Goal: Task Accomplishment & Management: Manage account settings

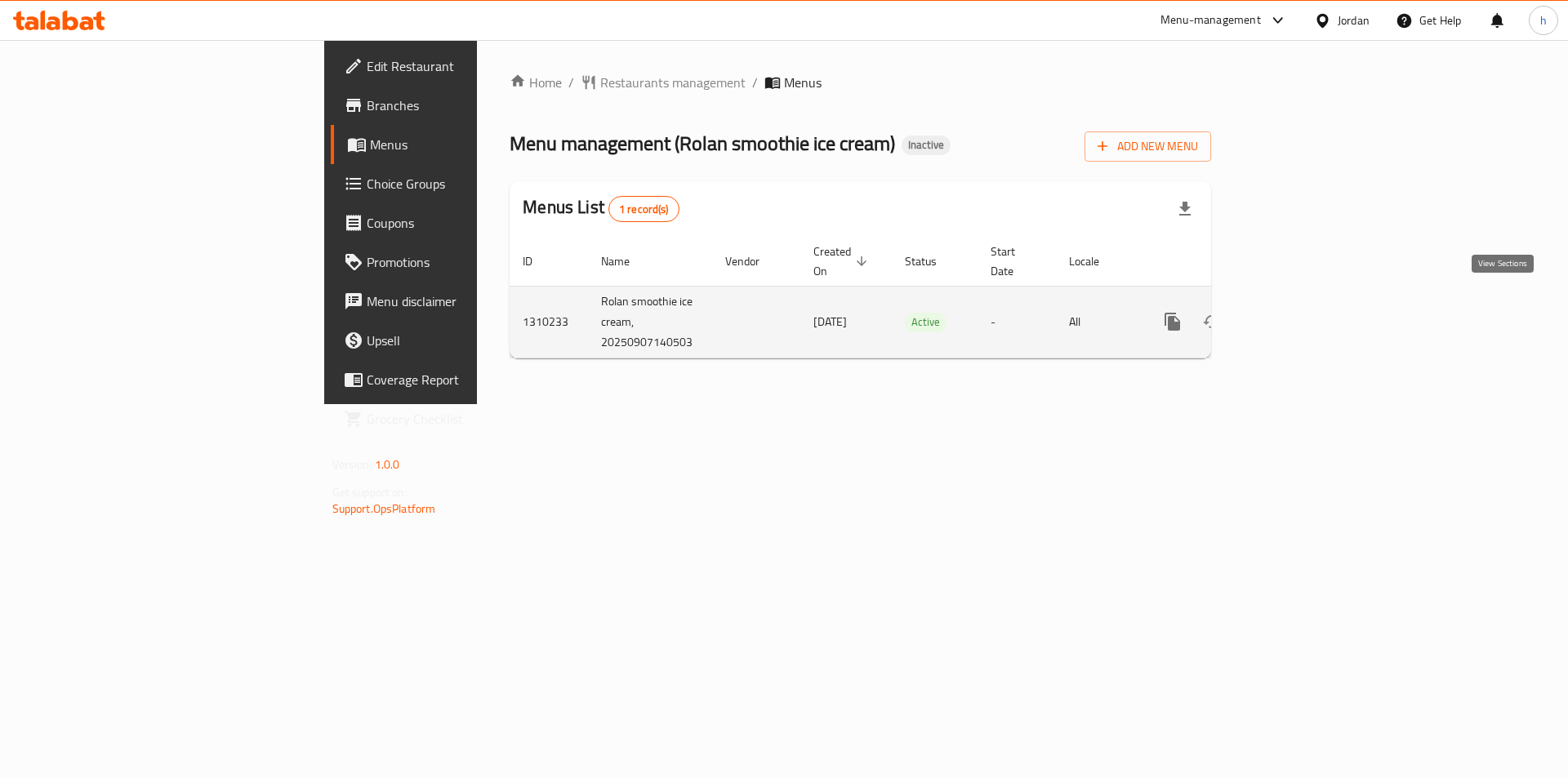
click at [1300, 311] on icon "enhanced table" at bounding box center [1290, 321] width 20 height 20
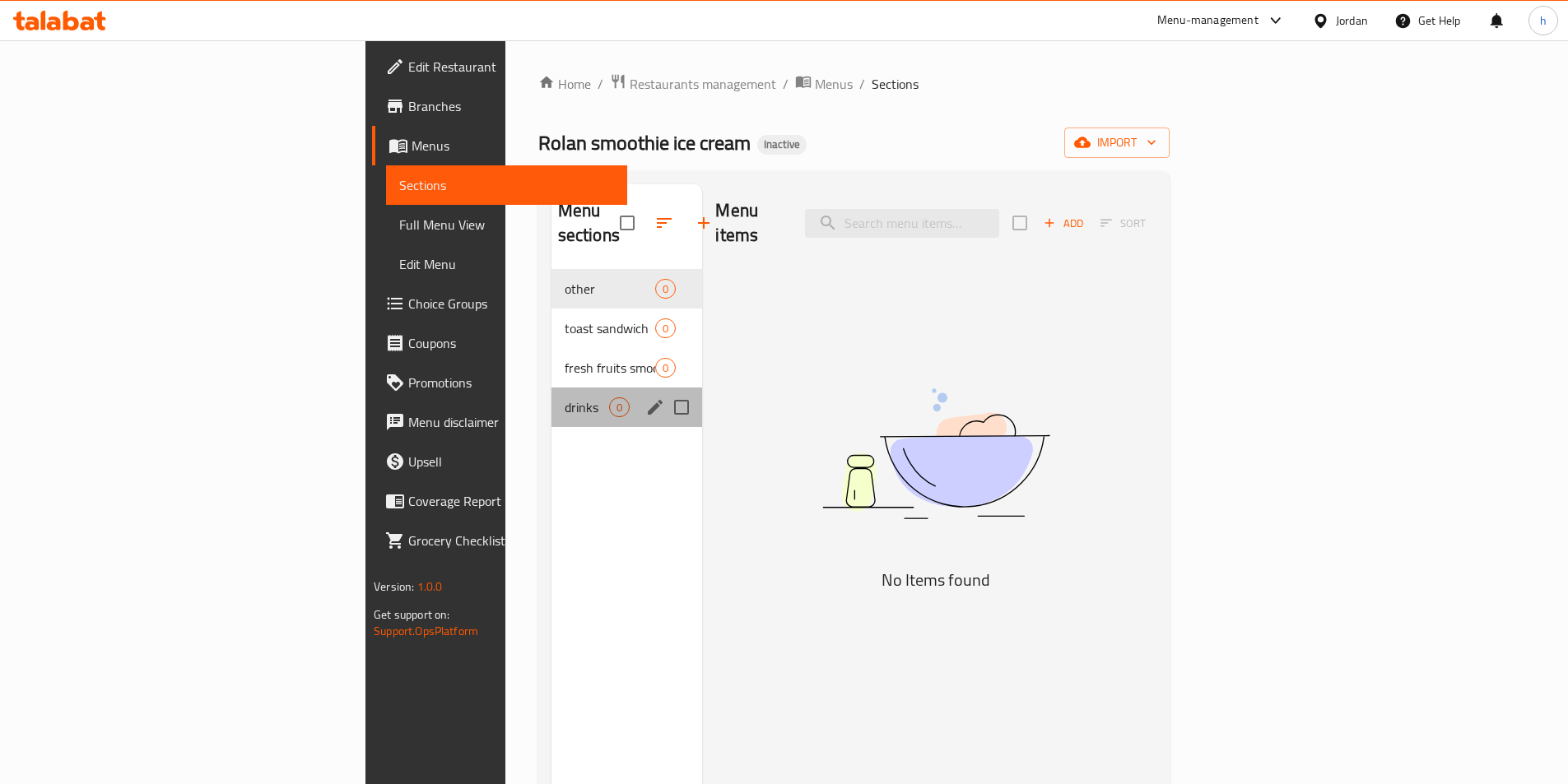
click at [552, 392] on div "drinks 0" at bounding box center [627, 406] width 151 height 39
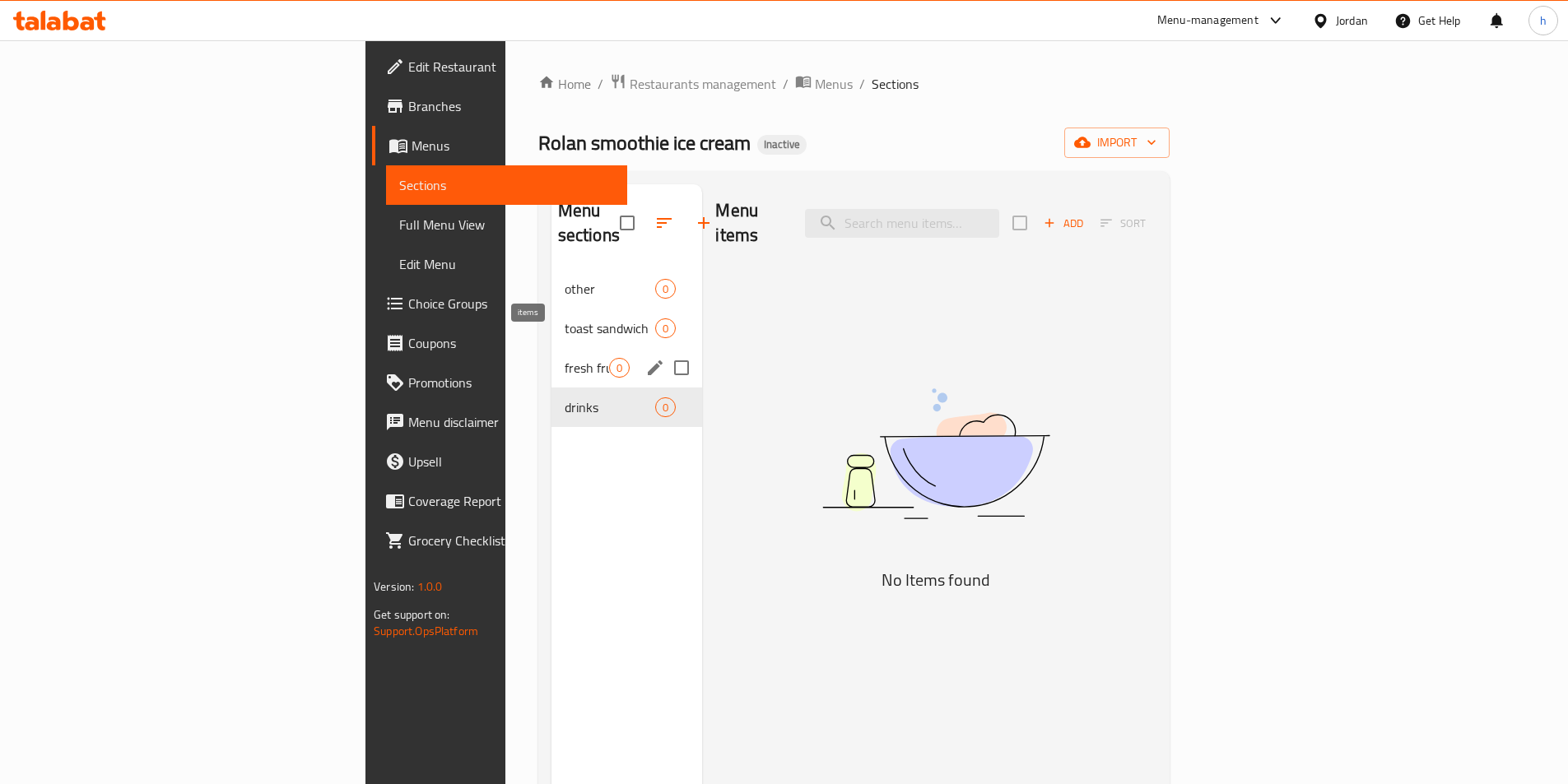
click at [610, 360] on span "0" at bounding box center [619, 368] width 19 height 16
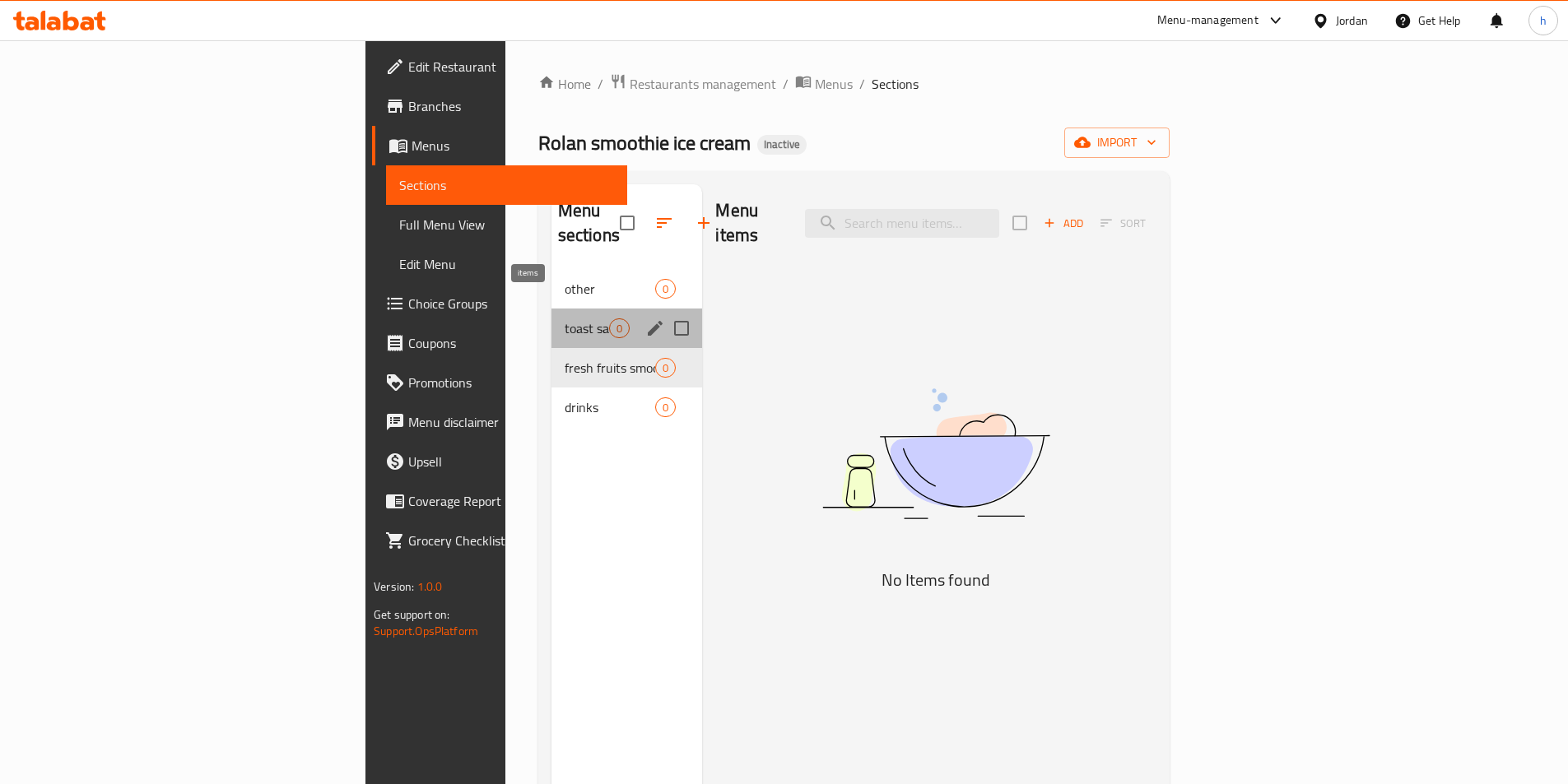
click at [610, 321] on span "0" at bounding box center [619, 329] width 19 height 16
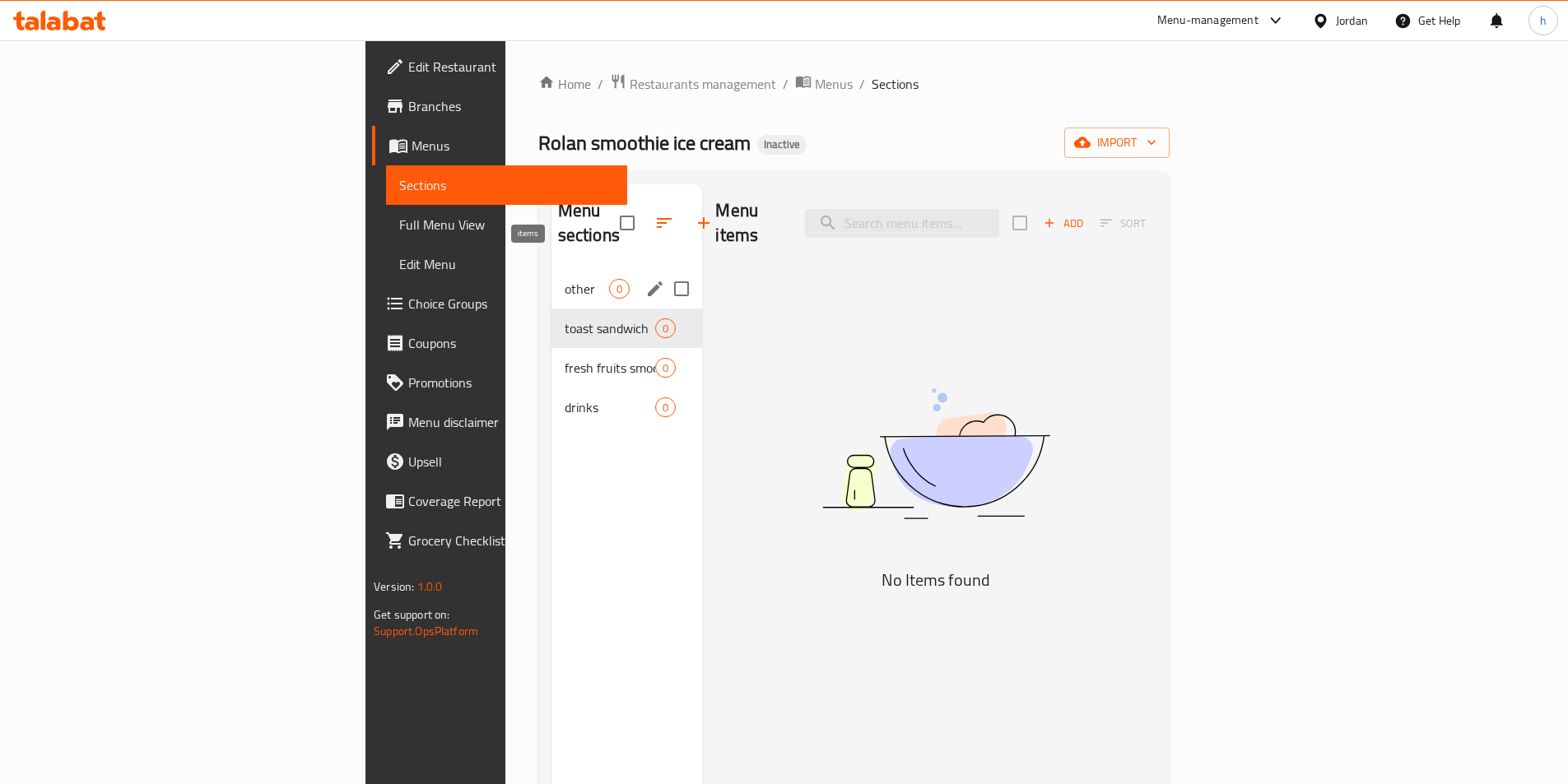
click at [610, 281] on span "0" at bounding box center [619, 289] width 19 height 16
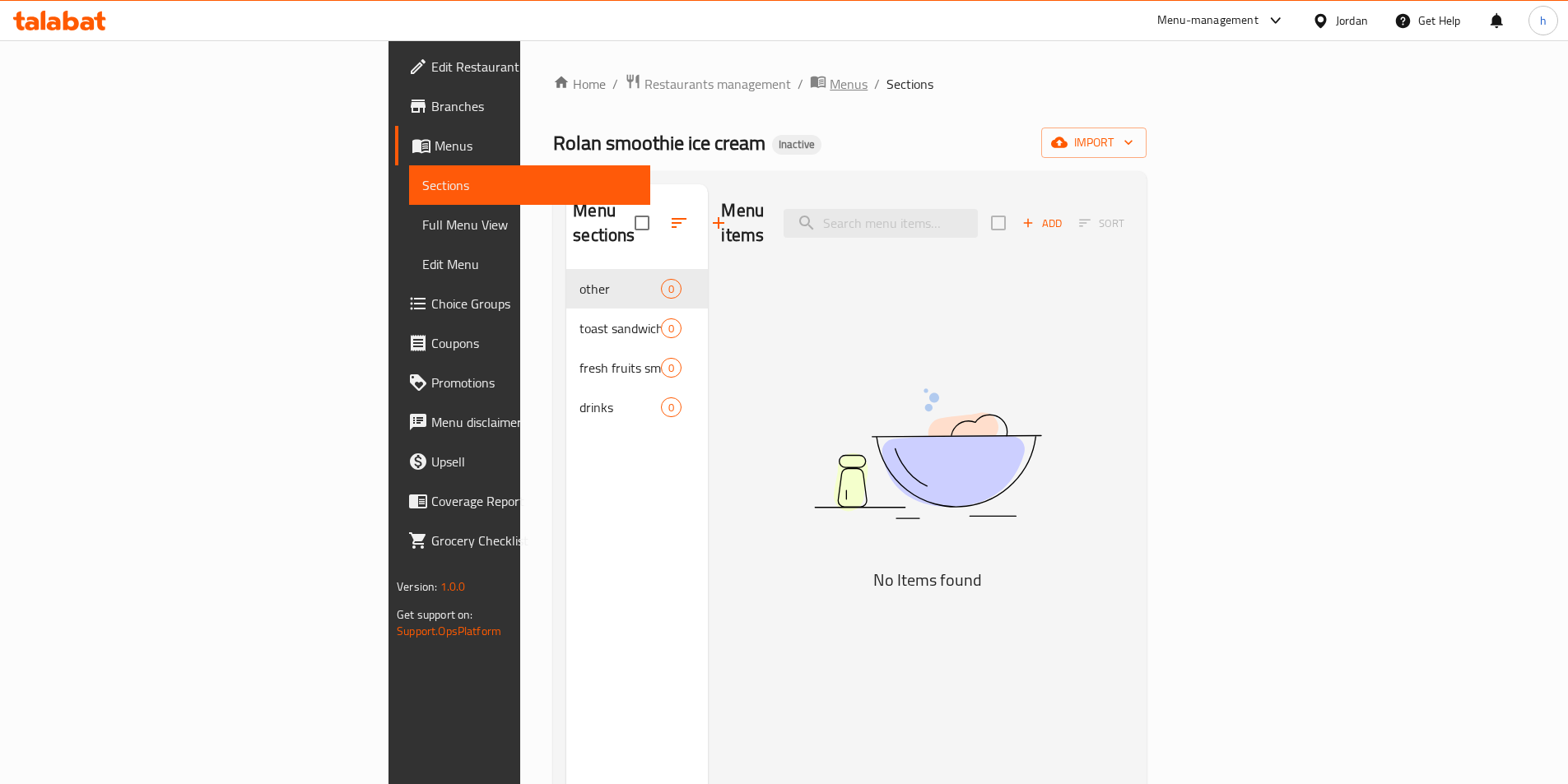
click at [830, 89] on span "Menus" at bounding box center [848, 84] width 38 height 20
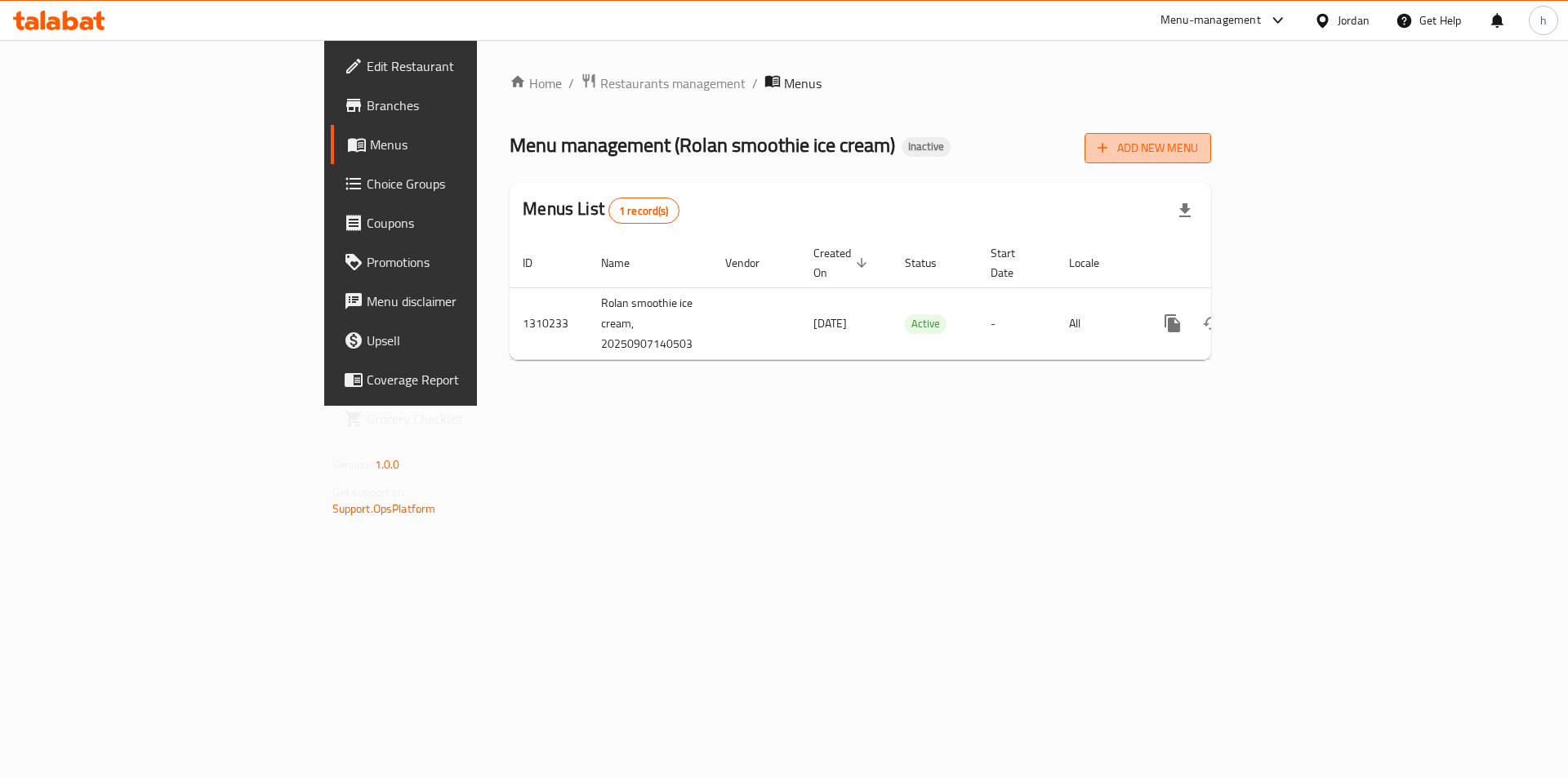
click at [1198, 149] on span "Add New Menu" at bounding box center [1148, 148] width 101 height 21
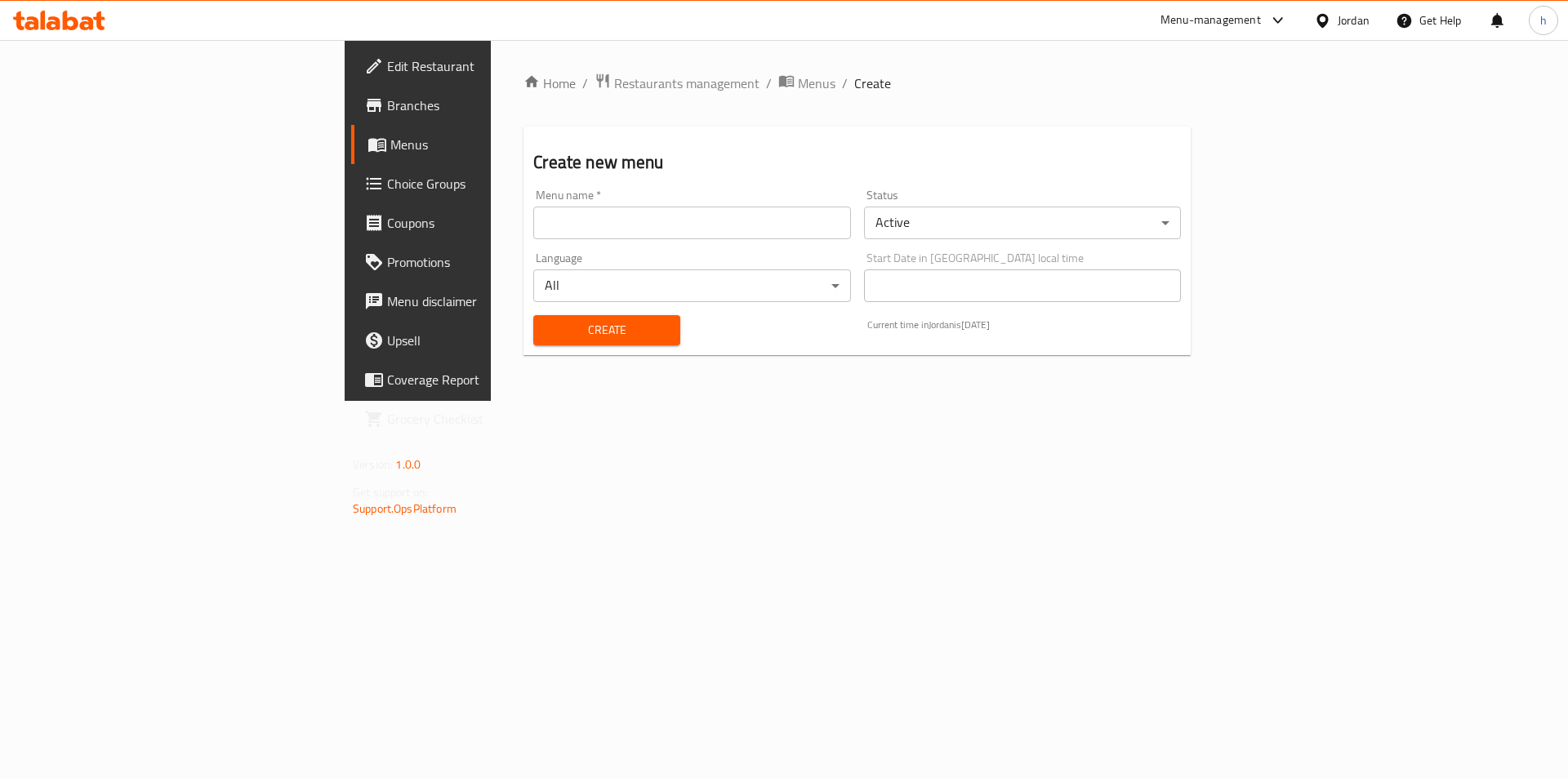
click at [805, 235] on input "text" at bounding box center [692, 223] width 317 height 33
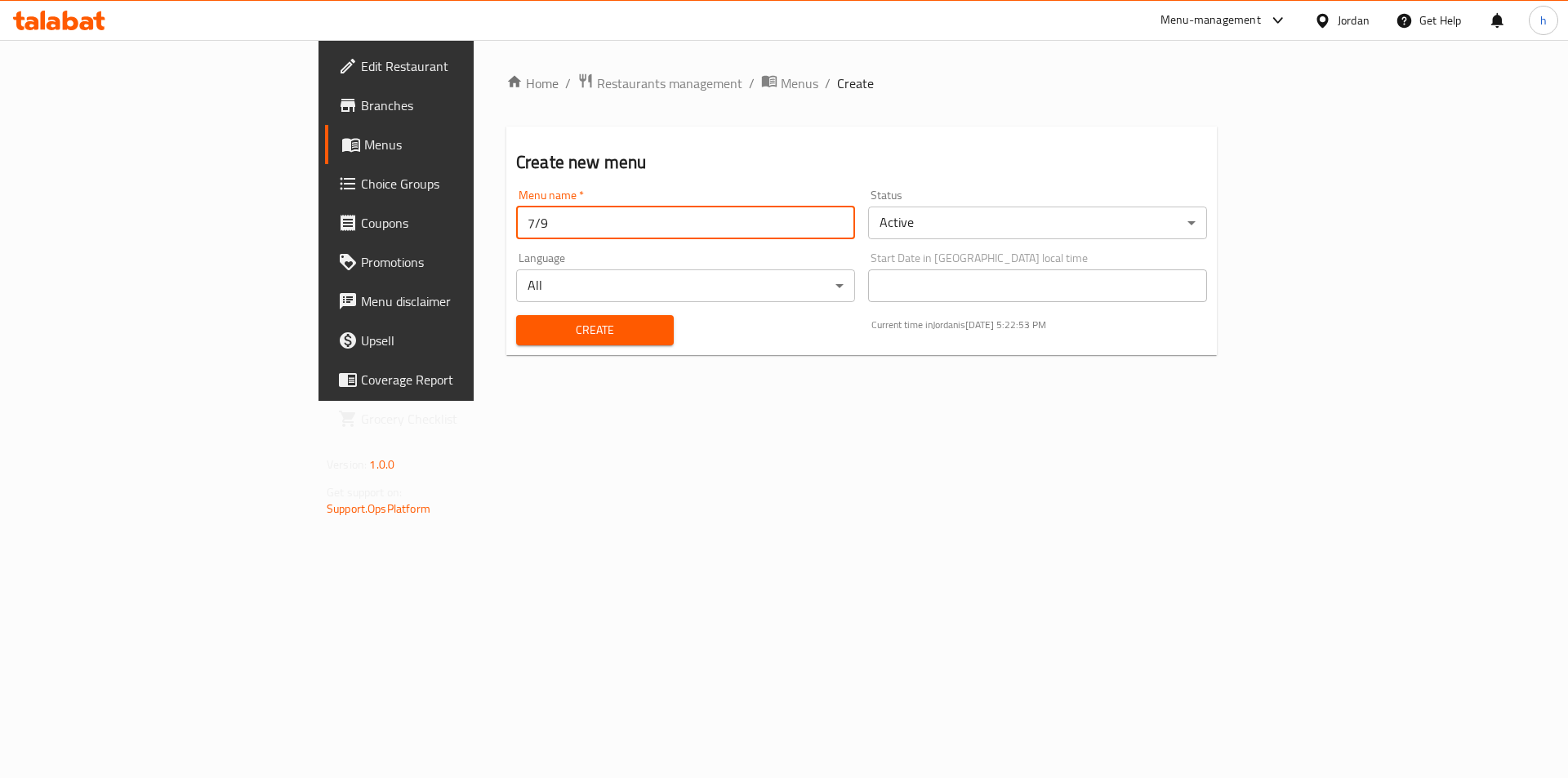
type input "7/9"
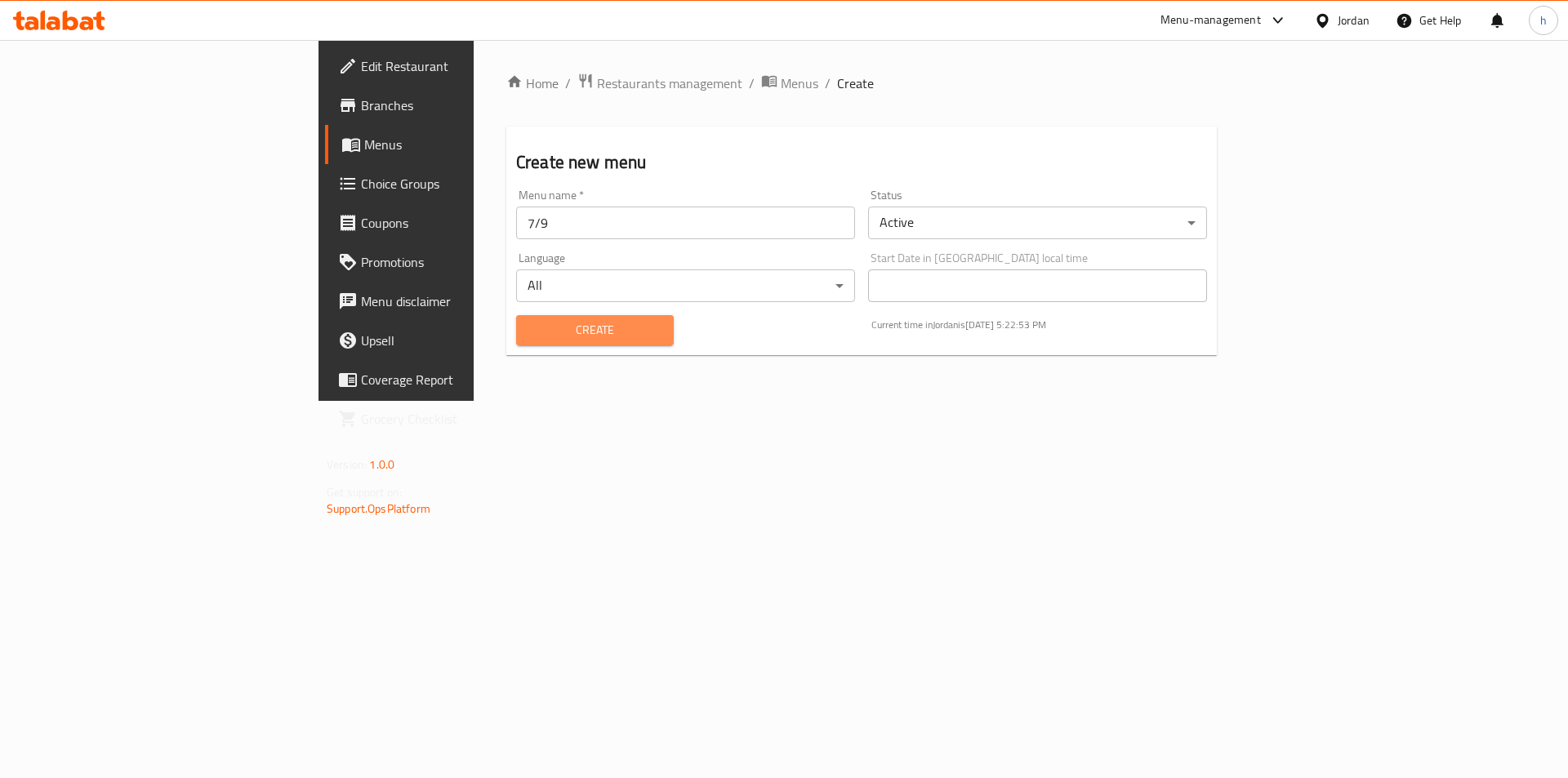
click at [529, 323] on span "Create" at bounding box center [595, 330] width 132 height 21
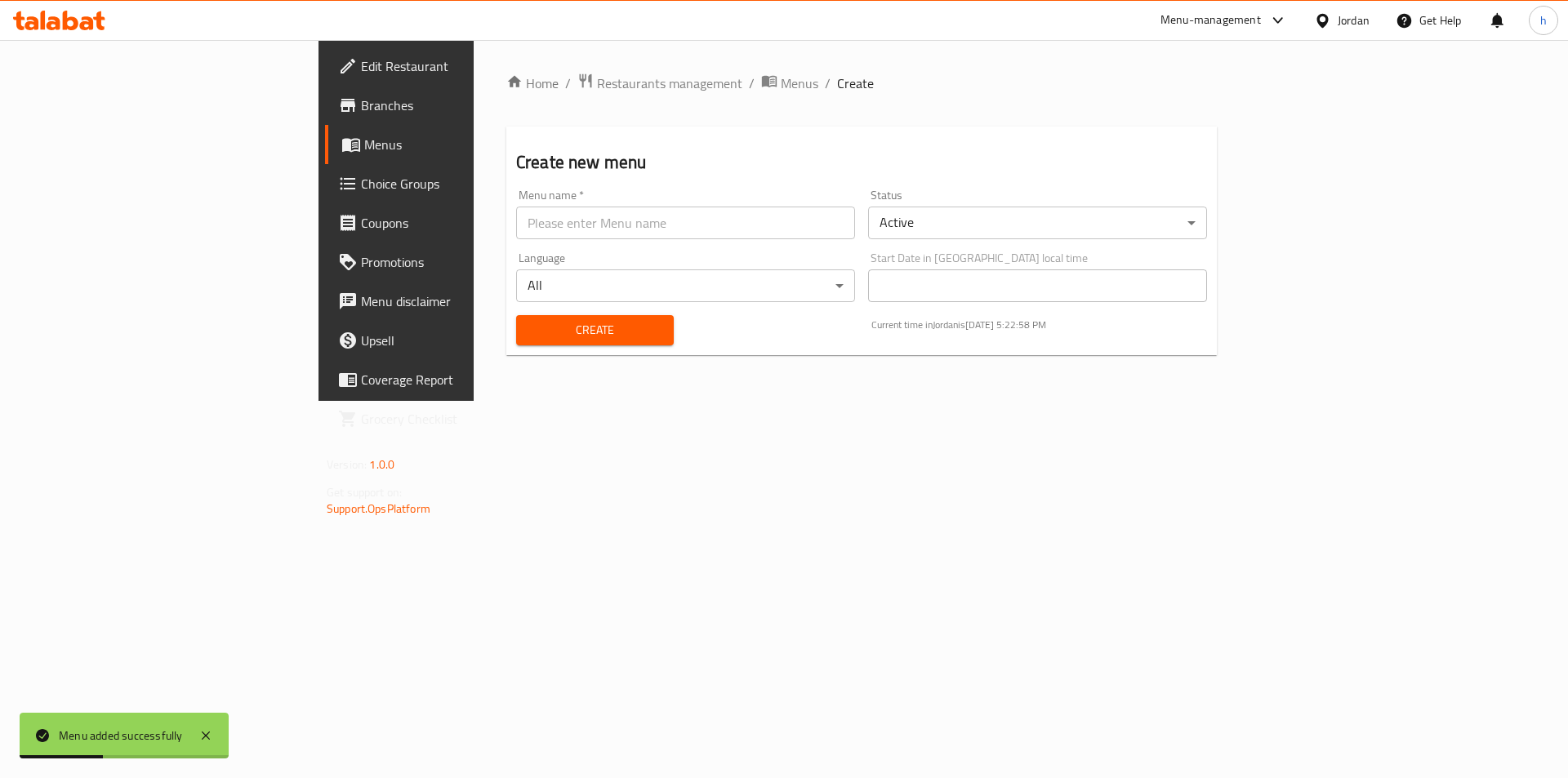
click at [605, 82] on ol "Home / Restaurants management / Menus / Create" at bounding box center [861, 83] width 711 height 21
click at [781, 82] on span "Menus" at bounding box center [799, 83] width 37 height 20
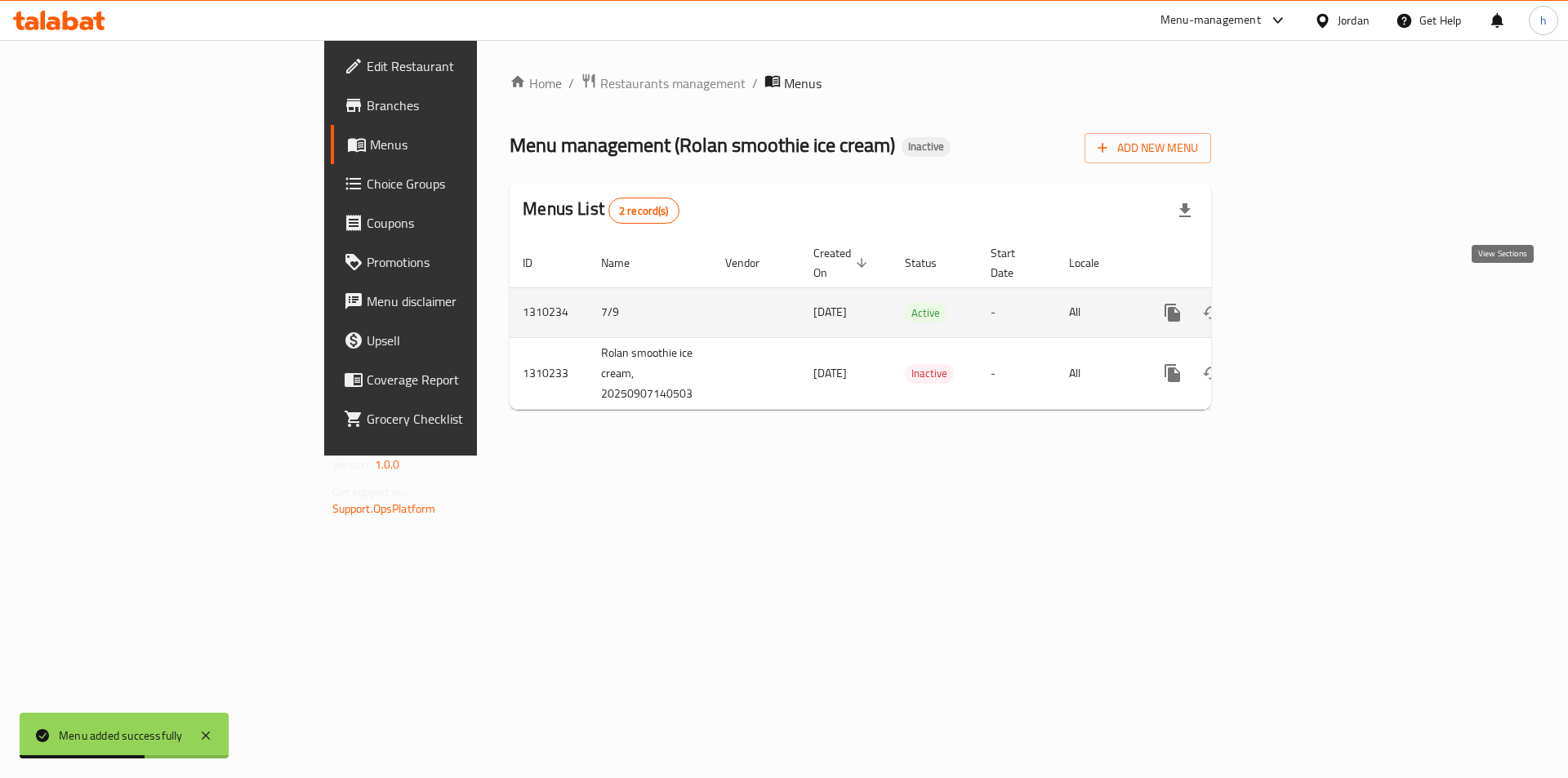
click at [1297, 305] on icon "enhanced table" at bounding box center [1289, 312] width 15 height 15
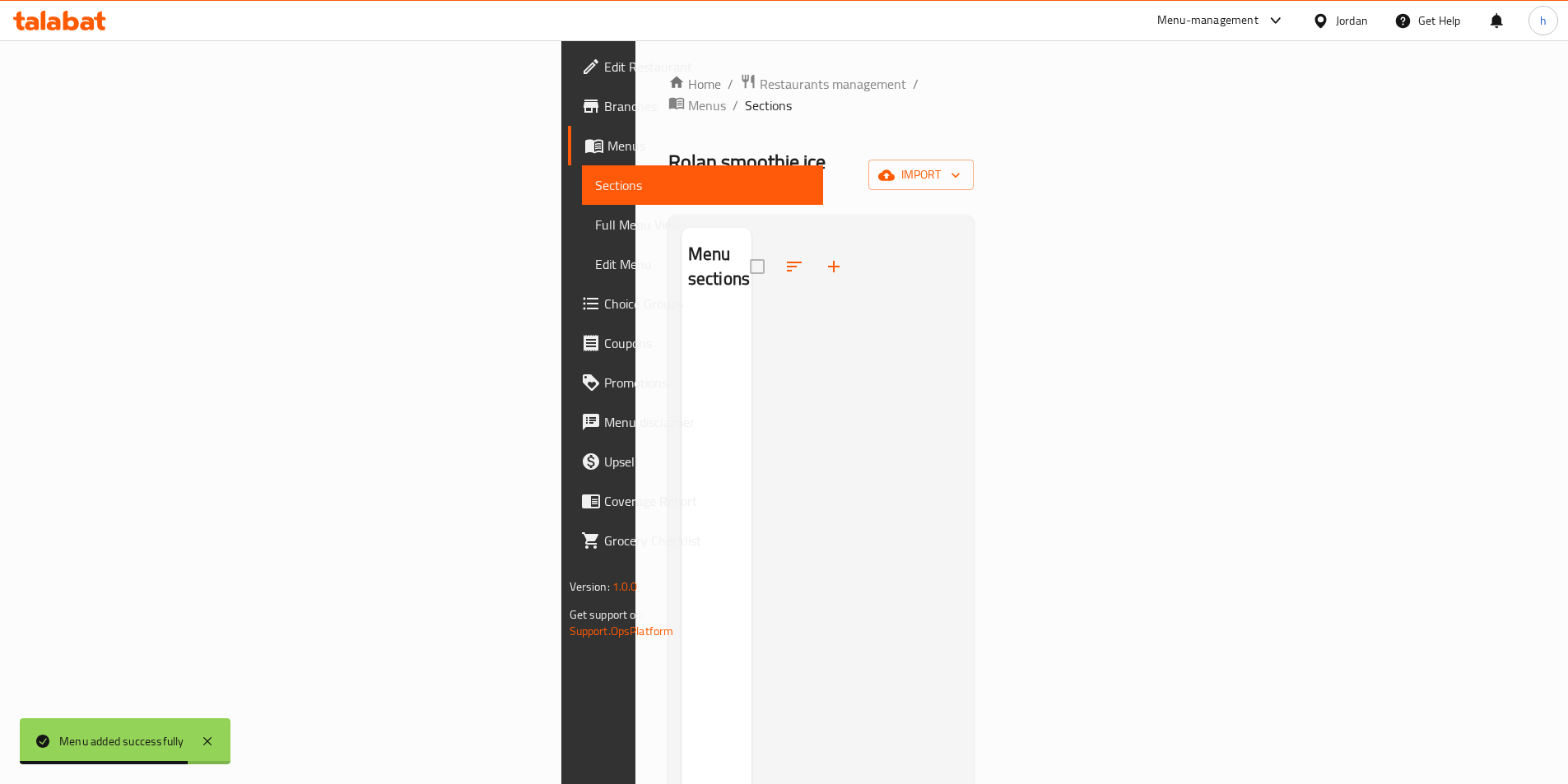
click at [974, 159] on div "Home / Restaurants management / Menus / Sections Rolan smoothie ice cream Inact…" at bounding box center [821, 549] width 306 height 952
click at [960, 164] on span "import" at bounding box center [921, 175] width 79 height 21
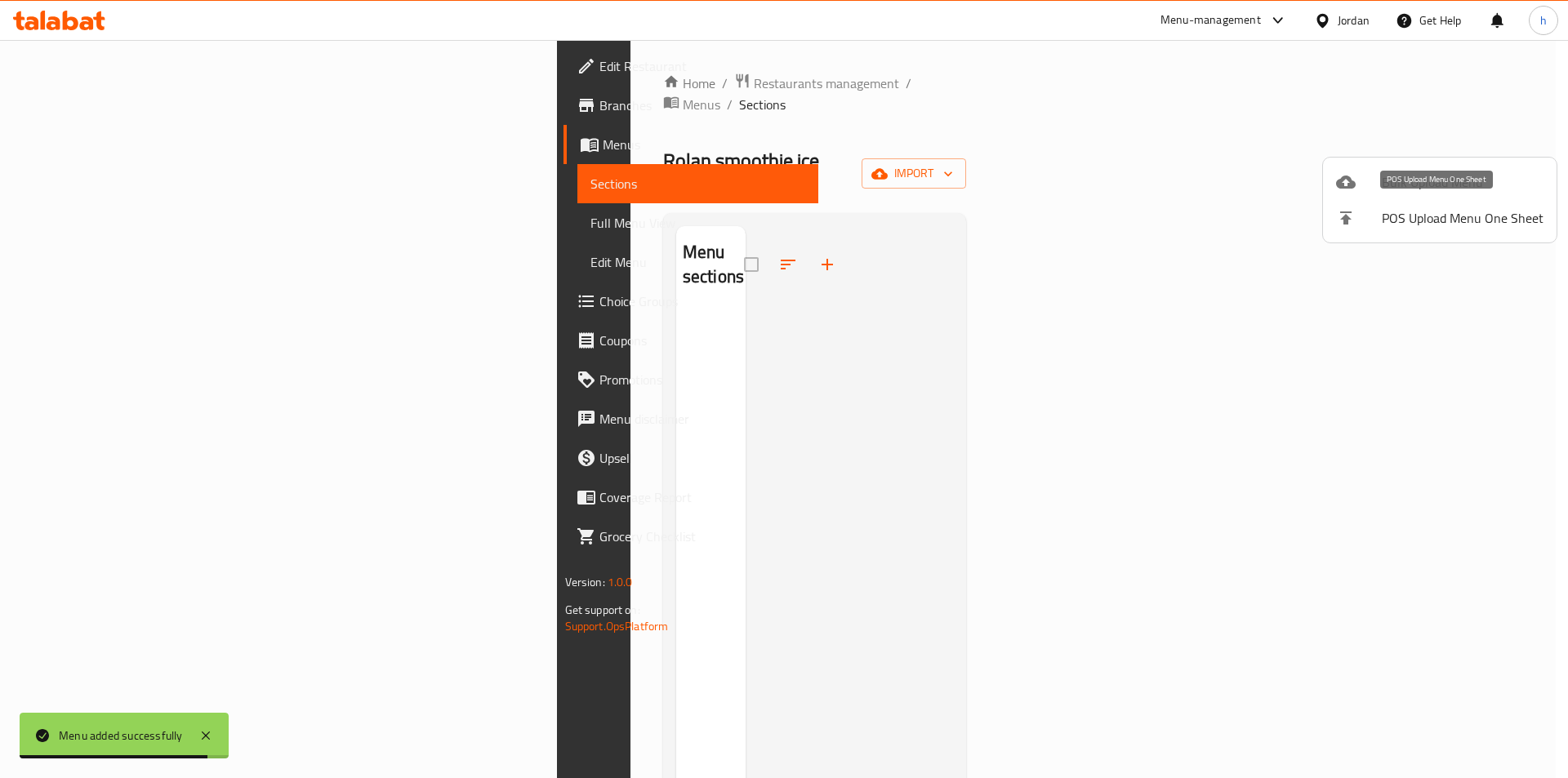
click at [1476, 200] on li "POS Upload Menu One Sheet" at bounding box center [1440, 218] width 233 height 36
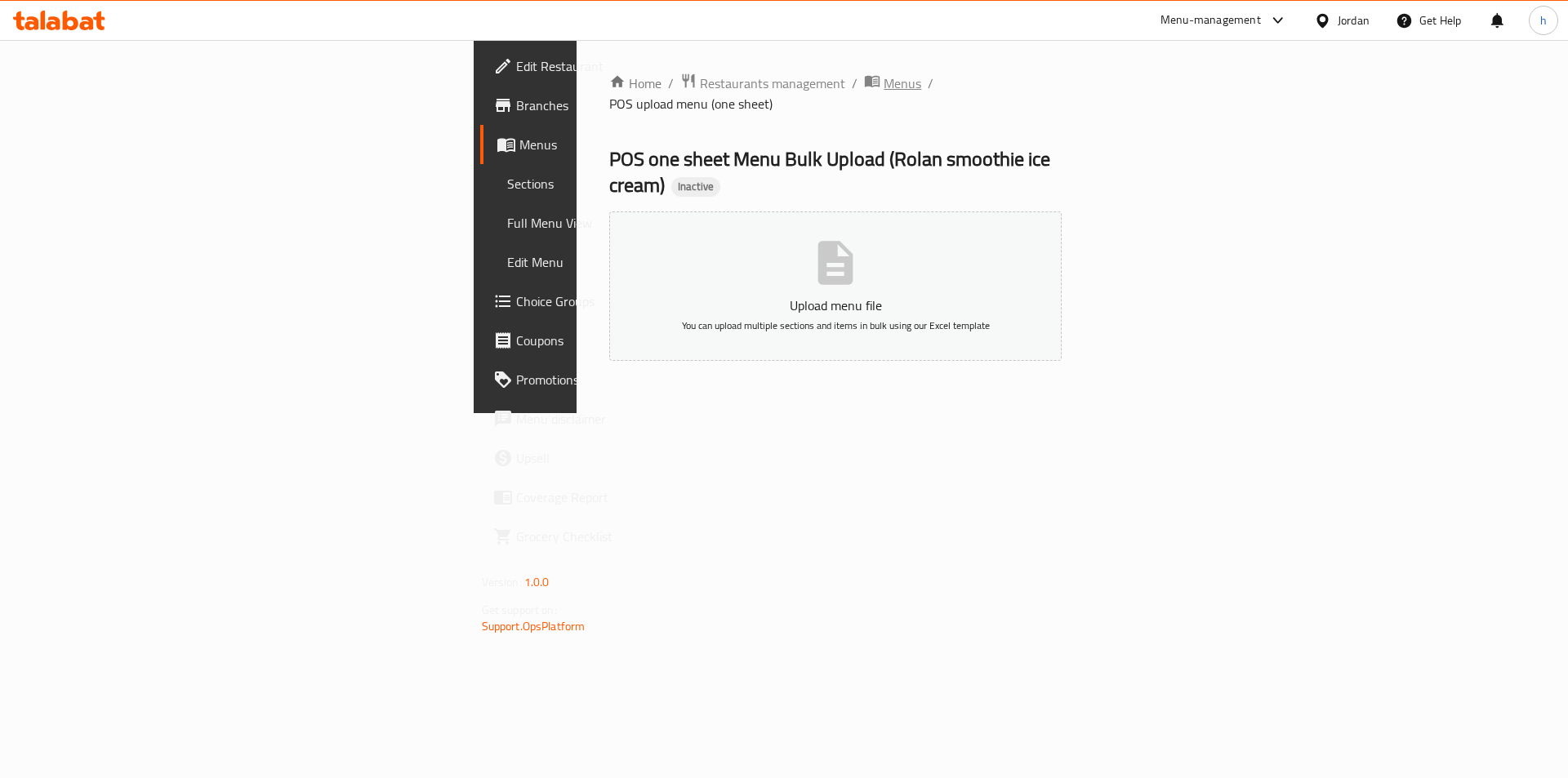
click at [883, 80] on span "Menus" at bounding box center [902, 83] width 37 height 20
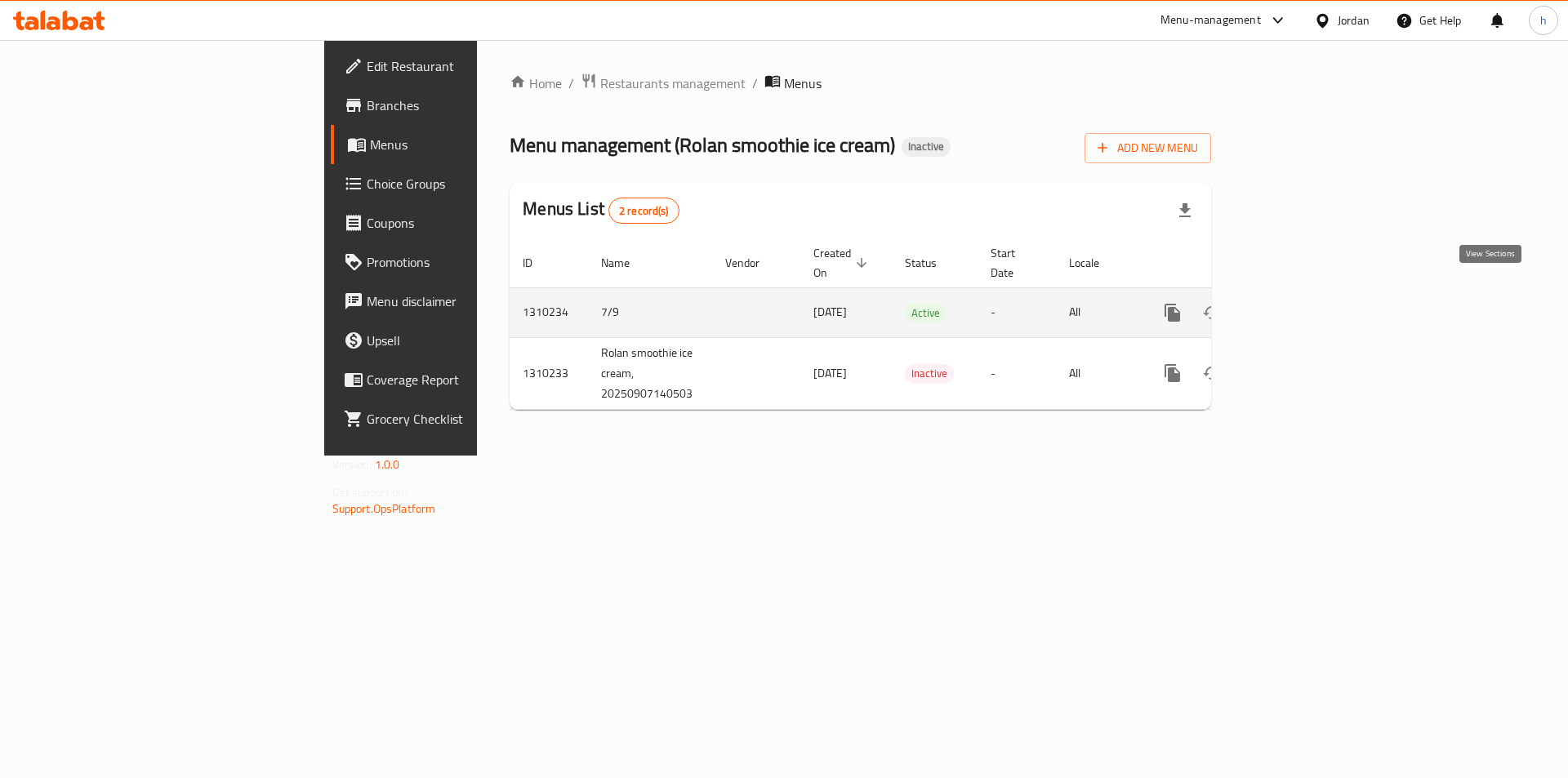
click at [1300, 303] on icon "enhanced table" at bounding box center [1290, 312] width 20 height 20
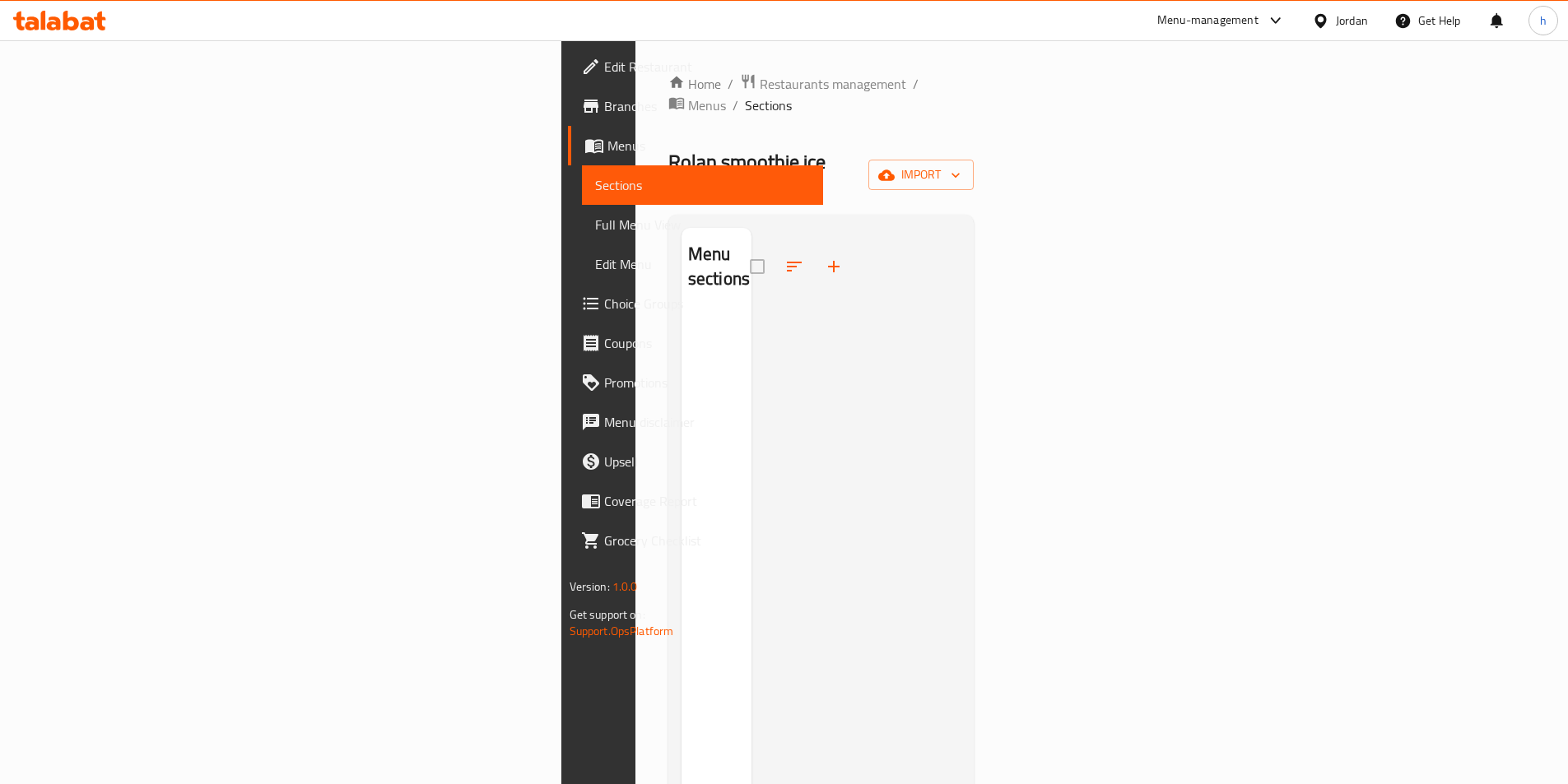
click at [974, 158] on div "Home / Restaurants management / Menus / Sections Rolan smoothie ice cream Inact…" at bounding box center [821, 549] width 306 height 952
click at [960, 164] on span "import" at bounding box center [921, 175] width 79 height 21
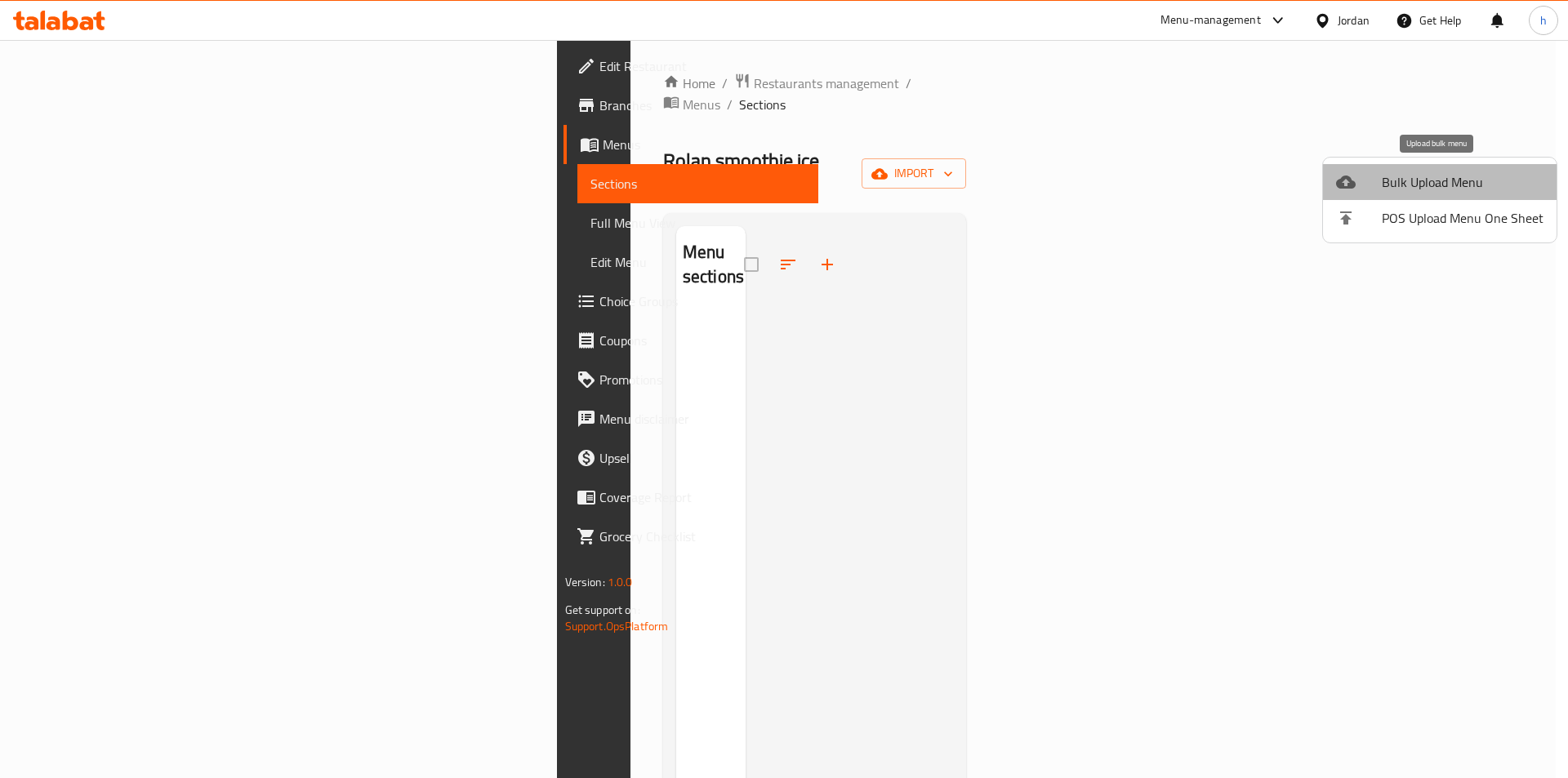
click at [1466, 173] on span "Bulk Upload Menu" at bounding box center [1462, 182] width 161 height 20
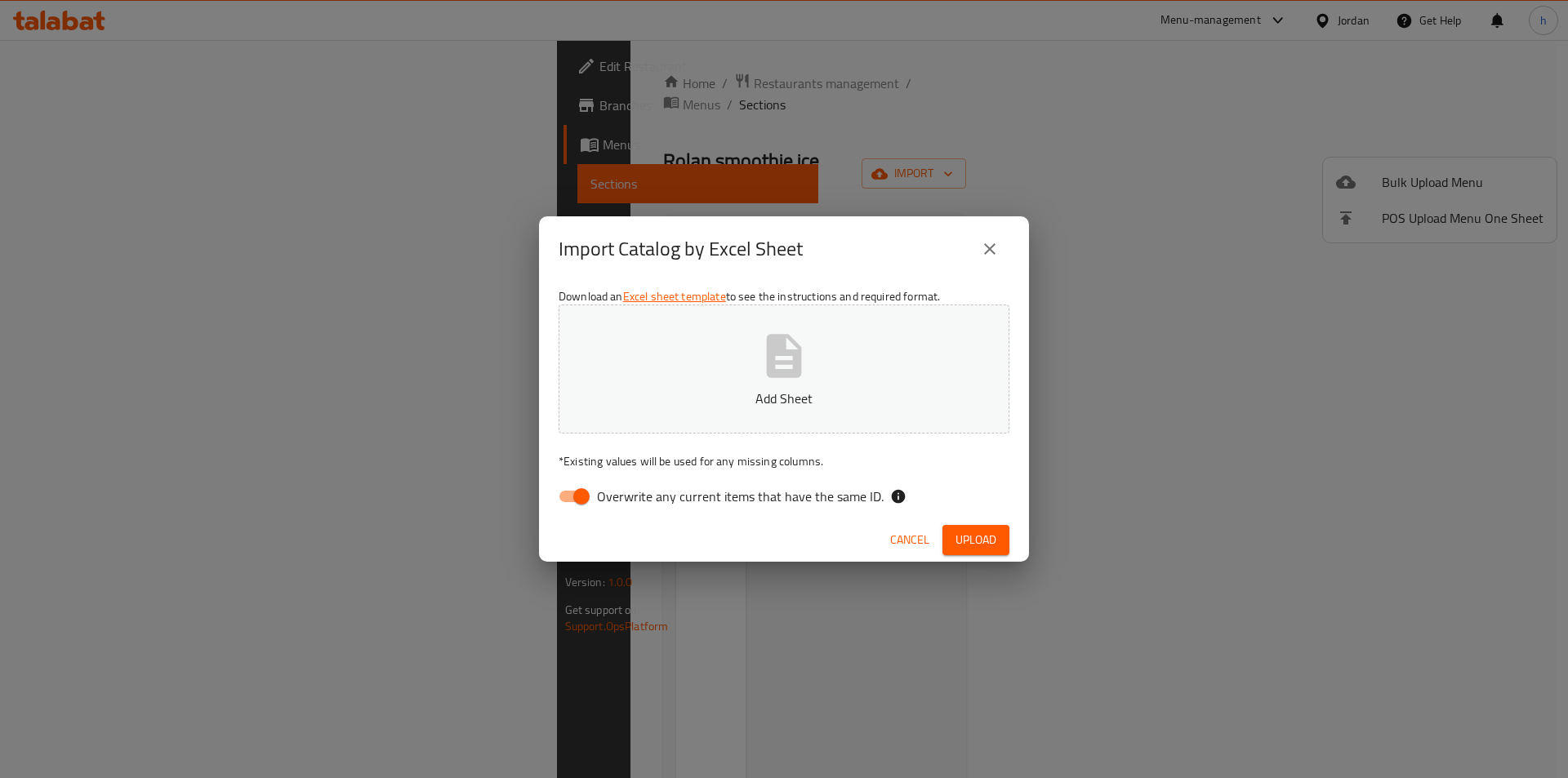
click at [813, 413] on button "Add Sheet" at bounding box center [784, 369] width 450 height 129
click at [561, 502] on input "Overwrite any current items that have the same ID." at bounding box center [581, 496] width 93 height 31
checkbox input "false"
click at [981, 530] on span "Upload" at bounding box center [975, 540] width 41 height 21
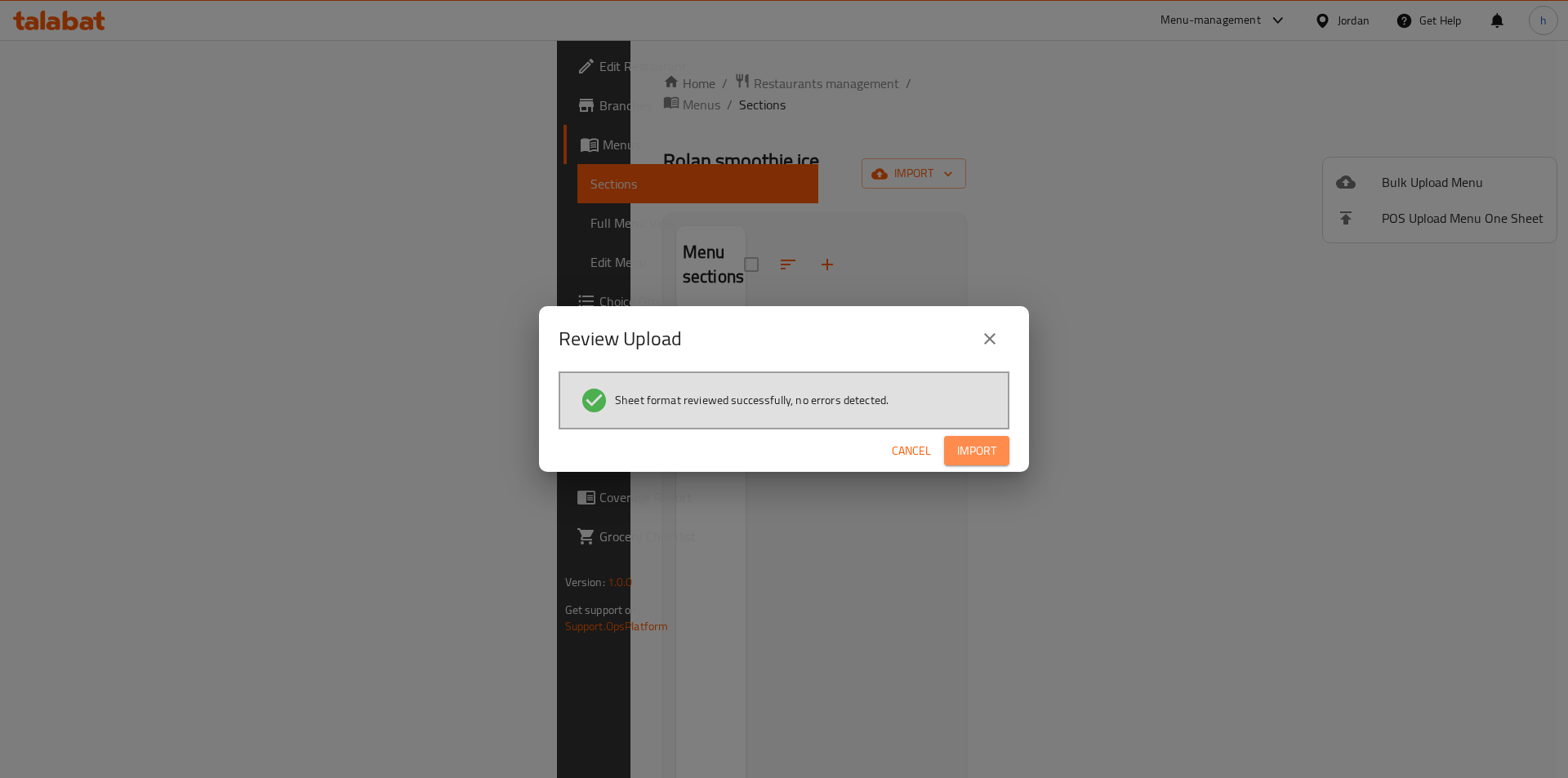
click at [990, 441] on span "Import" at bounding box center [976, 451] width 39 height 21
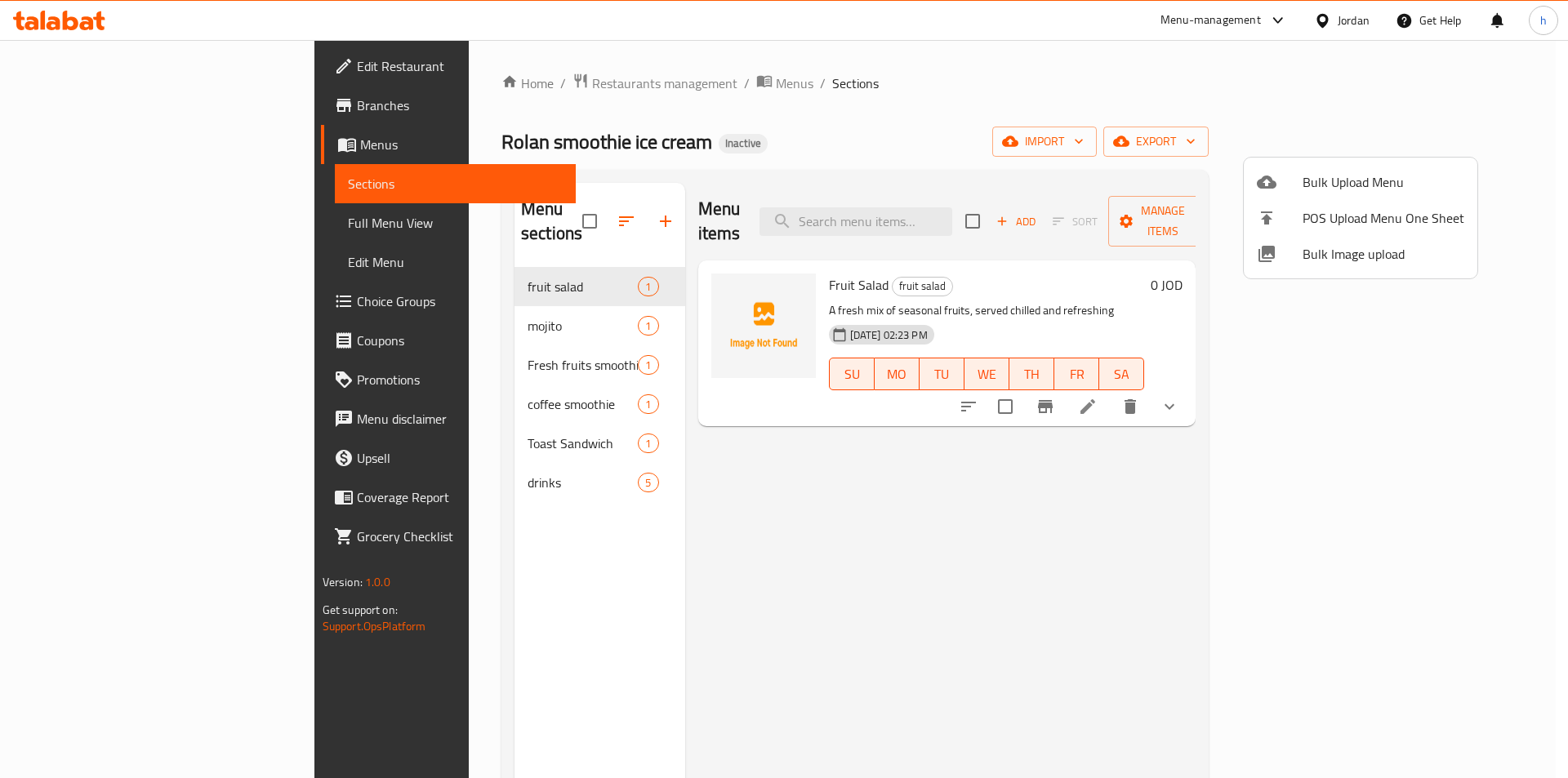
click at [542, 262] on div at bounding box center [784, 389] width 1568 height 778
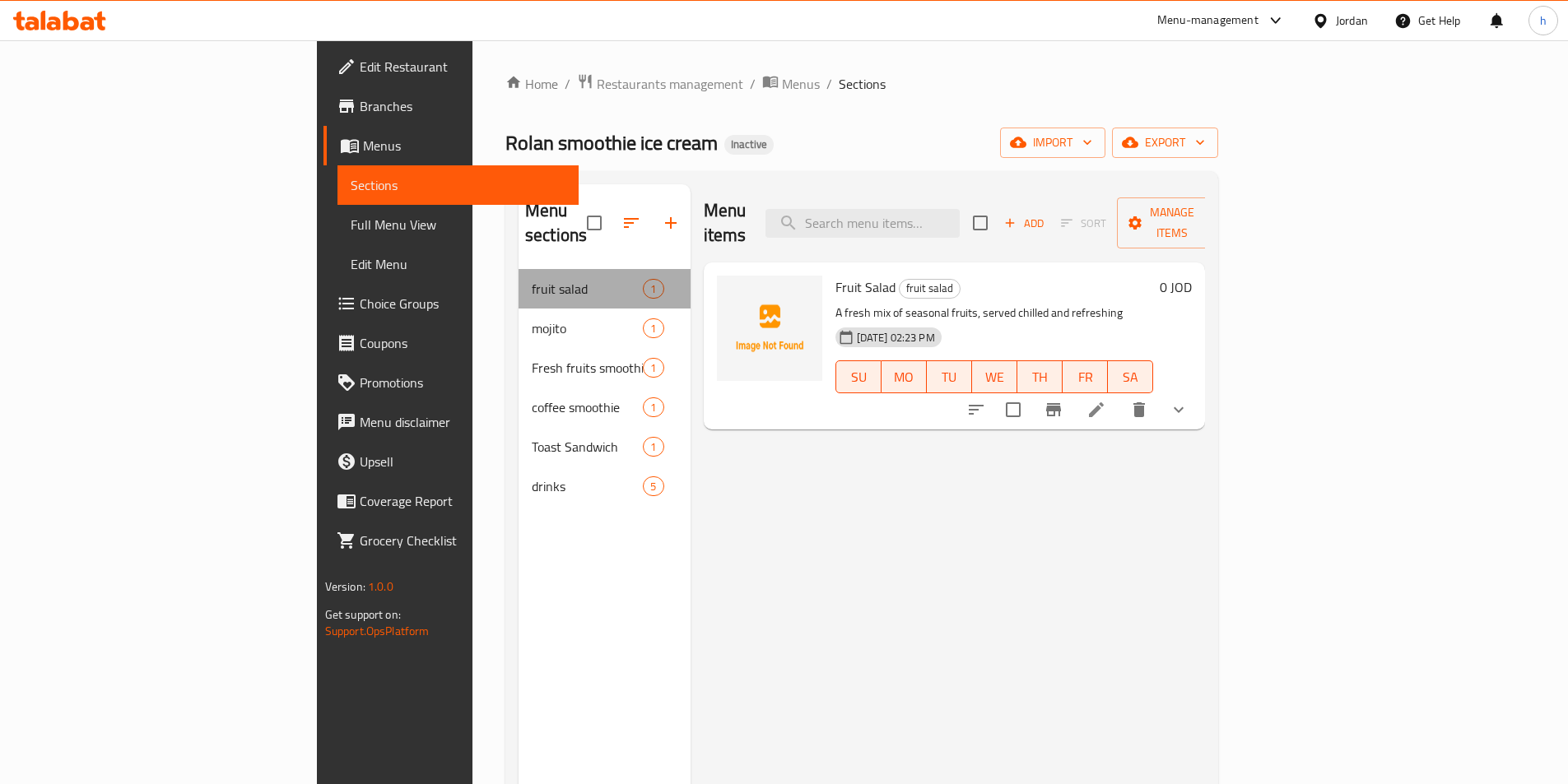
click at [593, 269] on div "fruit salad 1" at bounding box center [604, 288] width 172 height 39
click at [532, 279] on span "fruit salad" at bounding box center [587, 288] width 111 height 20
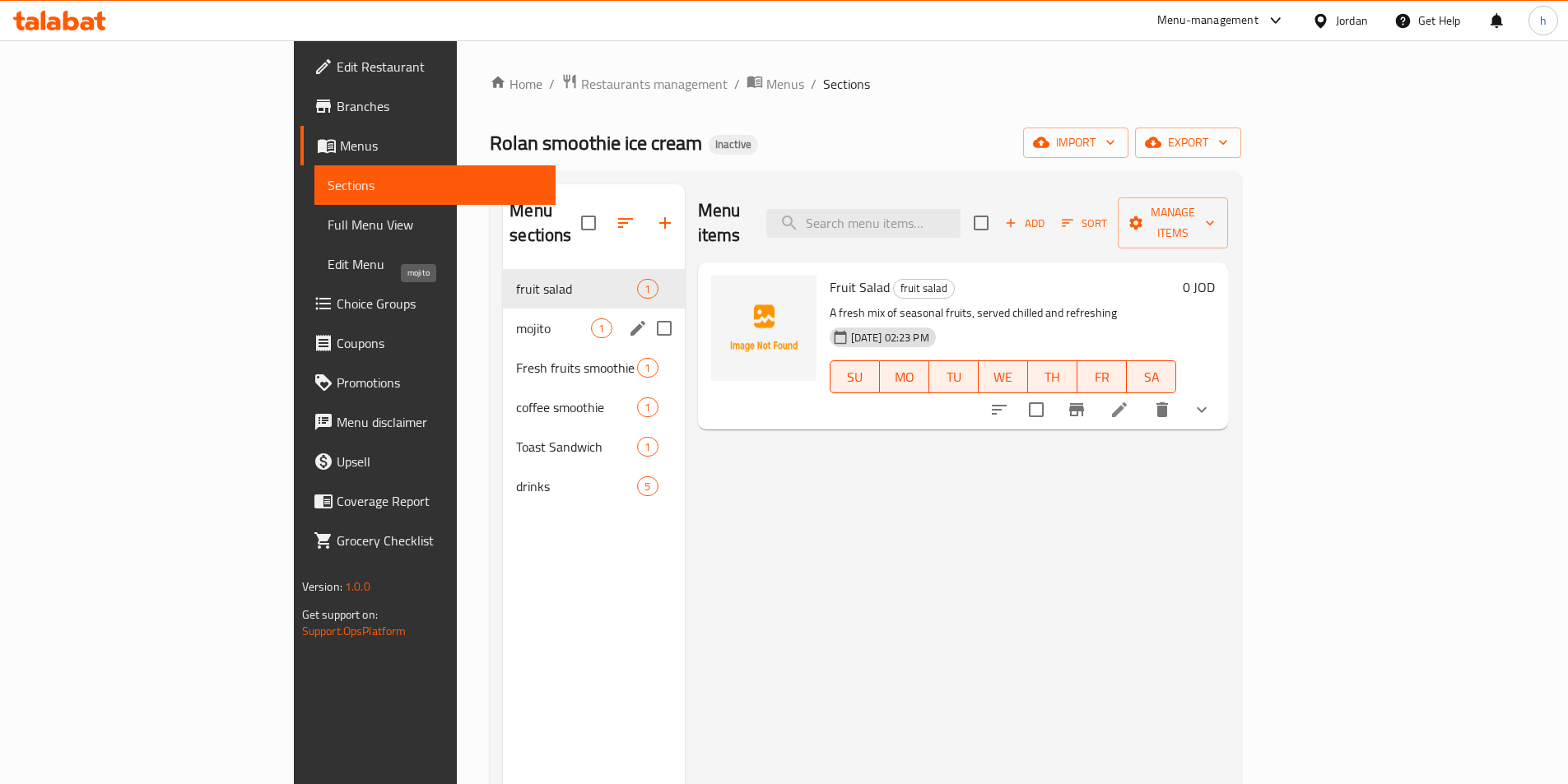
click at [516, 318] on span "mojito" at bounding box center [554, 328] width 75 height 20
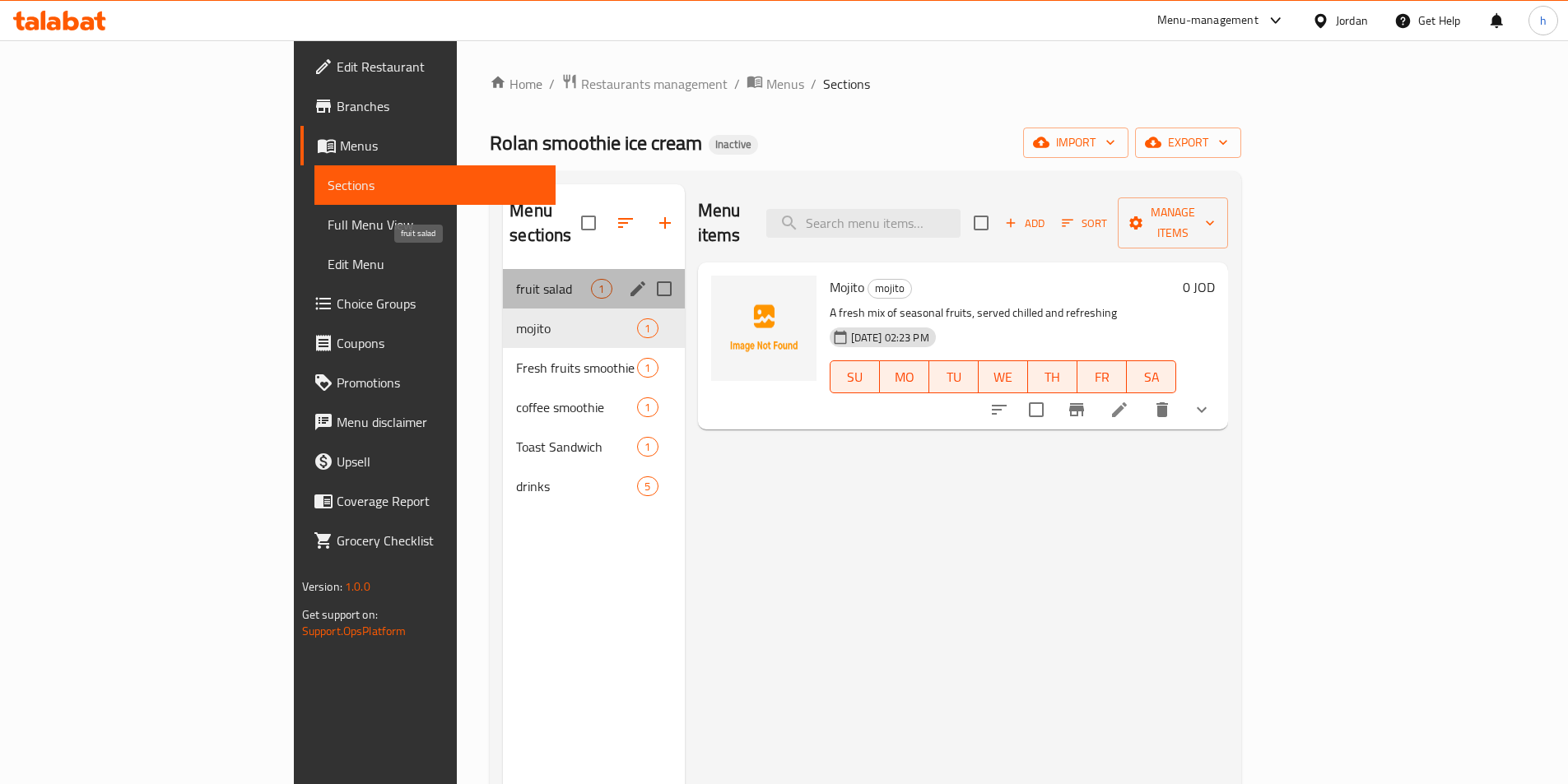
click at [516, 279] on span "fruit salad" at bounding box center [554, 288] width 75 height 20
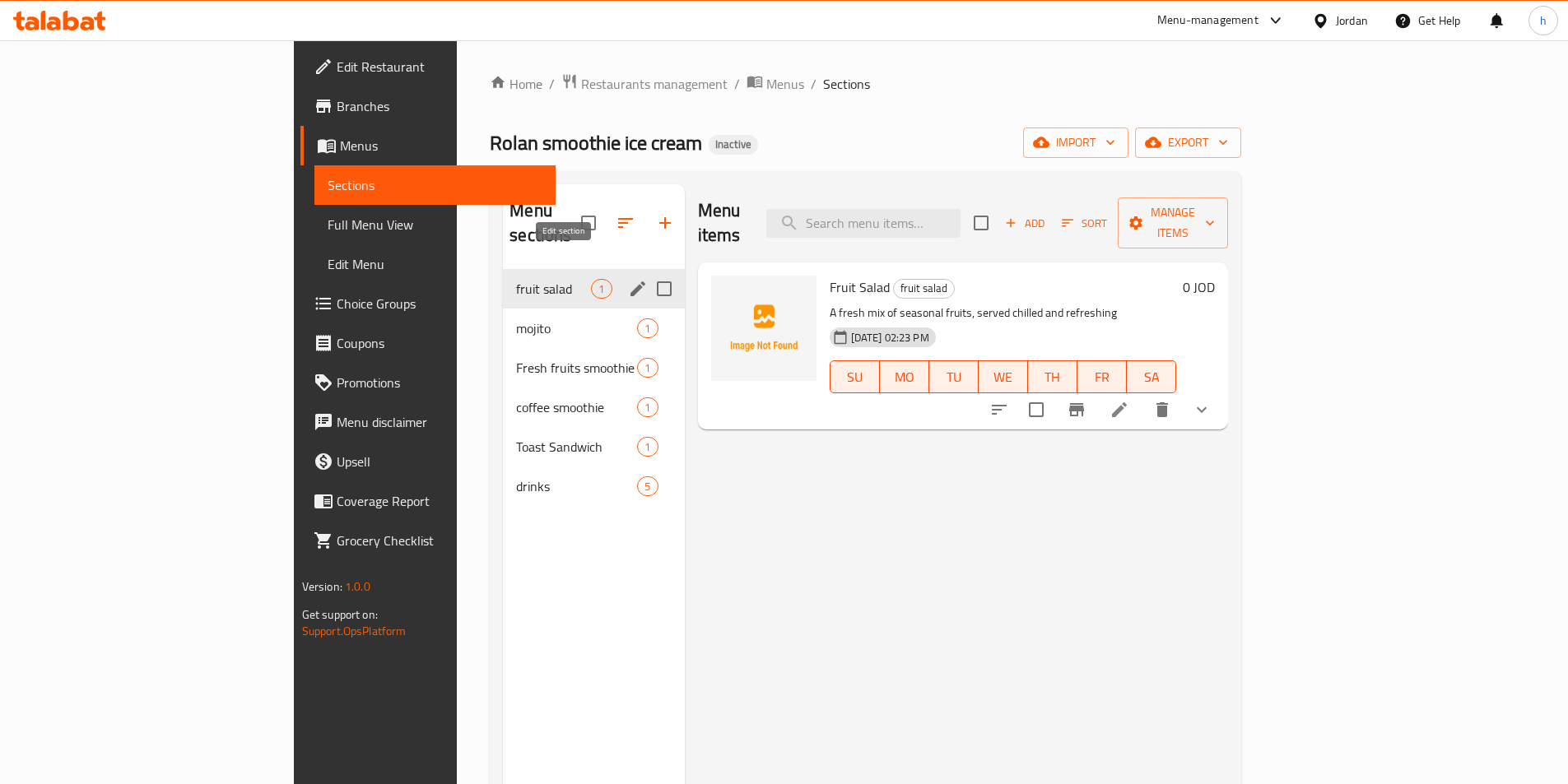
click at [631, 281] on icon "edit" at bounding box center [638, 288] width 15 height 15
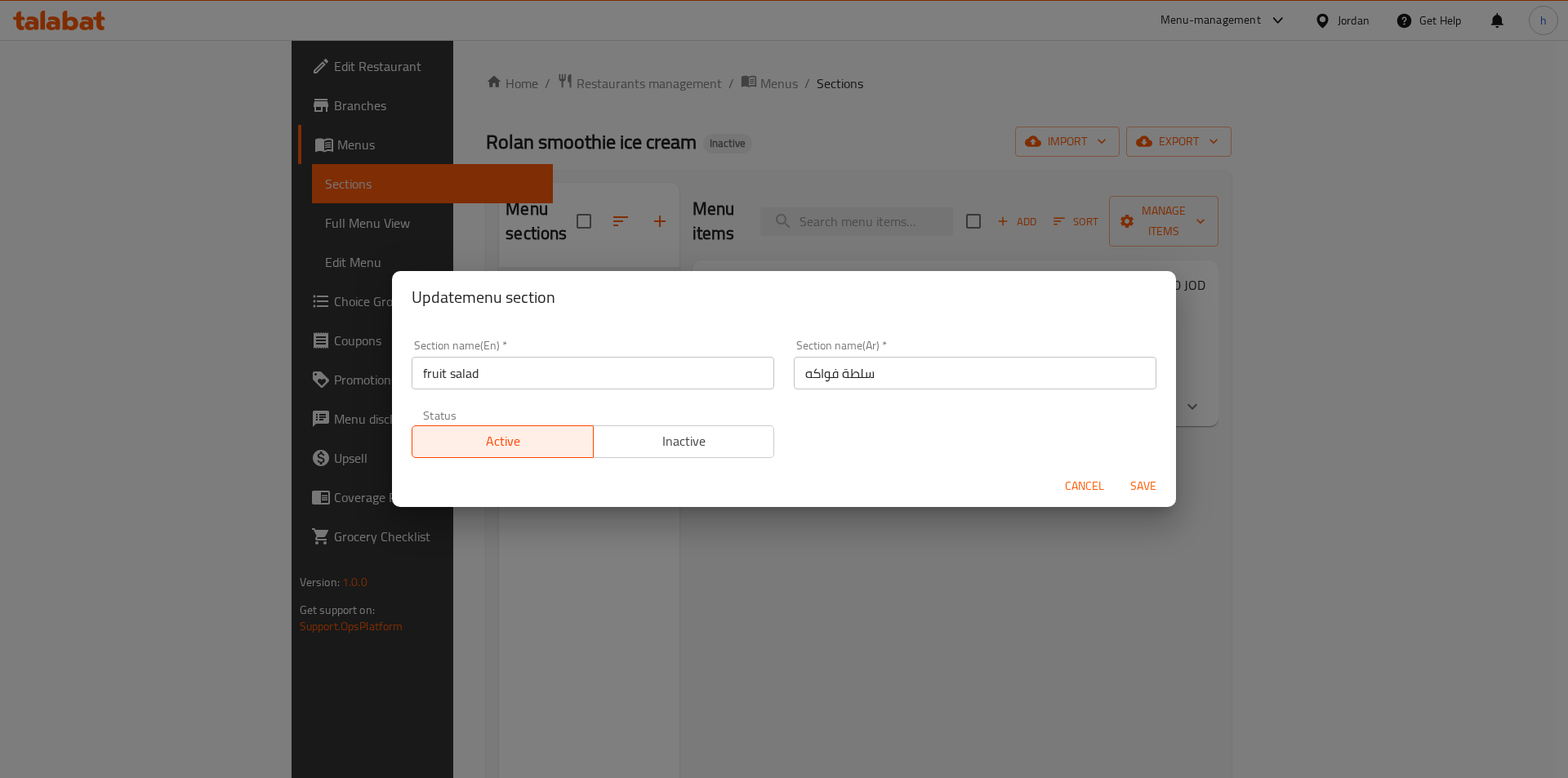
click at [1087, 494] on span "Cancel" at bounding box center [1084, 487] width 39 height 21
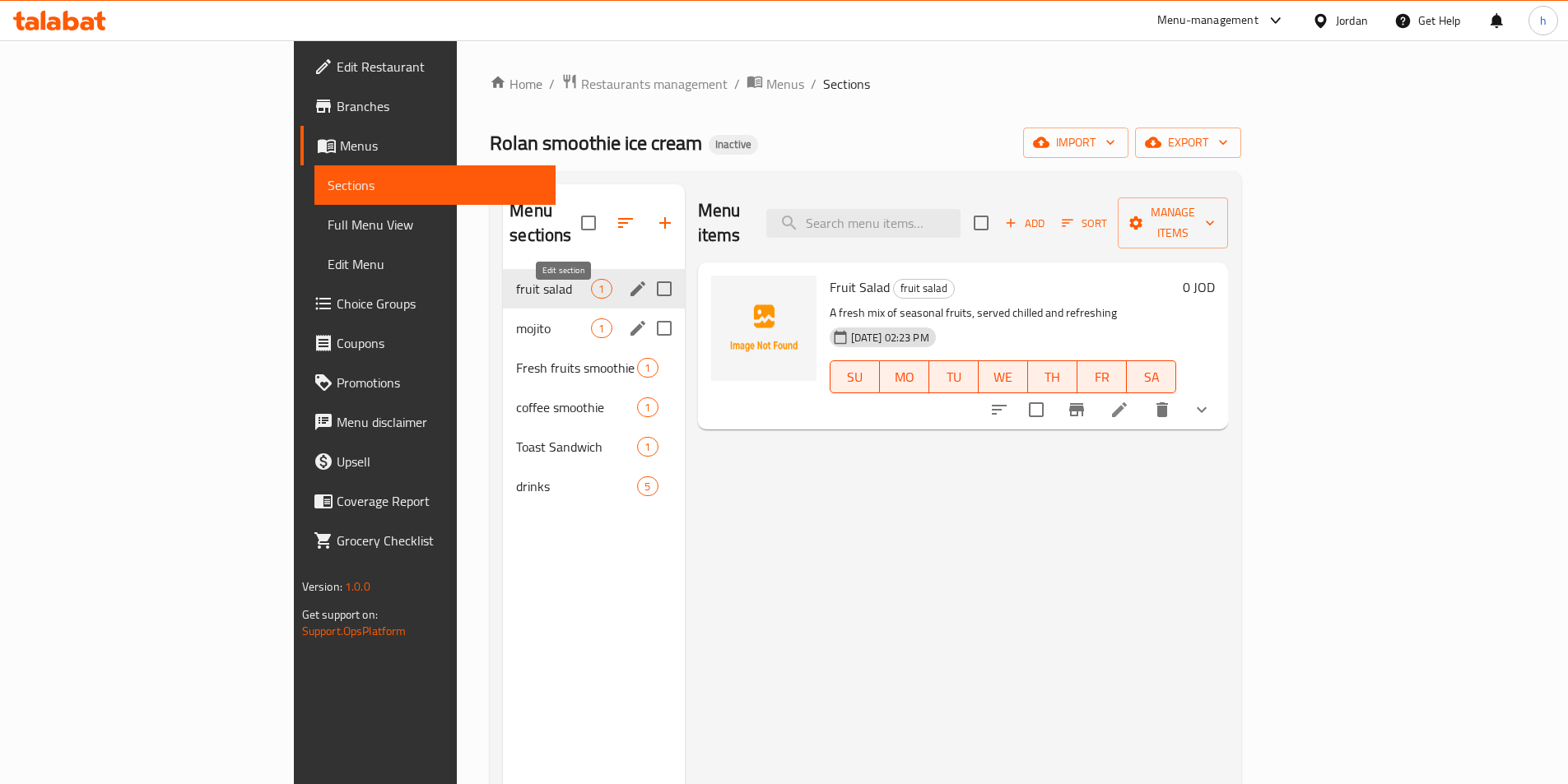
click at [628, 318] on icon "edit" at bounding box center [638, 328] width 20 height 20
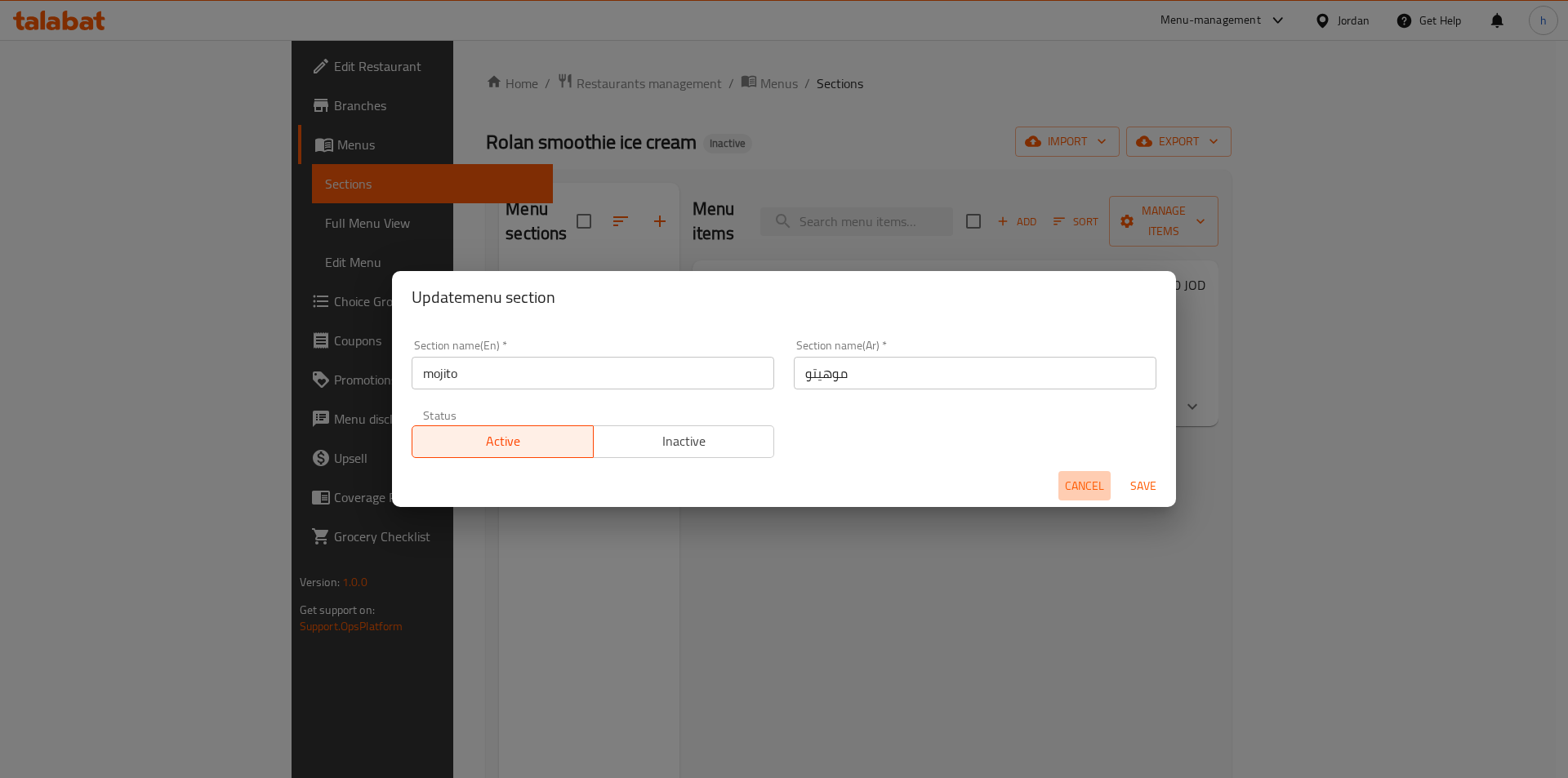
click at [1092, 491] on span "Cancel" at bounding box center [1084, 487] width 39 height 21
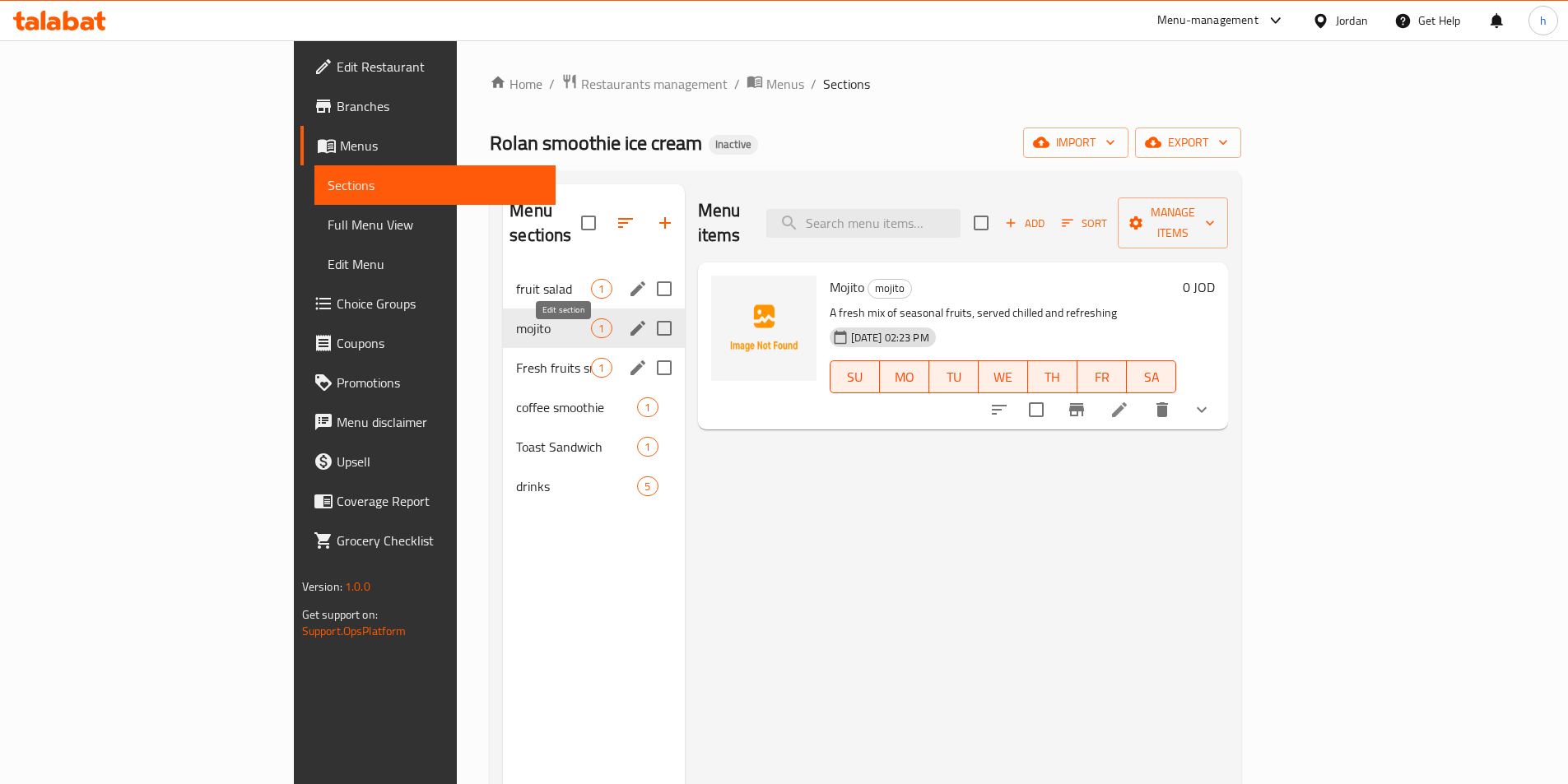
click at [628, 357] on icon "edit" at bounding box center [638, 367] width 20 height 20
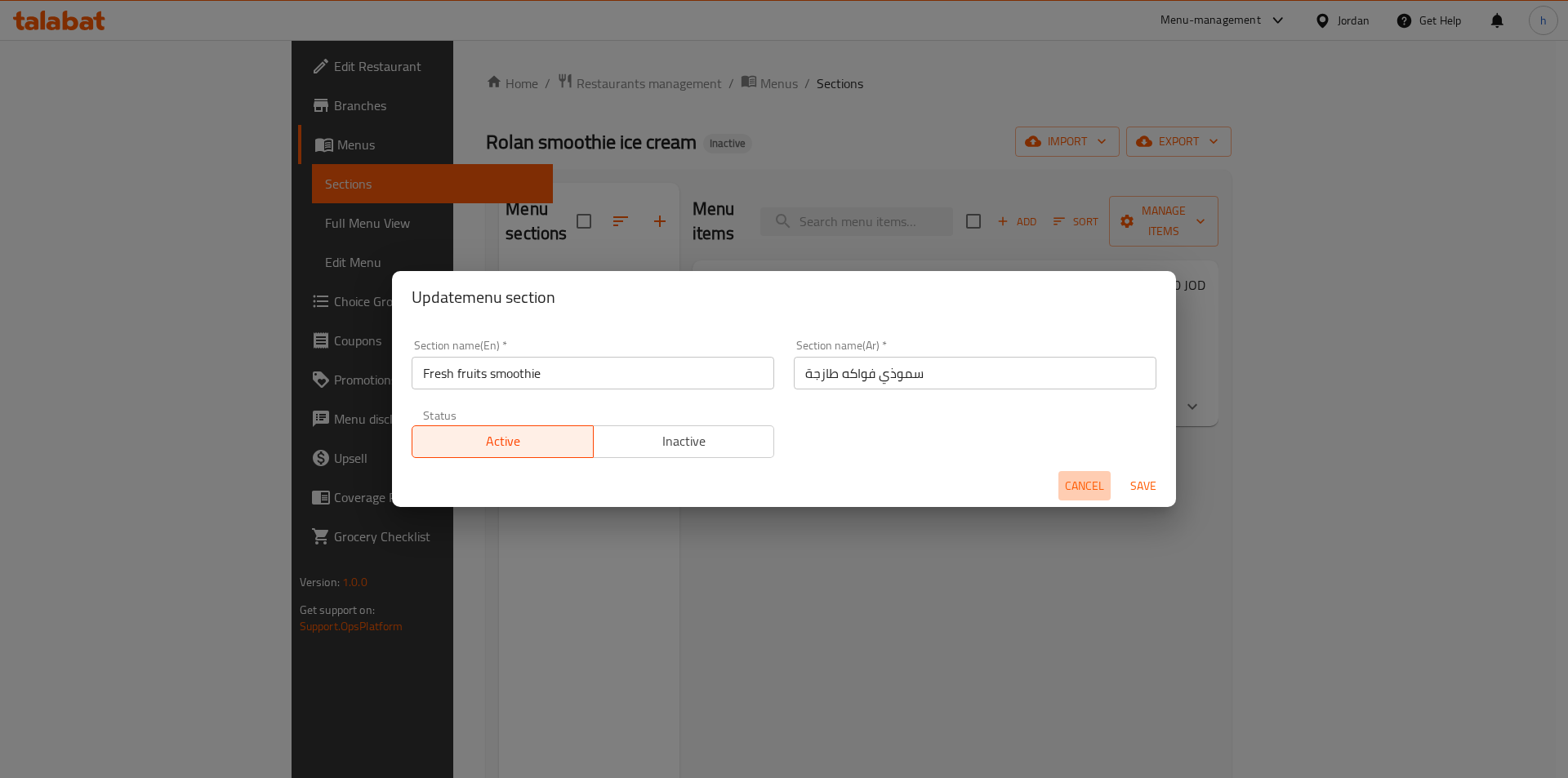
click at [1091, 481] on span "Cancel" at bounding box center [1084, 487] width 39 height 21
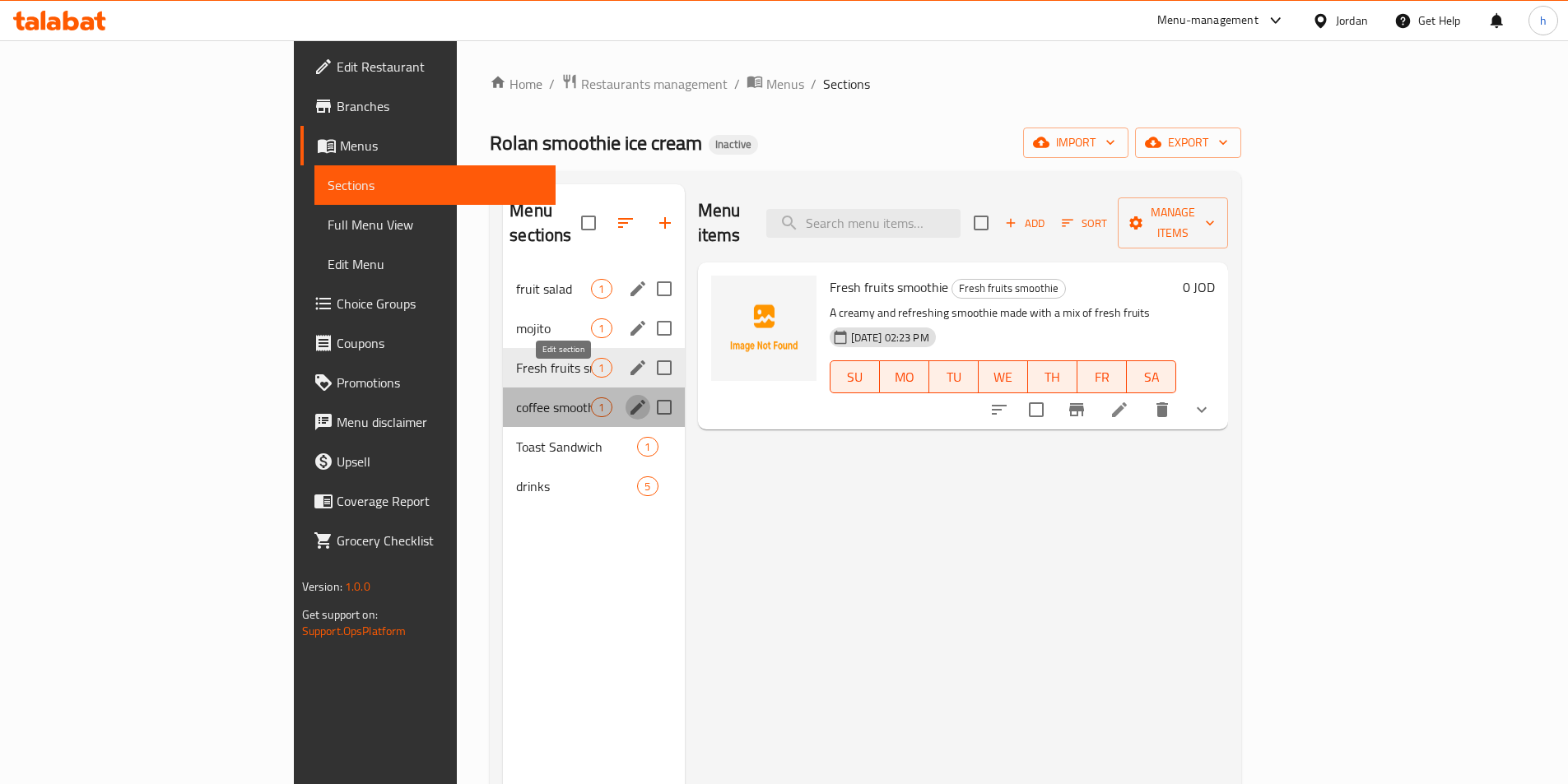
click at [628, 398] on icon "edit" at bounding box center [638, 407] width 20 height 20
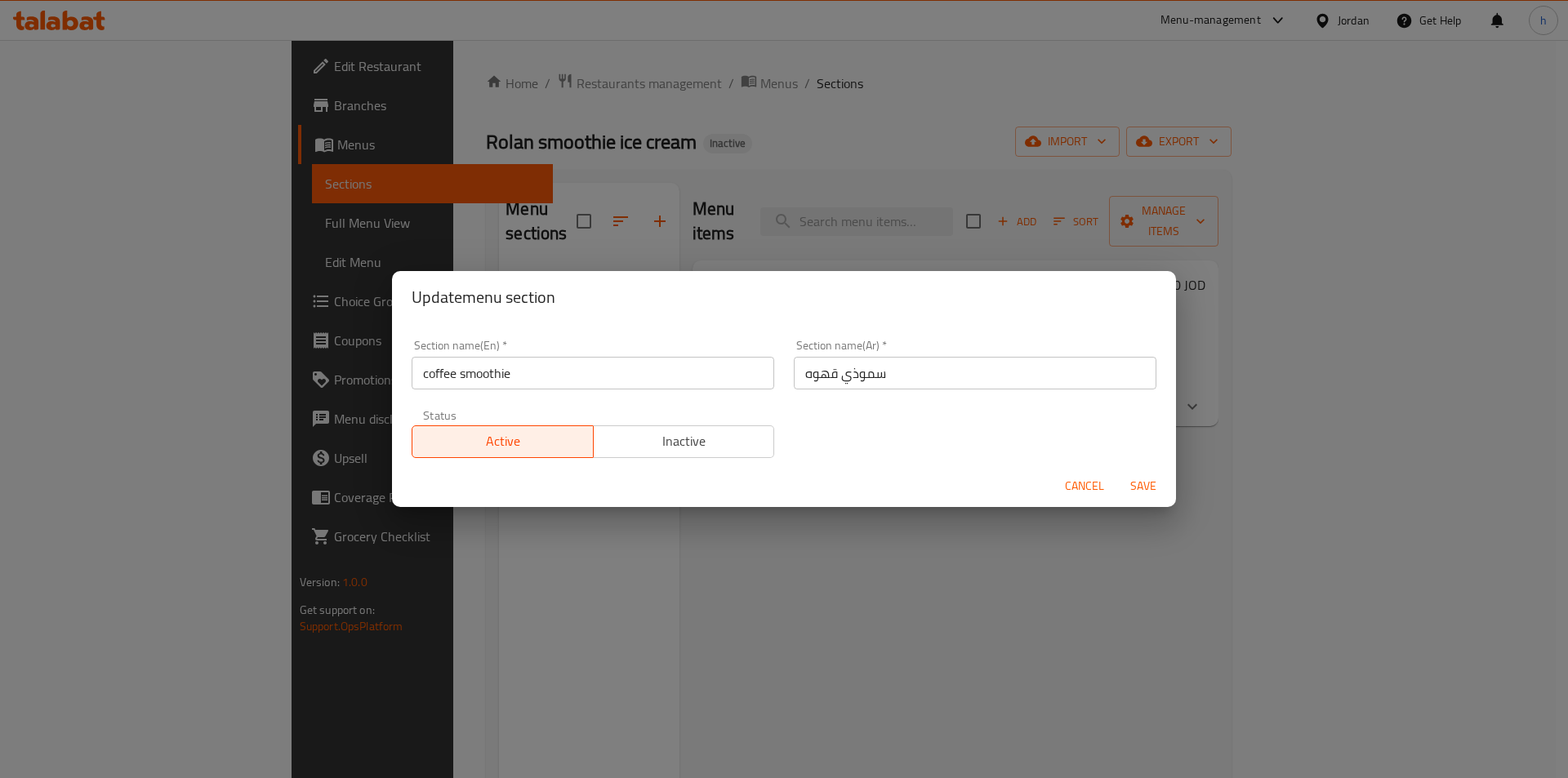
click at [1084, 492] on span "Cancel" at bounding box center [1084, 487] width 39 height 21
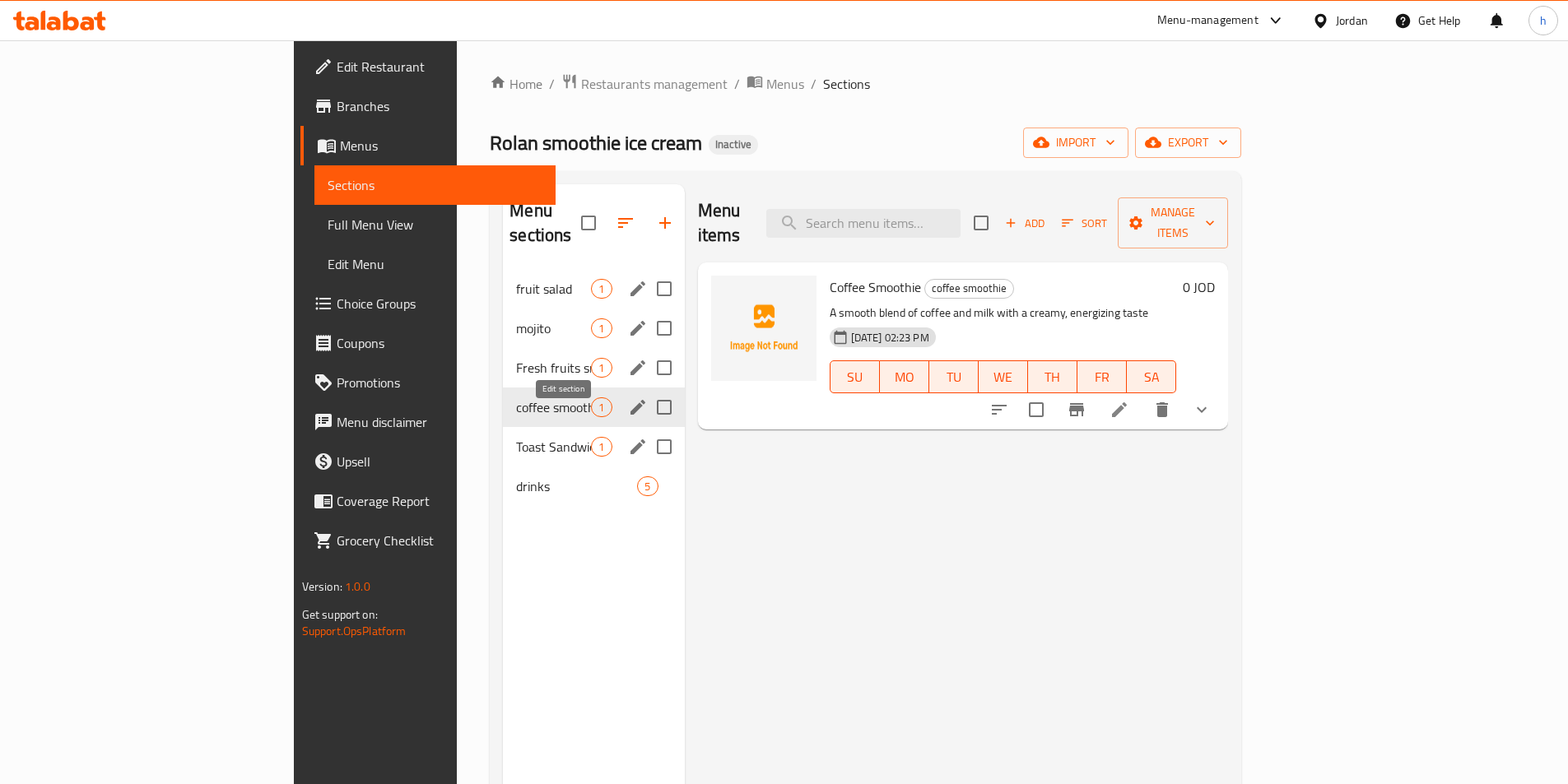
click at [628, 437] on icon "edit" at bounding box center [638, 447] width 20 height 20
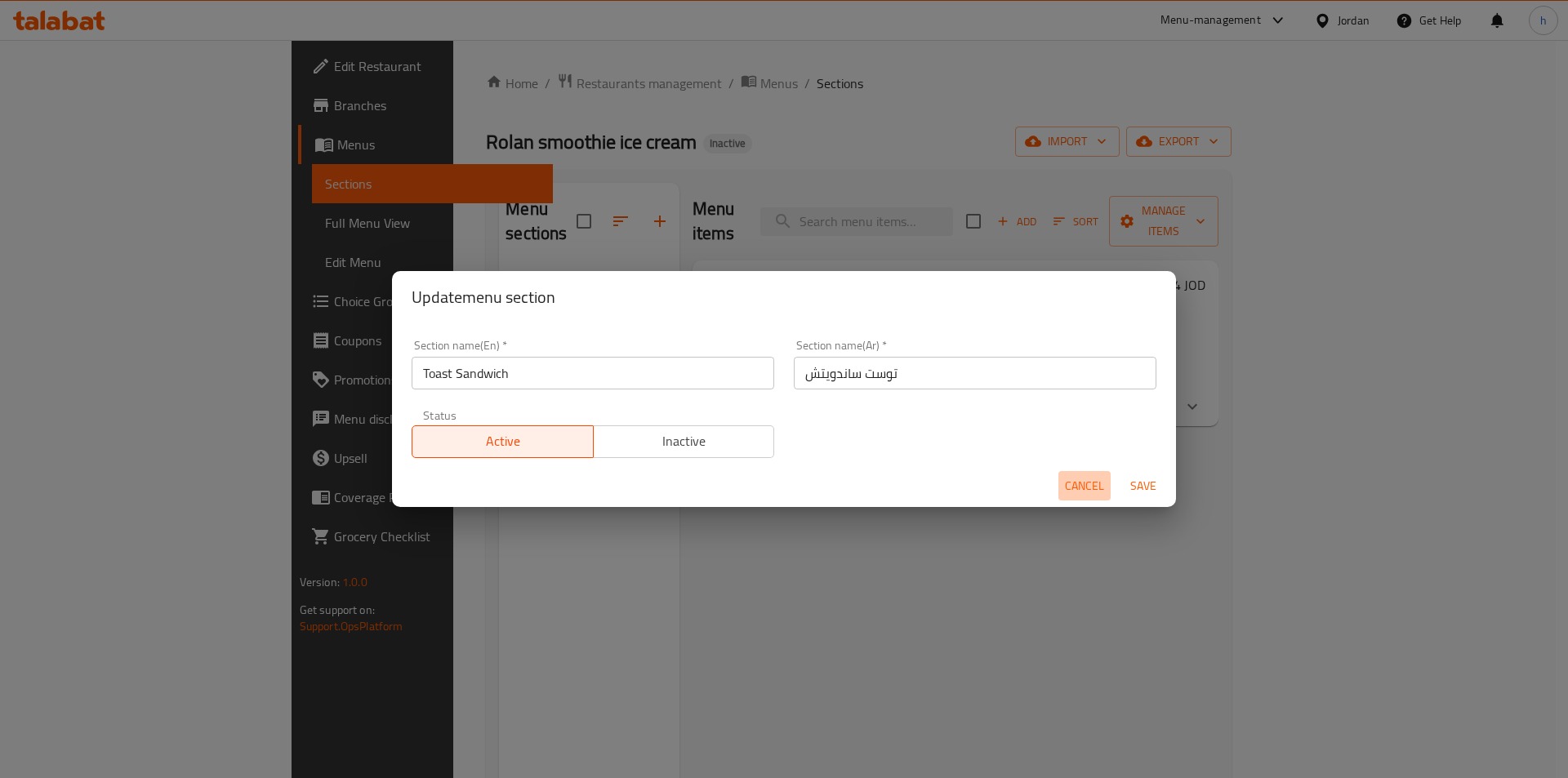
click at [1092, 487] on span "Cancel" at bounding box center [1084, 487] width 39 height 21
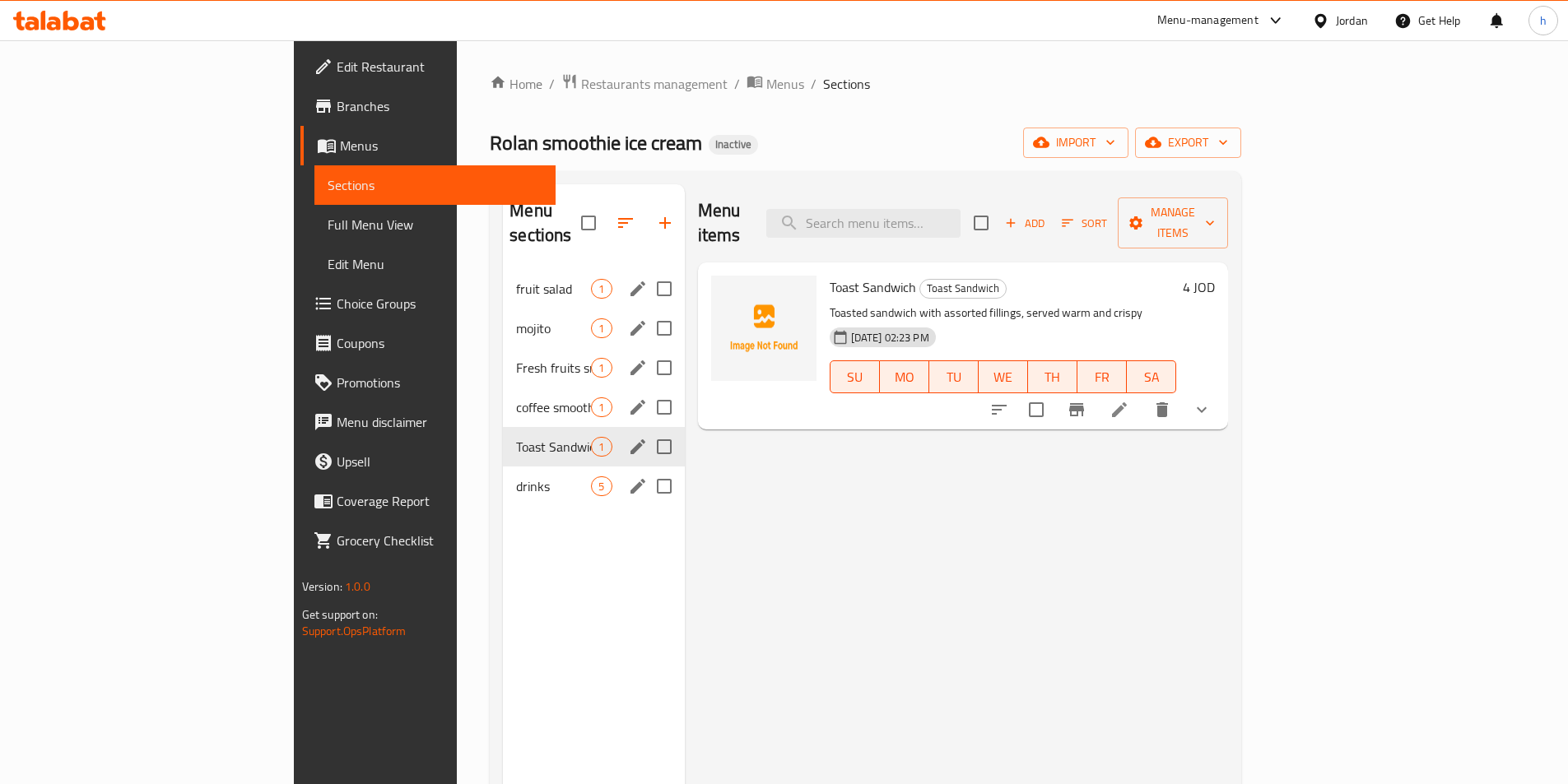
click at [628, 476] on icon "edit" at bounding box center [638, 486] width 20 height 20
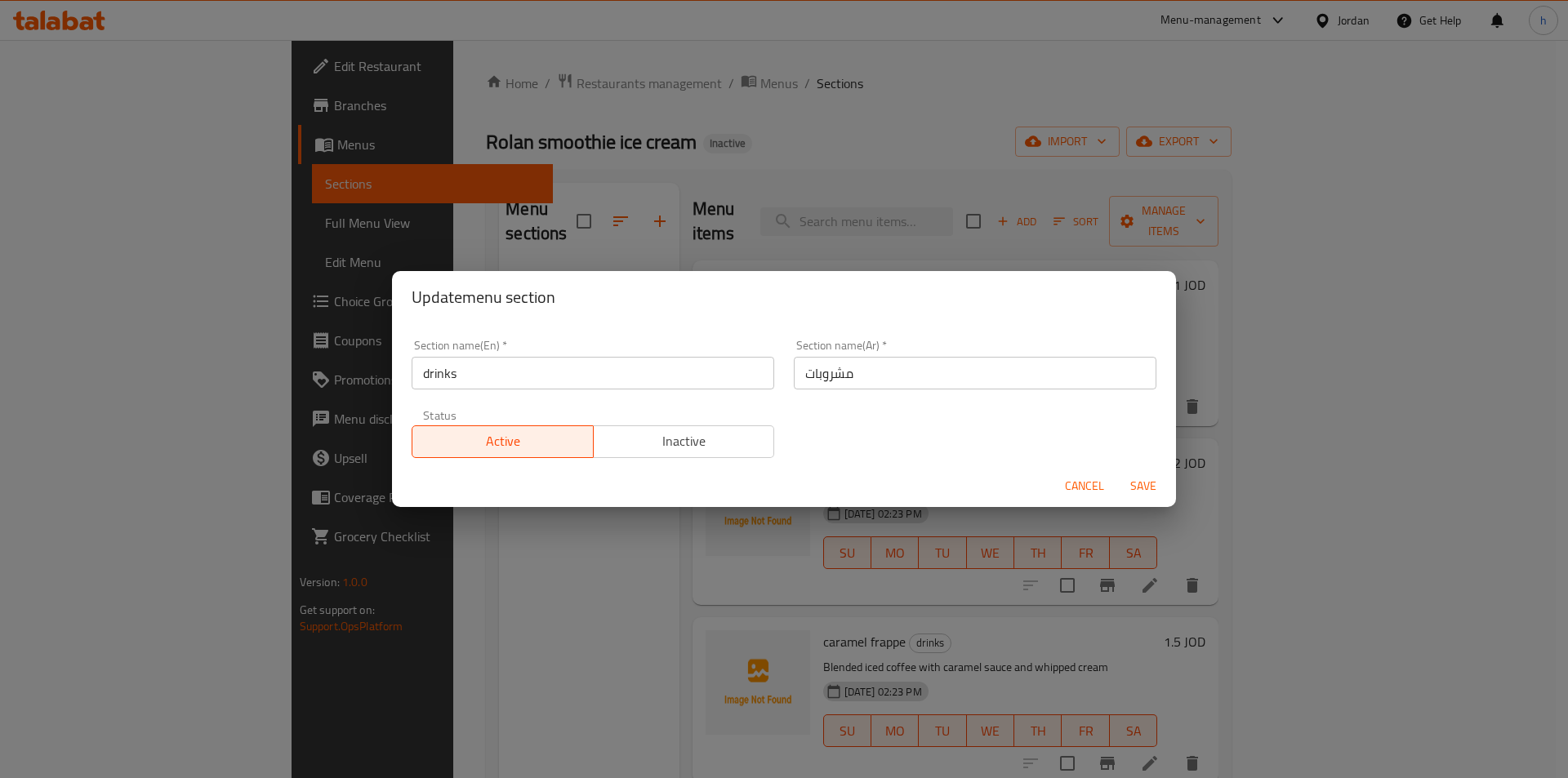
click at [522, 579] on div "Update menu section Section name(En)   * drinks Section name(En) * Section name…" at bounding box center [784, 389] width 1568 height 778
click at [1079, 480] on span "Cancel" at bounding box center [1084, 487] width 39 height 21
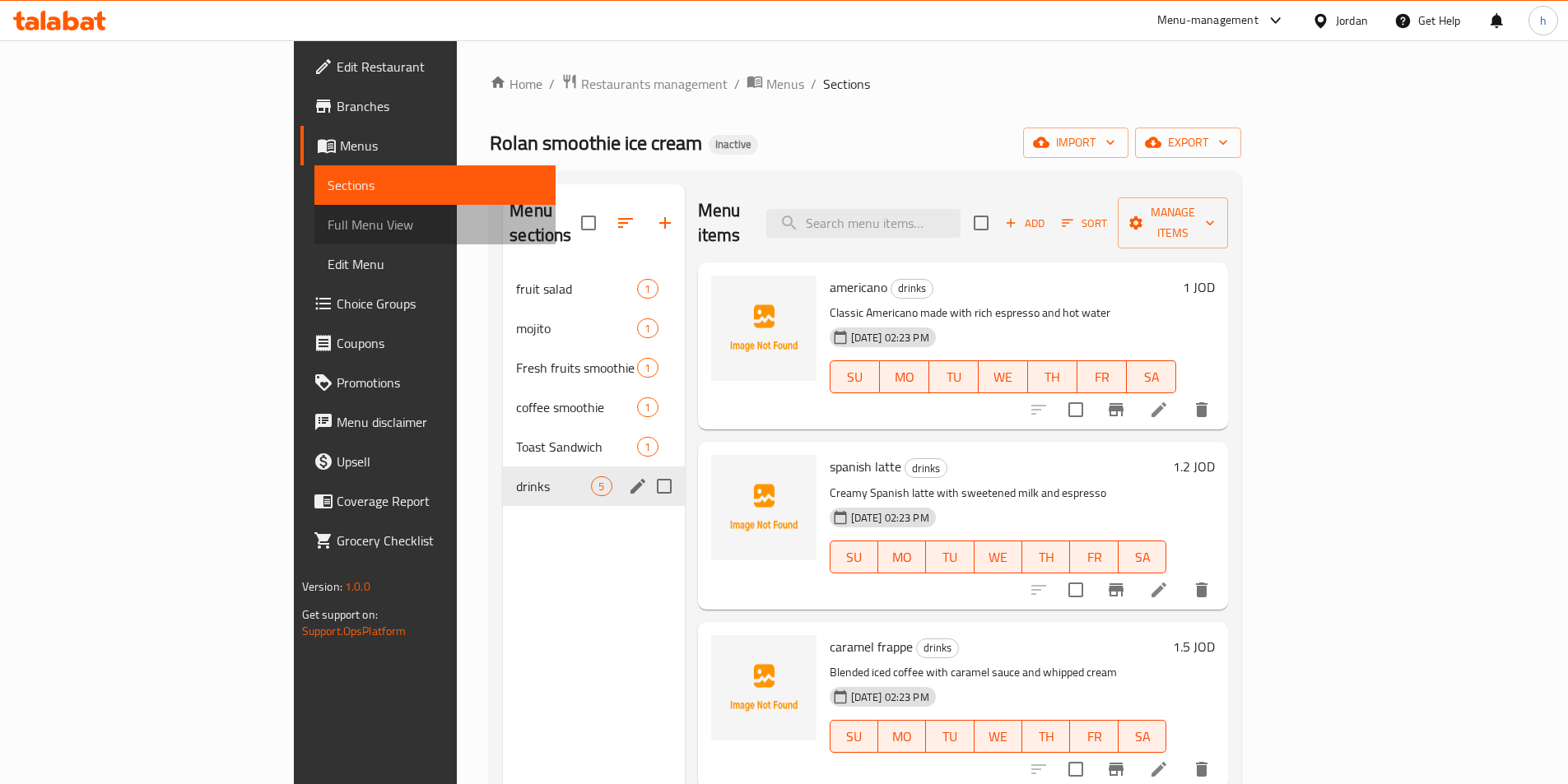
click at [328, 231] on span "Full Menu View" at bounding box center [436, 225] width 215 height 20
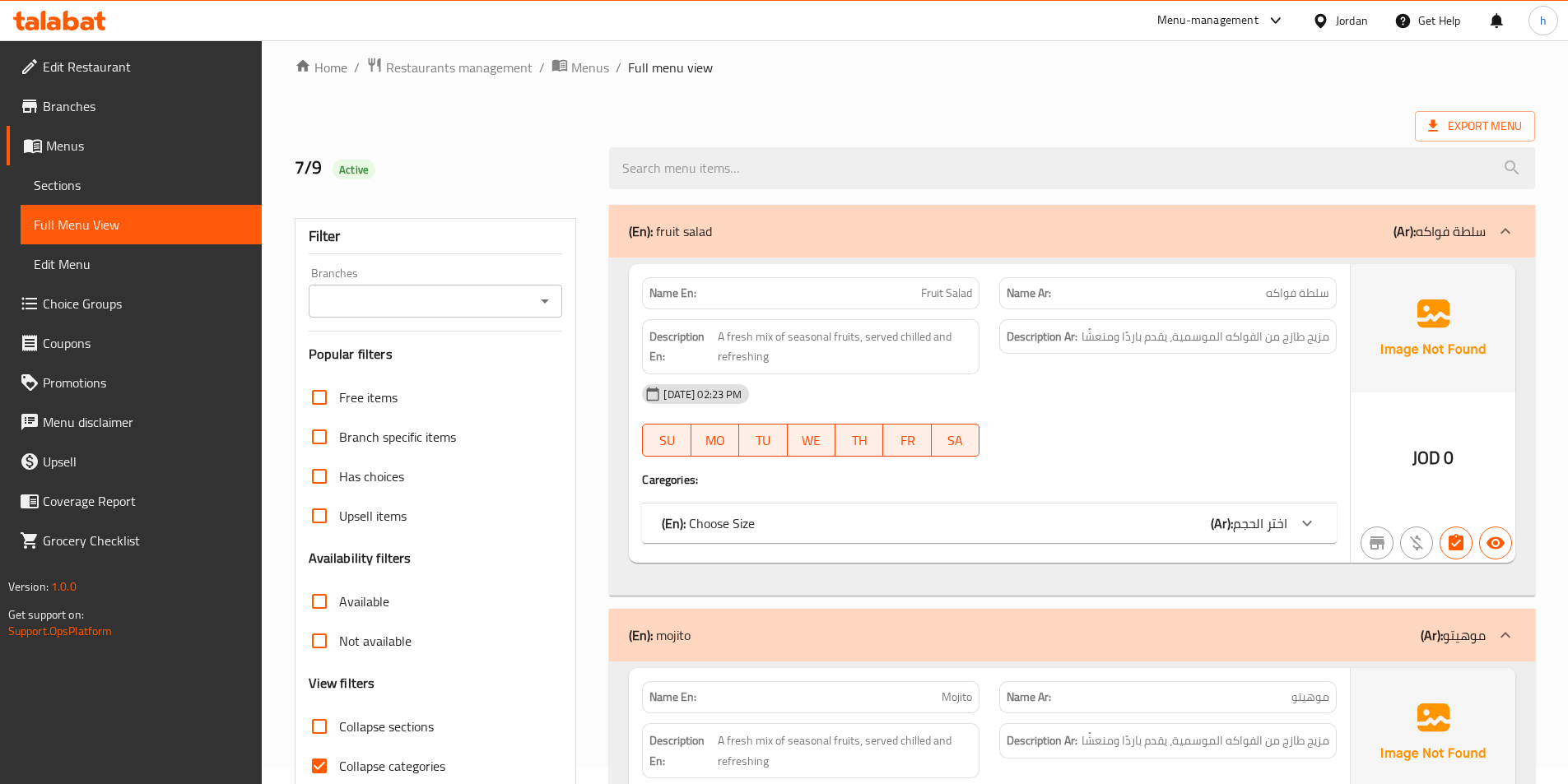
scroll to position [246, 0]
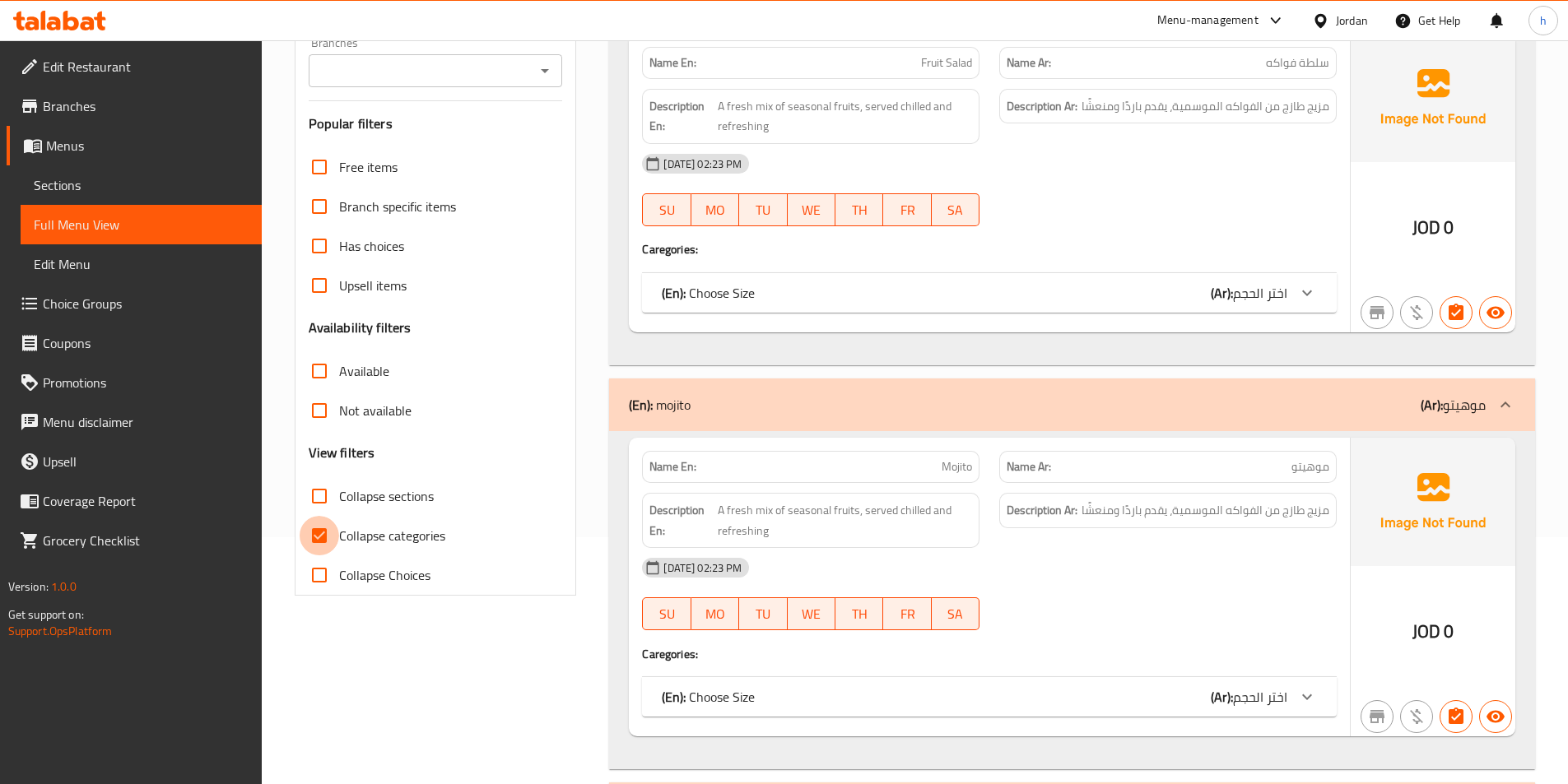
click at [314, 536] on input "Collapse categories" at bounding box center [319, 535] width 39 height 39
checkbox input "false"
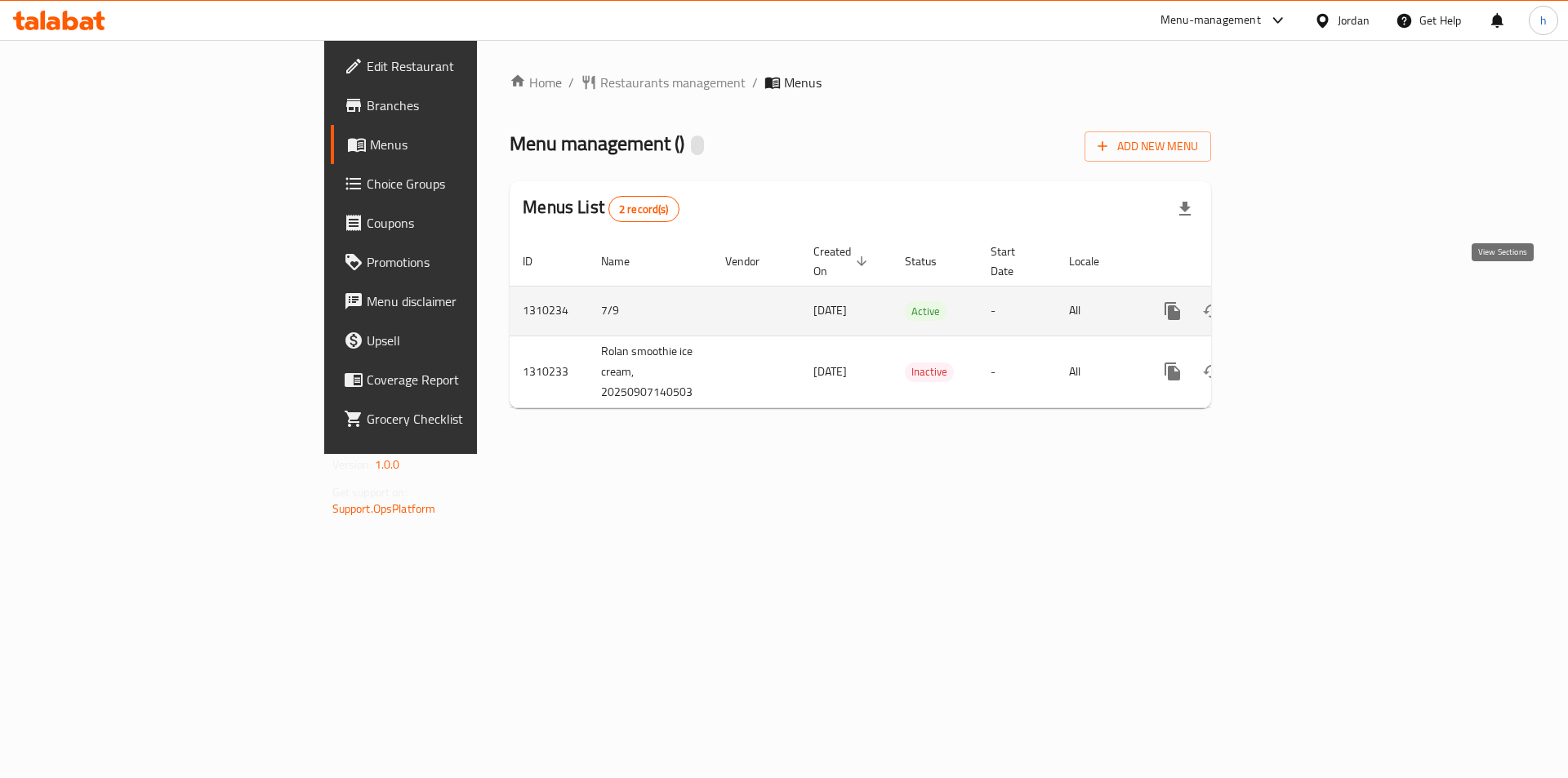
click at [1300, 301] on icon "enhanced table" at bounding box center [1290, 311] width 20 height 20
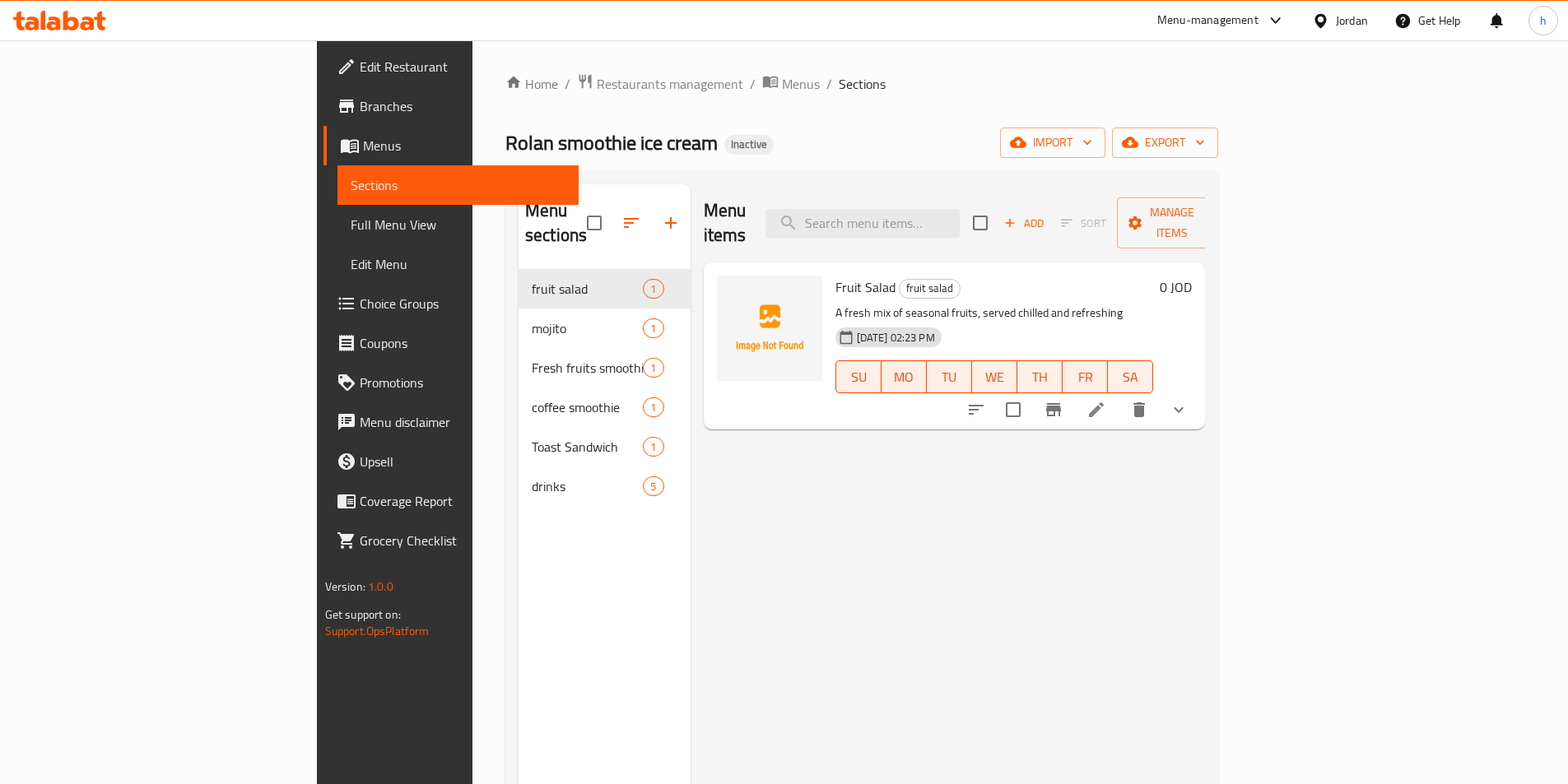
click at [359, 309] on span "Choice Groups" at bounding box center [462, 303] width 206 height 20
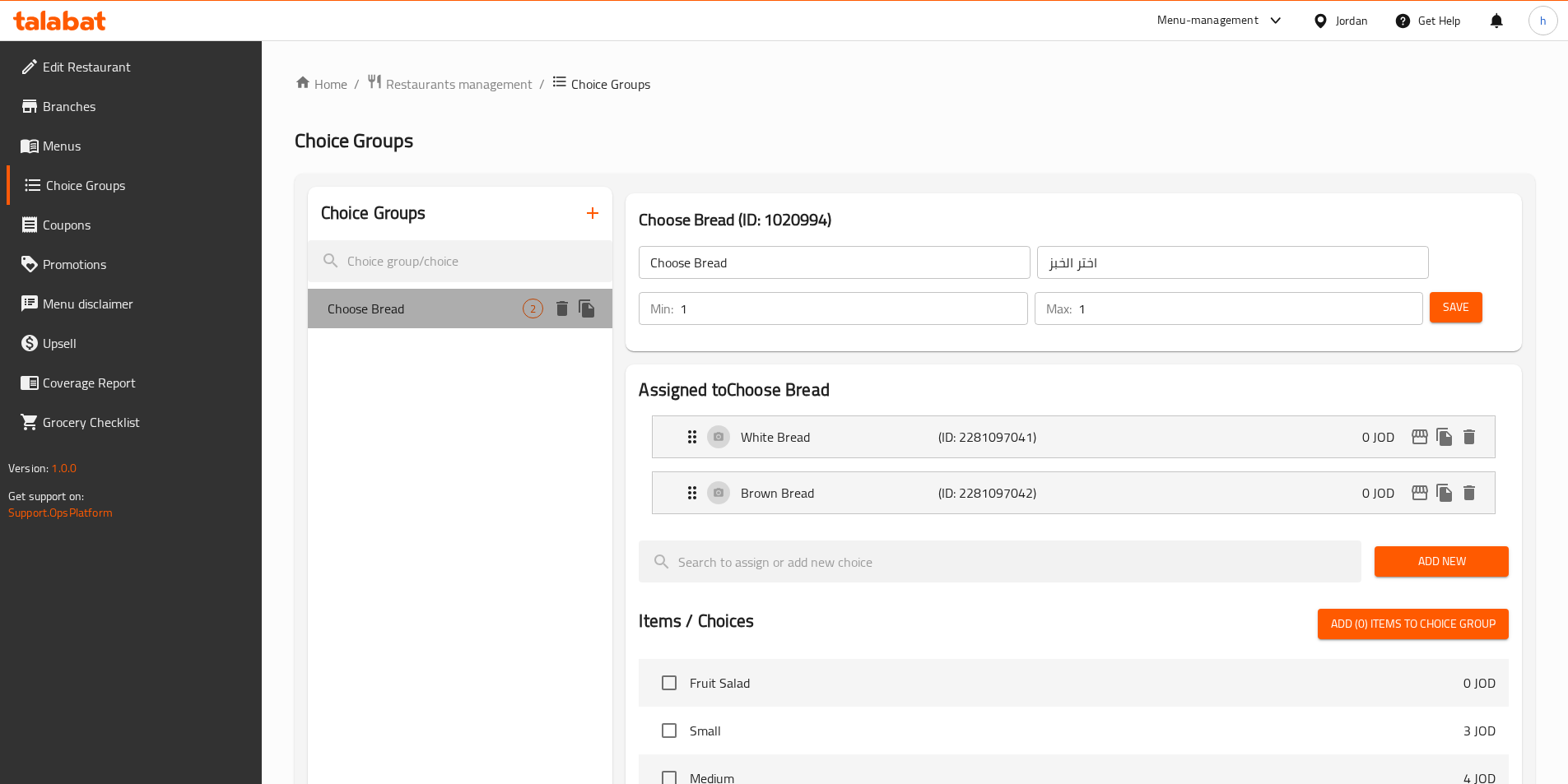
click at [452, 317] on span "Choose Bread" at bounding box center [426, 309] width 196 height 20
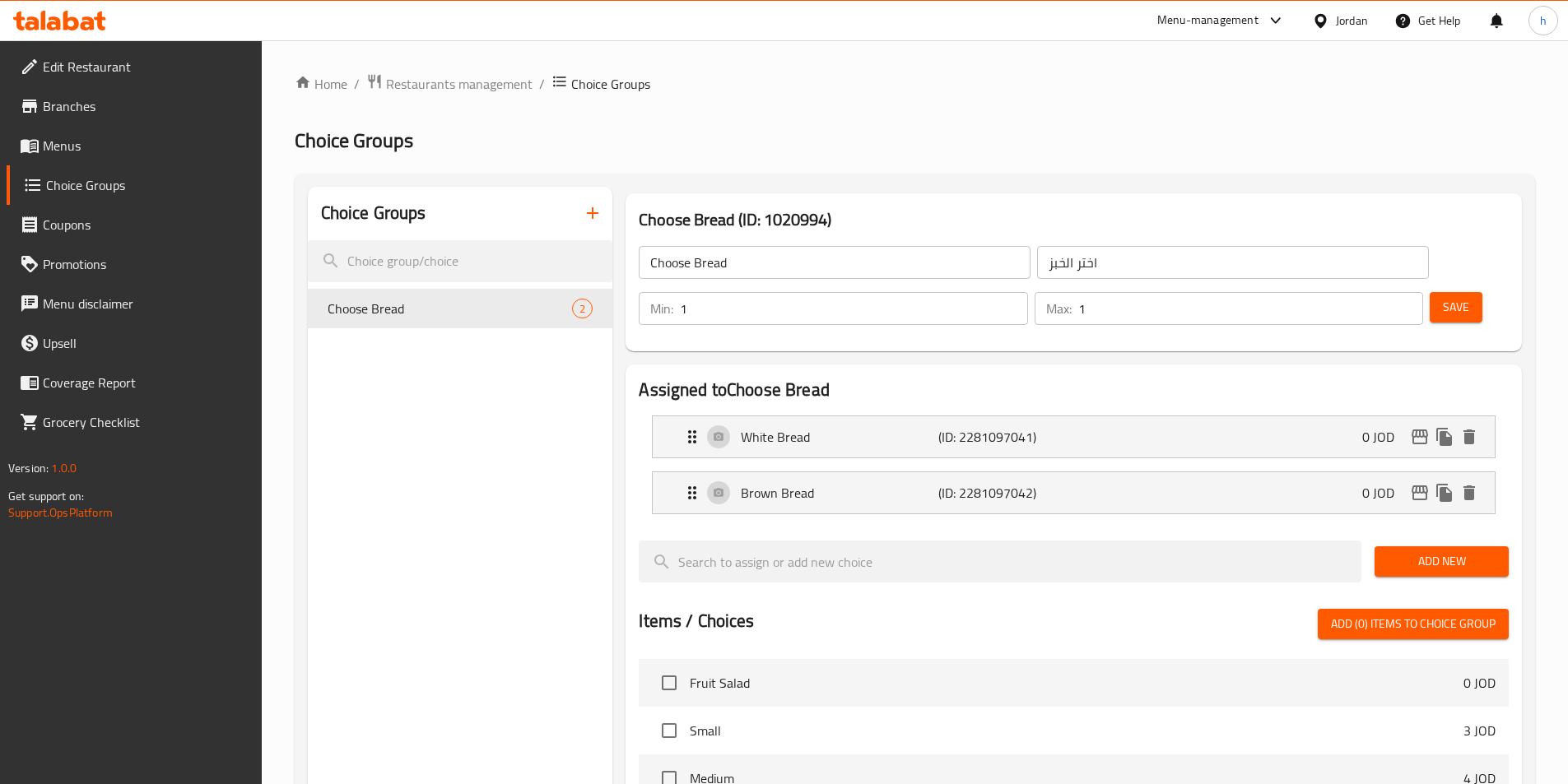
click at [579, 211] on button "button" at bounding box center [592, 212] width 39 height 39
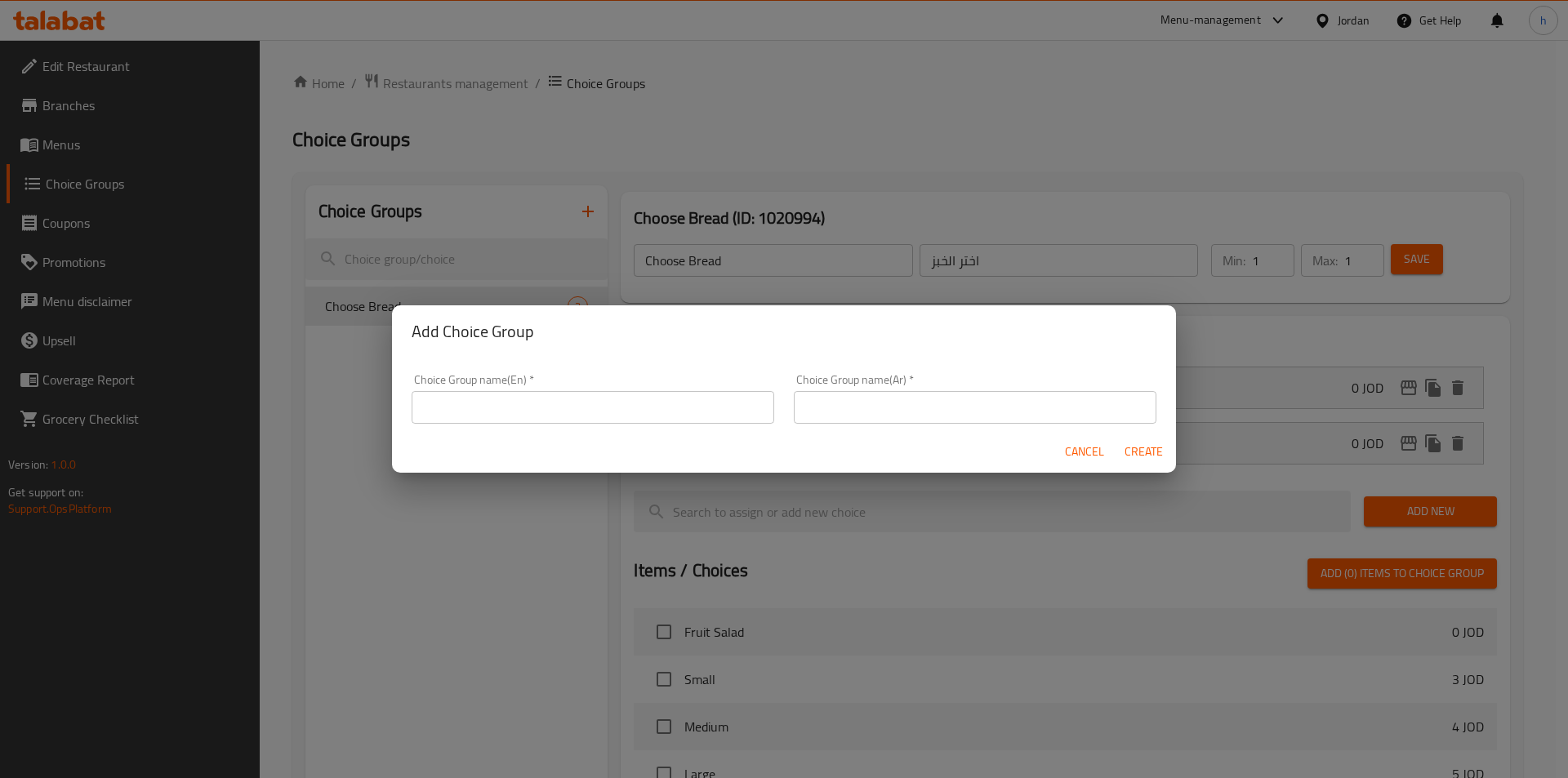
click at [624, 399] on input "text" at bounding box center [593, 408] width 363 height 33
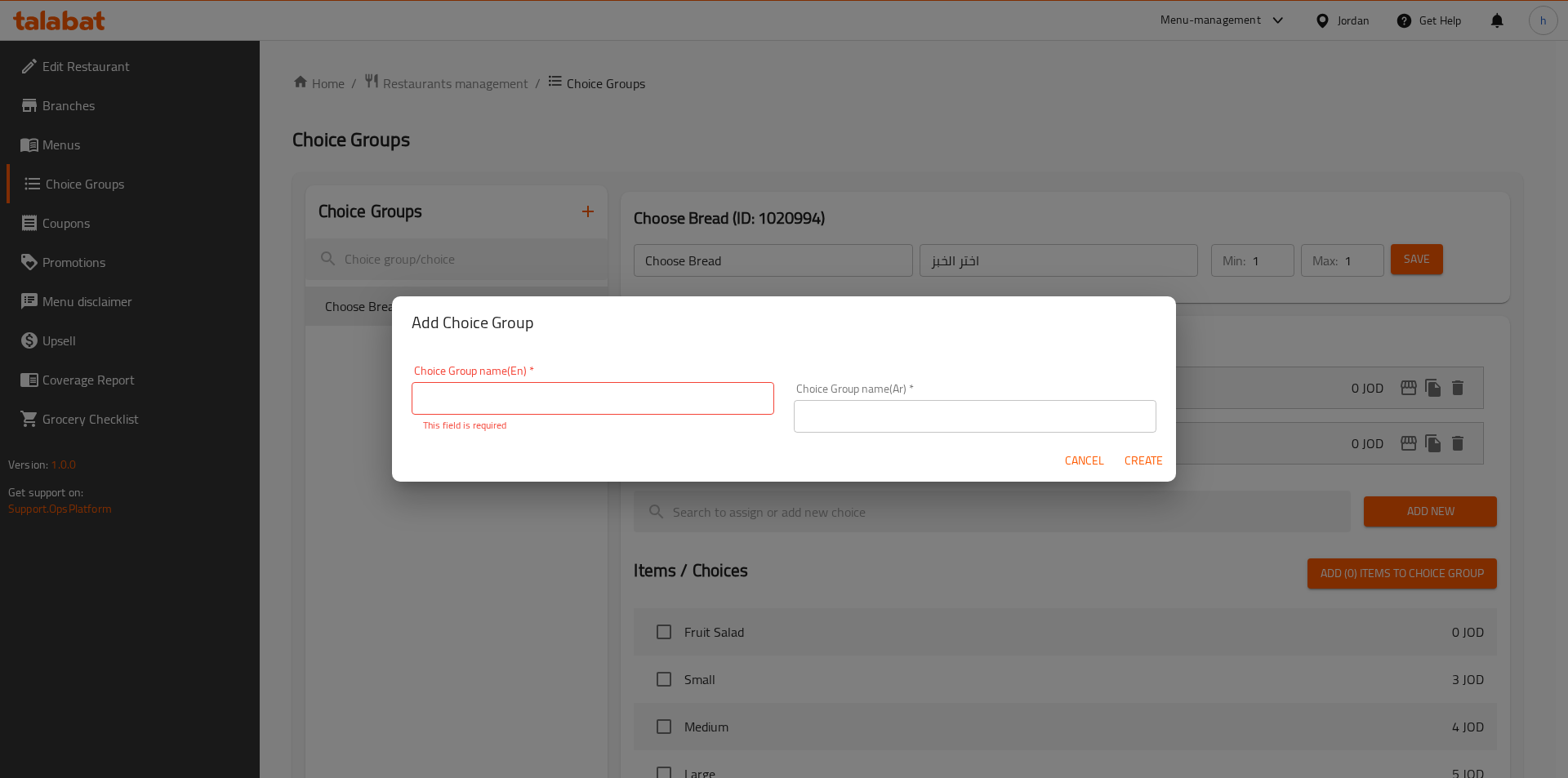
click at [770, 398] on div "Choice Group name(En)   * Choice Group name(En) * This field is required" at bounding box center [593, 398] width 382 height 88
click at [761, 392] on input "text" at bounding box center [593, 398] width 363 height 33
paste input "choose bubbles"
type input "choose bubbles"
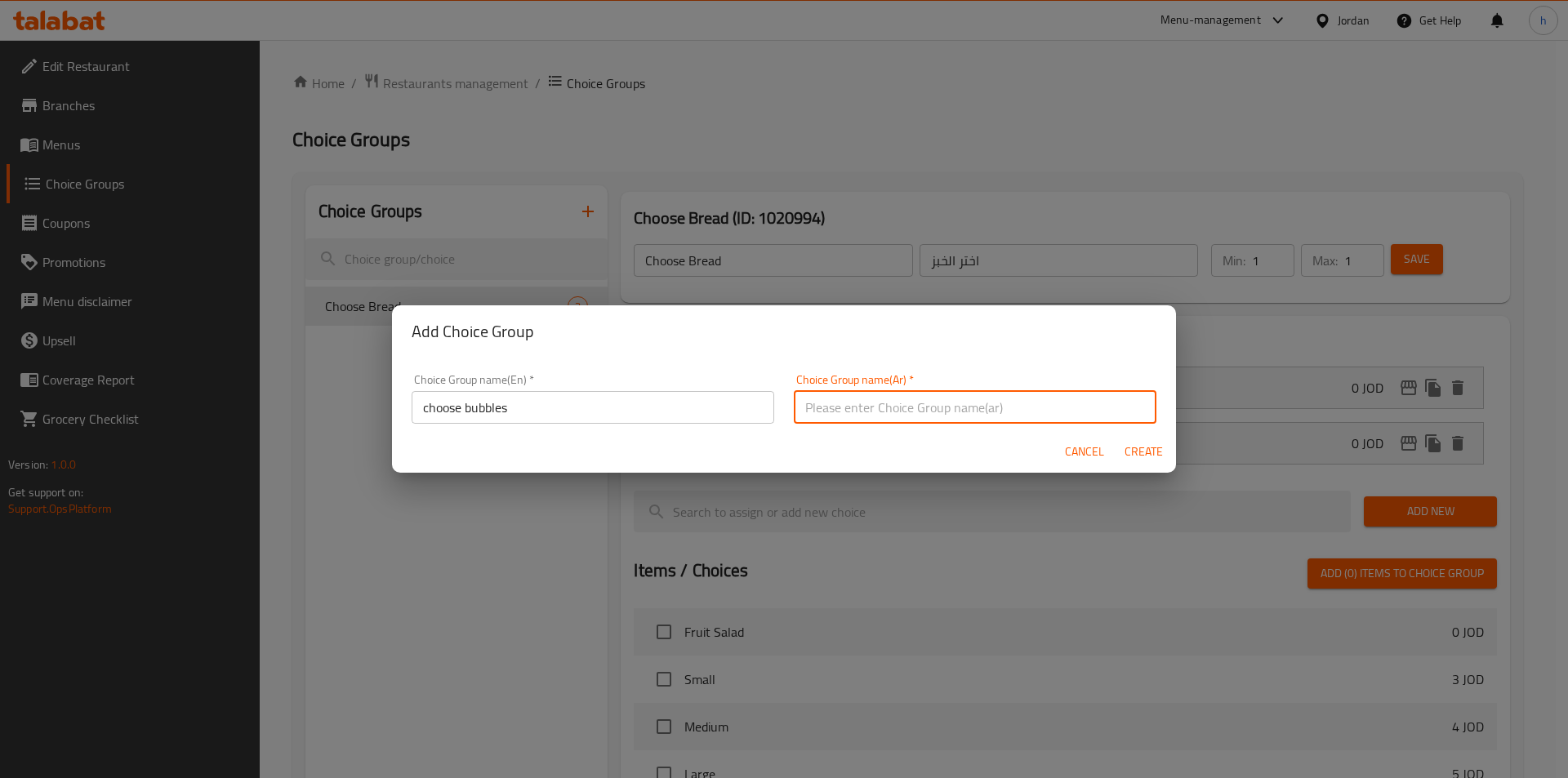
click at [945, 429] on div "Choice Group name(Ar)   * Choice Group name(Ar) *" at bounding box center [974, 399] width 382 height 69
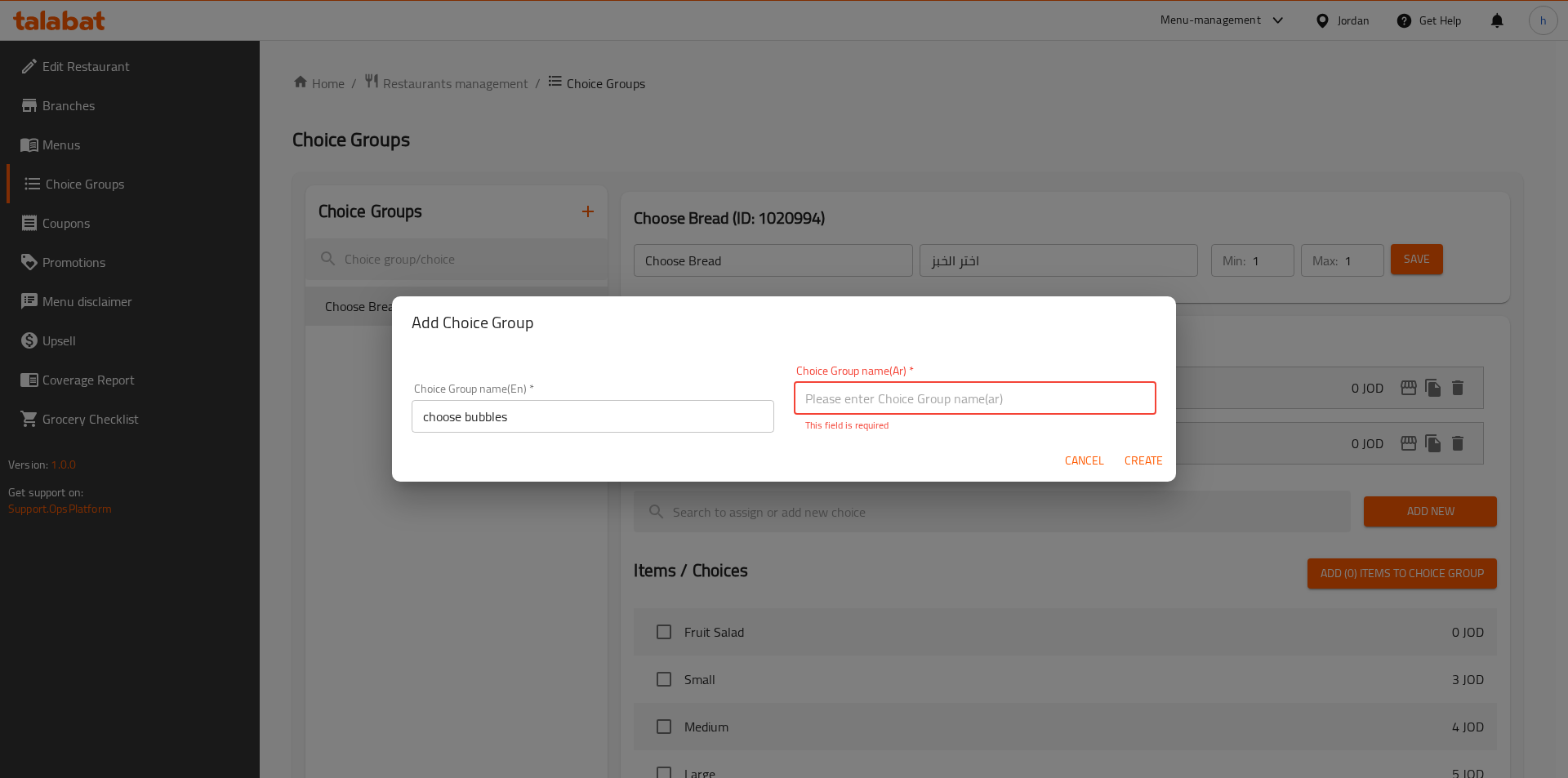
click at [838, 394] on input "text" at bounding box center [975, 398] width 363 height 33
click at [866, 388] on input "text" at bounding box center [975, 398] width 363 height 33
paste input "اختر الفقاعات"
click at [813, 395] on input "اختر الفقاعات" at bounding box center [975, 398] width 363 height 33
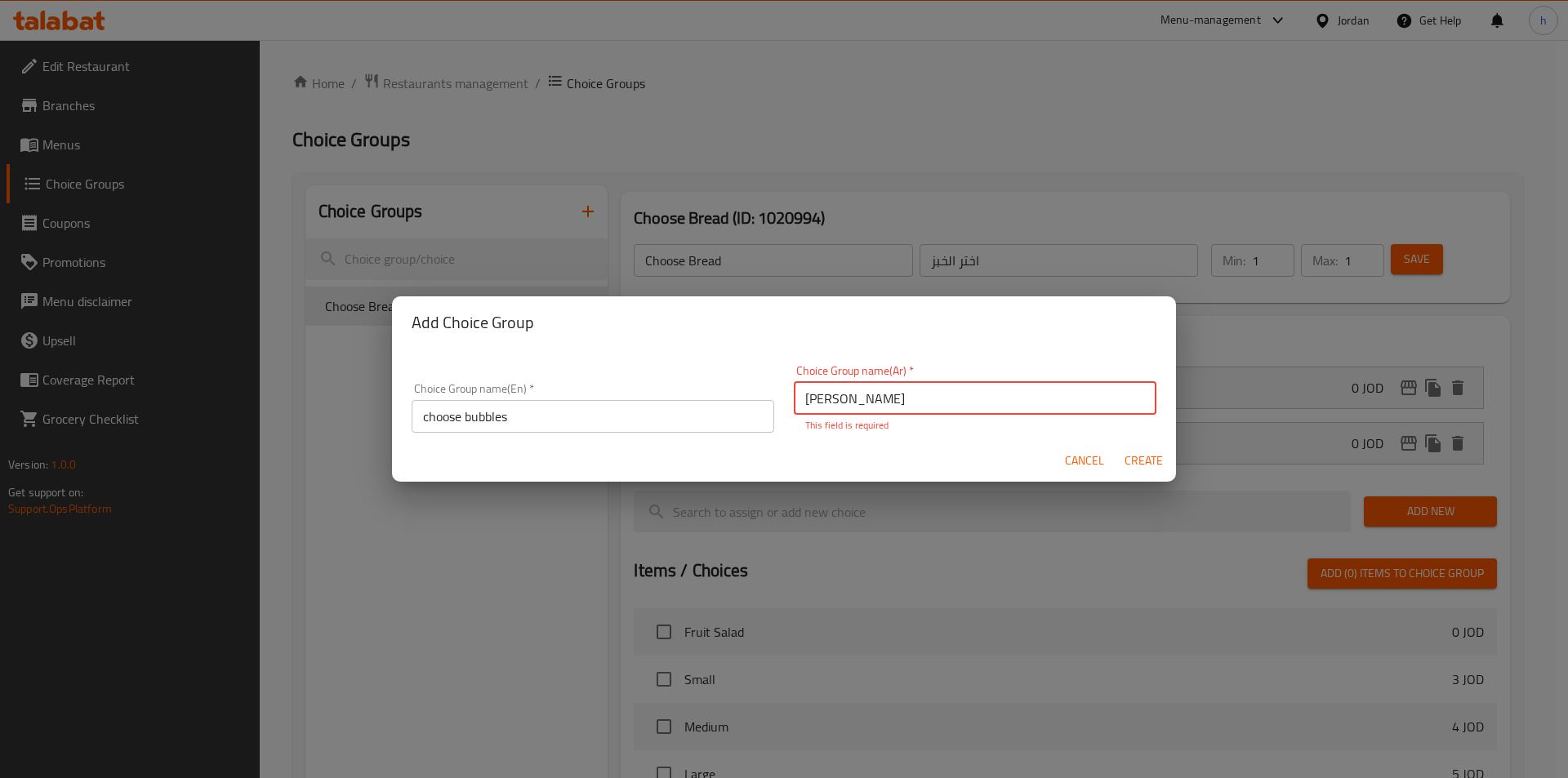
type input "[PERSON_NAME]"
click at [1159, 466] on button "Create" at bounding box center [1143, 461] width 52 height 30
type input "choose bubbles"
type input "[PERSON_NAME]"
type input "0"
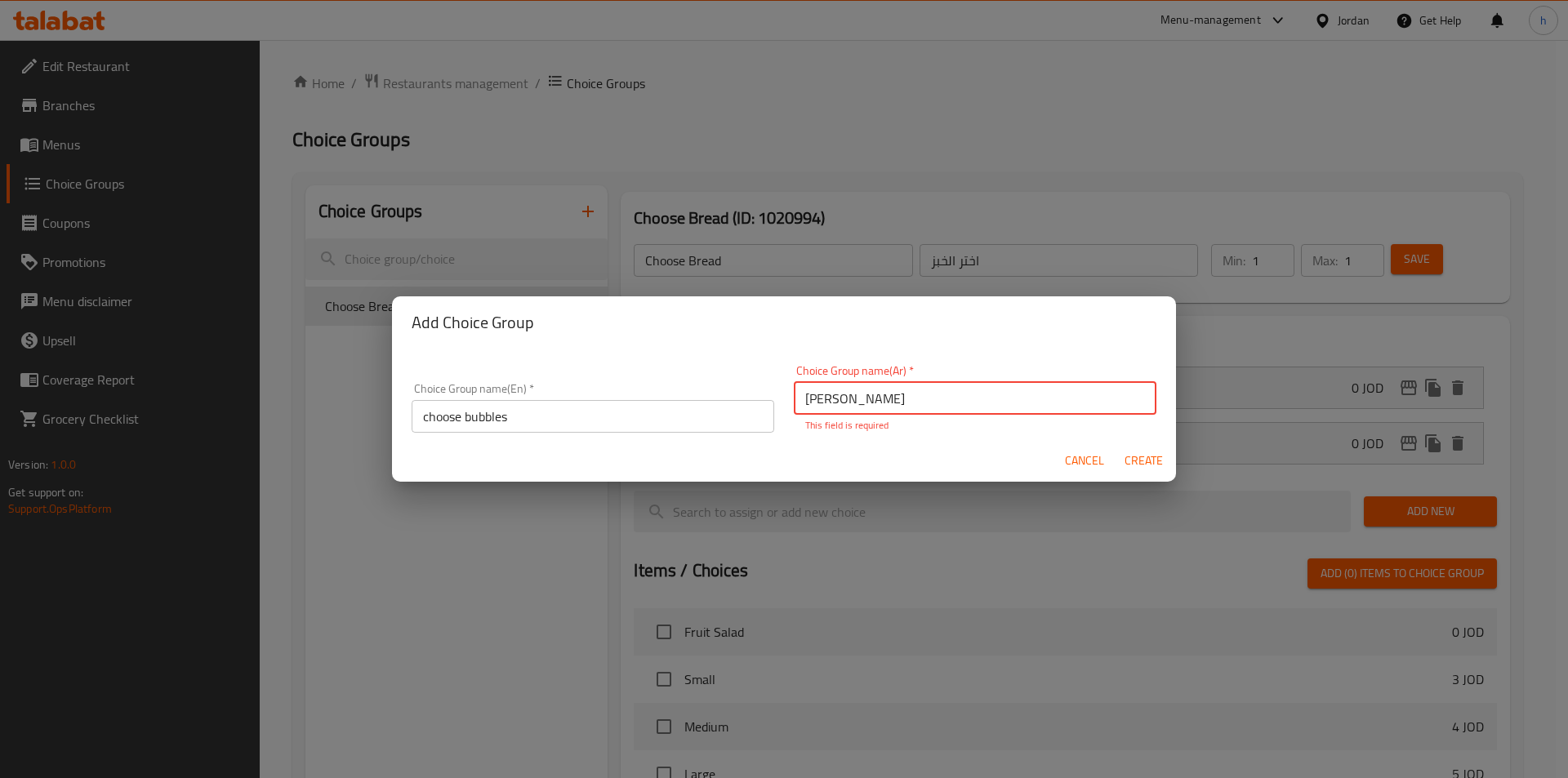
type input "0"
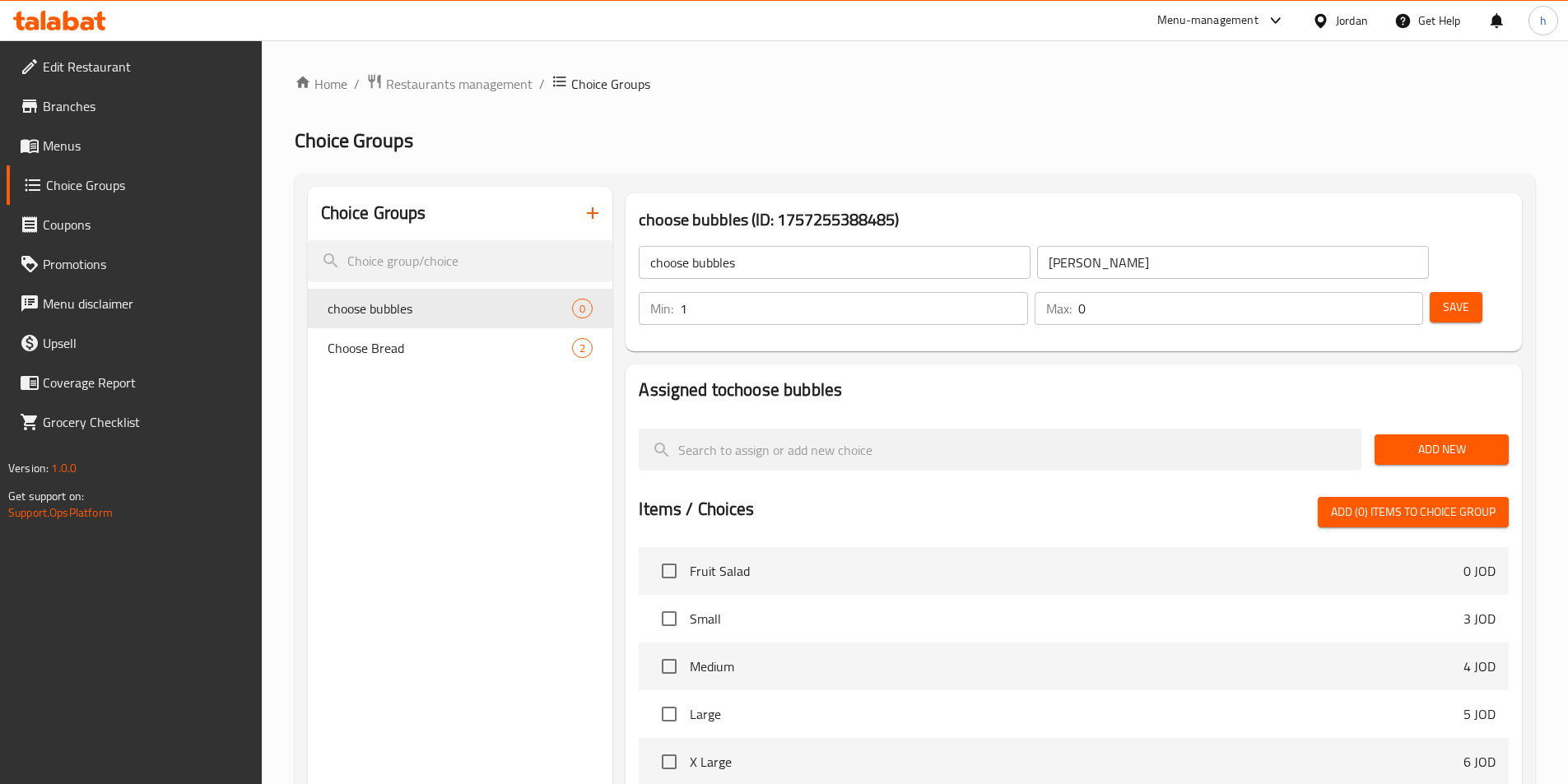
drag, startPoint x: 1284, startPoint y: 260, endPoint x: 1307, endPoint y: 259, distance: 23.0
type input "1"
click at [1027, 292] on input "1" at bounding box center [853, 309] width 347 height 33
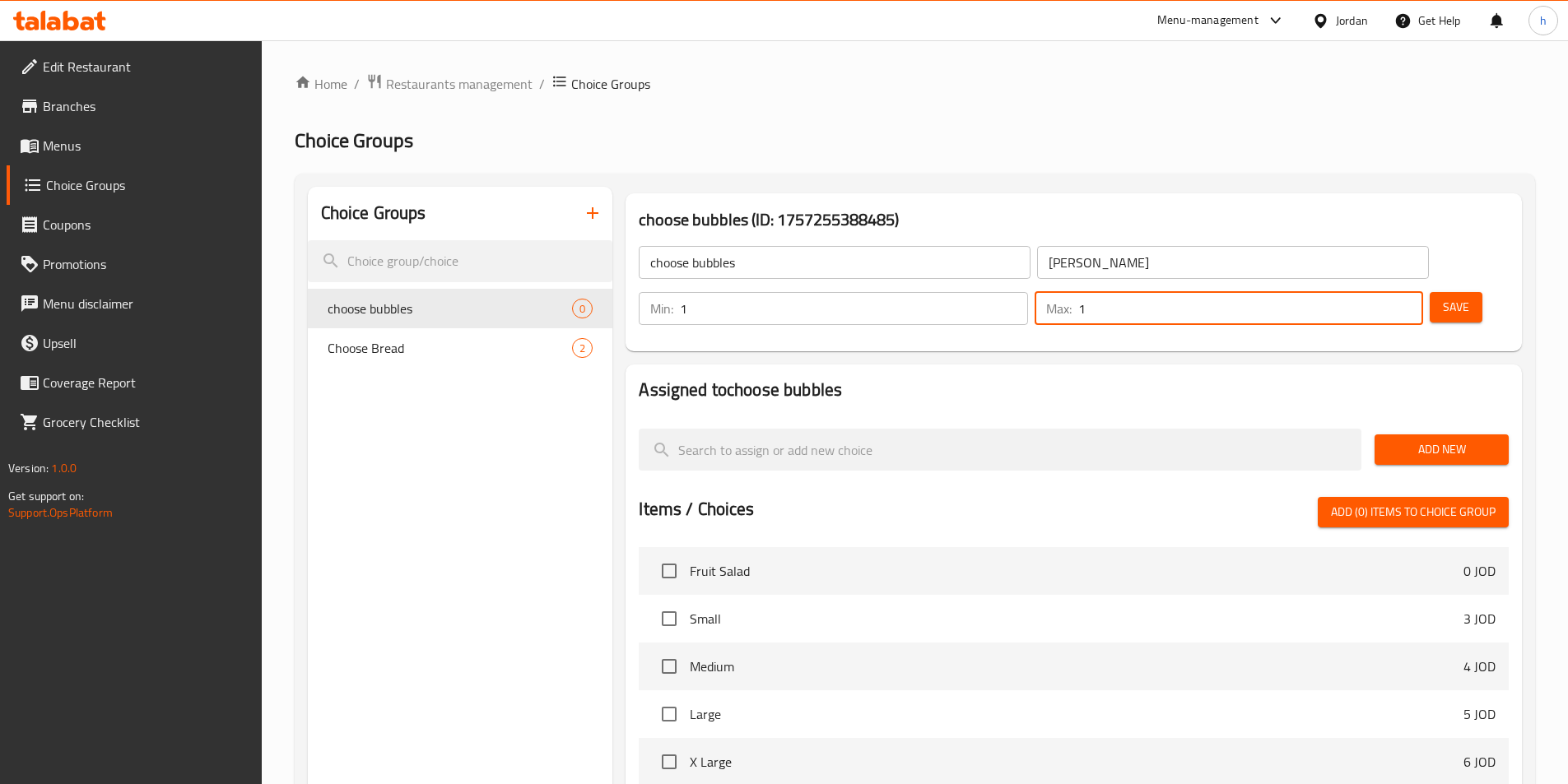
type input "1"
click at [1382, 292] on input "1" at bounding box center [1251, 309] width 345 height 33
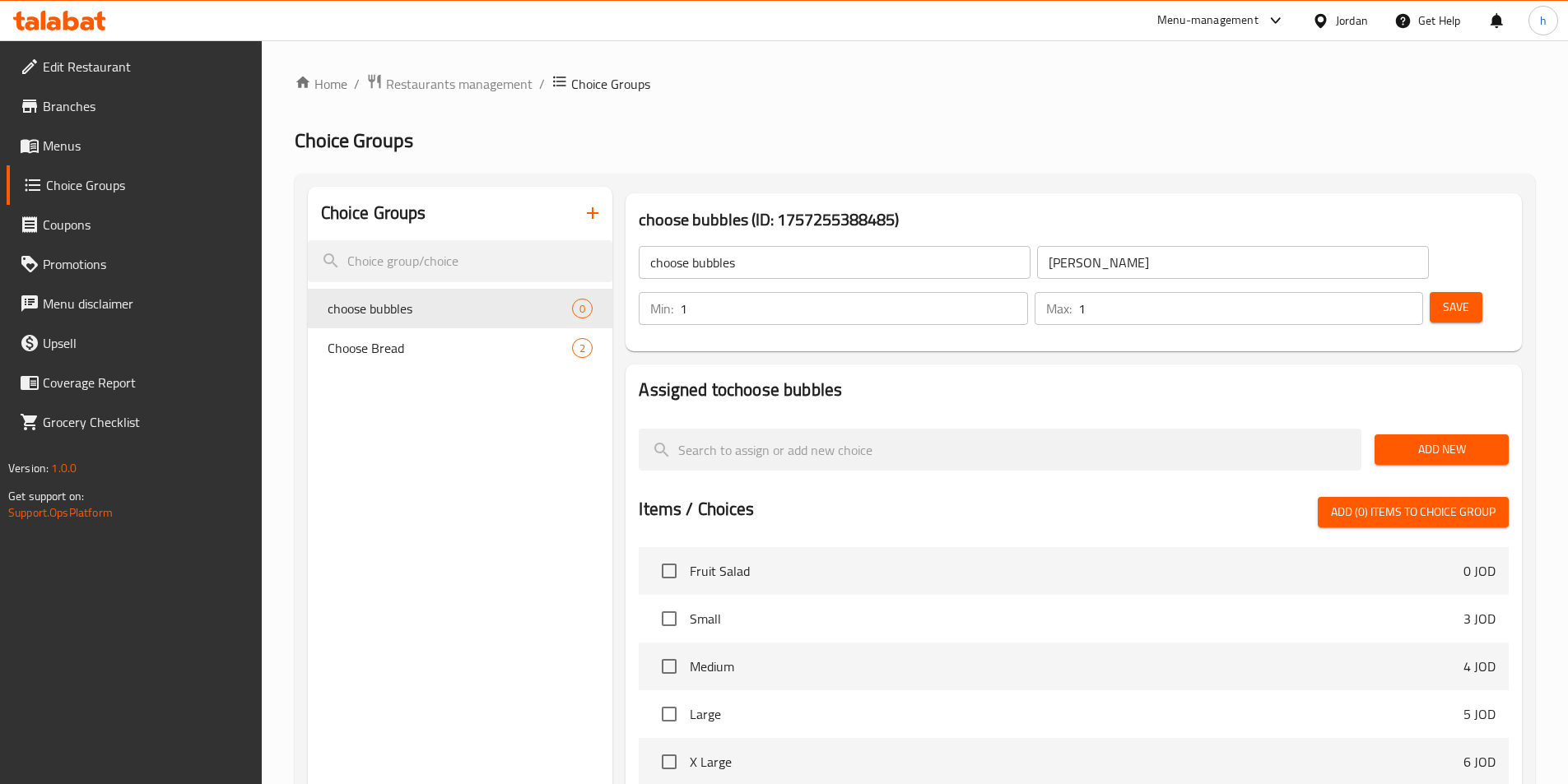
click at [1424, 440] on span "Add New" at bounding box center [1441, 450] width 108 height 21
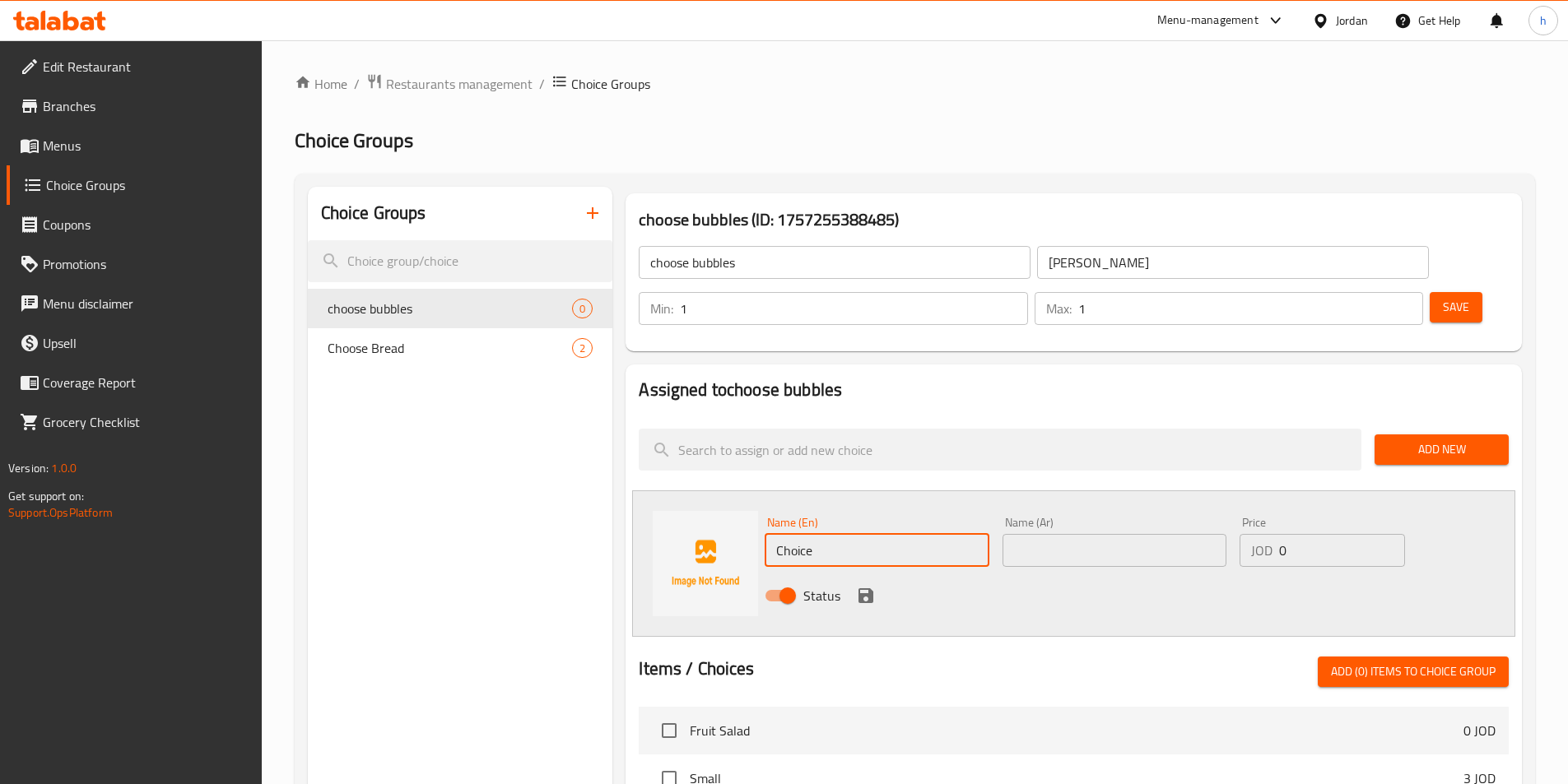
click at [950, 534] on input "Choice" at bounding box center [876, 551] width 224 height 33
click at [907, 534] on input "Choice" at bounding box center [876, 551] width 224 height 33
paste input "mocha"
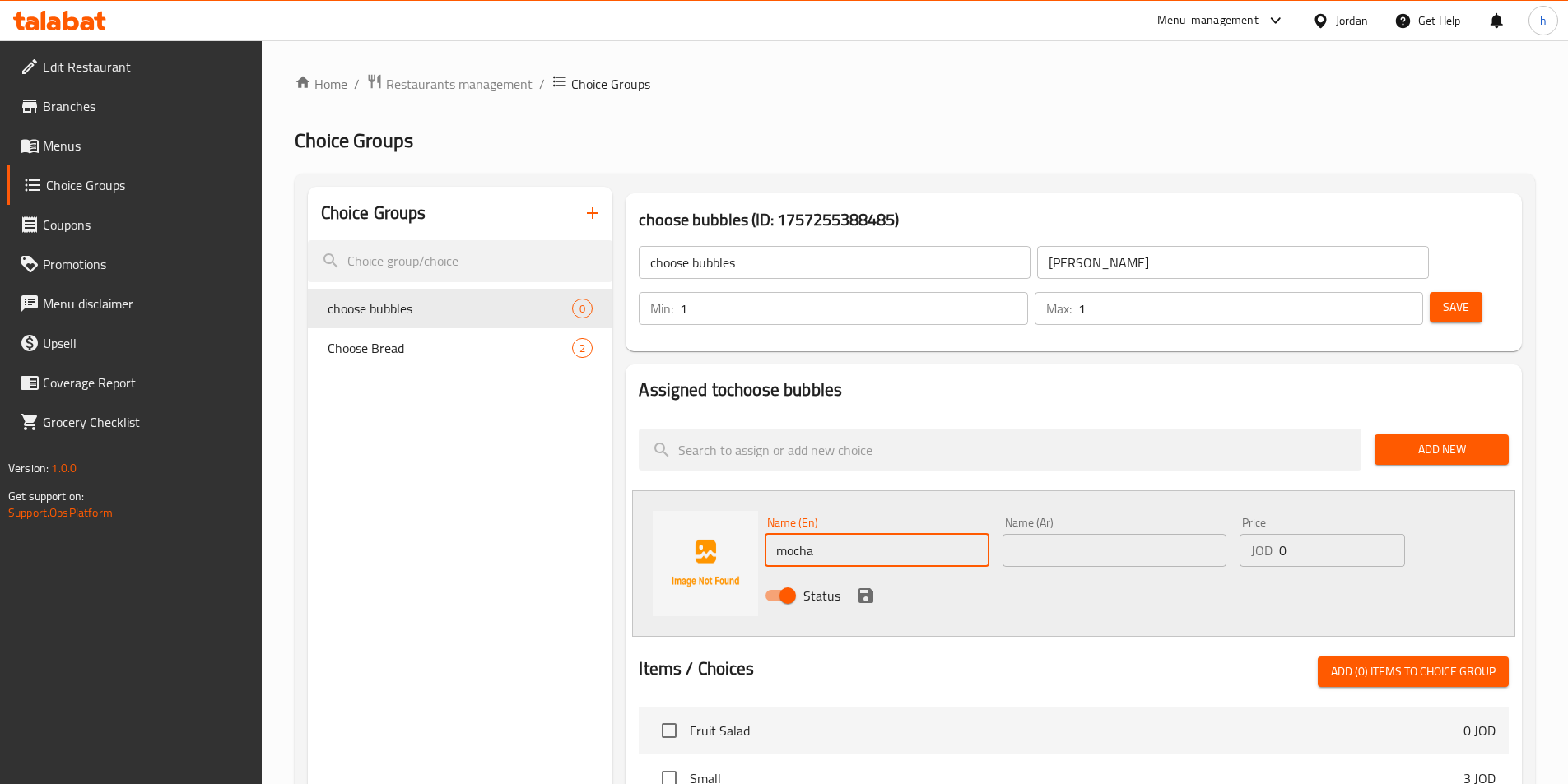
type input "mocha"
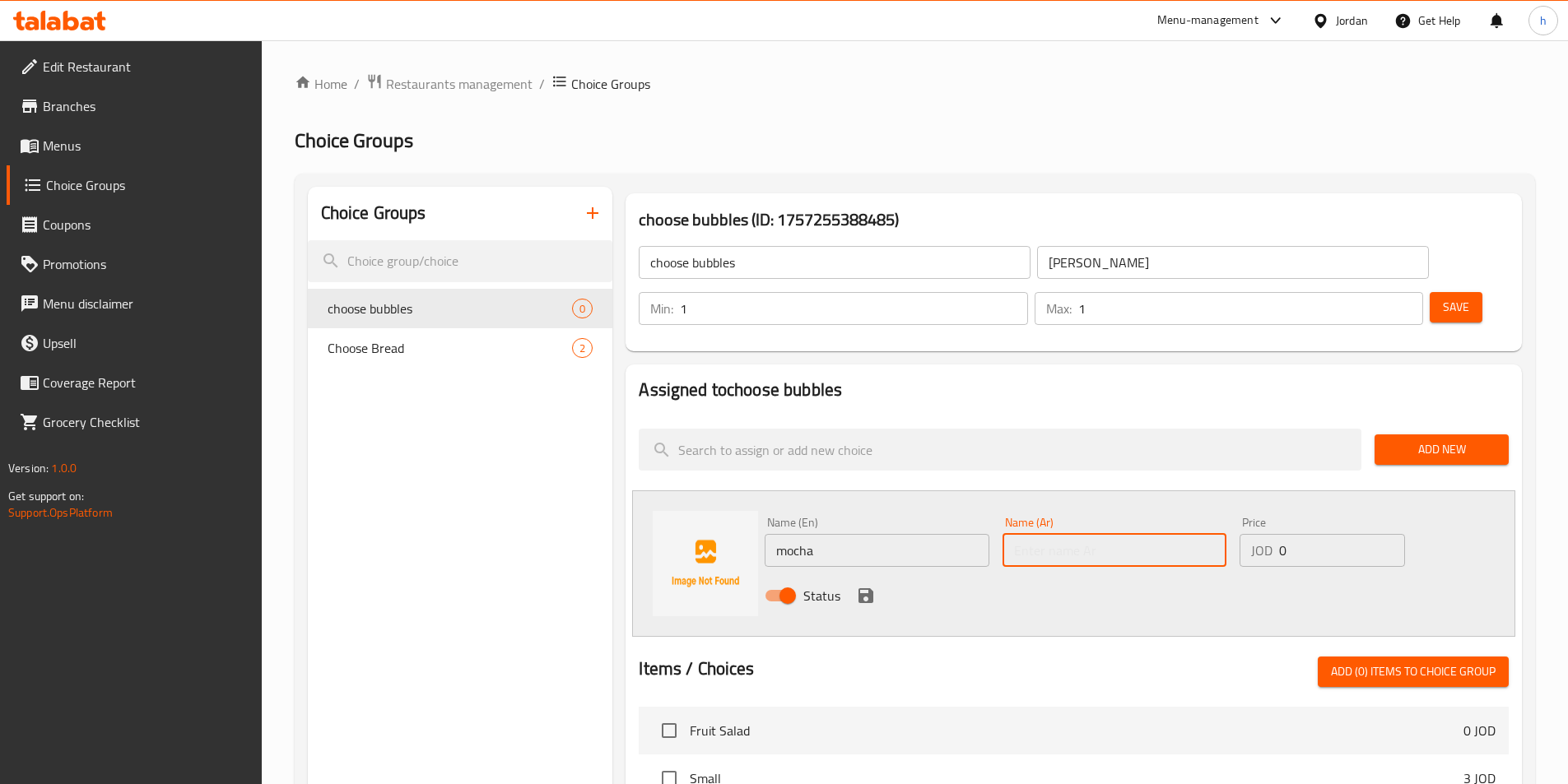
click at [1114, 534] on input "text" at bounding box center [1114, 551] width 224 height 33
click at [867, 586] on icon "save" at bounding box center [866, 595] width 20 height 20
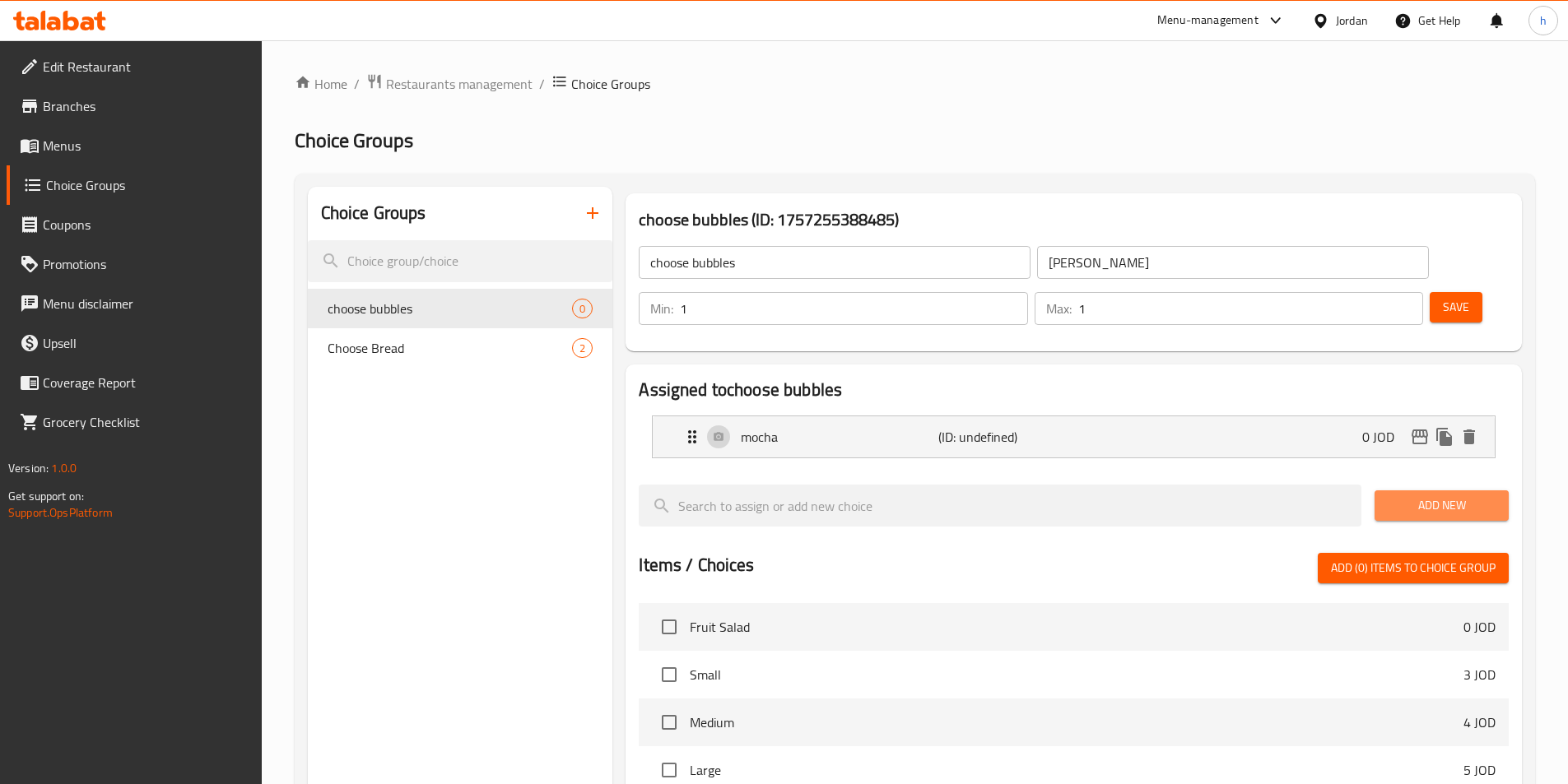
drag, startPoint x: 1431, startPoint y: 471, endPoint x: 1543, endPoint y: 435, distance: 117.6
click at [1432, 490] on button "Add New" at bounding box center [1441, 505] width 134 height 31
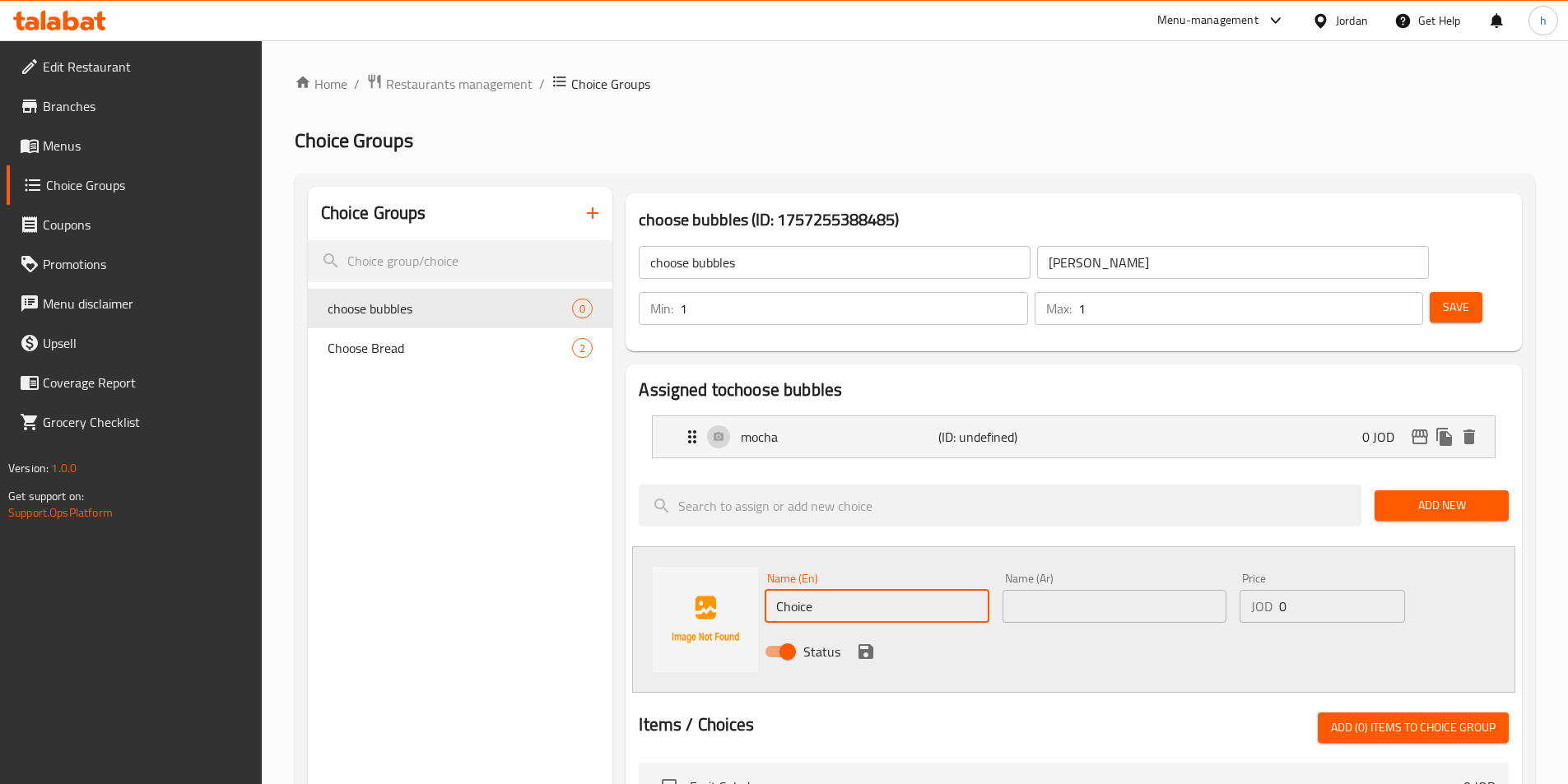
click at [853, 590] on input "Choice" at bounding box center [876, 607] width 224 height 33
paste input "berries"
type input "berries"
click at [877, 629] on div "Status" at bounding box center [1114, 651] width 713 height 45
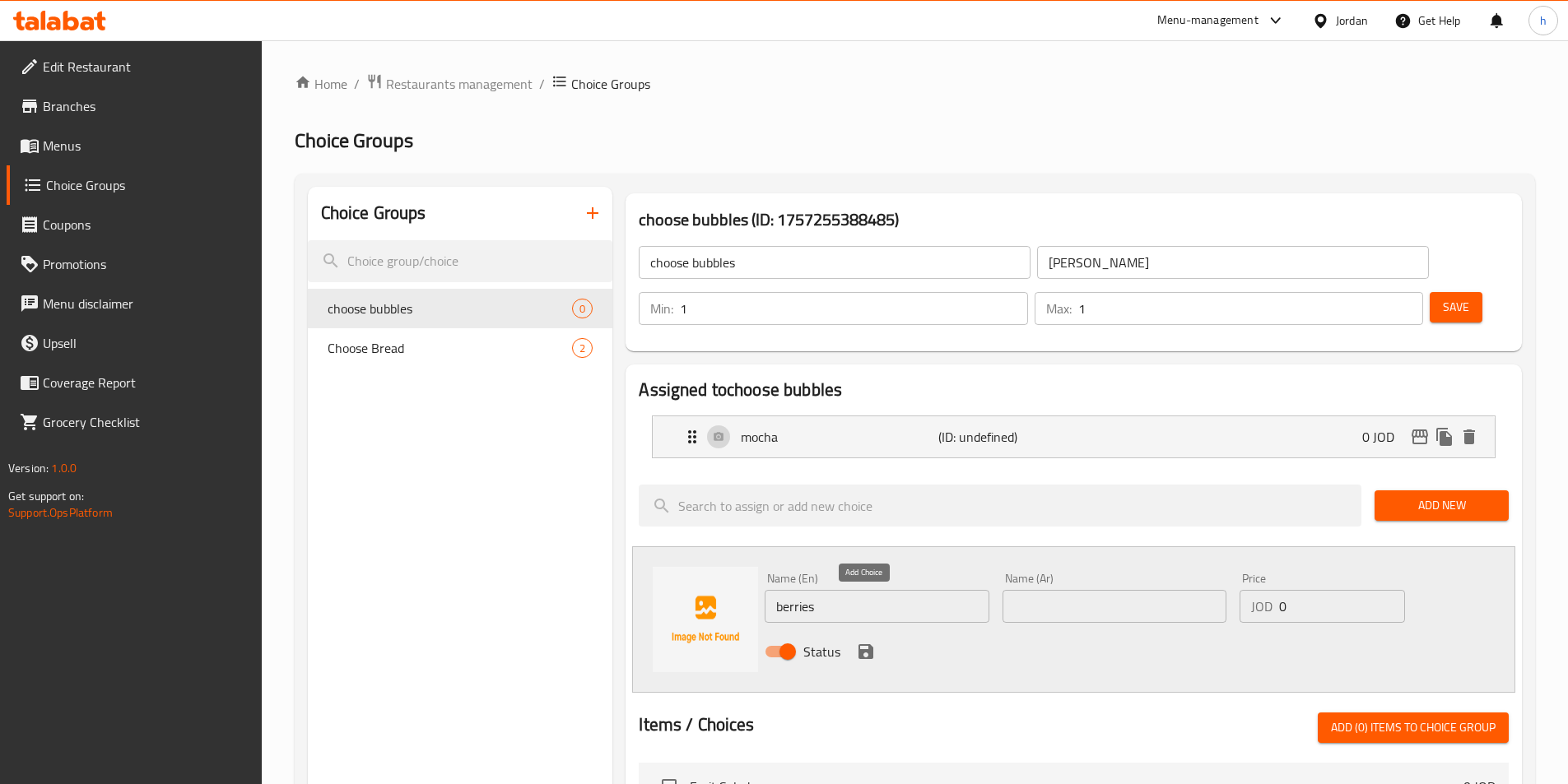
click at [868, 644] on icon "save" at bounding box center [866, 651] width 15 height 15
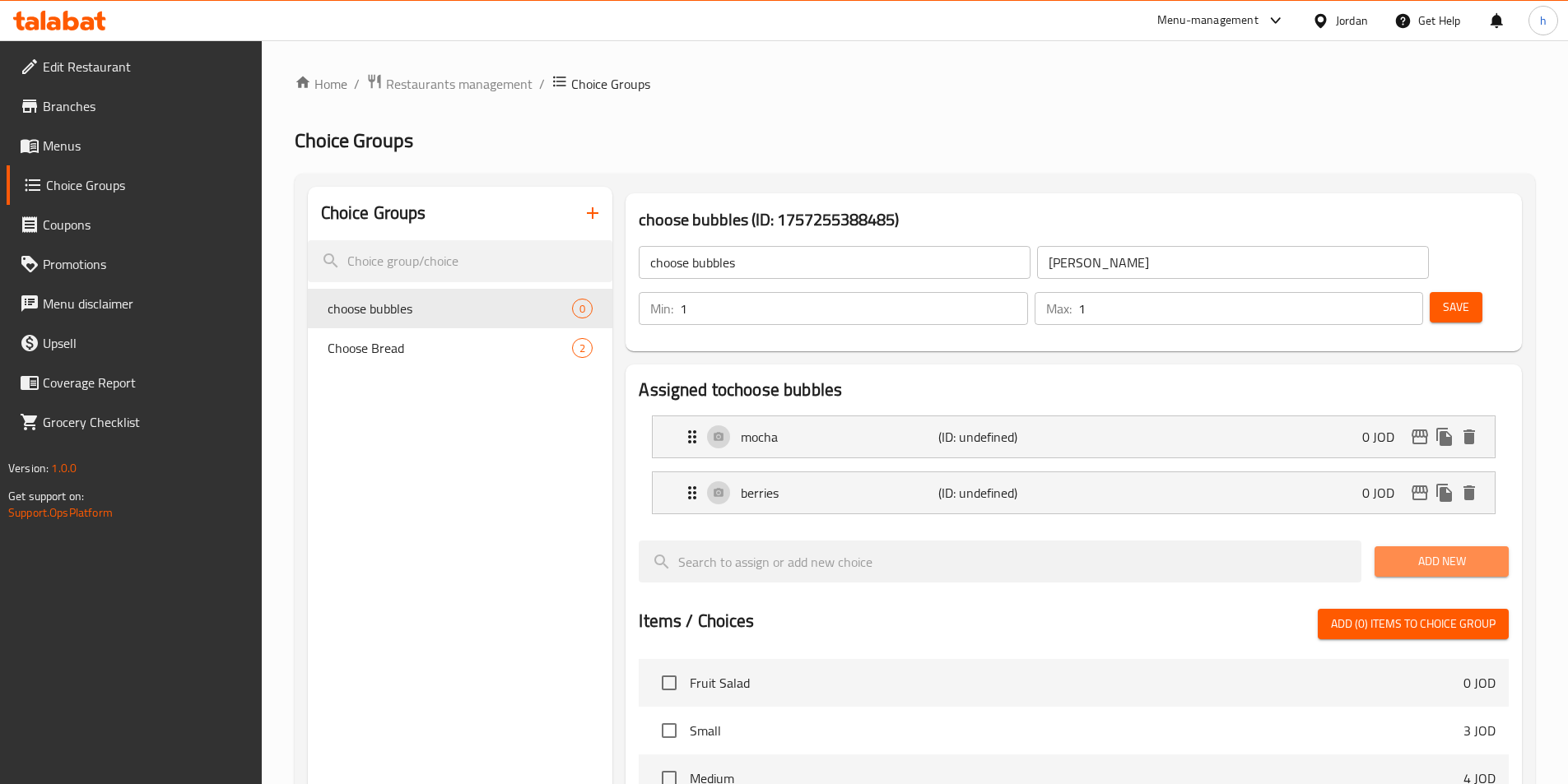
click at [1484, 546] on button "Add New" at bounding box center [1441, 561] width 134 height 31
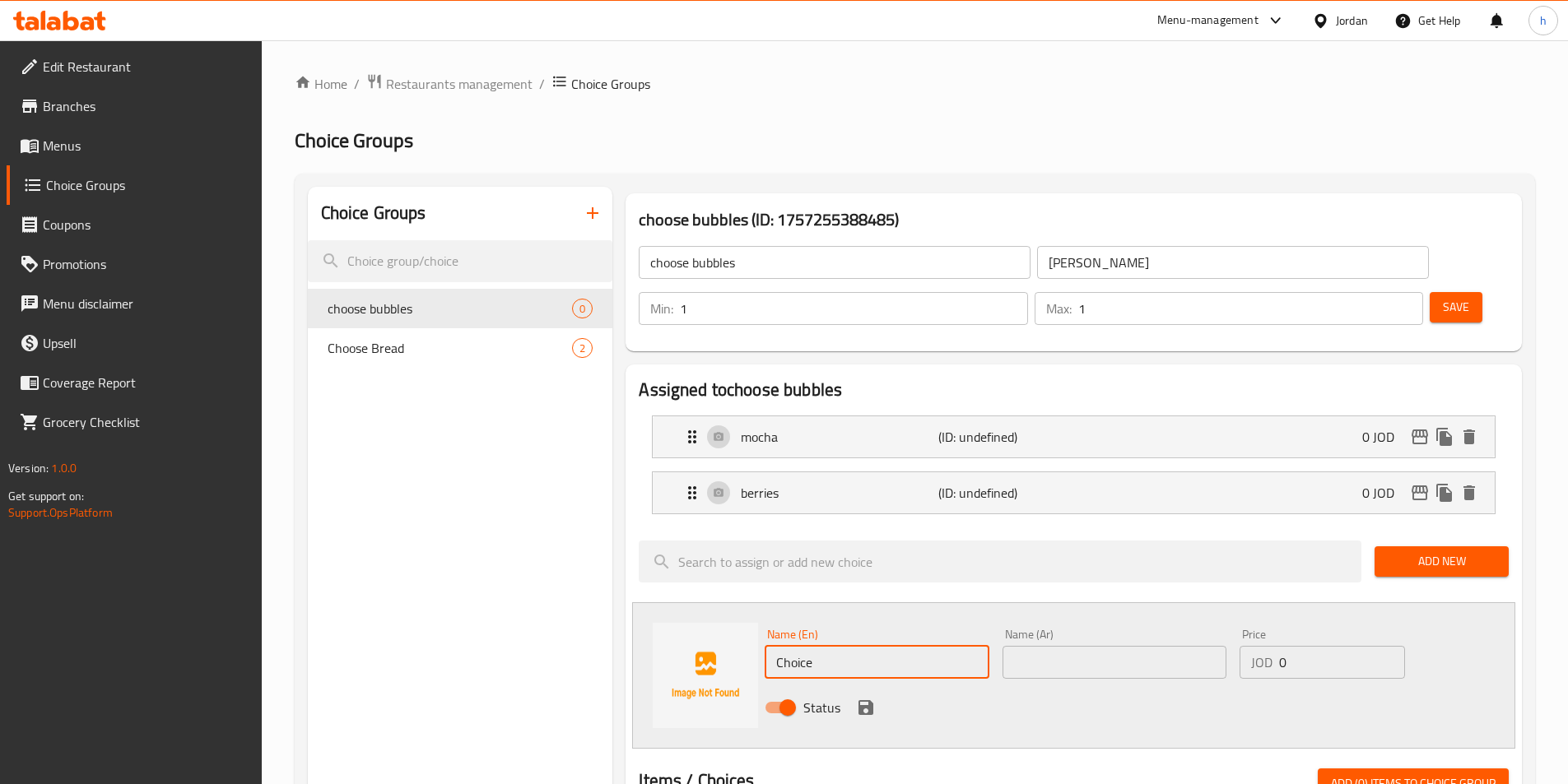
click at [928, 646] on input "Choice" at bounding box center [876, 663] width 224 height 33
paste input "boba"
type input "boba"
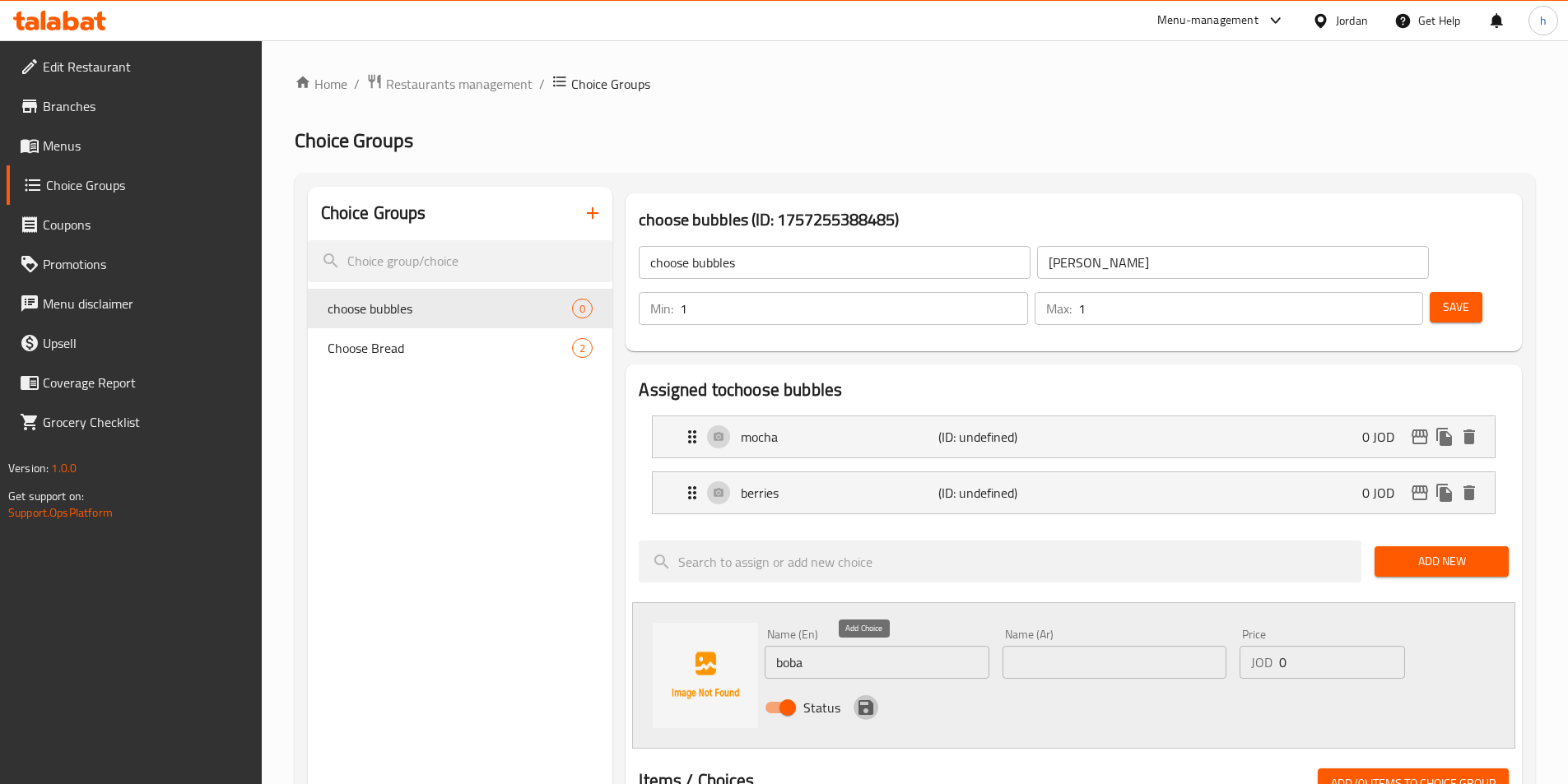
click at [856, 697] on icon "save" at bounding box center [866, 707] width 20 height 20
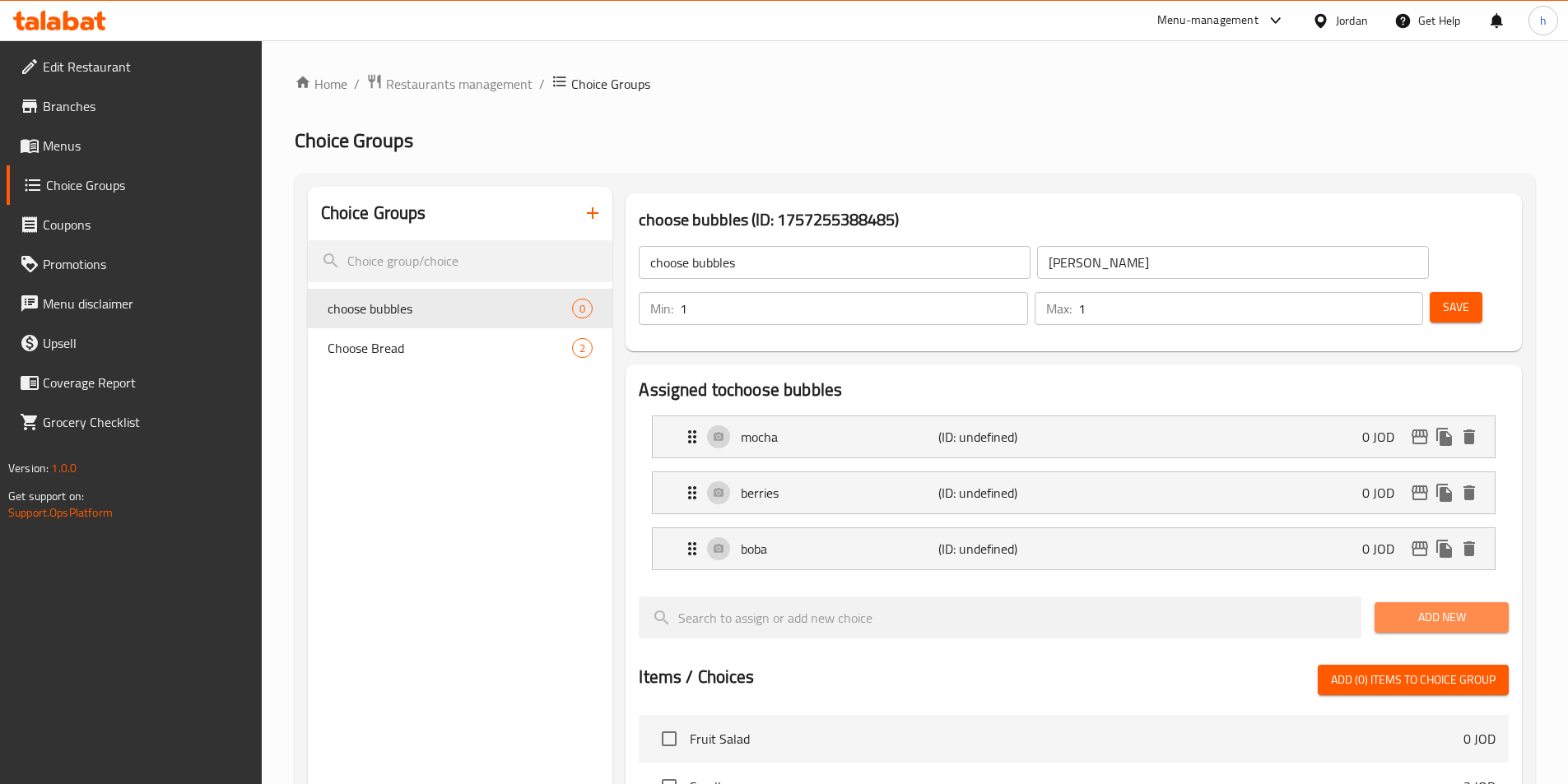
click at [1428, 607] on span "Add New" at bounding box center [1441, 617] width 108 height 21
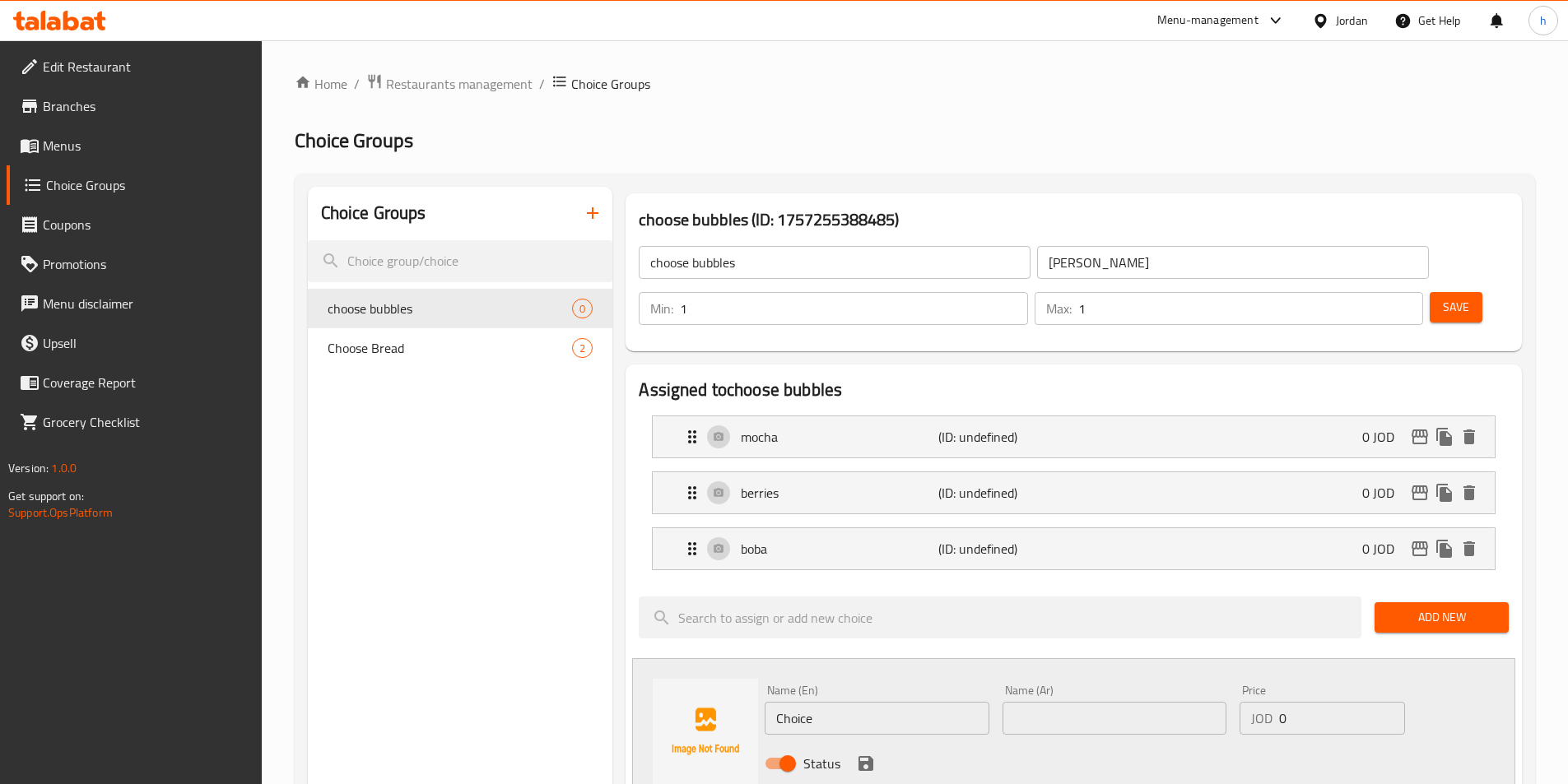
click at [951, 702] on input "Choice" at bounding box center [876, 718] width 224 height 33
paste input "pomogranat"
type input "pomogranate"
click at [867, 753] on icon "save" at bounding box center [866, 763] width 20 height 20
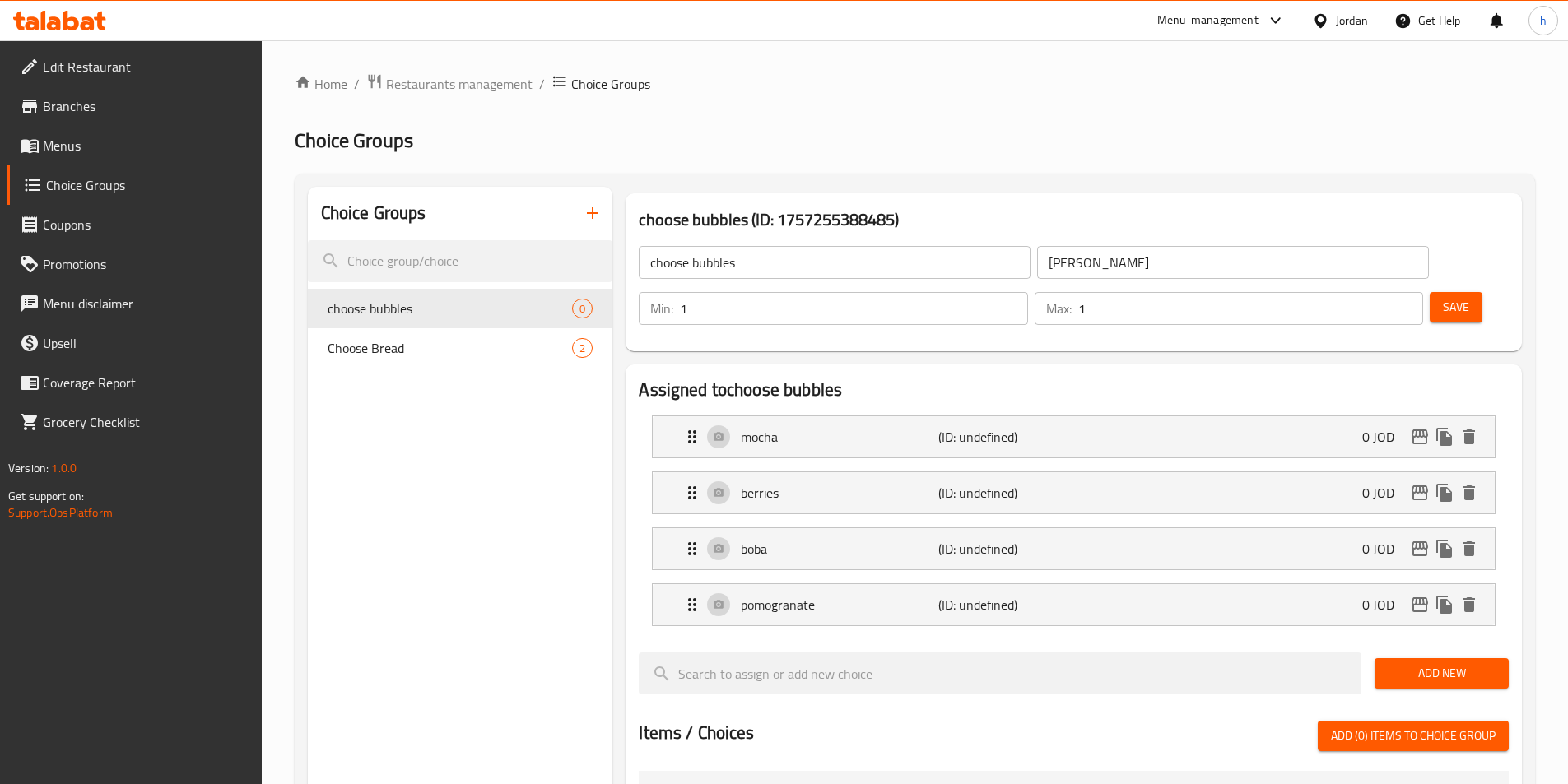
click at [1470, 646] on div "Add New" at bounding box center [1441, 673] width 147 height 55
click at [1471, 663] on span "Add New" at bounding box center [1441, 673] width 108 height 21
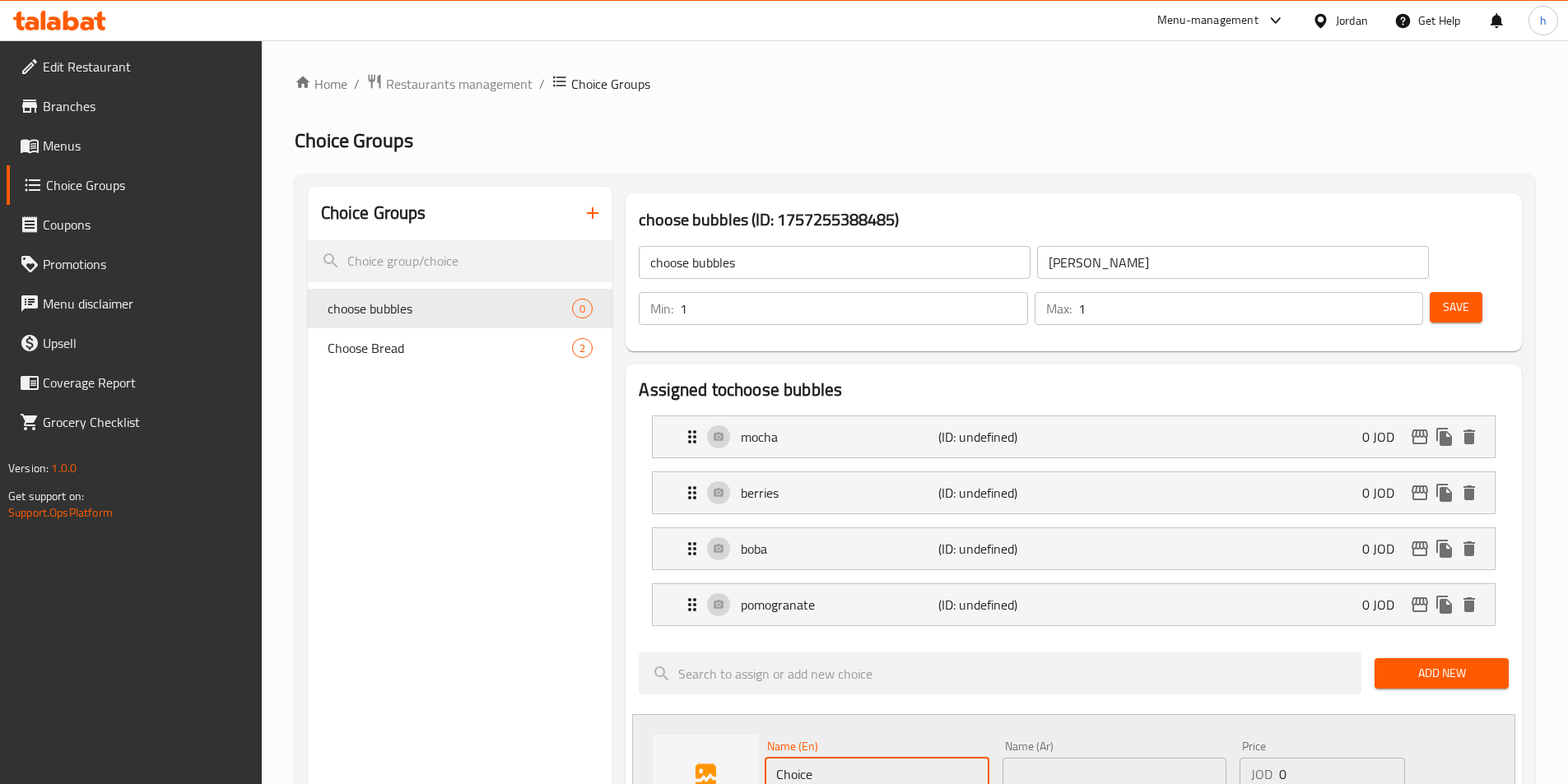
click at [928, 758] on input "Choice" at bounding box center [876, 774] width 224 height 33
paste input "lemon"
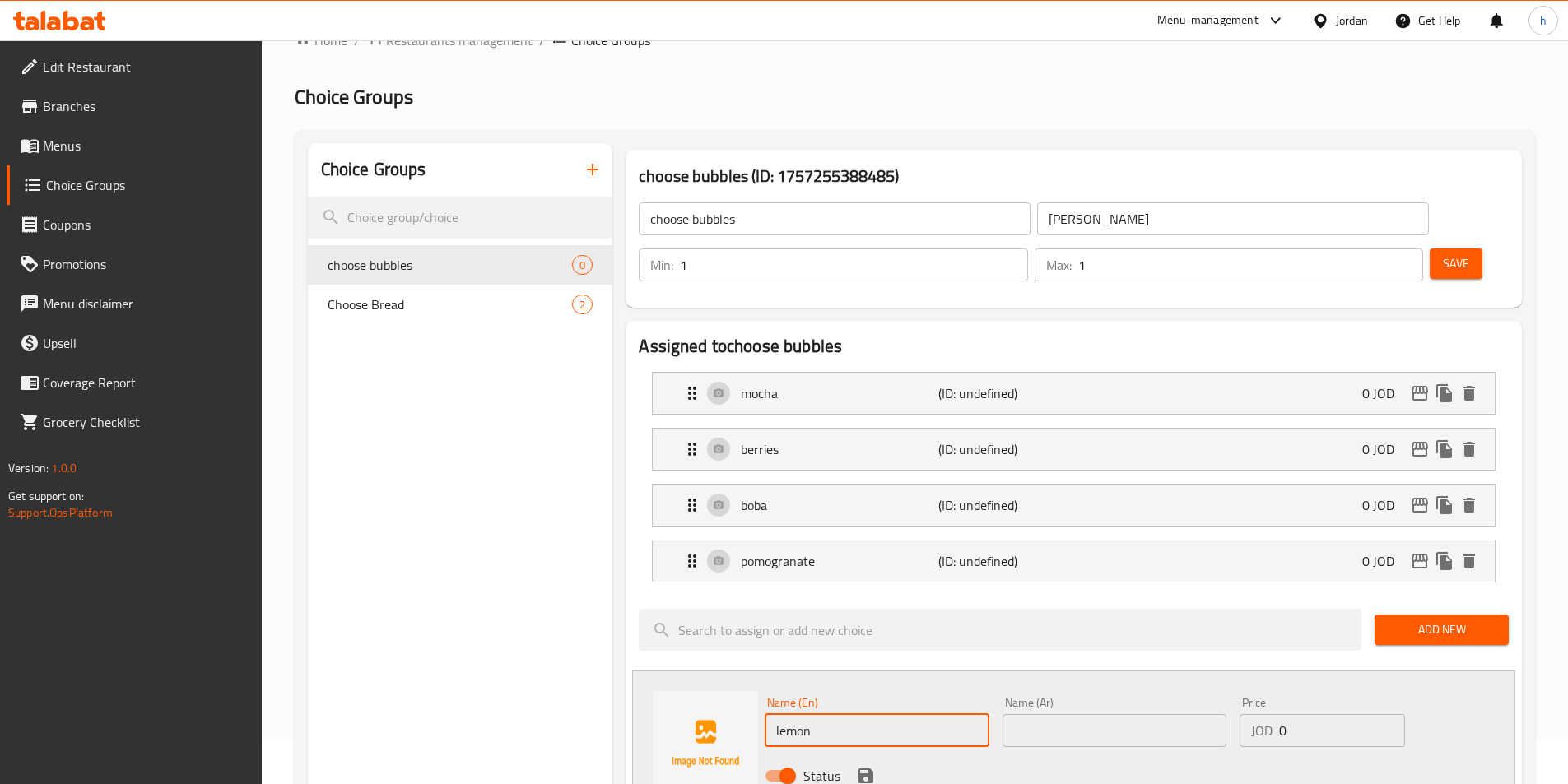
scroll to position [82, 0]
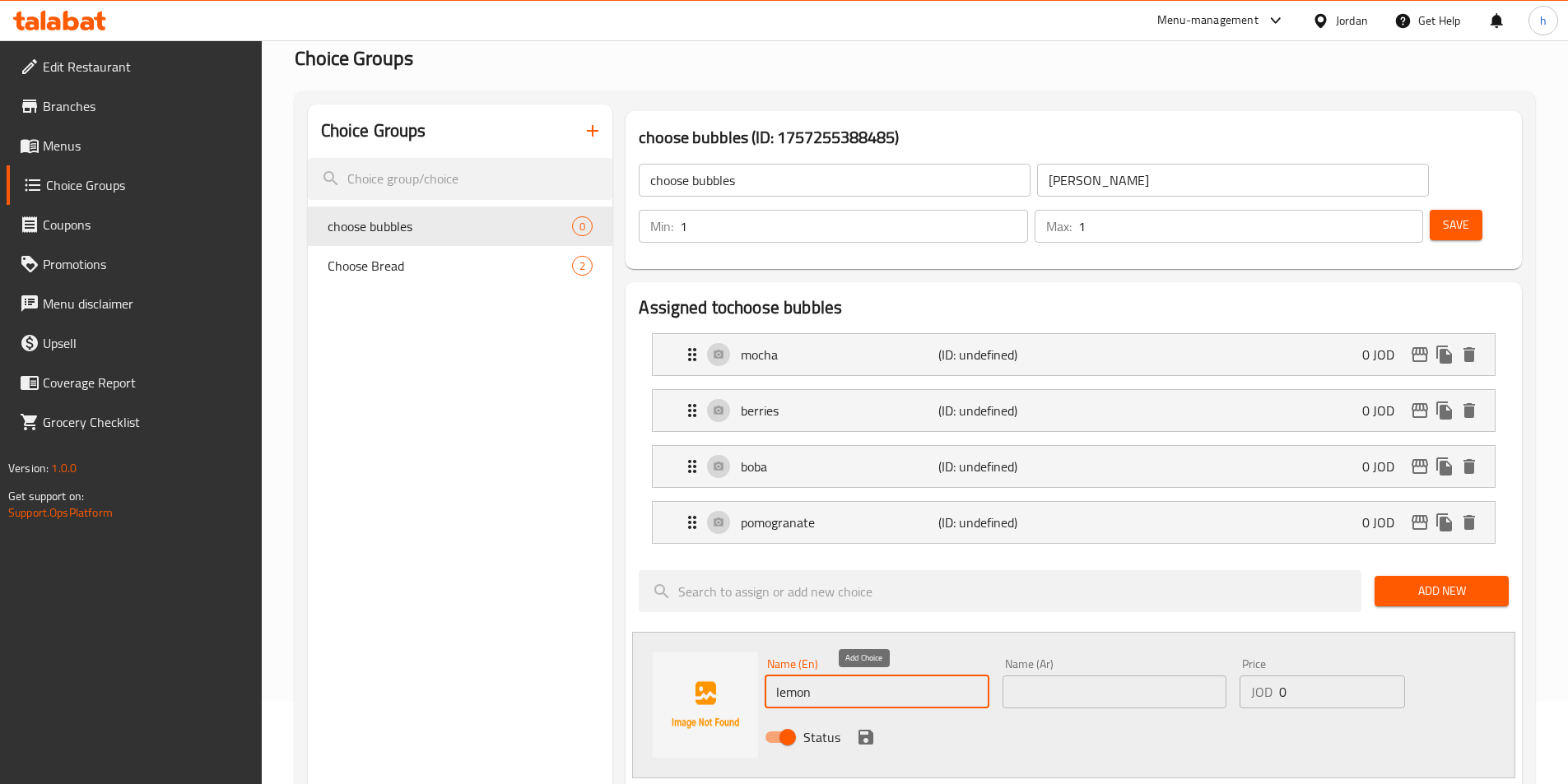
type input "lemon"
click at [870, 730] on icon "save" at bounding box center [866, 737] width 15 height 15
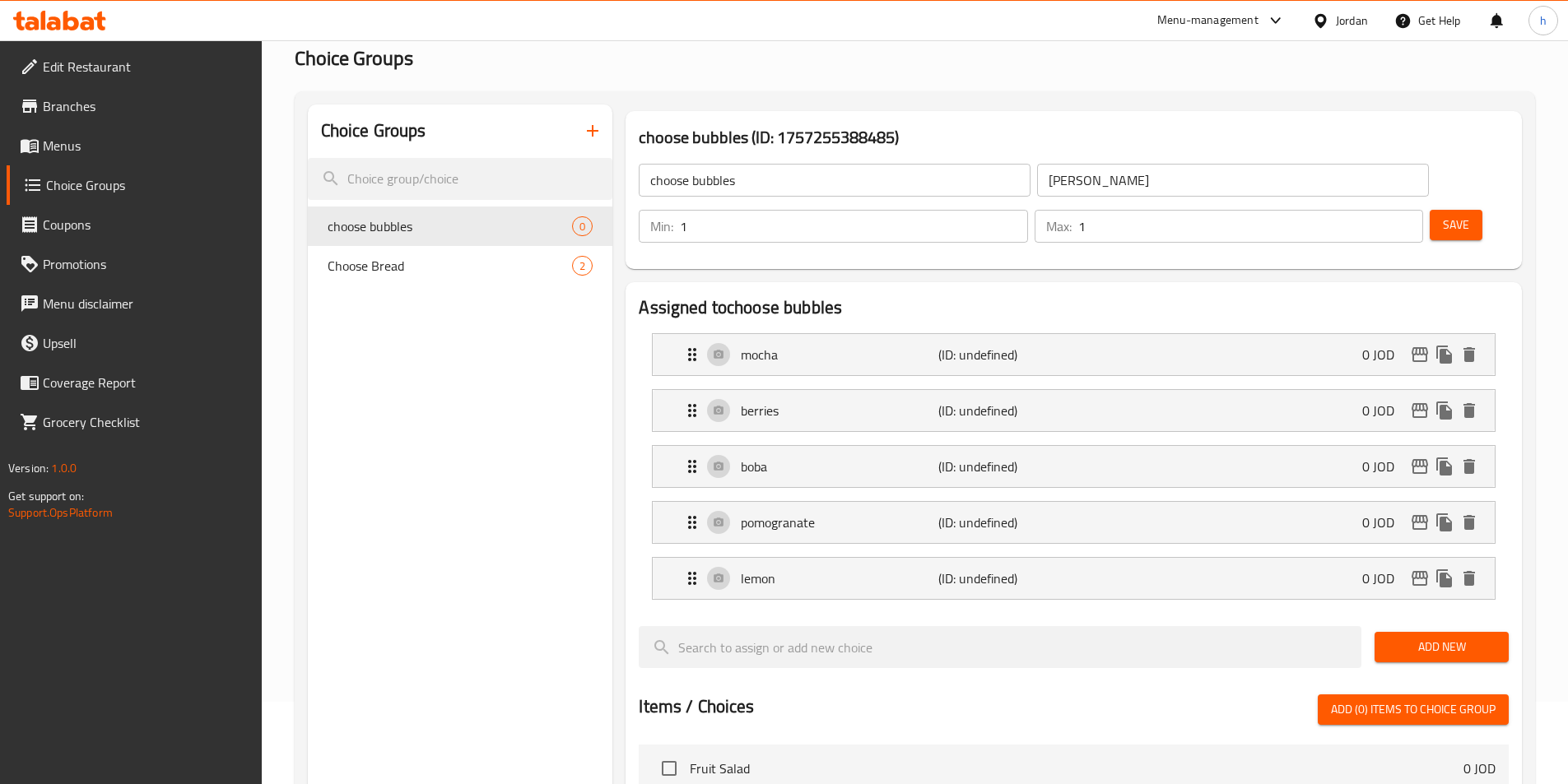
click at [1459, 636] on span "Add New" at bounding box center [1441, 647] width 108 height 21
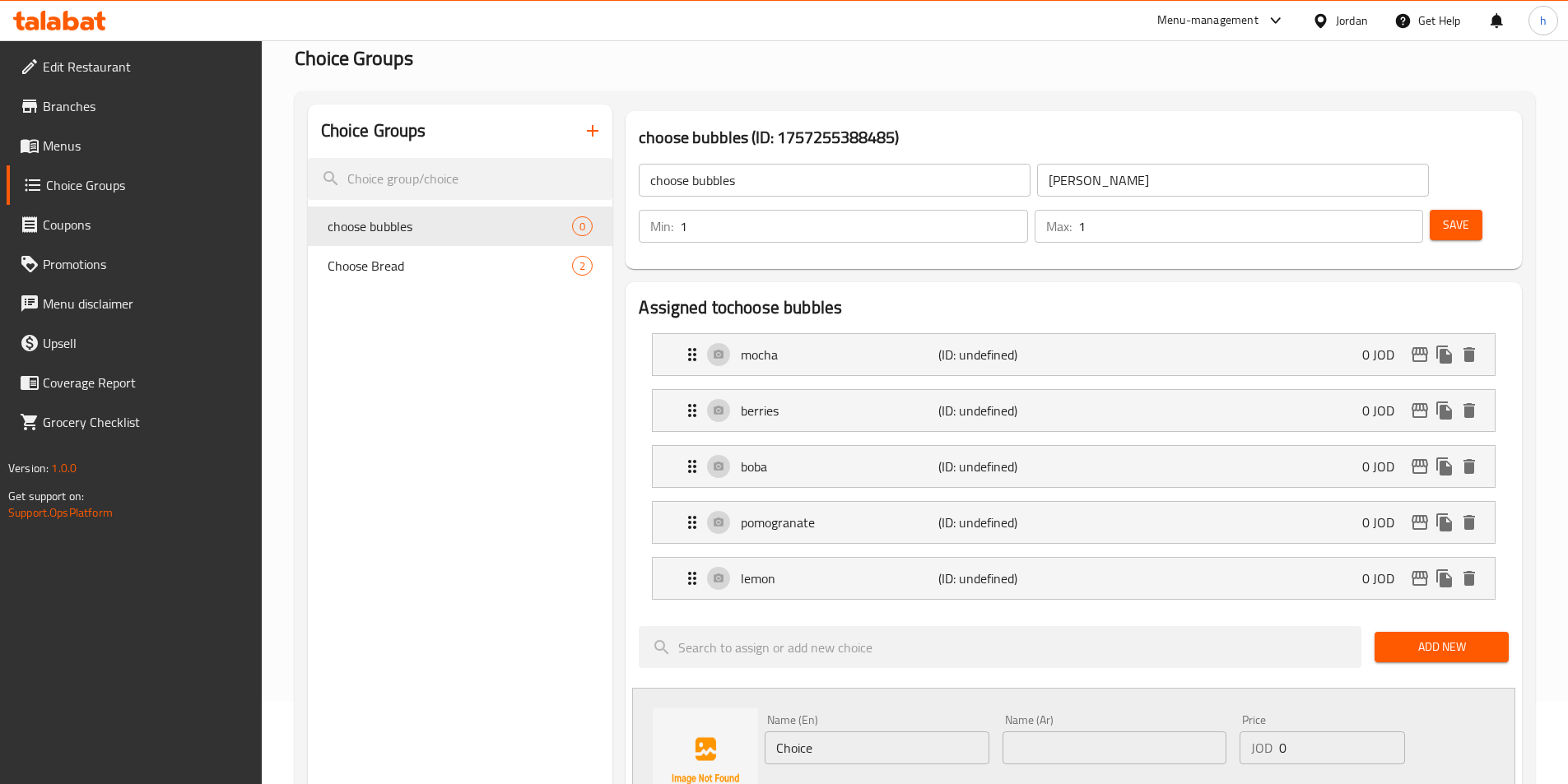
click at [914, 732] on input "Choice" at bounding box center [876, 748] width 224 height 33
paste input "strawberry"
type input "strawberry"
click at [871, 783] on icon "save" at bounding box center [866, 793] width 20 height 20
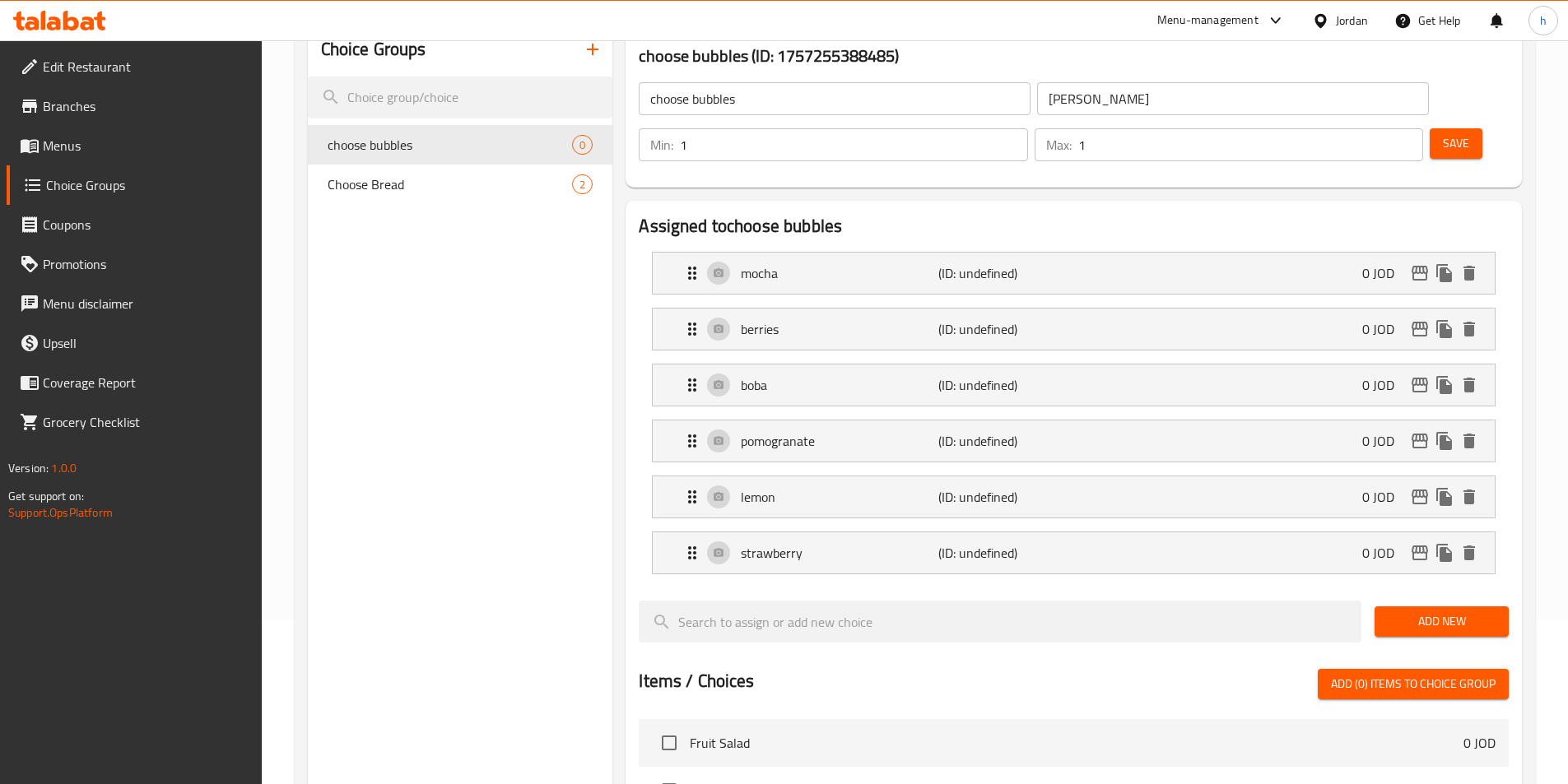
scroll to position [164, 0]
click at [1234, 248] on li "mocha (ID: undefined) 0 JOD Name (En) mocha Name (En) Name (Ar) Name (Ar) Price…" at bounding box center [1073, 272] width 870 height 56
click at [1232, 252] on div "mocha (ID: undefined) 0 JOD" at bounding box center [1078, 272] width 792 height 41
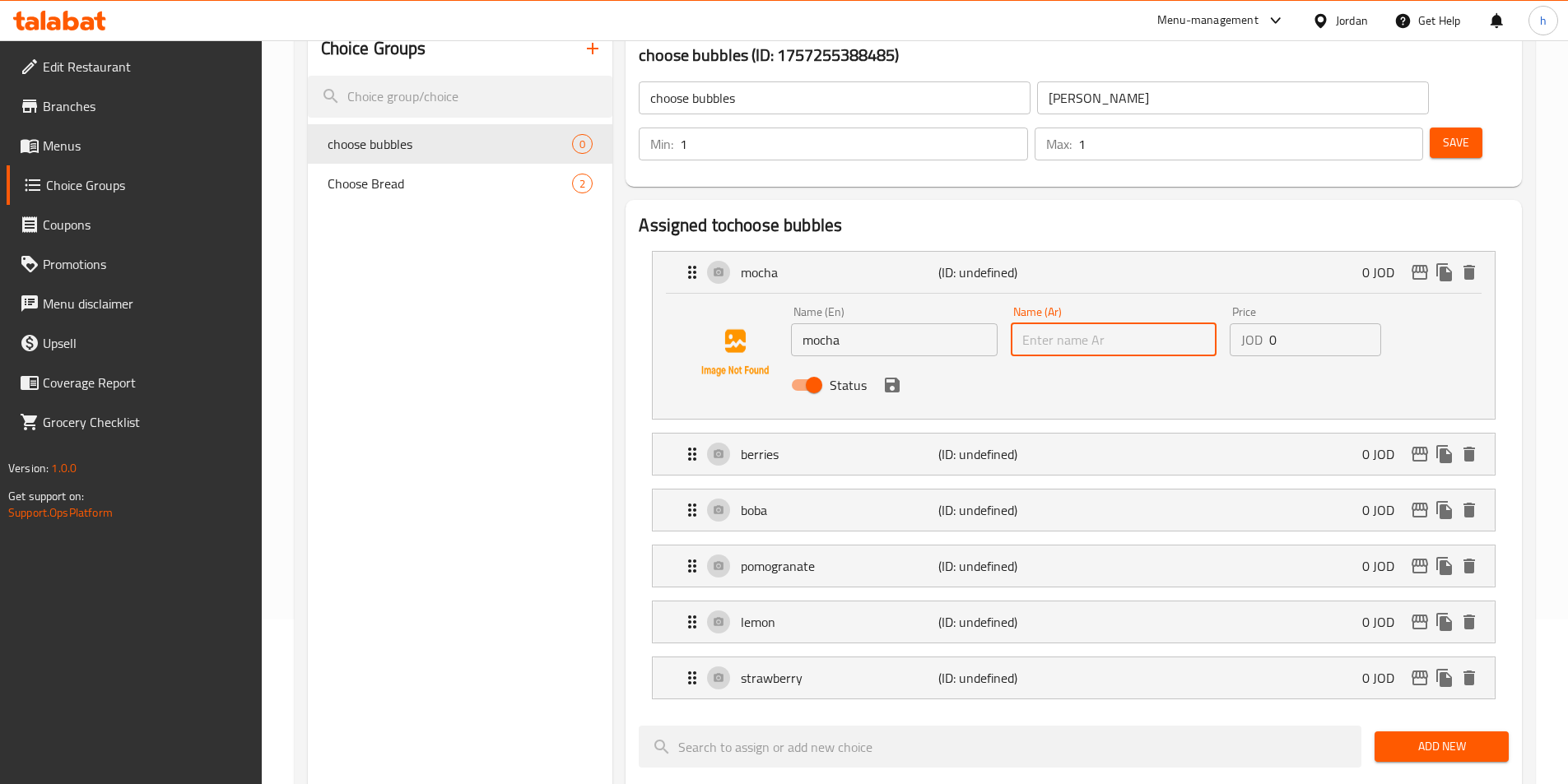
click at [1051, 323] on input "text" at bounding box center [1113, 340] width 206 height 33
paste input "موكا"
click at [900, 375] on icon "save" at bounding box center [892, 385] width 20 height 20
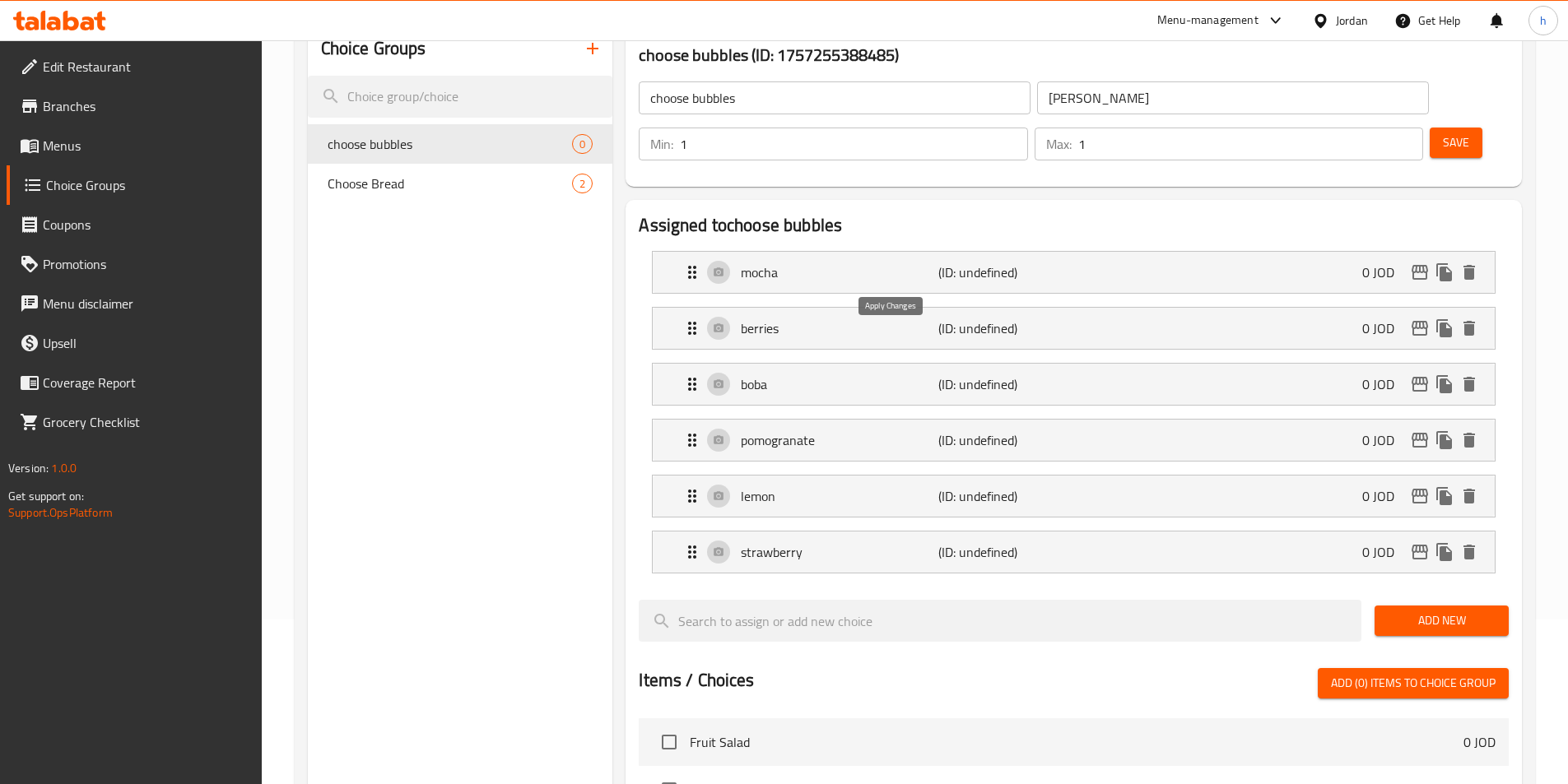
type input "موكا"
click at [876, 308] on div "berries (ID: undefined) 0 JOD" at bounding box center [1078, 328] width 792 height 41
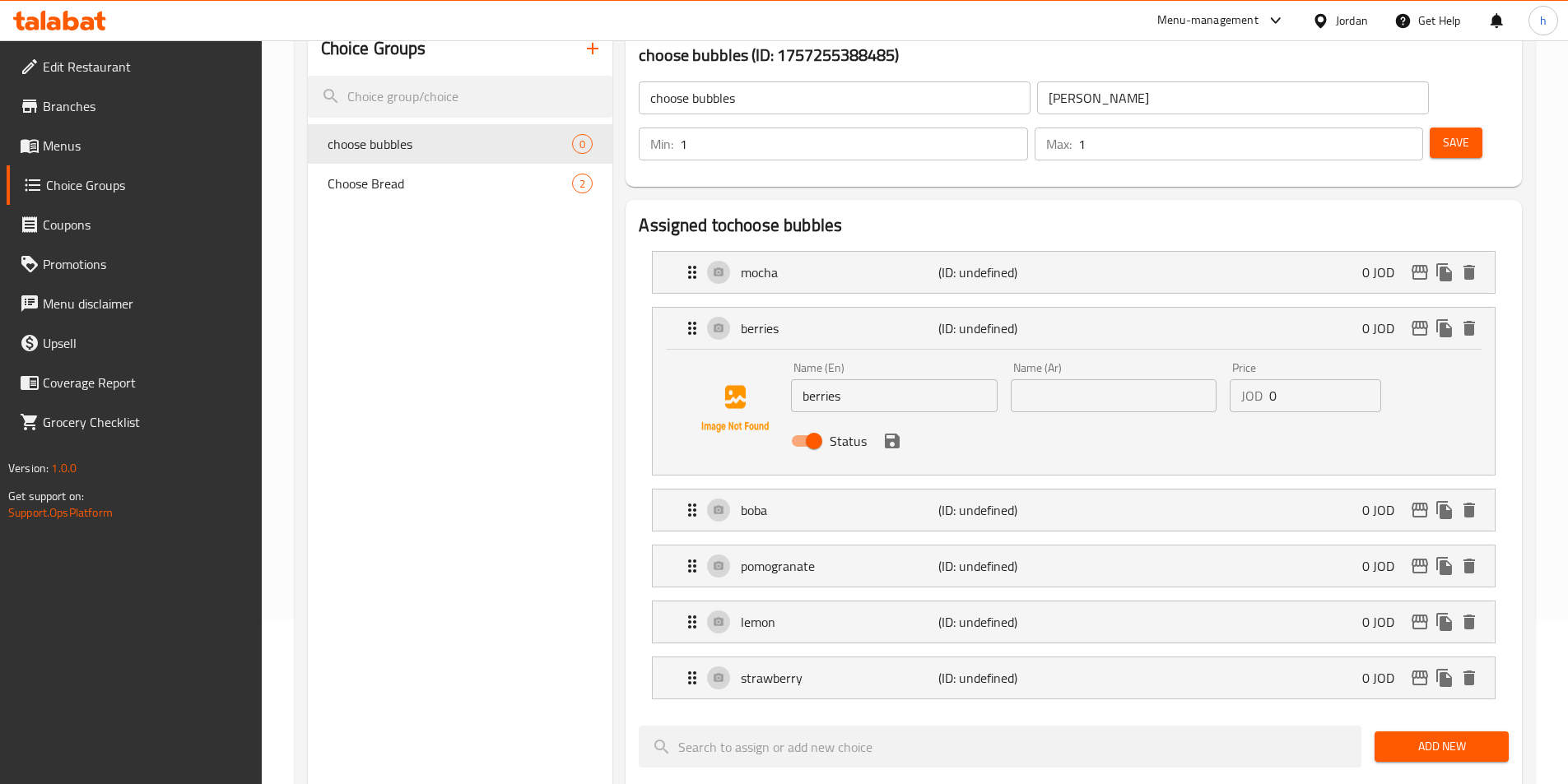
click at [1079, 379] on input "text" at bounding box center [1113, 396] width 206 height 33
paste input "التوت"
click at [885, 419] on div "Status" at bounding box center [1113, 441] width 658 height 45
click at [892, 434] on icon "save" at bounding box center [892, 441] width 15 height 15
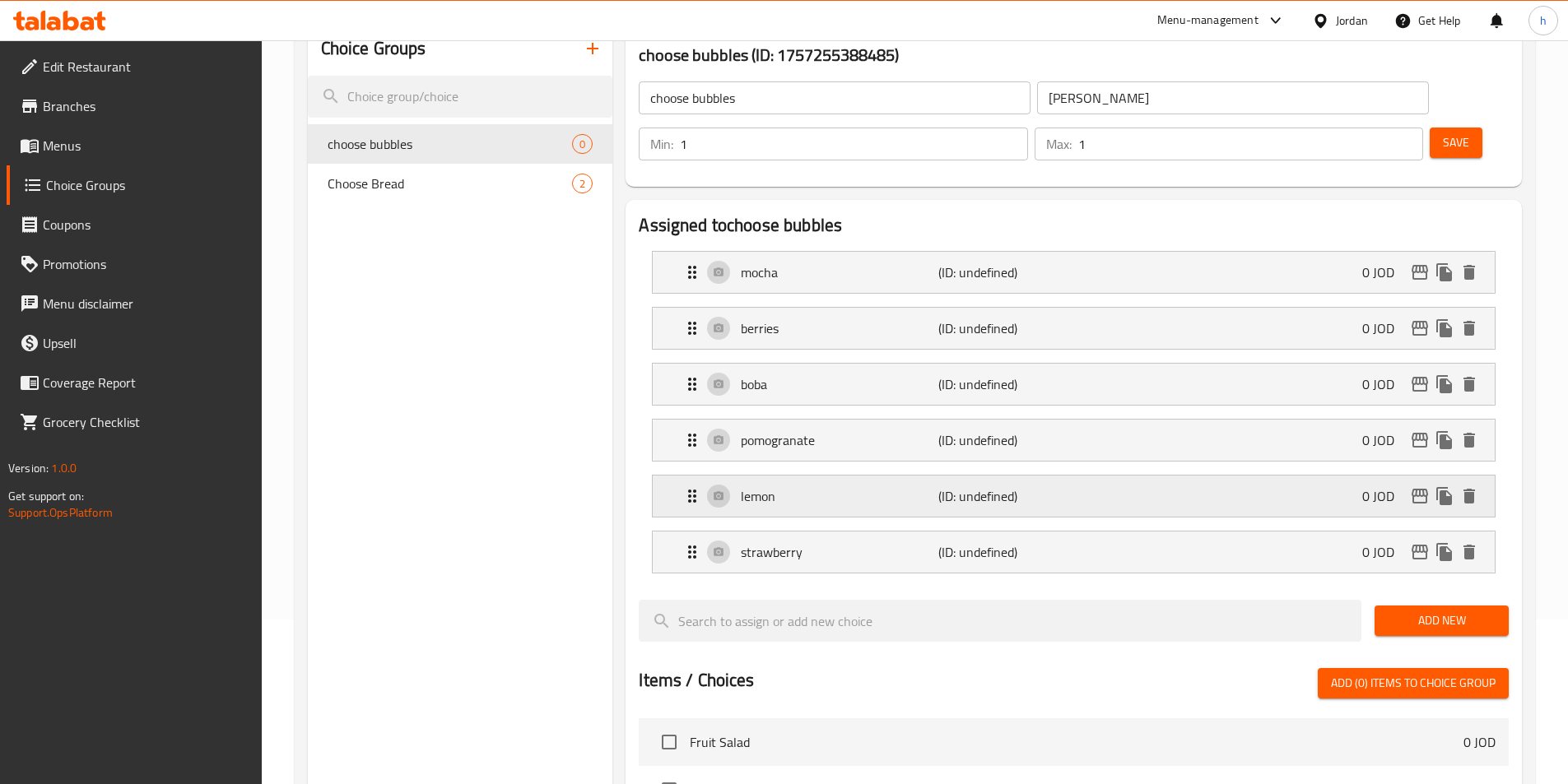
type input "التوت"
click at [1234, 364] on div "boba (ID: undefined) 0 JOD" at bounding box center [1078, 384] width 792 height 41
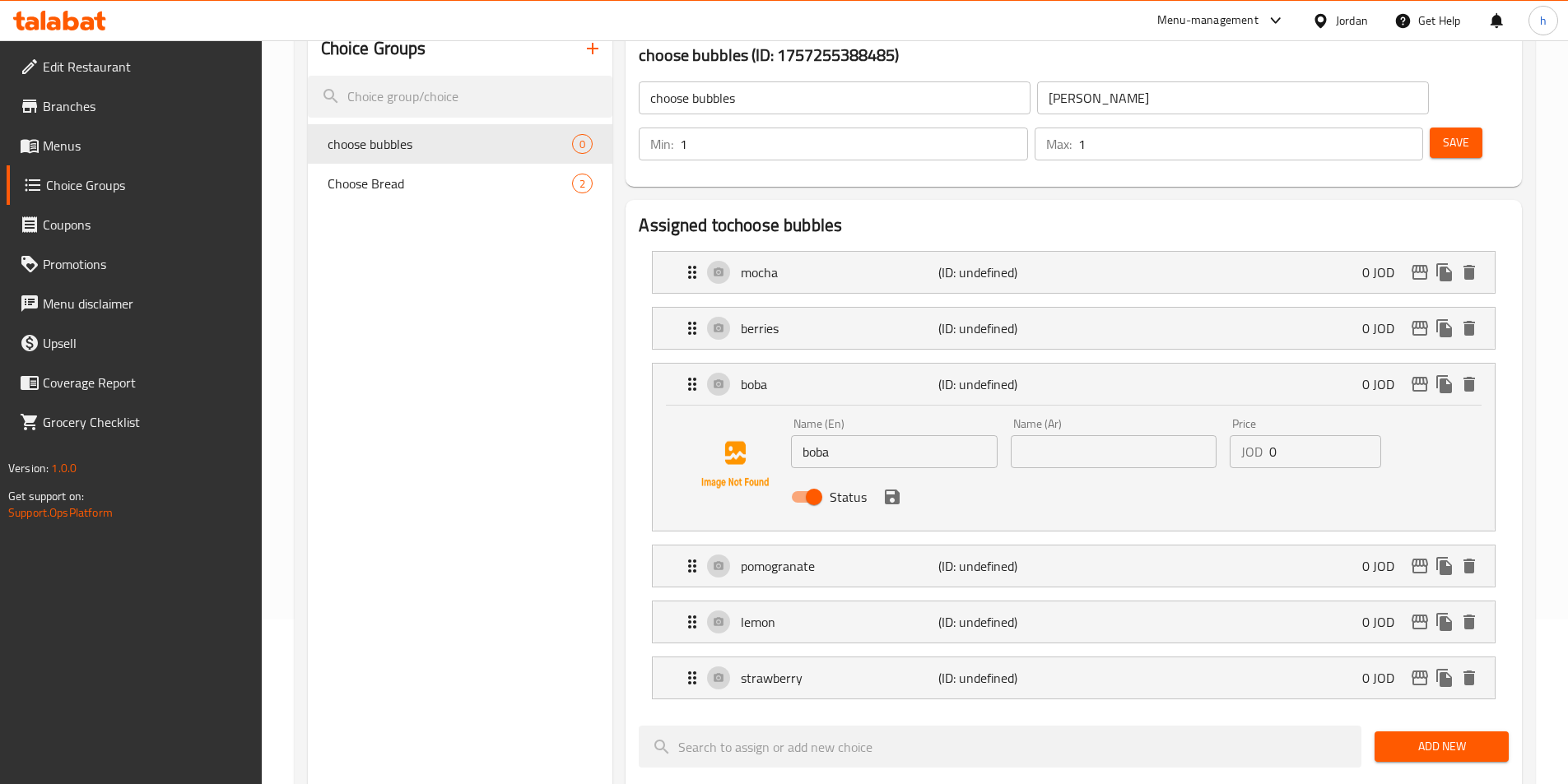
click at [1132, 435] on input "text" at bounding box center [1113, 452] width 206 height 33
paste input "بوبا"
click at [896, 489] on icon "save" at bounding box center [892, 496] width 15 height 15
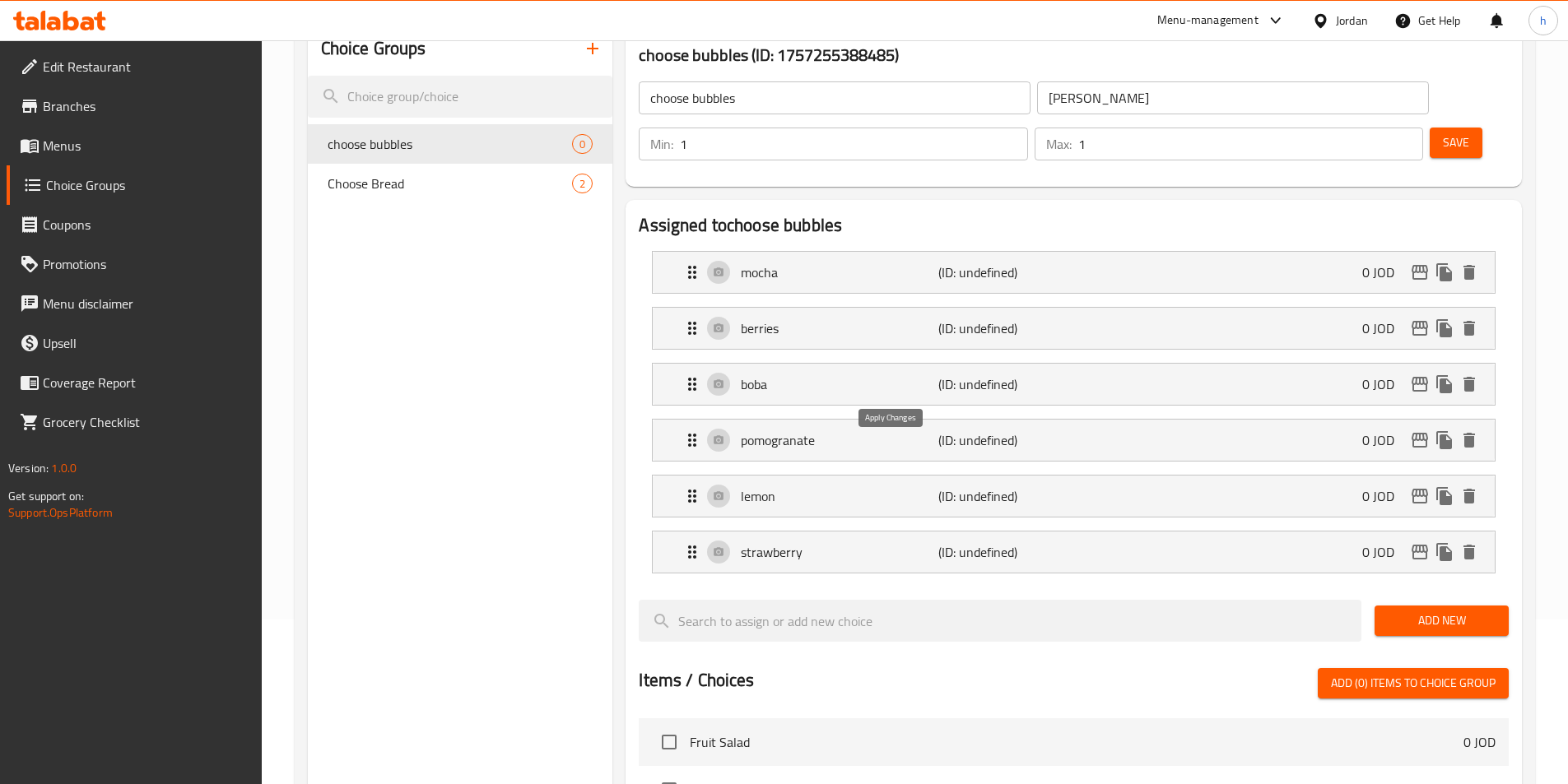
type input "بوبا"
click at [873, 430] on p "pomogranate" at bounding box center [839, 440] width 197 height 20
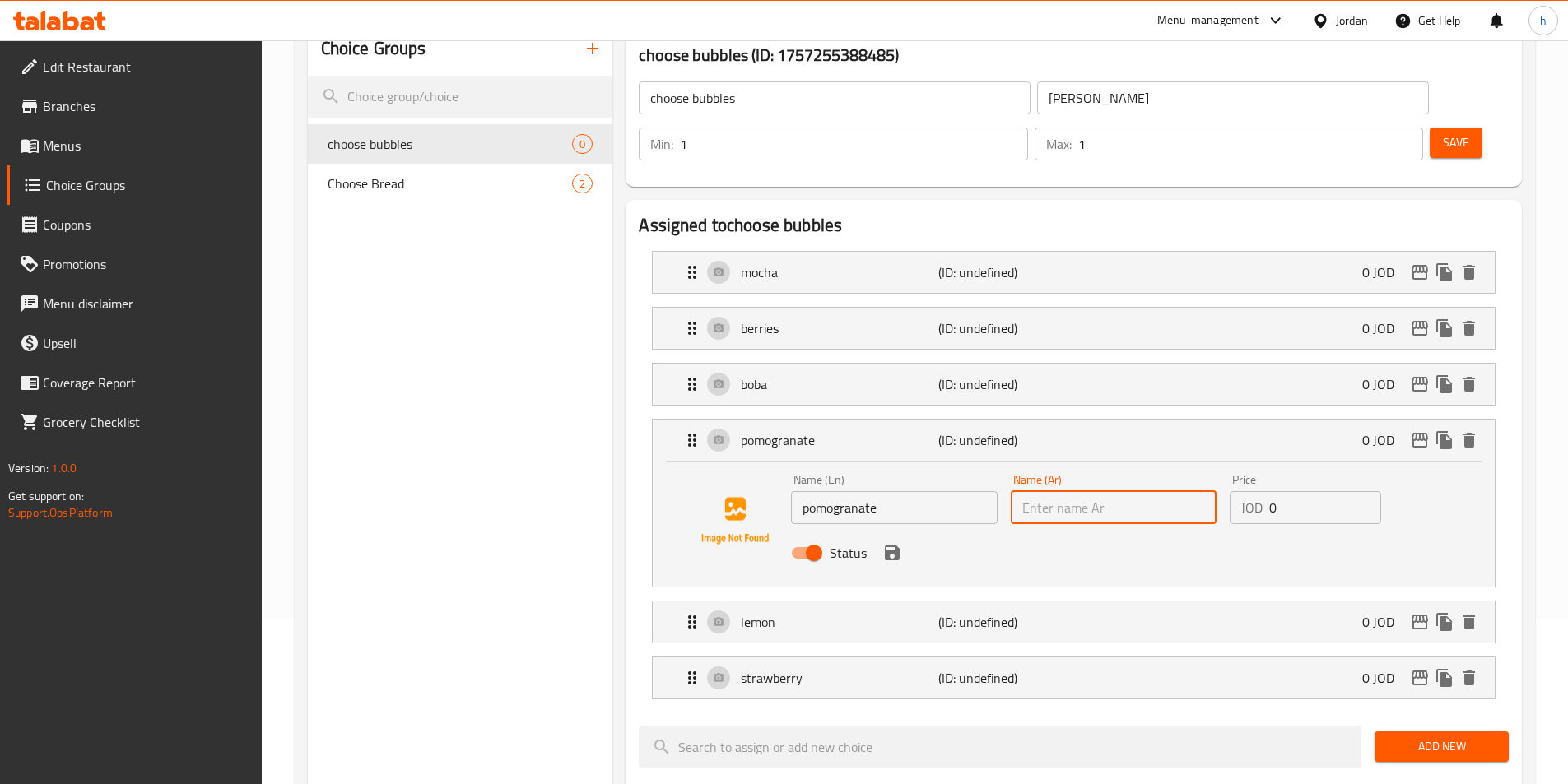
click at [1134, 491] on input "text" at bounding box center [1113, 508] width 206 height 33
paste input "الرمان"
click at [899, 545] on icon "save" at bounding box center [892, 552] width 15 height 15
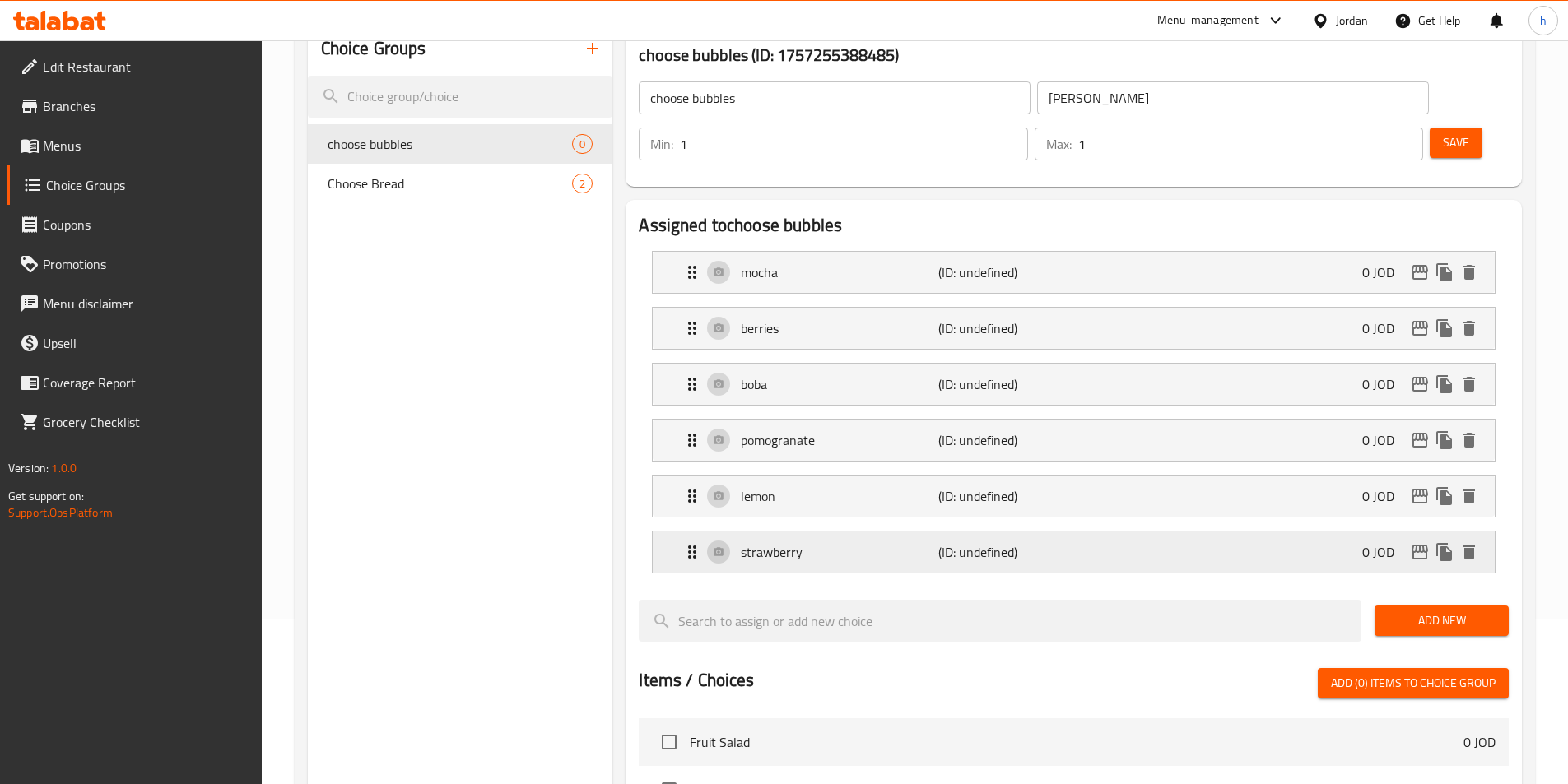
type input "الرمان"
click at [847, 486] on p "lemon" at bounding box center [839, 496] width 197 height 20
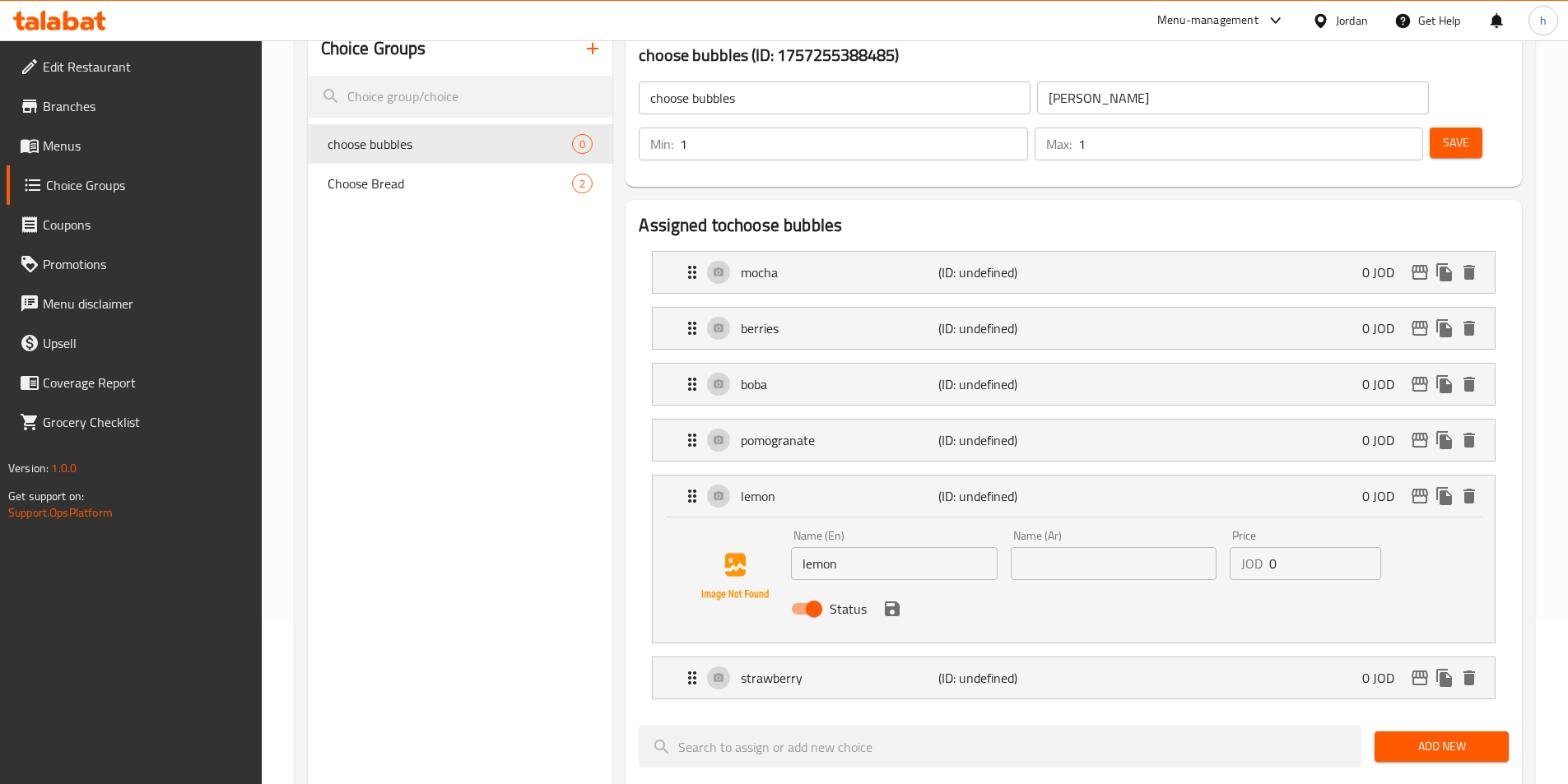
click at [1161, 547] on input "text" at bounding box center [1113, 564] width 206 height 33
paste input "ليمون"
click at [889, 586] on div "Status" at bounding box center [1113, 608] width 658 height 45
type input "ليمون"
click at [889, 596] on button "save" at bounding box center [892, 608] width 24 height 24
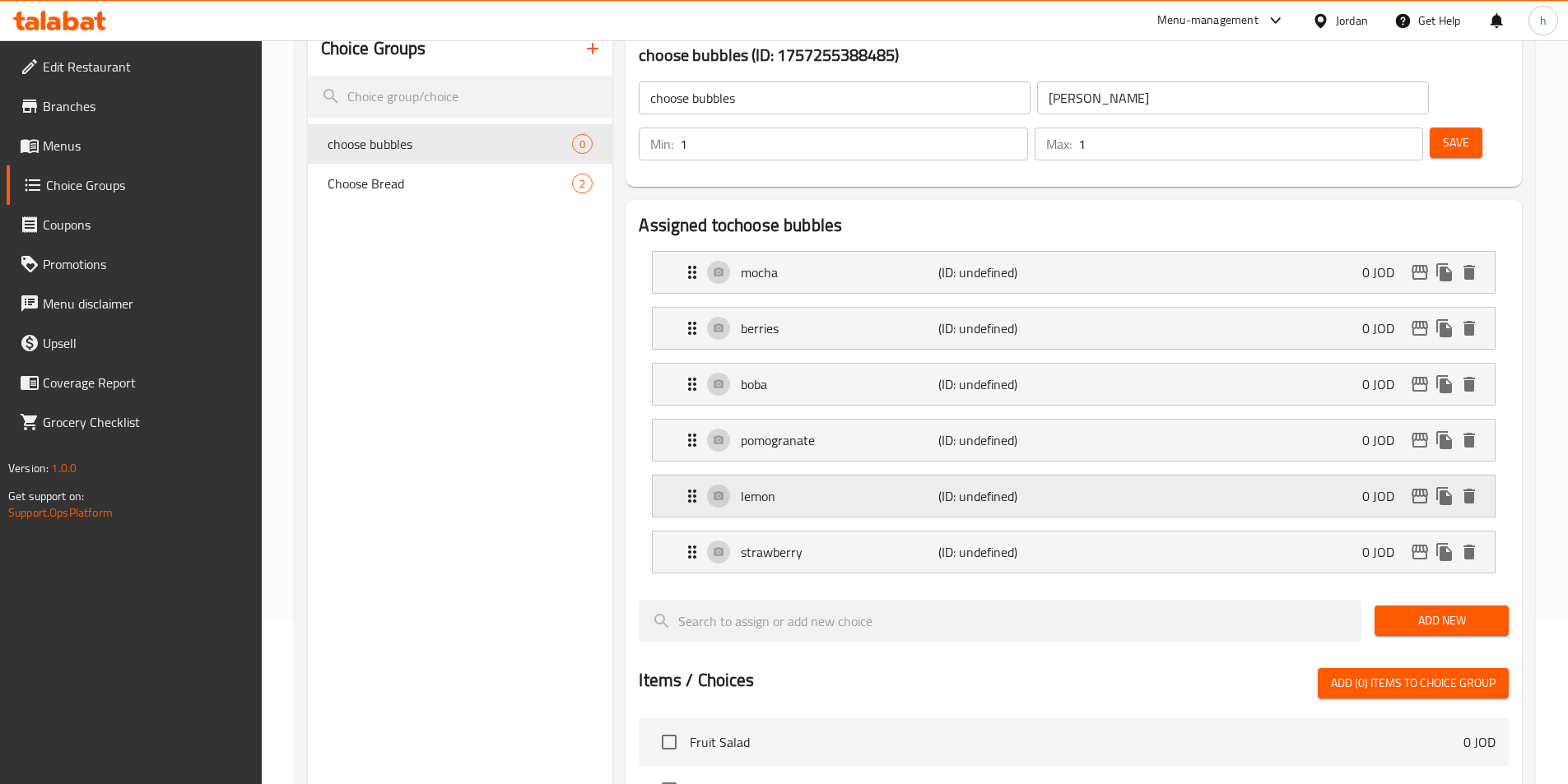
click at [906, 475] on div "lemon (ID: undefined) 0 JOD" at bounding box center [1078, 496] width 792 height 41
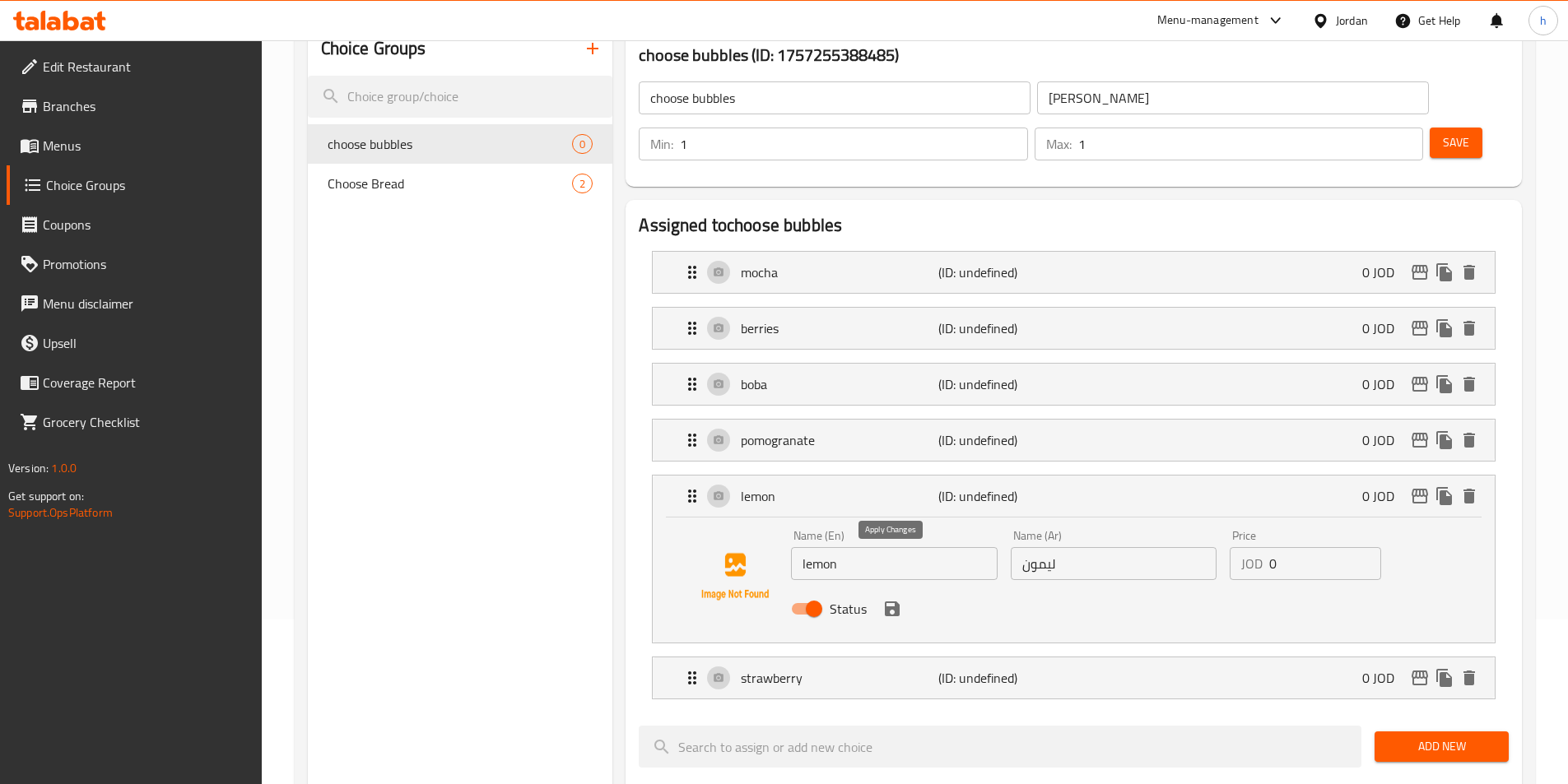
click at [887, 601] on icon "save" at bounding box center [892, 608] width 15 height 15
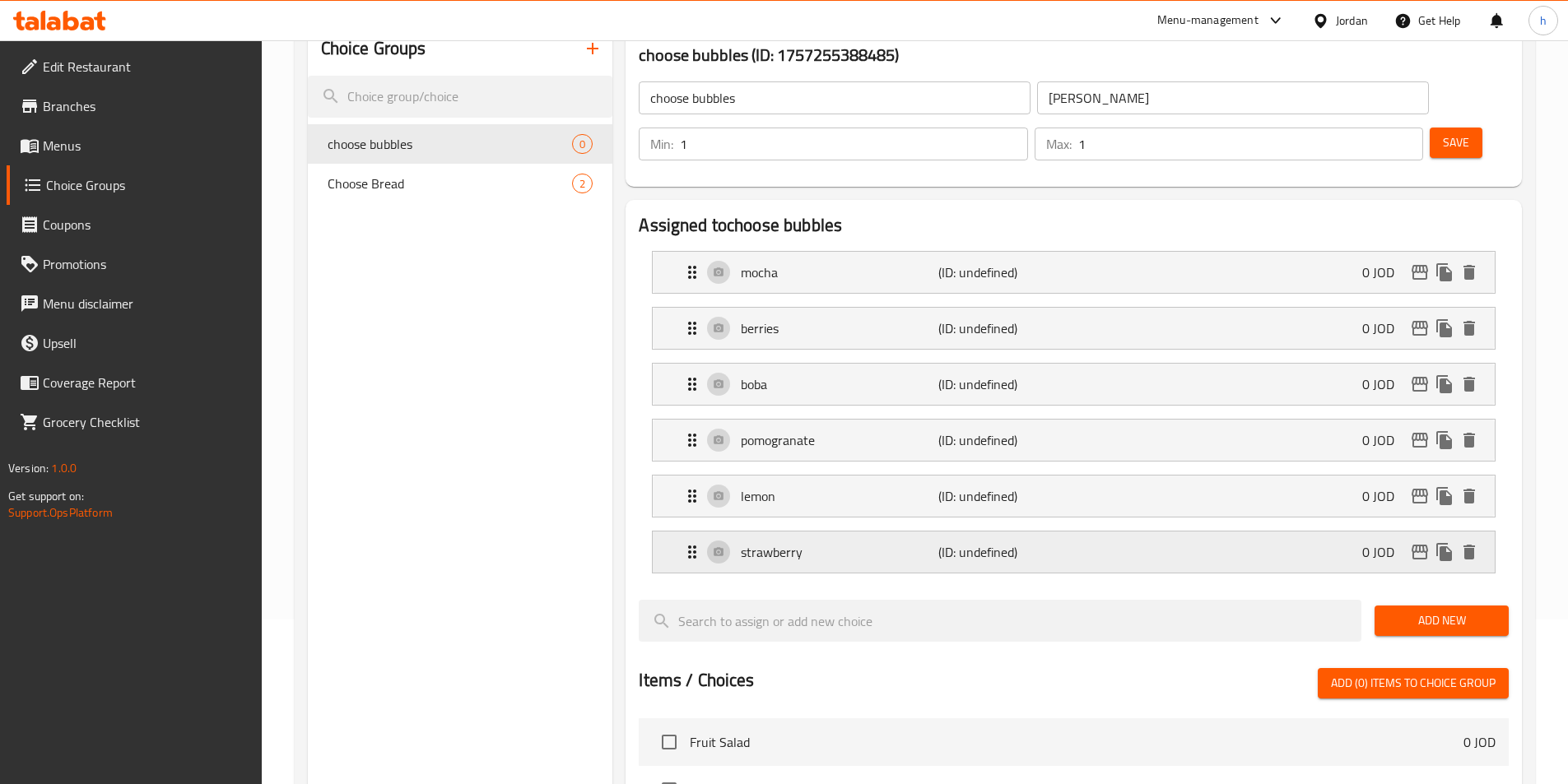
click at [908, 542] on p "strawberry" at bounding box center [839, 552] width 197 height 20
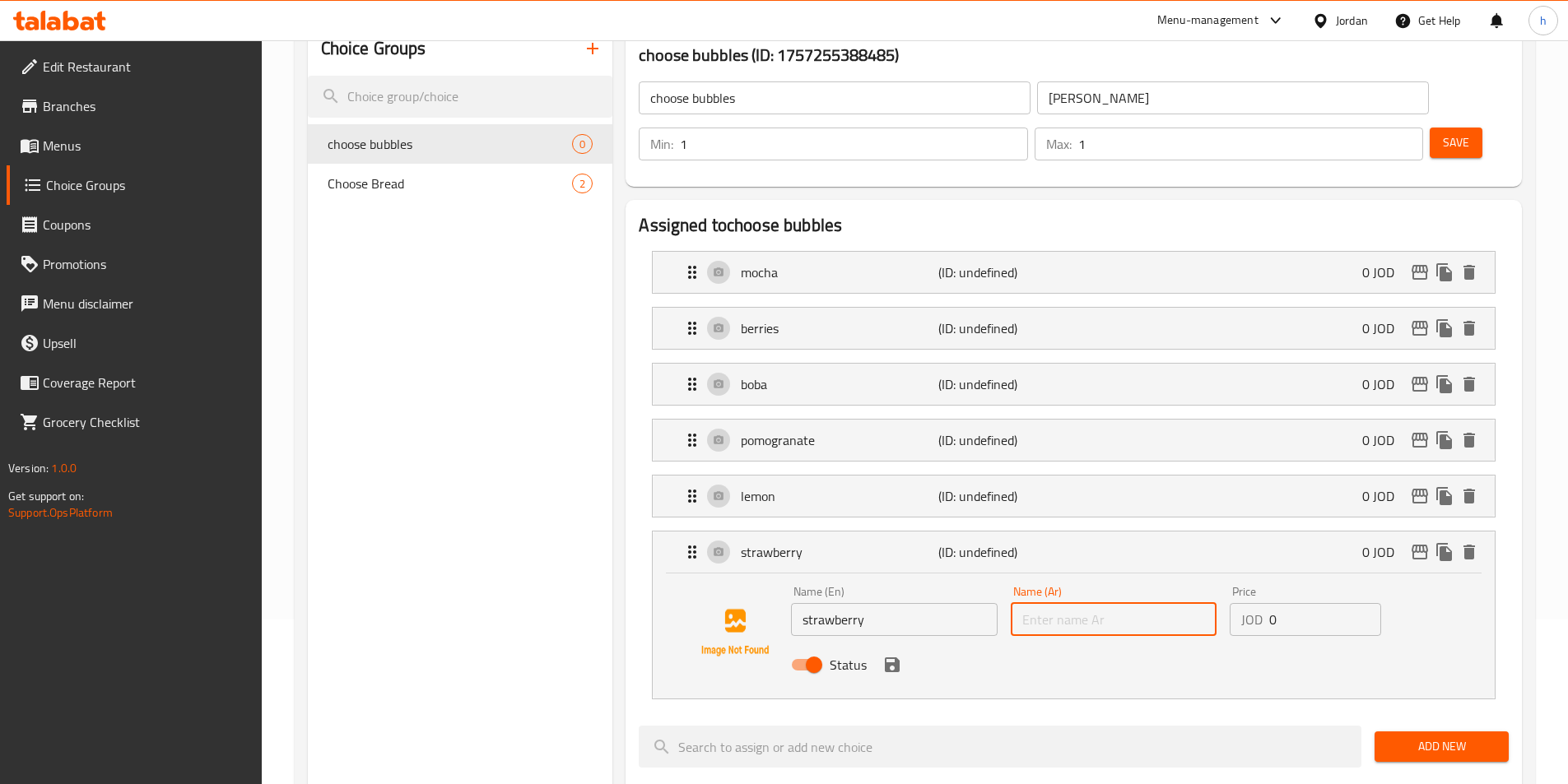
click at [1165, 603] on input "text" at bounding box center [1113, 620] width 206 height 33
paste input "الفراولة"
type input "الفراولة"
click at [887, 652] on button "save" at bounding box center [892, 664] width 24 height 24
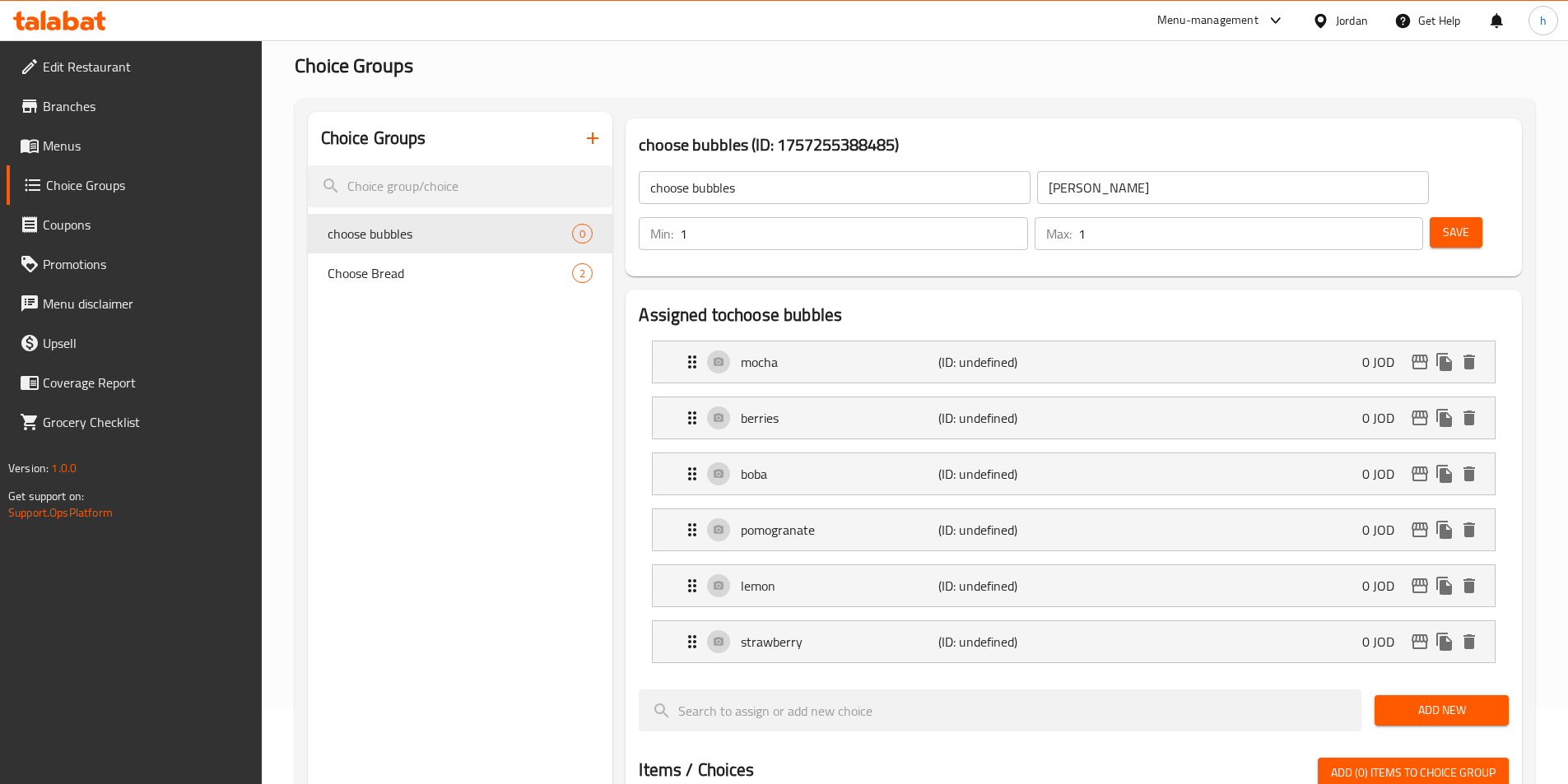
scroll to position [0, 0]
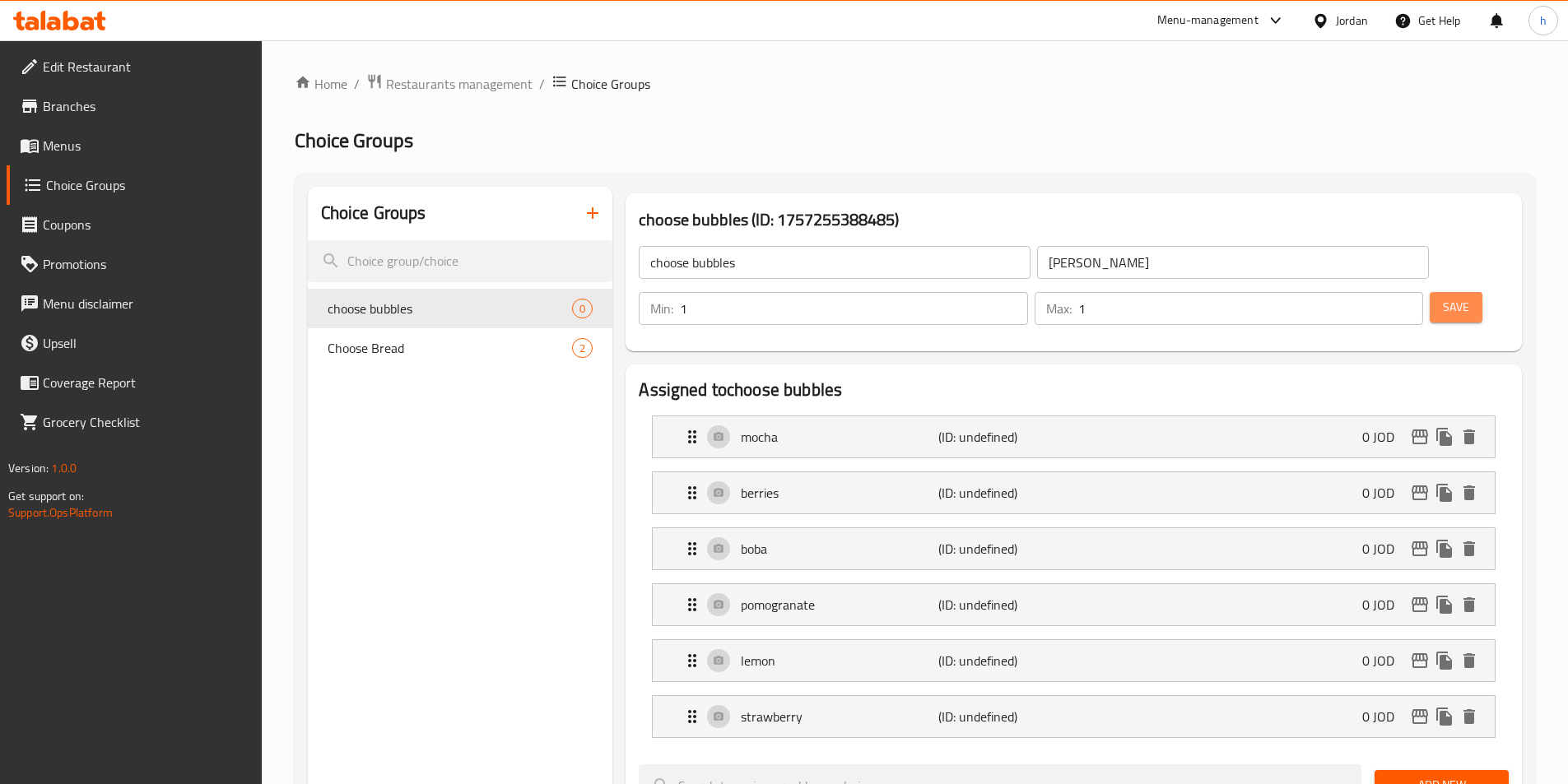
click at [1442, 292] on button "Save" at bounding box center [1456, 307] width 52 height 31
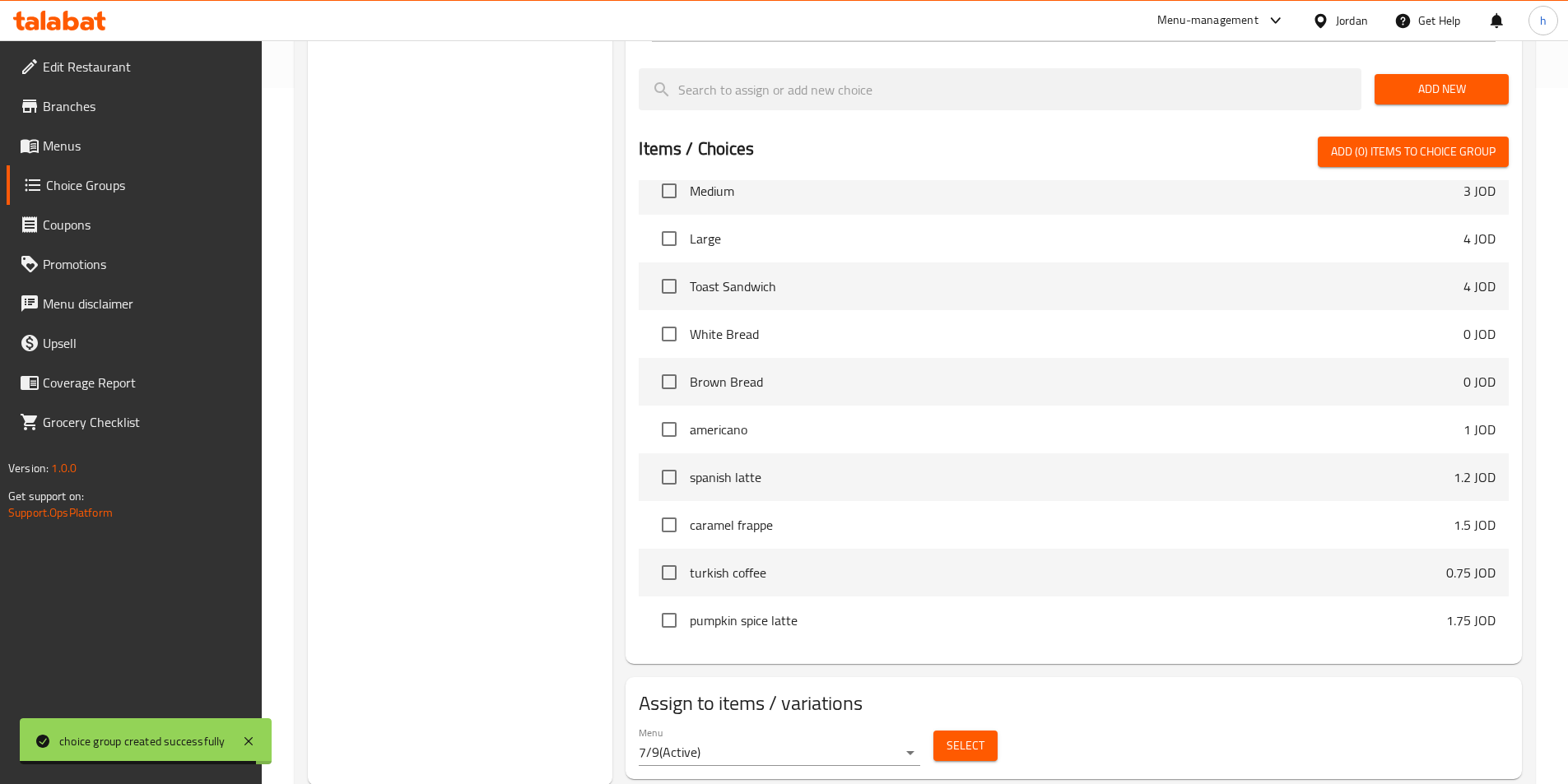
scroll to position [697, 0]
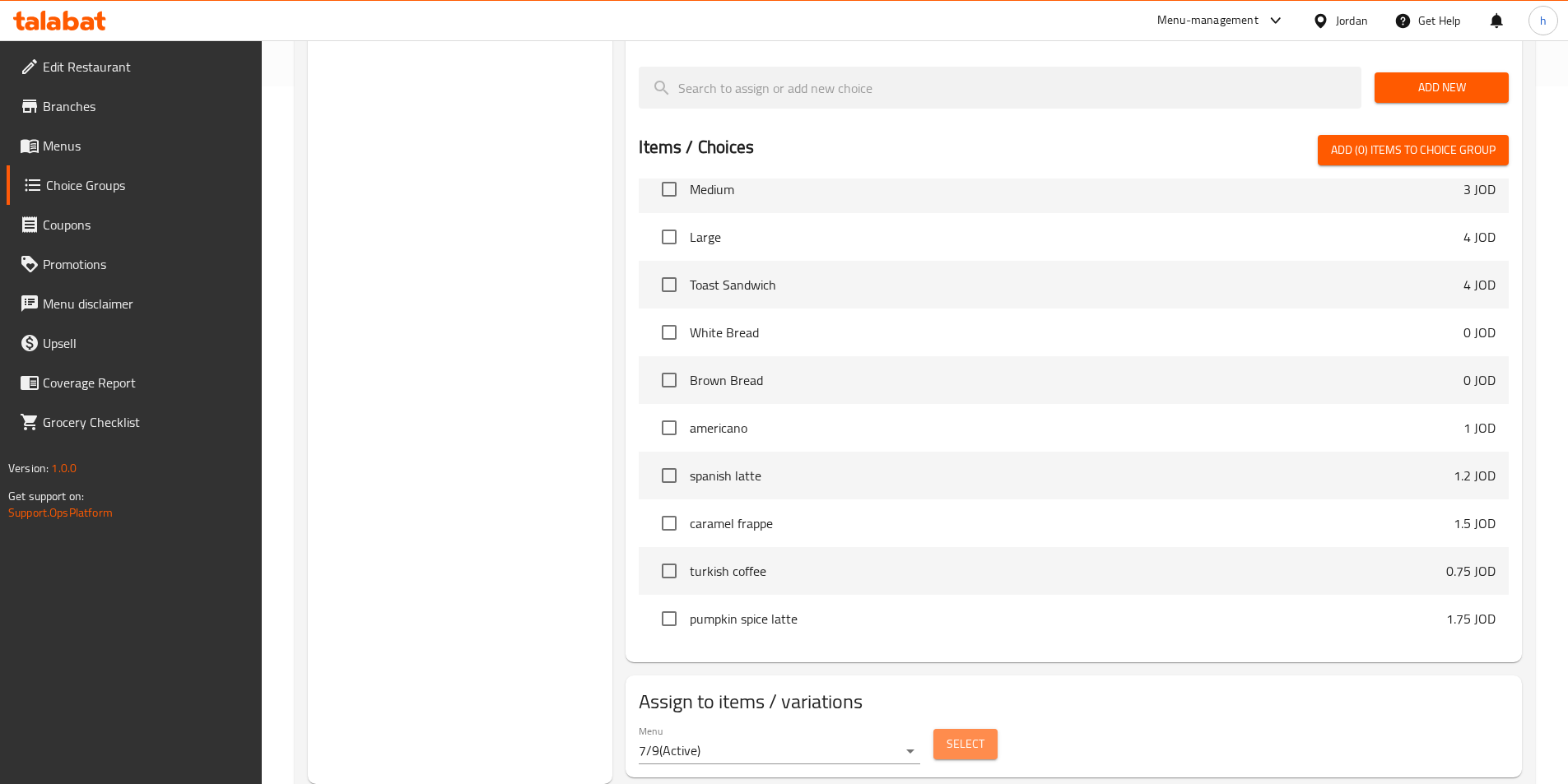
click at [956, 733] on span "Select" at bounding box center [965, 744] width 38 height 21
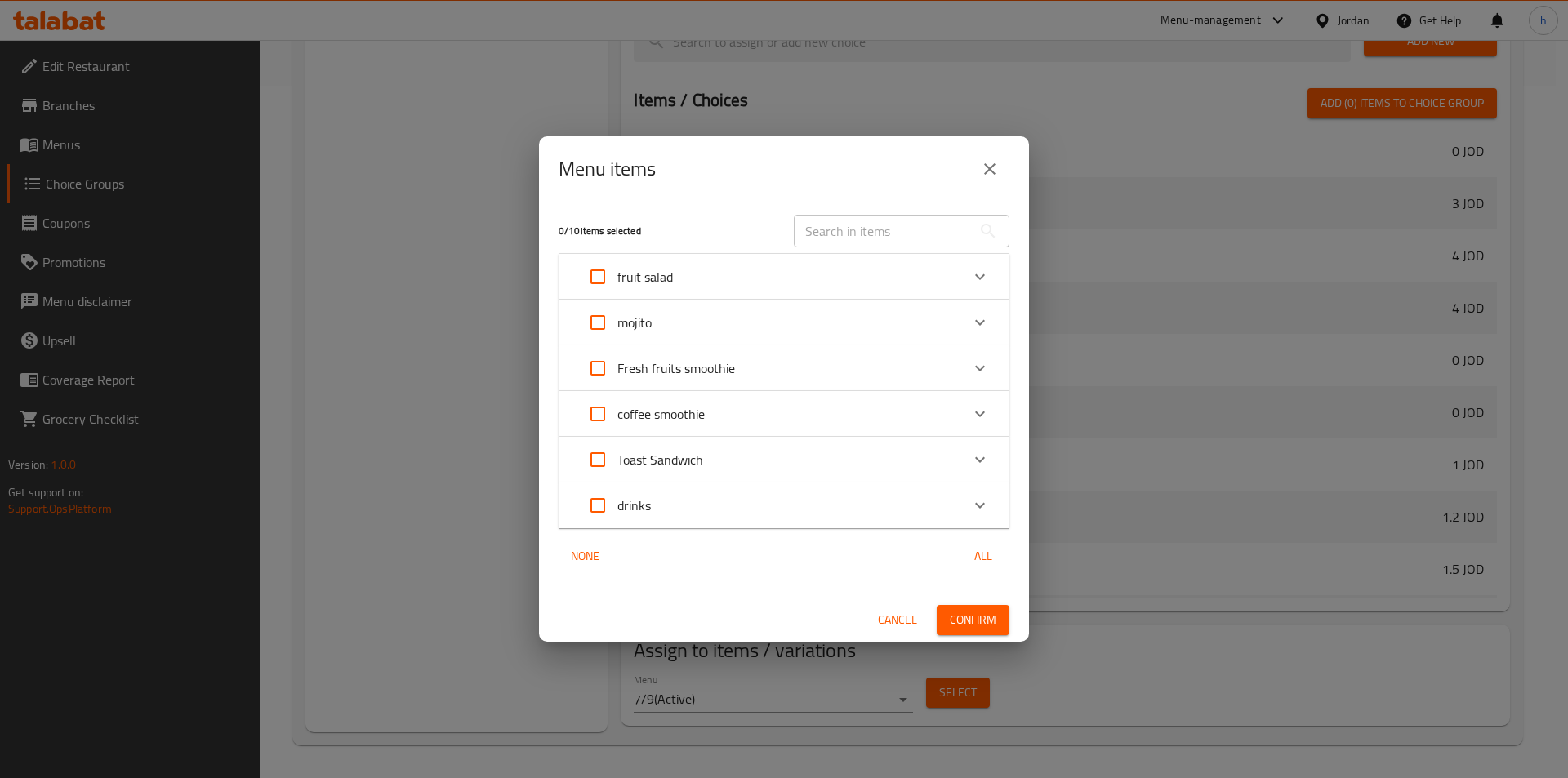
click at [705, 285] on div "fruit salad" at bounding box center [769, 276] width 382 height 39
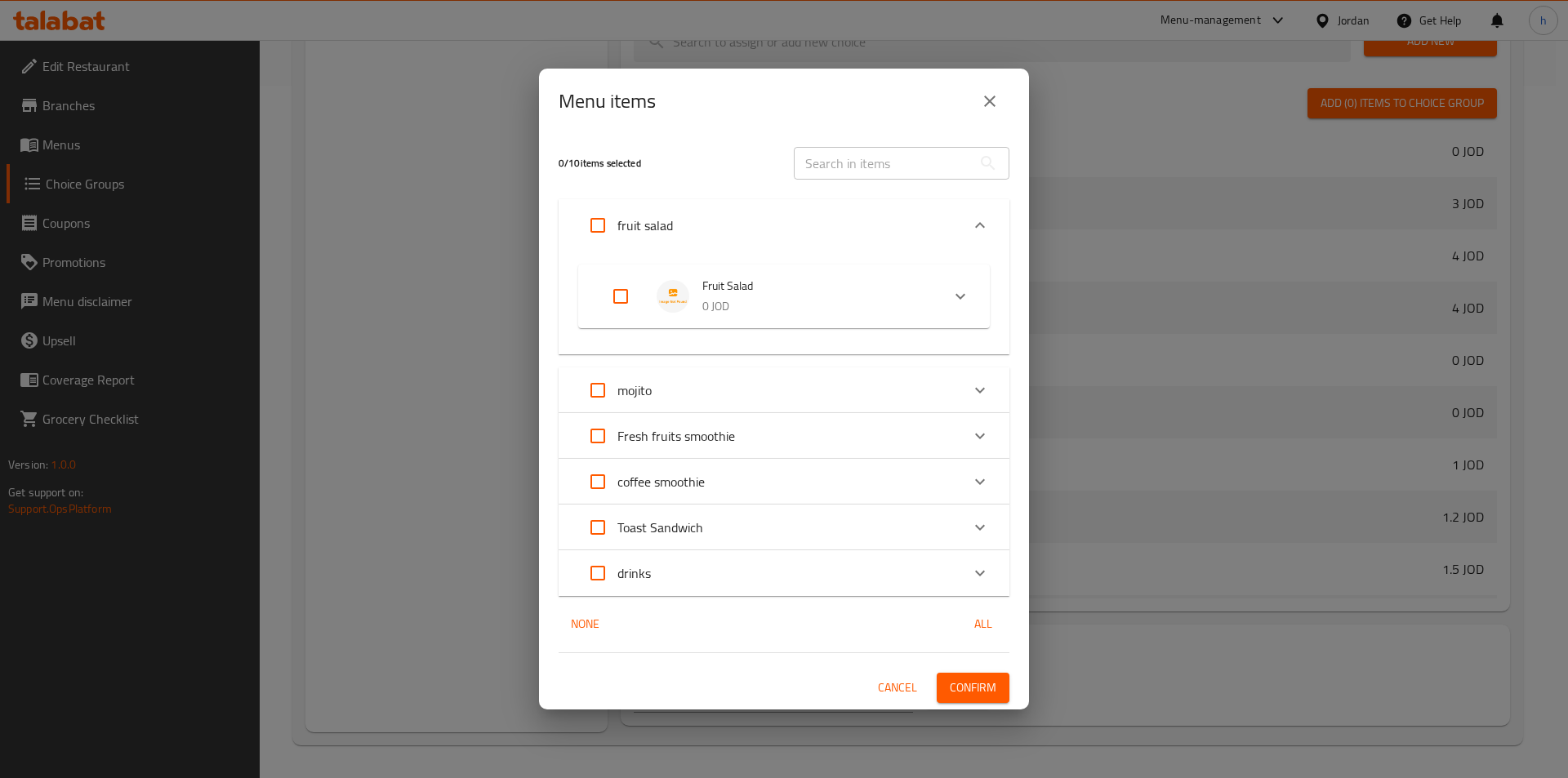
click at [602, 296] on input "Expand" at bounding box center [620, 296] width 39 height 39
checkbox input "true"
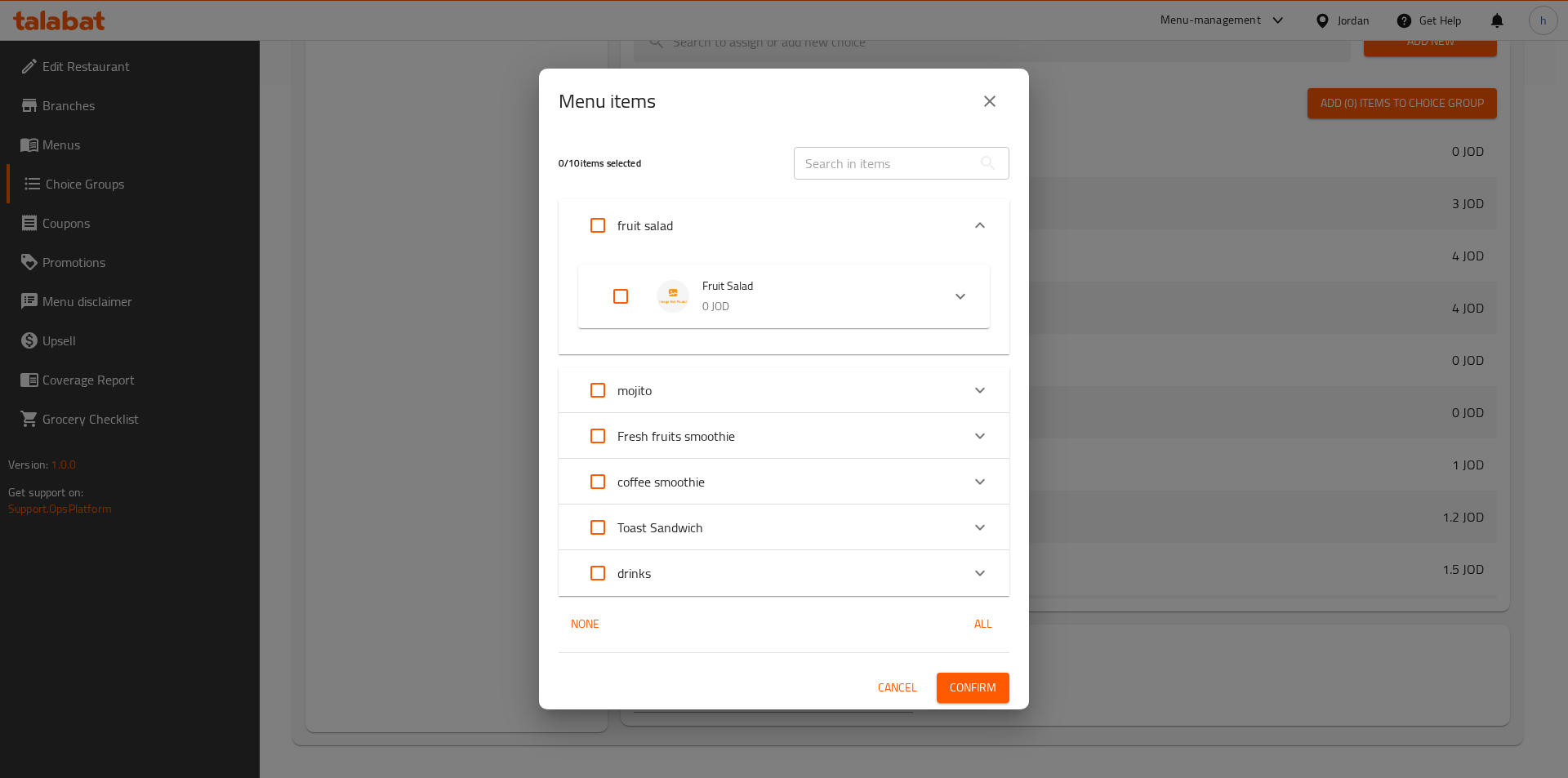
checkbox input "true"
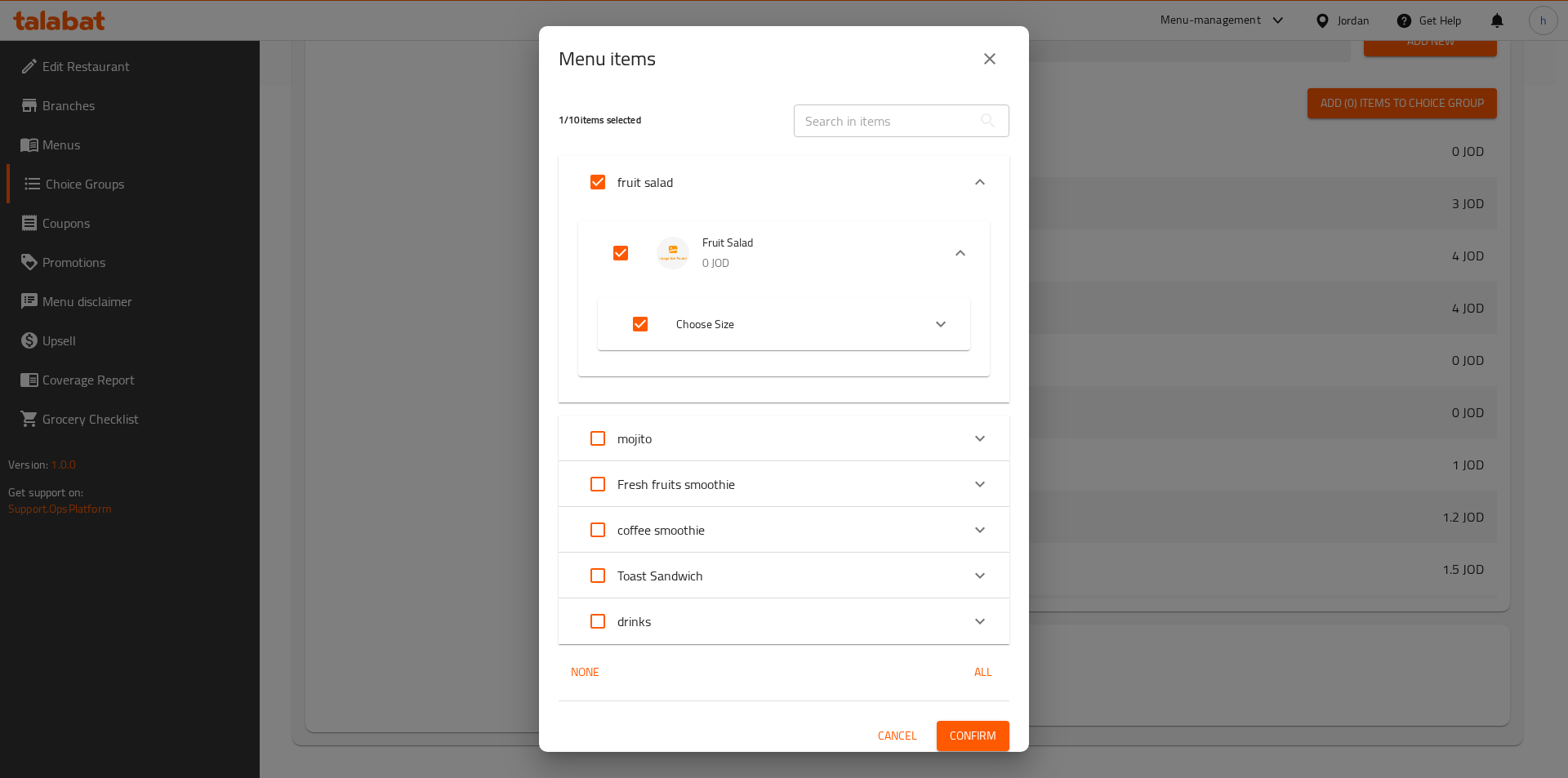
click at [640, 324] on input "Expand" at bounding box center [640, 324] width 39 height 39
checkbox input "false"
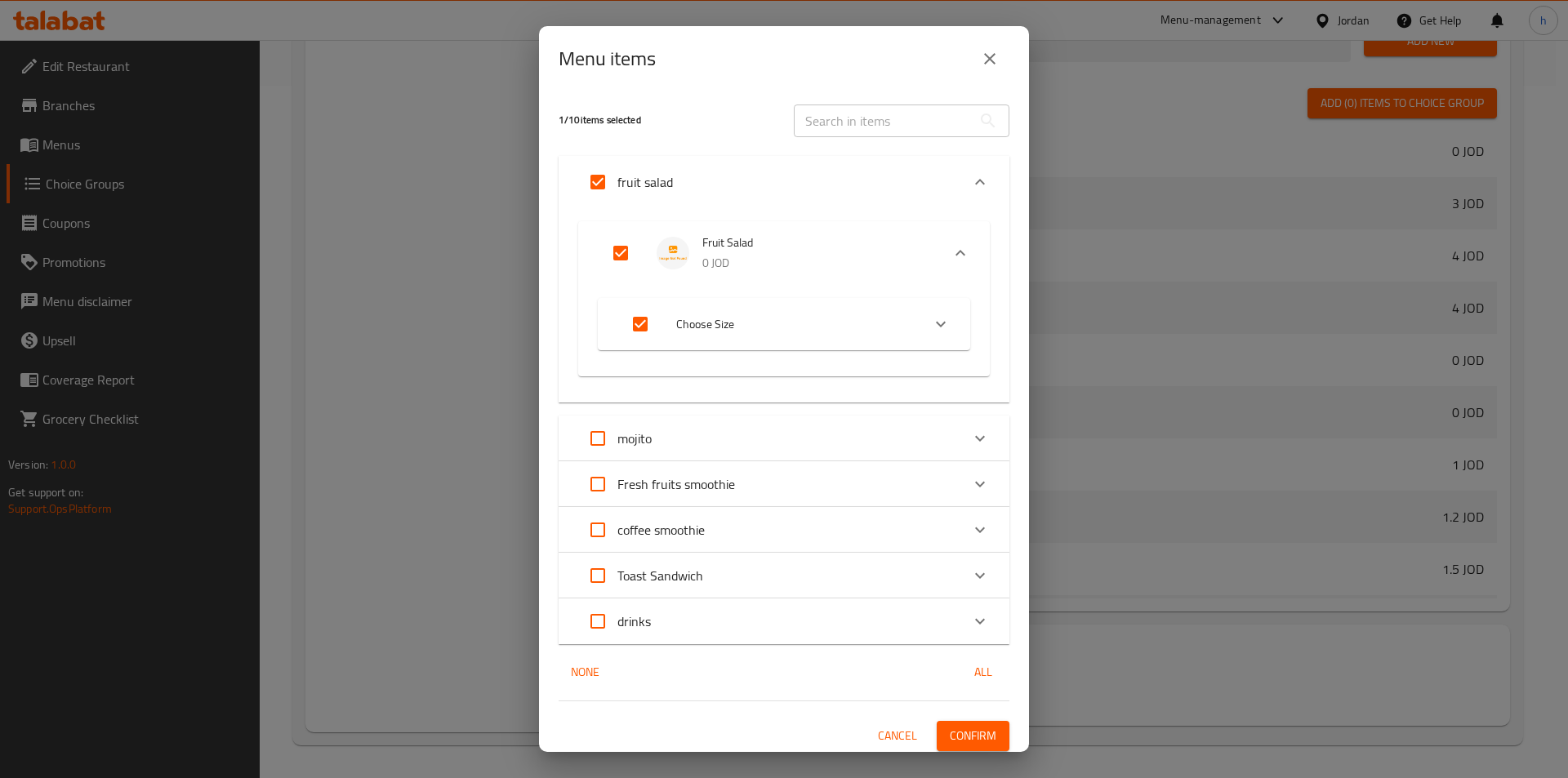
checkbox input "false"
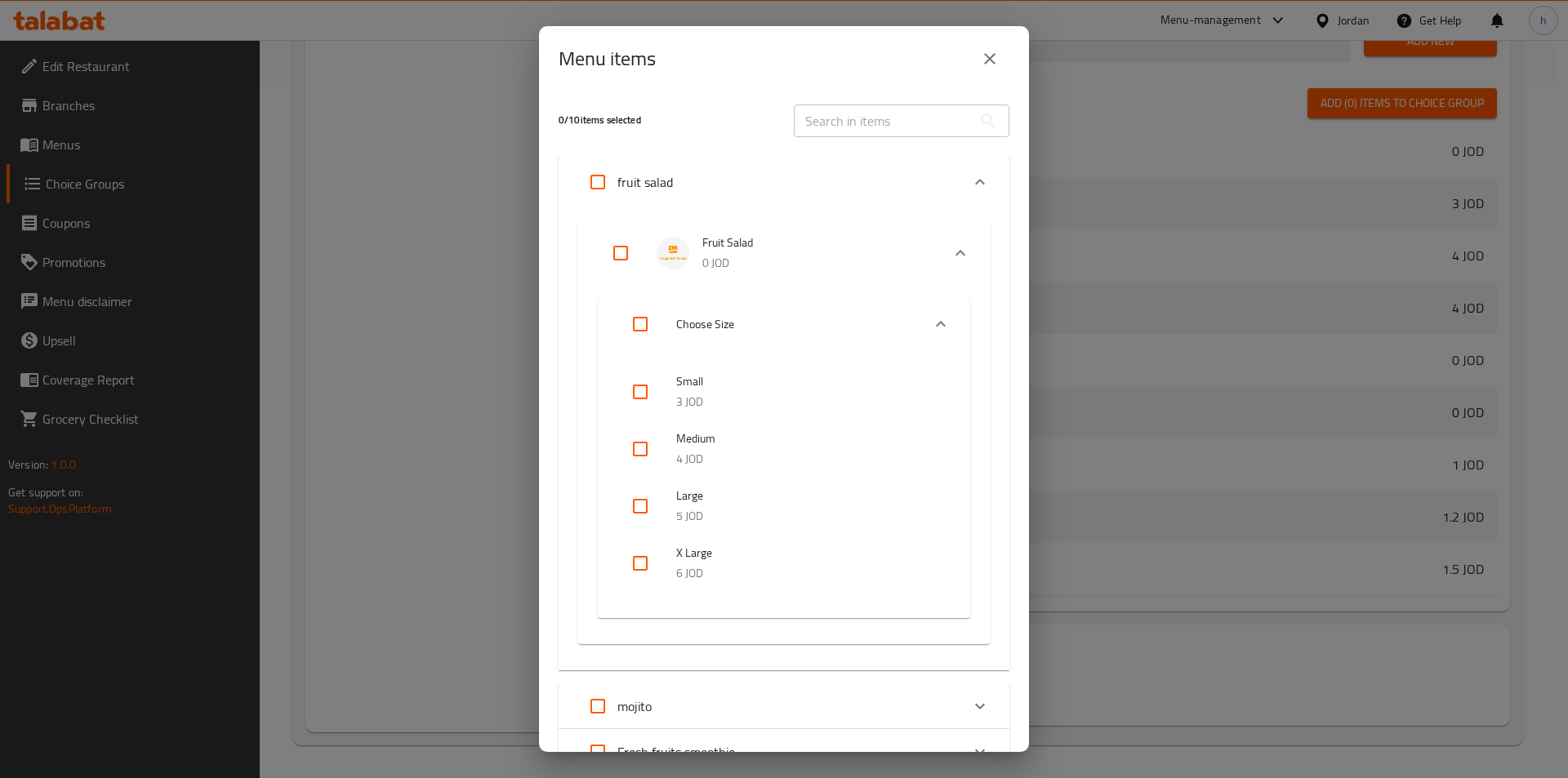
click at [623, 252] on input "Expand" at bounding box center [620, 252] width 39 height 39
checkbox input "true"
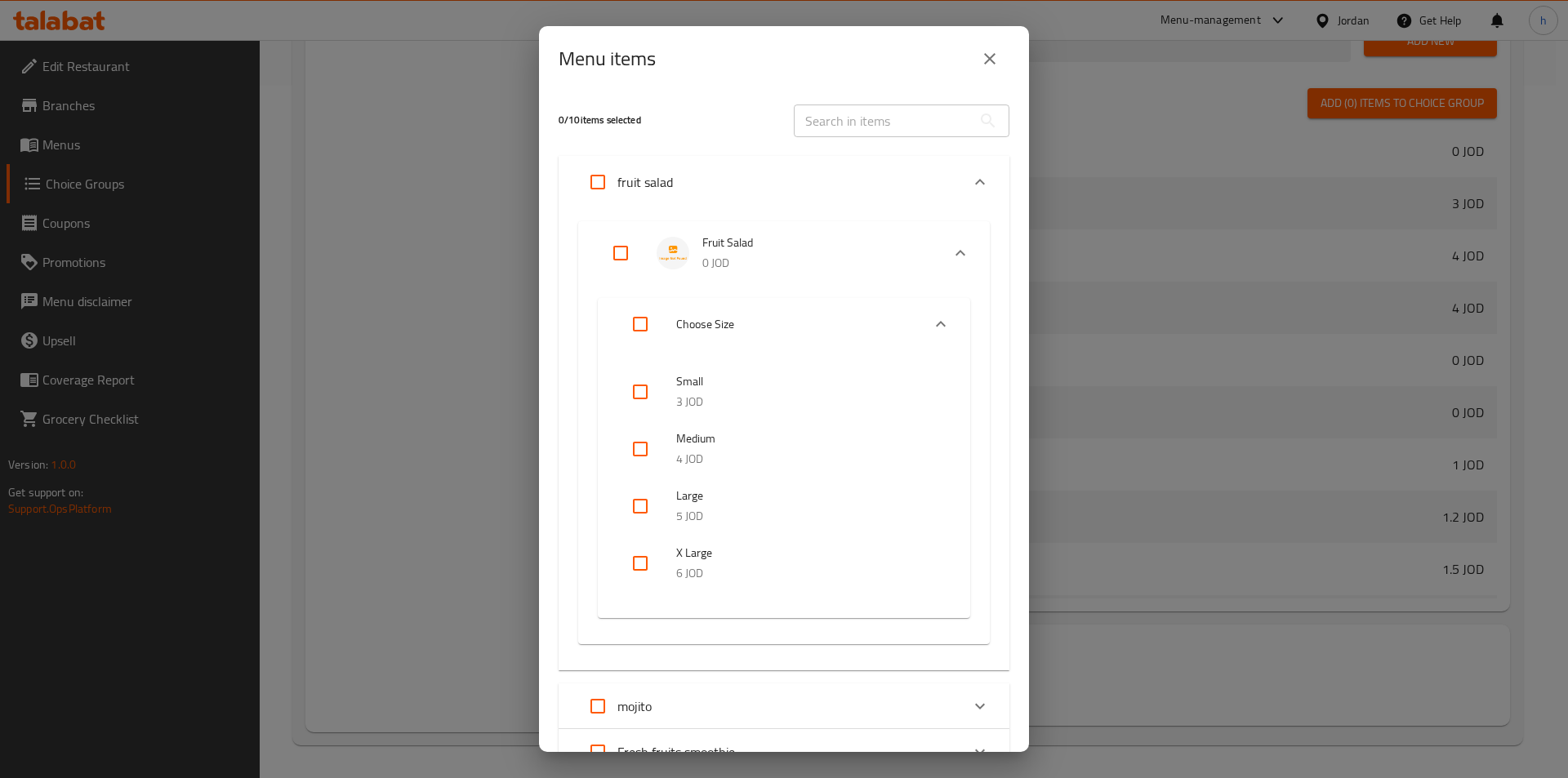
checkbox input "true"
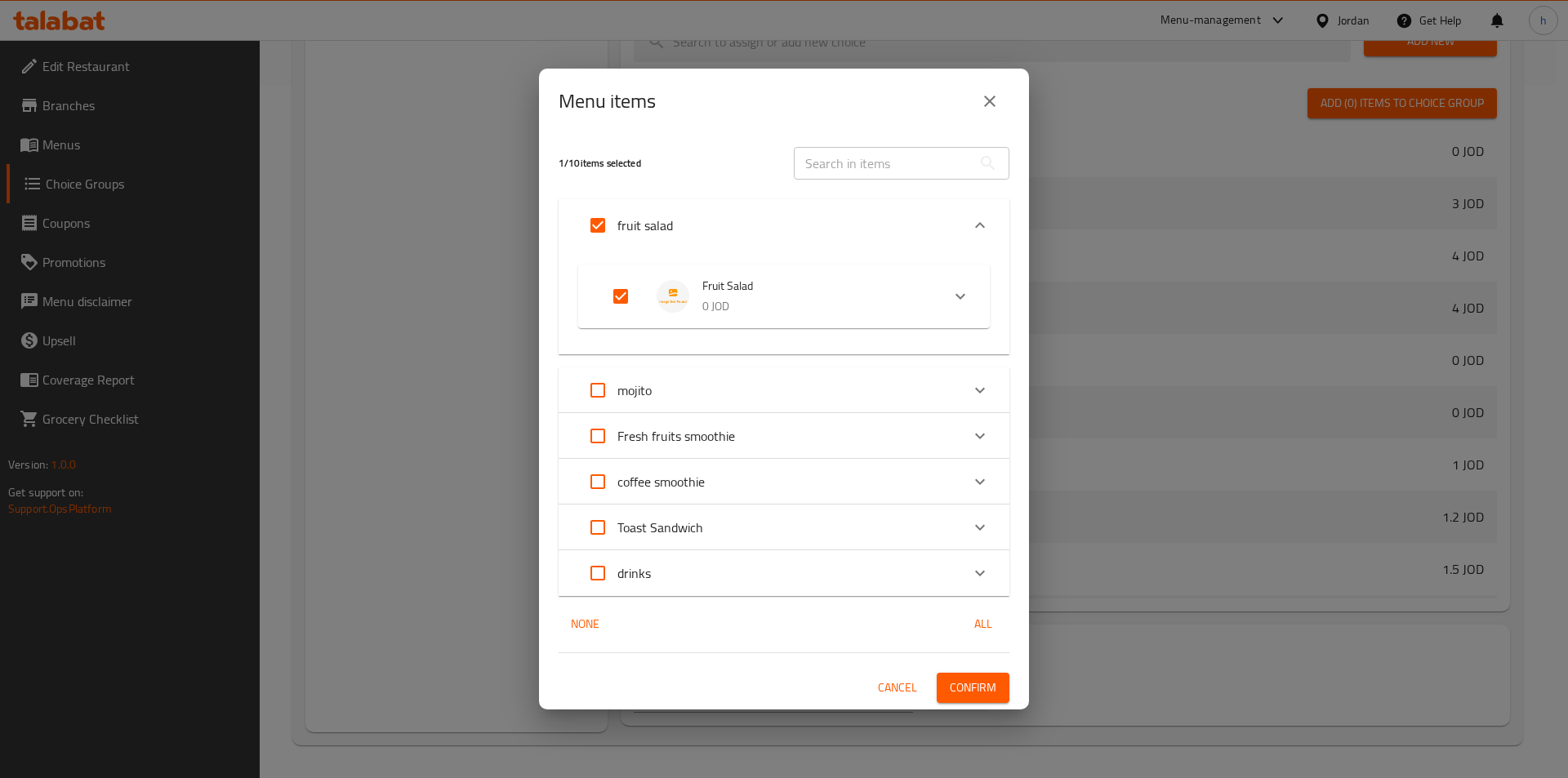
click at [619, 291] on input "Expand" at bounding box center [620, 296] width 39 height 39
checkbox input "false"
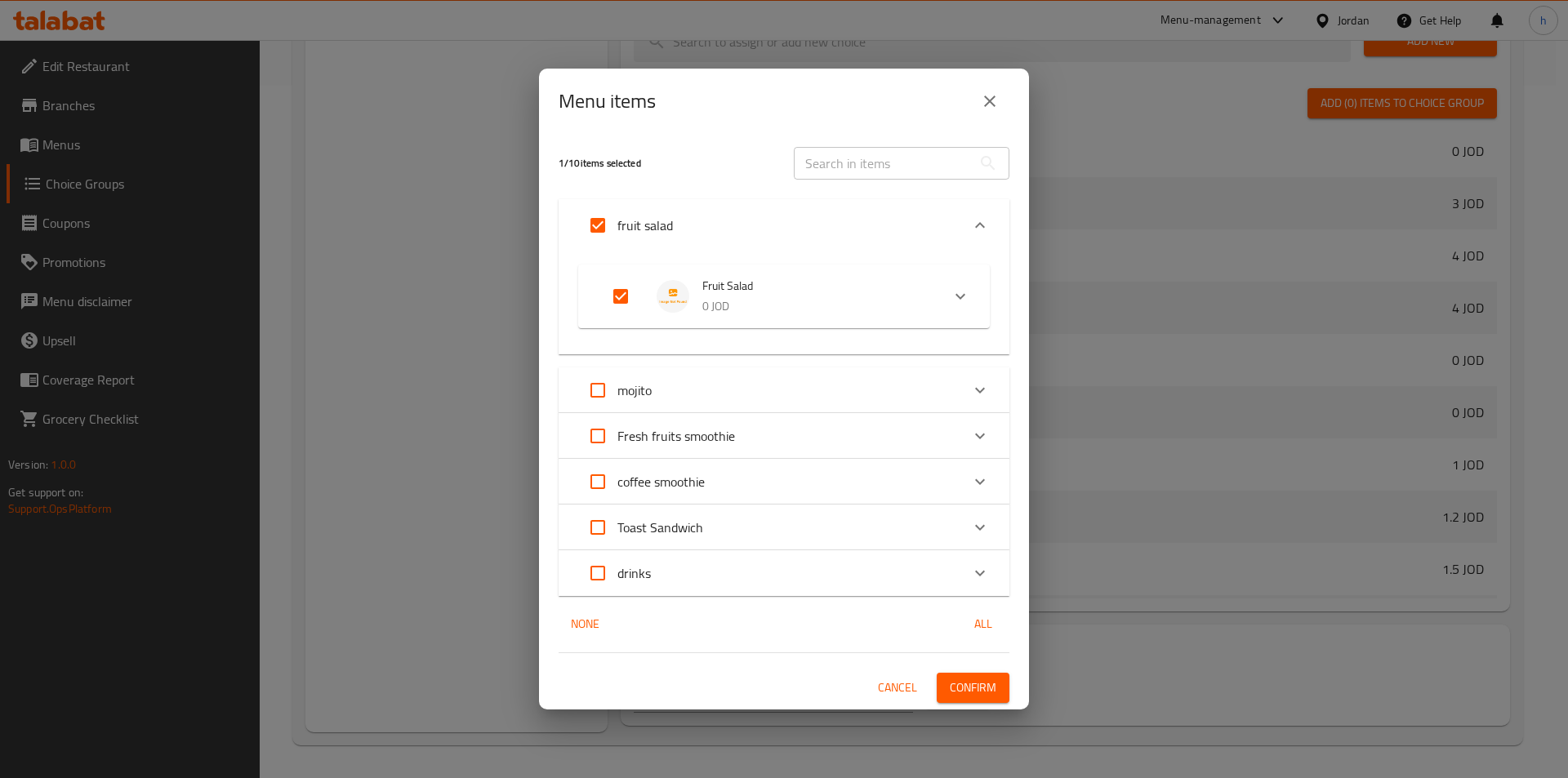
checkbox input "false"
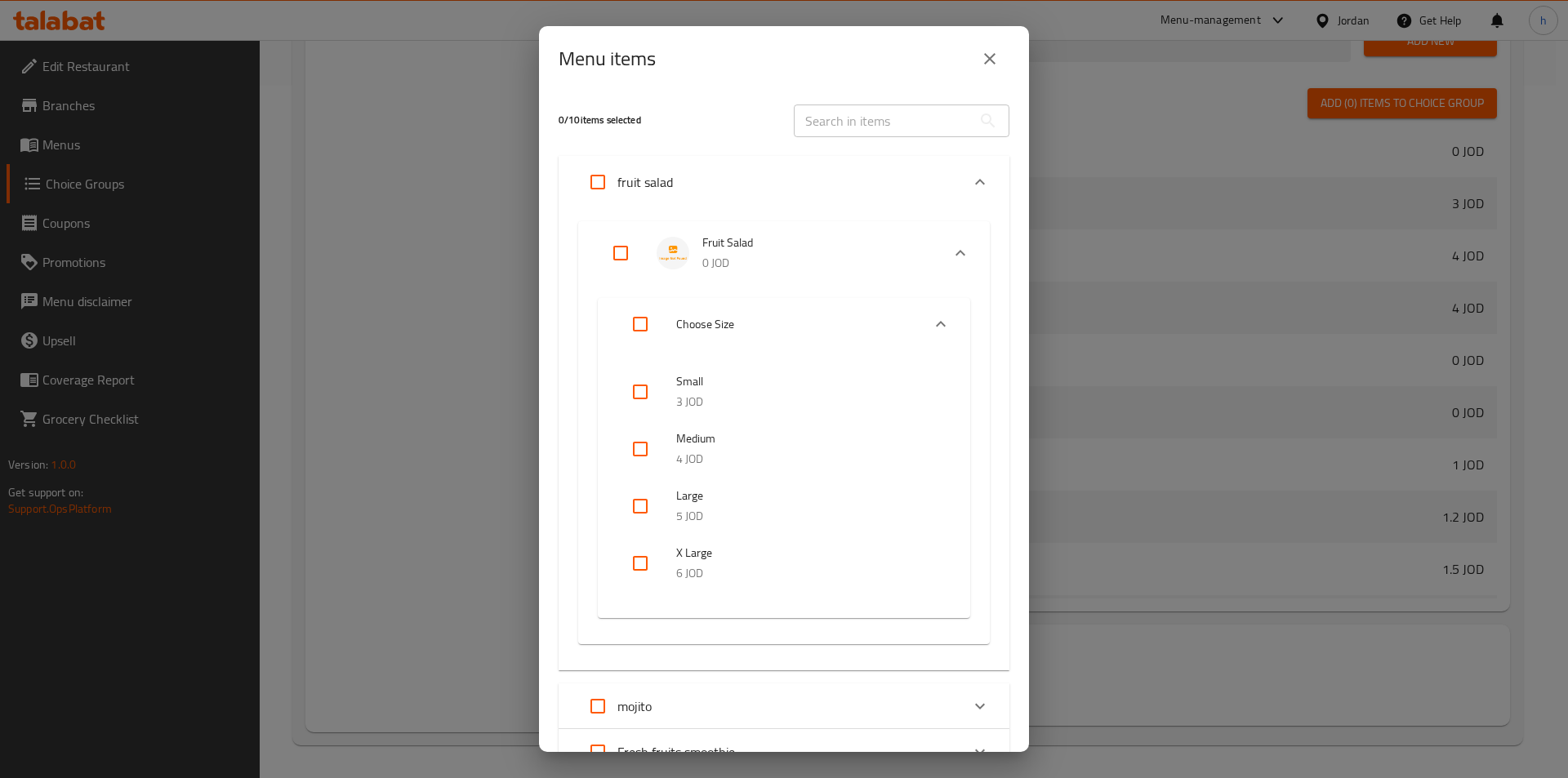
click at [617, 251] on input "Expand" at bounding box center [620, 252] width 39 height 39
checkbox input "true"
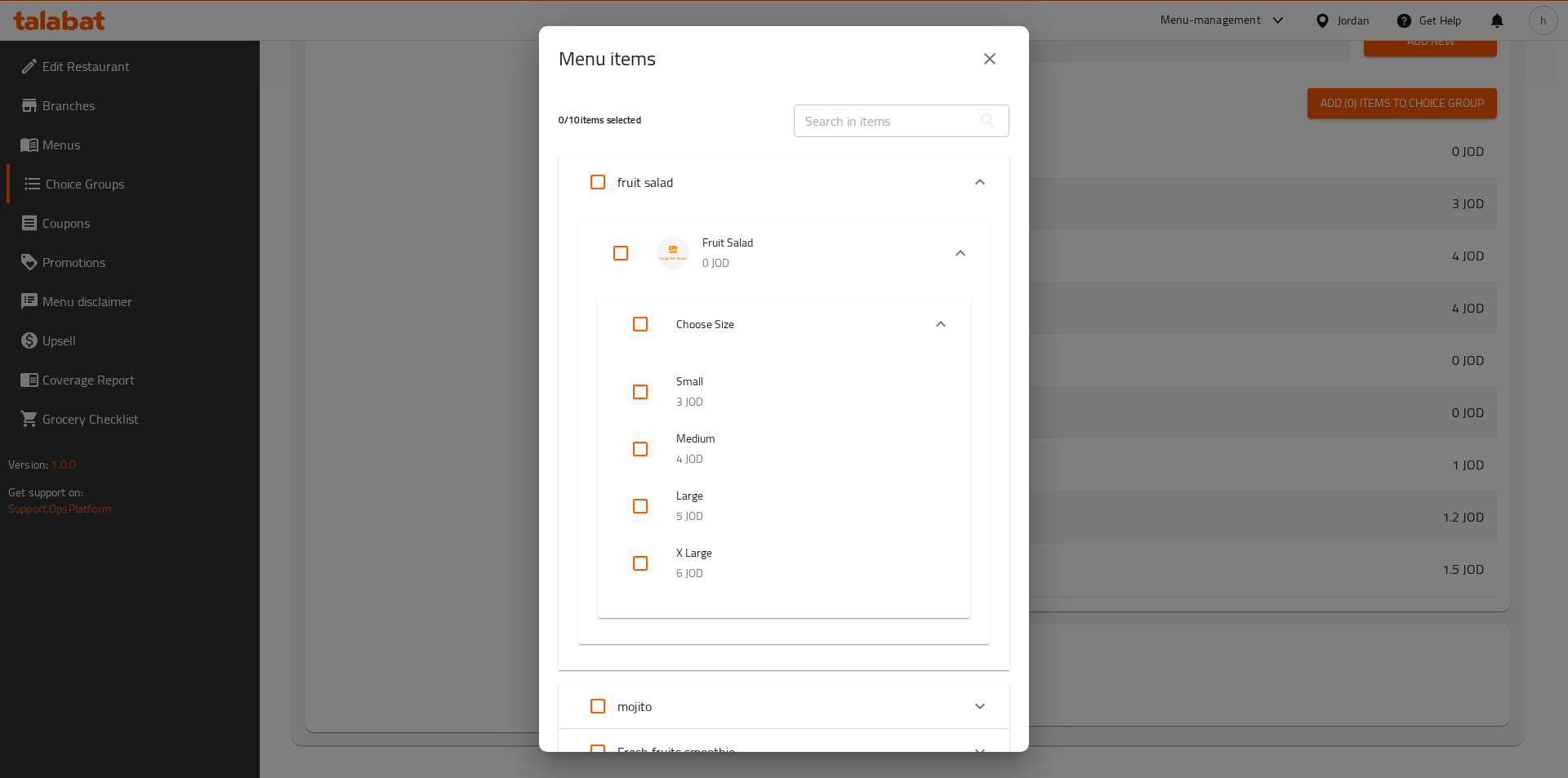
checkbox input "true"
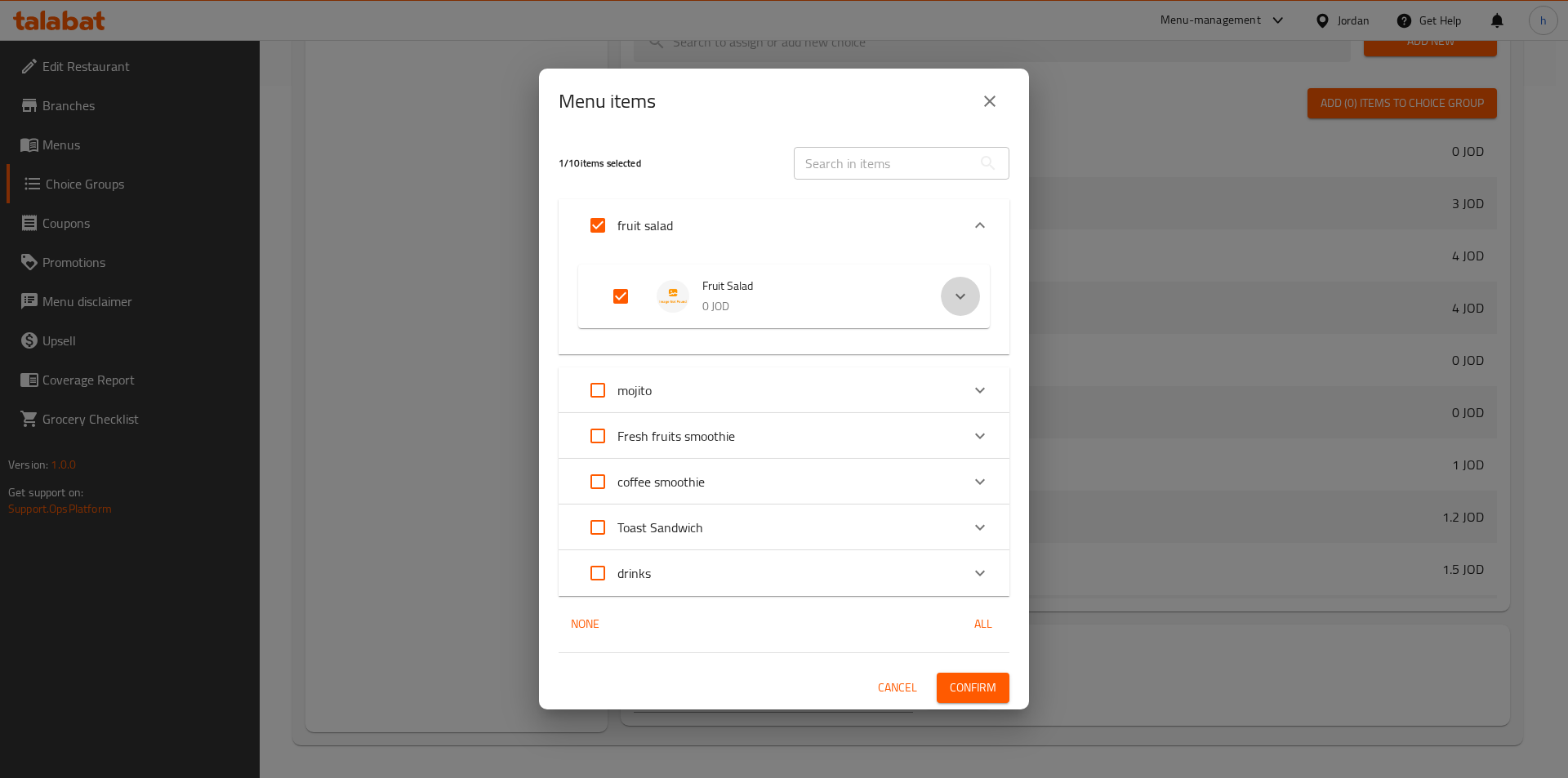
click at [955, 294] on icon "Expand" at bounding box center [960, 296] width 20 height 20
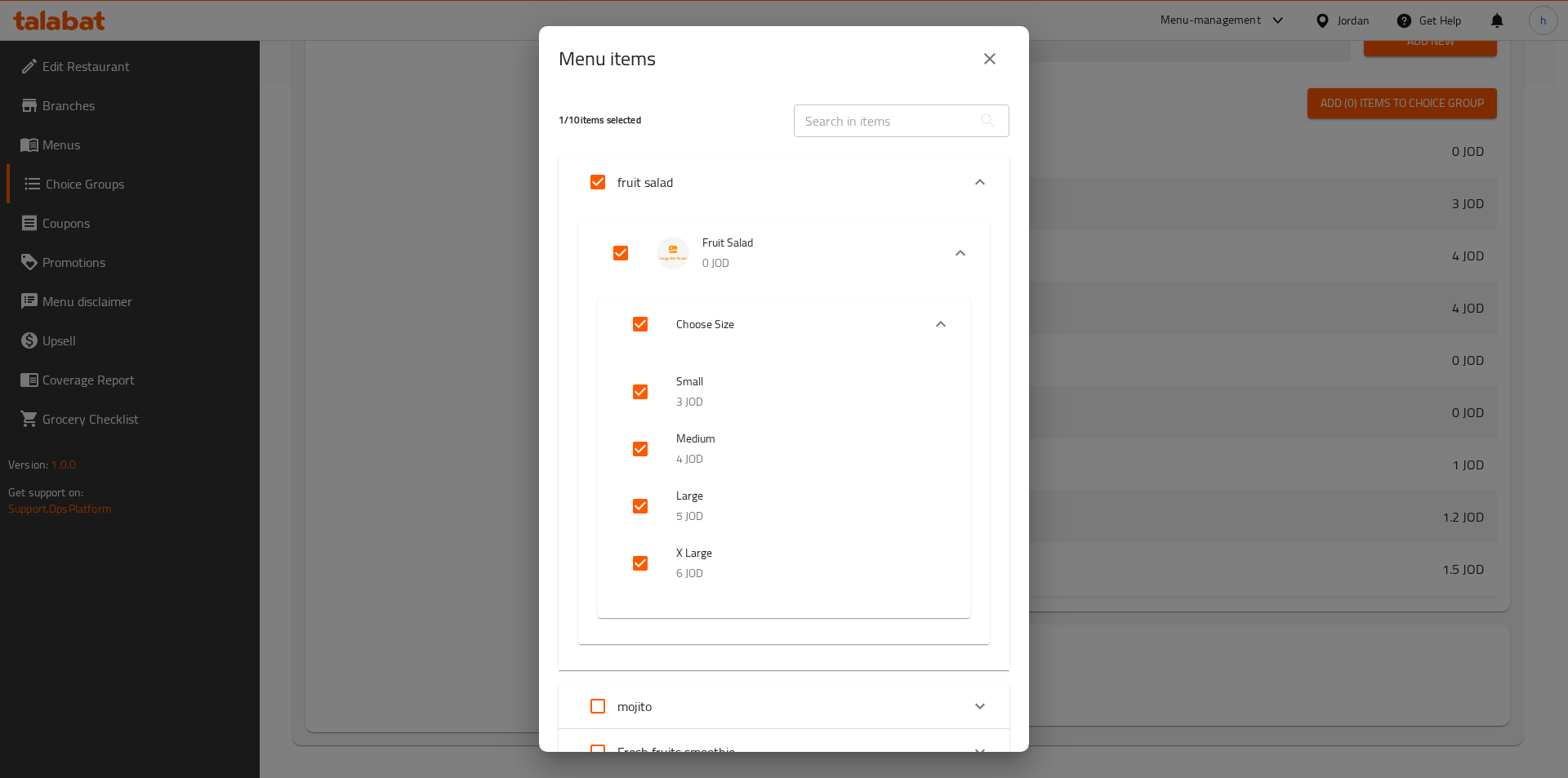
drag, startPoint x: 639, startPoint y: 567, endPoint x: 644, endPoint y: 512, distance: 55.2
click at [639, 566] on input "checkbox" at bounding box center [640, 563] width 39 height 39
checkbox input "false"
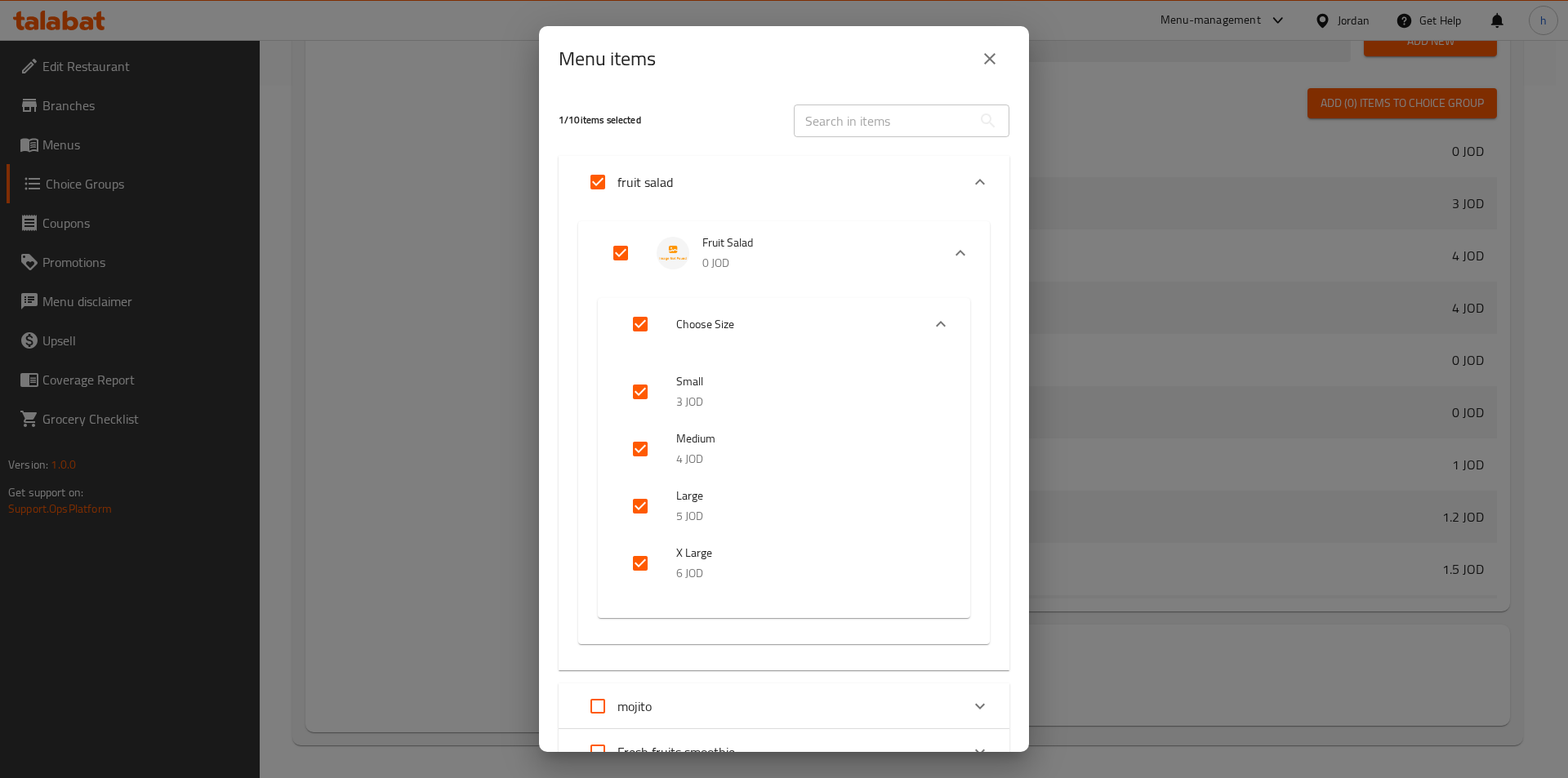
checkbox input "false"
click at [649, 499] on input "checkbox" at bounding box center [640, 506] width 39 height 39
checkbox input "false"
click at [646, 445] on input "checkbox" at bounding box center [640, 448] width 39 height 39
checkbox input "false"
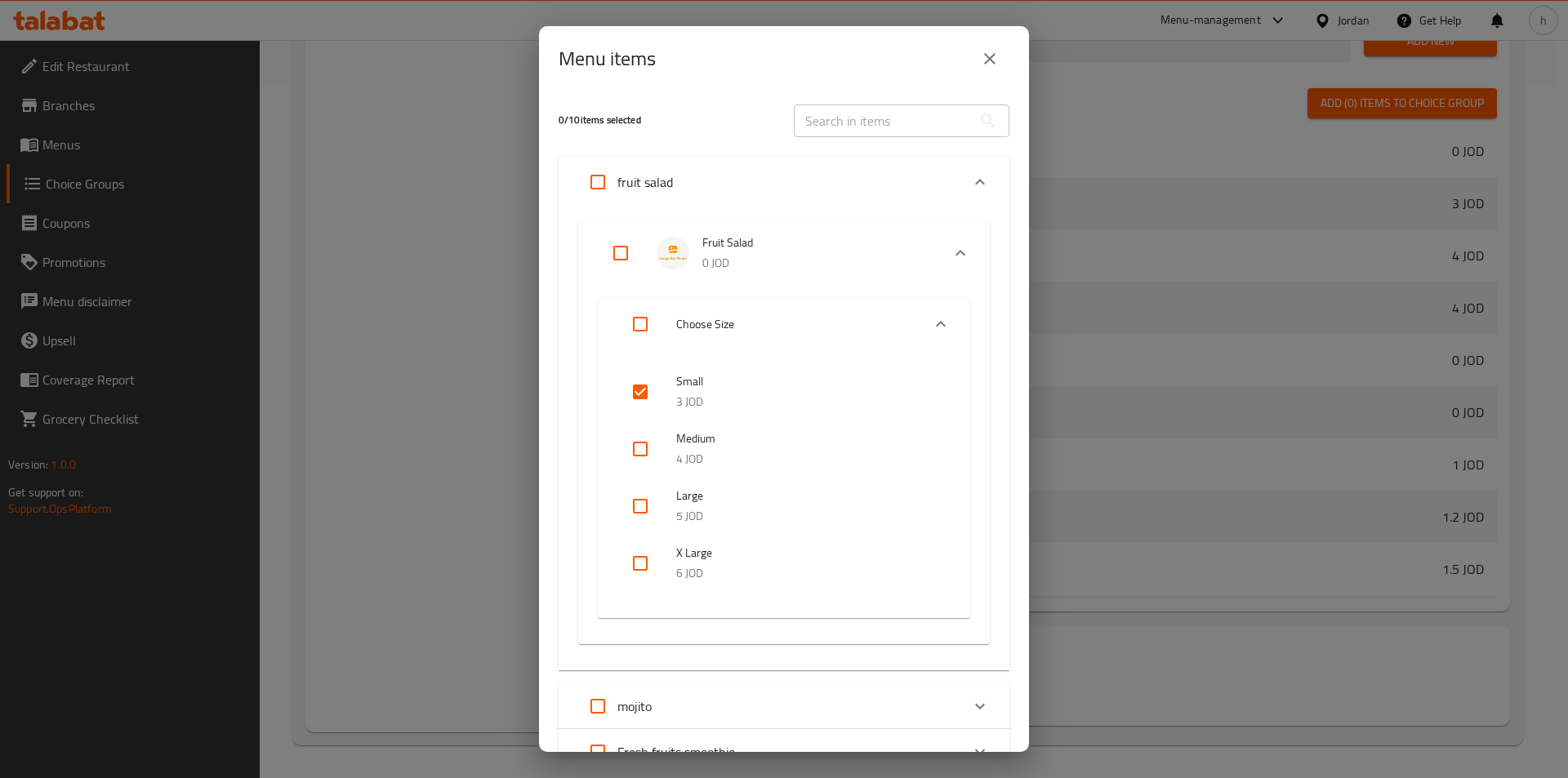
click at [646, 383] on input "checkbox" at bounding box center [640, 391] width 39 height 39
checkbox input "false"
click at [618, 256] on input "Expand" at bounding box center [620, 252] width 39 height 39
checkbox input "true"
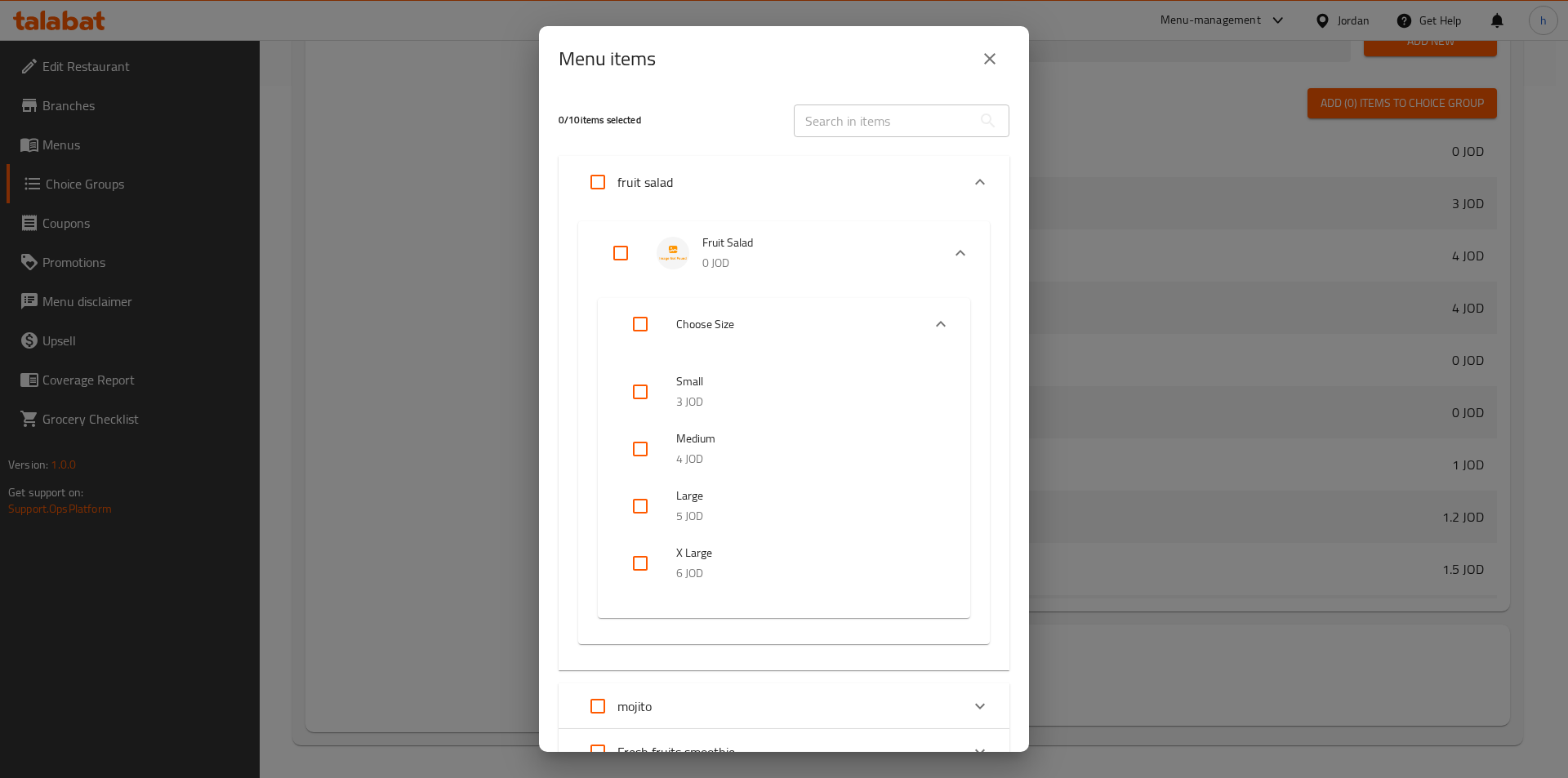
checkbox input "true"
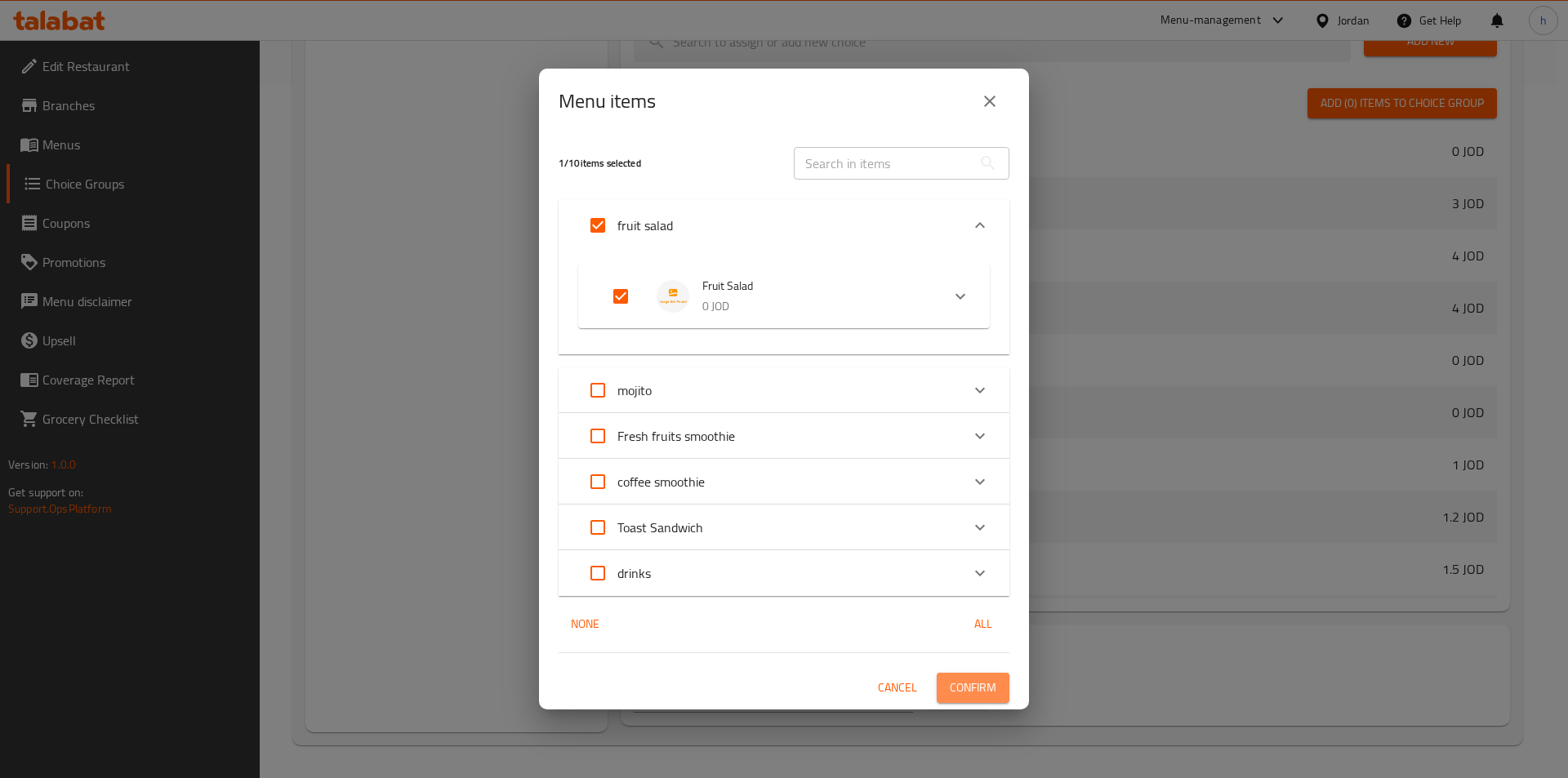
click at [982, 693] on span "Confirm" at bounding box center [973, 688] width 47 height 21
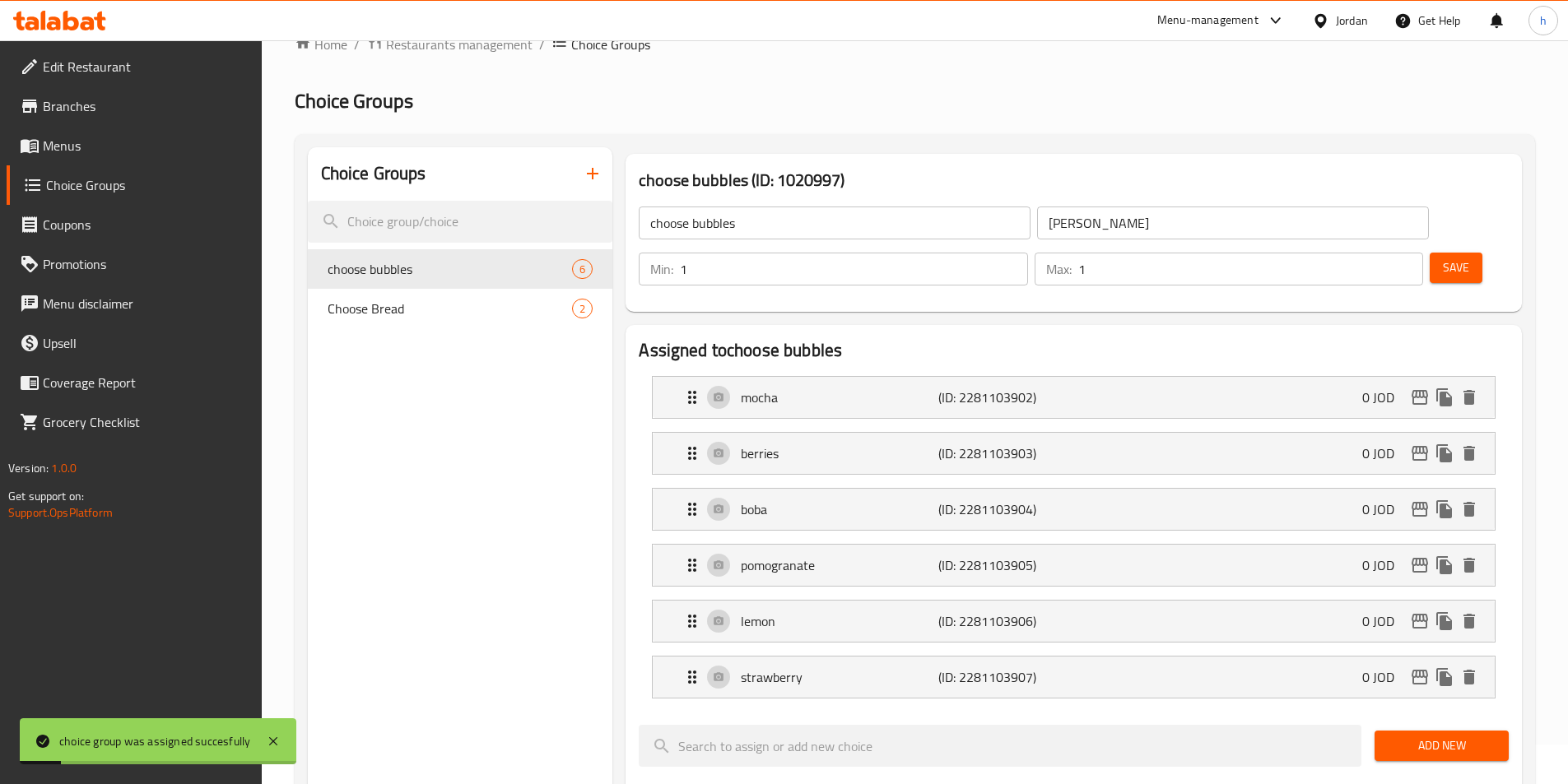
scroll to position [0, 0]
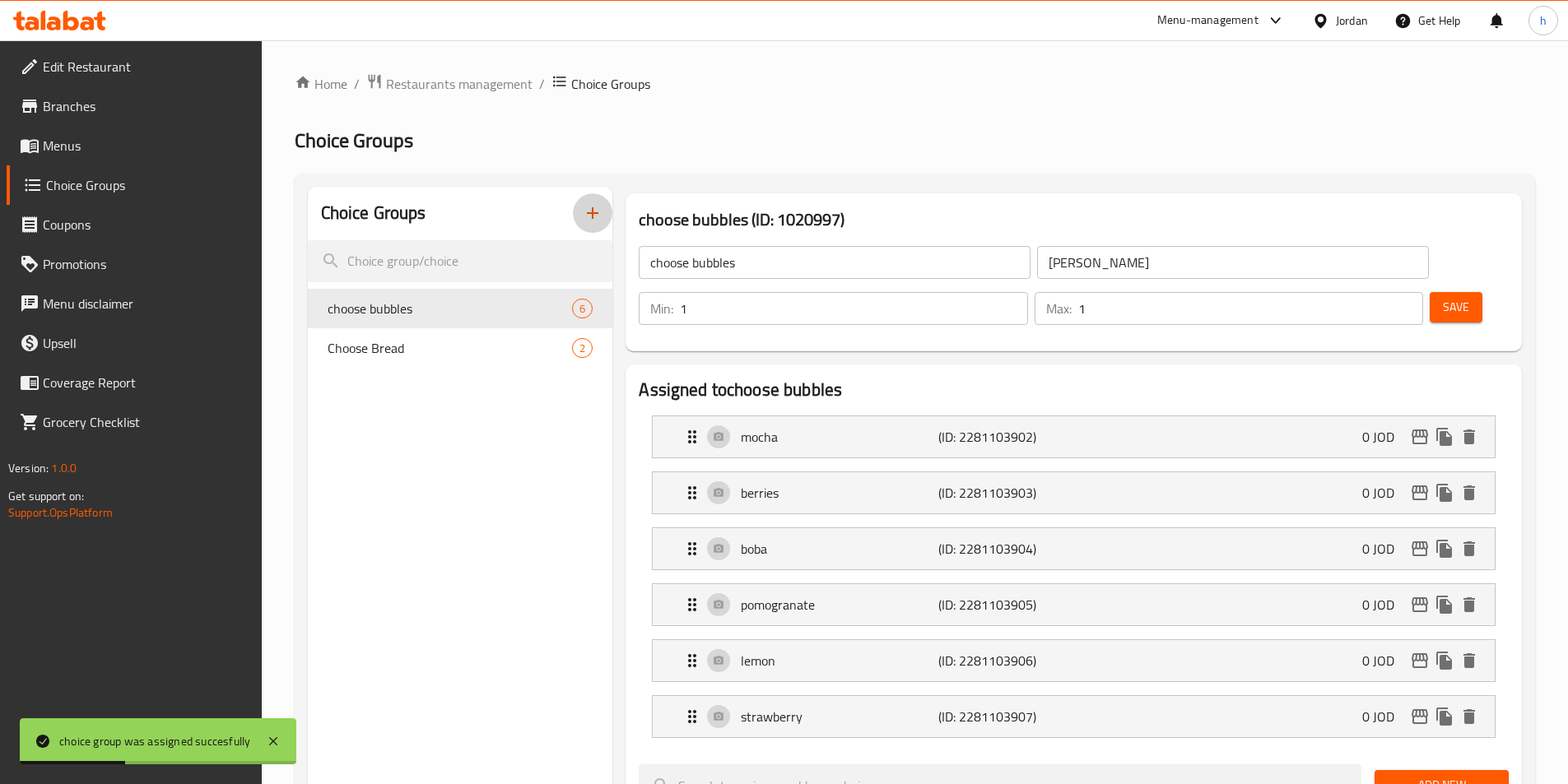
click at [596, 219] on icon "button" at bounding box center [592, 212] width 20 height 20
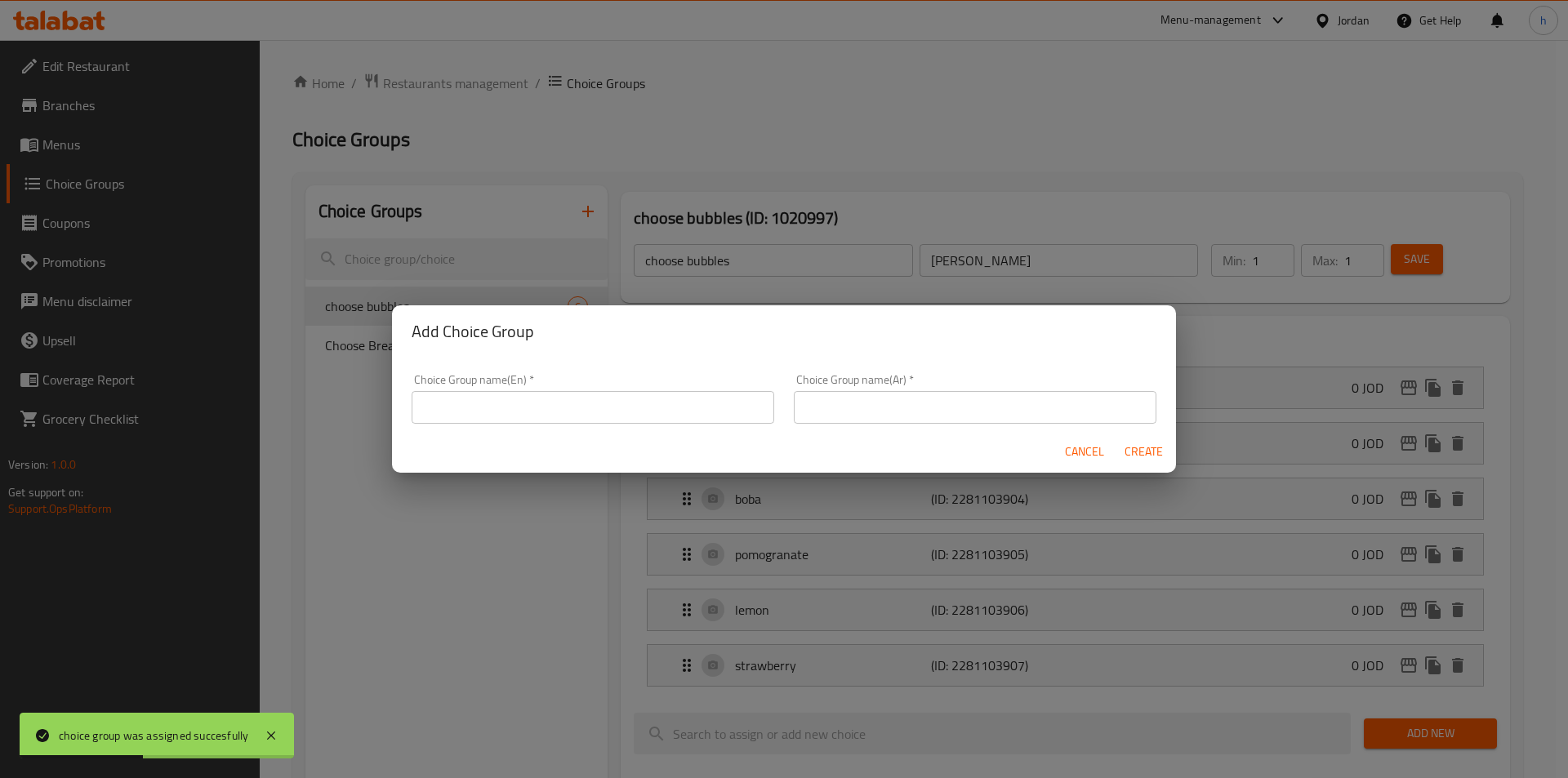
click at [714, 409] on input "text" at bounding box center [593, 408] width 363 height 33
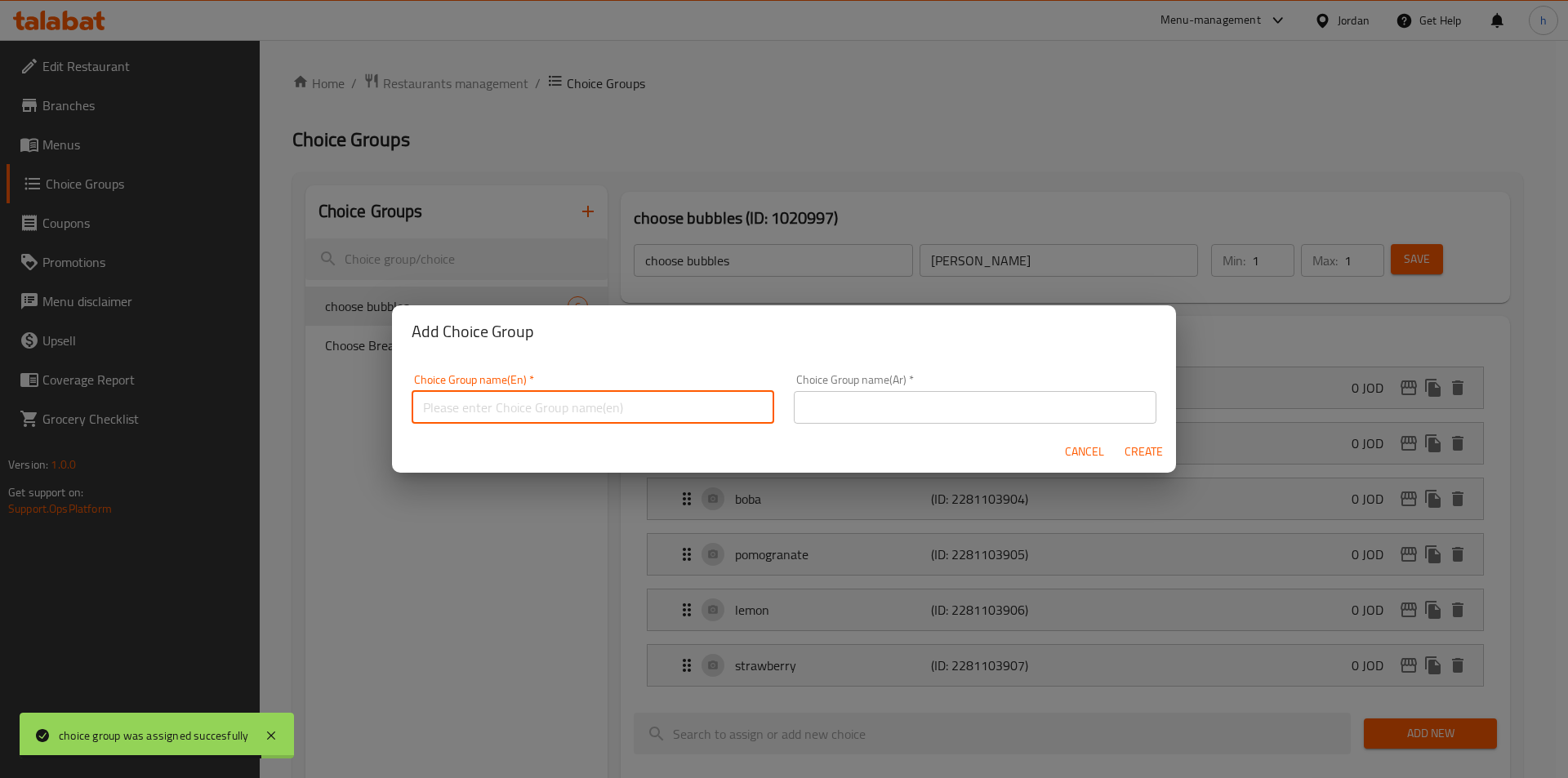
click at [686, 405] on input "text" at bounding box center [593, 408] width 363 height 33
paste input "choose base"
type input "choose base"
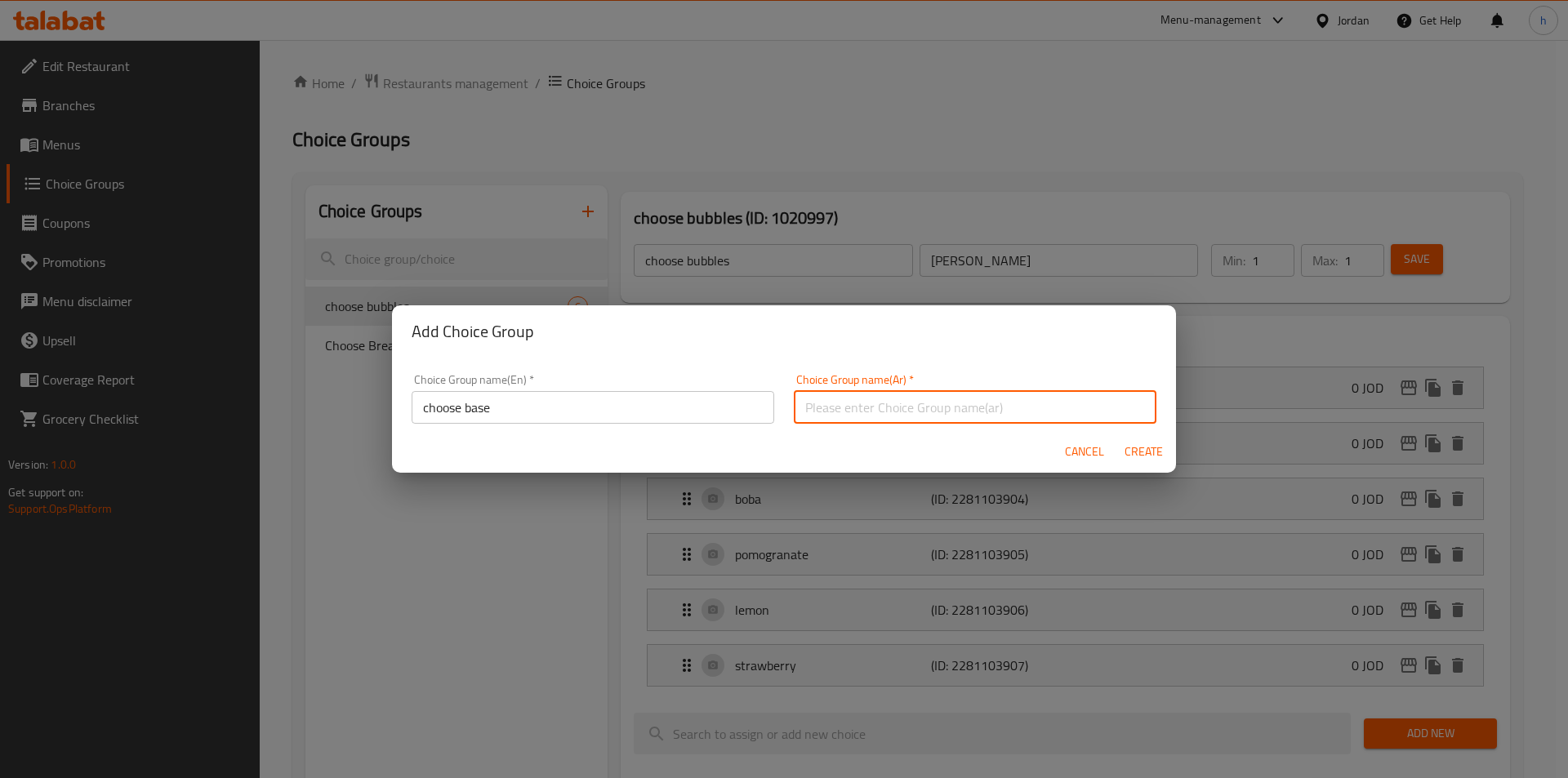
click at [949, 414] on input "text" at bounding box center [975, 408] width 363 height 33
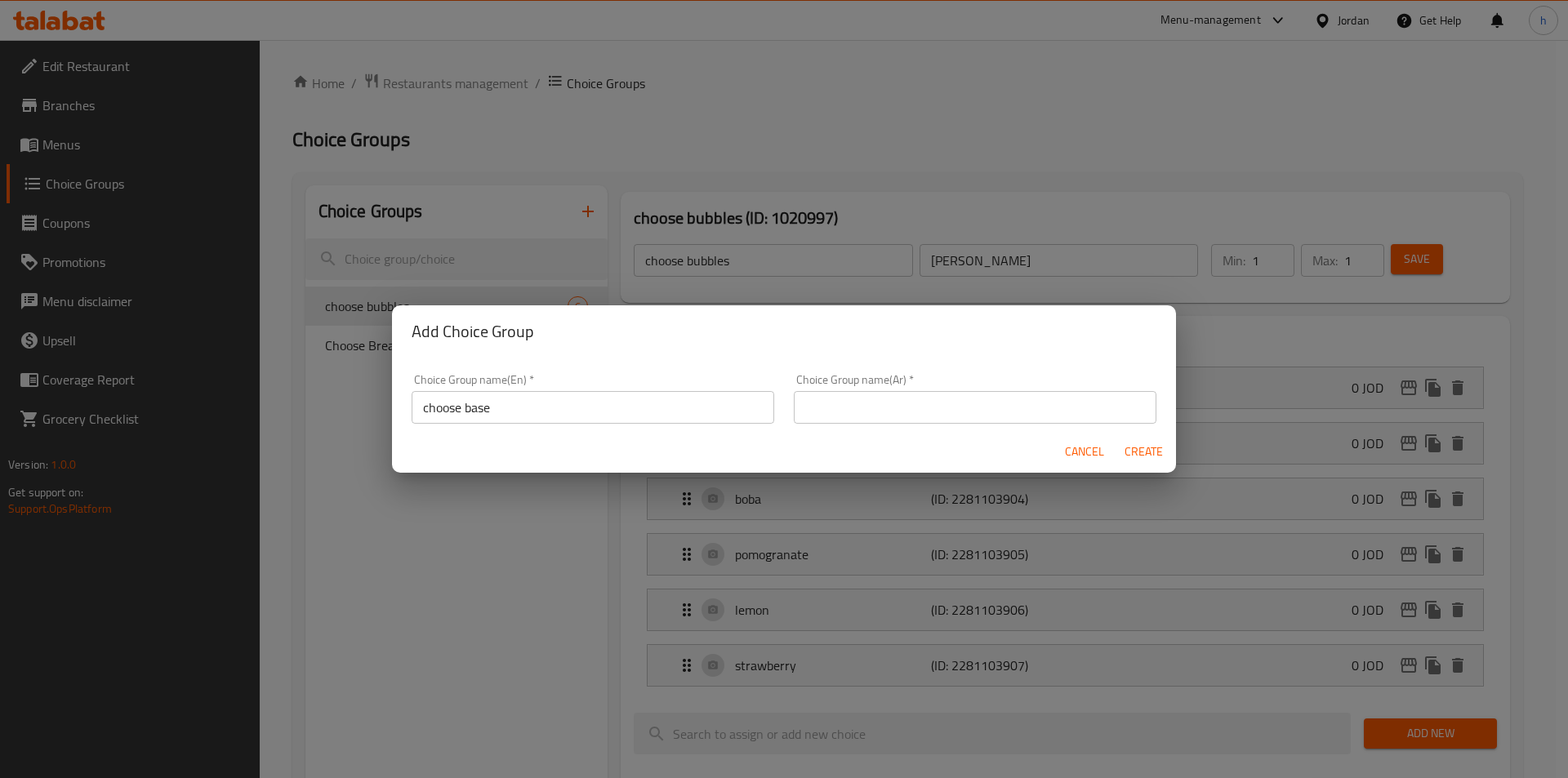
click at [955, 438] on div "Cancel Create" at bounding box center [784, 452] width 784 height 43
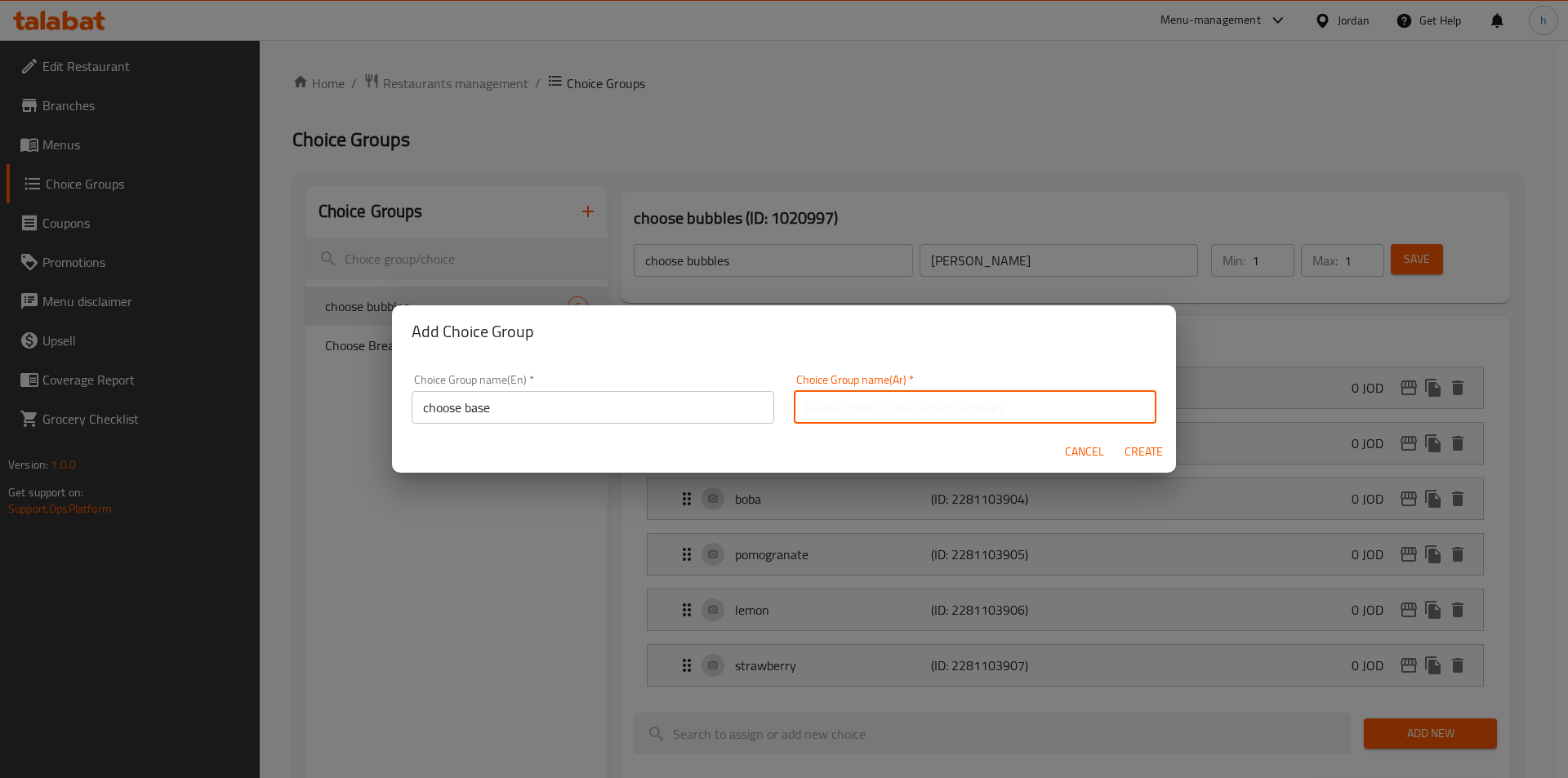
click at [947, 416] on input "text" at bounding box center [975, 408] width 363 height 33
paste input "اختر القاعدة"
type input "اختر القاعدة"
click at [1166, 447] on button "Create" at bounding box center [1143, 451] width 52 height 30
type input "choose base"
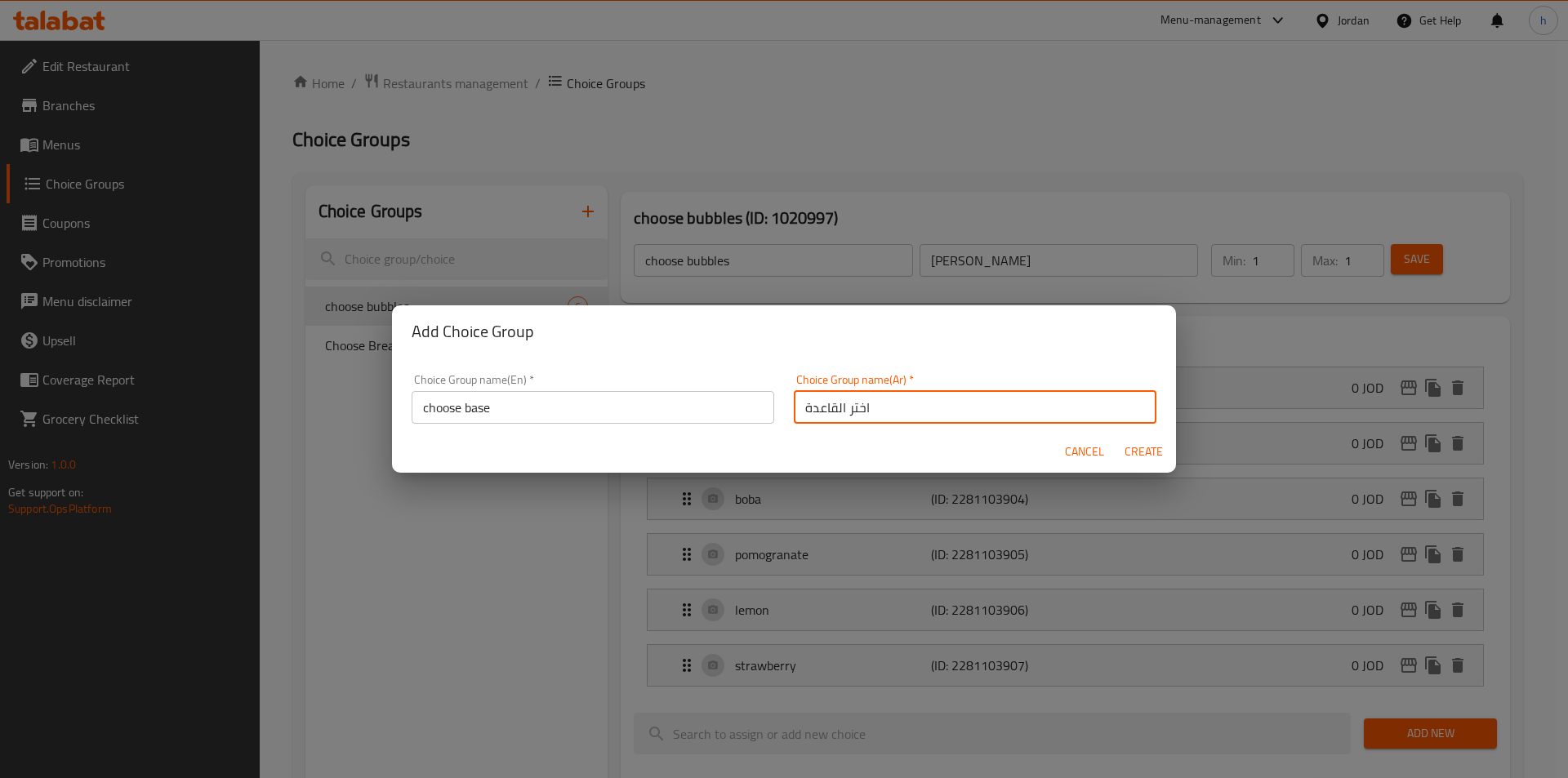
type input "اختر القاعدة"
type input "0"
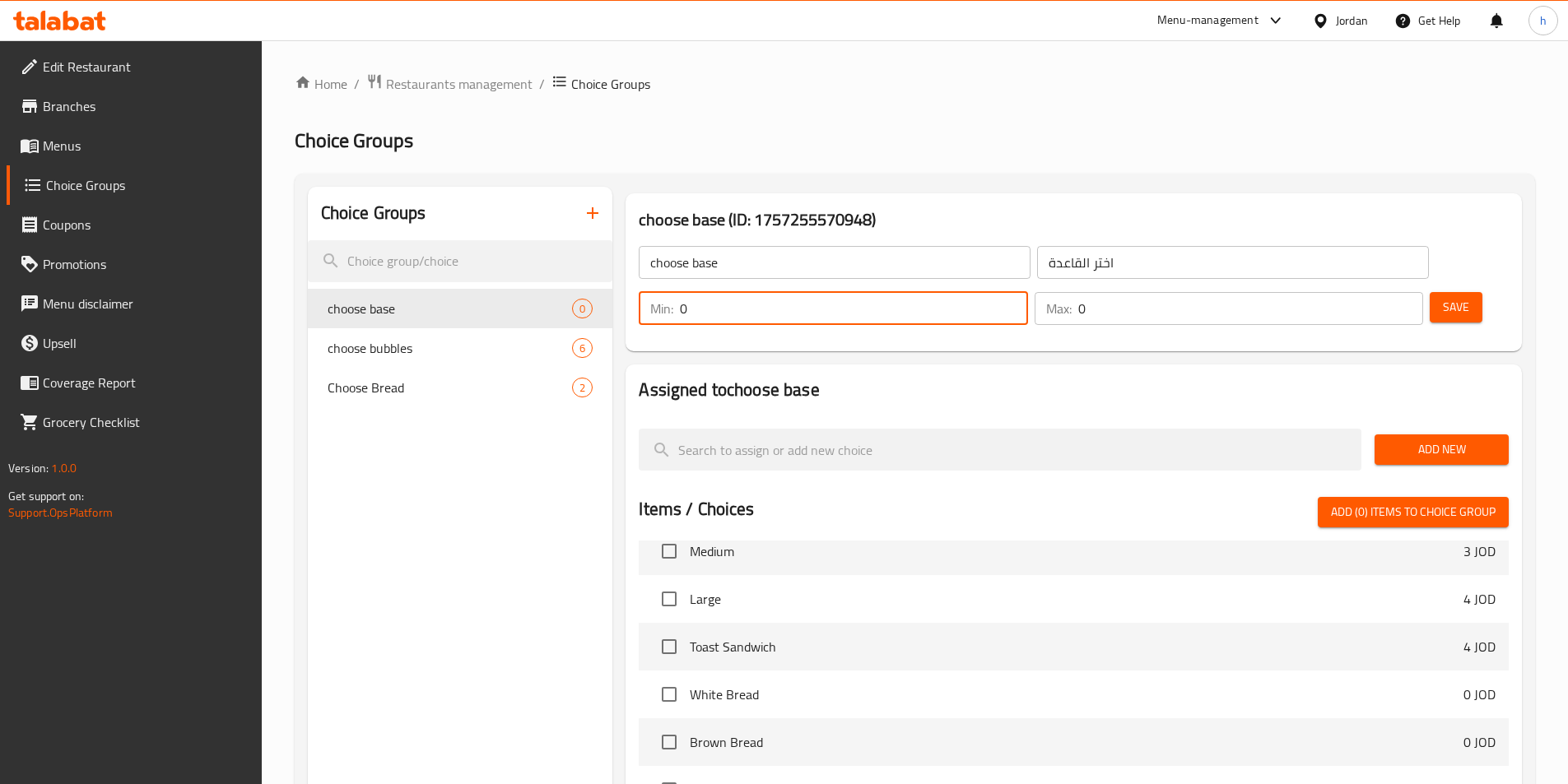
click at [1027, 292] on input "0" at bounding box center [853, 309] width 347 height 33
type input "1"
click at [1027, 292] on input "1" at bounding box center [853, 309] width 347 height 33
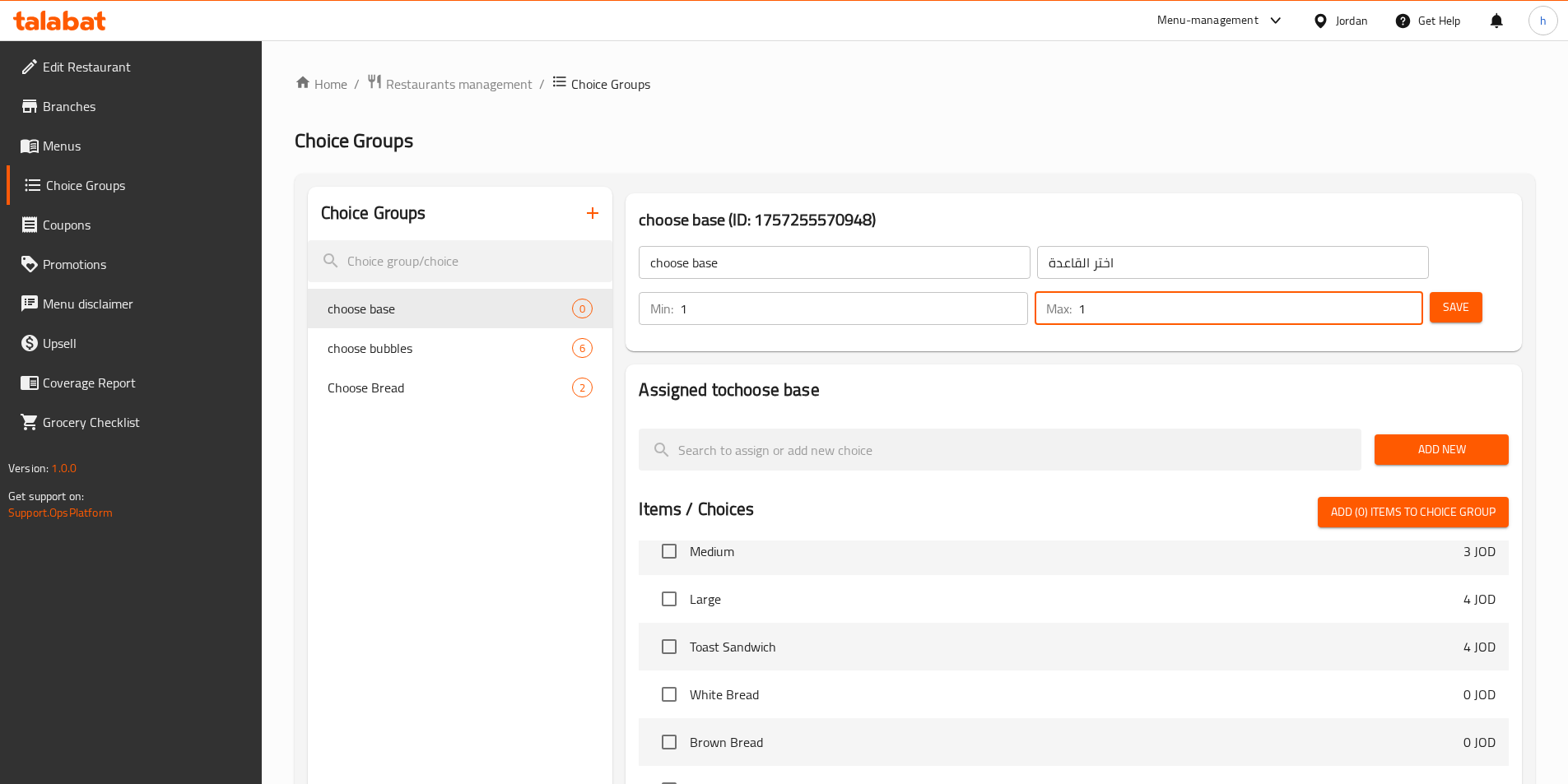
type input "1"
click at [1383, 292] on input "1" at bounding box center [1251, 309] width 345 height 33
click at [1446, 440] on span "Add New" at bounding box center [1441, 450] width 108 height 21
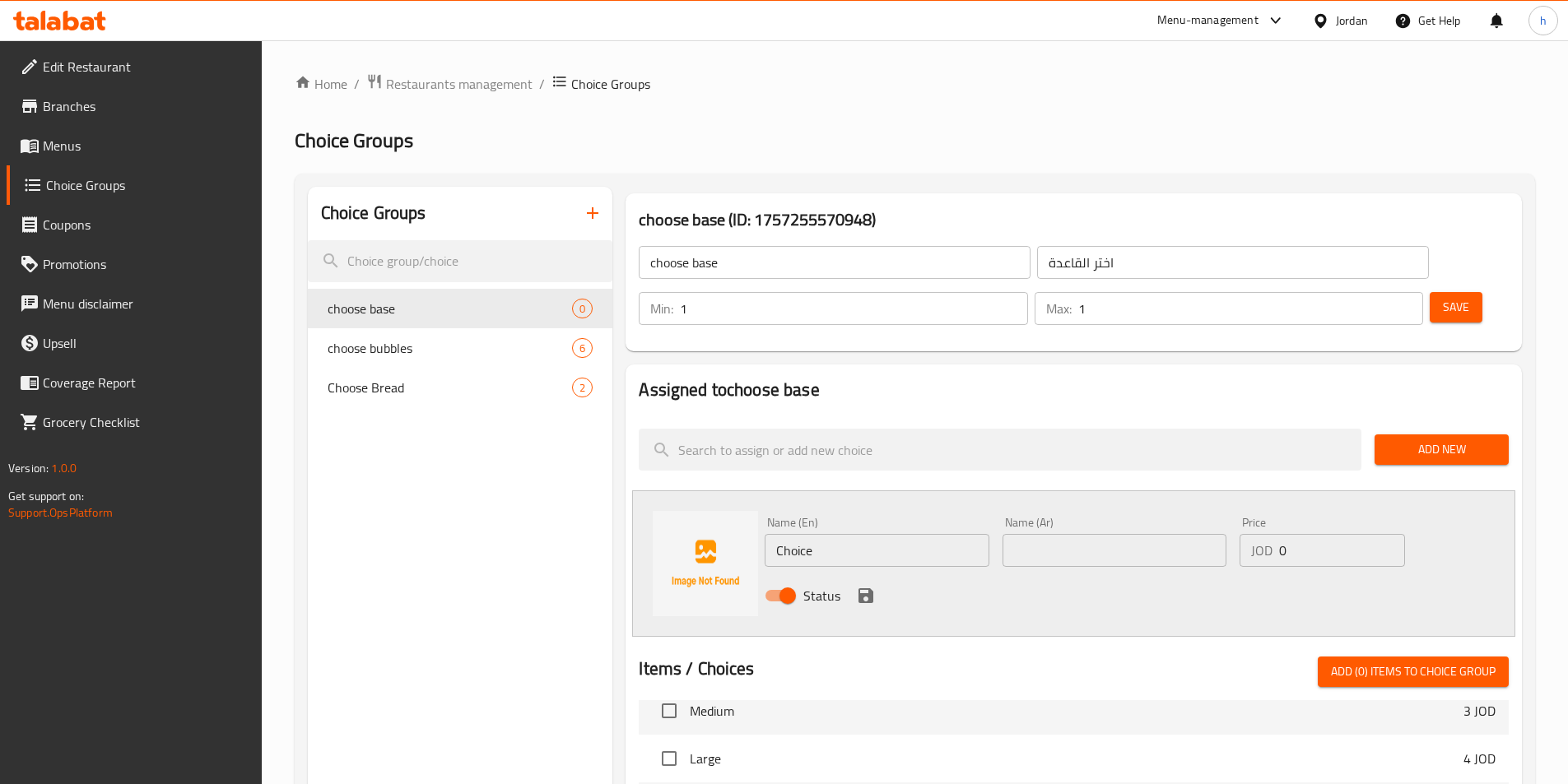
click at [926, 534] on input "Choice" at bounding box center [876, 551] width 224 height 33
paste input "vaniella"
type input "vaniella"
click at [854, 583] on button "save" at bounding box center [866, 595] width 24 height 24
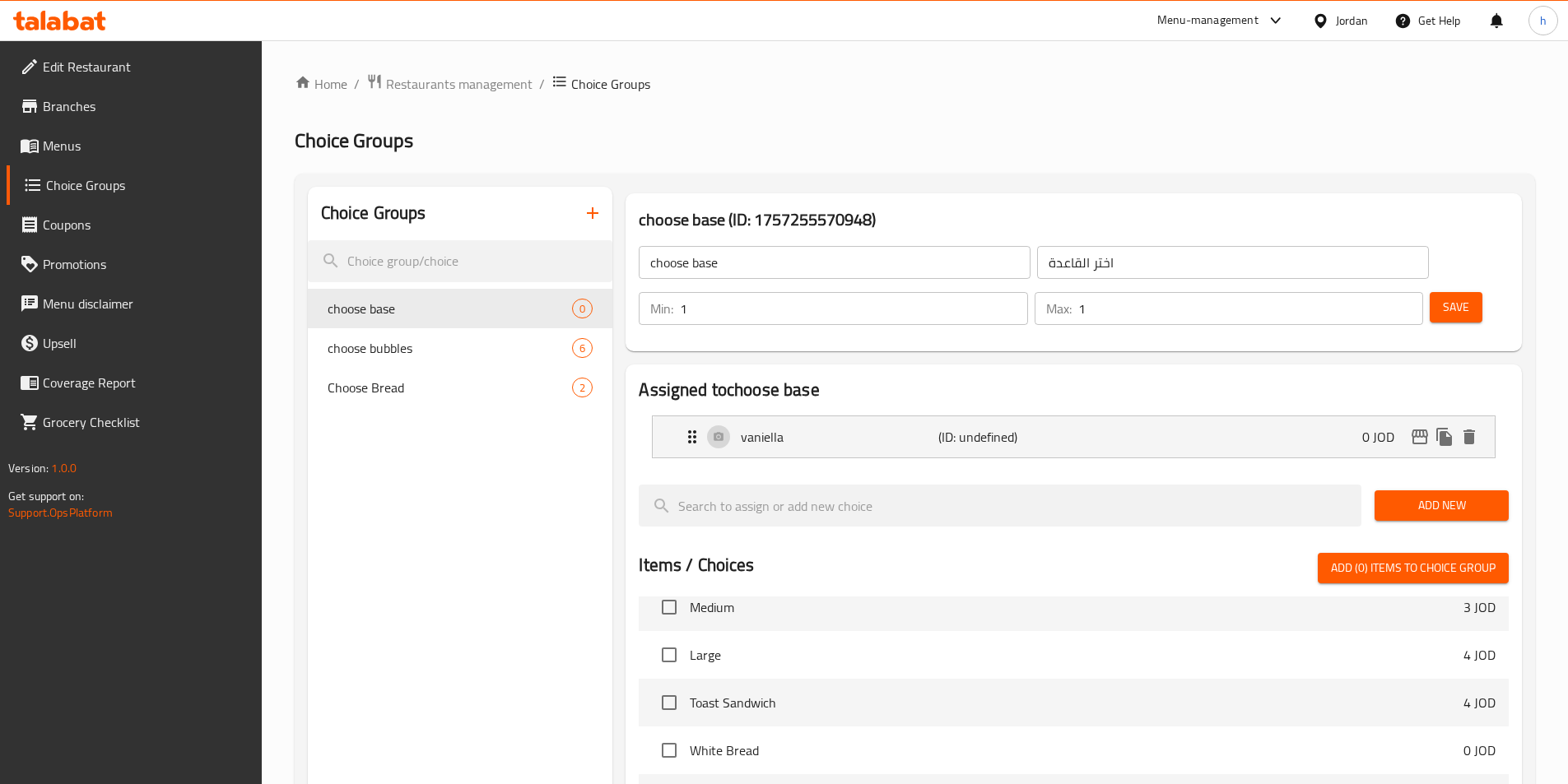
click at [1450, 496] on span "Add New" at bounding box center [1441, 506] width 108 height 21
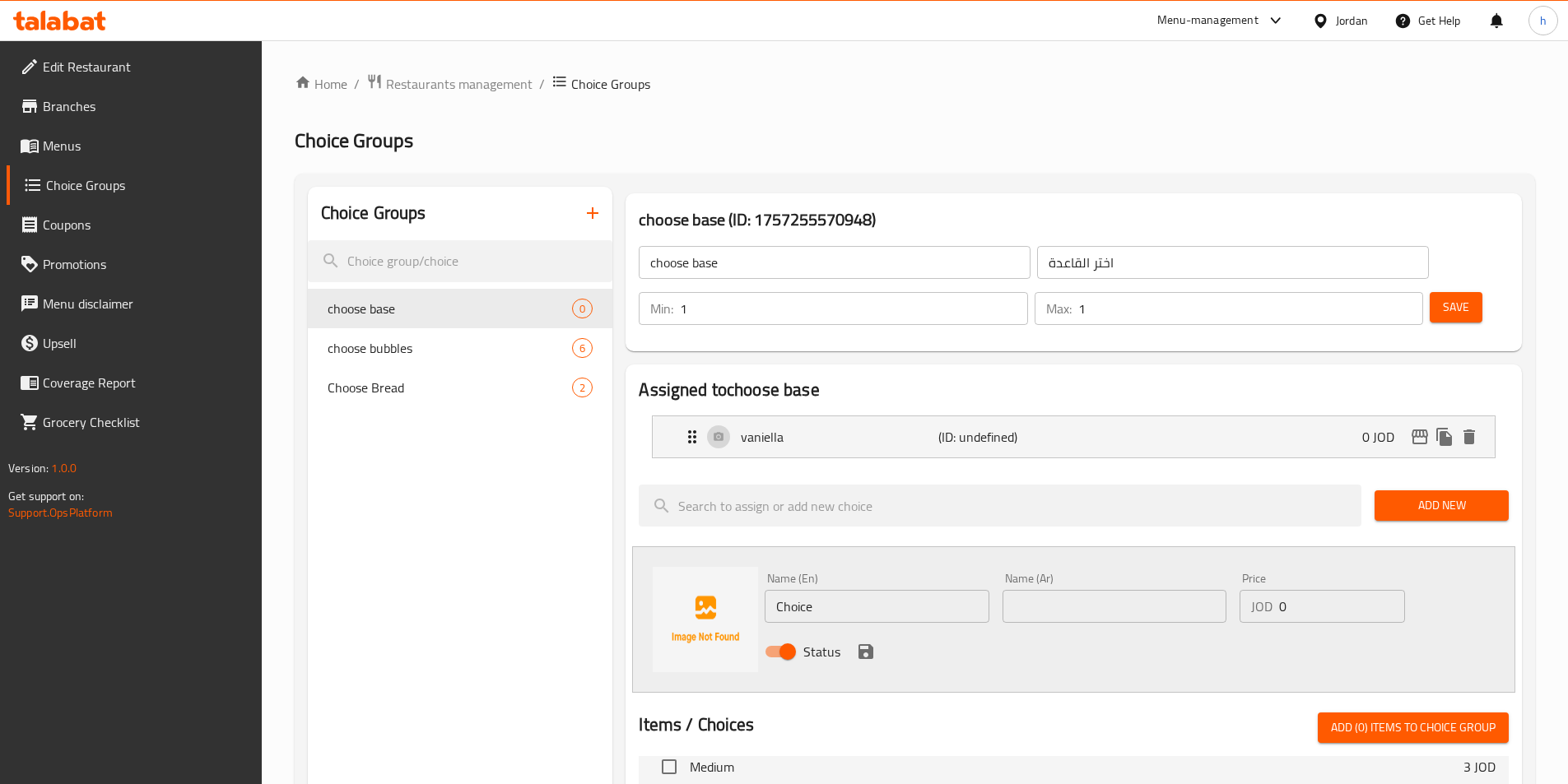
click at [952, 590] on input "Choice" at bounding box center [876, 607] width 224 height 33
click at [951, 590] on input "Choice" at bounding box center [876, 607] width 224 height 33
paste input "chocolat"
type input "chocolate"
click at [1139, 629] on div "Status" at bounding box center [1114, 651] width 713 height 45
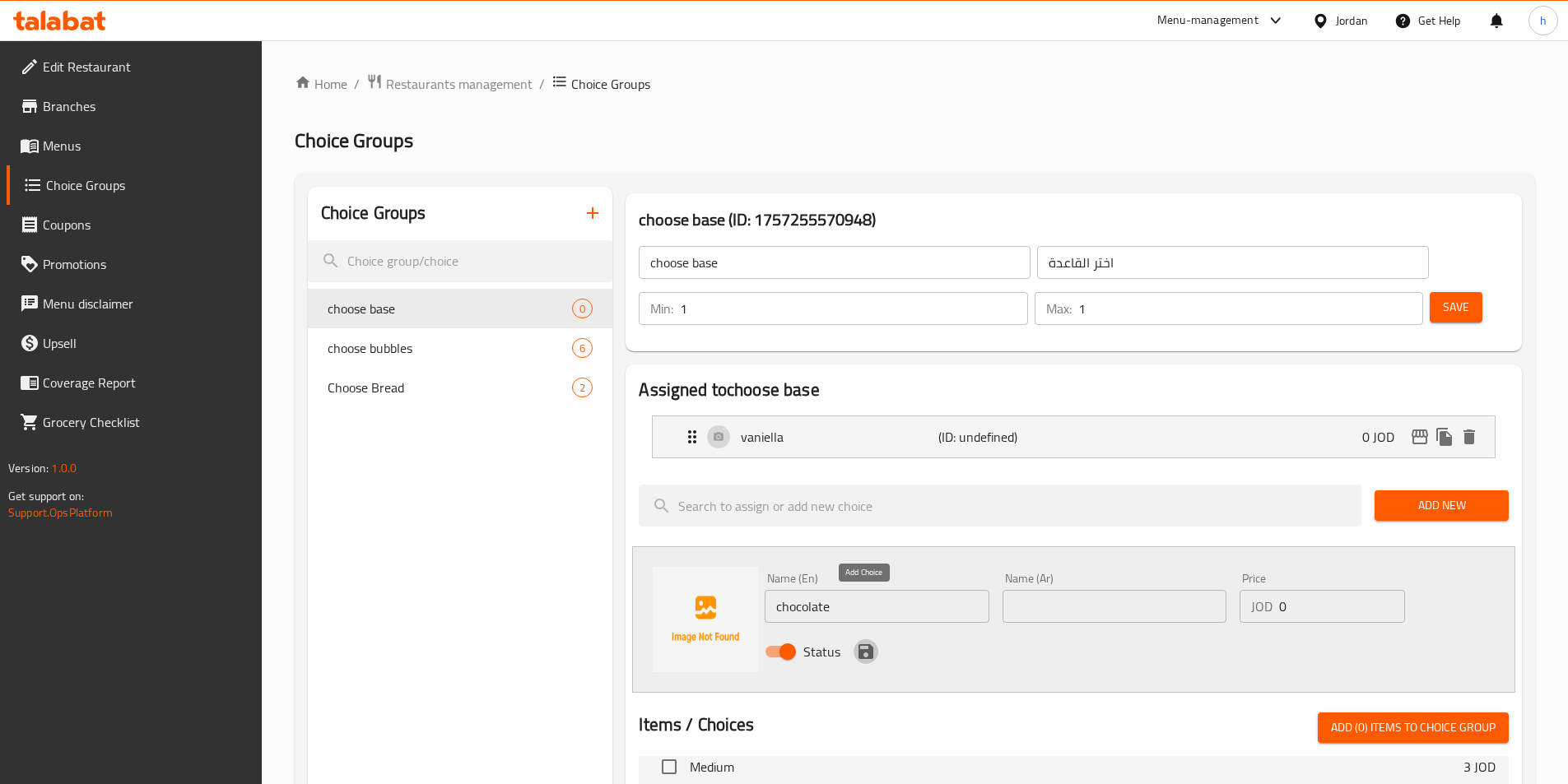
click at [865, 642] on icon "save" at bounding box center [866, 651] width 20 height 20
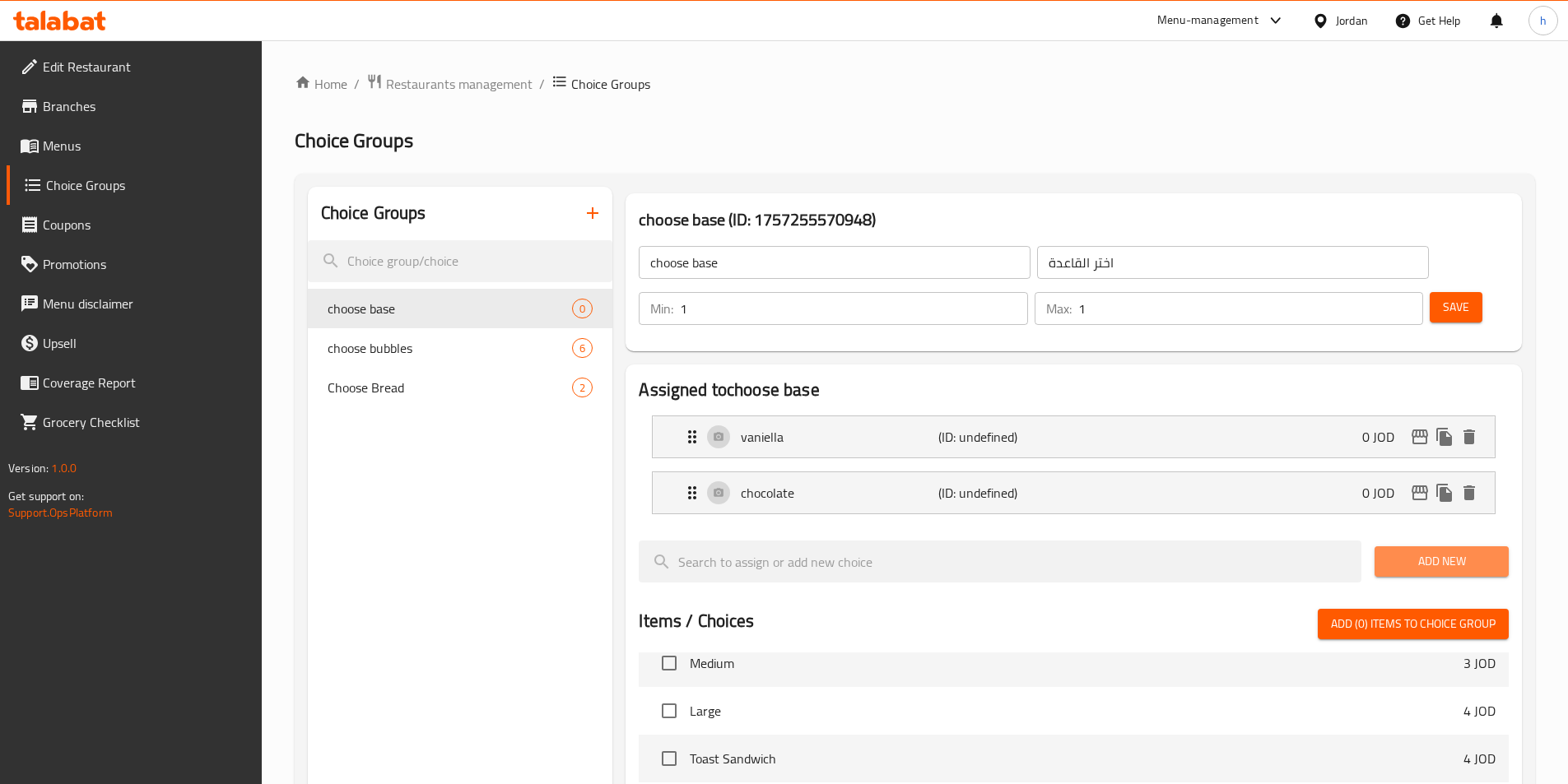
drag, startPoint x: 1394, startPoint y: 517, endPoint x: 1136, endPoint y: 552, distance: 260.4
click at [1390, 552] on span "Add New" at bounding box center [1441, 562] width 108 height 21
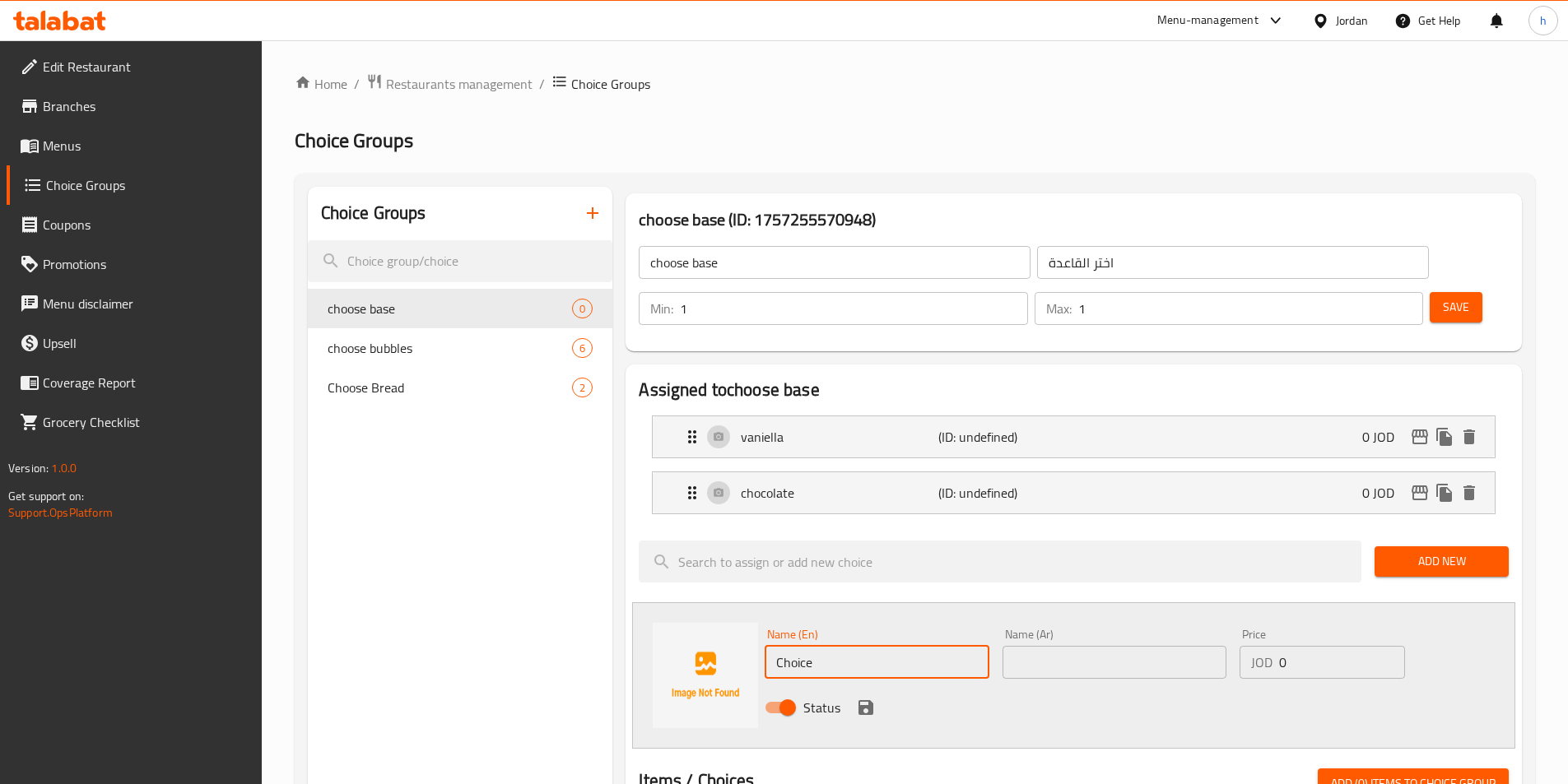
click at [850, 646] on input "Choice" at bounding box center [876, 663] width 224 height 33
paste input "lemon"
type input "lemon"
click at [853, 685] on div "Status" at bounding box center [1114, 707] width 713 height 45
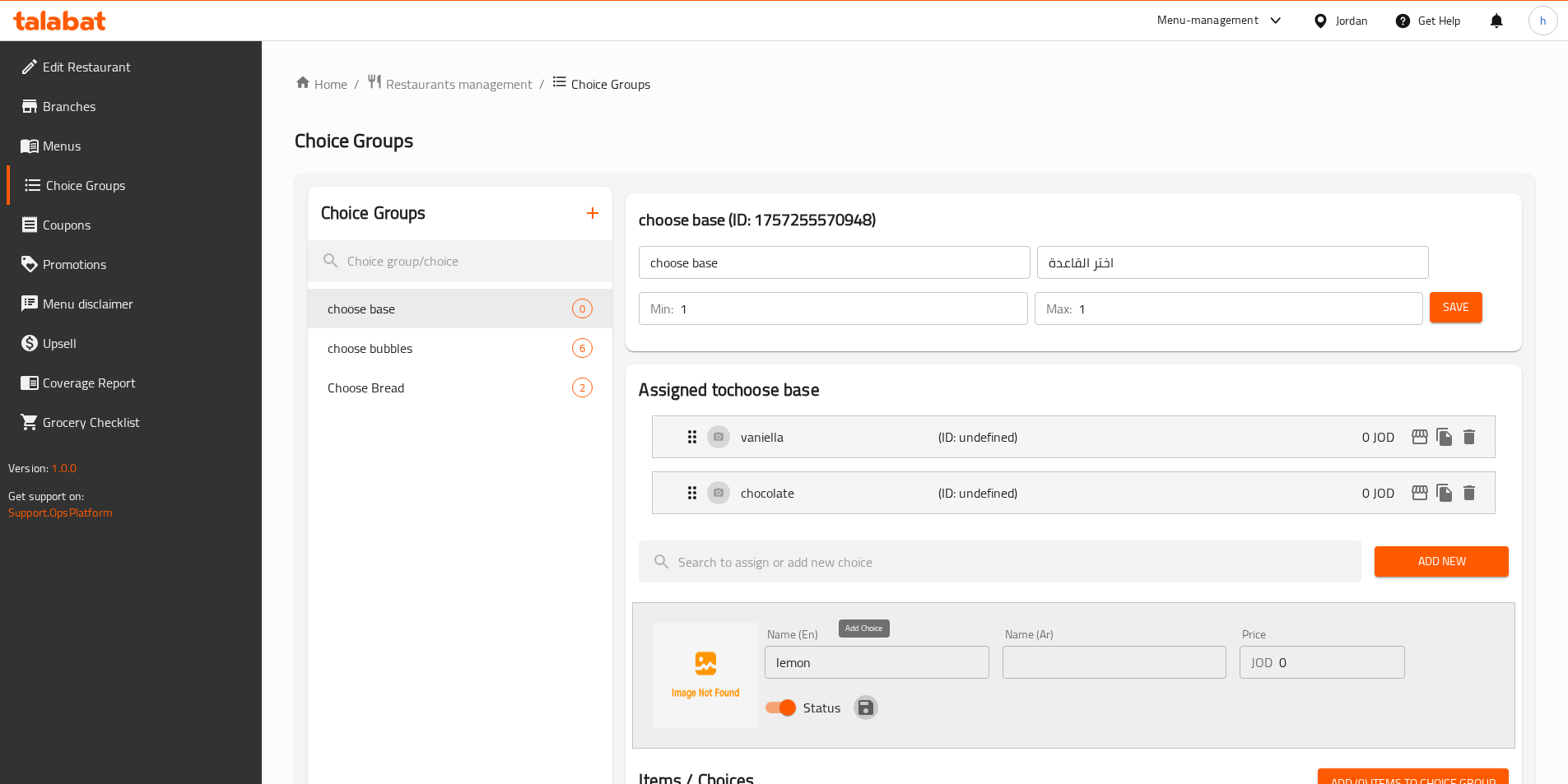
click at [857, 697] on icon "save" at bounding box center [866, 707] width 20 height 20
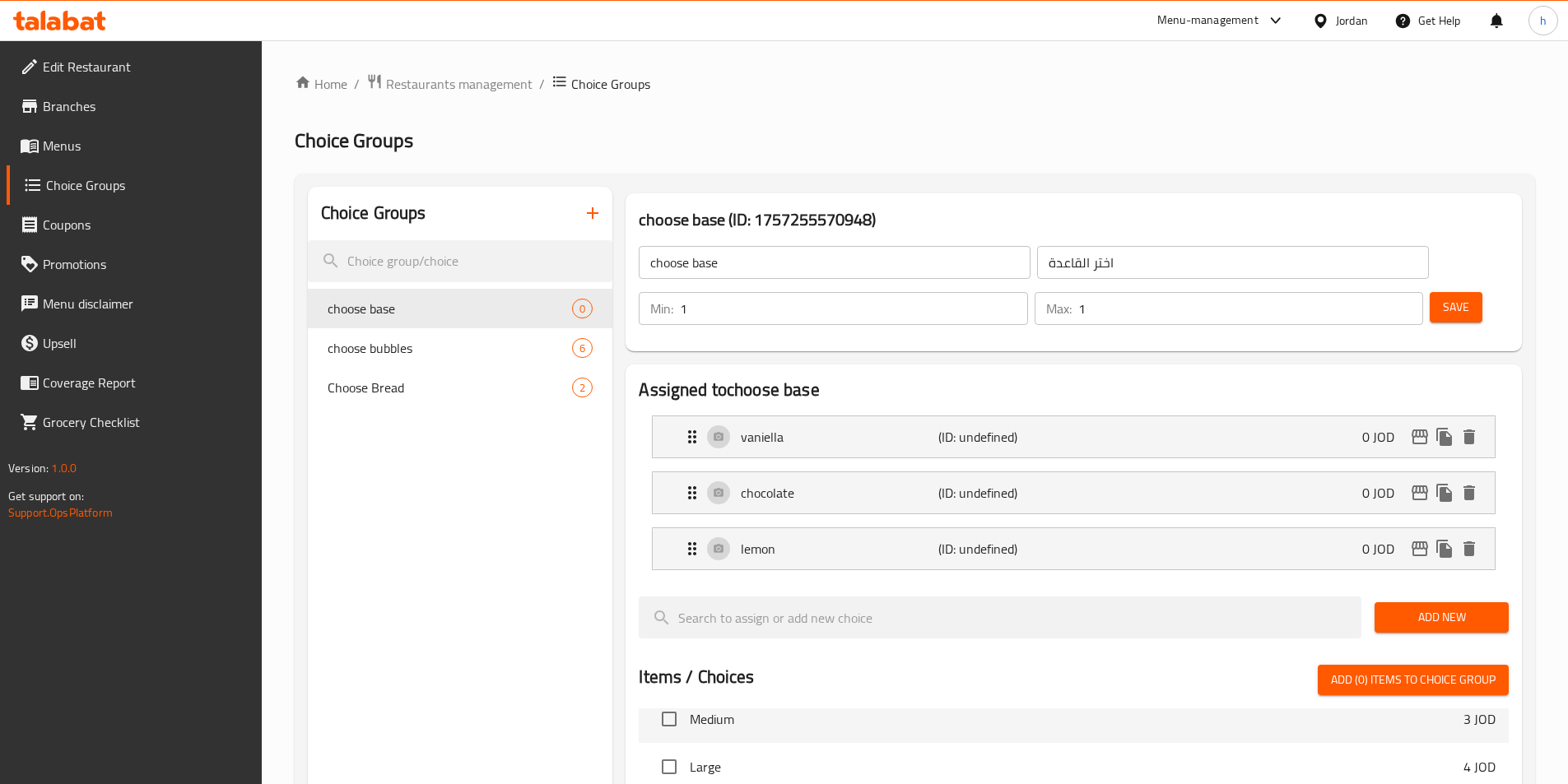
click at [1407, 607] on span "Add New" at bounding box center [1441, 617] width 108 height 21
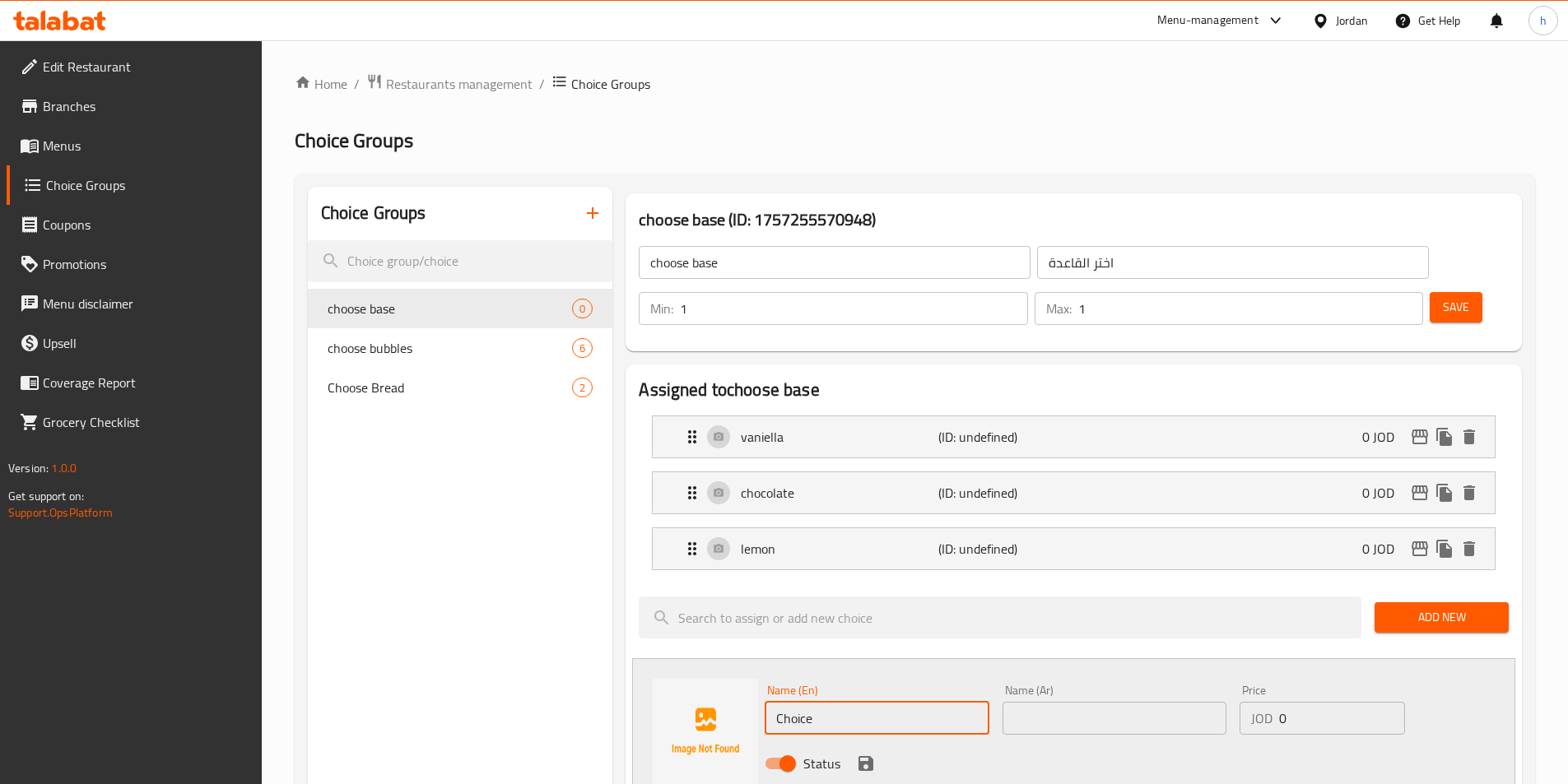
click at [938, 702] on input "Choice" at bounding box center [876, 718] width 224 height 33
paste input "strawberry"
type input "strawberry"
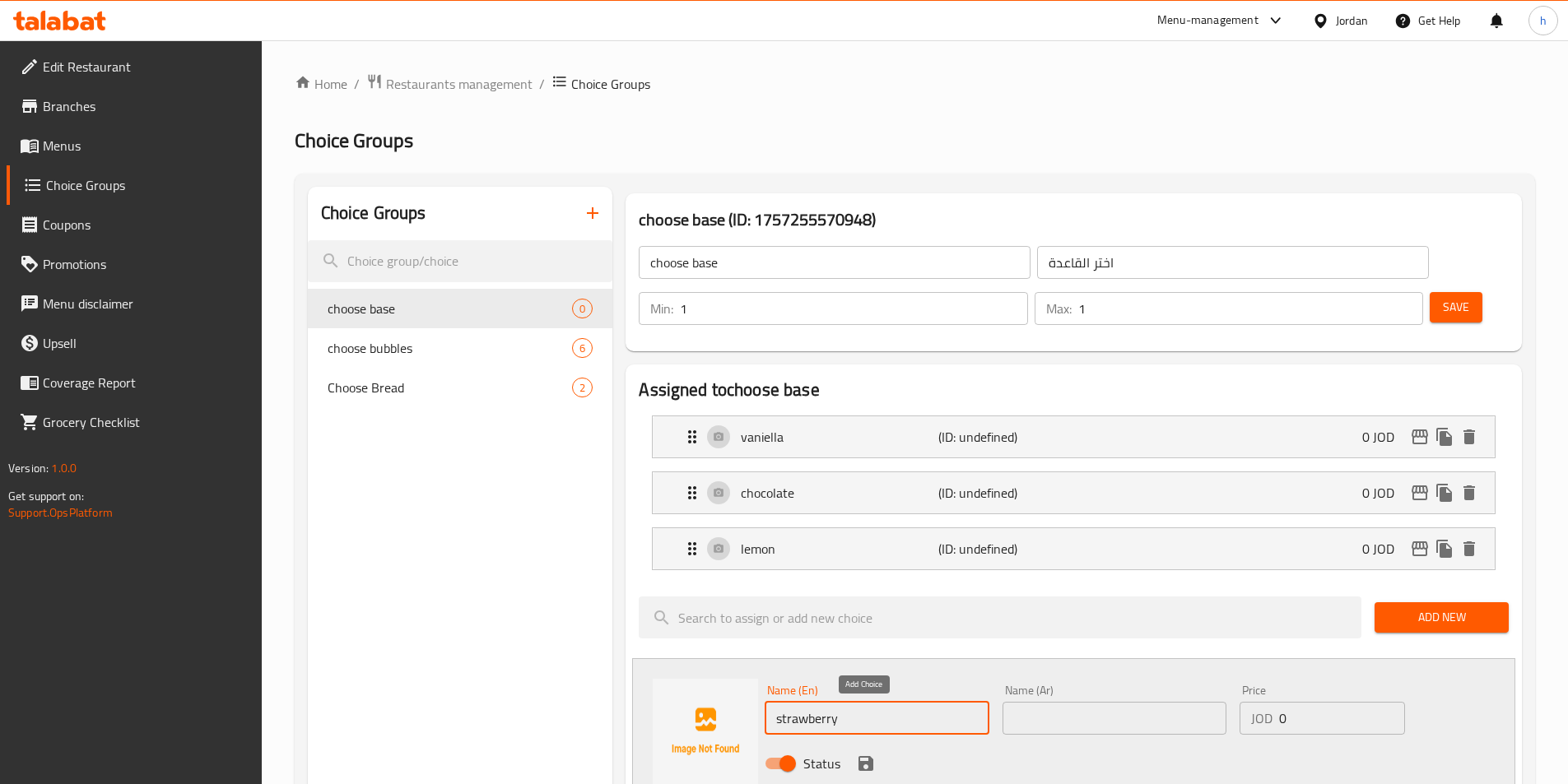
click at [866, 753] on icon "save" at bounding box center [866, 763] width 20 height 20
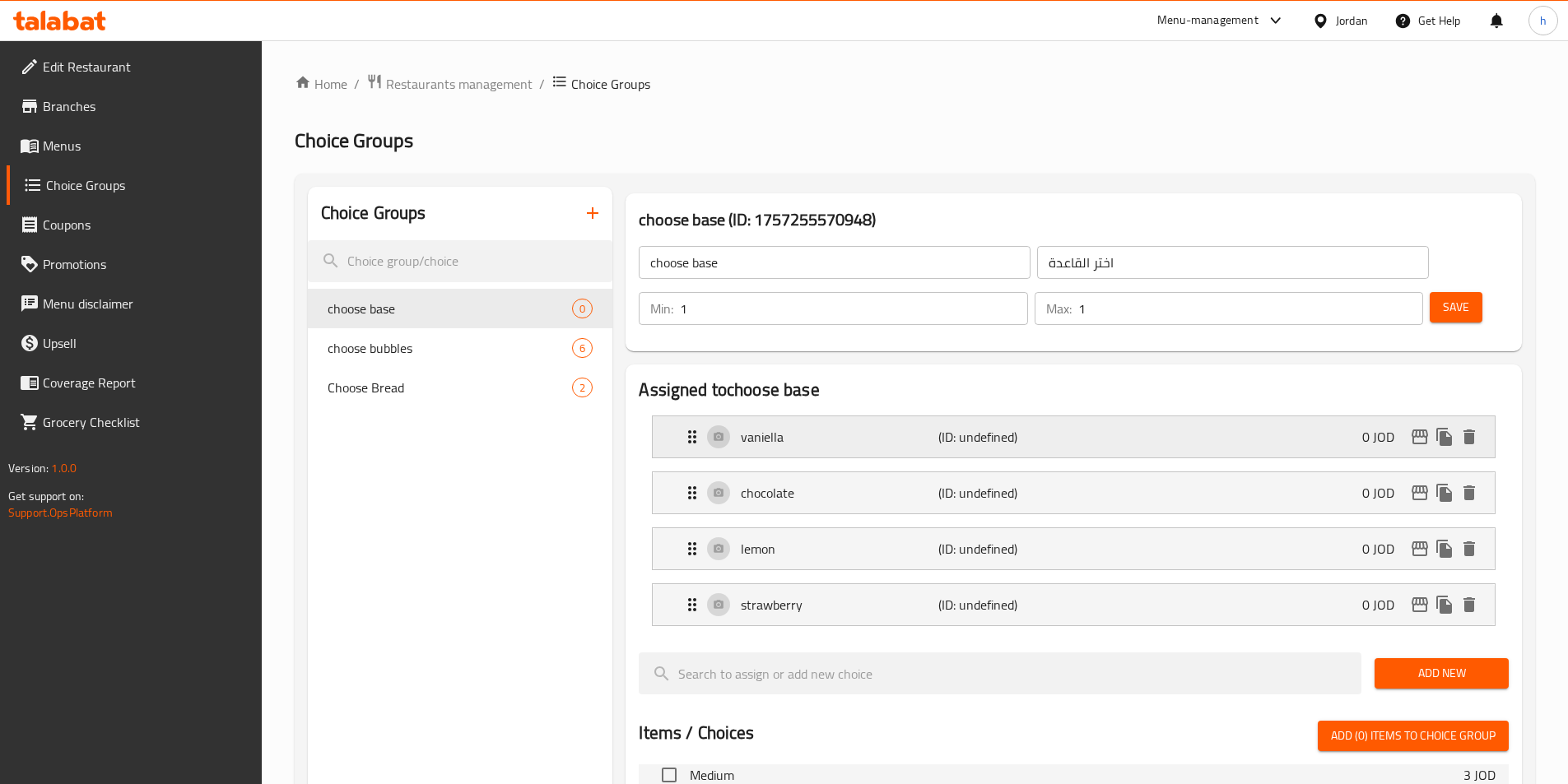
click at [1276, 416] on div "vaniella (ID: undefined) 0 JOD" at bounding box center [1078, 436] width 792 height 41
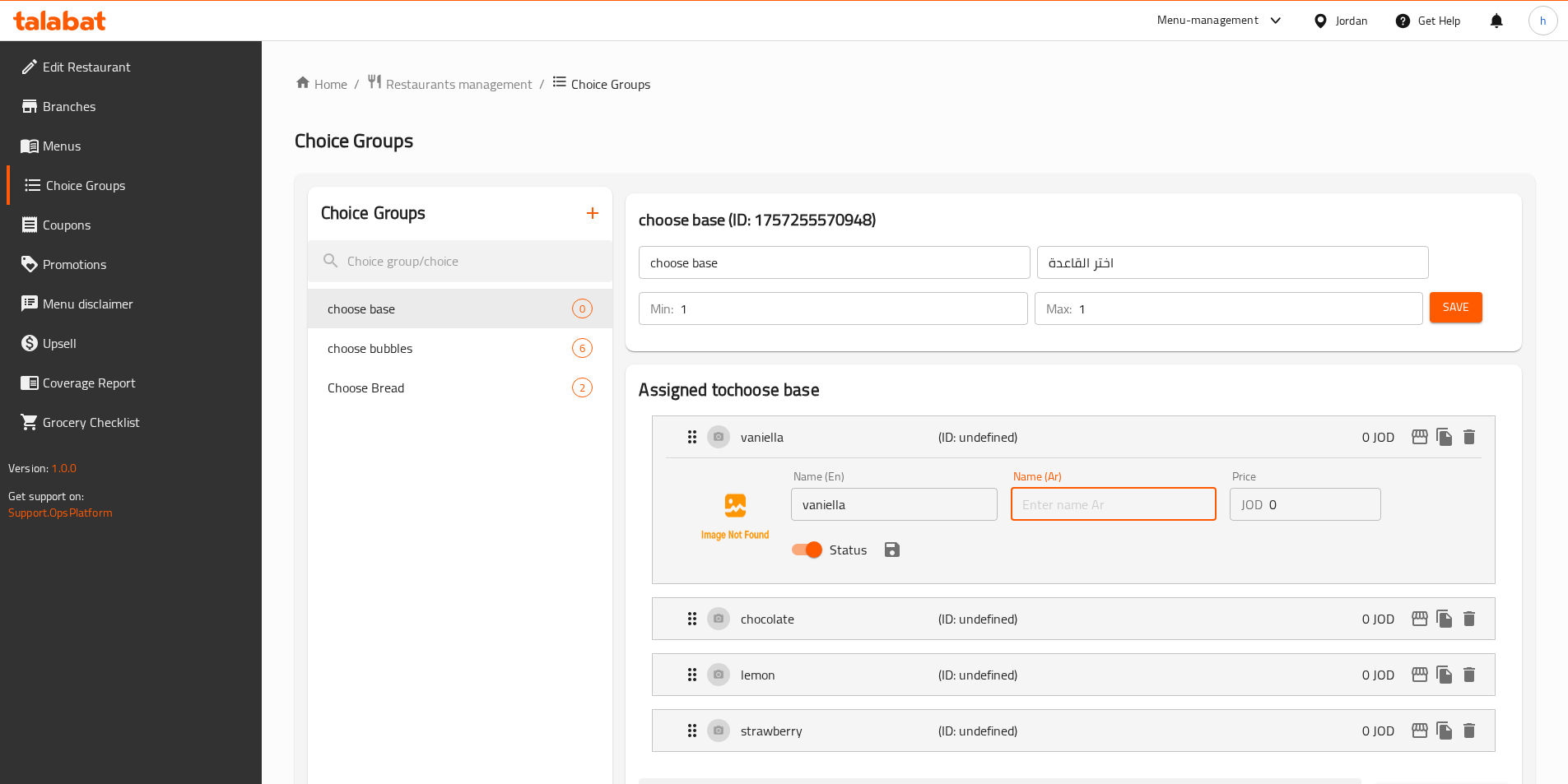
click at [1120, 488] on input "text" at bounding box center [1113, 504] width 206 height 33
paste input "الفانيليا"
click at [897, 542] on icon "save" at bounding box center [892, 549] width 15 height 15
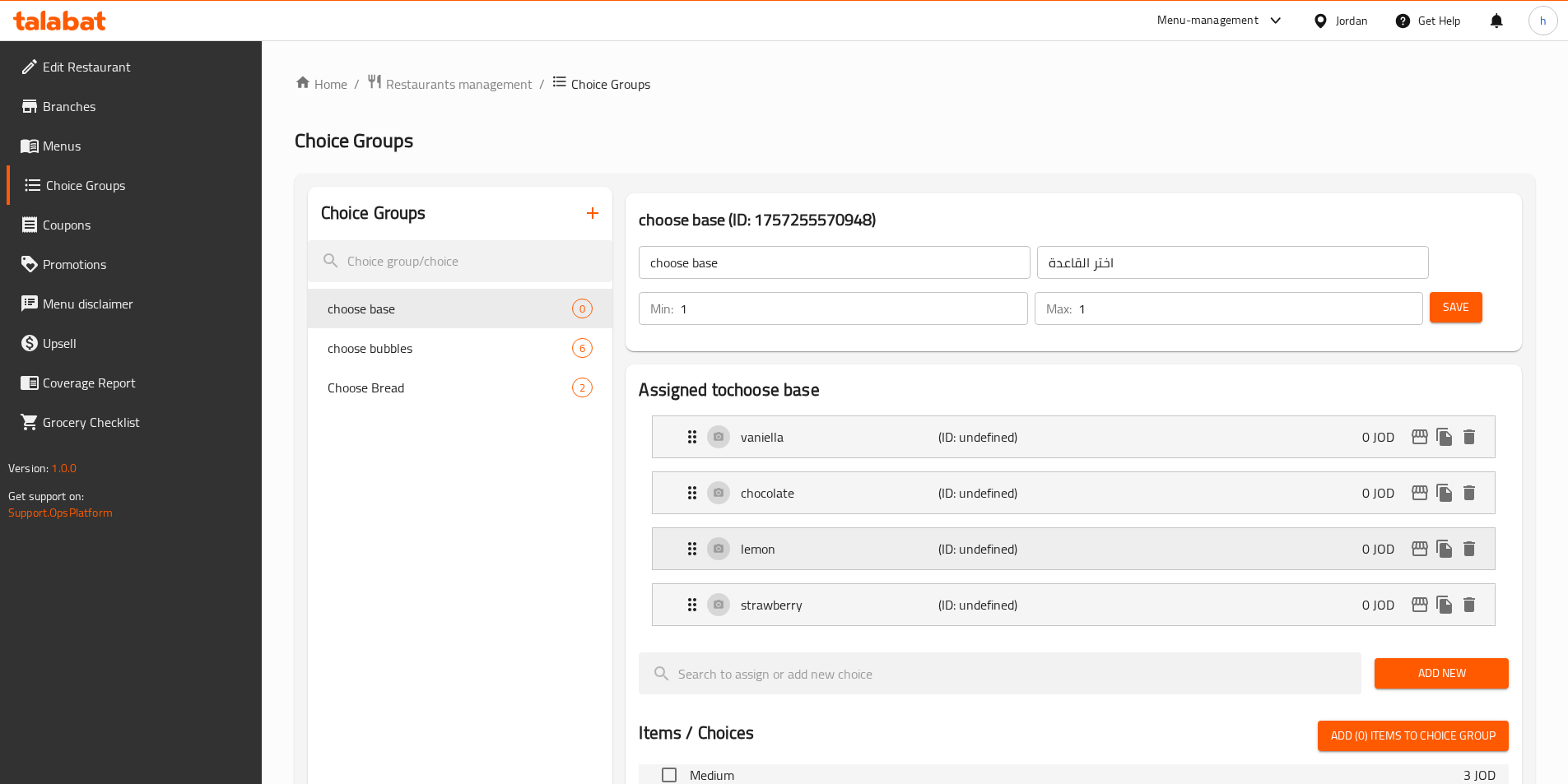
type input "الفانيليا"
click at [893, 472] on div "chocolate (ID: undefined) 0 JOD" at bounding box center [1078, 492] width 792 height 41
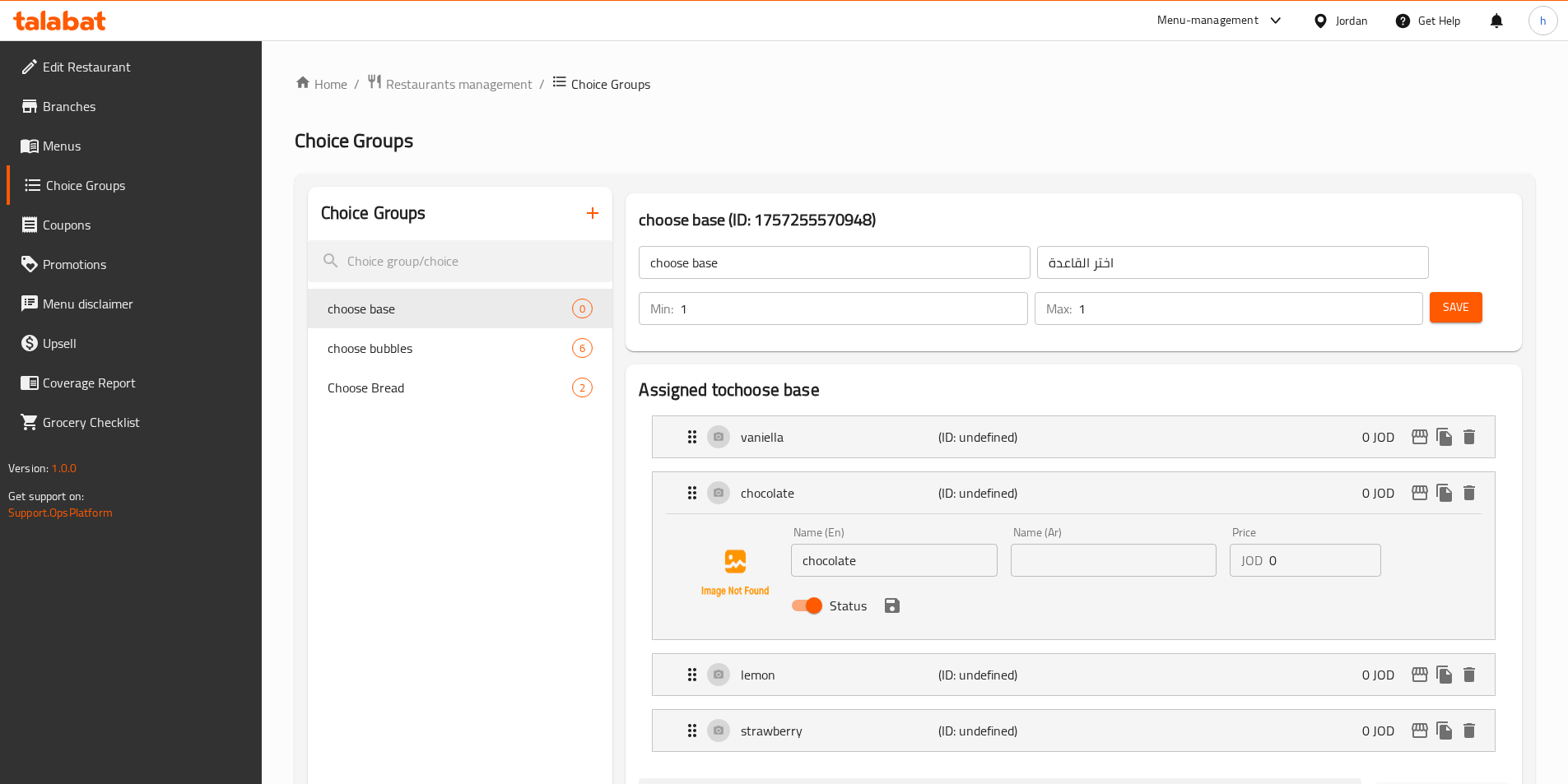
click at [1099, 544] on input "text" at bounding box center [1113, 560] width 206 height 33
paste input "الشوكولاتة"
click at [890, 595] on icon "save" at bounding box center [892, 605] width 20 height 20
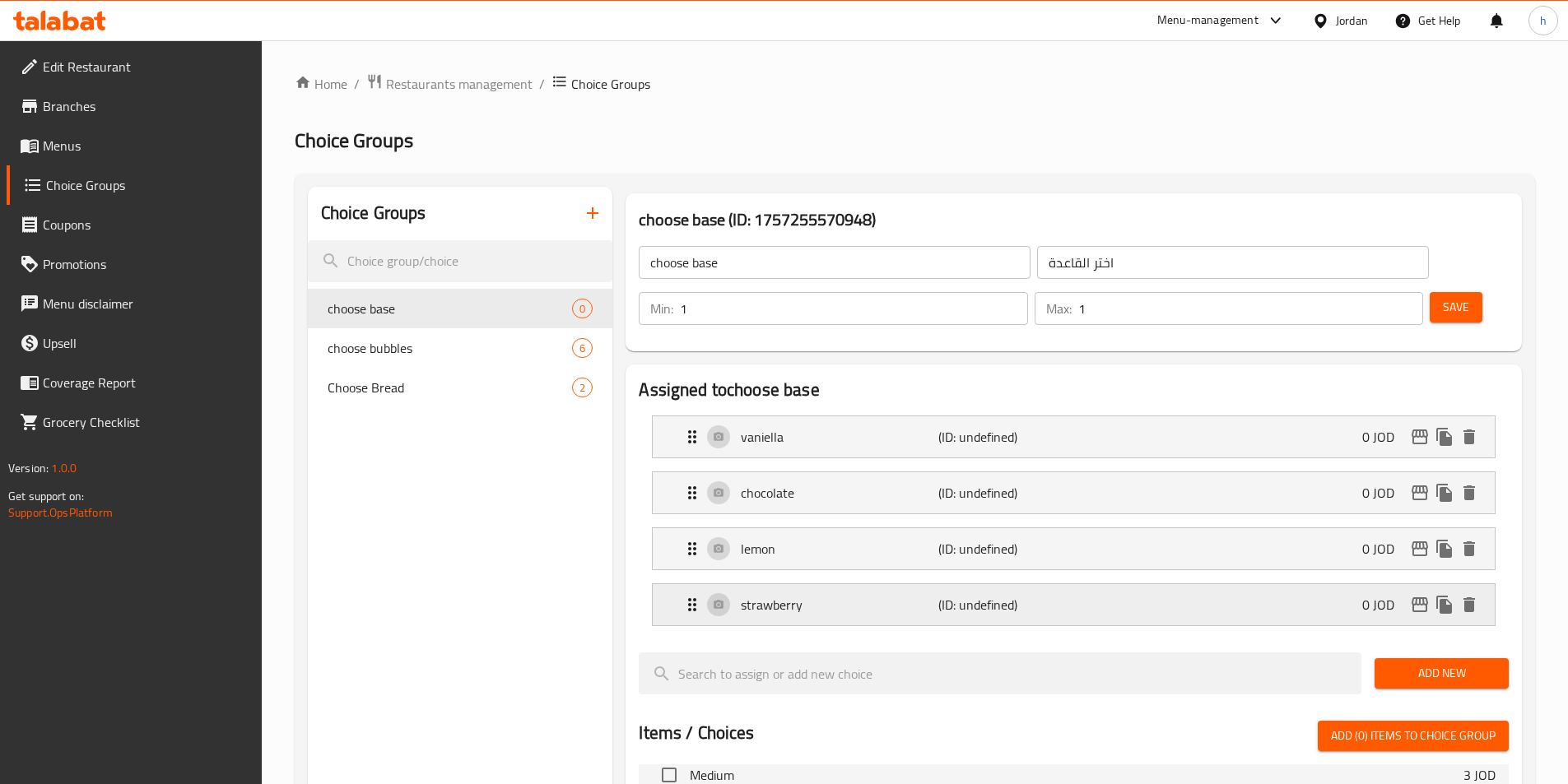
type input "الشوكولاتة"
click at [896, 538] on p "lemon" at bounding box center [839, 548] width 197 height 20
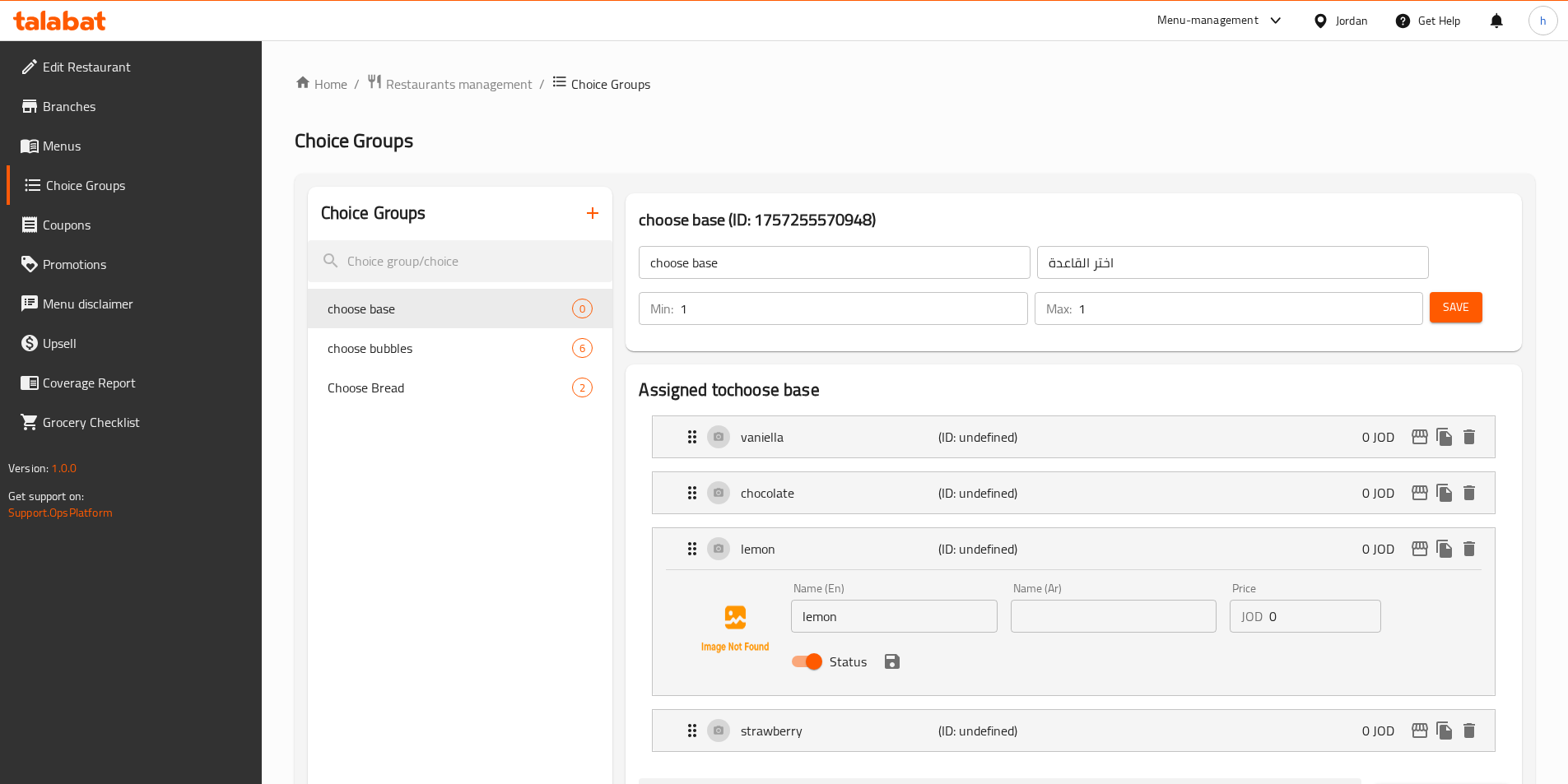
click at [1138, 600] on input "text" at bounding box center [1113, 616] width 206 height 33
paste input "ليمون"
click at [892, 654] on icon "save" at bounding box center [892, 661] width 15 height 15
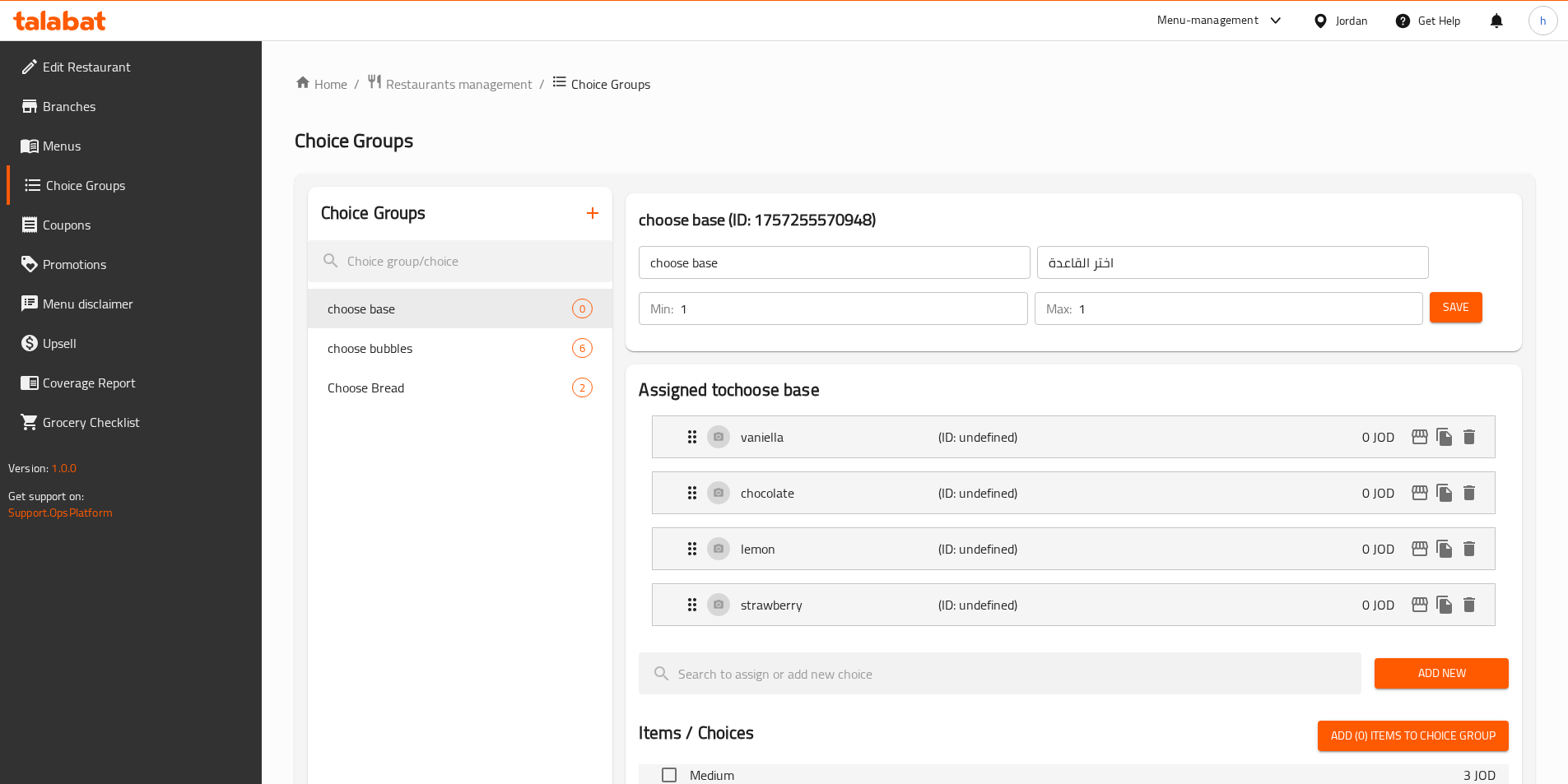
type input "ليمون"
click at [883, 594] on p "strawberry" at bounding box center [839, 604] width 197 height 20
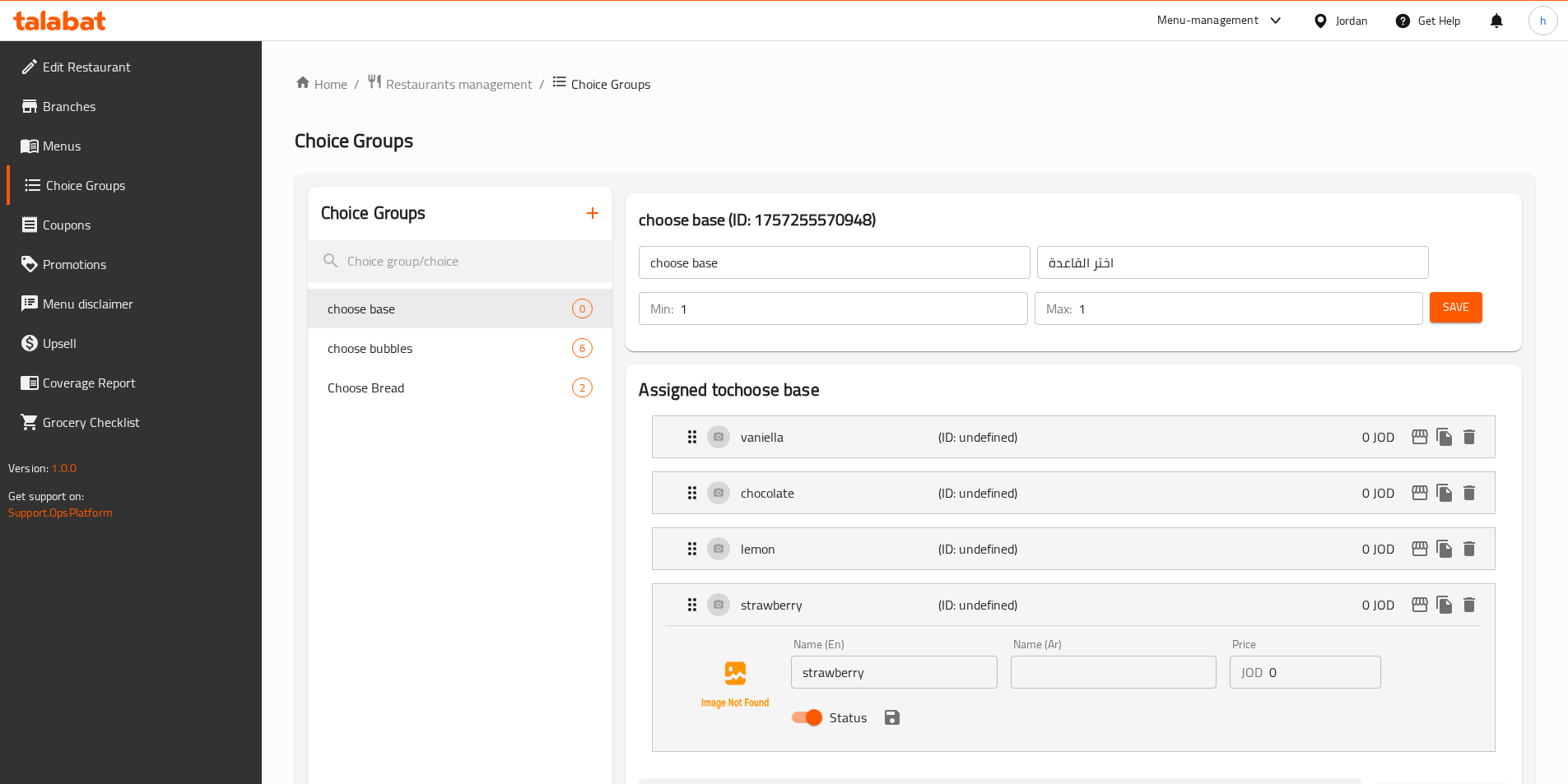
click at [1156, 656] on input "text" at bounding box center [1113, 672] width 206 height 33
paste input "الفراولة"
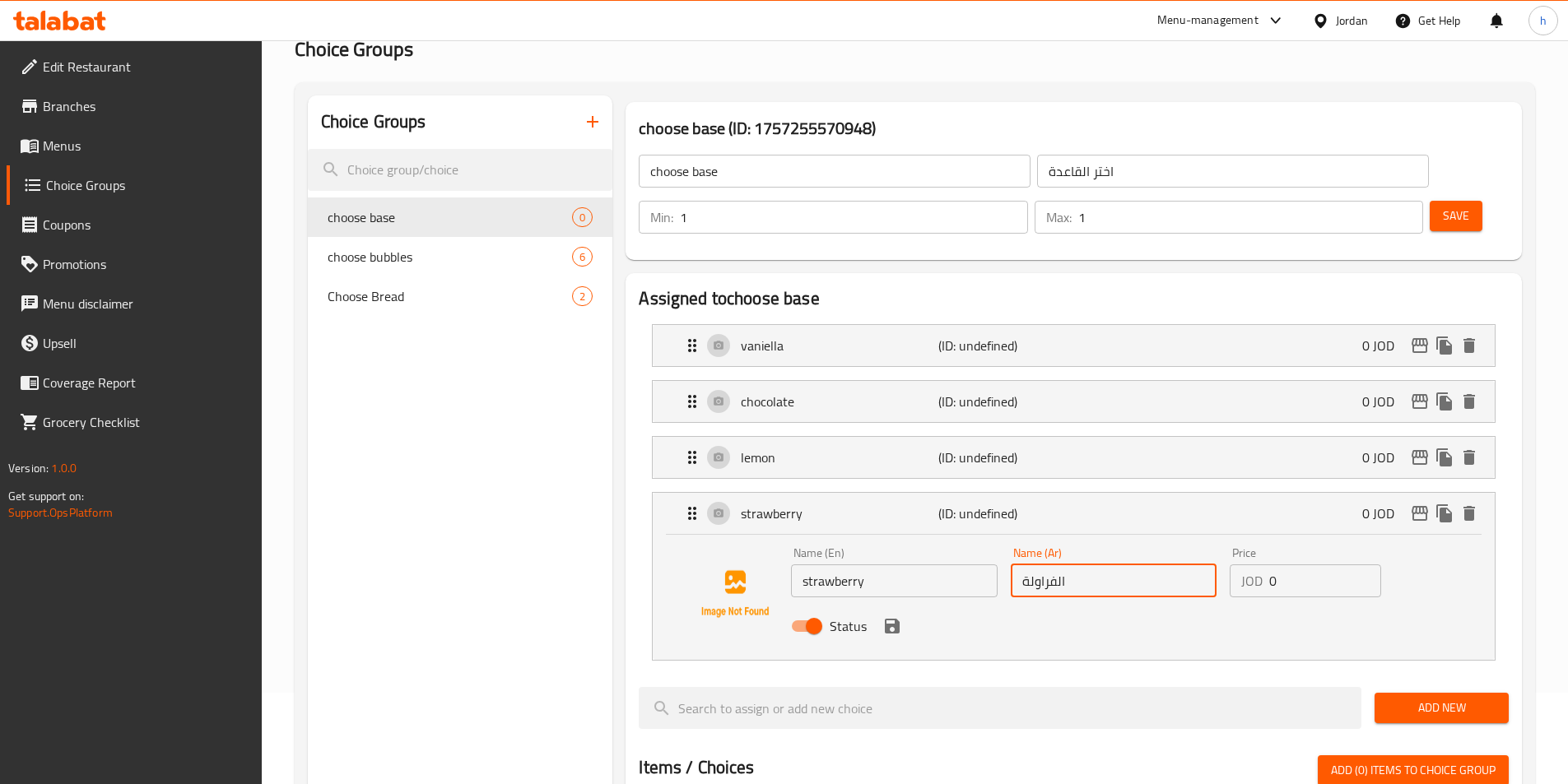
scroll to position [246, 0]
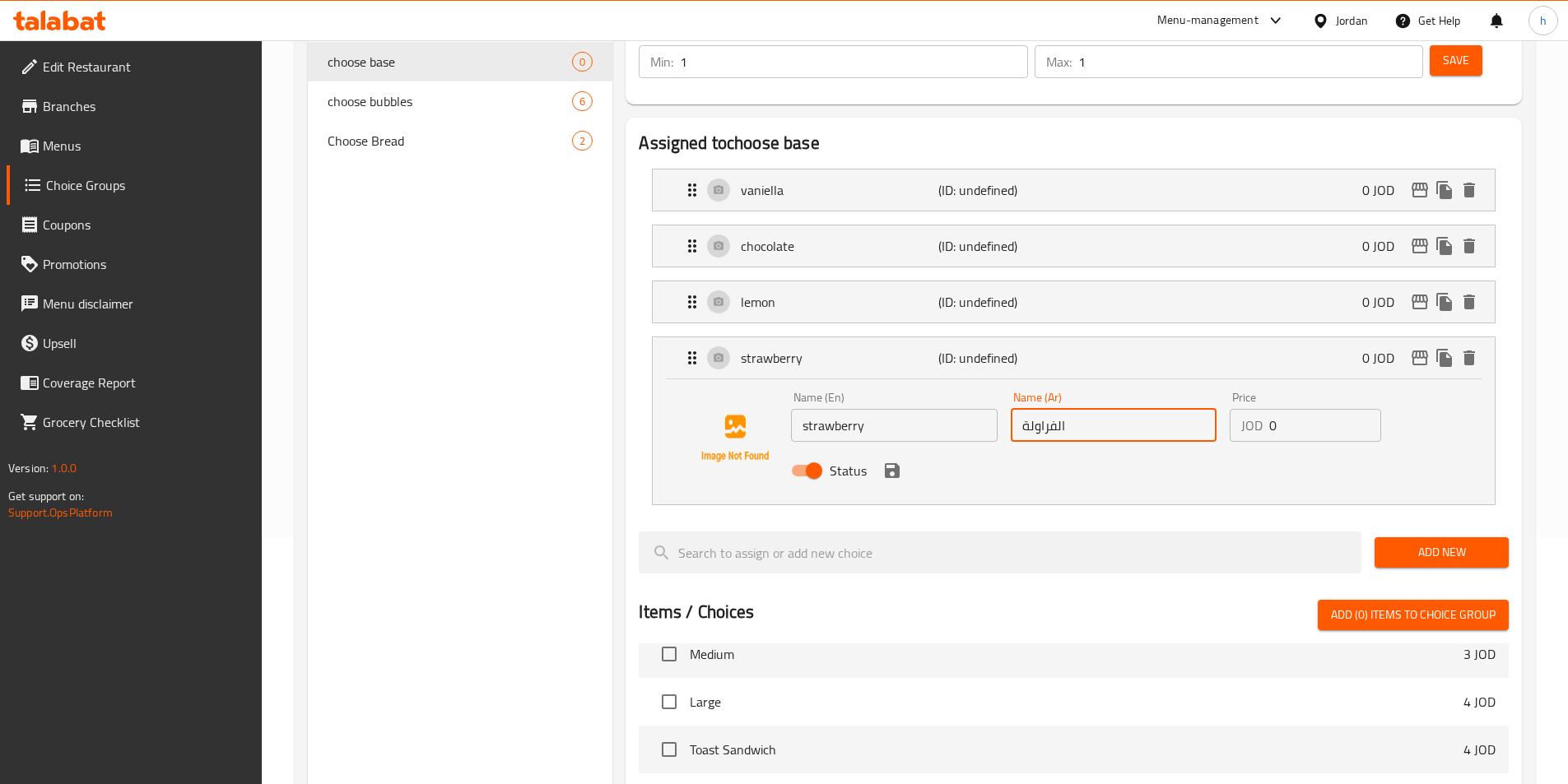
click at [884, 461] on icon "save" at bounding box center [892, 470] width 20 height 20
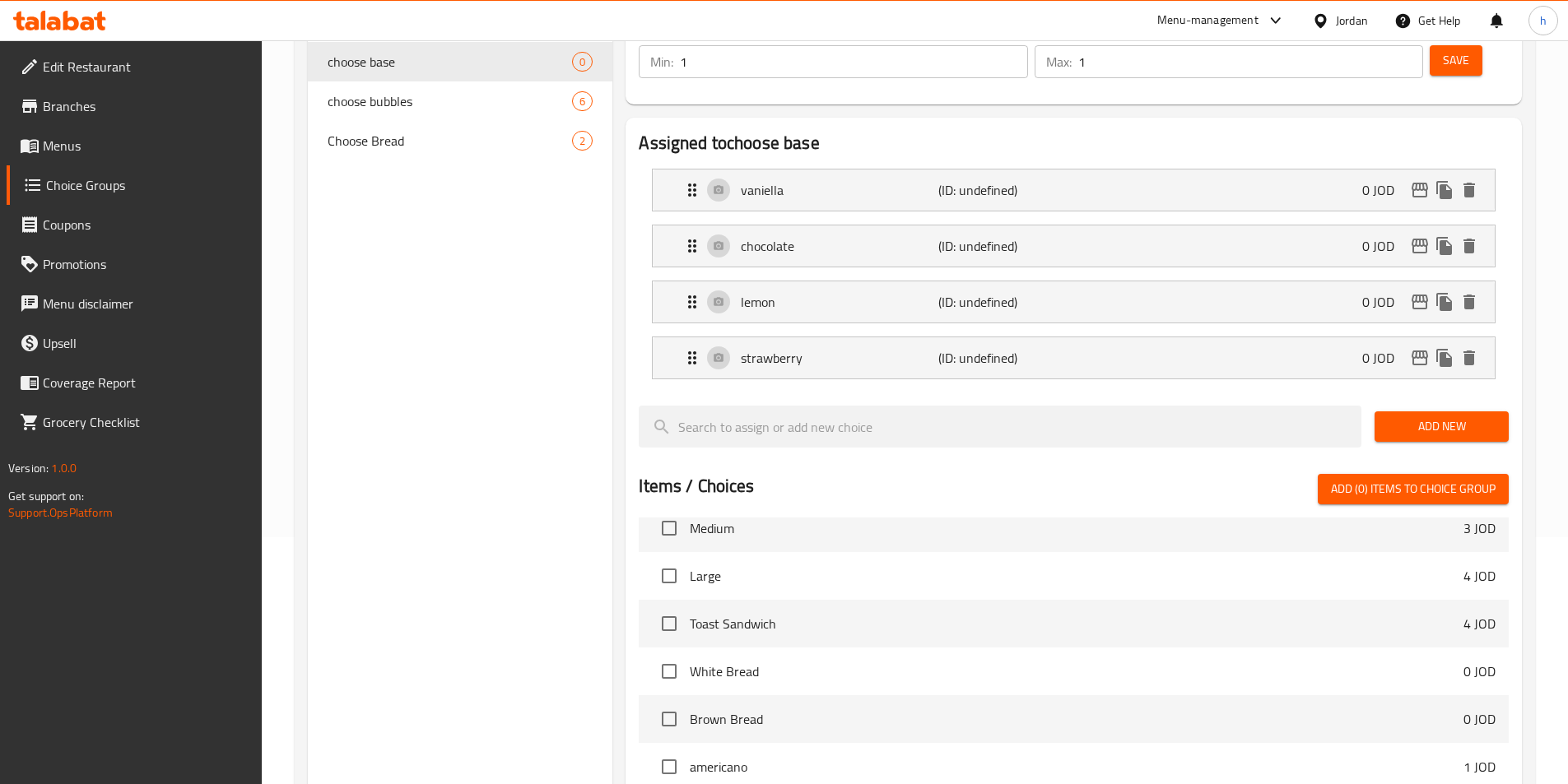
type input "الفراولة"
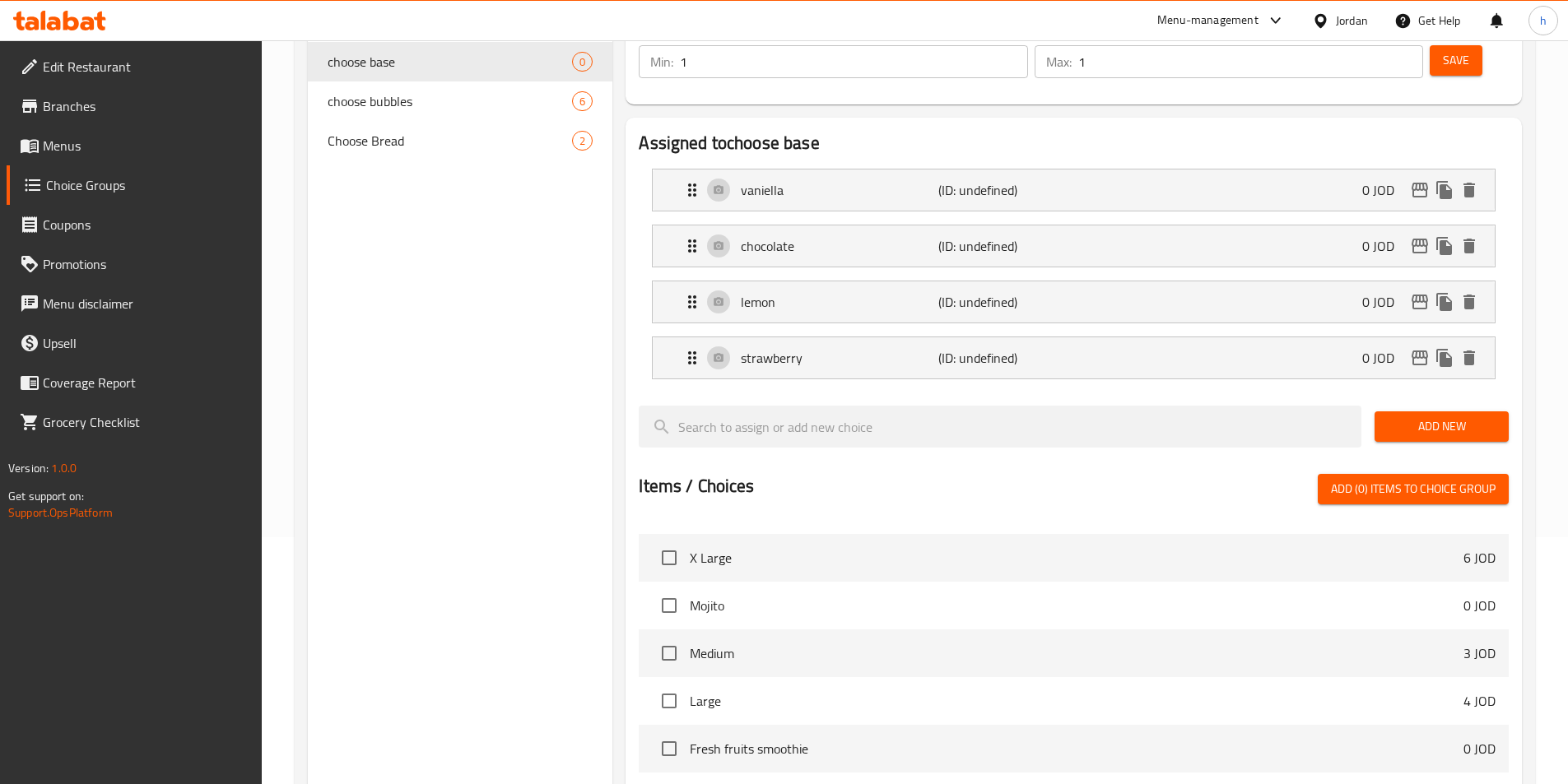
scroll to position [0, 0]
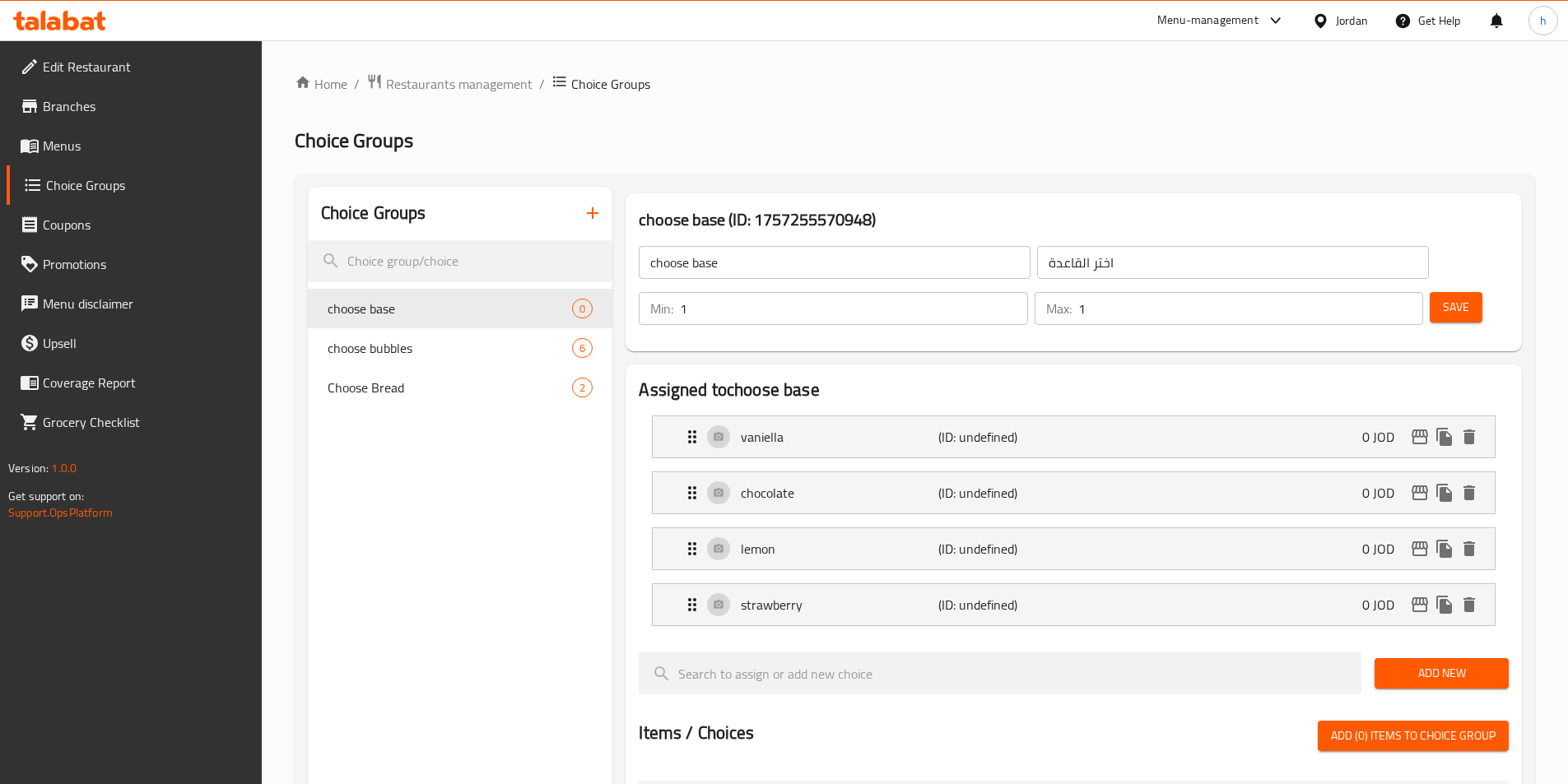
click at [1443, 292] on button "Save" at bounding box center [1456, 307] width 52 height 31
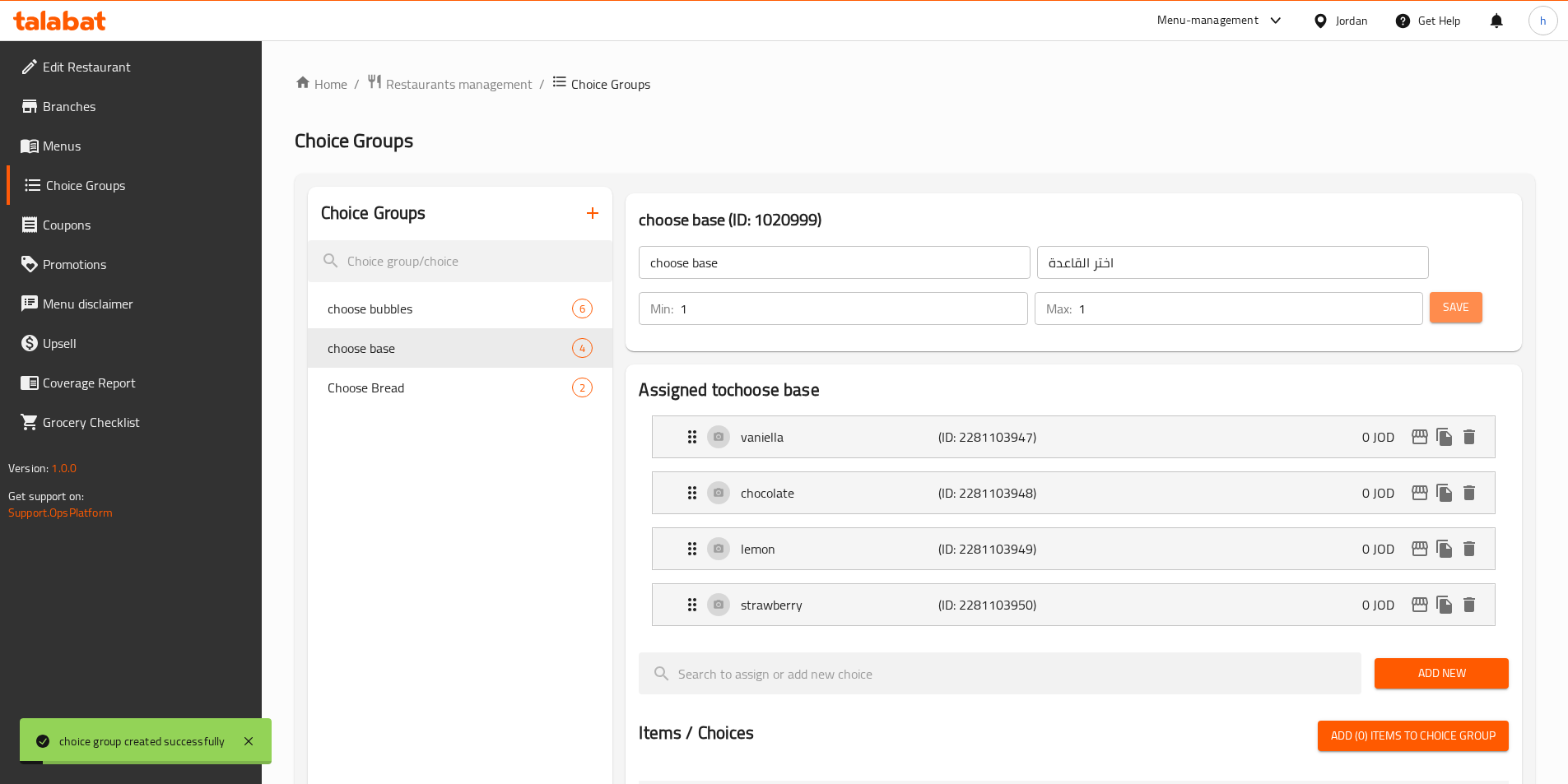
click at [1443, 297] on span "Save" at bounding box center [1456, 308] width 26 height 21
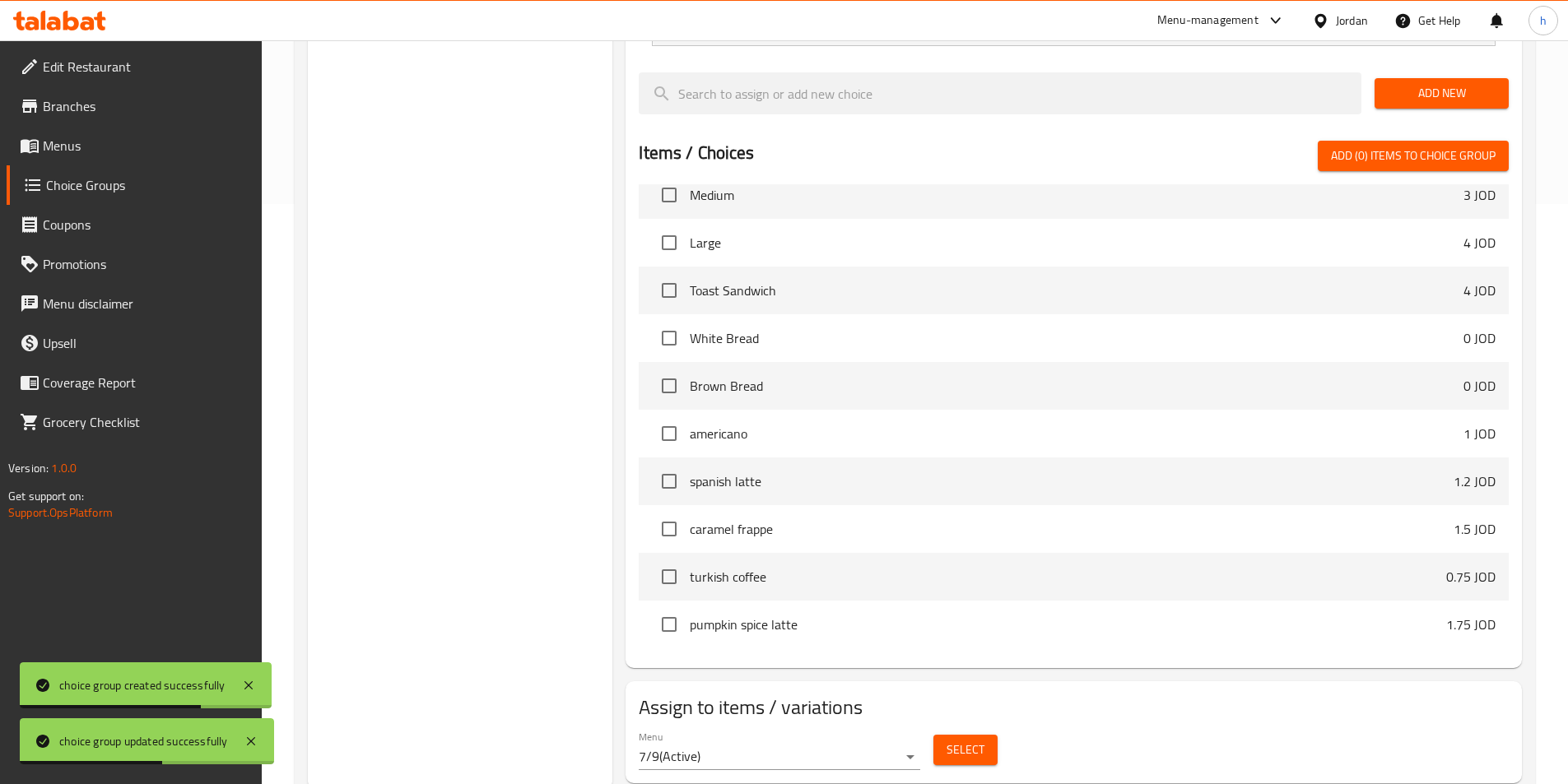
scroll to position [586, 0]
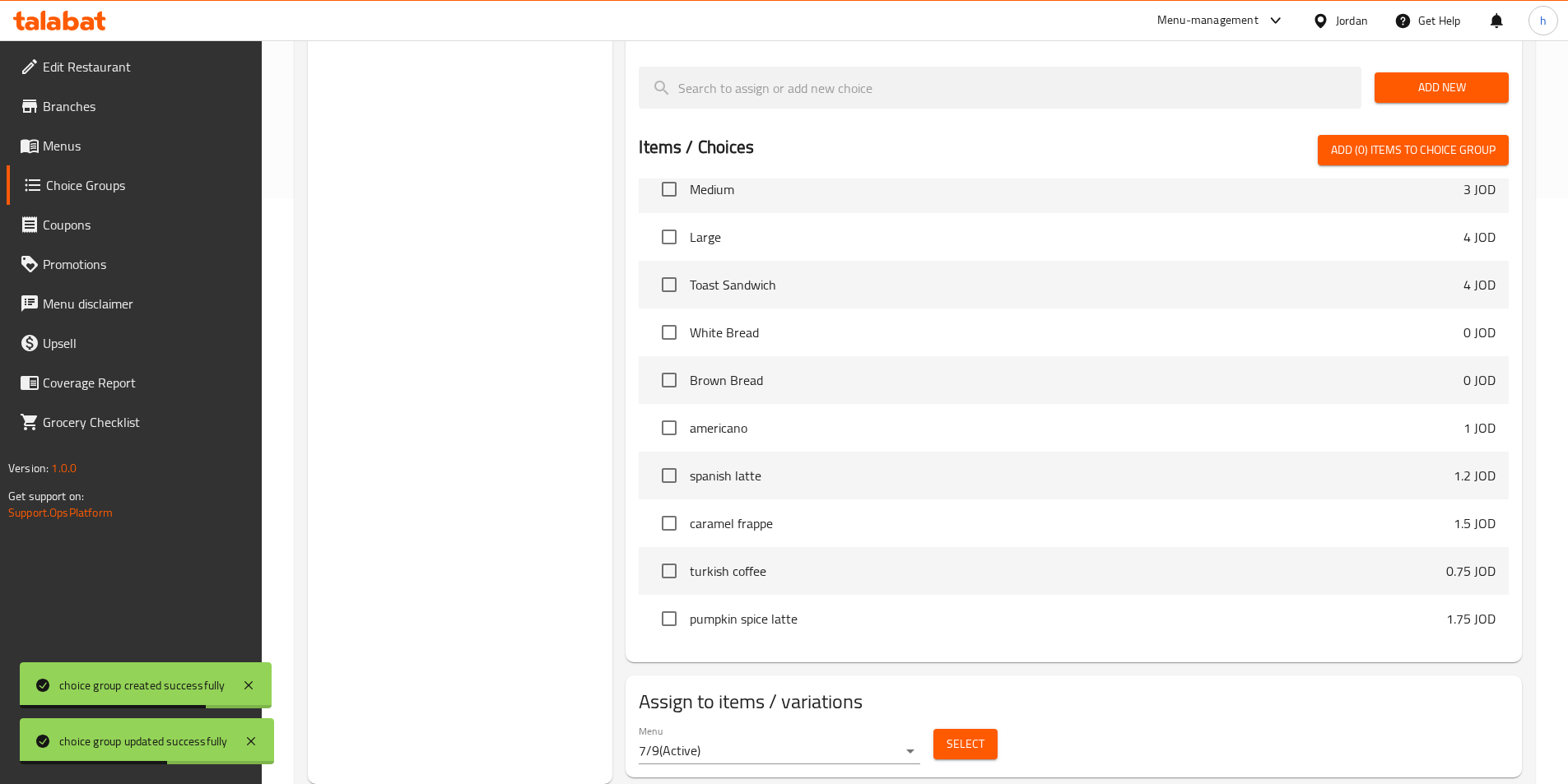
click at [982, 729] on button "Select" at bounding box center [965, 744] width 64 height 31
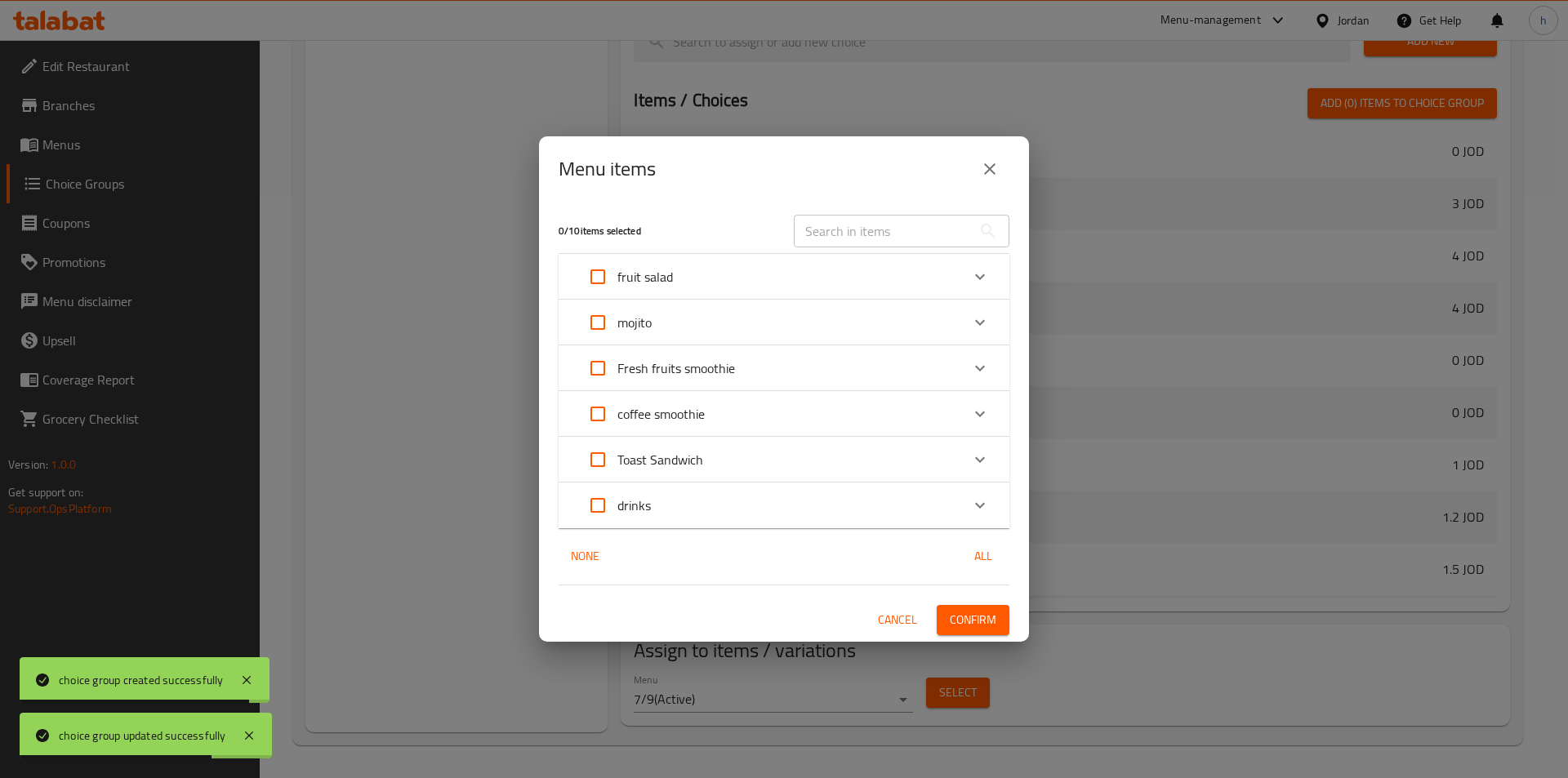
click at [703, 274] on div "fruit salad" at bounding box center [769, 276] width 382 height 39
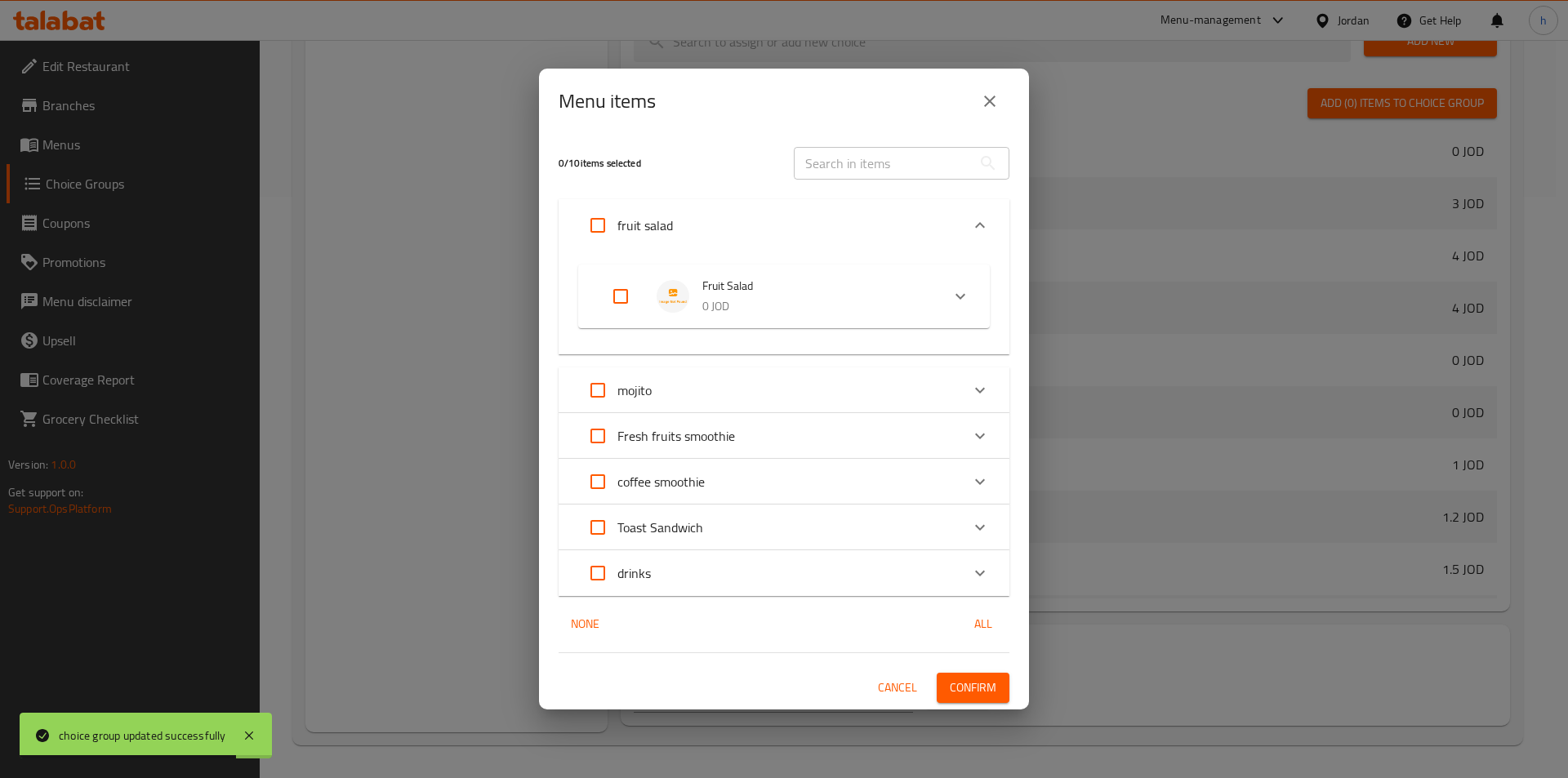
click at [604, 293] on input "Expand" at bounding box center [620, 296] width 39 height 39
checkbox input "true"
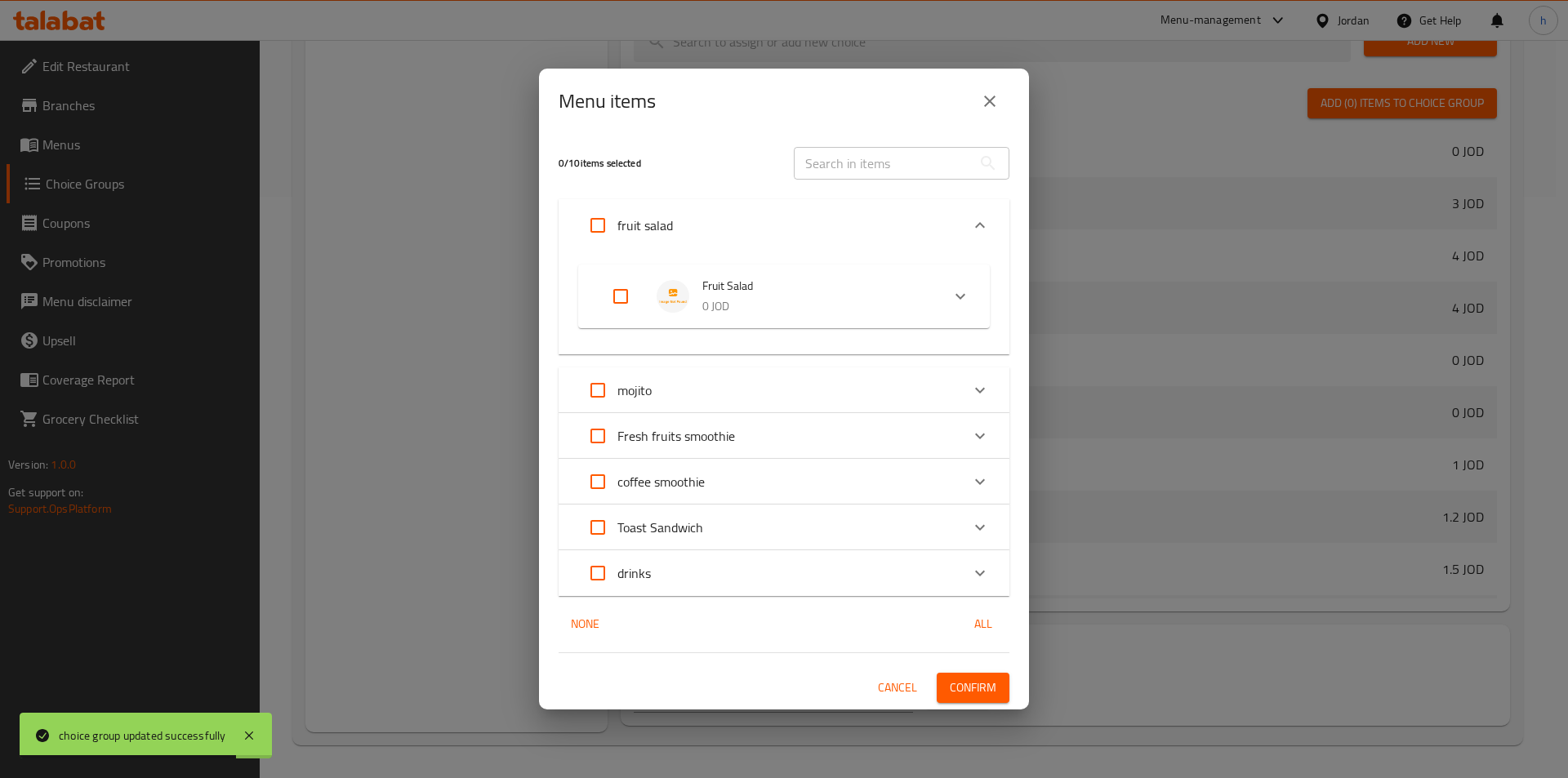
checkbox input "true"
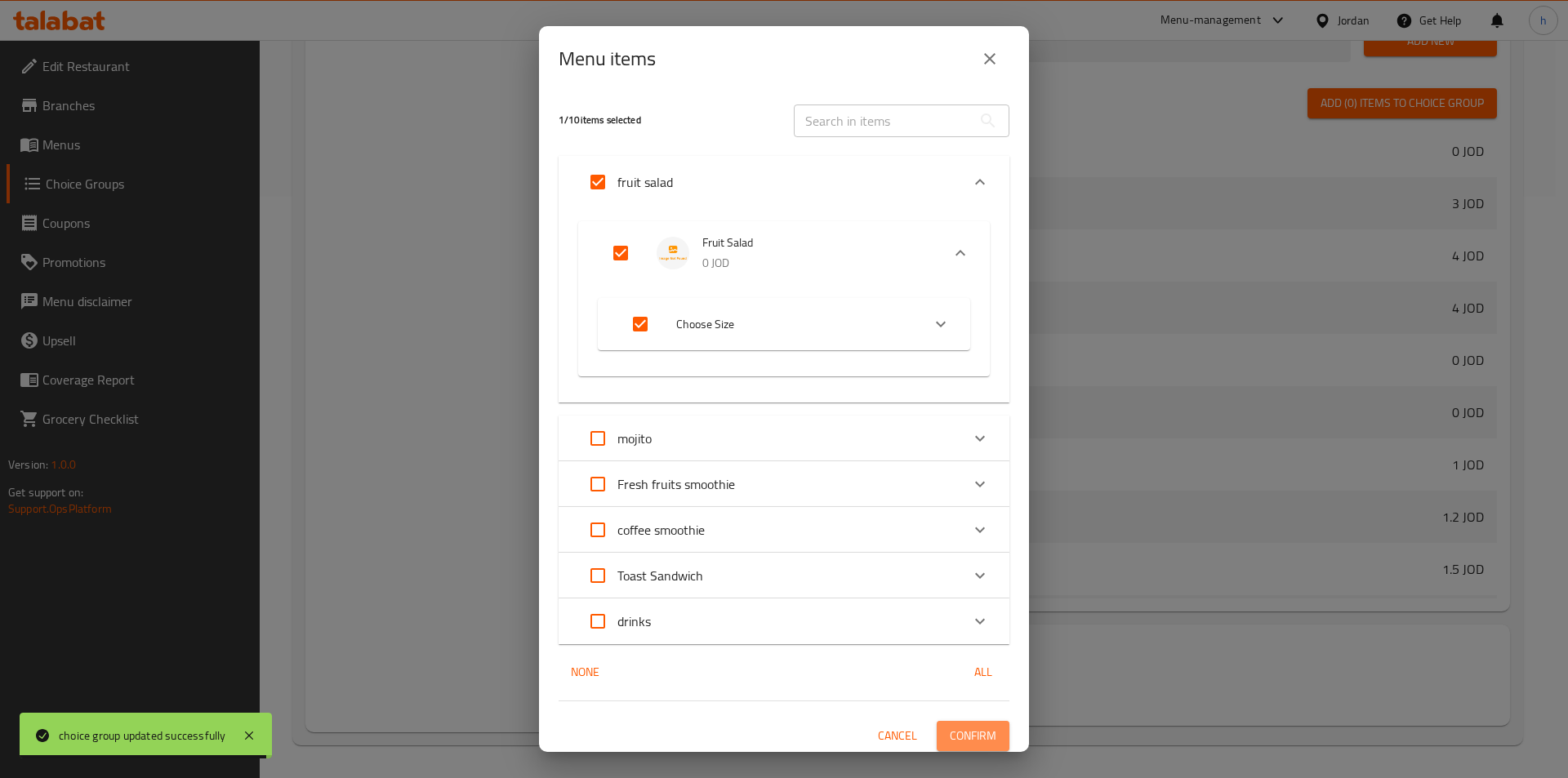
click at [981, 745] on span "Confirm" at bounding box center [973, 736] width 47 height 21
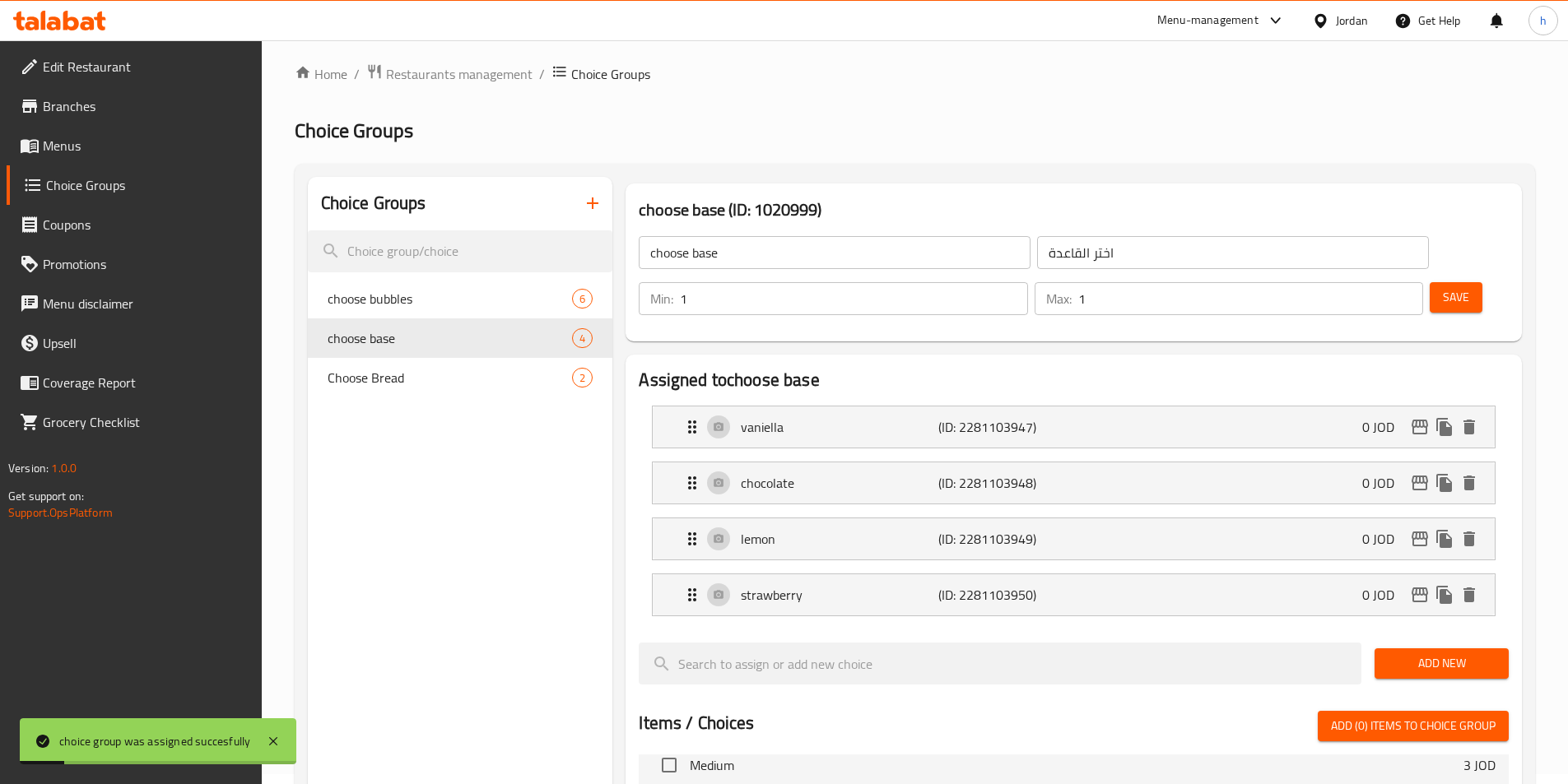
scroll to position [0, 0]
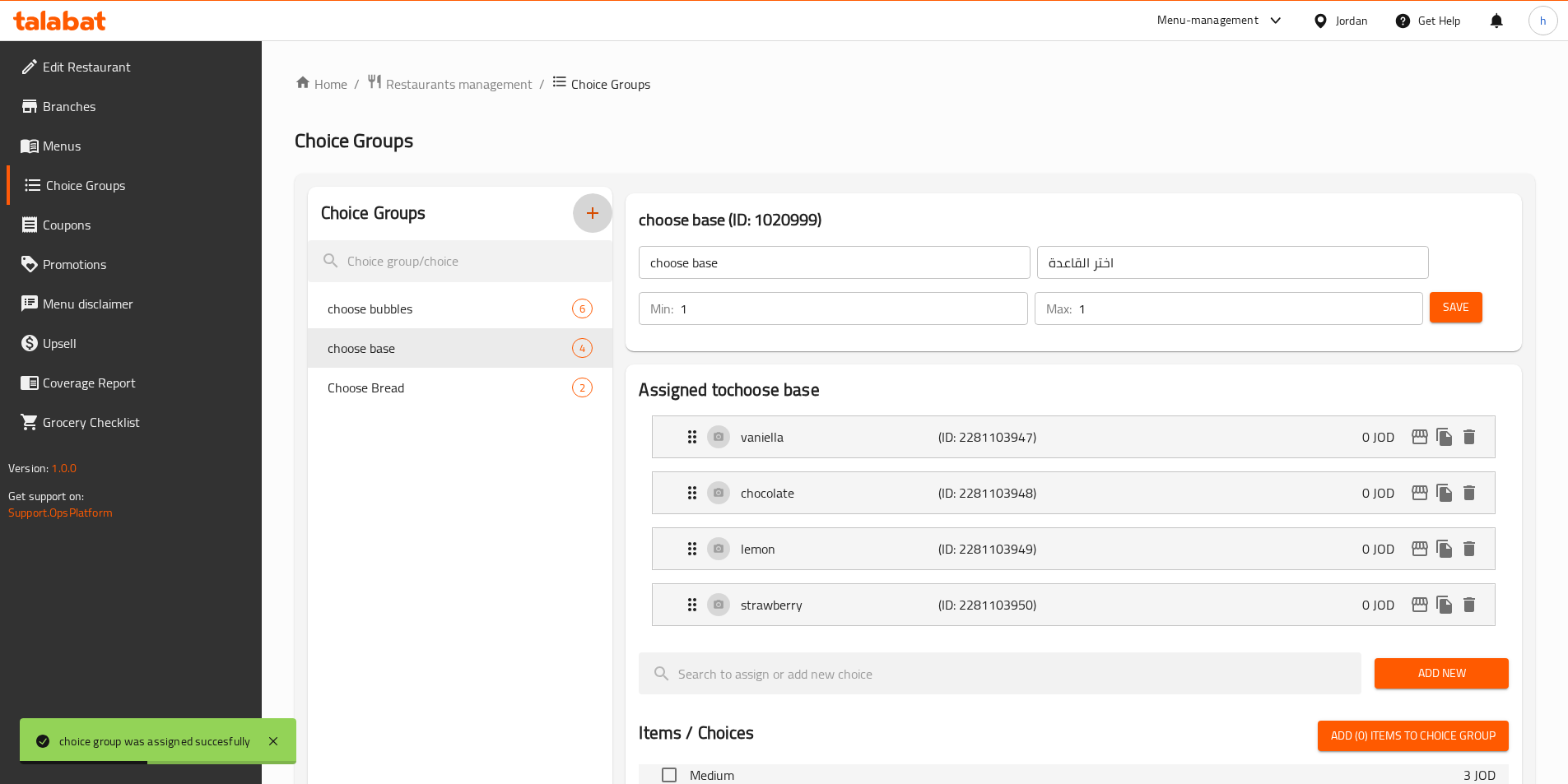
click at [604, 216] on button "button" at bounding box center [592, 212] width 39 height 39
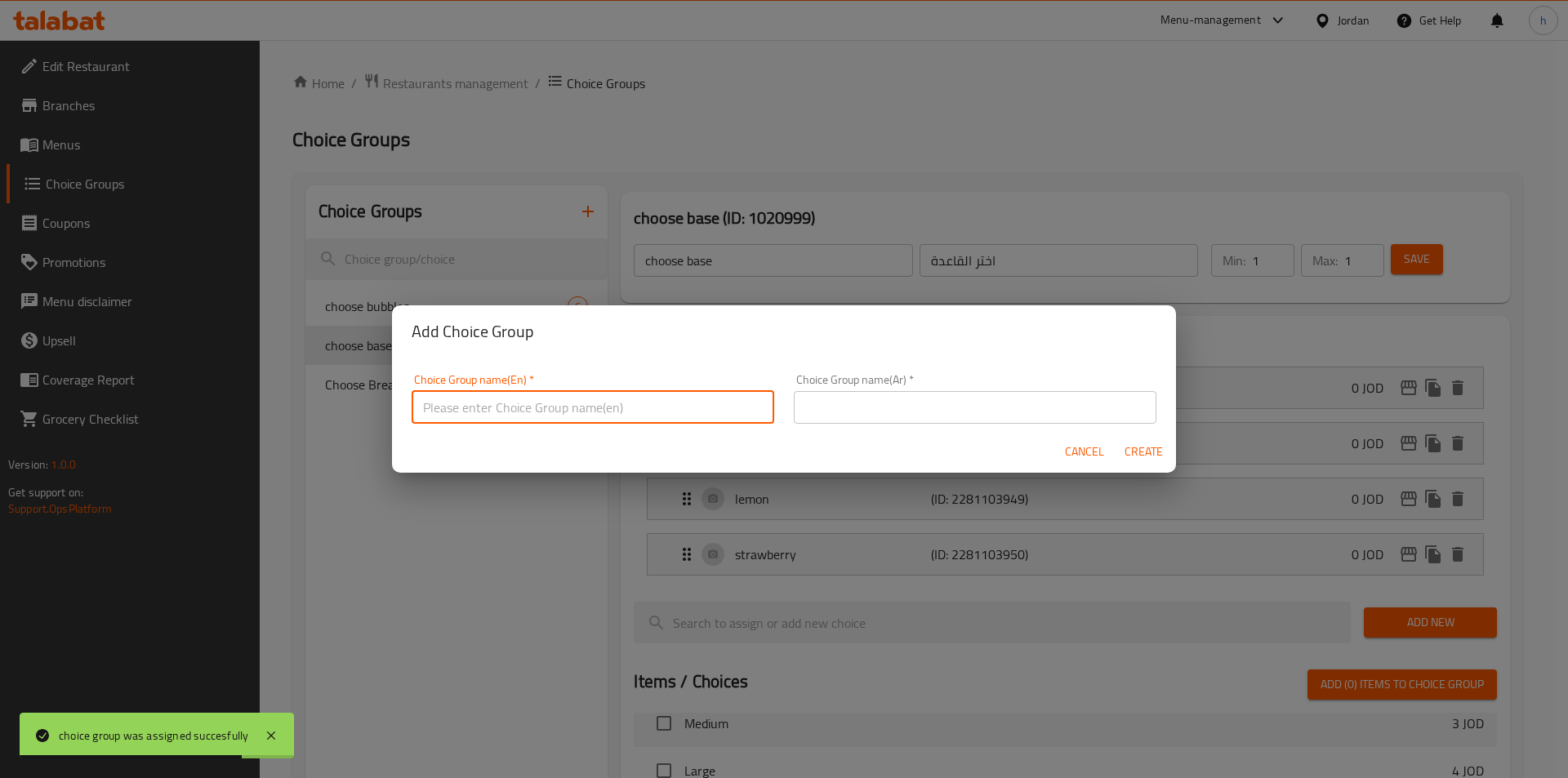
click at [600, 398] on input "text" at bounding box center [593, 408] width 363 height 33
paste input "choose 3 flavors"
type input "choose 3 flavors"
click at [910, 416] on input "text" at bounding box center [975, 408] width 363 height 33
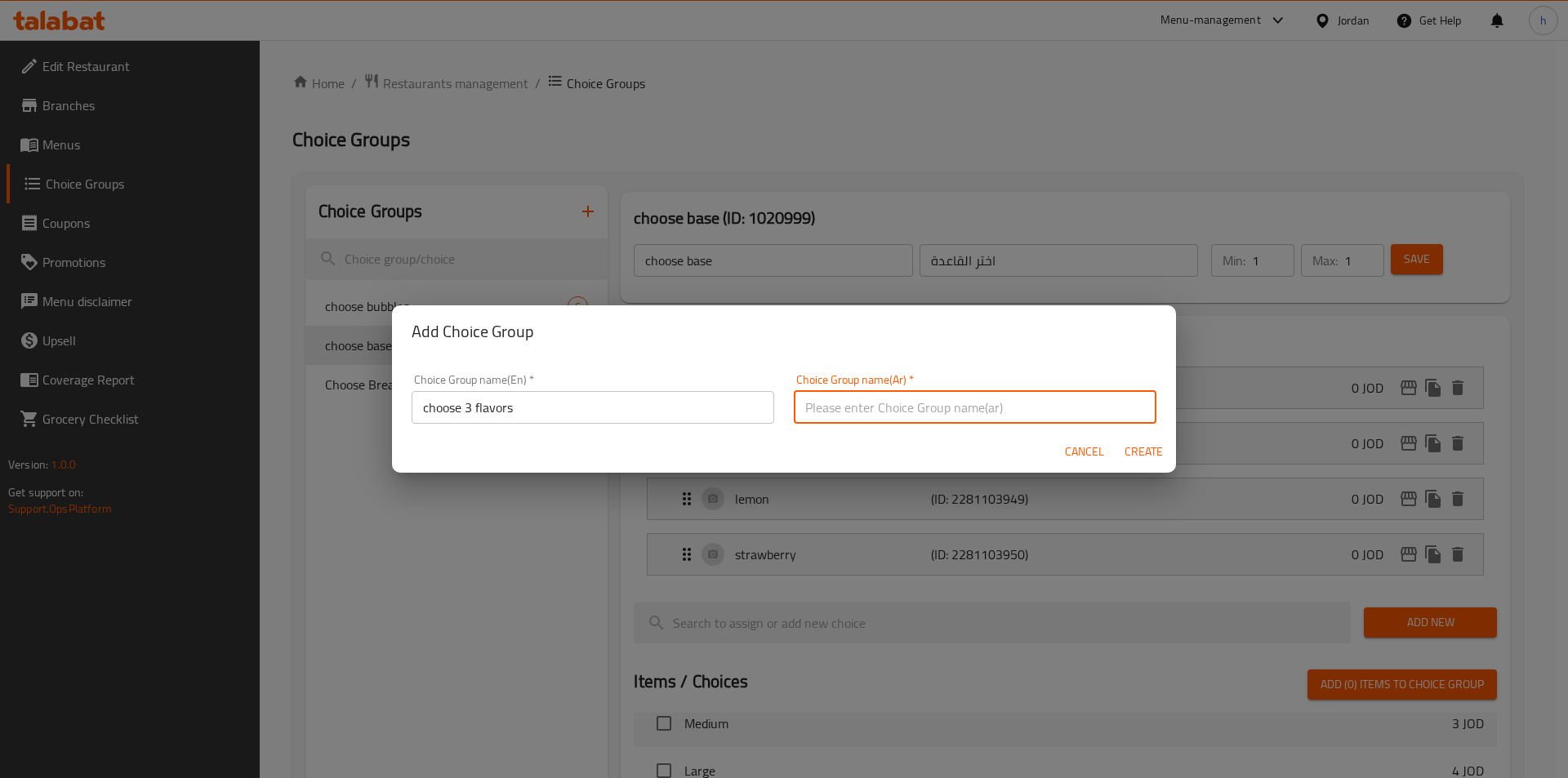
click at [1037, 394] on input "text" at bounding box center [975, 408] width 363 height 33
paste input "اختر النكهة الثالثة"
click at [828, 406] on input "اختر النكهة الثالثة" at bounding box center [975, 408] width 363 height 33
click at [833, 403] on input "اختر النكهة الثالثة" at bounding box center [975, 408] width 363 height 33
drag, startPoint x: 830, startPoint y: 409, endPoint x: 827, endPoint y: 300, distance: 109.0
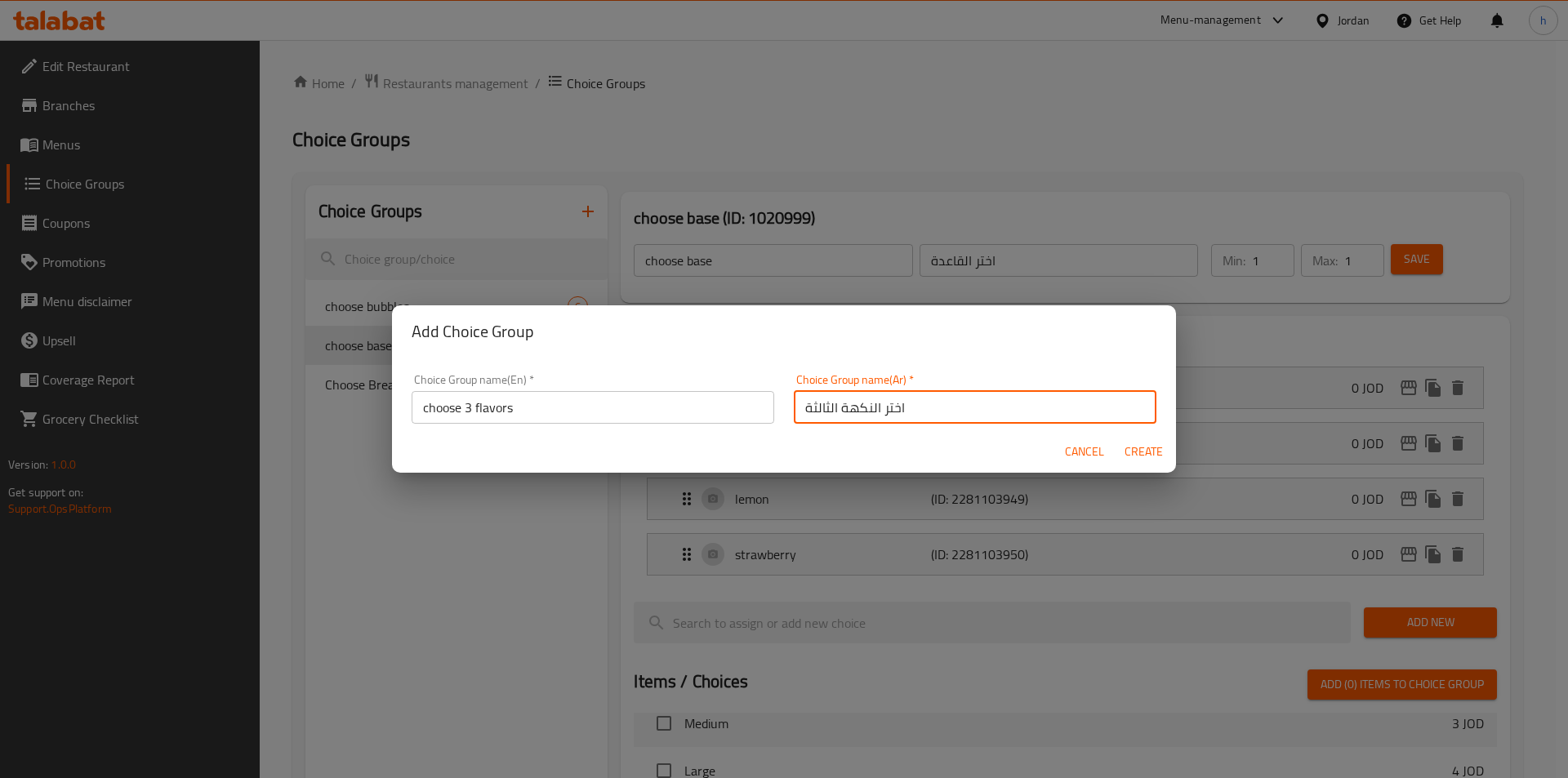
click at [786, 410] on div "Choice Group name(Ar)   * اختر النكهة الثالثة Choice Group name(Ar) *" at bounding box center [974, 399] width 382 height 69
click at [841, 405] on input "اختر النكهة" at bounding box center [975, 408] width 363 height 33
click at [838, 402] on input "اختر النكهة" at bounding box center [975, 408] width 363 height 33
click at [841, 408] on input "اختر النكهة" at bounding box center [975, 408] width 363 height 33
click at [849, 406] on input "اختر3 النكهة" at bounding box center [975, 408] width 363 height 33
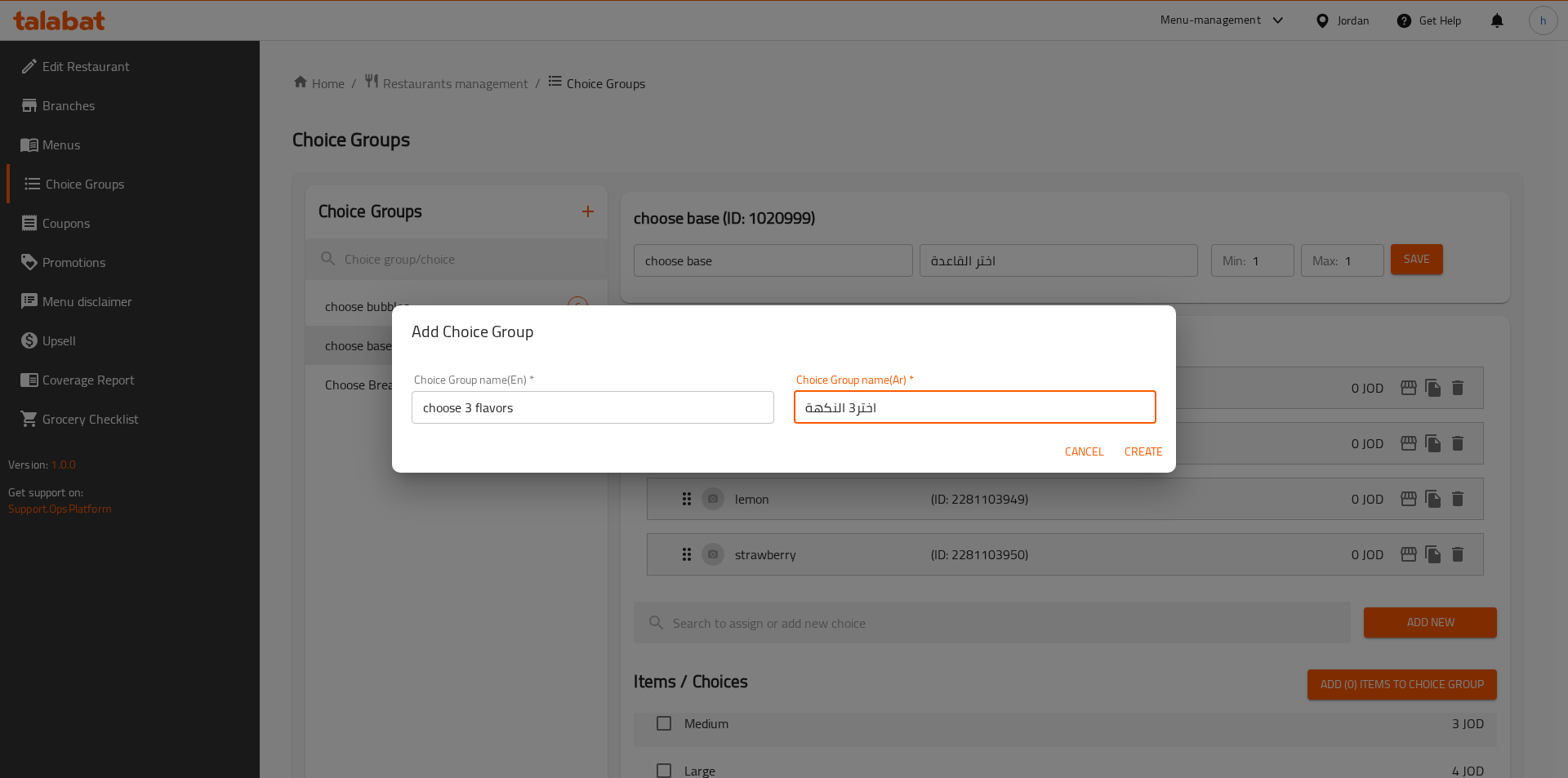
click at [841, 403] on input "اختر3 النكهة" at bounding box center [975, 408] width 363 height 33
click at [824, 408] on input "اختر3 النكهة" at bounding box center [975, 408] width 363 height 33
type input "اختر3 نكهات"
click at [1162, 447] on span "Create" at bounding box center [1143, 452] width 39 height 21
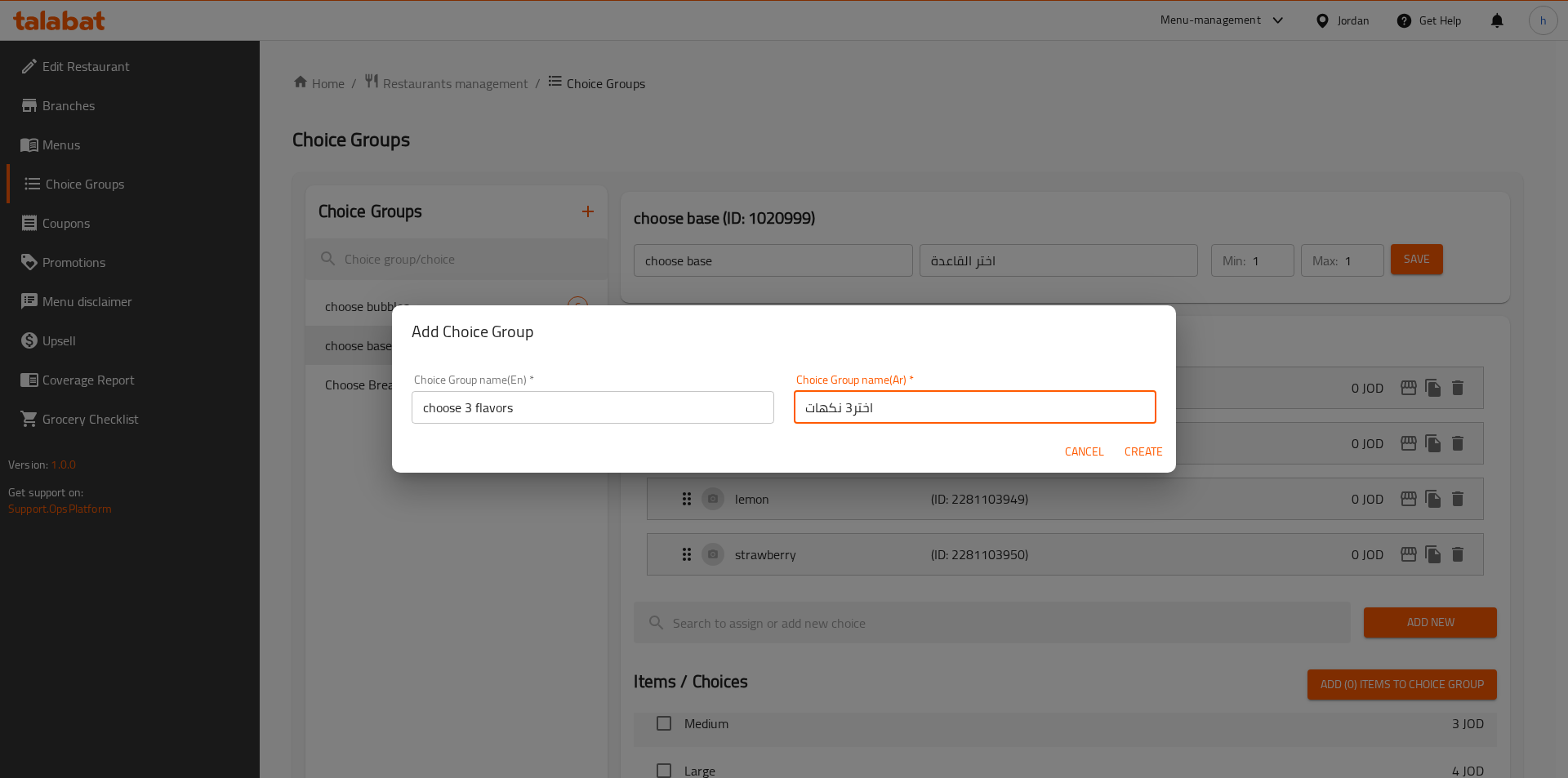
type input "choose 3 flavors"
type input "اختر3 نكهات"
type input "0"
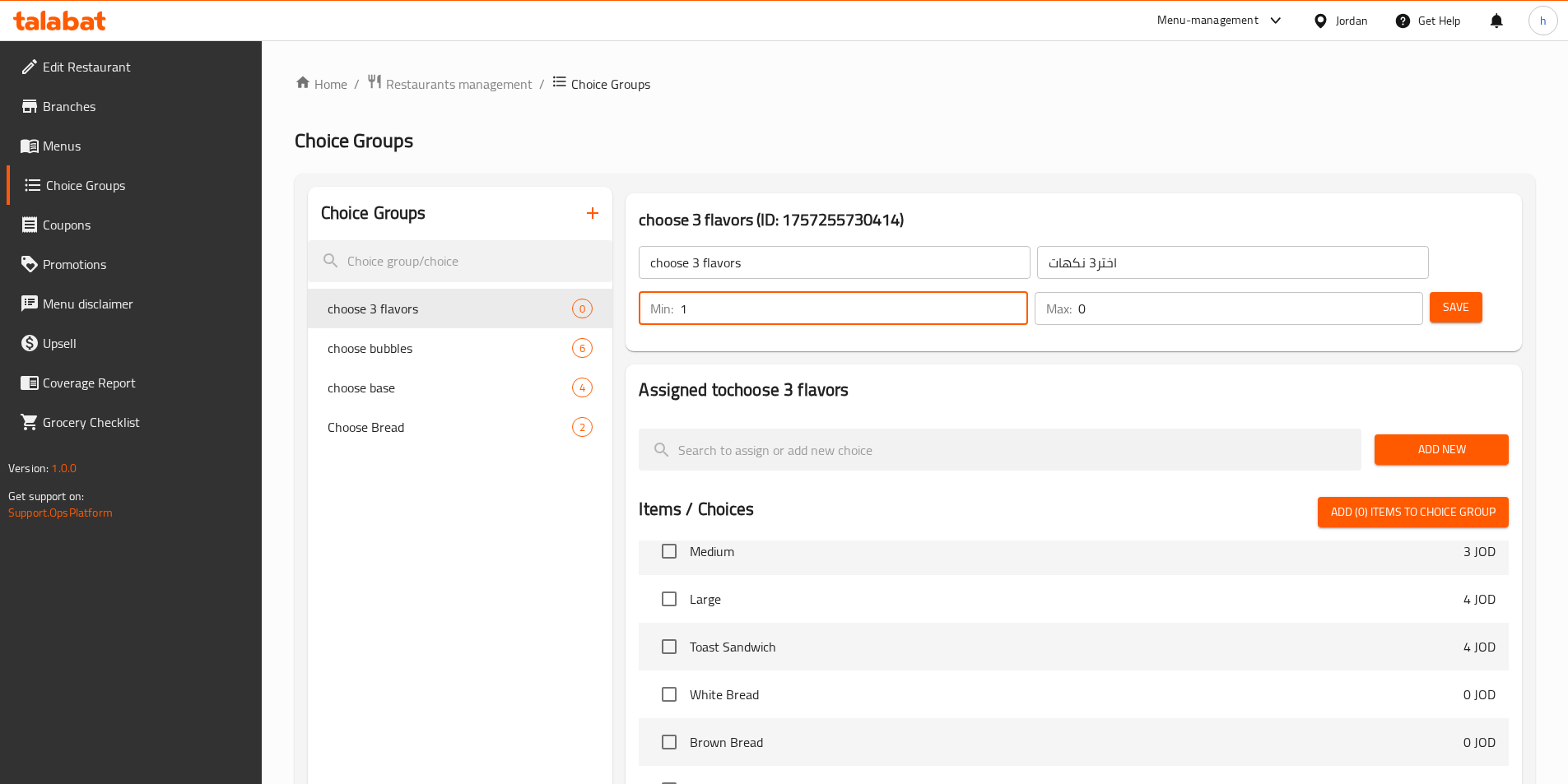
type input "1"
click at [1027, 292] on input "1" at bounding box center [853, 309] width 347 height 33
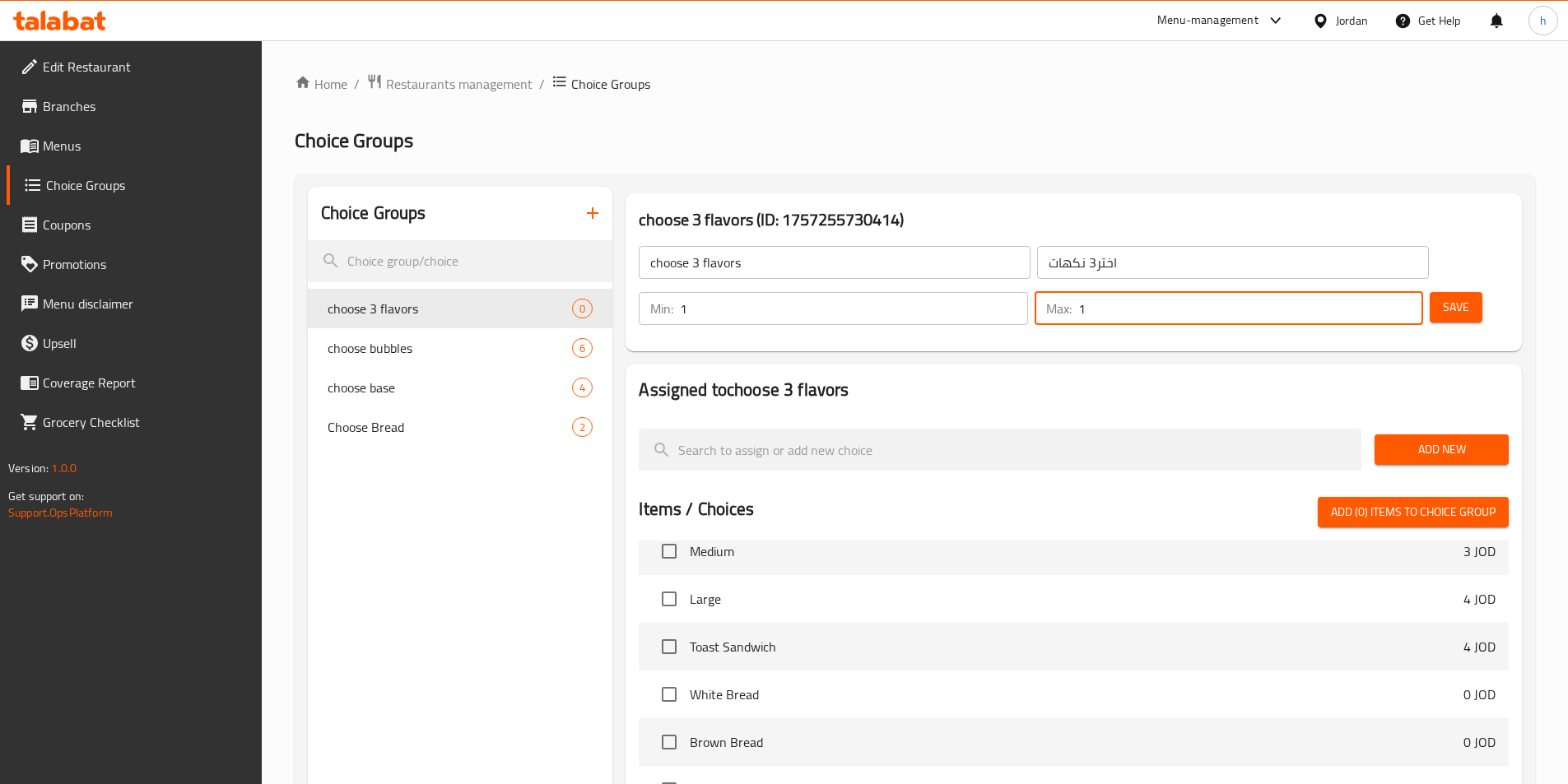
click at [1377, 292] on input "1" at bounding box center [1251, 309] width 345 height 33
click at [1377, 292] on input "2" at bounding box center [1251, 309] width 345 height 33
type input "3"
click at [1377, 292] on input "3" at bounding box center [1251, 309] width 345 height 33
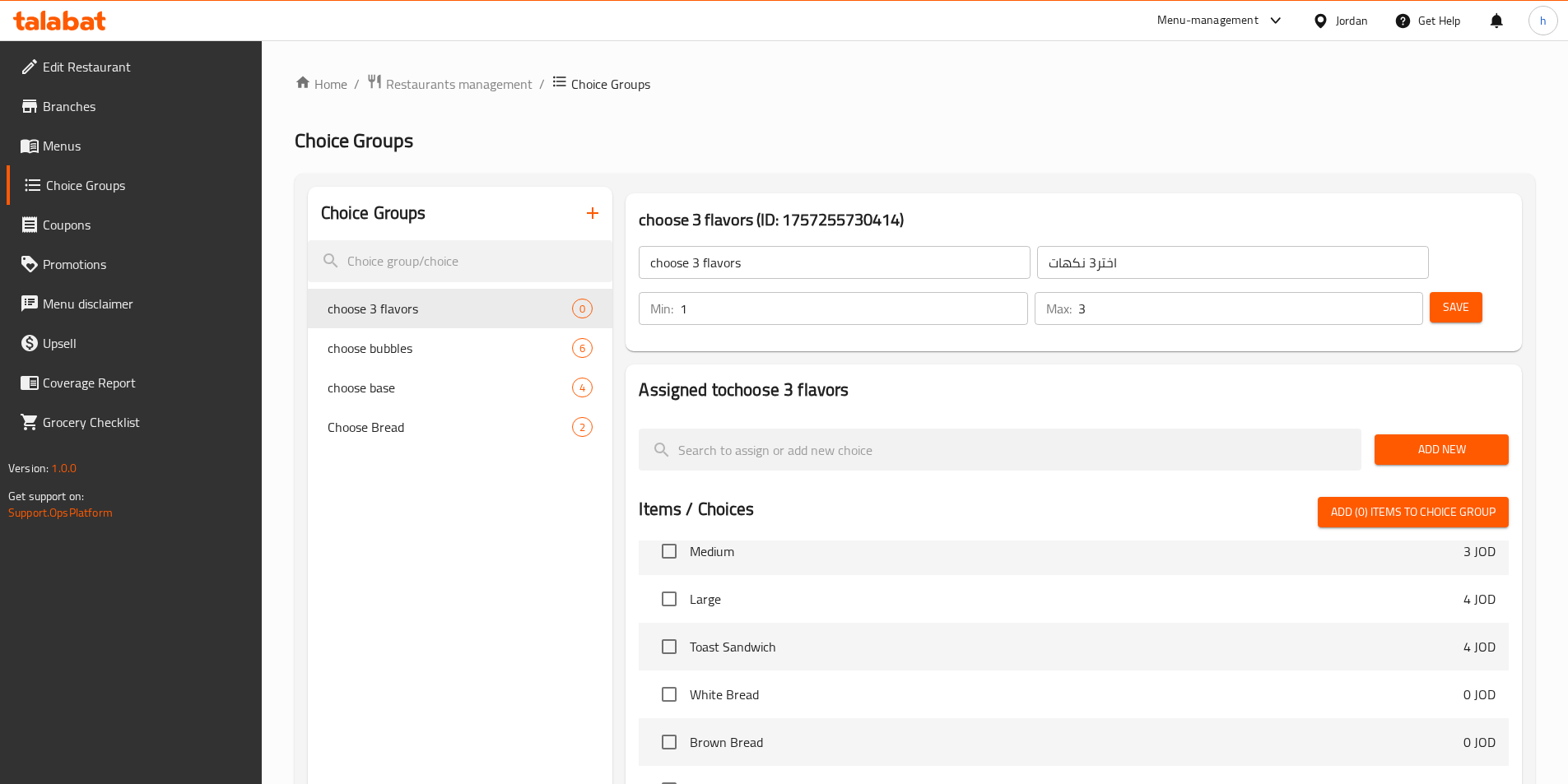
click at [1440, 378] on h2 "Assigned to choose 3 flavors" at bounding box center [1073, 390] width 870 height 24
click at [1483, 440] on span "Add New" at bounding box center [1441, 450] width 108 height 21
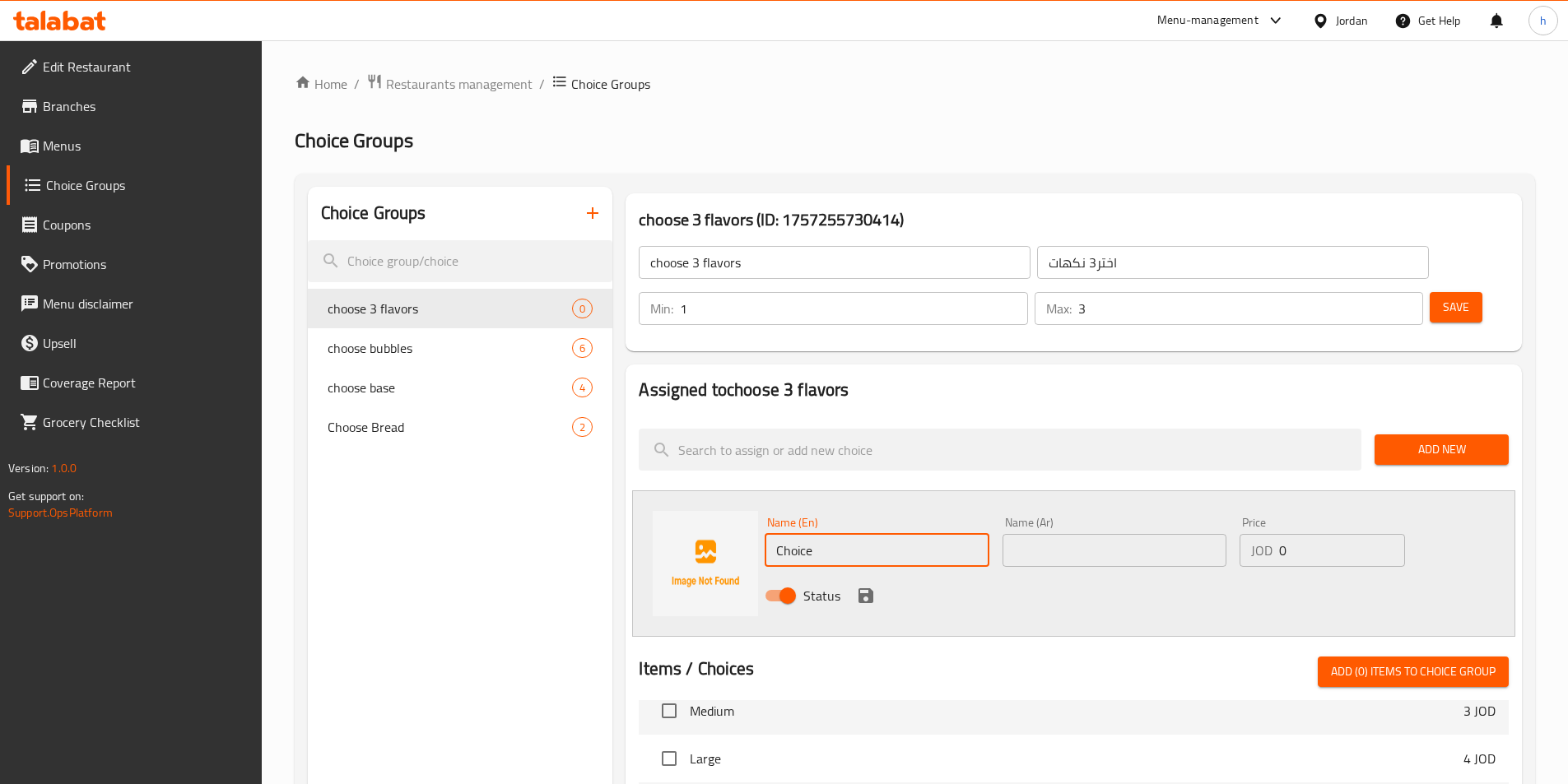
drag, startPoint x: 988, startPoint y: 517, endPoint x: 988, endPoint y: 506, distance: 11.0
click at [988, 534] on input "Choice" at bounding box center [876, 551] width 224 height 33
paste input "nuts"
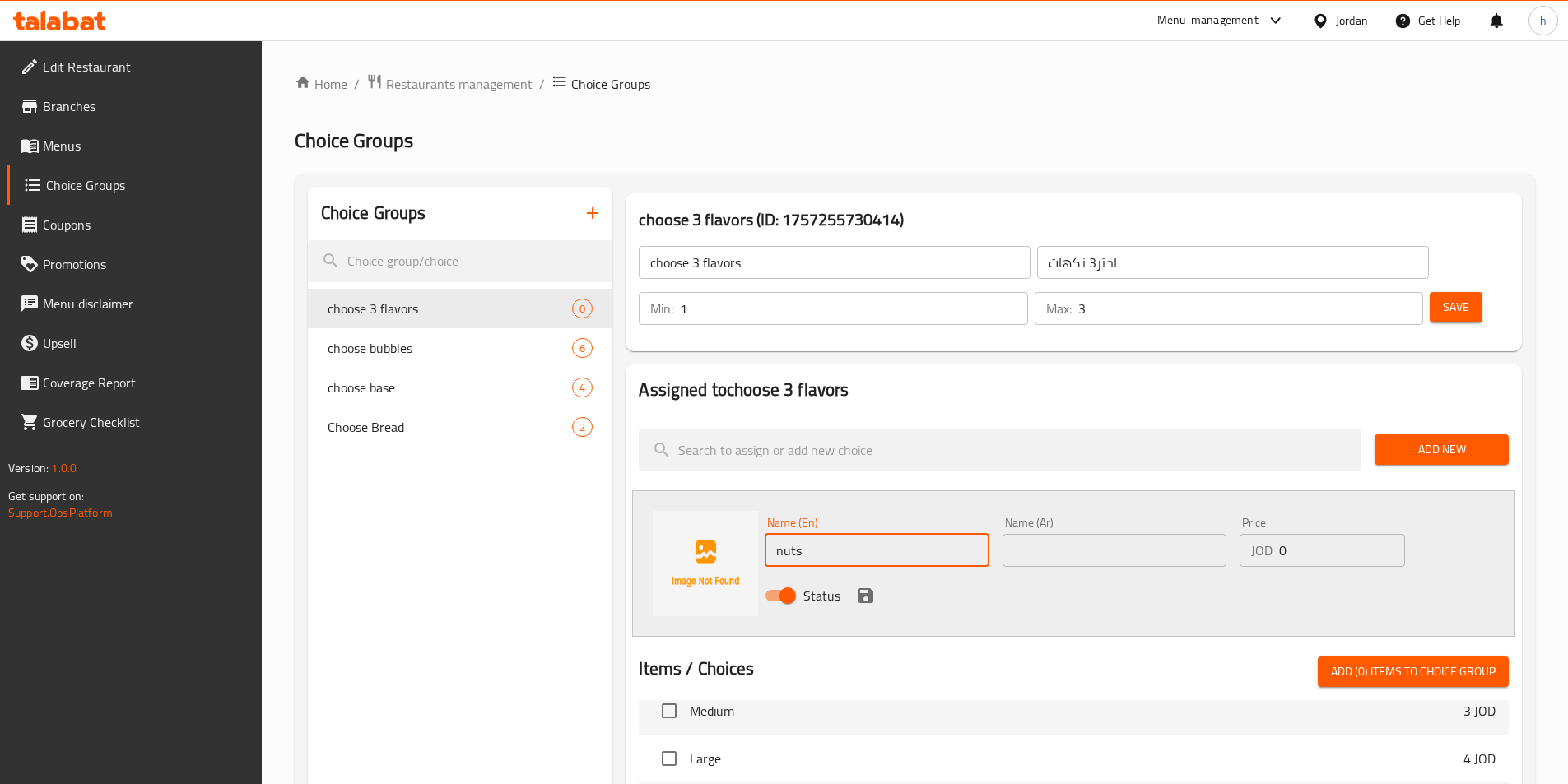
type input "nuts"
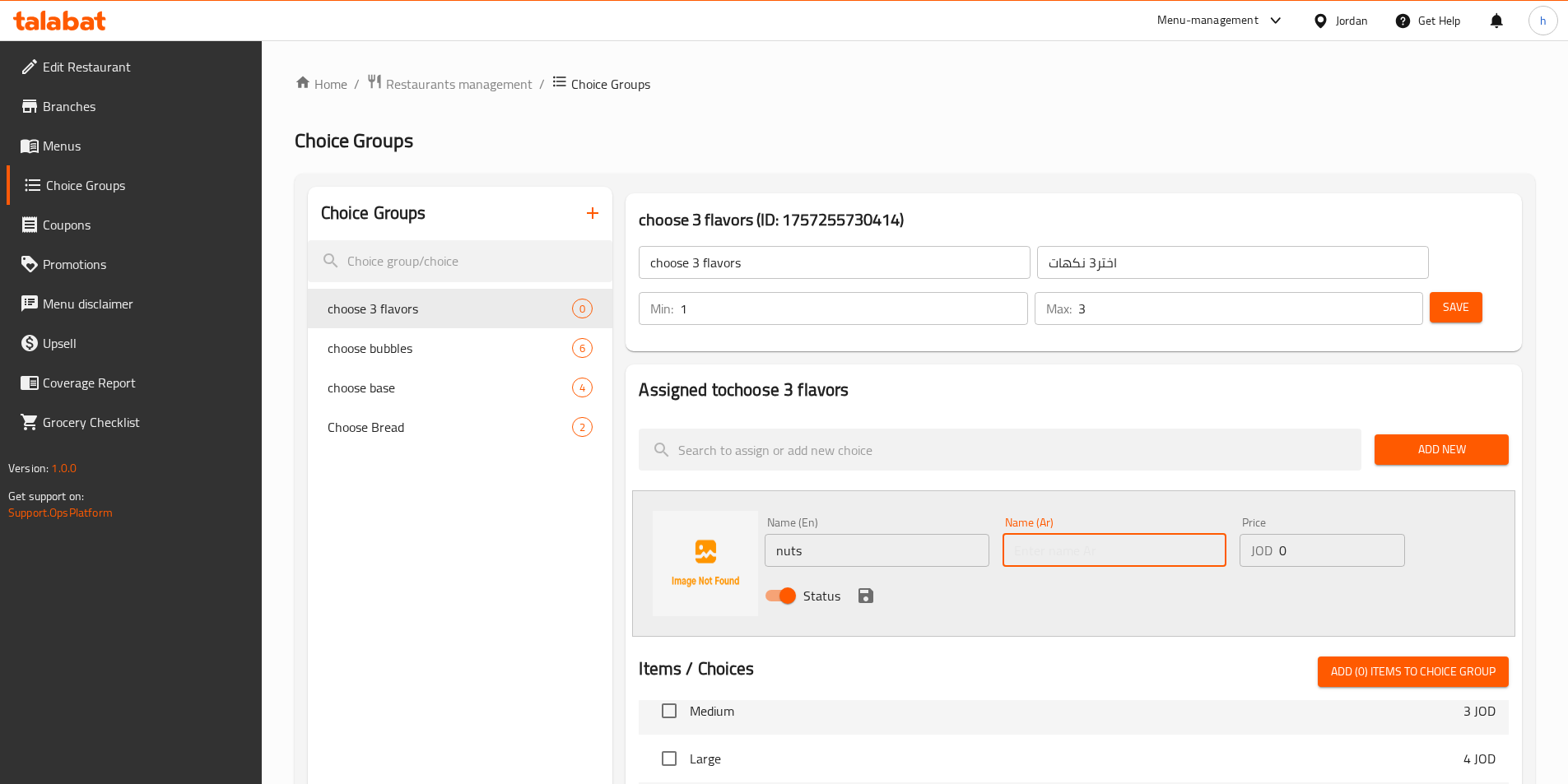
click at [1077, 534] on input "text" at bounding box center [1114, 551] width 224 height 33
click at [877, 583] on button "save" at bounding box center [866, 595] width 24 height 24
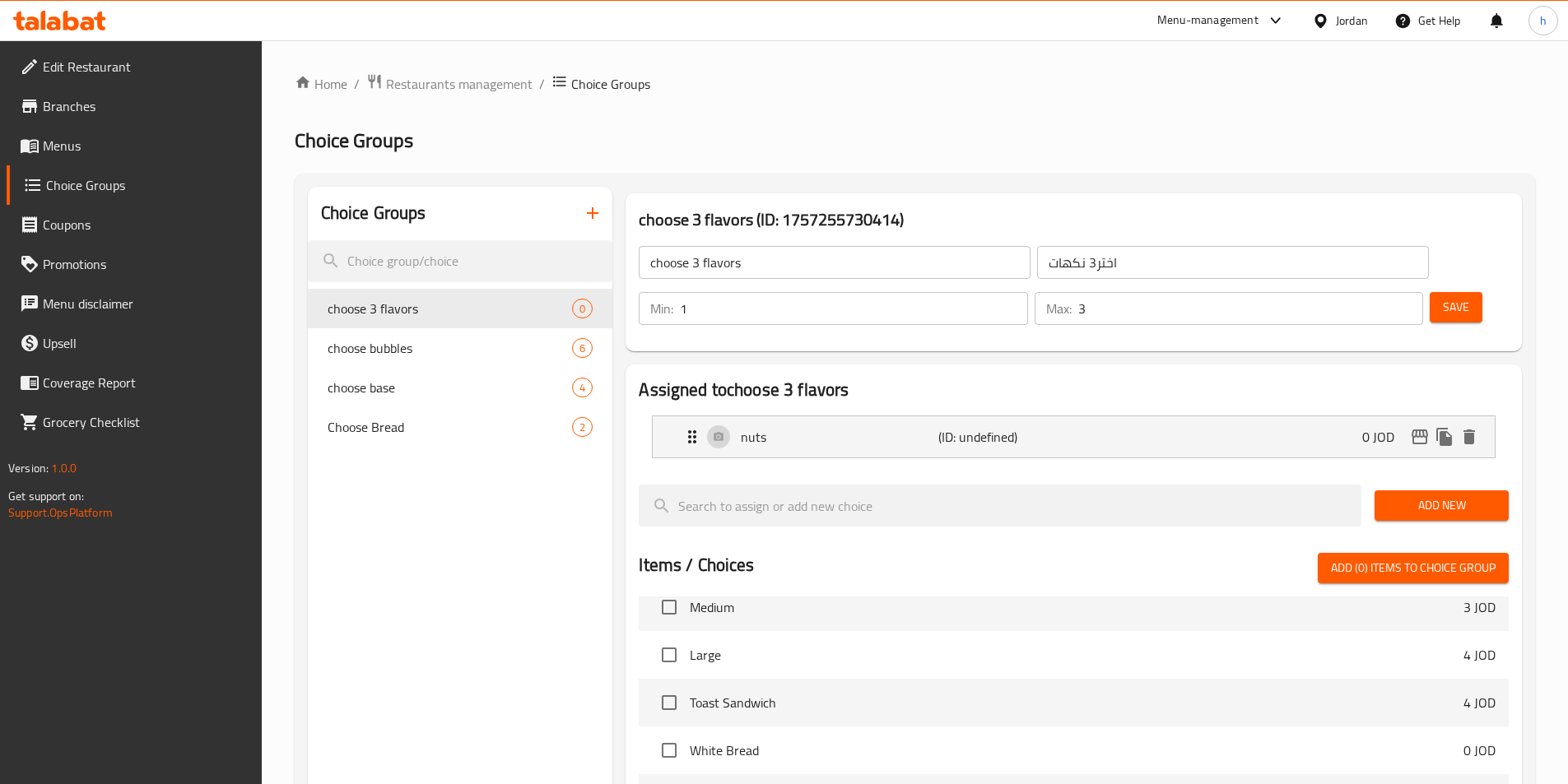
click at [1482, 496] on span "Add New" at bounding box center [1441, 506] width 108 height 21
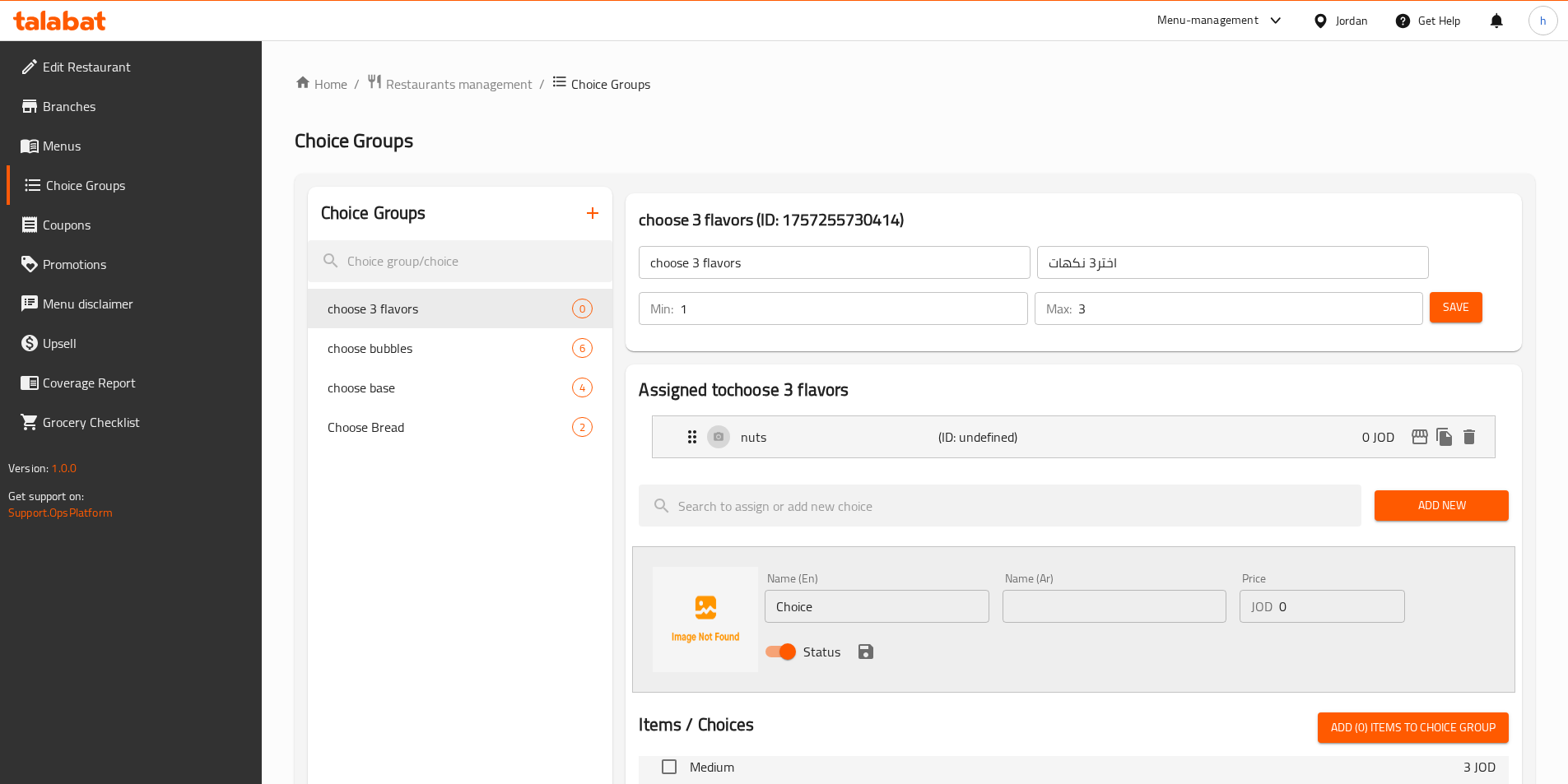
click at [803, 590] on input "Choice" at bounding box center [876, 607] width 224 height 33
paste input "nutella"
type input "nutella"
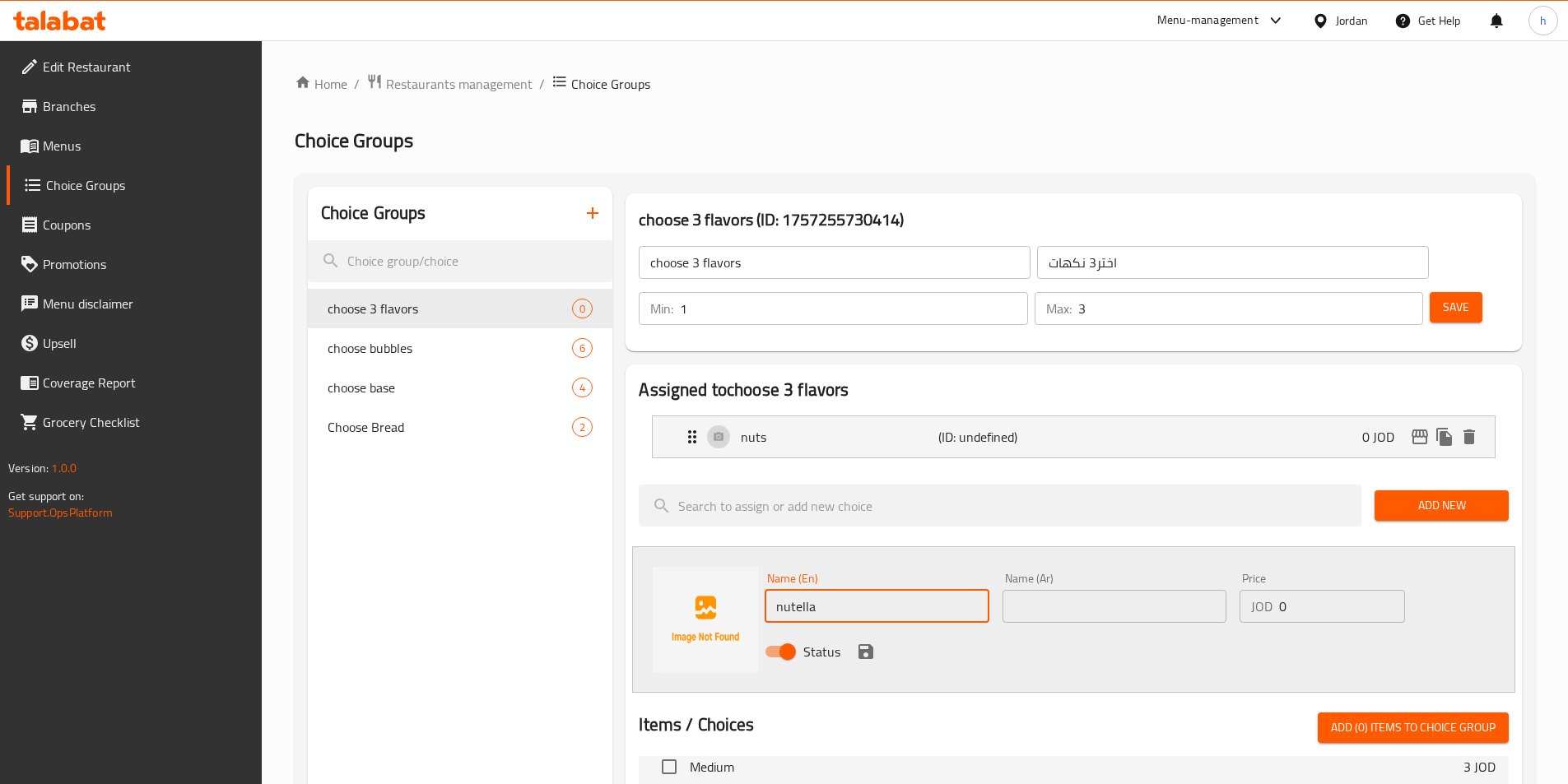
click at [1165, 629] on div "Status" at bounding box center [1114, 651] width 713 height 45
click at [877, 639] on button "save" at bounding box center [866, 651] width 24 height 24
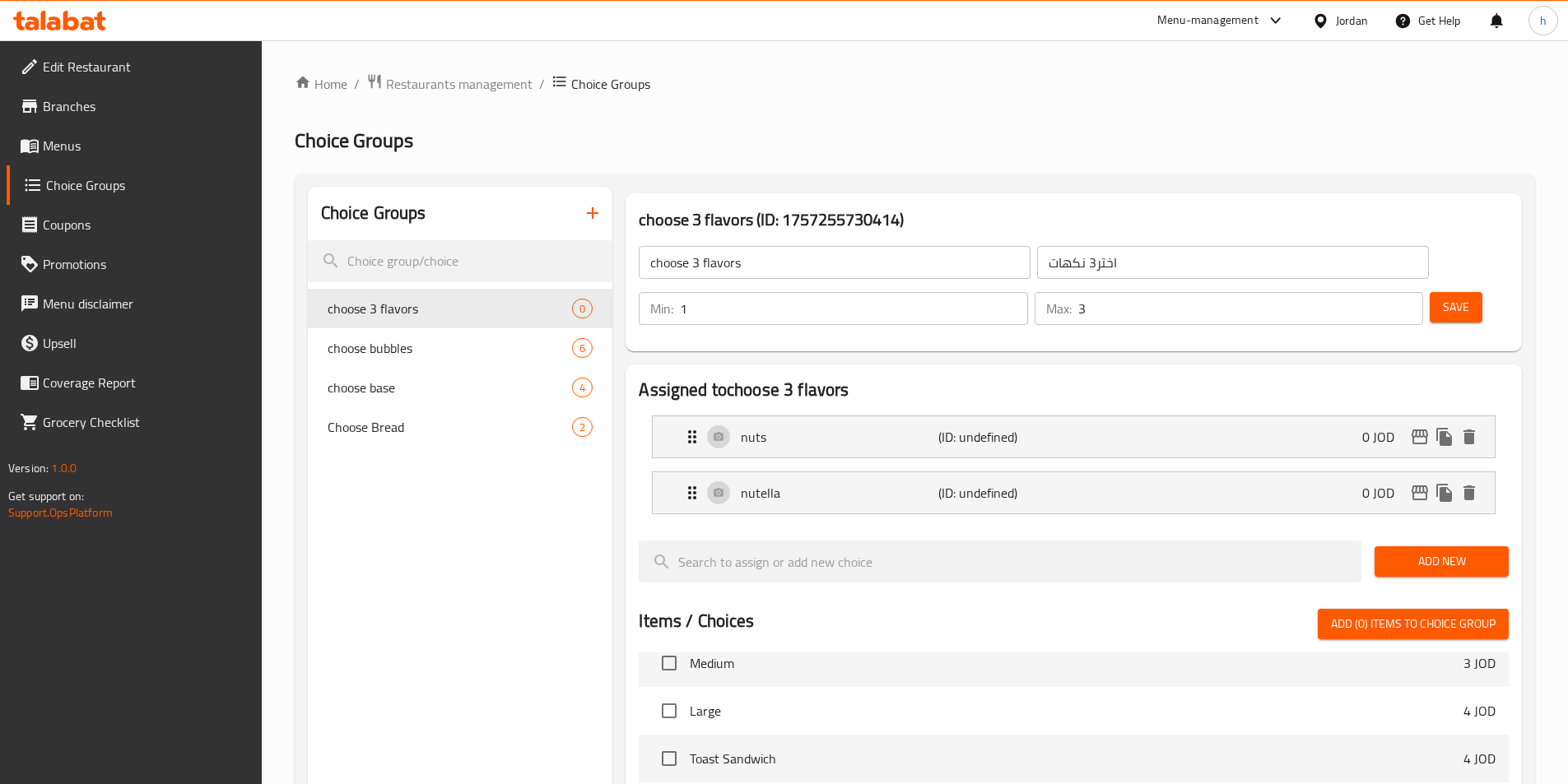
click at [1439, 552] on span "Add New" at bounding box center [1441, 562] width 108 height 21
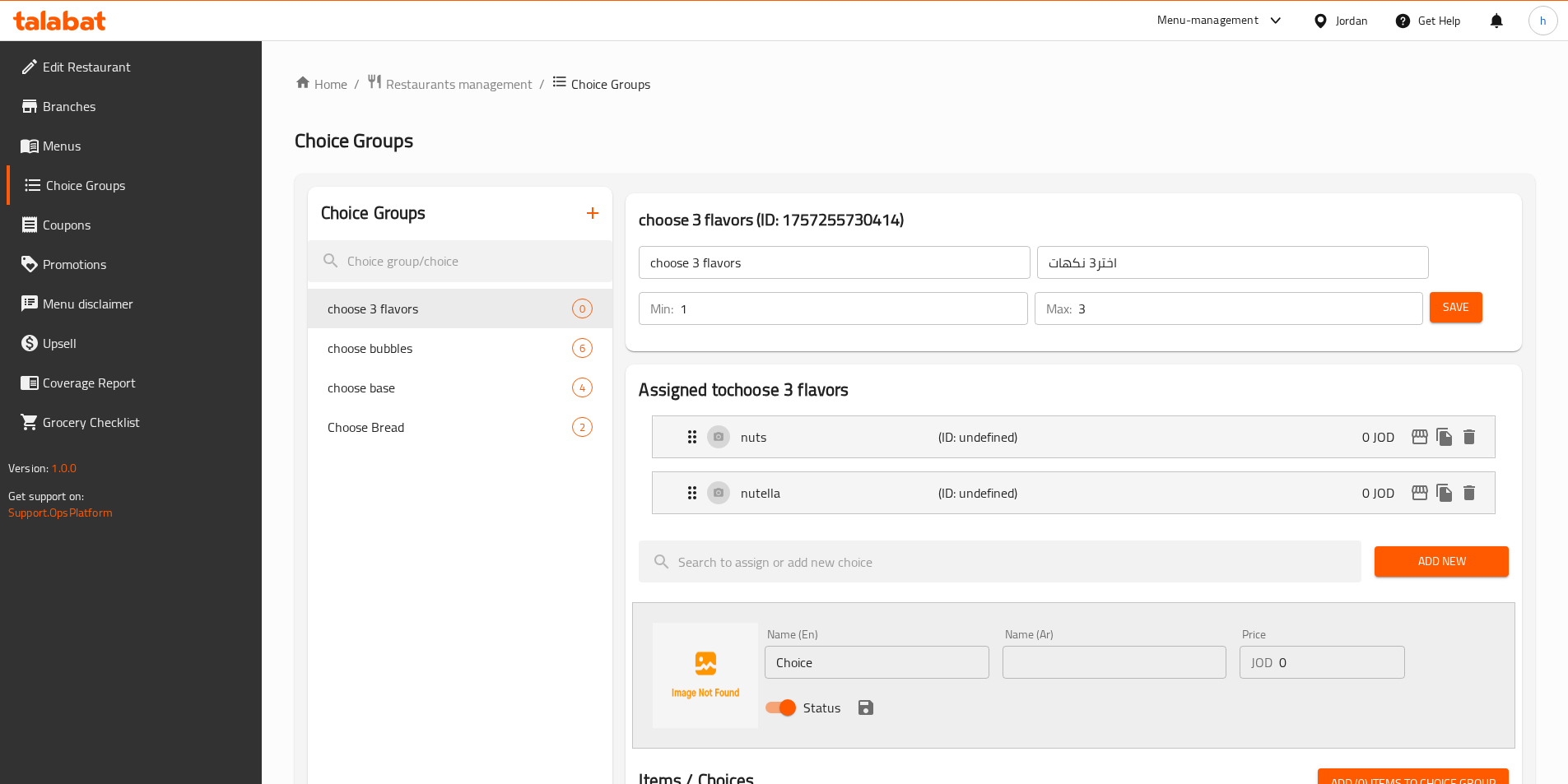
click at [923, 646] on input "Choice" at bounding box center [876, 663] width 224 height 33
click at [926, 646] on input "Choice" at bounding box center [876, 663] width 224 height 33
paste input "dates and almonds"
type input "dates and almonds"
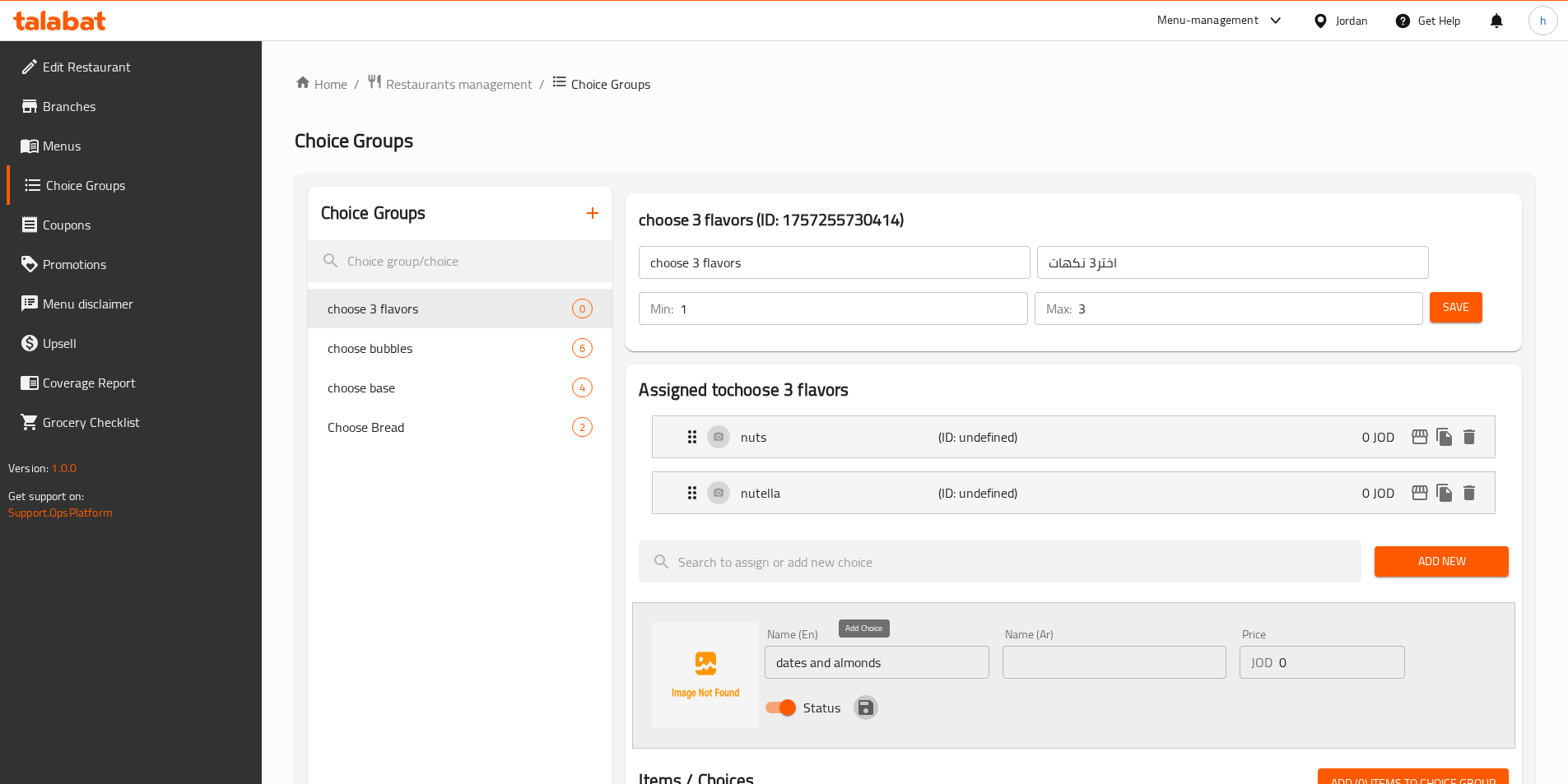
click at [859, 700] on icon "save" at bounding box center [866, 707] width 15 height 15
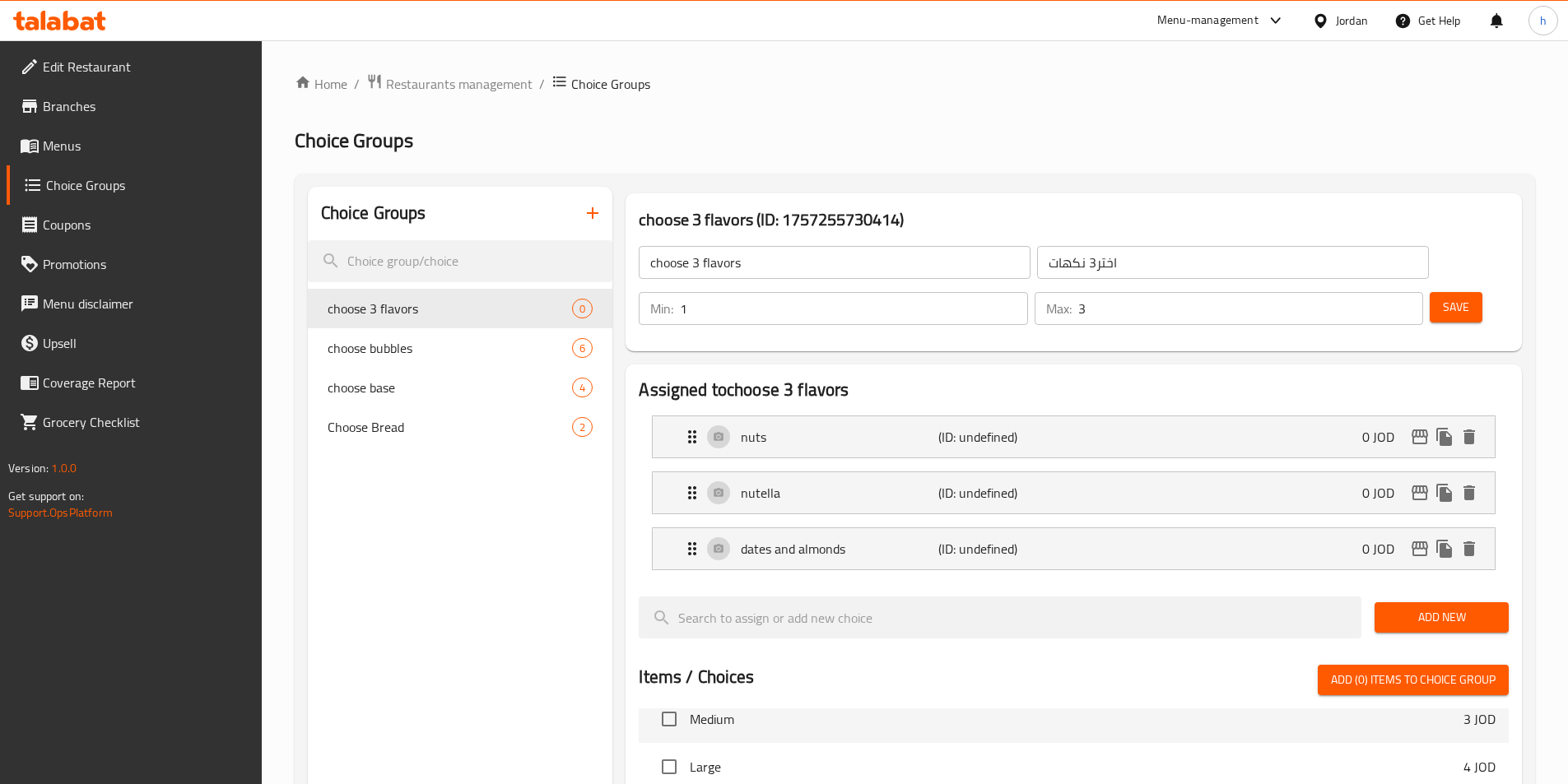
click at [1467, 607] on span "Add New" at bounding box center [1441, 617] width 108 height 21
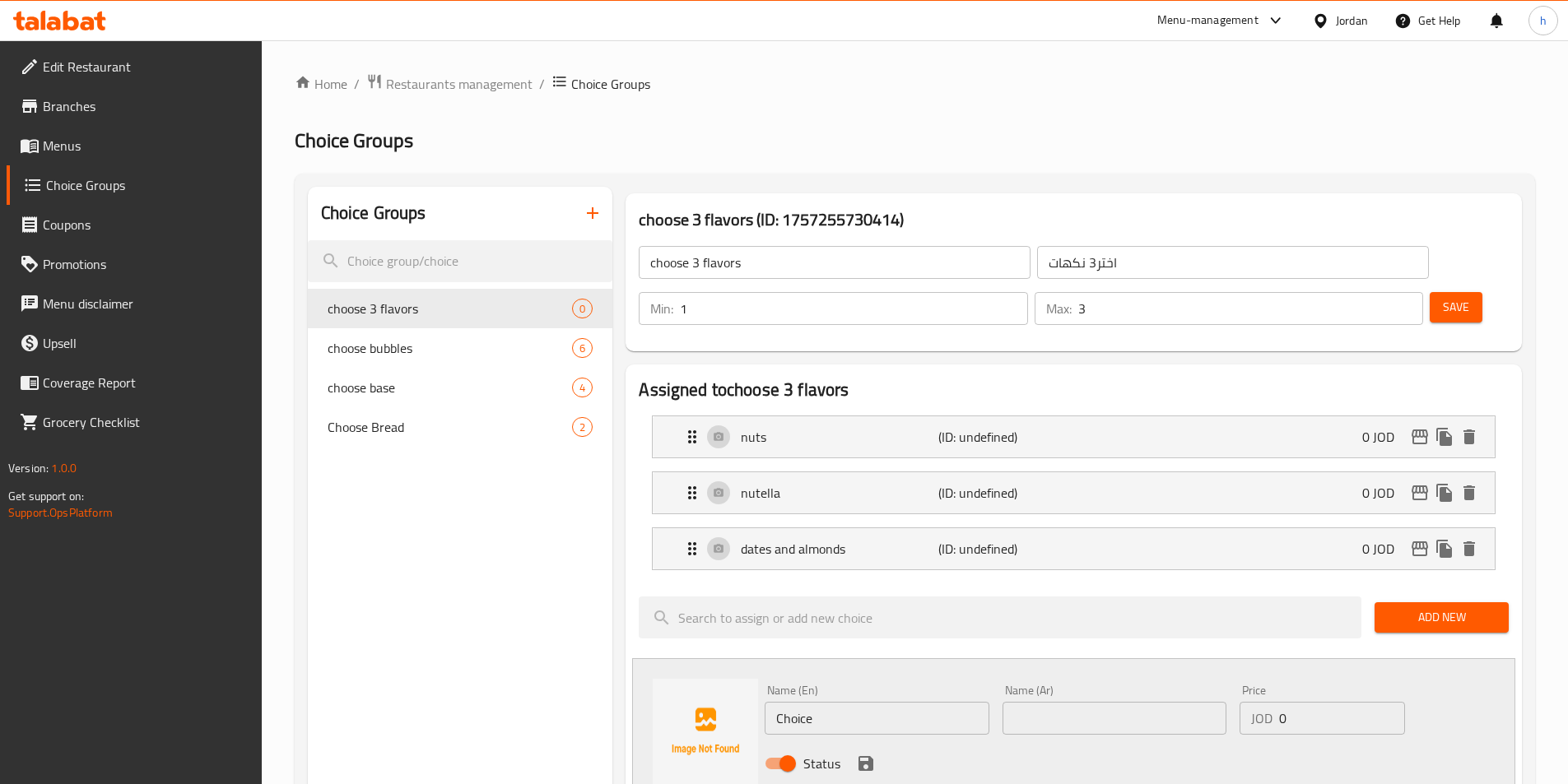
click at [883, 702] on input "Choice" at bounding box center [876, 718] width 224 height 33
paste input "pistachio"
type input "pistachio"
drag, startPoint x: 865, startPoint y: 718, endPoint x: 851, endPoint y: 711, distance: 15.7
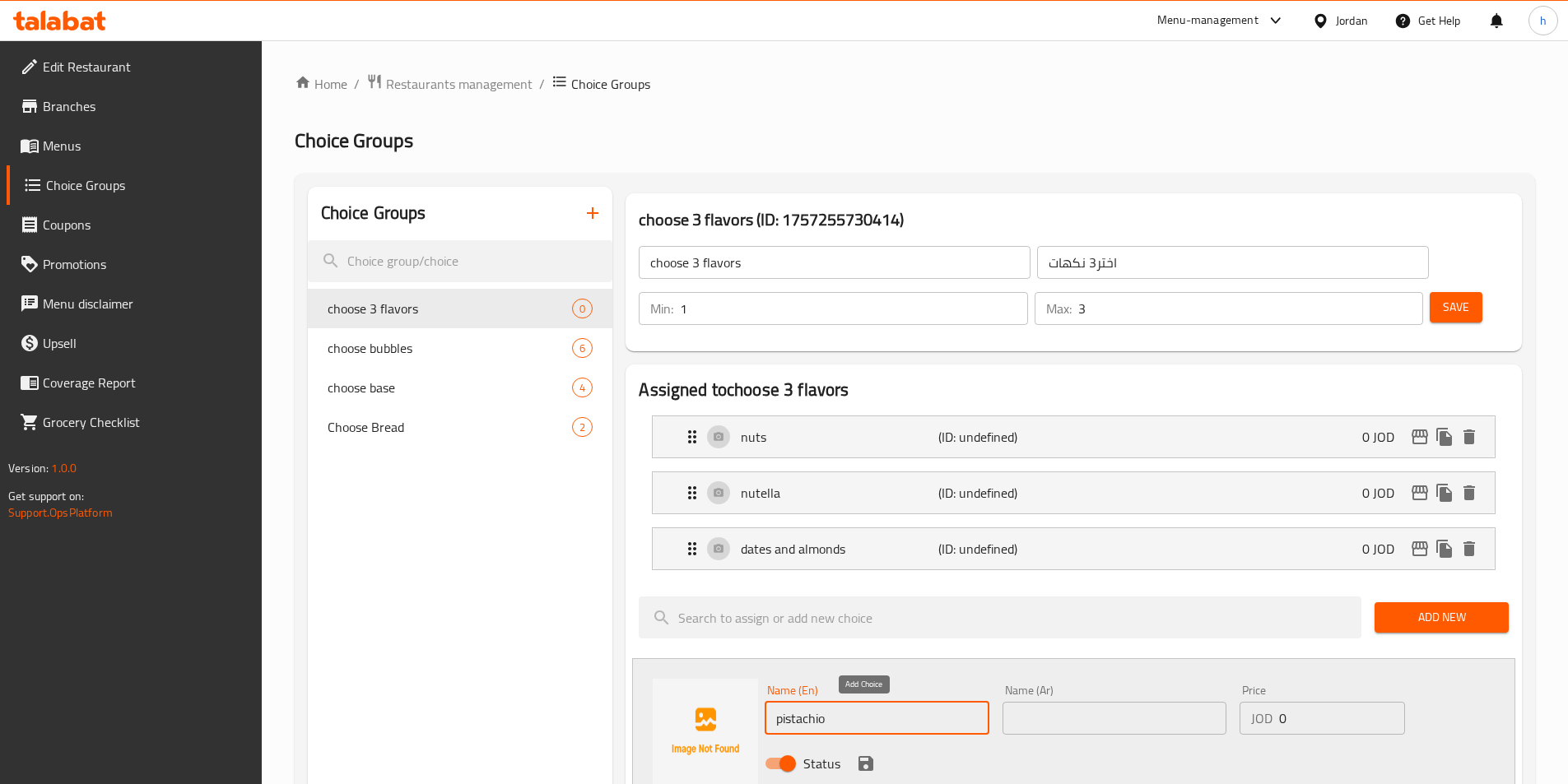
click at [865, 753] on icon "save" at bounding box center [866, 763] width 20 height 20
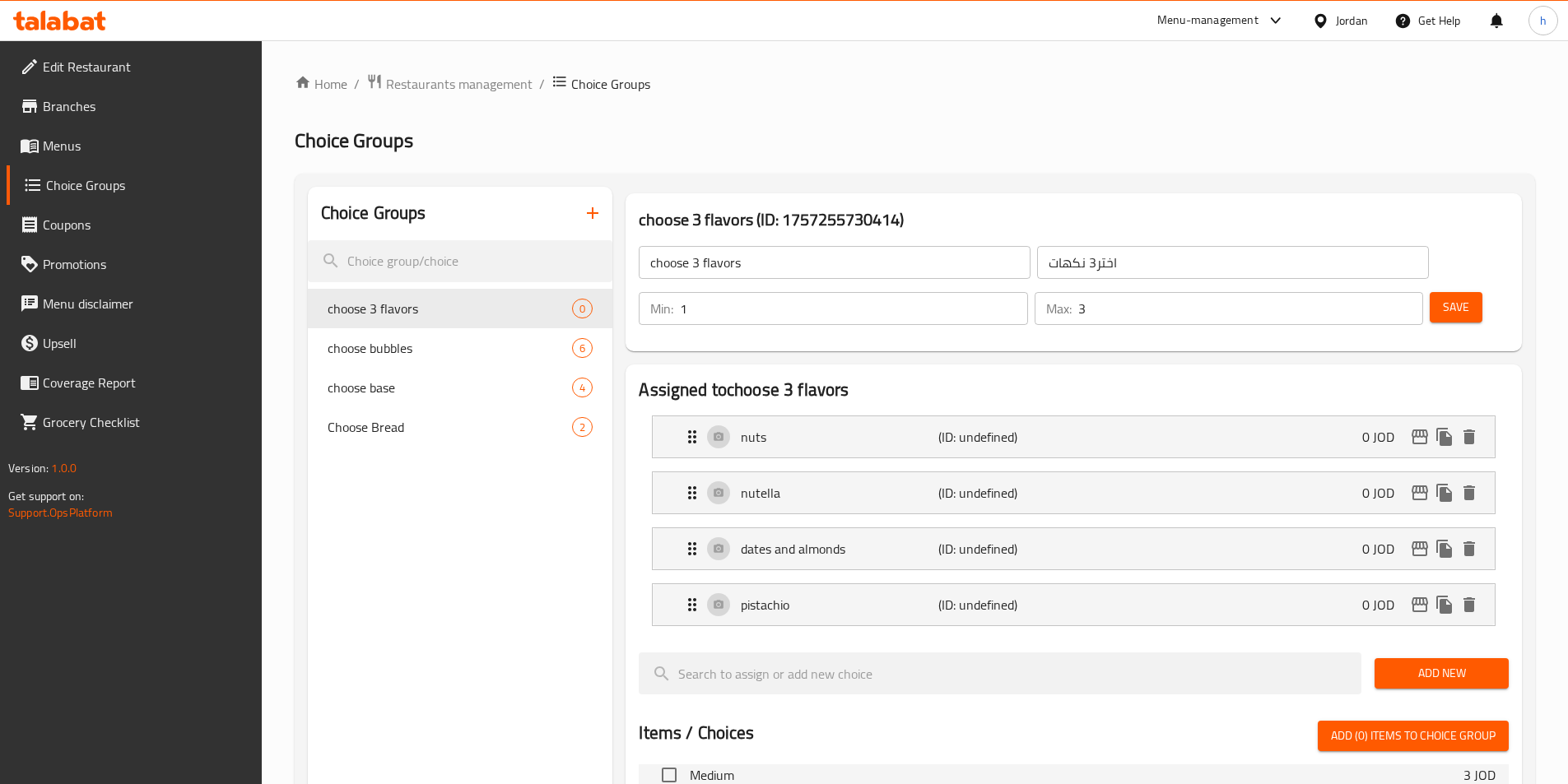
click at [1473, 663] on span "Add New" at bounding box center [1441, 673] width 108 height 21
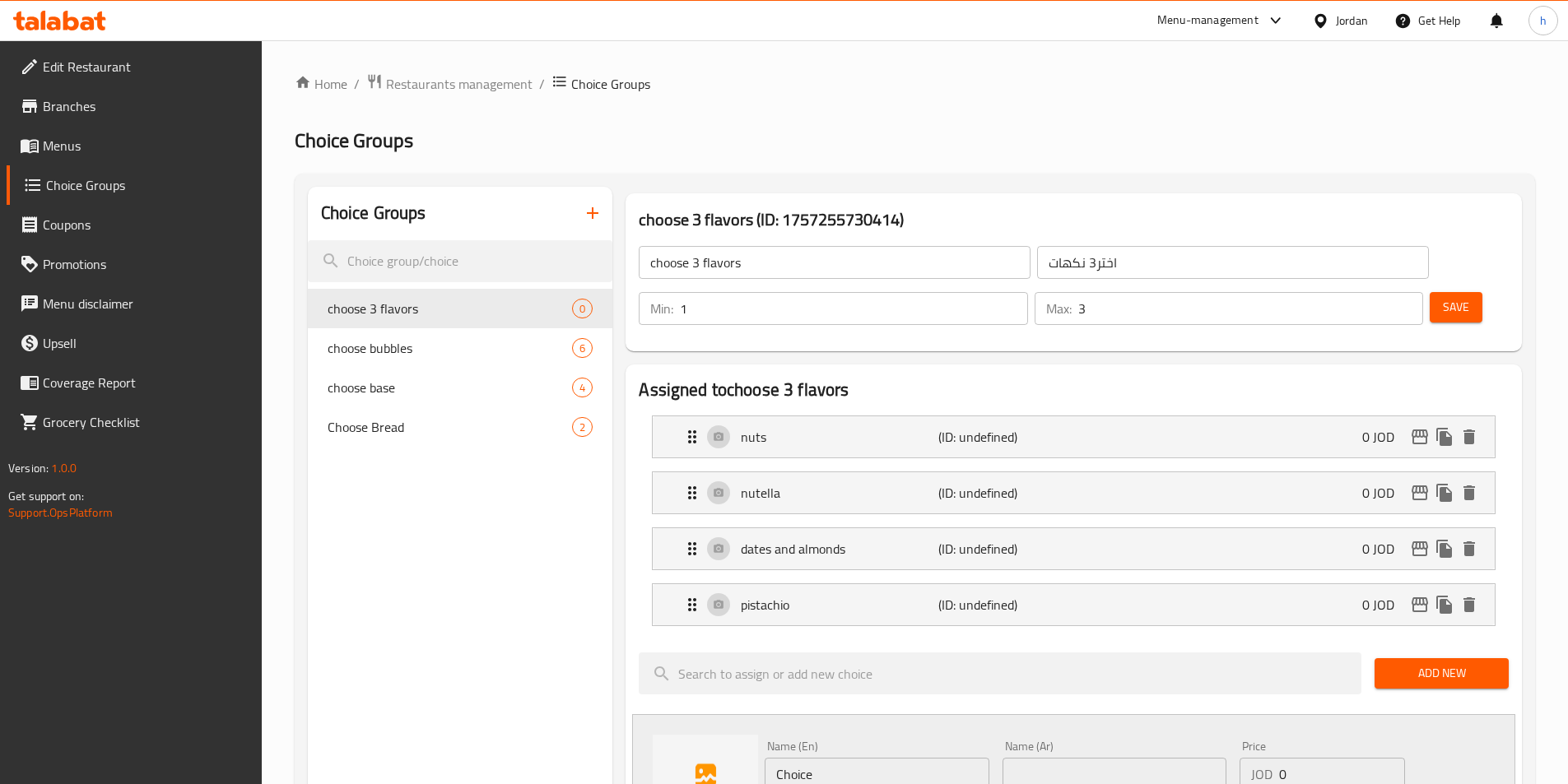
click at [889, 740] on div "Name (En) Choice Name (En)" at bounding box center [876, 765] width 224 height 50
click at [895, 740] on div "Name (En) Choice Name (En)" at bounding box center [876, 765] width 224 height 50
click at [859, 758] on input "Choice" at bounding box center [876, 774] width 224 height 33
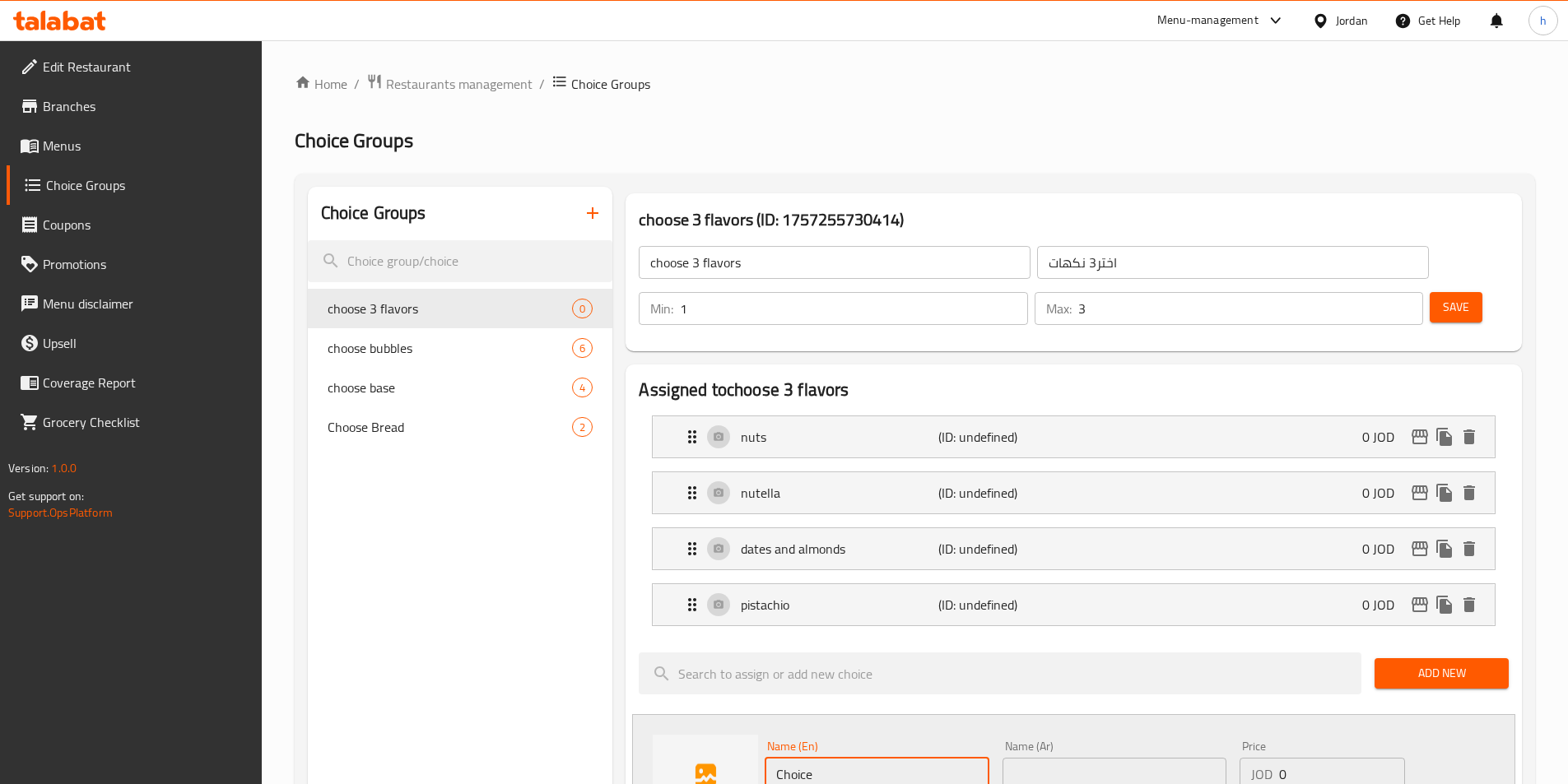
click at [859, 758] on input "Choice" at bounding box center [876, 774] width 224 height 33
paste input "marshmallow"
type input "marshmallow"
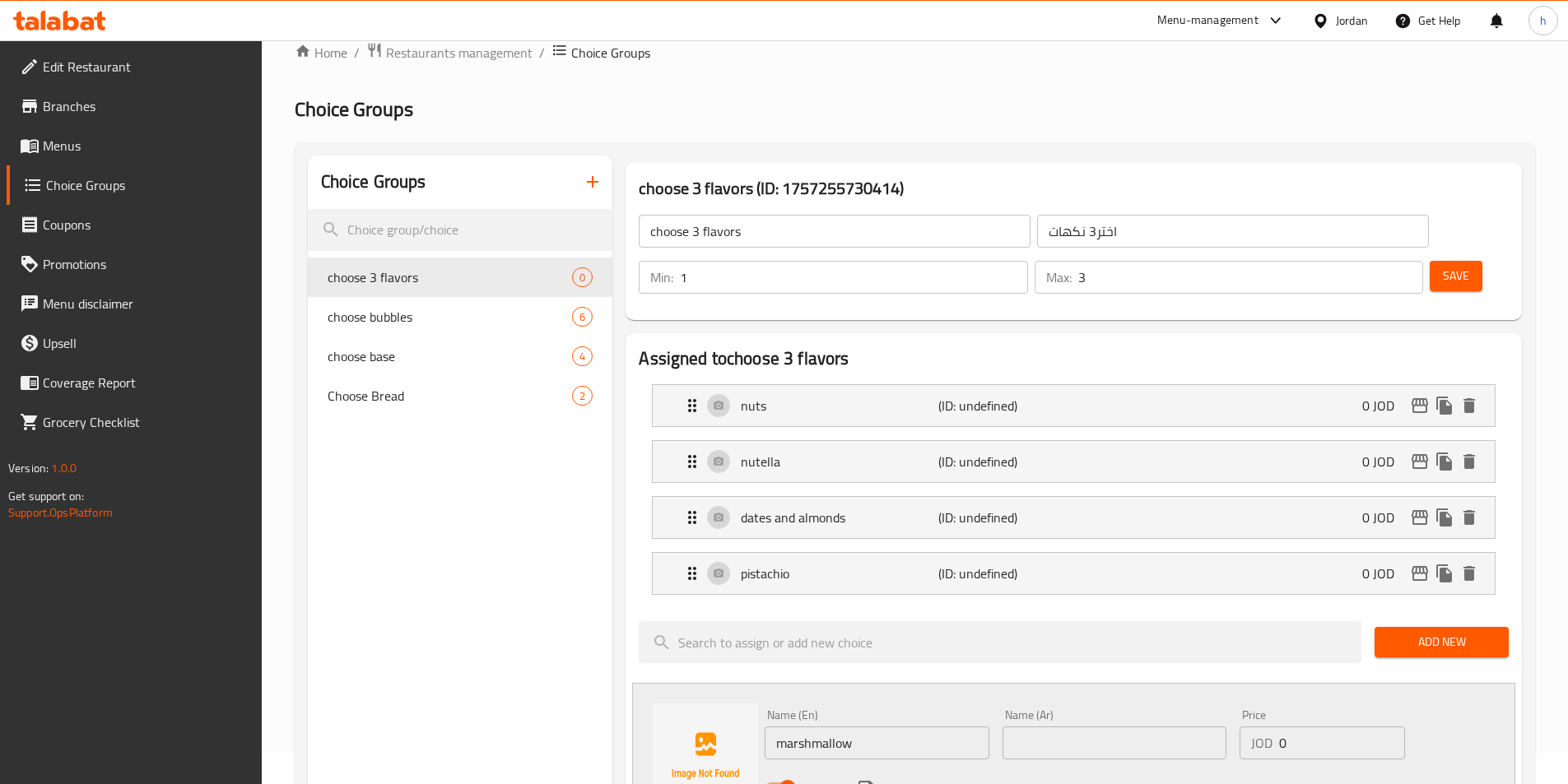
scroll to position [82, 0]
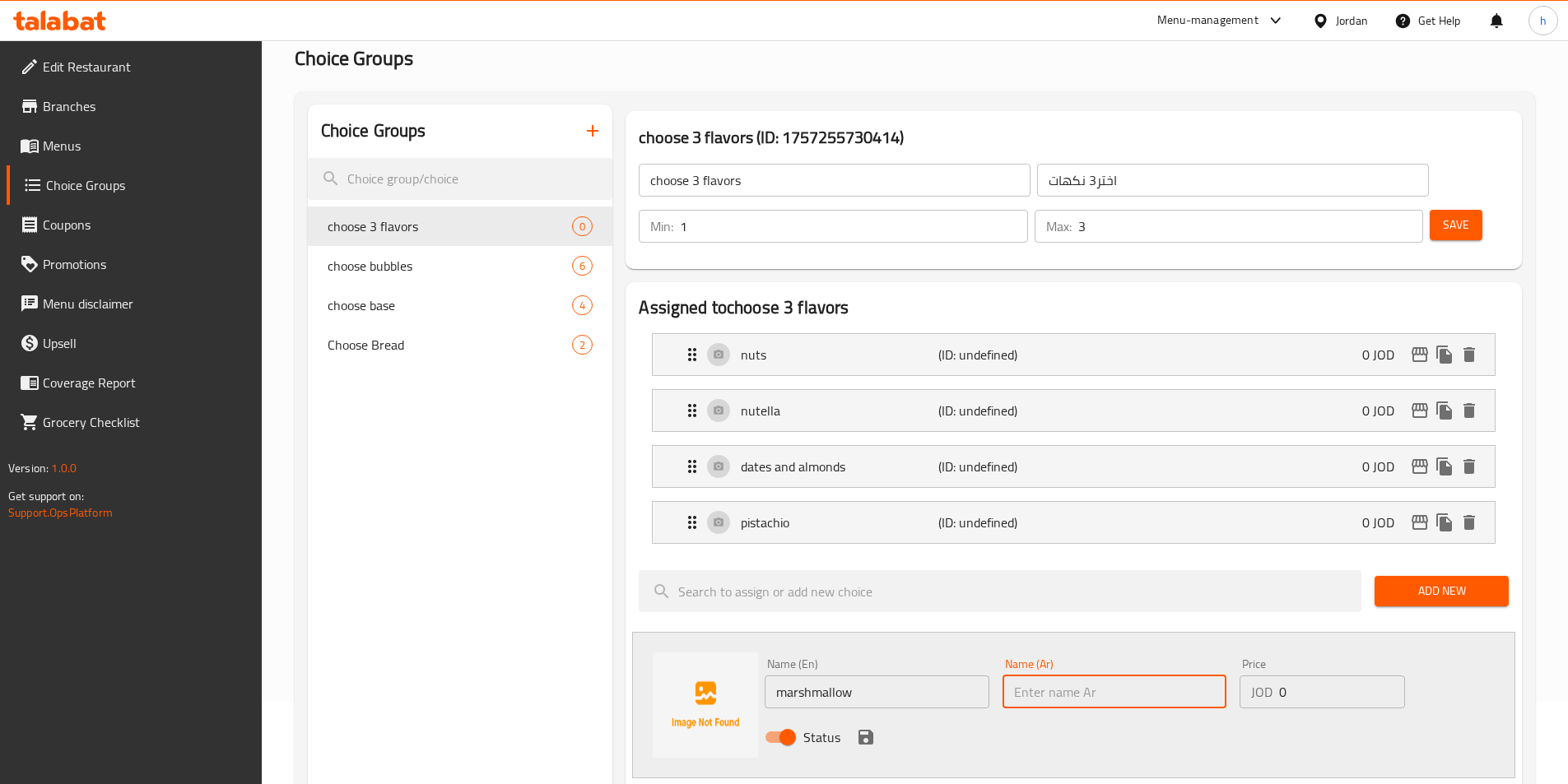
click at [1083, 676] on input "text" at bounding box center [1114, 692] width 224 height 33
paste input "مارشميلو"
type input "مارشميلو"
click at [867, 727] on icon "save" at bounding box center [866, 737] width 20 height 20
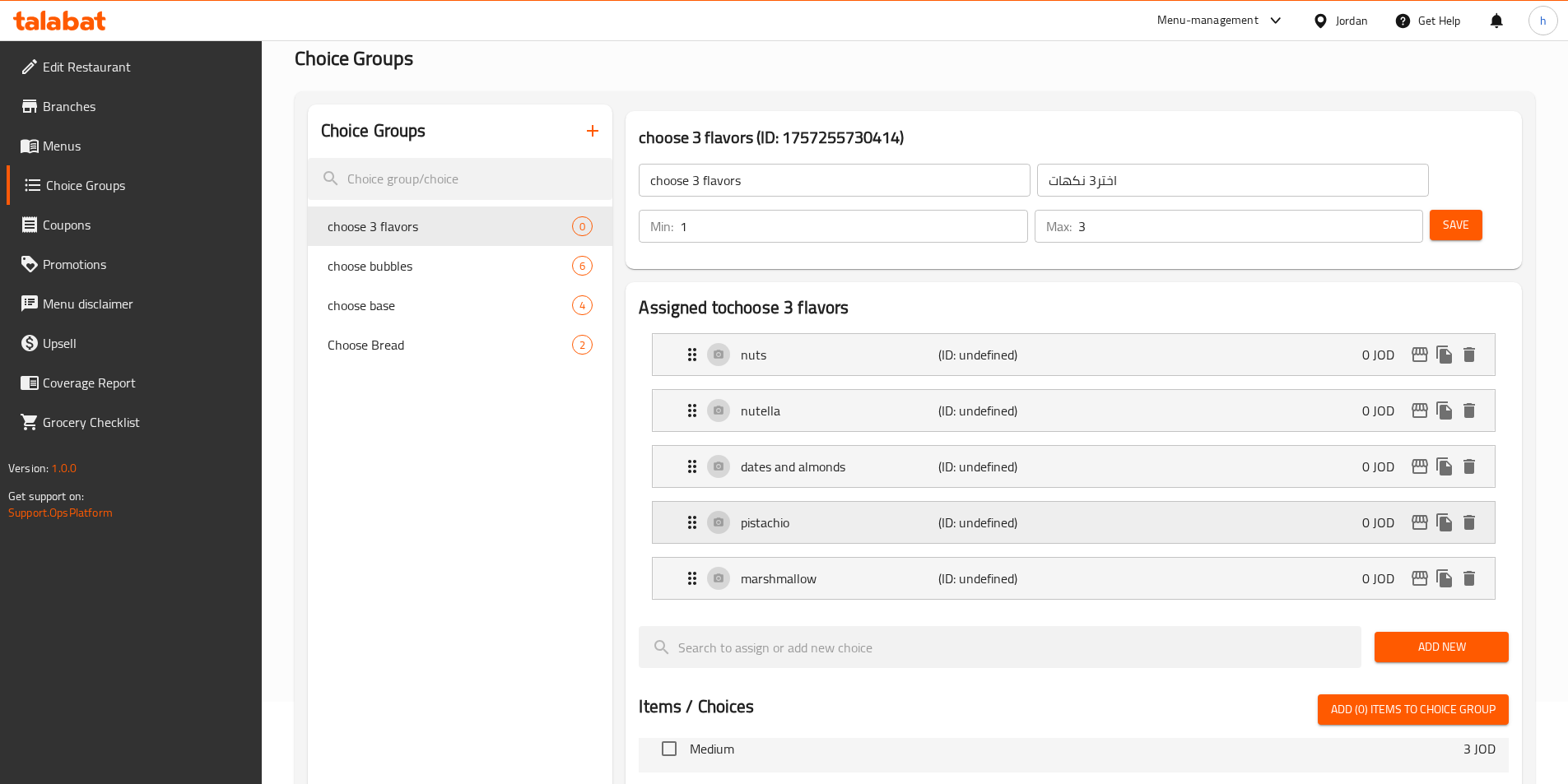
click at [868, 512] on p "pistachio" at bounding box center [839, 522] width 197 height 20
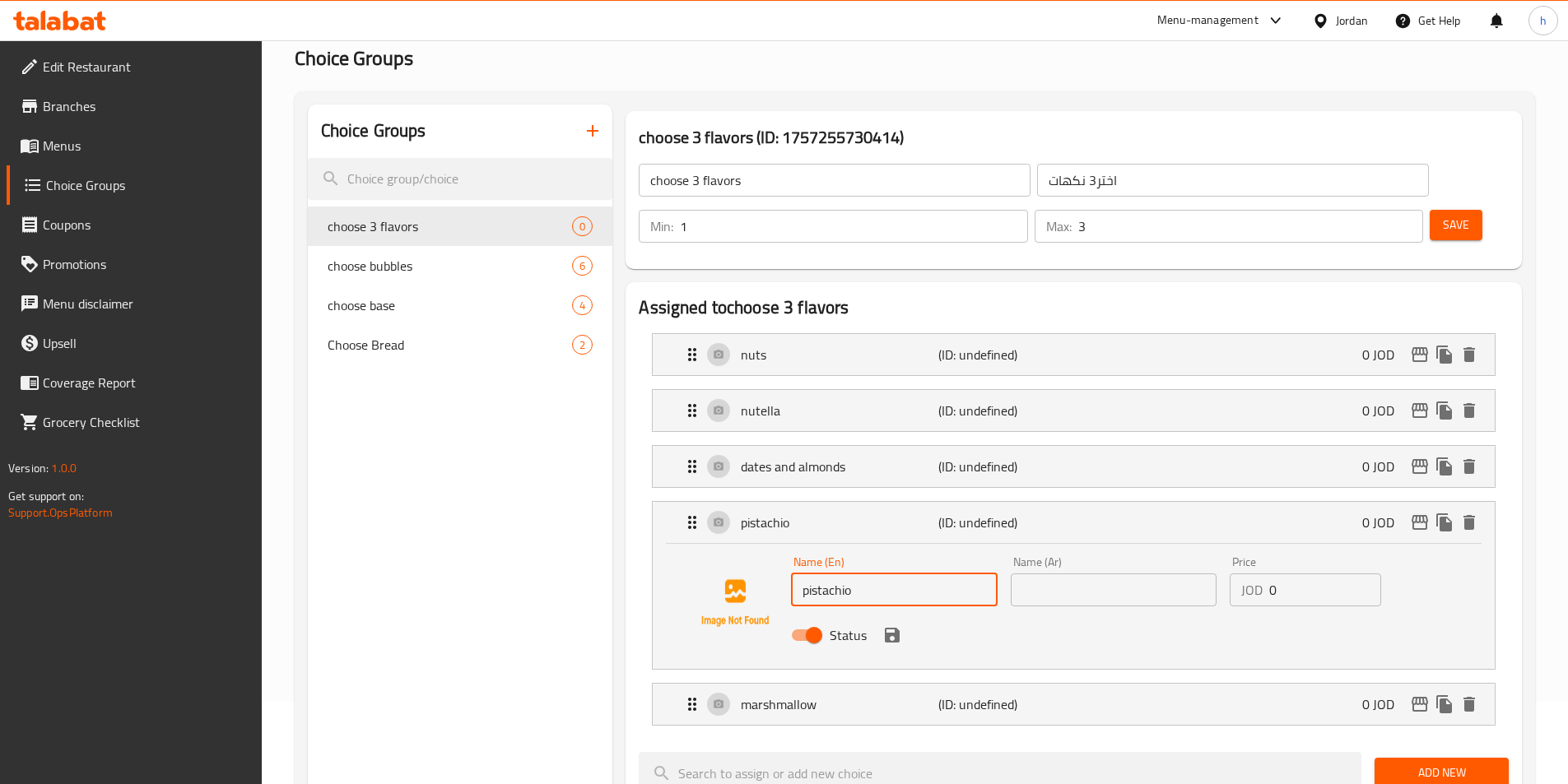
click at [986, 573] on input "pistachio" at bounding box center [893, 590] width 206 height 33
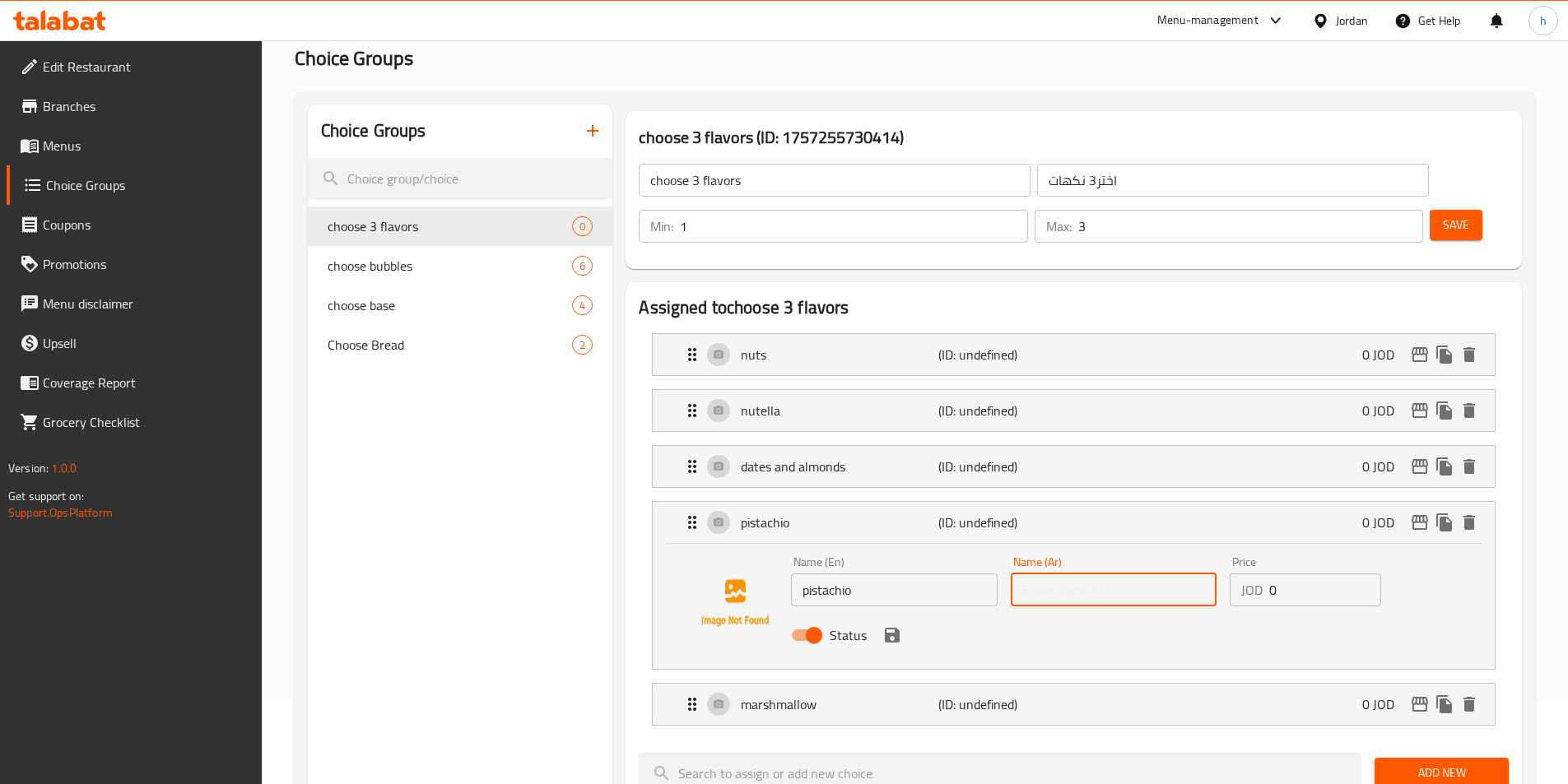
click at [1071, 573] on input "text" at bounding box center [1113, 590] width 206 height 33
paste input "فستق"
click at [901, 625] on icon "save" at bounding box center [892, 635] width 20 height 20
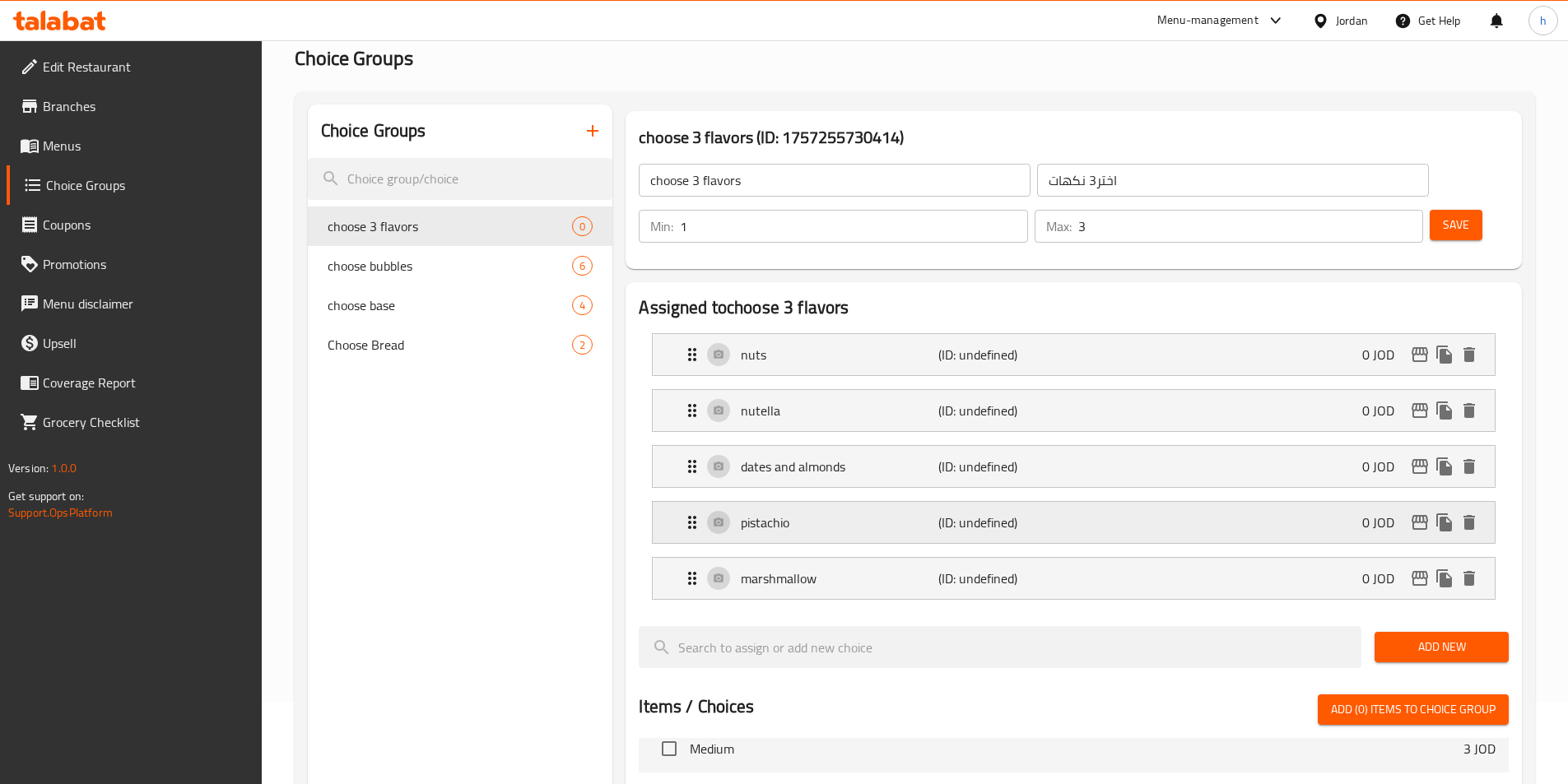
type input "فستق"
click at [867, 446] on div "dates and almonds (ID: undefined) 0 JOD" at bounding box center [1078, 466] width 792 height 41
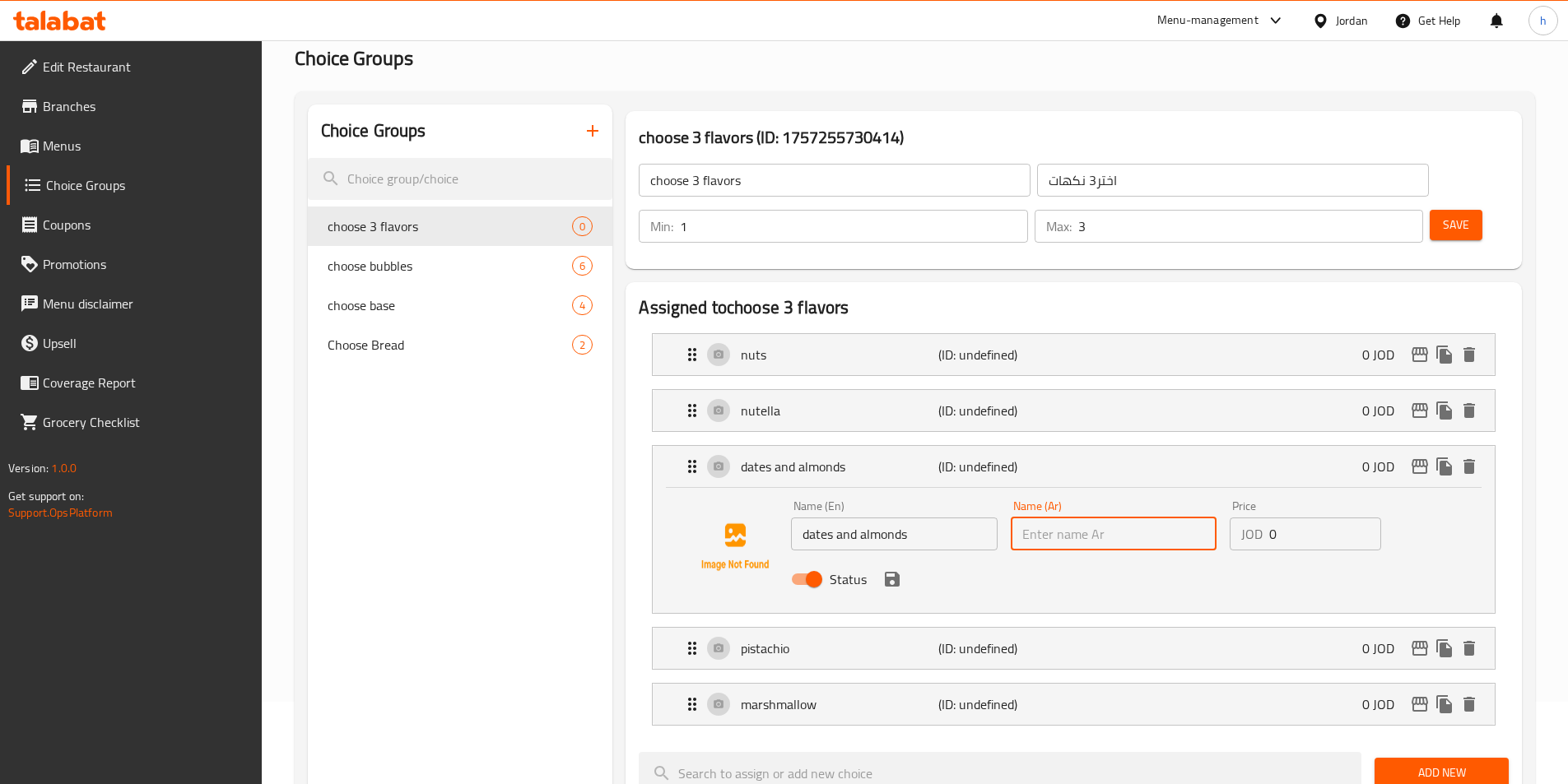
click at [1078, 517] on input "text" at bounding box center [1113, 534] width 206 height 33
paste input "التمر واللوز"
click at [887, 569] on icon "save" at bounding box center [892, 579] width 20 height 20
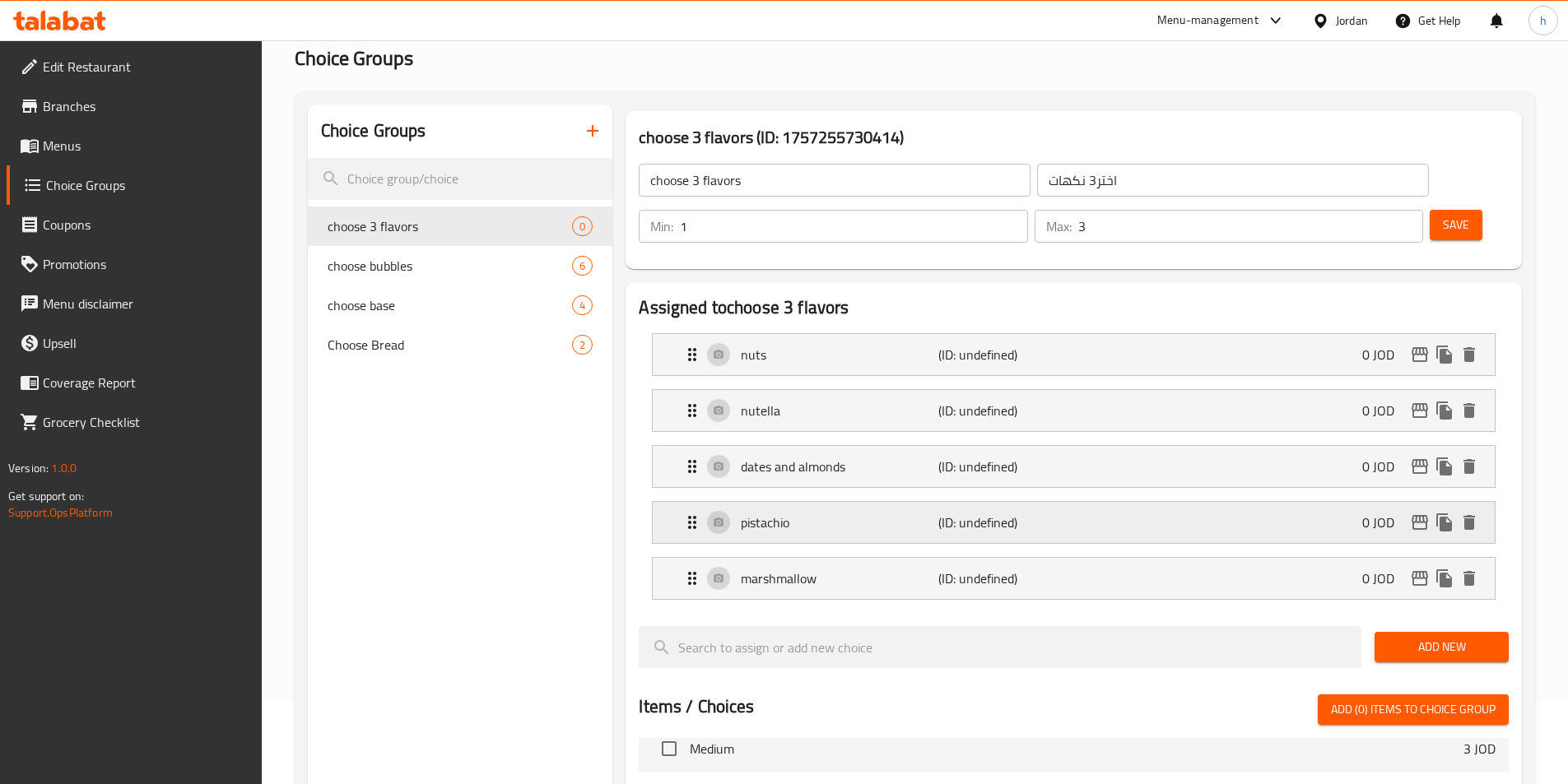
type input "التمر واللوز"
click at [875, 390] on div "nutella (ID: undefined) 0 JOD" at bounding box center [1078, 410] width 792 height 41
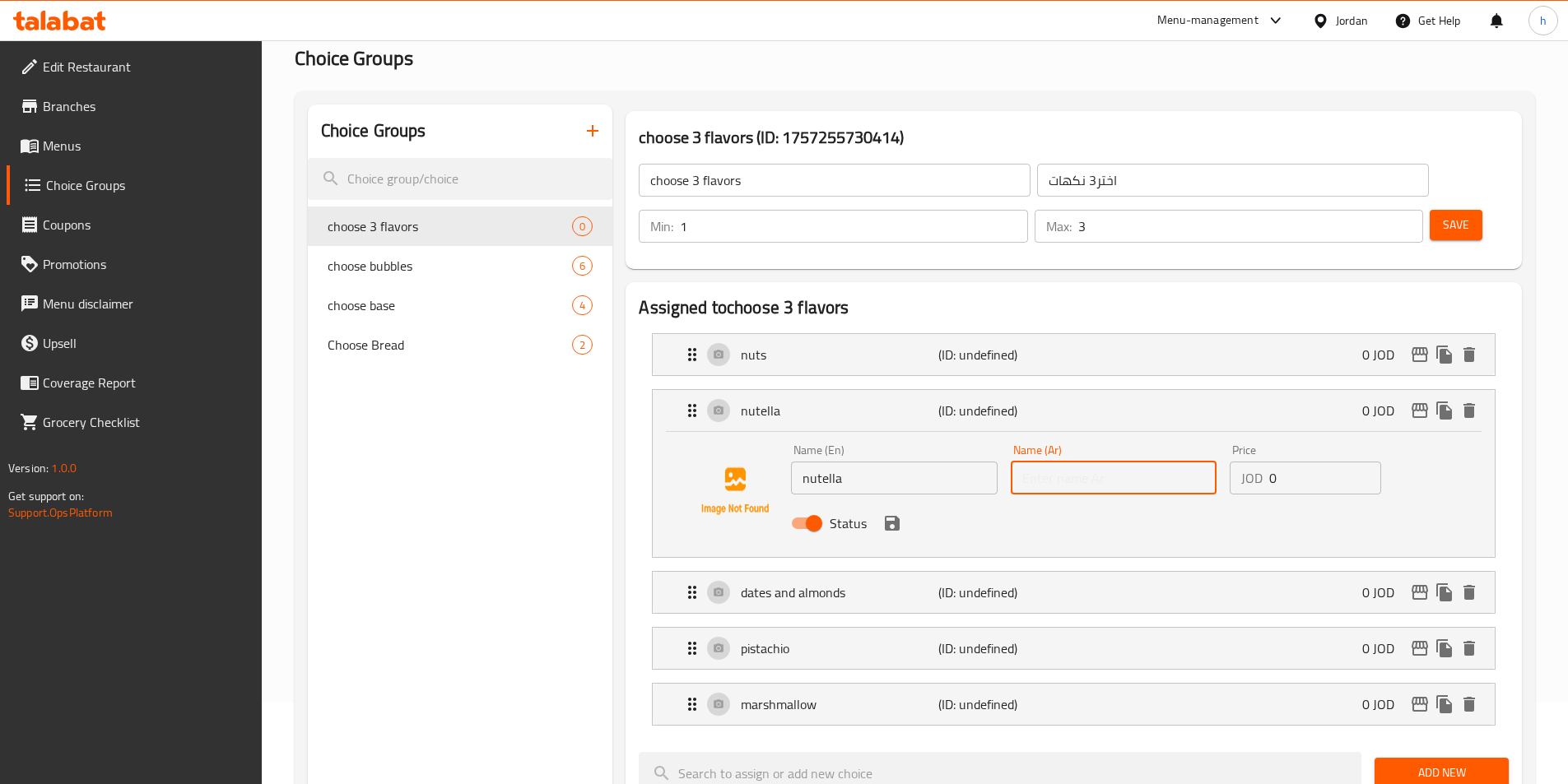
click at [1065, 461] on input "text" at bounding box center [1113, 478] width 206 height 33
paste input "نوتيلا"
click at [900, 513] on icon "save" at bounding box center [892, 523] width 20 height 20
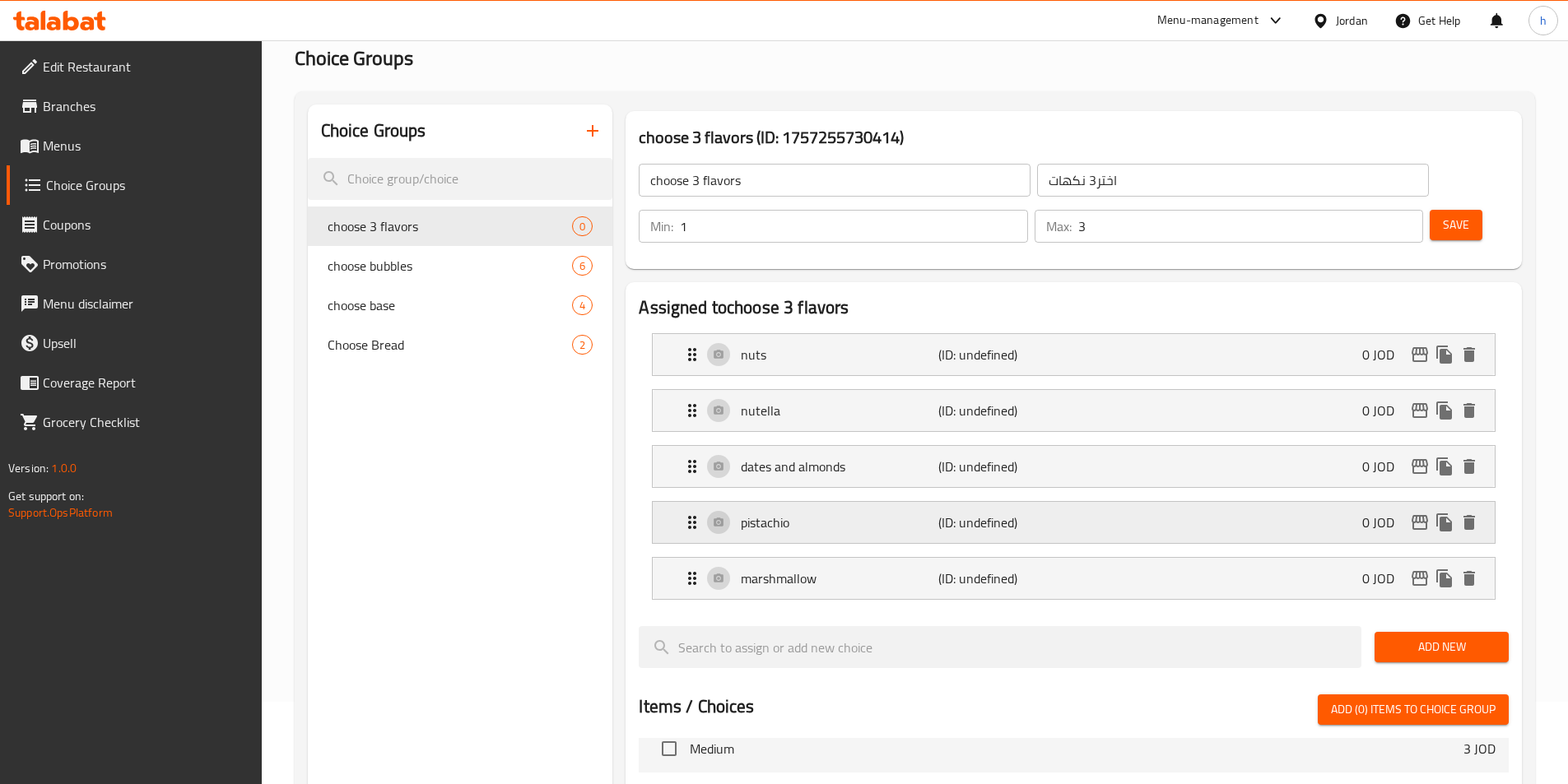
type input "نوتيلا"
click at [876, 334] on div "nuts (ID: undefined) 0 JOD" at bounding box center [1078, 354] width 792 height 41
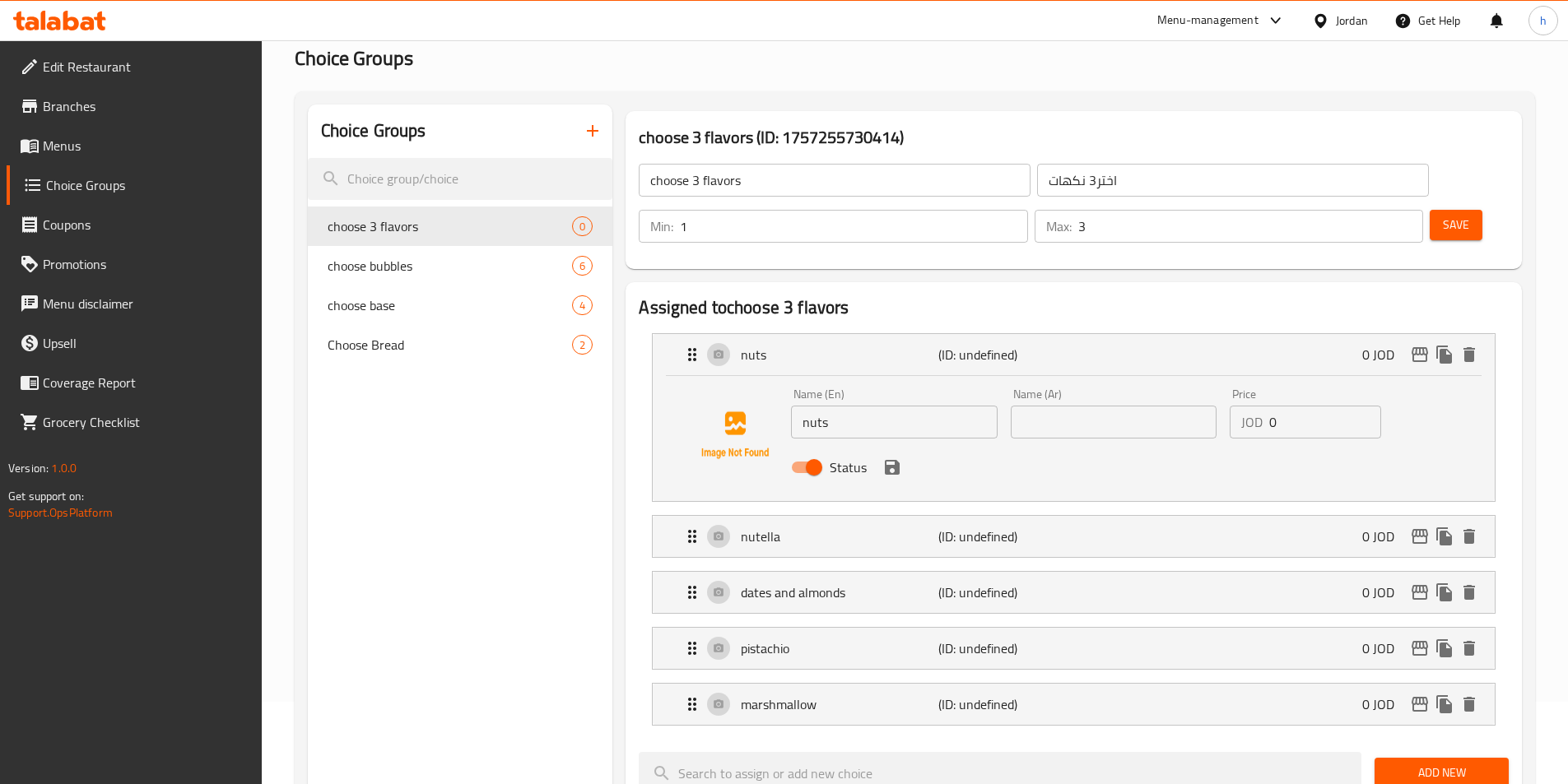
click at [1142, 406] on input "text" at bounding box center [1113, 422] width 206 height 33
paste input "المكسرات"
click at [900, 457] on icon "save" at bounding box center [892, 467] width 20 height 20
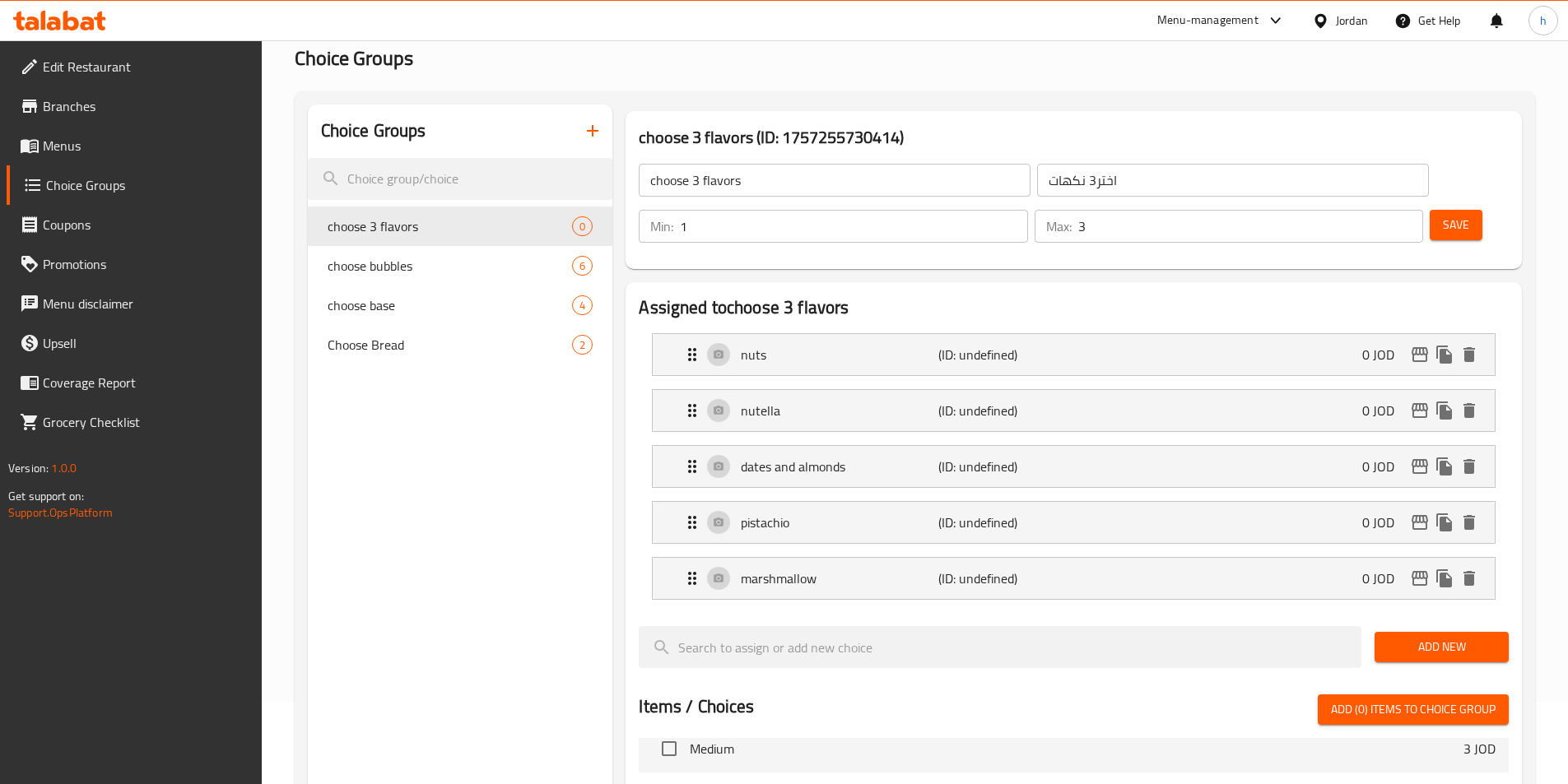
type input "المكسرات"
click at [1443, 215] on span "Save" at bounding box center [1456, 225] width 26 height 21
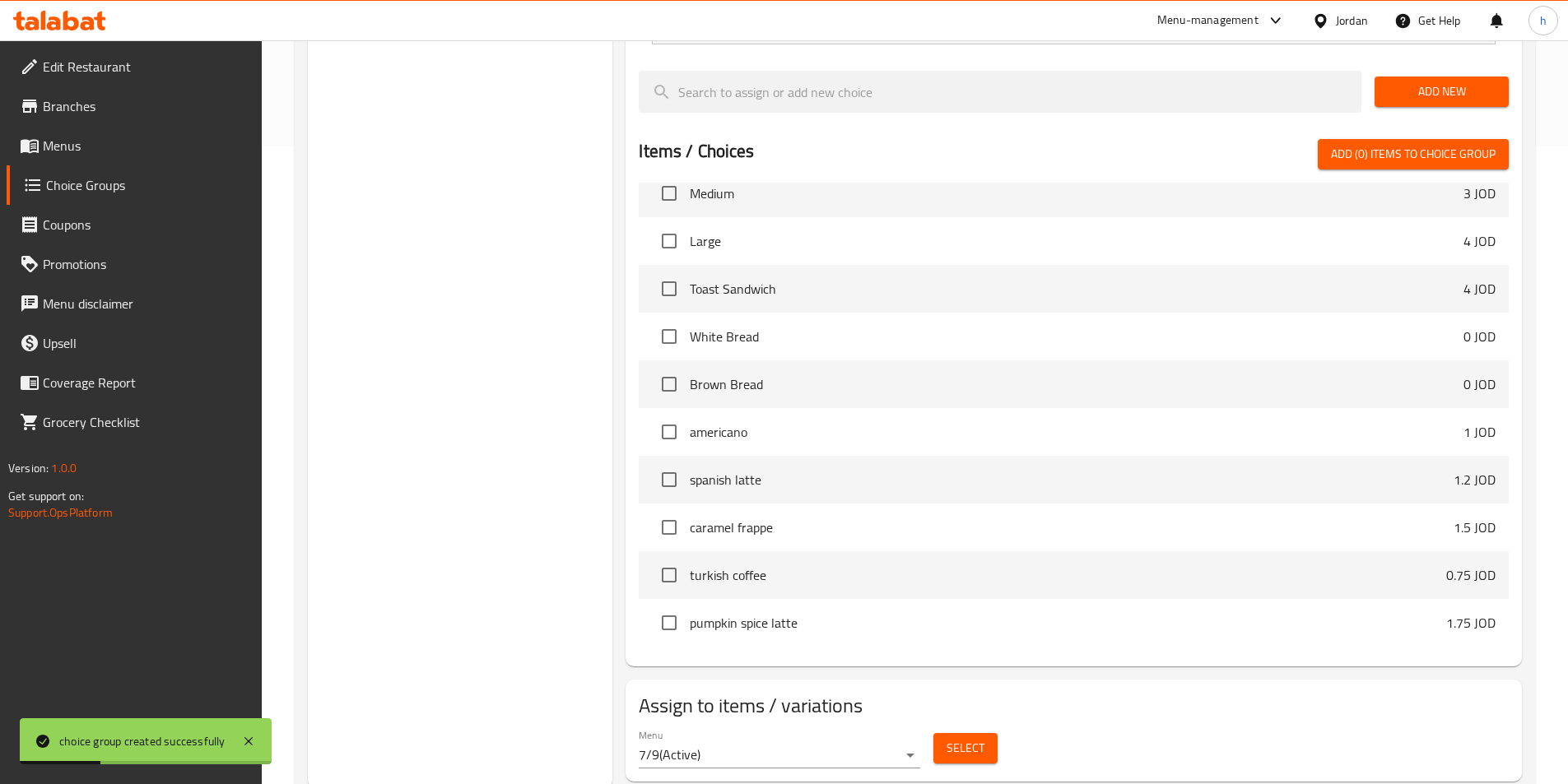
scroll to position [642, 0]
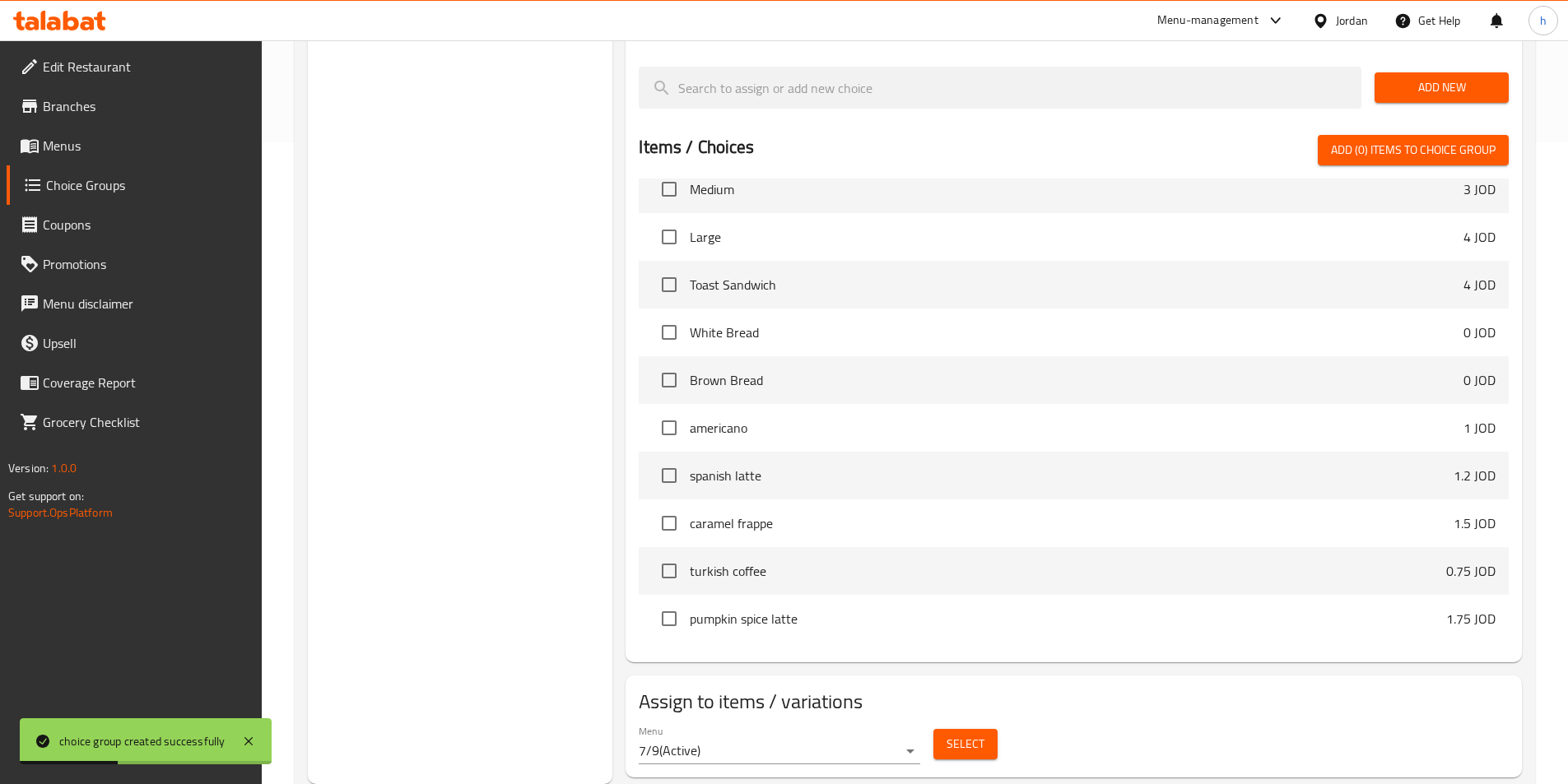
click at [1001, 722] on div "Select" at bounding box center [965, 744] width 77 height 44
click at [989, 729] on button "Select" at bounding box center [965, 744] width 64 height 31
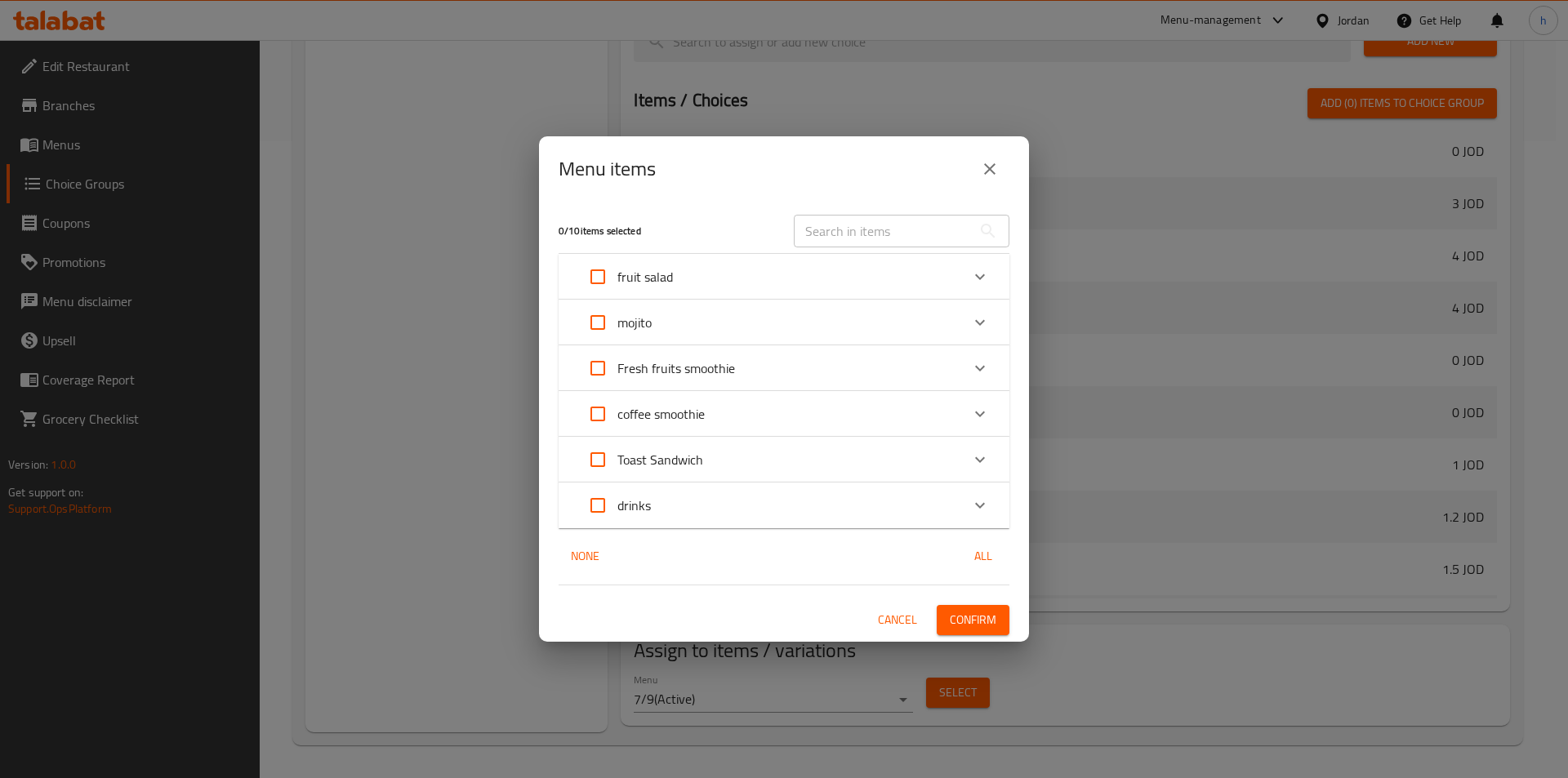
click at [949, 272] on div "fruit salad" at bounding box center [769, 276] width 382 height 39
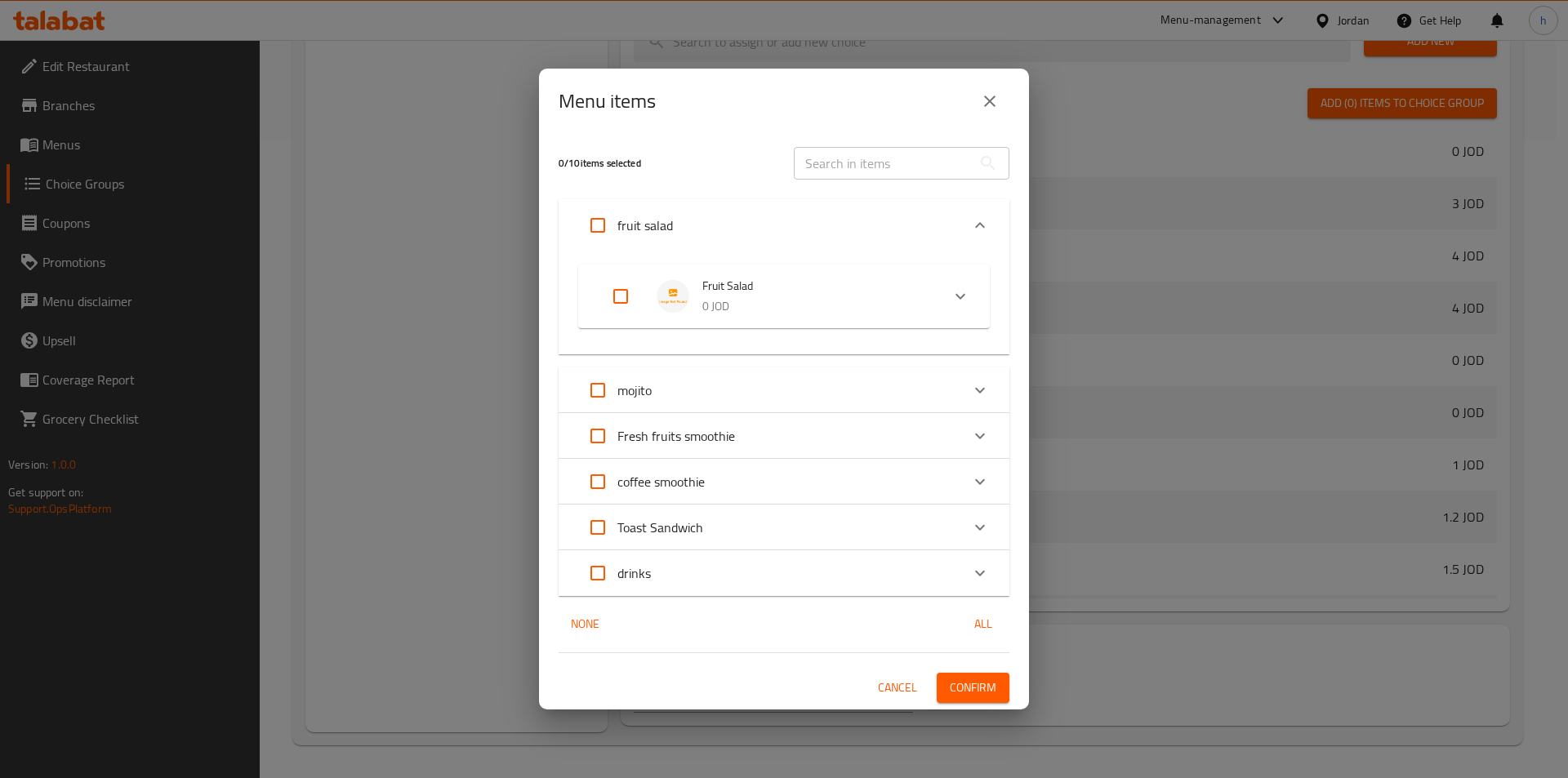
click at [790, 281] on span "Fruit Salad" at bounding box center [815, 286] width 226 height 21
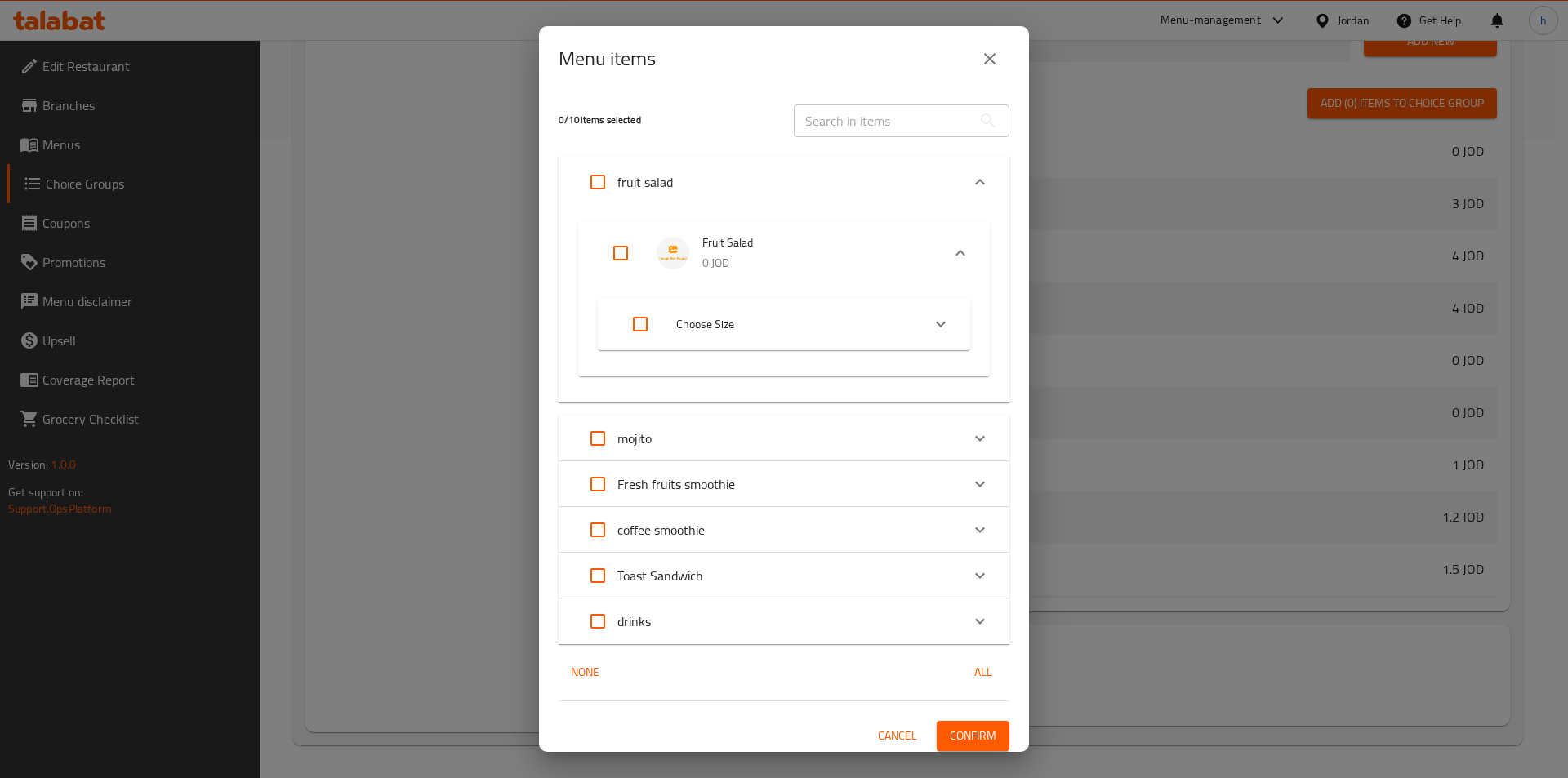
click at [613, 243] on input "Expand" at bounding box center [620, 252] width 39 height 39
checkbox input "true"
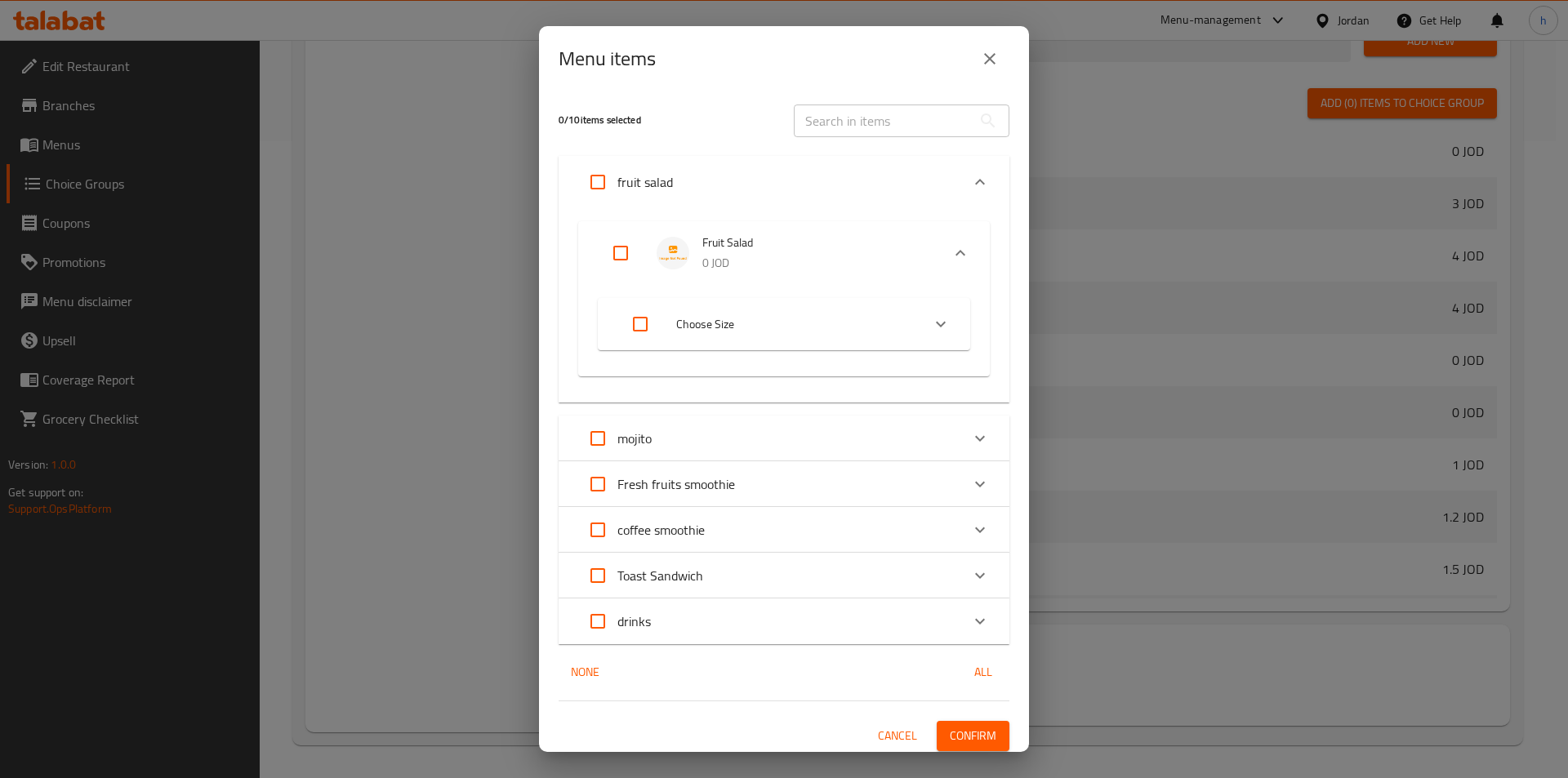
checkbox input "true"
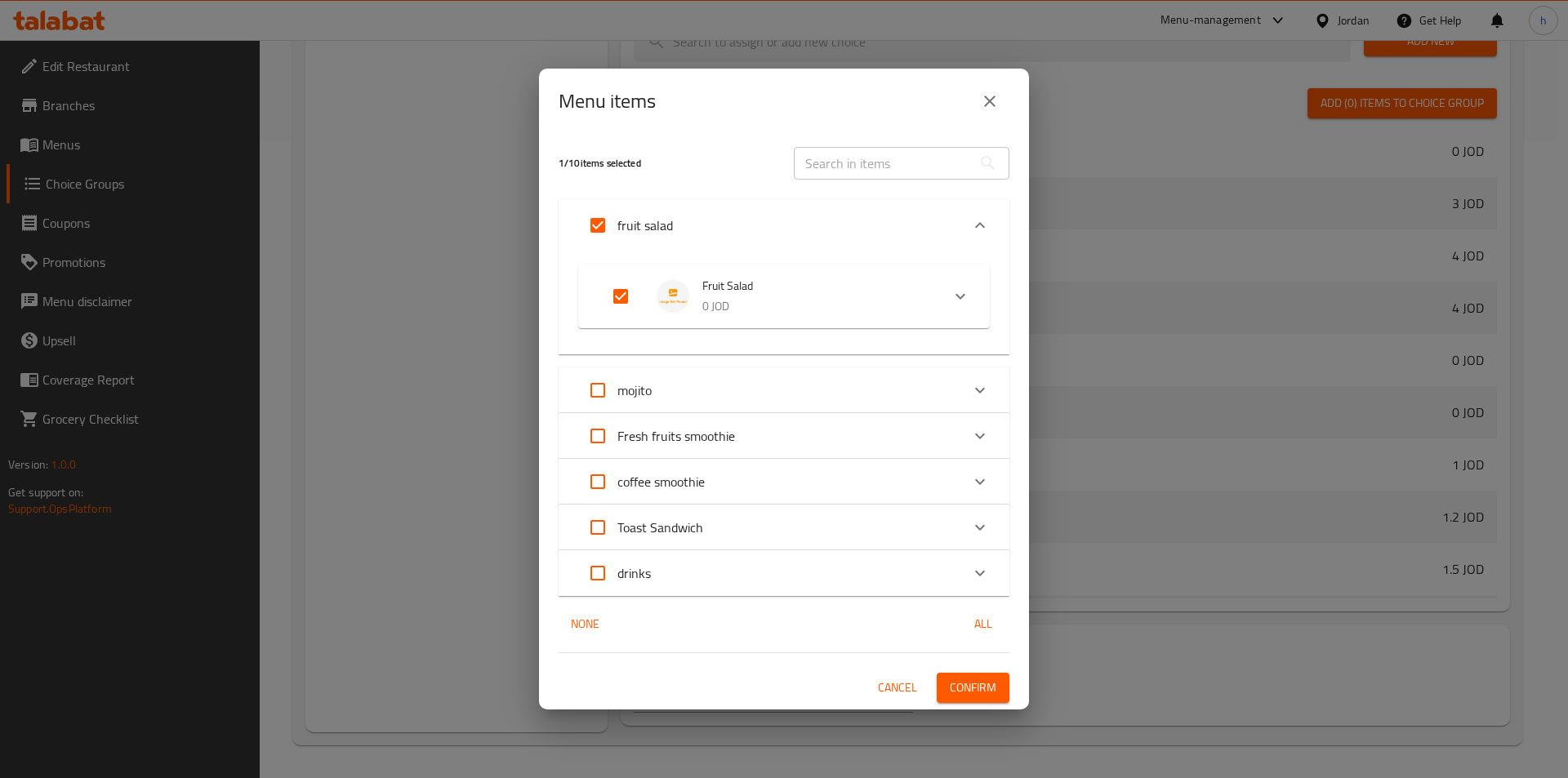
click at [977, 698] on button "Confirm" at bounding box center [973, 687] width 73 height 30
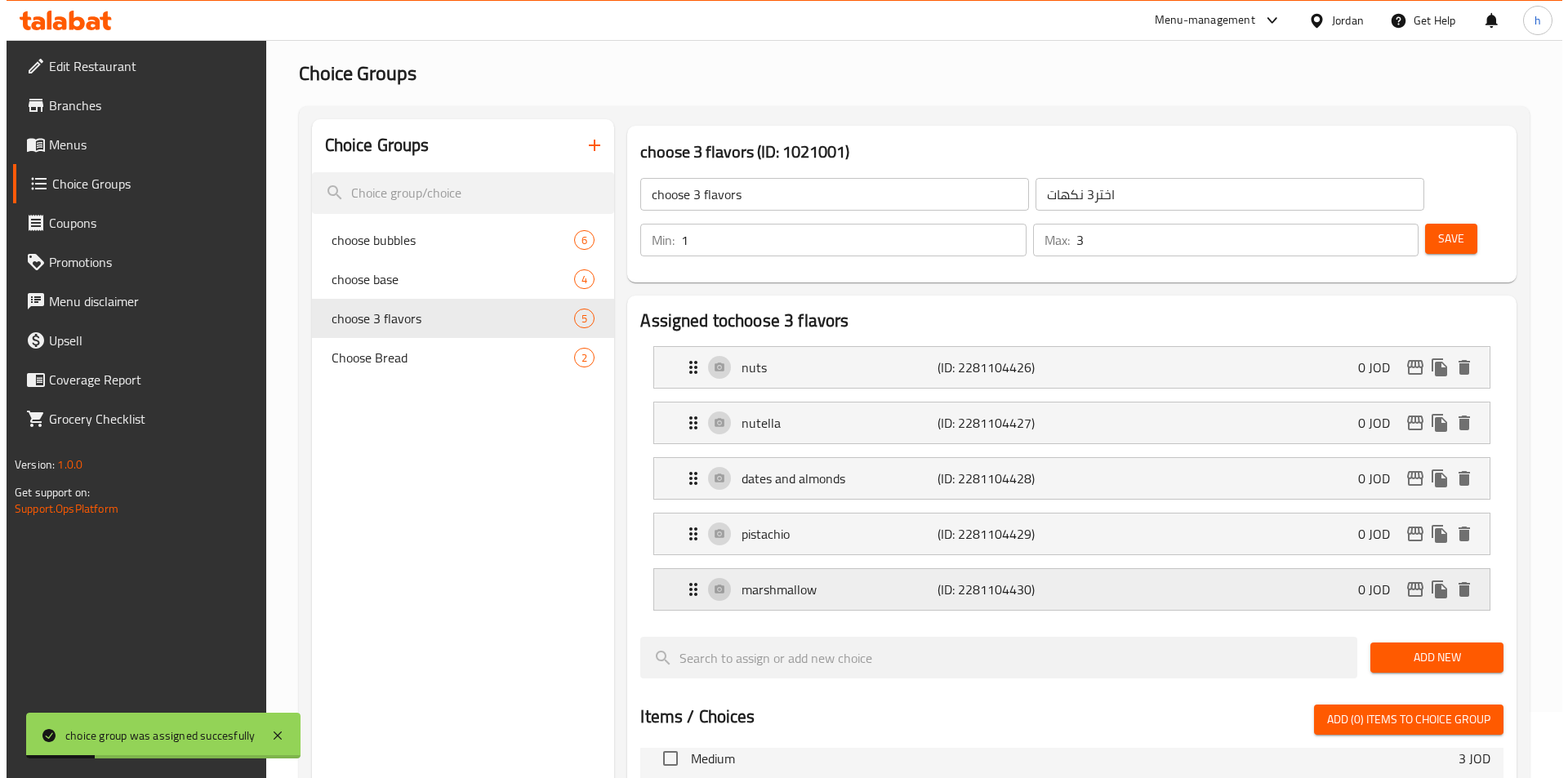
scroll to position [0, 0]
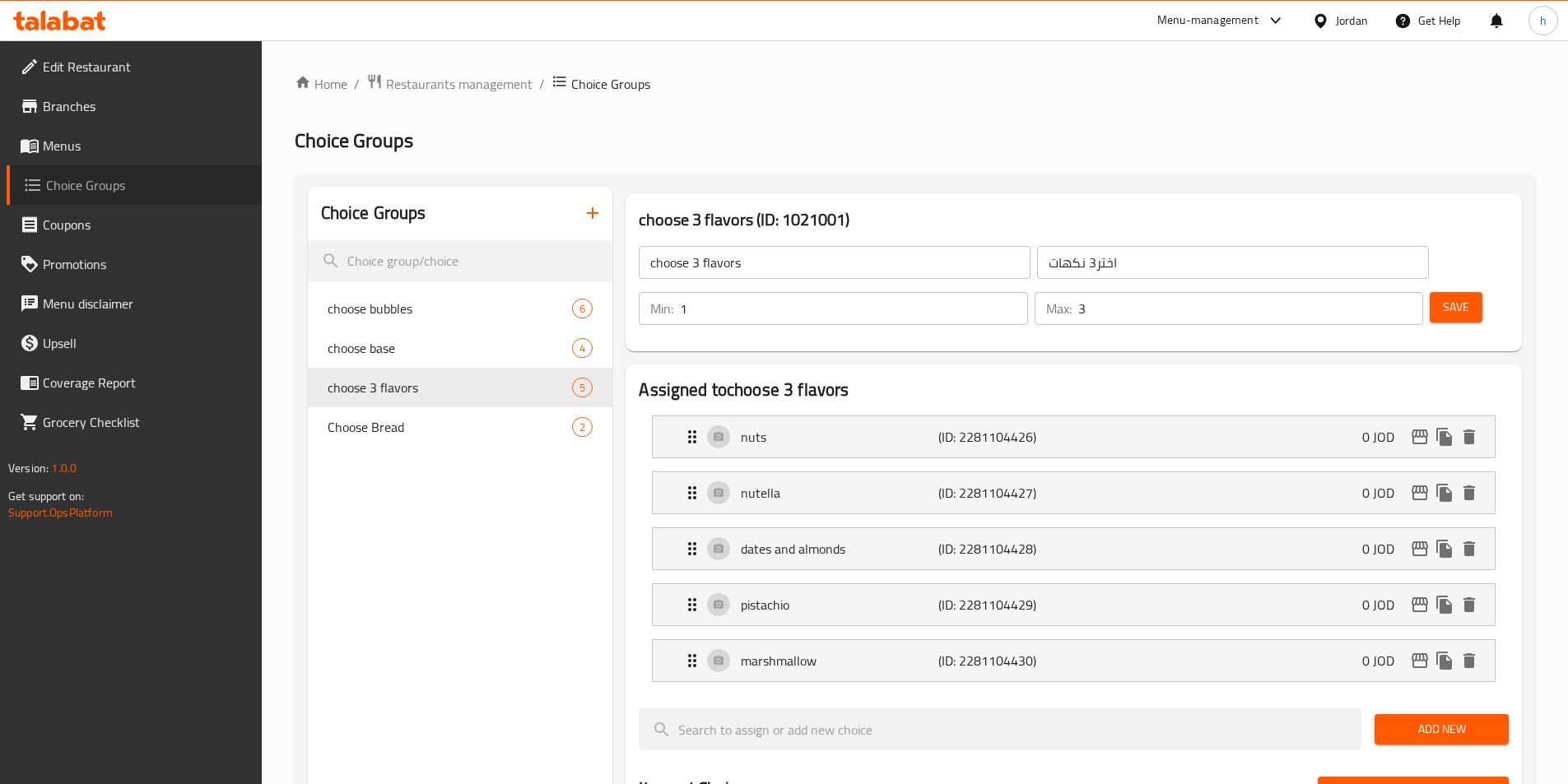
click at [151, 174] on link "Choice Groups" at bounding box center [135, 184] width 255 height 39
click at [143, 151] on span "Menus" at bounding box center [145, 145] width 206 height 20
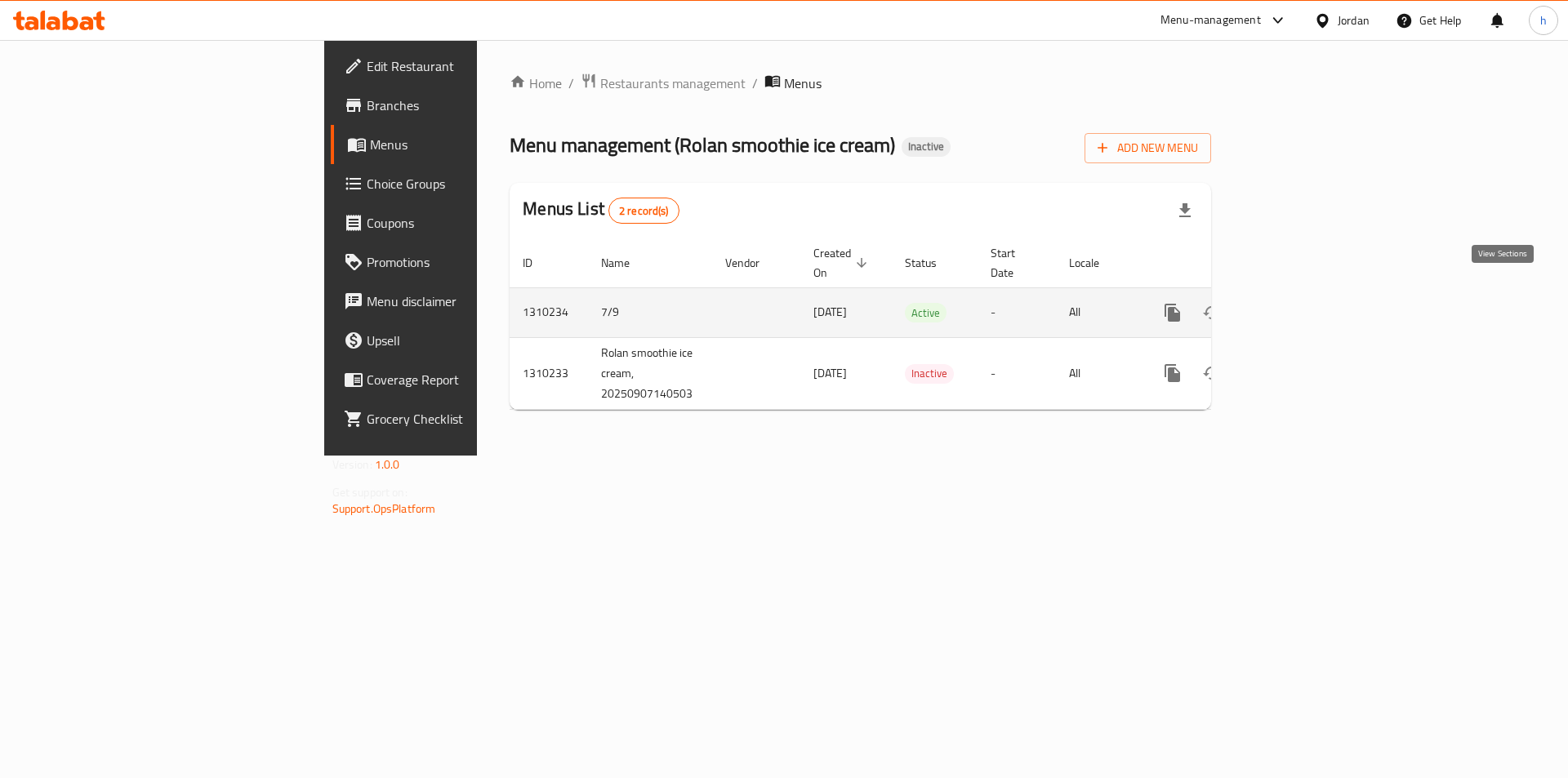
click at [1300, 303] on icon "enhanced table" at bounding box center [1290, 312] width 20 height 20
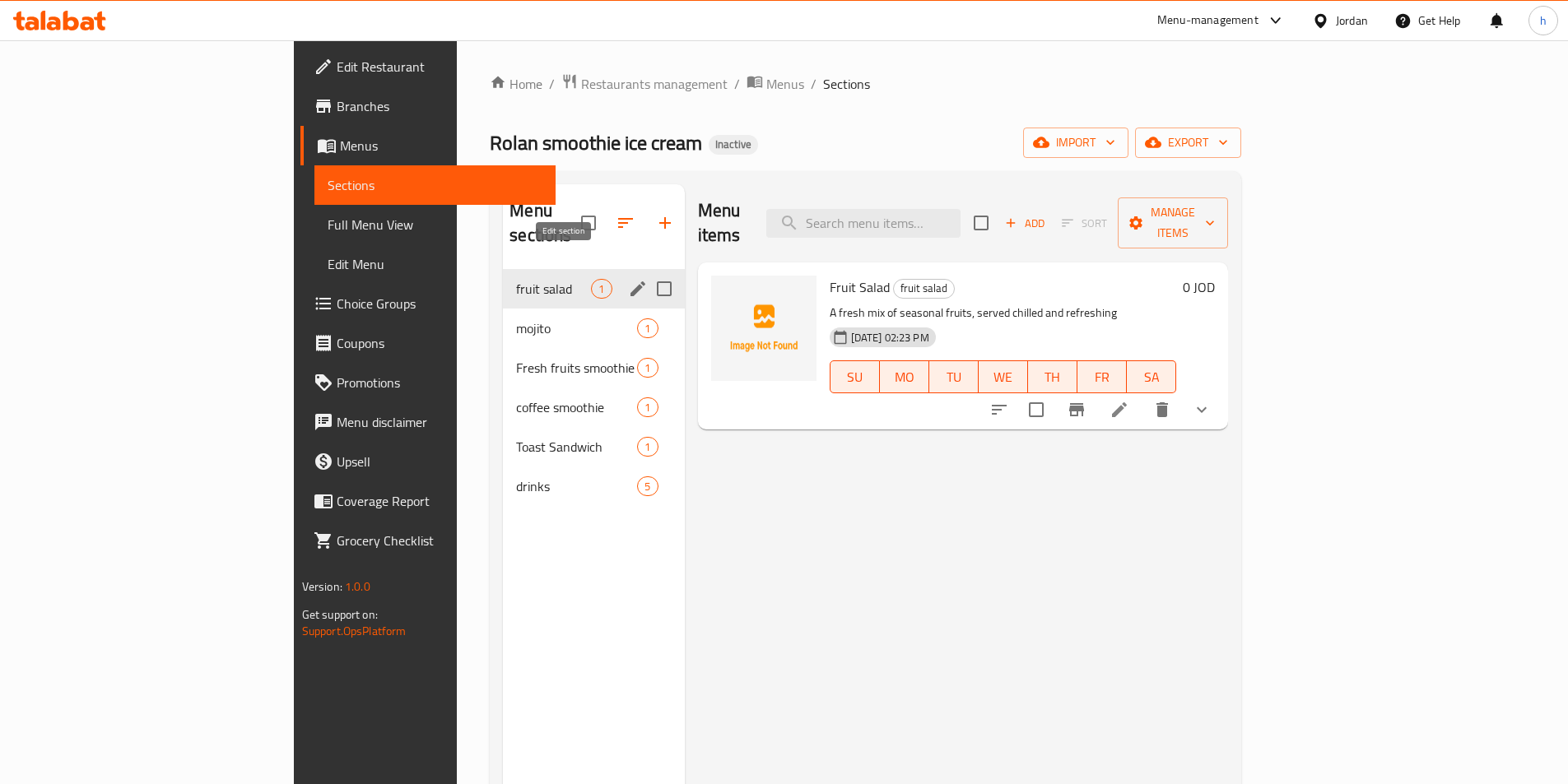
click at [625, 276] on button "edit" at bounding box center [638, 288] width 24 height 24
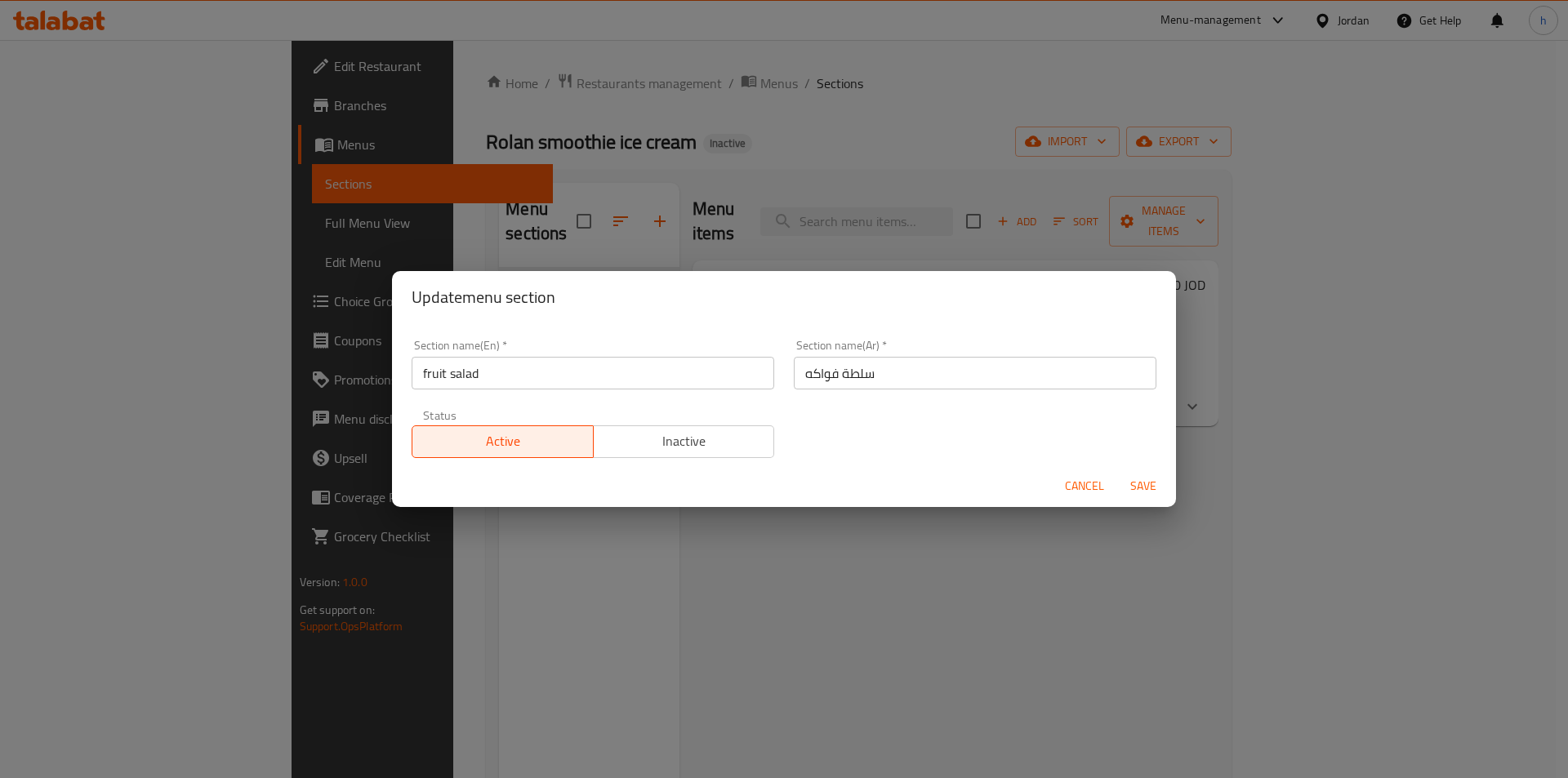
click at [1089, 484] on span "Cancel" at bounding box center [1084, 487] width 39 height 21
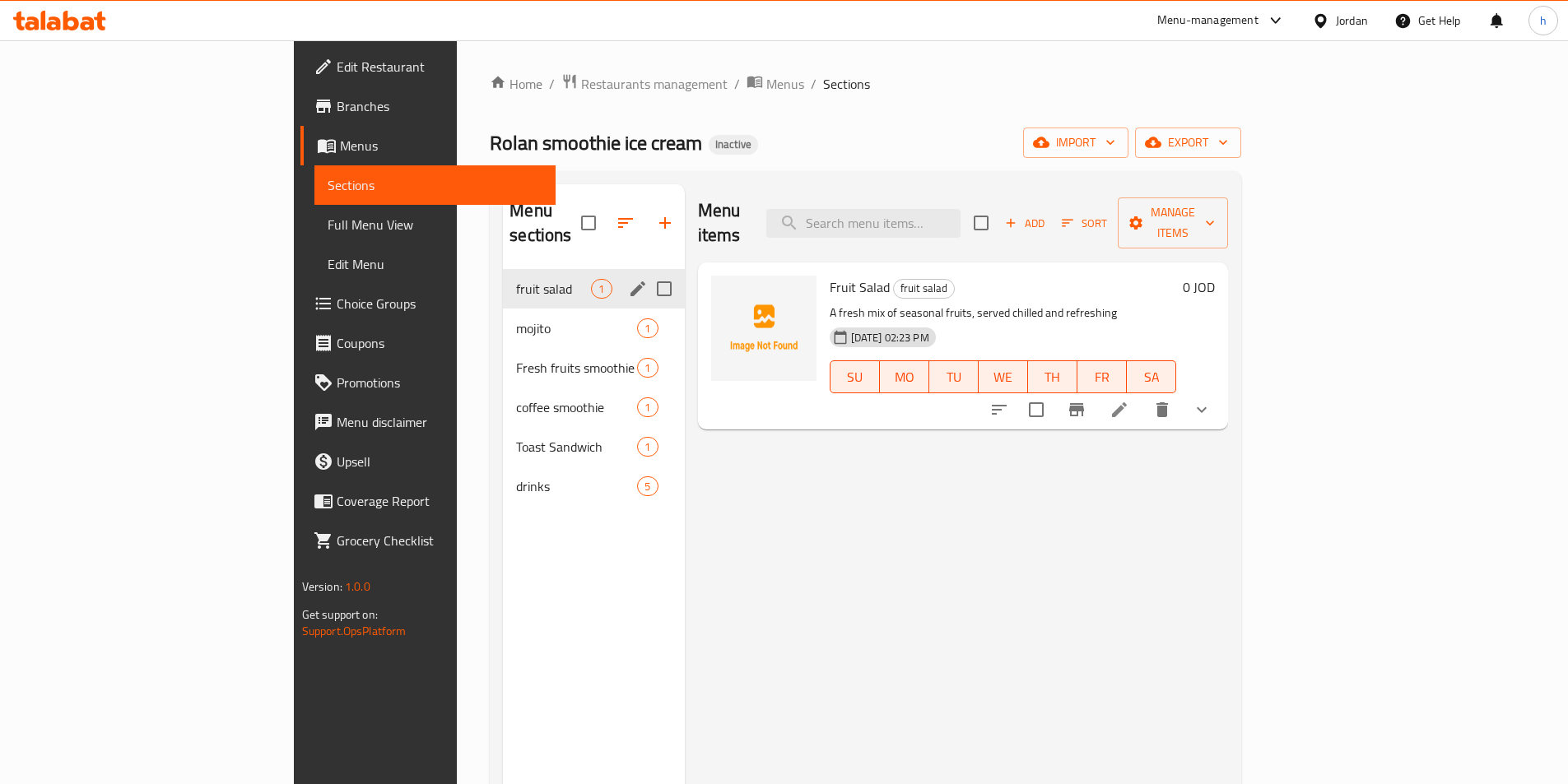
click at [1142, 395] on li at bounding box center [1119, 410] width 46 height 30
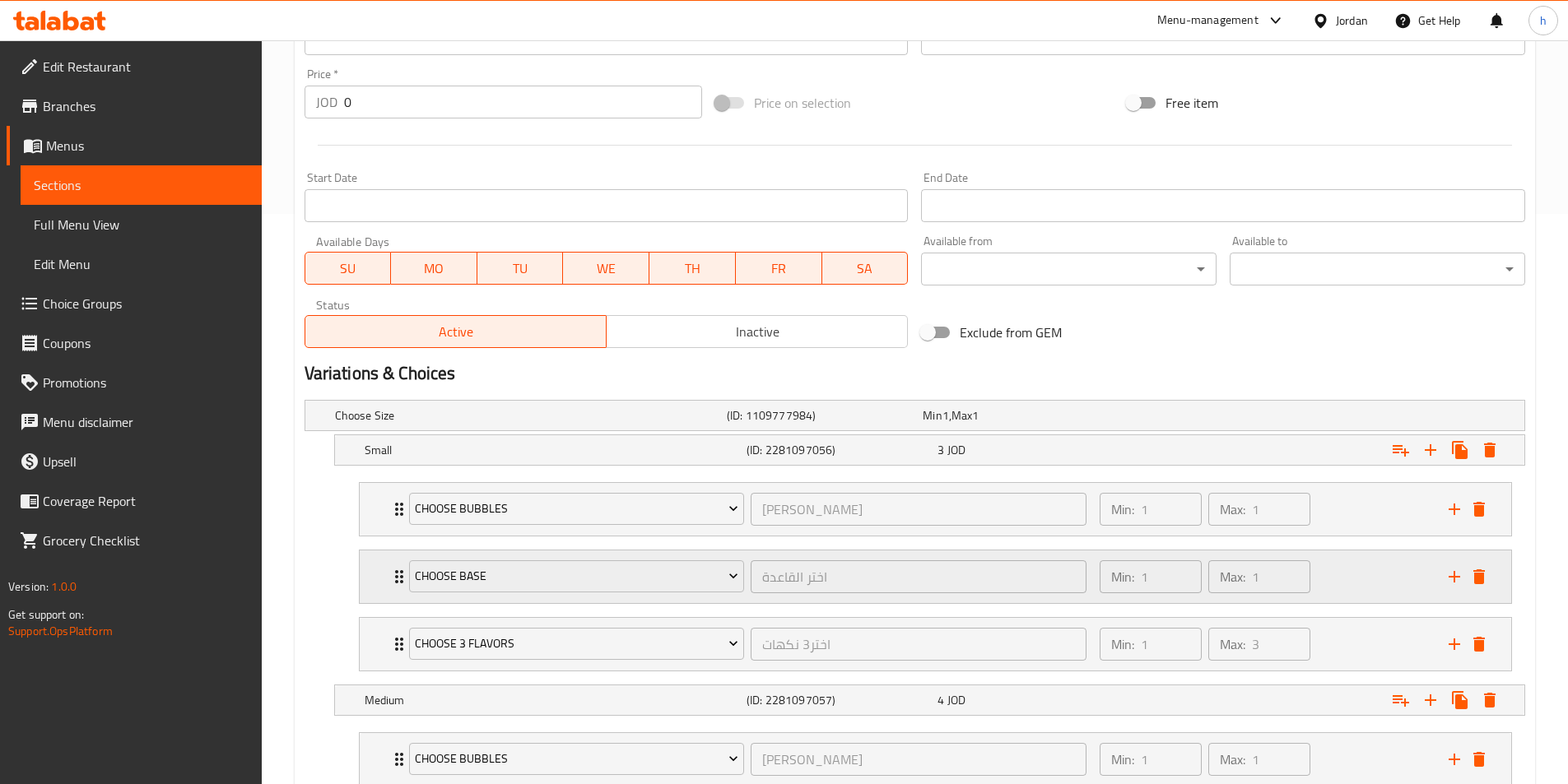
scroll to position [576, 0]
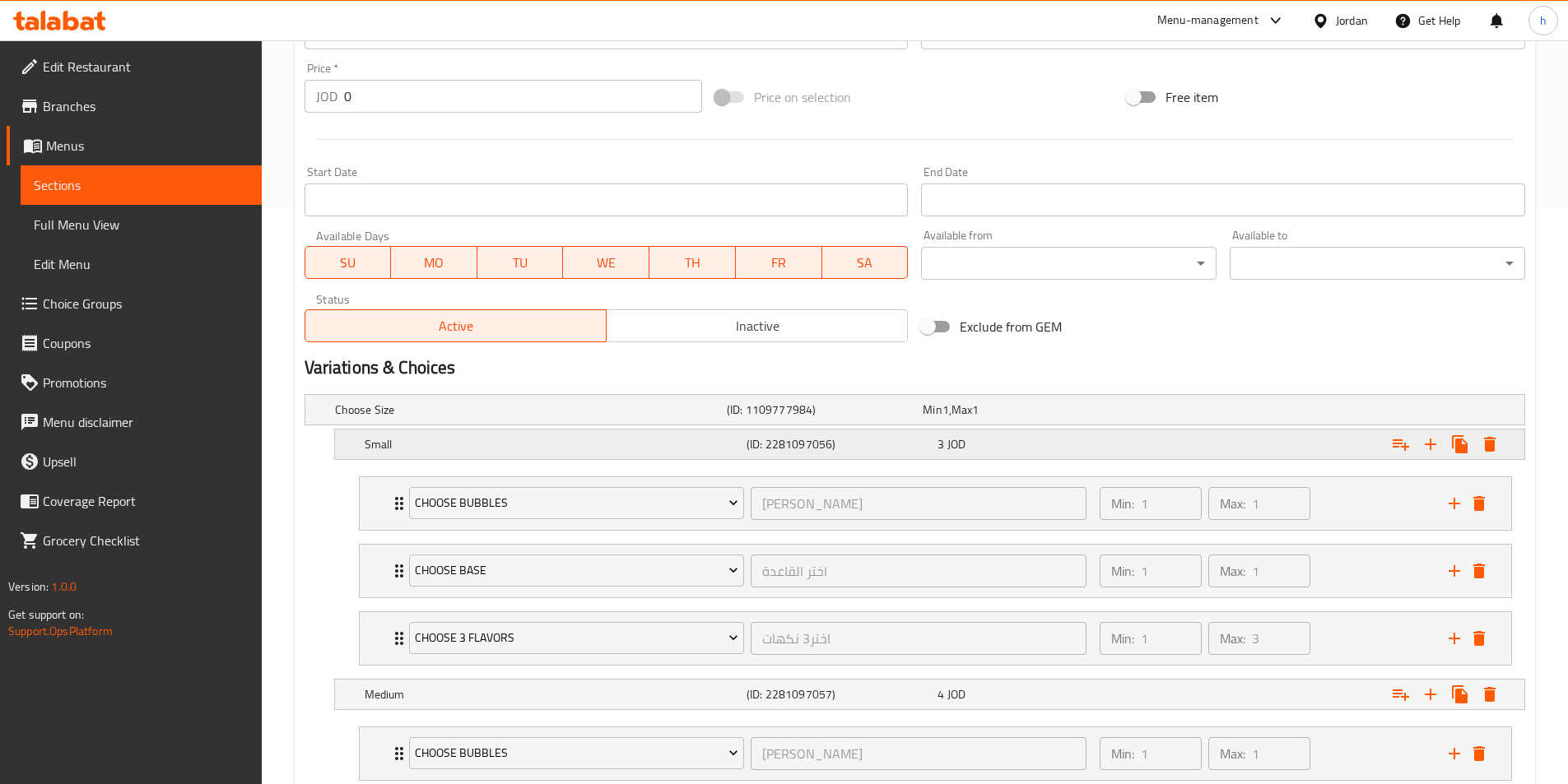
click at [674, 448] on h5 "Small" at bounding box center [552, 444] width 375 height 17
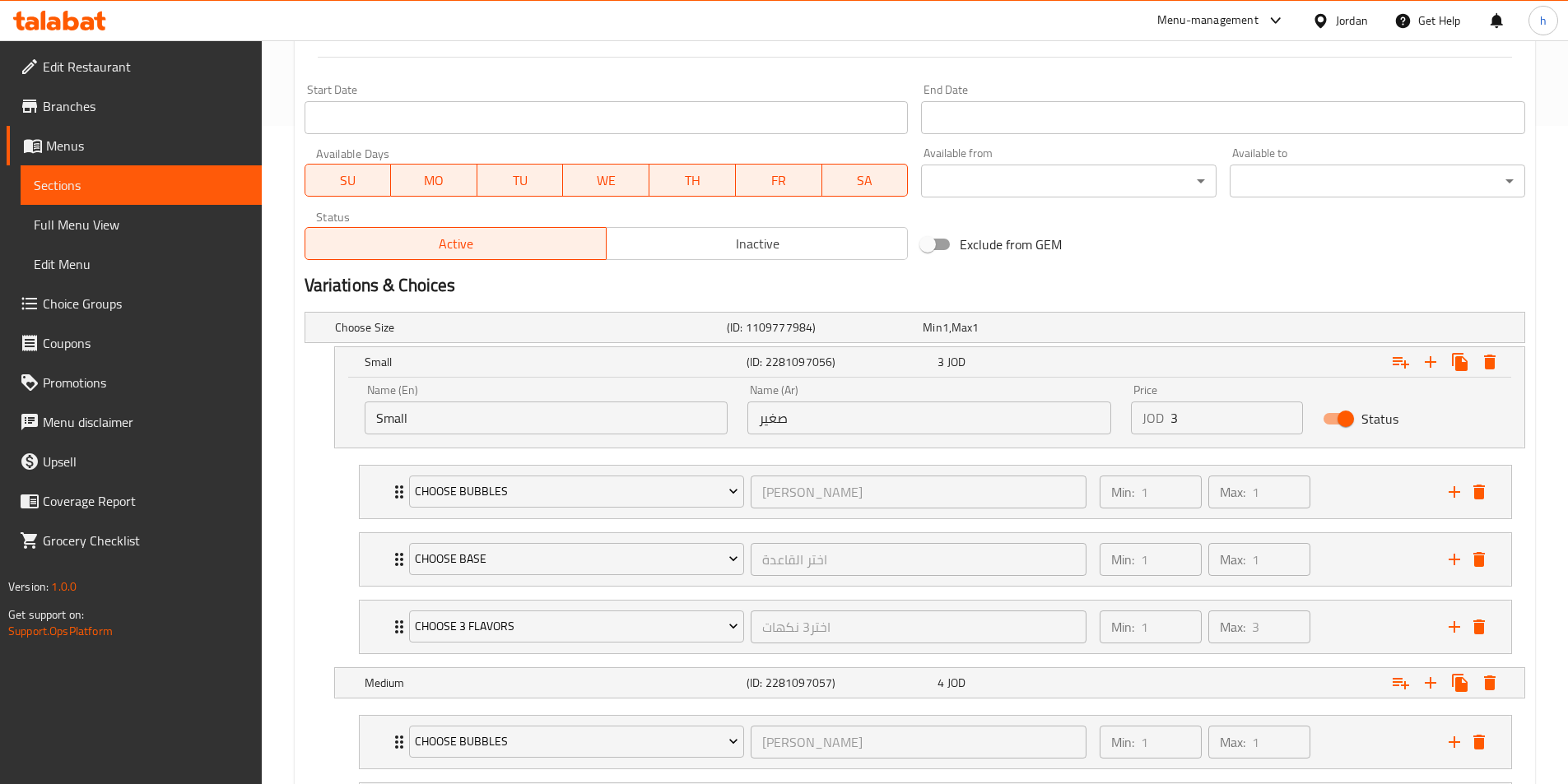
scroll to position [740, 0]
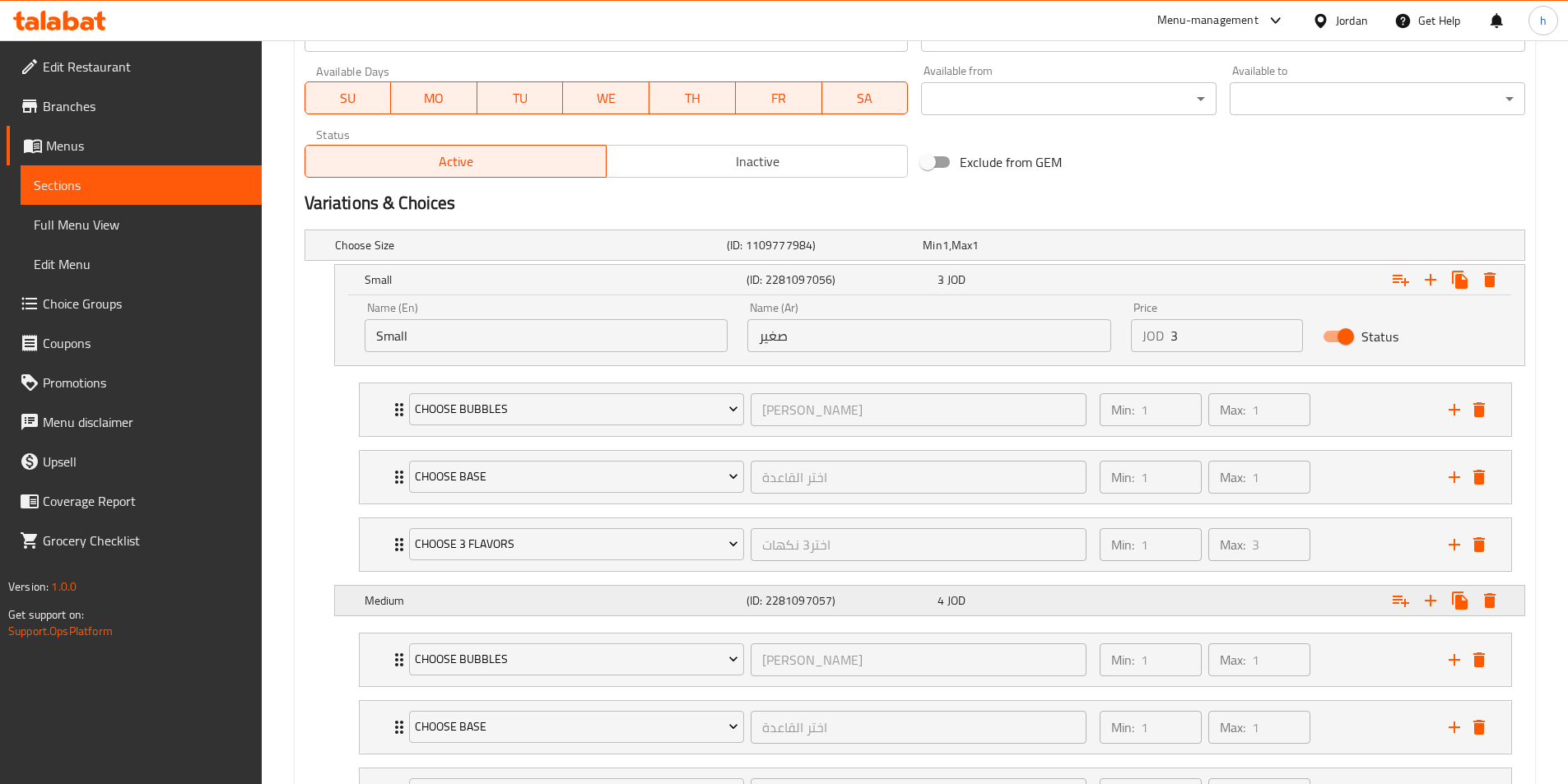
click at [607, 584] on div "Medium (ID: 2281097057) 4 JOD" at bounding box center [934, 600] width 1146 height 36
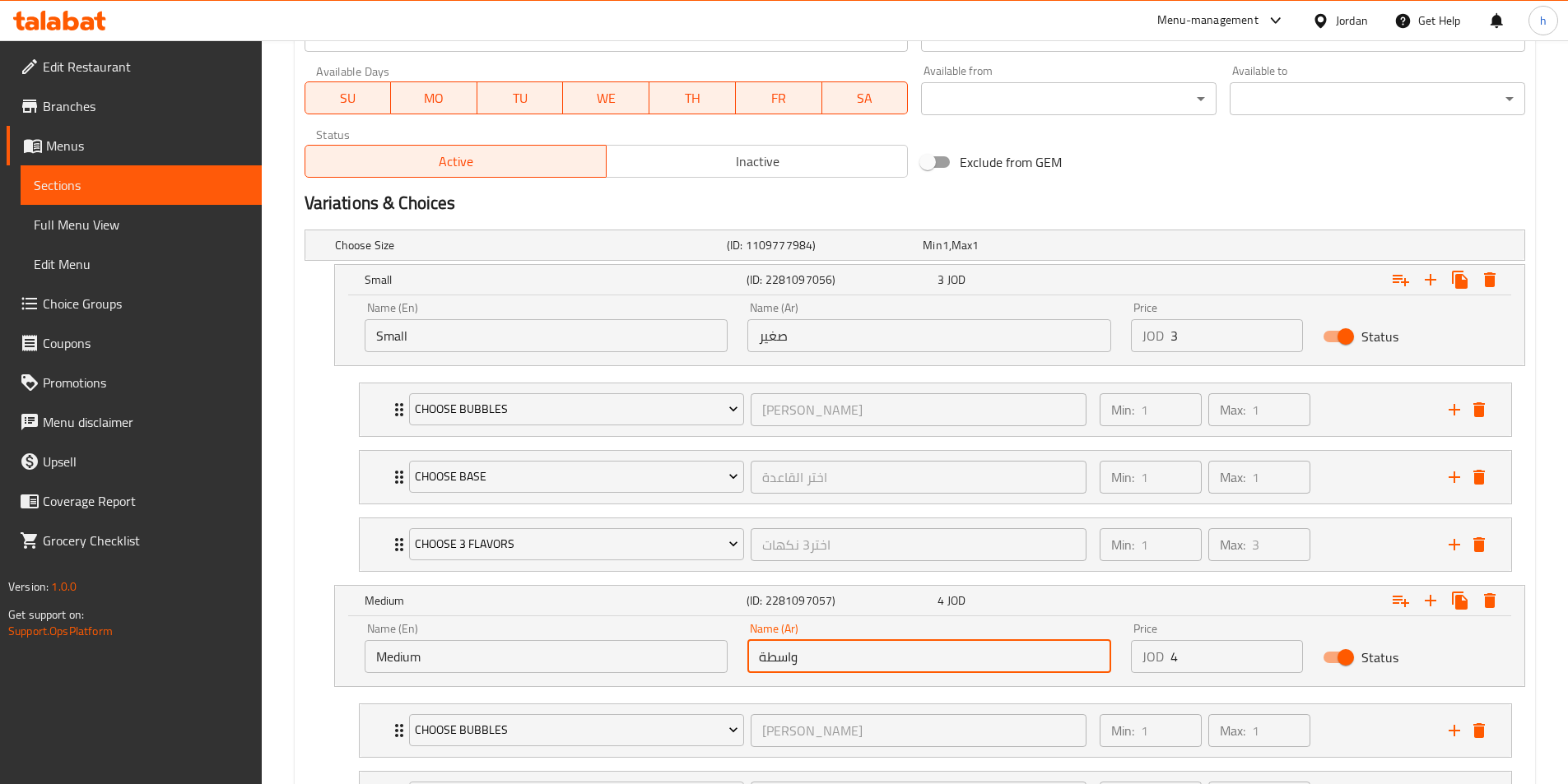
drag, startPoint x: 762, startPoint y: 656, endPoint x: 752, endPoint y: 656, distance: 10.0
click at [752, 656] on input "واسطة" at bounding box center [929, 656] width 364 height 33
click at [783, 655] on input "واسط" at bounding box center [929, 656] width 364 height 33
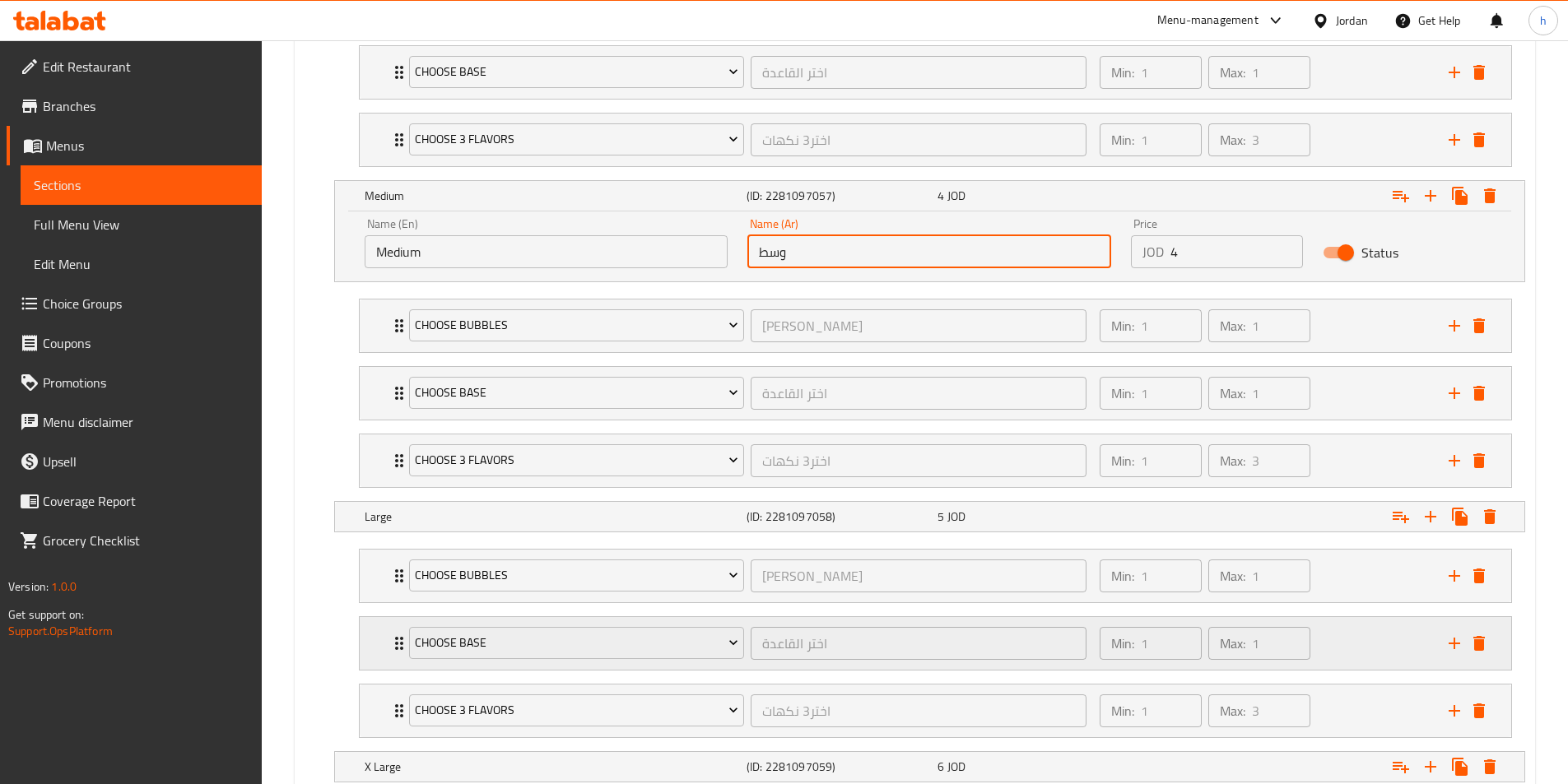
scroll to position [1151, 0]
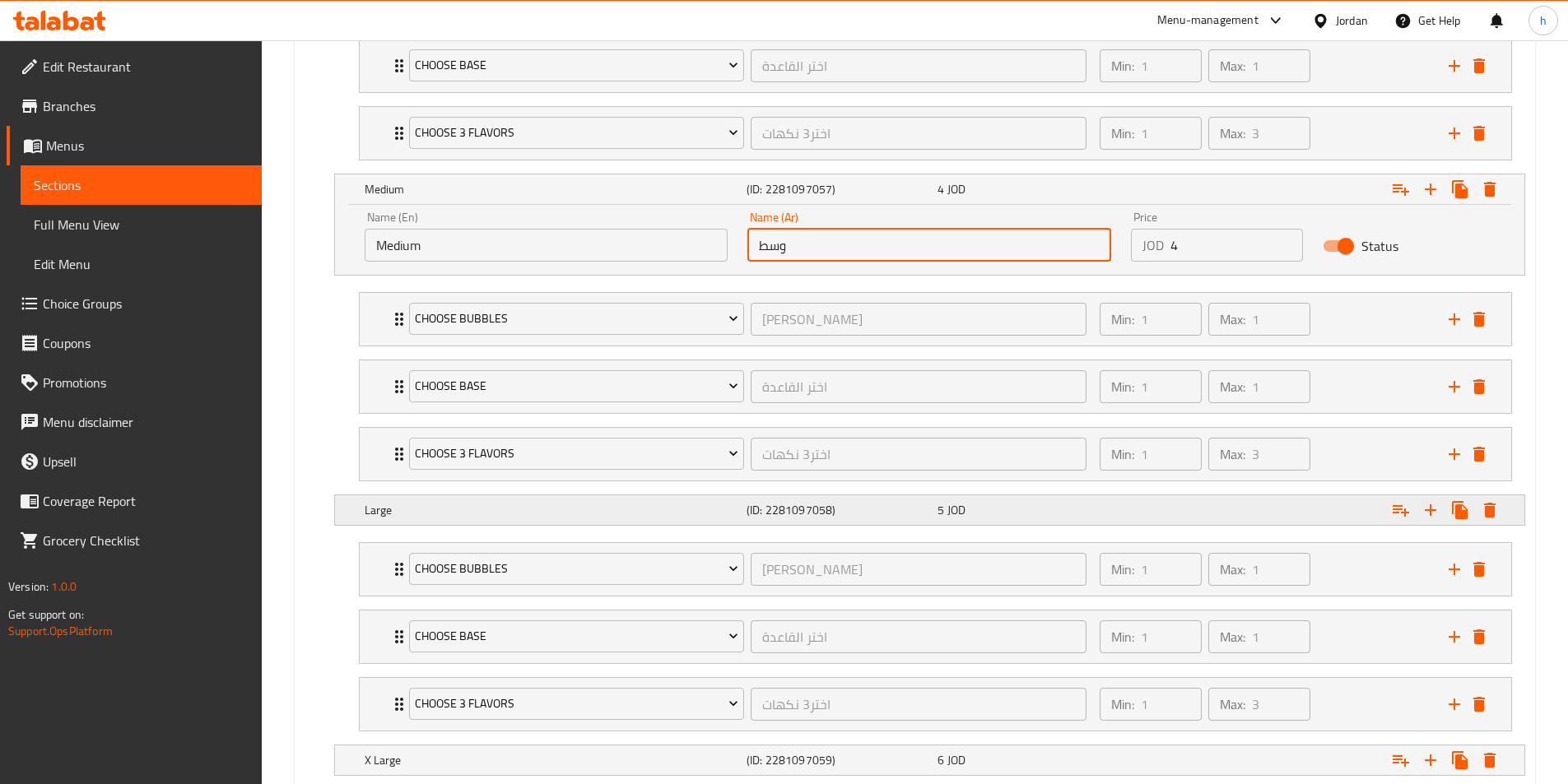
type input "وسط"
click at [607, 513] on h5 "Large" at bounding box center [552, 510] width 375 height 17
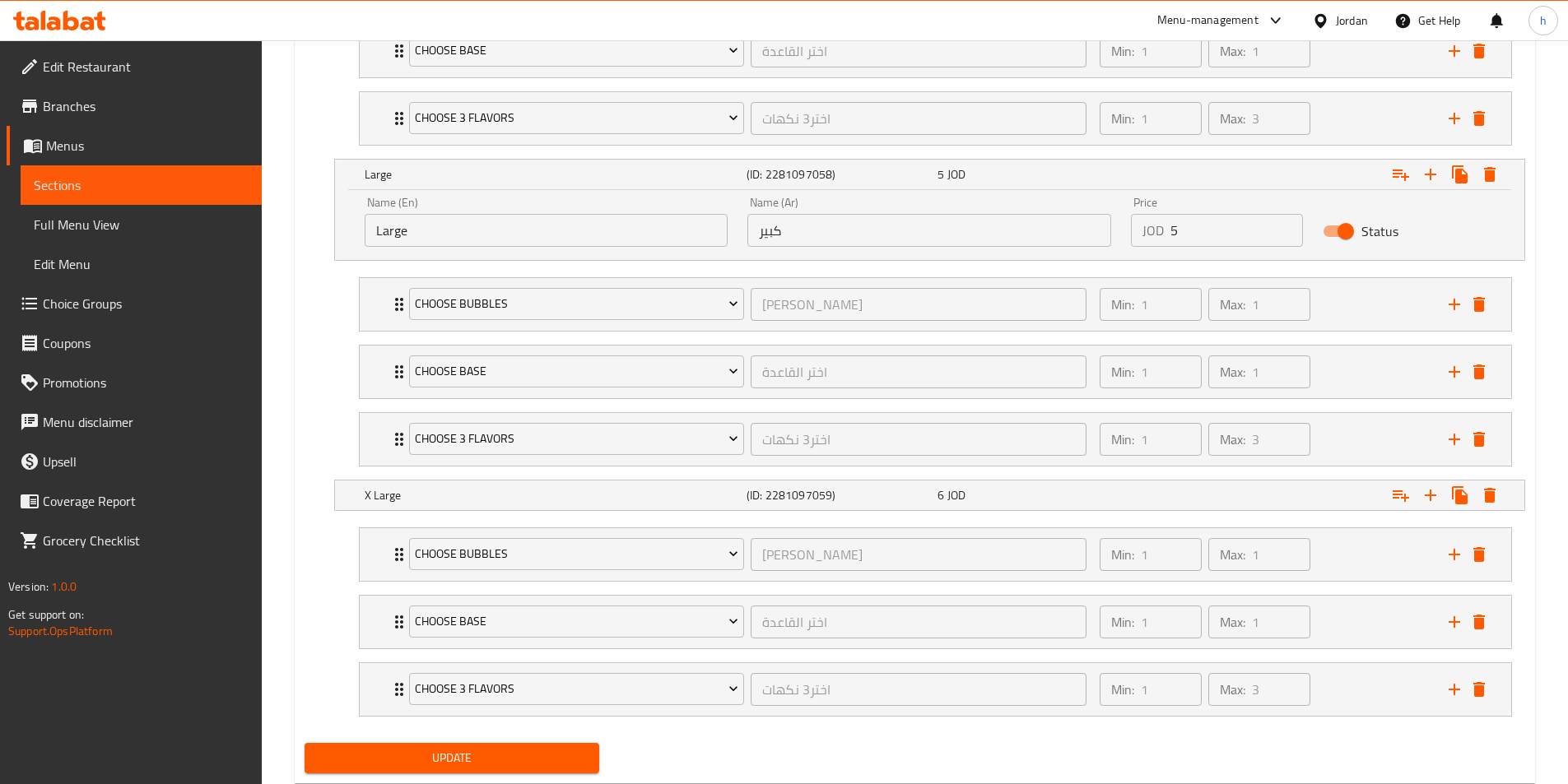
scroll to position [1532, 0]
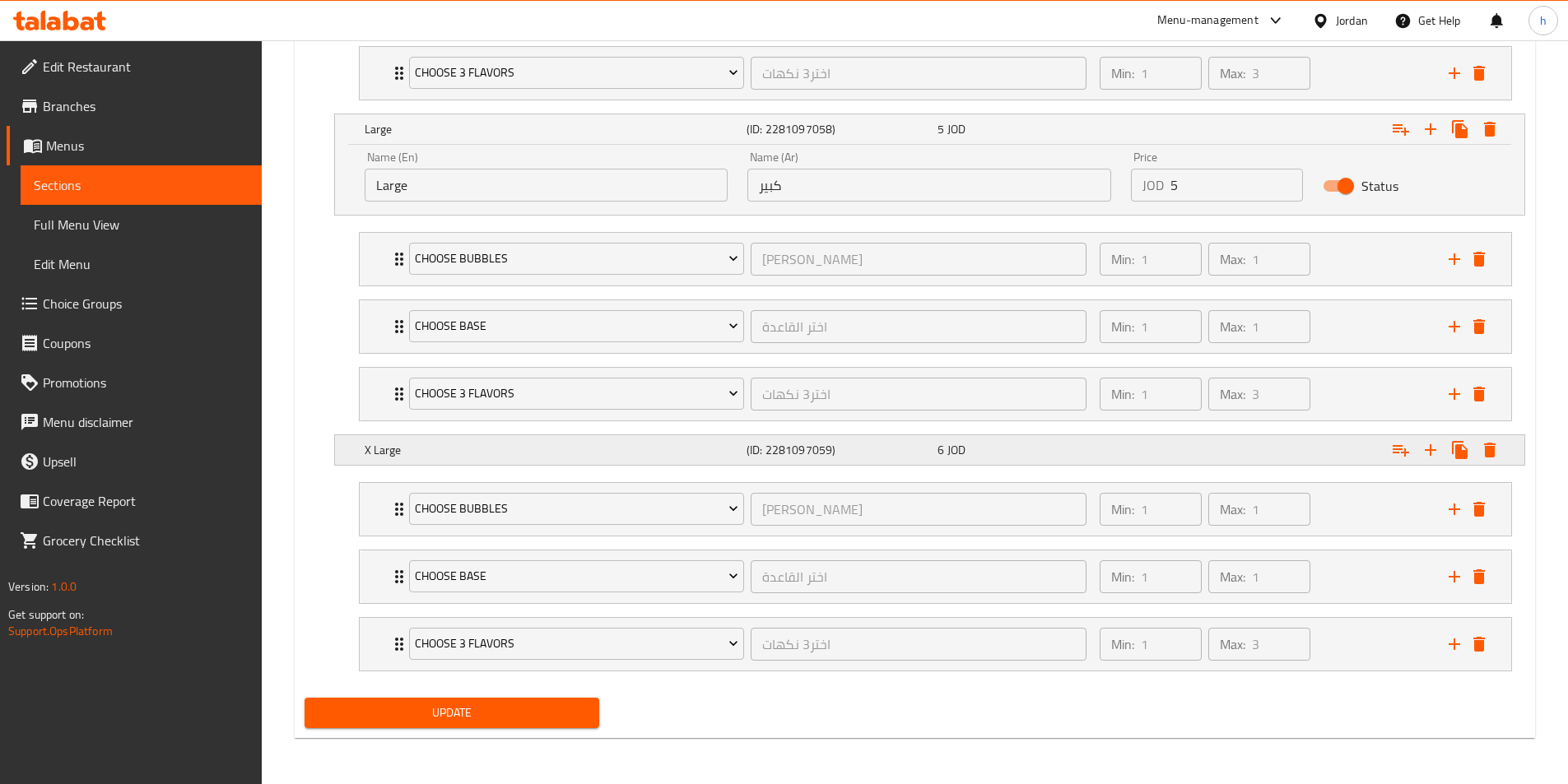
click at [686, 446] on h5 "X Large" at bounding box center [552, 449] width 375 height 17
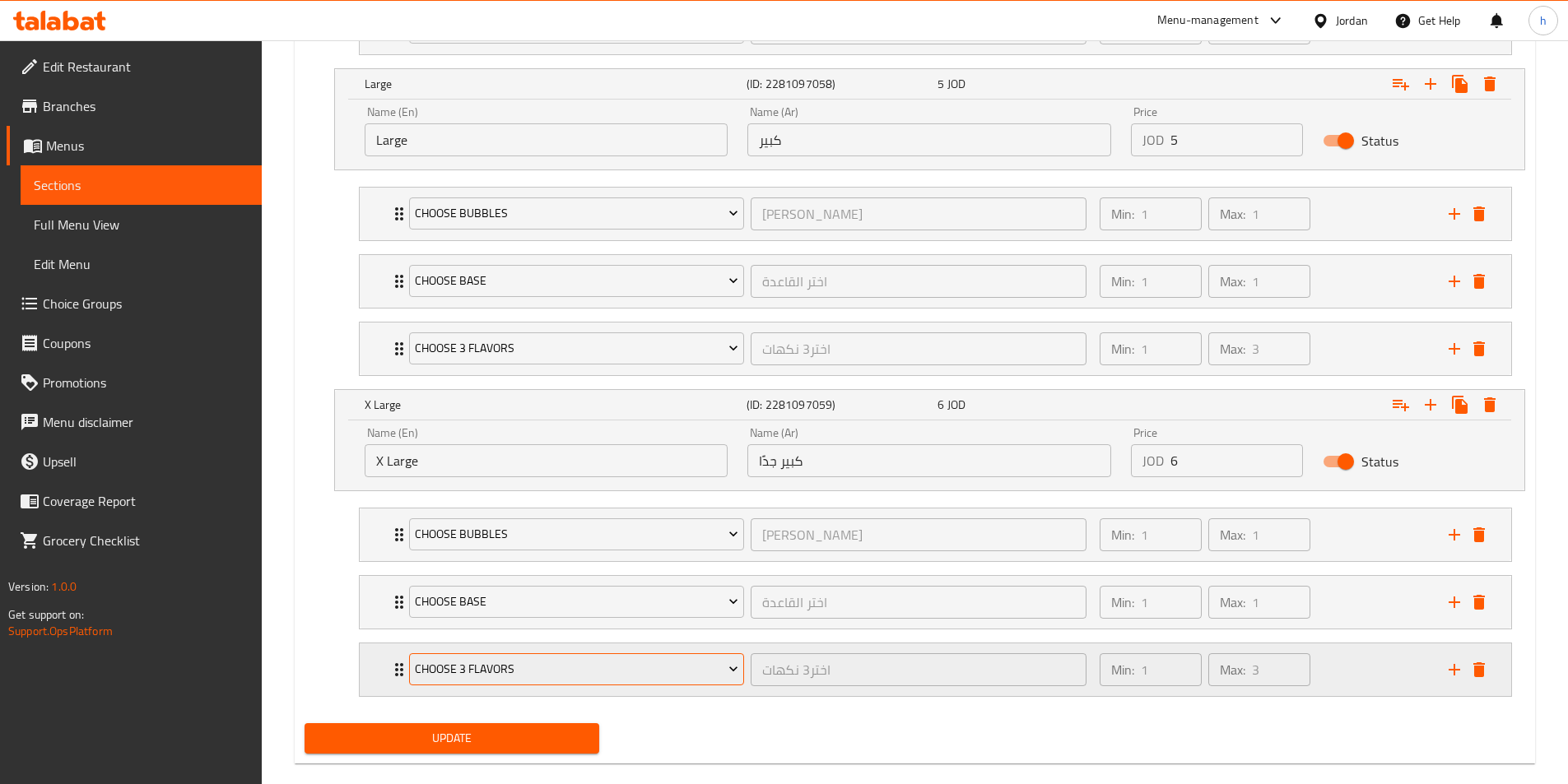
scroll to position [1603, 0]
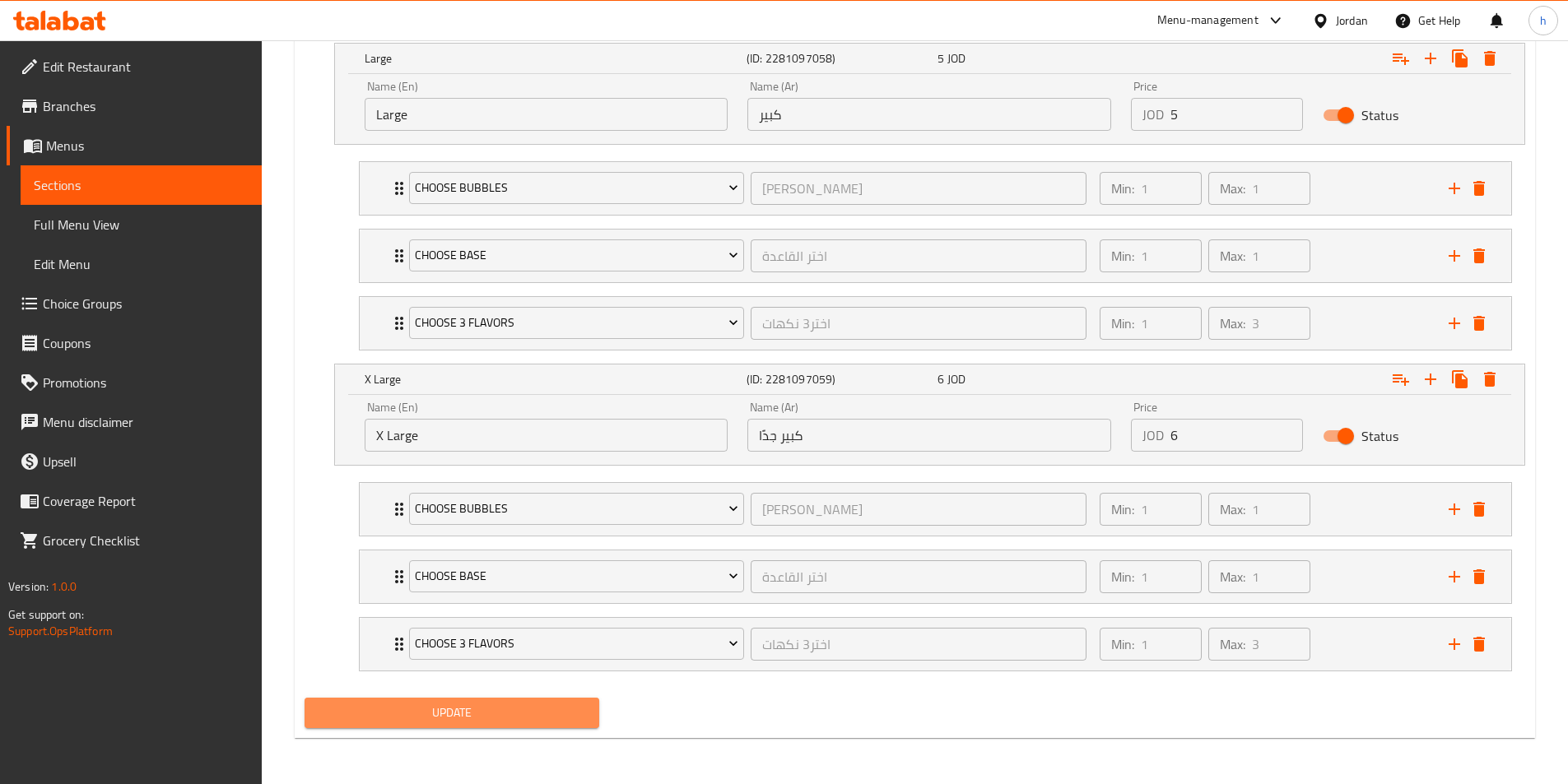
click at [566, 708] on span "Update" at bounding box center [452, 713] width 269 height 21
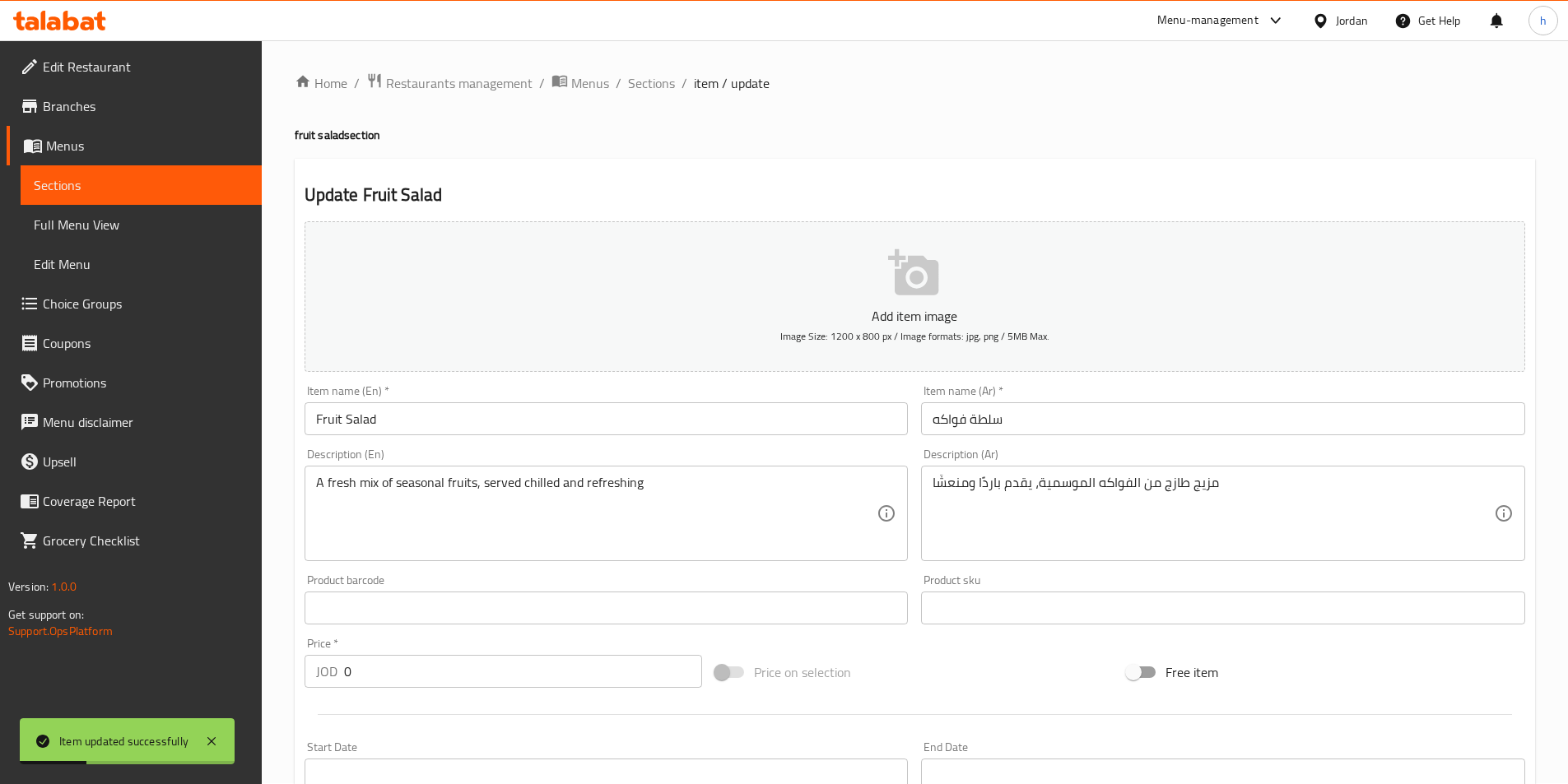
scroll to position [0, 0]
click at [652, 88] on span "Sections" at bounding box center [652, 84] width 47 height 20
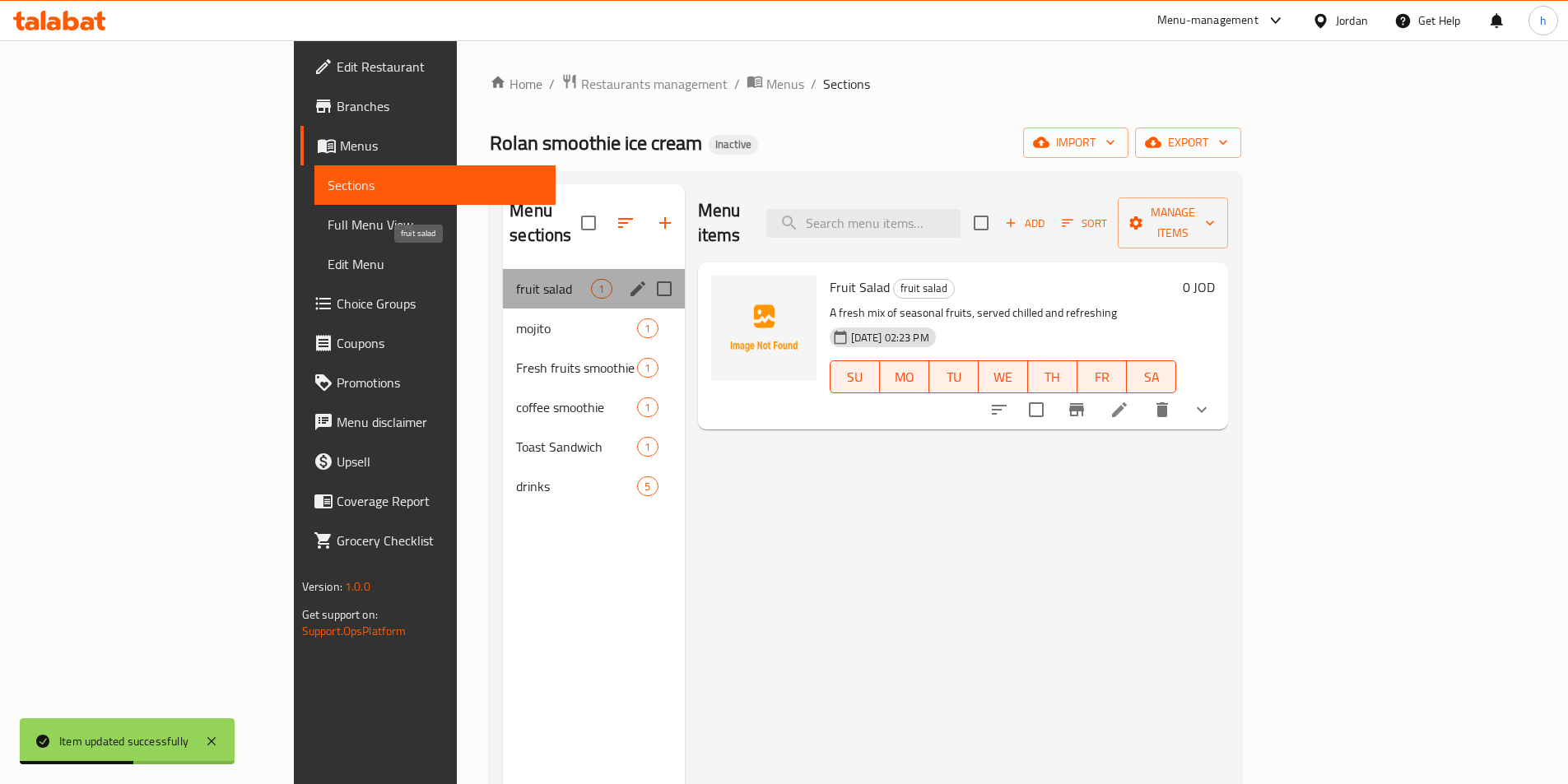
click at [516, 279] on span "fruit salad" at bounding box center [554, 288] width 75 height 20
click at [516, 318] on span "mojito" at bounding box center [554, 328] width 75 height 20
click at [516, 279] on span "fruit salad" at bounding box center [554, 288] width 75 height 20
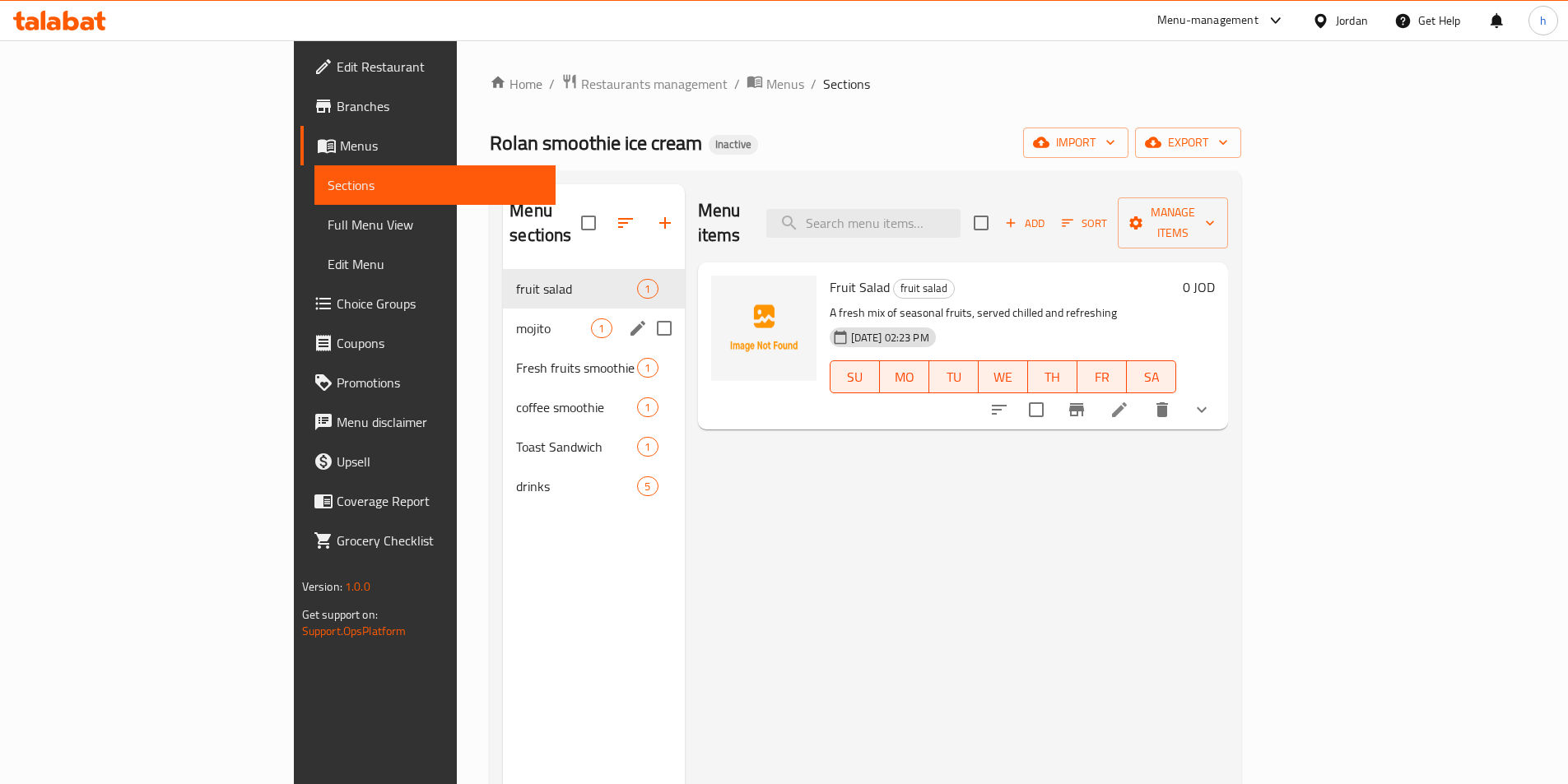
click at [516, 318] on span "mojito" at bounding box center [554, 328] width 75 height 20
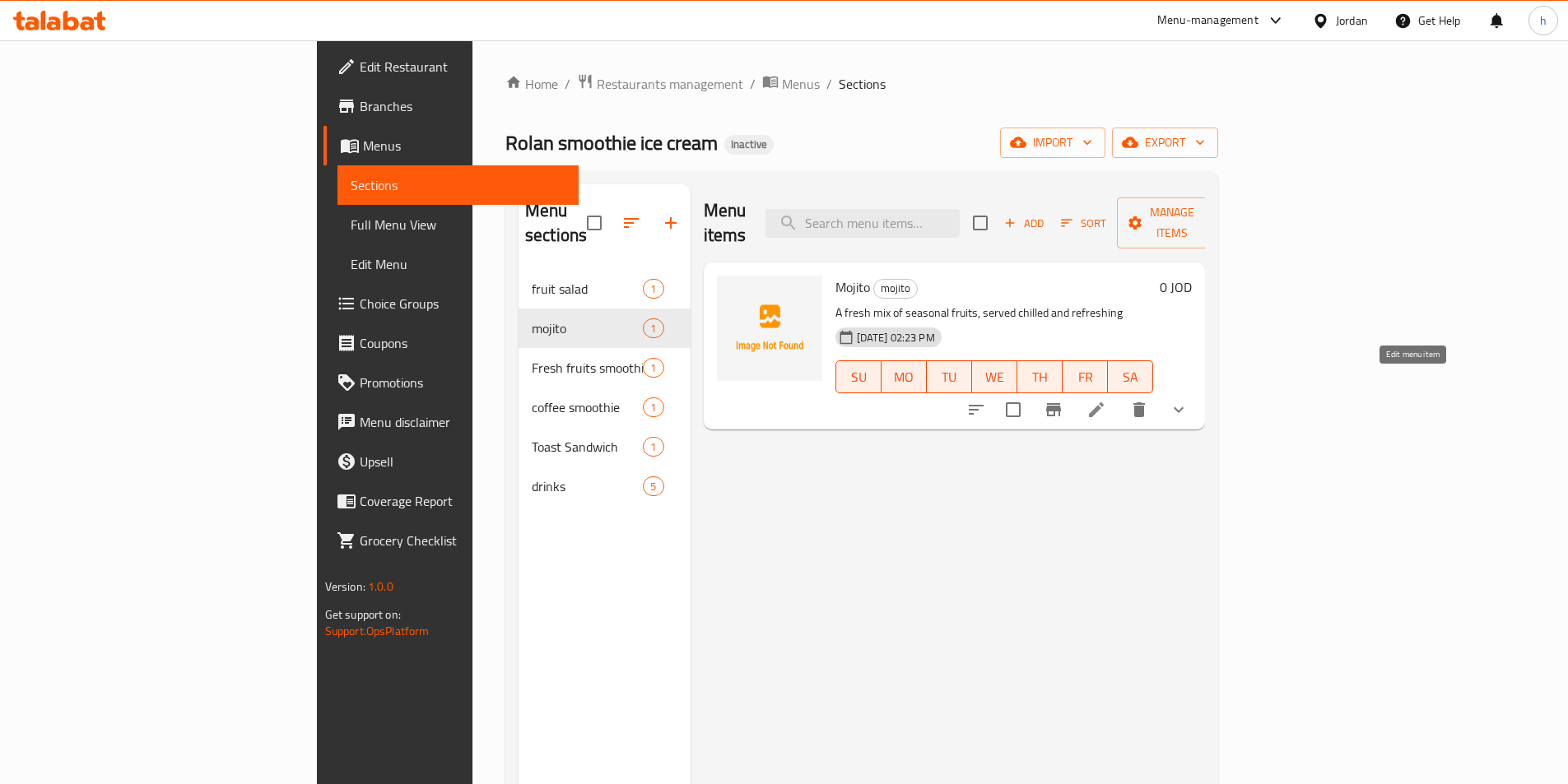
click at [1106, 399] on icon at bounding box center [1096, 409] width 20 height 20
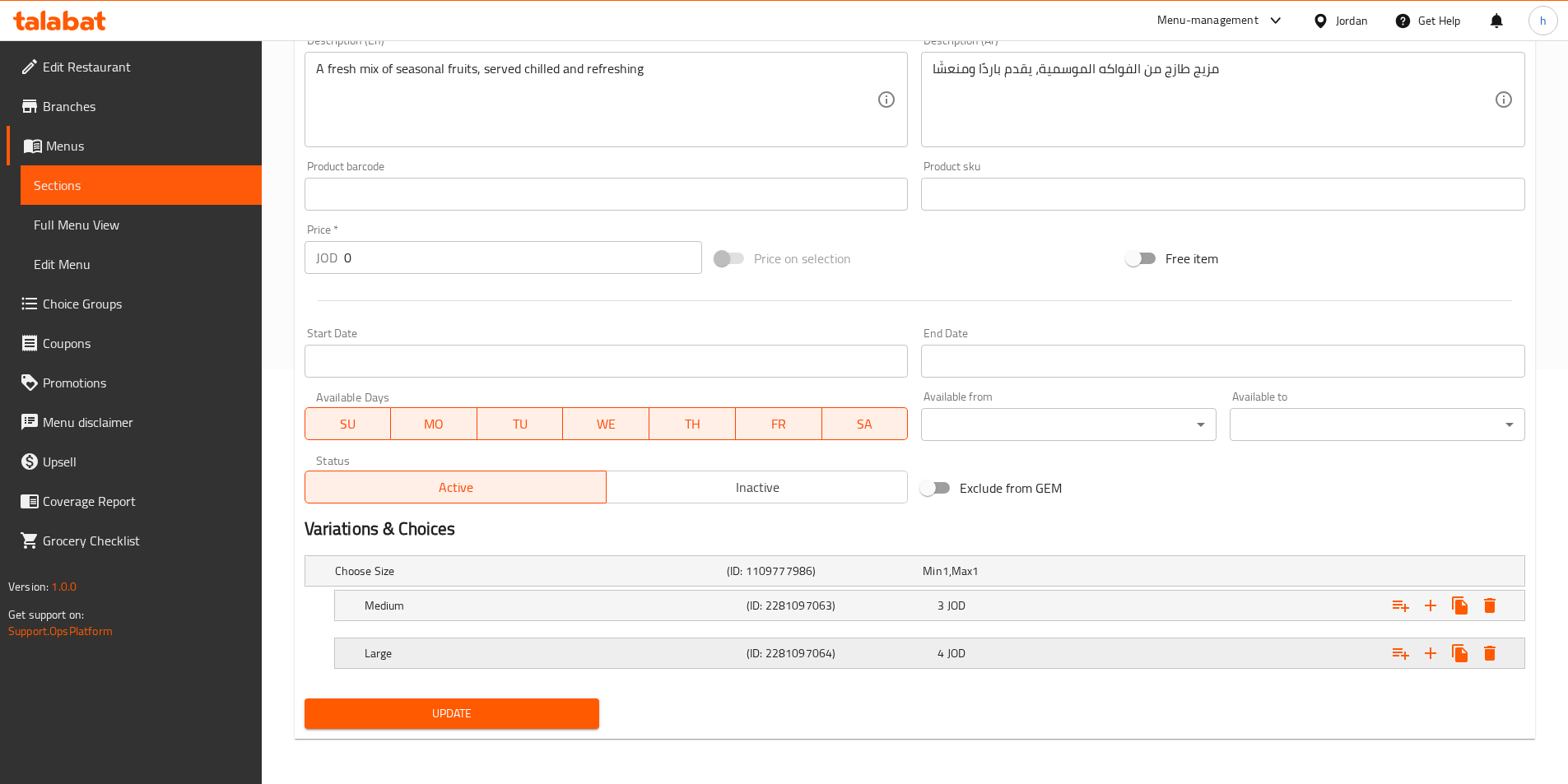
scroll to position [415, 0]
click at [733, 648] on h5 "Large" at bounding box center [552, 652] width 375 height 17
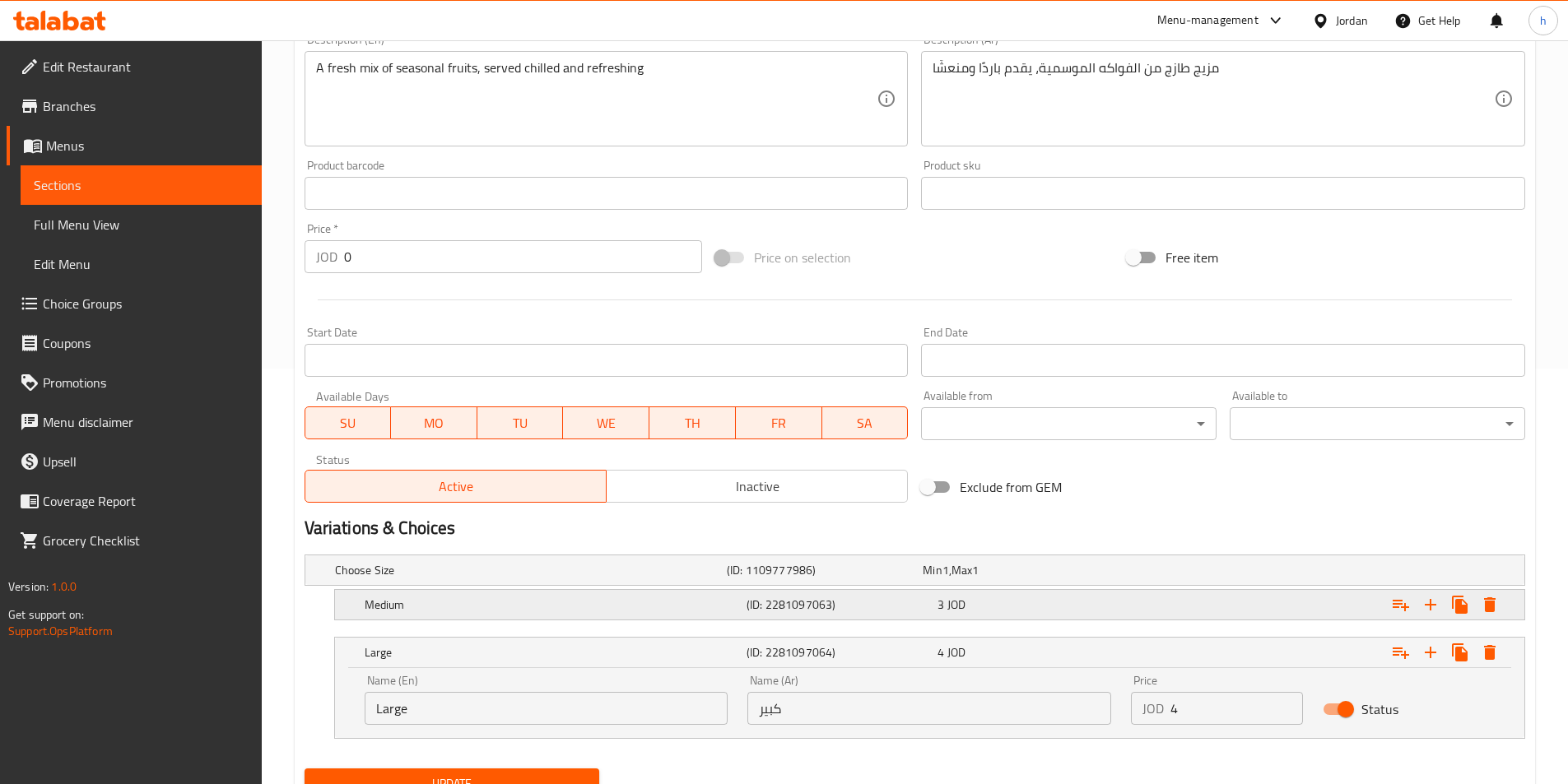
click at [777, 593] on div "(ID: 2281097063)" at bounding box center [839, 604] width 191 height 23
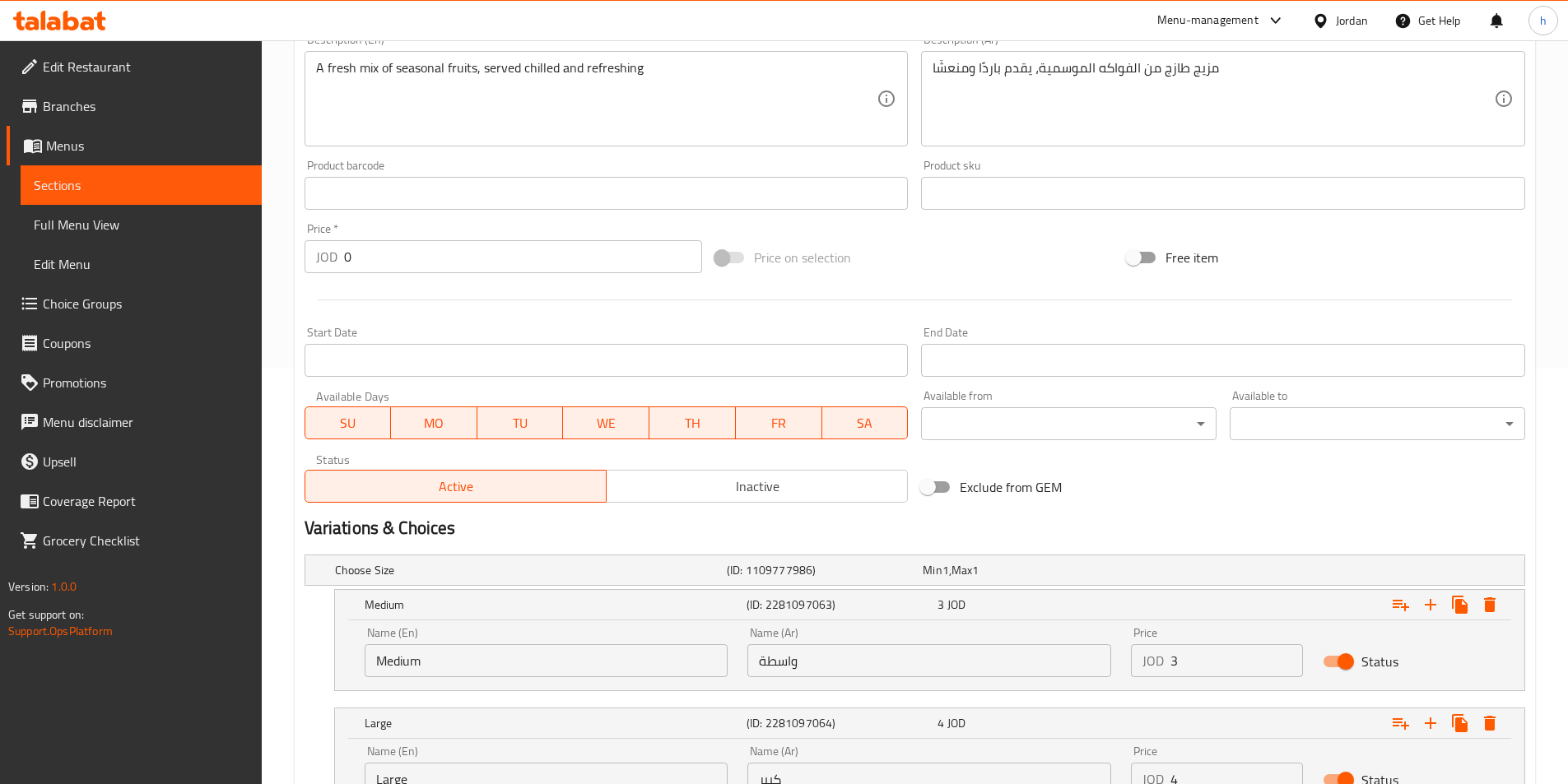
click at [810, 656] on input "واسطة" at bounding box center [929, 661] width 364 height 33
click at [788, 658] on input "واسطة" at bounding box center [929, 661] width 364 height 33
type input "وسط"
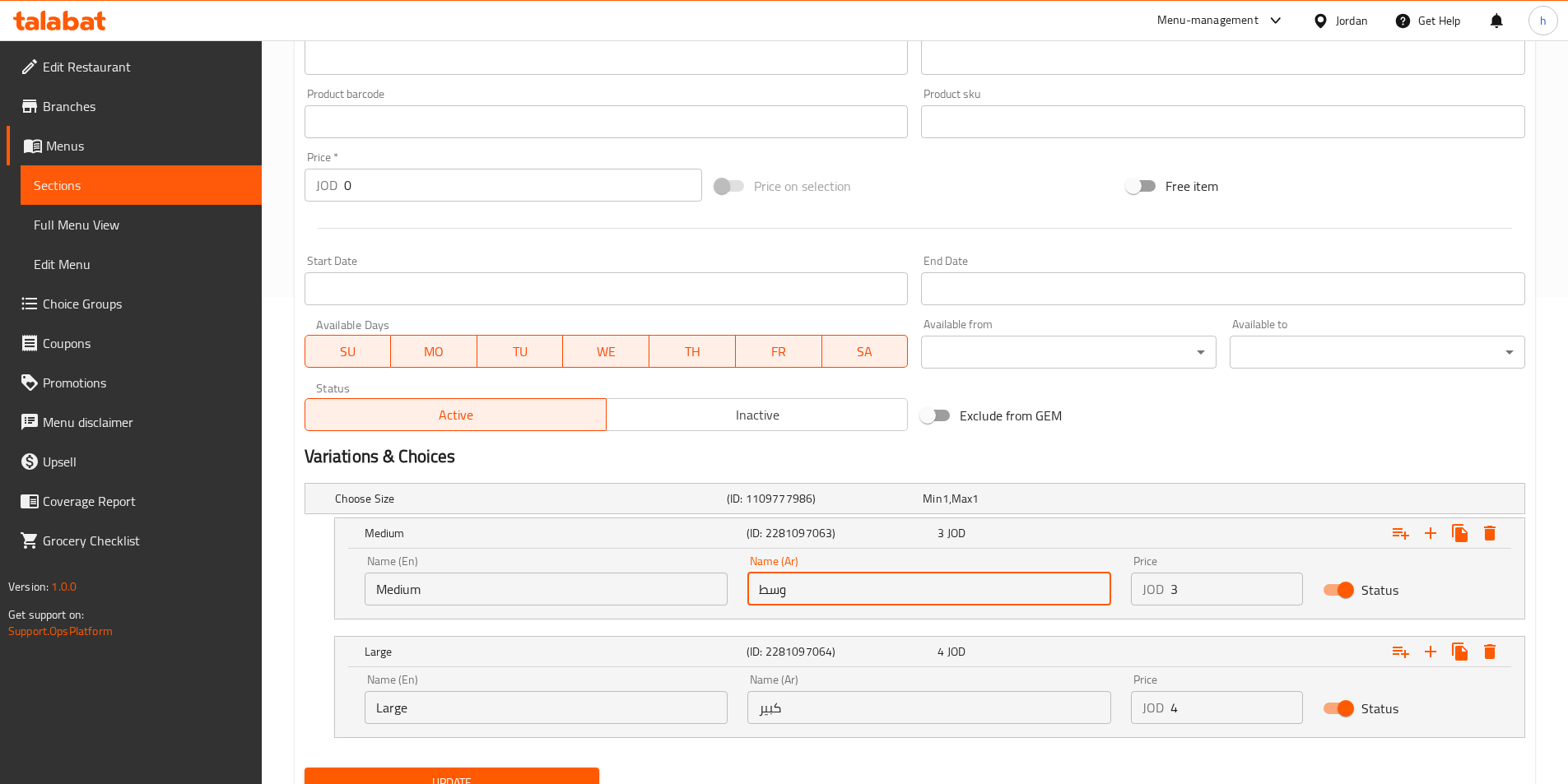
scroll to position [557, 0]
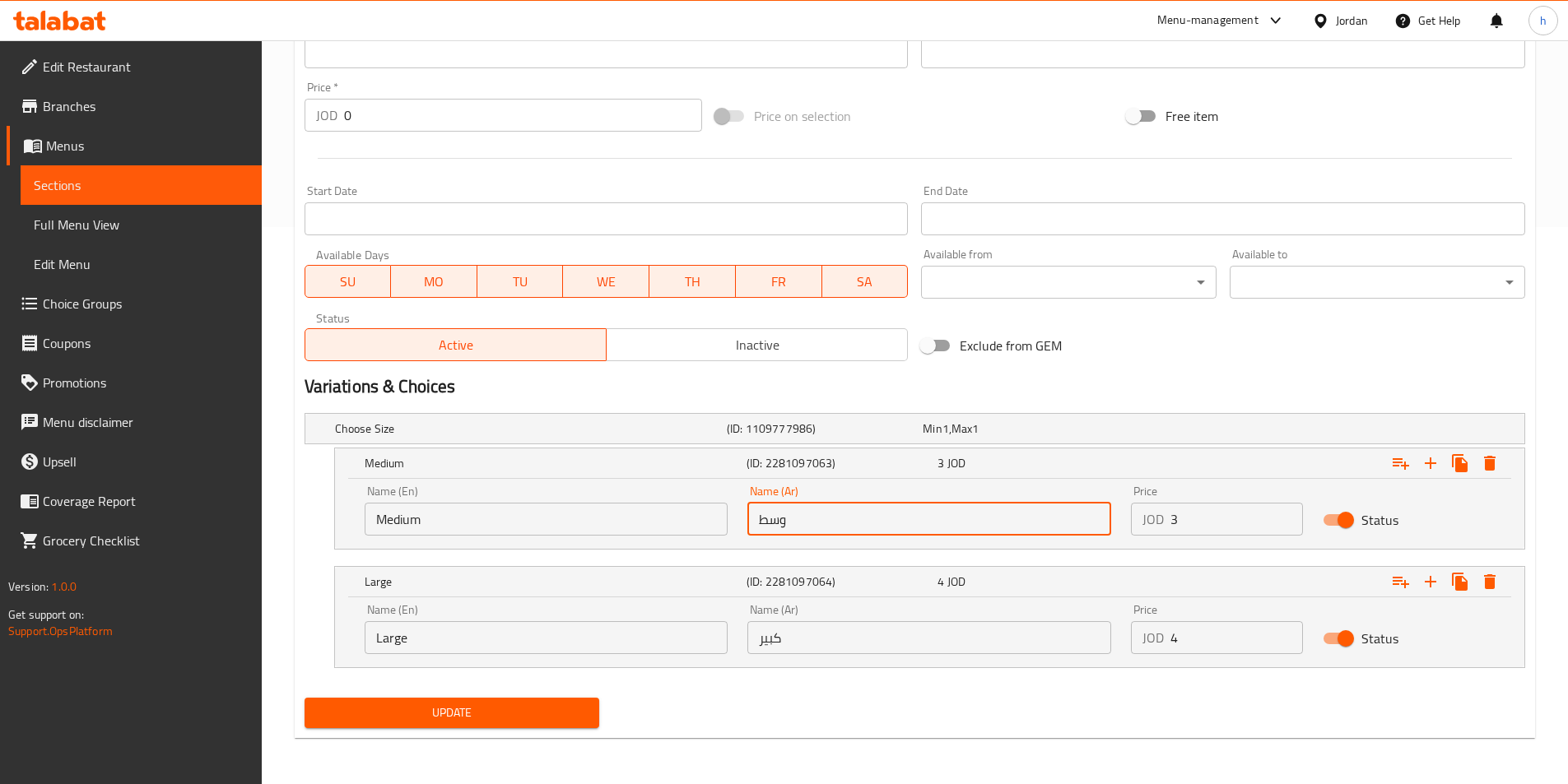
click at [547, 716] on span "Update" at bounding box center [452, 713] width 269 height 21
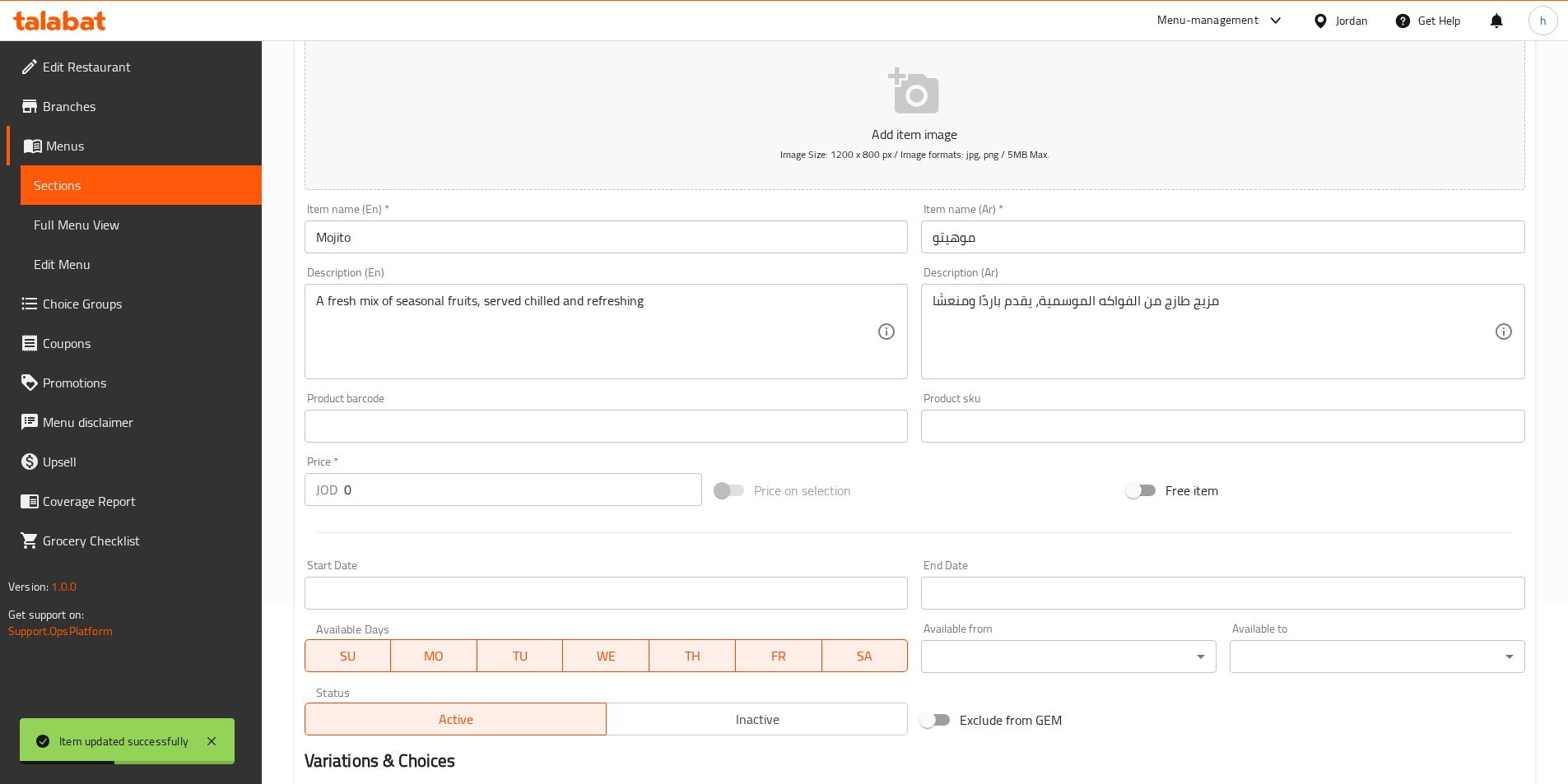
scroll to position [0, 0]
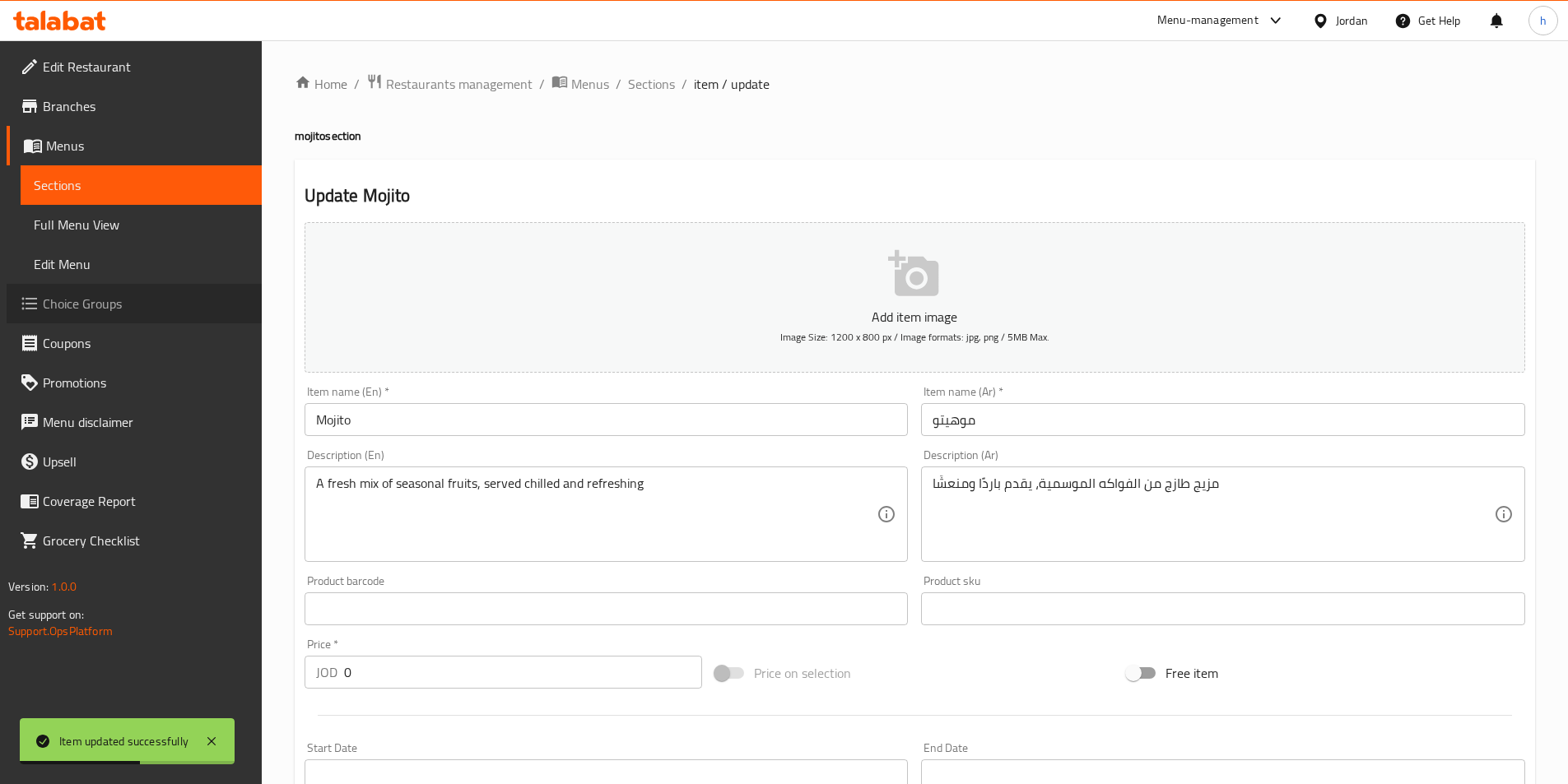
click at [216, 288] on link "Choice Groups" at bounding box center [135, 303] width 255 height 39
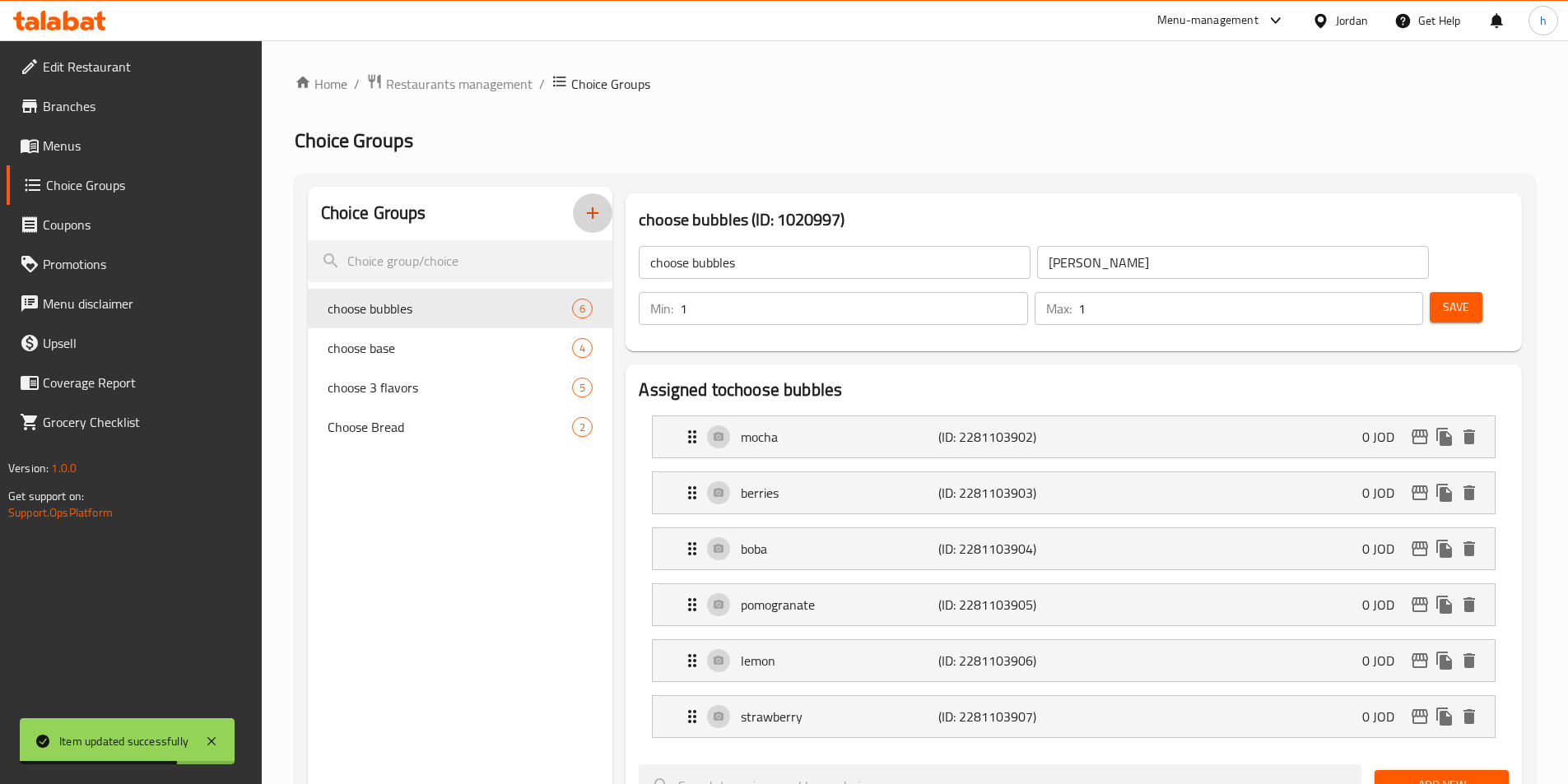
click at [599, 208] on icon "button" at bounding box center [592, 212] width 20 height 20
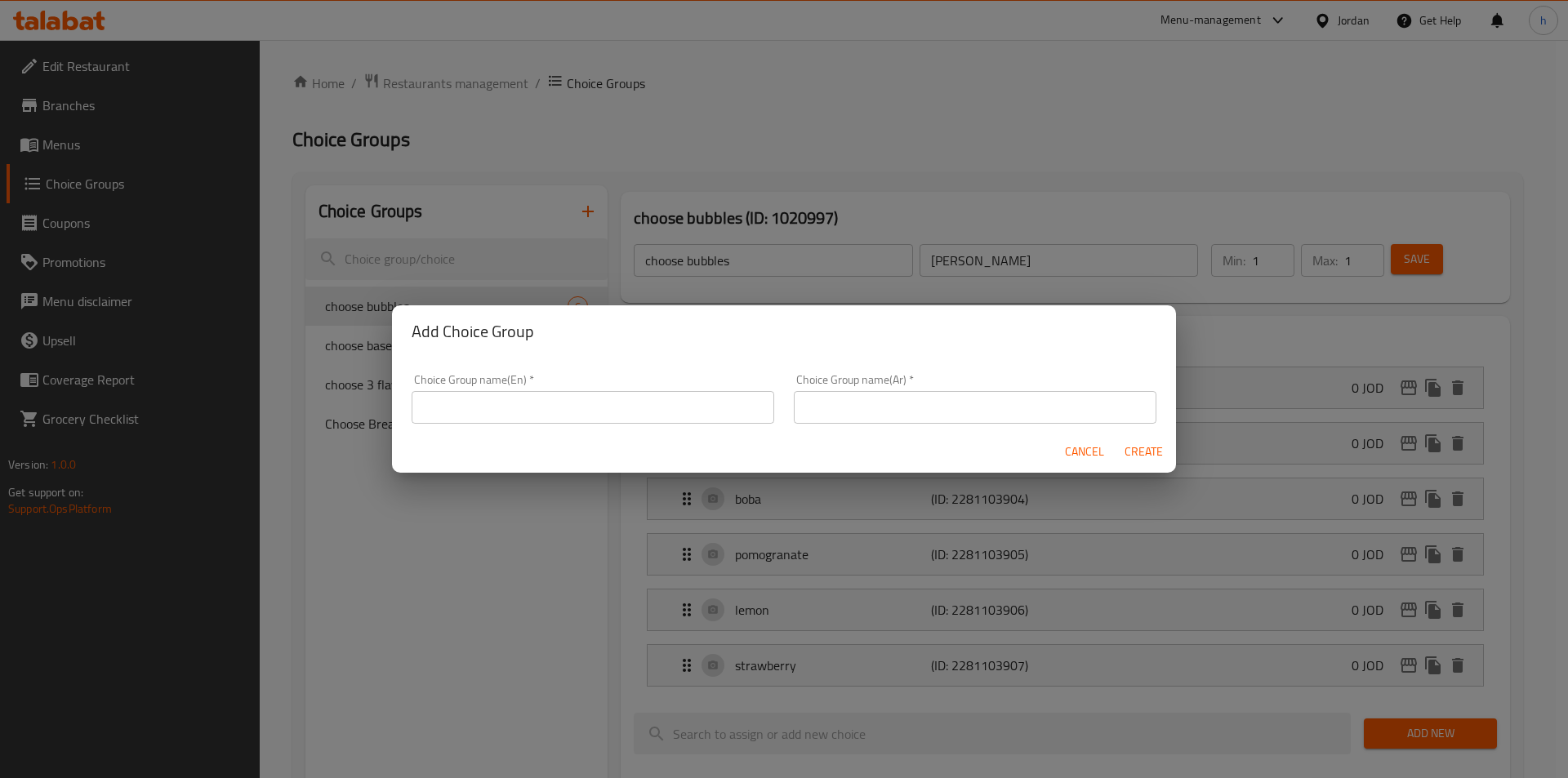
click at [675, 398] on input "text" at bounding box center [593, 408] width 363 height 33
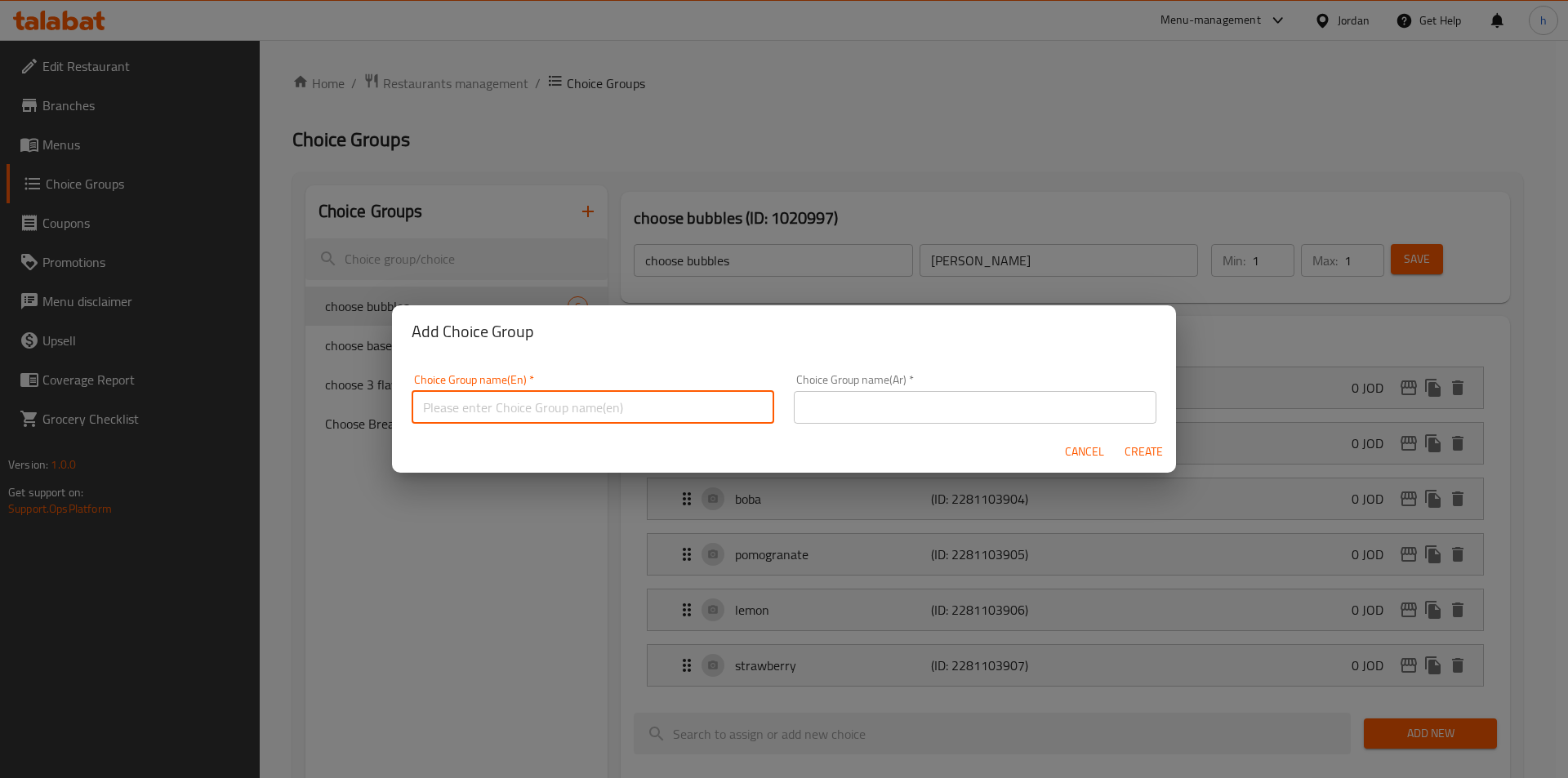
paste input "choose base"
type input "choose base"
click at [864, 402] on input "text" at bounding box center [975, 408] width 363 height 33
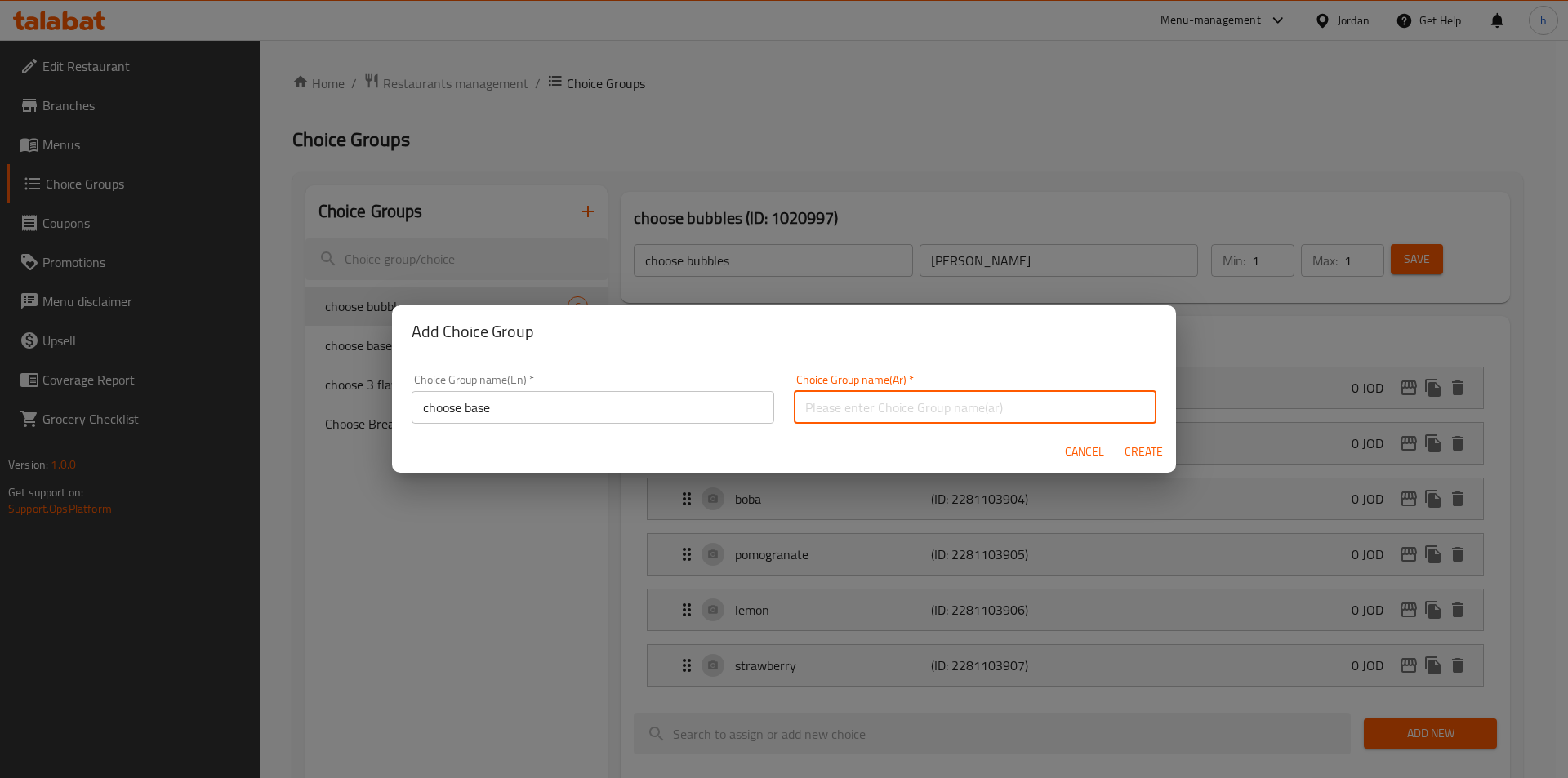
type input "اختر القاعدة"
click at [551, 393] on input "choose base" at bounding box center [593, 408] width 363 height 33
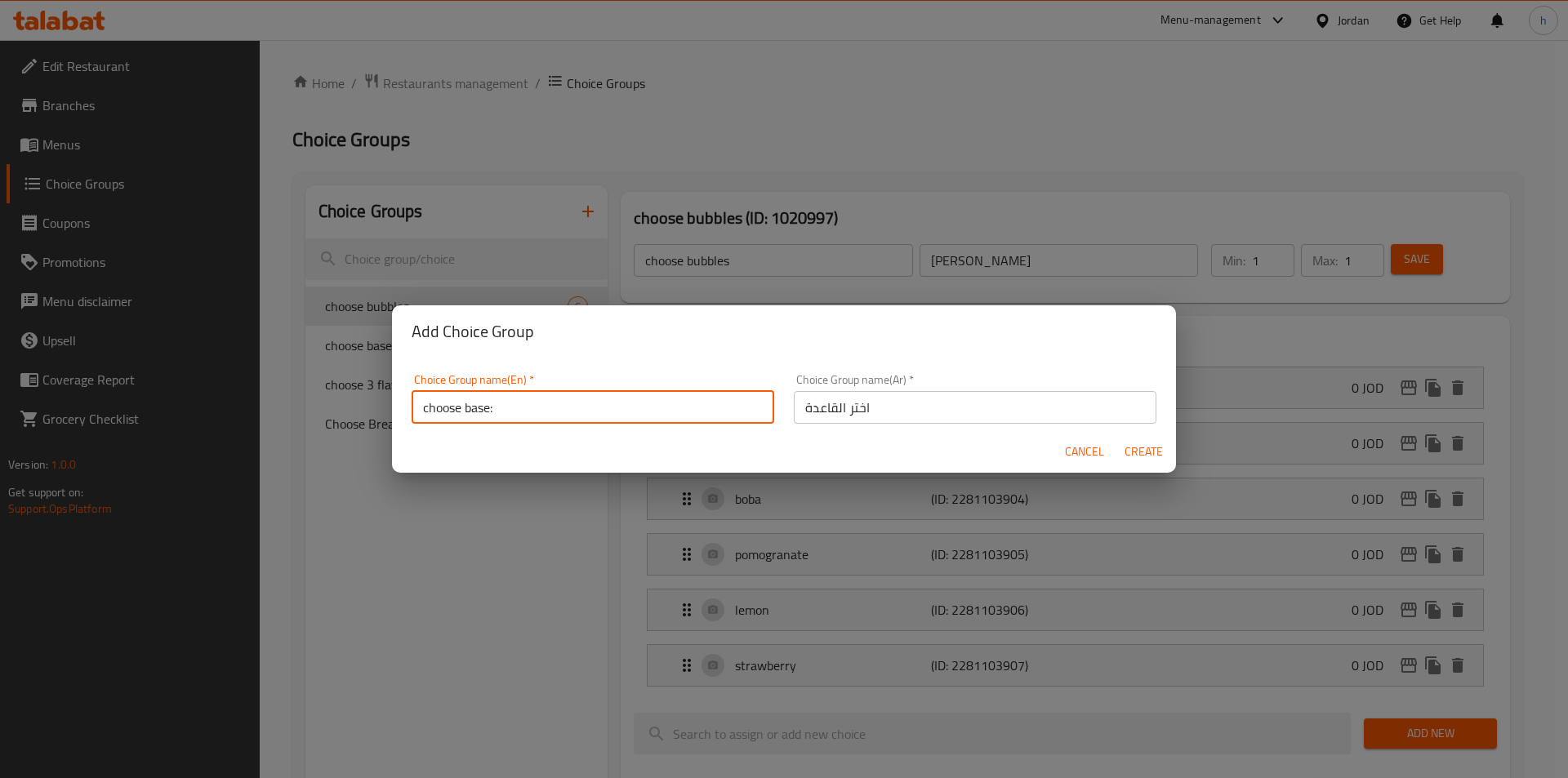
type input "choose base:"
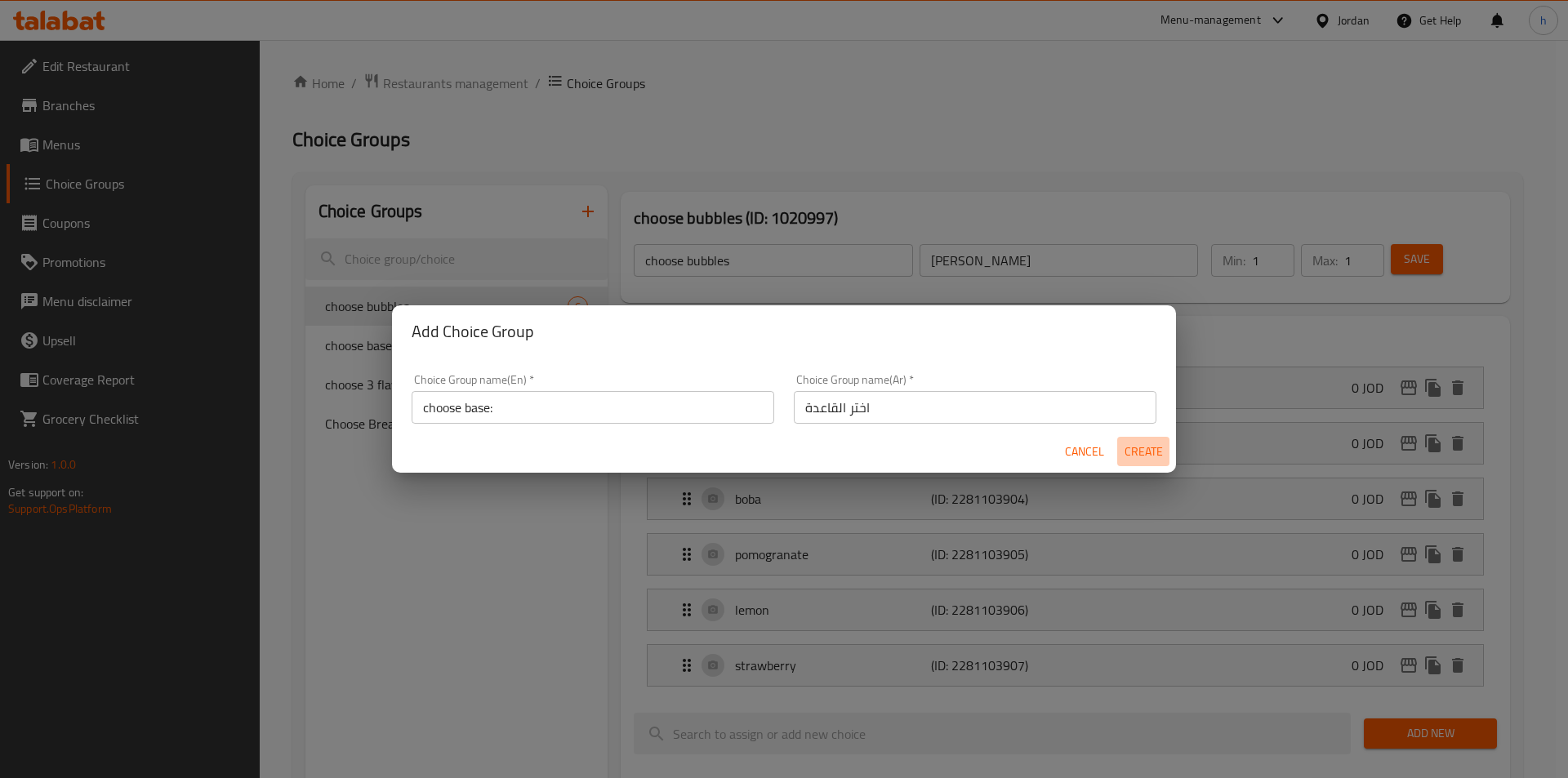
click at [1155, 451] on span "Create" at bounding box center [1143, 452] width 39 height 21
type input "choose base:"
type input "اختر القاعدة"
type input "0"
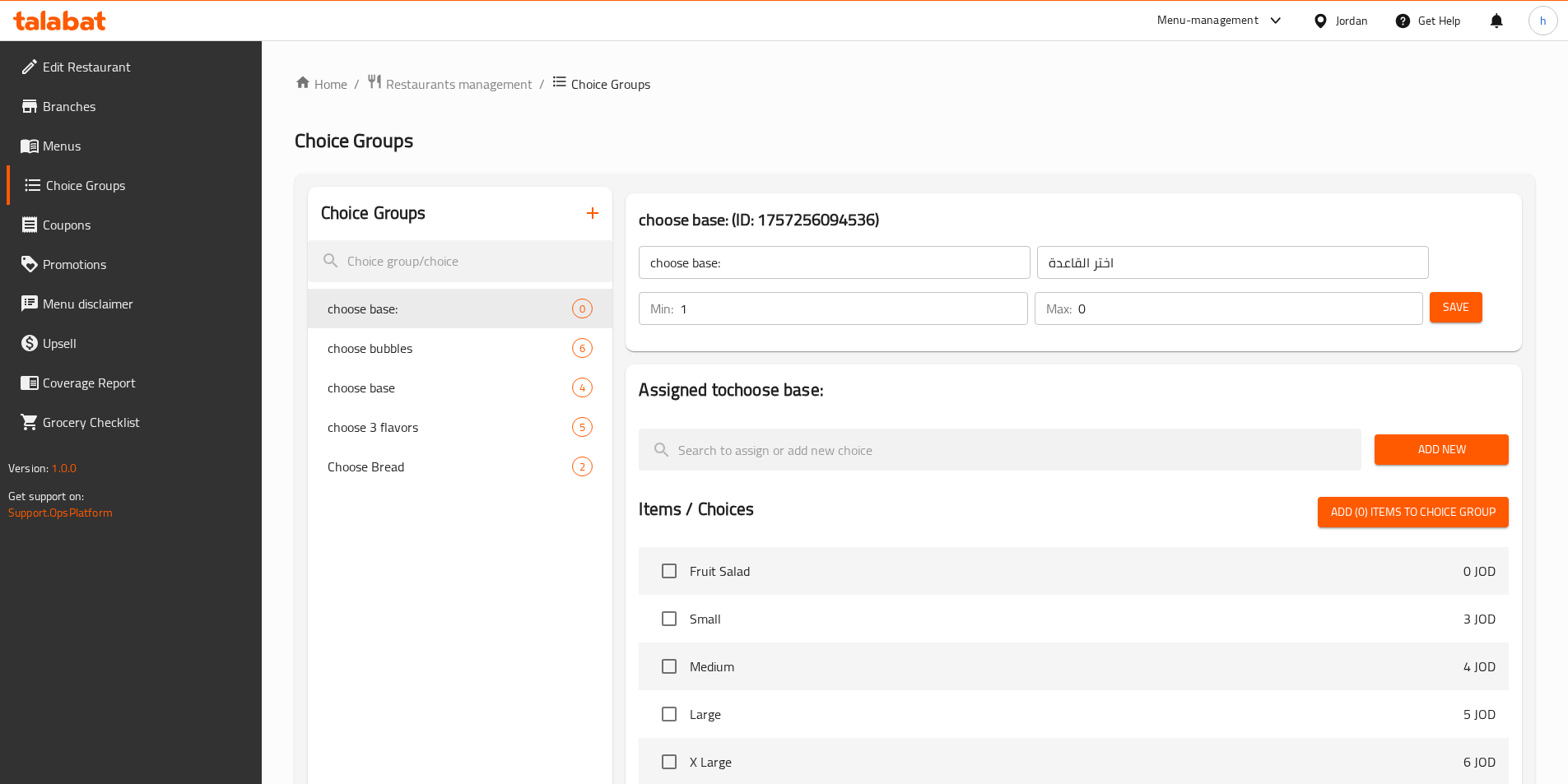
type input "1"
click at [1027, 292] on input "1" at bounding box center [853, 309] width 347 height 33
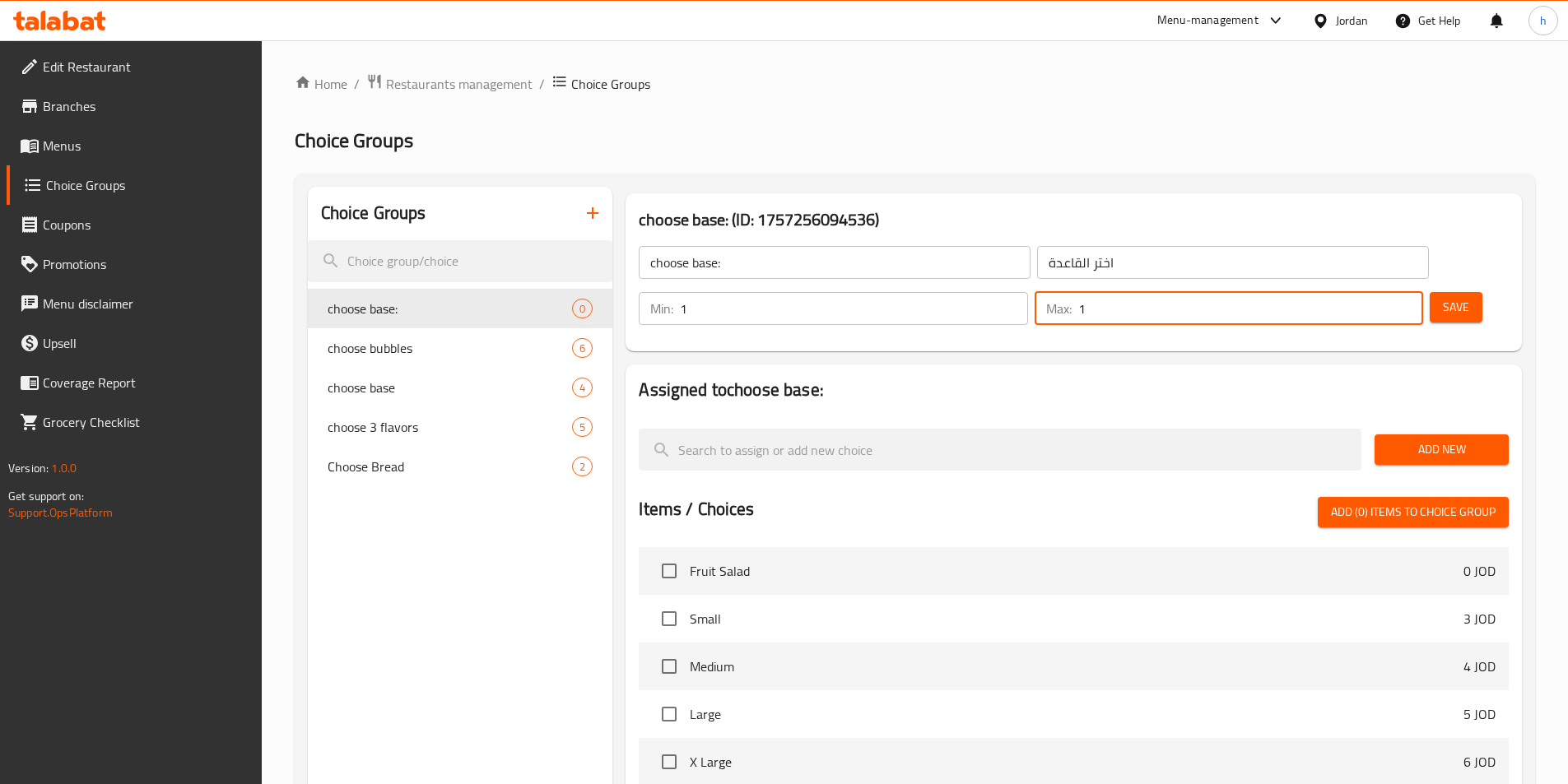
type input "1"
click at [1376, 292] on input "1" at bounding box center [1251, 309] width 345 height 33
click at [1456, 440] on span "Add New" at bounding box center [1441, 450] width 108 height 21
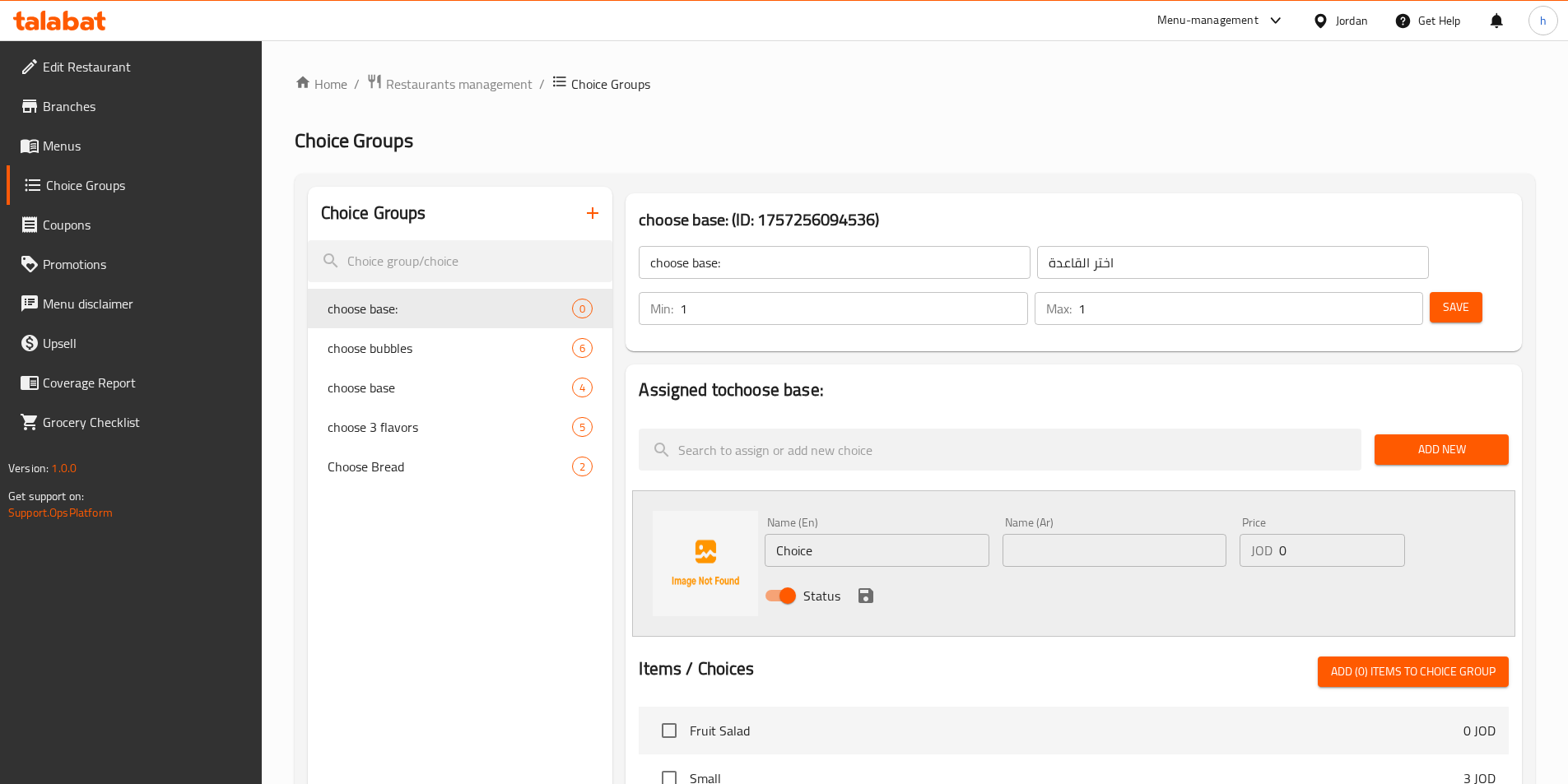
click at [833, 534] on input "Choice" at bounding box center [876, 551] width 224 height 33
paste input "7 up"
type input "7 up"
click at [788, 575] on div "Name (En) 7 up Name (En) Name (Ar) Name (Ar) Price JOD 0 Price Status" at bounding box center [1074, 564] width 883 height 147
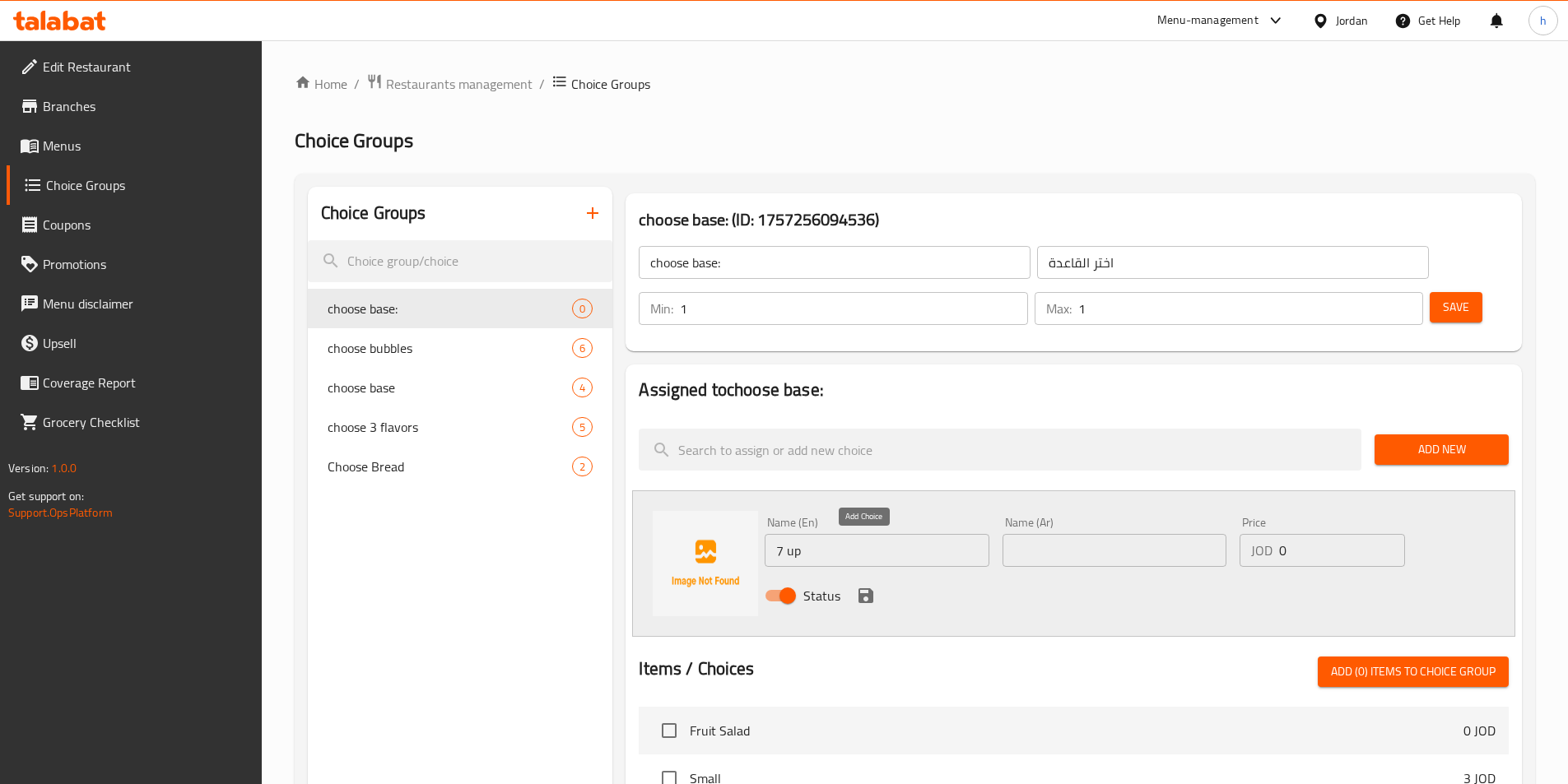
drag, startPoint x: 867, startPoint y: 545, endPoint x: 883, endPoint y: 535, distance: 18.9
click at [873, 586] on icon "save" at bounding box center [866, 595] width 20 height 20
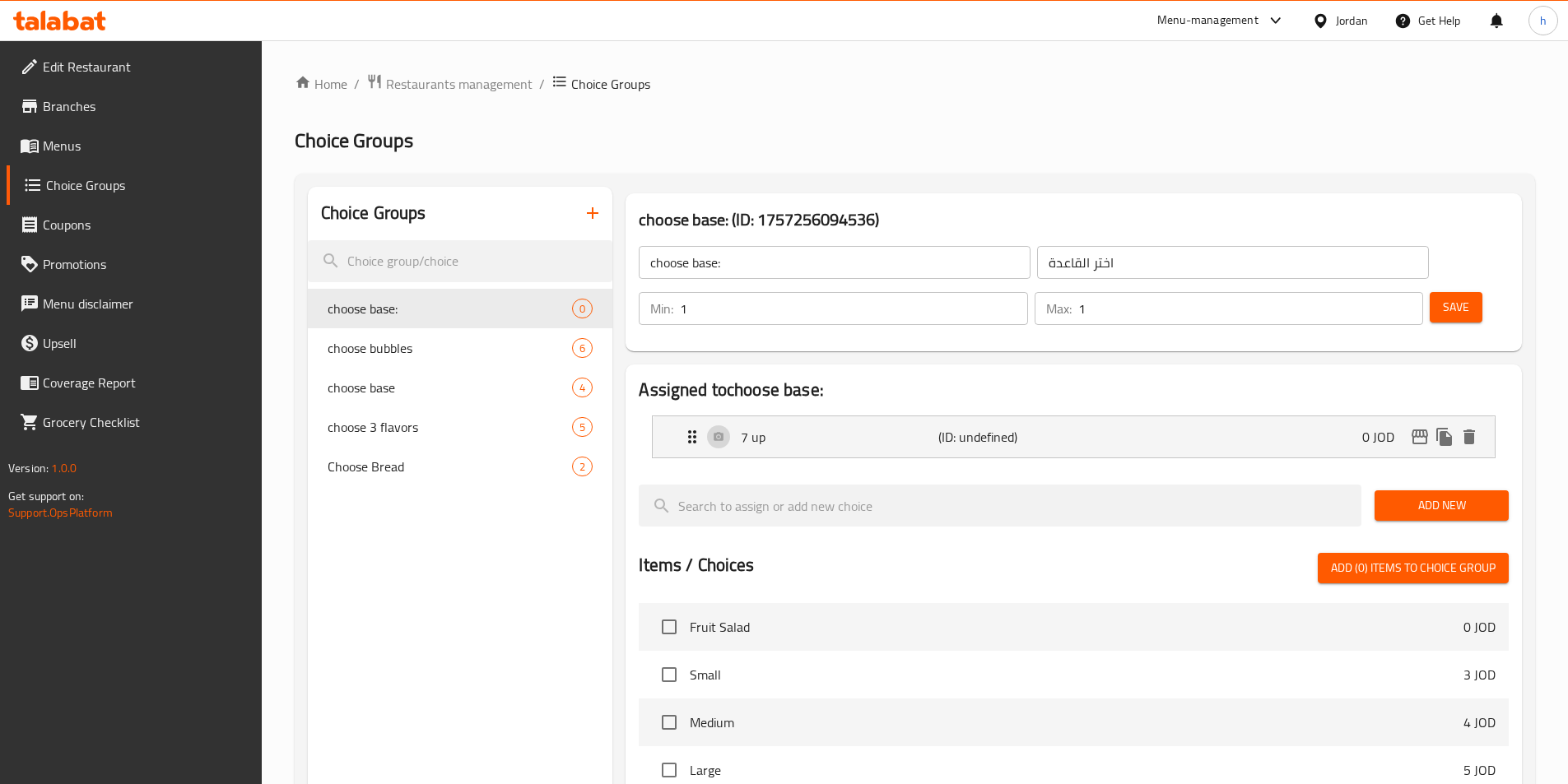
click at [1433, 496] on span "Add New" at bounding box center [1441, 506] width 108 height 21
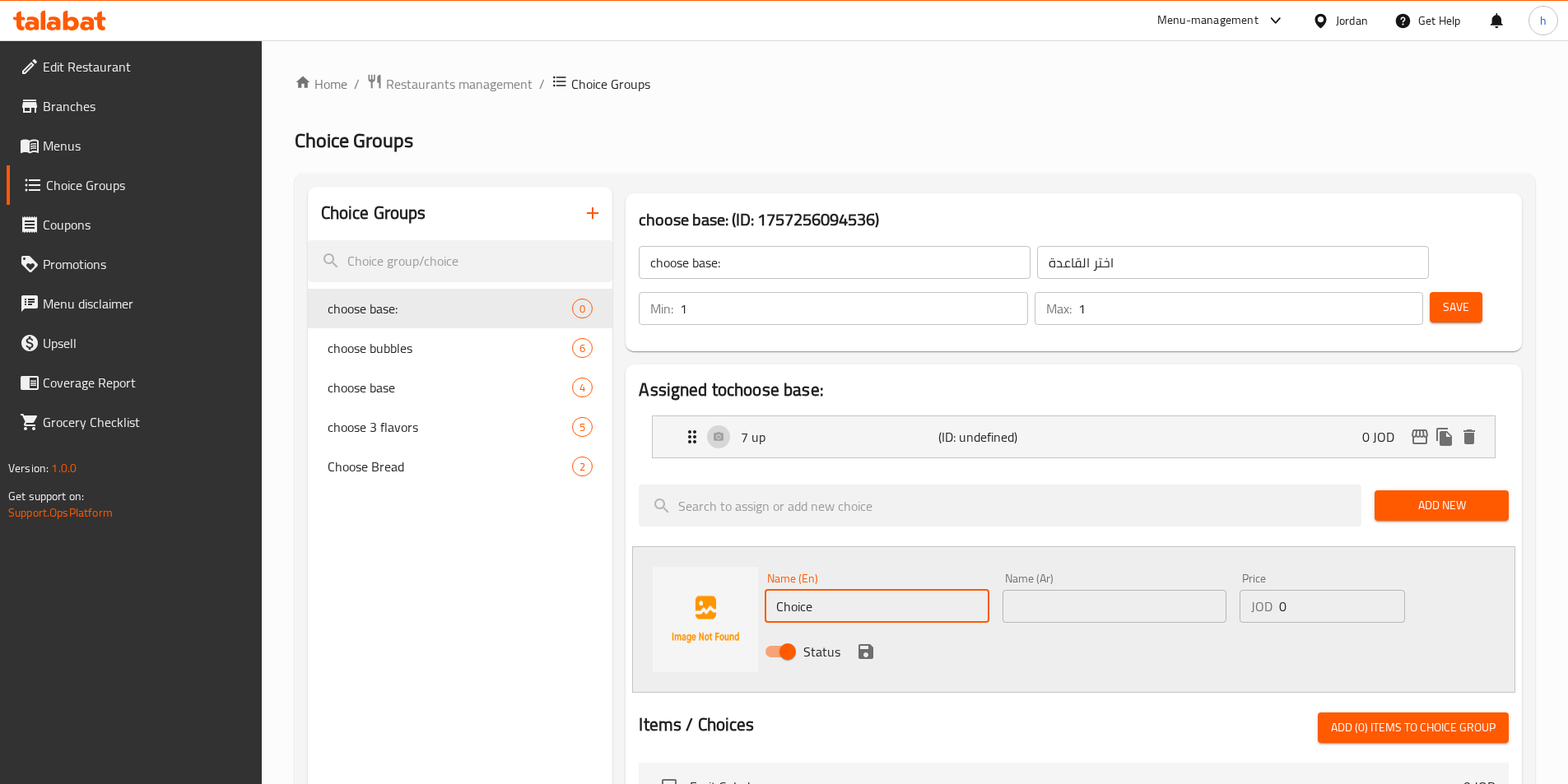
click at [887, 590] on input "Choice" at bounding box center [876, 607] width 224 height 33
paste input "energy drink"
type input "energy drink"
click at [873, 642] on icon "save" at bounding box center [866, 651] width 20 height 20
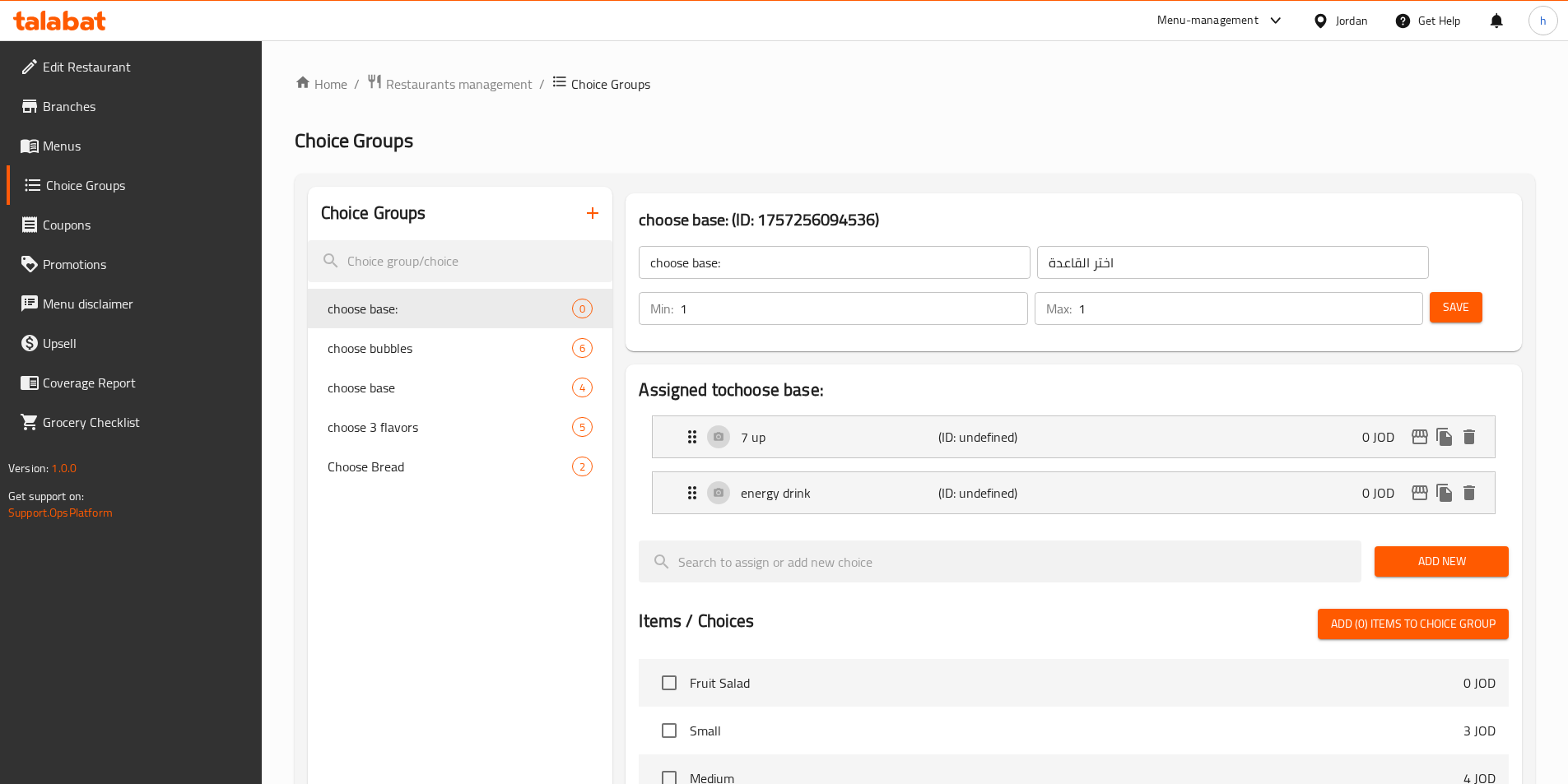
click at [1484, 534] on div "Add New" at bounding box center [1441, 561] width 147 height 55
click at [1464, 552] on span "Add New" at bounding box center [1441, 562] width 108 height 21
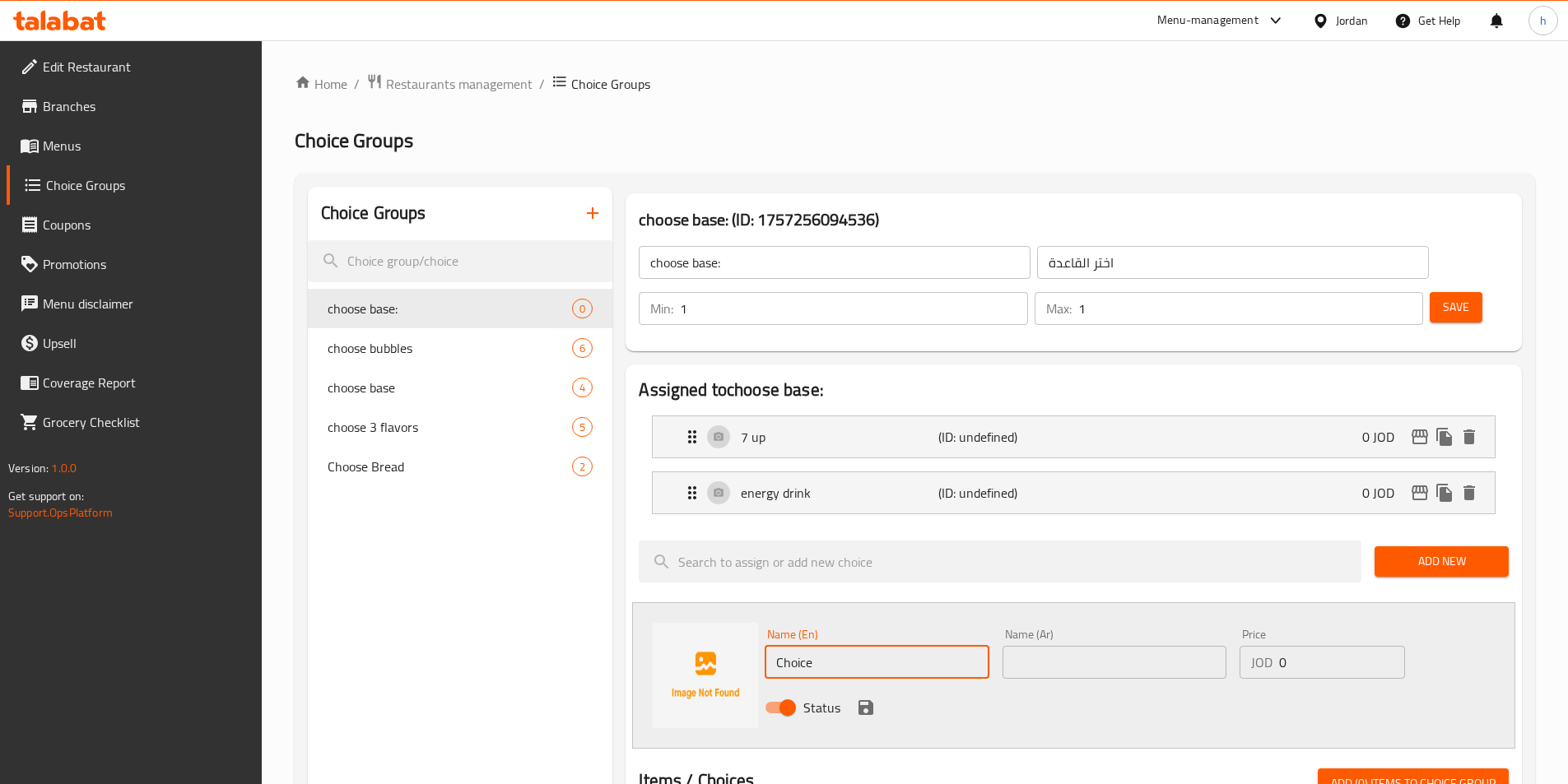
click at [913, 646] on input "Choice" at bounding box center [876, 663] width 224 height 33
paste input "sparkling water"
type input "sparkling water"
click at [881, 685] on div "Status" at bounding box center [1114, 707] width 713 height 45
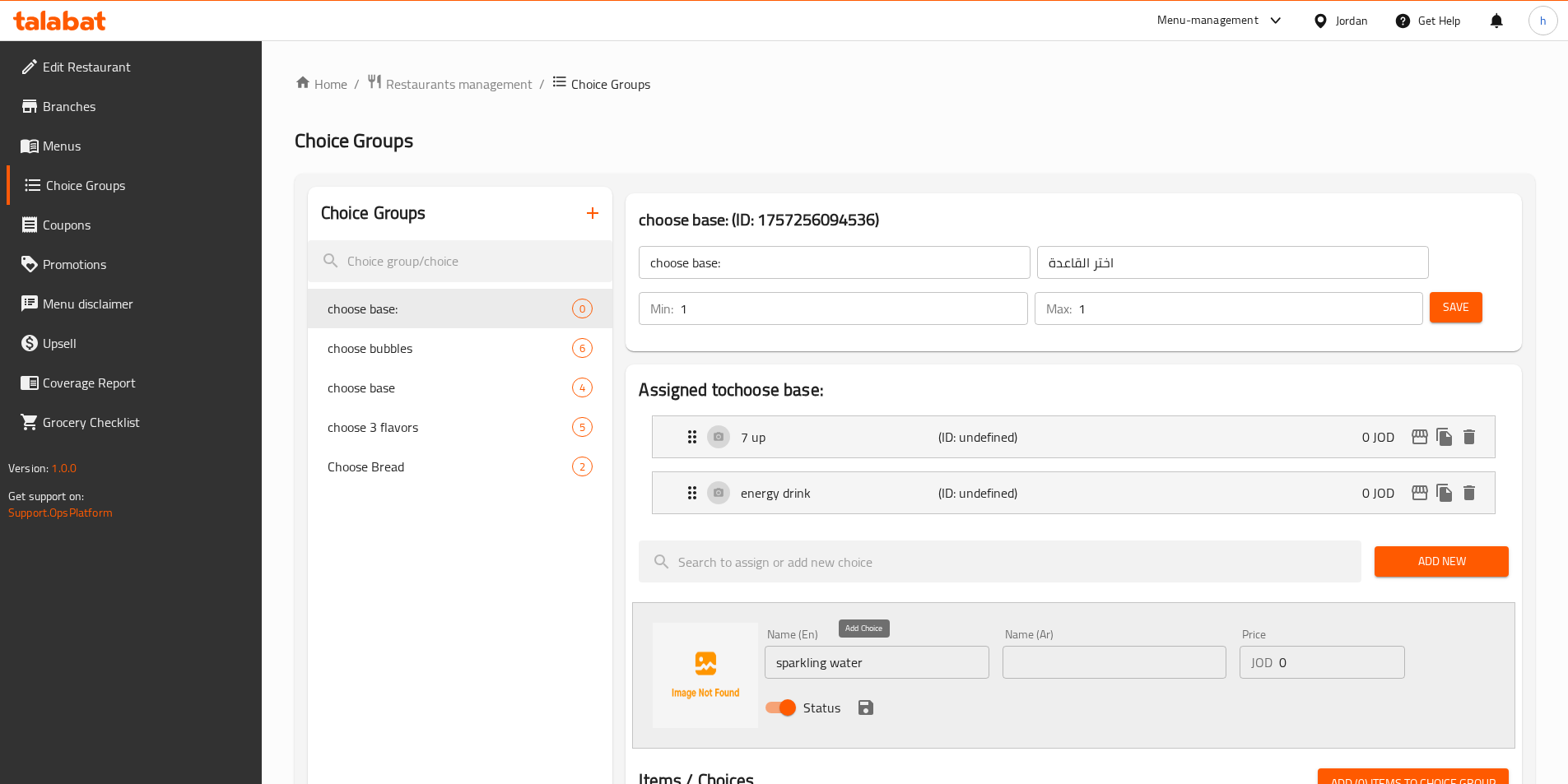
click at [871, 700] on icon "save" at bounding box center [866, 707] width 15 height 15
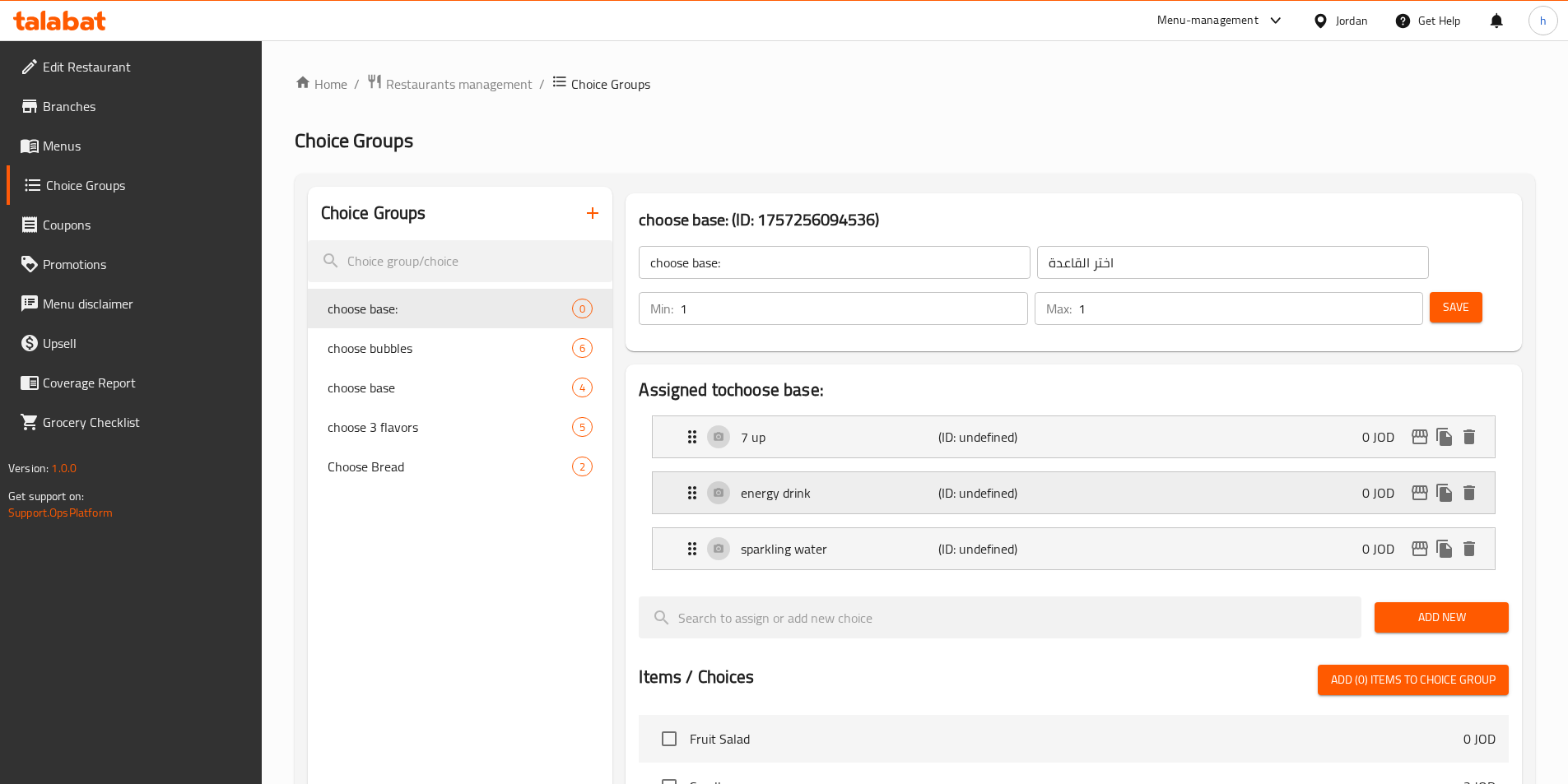
click at [1225, 472] on div "energy drink (ID: undefined) 0 JOD" at bounding box center [1078, 492] width 792 height 41
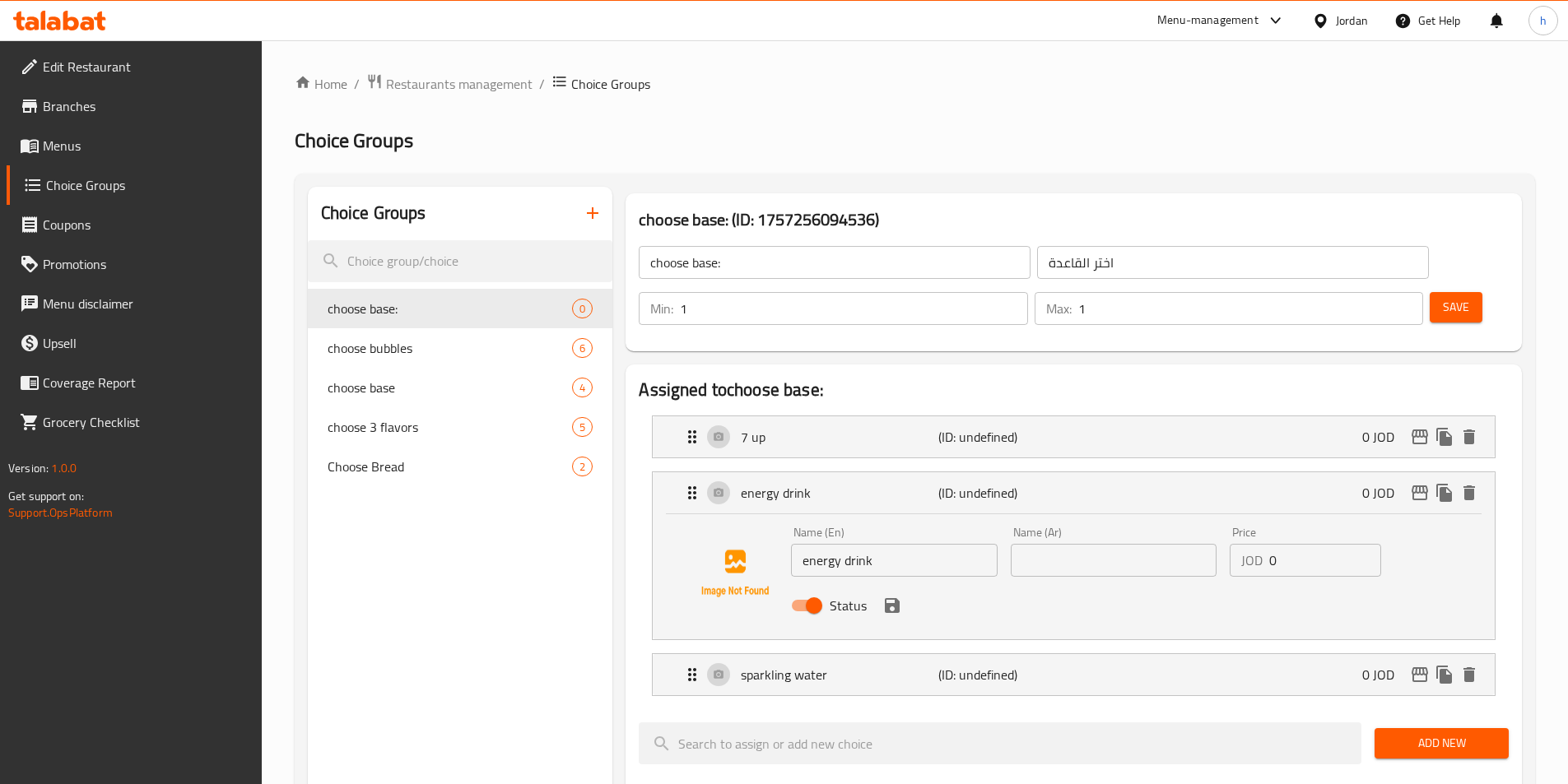
click at [1282, 544] on input "0" at bounding box center [1325, 560] width 112 height 33
click at [1107, 544] on input "text" at bounding box center [1113, 560] width 206 height 33
paste input "مشروب الطاقة"
click at [834, 664] on p "sparkling water" at bounding box center [839, 674] width 197 height 20
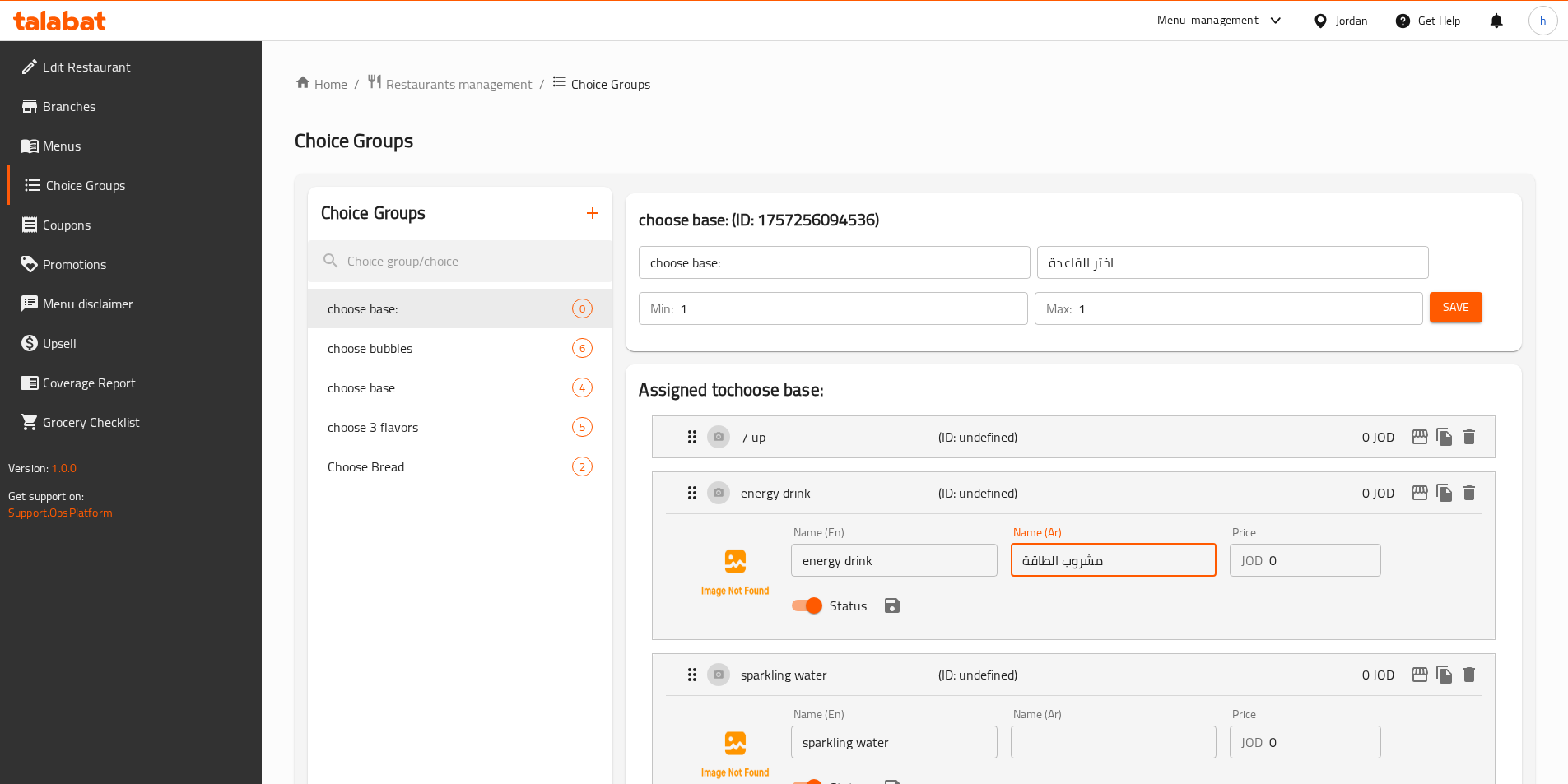
type input "مشروب الطاقة"
click at [823, 725] on input "sparkling water" at bounding box center [893, 742] width 206 height 33
click at [1056, 725] on input "text" at bounding box center [1113, 742] width 206 height 33
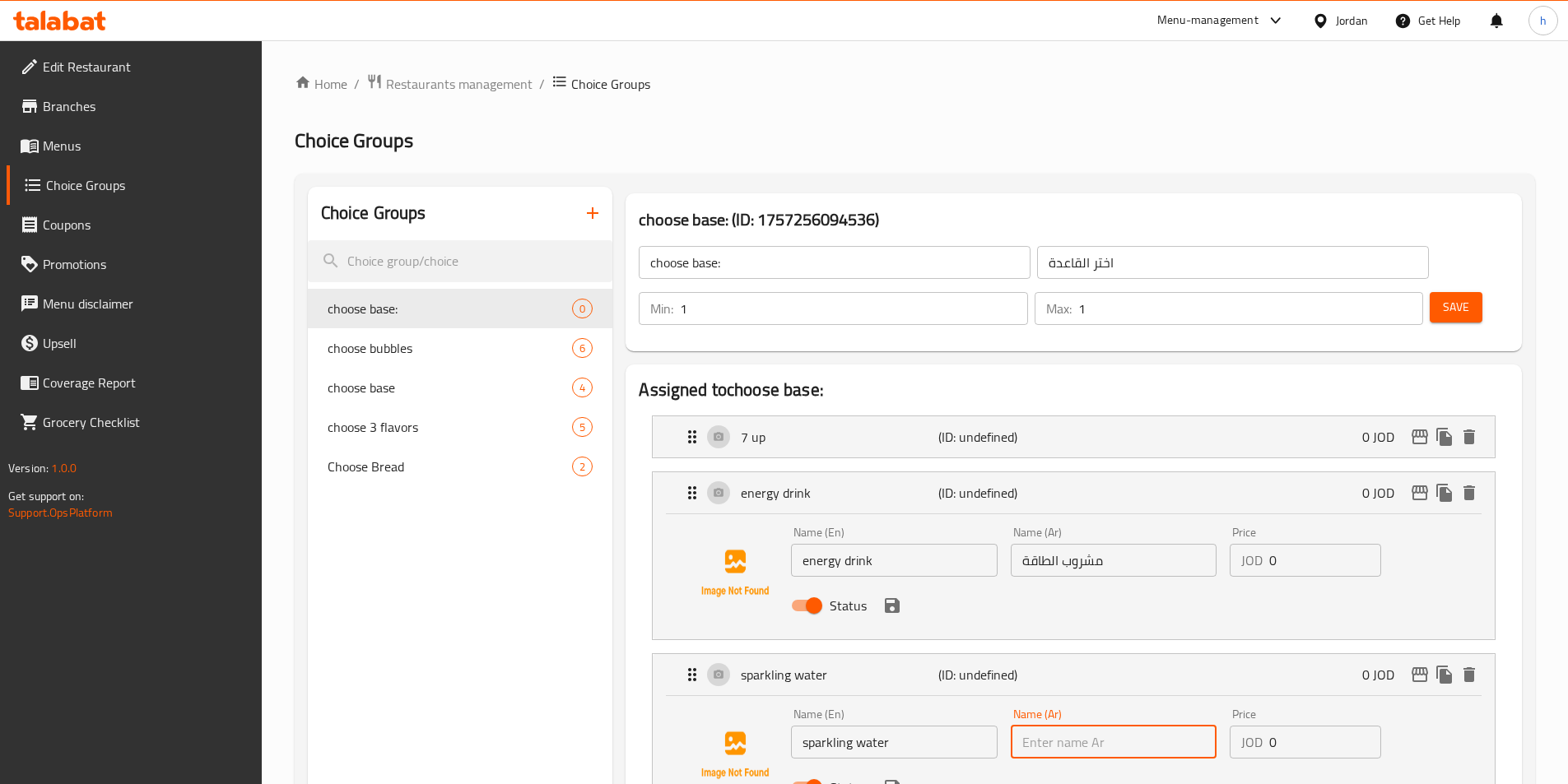
paste input "مياه فوارة"
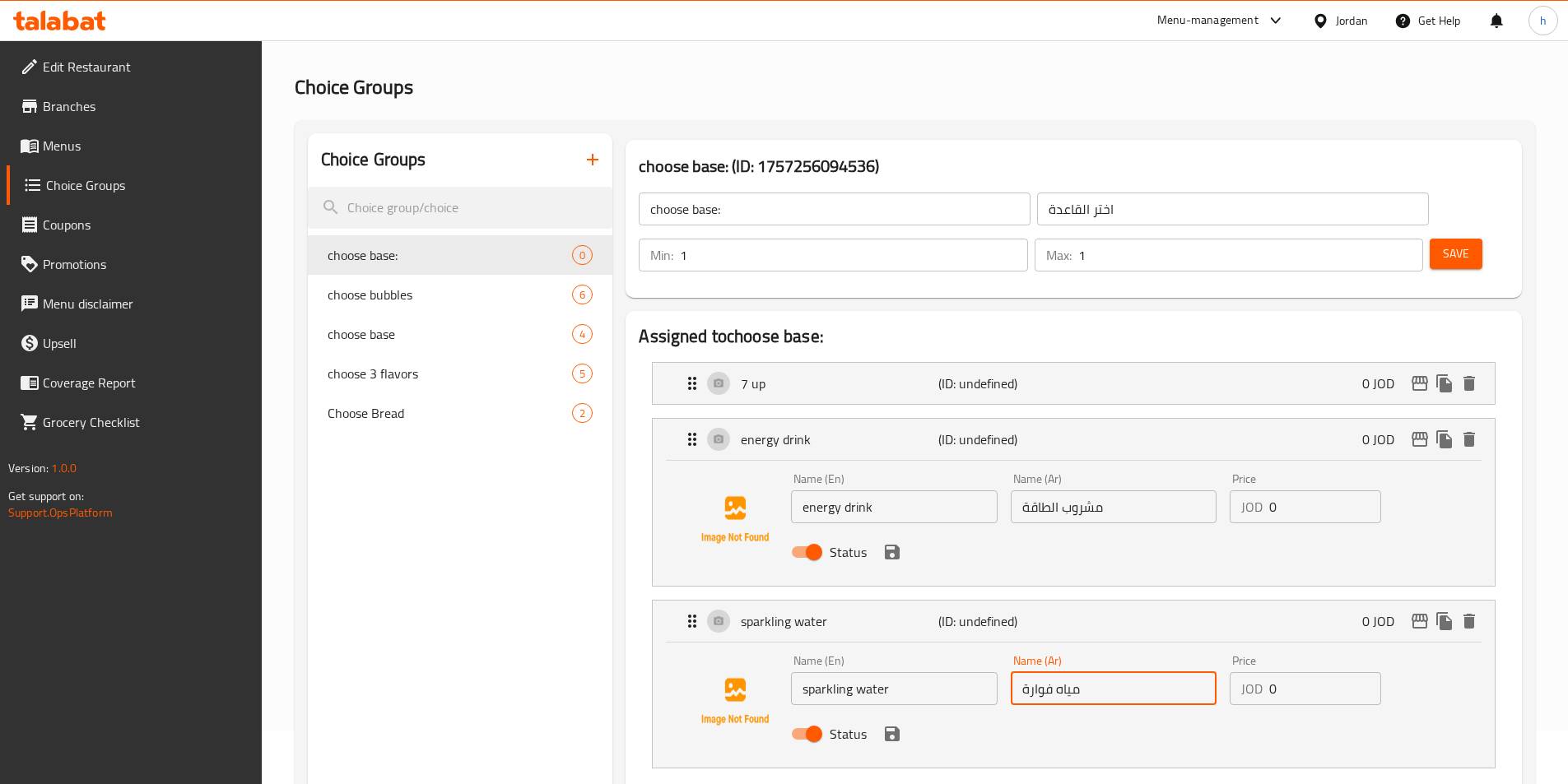
scroll to position [82, 0]
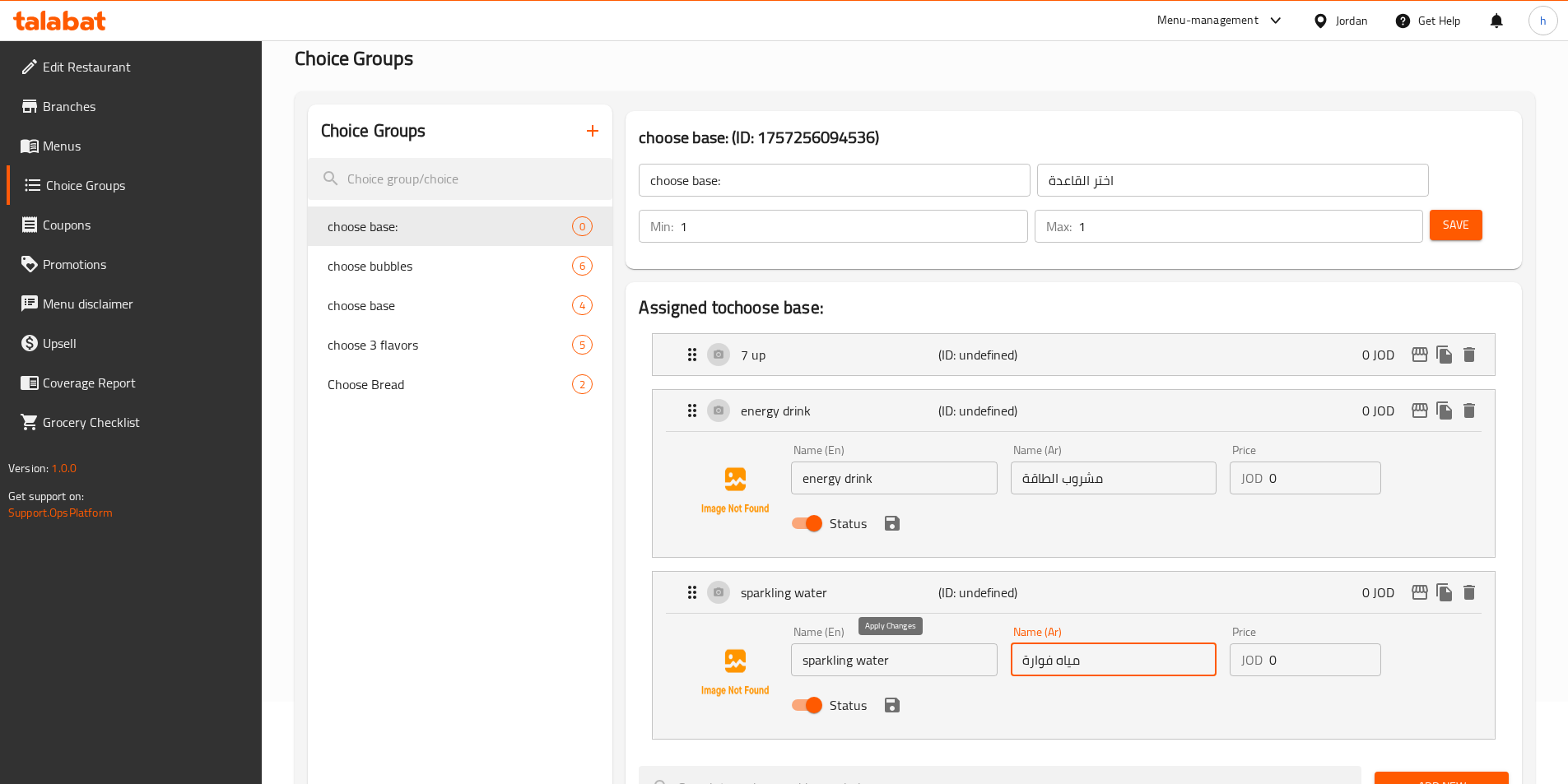
click at [887, 697] on icon "save" at bounding box center [892, 704] width 15 height 15
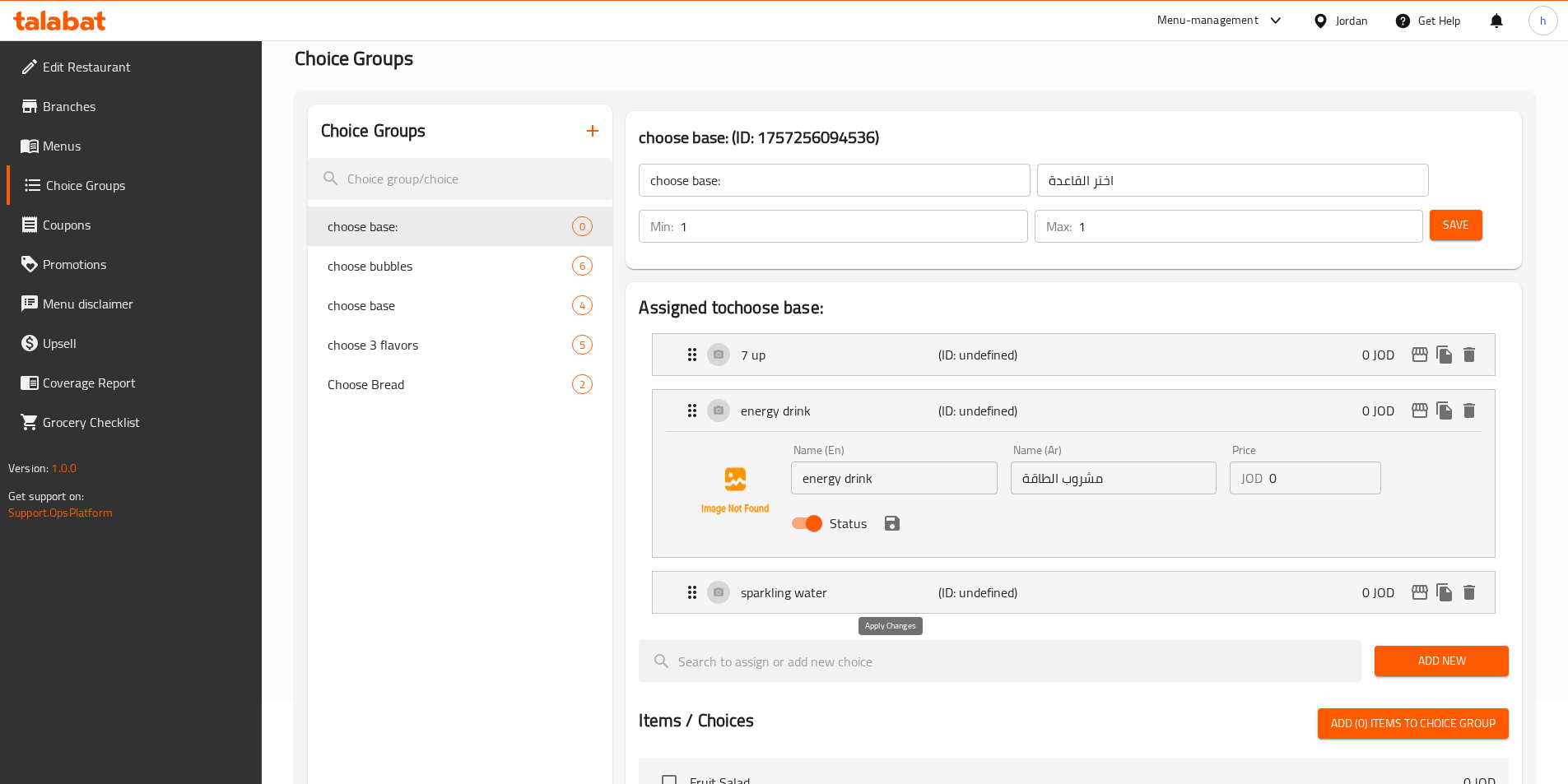
type input "مياه فوارة"
click at [882, 513] on icon "save" at bounding box center [892, 523] width 20 height 20
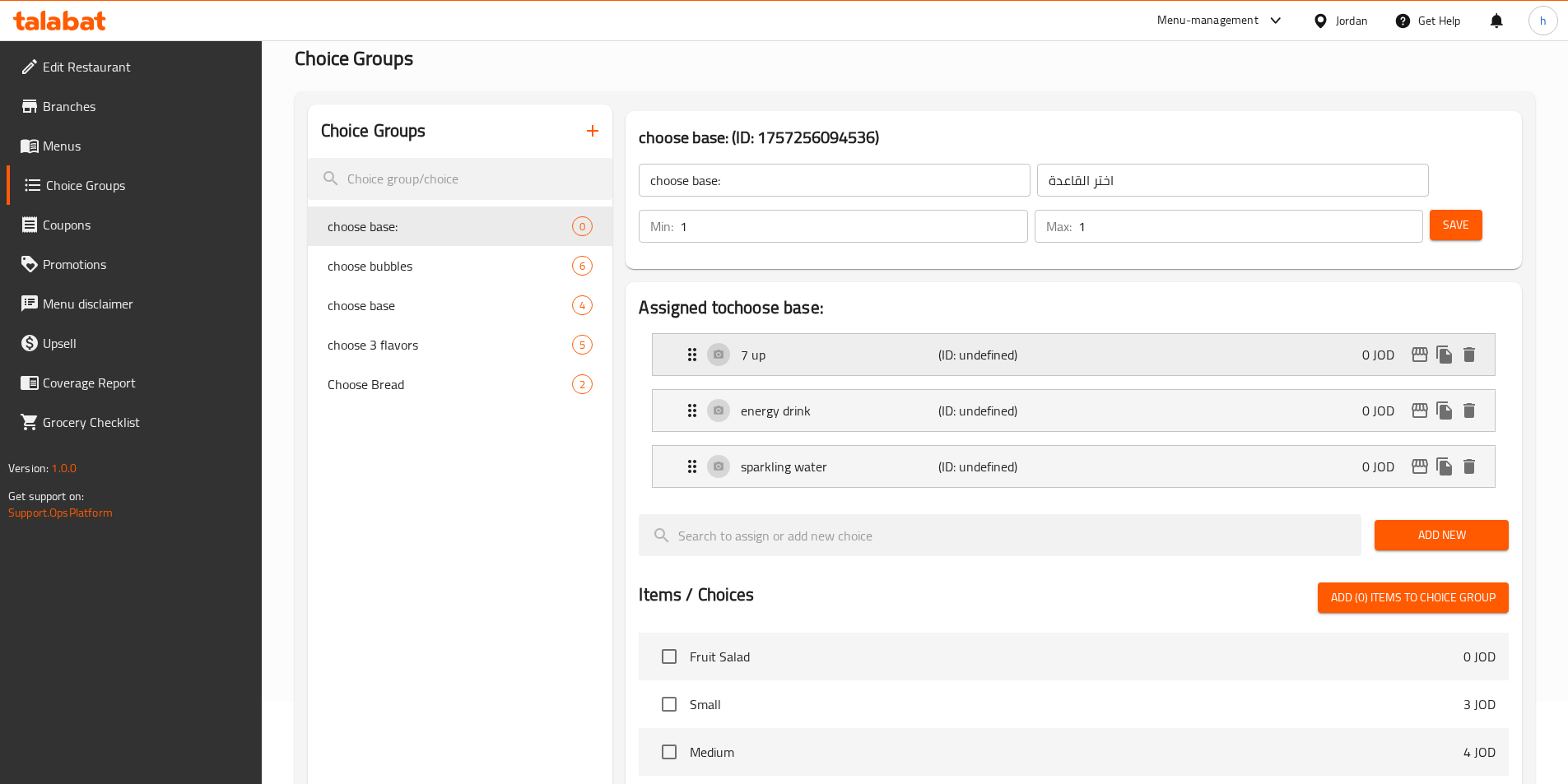
click at [847, 334] on div "7 up (ID: undefined) 0 JOD" at bounding box center [1078, 354] width 792 height 41
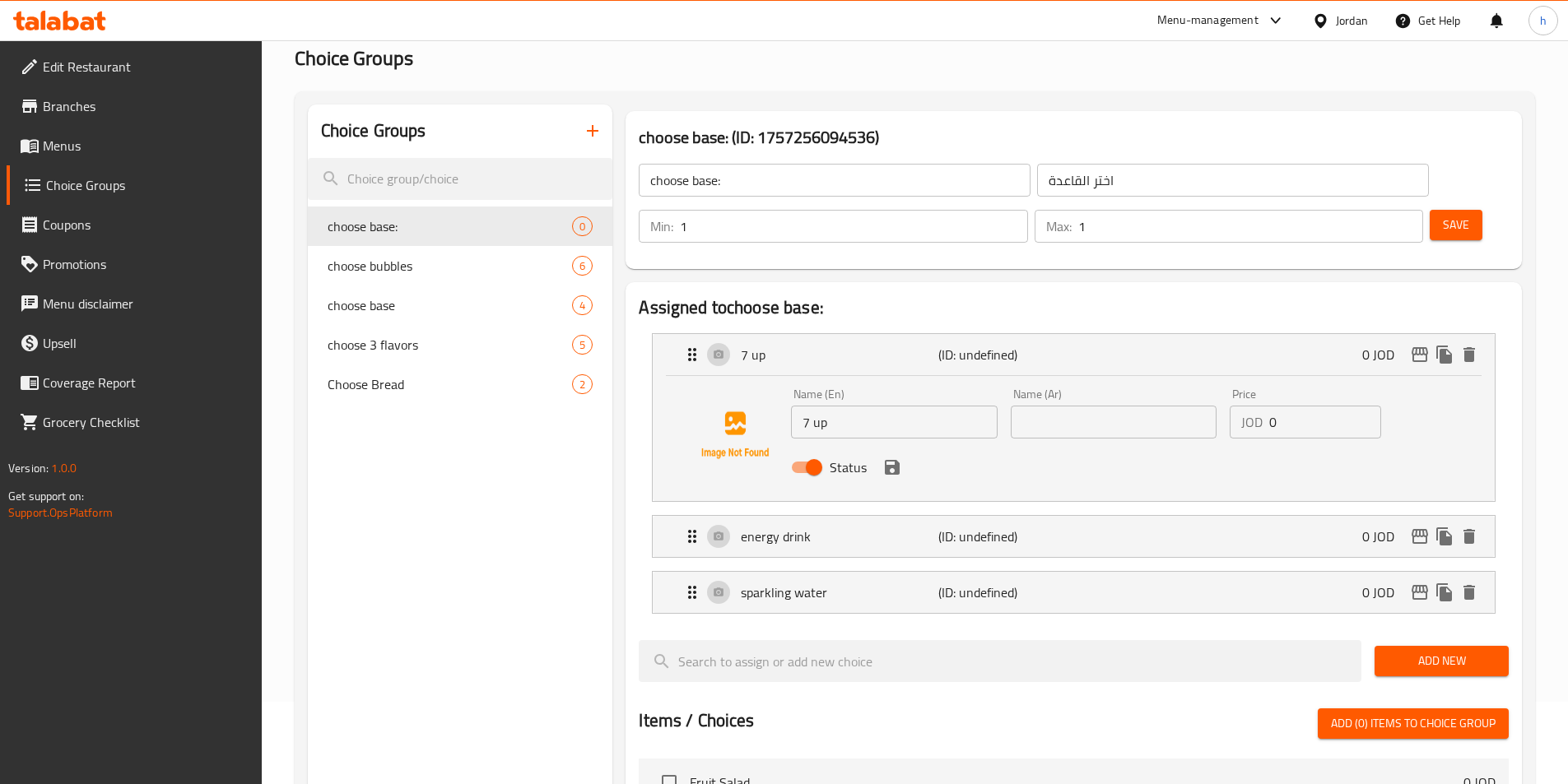
click at [1044, 388] on div "Name (Ar) Name (Ar)" at bounding box center [1113, 413] width 206 height 50
click at [1050, 406] on input "text" at bounding box center [1113, 422] width 206 height 33
click at [819, 406] on input "7 up" at bounding box center [893, 422] width 206 height 33
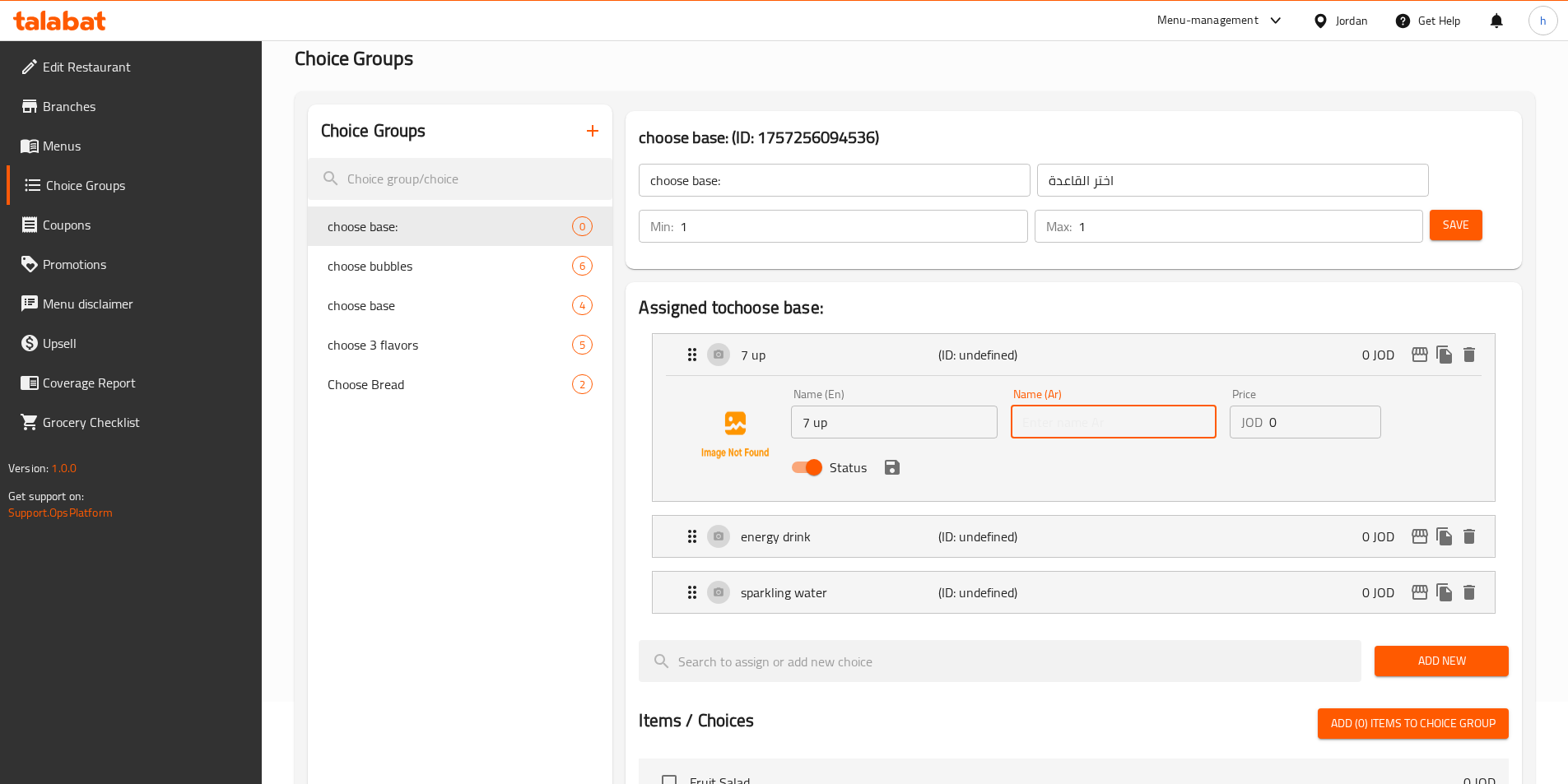
click at [1094, 406] on input "text" at bounding box center [1113, 422] width 206 height 33
paste input "سفن أب"
click at [884, 457] on icon "save" at bounding box center [892, 467] width 20 height 20
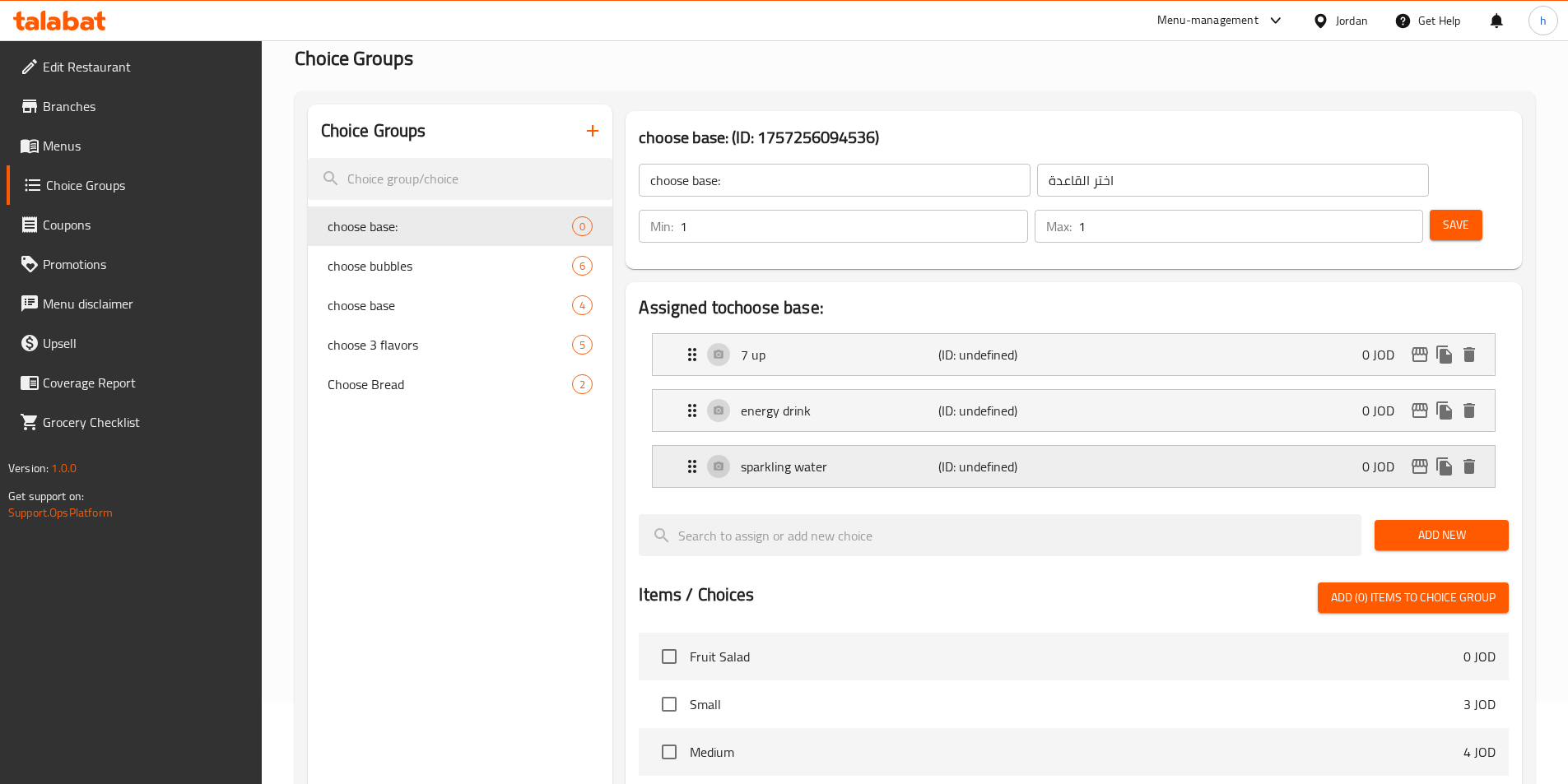
type input "سفن أب"
click at [1444, 210] on button "Save" at bounding box center [1456, 225] width 52 height 31
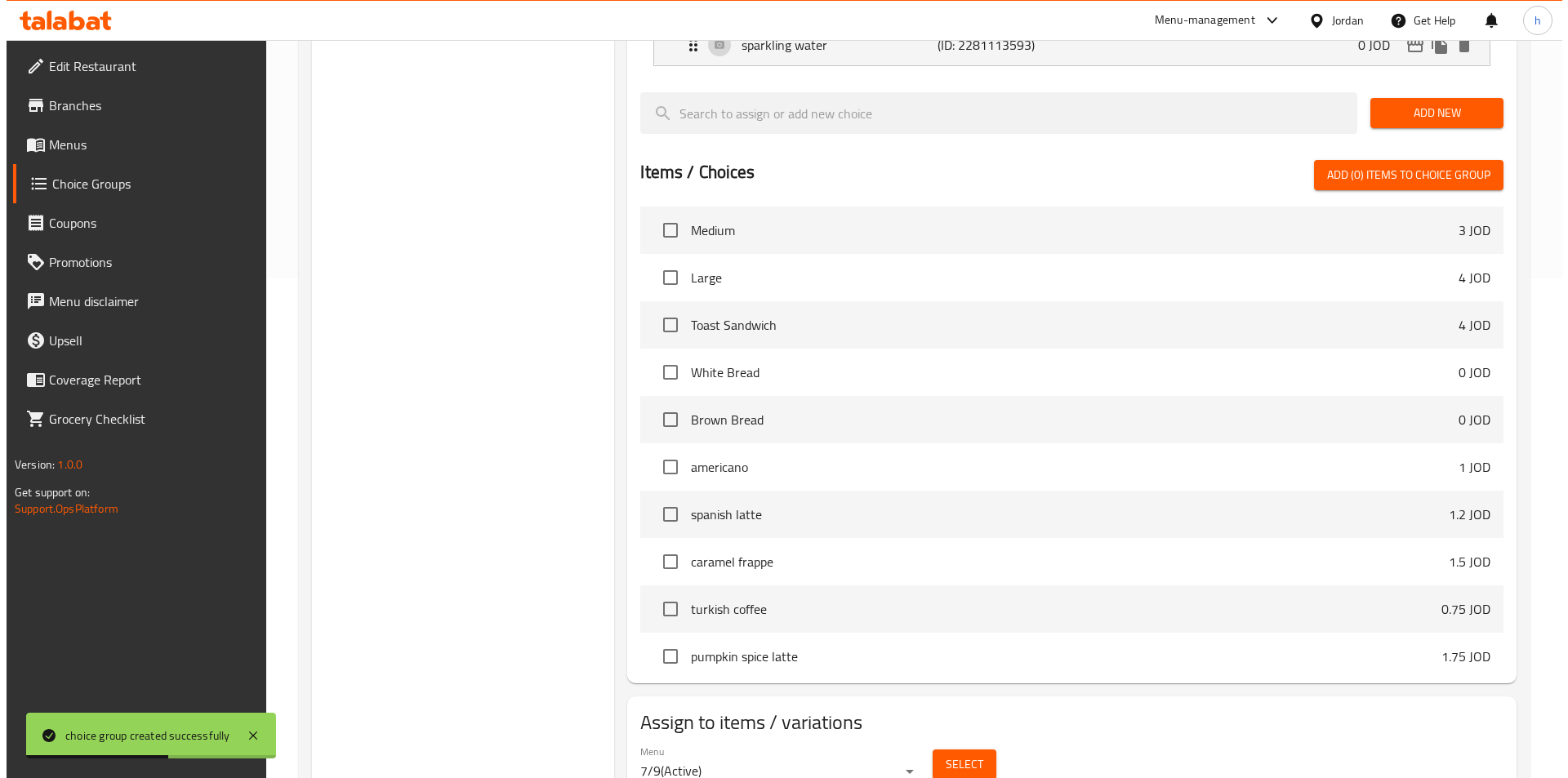
scroll to position [526, 0]
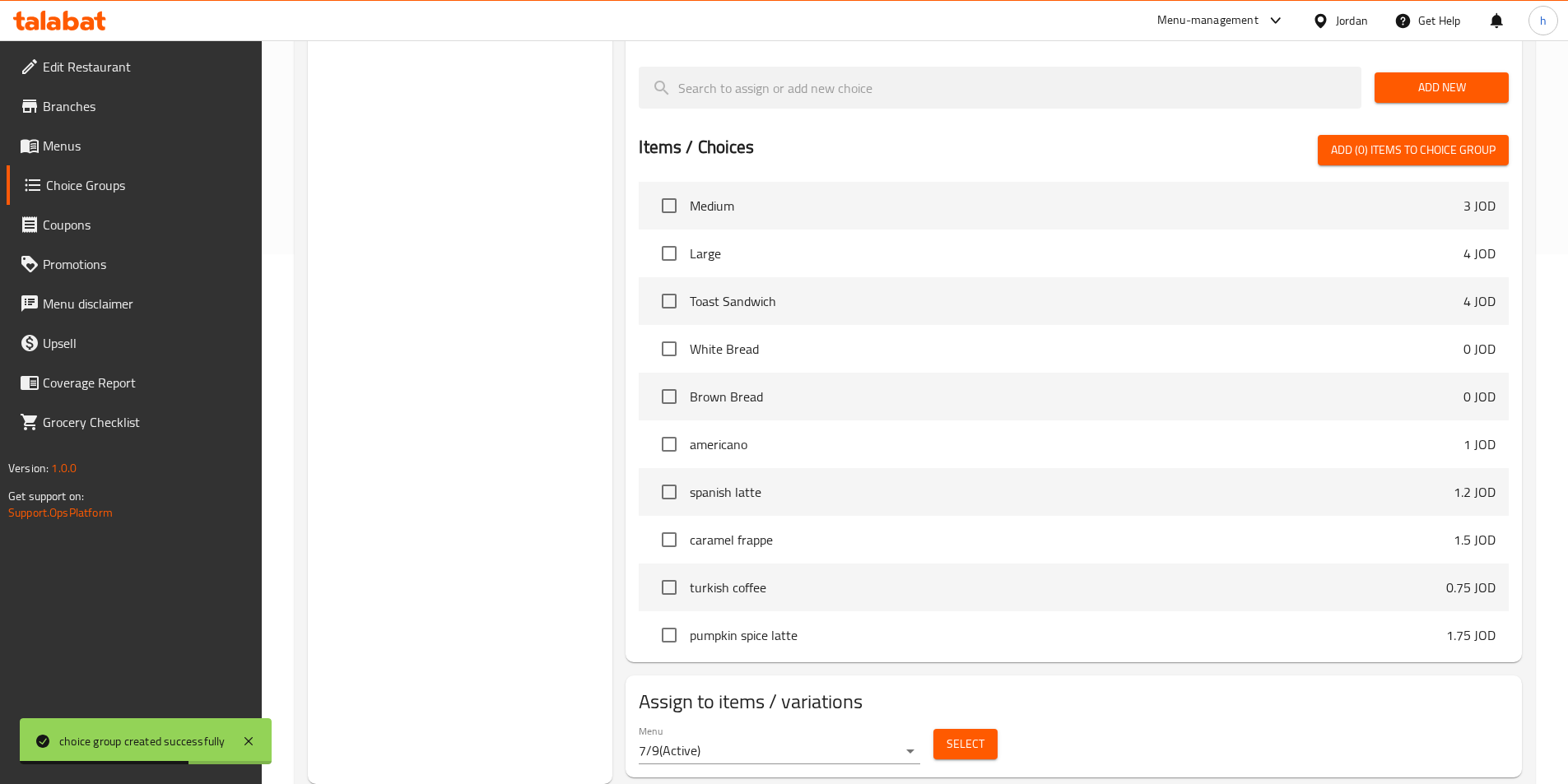
click at [991, 729] on button "Select" at bounding box center [965, 744] width 64 height 31
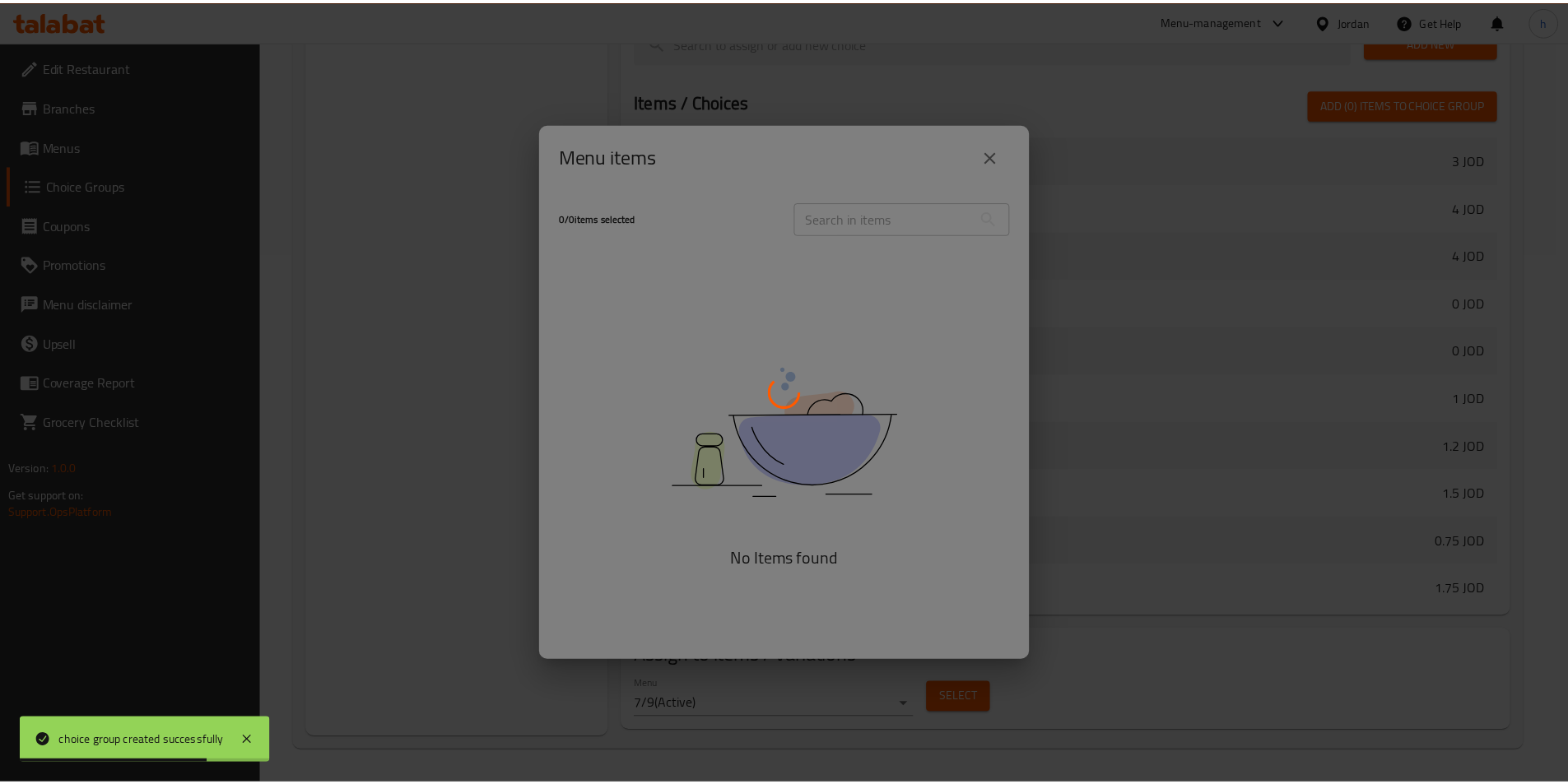
scroll to position [630, 0]
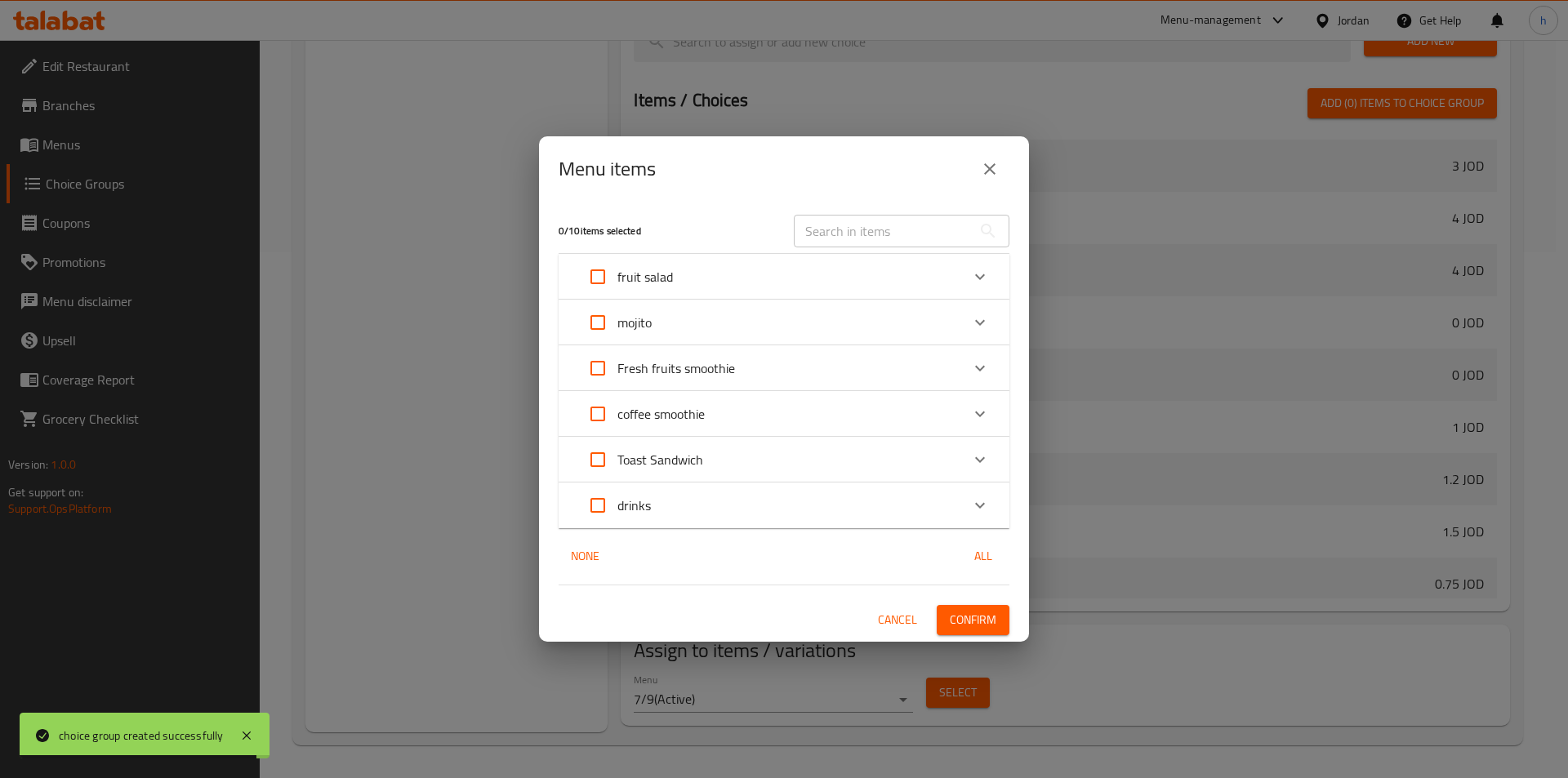
click at [901, 320] on div "mojito" at bounding box center [769, 322] width 382 height 39
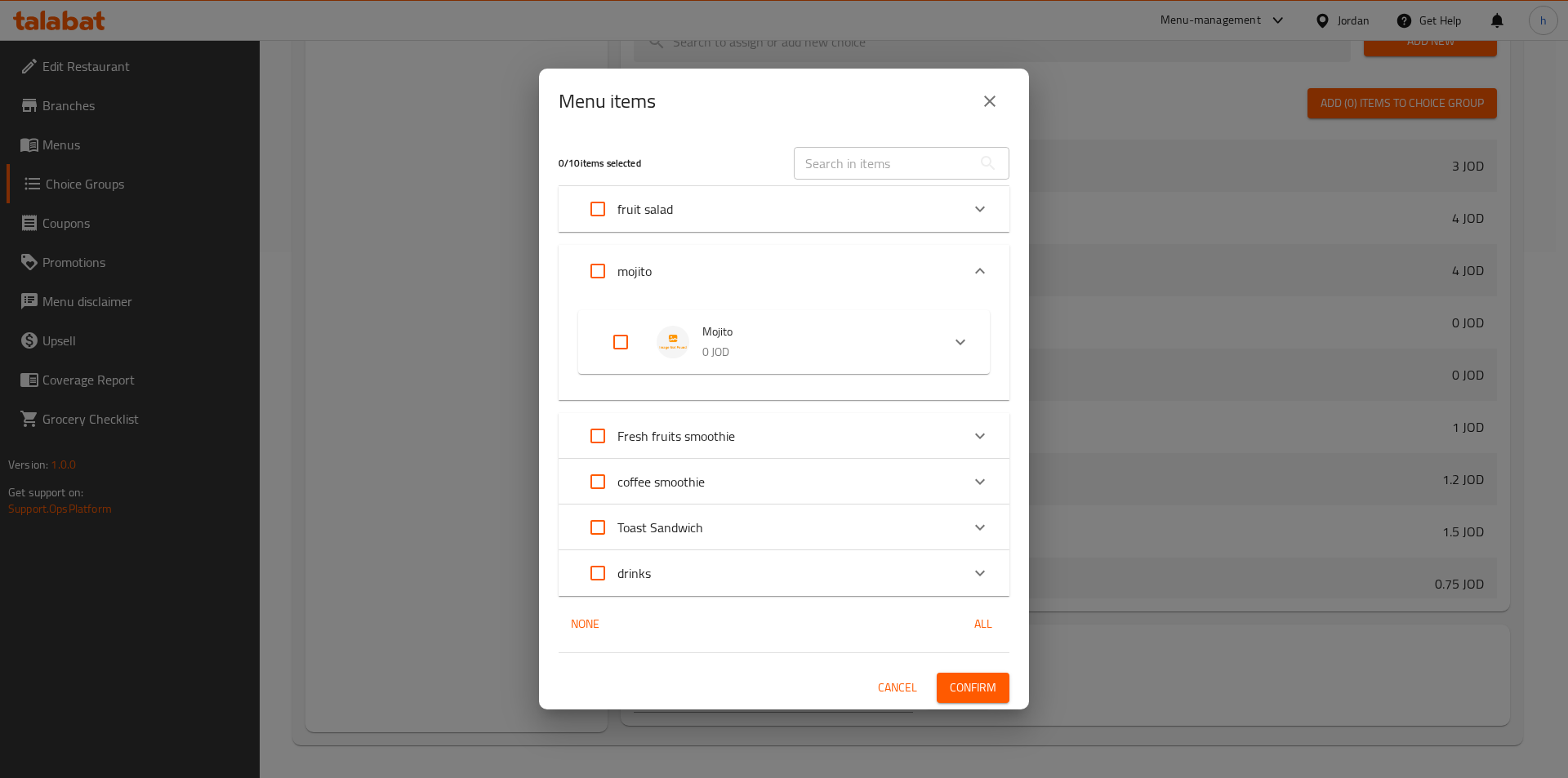
click at [632, 327] on input "Expand" at bounding box center [620, 342] width 39 height 39
checkbox input "true"
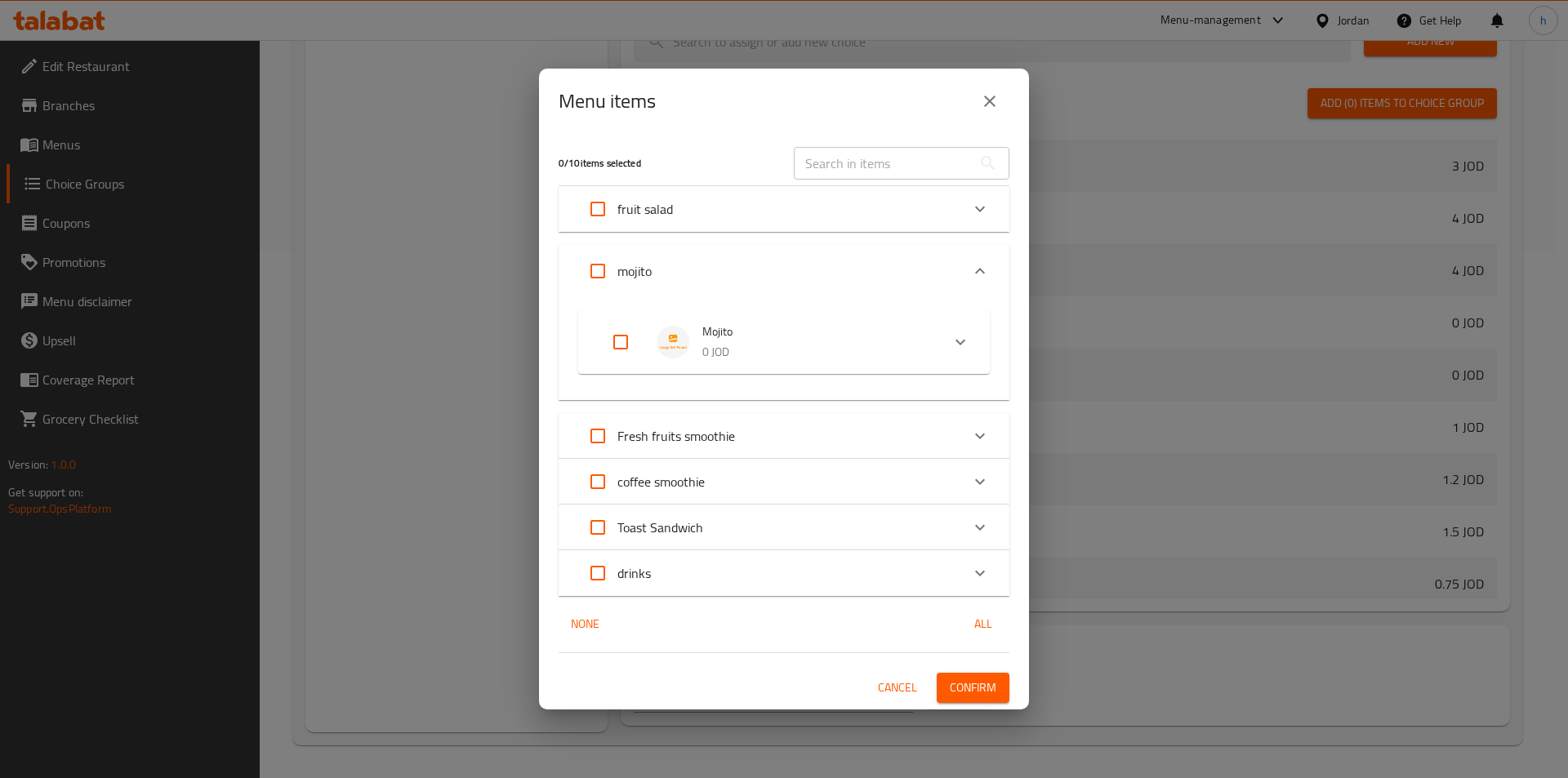
checkbox input "true"
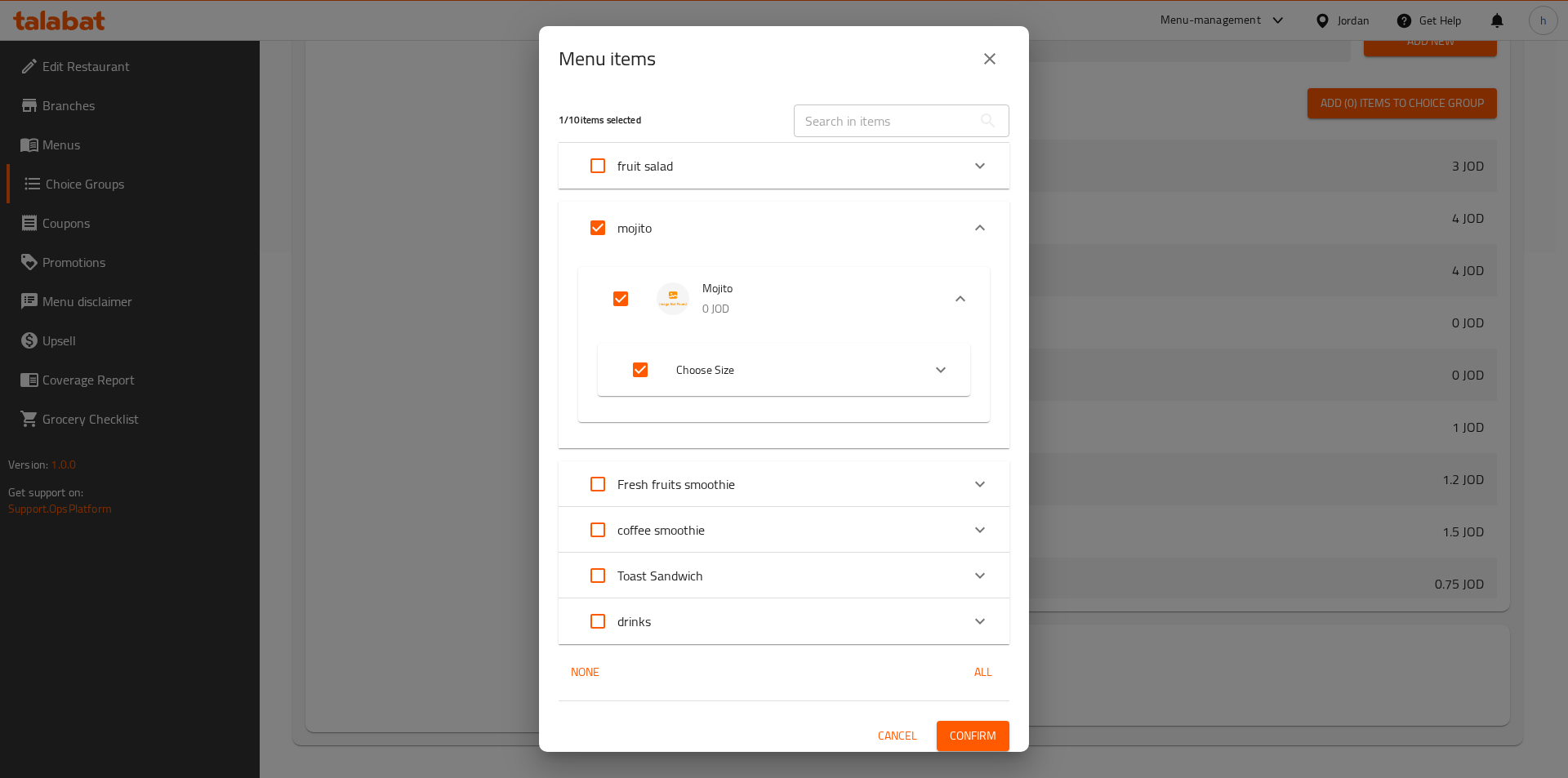
click at [968, 730] on span "Confirm" at bounding box center [973, 736] width 47 height 21
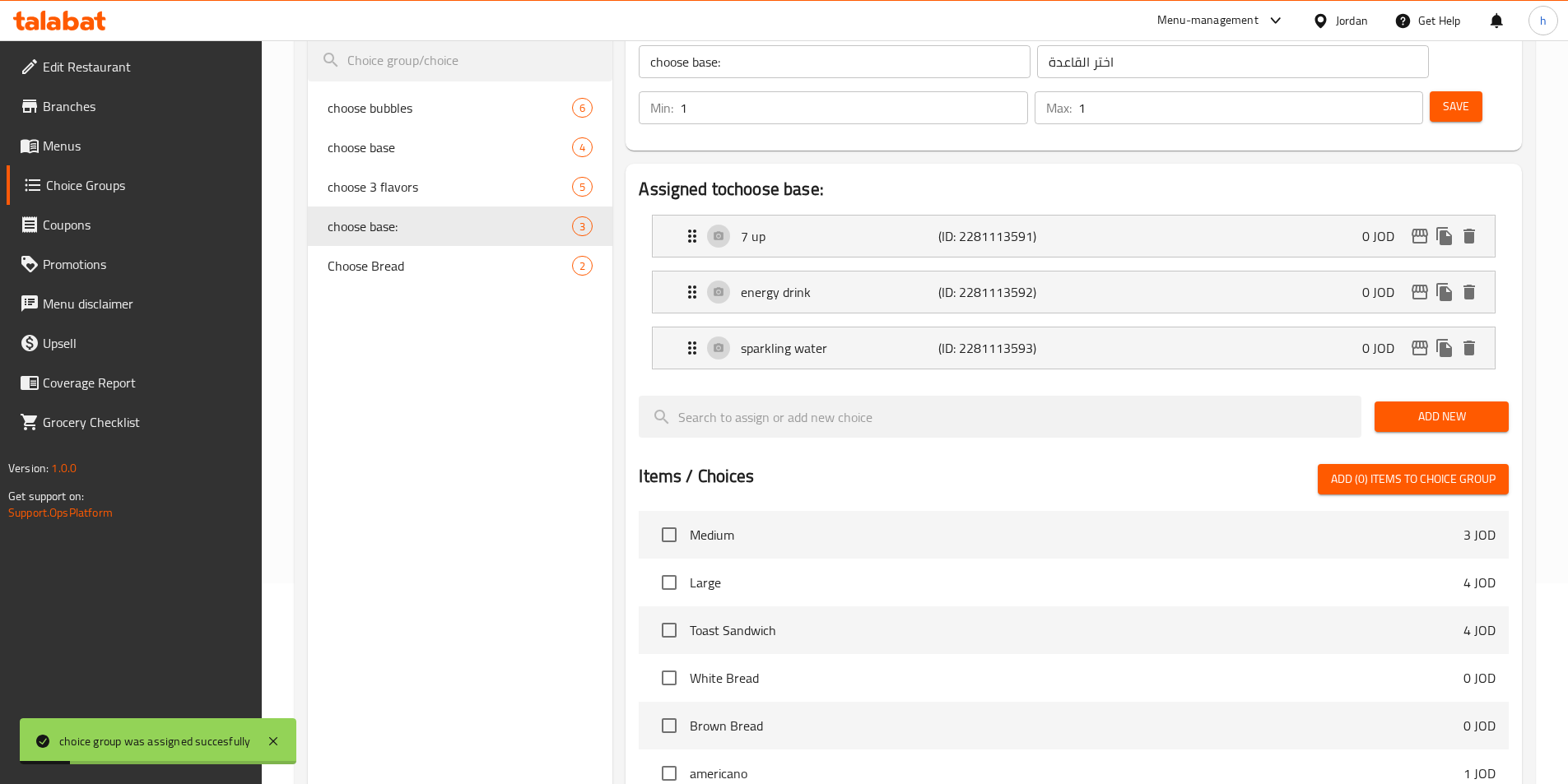
scroll to position [0, 0]
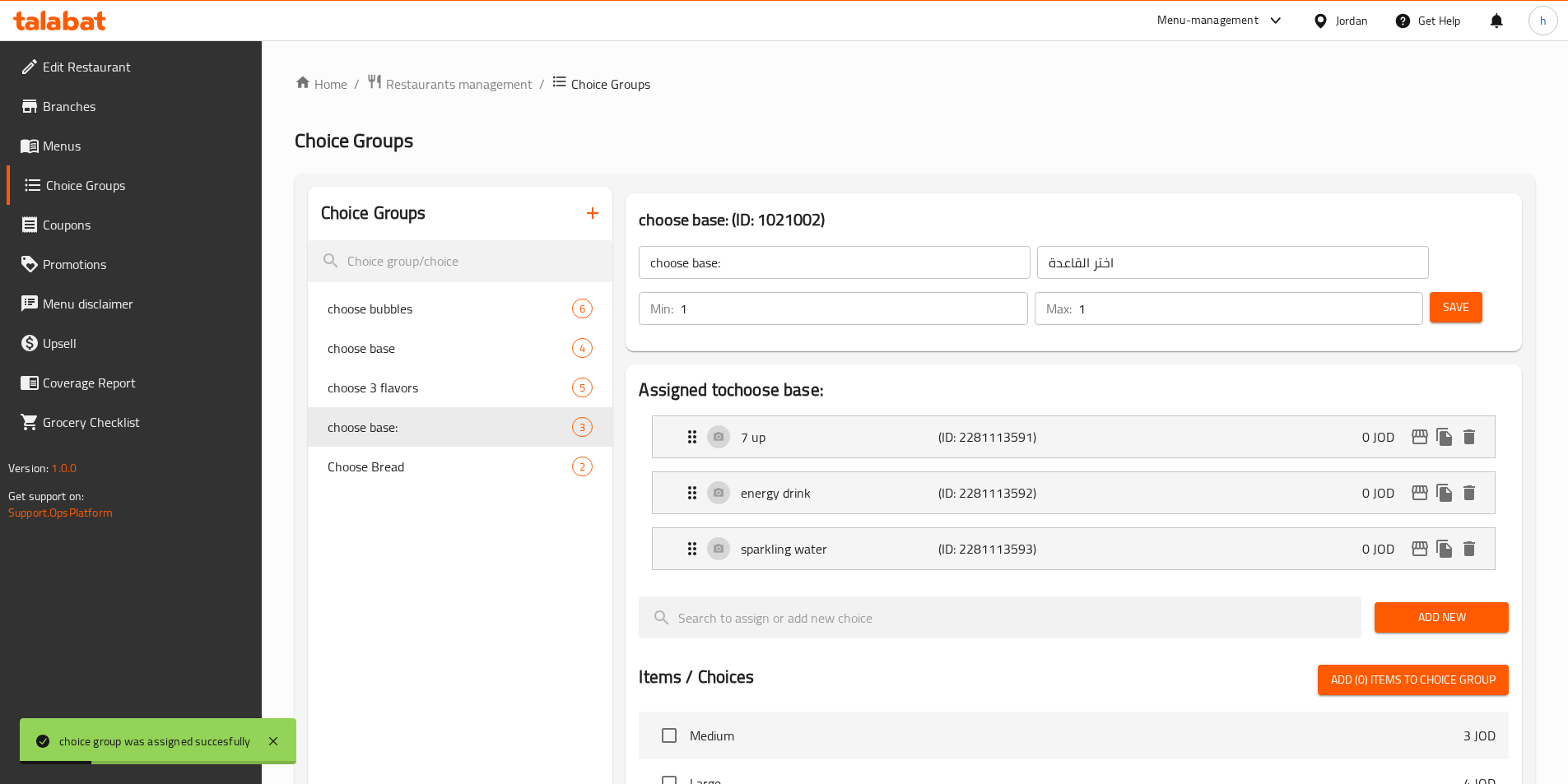
click at [608, 215] on button "button" at bounding box center [592, 212] width 39 height 39
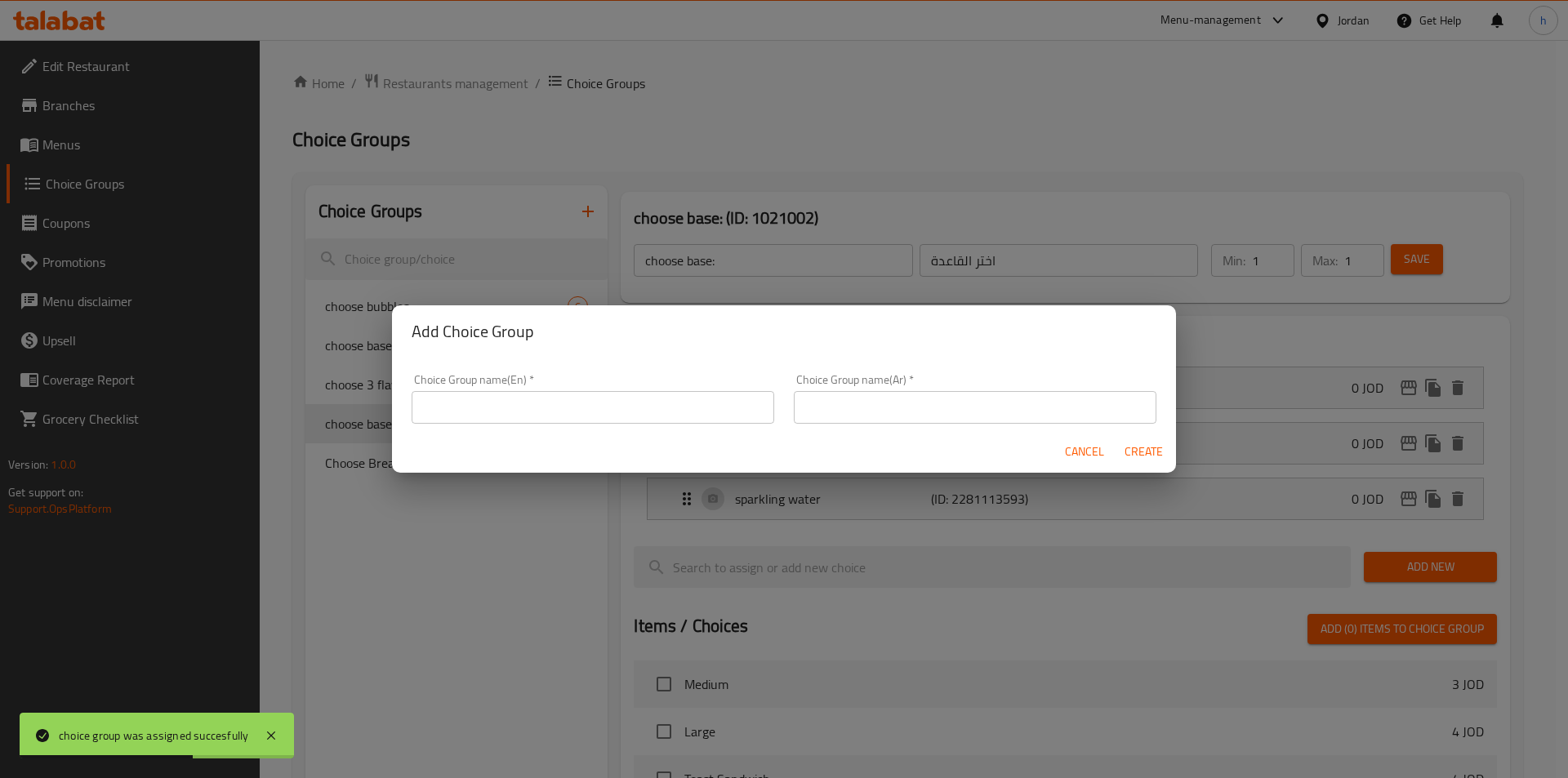
click at [659, 402] on input "text" at bounding box center [593, 408] width 363 height 33
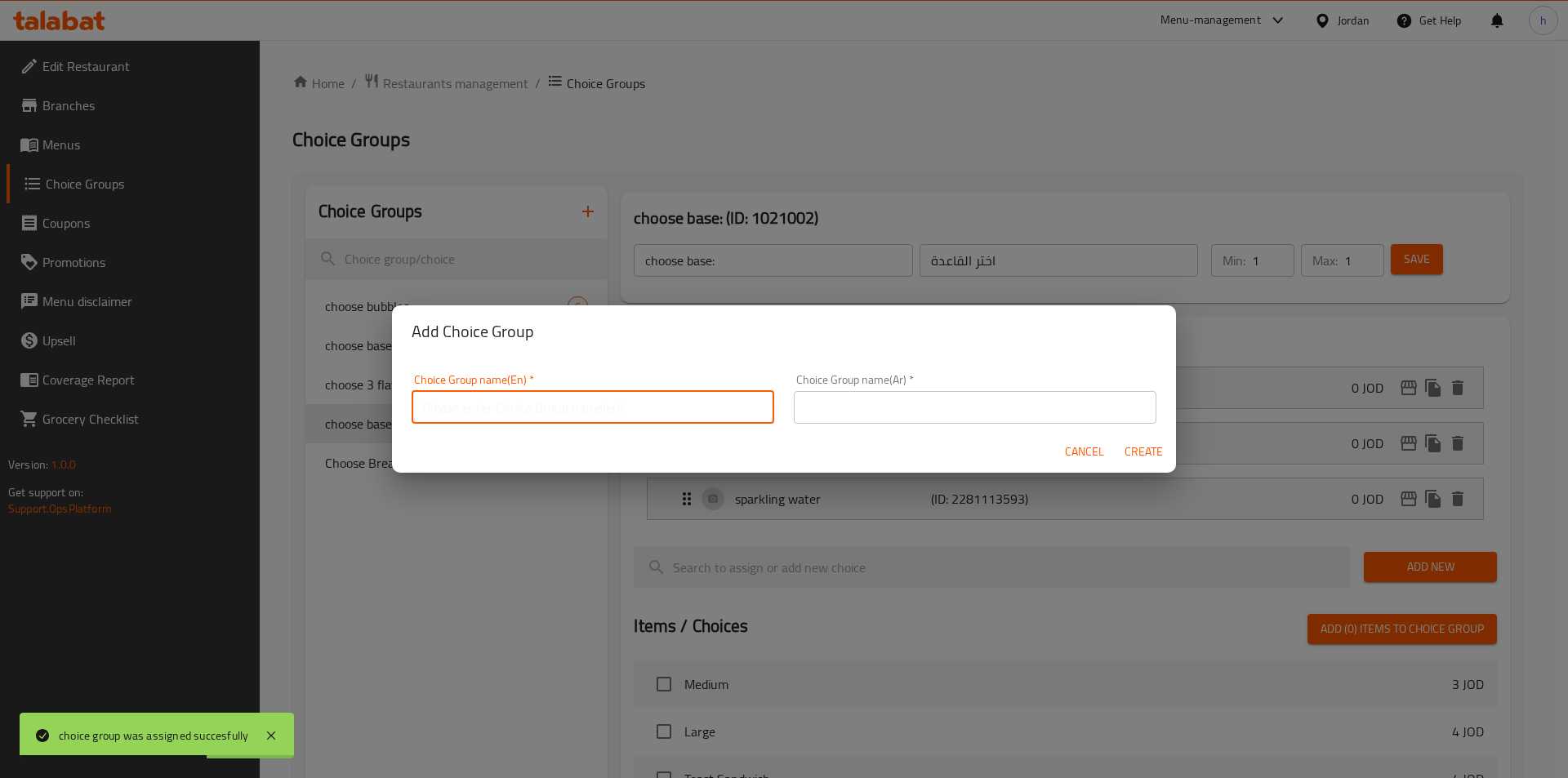
paste input "choose bubbles"
type input "choose bubbles"
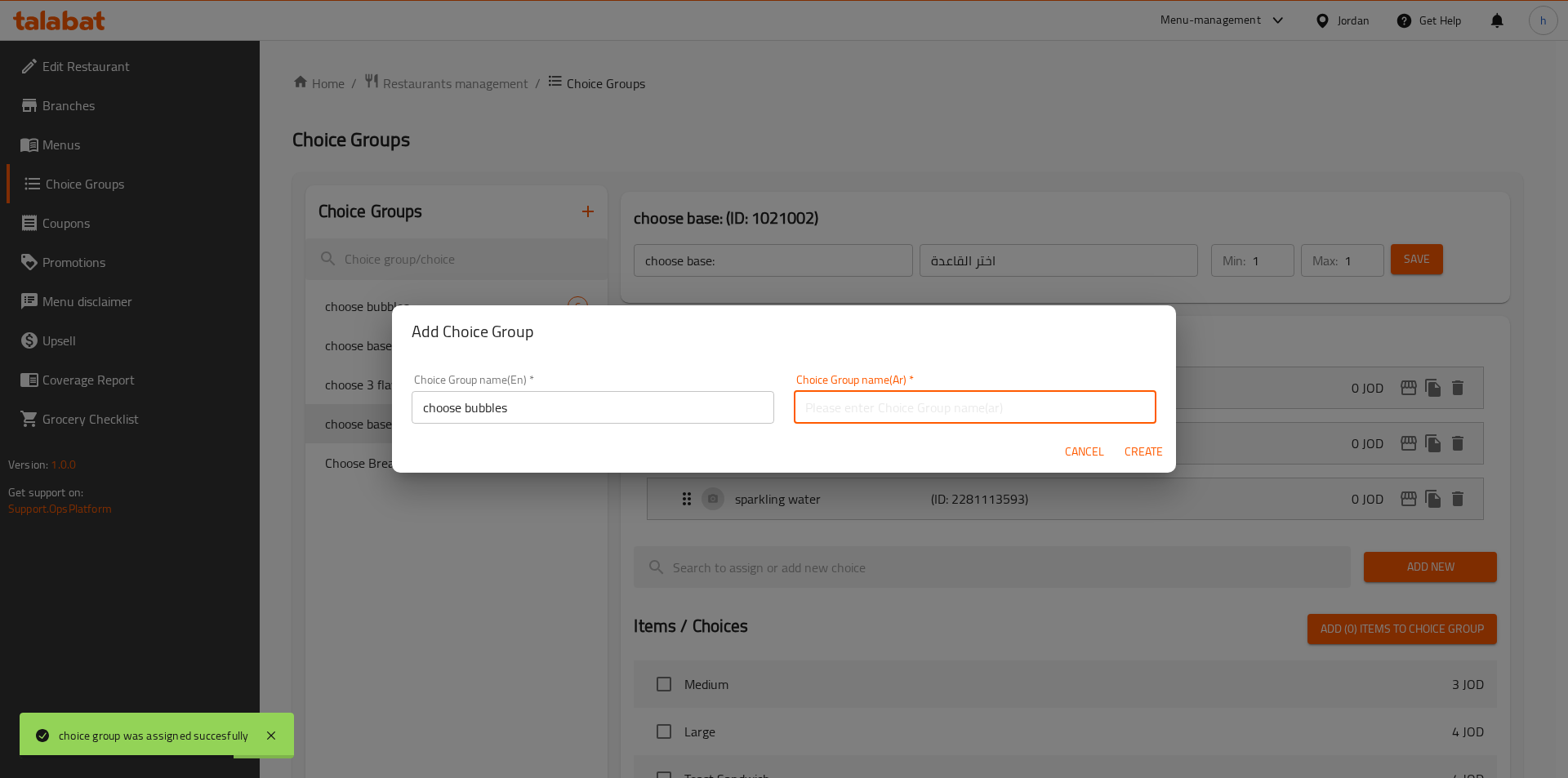
click at [904, 421] on input "text" at bounding box center [975, 408] width 363 height 33
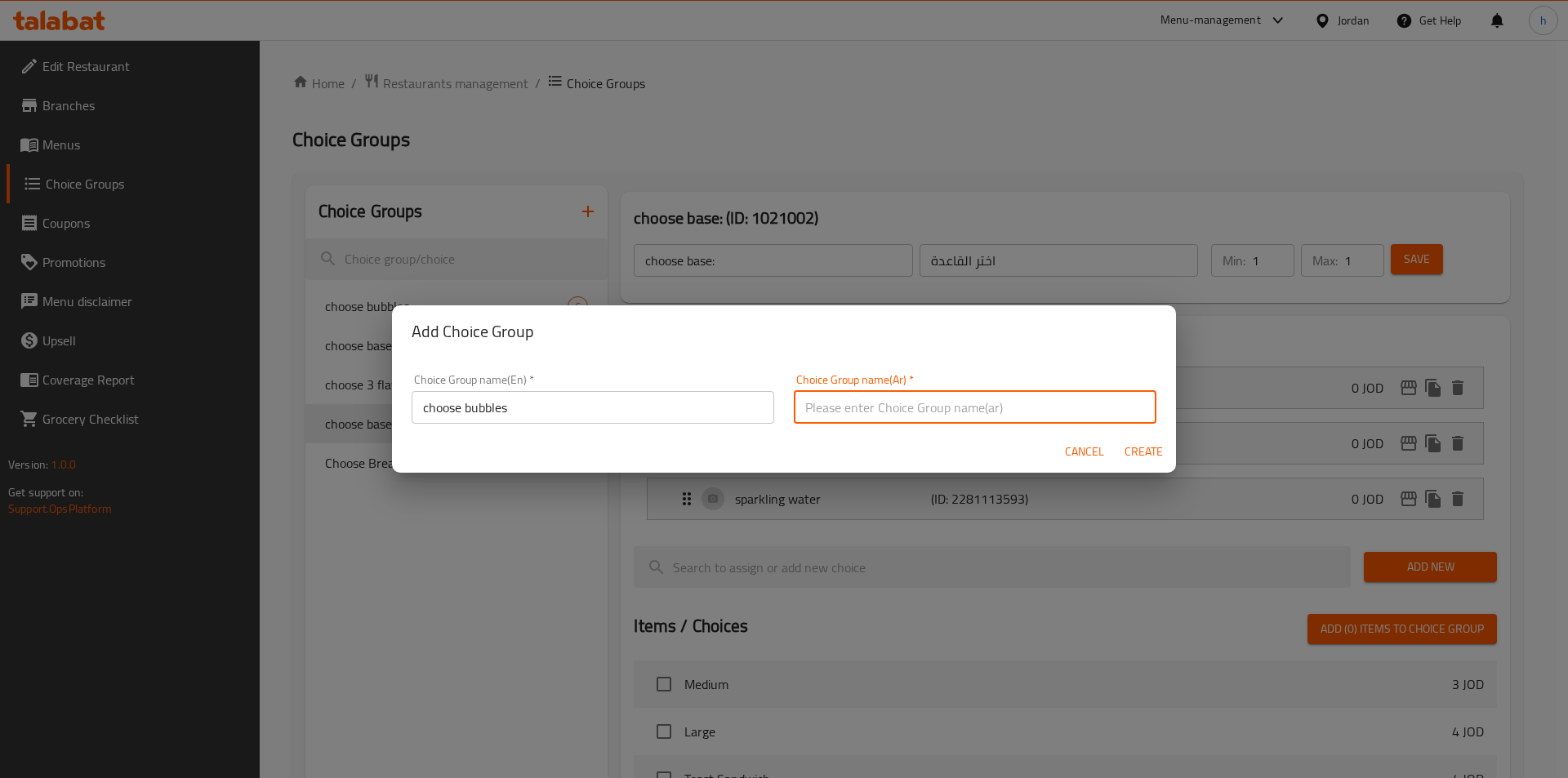
type input "[PERSON_NAME]"
click at [1147, 448] on span "Create" at bounding box center [1143, 452] width 39 height 21
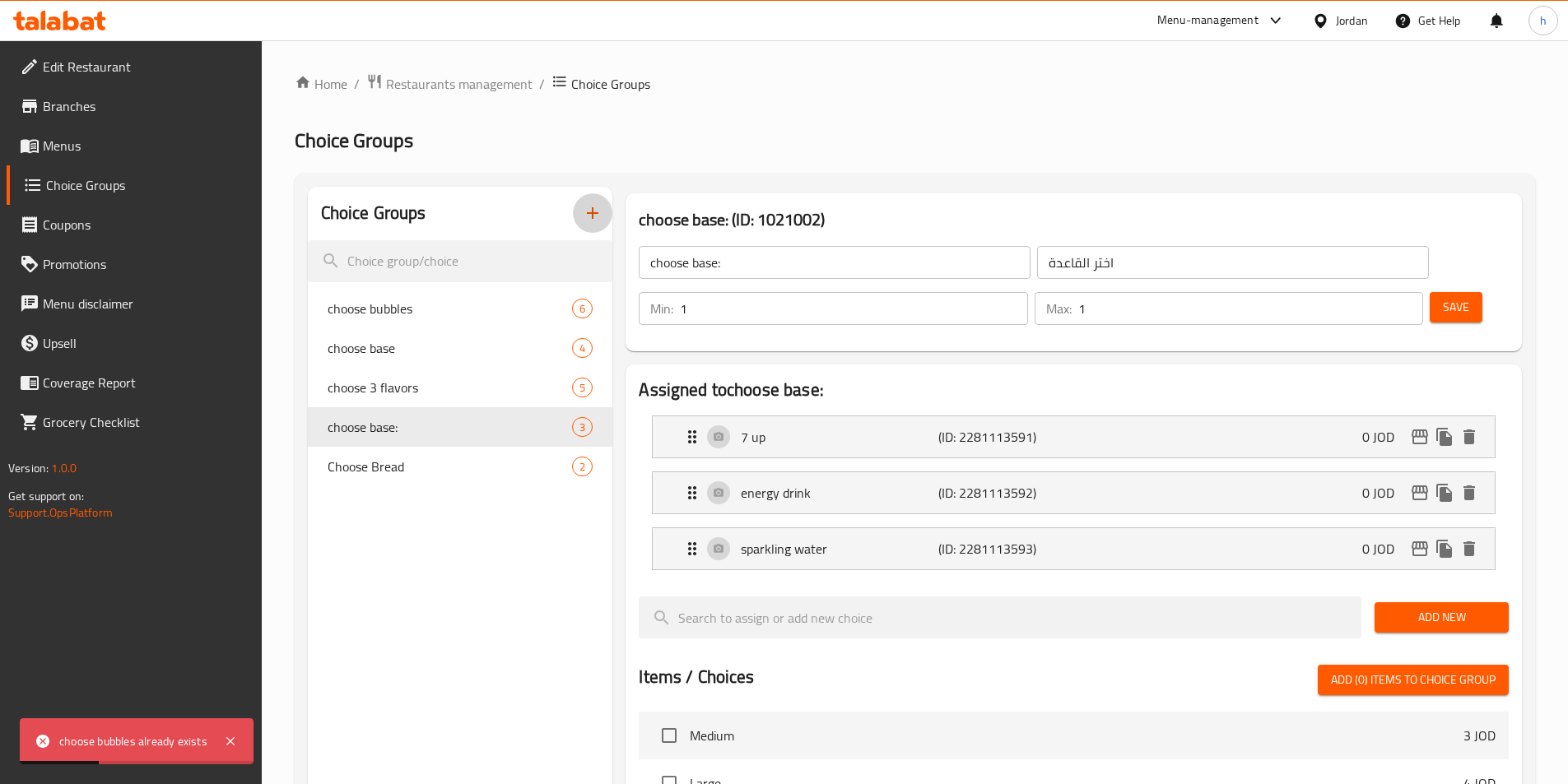
click at [598, 219] on icon "button" at bounding box center [592, 212] width 20 height 20
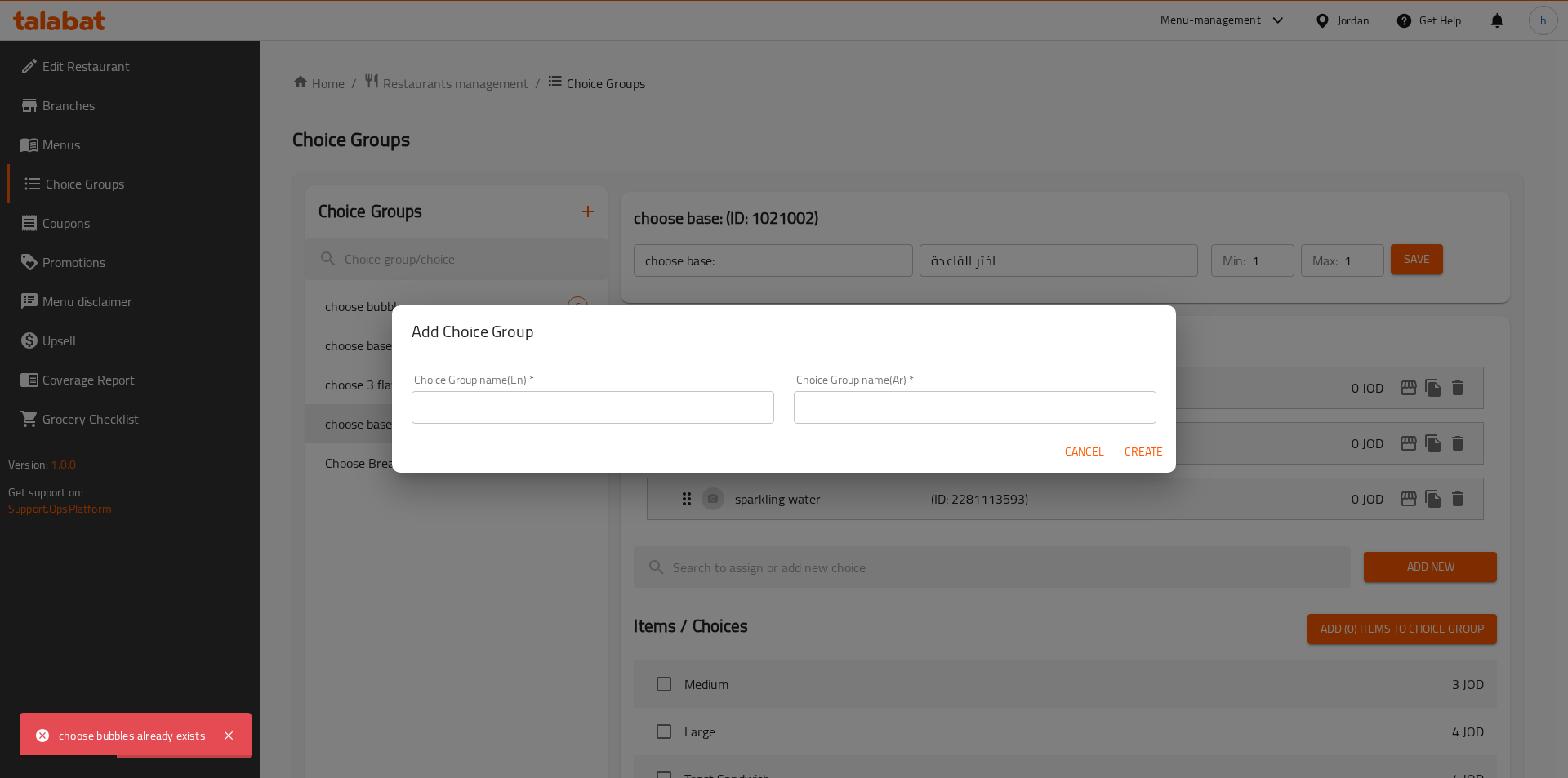
click at [633, 389] on div "Choice Group name(En)   * Choice Group name(En) *" at bounding box center [593, 398] width 363 height 49
click at [633, 402] on input "text" at bounding box center [593, 408] width 363 height 33
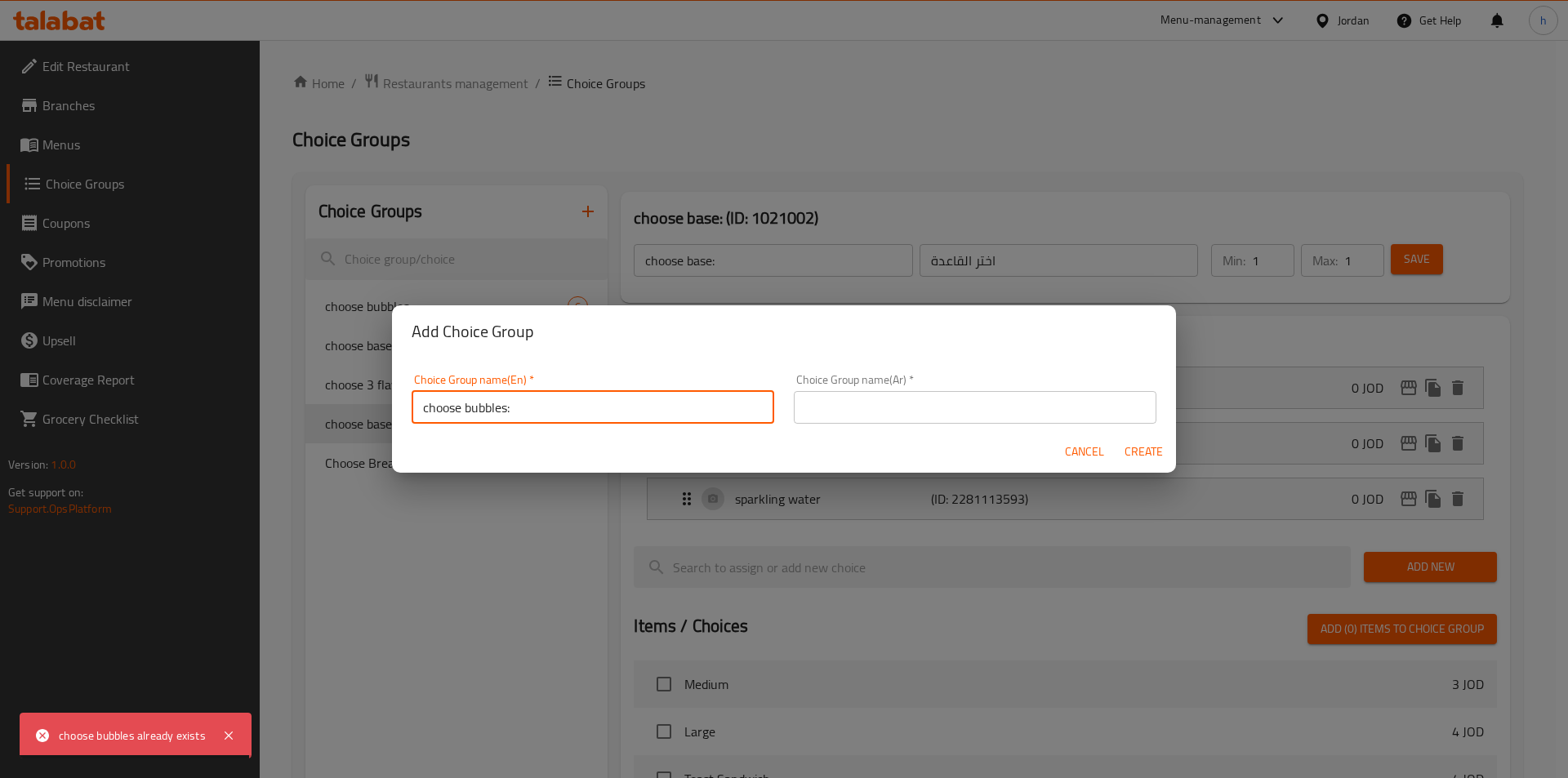
type input "choose bubbles:"
click at [948, 403] on input "text" at bounding box center [975, 408] width 363 height 33
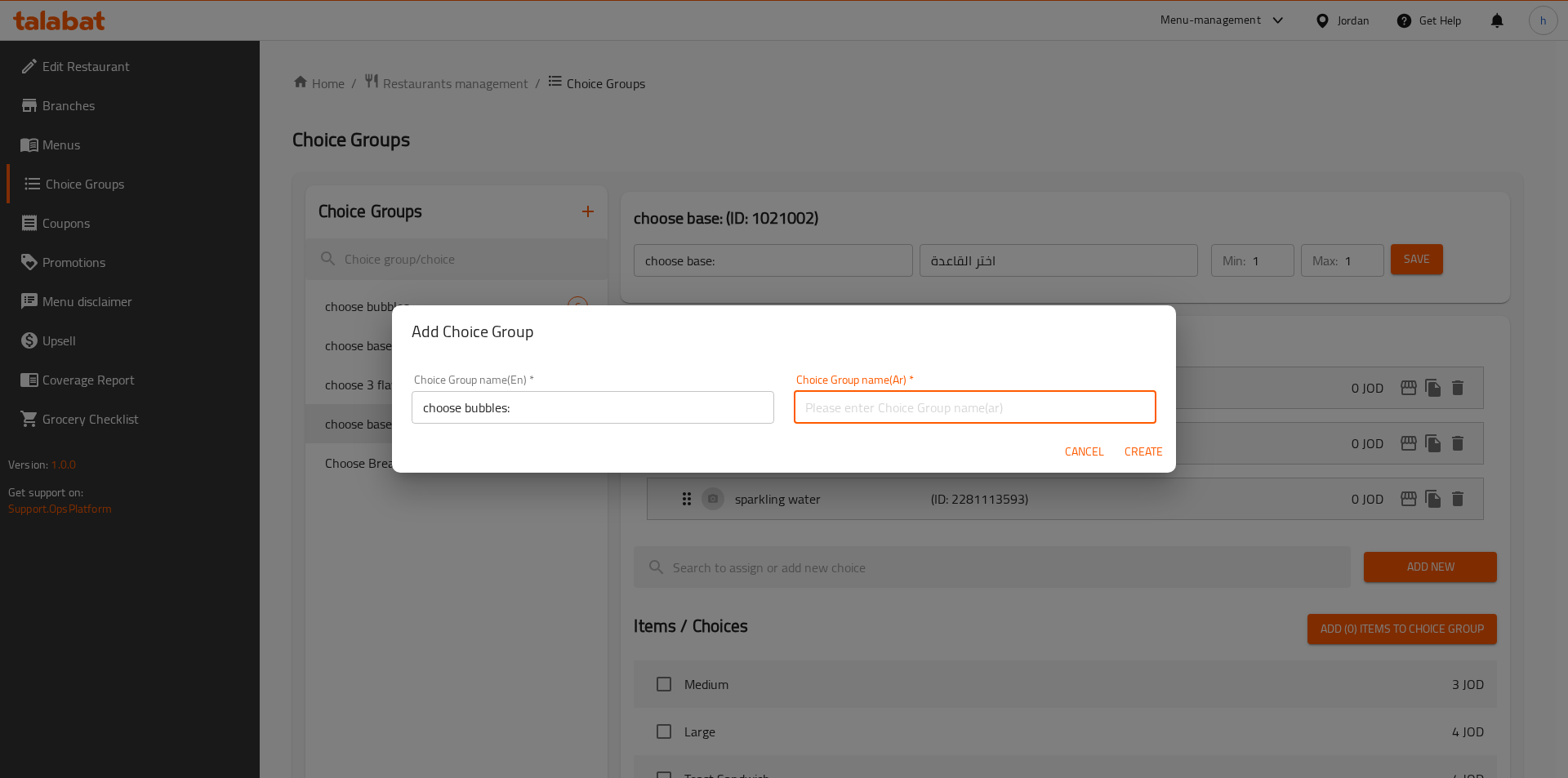
type input "[PERSON_NAME]"
click at [1135, 441] on span "Create" at bounding box center [1143, 452] width 39 height 21
type input "choose bubbles:"
type input "[PERSON_NAME]"
type input "0"
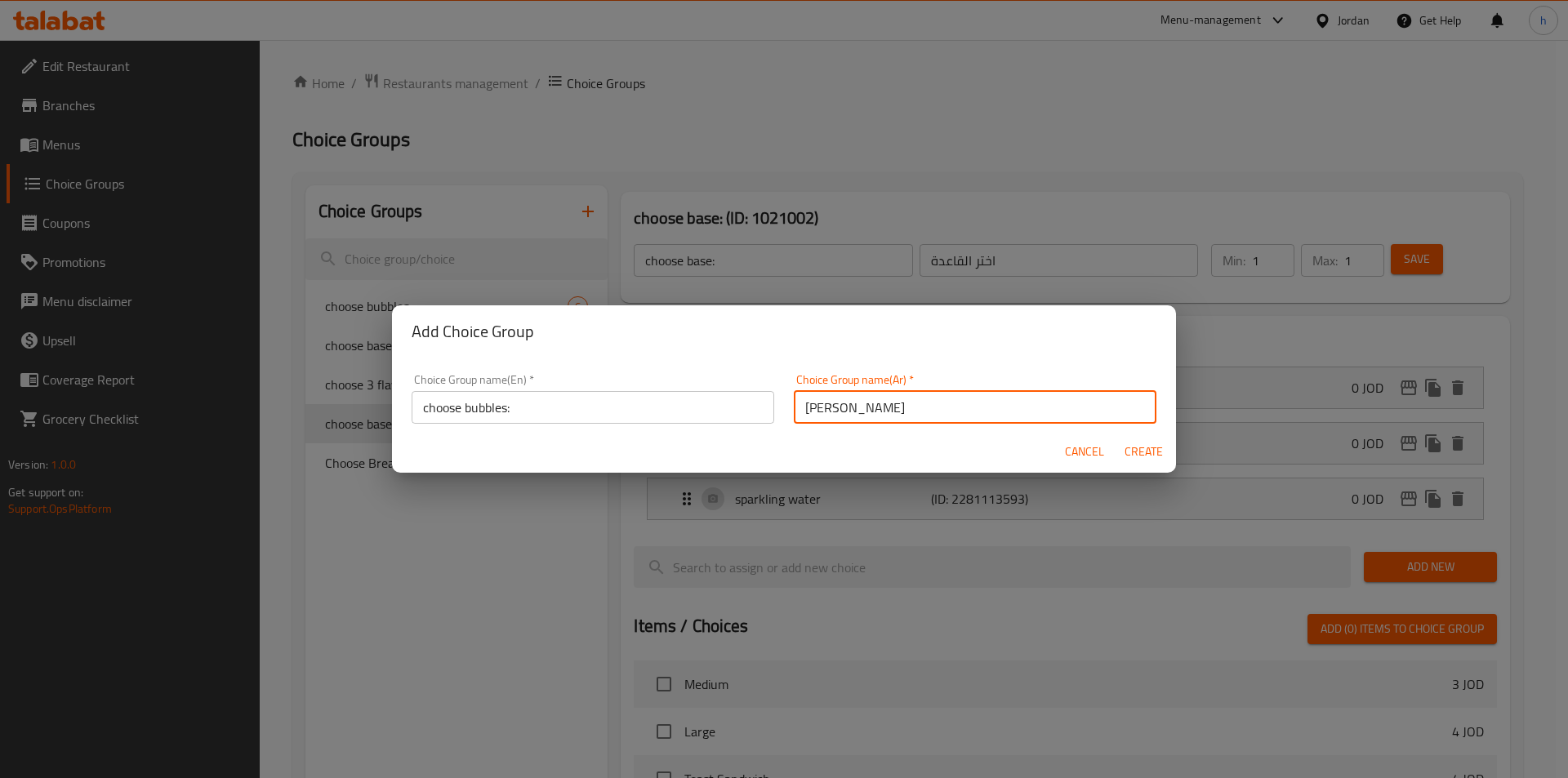
type input "0"
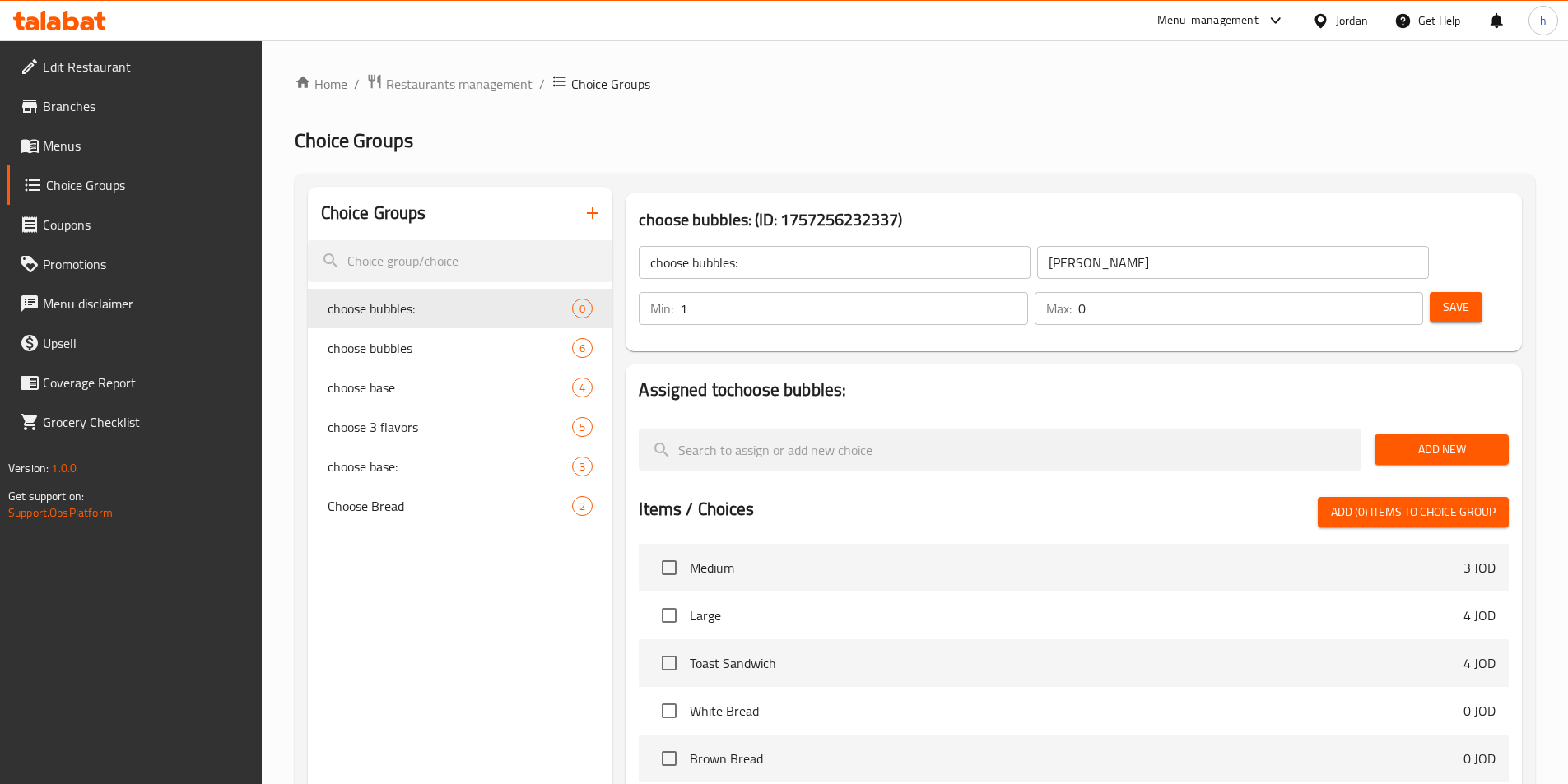
type input "1"
click at [1027, 292] on input "1" at bounding box center [853, 309] width 347 height 33
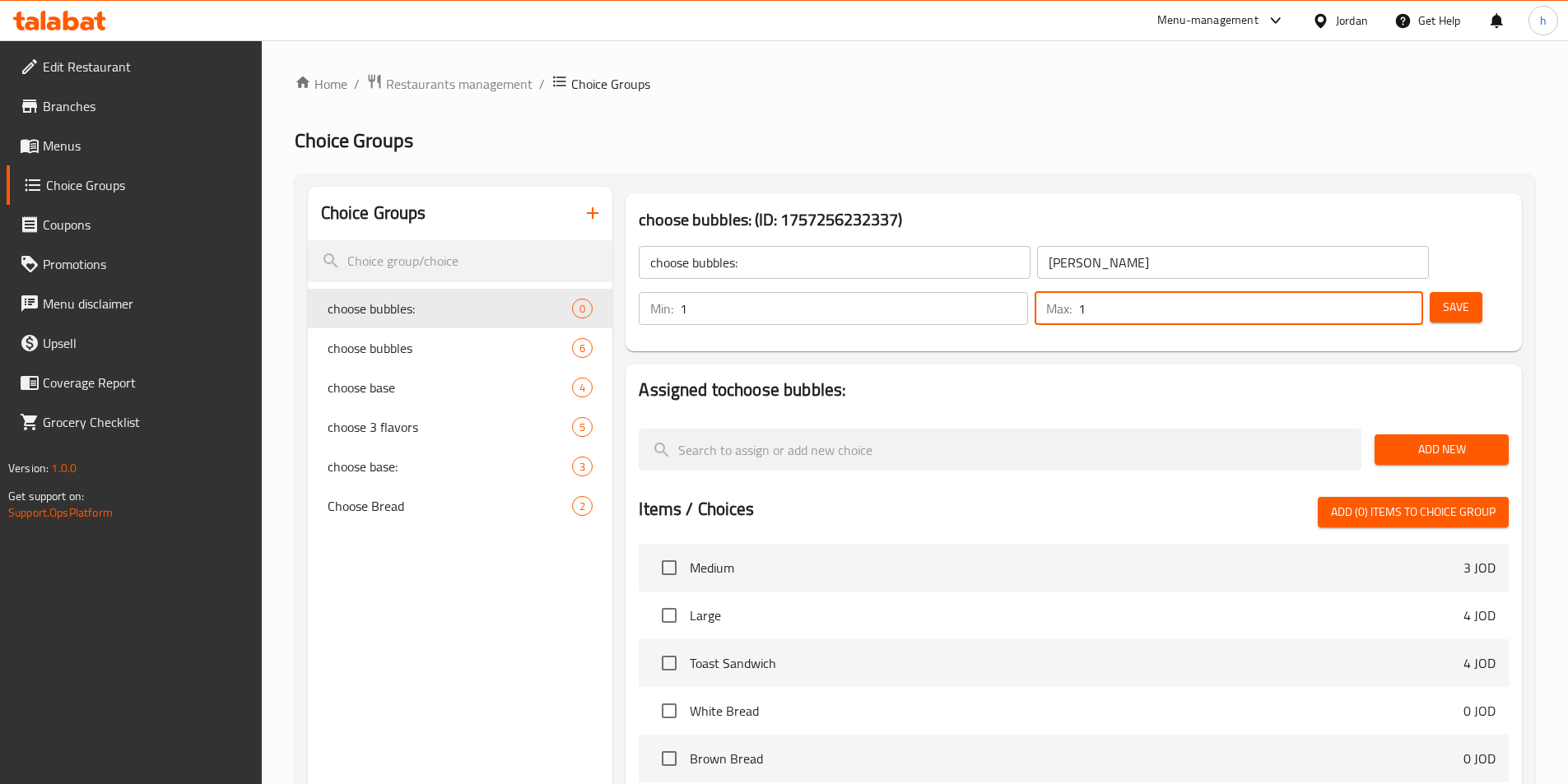
type input "1"
click at [1383, 292] on input "1" at bounding box center [1251, 309] width 345 height 33
click at [1445, 440] on span "Add New" at bounding box center [1441, 450] width 108 height 21
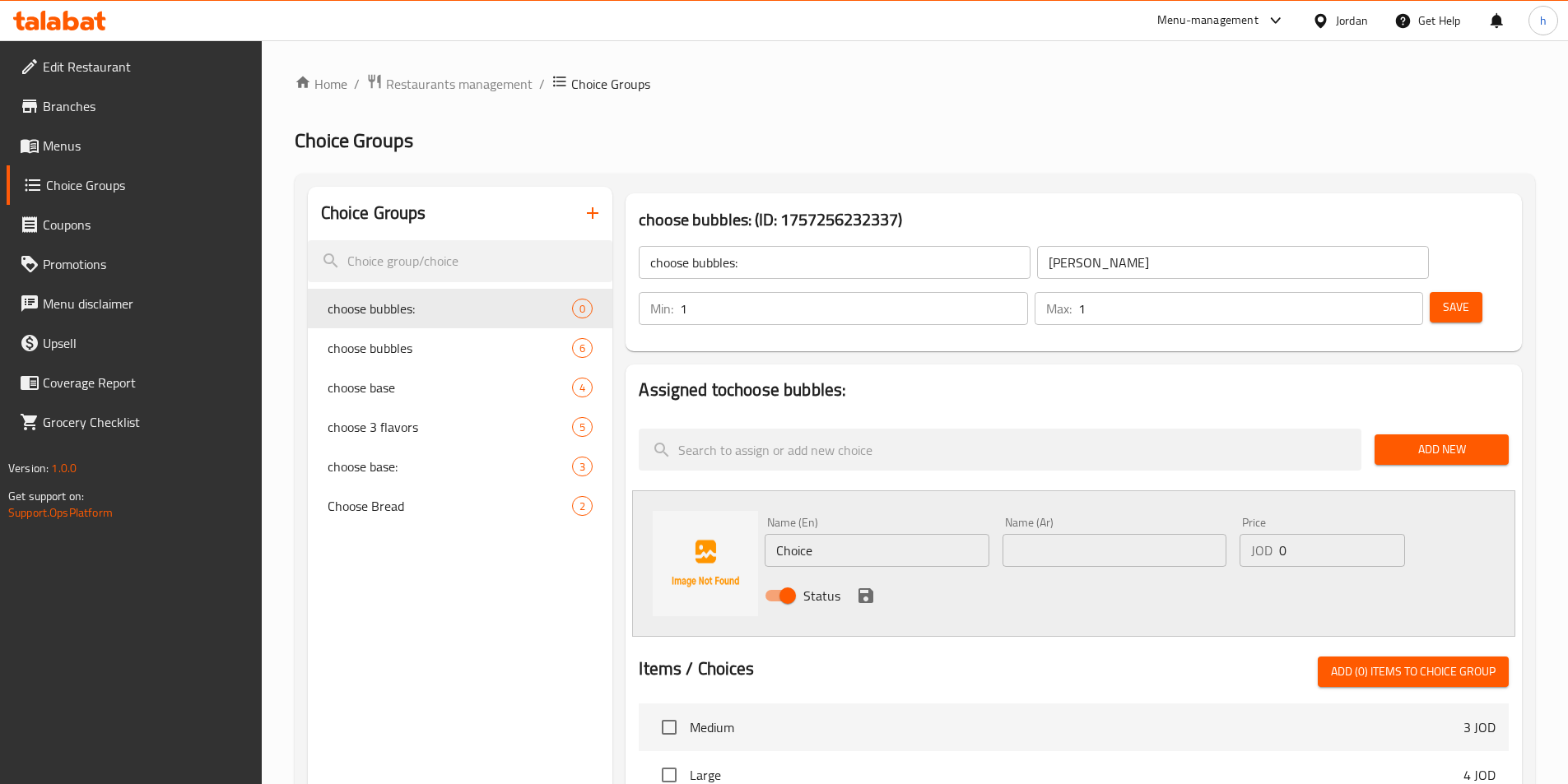
click at [887, 534] on input "Choice" at bounding box center [876, 551] width 224 height 33
paste input "lemon"
type input "lemon"
click at [1117, 573] on div "Name (En) lemon Name (En) Name (Ar) Name (Ar) Price JOD 0 Price Status" at bounding box center [1074, 564] width 883 height 147
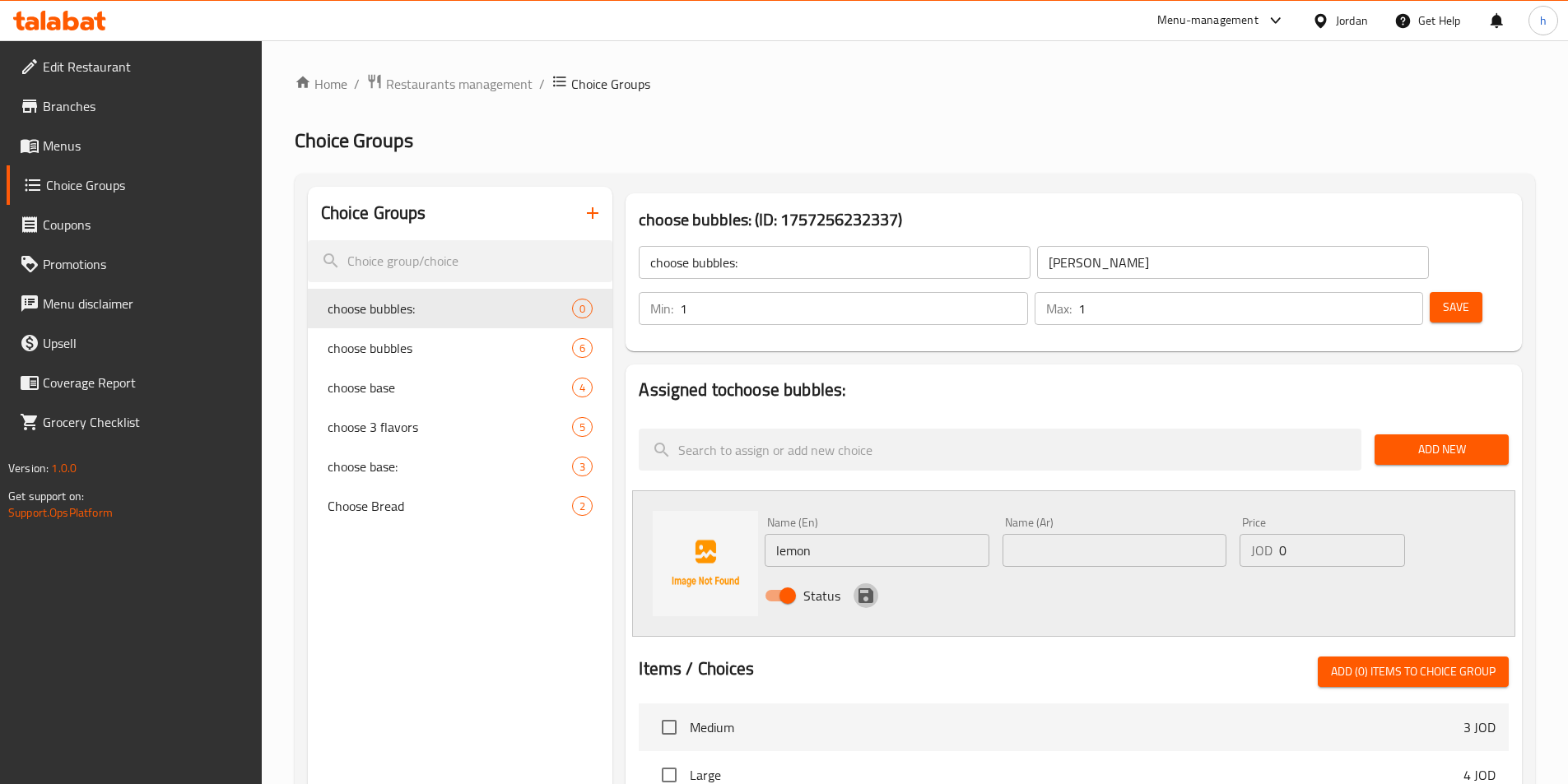
click at [871, 588] on icon "save" at bounding box center [866, 595] width 15 height 15
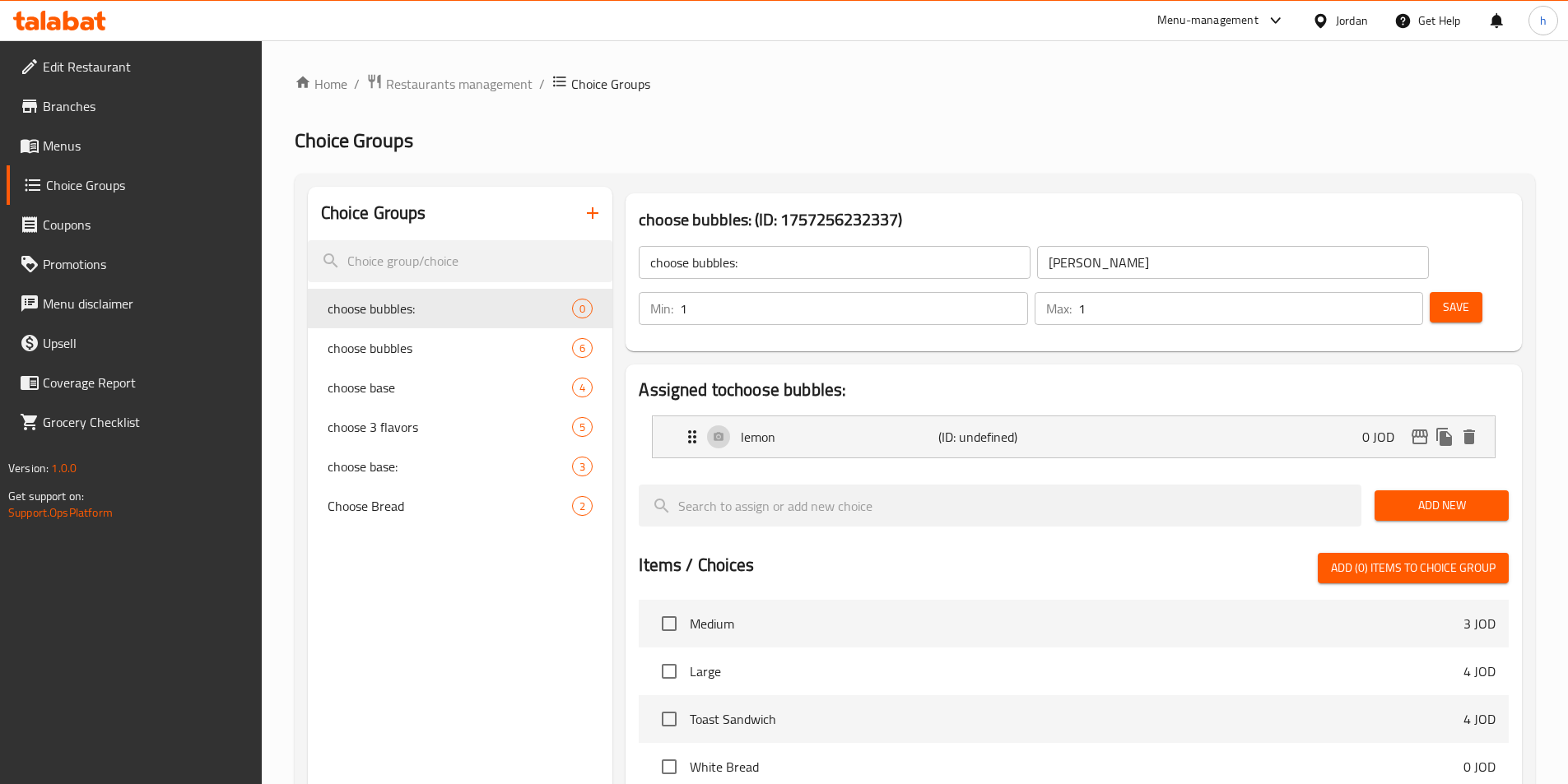
click at [1419, 496] on span "Add New" at bounding box center [1441, 506] width 108 height 21
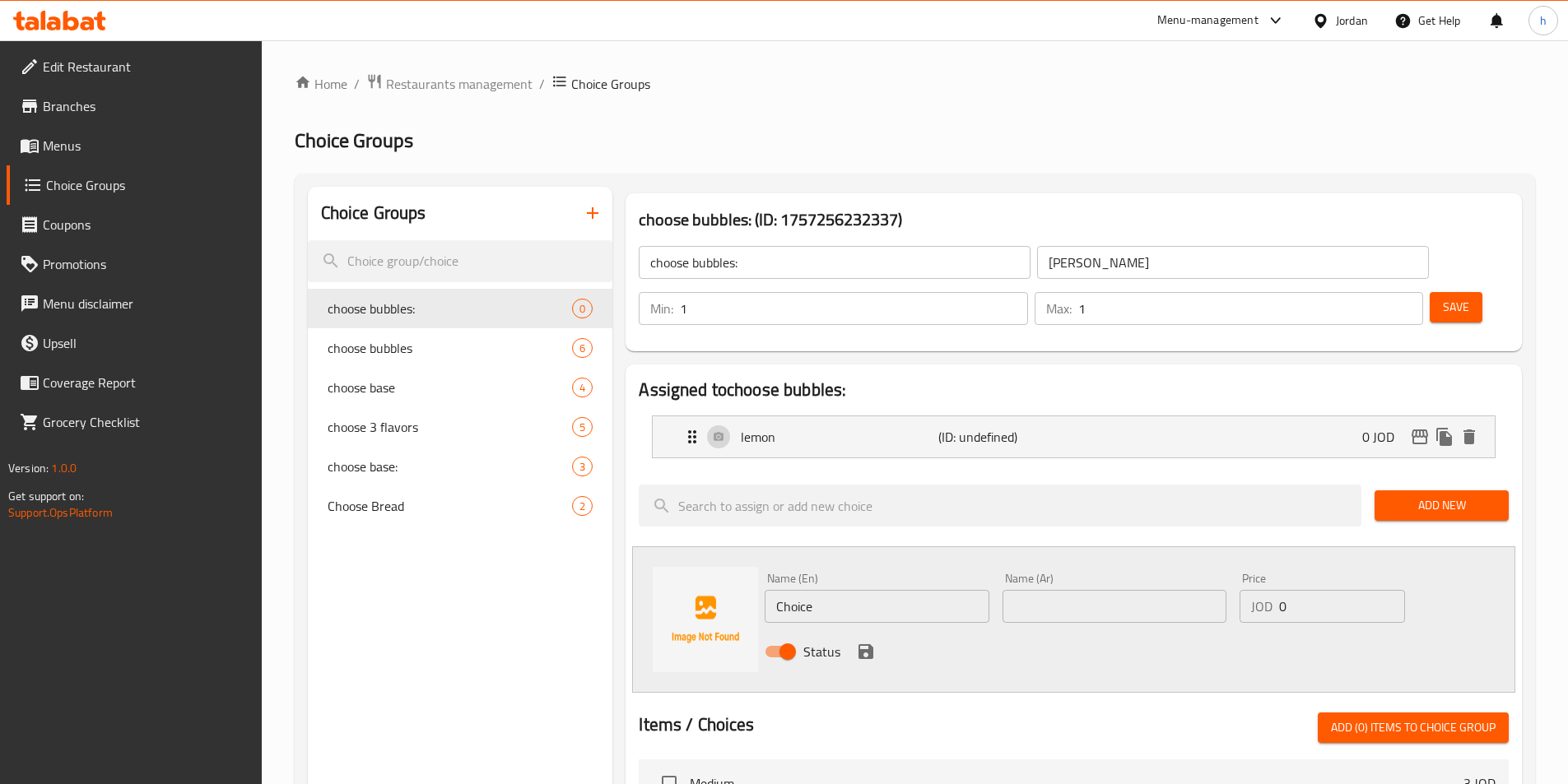
click at [892, 572] on div "Name (En) Choice Name (En)" at bounding box center [876, 597] width 224 height 50
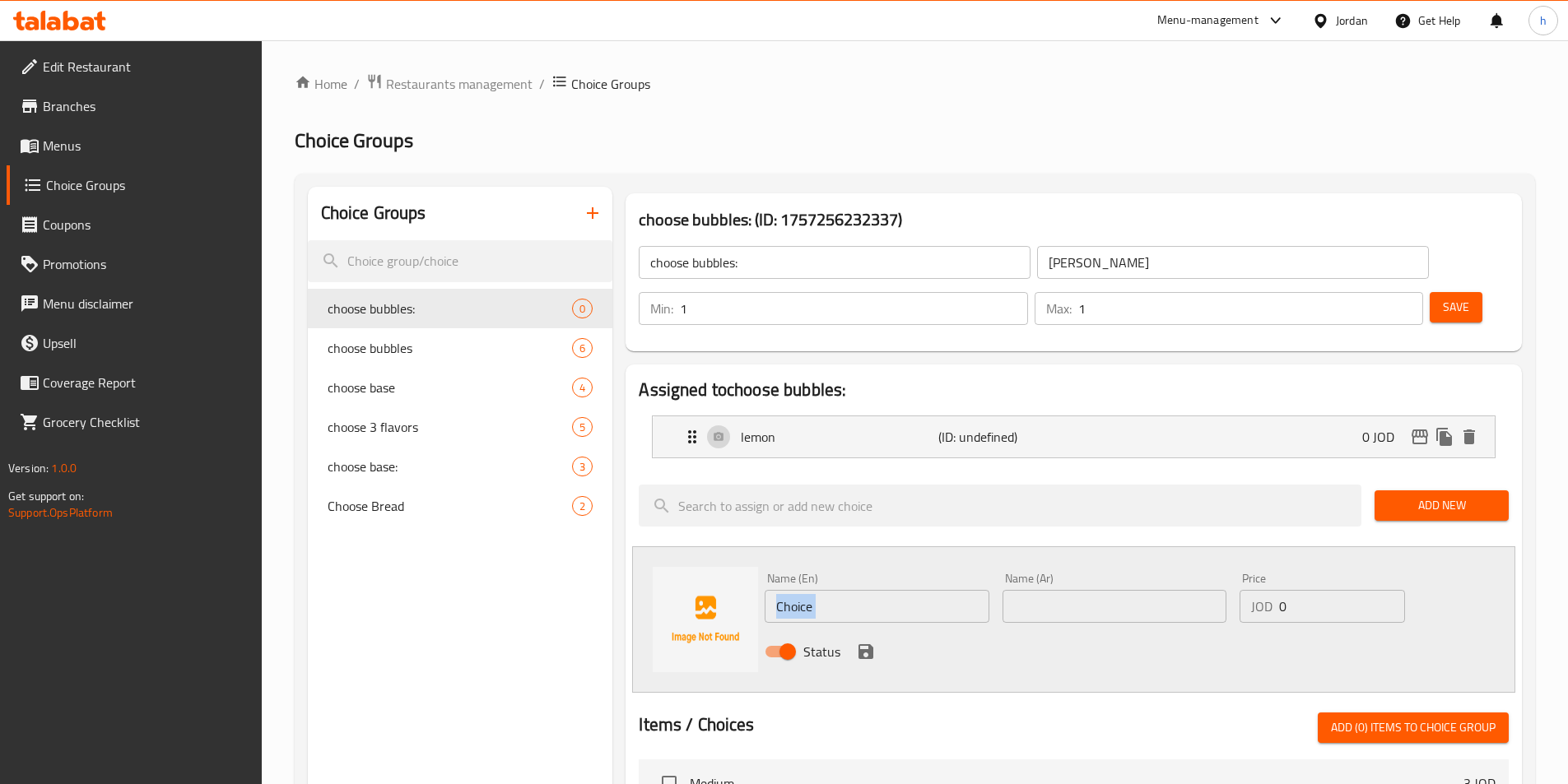
click at [892, 572] on div "Name (En) Choice Name (En)" at bounding box center [876, 597] width 224 height 50
click at [895, 590] on input "Choice" at bounding box center [876, 607] width 224 height 33
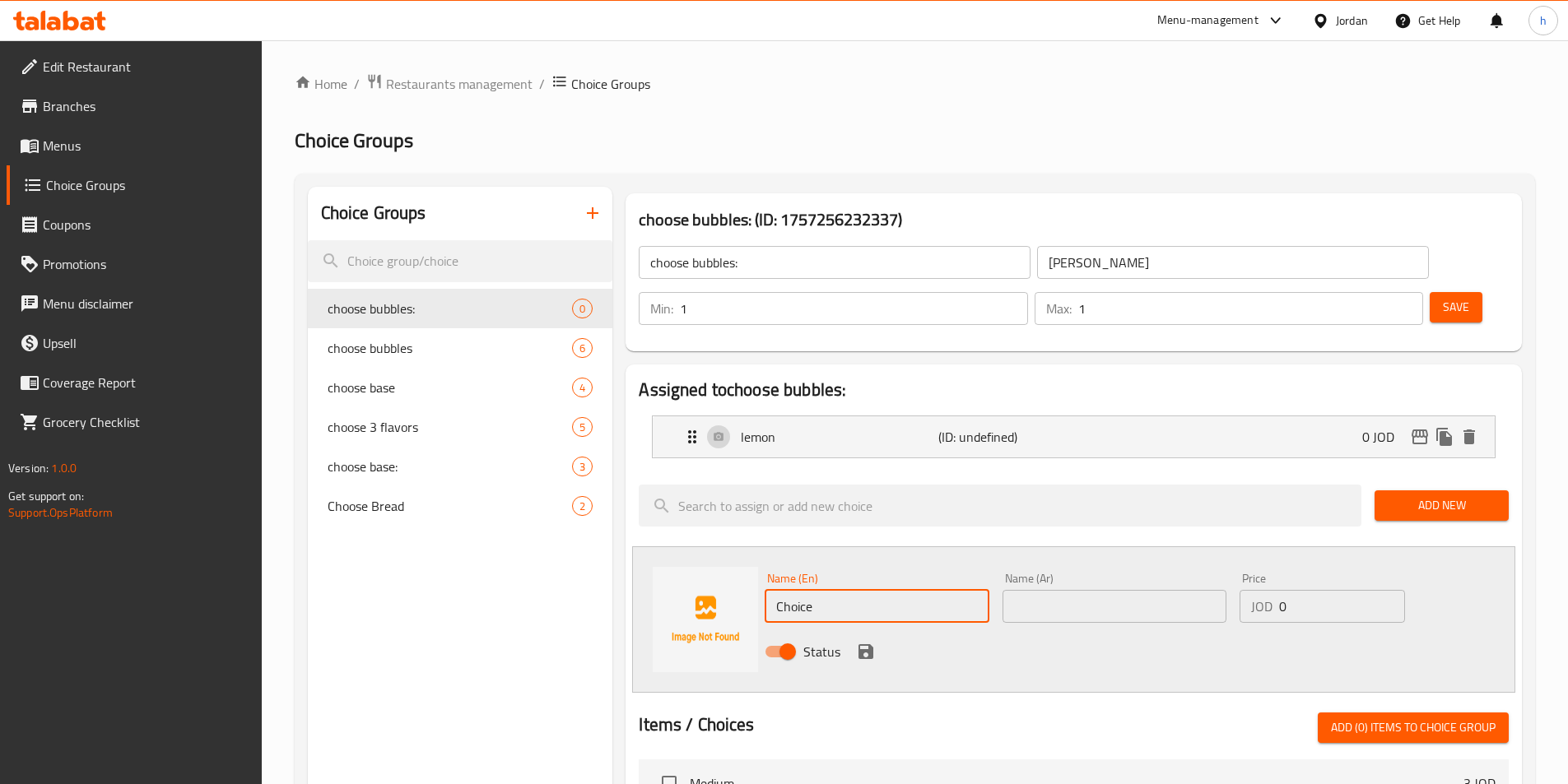
paste input "strawberry"
type input "strawberry"
click at [1148, 629] on div "Status" at bounding box center [1114, 651] width 713 height 45
click at [865, 642] on icon "save" at bounding box center [866, 651] width 20 height 20
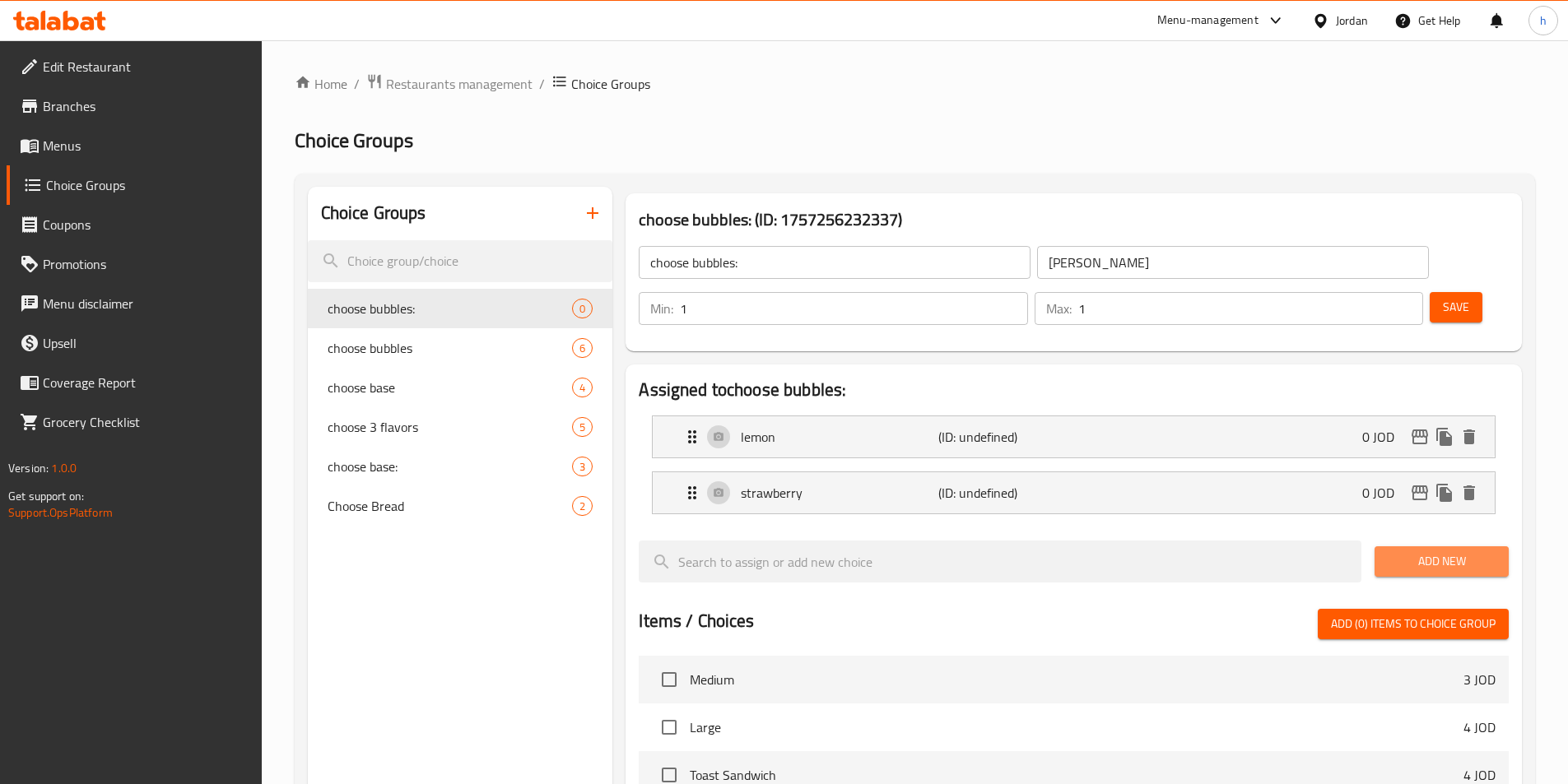
click at [1418, 546] on button "Add New" at bounding box center [1441, 561] width 134 height 31
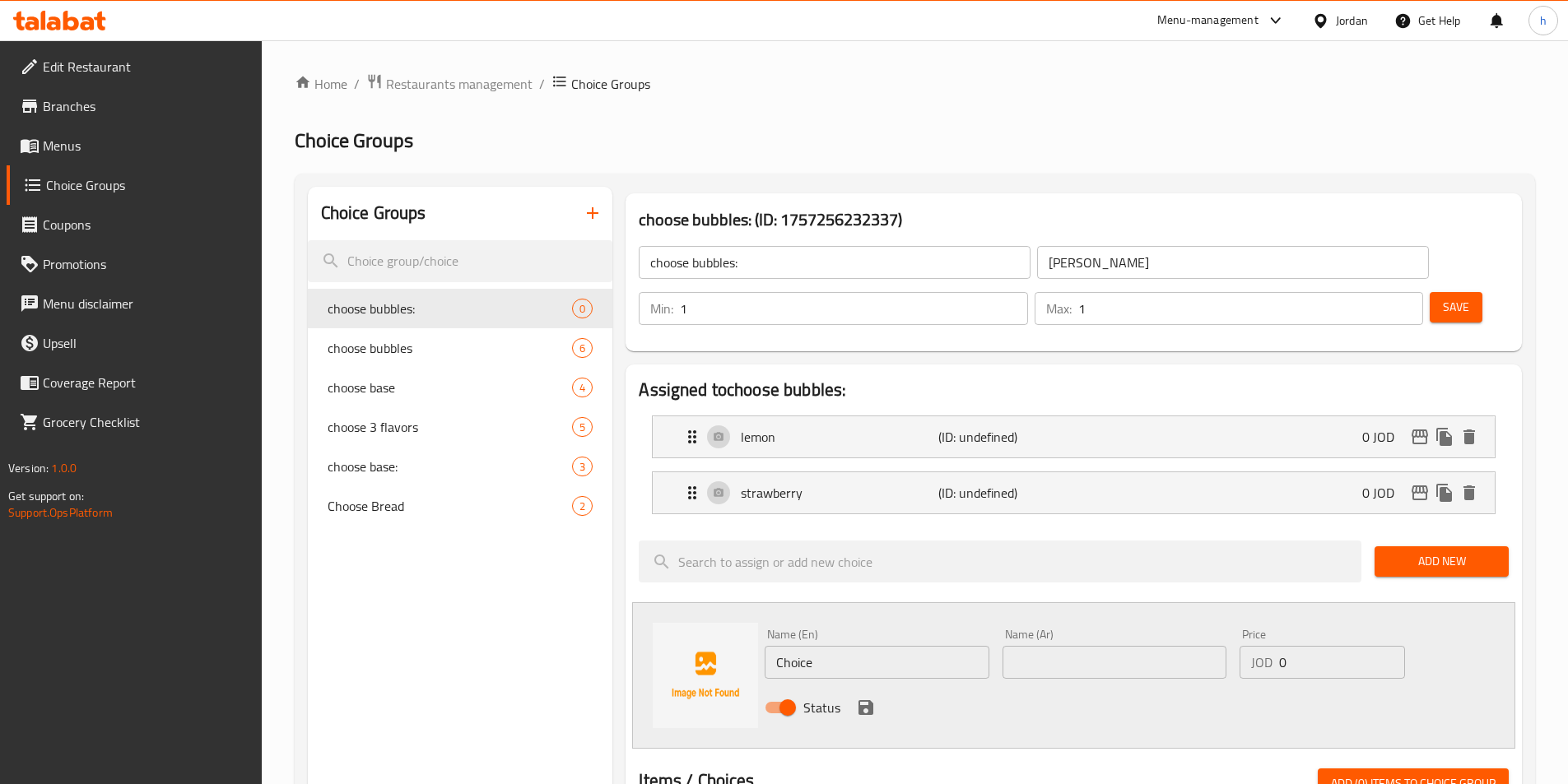
click at [845, 646] on input "Choice" at bounding box center [876, 663] width 224 height 33
paste input "pomogranat"
type input "pomogranate"
drag, startPoint x: 1014, startPoint y: 668, endPoint x: 909, endPoint y: 649, distance: 106.7
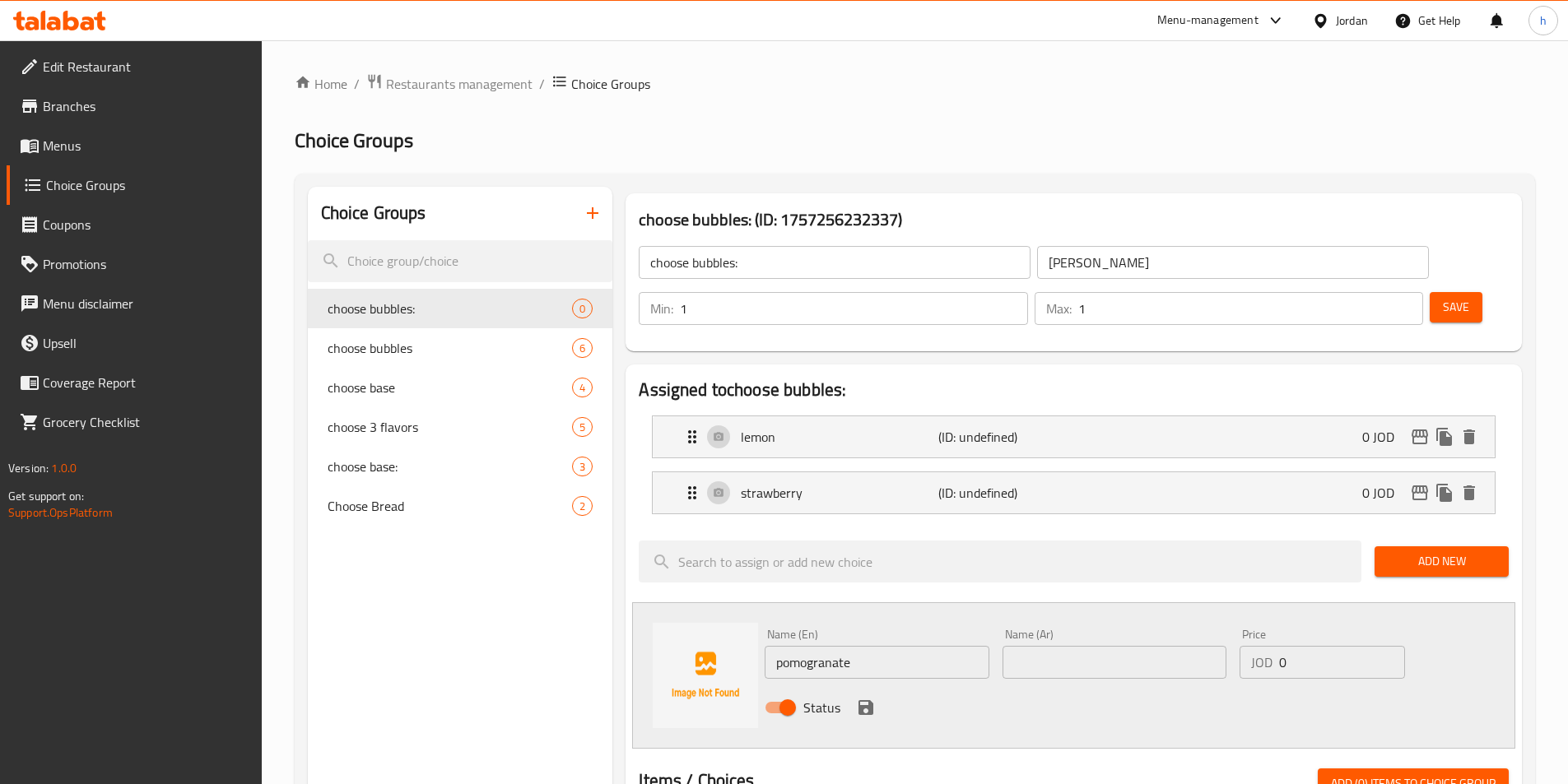
click at [1014, 685] on div "Status" at bounding box center [1114, 707] width 713 height 45
click at [872, 697] on icon "save" at bounding box center [866, 707] width 20 height 20
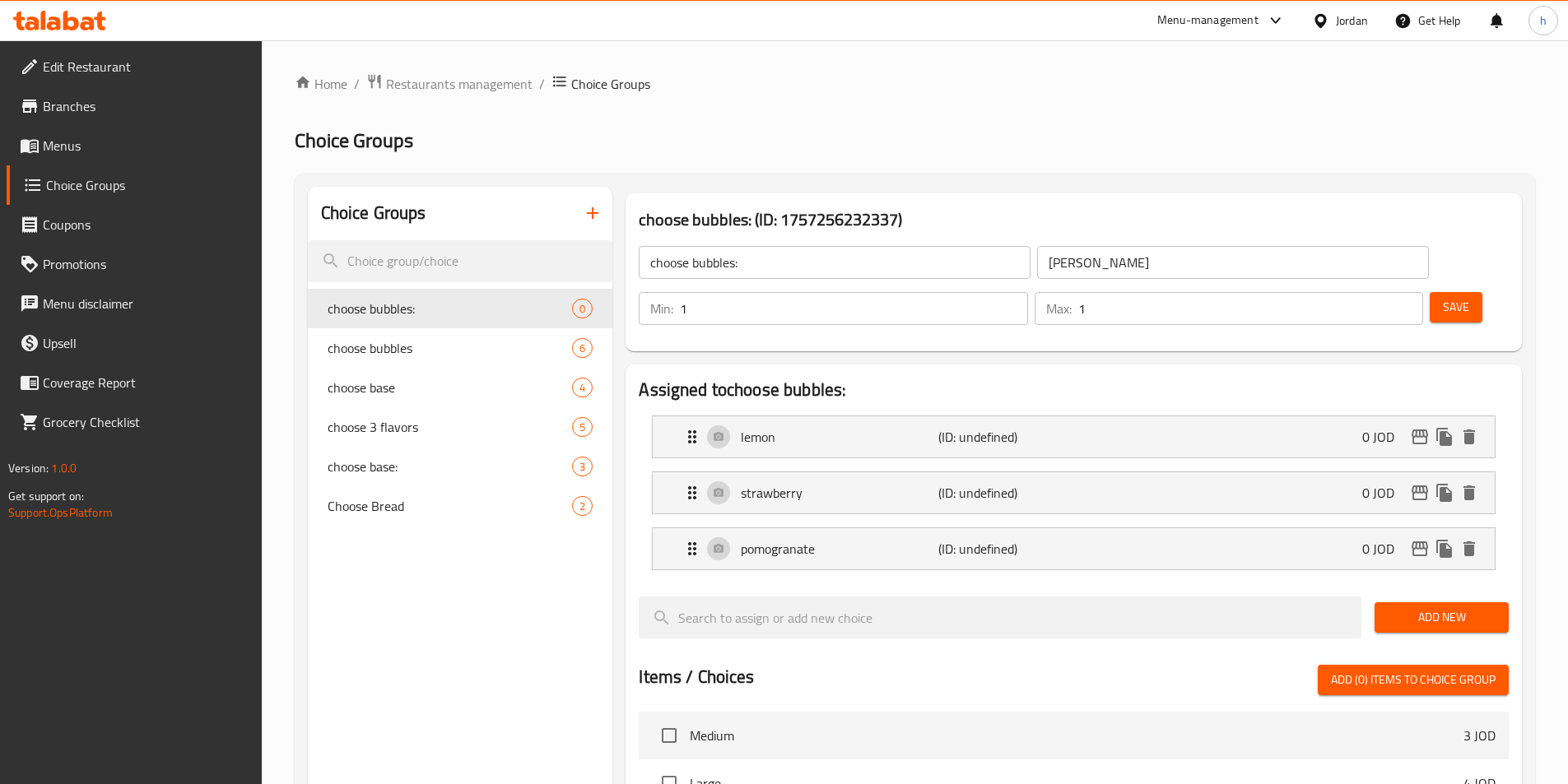
click at [1460, 607] on span "Add New" at bounding box center [1441, 617] width 108 height 21
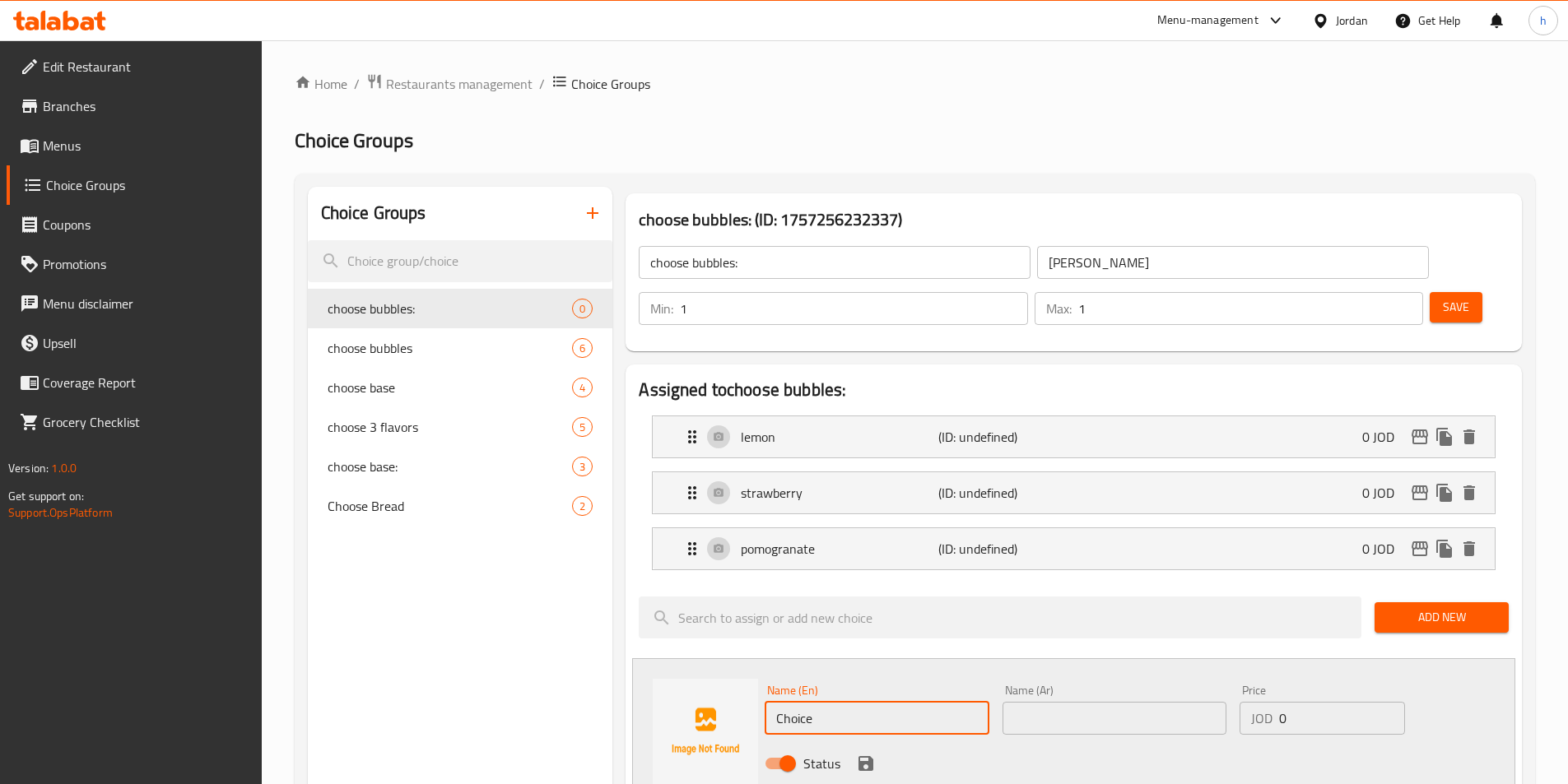
click at [827, 702] on input "Choice" at bounding box center [876, 718] width 224 height 33
paste input "boba"
type input "boba"
click at [869, 756] on icon "save" at bounding box center [866, 763] width 15 height 15
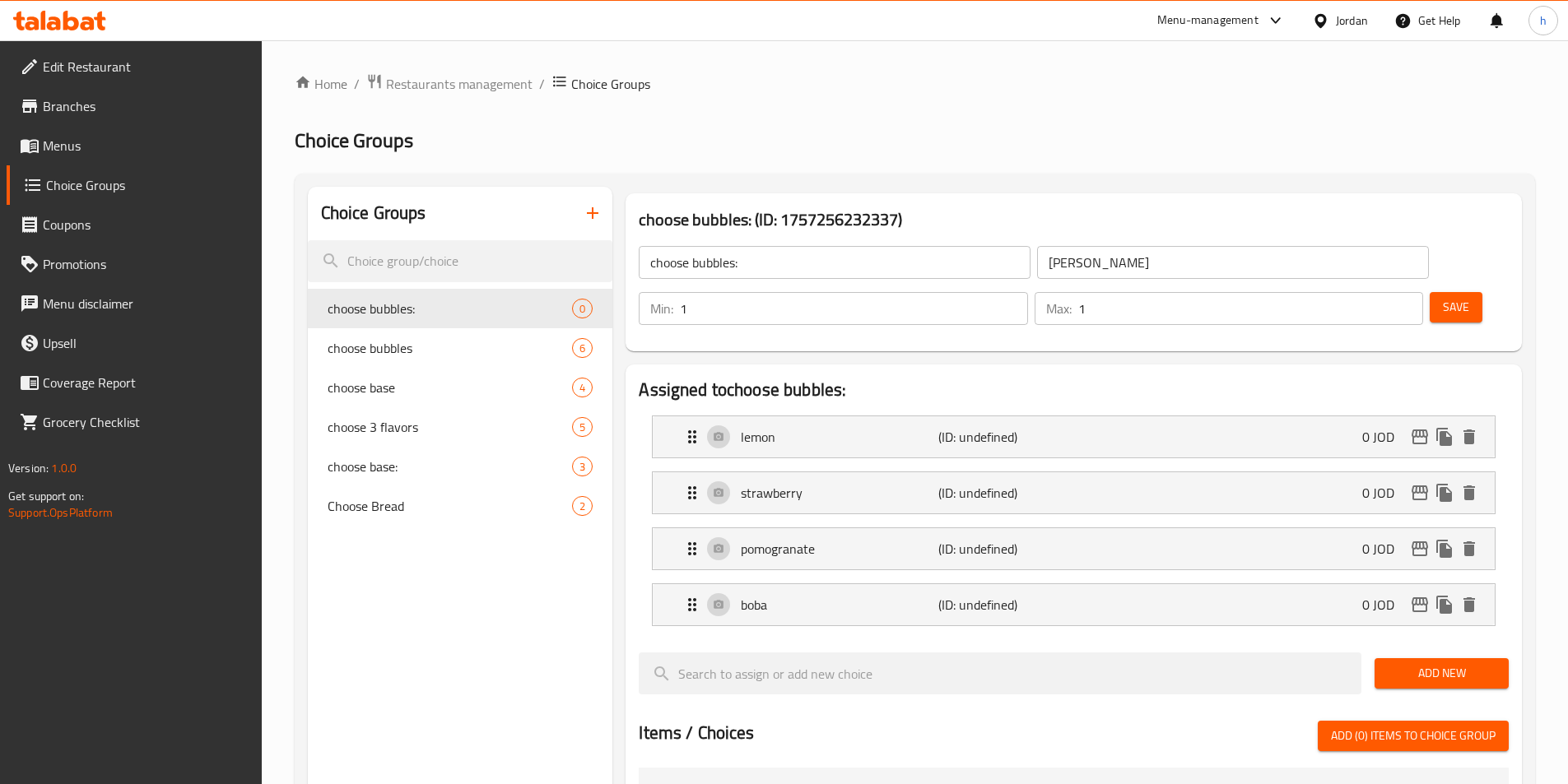
drag, startPoint x: 1481, startPoint y: 627, endPoint x: 1470, endPoint y: 627, distance: 11.0
click at [1481, 663] on span "Add New" at bounding box center [1441, 673] width 108 height 21
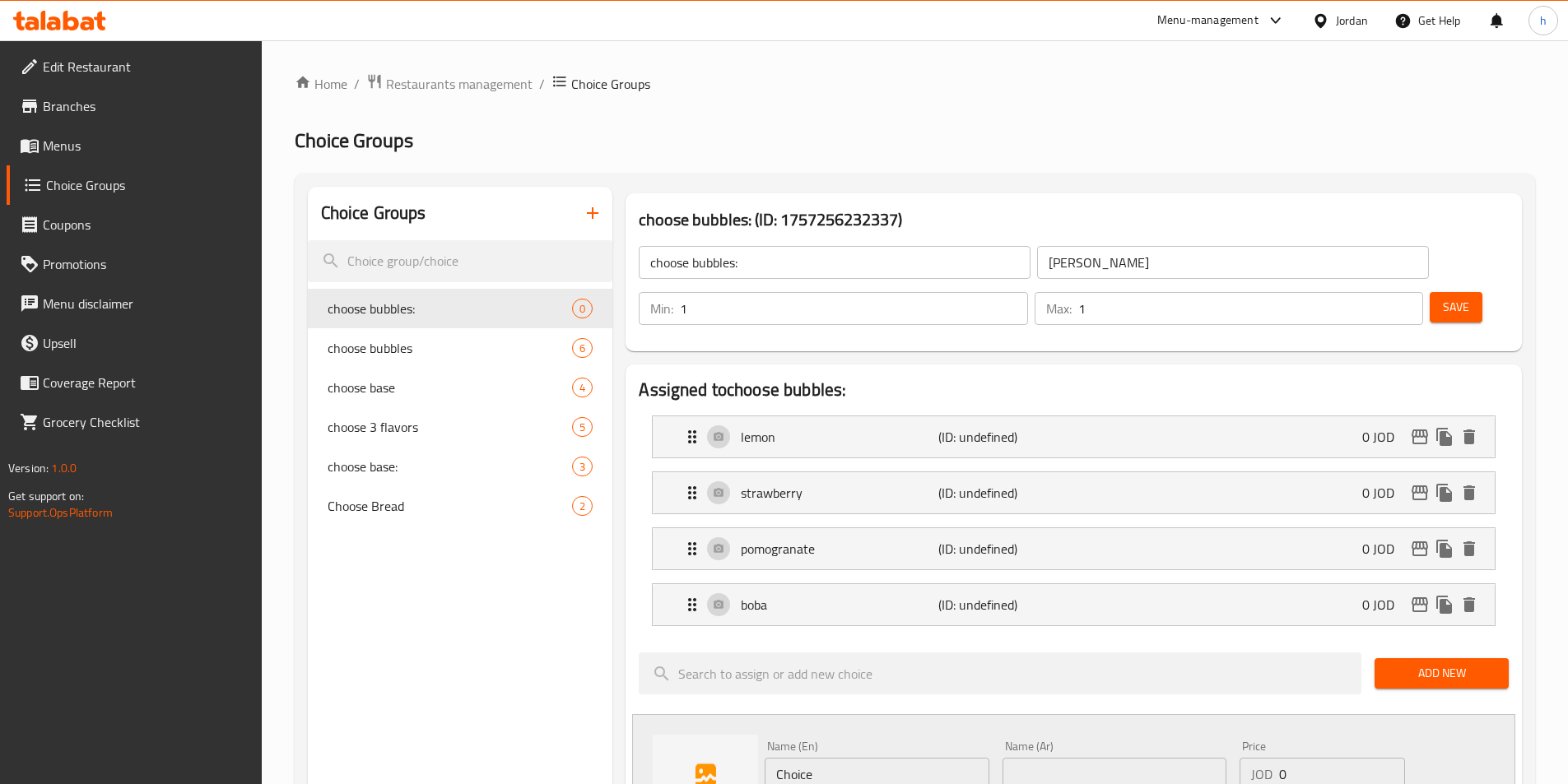
click at [860, 740] on div "Name (En) Choice Name (En)" at bounding box center [876, 765] width 224 height 50
click at [864, 758] on input "Choice" at bounding box center [876, 774] width 224 height 33
paste input "bubble gum"
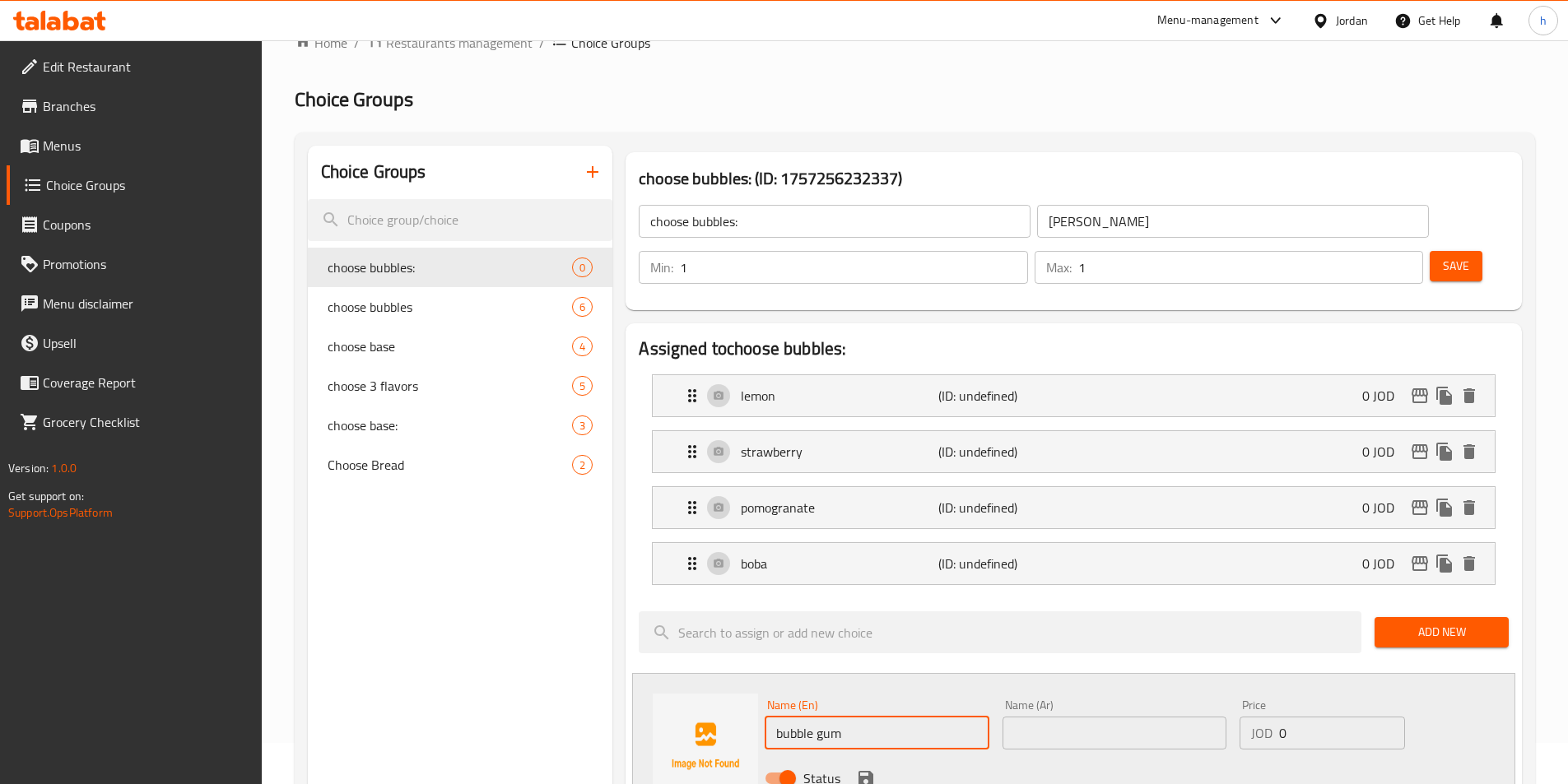
scroll to position [82, 0]
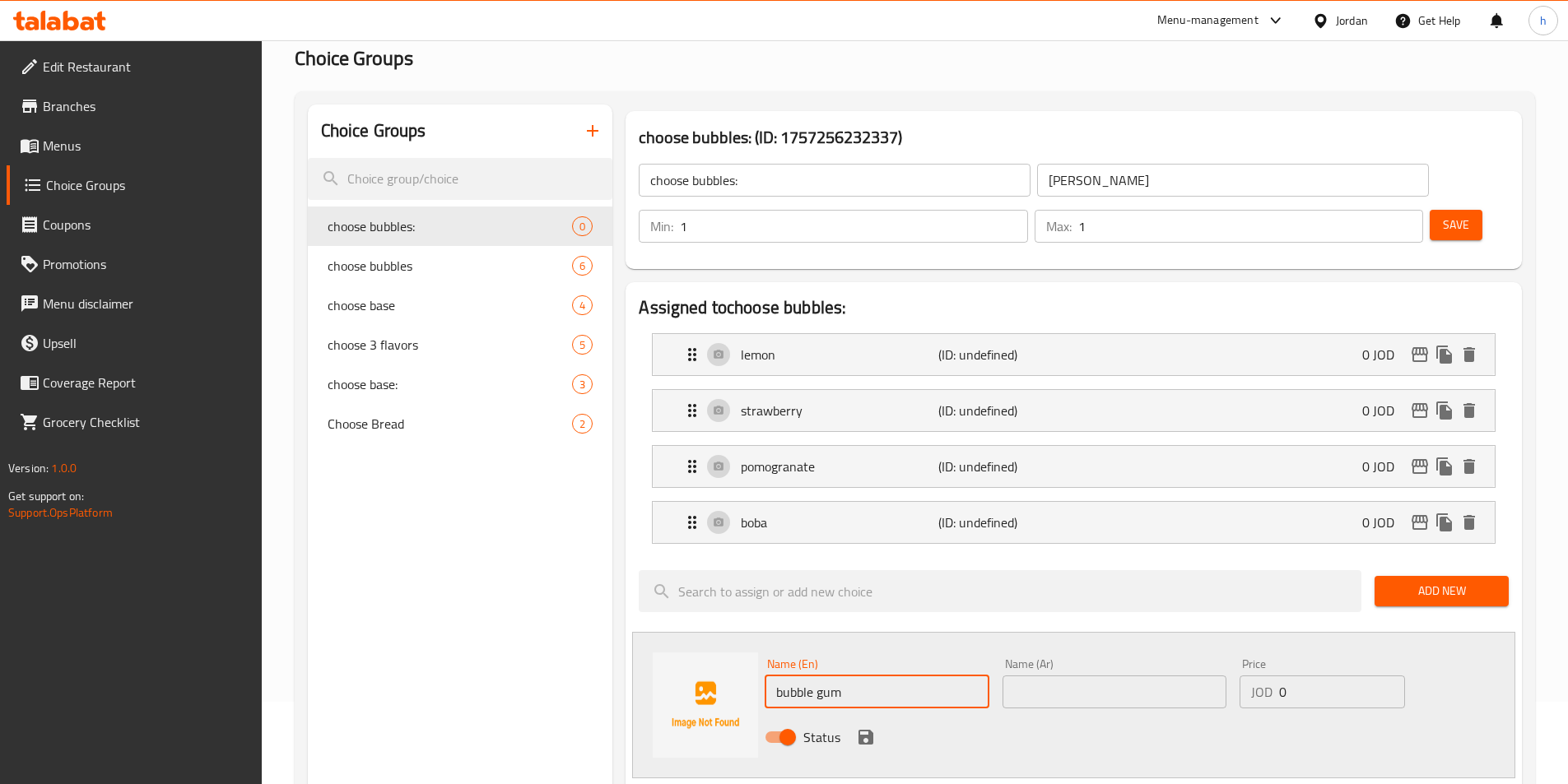
type input "bubble gum"
click at [866, 727] on icon "save" at bounding box center [866, 737] width 20 height 20
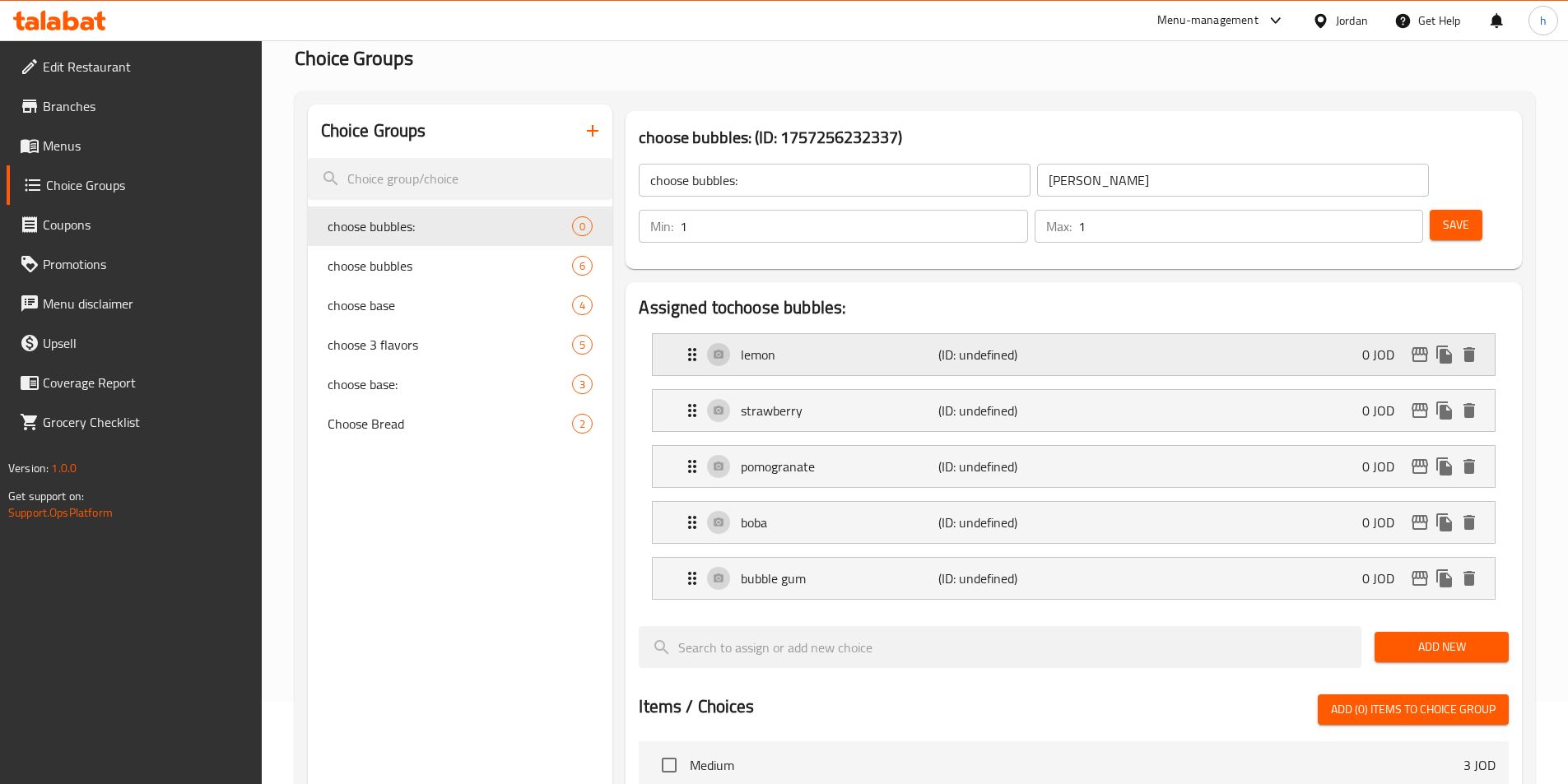
click at [1141, 334] on div "lemon (ID: undefined) 0 JOD" at bounding box center [1078, 354] width 792 height 41
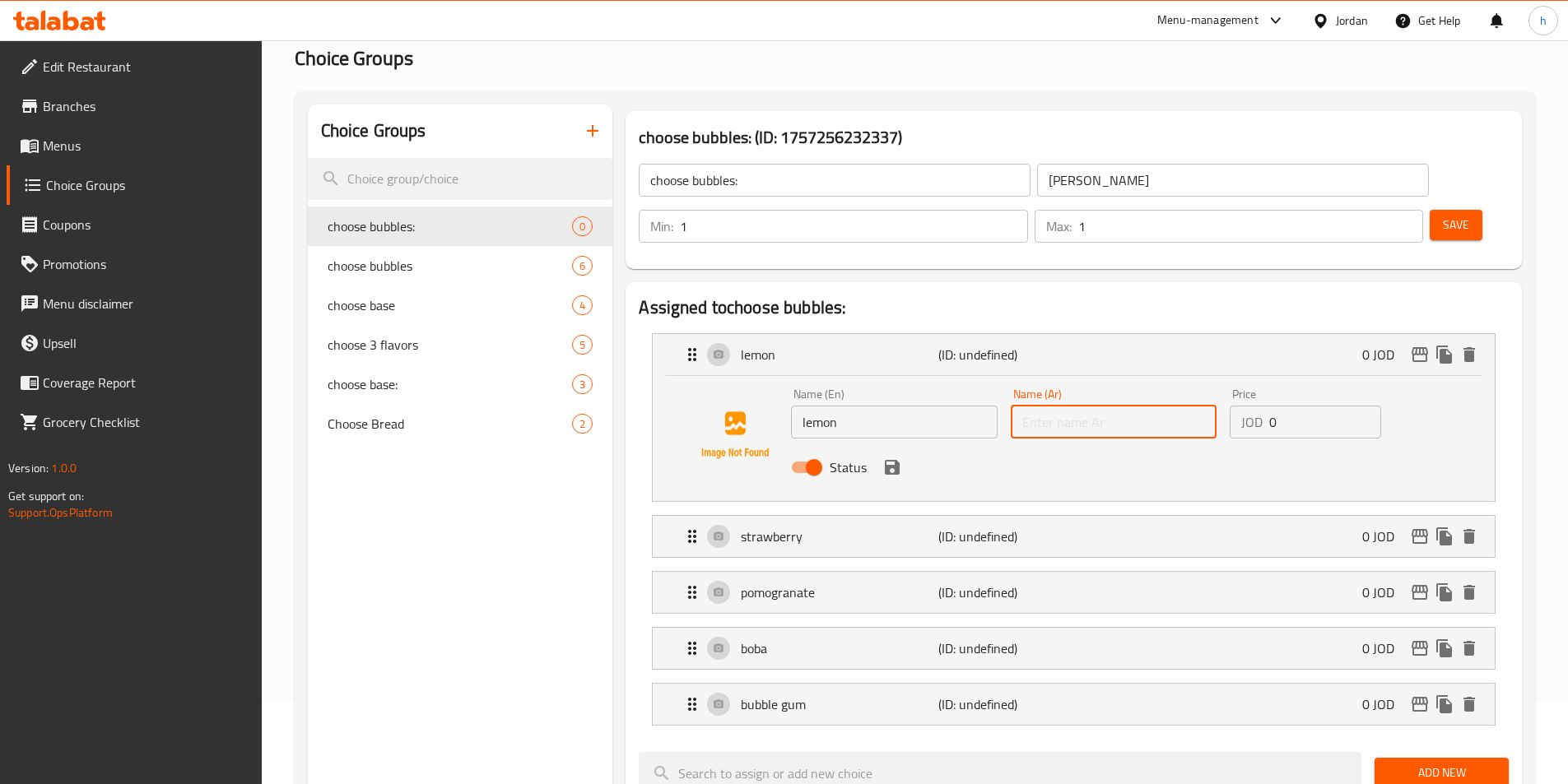
click at [1119, 406] on input "text" at bounding box center [1113, 422] width 206 height 33
paste input "ليمون"
click at [889, 460] on icon "save" at bounding box center [892, 467] width 15 height 15
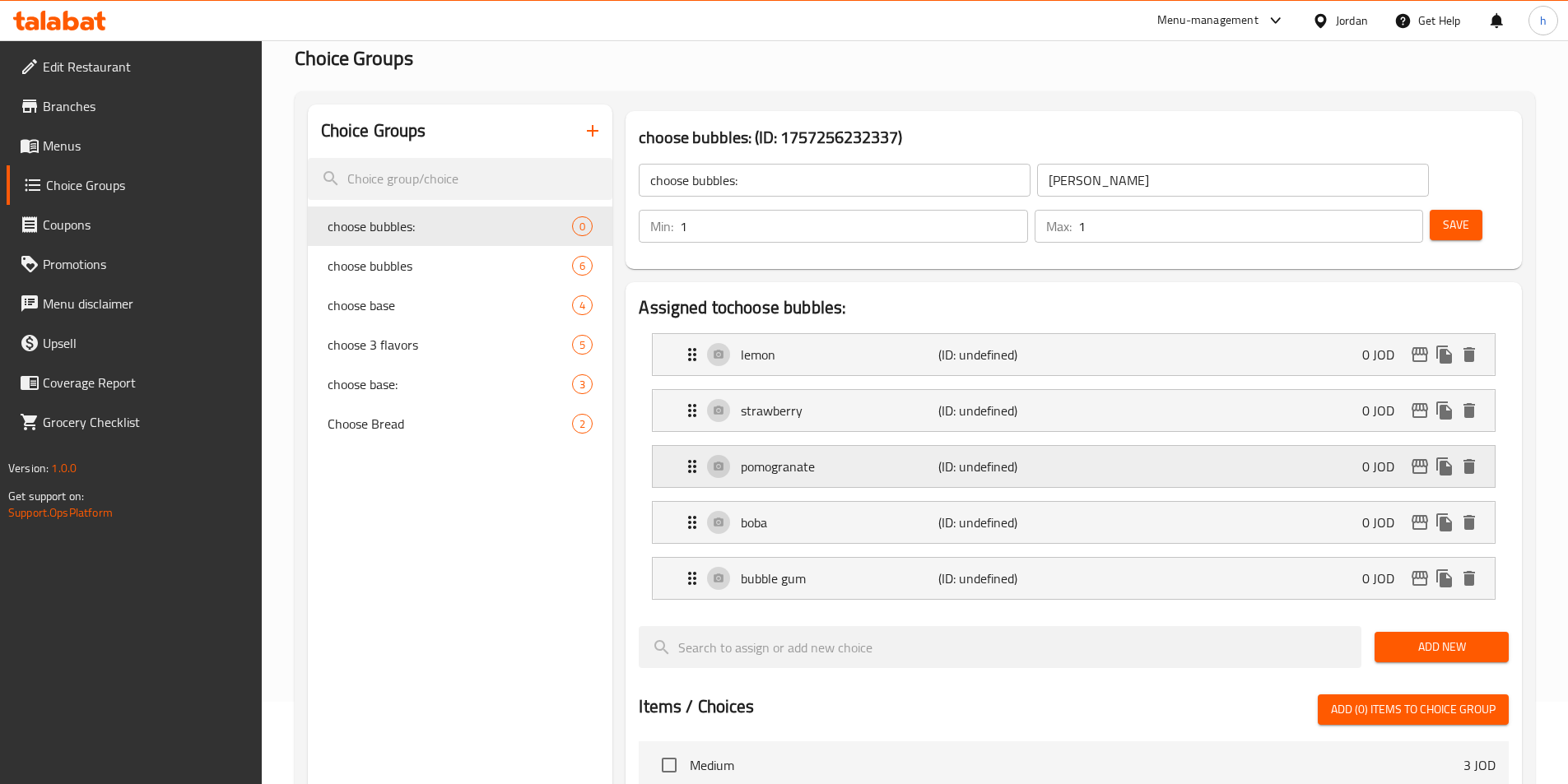
type input "ليمون"
click at [870, 400] on p "strawberry" at bounding box center [839, 410] width 197 height 20
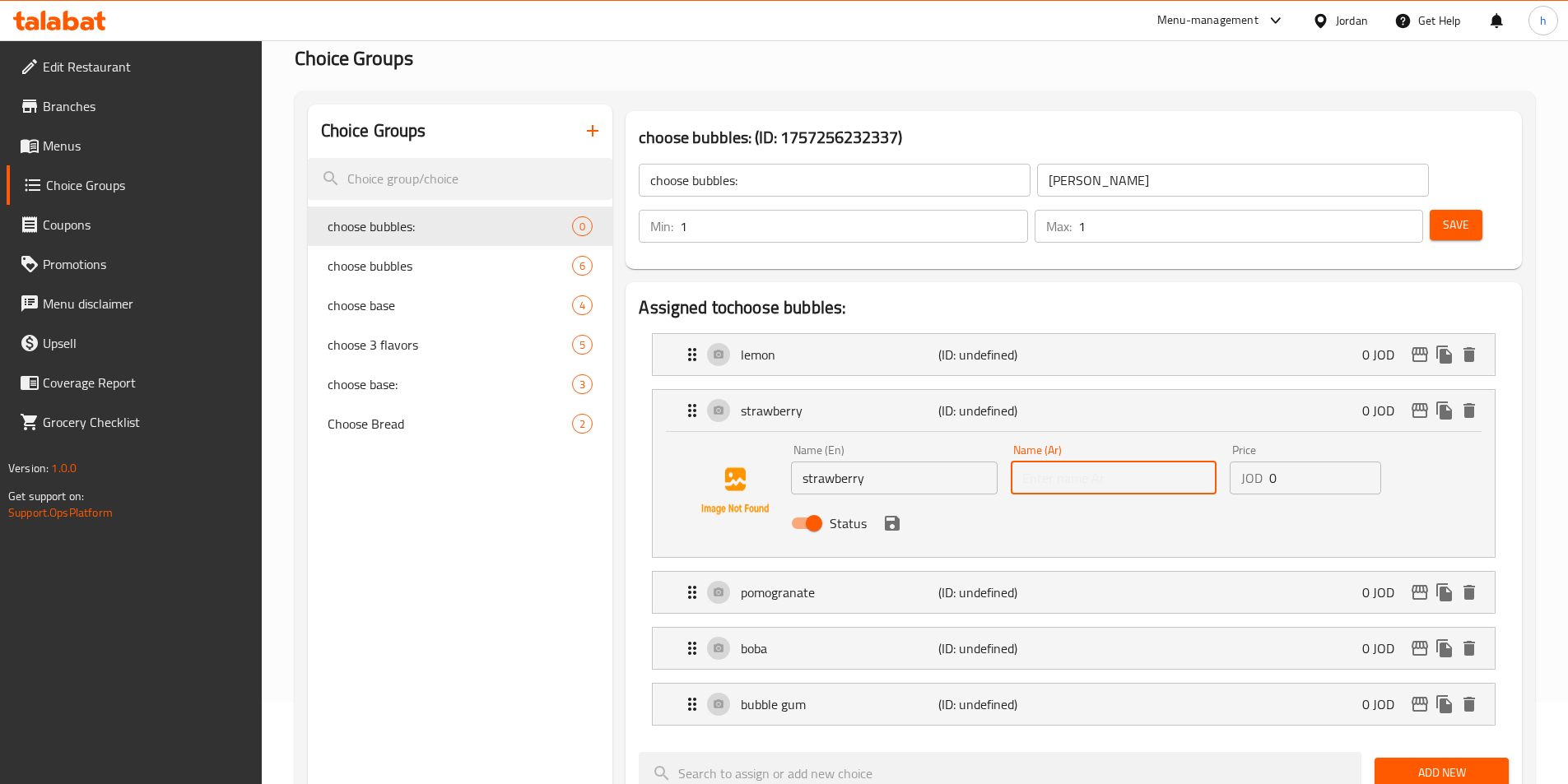
click at [1058, 461] on input "text" at bounding box center [1113, 478] width 206 height 33
paste input "الفراولة"
click at [895, 516] on icon "save" at bounding box center [892, 523] width 15 height 15
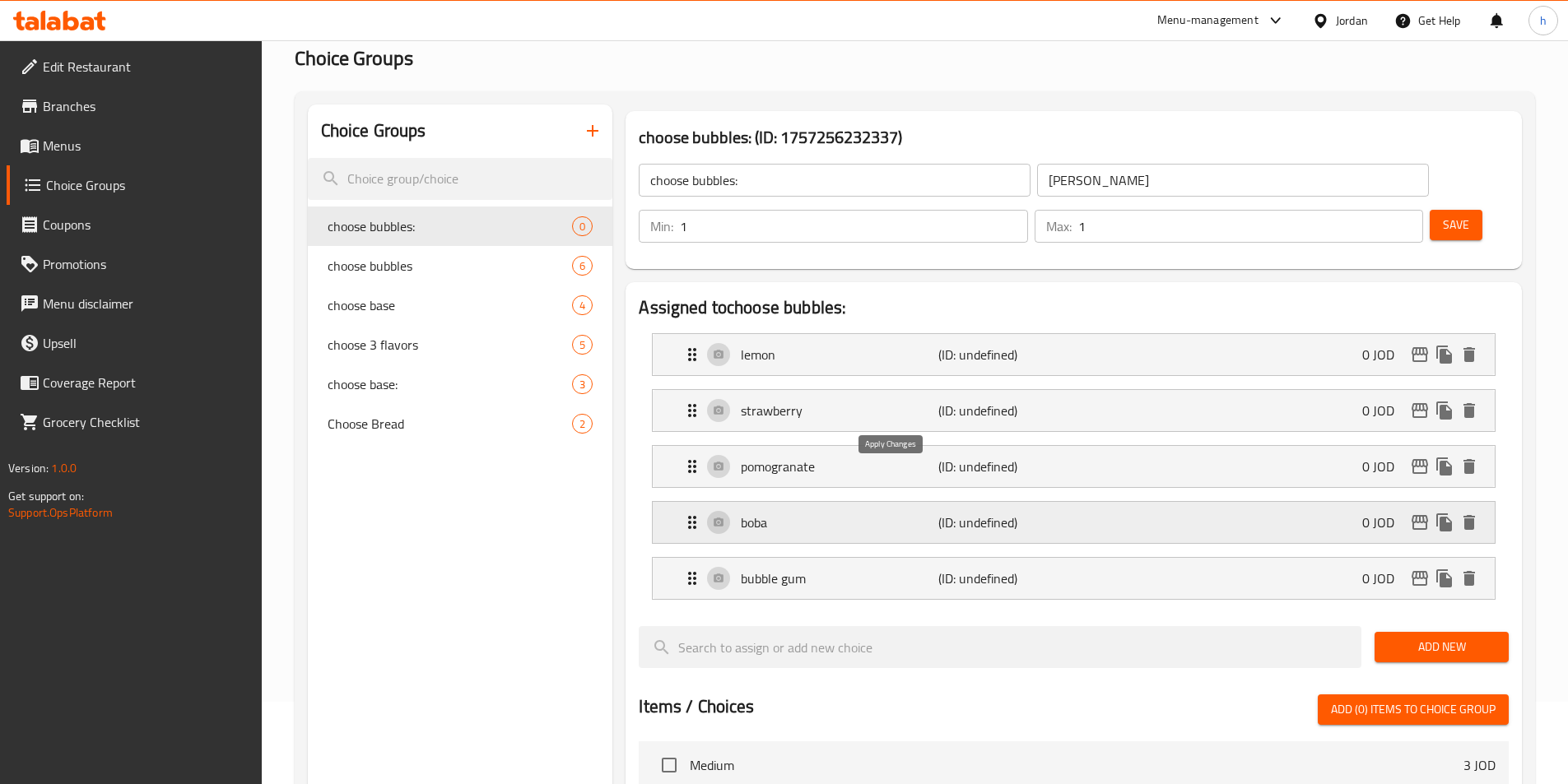
type input "الفراولة"
click at [873, 446] on div "pomogranate (ID: undefined) 0 JOD" at bounding box center [1078, 466] width 792 height 41
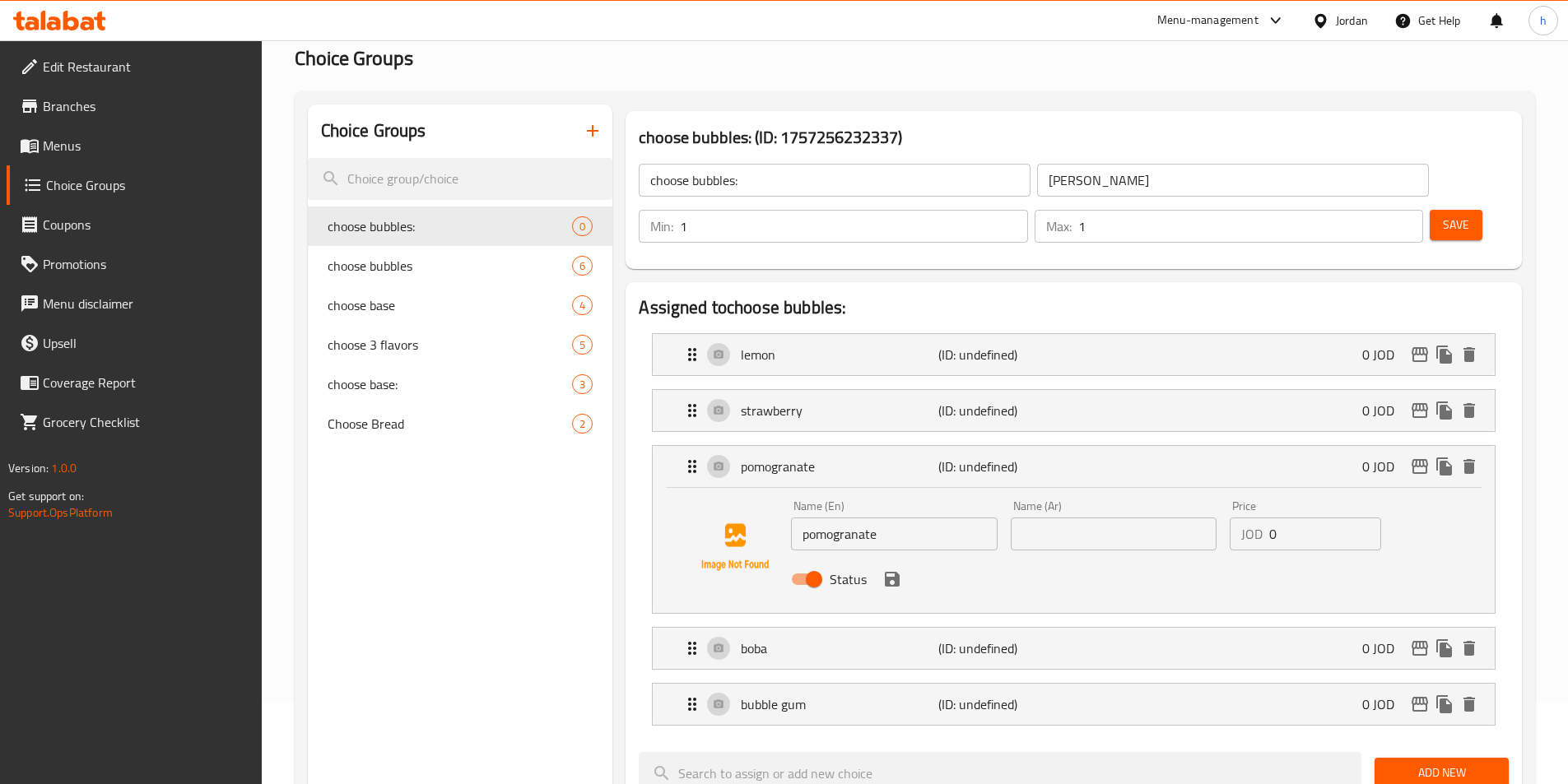
click at [1067, 517] on input "text" at bounding box center [1113, 534] width 206 height 33
paste input "الرمان"
type input "الرمان"
click at [880, 566] on button "save" at bounding box center [892, 579] width 24 height 24
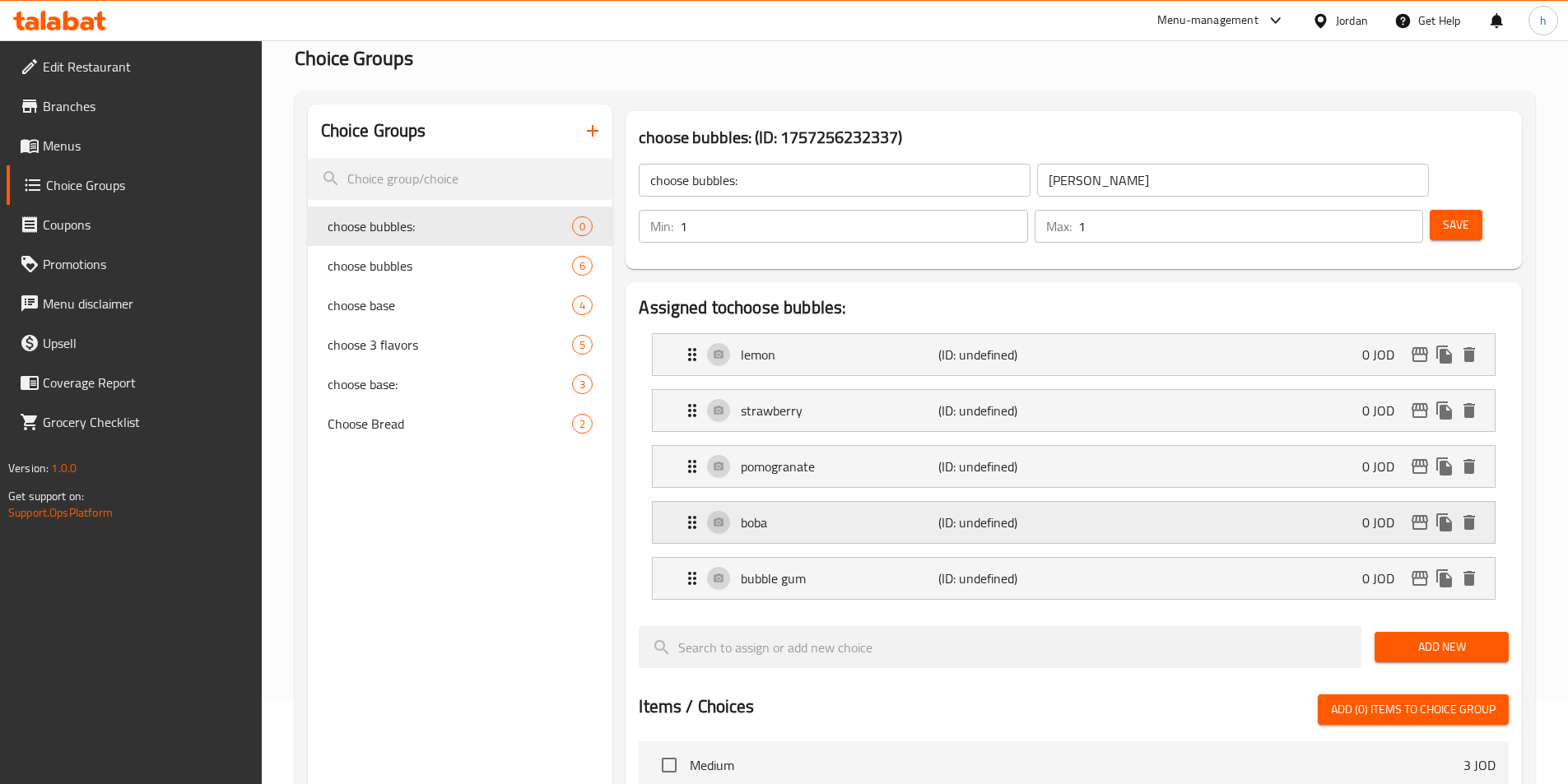
click at [904, 512] on p "boba" at bounding box center [839, 522] width 197 height 20
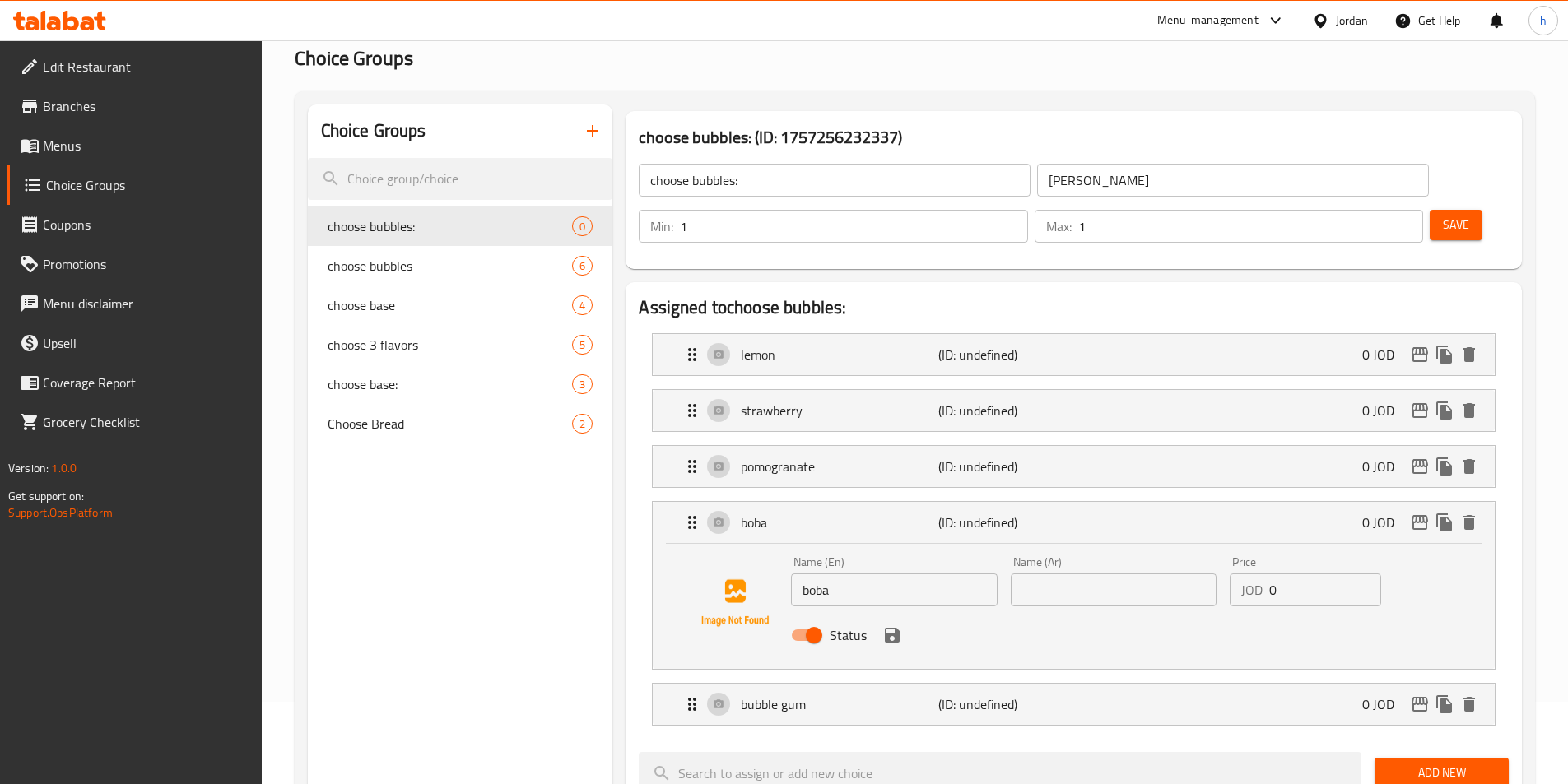
click at [1039, 613] on div "Status" at bounding box center [1113, 635] width 658 height 45
click at [1049, 573] on input "text" at bounding box center [1113, 590] width 206 height 33
paste input "بوبا"
click at [895, 628] on icon "save" at bounding box center [892, 635] width 15 height 15
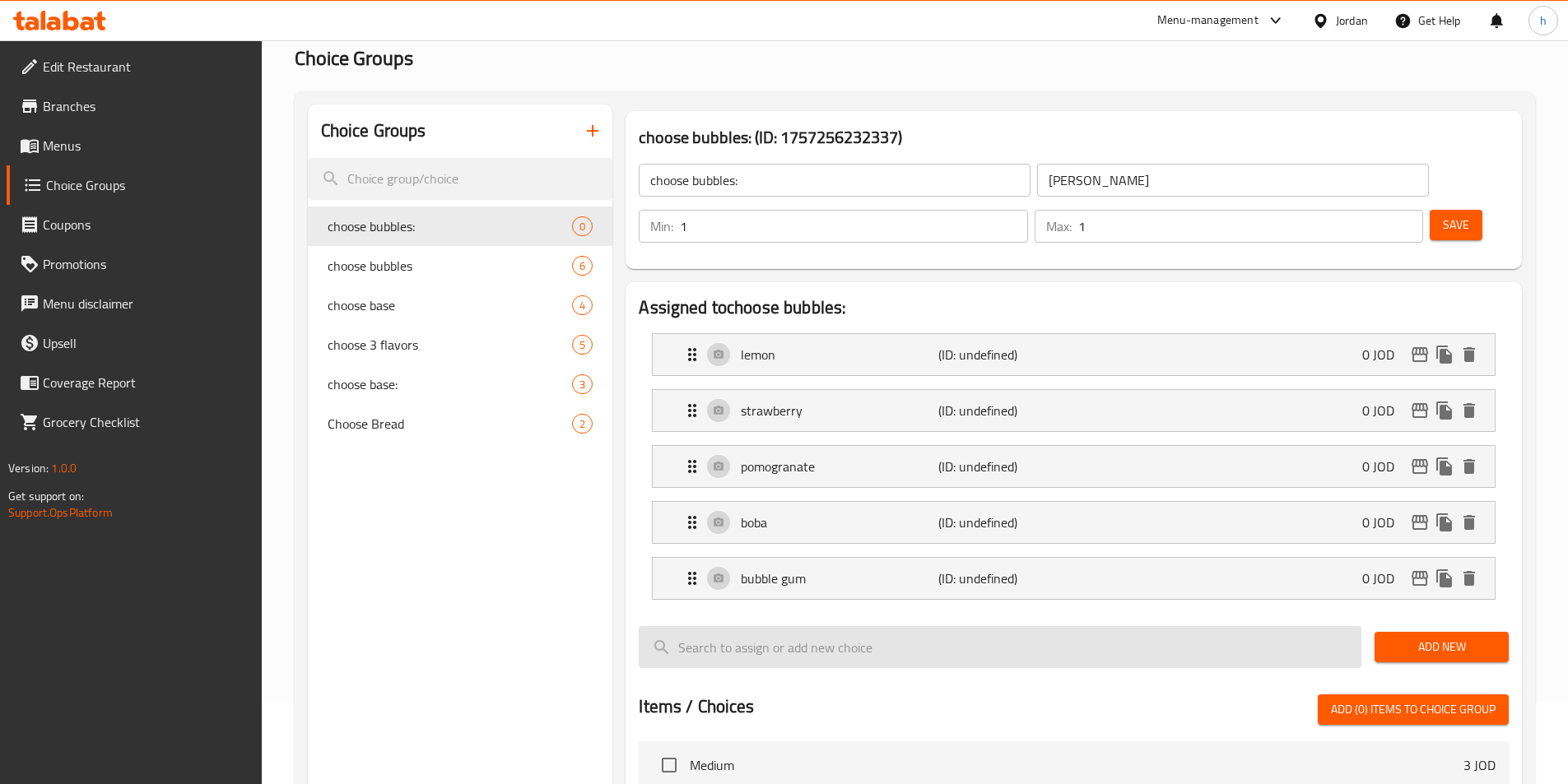
type input "بوبا"
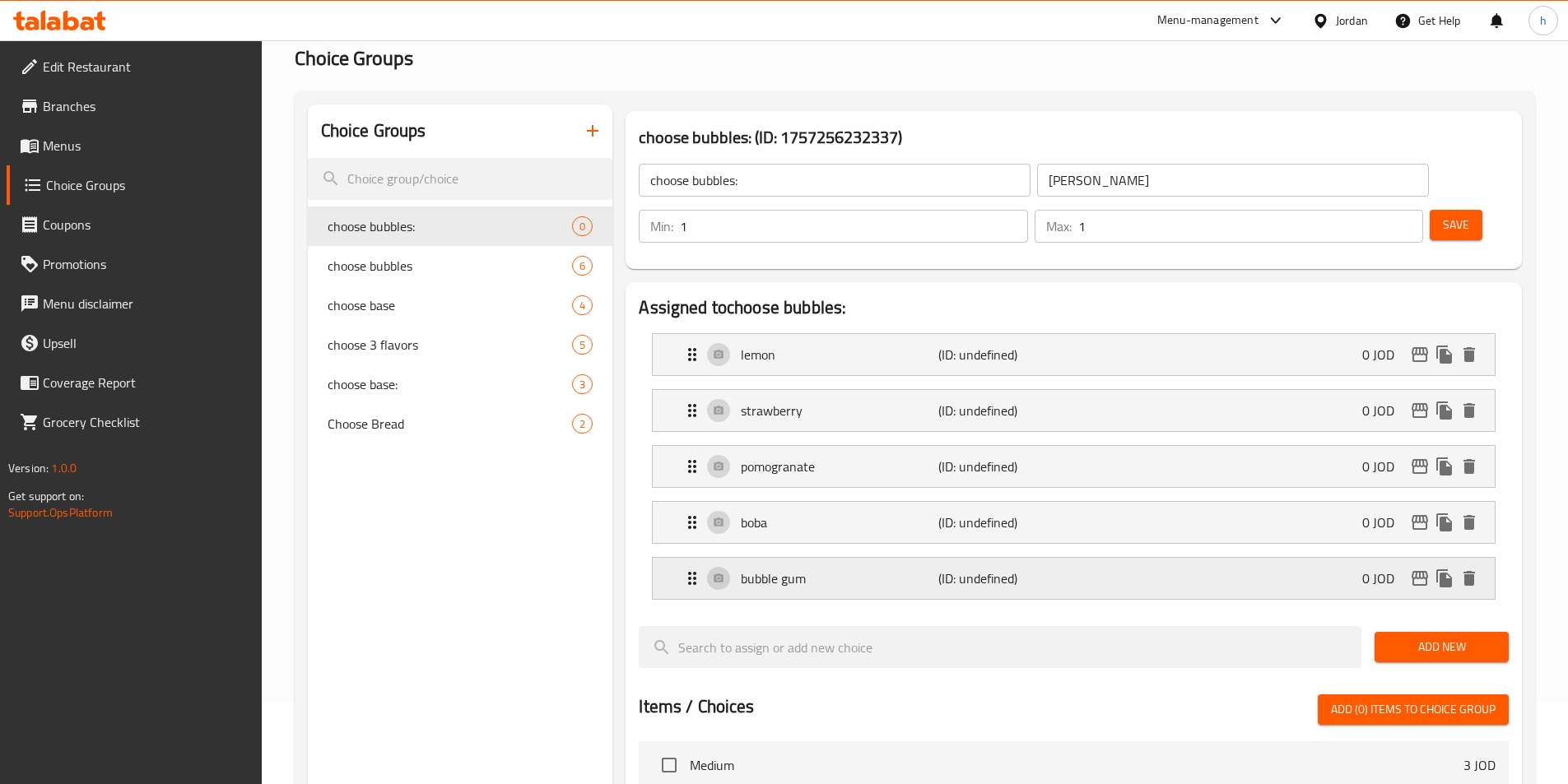
click at [1040, 568] on p "(ID: undefined)" at bounding box center [1004, 578] width 132 height 20
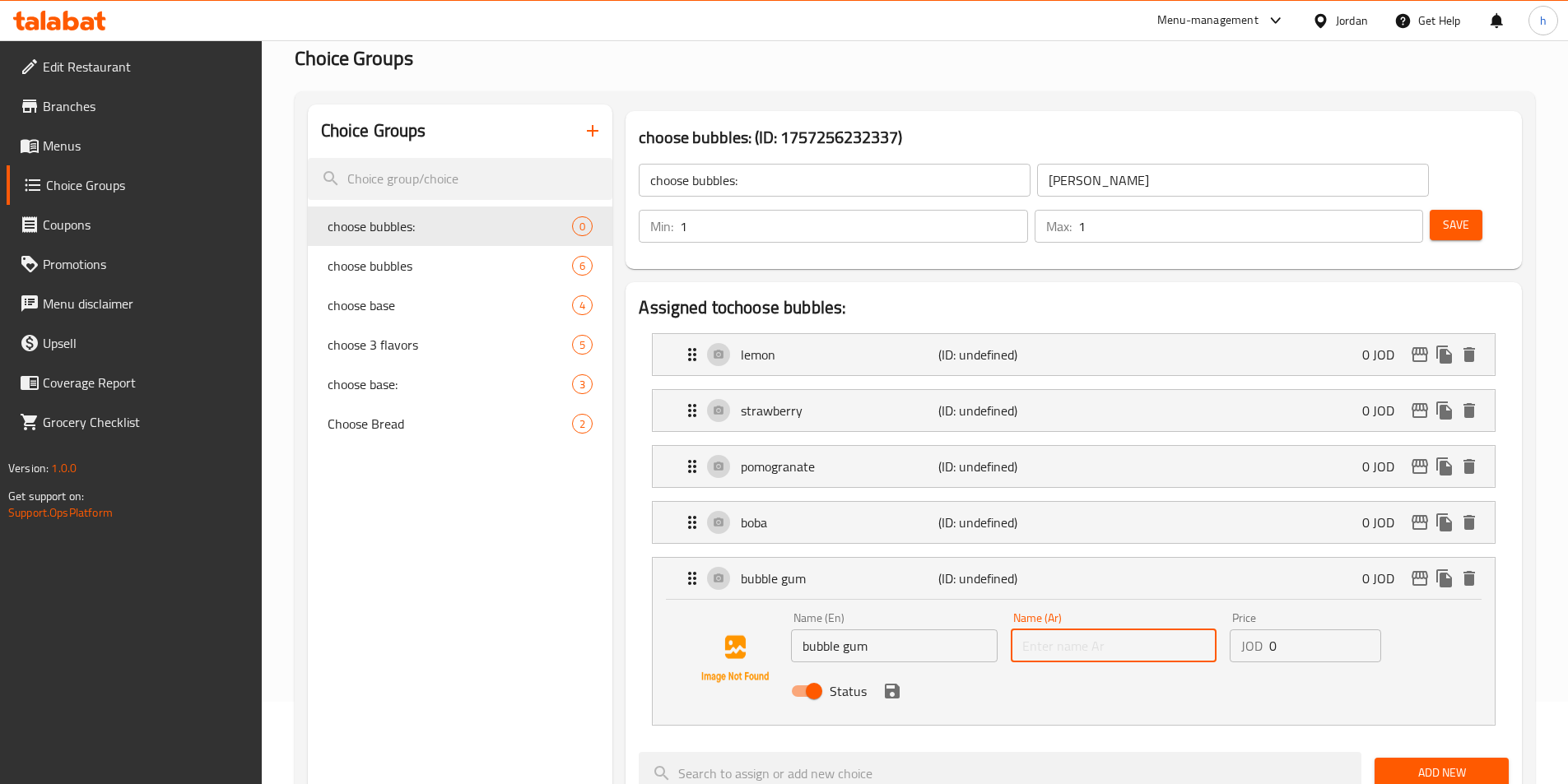
click at [1030, 629] on input "text" at bounding box center [1113, 646] width 206 height 33
paste input "علكة"
click at [897, 683] on icon "save" at bounding box center [892, 690] width 15 height 15
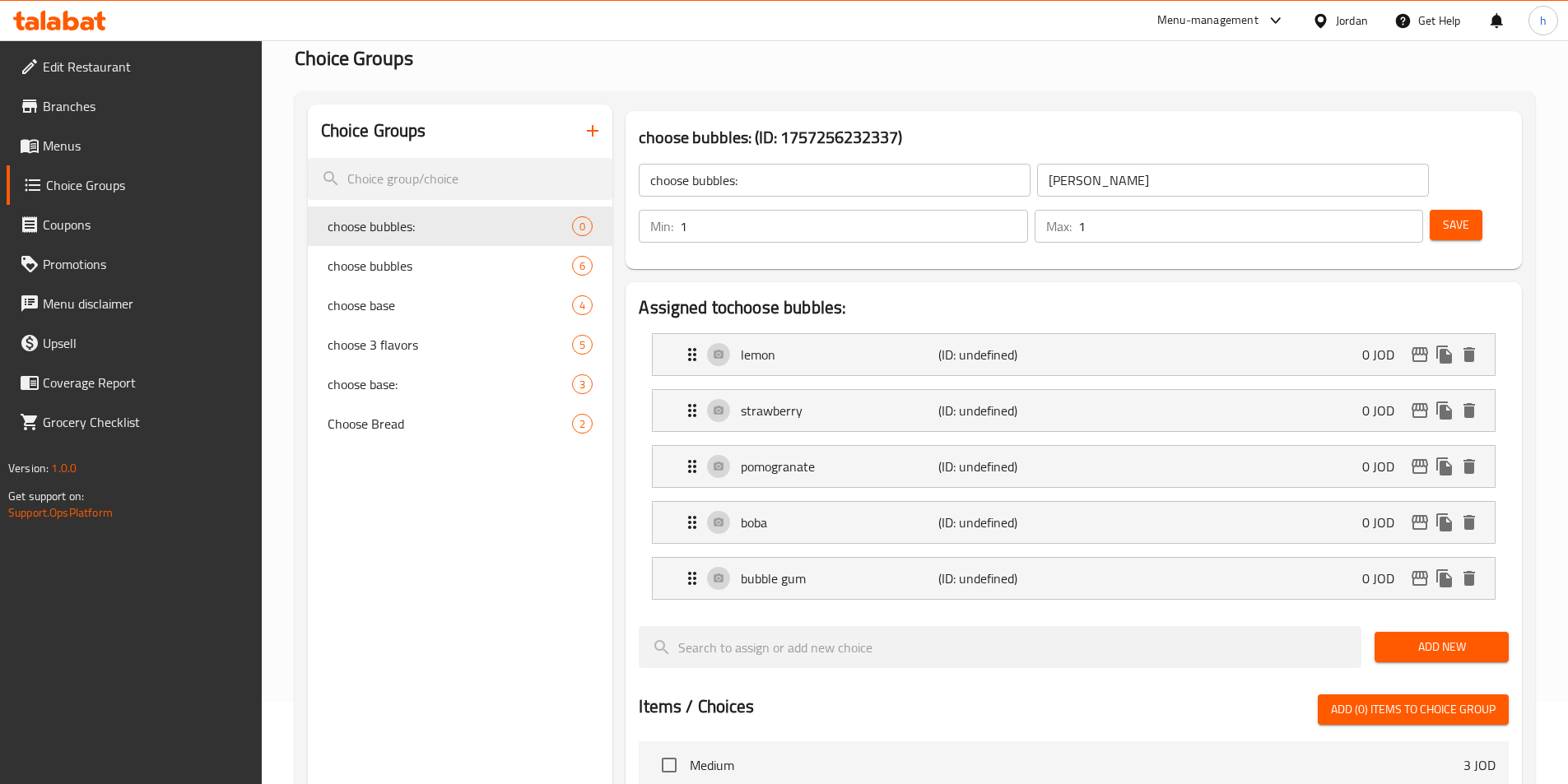
type input "علكة"
click at [1447, 210] on button "Save" at bounding box center [1456, 225] width 52 height 31
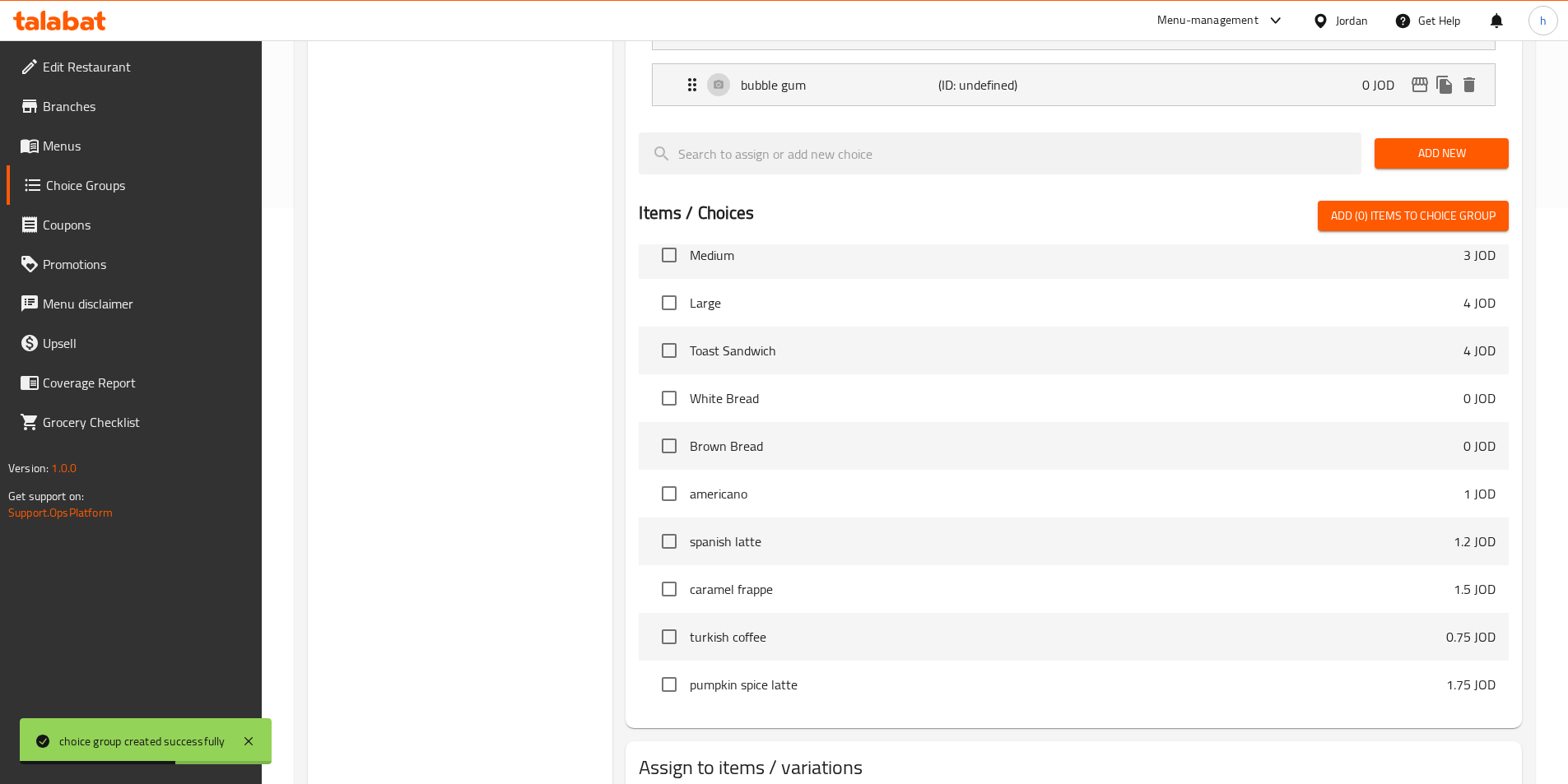
scroll to position [642, 0]
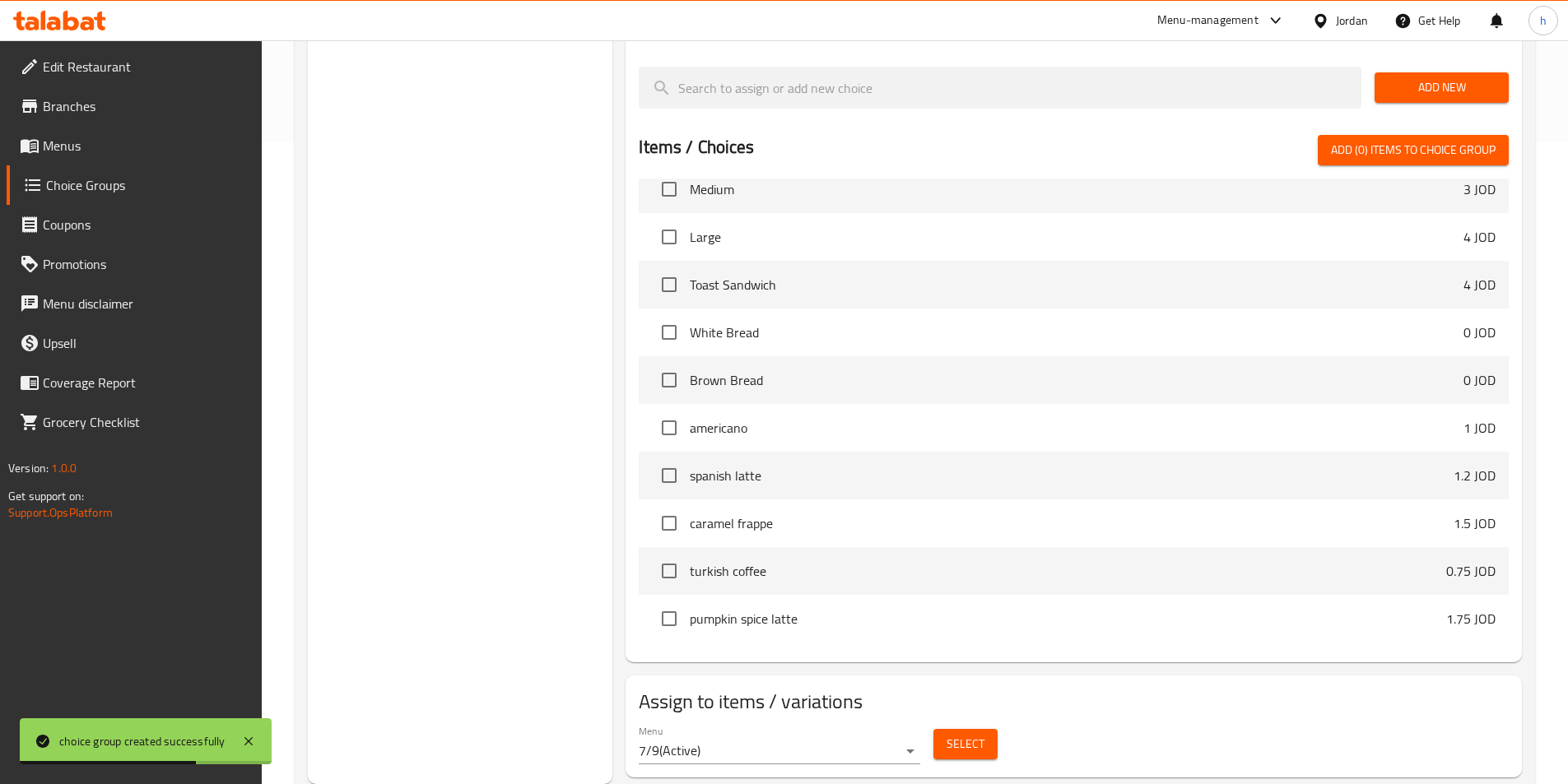
click at [984, 722] on div "Select" at bounding box center [965, 744] width 77 height 44
click at [973, 733] on span "Select" at bounding box center [965, 744] width 38 height 21
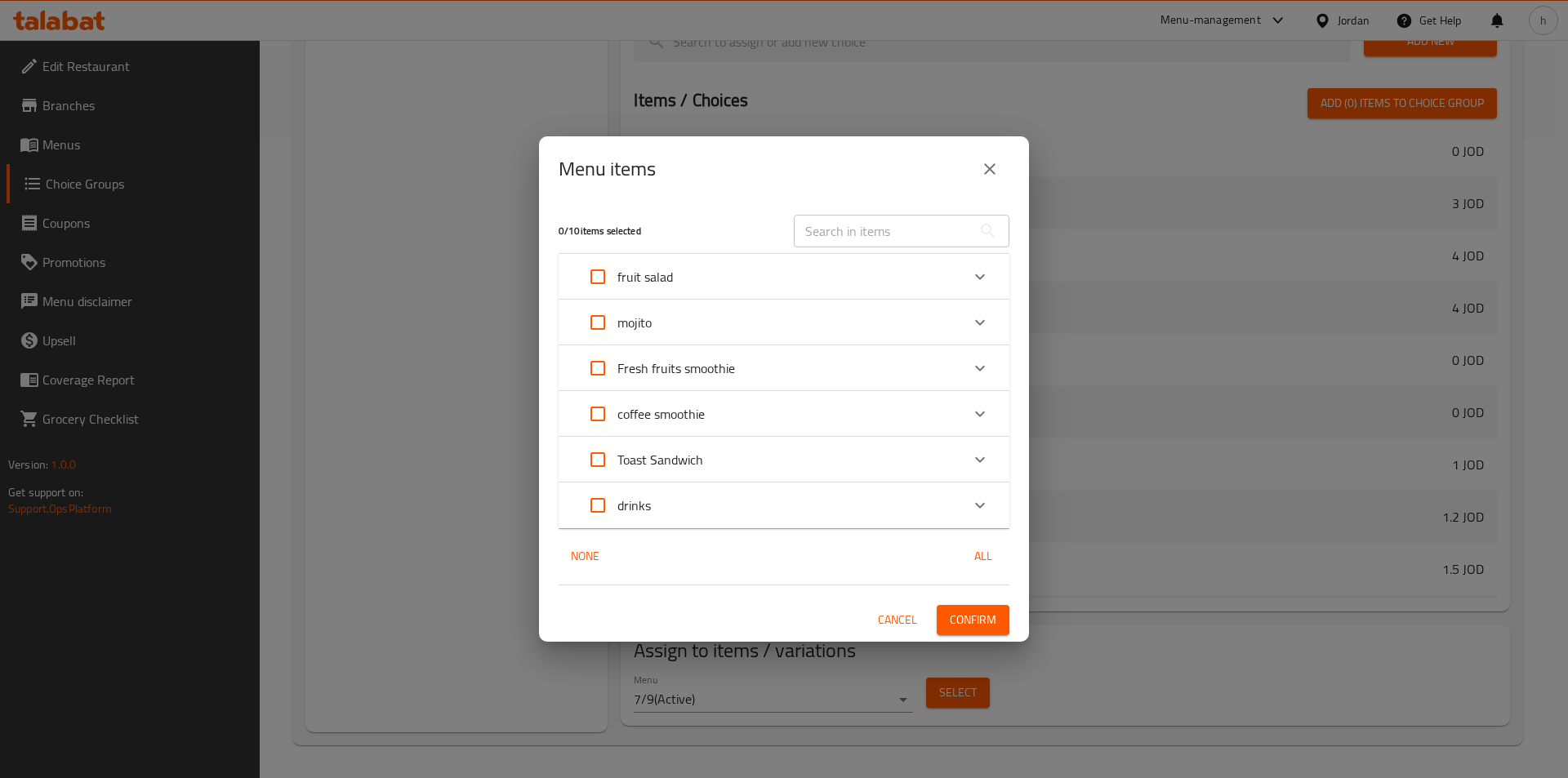
click at [596, 312] on input "Expand" at bounding box center [597, 322] width 39 height 39
checkbox input "true"
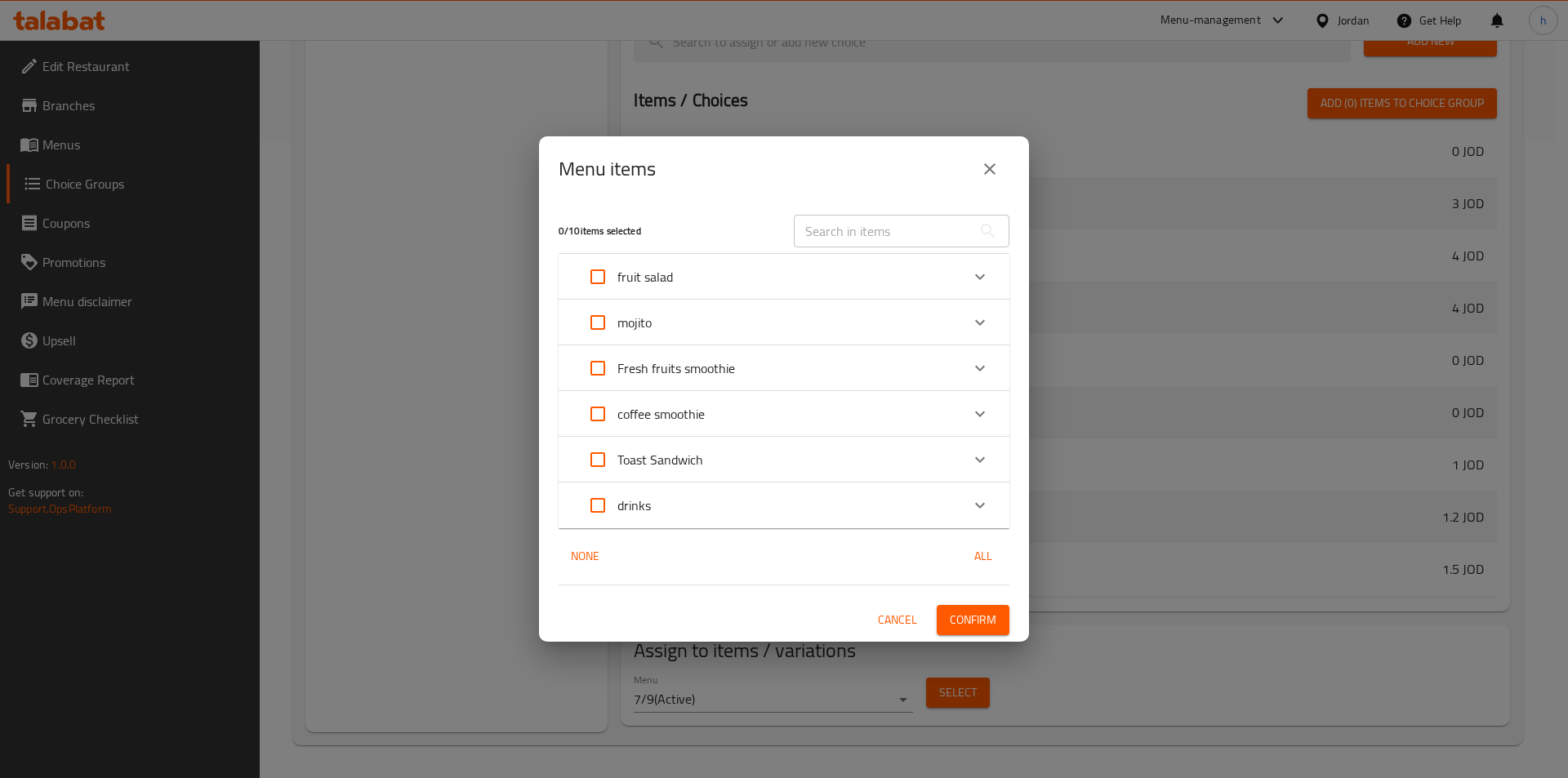
checkbox input "true"
click at [984, 616] on span "Confirm" at bounding box center [973, 620] width 47 height 21
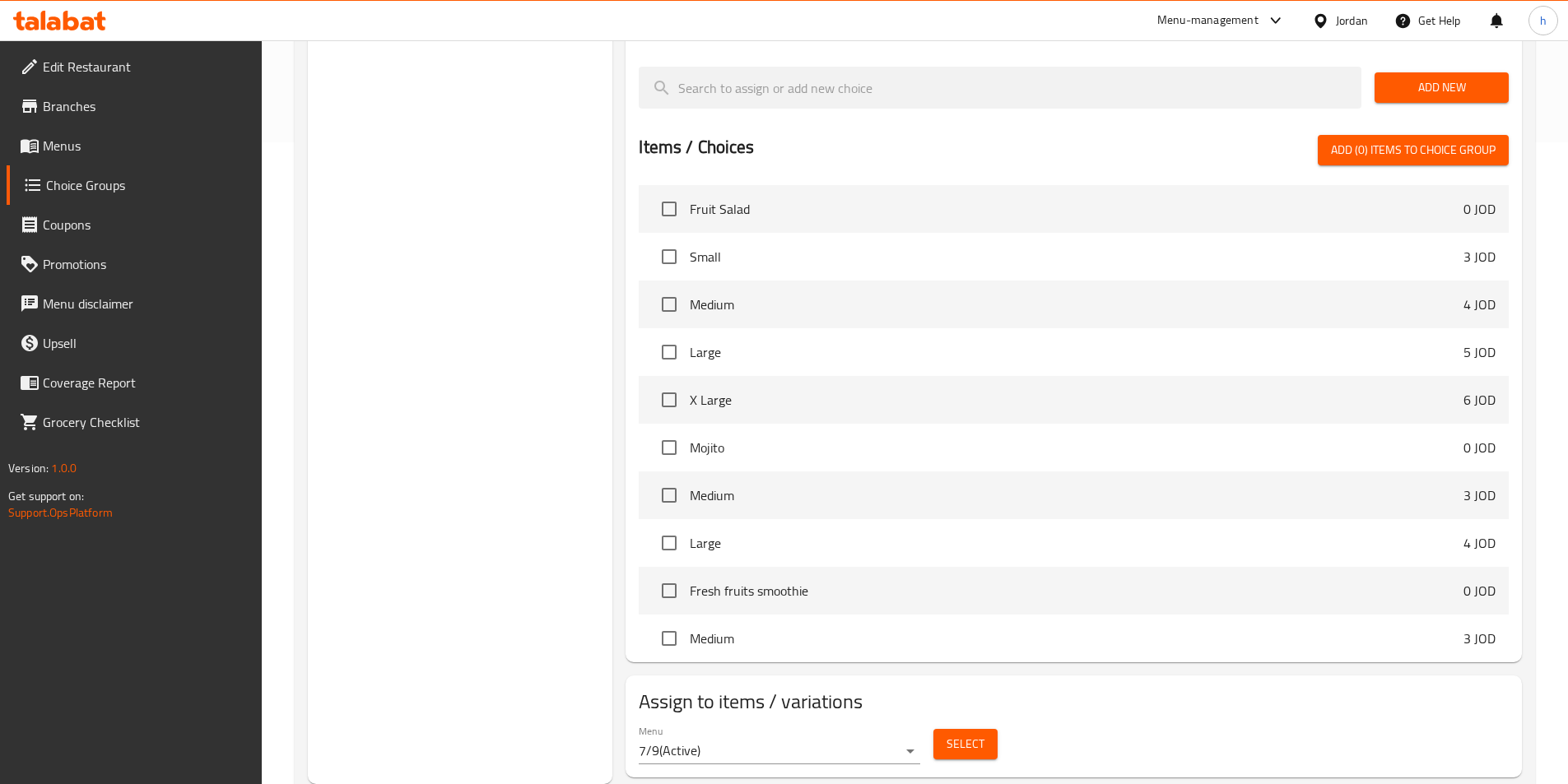
click at [997, 722] on div "Select" at bounding box center [965, 744] width 77 height 44
click at [973, 733] on span "Select" at bounding box center [965, 744] width 38 height 21
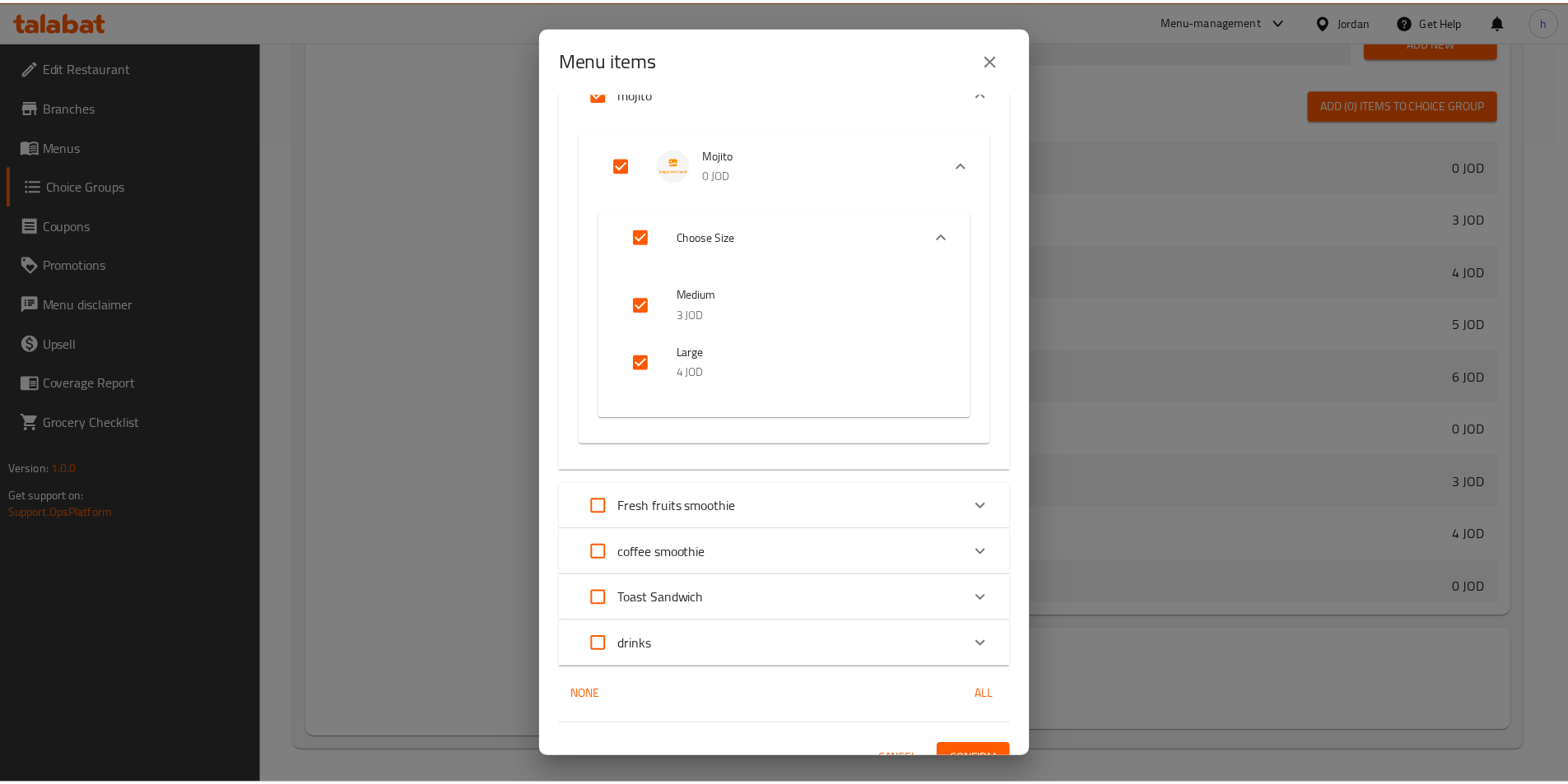
scroll to position [161, 0]
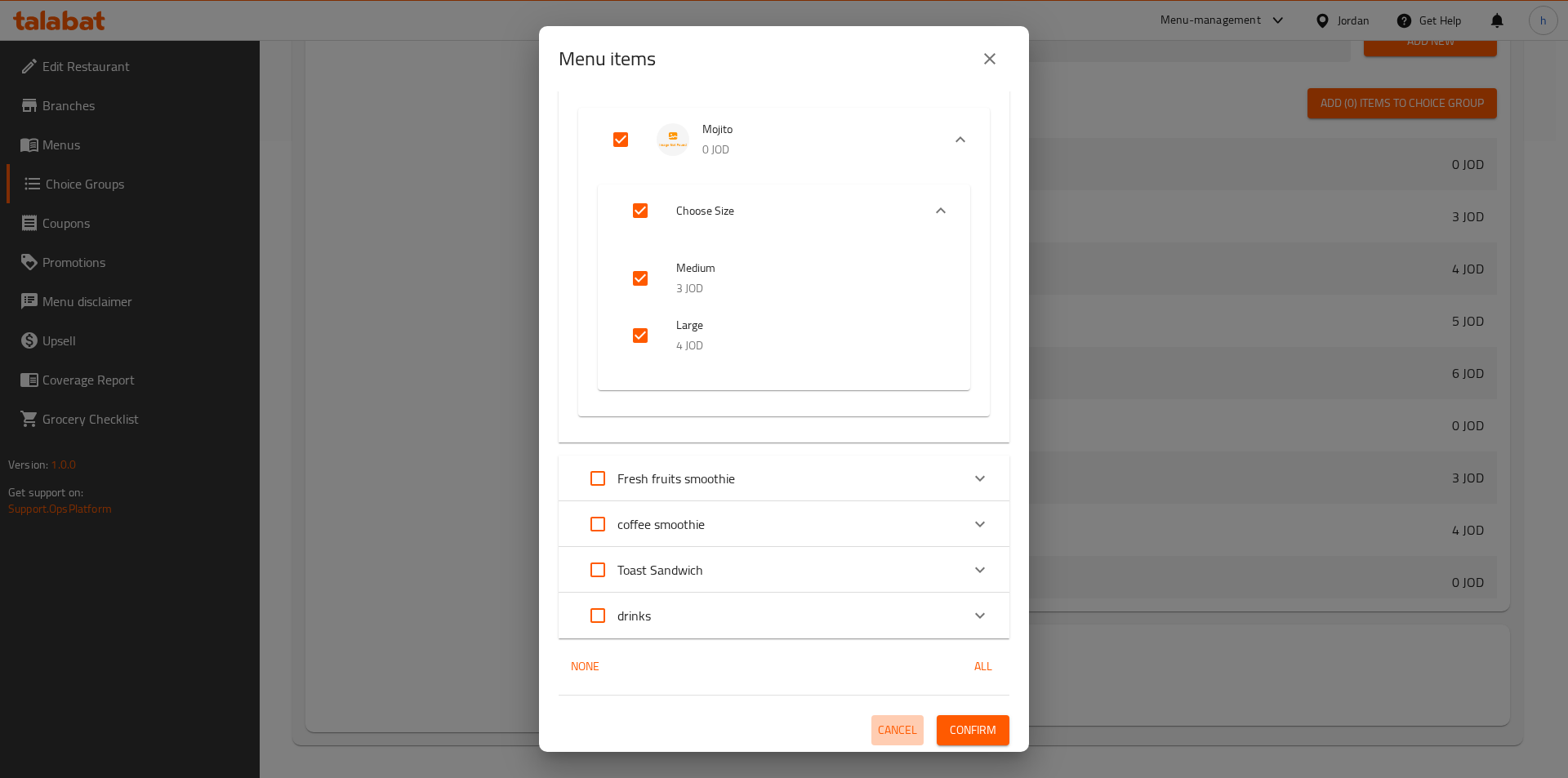
click at [878, 733] on span "Cancel" at bounding box center [897, 730] width 39 height 21
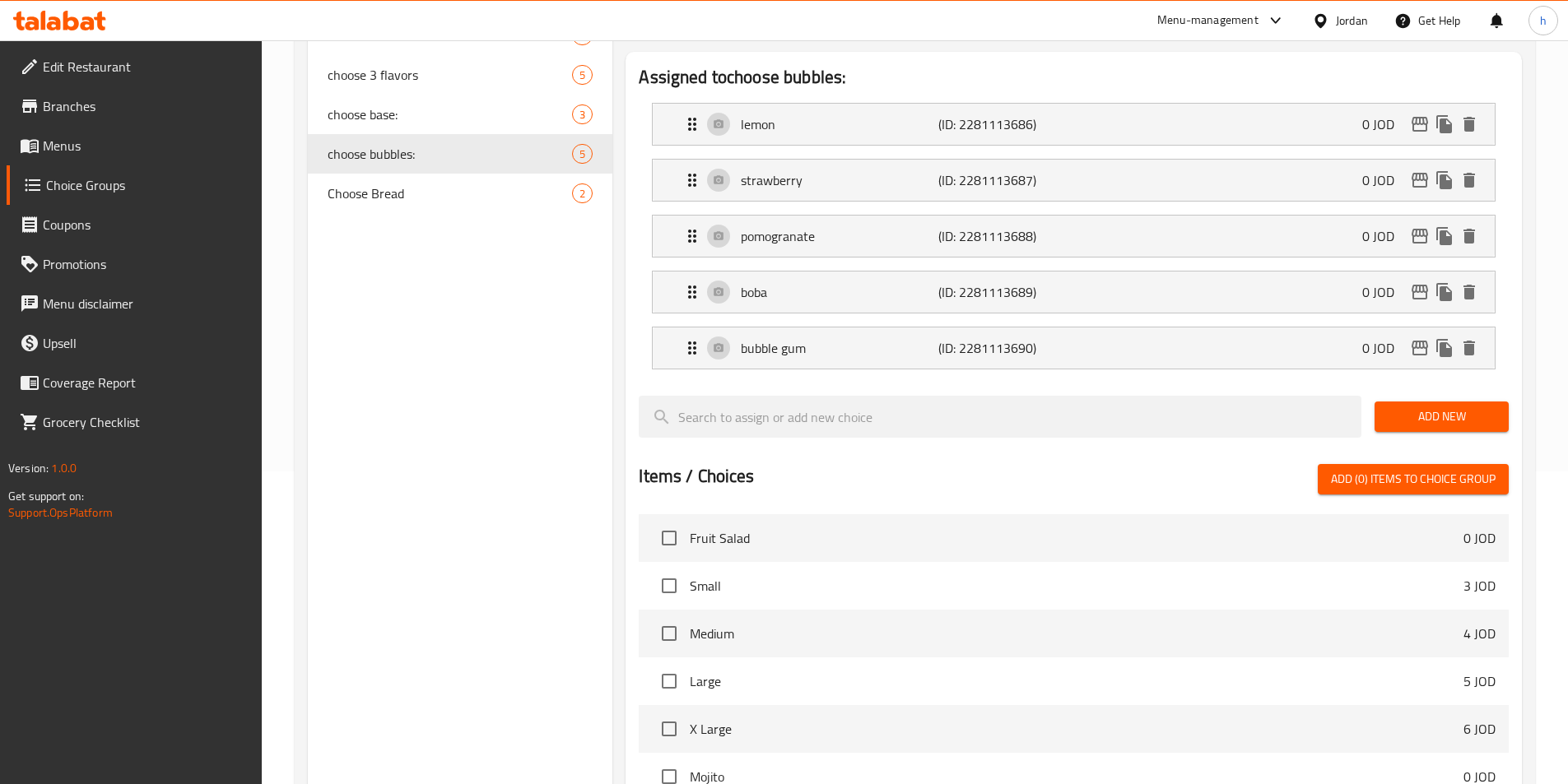
scroll to position [66, 0]
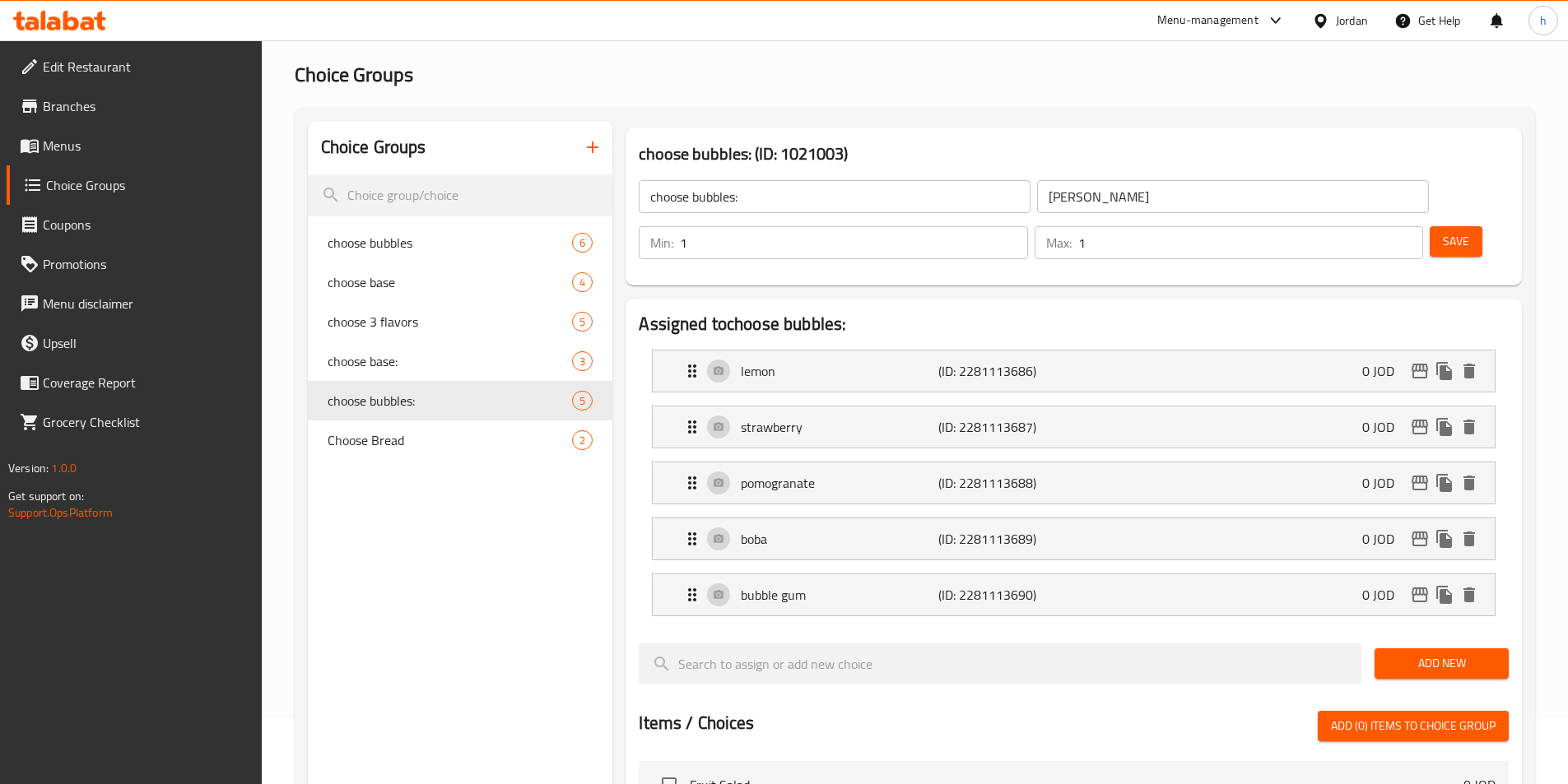
click at [598, 135] on button "button" at bounding box center [592, 147] width 39 height 39
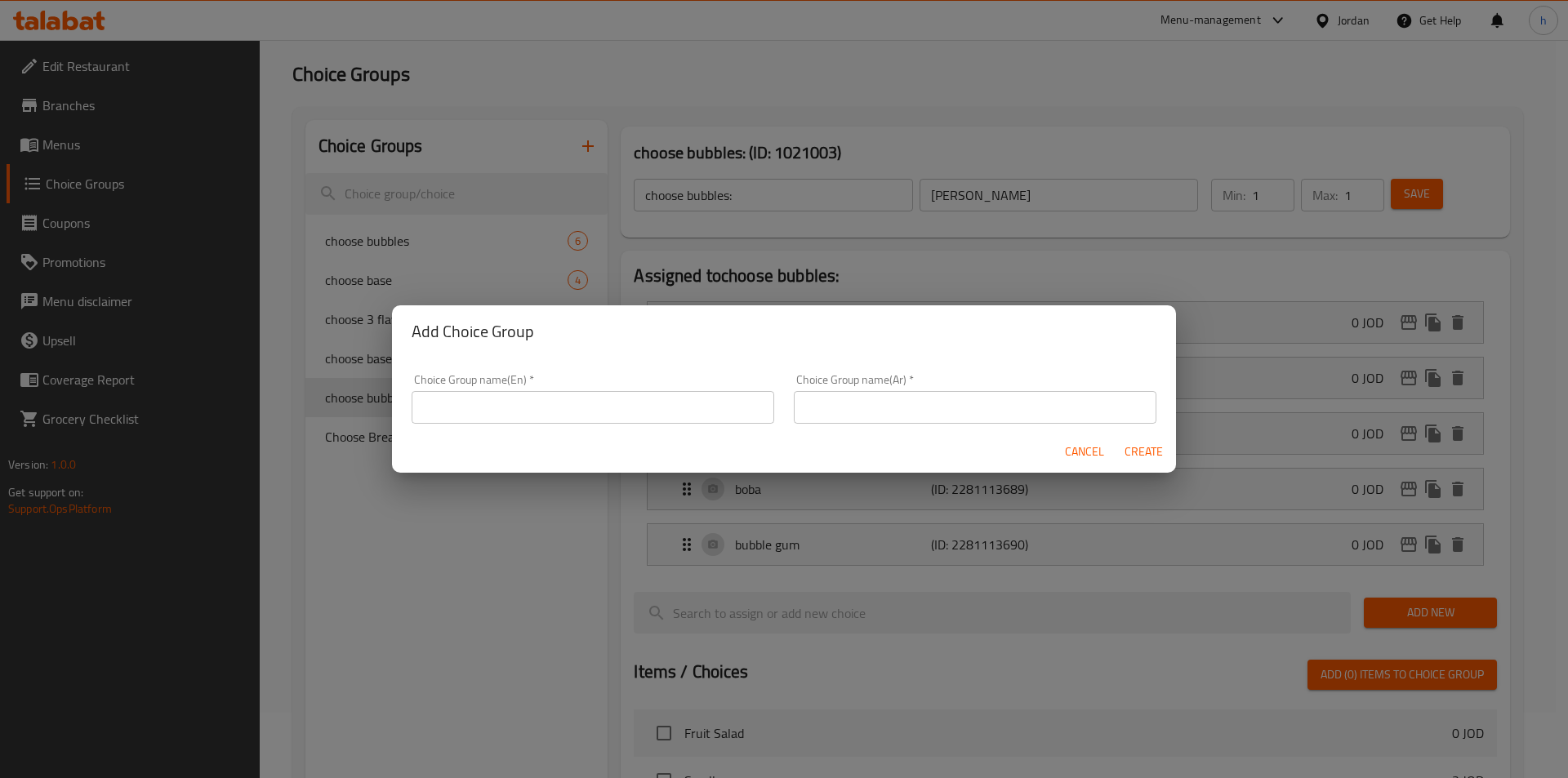
click at [657, 428] on div "Choice Group name(En)   * Choice Group name(En) *" at bounding box center [593, 399] width 382 height 69
click at [657, 423] on div "Choice Group name(En)   * Choice Group name(En) *" at bounding box center [593, 399] width 382 height 69
click at [657, 411] on input "text" at bounding box center [593, 408] width 363 height 33
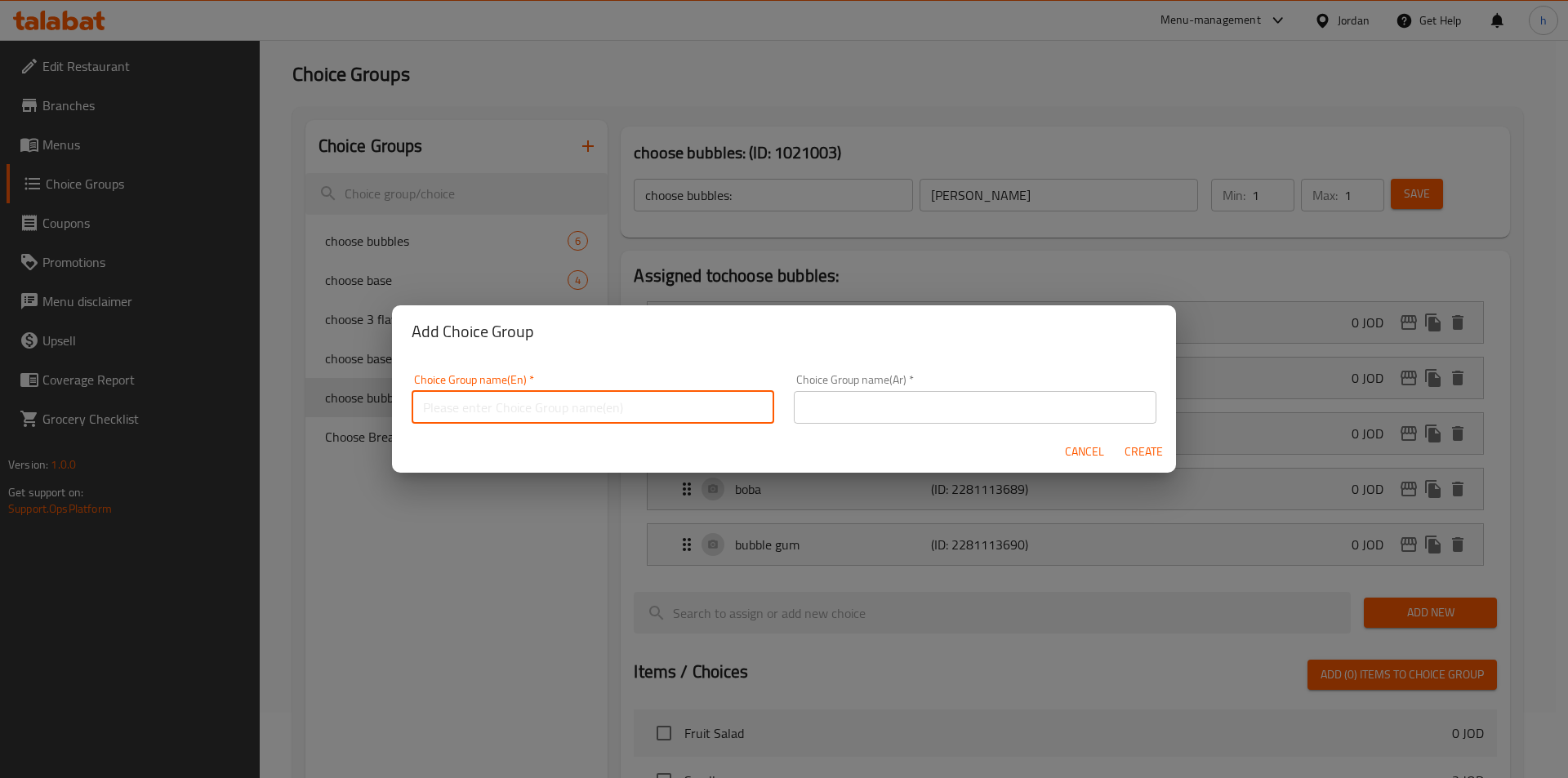
click at [657, 411] on input "text" at bounding box center [593, 408] width 363 height 33
paste input "choose flavors"
type input "choose flavors"
click at [825, 409] on input "text" at bounding box center [975, 408] width 363 height 33
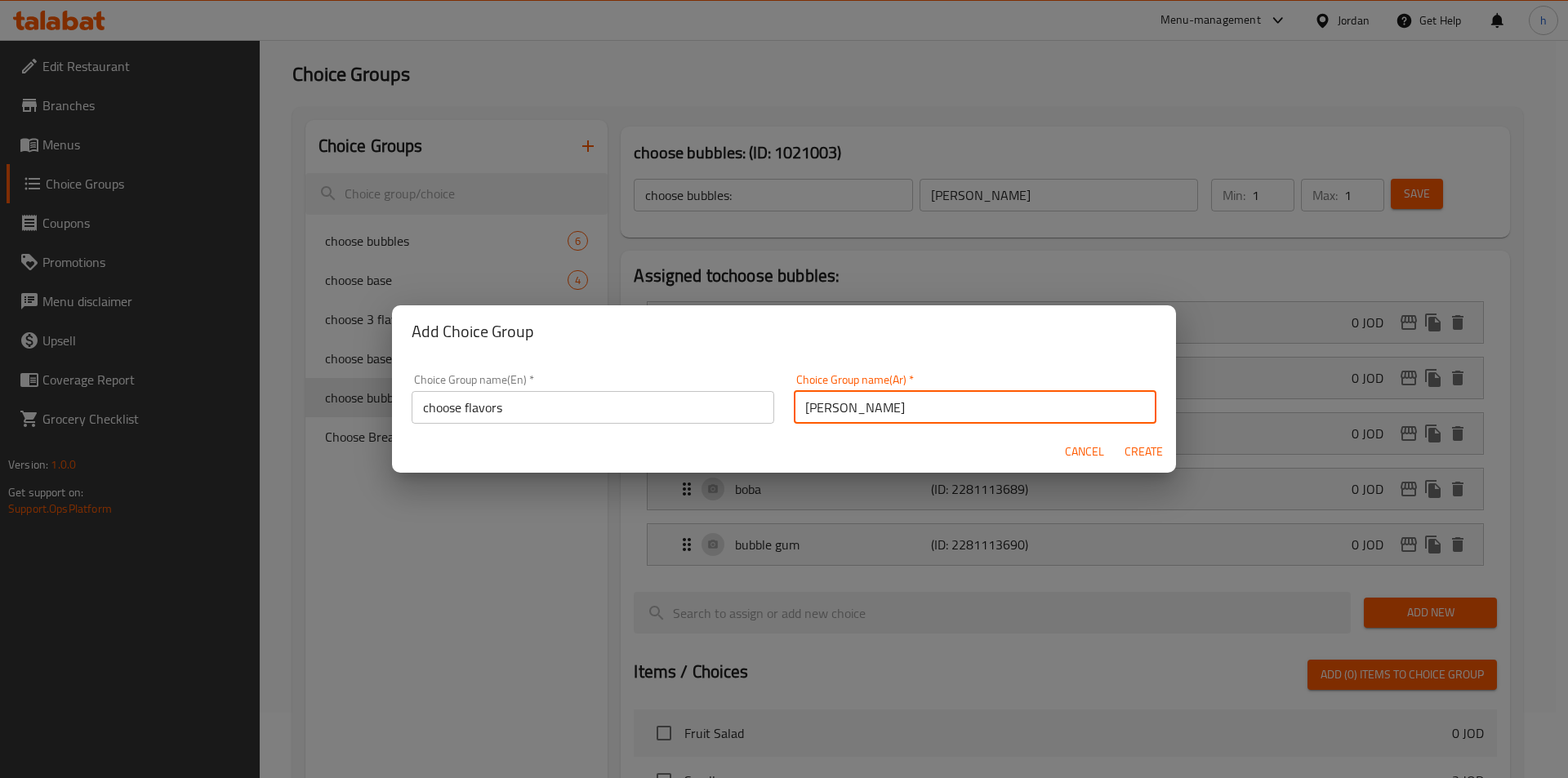
click at [812, 403] on input "[PERSON_NAME]" at bounding box center [975, 408] width 363 height 33
type input "اختر النكهه"
click at [1140, 448] on span "Create" at bounding box center [1143, 452] width 39 height 21
type input "choose flavors"
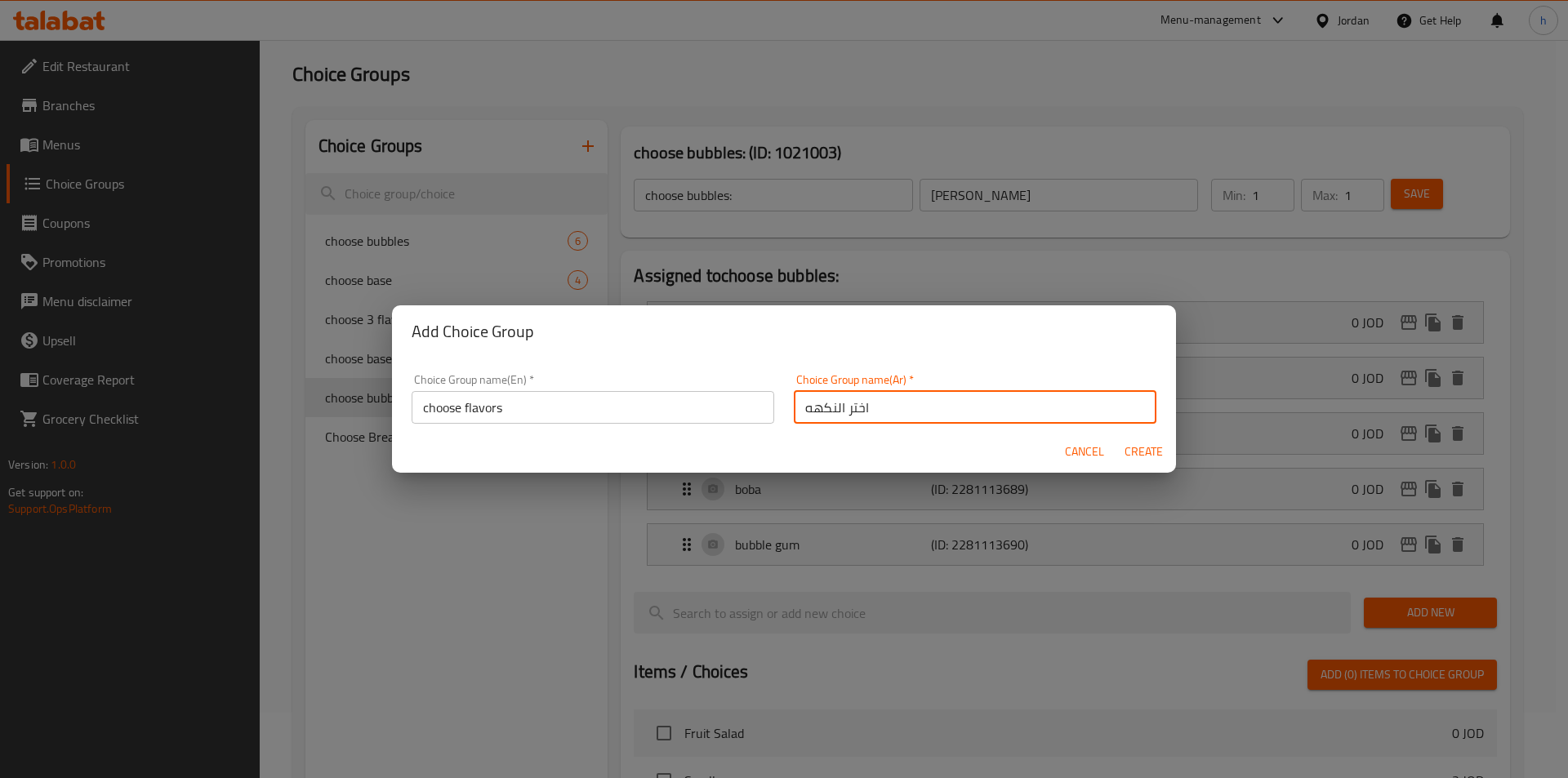
type input "اختر النكهه"
type input "0"
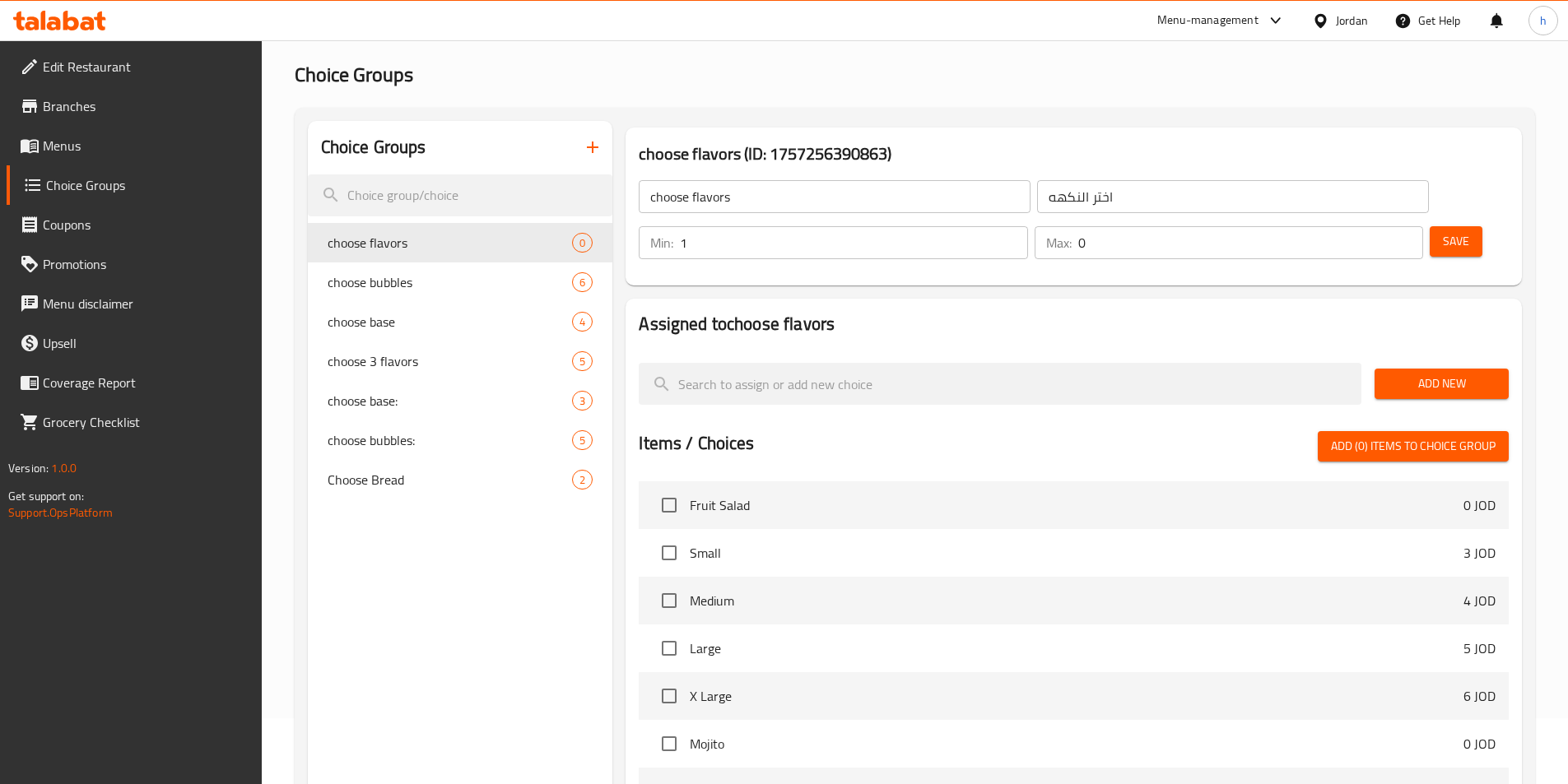
type input "1"
click at [1027, 226] on input "1" at bounding box center [853, 243] width 347 height 33
click at [1369, 226] on input "0" at bounding box center [1251, 243] width 345 height 33
type input "1"
click at [1375, 226] on input "1" at bounding box center [1251, 243] width 345 height 33
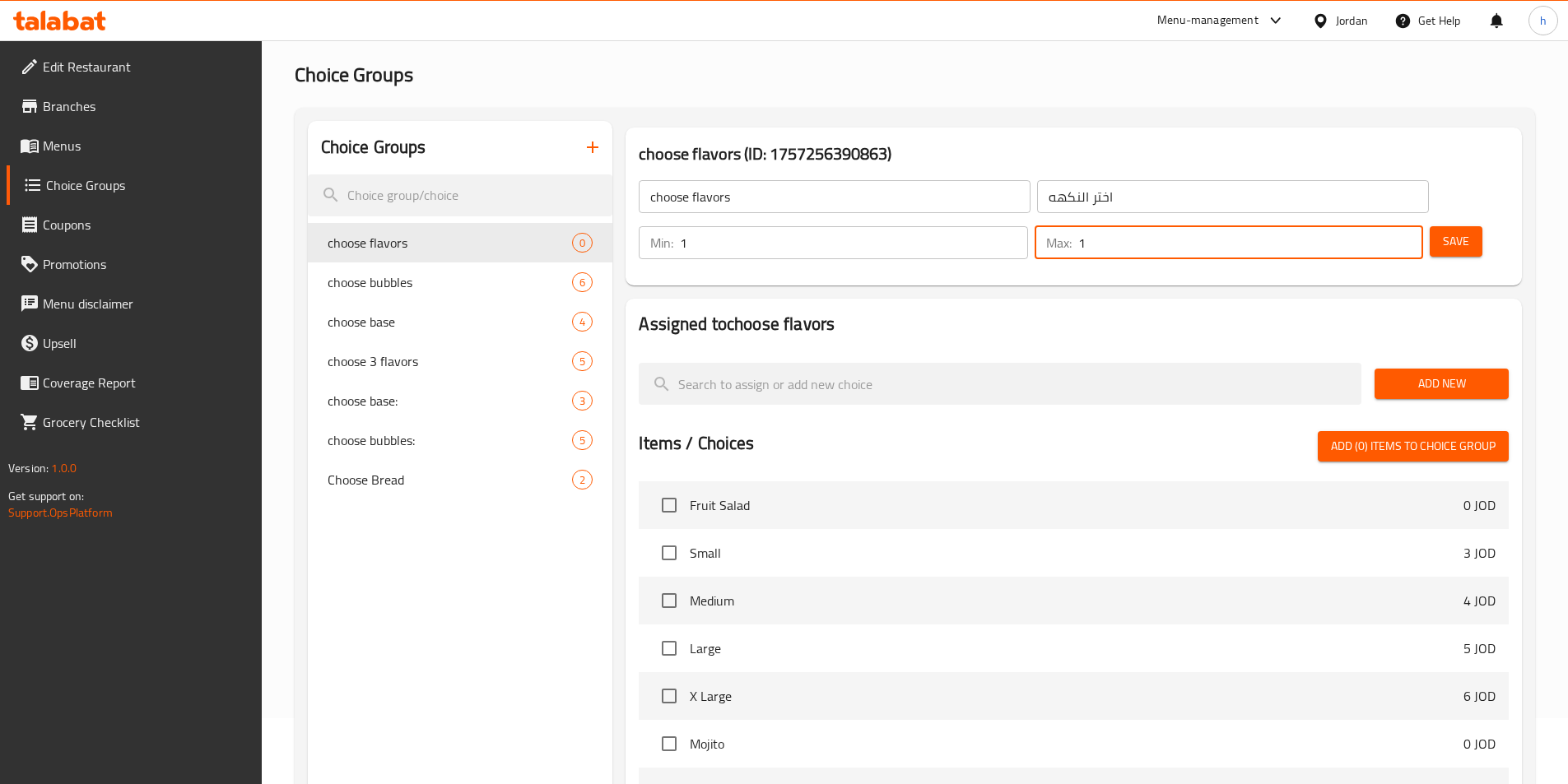
click at [1443, 231] on span "Save" at bounding box center [1456, 241] width 26 height 21
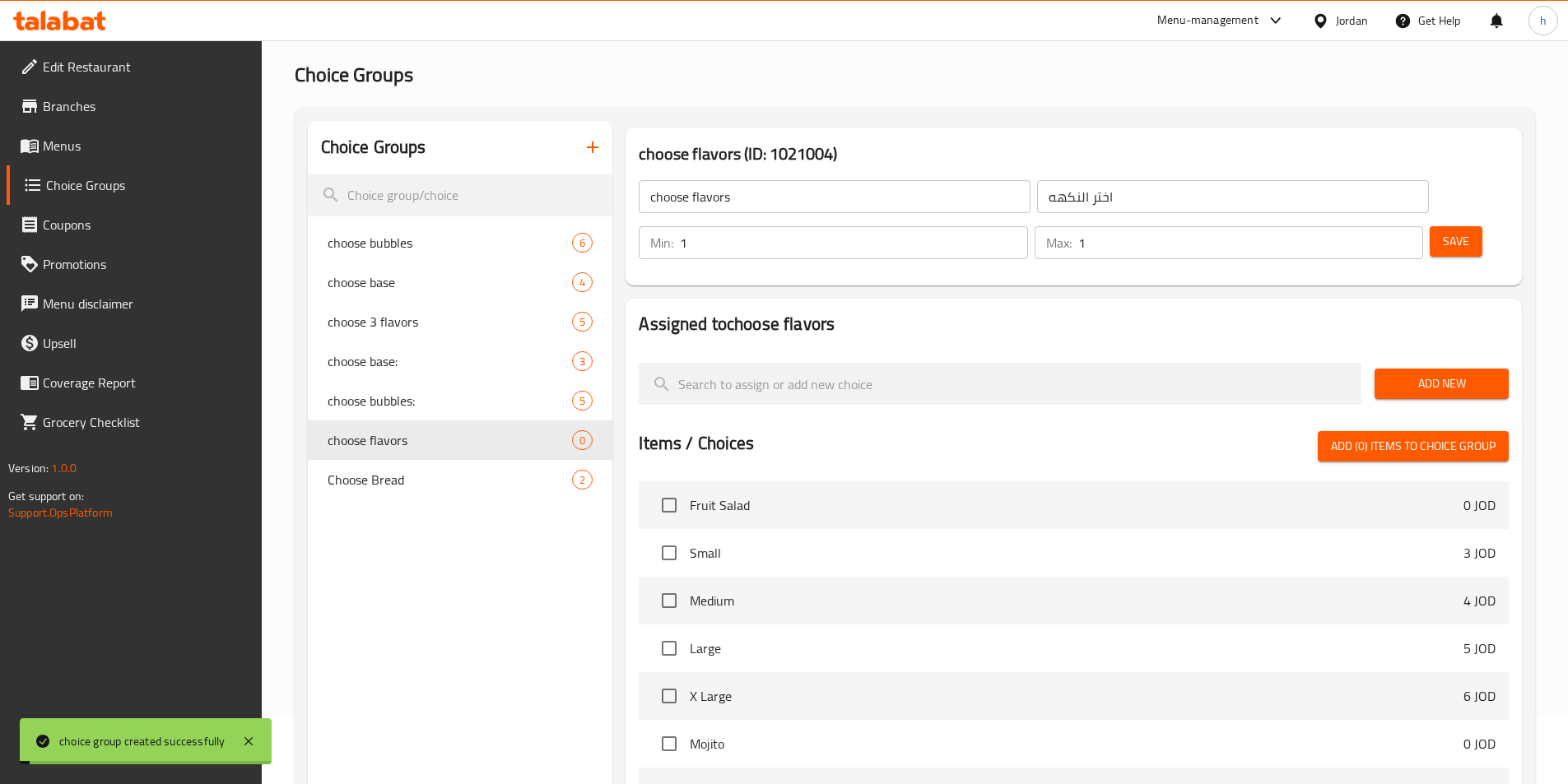
click at [1466, 373] on span "Add New" at bounding box center [1441, 384] width 108 height 21
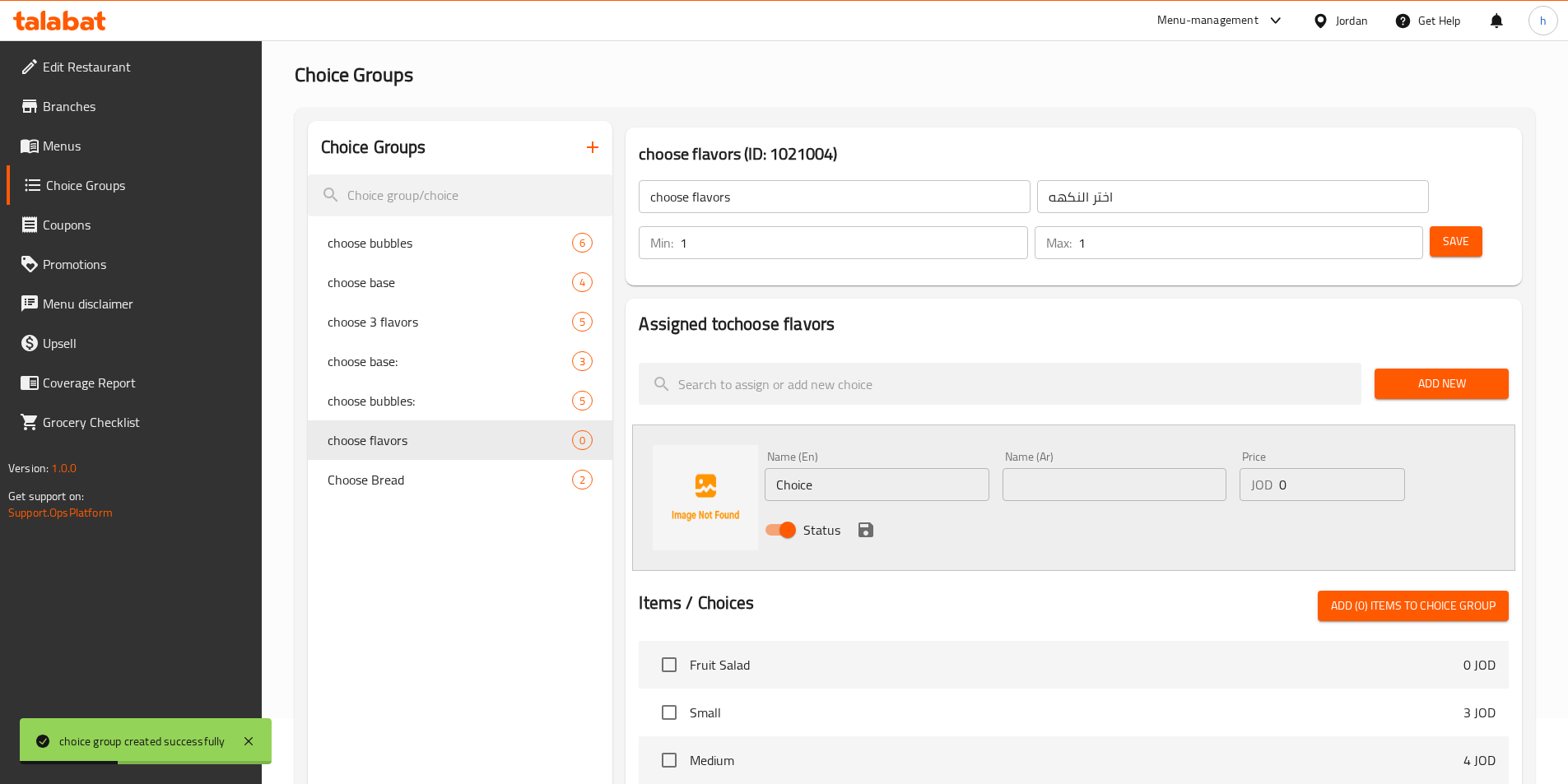
click at [947, 468] on input "Choice" at bounding box center [876, 484] width 224 height 33
paste input "watermelom"
type input "watermelom"
click at [1081, 468] on input "text" at bounding box center [1114, 484] width 224 height 33
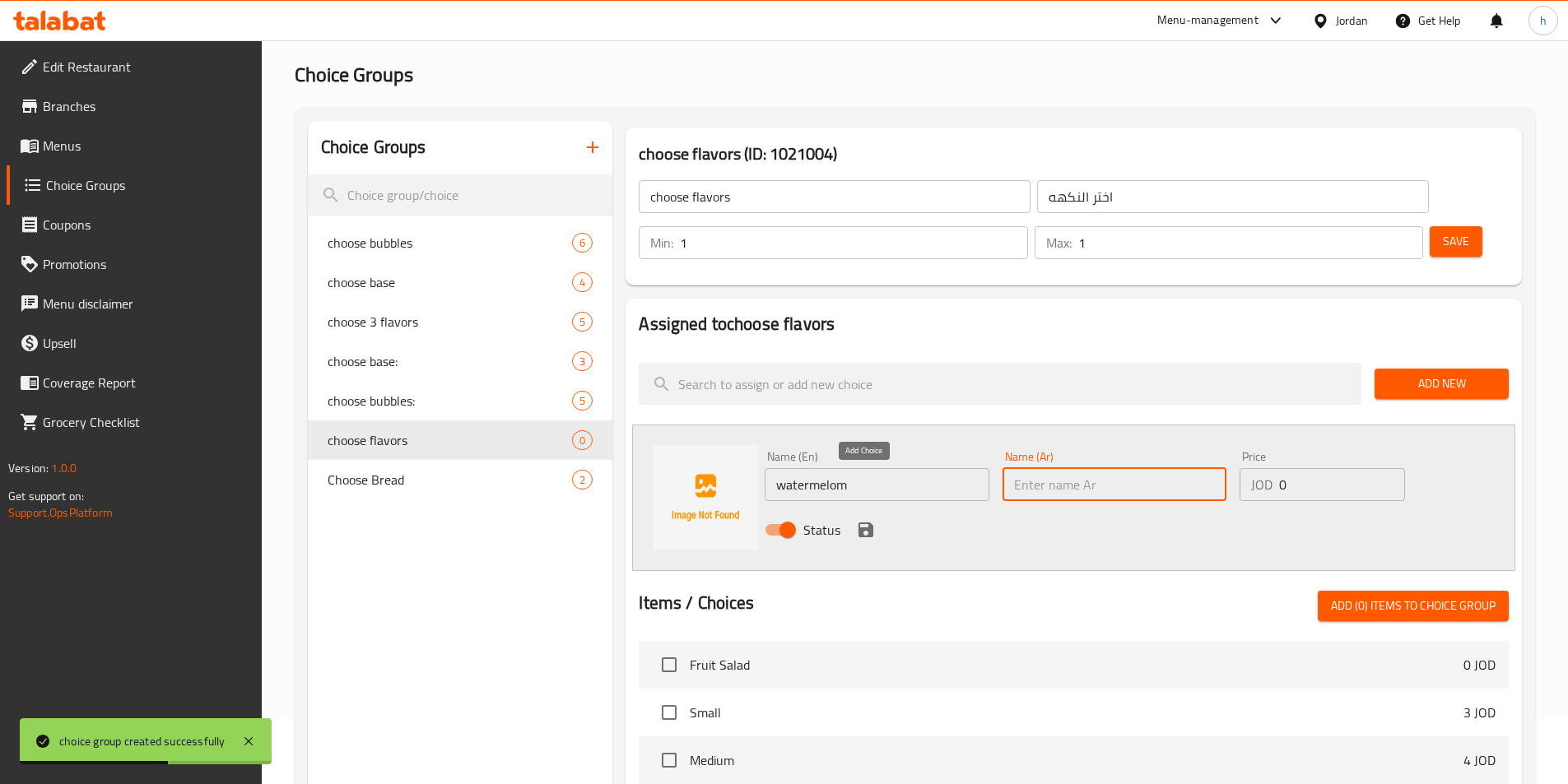
click at [862, 520] on icon "save" at bounding box center [866, 530] width 20 height 20
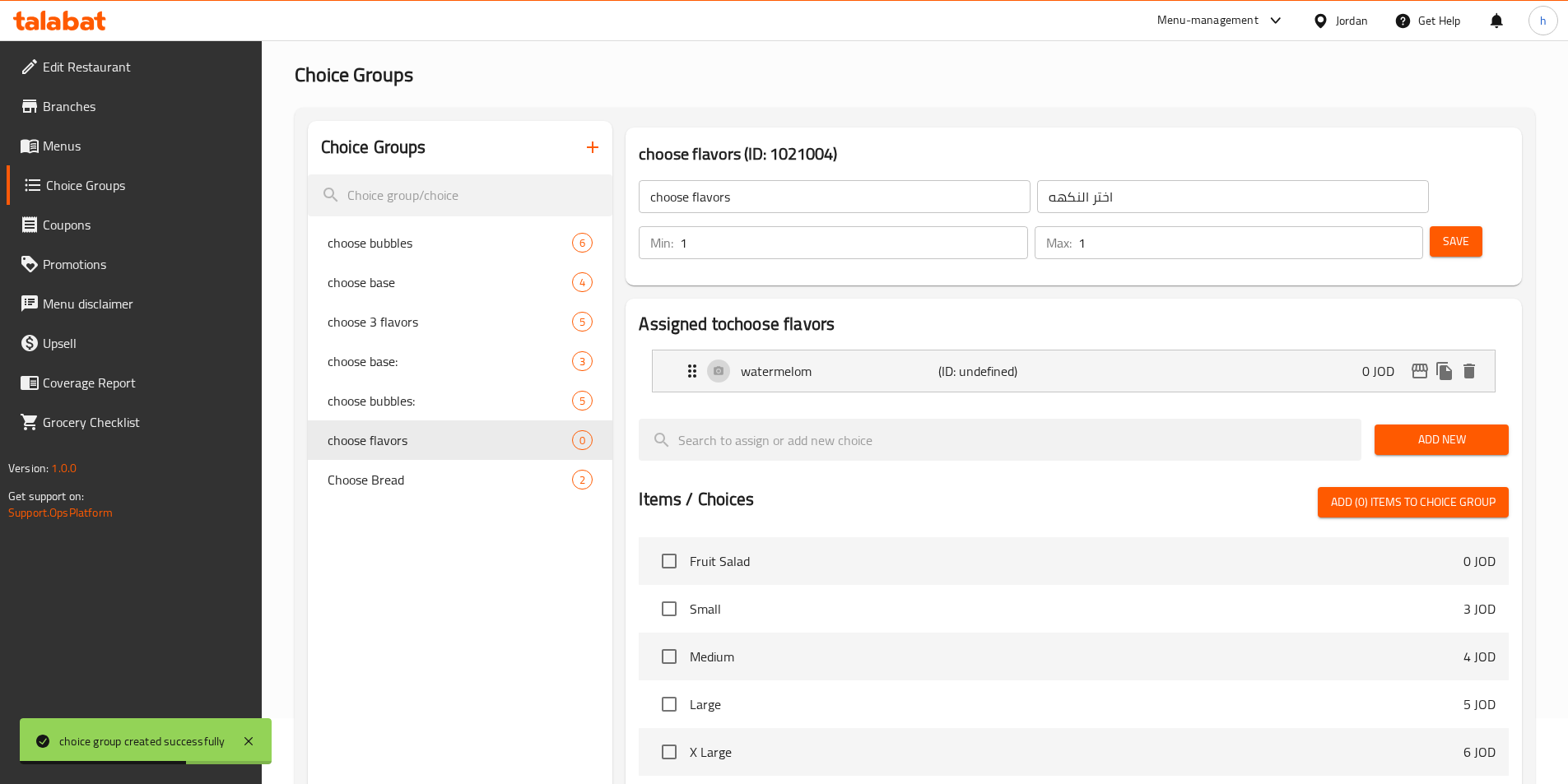
click at [1391, 429] on span "Add New" at bounding box center [1441, 440] width 108 height 21
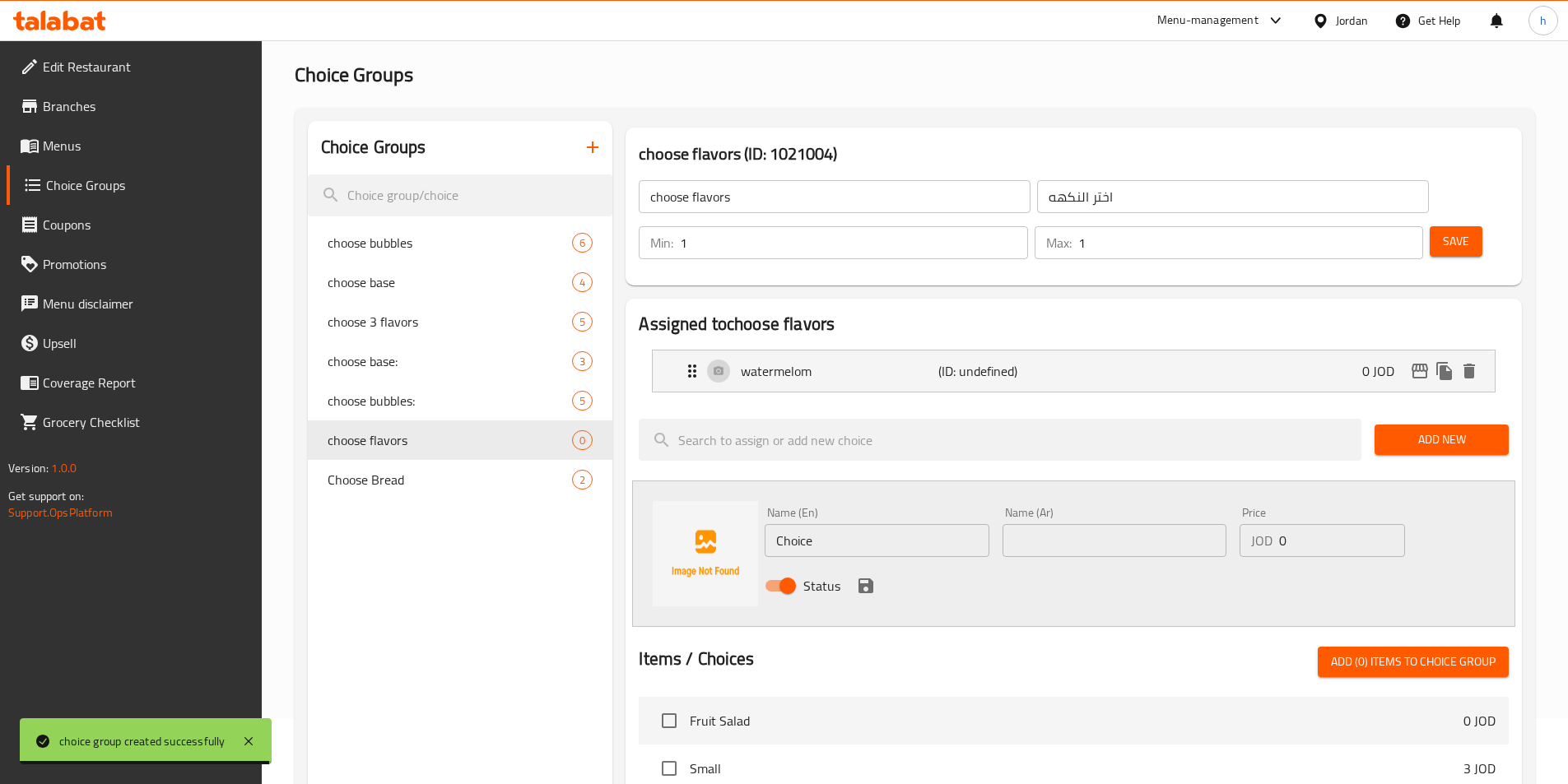
click at [902, 507] on div "Name (En) Choice Name (En)" at bounding box center [876, 531] width 224 height 50
drag, startPoint x: 902, startPoint y: 471, endPoint x: 906, endPoint y: 488, distance: 17.5
click at [905, 507] on div "Name (En) Choice Name (En)" at bounding box center [876, 531] width 224 height 50
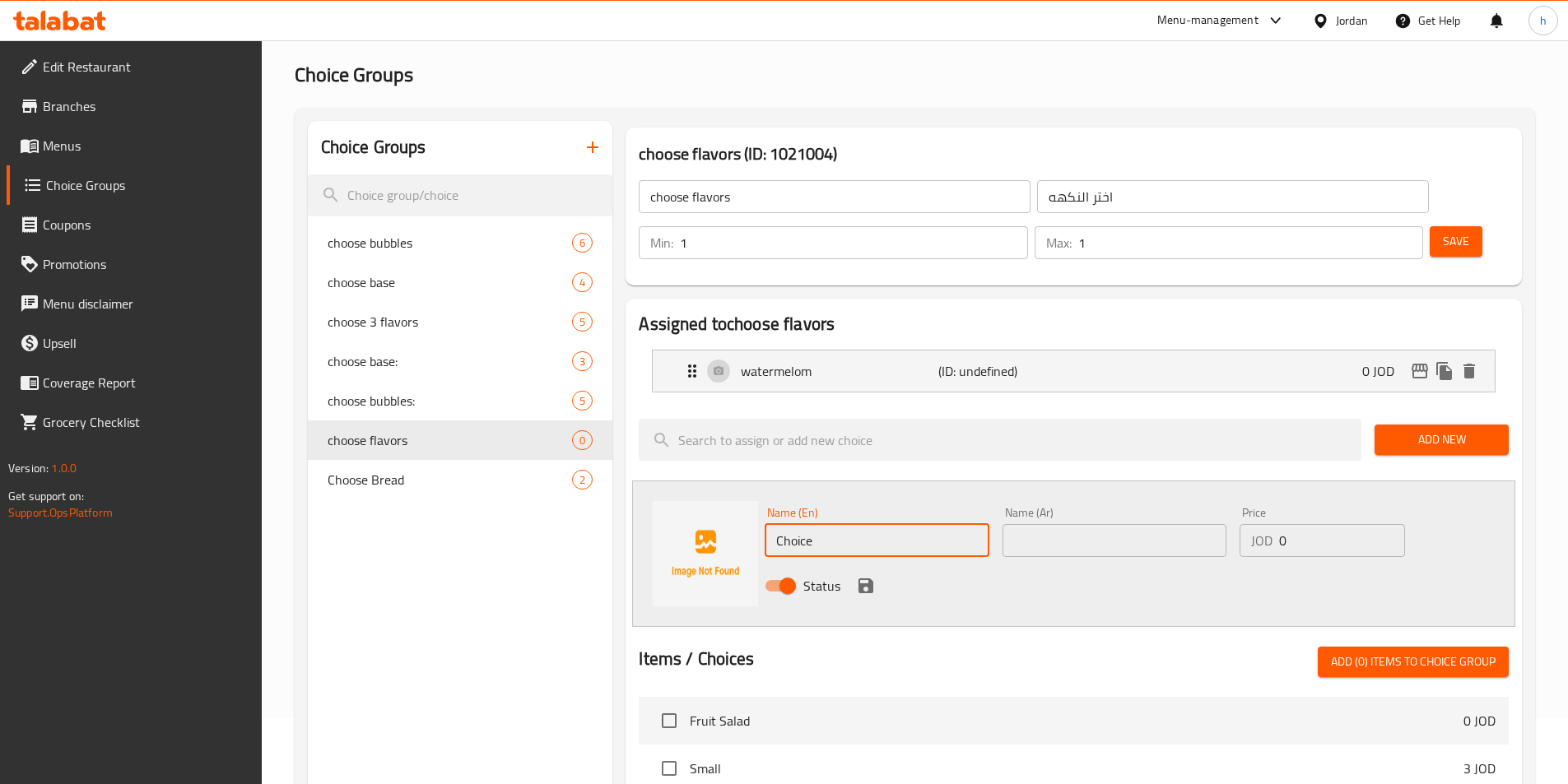
click at [906, 524] on input "Choice" at bounding box center [876, 540] width 224 height 33
paste input "melon"
type input "melon"
drag, startPoint x: 868, startPoint y: 541, endPoint x: 935, endPoint y: 534, distance: 67.4
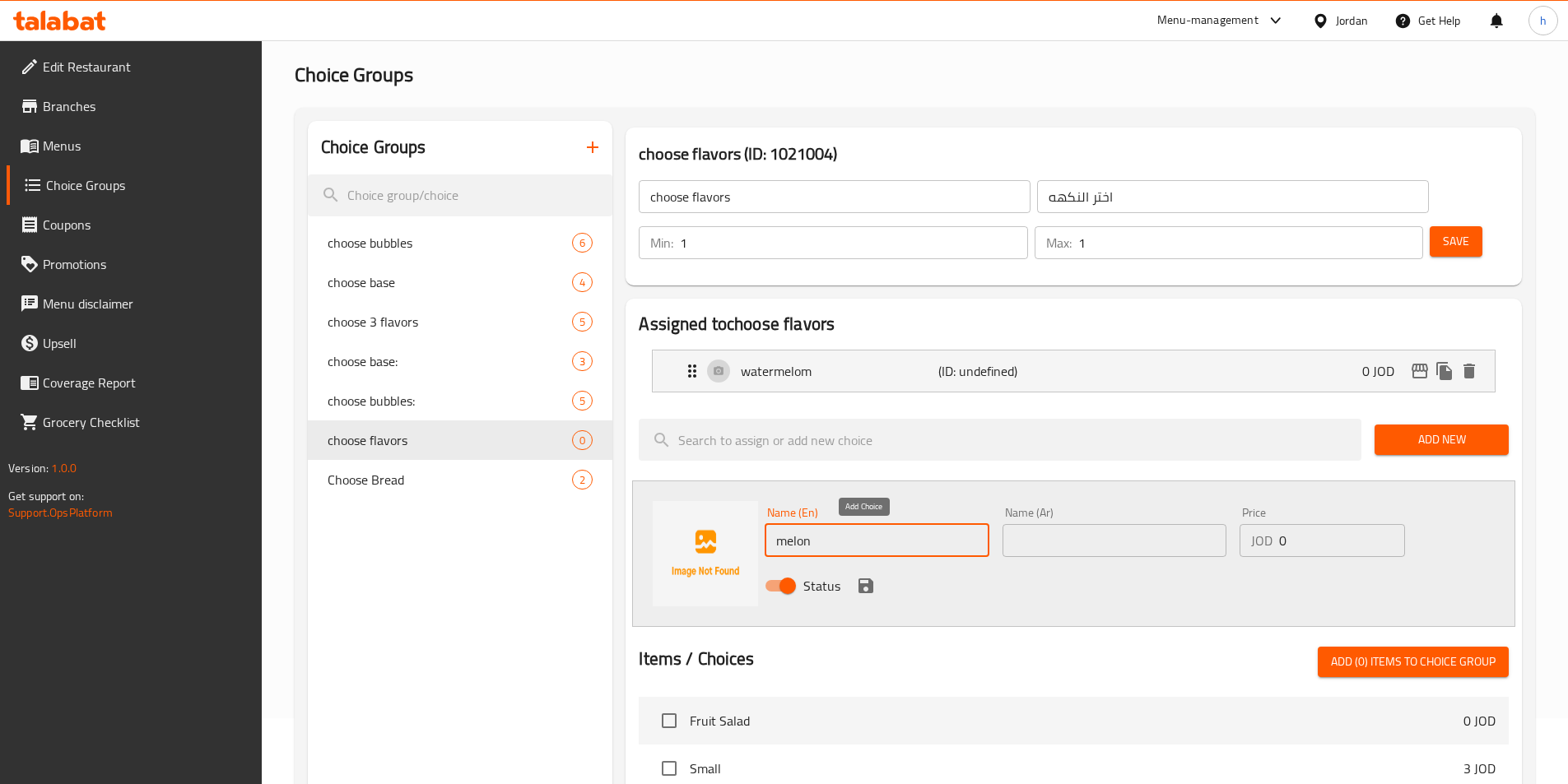
click at [867, 576] on icon "save" at bounding box center [866, 586] width 20 height 20
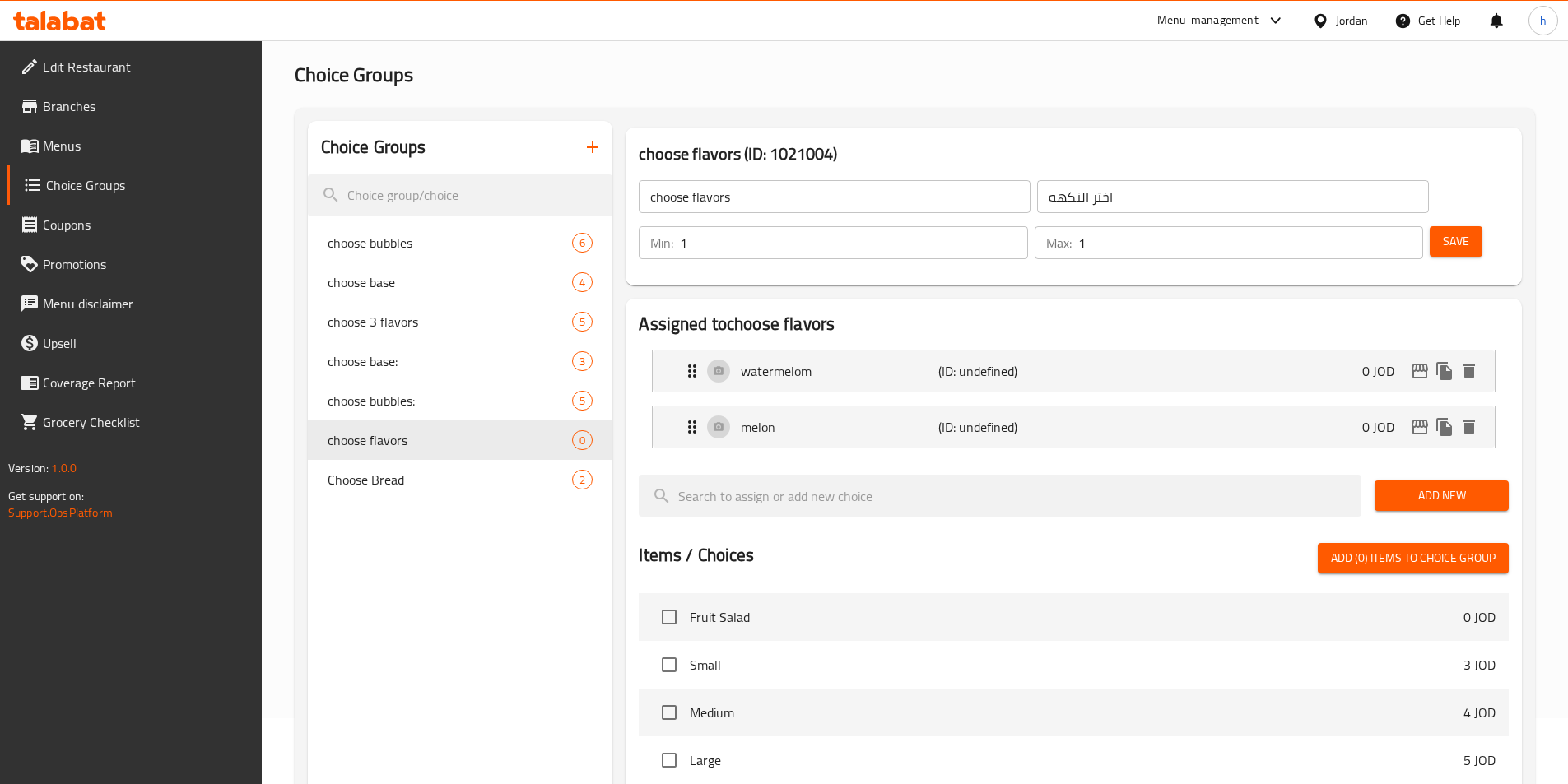
click at [1459, 485] on span "Add New" at bounding box center [1441, 496] width 108 height 21
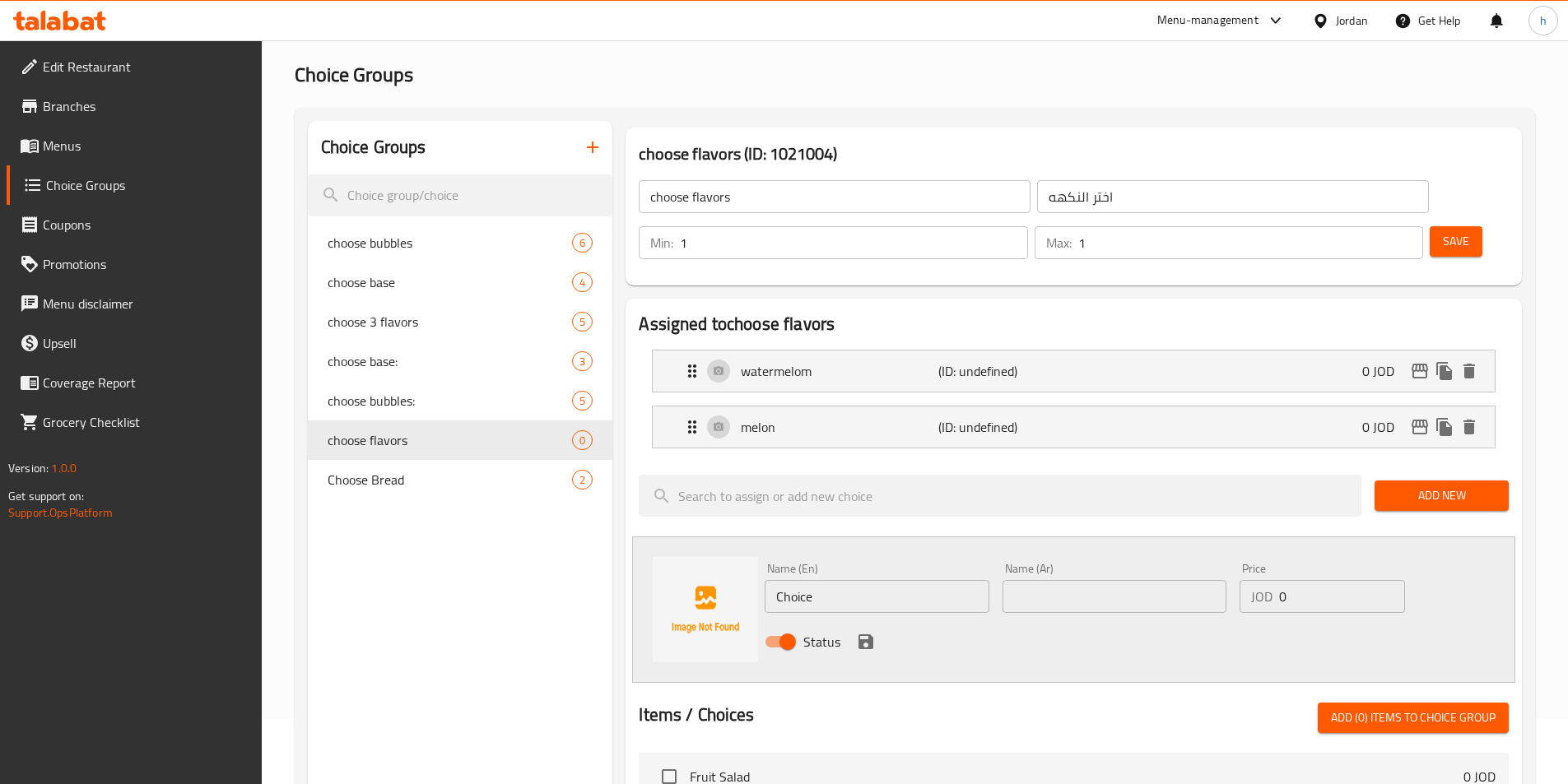
click at [937, 579] on input "Choice" at bounding box center [876, 596] width 224 height 33
paste input "peach"
type input "peach"
click at [1146, 627] on div "Name (En) peach Name (En) Name (Ar) Name (Ar) Price JOD 0 Price Status" at bounding box center [1074, 610] width 883 height 147
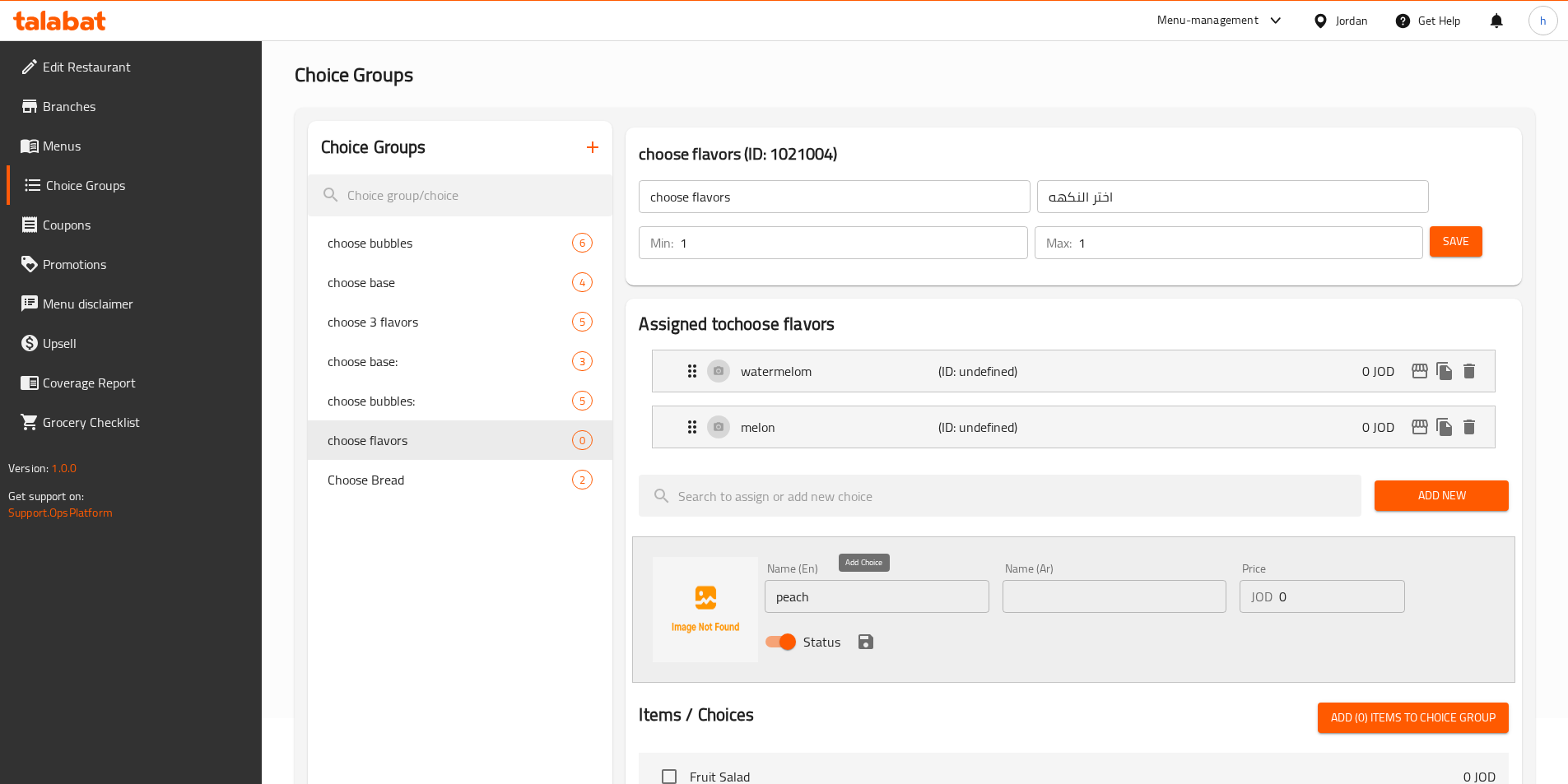
click at [864, 632] on icon "save" at bounding box center [866, 642] width 20 height 20
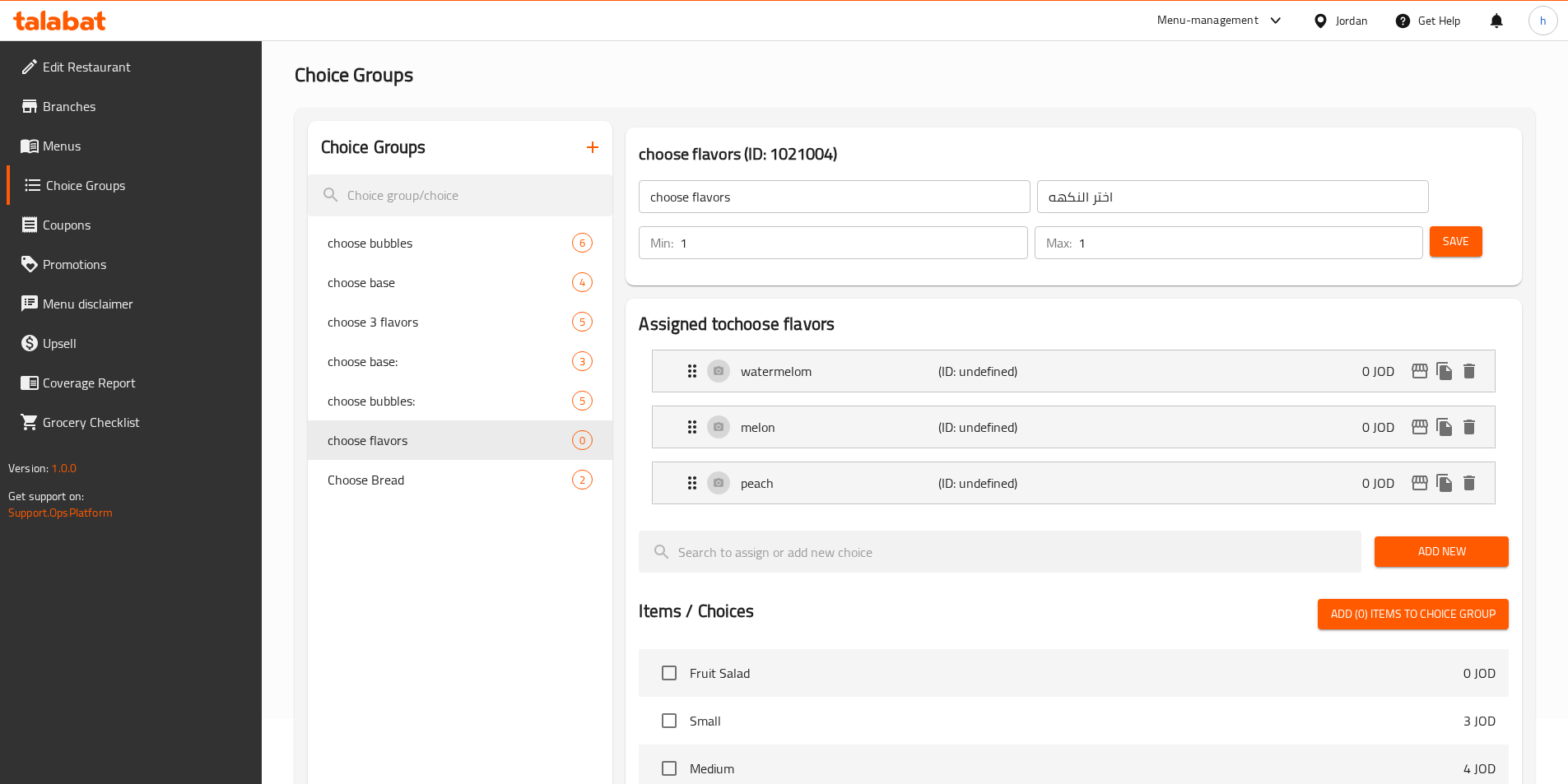
click at [1445, 541] on span "Add New" at bounding box center [1441, 552] width 108 height 21
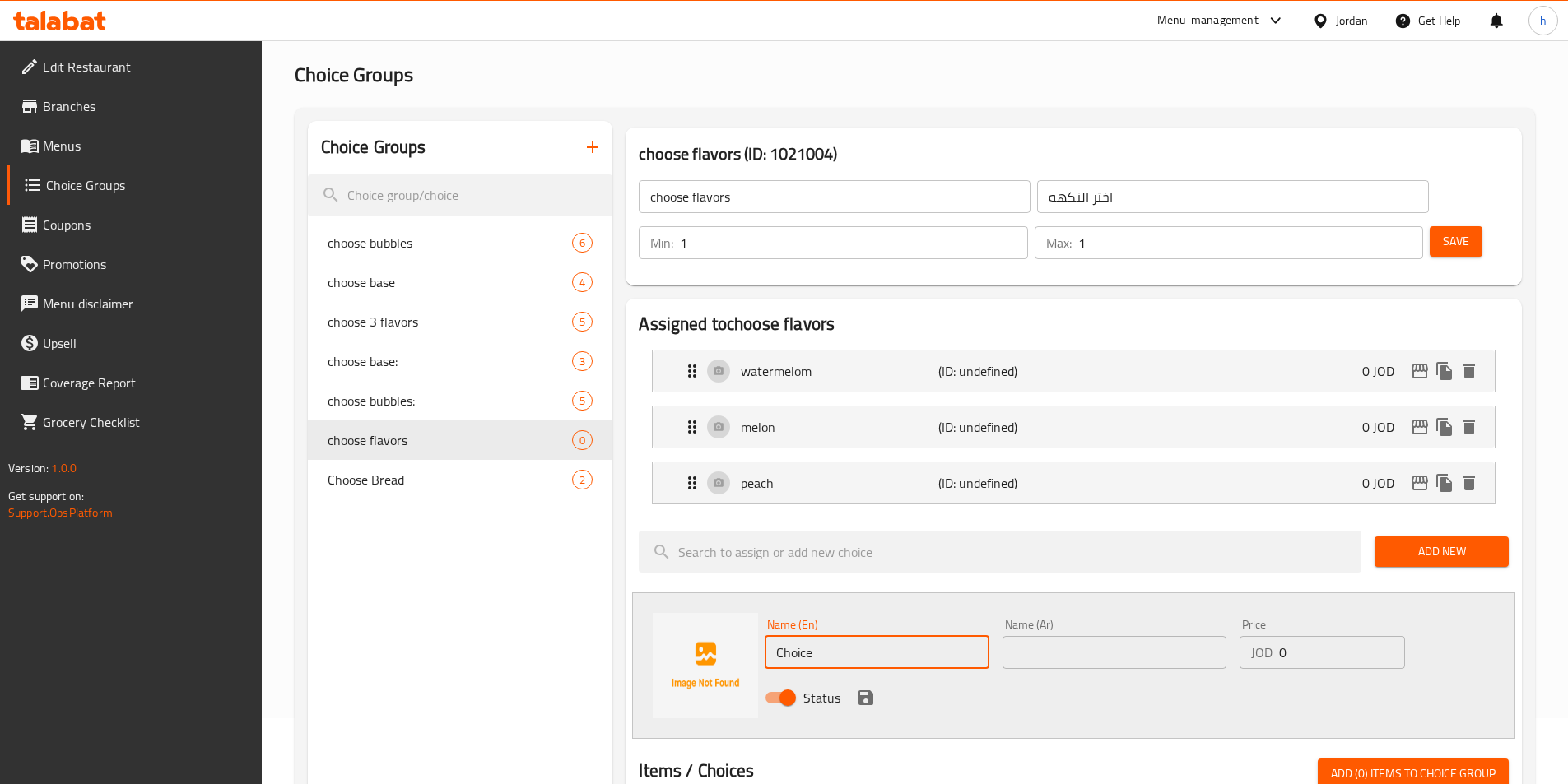
click at [878, 635] on input "Choice" at bounding box center [876, 652] width 224 height 33
paste input "penacolada"
type input "penacolada"
click at [854, 685] on button "save" at bounding box center [866, 697] width 24 height 24
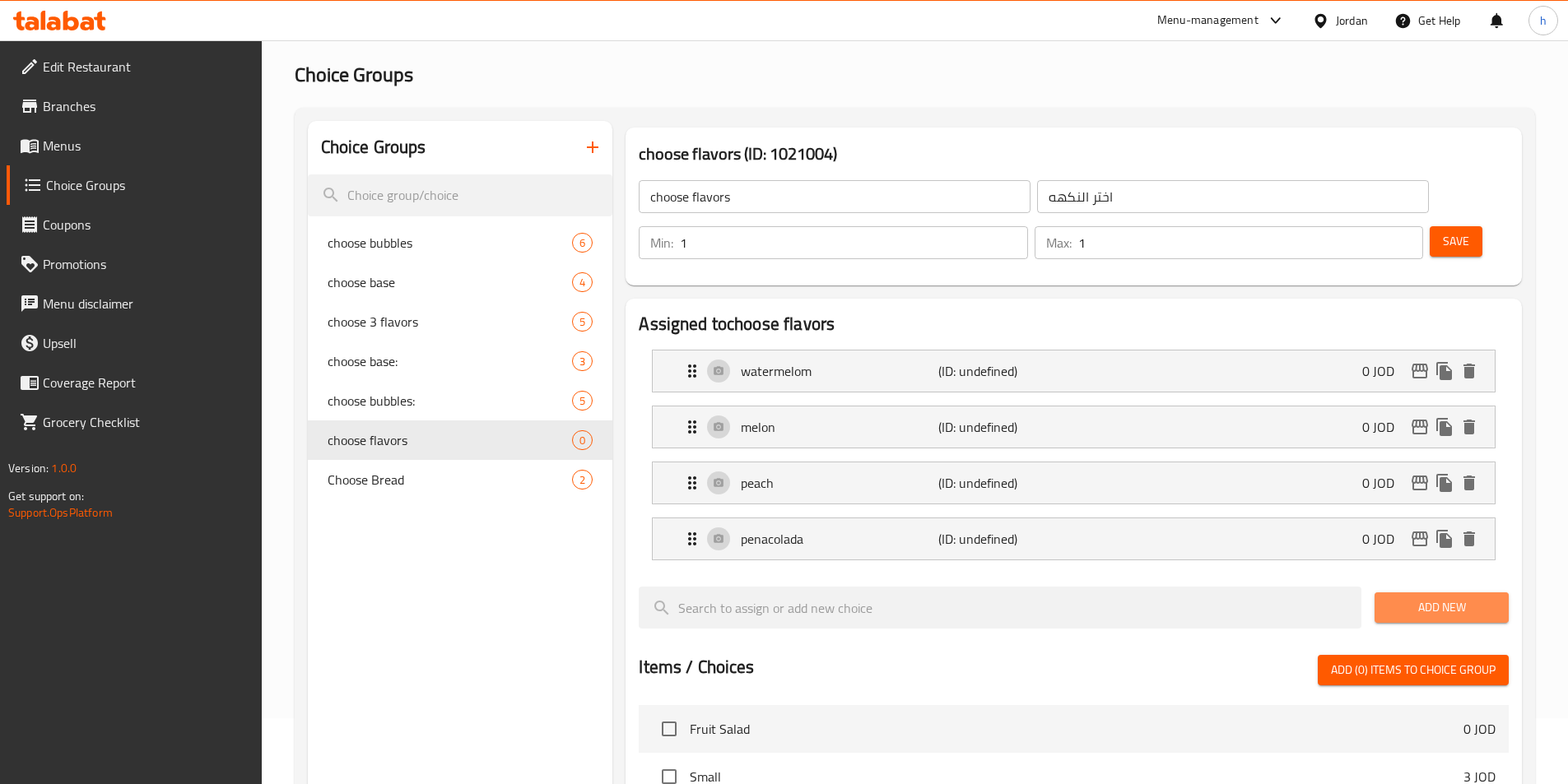
click at [1446, 597] on span "Add New" at bounding box center [1441, 607] width 108 height 21
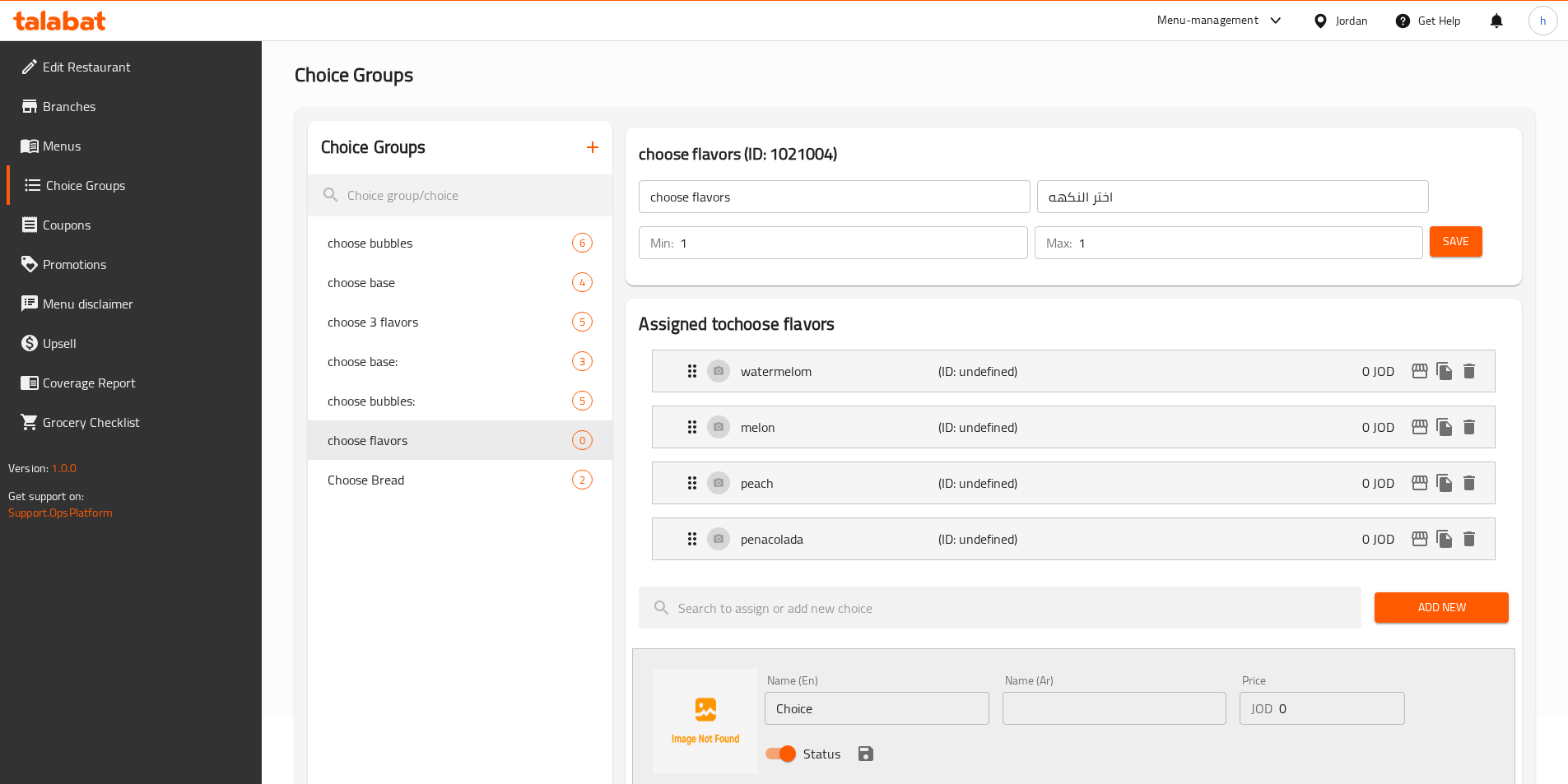
click at [906, 732] on div "Status" at bounding box center [1114, 753] width 713 height 45
click at [905, 691] on input "Choice" at bounding box center [876, 708] width 224 height 33
paste input "mango"
type input "mango"
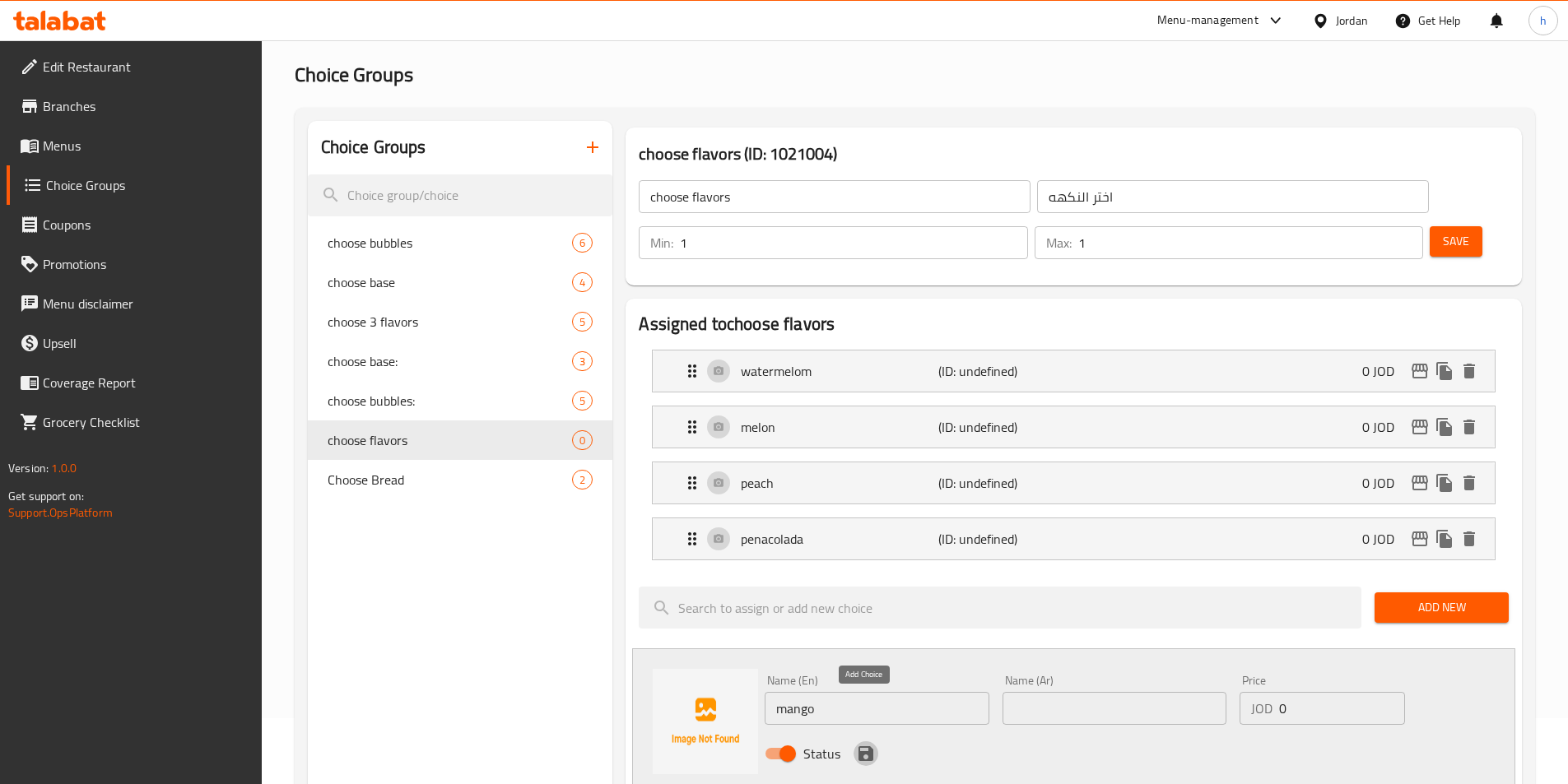
click at [854, 741] on button "save" at bounding box center [866, 753] width 24 height 24
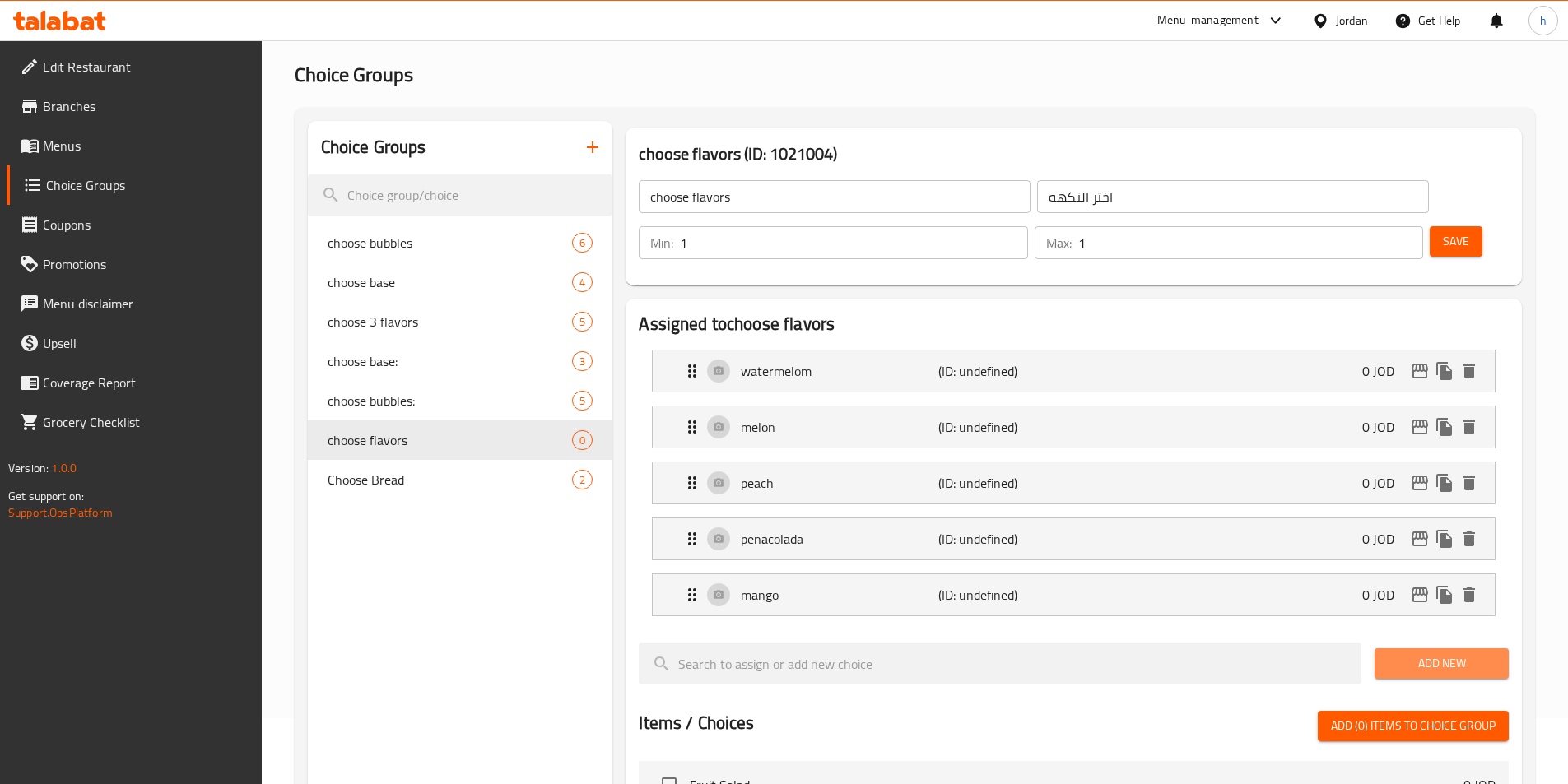
click at [1445, 653] on span "Add New" at bounding box center [1441, 663] width 108 height 21
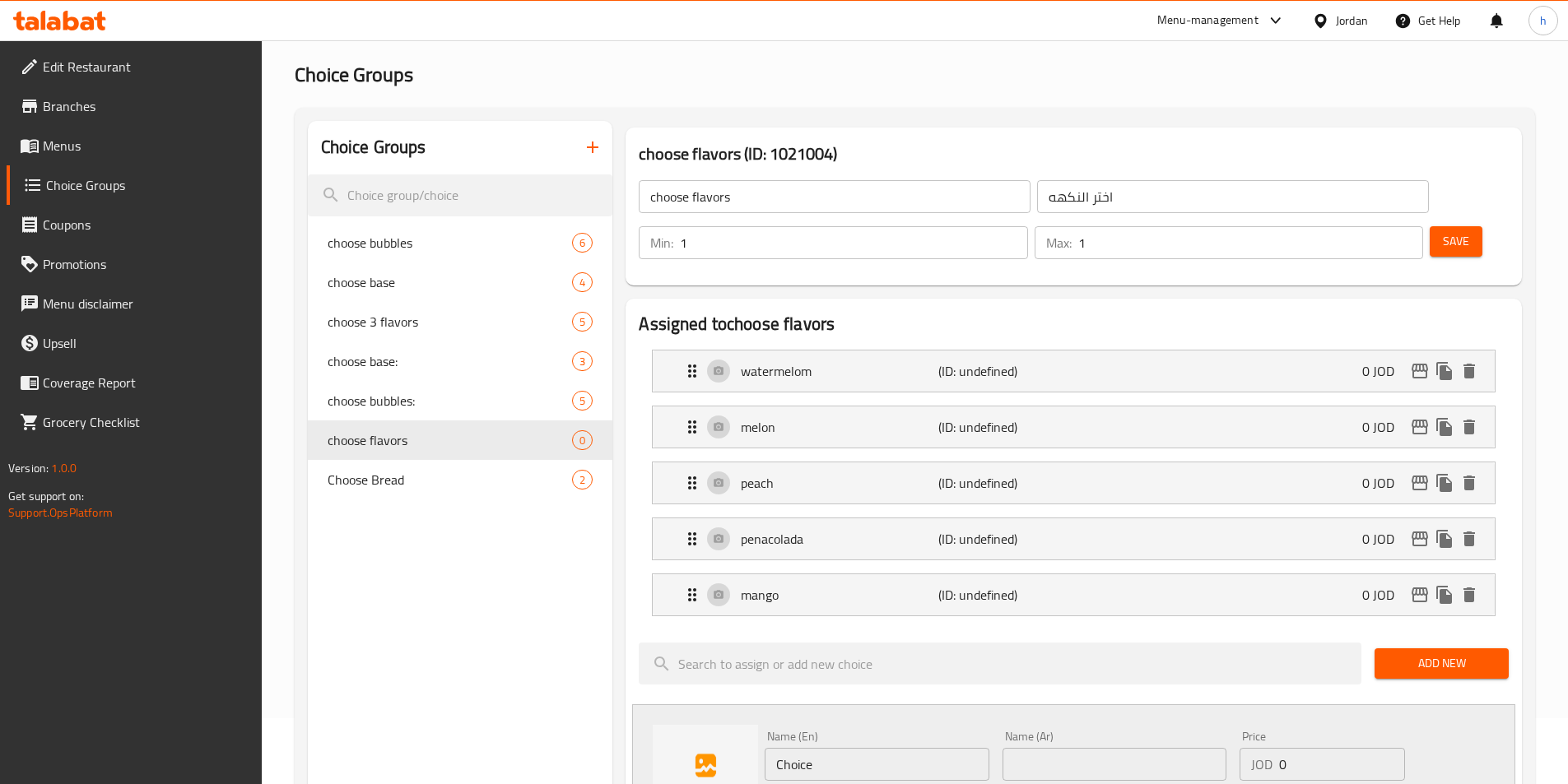
drag, startPoint x: 514, startPoint y: 596, endPoint x: 508, endPoint y: 574, distance: 22.8
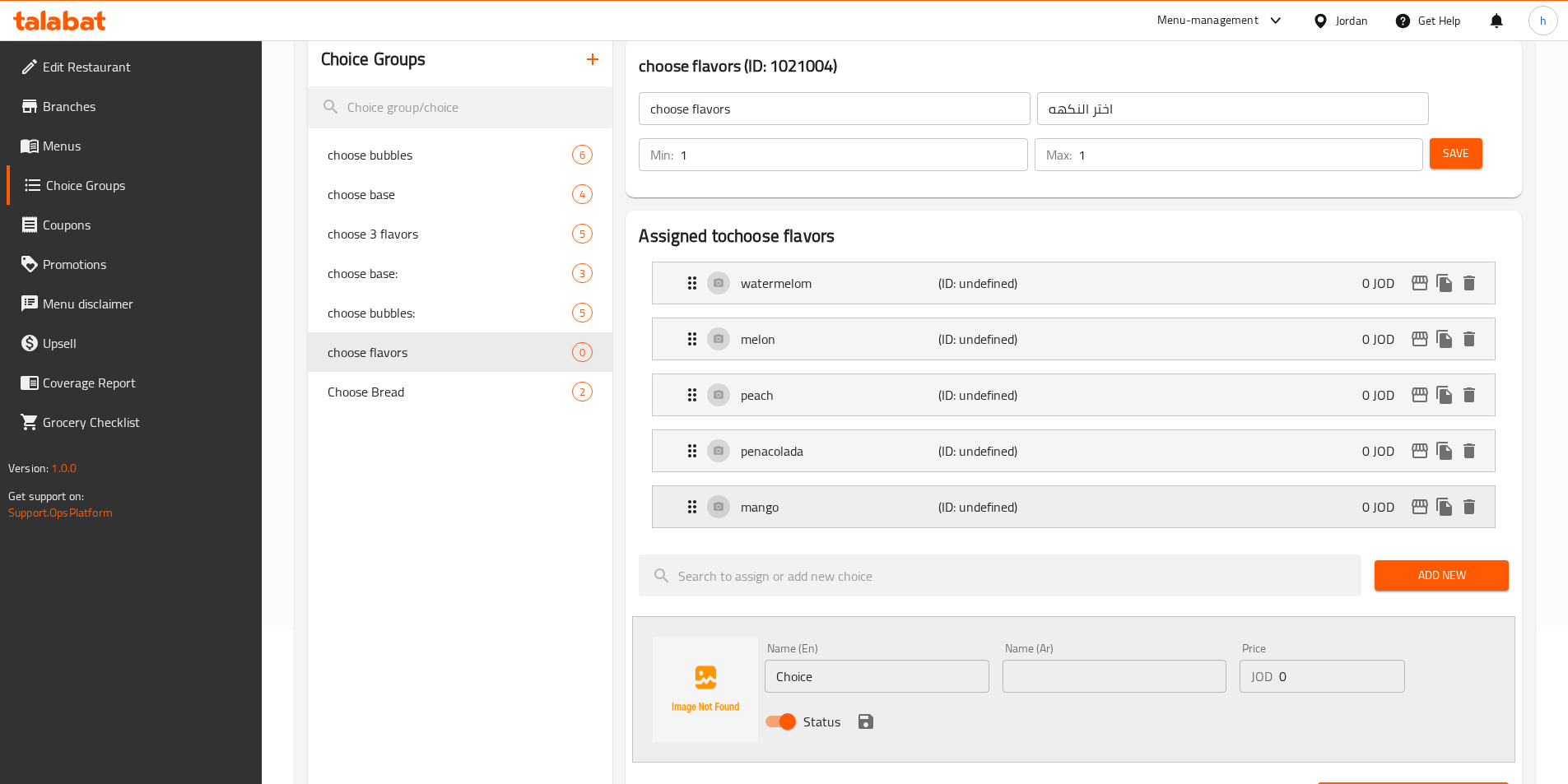
scroll to position [230, 0]
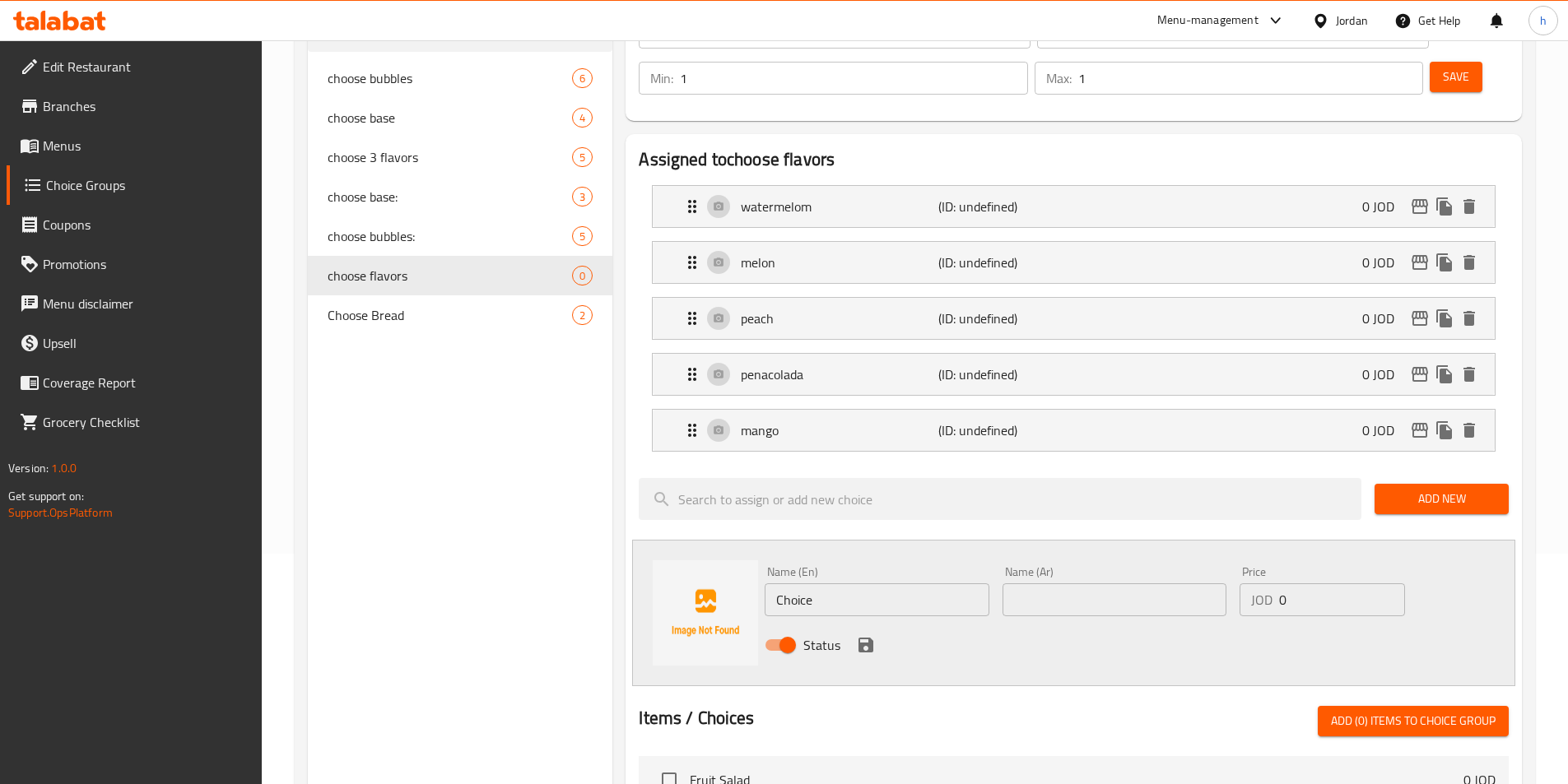
click at [568, 562] on div "Choice Groups choose bubbles 6 choose base 4 choose 3 flavors 5 choose base: 3 …" at bounding box center [460, 656] width 305 height 1398
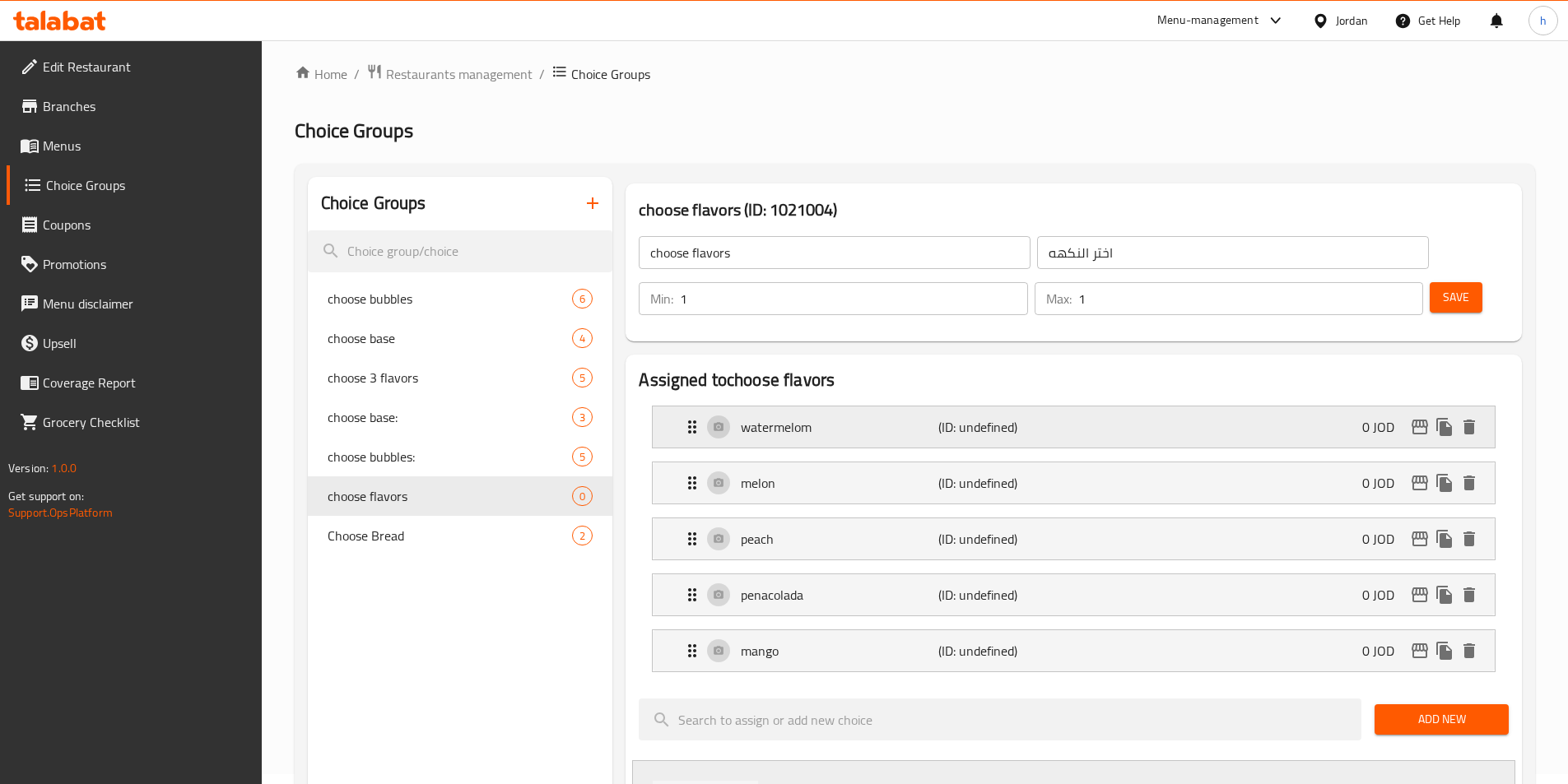
scroll to position [0, 0]
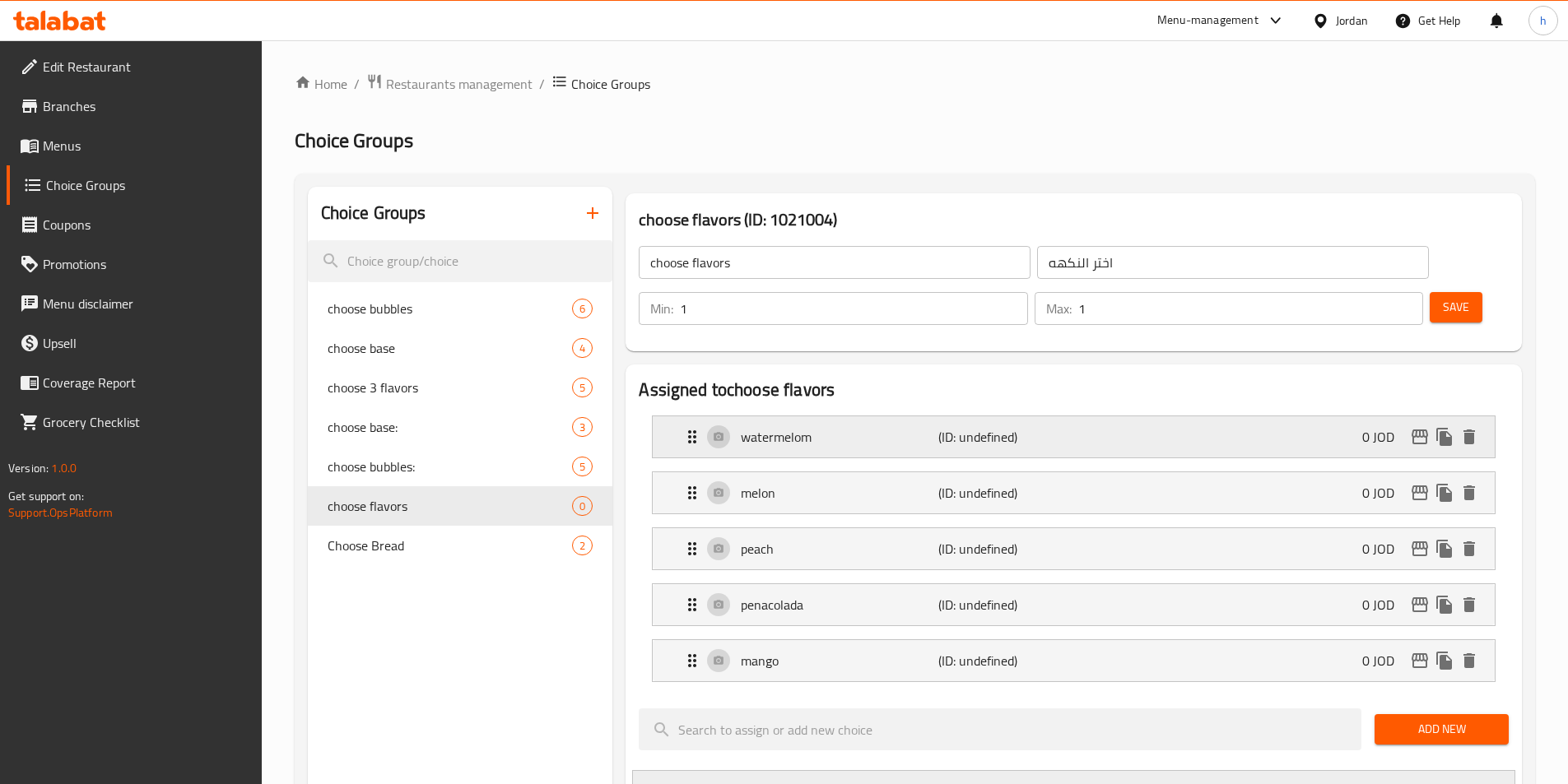
click at [864, 427] on p "watermelom" at bounding box center [839, 436] width 197 height 20
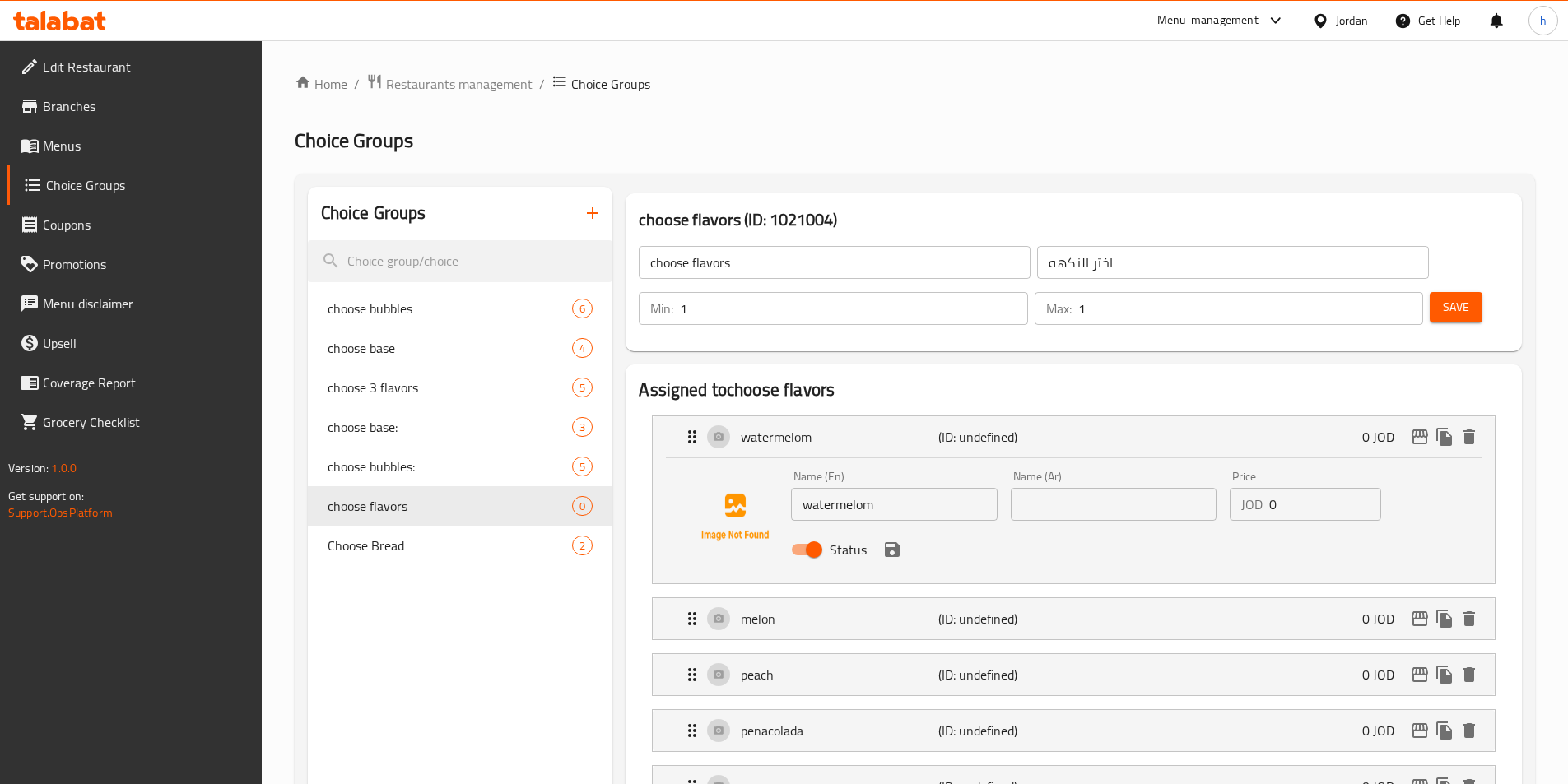
click at [1058, 470] on div "Name (Ar) Name (Ar)" at bounding box center [1113, 495] width 206 height 50
click at [1077, 488] on input "text" at bounding box center [1113, 504] width 206 height 33
paste input "بطيخ"
click at [887, 542] on icon "save" at bounding box center [892, 549] width 15 height 15
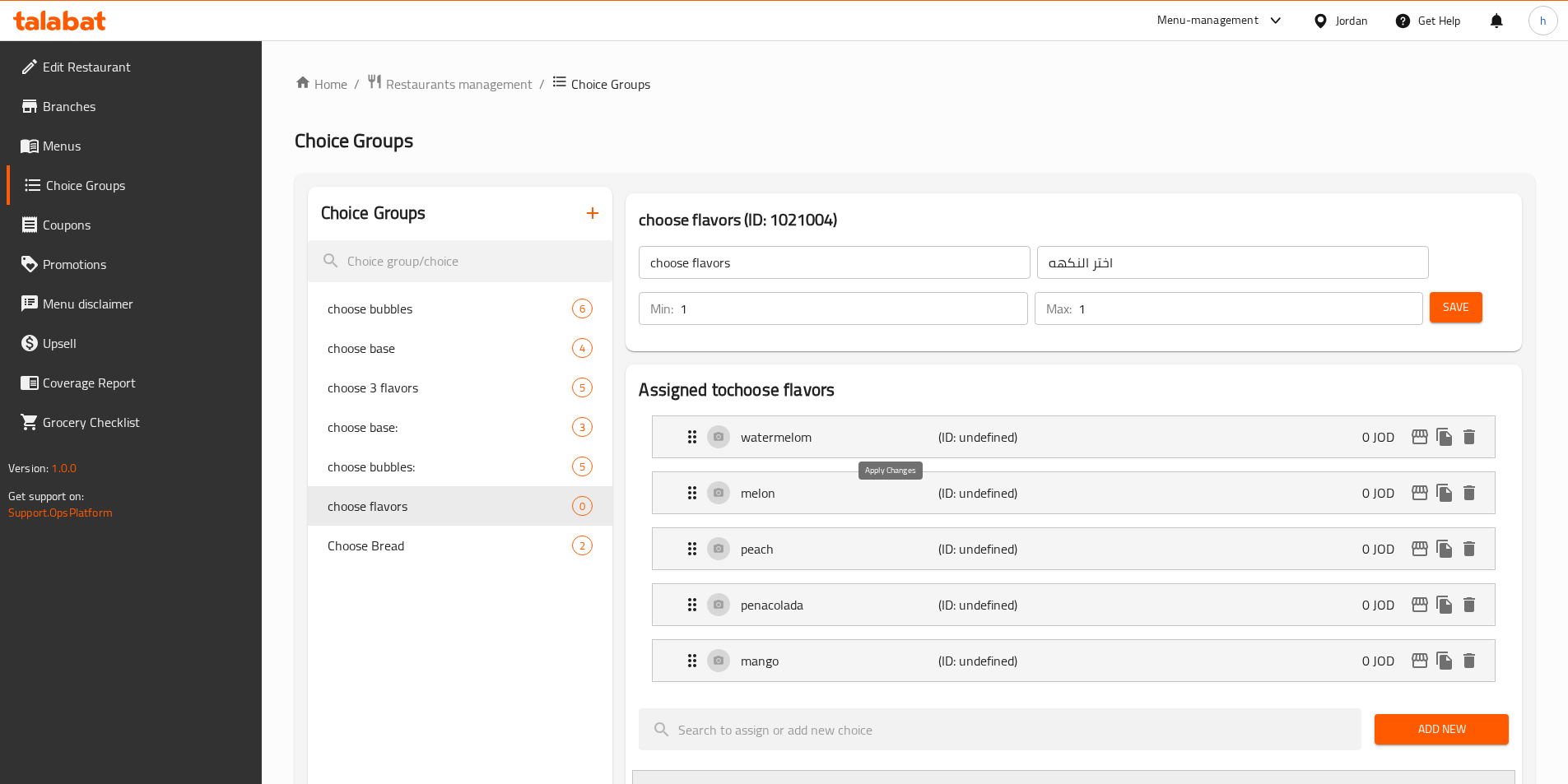
type input "بطيخ"
click at [868, 472] on div "melon (ID: undefined) 0 JOD" at bounding box center [1078, 492] width 792 height 41
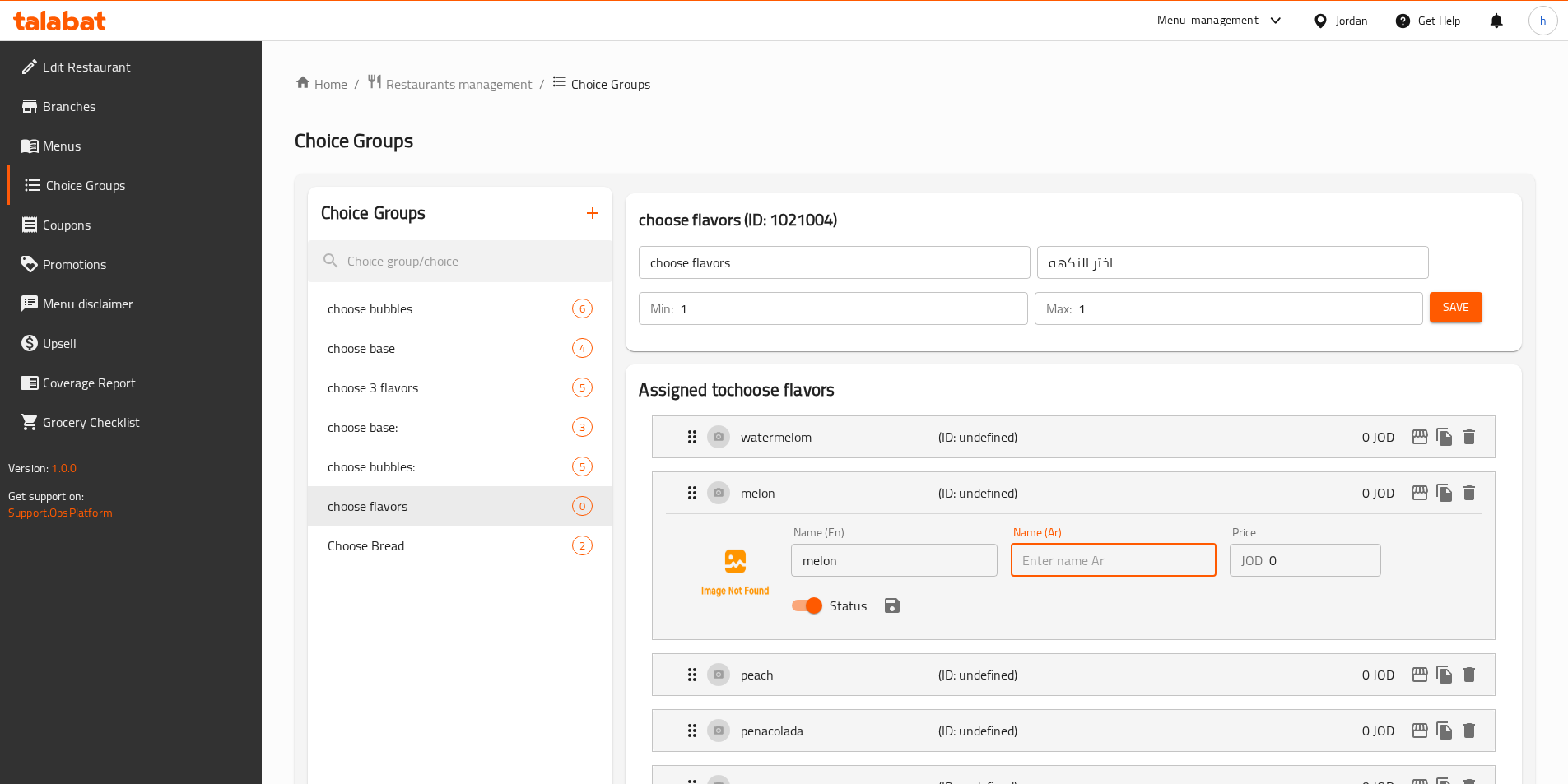
click at [1057, 544] on input "text" at bounding box center [1113, 560] width 206 height 33
type input "a"
click at [1057, 544] on input "text" at bounding box center [1113, 560] width 206 height 33
click at [890, 595] on icon "save" at bounding box center [892, 605] width 20 height 20
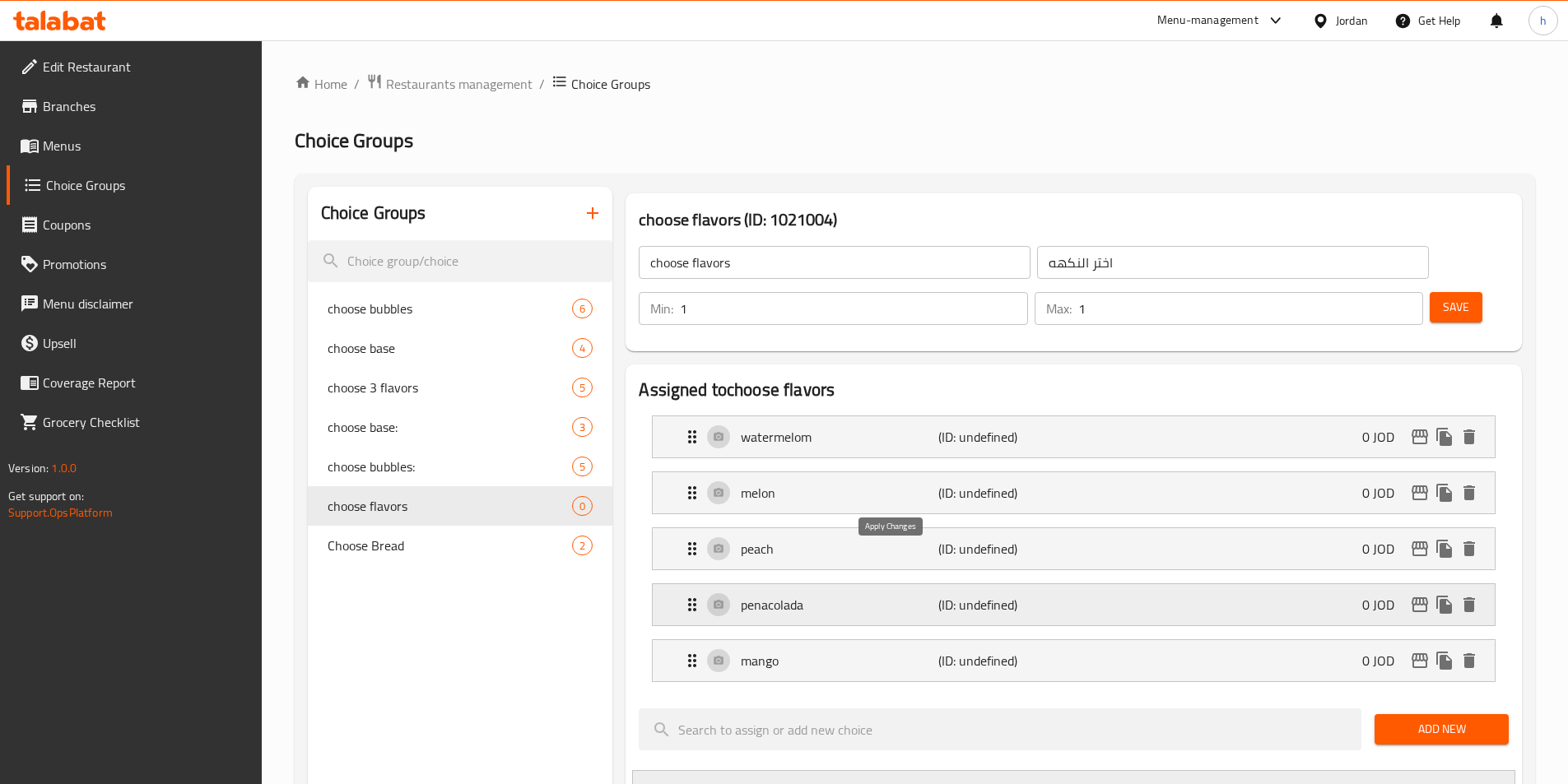
type input "شمام"
click at [856, 538] on p "peach" at bounding box center [839, 548] width 197 height 20
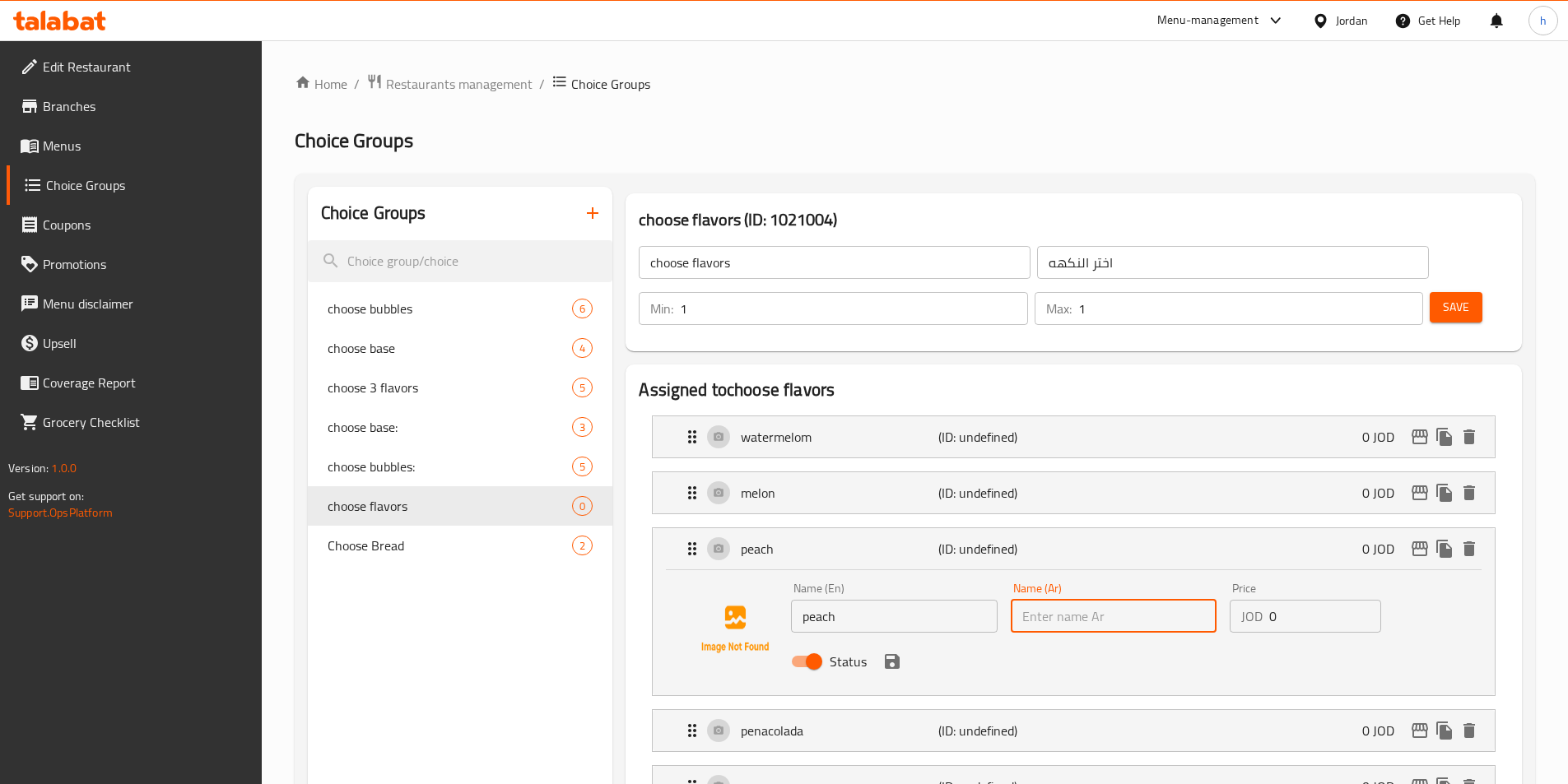
click at [1039, 600] on input "text" at bounding box center [1113, 616] width 206 height 33
paste input "خَوخ"
click at [896, 654] on icon "save" at bounding box center [892, 661] width 15 height 15
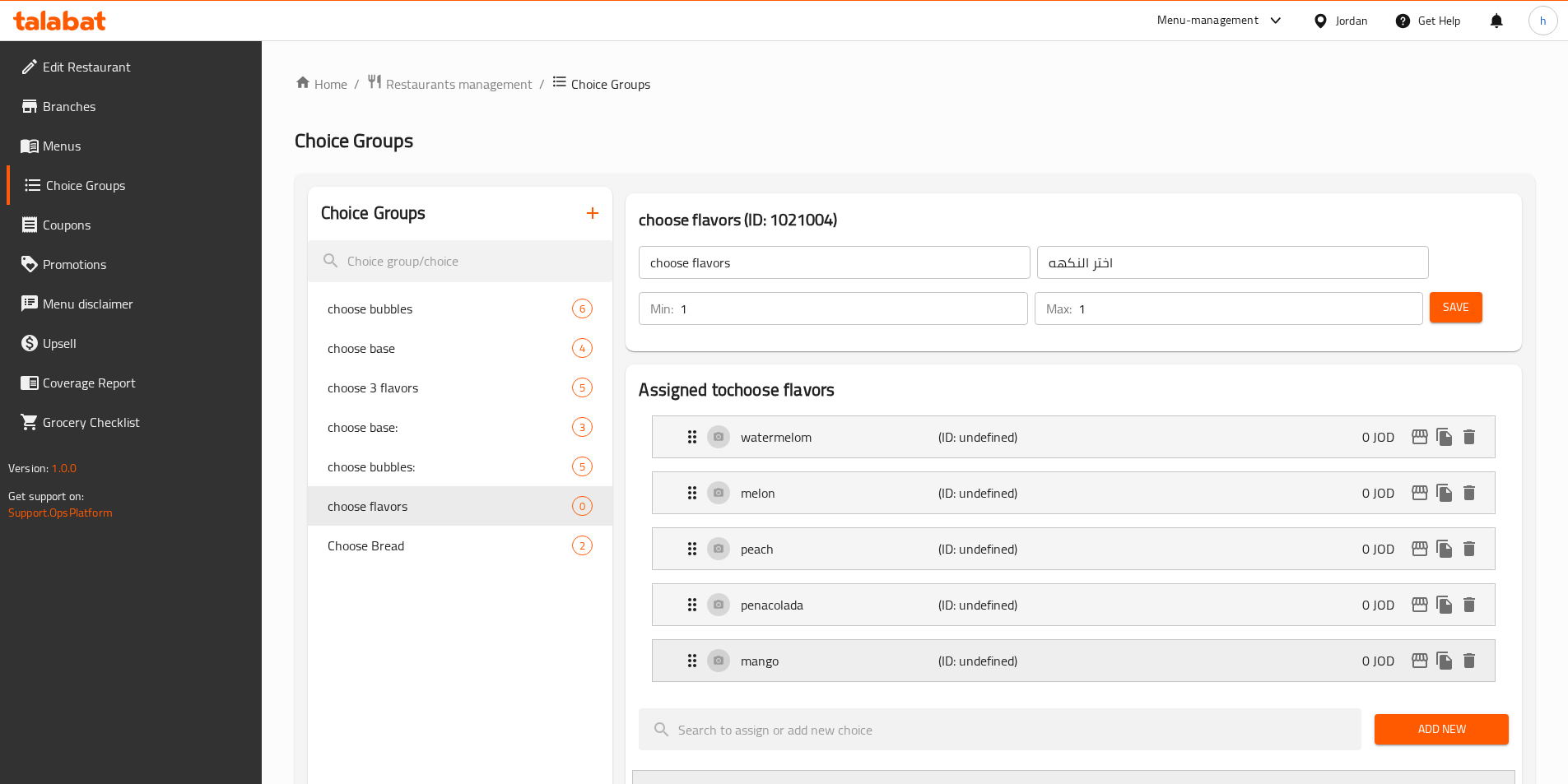
type input "خَوخ"
click at [881, 594] on p "penacolada" at bounding box center [839, 604] width 197 height 20
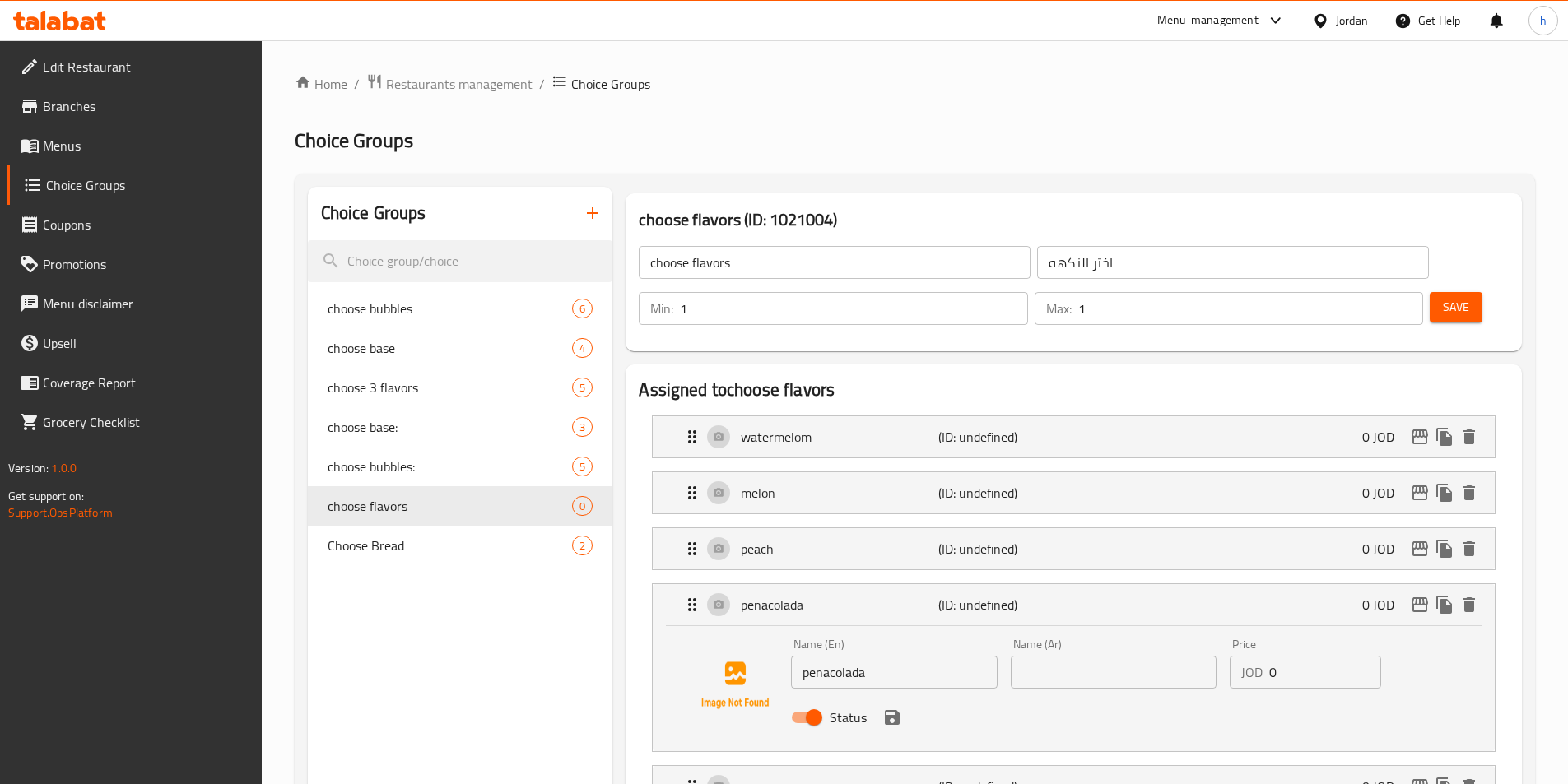
click at [1147, 656] on input "text" at bounding box center [1113, 672] width 206 height 33
paste input "بيناكولادا"
click at [886, 710] on icon "save" at bounding box center [892, 717] width 15 height 15
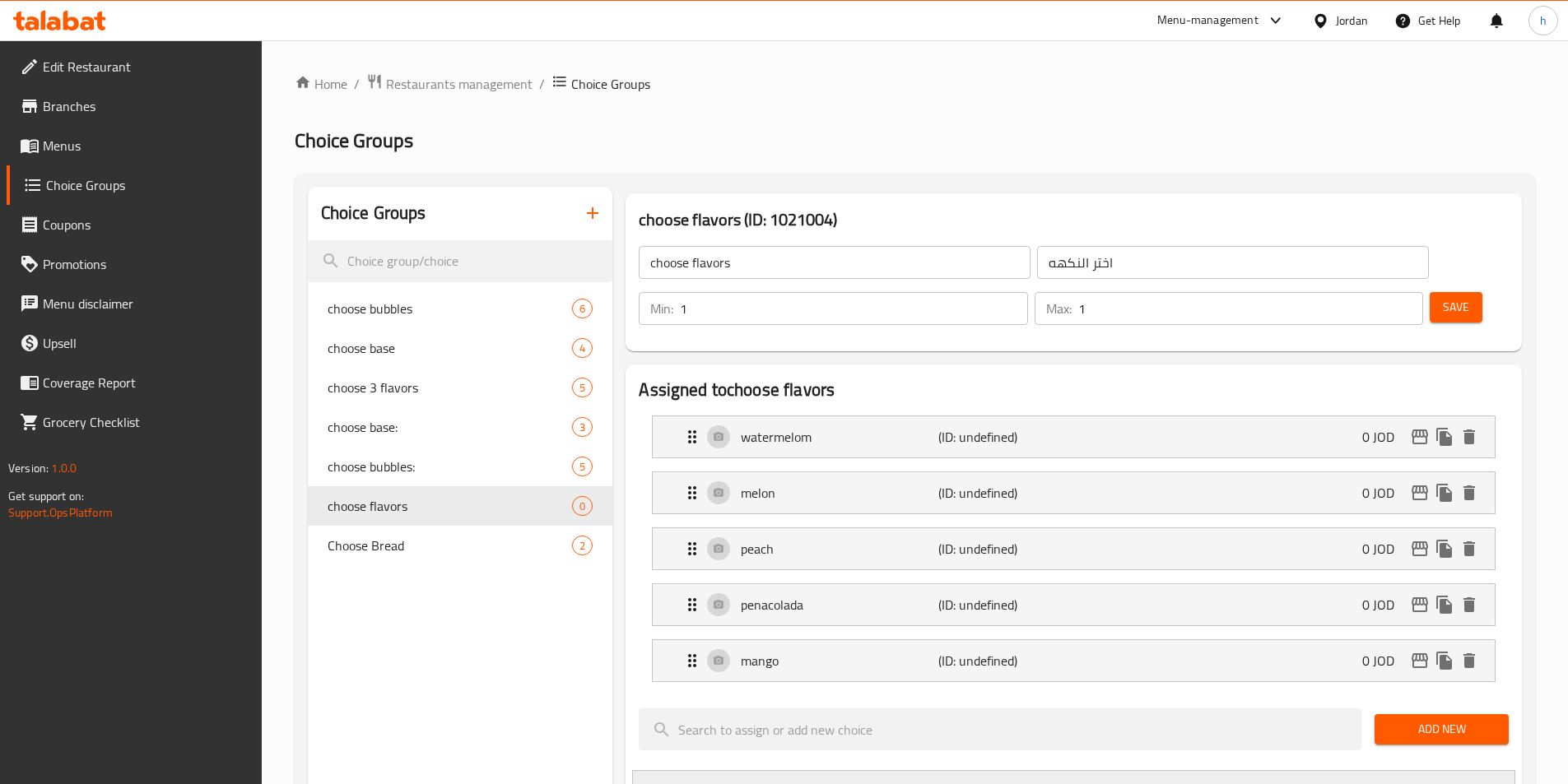
type input "بيناكولادا"
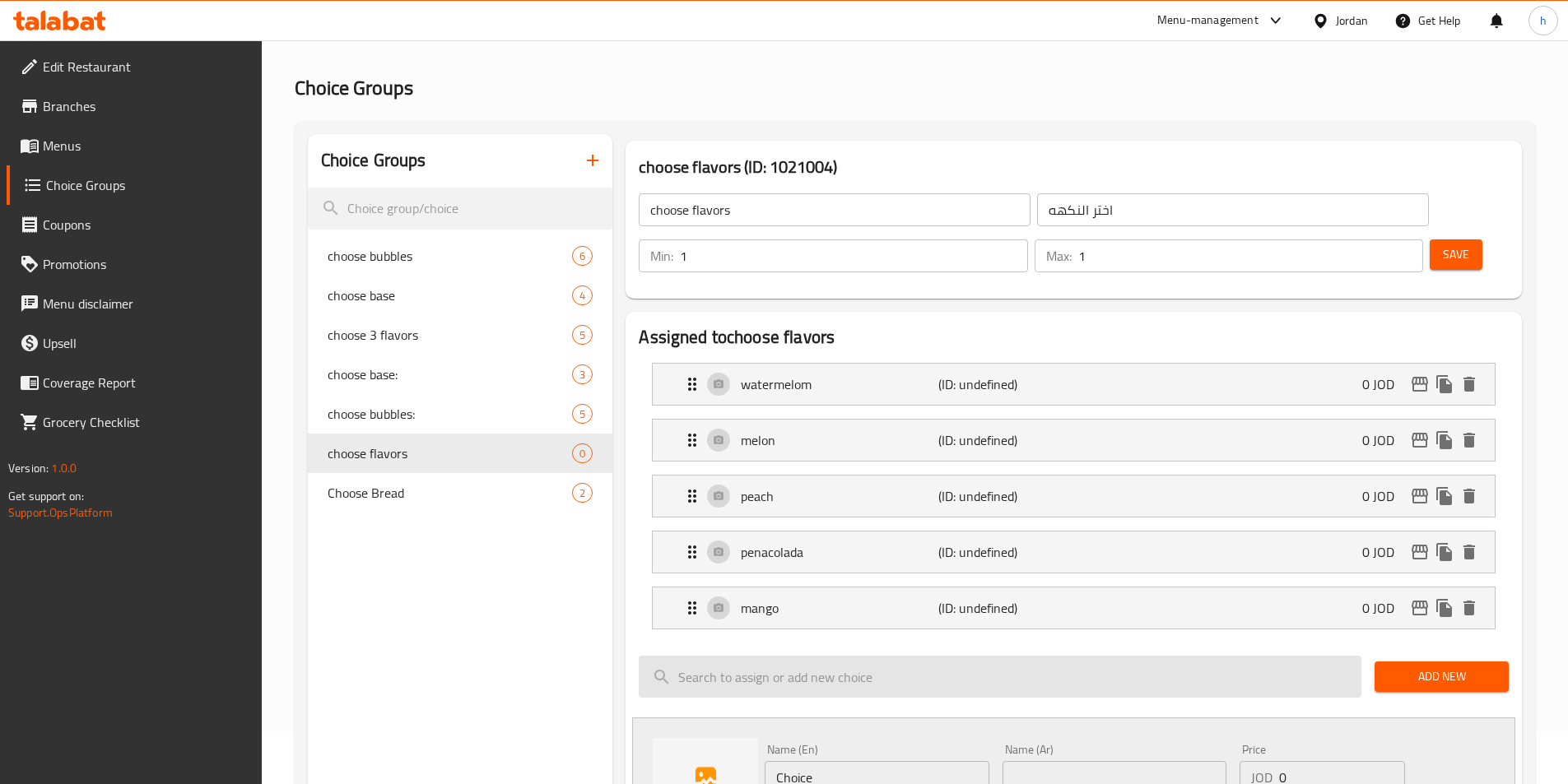
scroll to position [82, 0]
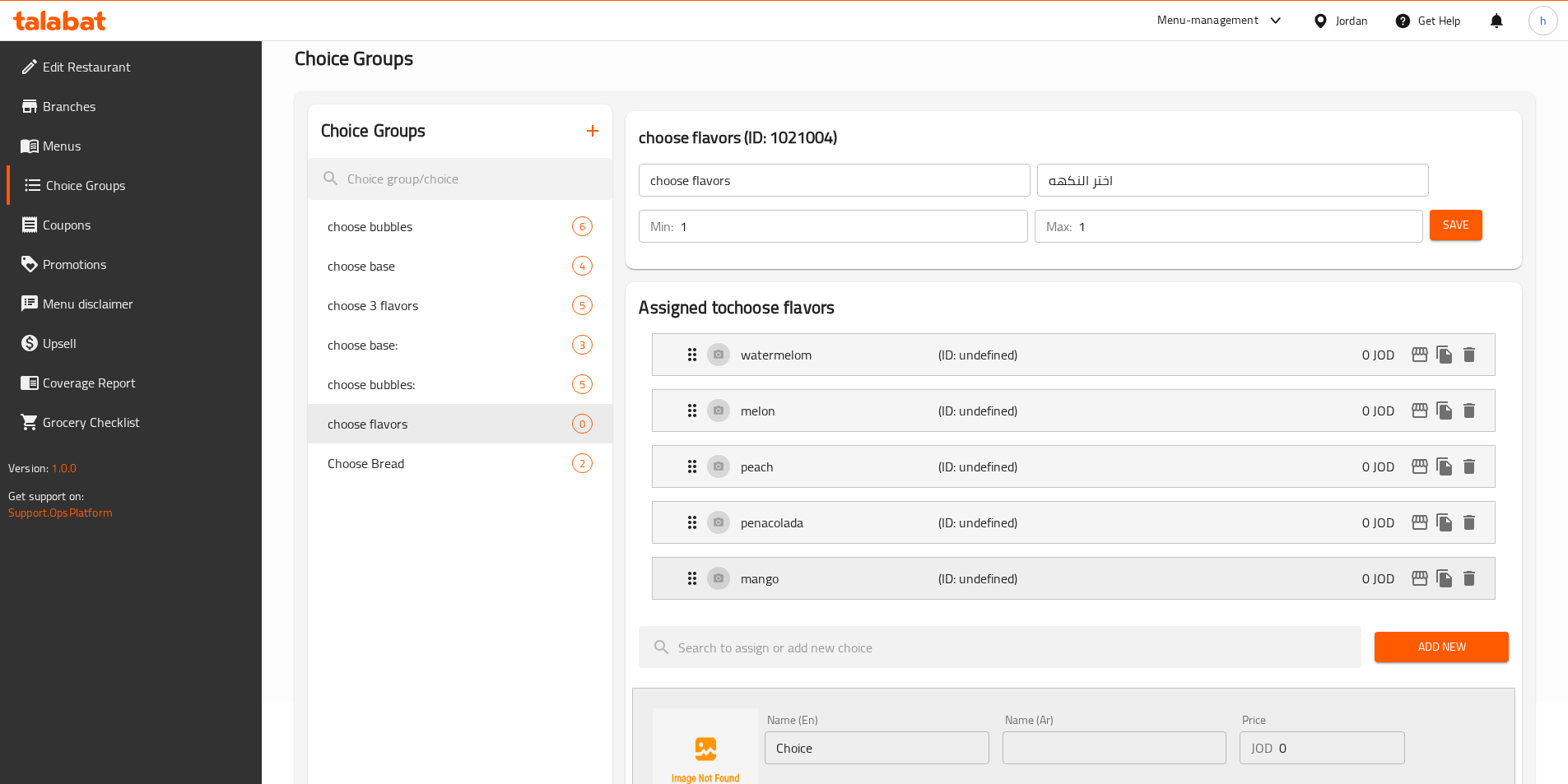
click at [1040, 568] on p "(ID: undefined)" at bounding box center [1004, 578] width 132 height 20
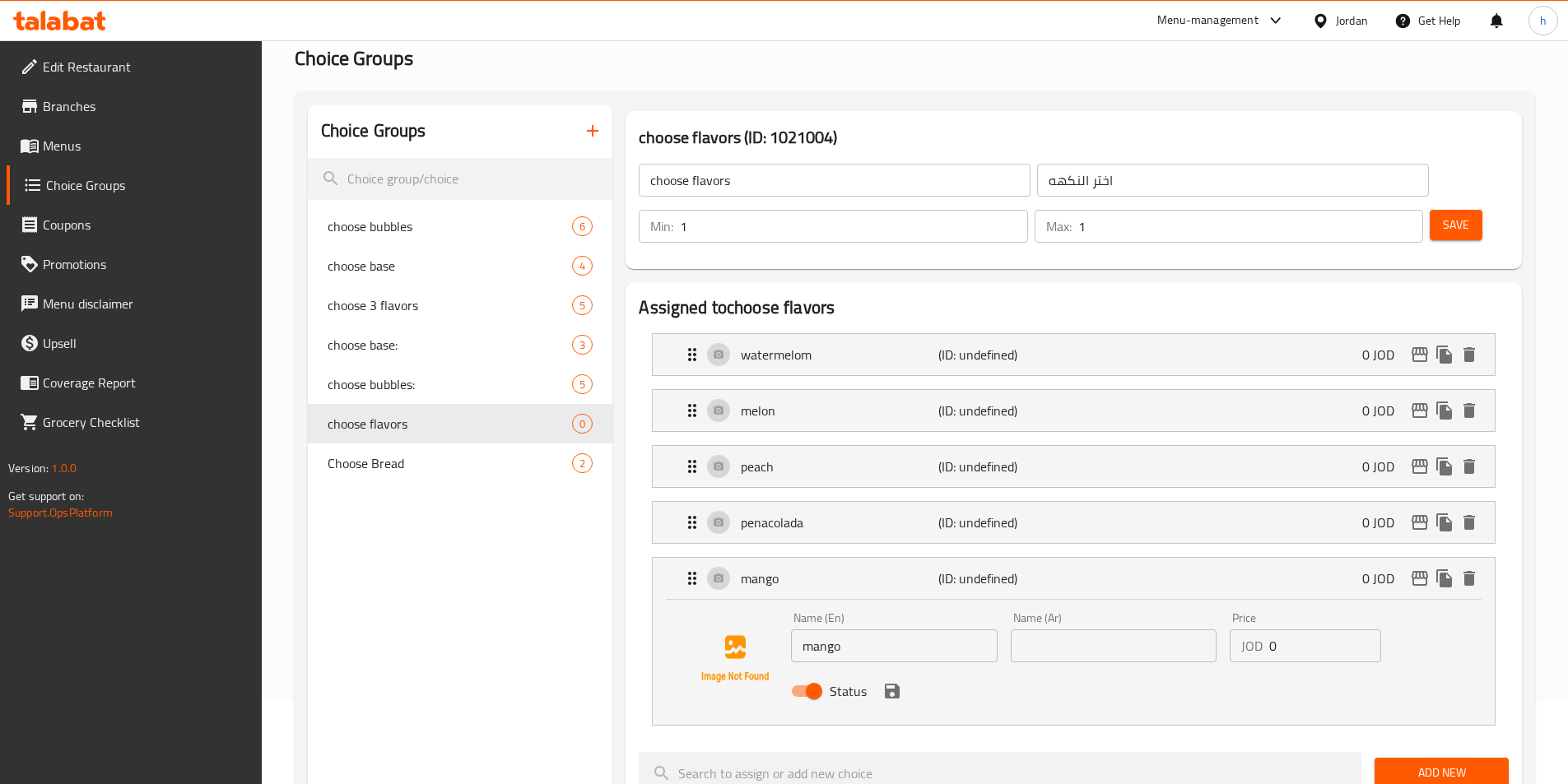
click at [1041, 669] on div "Status" at bounding box center [1113, 690] width 658 height 45
click at [1049, 629] on input "text" at bounding box center [1113, 646] width 206 height 33
paste input "مانجو"
click at [882, 681] on icon "save" at bounding box center [892, 690] width 20 height 20
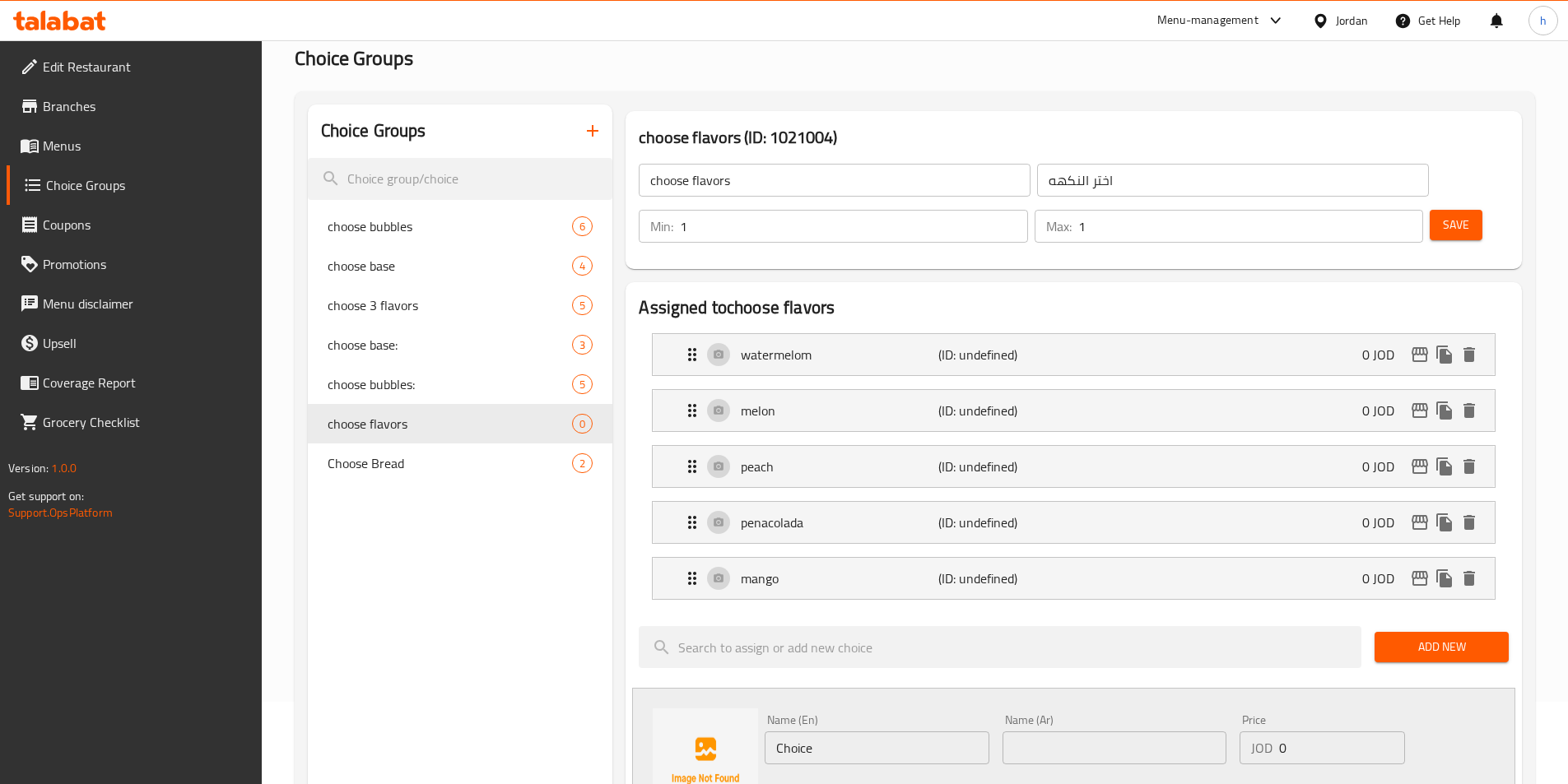
type input "مانجو"
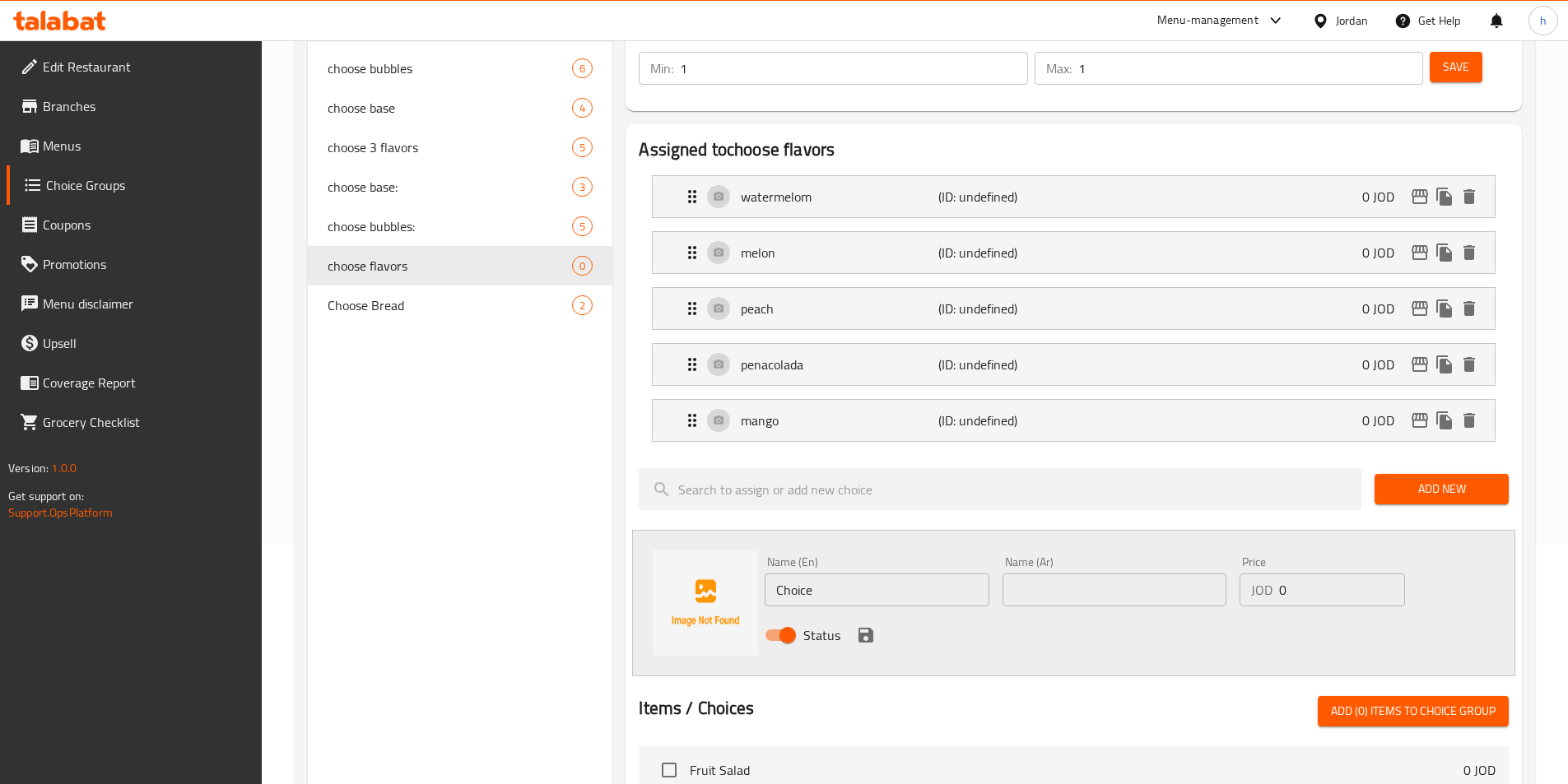
scroll to position [246, 0]
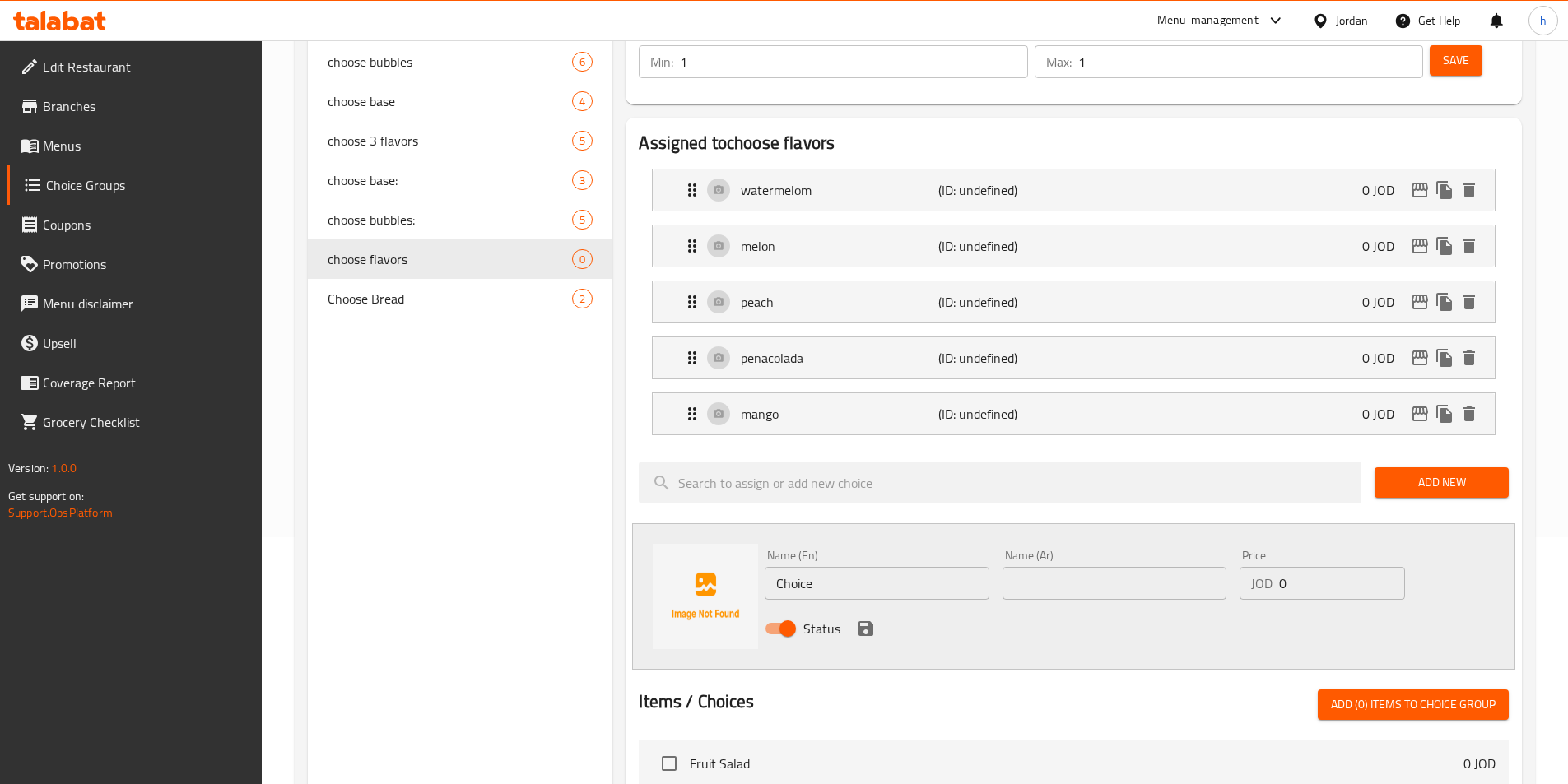
click at [1056, 607] on div "Status" at bounding box center [1114, 628] width 713 height 45
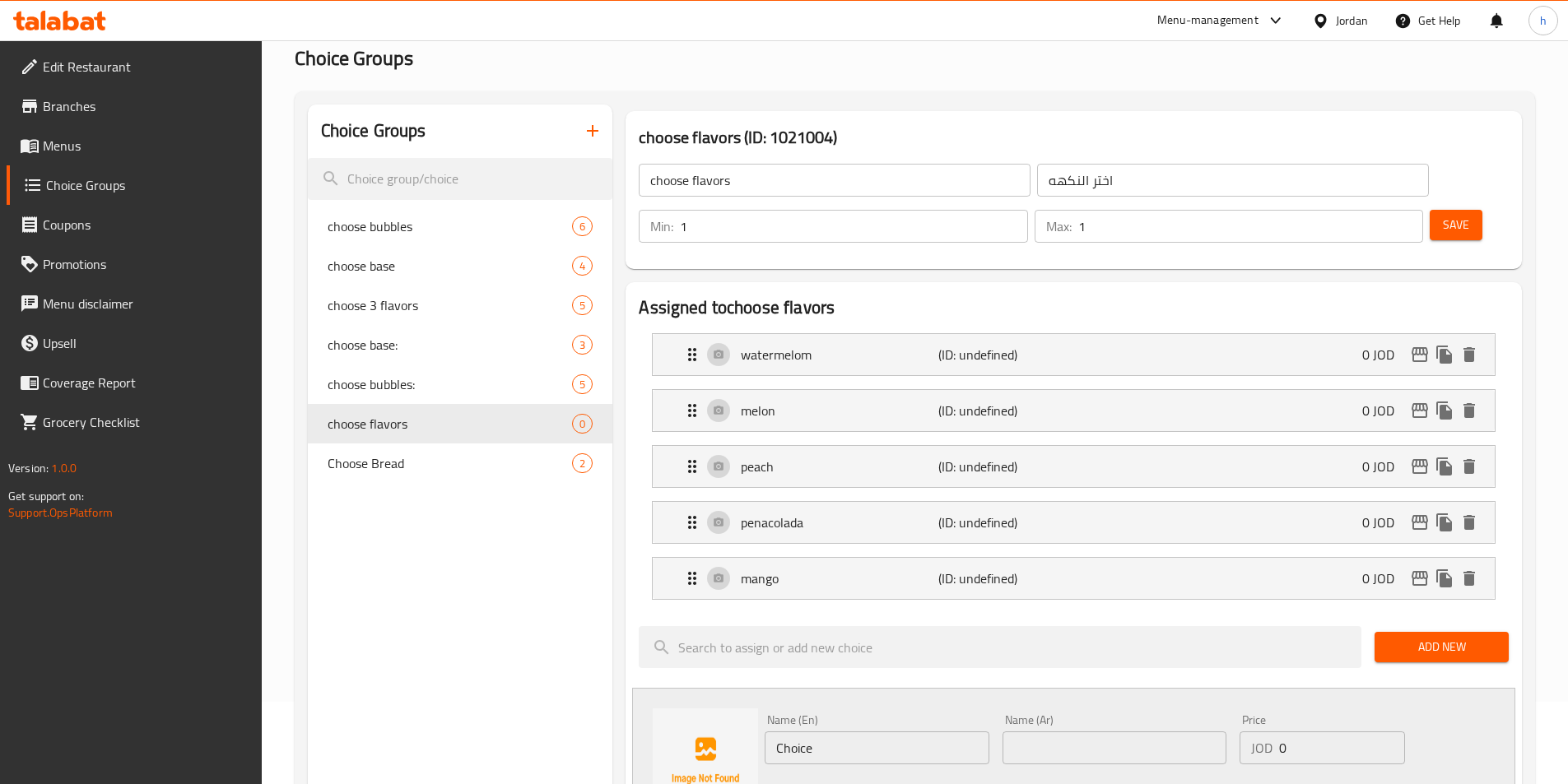
click at [1443, 215] on span "Save" at bounding box center [1456, 225] width 26 height 21
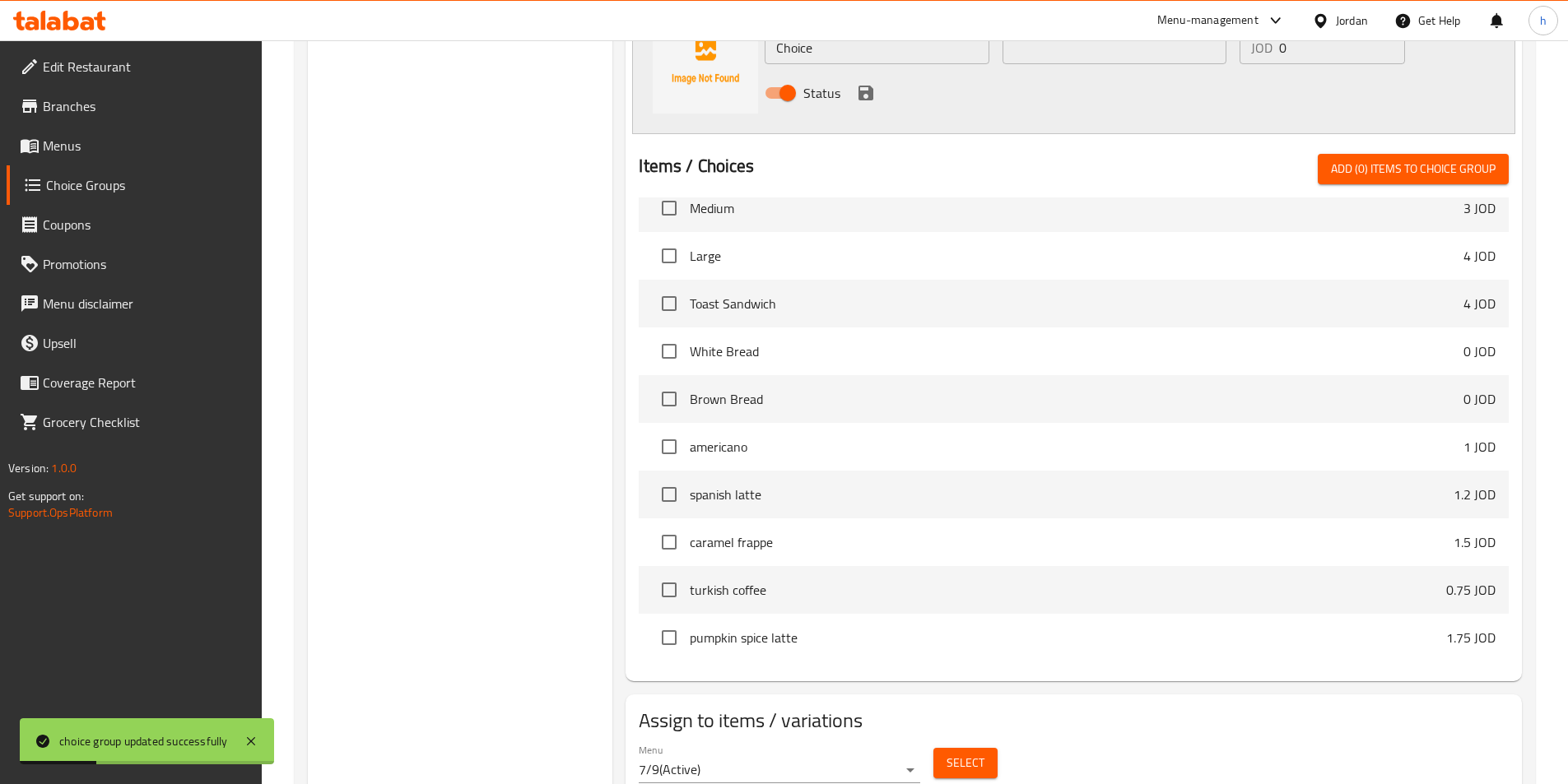
scroll to position [801, 0]
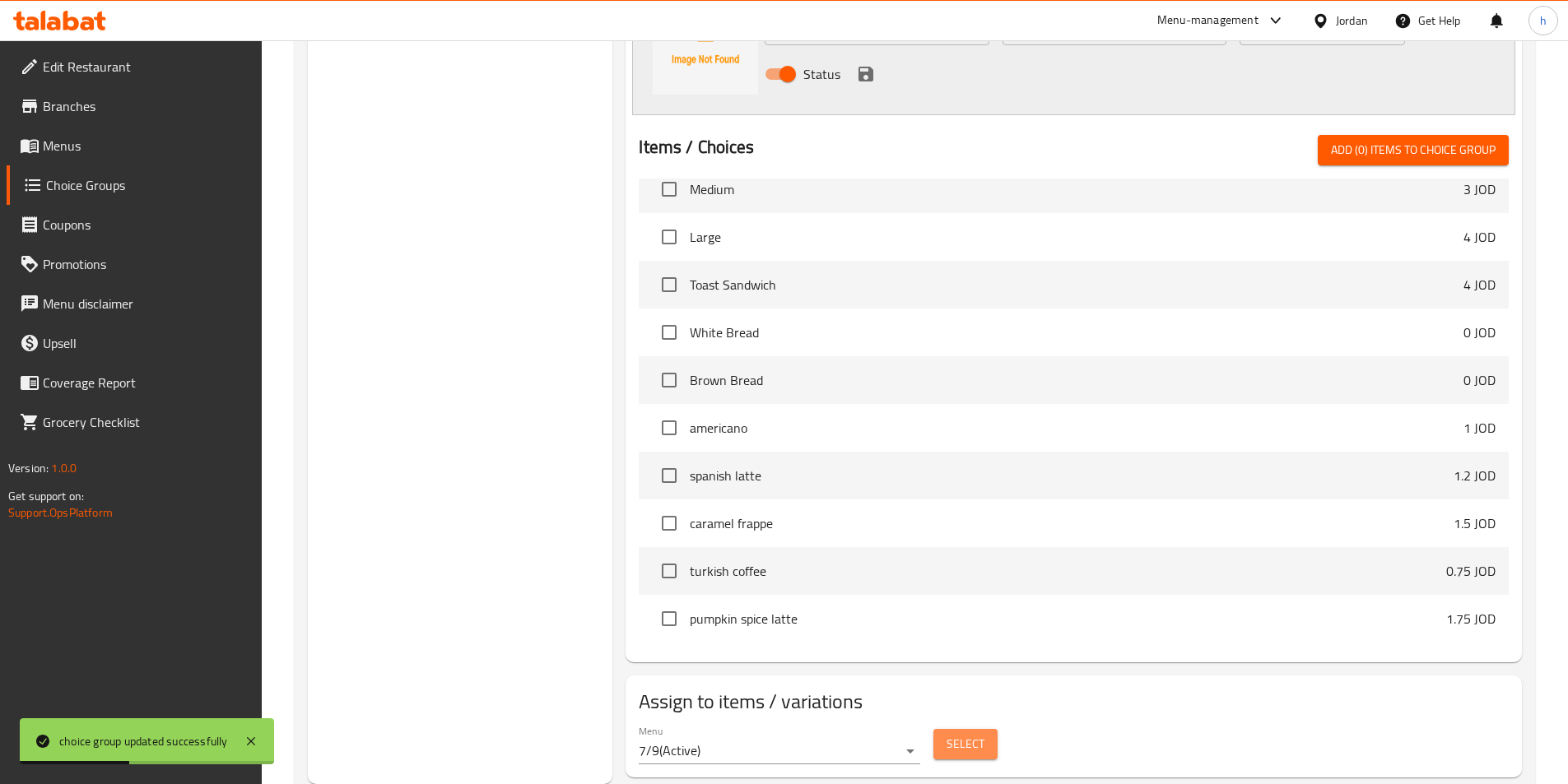
click at [961, 733] on span "Select" at bounding box center [965, 744] width 38 height 21
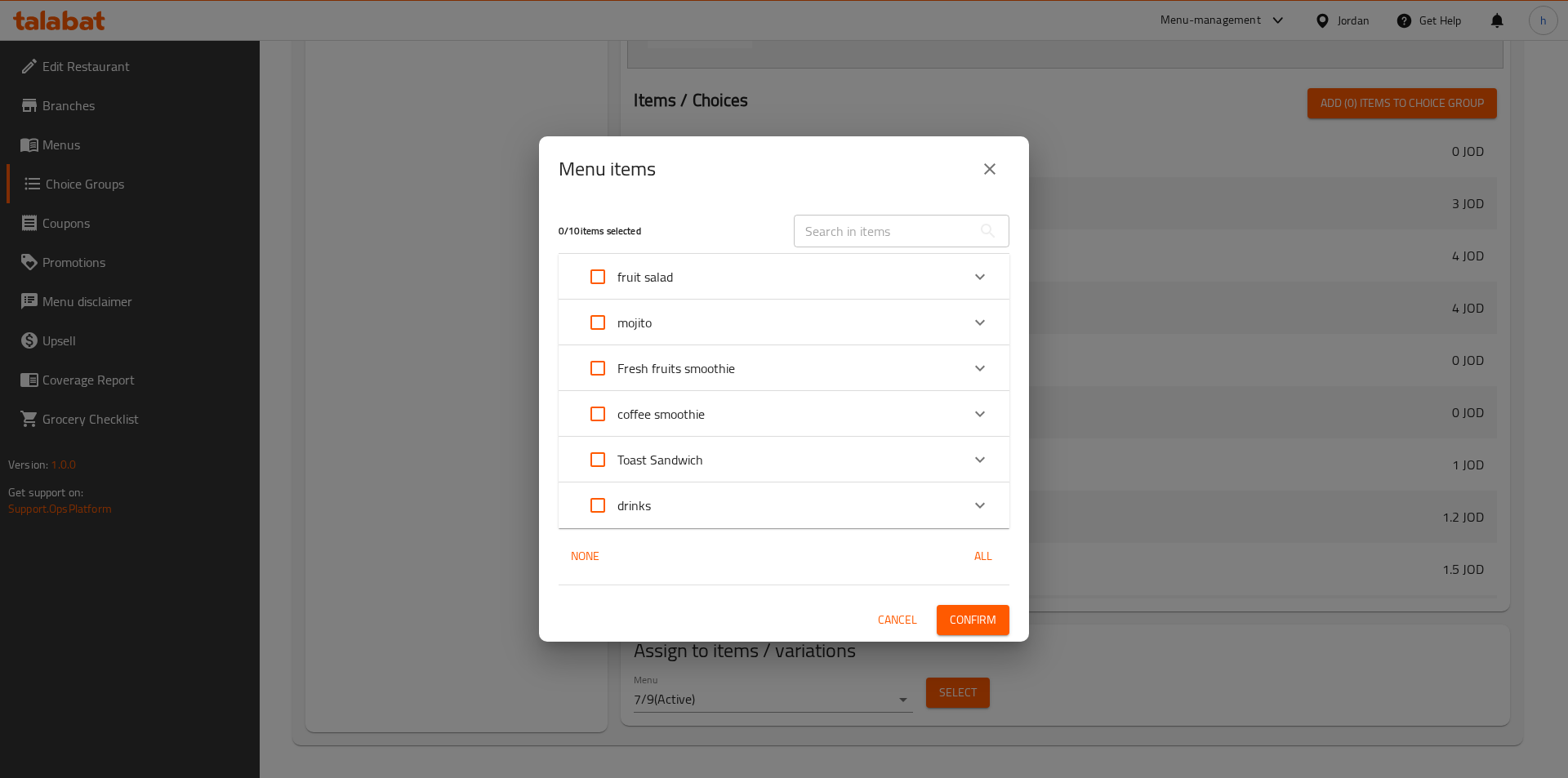
click at [760, 321] on div "mojito" at bounding box center [769, 322] width 382 height 39
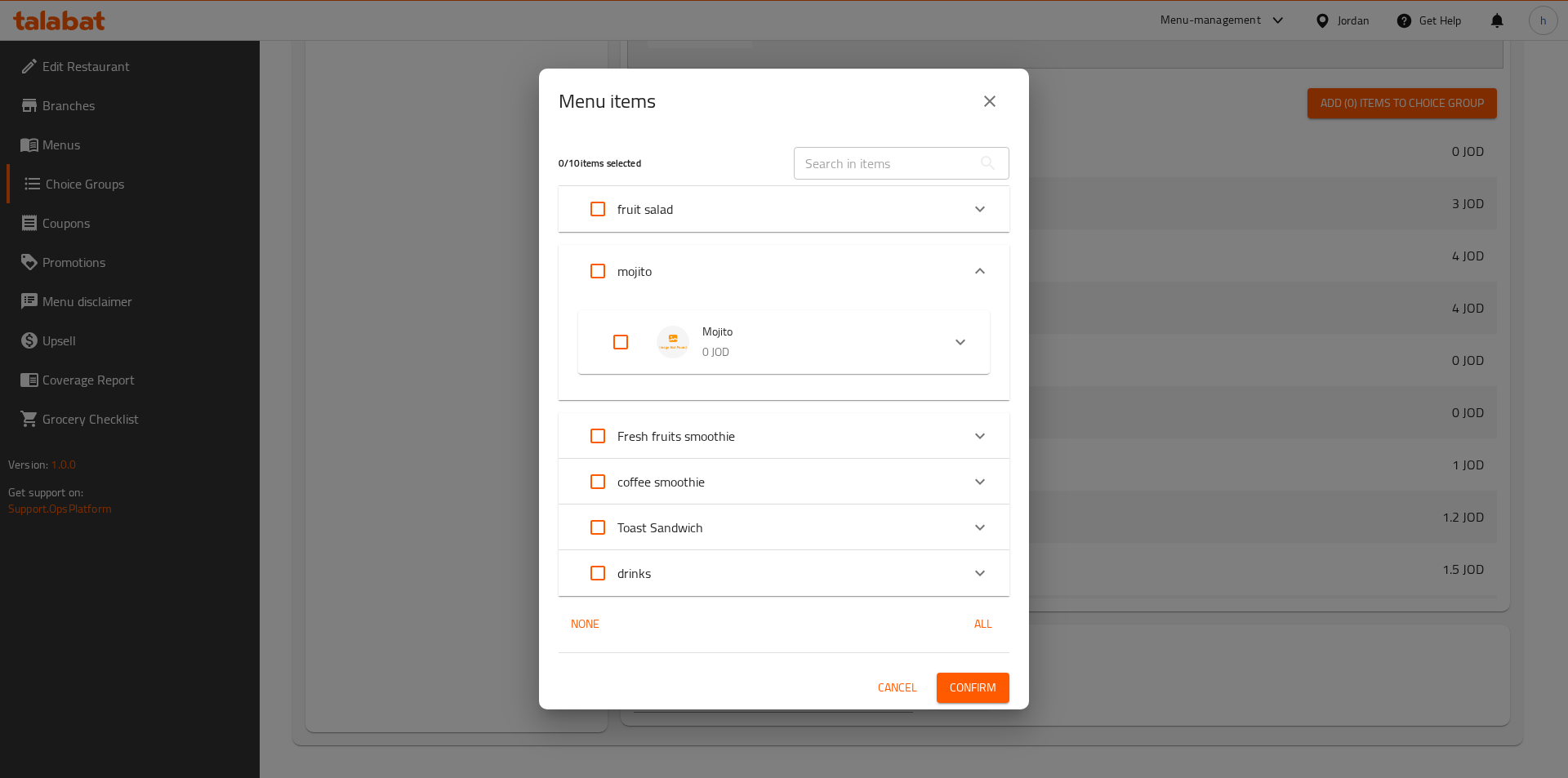
click at [619, 333] on input "Expand" at bounding box center [620, 342] width 39 height 39
checkbox input "true"
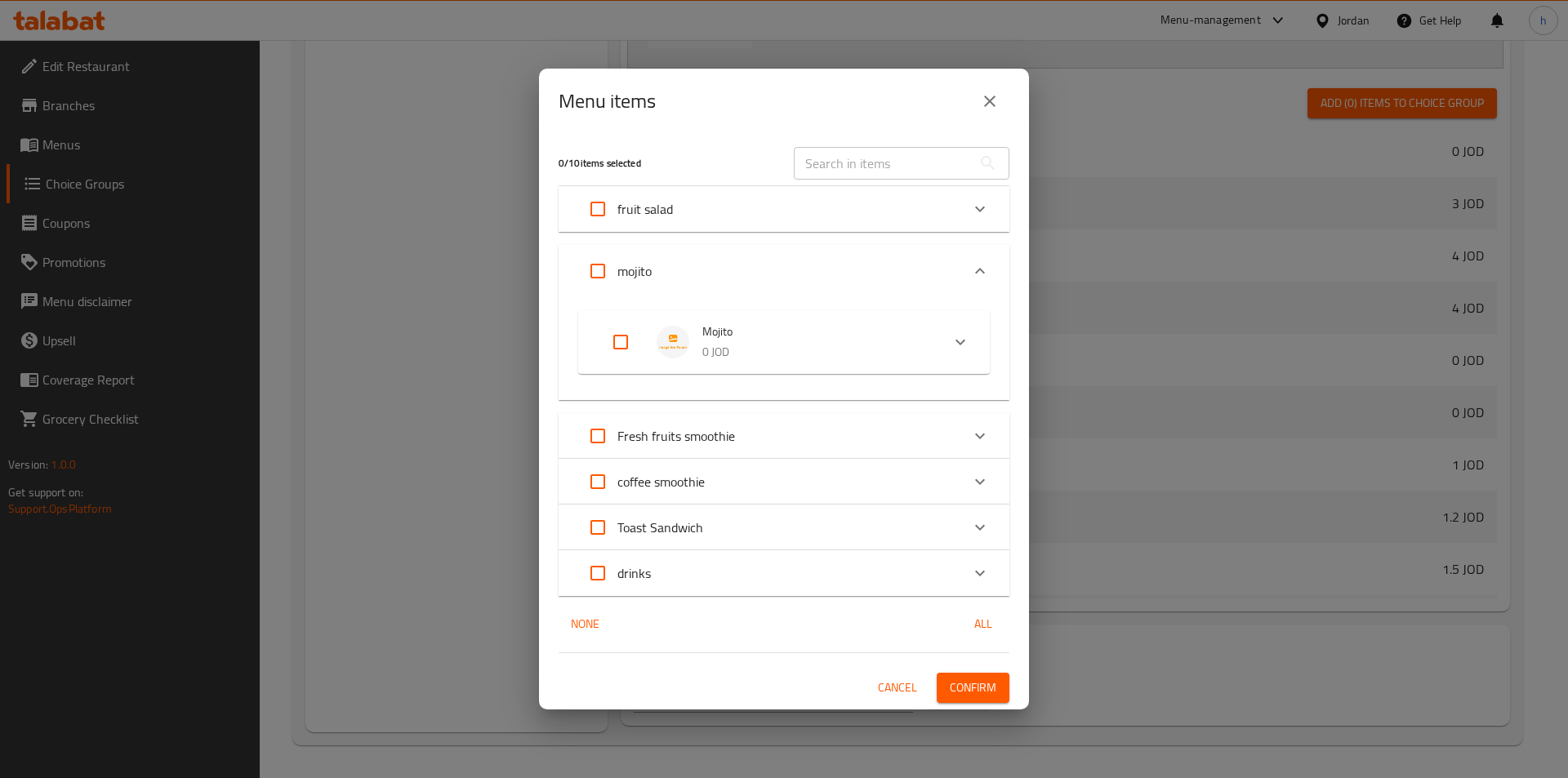
checkbox input "true"
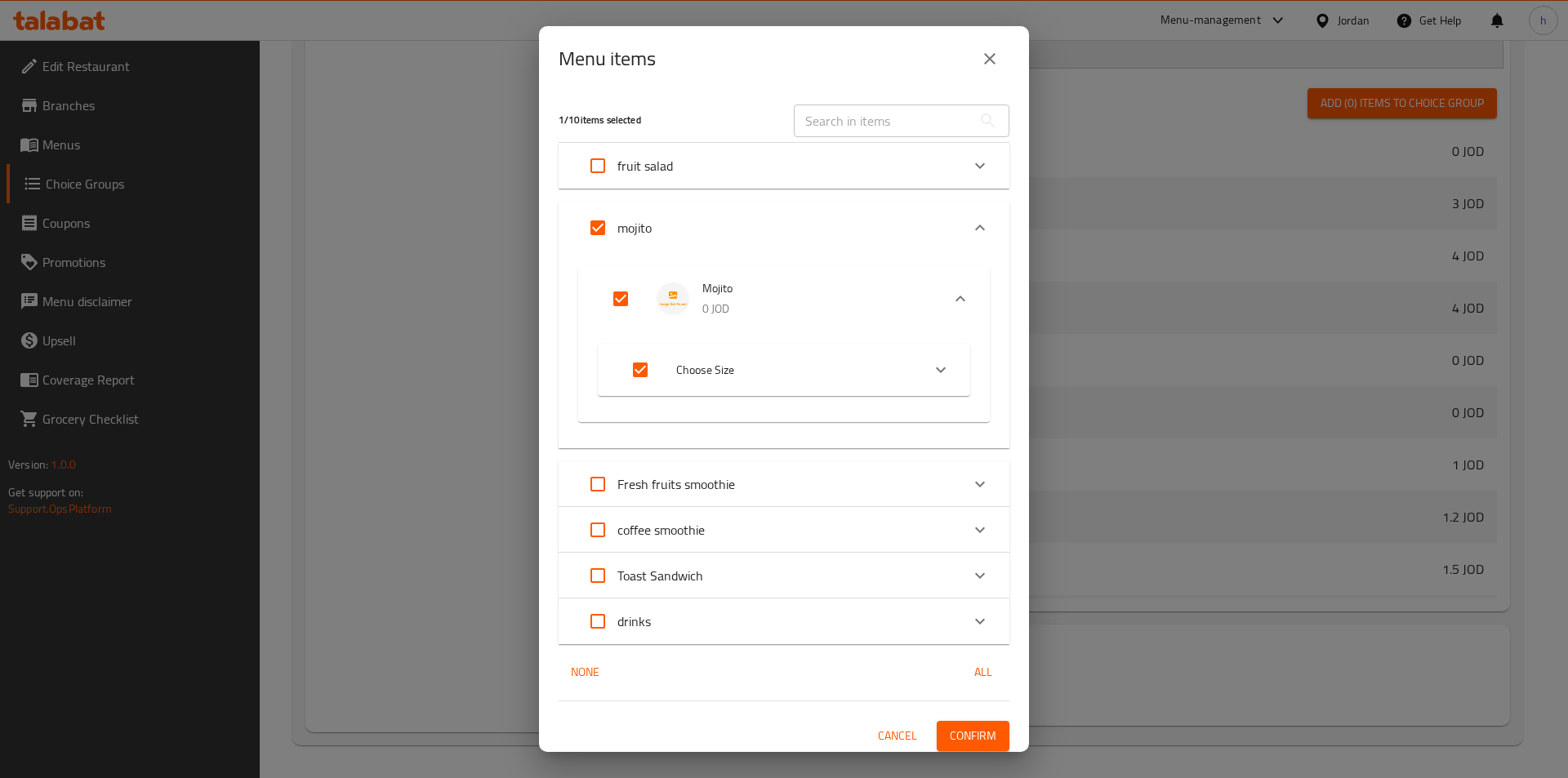
click at [980, 731] on span "Confirm" at bounding box center [973, 736] width 47 height 21
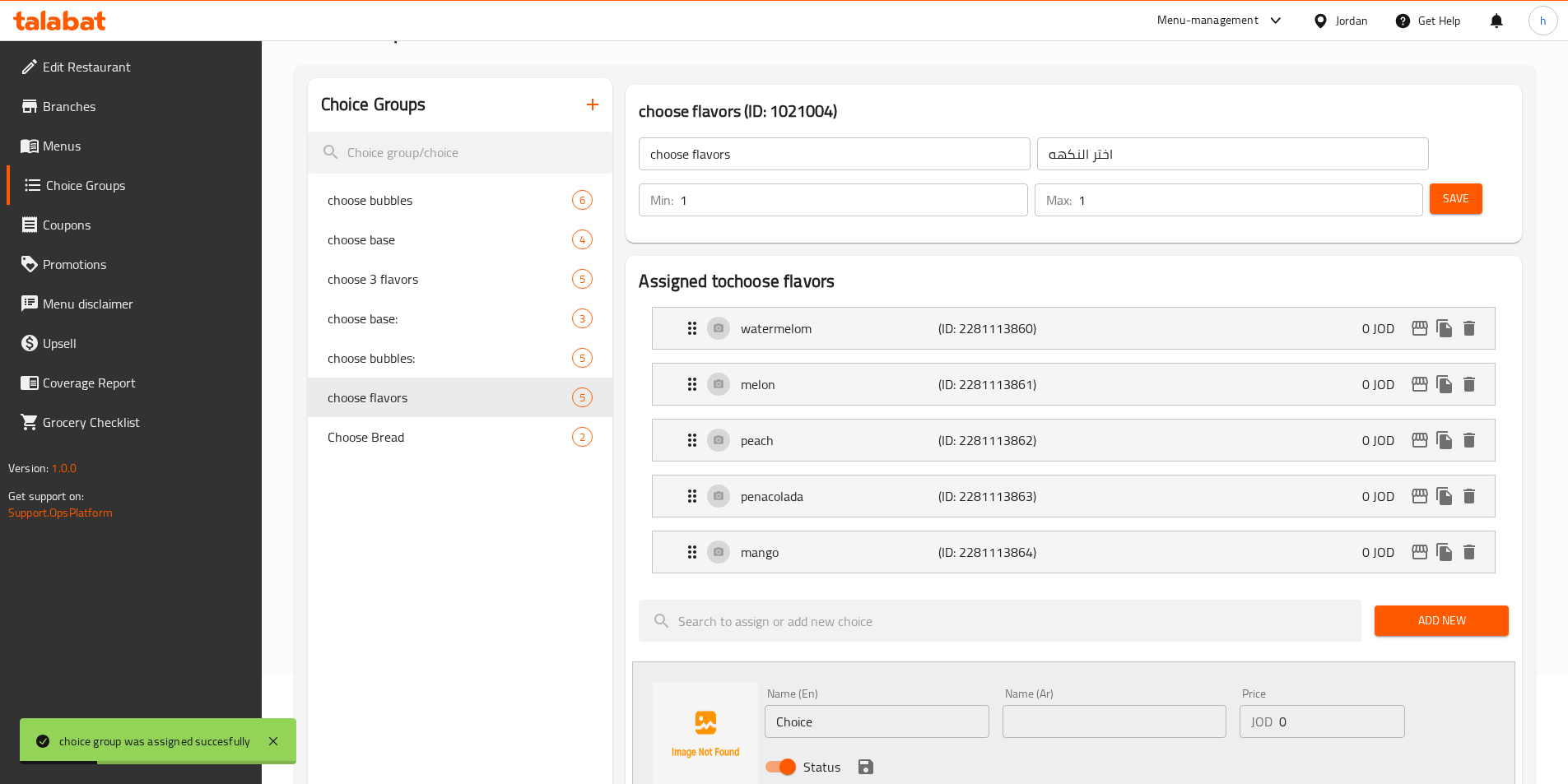
scroll to position [0, 0]
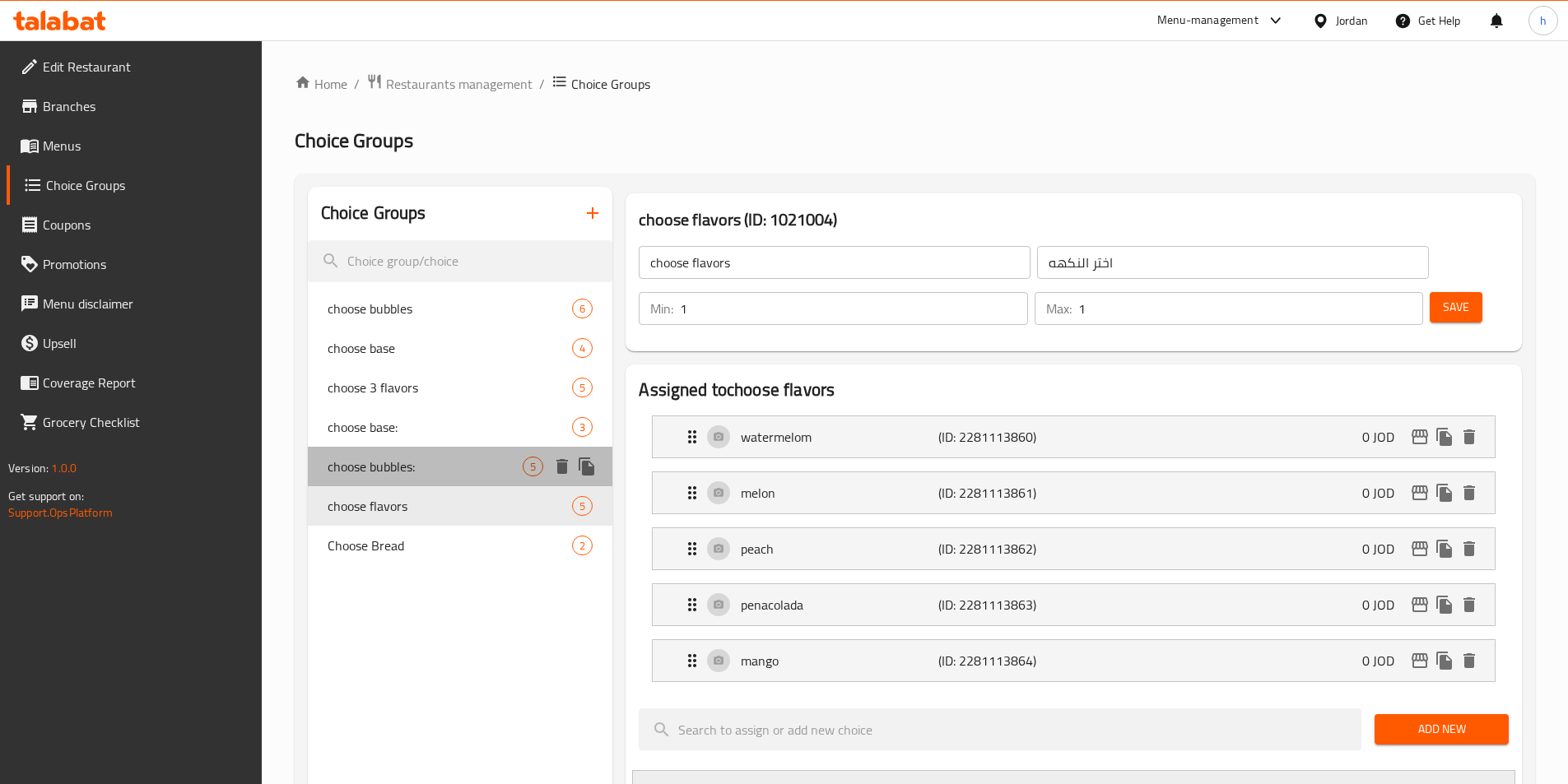
click at [485, 460] on span "choose bubbles:" at bounding box center [426, 466] width 196 height 20
type input "choose bubbles:"
type input "[PERSON_NAME]"
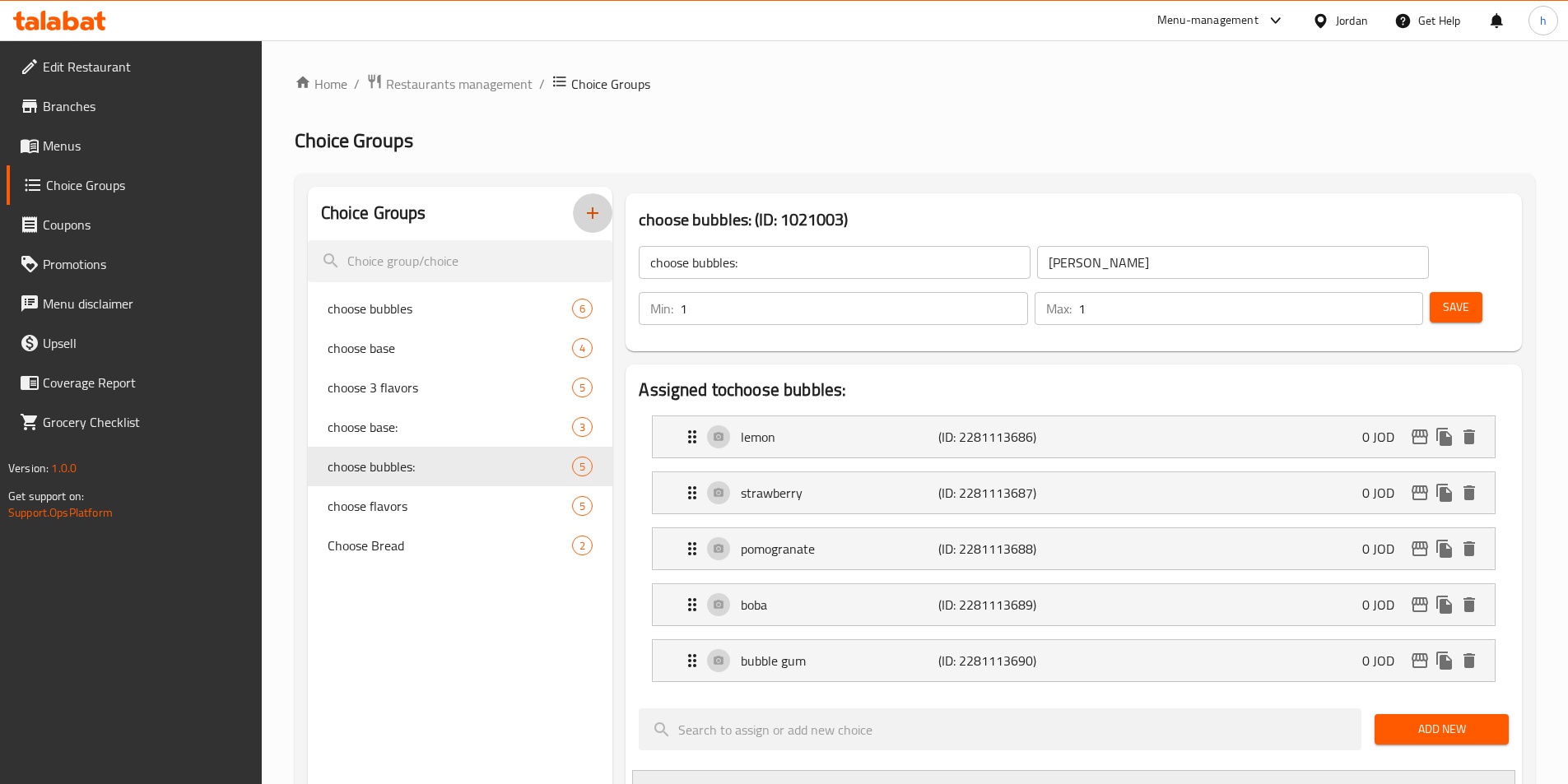
click at [605, 203] on button "button" at bounding box center [592, 212] width 39 height 39
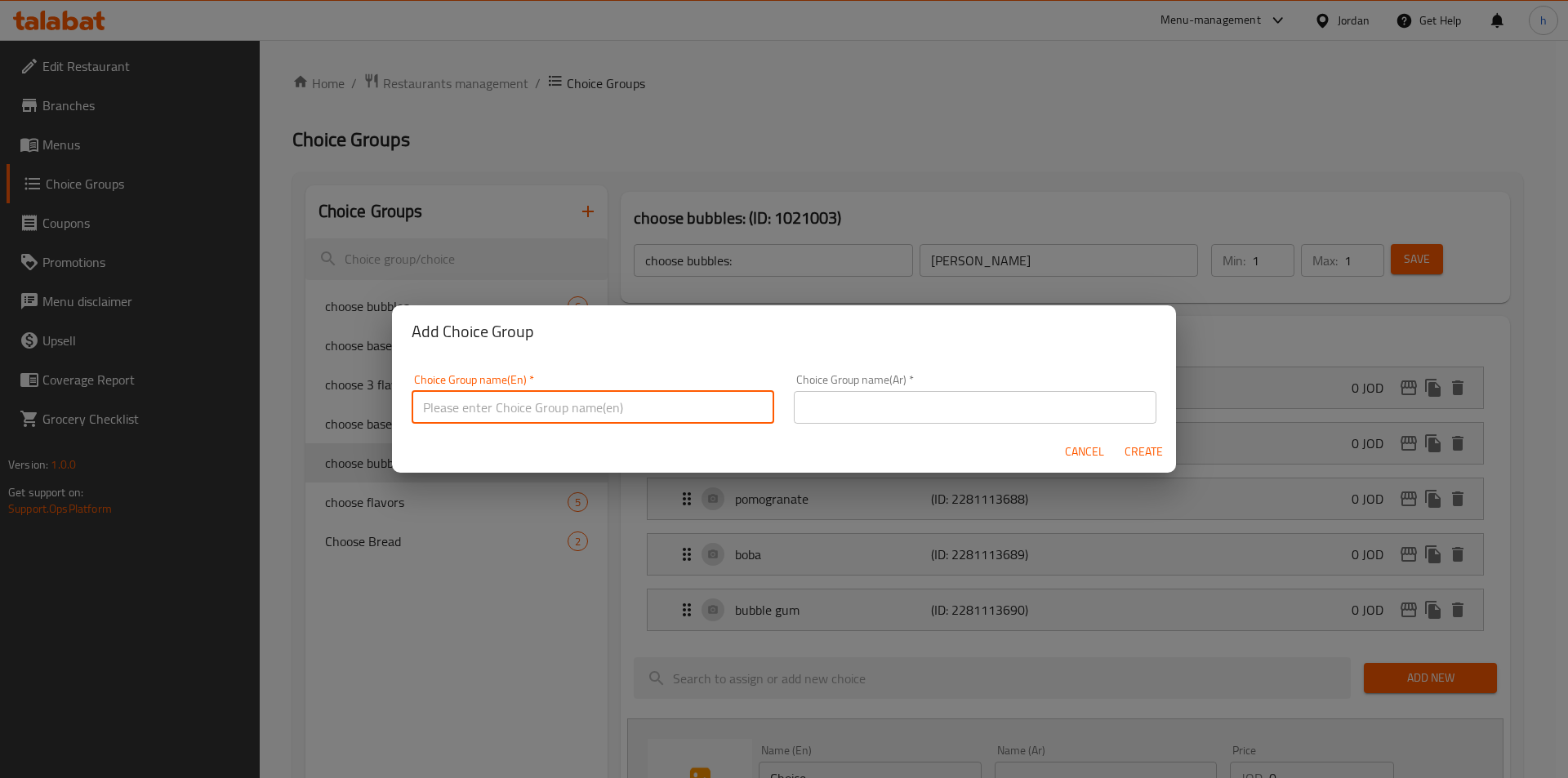
click at [657, 405] on input "text" at bounding box center [593, 408] width 363 height 33
click at [482, 396] on input "text" at bounding box center [593, 408] width 363 height 33
paste input "choose bubbles"
click at [911, 406] on input "text" at bounding box center [975, 408] width 363 height 33
click at [414, 398] on input "choose bubbles" at bounding box center [593, 408] width 363 height 33
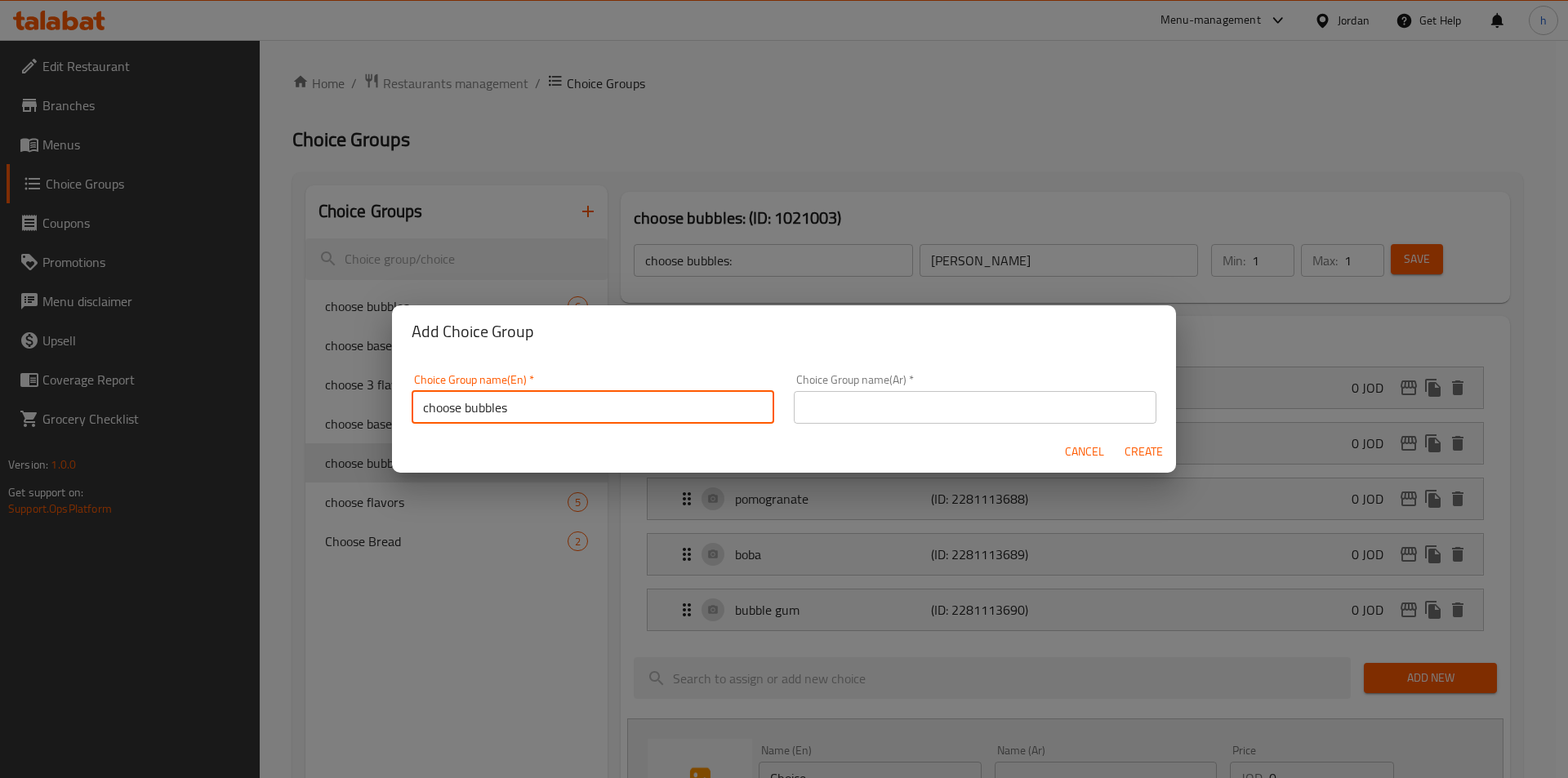
click at [539, 396] on input "choose bubbles" at bounding box center [593, 408] width 363 height 33
drag, startPoint x: 429, startPoint y: 408, endPoint x: 420, endPoint y: 408, distance: 9.0
click at [420, 408] on input "choose bubbles" at bounding box center [593, 408] width 363 height 33
click at [498, 407] on input "hoose bubbles" at bounding box center [593, 408] width 363 height 33
click at [423, 403] on input "hoose bubbles" at bounding box center [593, 408] width 363 height 33
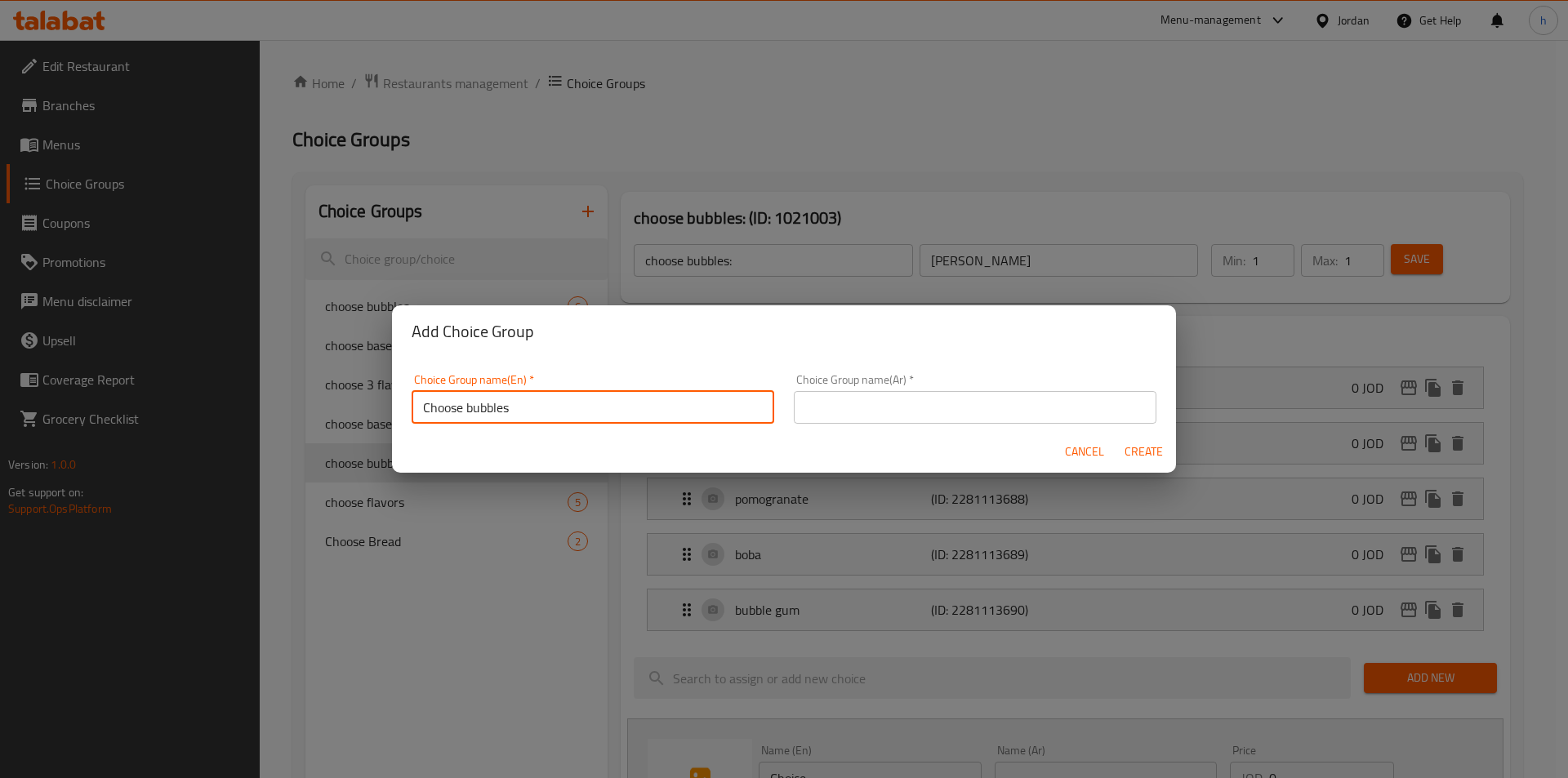
type input "Choose bubbles"
click at [860, 409] on input "text" at bounding box center [975, 408] width 363 height 33
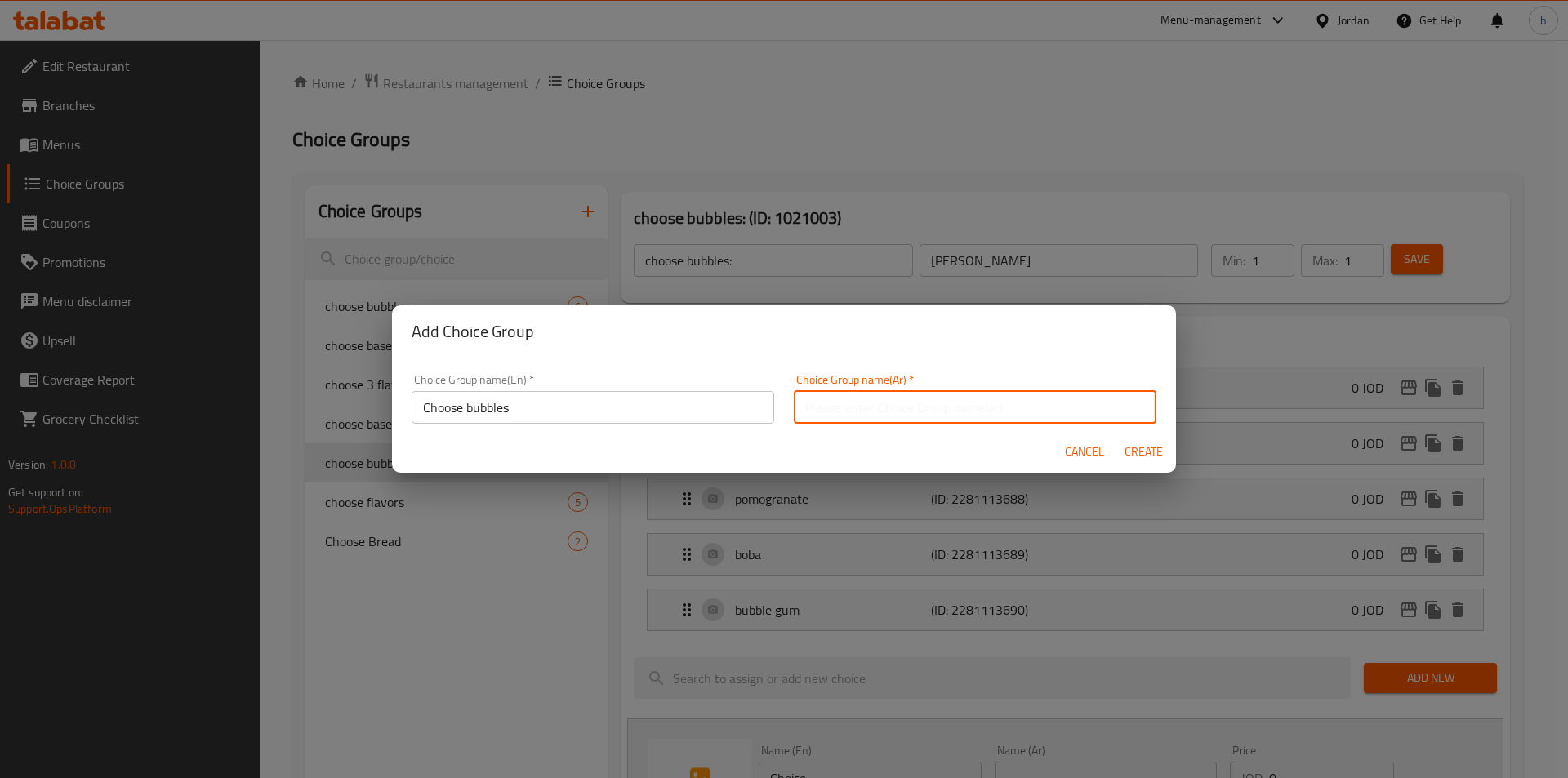
type input "[PERSON_NAME]"
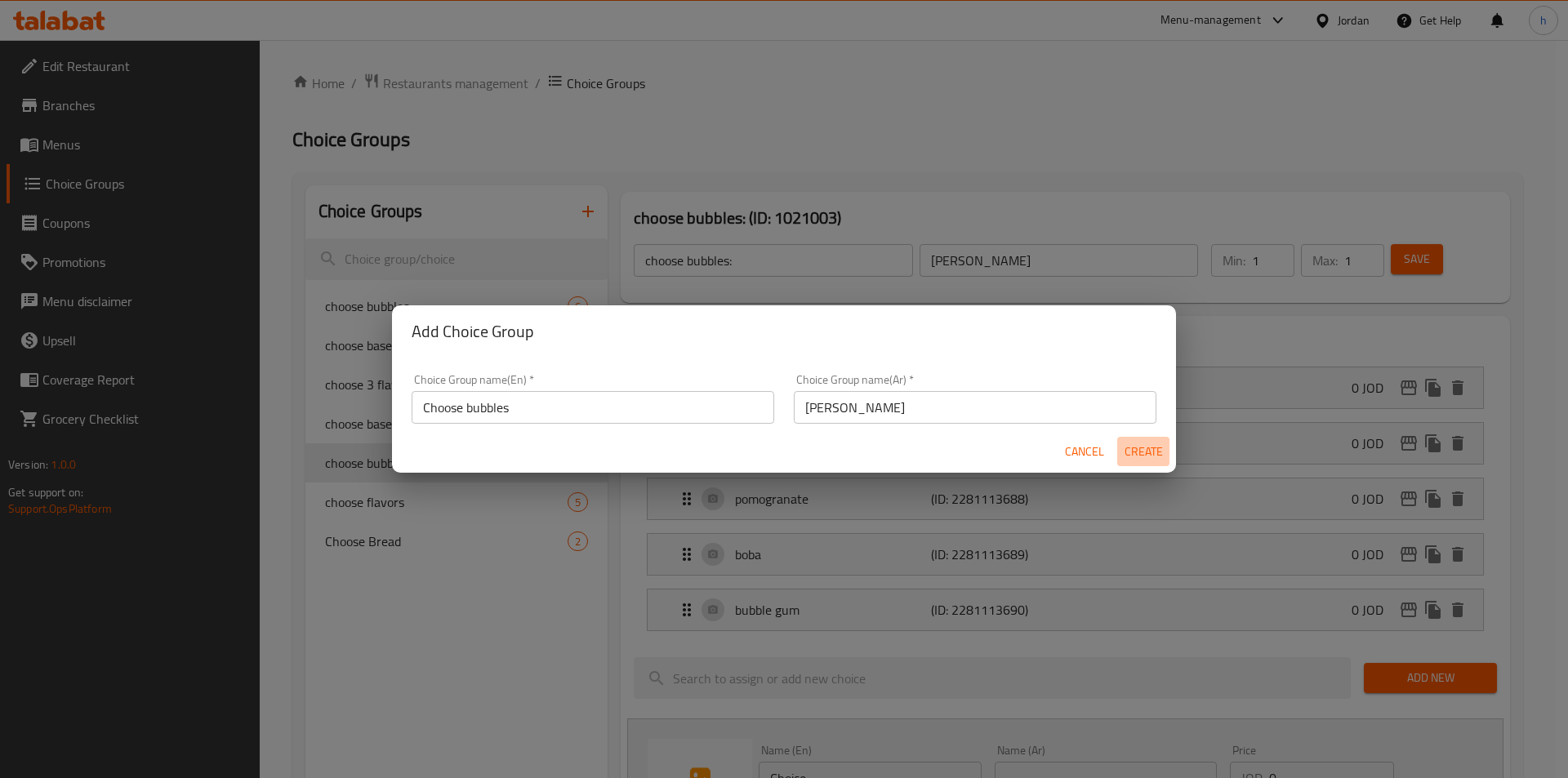
click at [1135, 448] on span "Create" at bounding box center [1143, 452] width 39 height 21
type input "Choose bubbles"
type input "0"
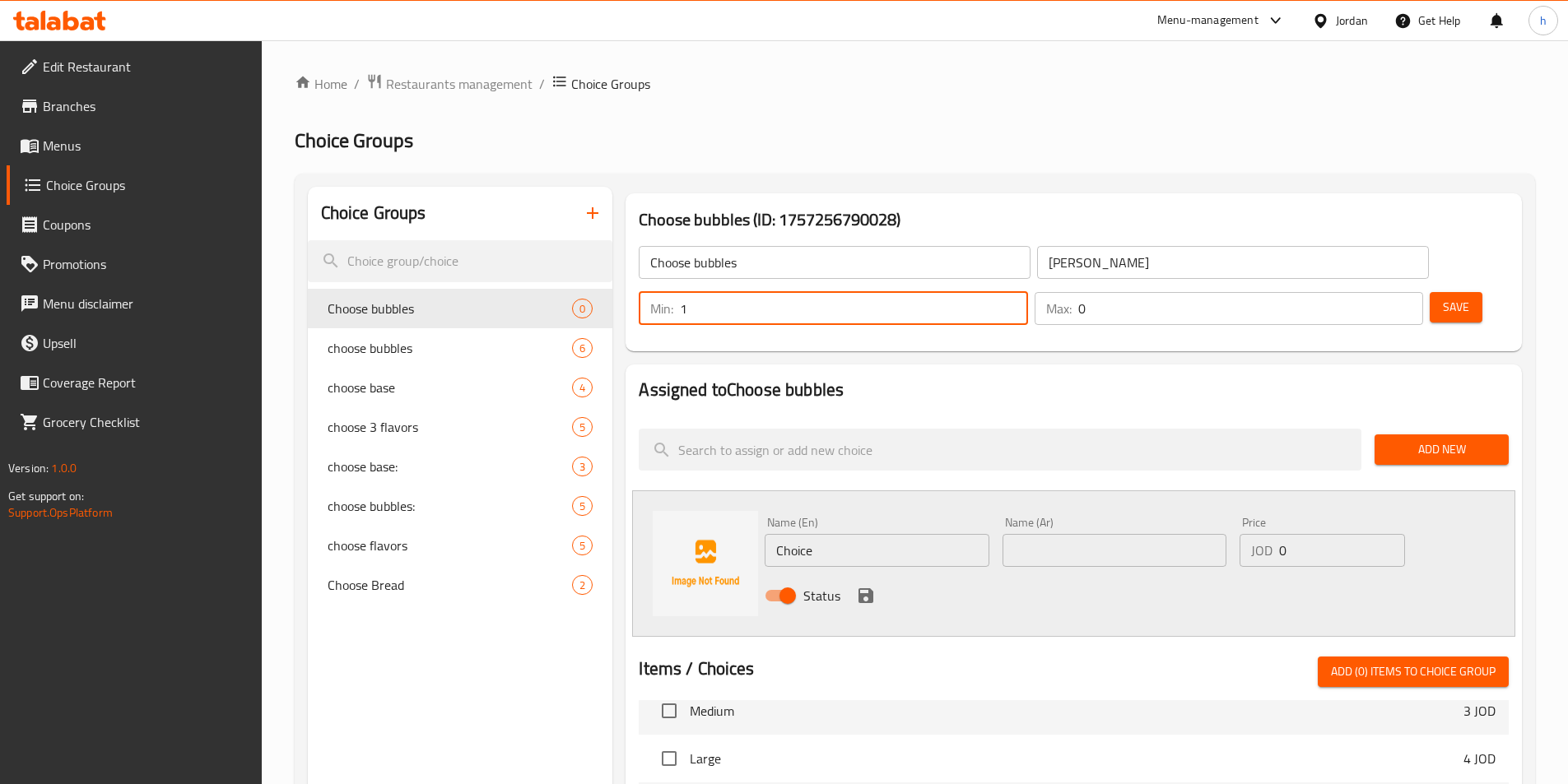
type input "1"
click at [1027, 292] on input "1" at bounding box center [853, 309] width 347 height 33
drag, startPoint x: 1378, startPoint y: 255, endPoint x: 1339, endPoint y: 333, distance: 87.2
type input "1"
click at [1377, 292] on input "1" at bounding box center [1251, 309] width 345 height 33
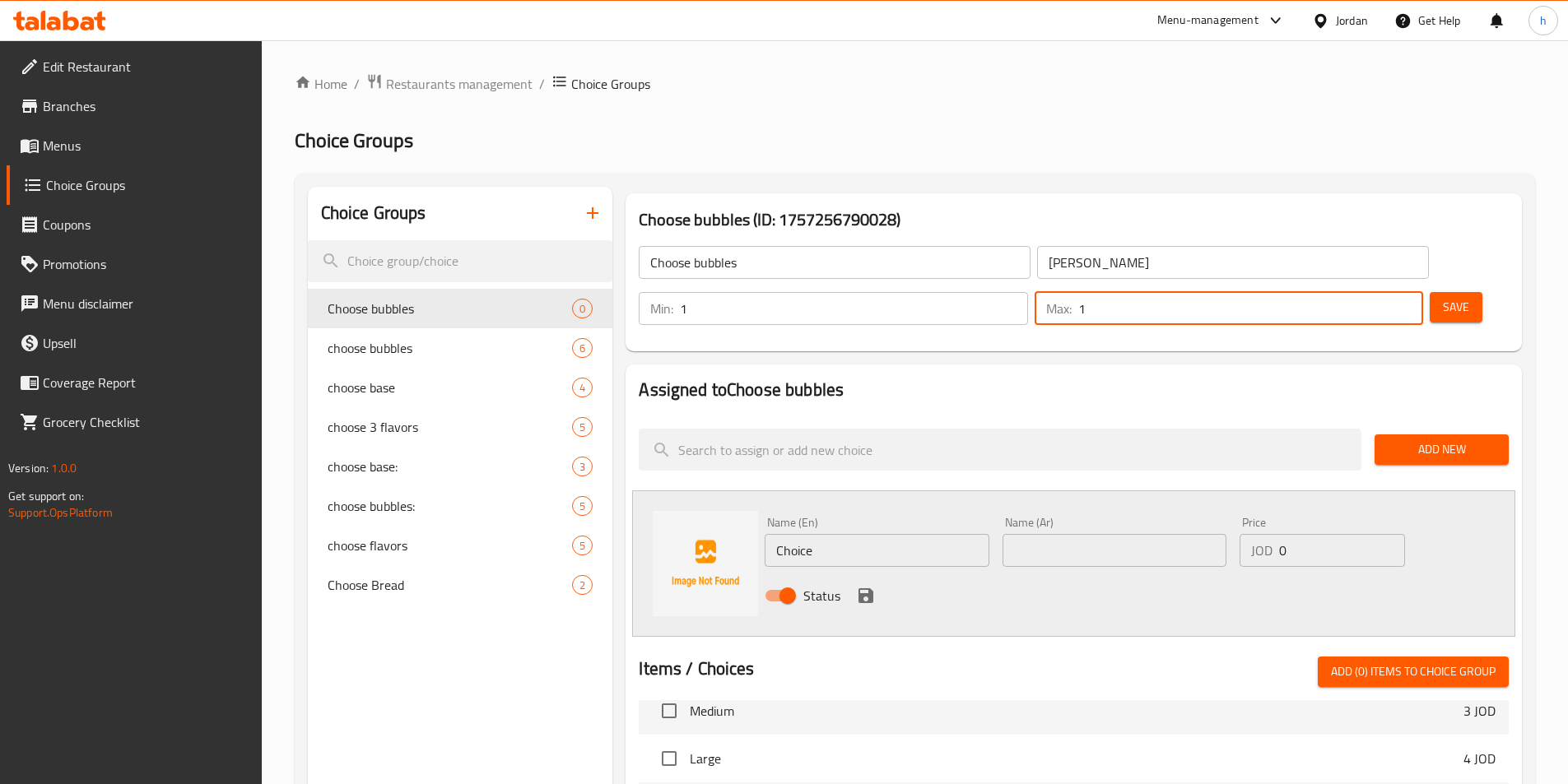
click at [921, 534] on input "Choice" at bounding box center [876, 551] width 224 height 33
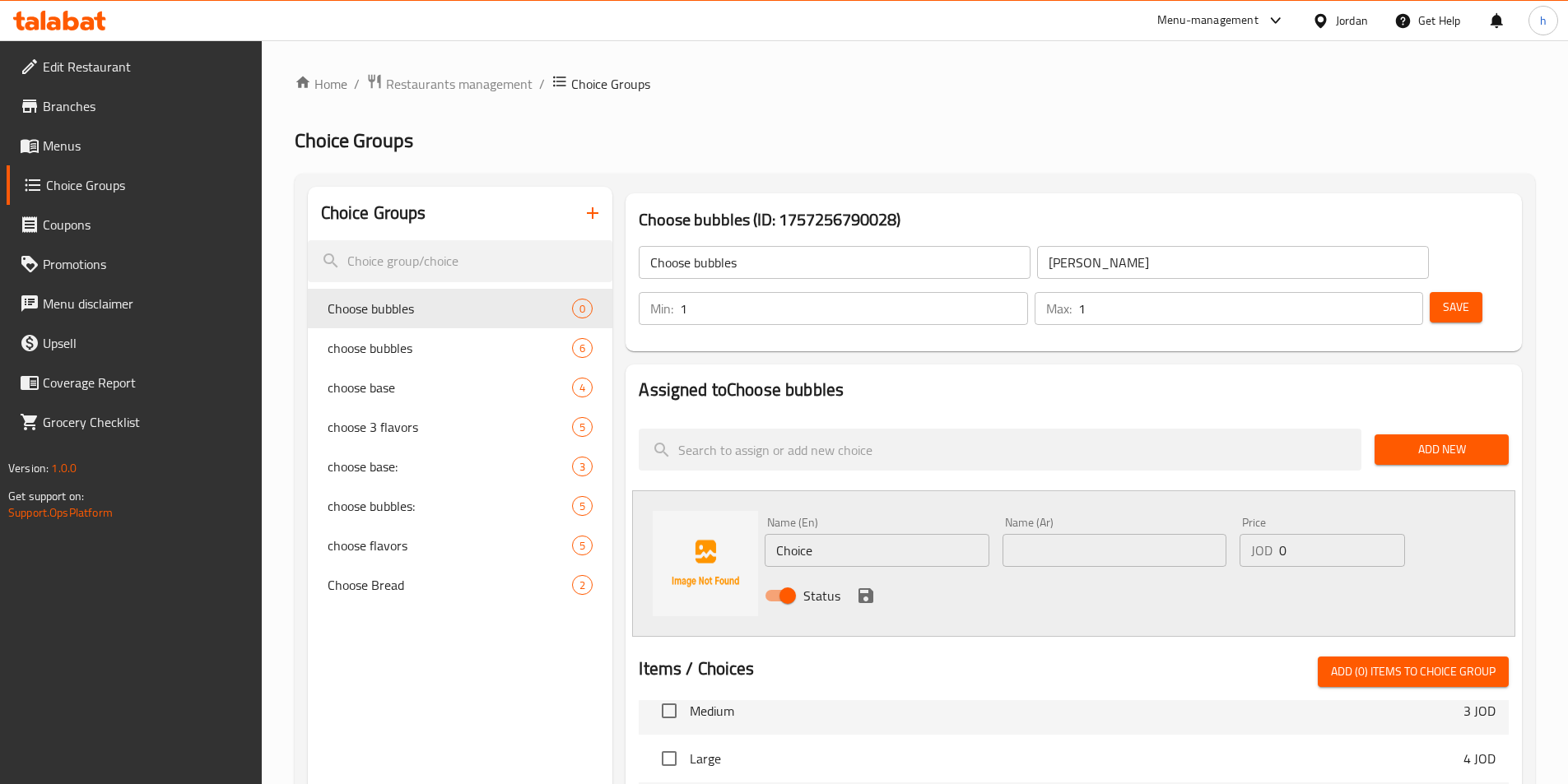
click at [888, 534] on input "Choice" at bounding box center [876, 551] width 224 height 33
paste input "berries"
type input "berries"
click at [871, 588] on icon "save" at bounding box center [866, 595] width 15 height 15
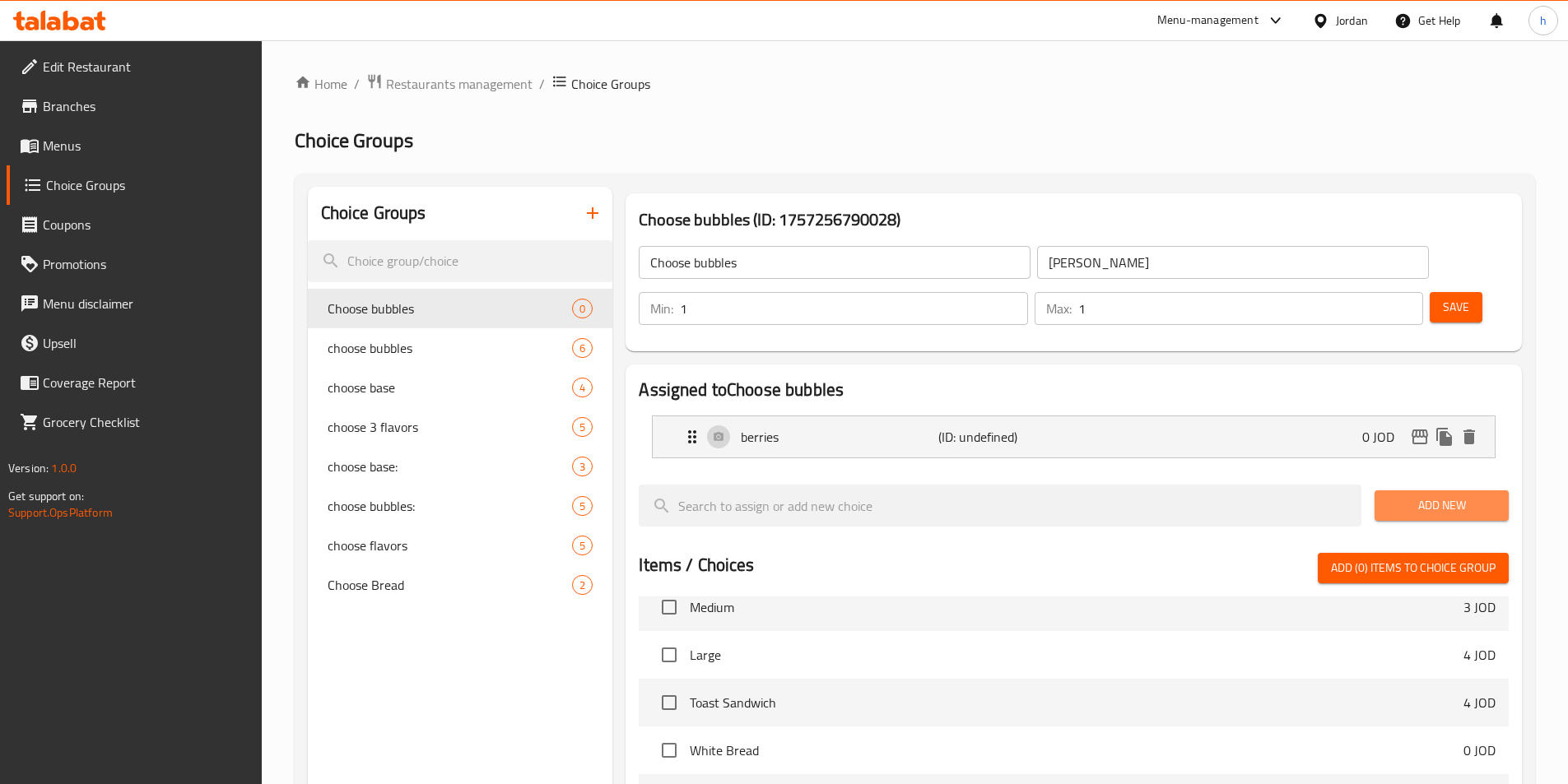
click at [1465, 496] on span "Add New" at bounding box center [1441, 506] width 108 height 21
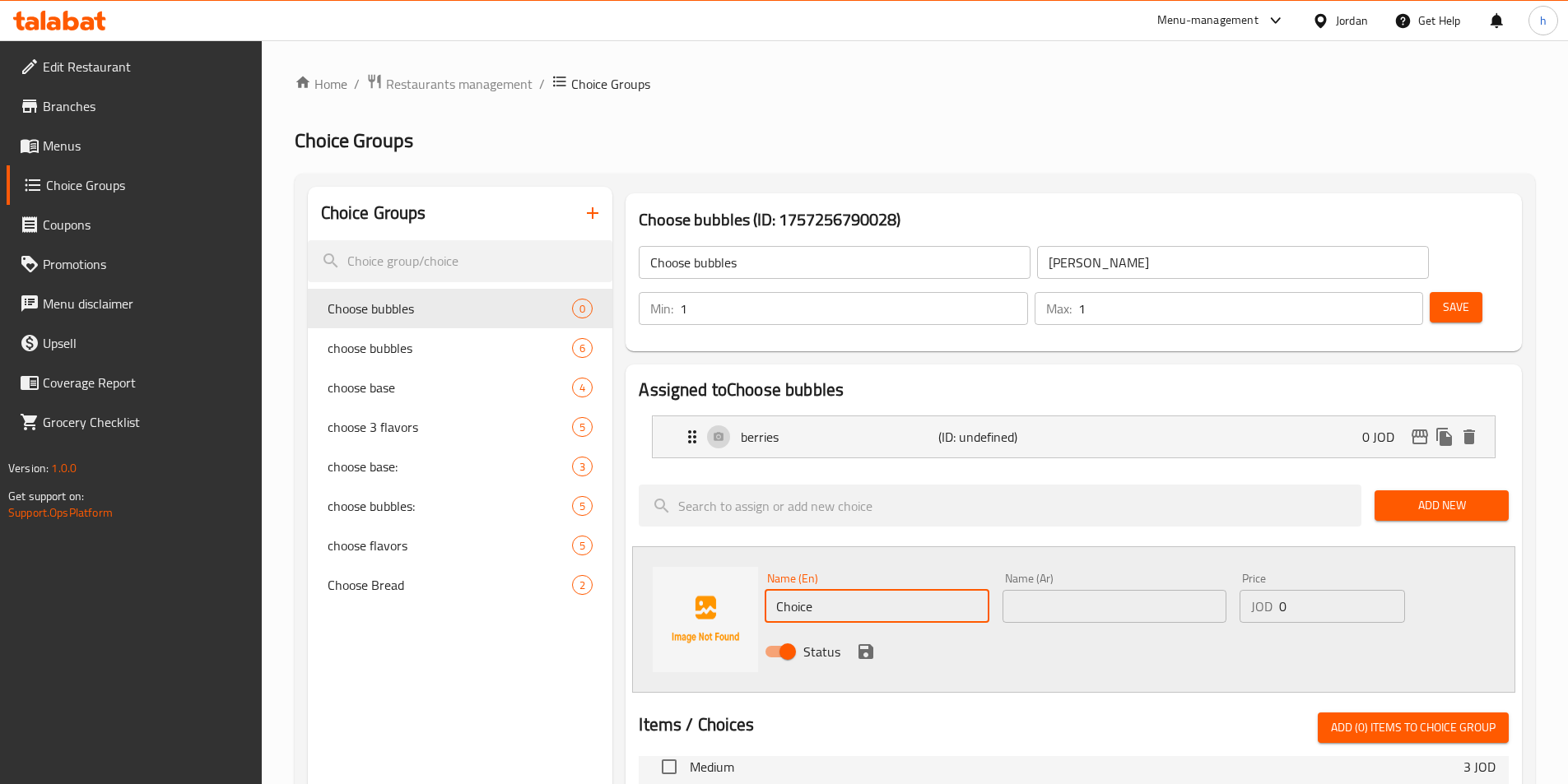
click at [807, 590] on input "Choice" at bounding box center [876, 607] width 224 height 33
paste input "text"
click at [861, 590] on input "text" at bounding box center [876, 607] width 224 height 33
paste input "text"
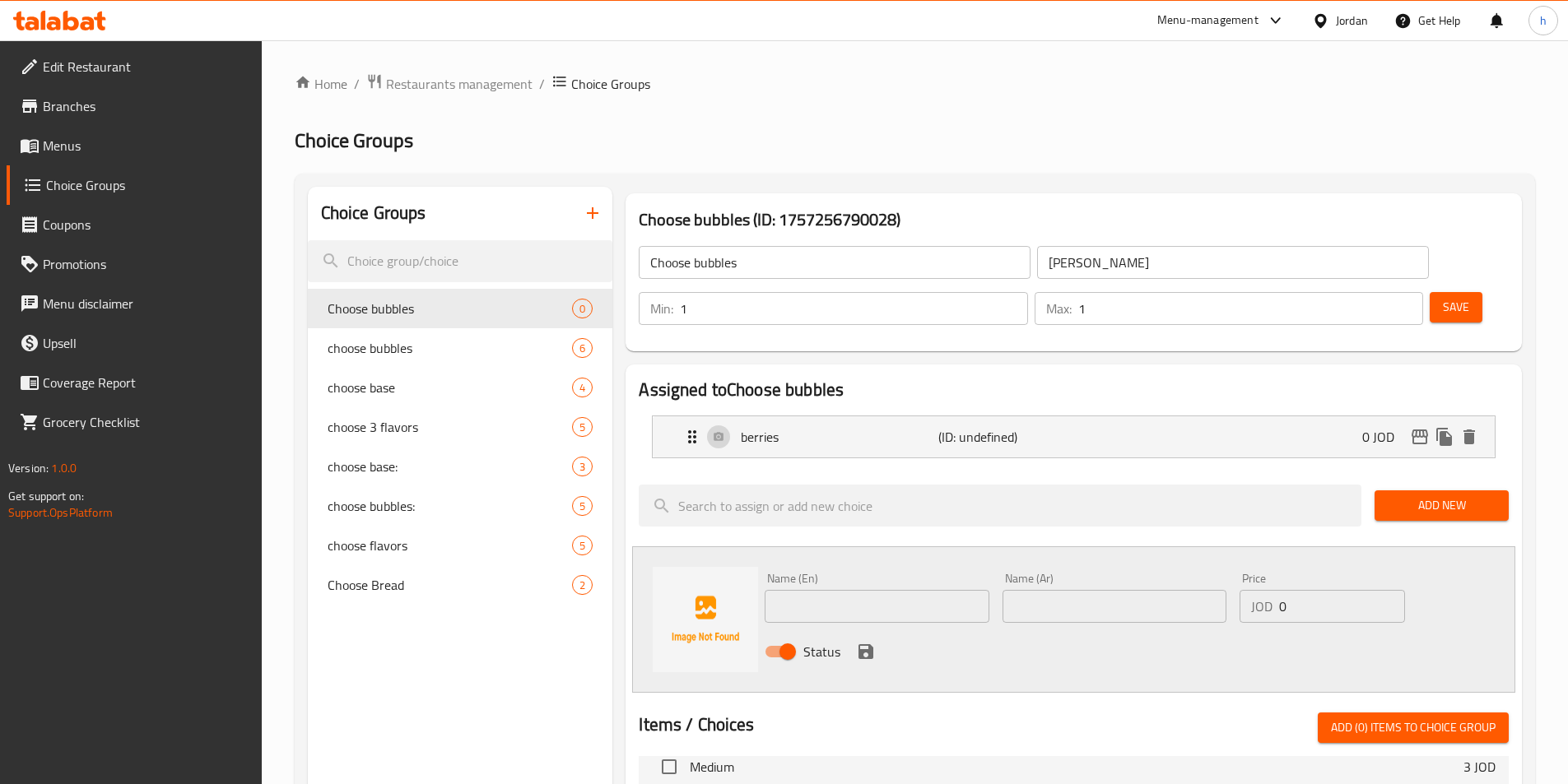
click at [939, 590] on input "text" at bounding box center [876, 607] width 224 height 33
paste input "lemon"
type input "lemon"
click at [784, 628] on div "Name (En) lemon Name (En) Name (Ar) Name (Ar) Price JOD 0 Price Status" at bounding box center [1074, 620] width 883 height 147
click at [864, 642] on icon "save" at bounding box center [866, 651] width 20 height 20
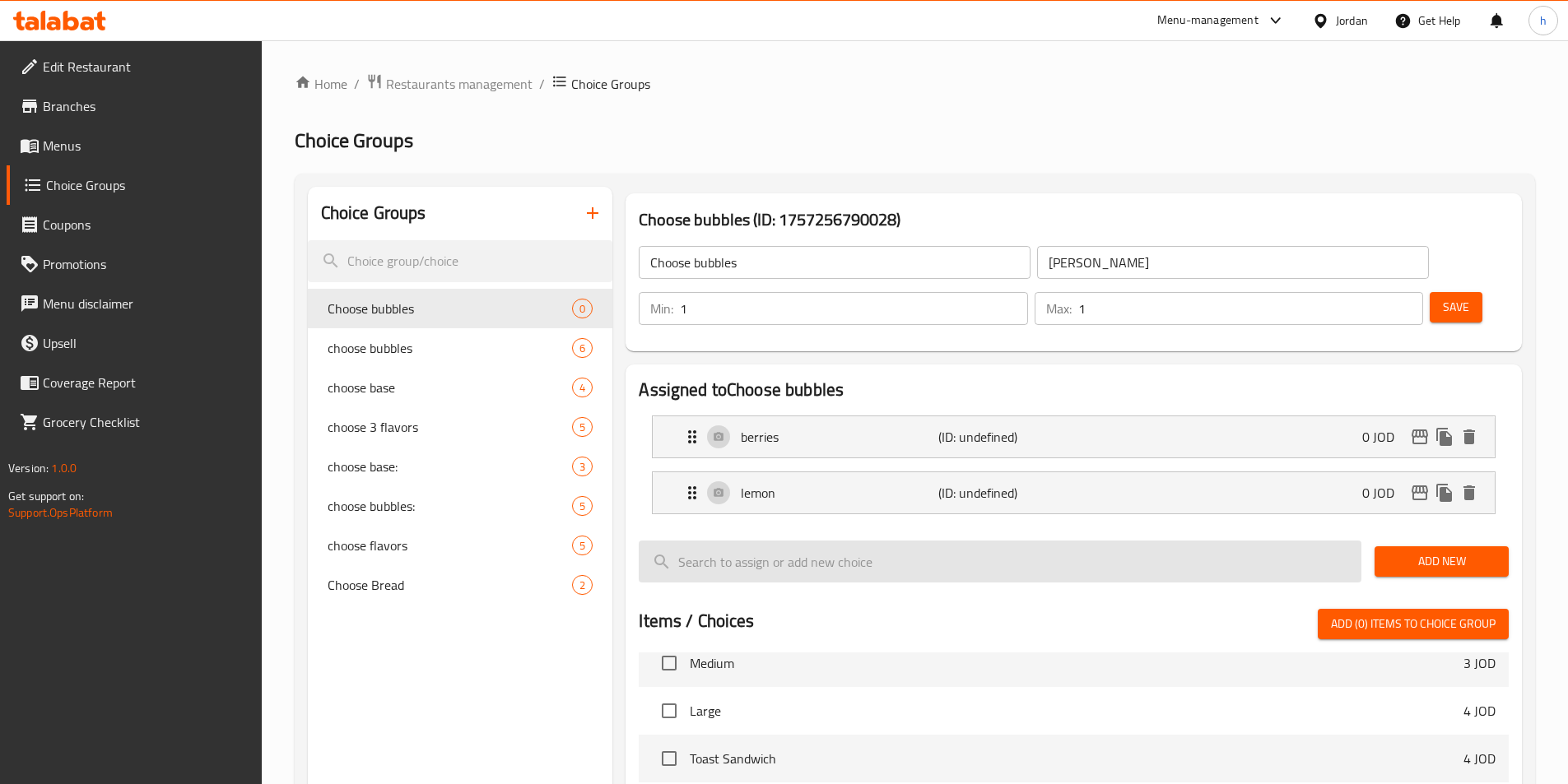
drag, startPoint x: 1413, startPoint y: 510, endPoint x: 1250, endPoint y: 528, distance: 164.0
click at [1411, 552] on span "Add New" at bounding box center [1441, 562] width 108 height 21
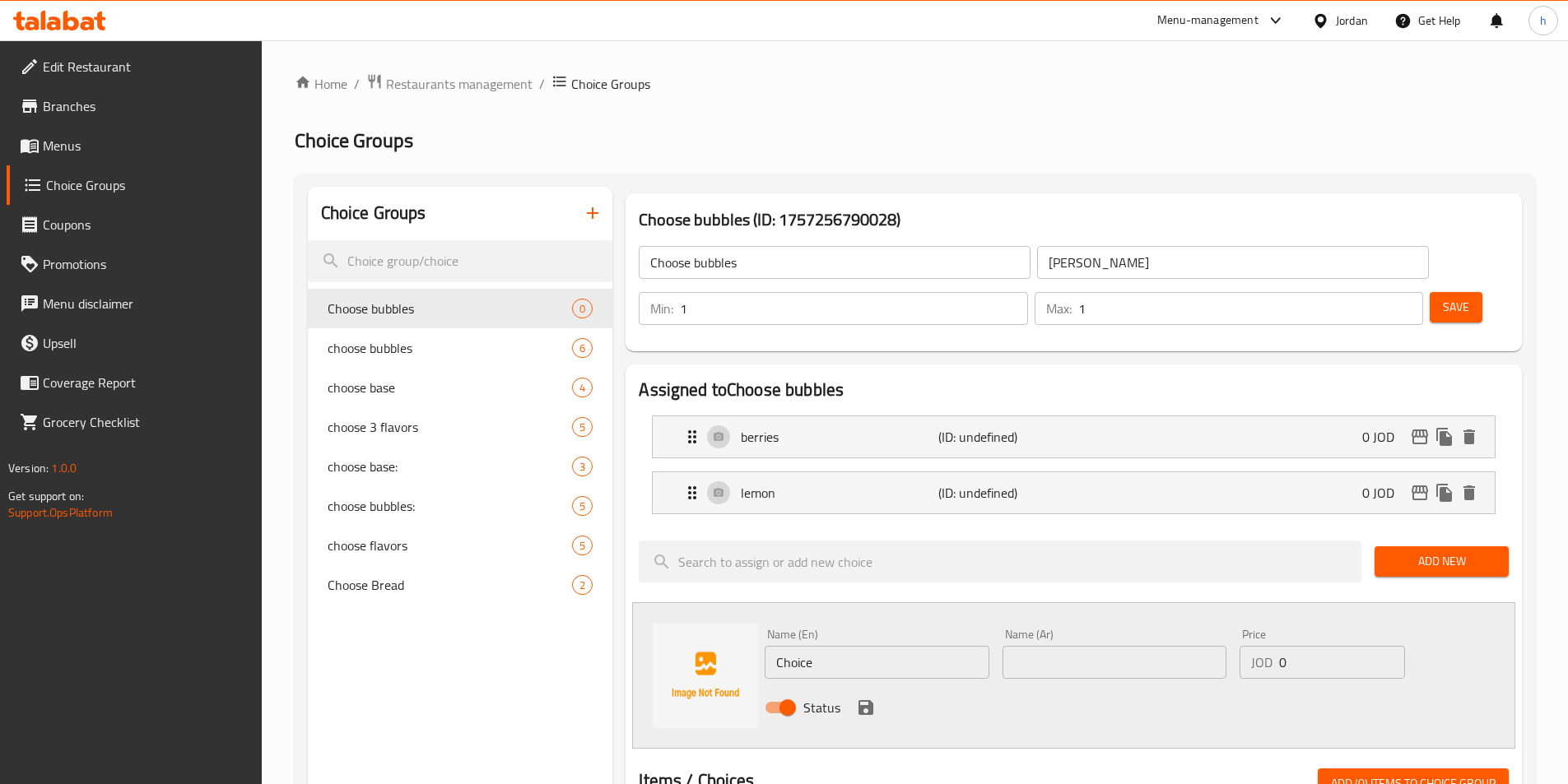
click at [782, 646] on input "Choice" at bounding box center [876, 663] width 224 height 33
paste input "strawberry"
type input "strawberry"
click at [864, 697] on icon "save" at bounding box center [866, 707] width 20 height 20
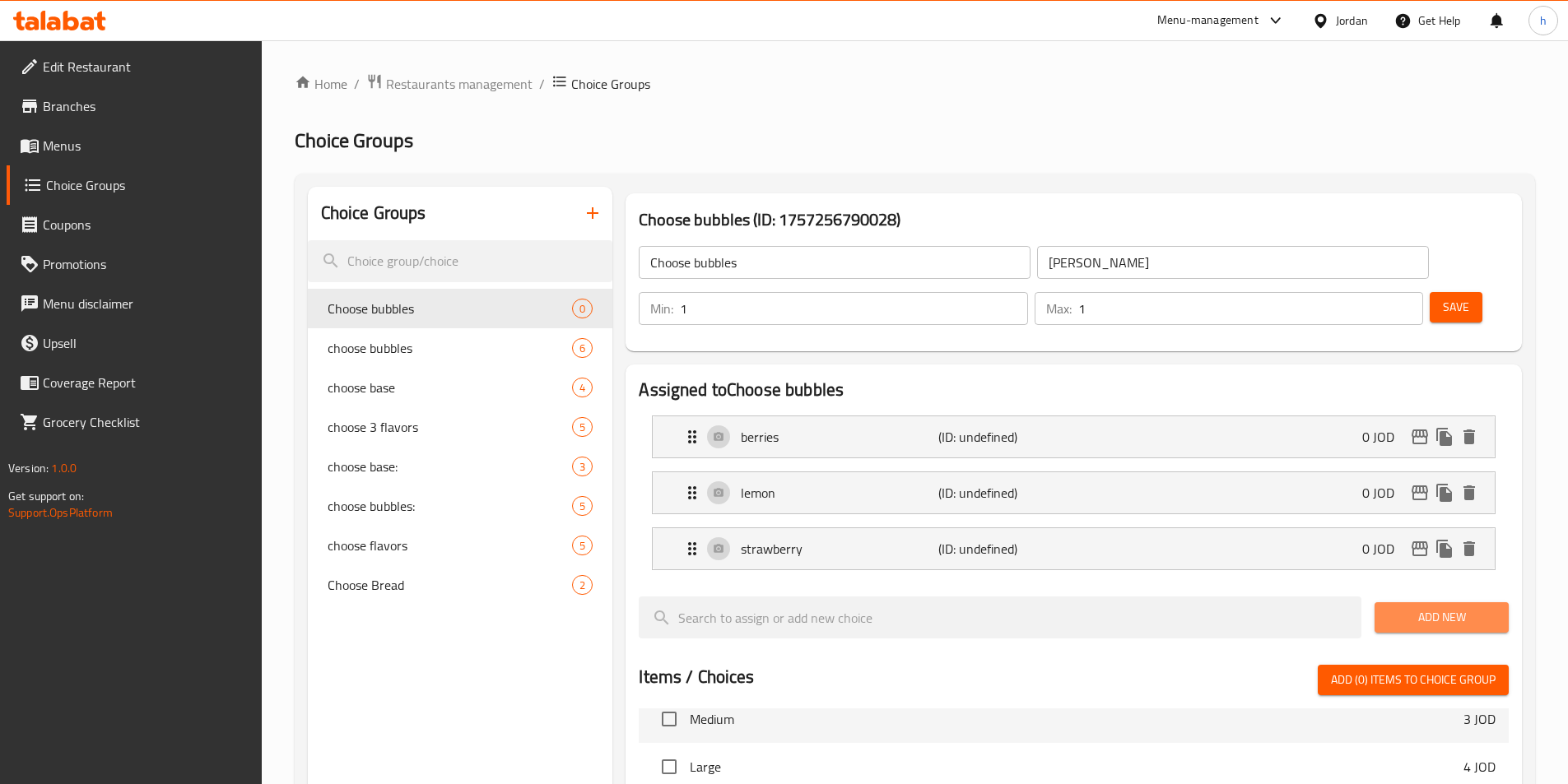
click at [1377, 602] on button "Add New" at bounding box center [1441, 617] width 134 height 31
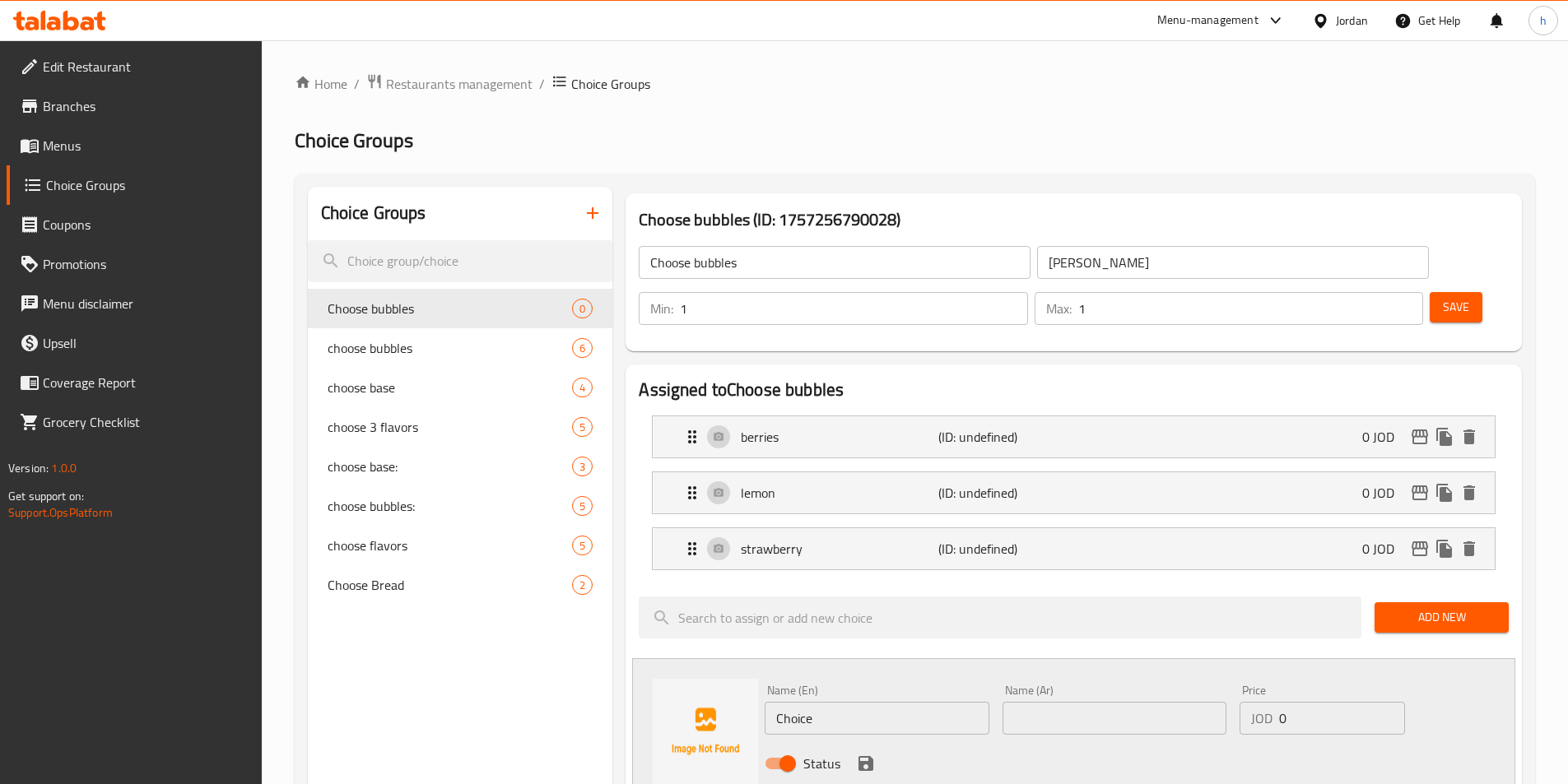
click at [883, 741] on div "Status" at bounding box center [1114, 763] width 713 height 45
click at [885, 702] on input "Choice" at bounding box center [876, 718] width 224 height 33
paste input "mocha"
type input "mocha"
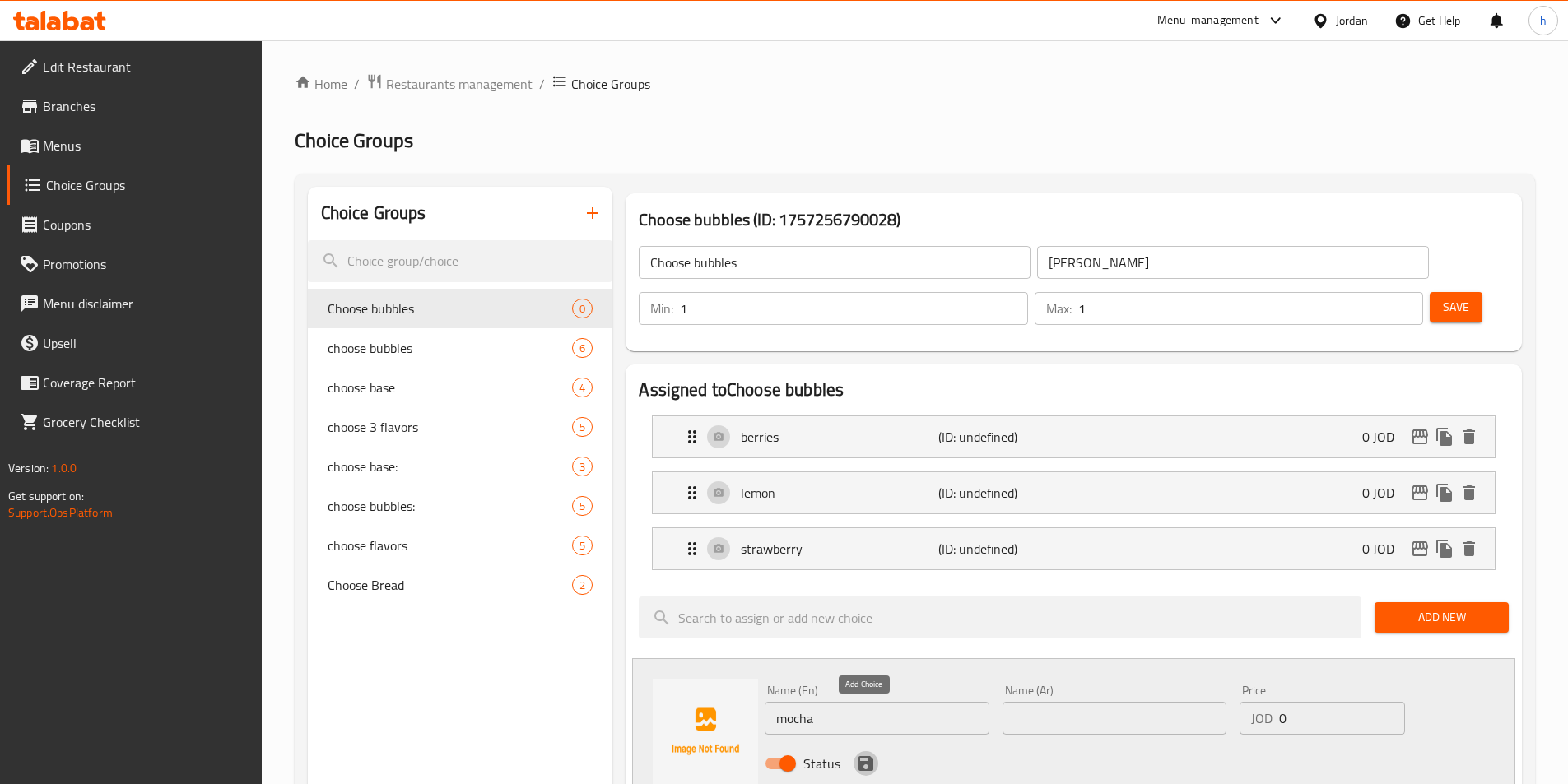
click at [865, 753] on icon "save" at bounding box center [866, 763] width 20 height 20
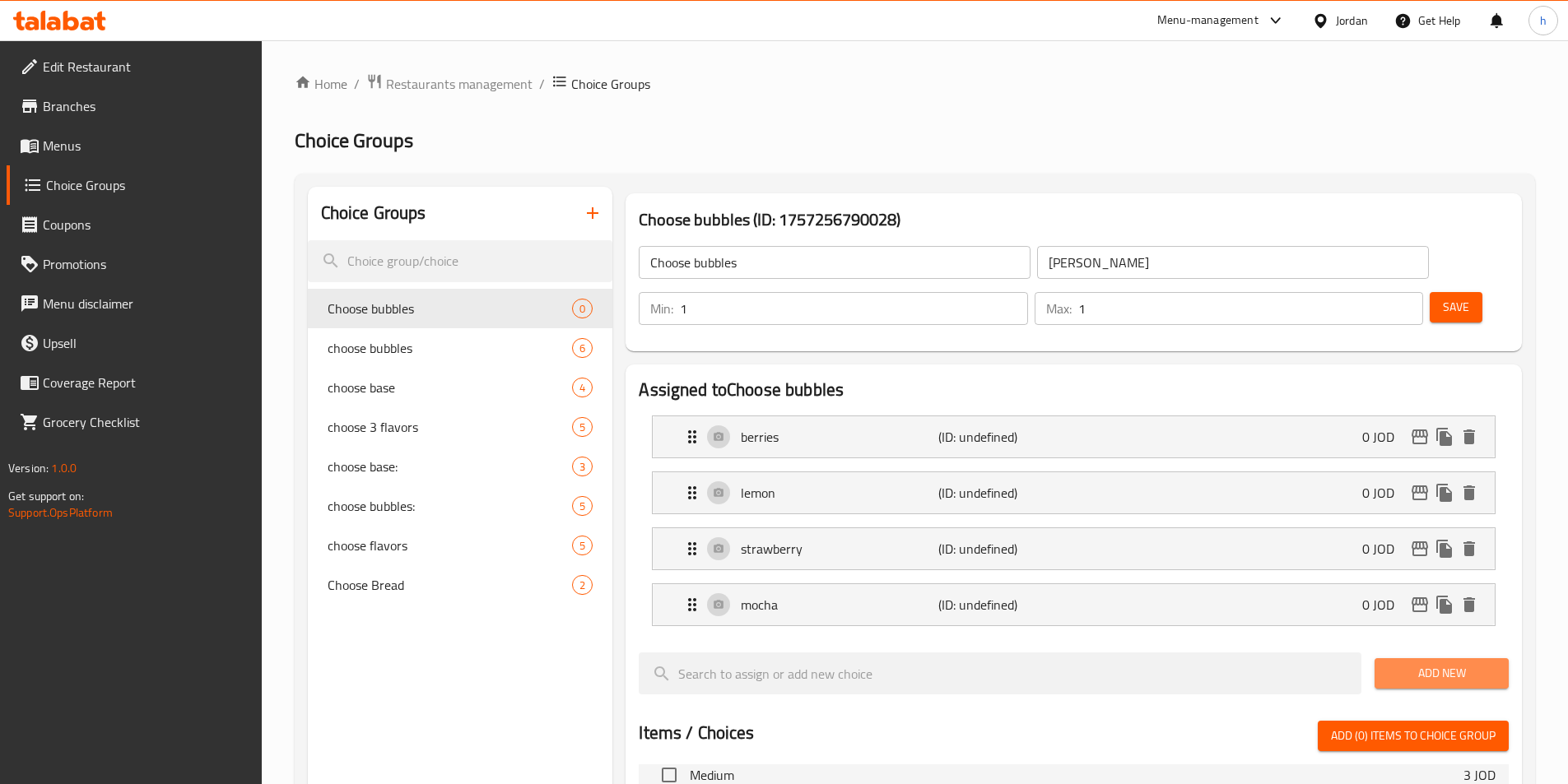
click at [1467, 658] on button "Add New" at bounding box center [1441, 673] width 134 height 31
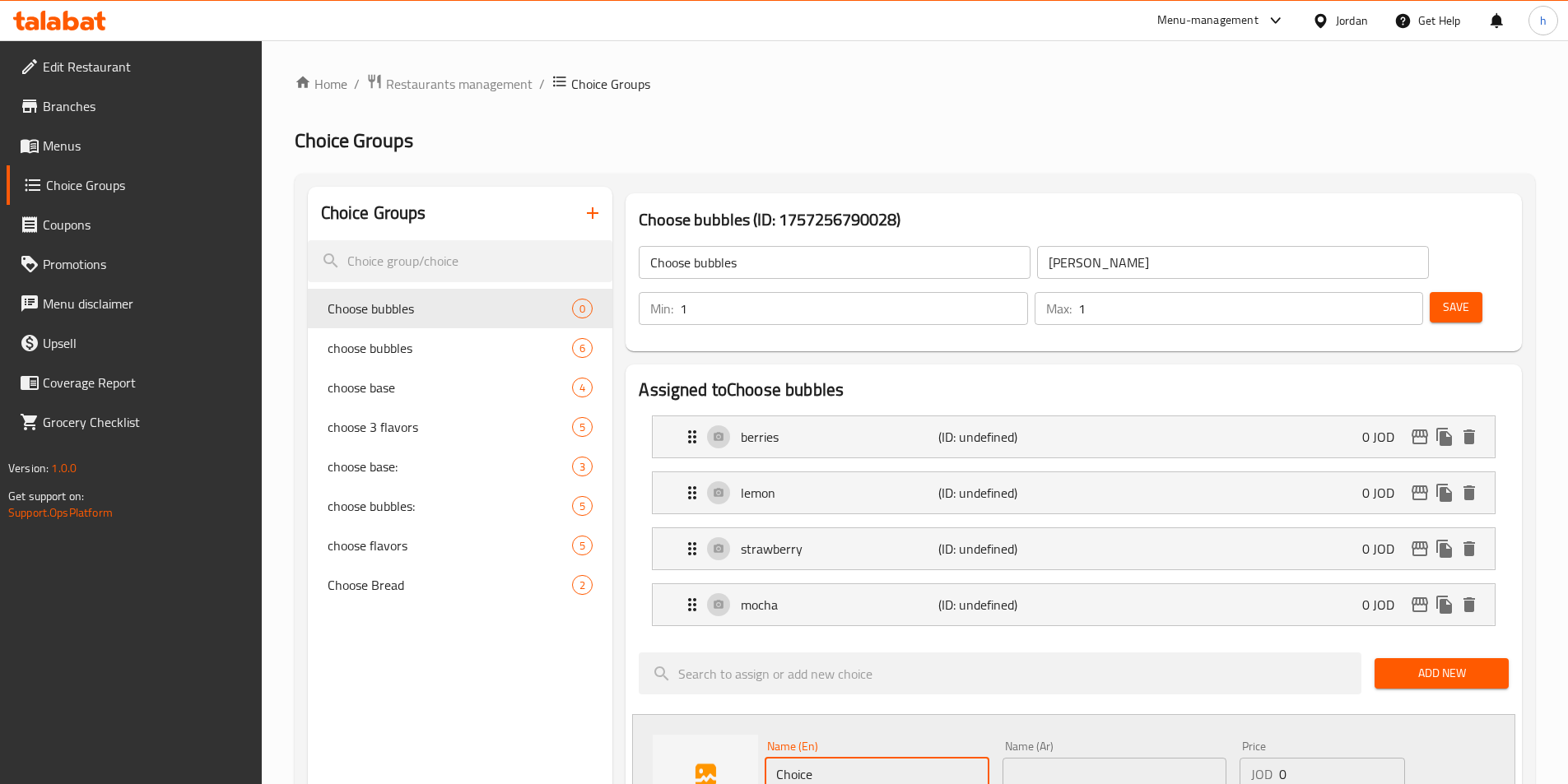
click at [887, 758] on input "Choice" at bounding box center [876, 774] width 224 height 33
paste input "pomogranat"
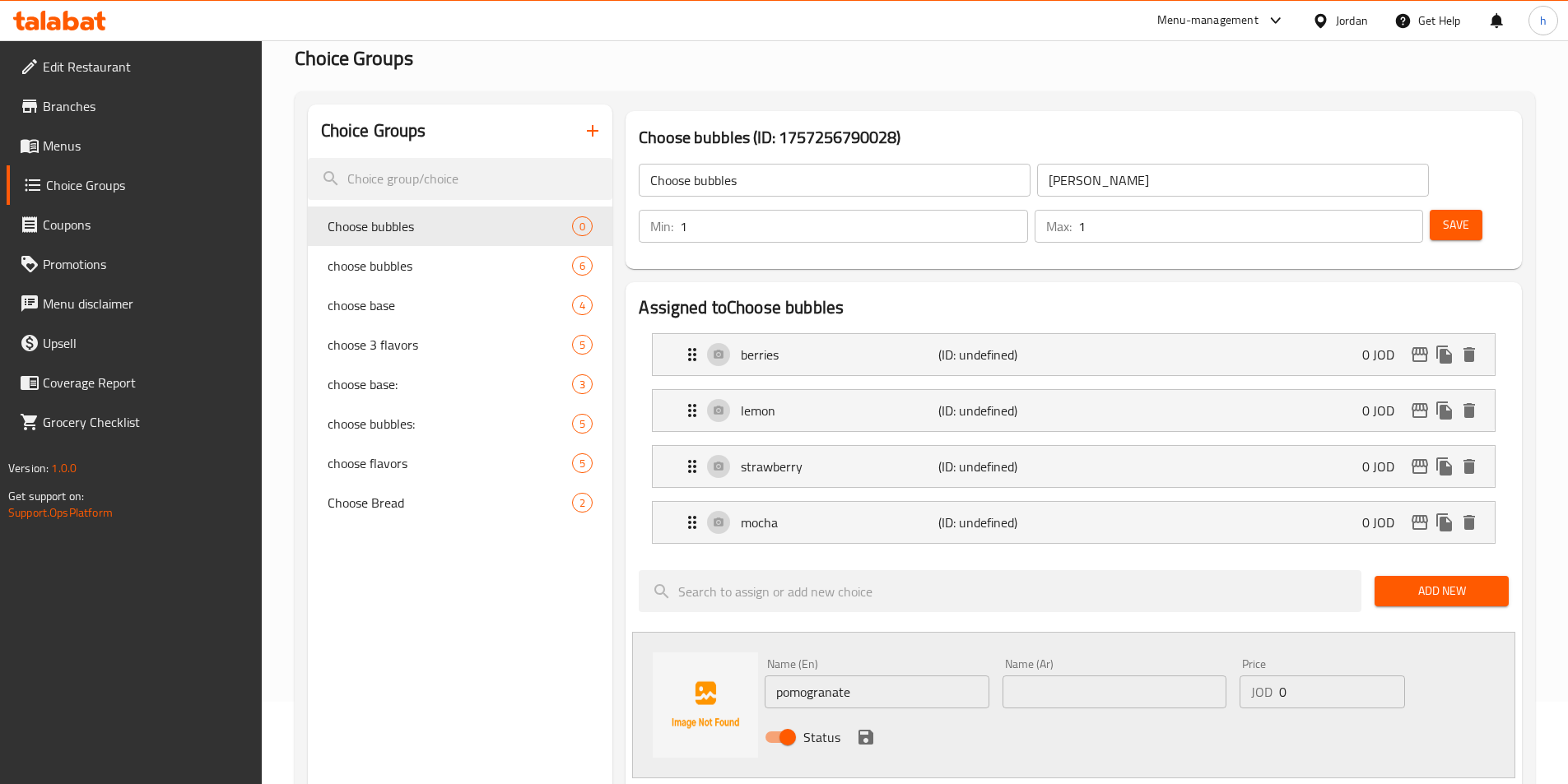
click at [883, 715] on div "Status" at bounding box center [1114, 737] width 713 height 45
click at [879, 715] on div "Status" at bounding box center [1114, 737] width 713 height 45
click at [864, 727] on icon "save" at bounding box center [866, 737] width 20 height 20
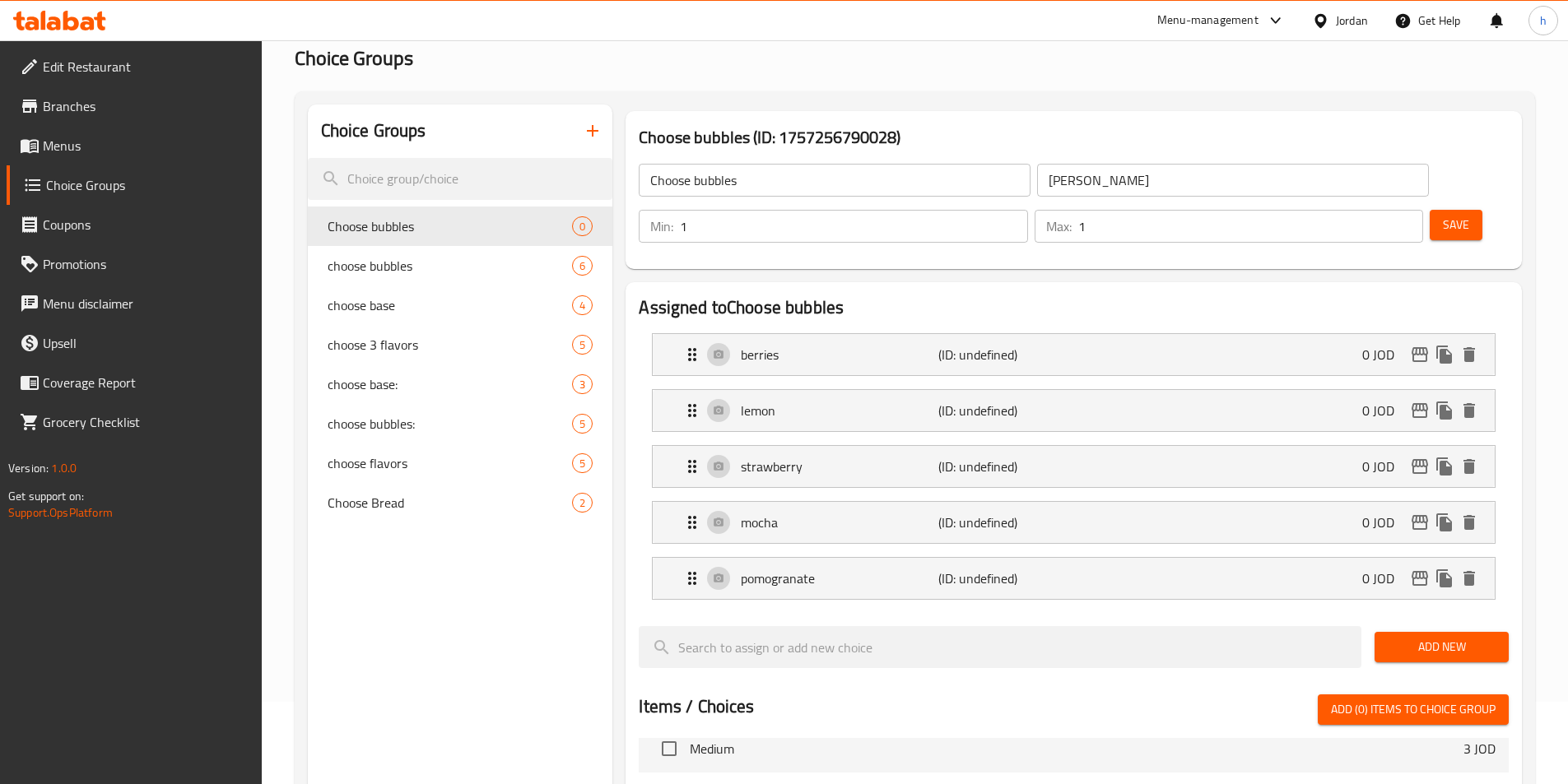
click at [765, 327] on li "berries (ID: undefined) 0 JOD Name (En) berries Name (En) Name (Ar) Name (Ar) P…" at bounding box center [1073, 355] width 870 height 56
click at [770, 344] on p "berries" at bounding box center [839, 354] width 197 height 20
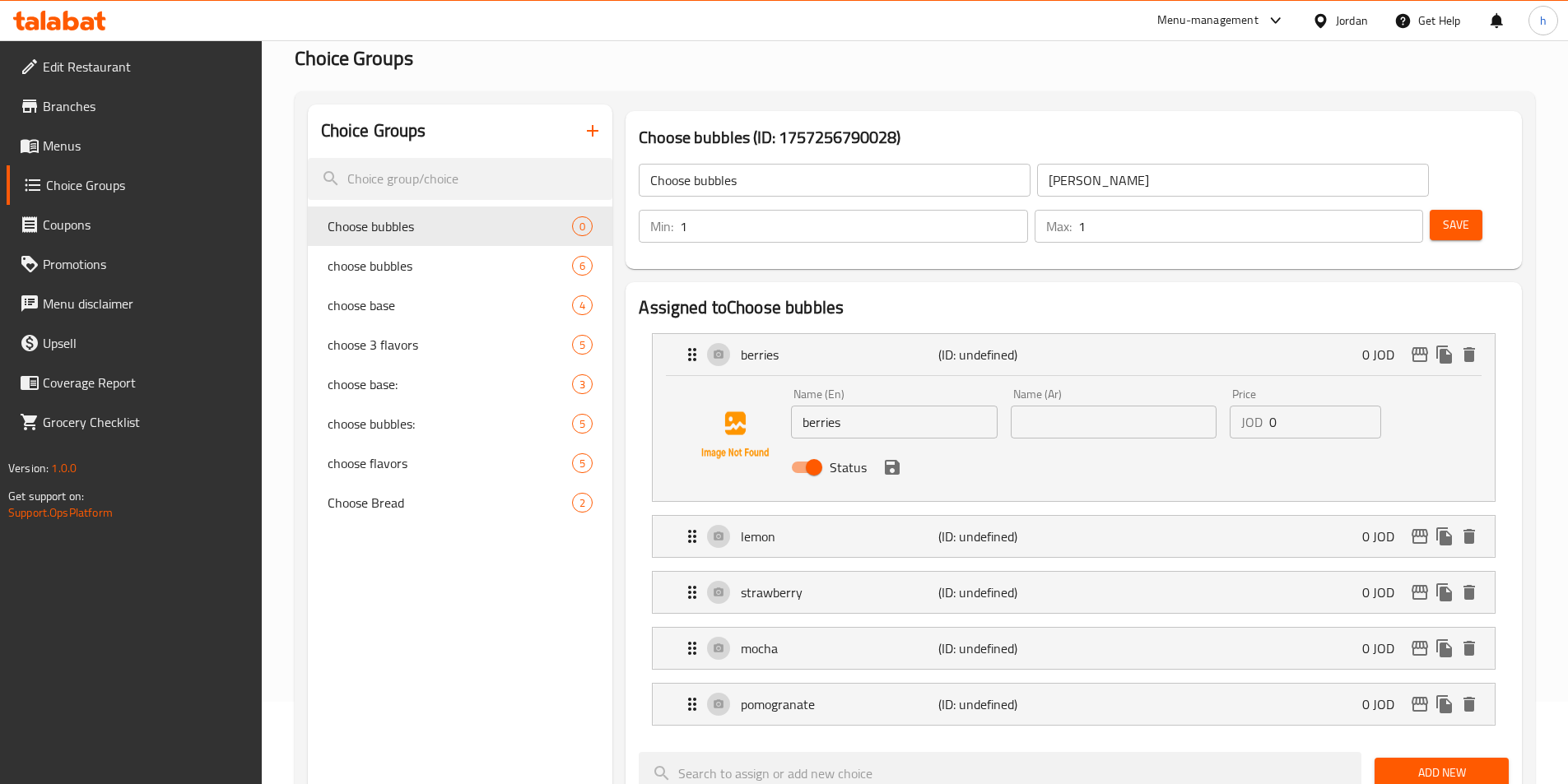
click at [820, 406] on input "berries" at bounding box center [893, 422] width 206 height 33
click at [1143, 406] on input "text" at bounding box center [1113, 422] width 206 height 33
paste input "التوت"
click at [896, 460] on icon "save" at bounding box center [892, 467] width 15 height 15
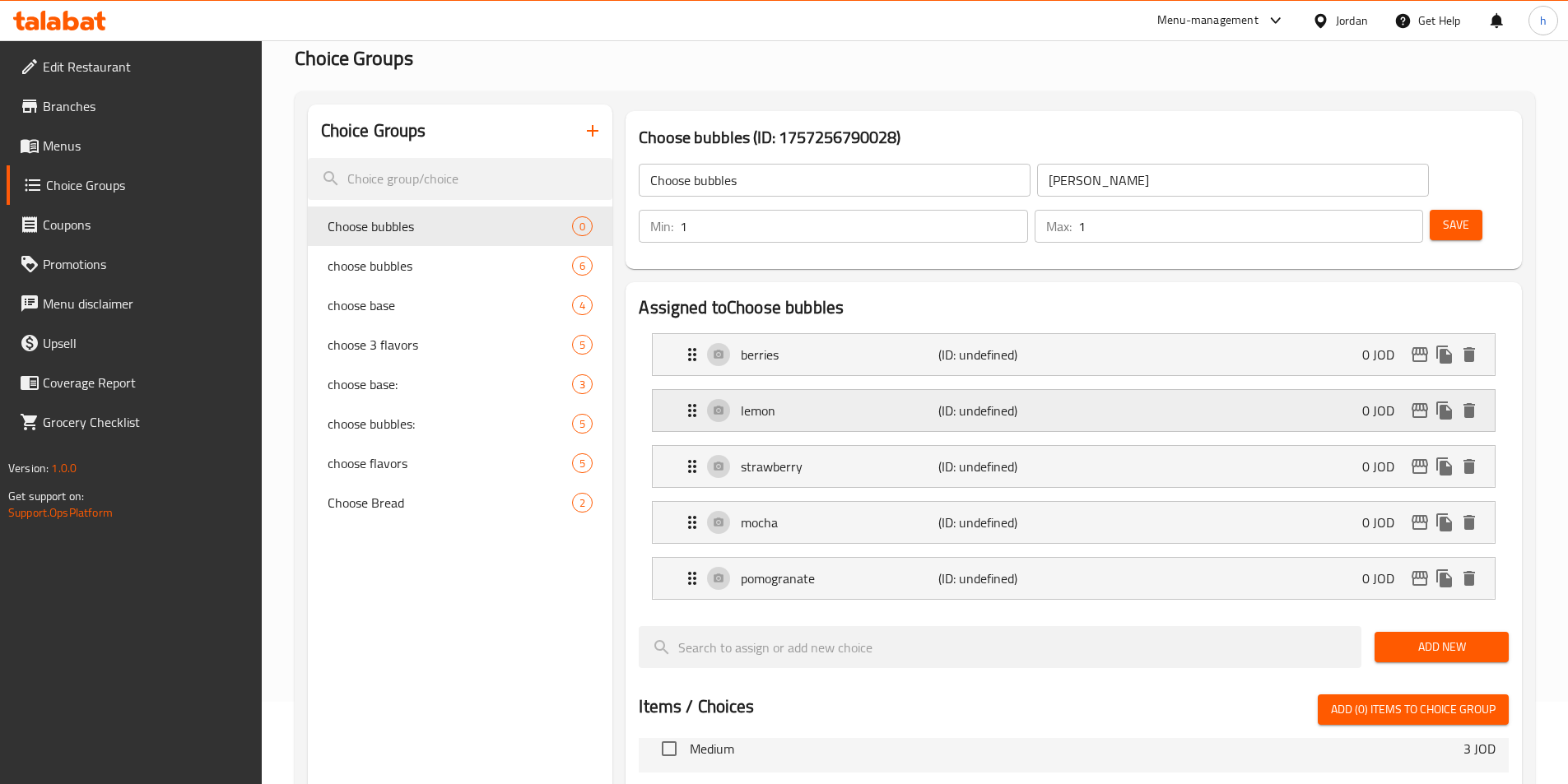
click at [876, 400] on p "lemon" at bounding box center [839, 410] width 197 height 20
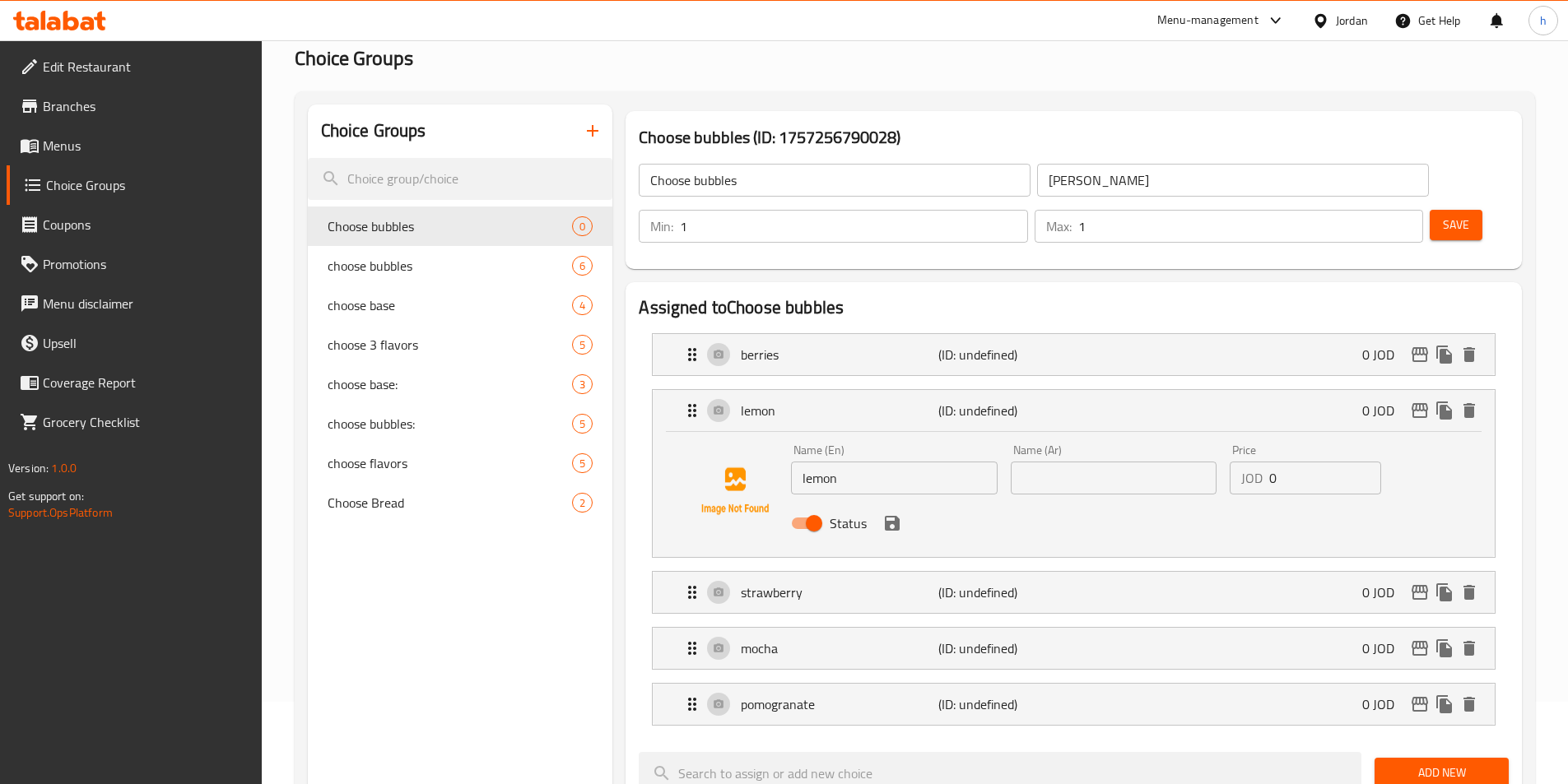
click at [1068, 461] on input "text" at bounding box center [1113, 478] width 206 height 33
paste input "ليمون"
click at [896, 516] on icon "save" at bounding box center [892, 523] width 15 height 15
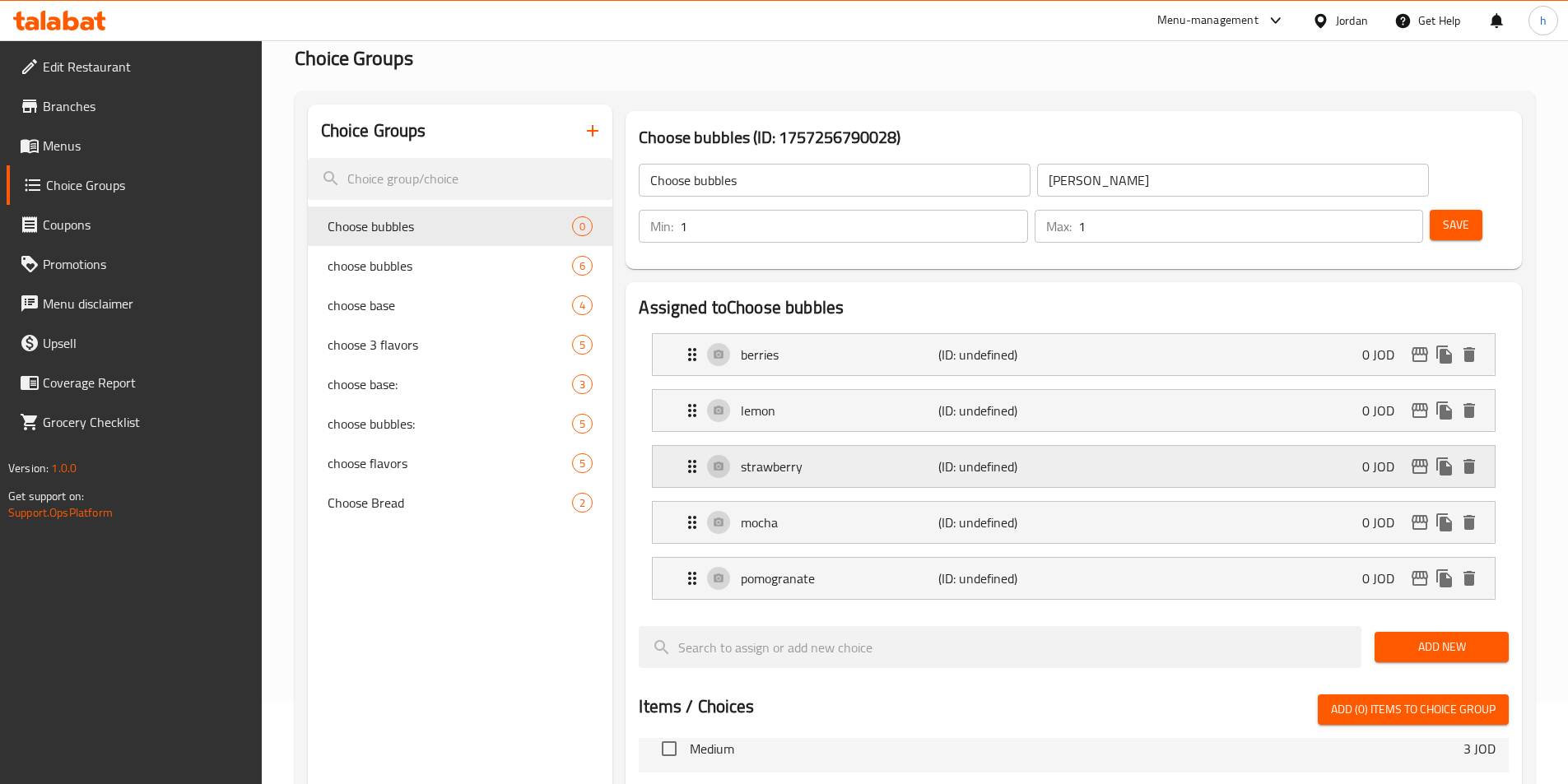
click at [859, 456] on p "strawberry" at bounding box center [839, 466] width 197 height 20
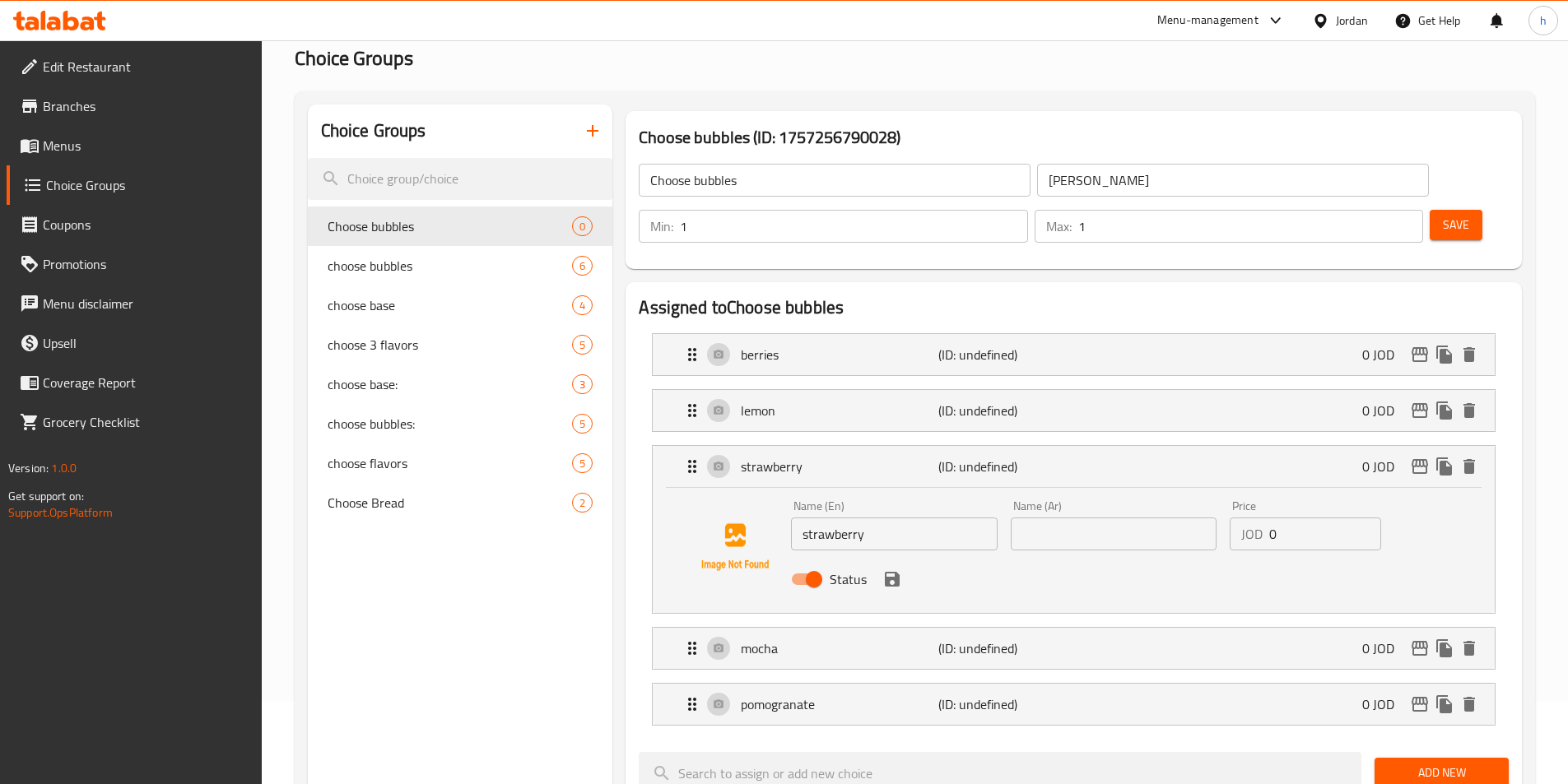
click at [1073, 517] on input "text" at bounding box center [1113, 534] width 206 height 33
paste input "الفراولة"
click at [889, 572] on icon "save" at bounding box center [892, 579] width 15 height 15
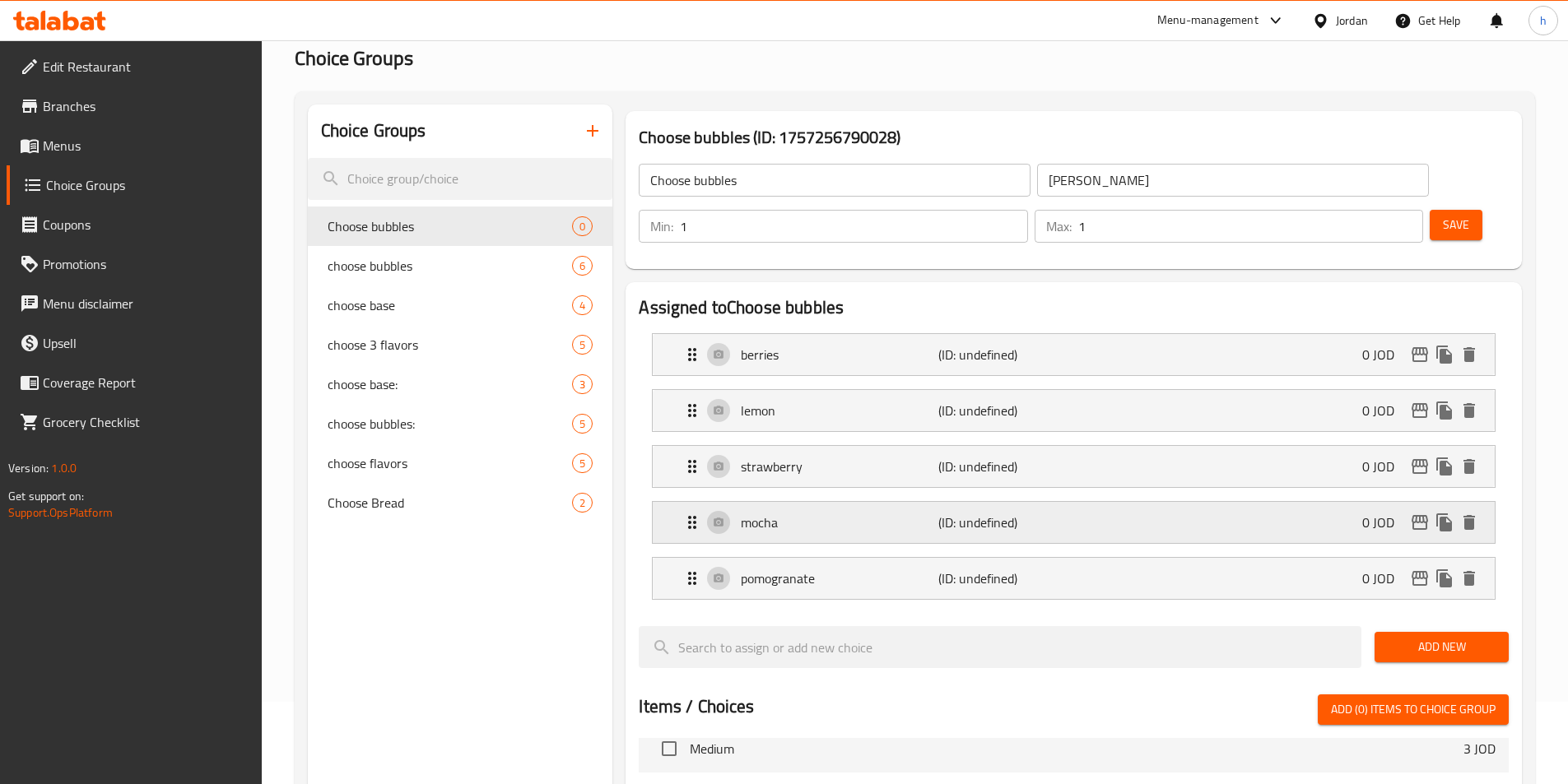
click at [900, 502] on div "mocha (ID: undefined) 0 JOD" at bounding box center [1078, 522] width 792 height 41
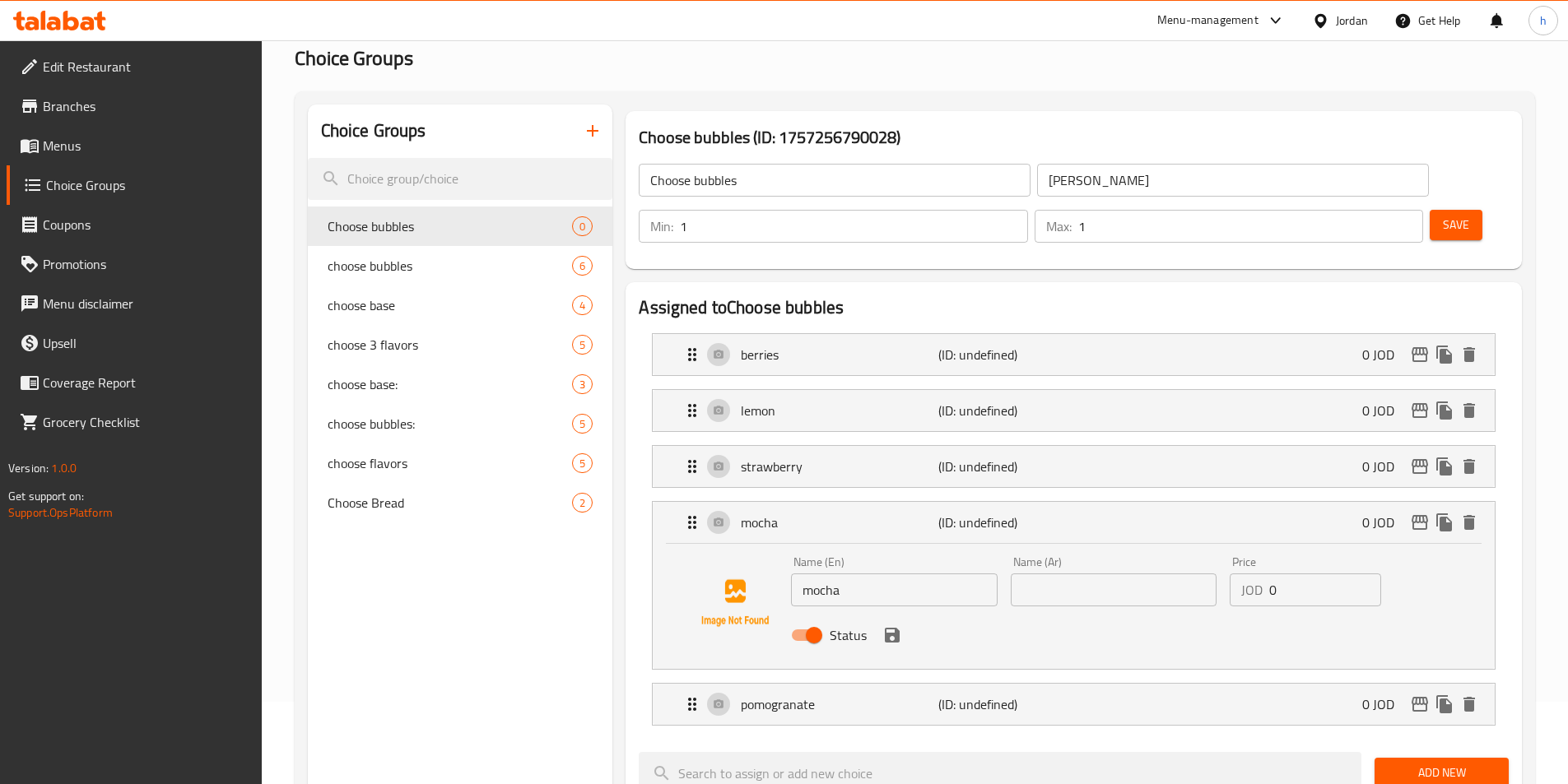
click at [1056, 573] on input "text" at bounding box center [1113, 590] width 206 height 33
paste input "موكا"
click at [889, 628] on icon "save" at bounding box center [892, 635] width 15 height 15
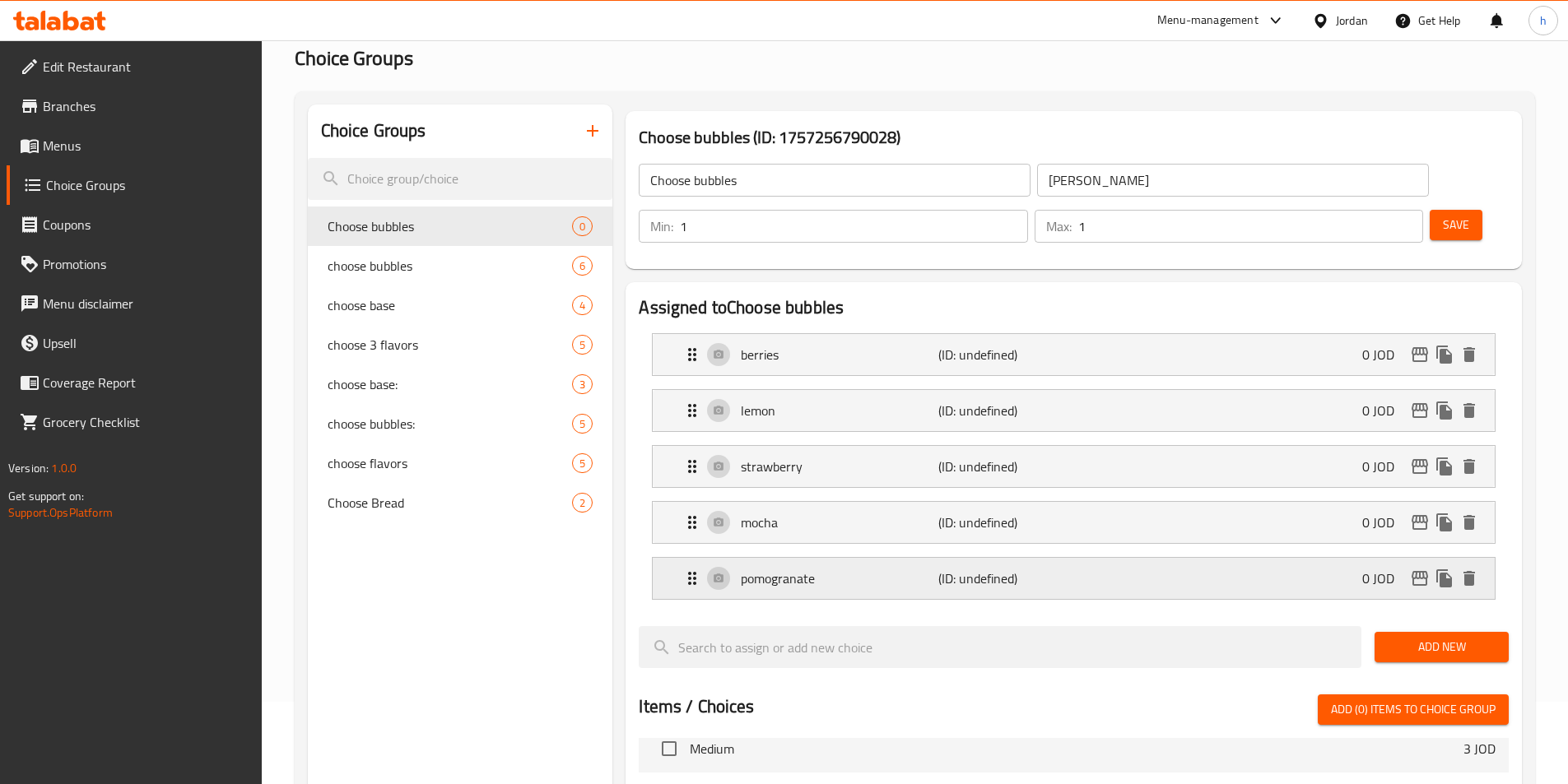
click at [978, 568] on p "(ID: undefined)" at bounding box center [1004, 578] width 132 height 20
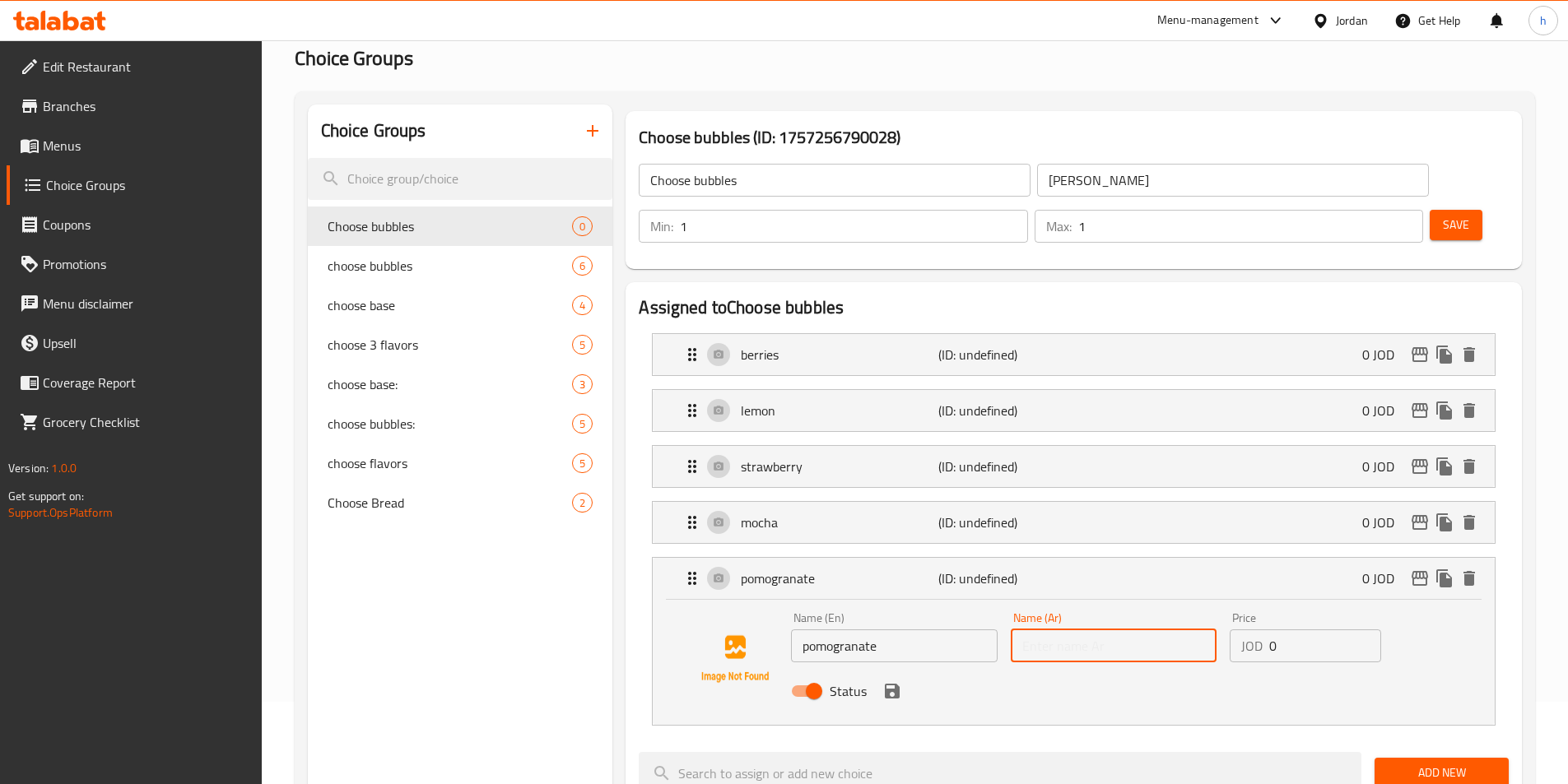
click at [1044, 629] on input "text" at bounding box center [1113, 646] width 206 height 33
paste input "الرمان"
click at [888, 683] on icon "save" at bounding box center [892, 690] width 15 height 15
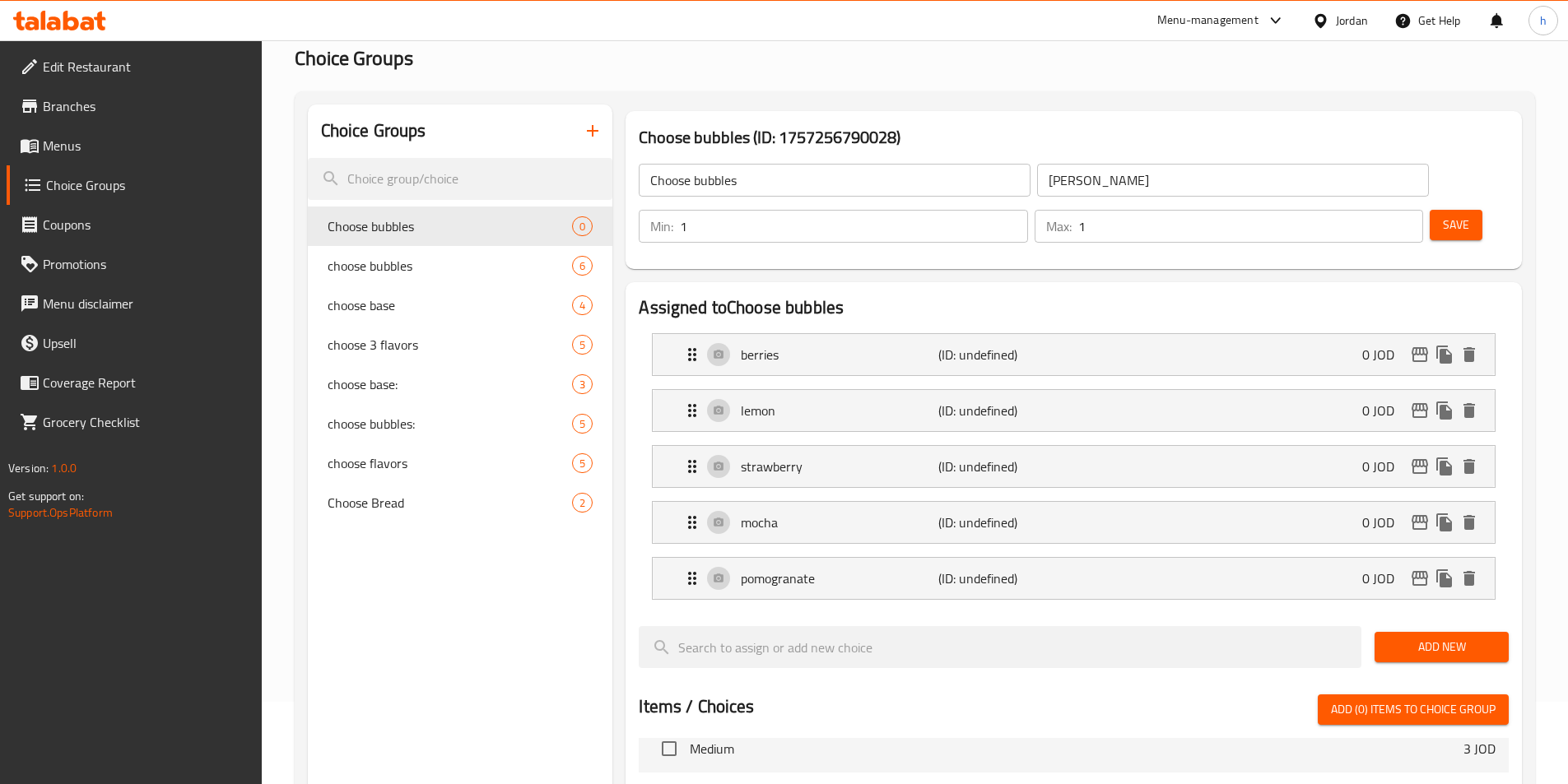
click at [1430, 210] on button "Save" at bounding box center [1456, 225] width 52 height 31
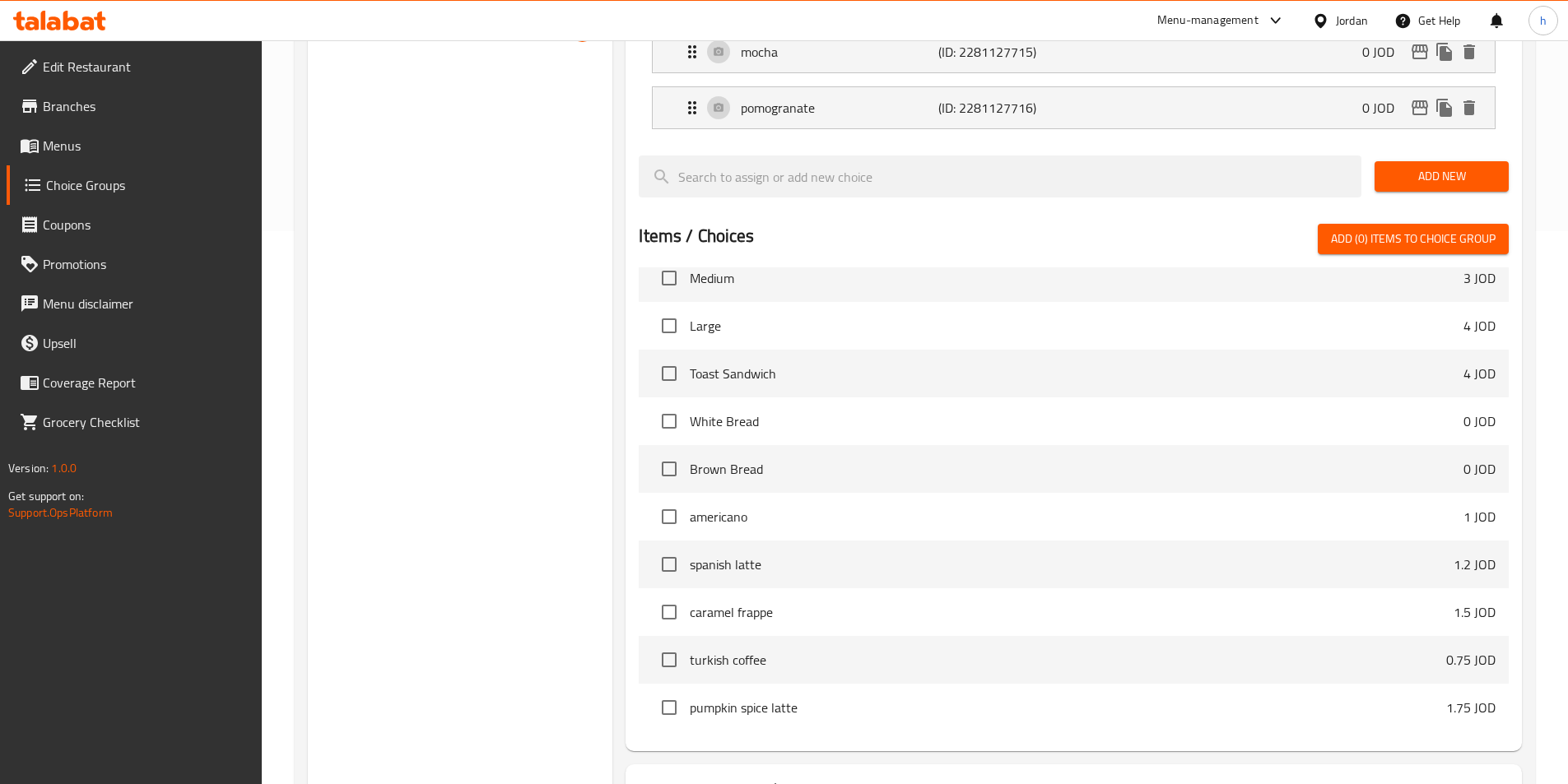
scroll to position [642, 0]
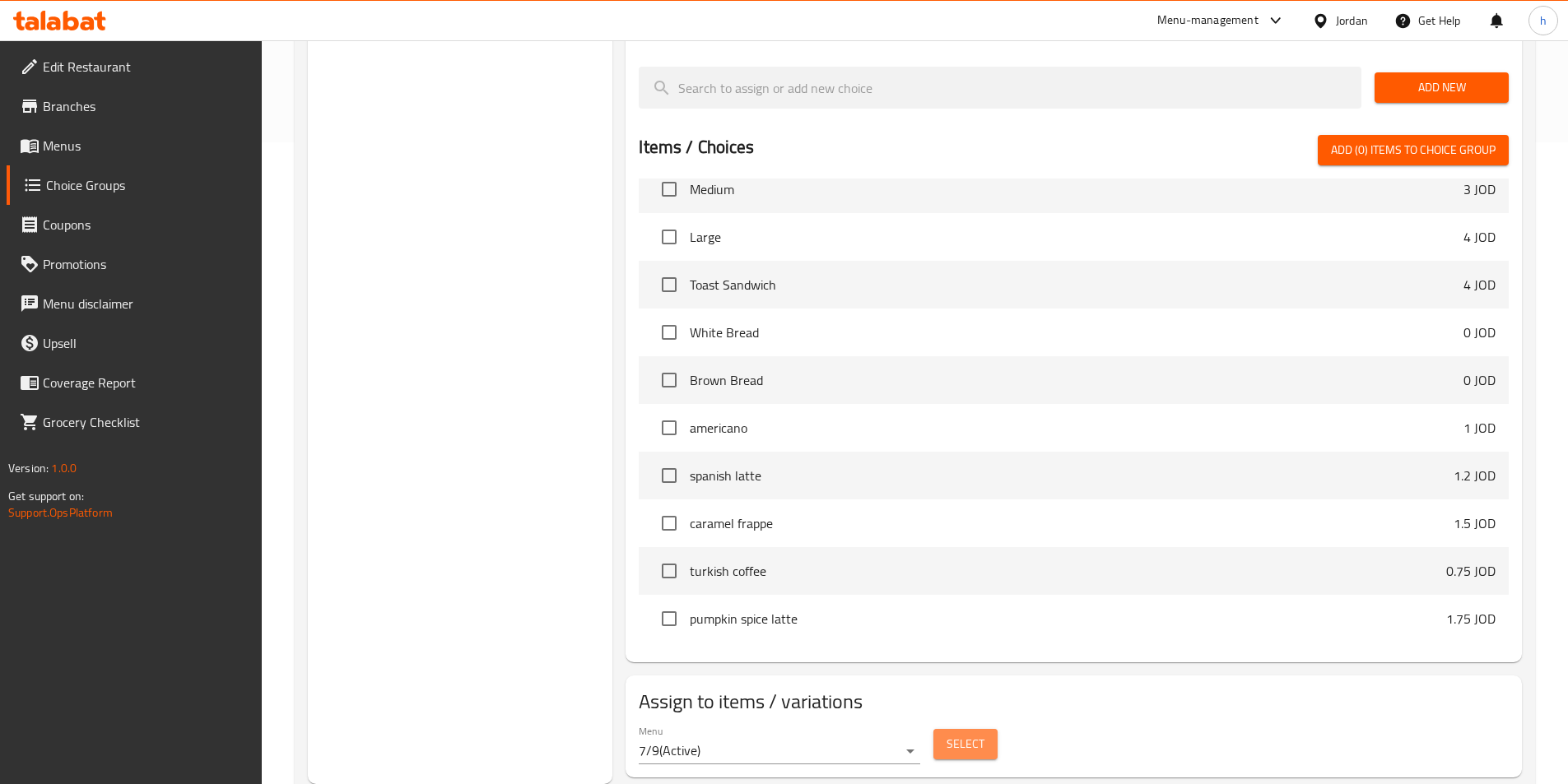
click at [989, 729] on button "Select" at bounding box center [965, 744] width 64 height 31
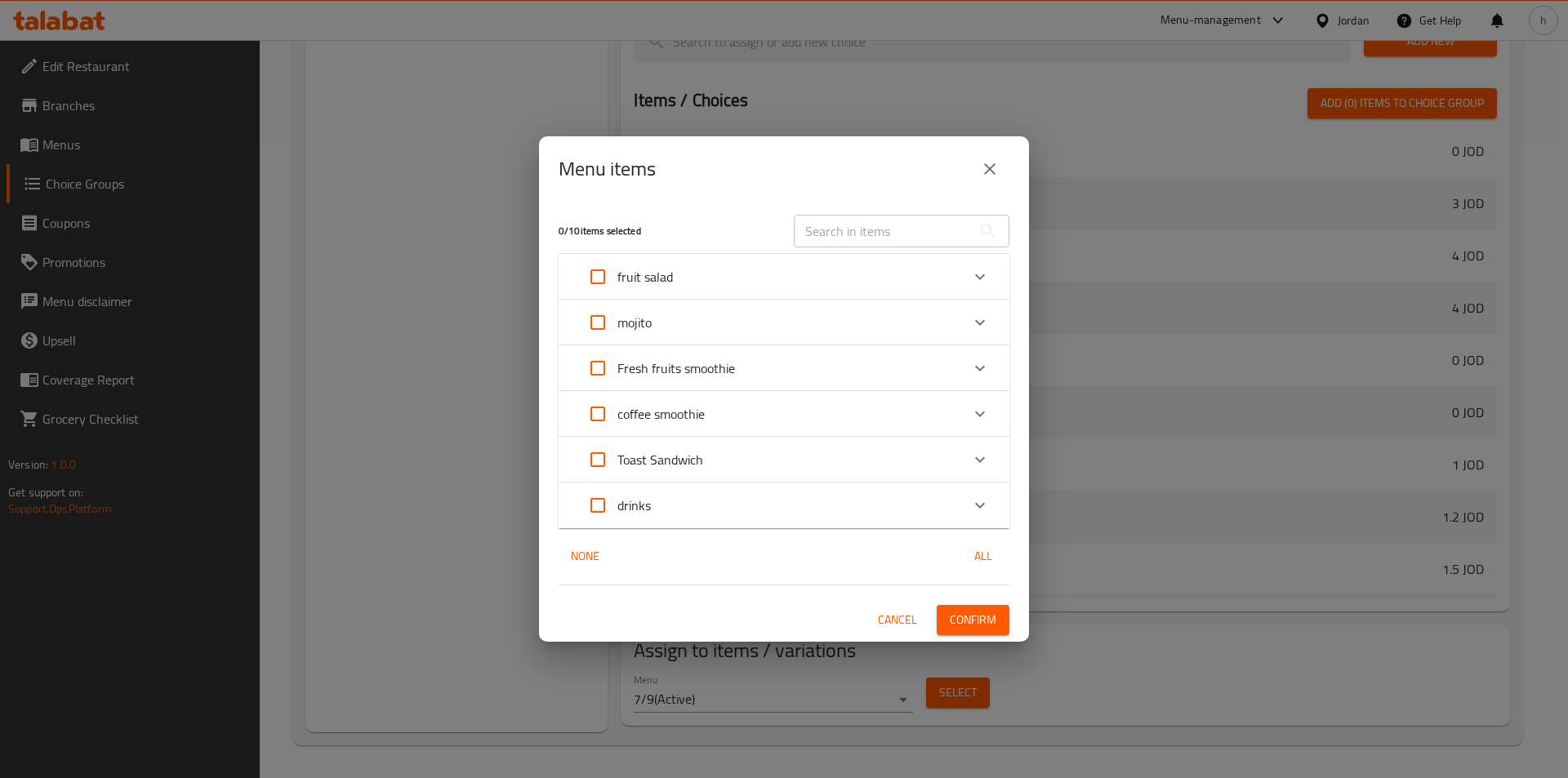
click at [784, 367] on div "Fresh fruits smoothie" at bounding box center [769, 368] width 382 height 39
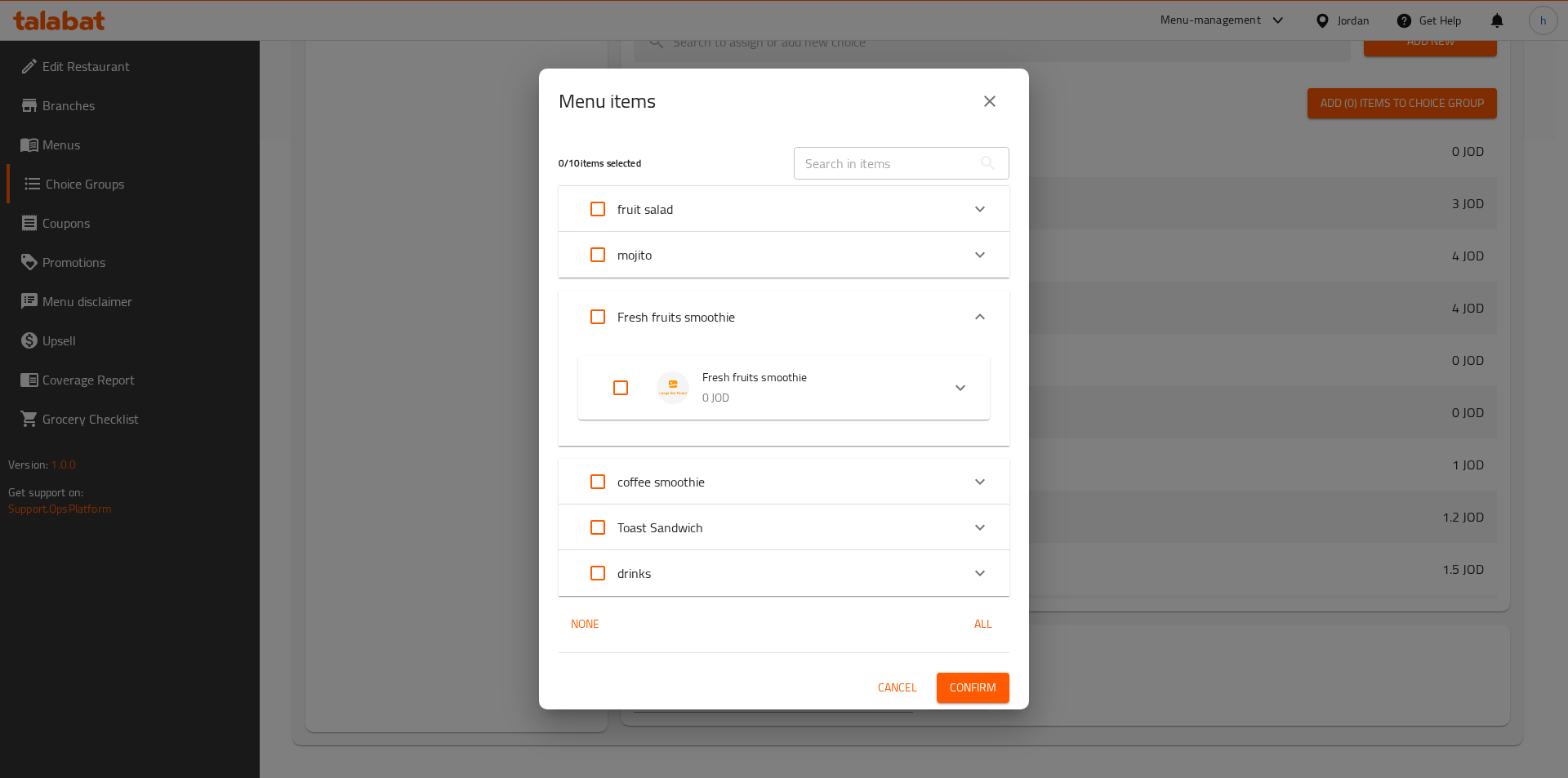
drag, startPoint x: 620, startPoint y: 392, endPoint x: 706, endPoint y: 445, distance: 101.0
click at [627, 393] on input "Expand" at bounding box center [620, 387] width 39 height 39
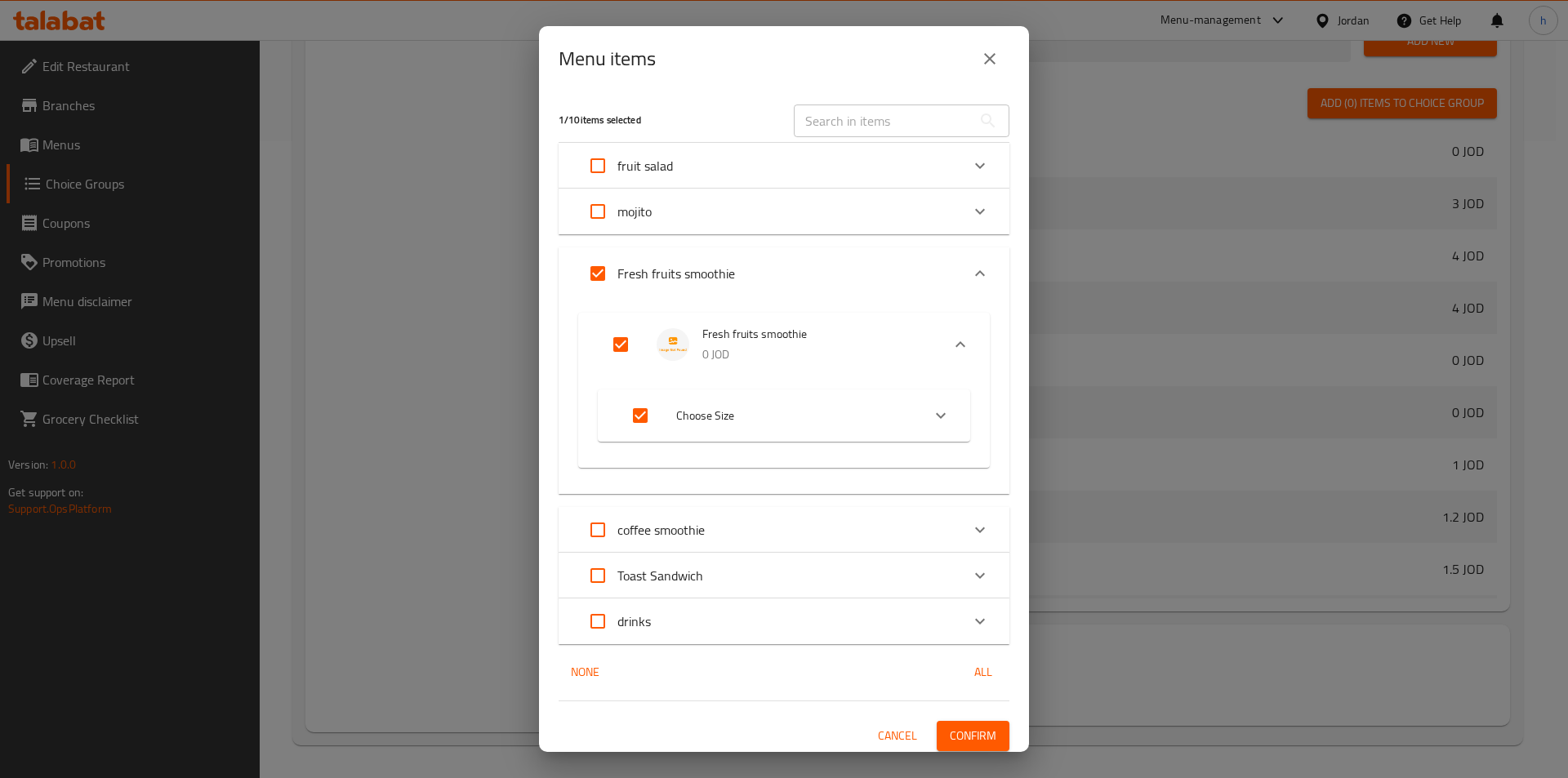
click at [981, 726] on span "Confirm" at bounding box center [973, 736] width 47 height 21
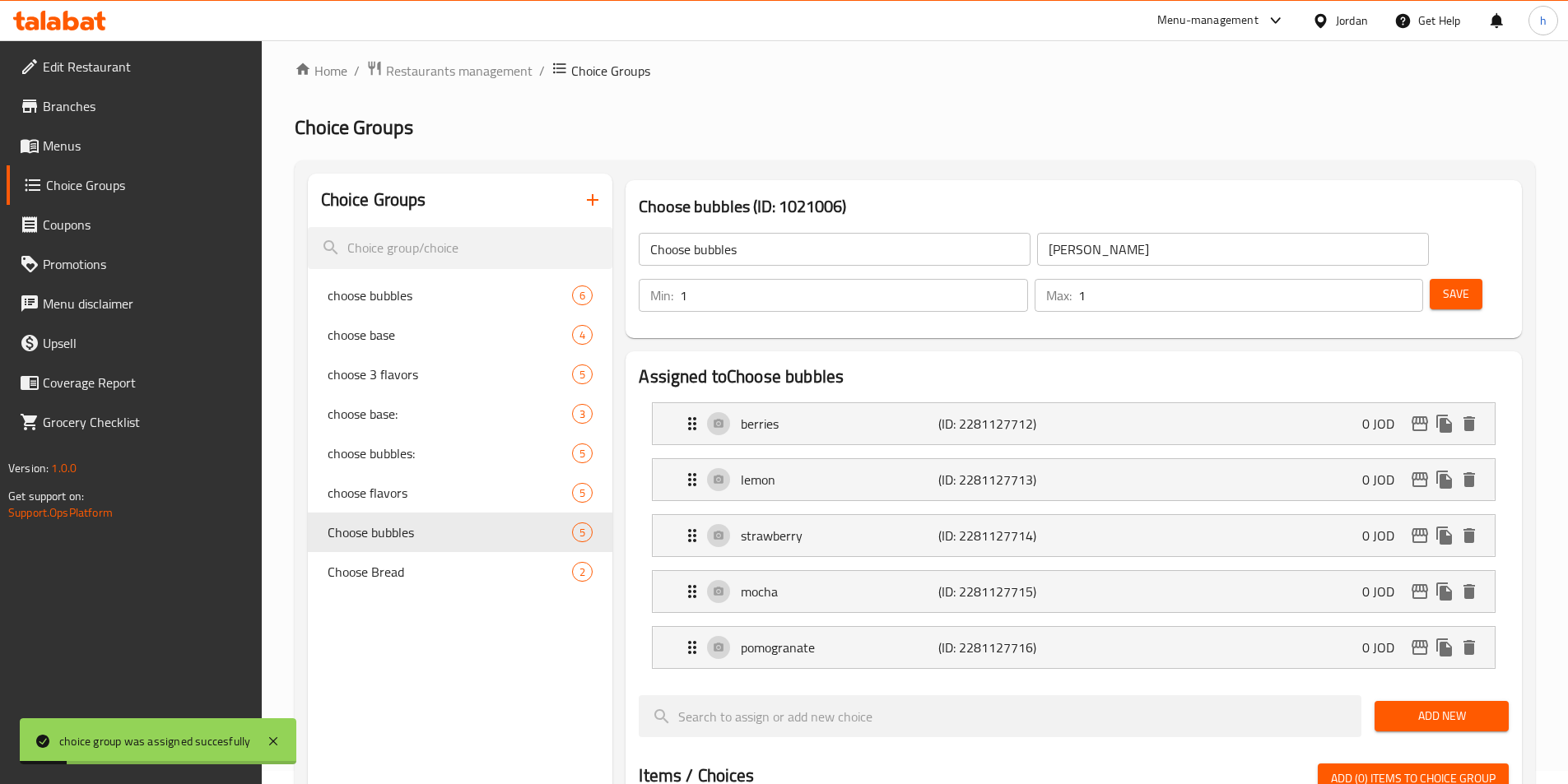
scroll to position [0, 0]
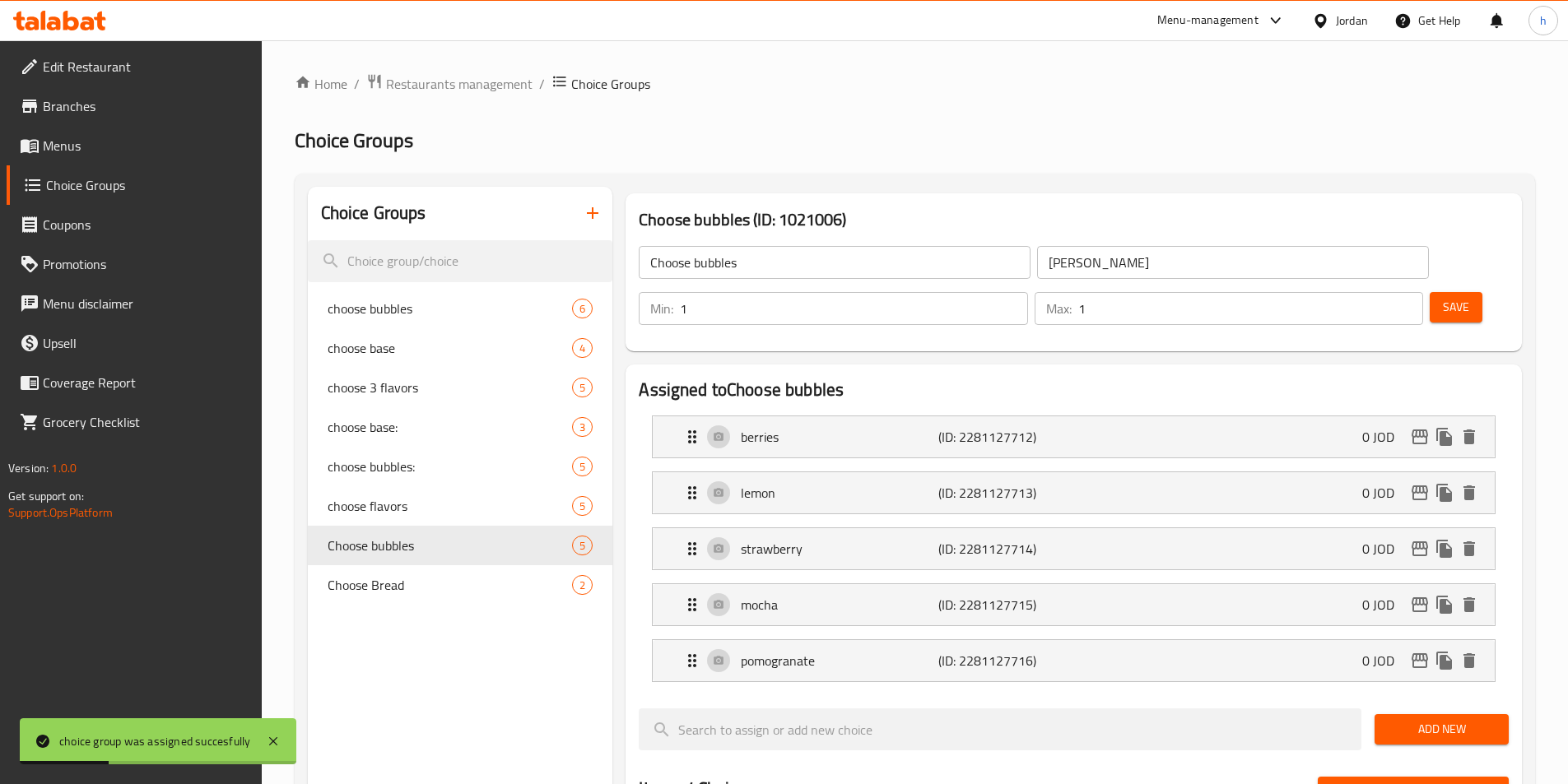
click at [599, 217] on icon "button" at bounding box center [592, 212] width 20 height 20
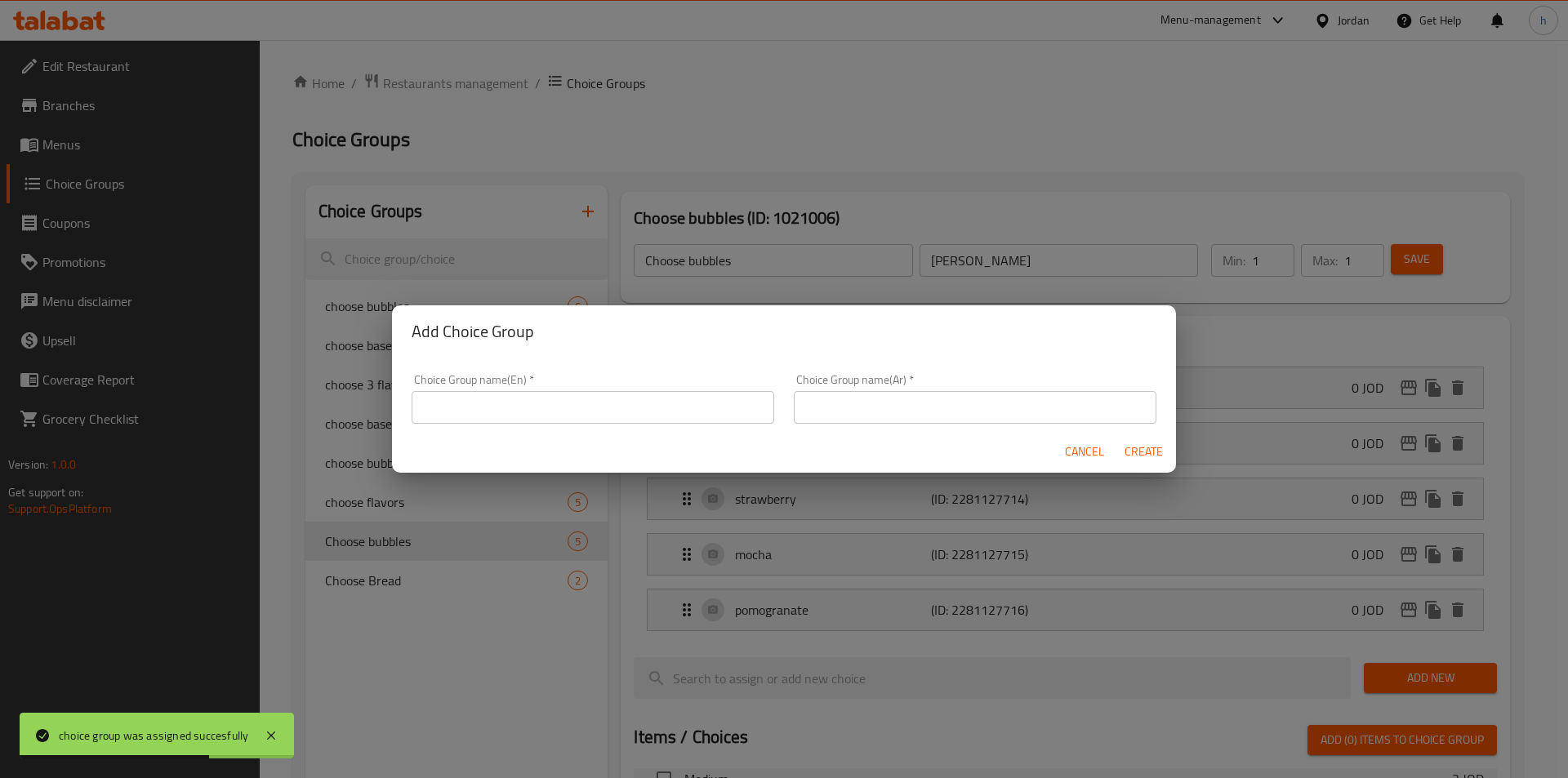
click at [672, 406] on input "text" at bounding box center [593, 408] width 363 height 33
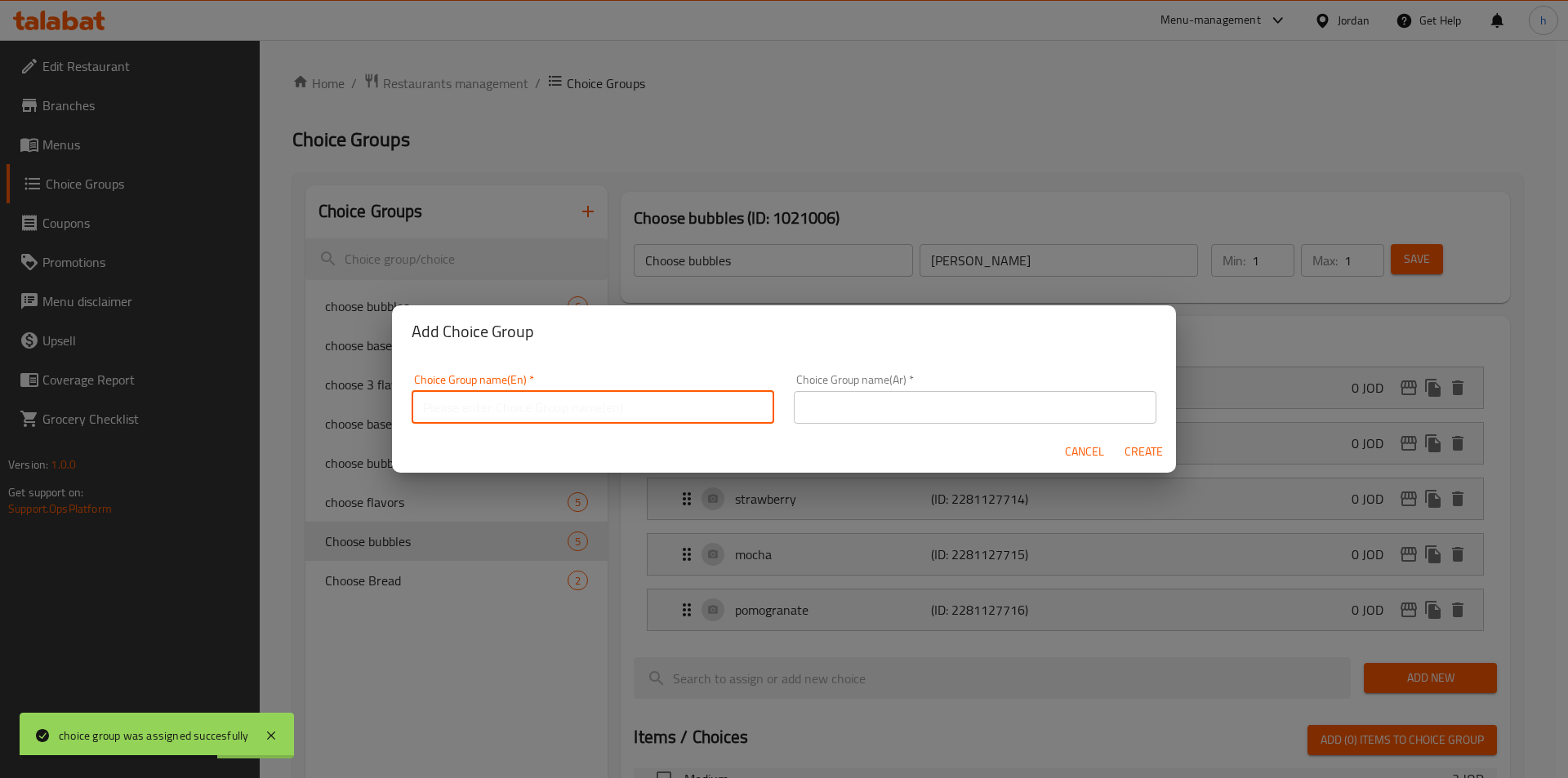
paste input "choose ice cream flavor"
click at [906, 422] on input "text" at bounding box center [975, 408] width 363 height 33
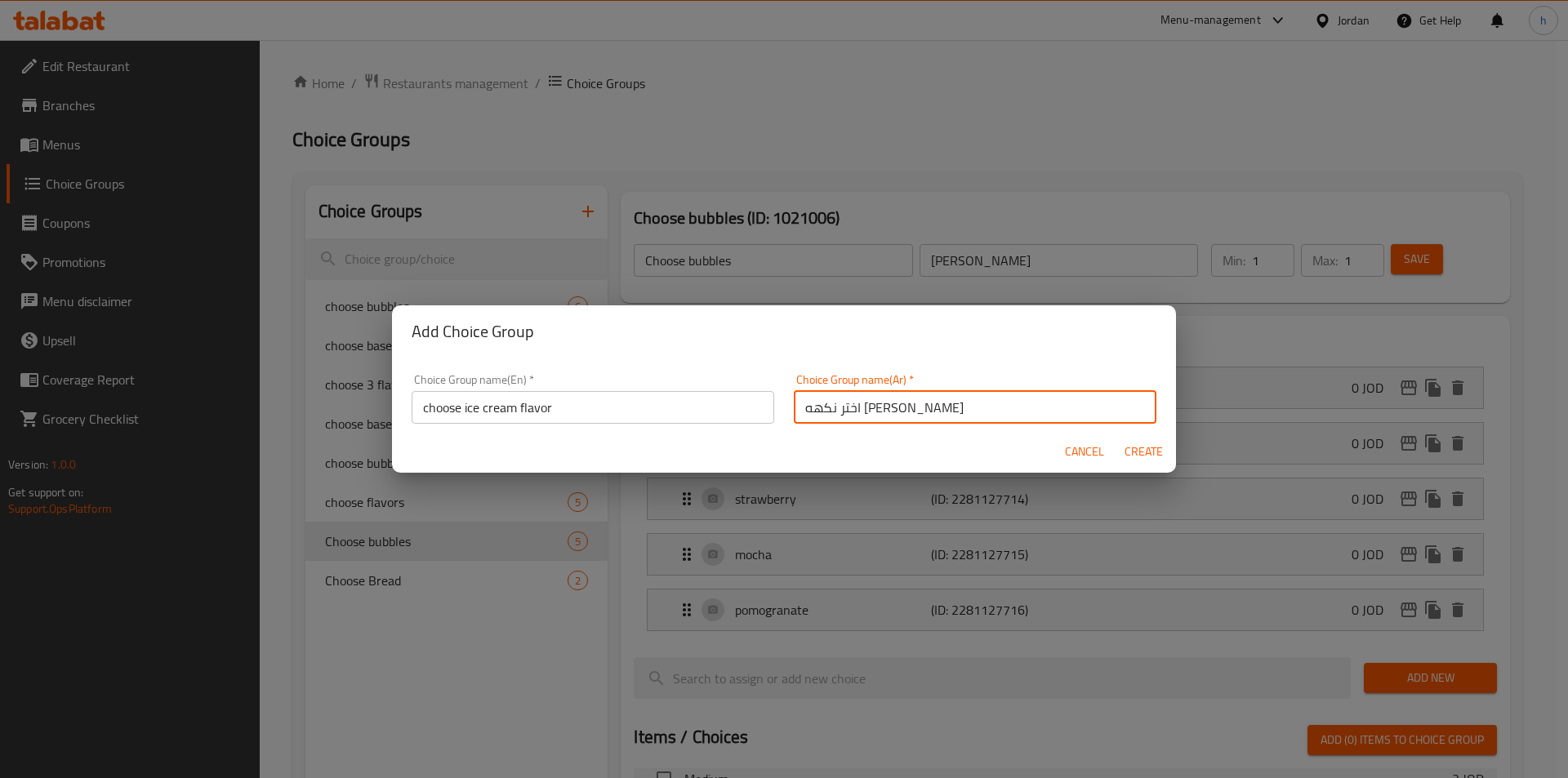
click at [852, 407] on input "اختر نكهه الايس كريم" at bounding box center [975, 408] width 363 height 33
click at [852, 415] on input "اختر نكهه الايس كريم" at bounding box center [975, 408] width 363 height 33
click at [850, 408] on input "اختر نكهه الايس كريم" at bounding box center [975, 408] width 363 height 33
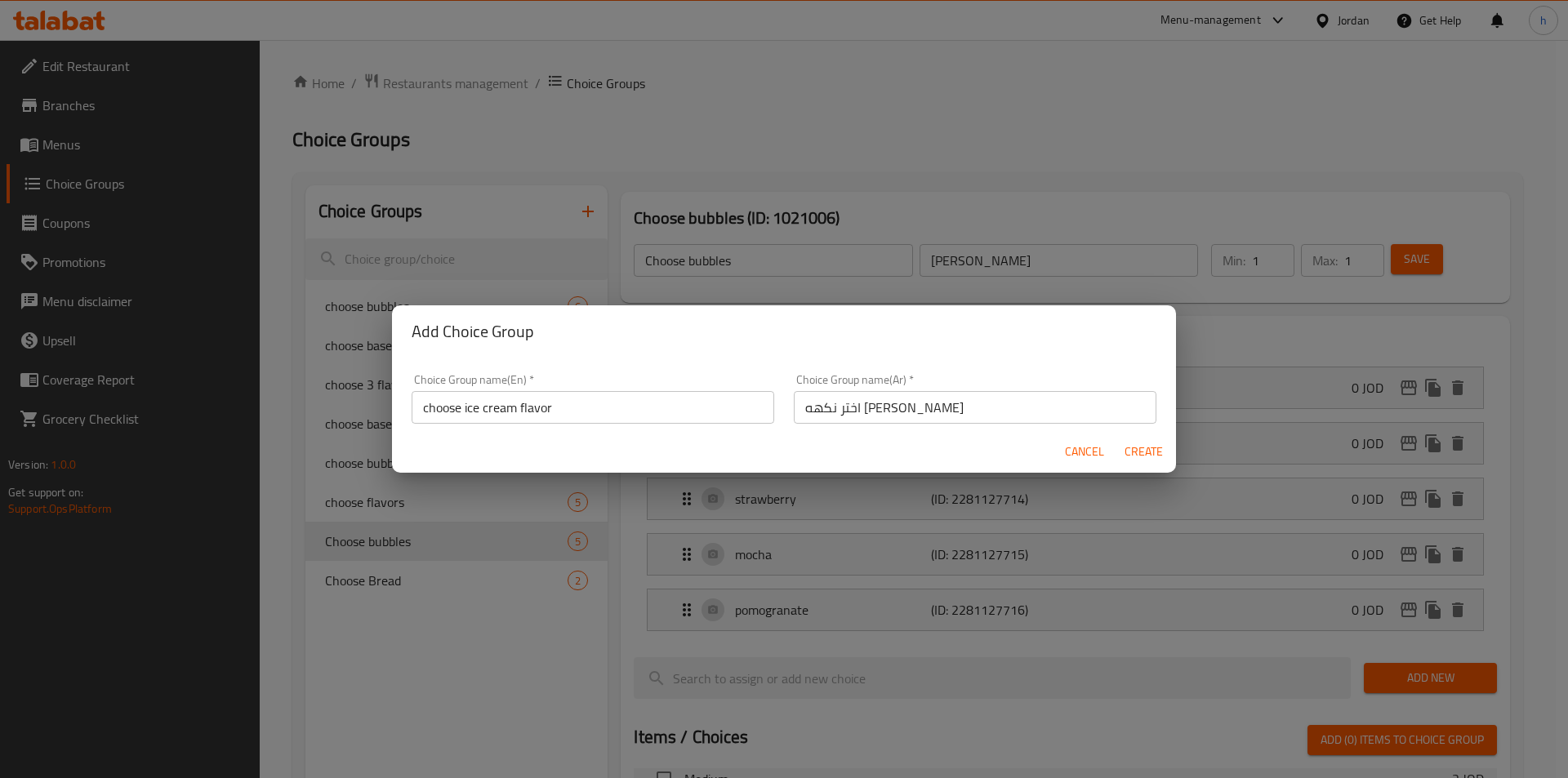
click at [824, 451] on div "Cancel Create" at bounding box center [784, 452] width 784 height 43
click at [1152, 456] on span "Create" at bounding box center [1143, 452] width 39 height 21
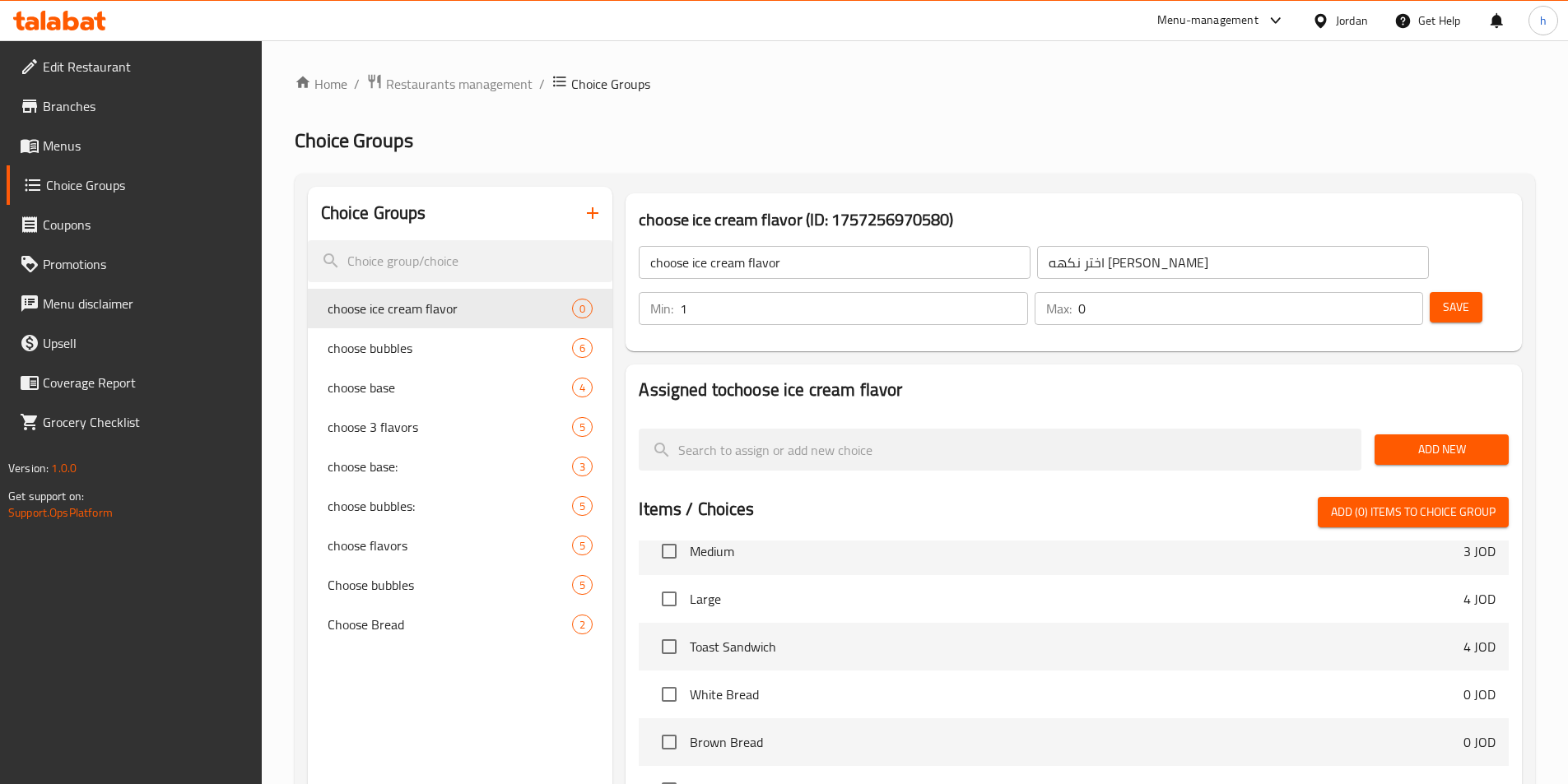
click at [1027, 292] on input "1" at bounding box center [853, 309] width 347 height 33
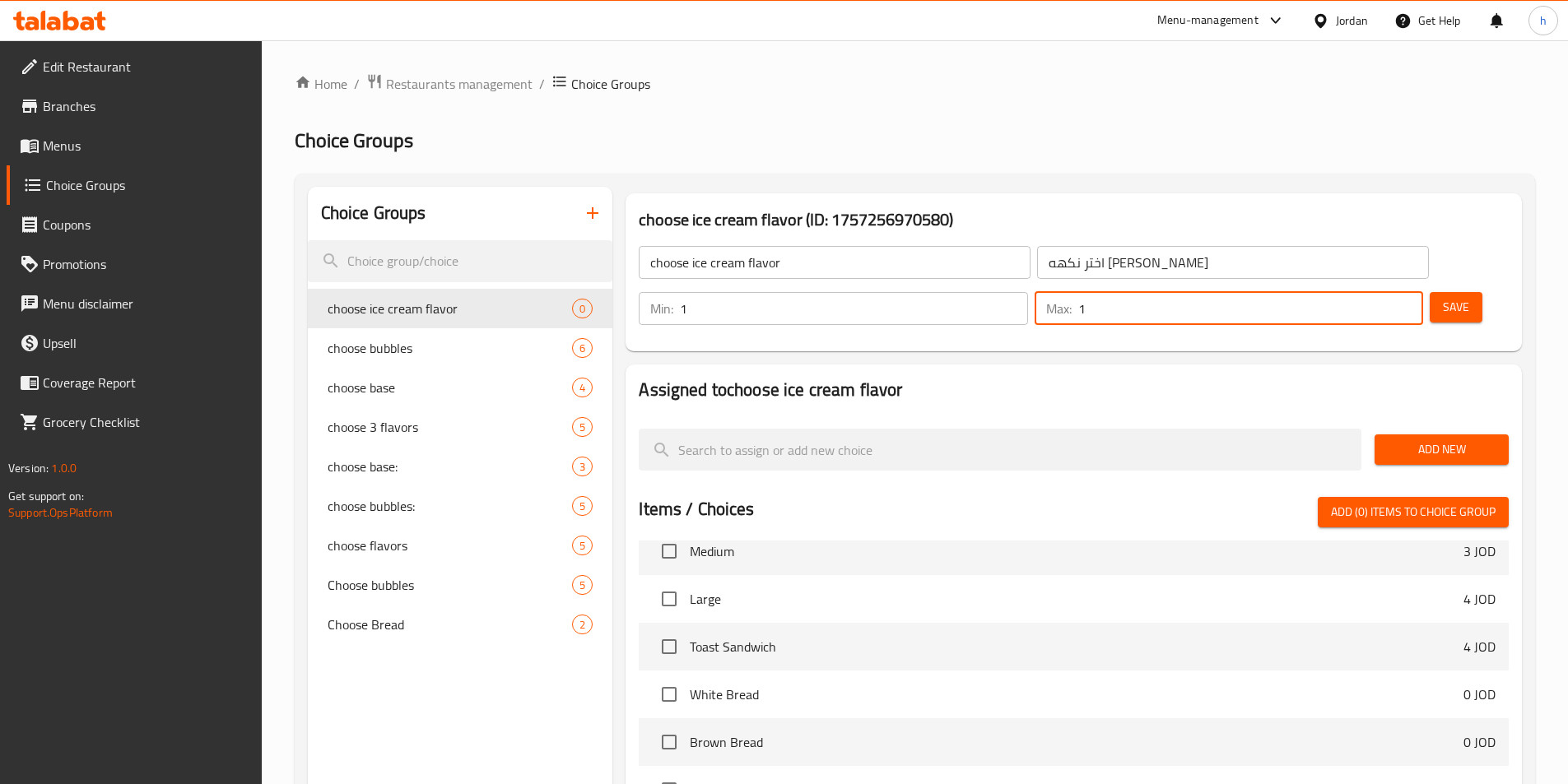
click at [1376, 292] on input "1" at bounding box center [1251, 309] width 345 height 33
click at [1474, 440] on span "Add New" at bounding box center [1441, 450] width 108 height 21
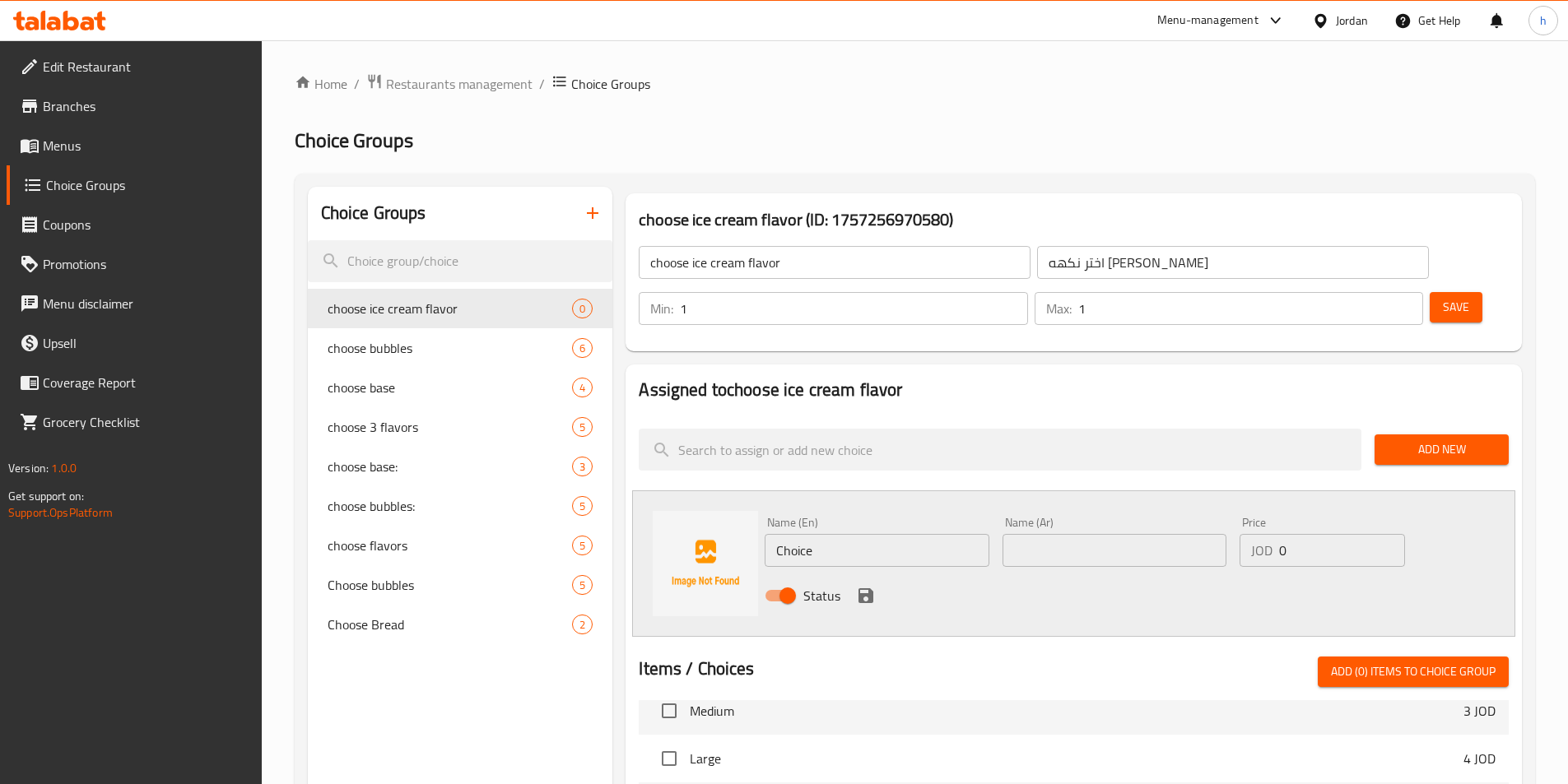
click at [873, 534] on input "Choice" at bounding box center [876, 551] width 224 height 33
paste input "vaniella"
click at [1129, 534] on input "text" at bounding box center [1114, 551] width 224 height 33
click at [868, 588] on icon "save" at bounding box center [866, 595] width 15 height 15
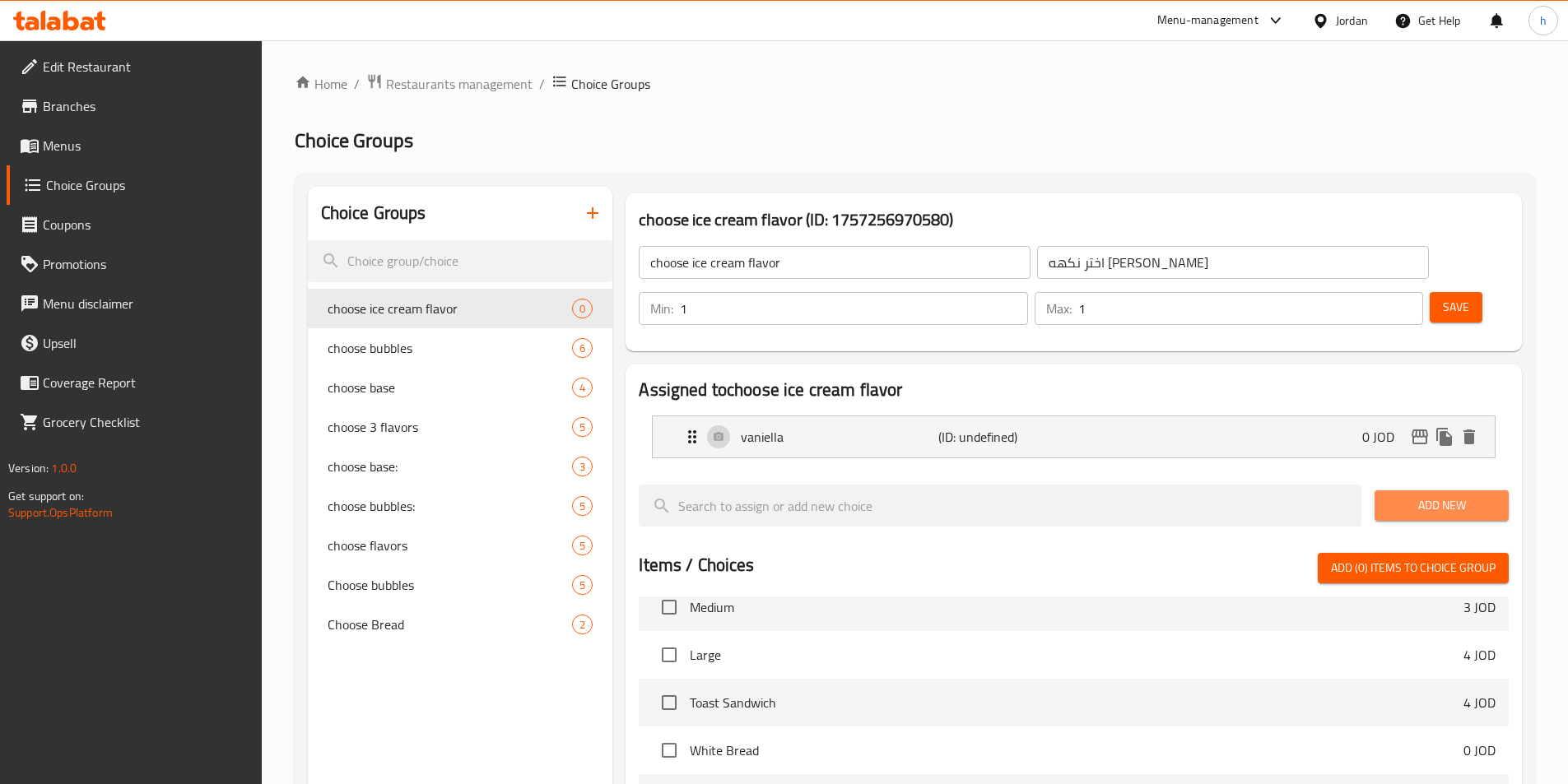
click at [1497, 490] on button "Add New" at bounding box center [1441, 505] width 134 height 31
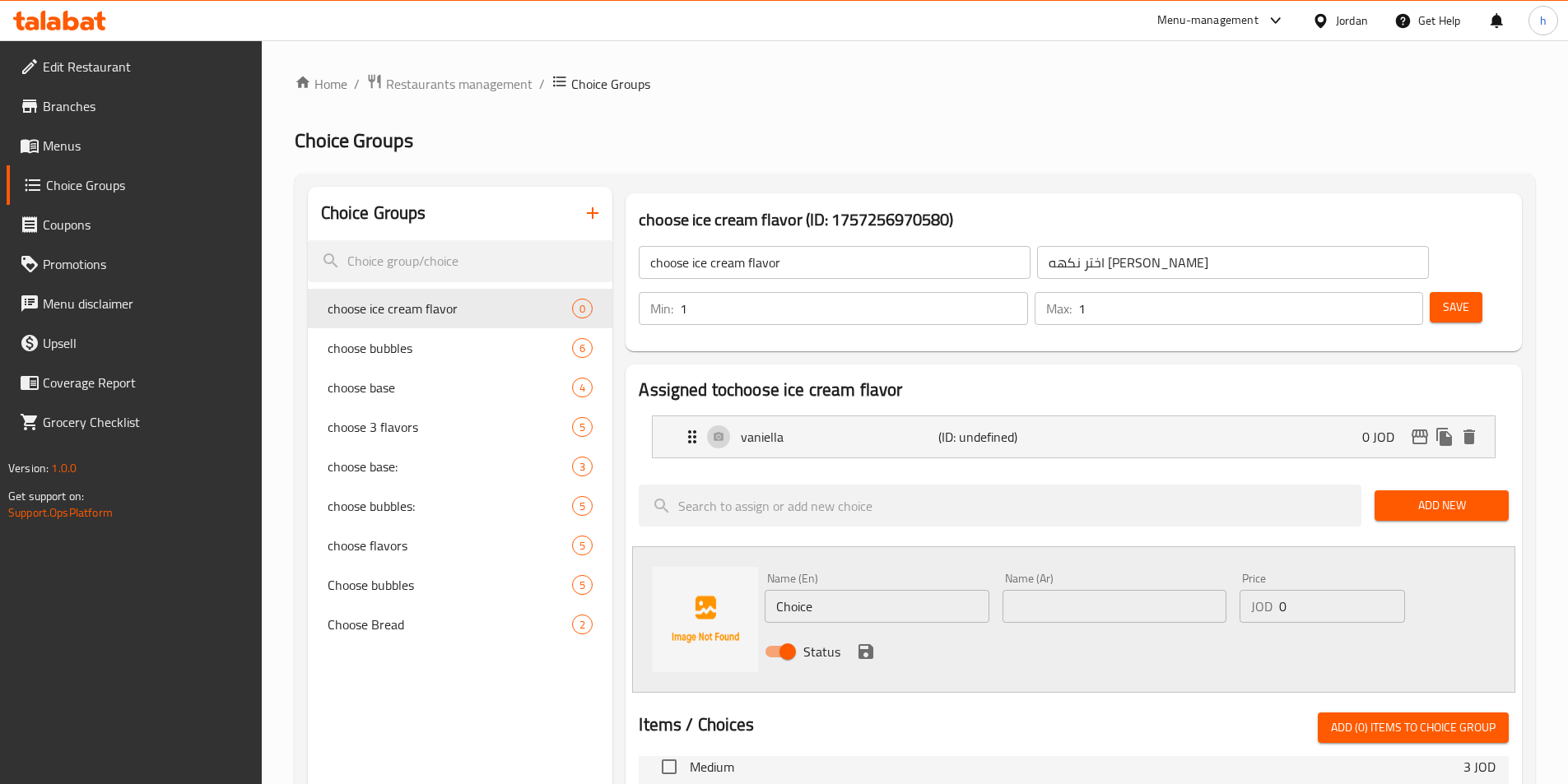
click at [875, 590] on input "Choice" at bounding box center [876, 607] width 224 height 33
paste input "text"
click at [890, 590] on input "text" at bounding box center [876, 607] width 224 height 33
paste input "text"
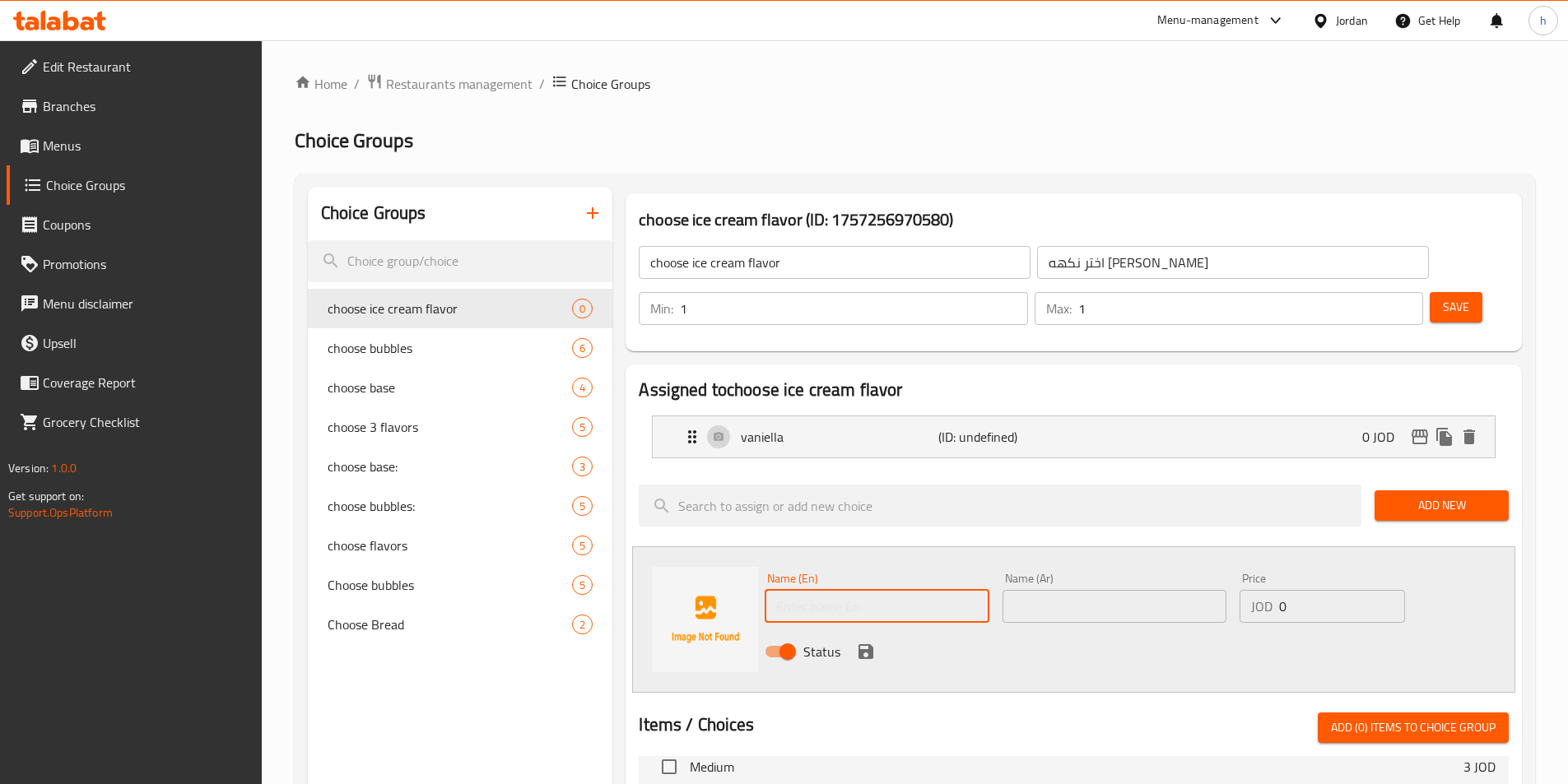
click at [907, 590] on input "text" at bounding box center [876, 607] width 224 height 33
paste input "chocolate"
click at [812, 629] on div "Name (En) chocolate Name (En) Name (Ar) Name (Ar) Price JOD 0 Price Status" at bounding box center [1074, 620] width 883 height 147
drag, startPoint x: 885, startPoint y: 607, endPoint x: 873, endPoint y: 603, distance: 12.6
click at [880, 629] on div "Status" at bounding box center [1114, 651] width 713 height 45
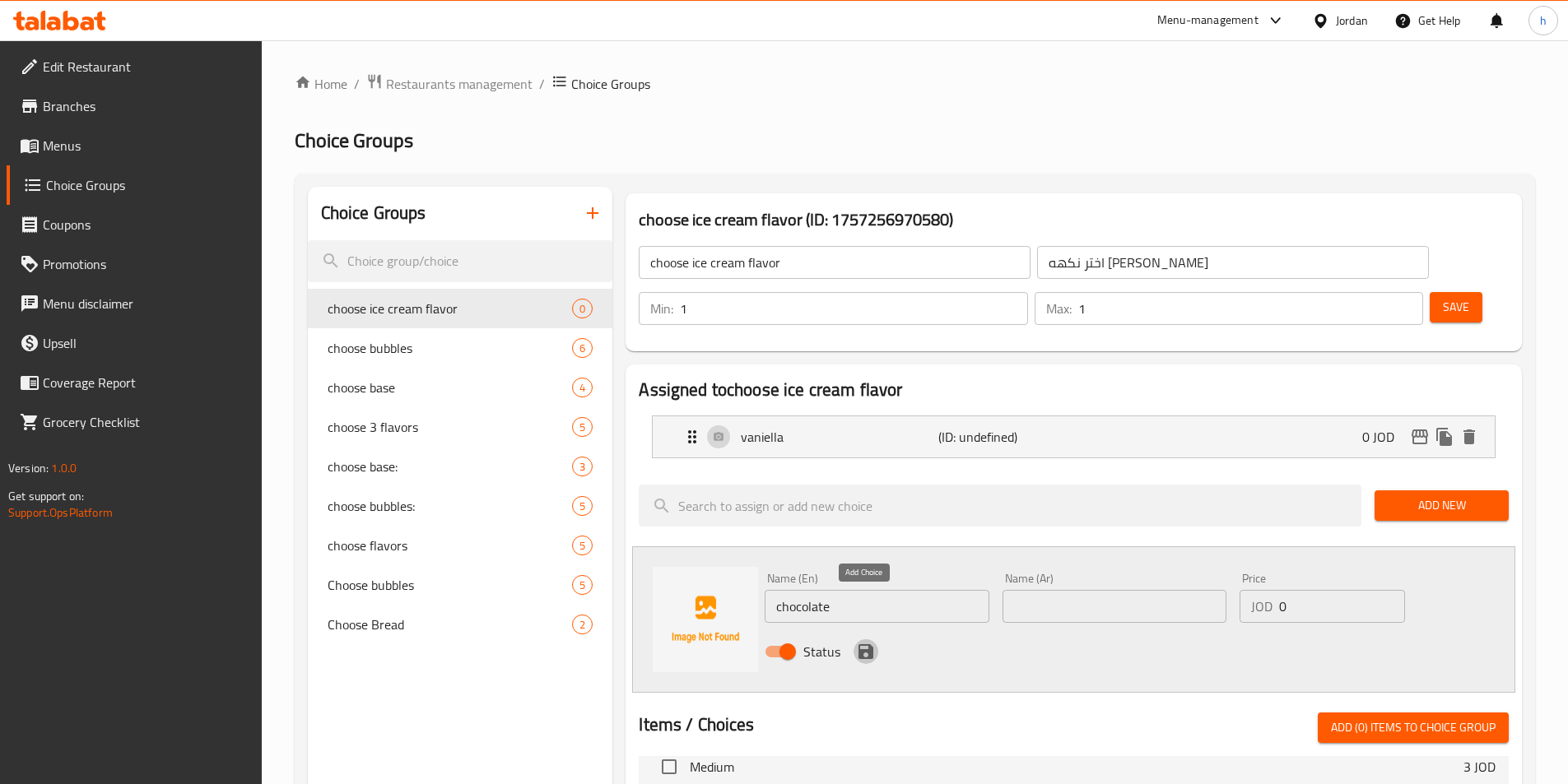
click at [869, 644] on icon "save" at bounding box center [866, 651] width 15 height 15
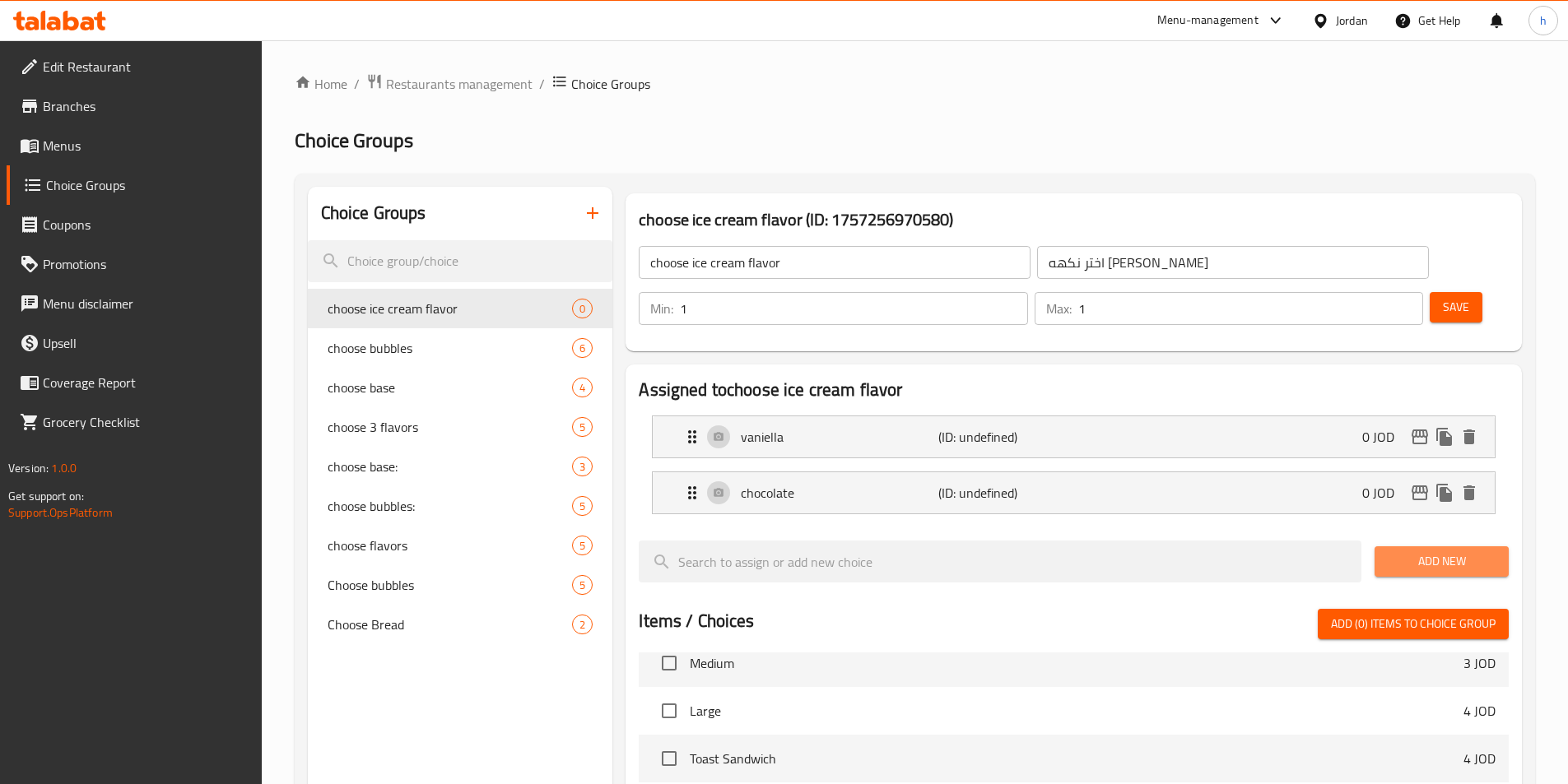
click at [1468, 546] on button "Add New" at bounding box center [1441, 561] width 134 height 31
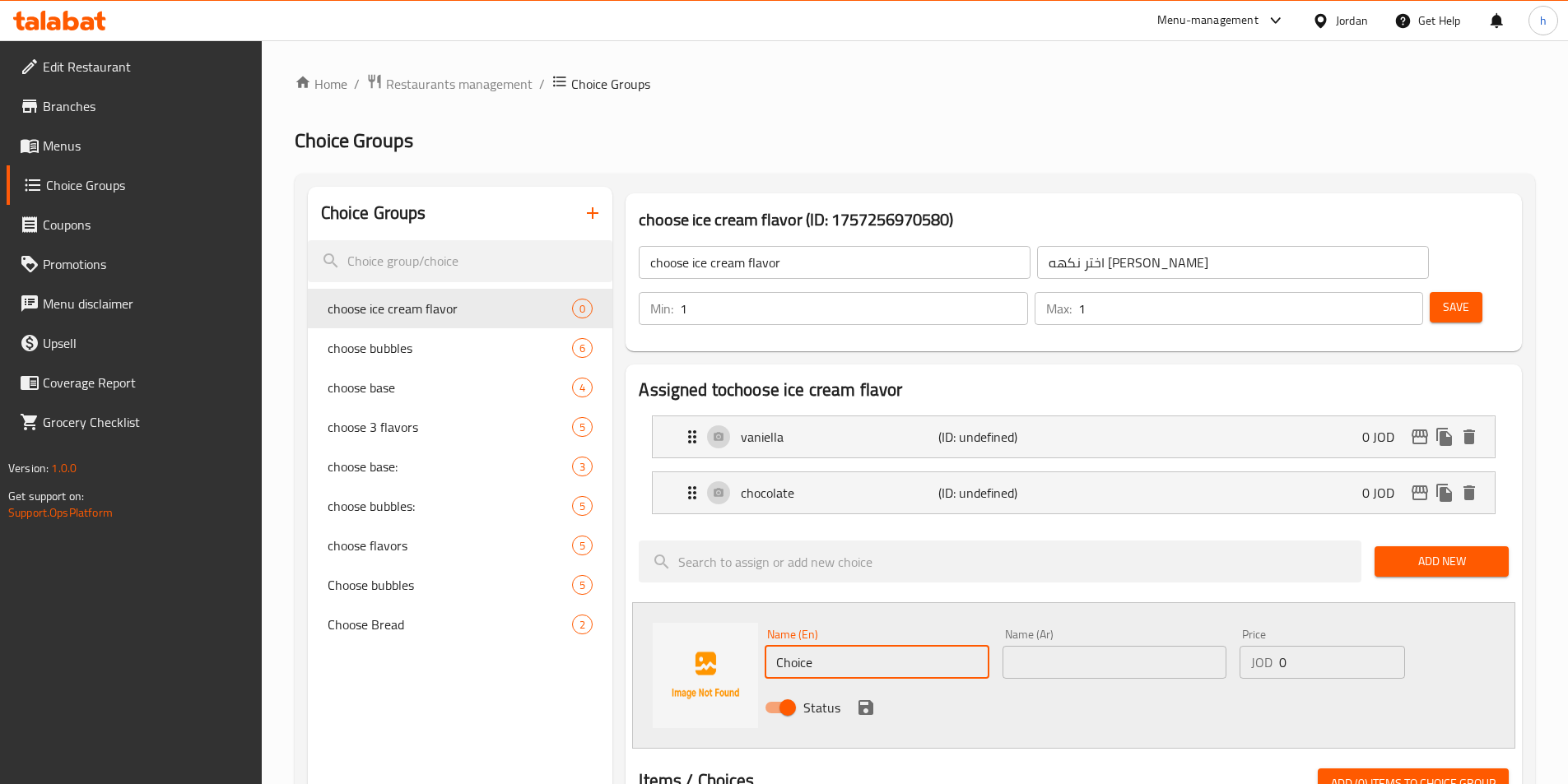
click at [925, 646] on input "Choice" at bounding box center [876, 663] width 224 height 33
paste input "lemon"
click at [856, 697] on icon "save" at bounding box center [866, 707] width 20 height 20
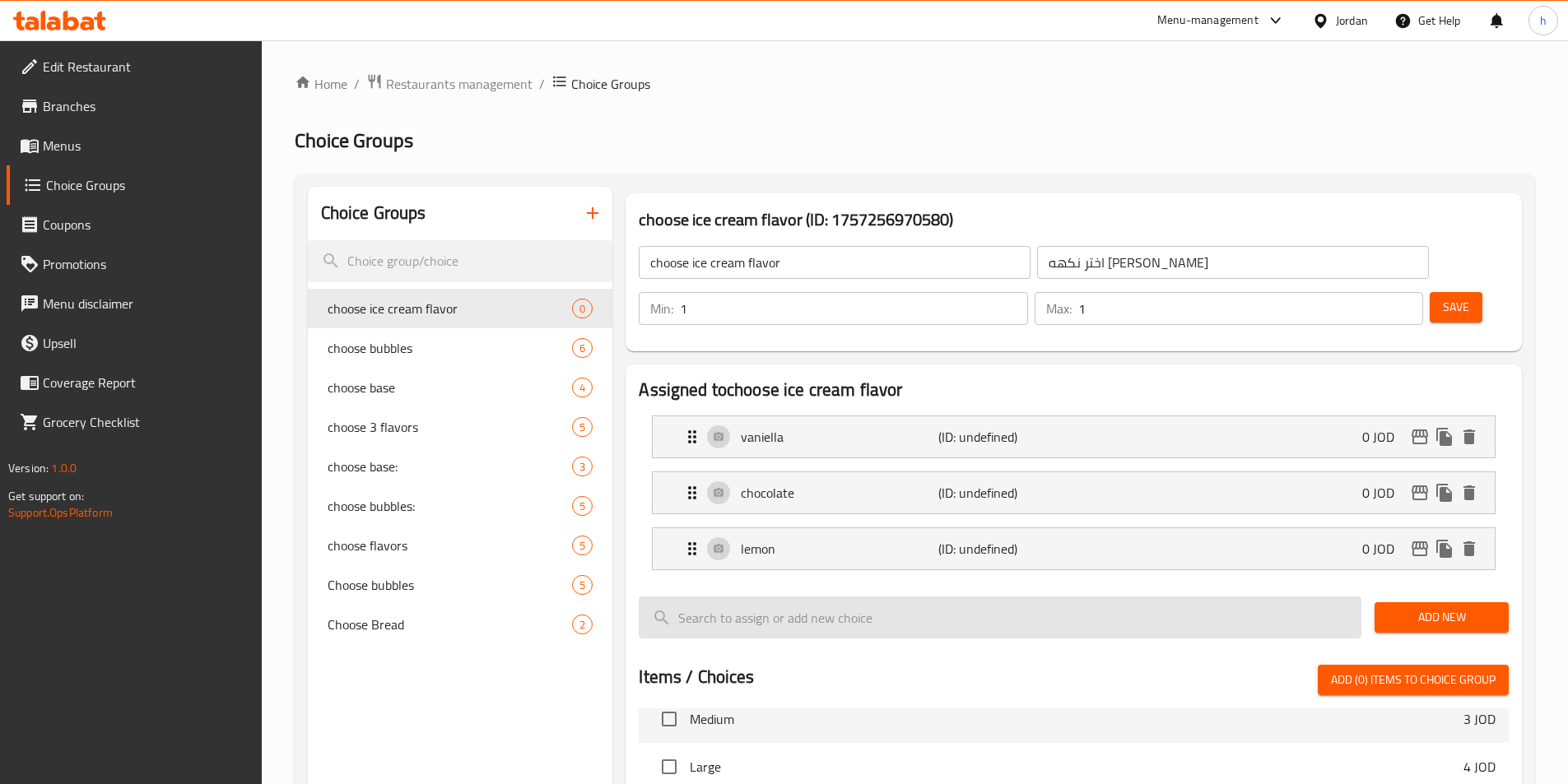
drag, startPoint x: 1454, startPoint y: 570, endPoint x: 1351, endPoint y: 570, distance: 103.0
click at [1441, 607] on span "Add New" at bounding box center [1441, 617] width 108 height 21
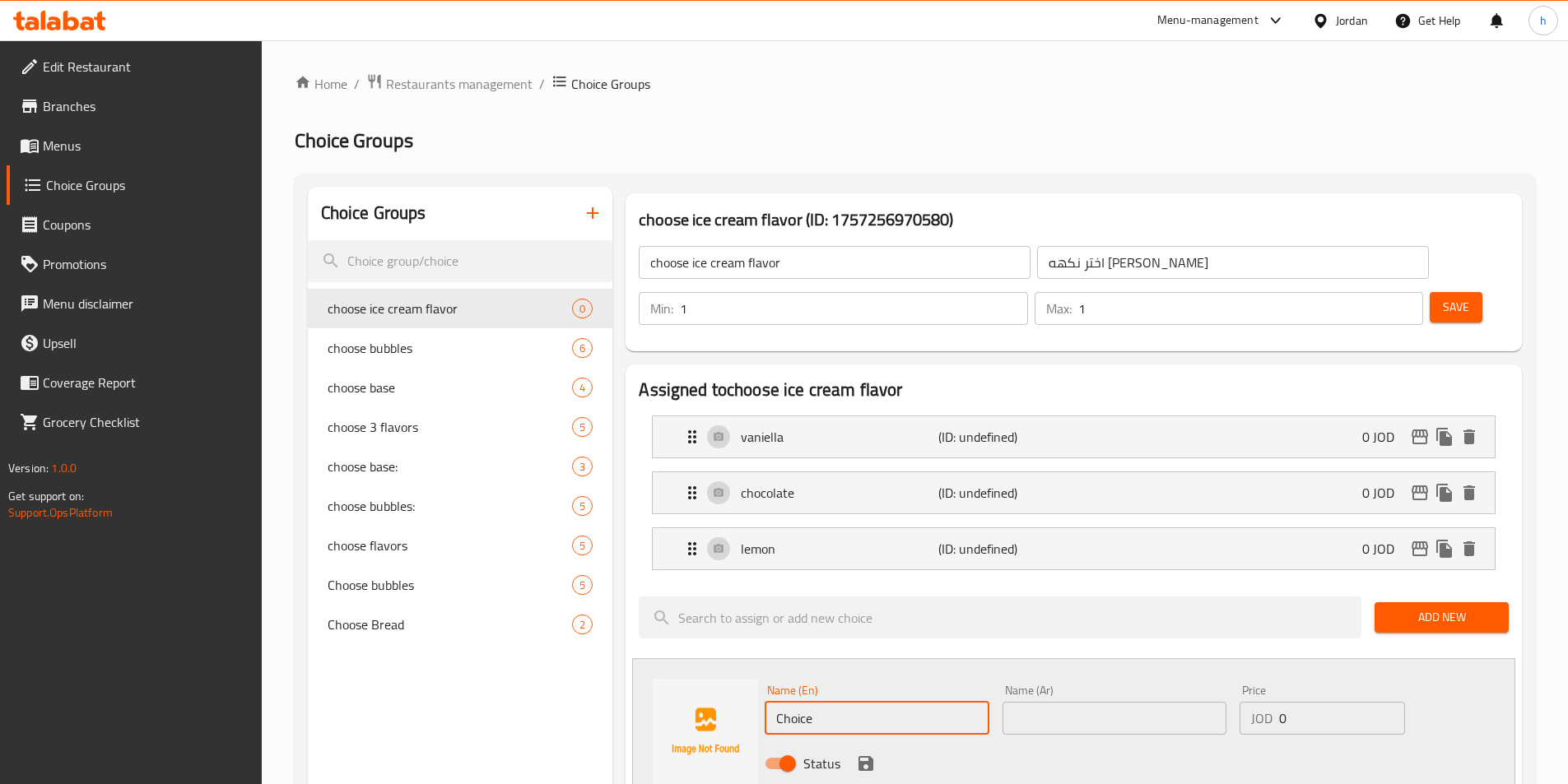
click at [845, 702] on input "Choice" at bounding box center [876, 718] width 224 height 33
paste input "strawberry"
click at [856, 753] on icon "save" at bounding box center [866, 763] width 20 height 20
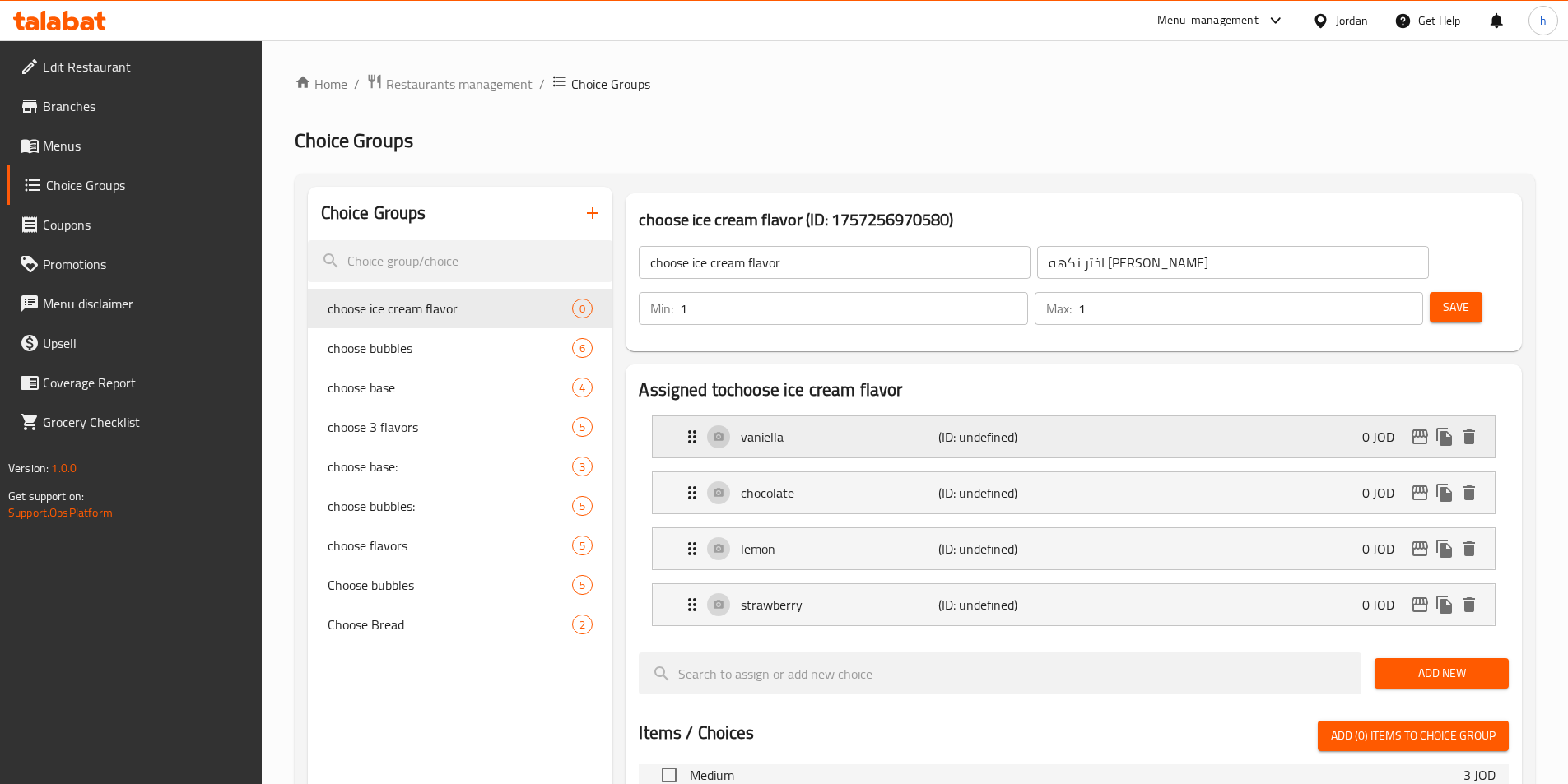
click at [1042, 416] on div "vaniella (ID: undefined) 0 JOD" at bounding box center [1078, 436] width 792 height 41
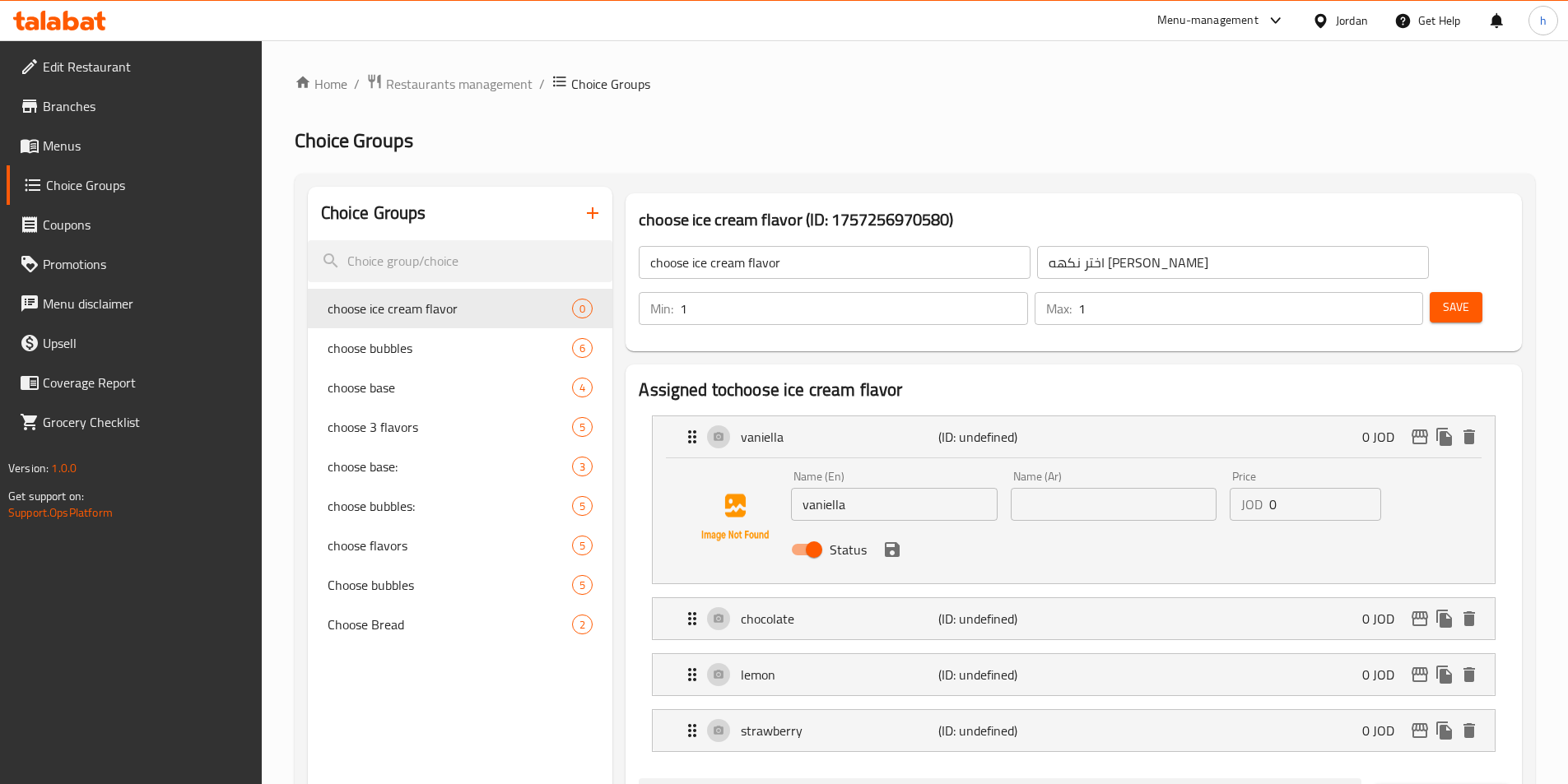
click at [1054, 488] on input "text" at bounding box center [1113, 504] width 206 height 33
paste input "الفانيليا"
click at [898, 539] on icon "save" at bounding box center [892, 549] width 20 height 20
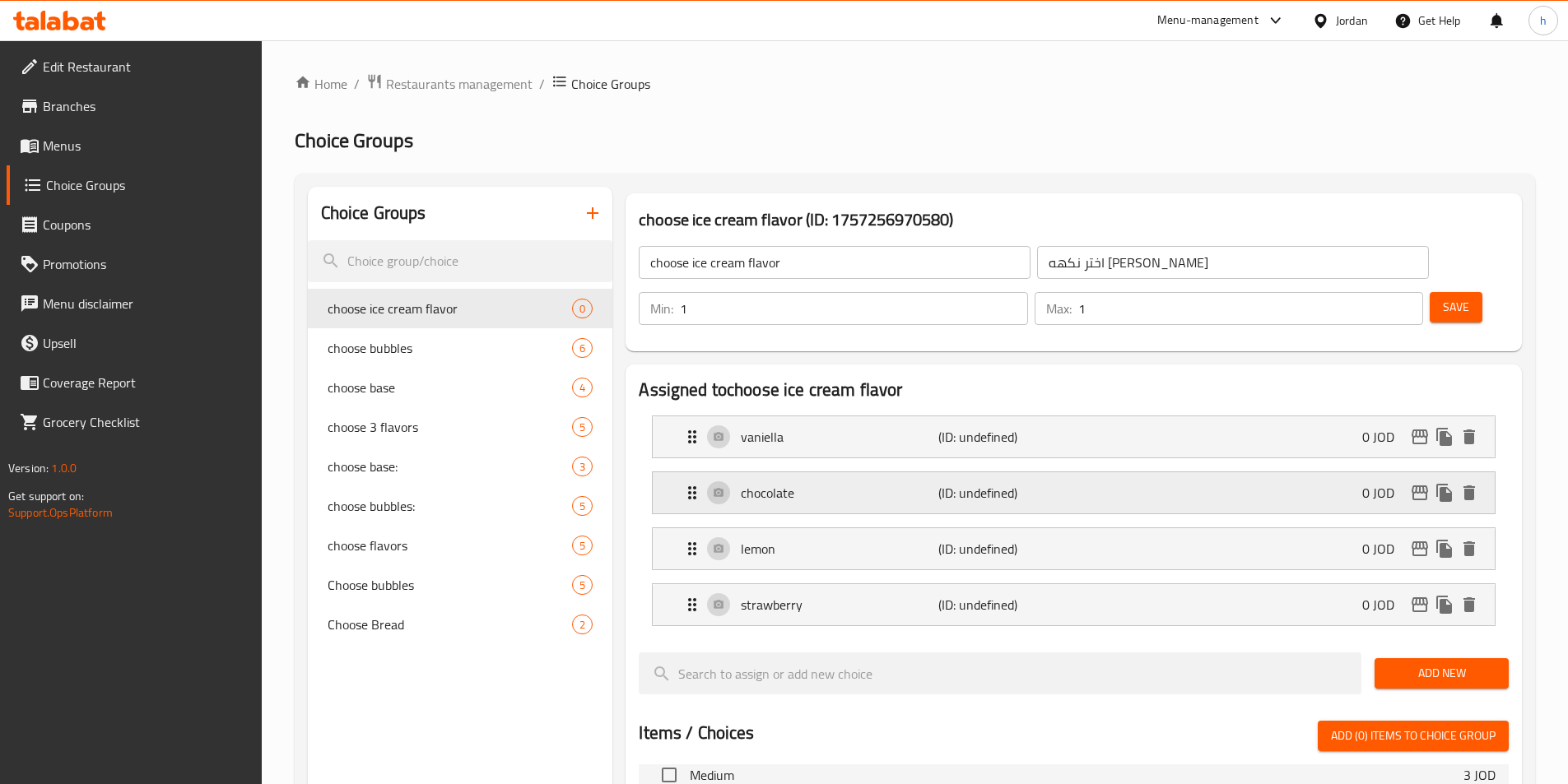
click at [887, 482] on p "chocolate" at bounding box center [839, 492] width 197 height 20
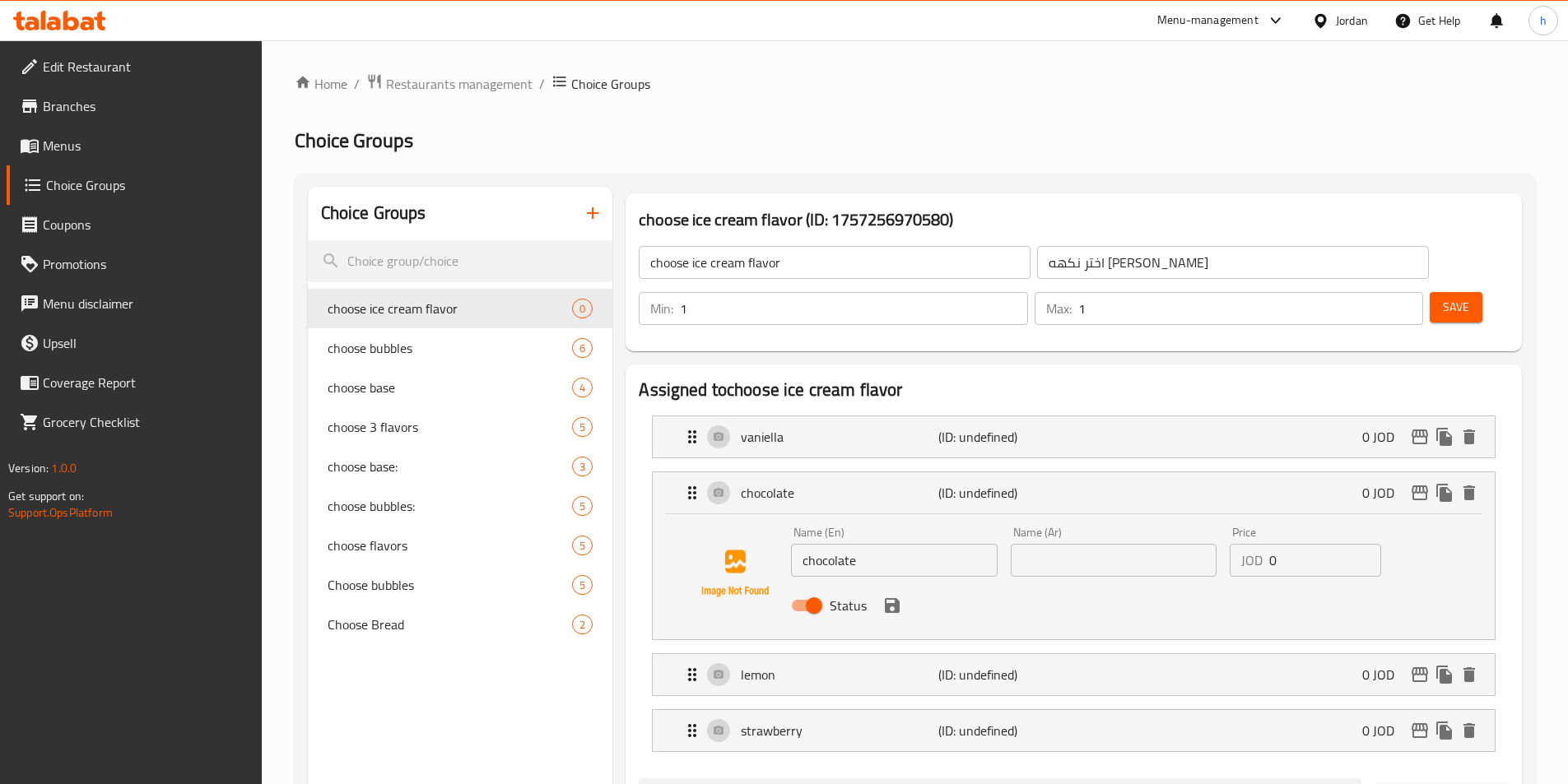
click at [1110, 544] on input "text" at bounding box center [1113, 560] width 206 height 33
paste input "الشوكولاتة"
click at [889, 595] on icon "save" at bounding box center [892, 605] width 20 height 20
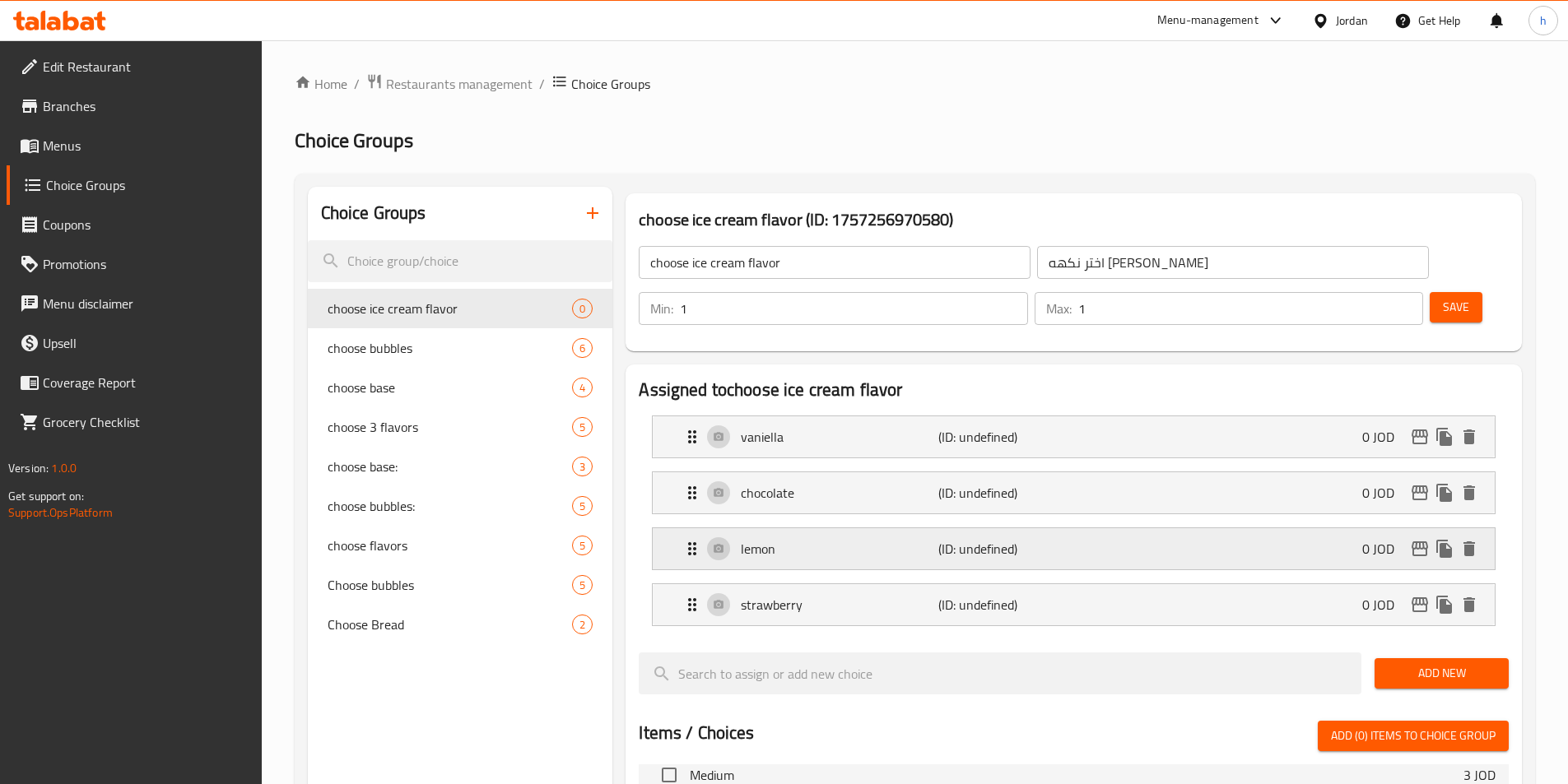
click at [887, 538] on p "lemon" at bounding box center [839, 548] width 197 height 20
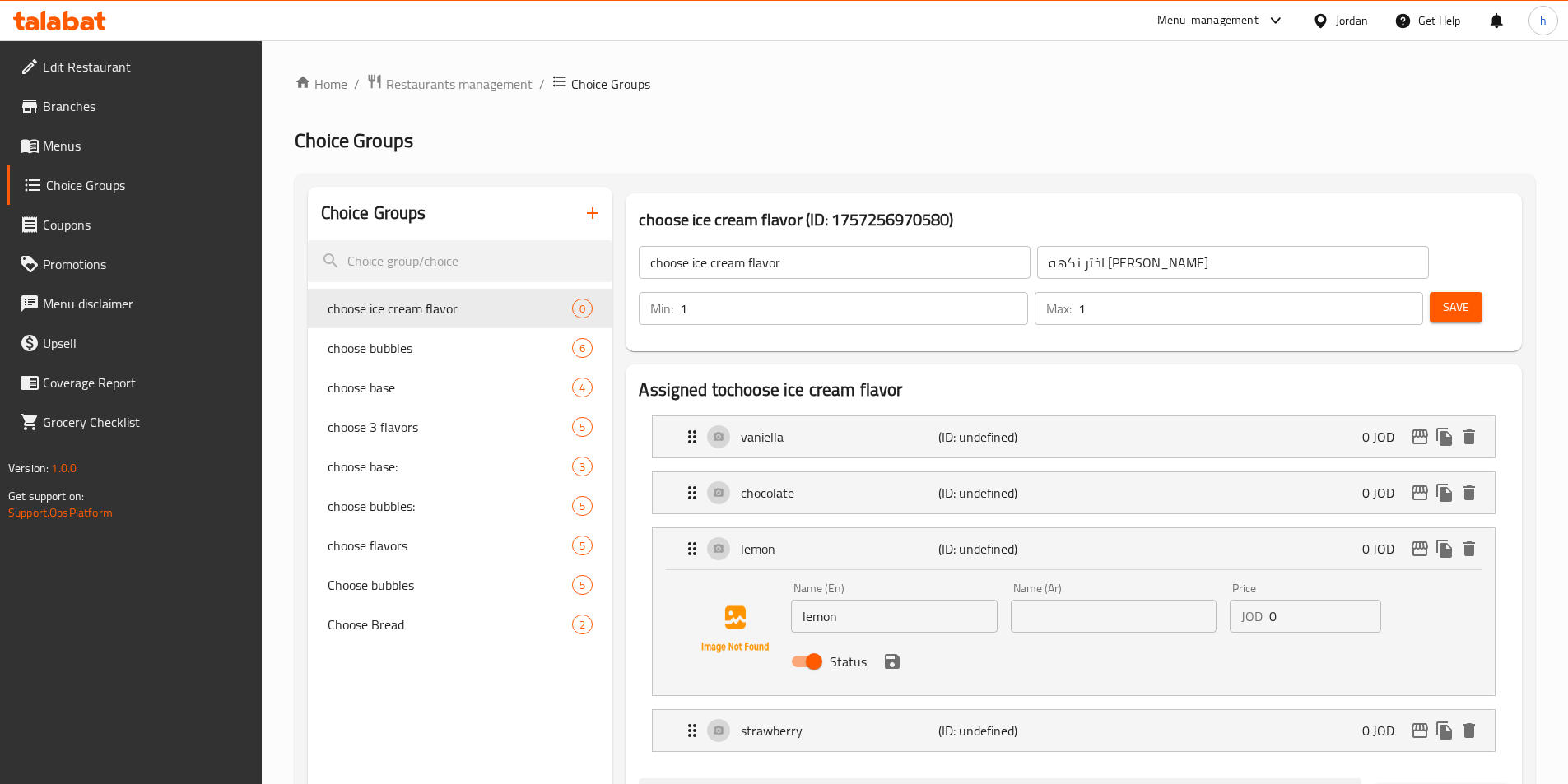
click at [1112, 639] on div "Status" at bounding box center [1113, 661] width 658 height 45
click at [1106, 600] on input "text" at bounding box center [1113, 616] width 206 height 33
paste input "ليمون"
click at [896, 654] on icon "save" at bounding box center [892, 661] width 15 height 15
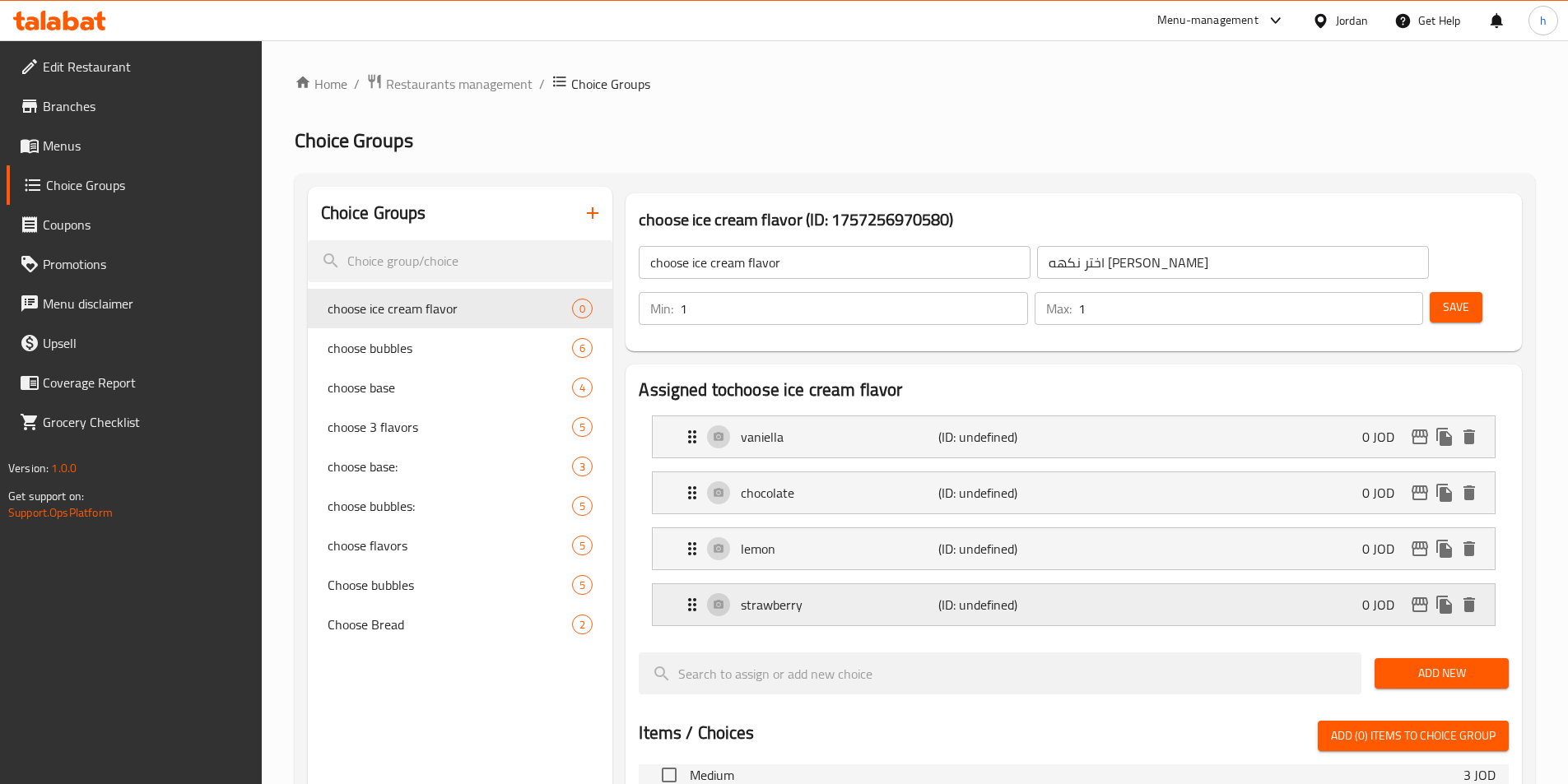
click at [1092, 584] on div "strawberry (ID: undefined) 0 JOD" at bounding box center [1078, 604] width 792 height 41
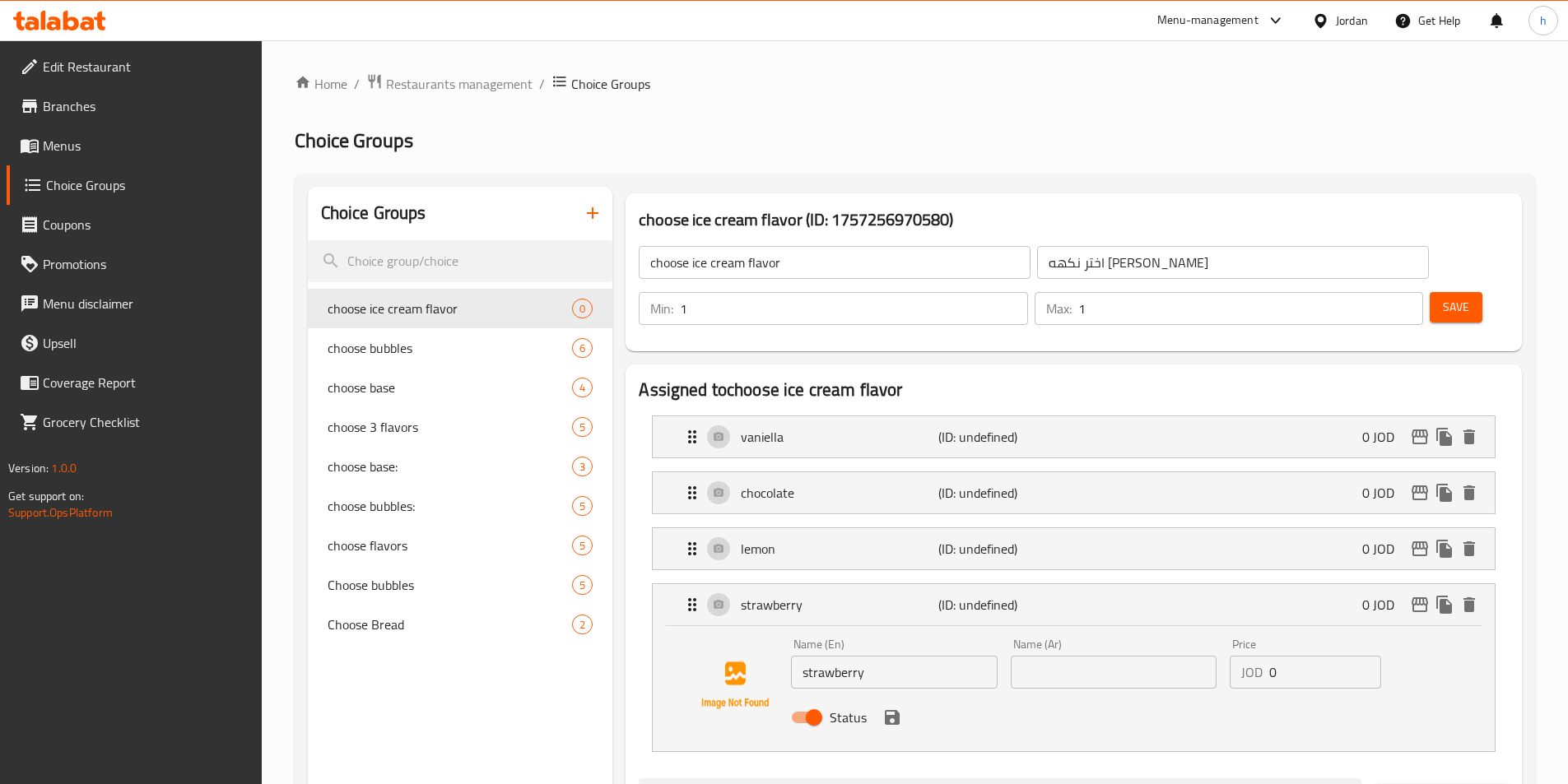
click at [1065, 656] on input "text" at bounding box center [1113, 672] width 206 height 33
paste input "الفراولة"
click at [1063, 695] on div "Status" at bounding box center [1113, 717] width 658 height 45
click at [897, 710] on icon "save" at bounding box center [892, 717] width 15 height 15
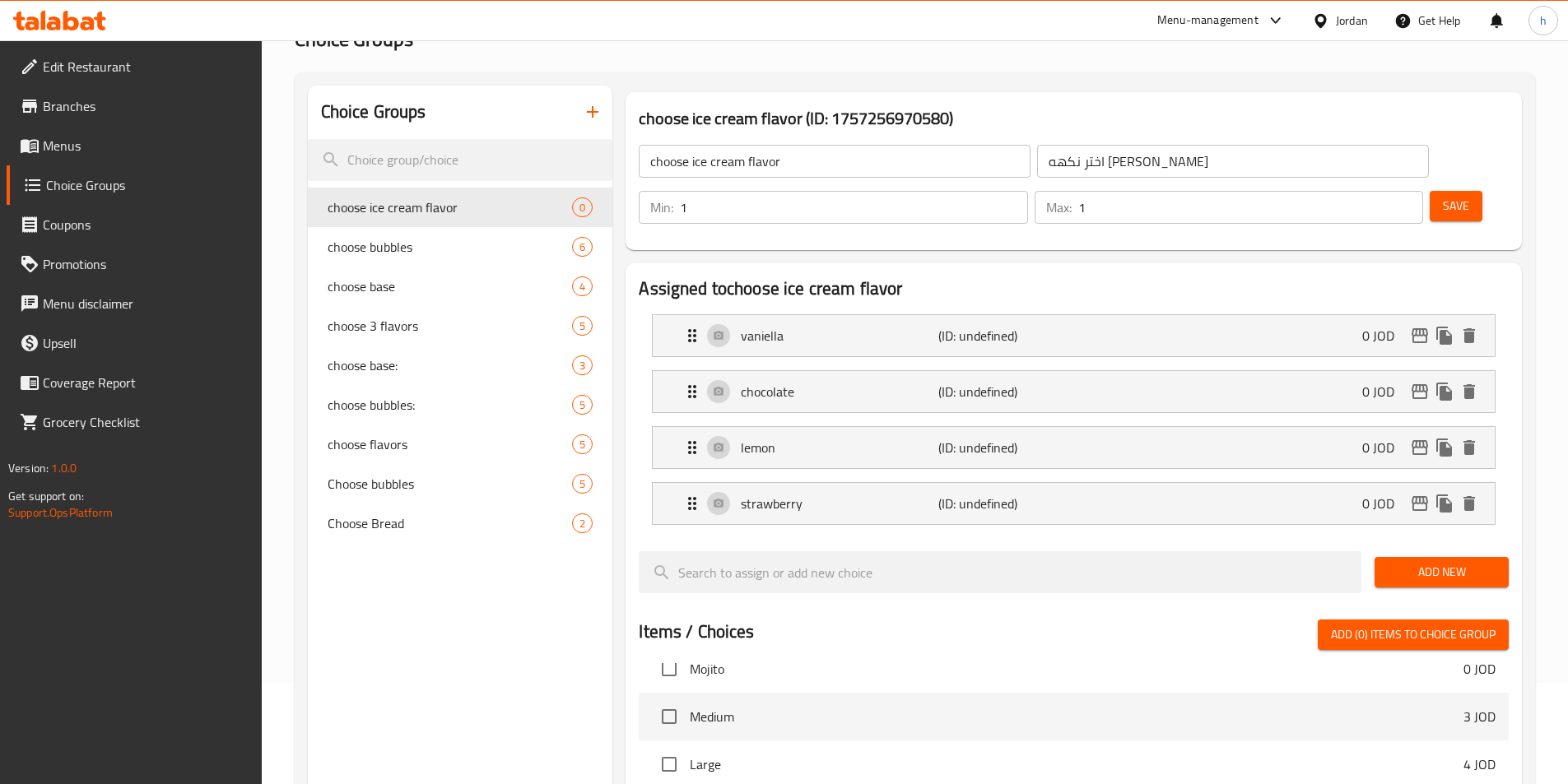
scroll to position [92, 0]
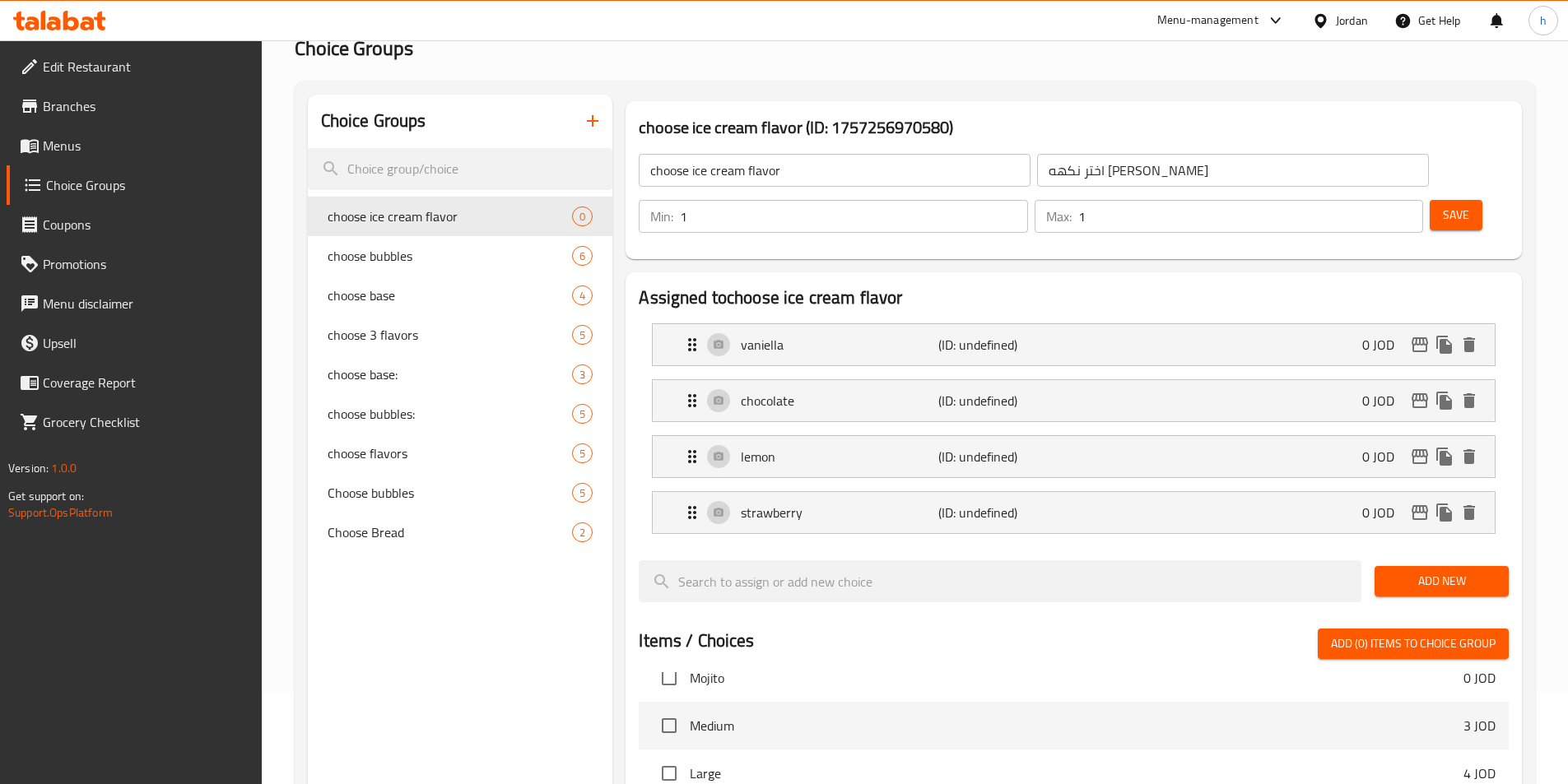
click at [1450, 200] on button "Save" at bounding box center [1456, 215] width 52 height 31
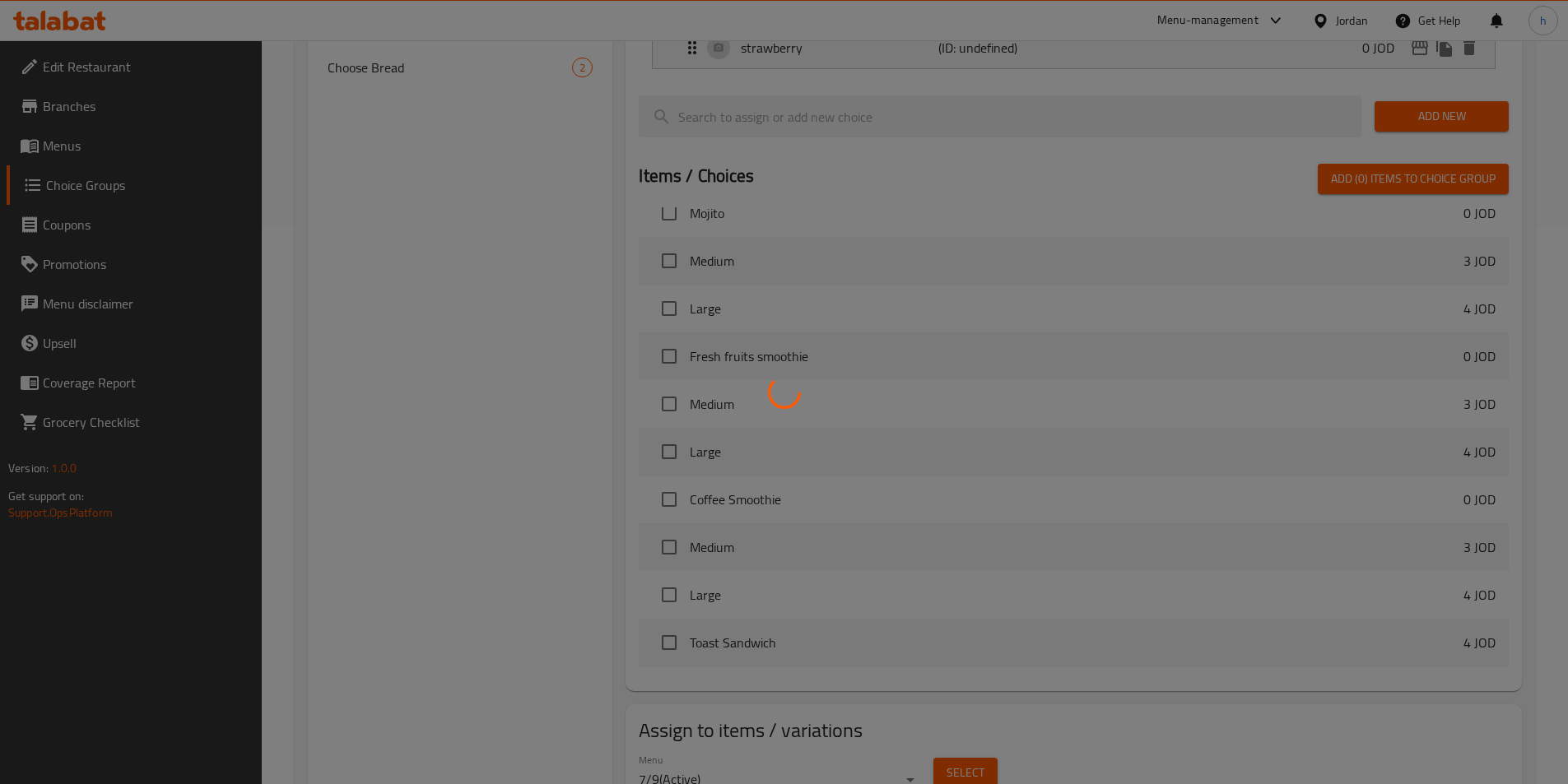
scroll to position [586, 0]
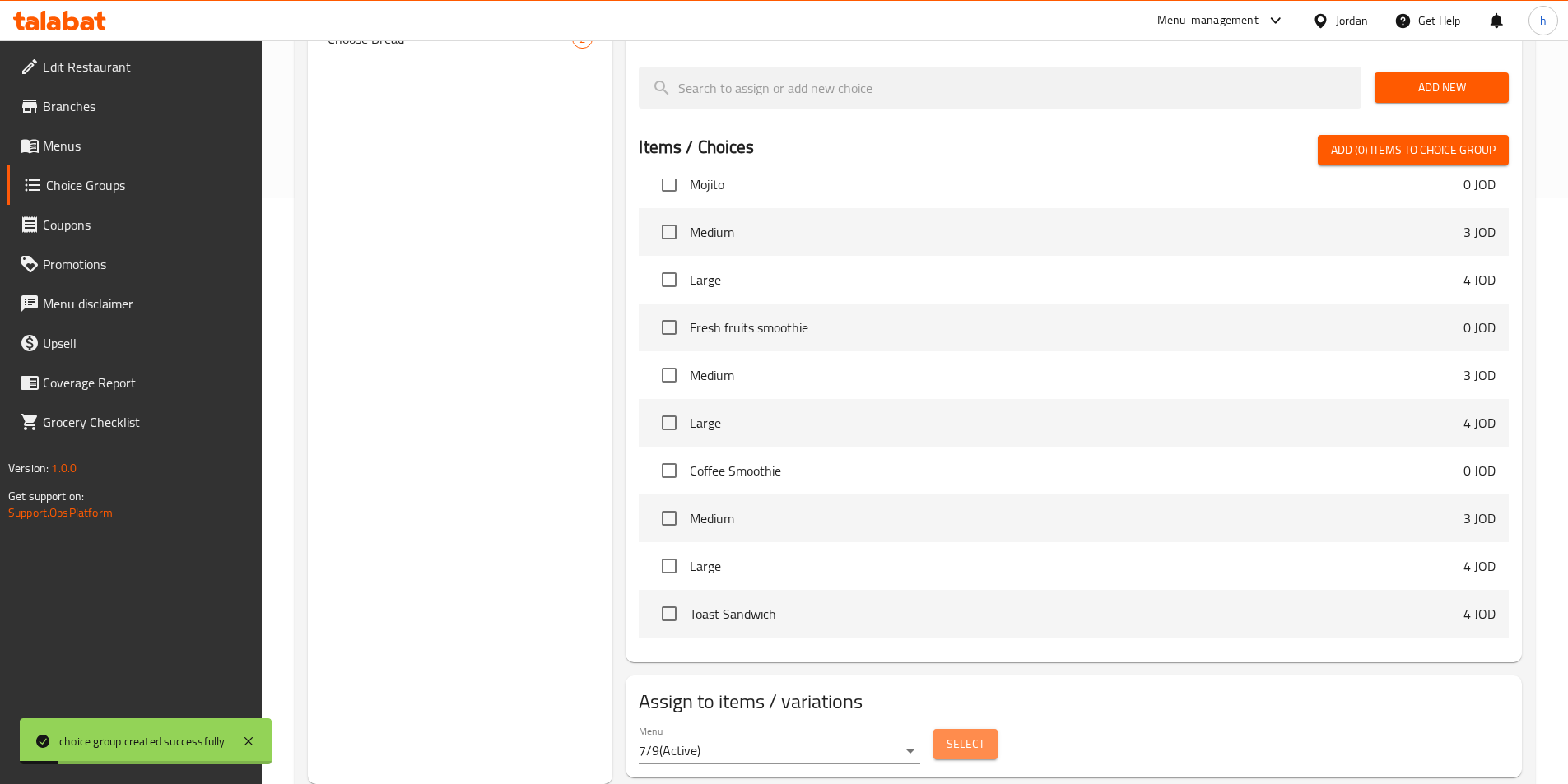
click at [967, 733] on span "Select" at bounding box center [965, 744] width 38 height 21
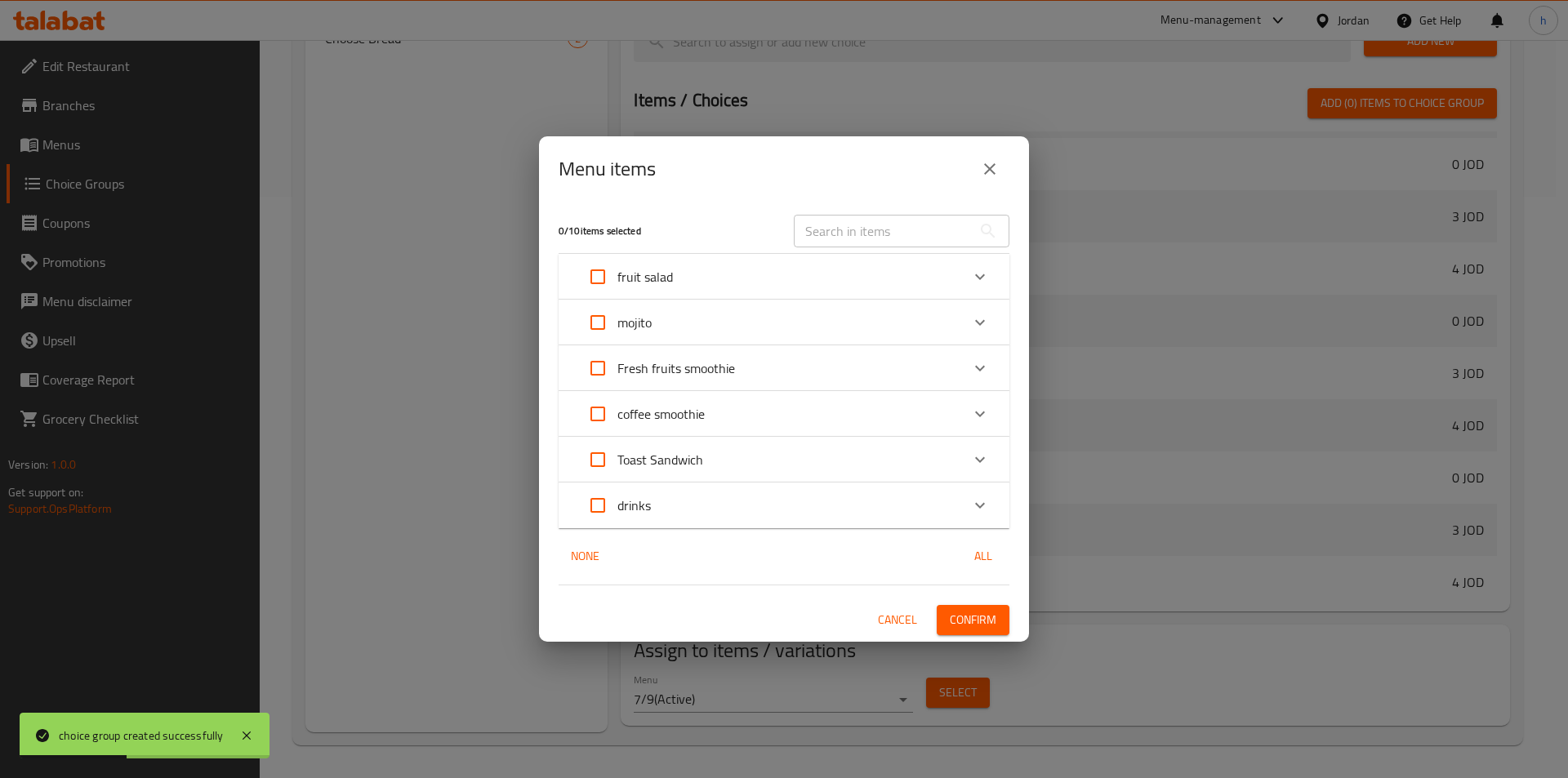
click at [810, 372] on div "Fresh fruits smoothie" at bounding box center [769, 368] width 382 height 39
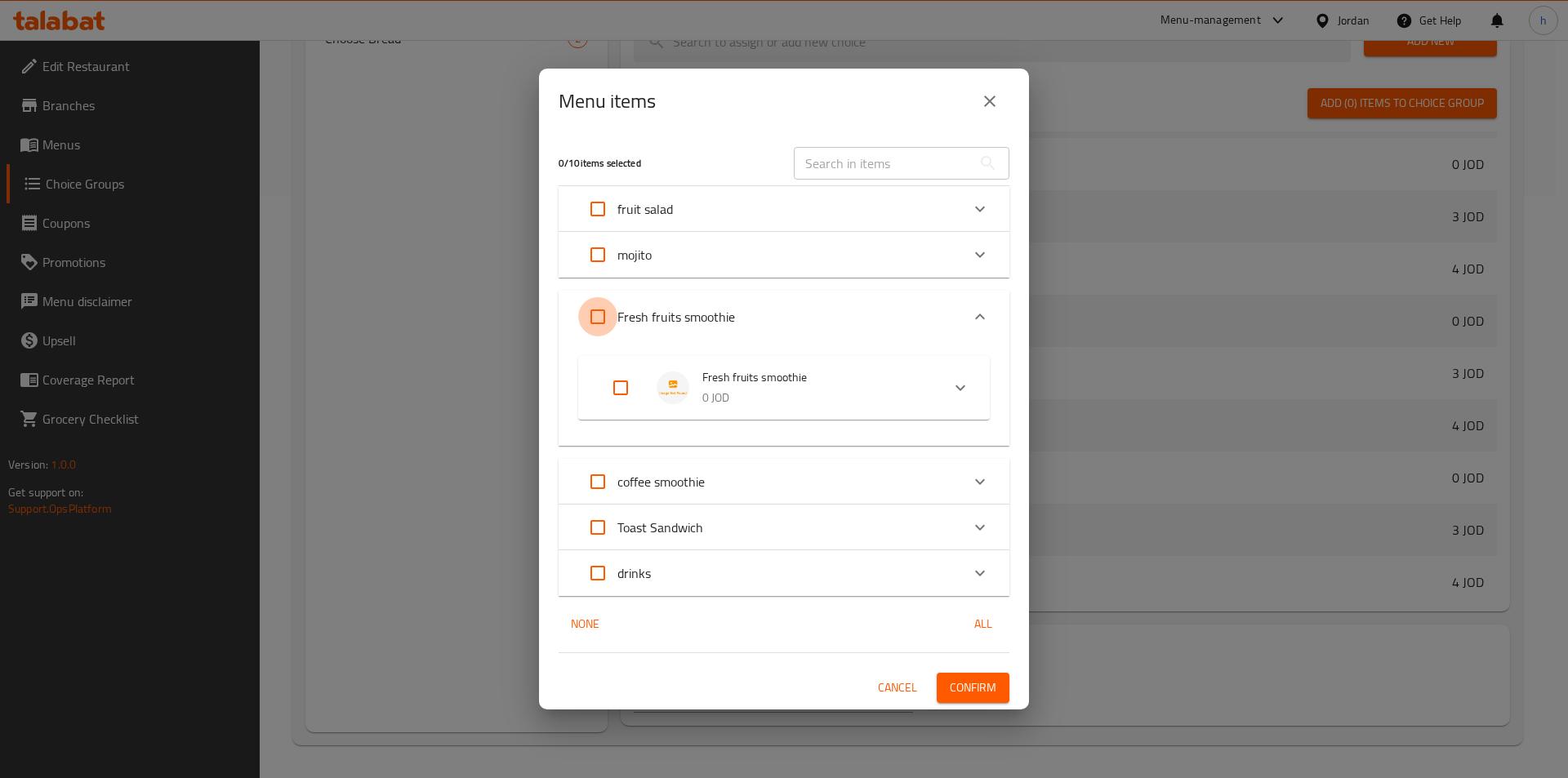
click at [584, 305] on input "Expand" at bounding box center [597, 317] width 39 height 39
click at [976, 694] on span "Confirm" at bounding box center [973, 688] width 47 height 21
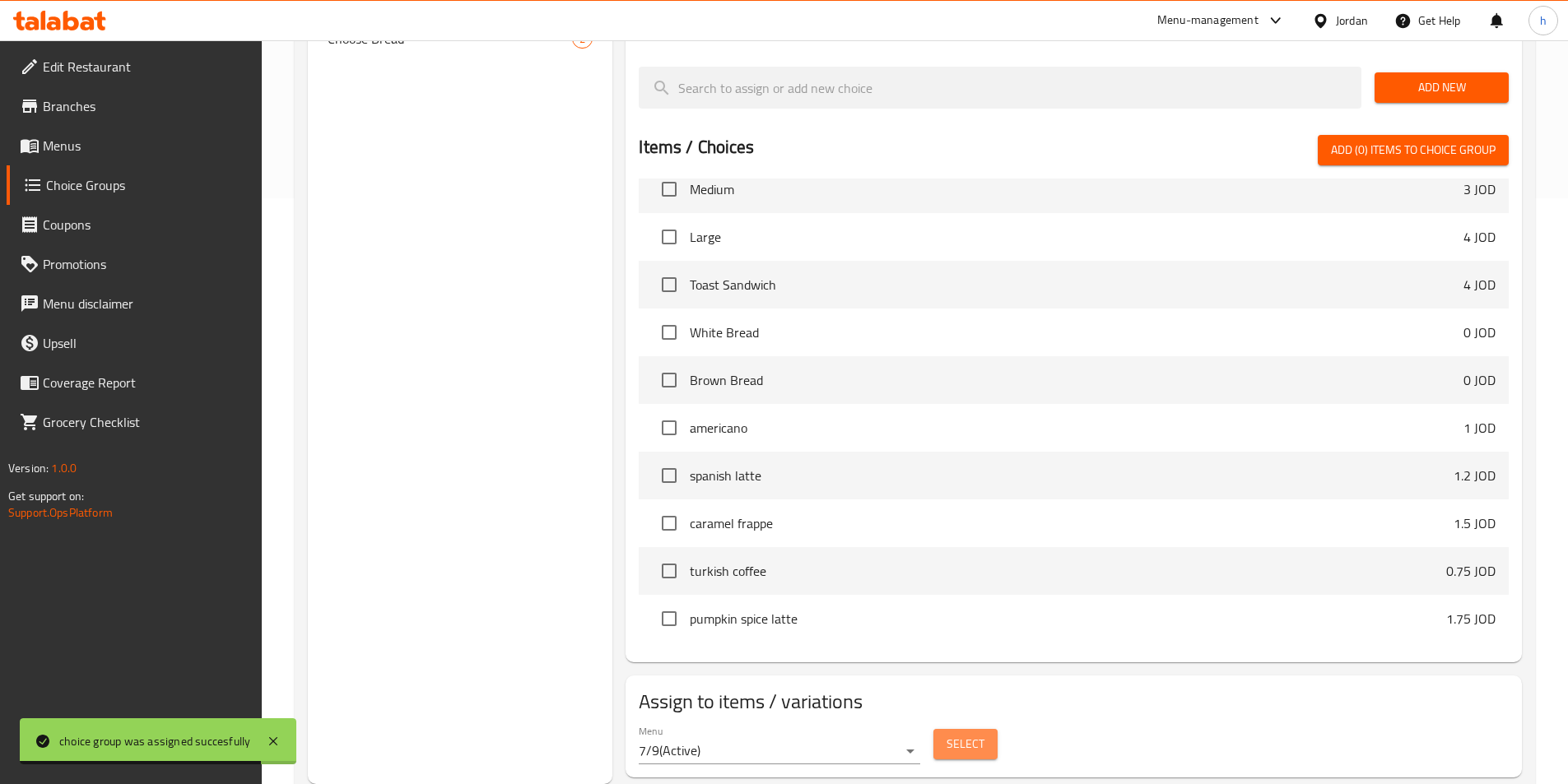
click at [956, 733] on span "Select" at bounding box center [965, 744] width 38 height 21
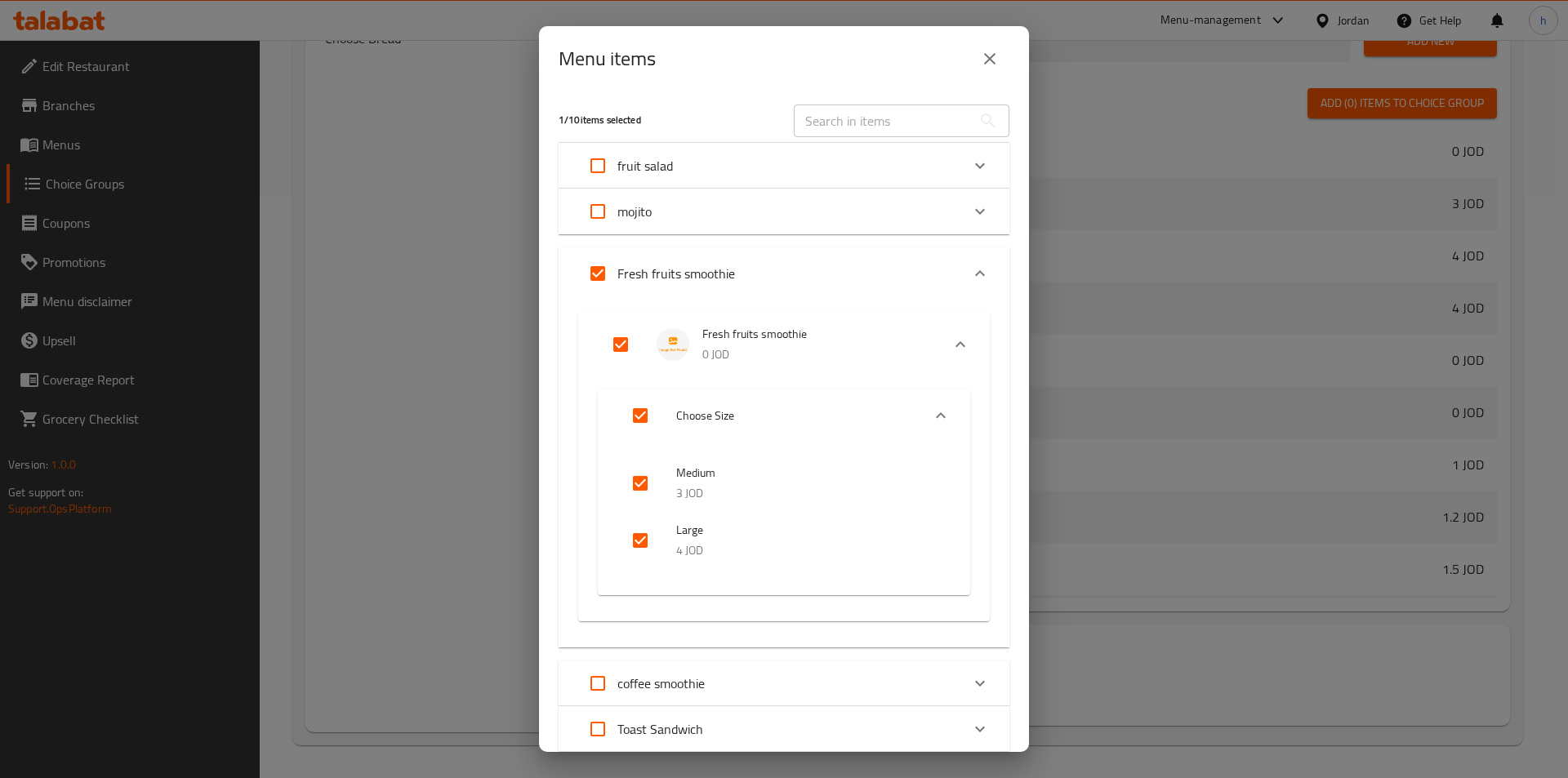
click at [557, 506] on div "1 / 10 items selected ​ fruit salad Fruit Salad 0 JOD Choose Size Small 3 JOD M…" at bounding box center [784, 421] width 490 height 660
click at [981, 65] on icon "close" at bounding box center [989, 58] width 20 height 20
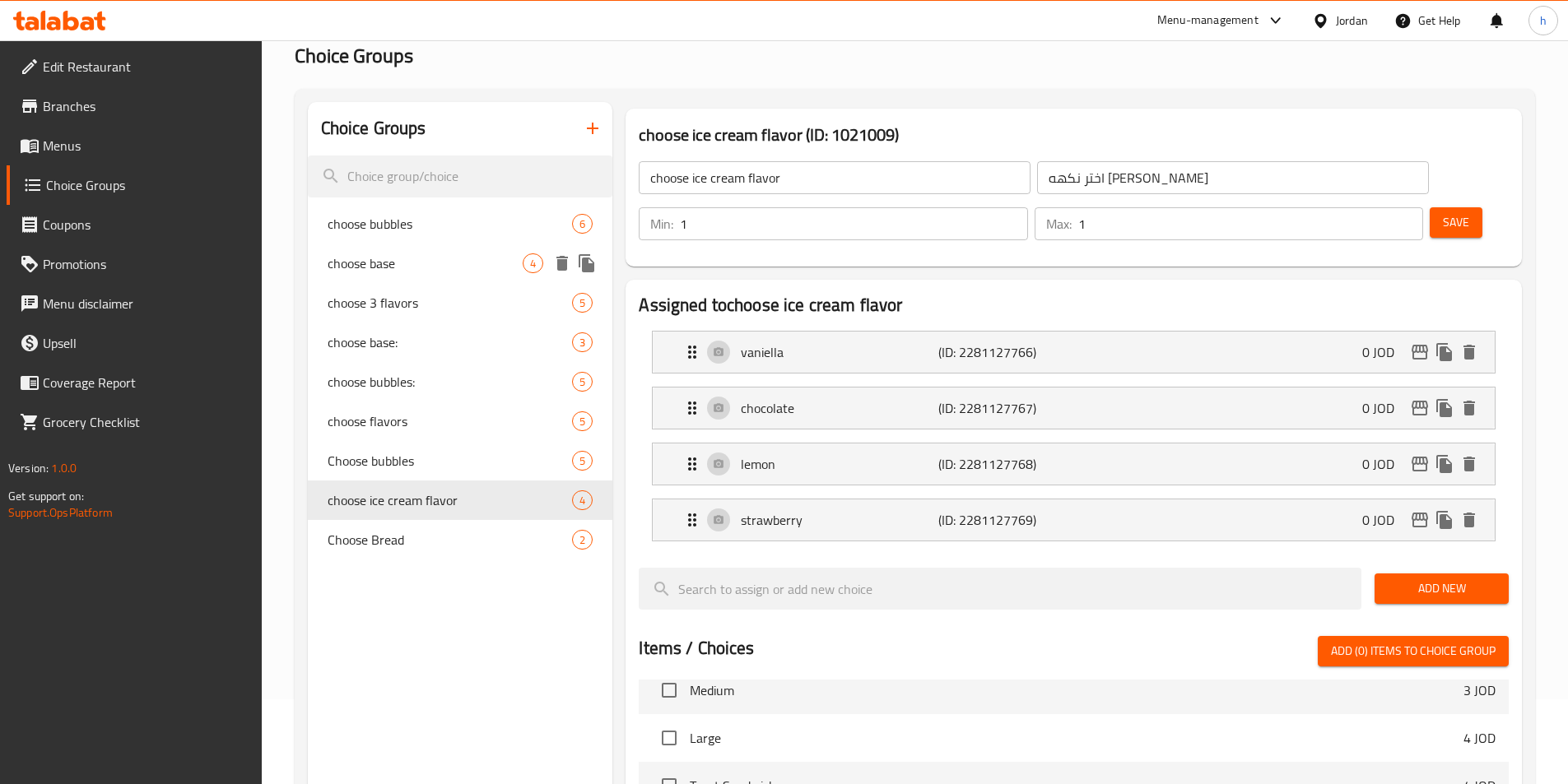
scroll to position [0, 0]
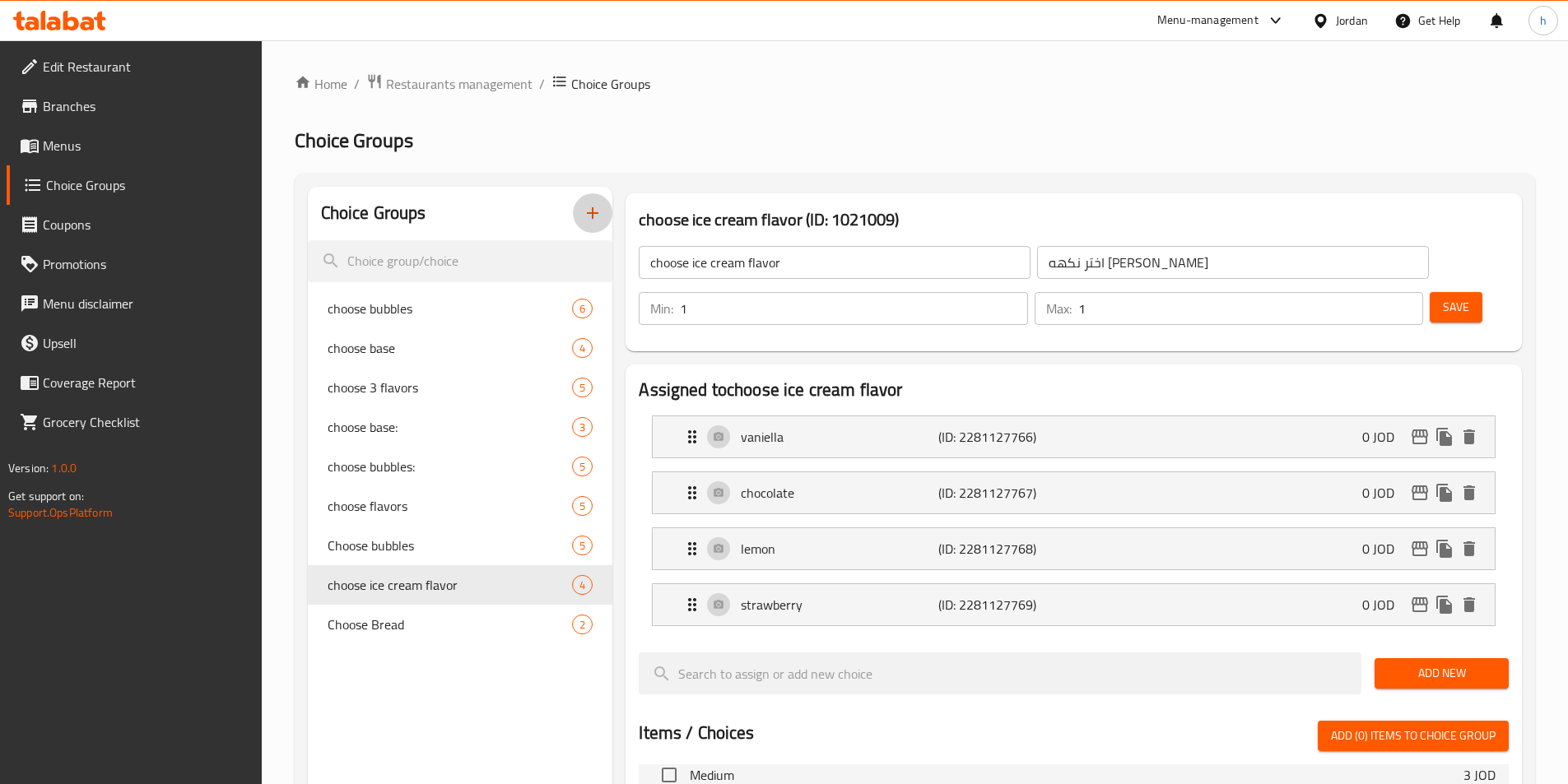
click at [603, 212] on button "button" at bounding box center [592, 212] width 39 height 39
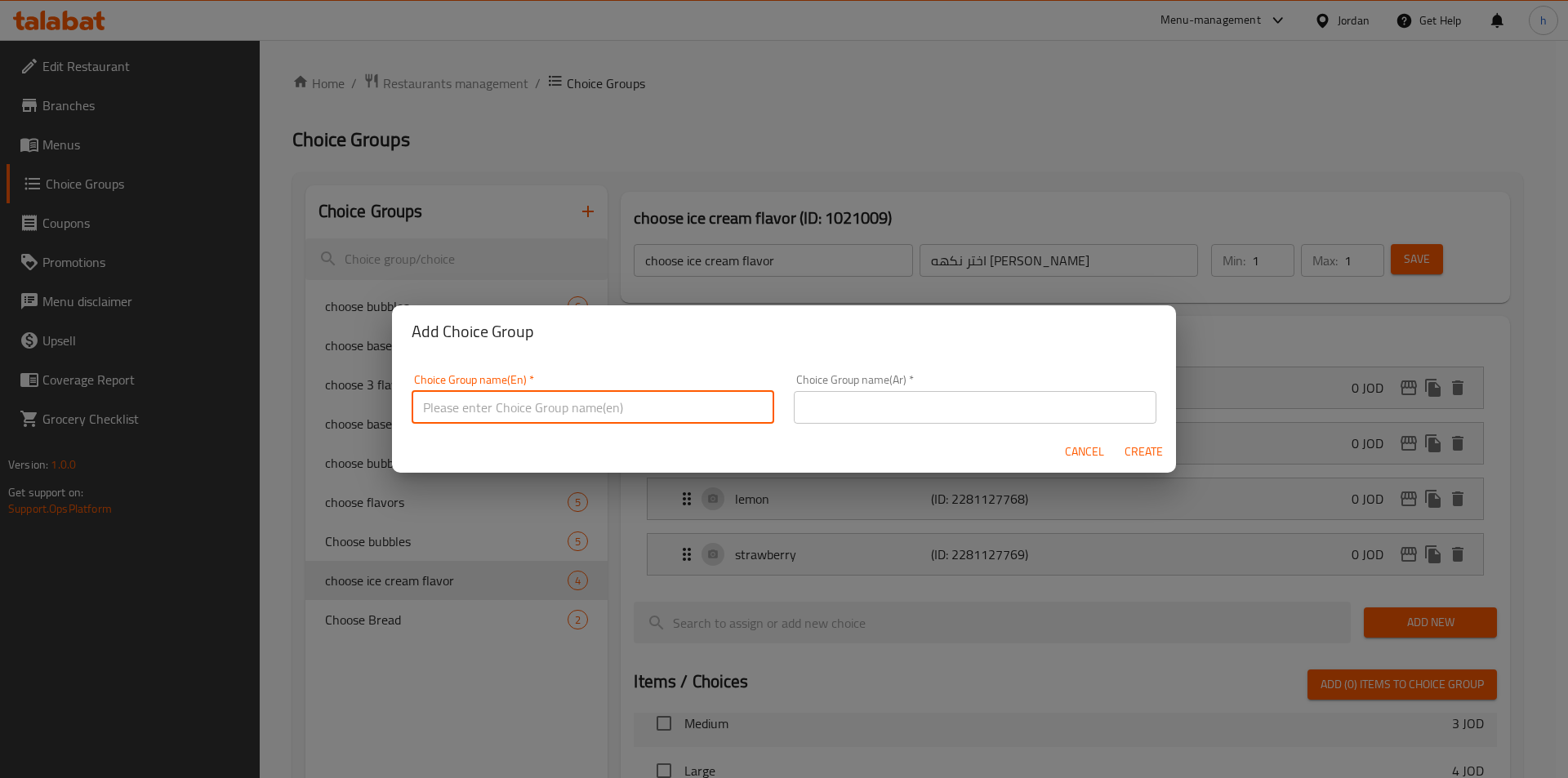
click at [661, 408] on input "text" at bounding box center [593, 408] width 363 height 33
paste input "choose fresh slush juice"
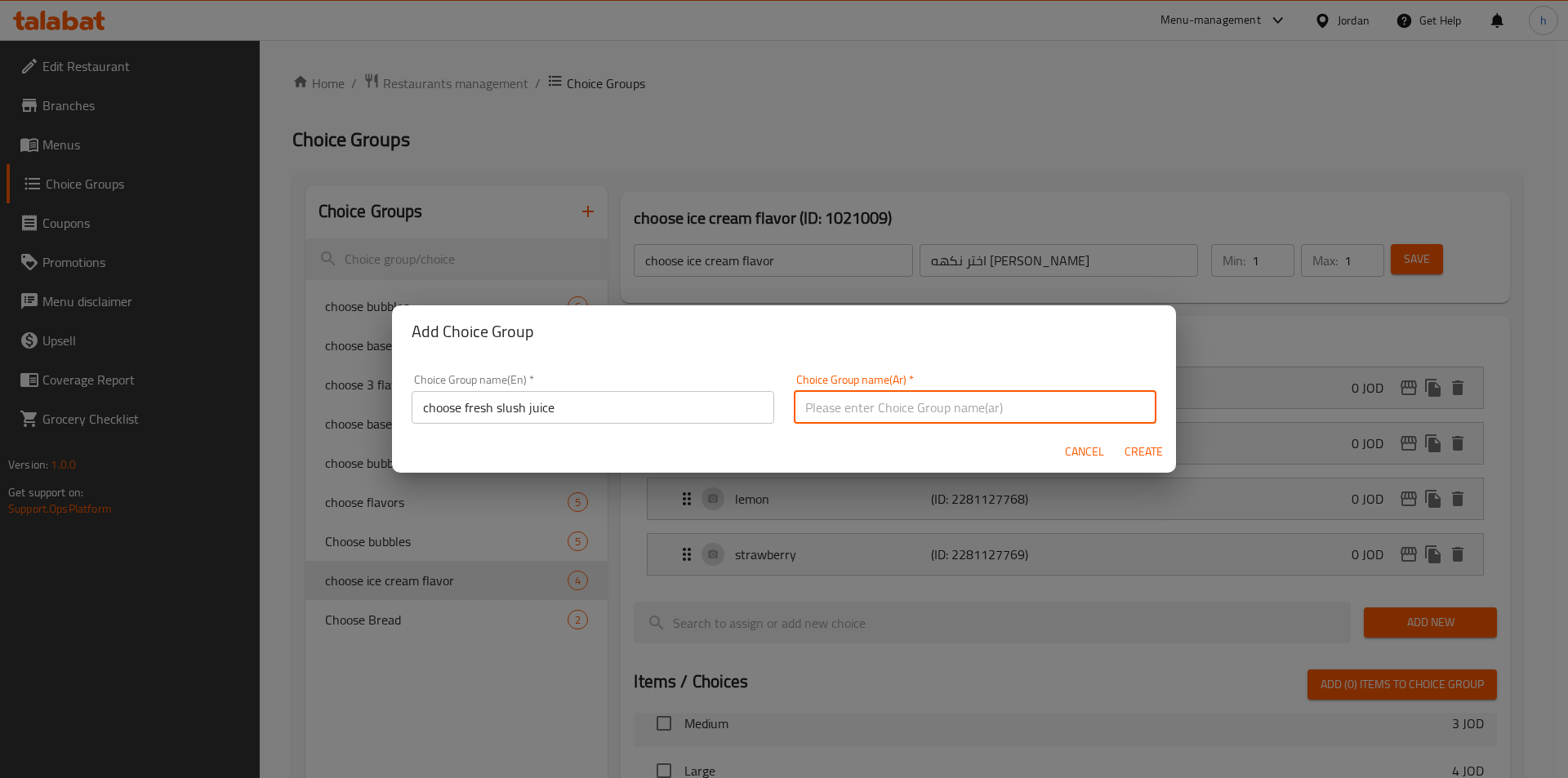
click at [902, 411] on input "text" at bounding box center [975, 408] width 363 height 33
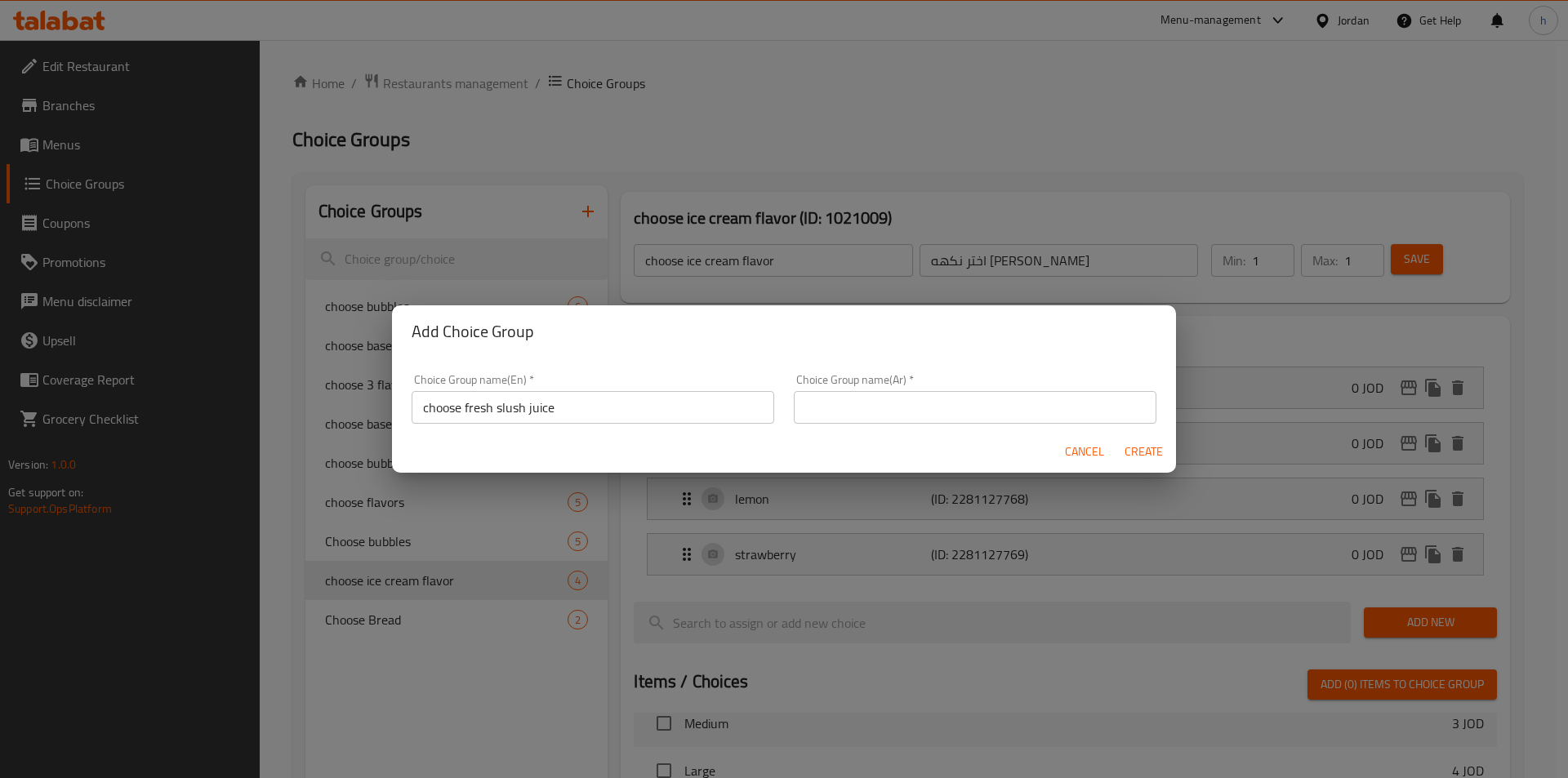
click at [1009, 419] on input "text" at bounding box center [975, 408] width 363 height 33
click at [992, 428] on div "Choice Group name(Ar)   * Choice Group name(Ar) *" at bounding box center [974, 399] width 382 height 69
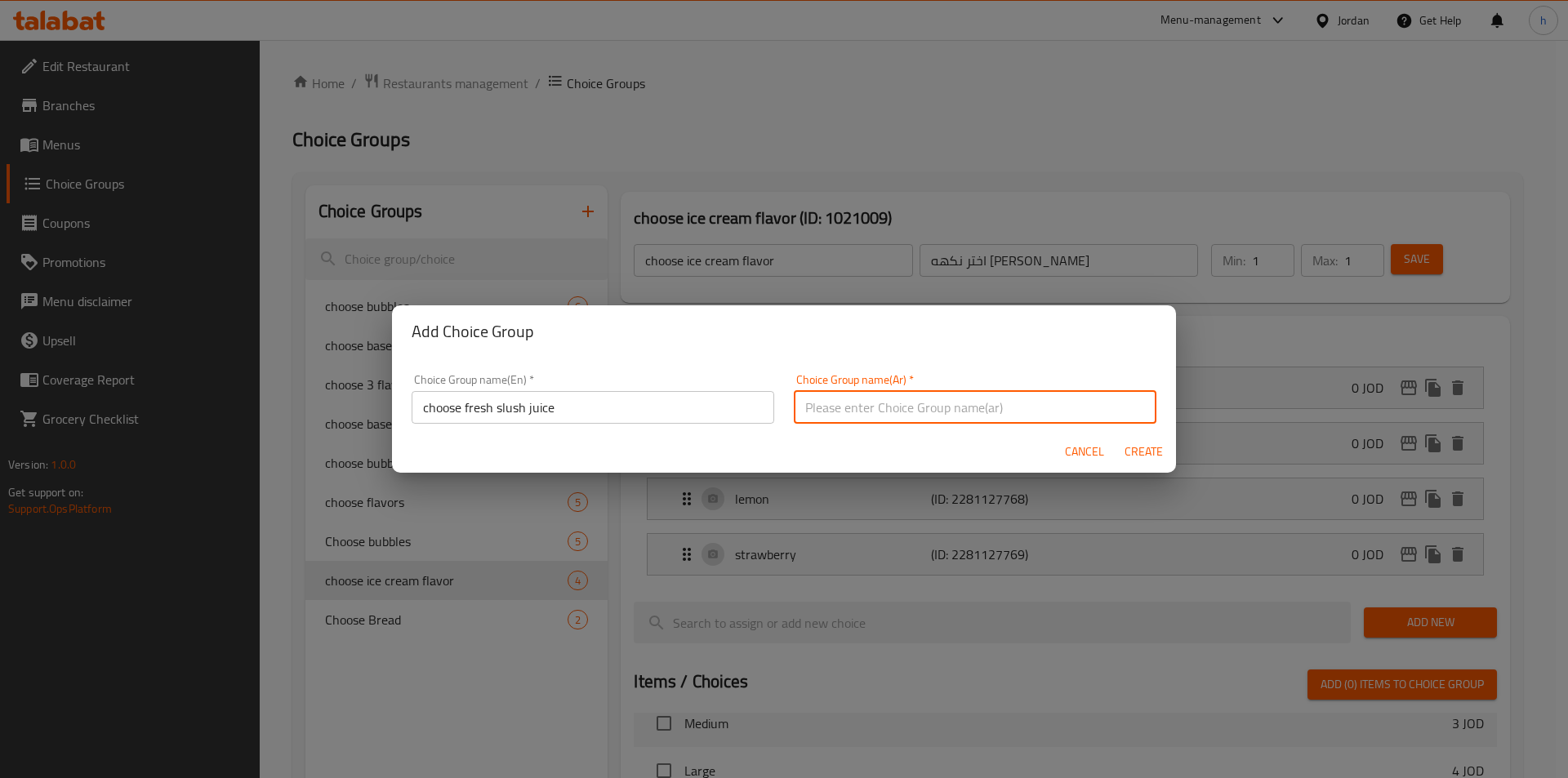
click at [995, 412] on input "text" at bounding box center [975, 408] width 363 height 33
paste input "اختر عصير سلاش طازج"
click at [1146, 445] on span "Create" at bounding box center [1143, 452] width 39 height 21
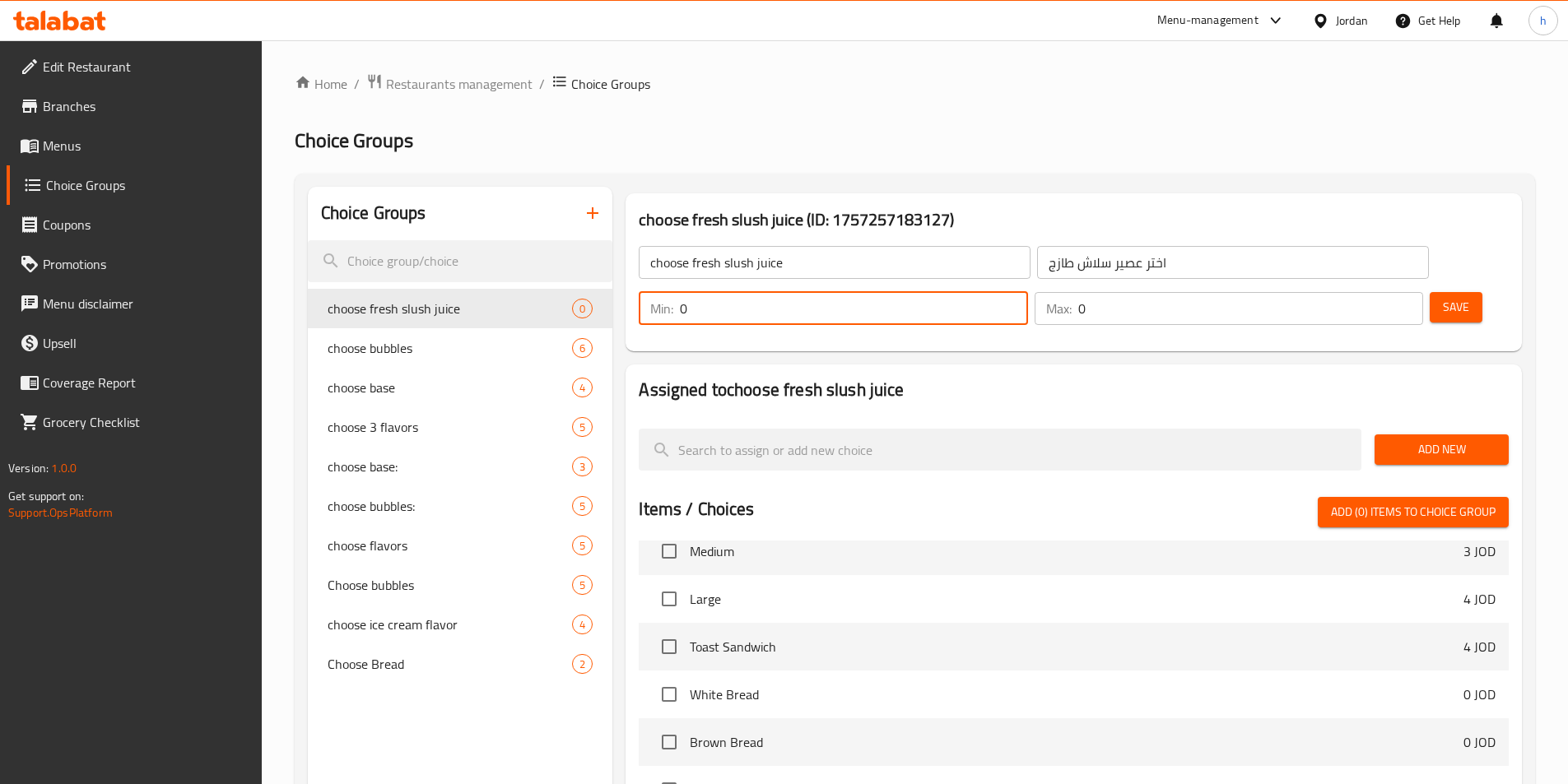
click at [1027, 292] on input "0" at bounding box center [853, 309] width 347 height 33
click at [1027, 292] on input "1" at bounding box center [853, 309] width 347 height 33
click at [1373, 292] on input "1" at bounding box center [1251, 309] width 345 height 33
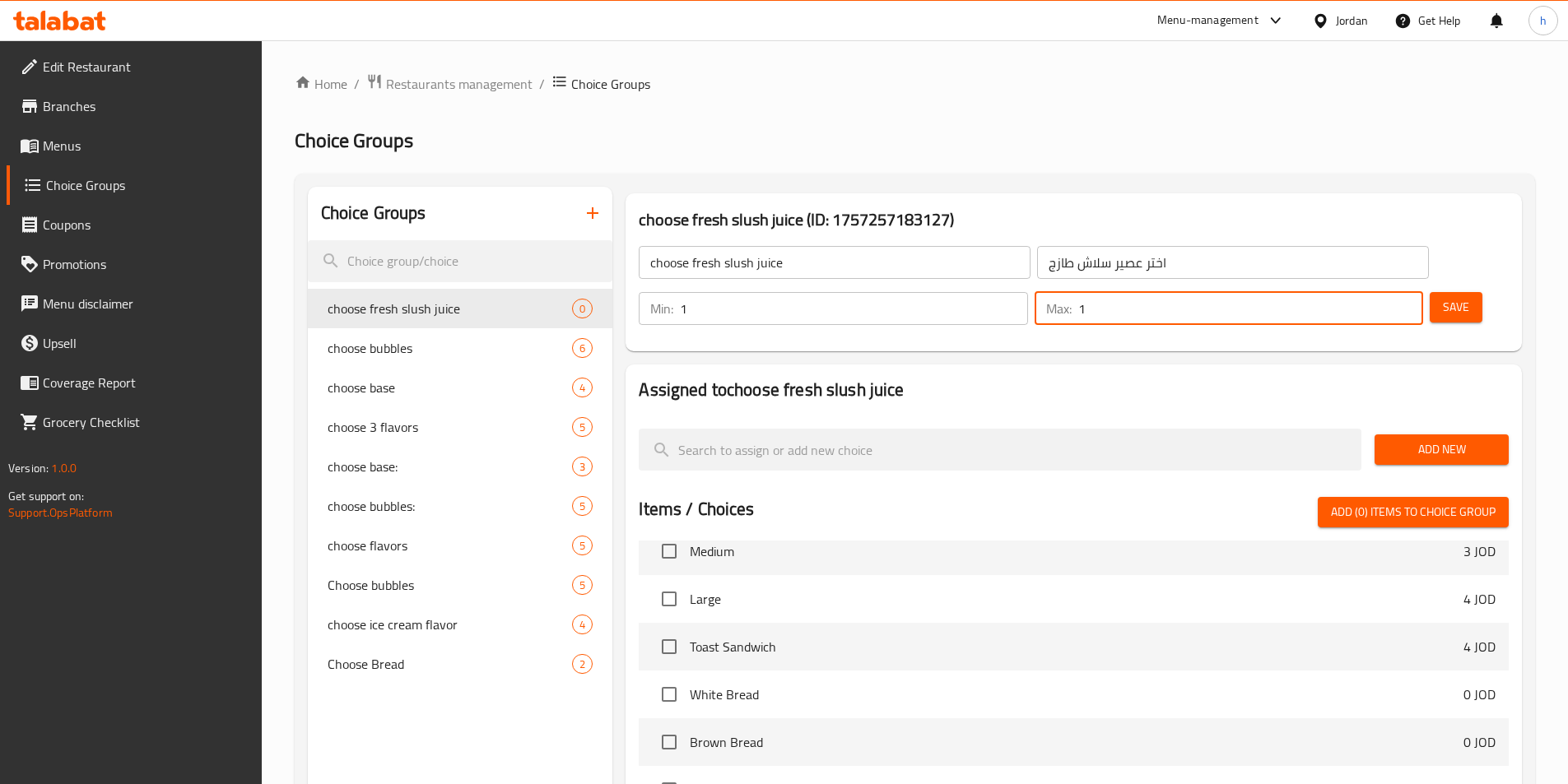
click at [1460, 440] on span "Add New" at bounding box center [1441, 450] width 108 height 21
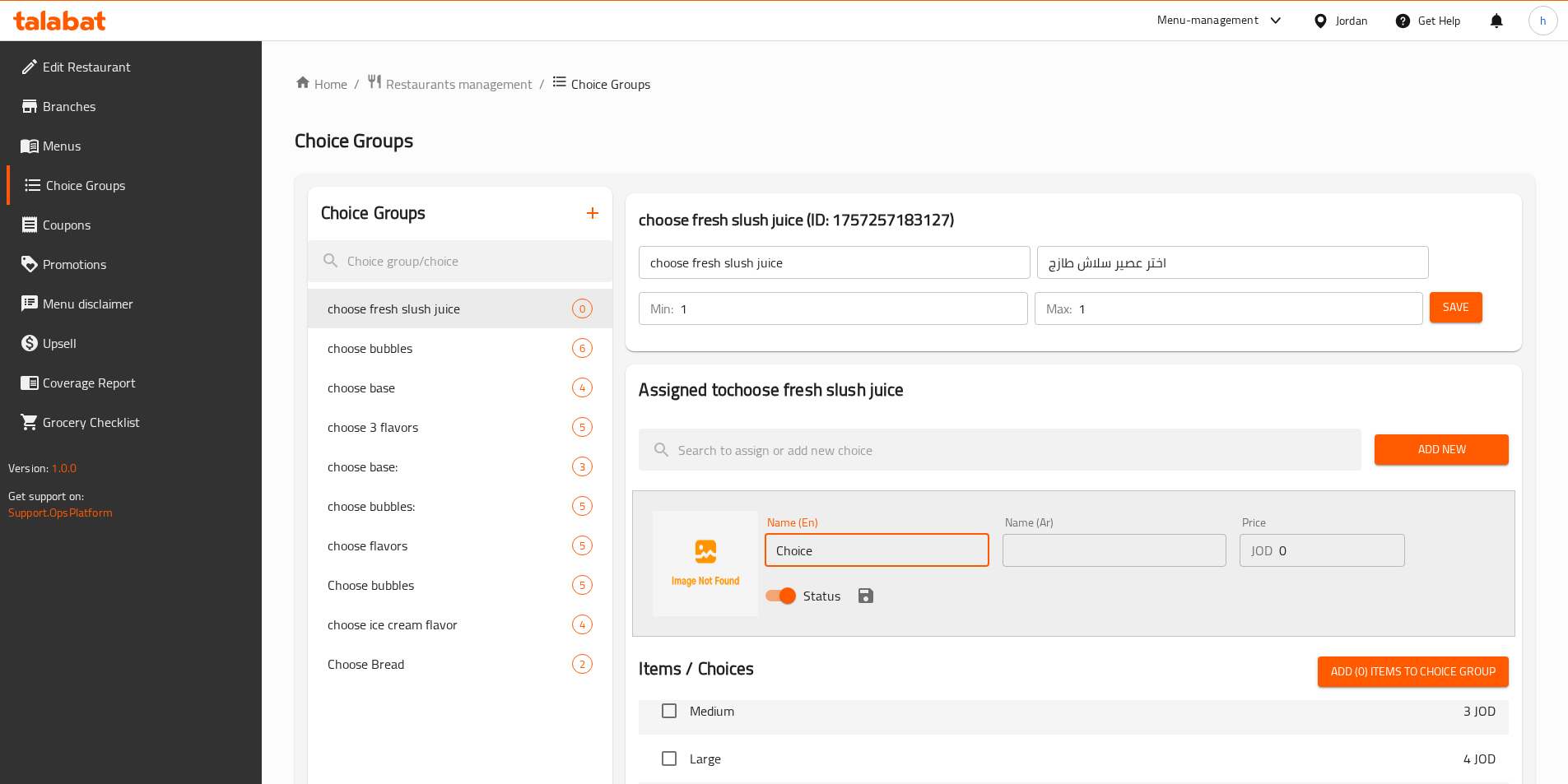
click at [818, 534] on input "Choice" at bounding box center [876, 551] width 224 height 33
paste input "mango"
click at [815, 643] on div at bounding box center [1073, 649] width 870 height 13
click at [867, 586] on icon "save" at bounding box center [866, 595] width 20 height 20
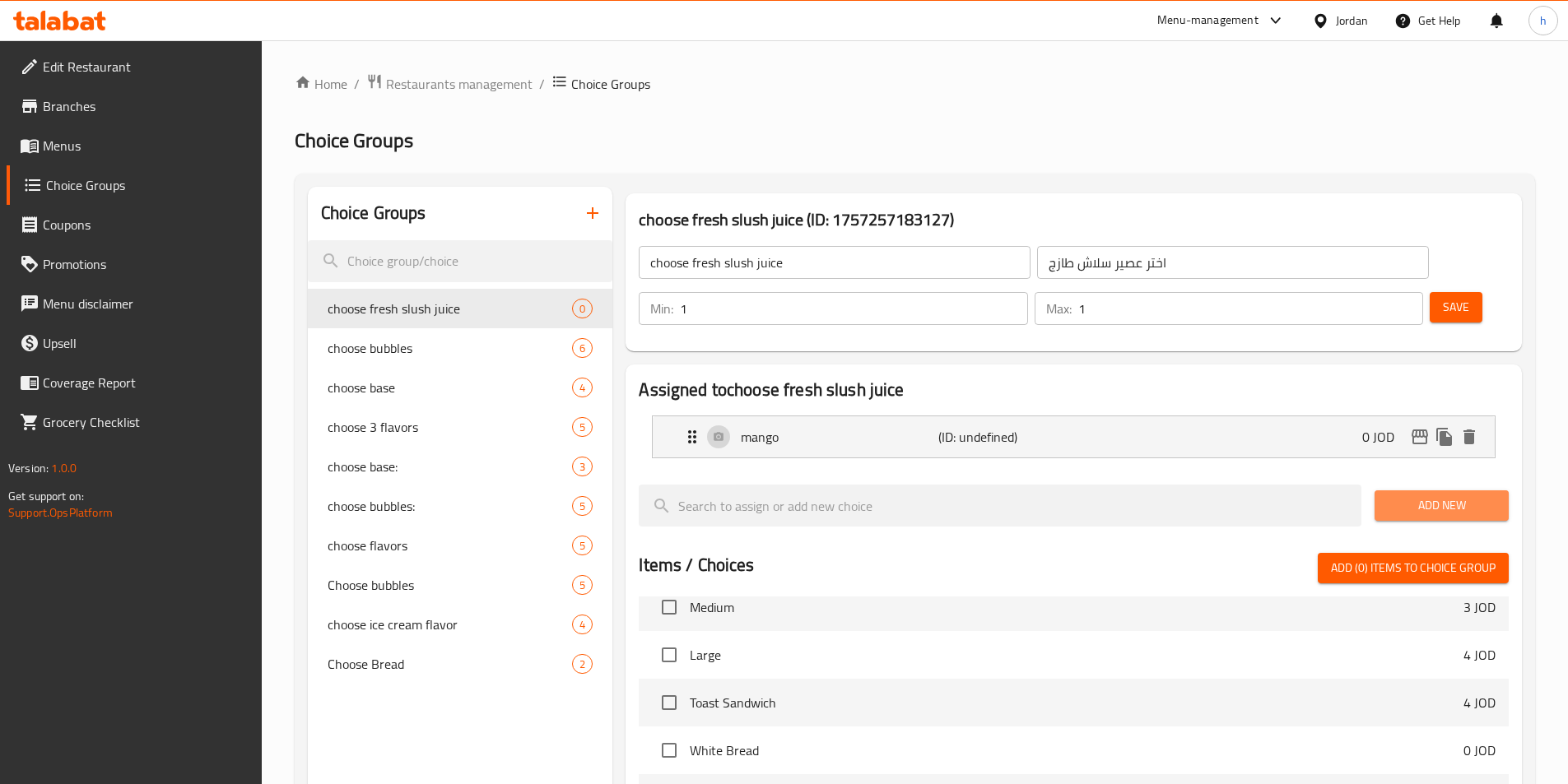
click at [1440, 496] on span "Add New" at bounding box center [1441, 506] width 108 height 21
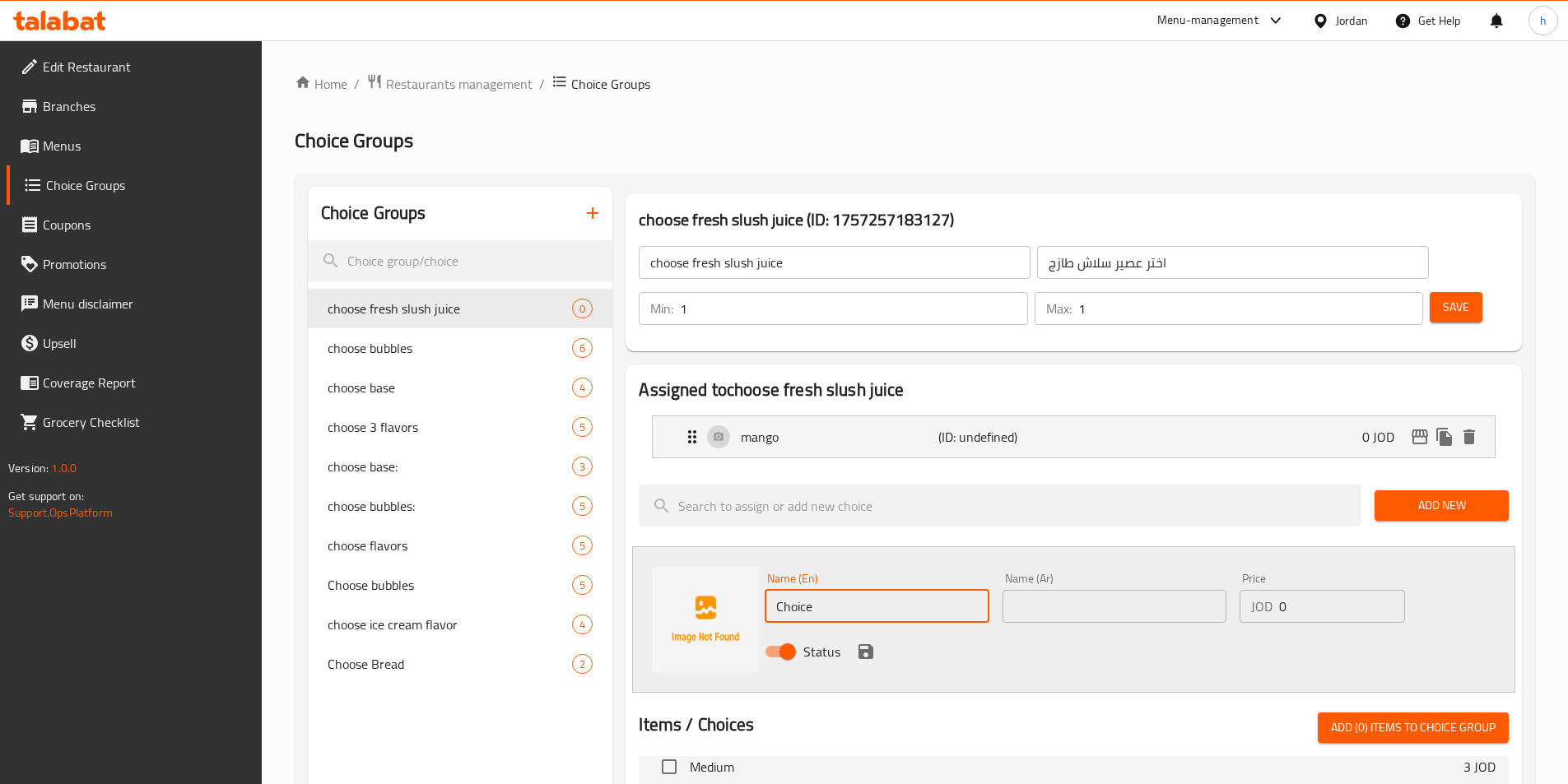
click at [847, 590] on input "Choice" at bounding box center [876, 607] width 224 height 33
paste input "strawberry"
click at [805, 699] on div at bounding box center [1073, 705] width 870 height 13
click at [876, 639] on button "save" at bounding box center [866, 651] width 24 height 24
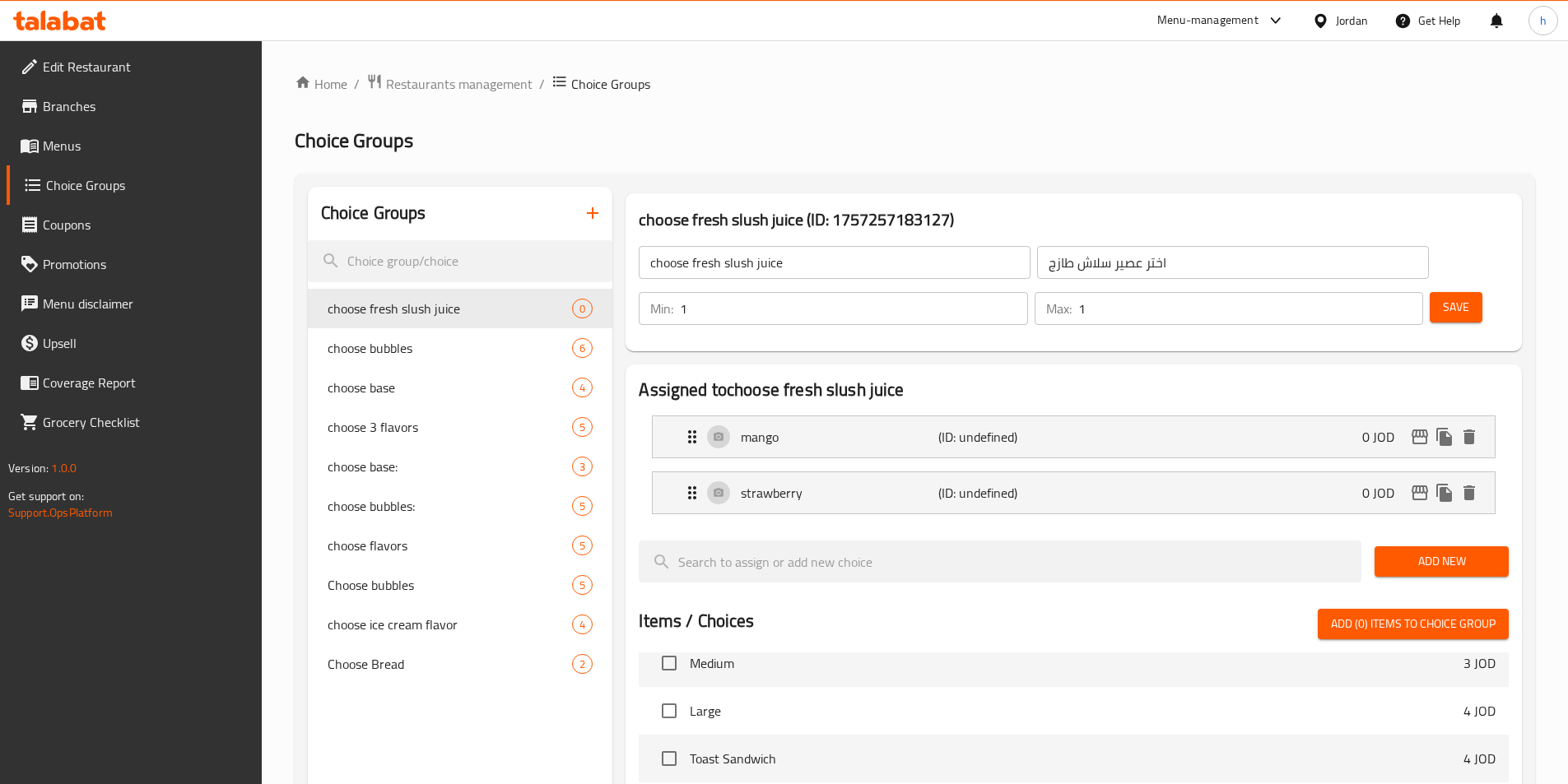
click at [1439, 546] on button "Add New" at bounding box center [1441, 561] width 134 height 31
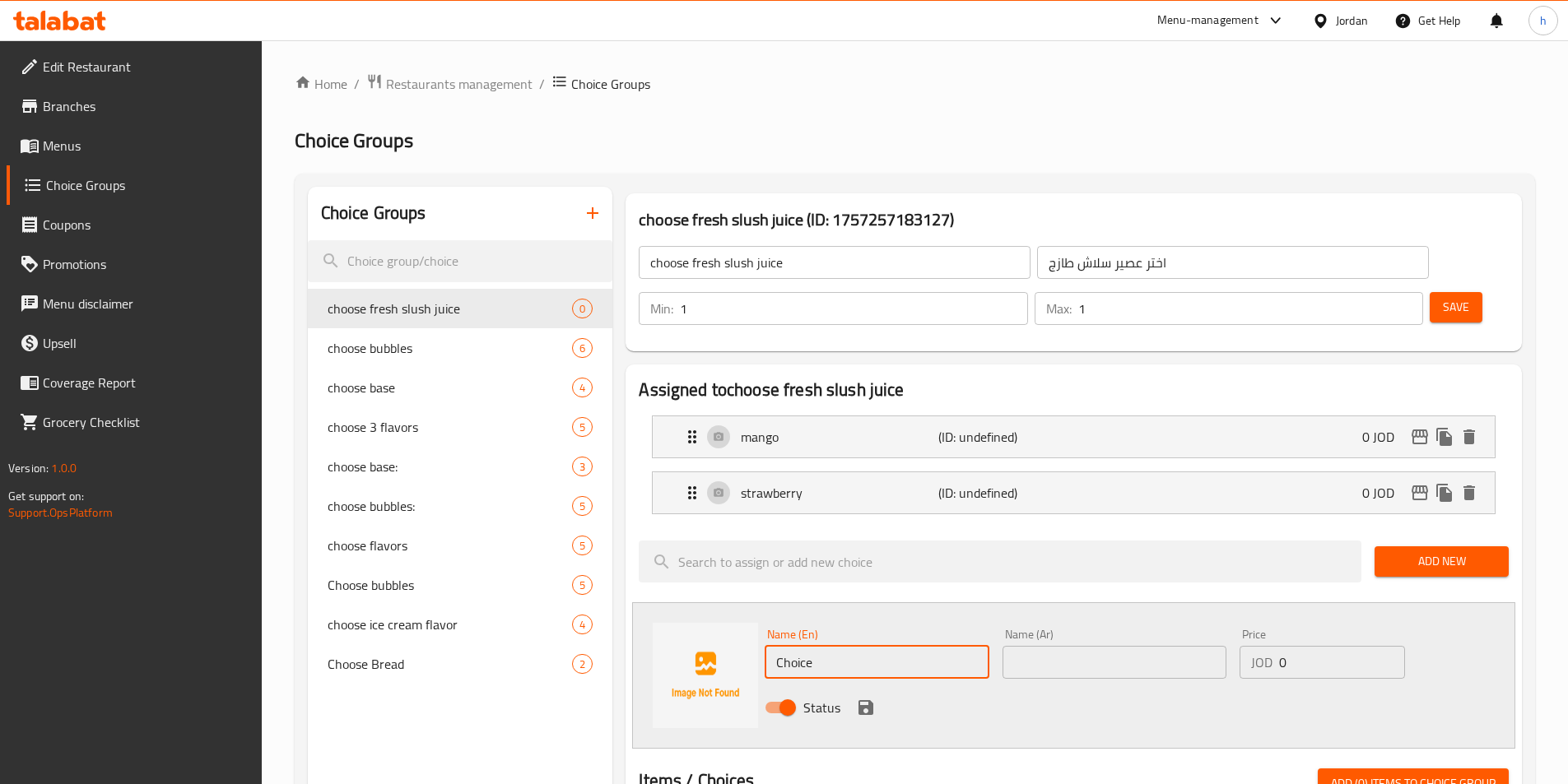
click at [873, 646] on input "Choice" at bounding box center [876, 663] width 224 height 33
paste input "lemon"
click at [861, 697] on icon "save" at bounding box center [866, 707] width 20 height 20
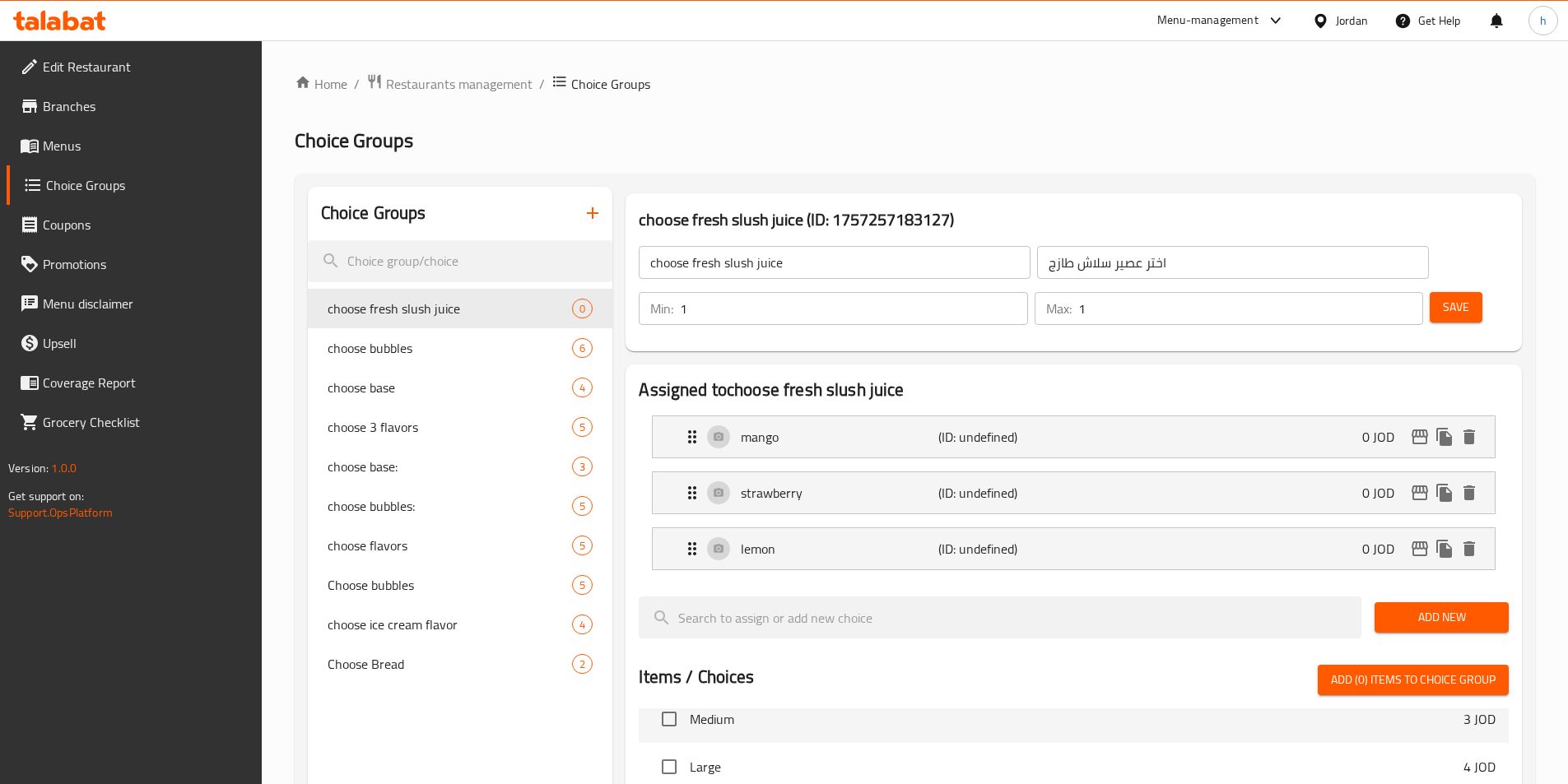
click at [1474, 607] on span "Add New" at bounding box center [1441, 617] width 108 height 21
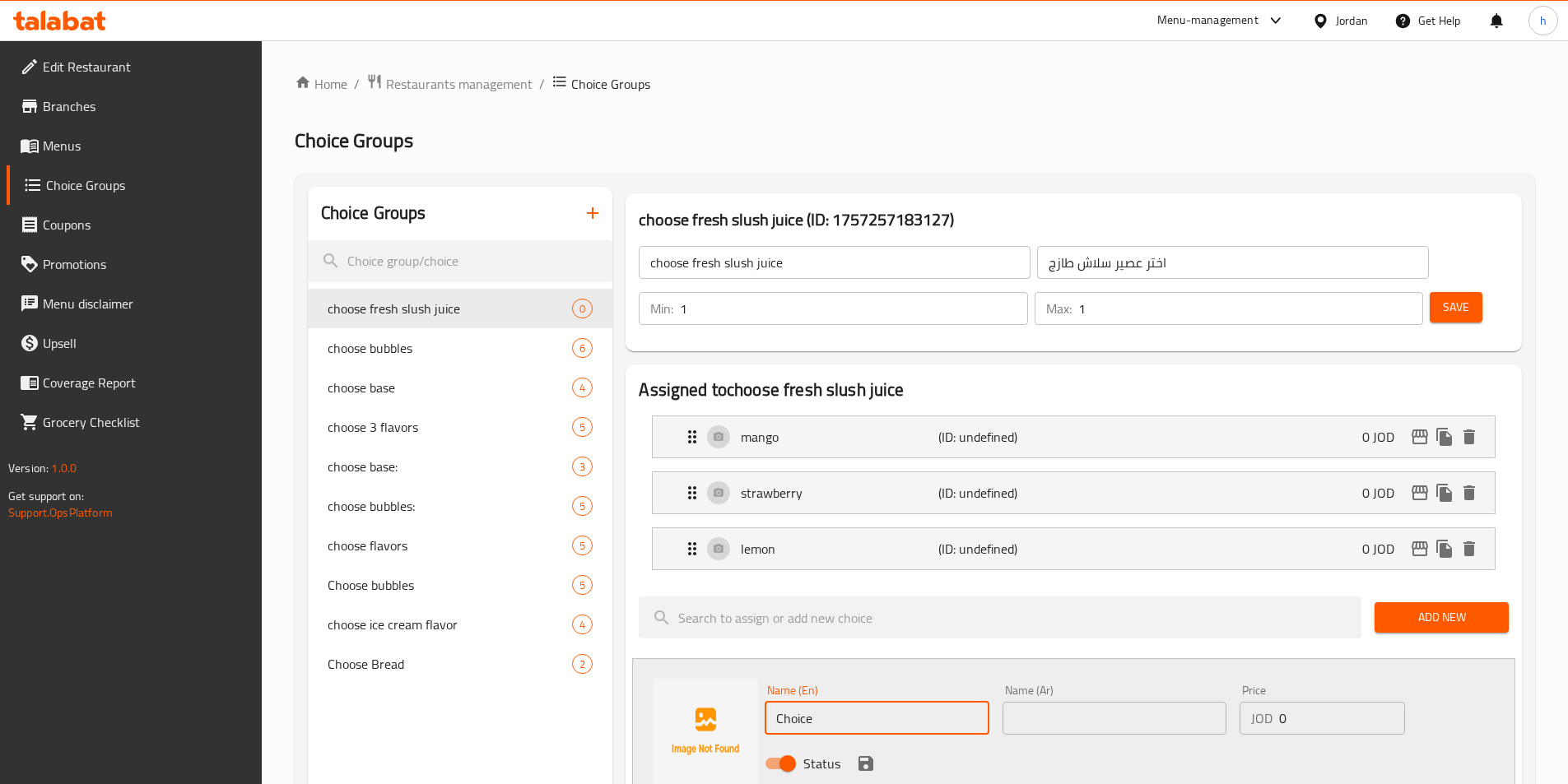
click at [939, 702] on input "Choice" at bounding box center [876, 718] width 224 height 33
paste input "passion fruit"
click at [854, 751] on button "save" at bounding box center [866, 763] width 24 height 24
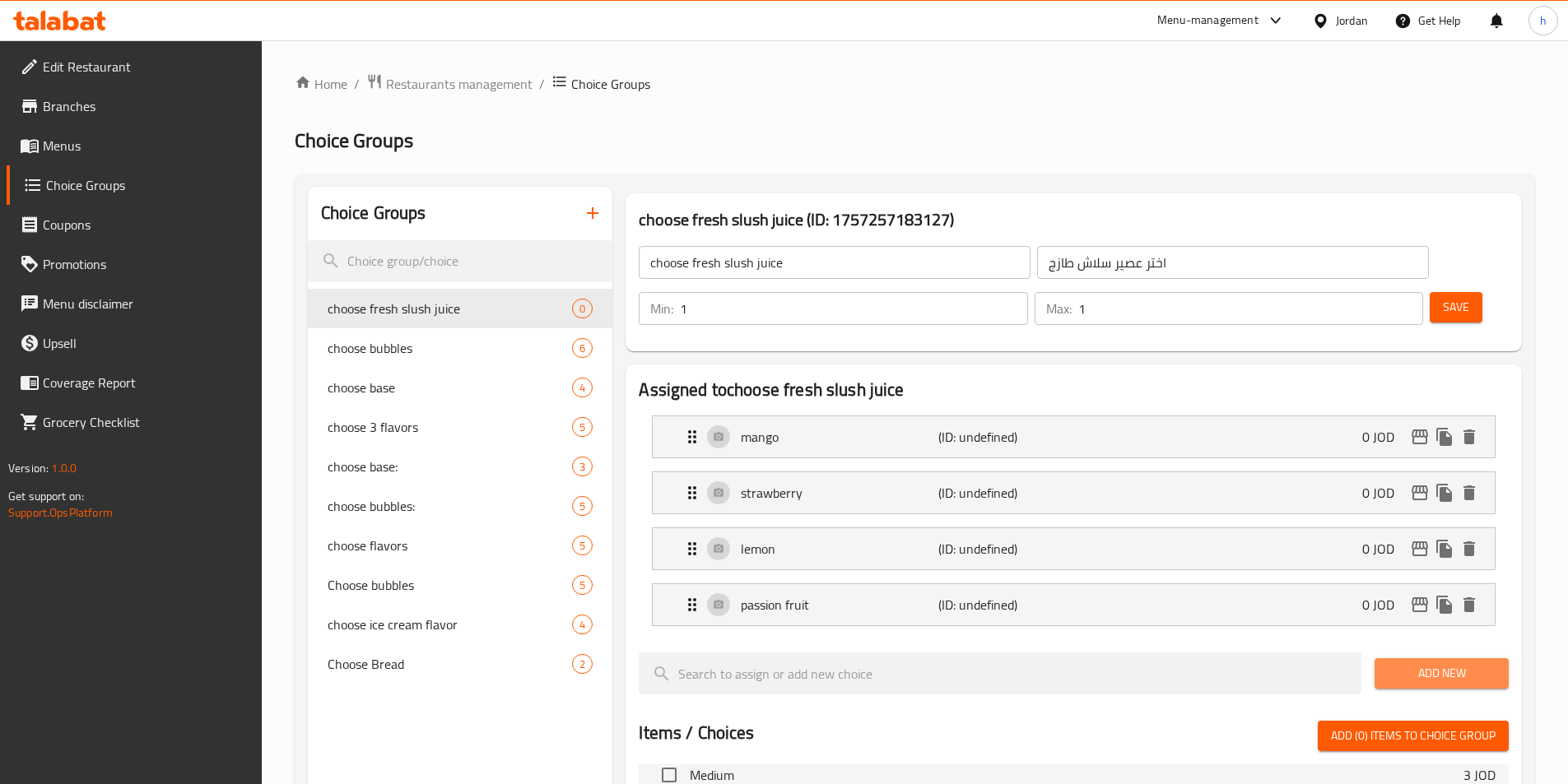
click at [1424, 663] on span "Add New" at bounding box center [1441, 673] width 108 height 21
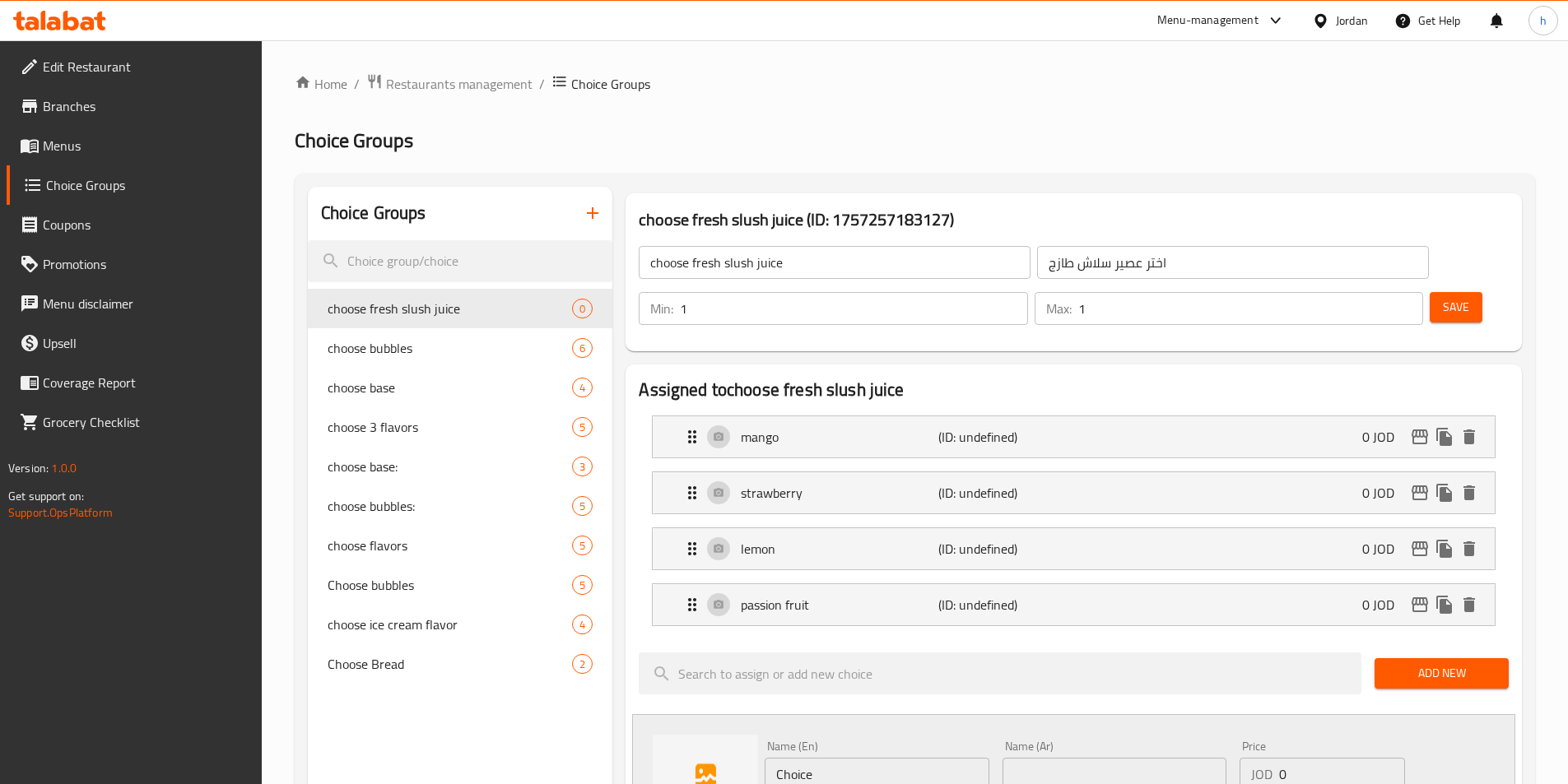
click at [902, 758] on input "Choice" at bounding box center [876, 774] width 224 height 33
paste input "berry mix"
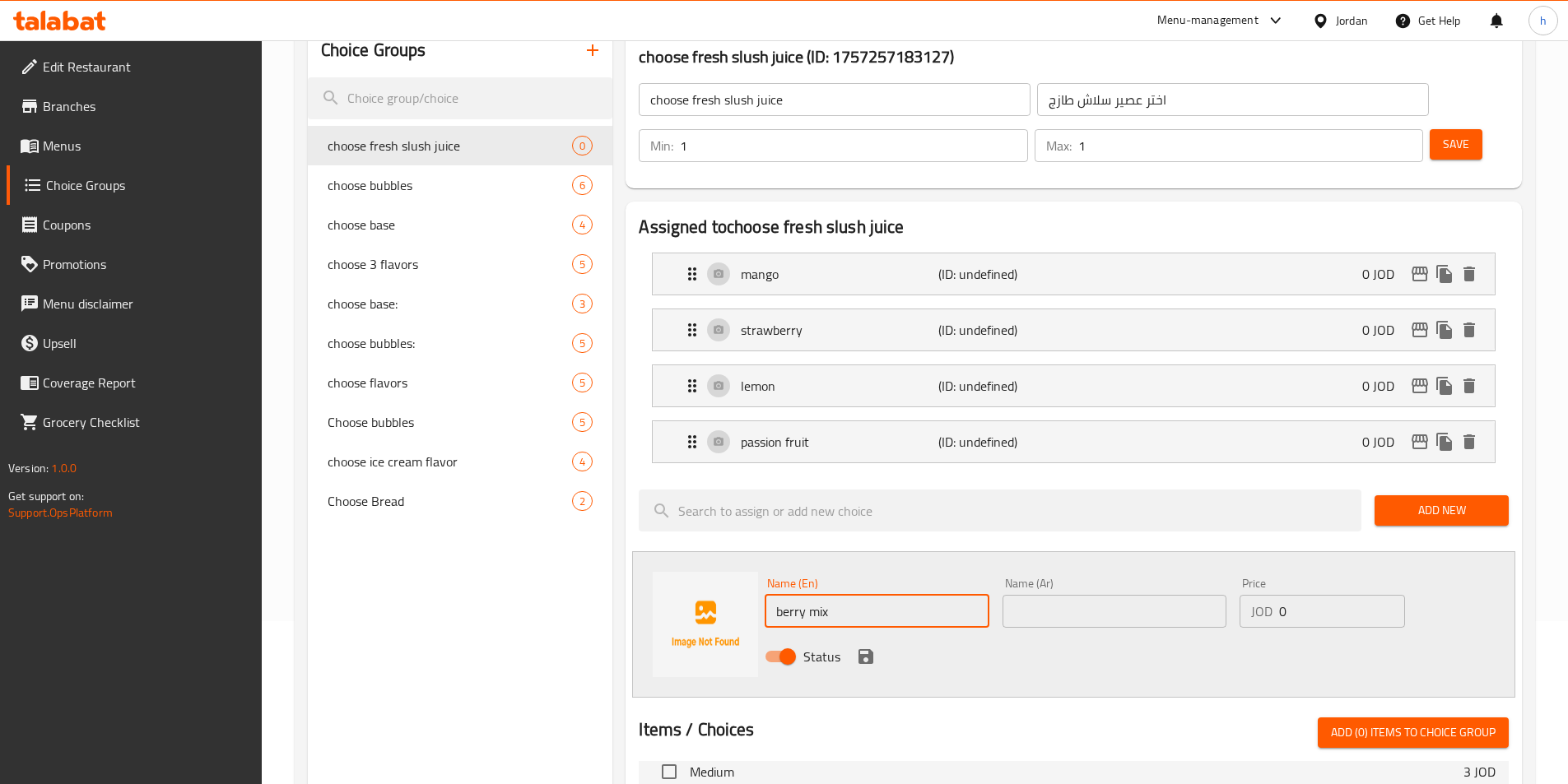
scroll to position [164, 0]
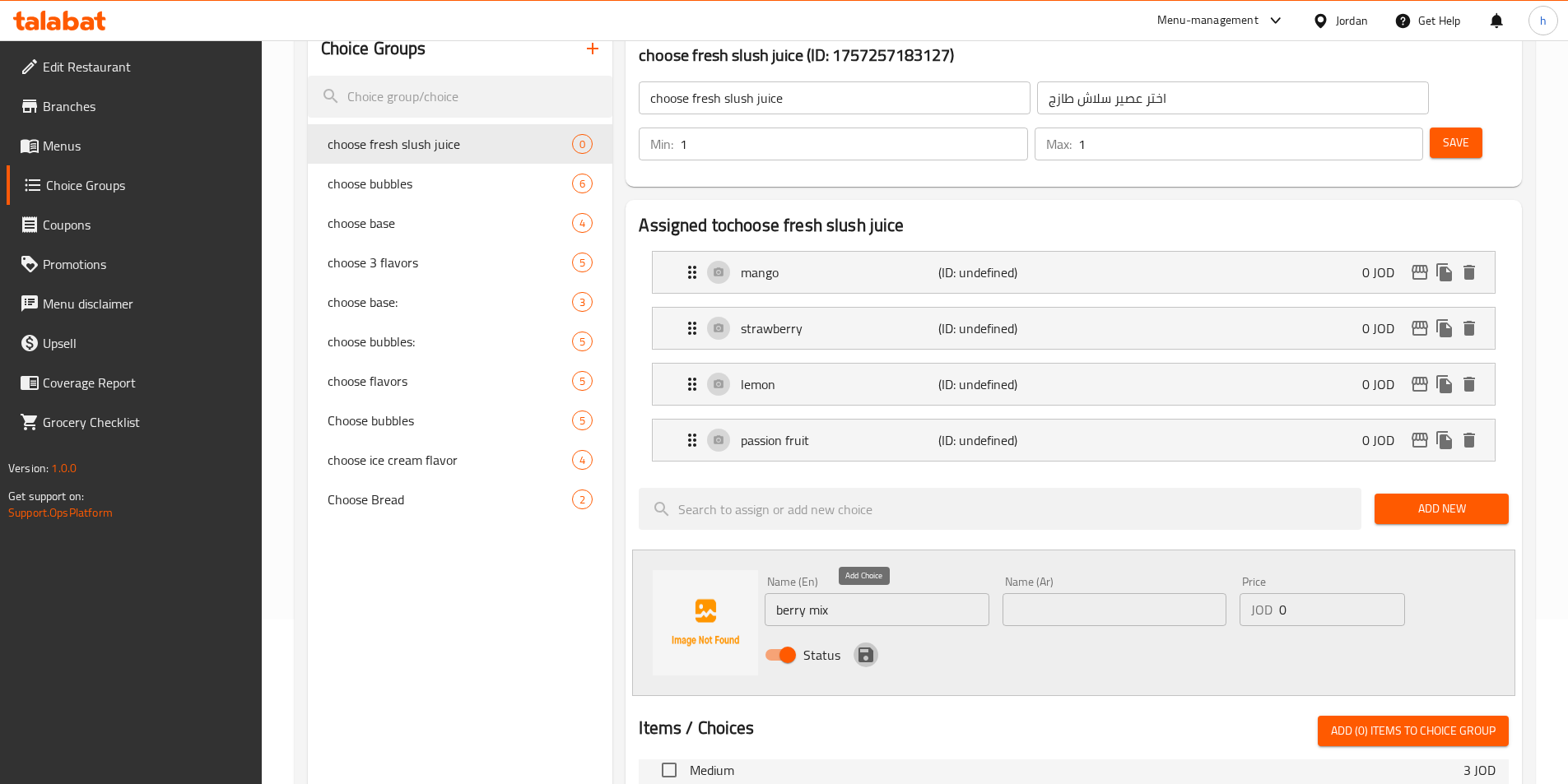
click at [868, 645] on icon "save" at bounding box center [866, 655] width 20 height 20
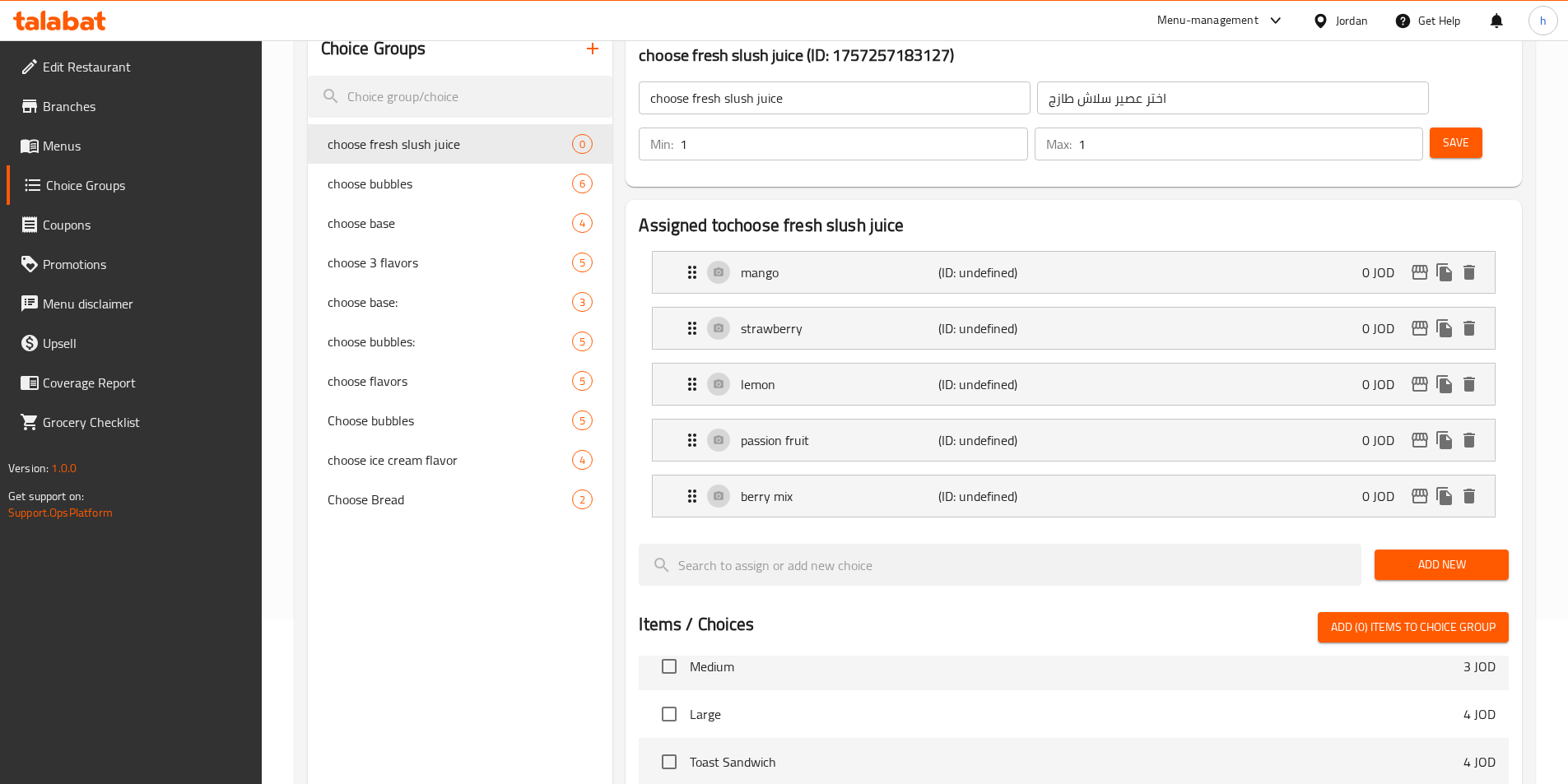
click at [1520, 509] on div "Assigned to choose fresh slush juice mango (ID: undefined) 0 JOD Name (En) mang…" at bounding box center [1073, 670] width 896 height 940
click at [1453, 554] on span "Add New" at bounding box center [1441, 565] width 108 height 21
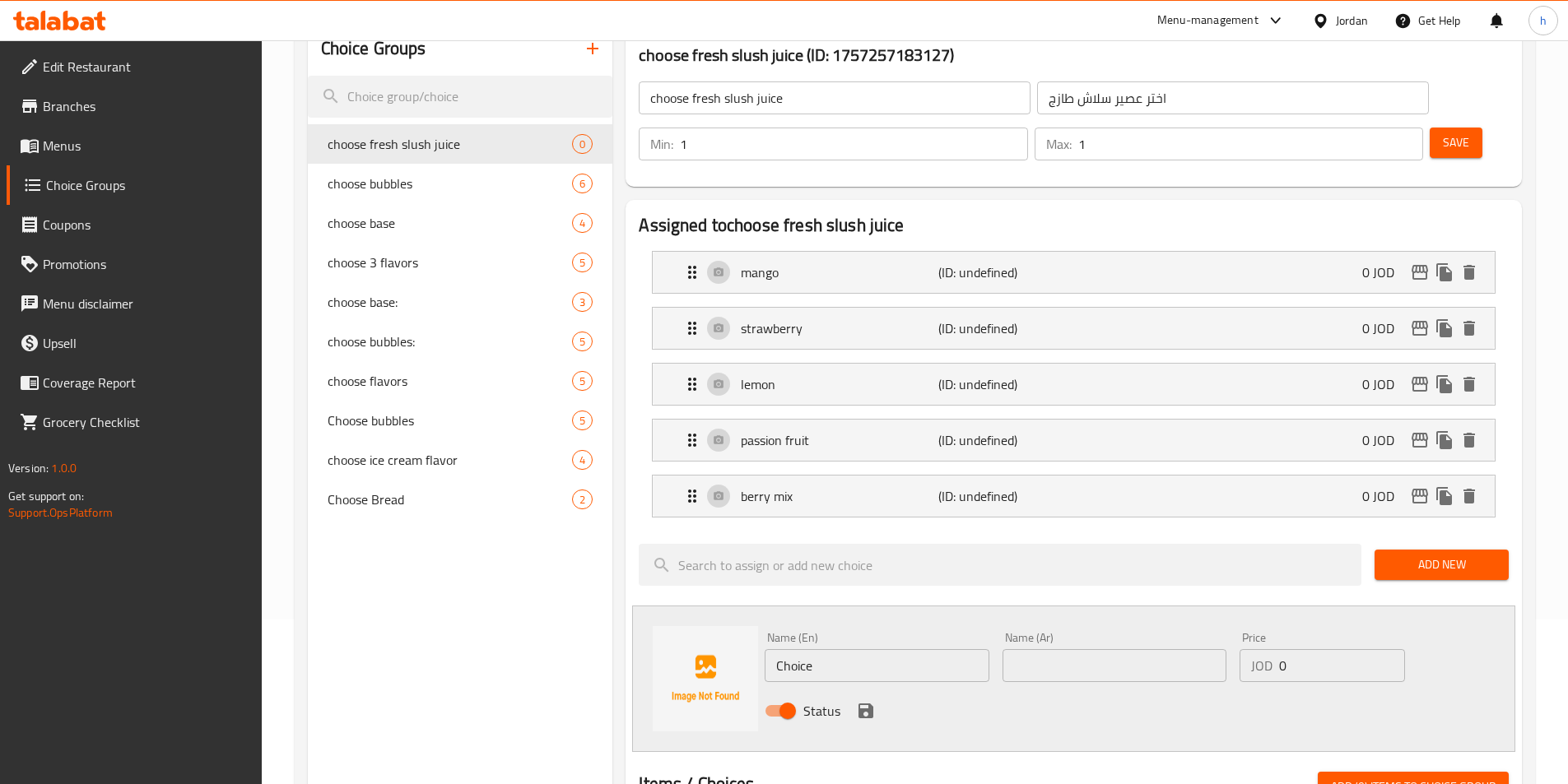
click at [893, 649] on input "Choice" at bounding box center [876, 665] width 224 height 33
paste input "pineappl"
click at [750, 772] on h2 "Items / Choices" at bounding box center [696, 784] width 115 height 24
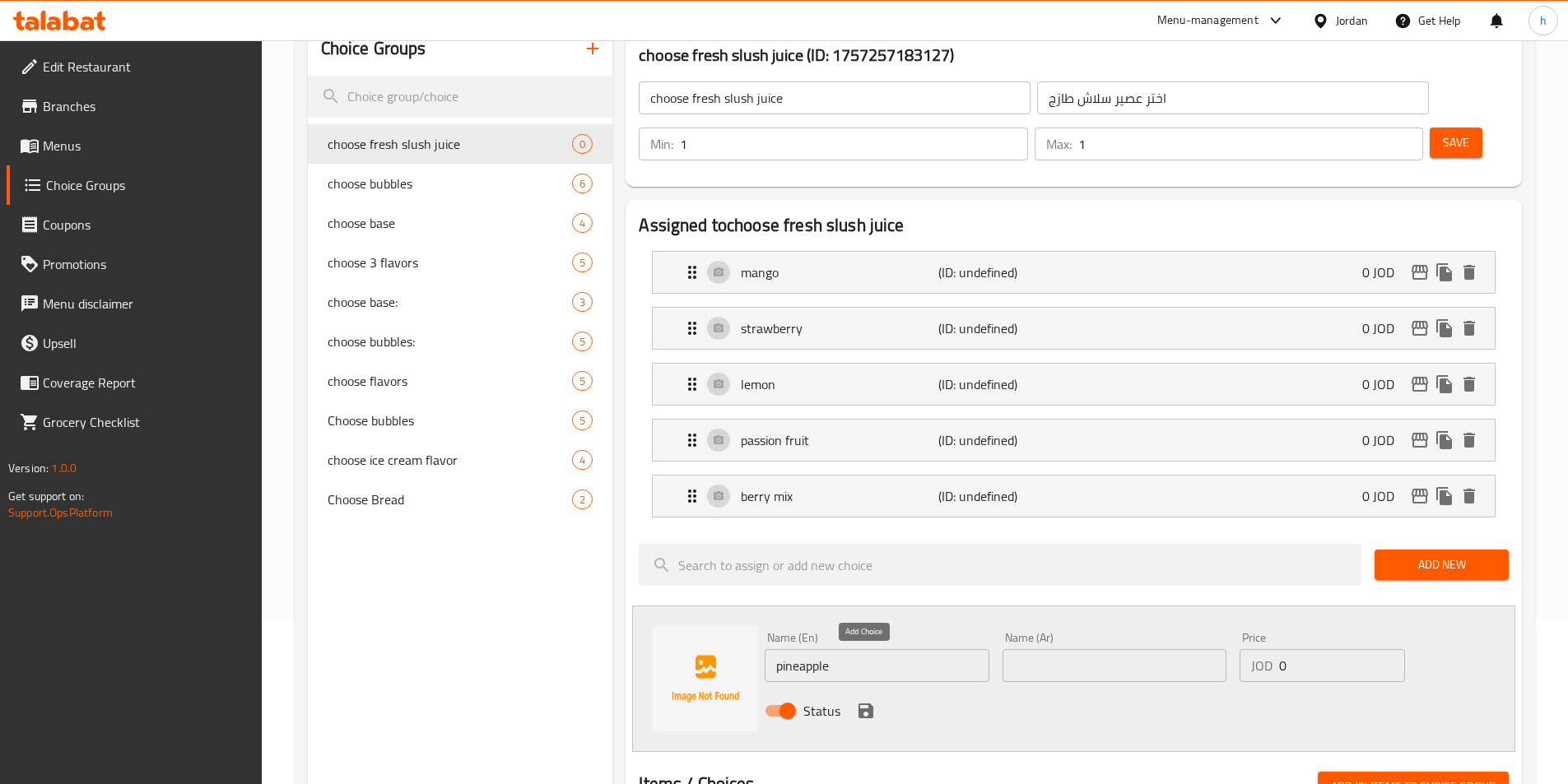
click at [876, 698] on button "save" at bounding box center [866, 711] width 24 height 24
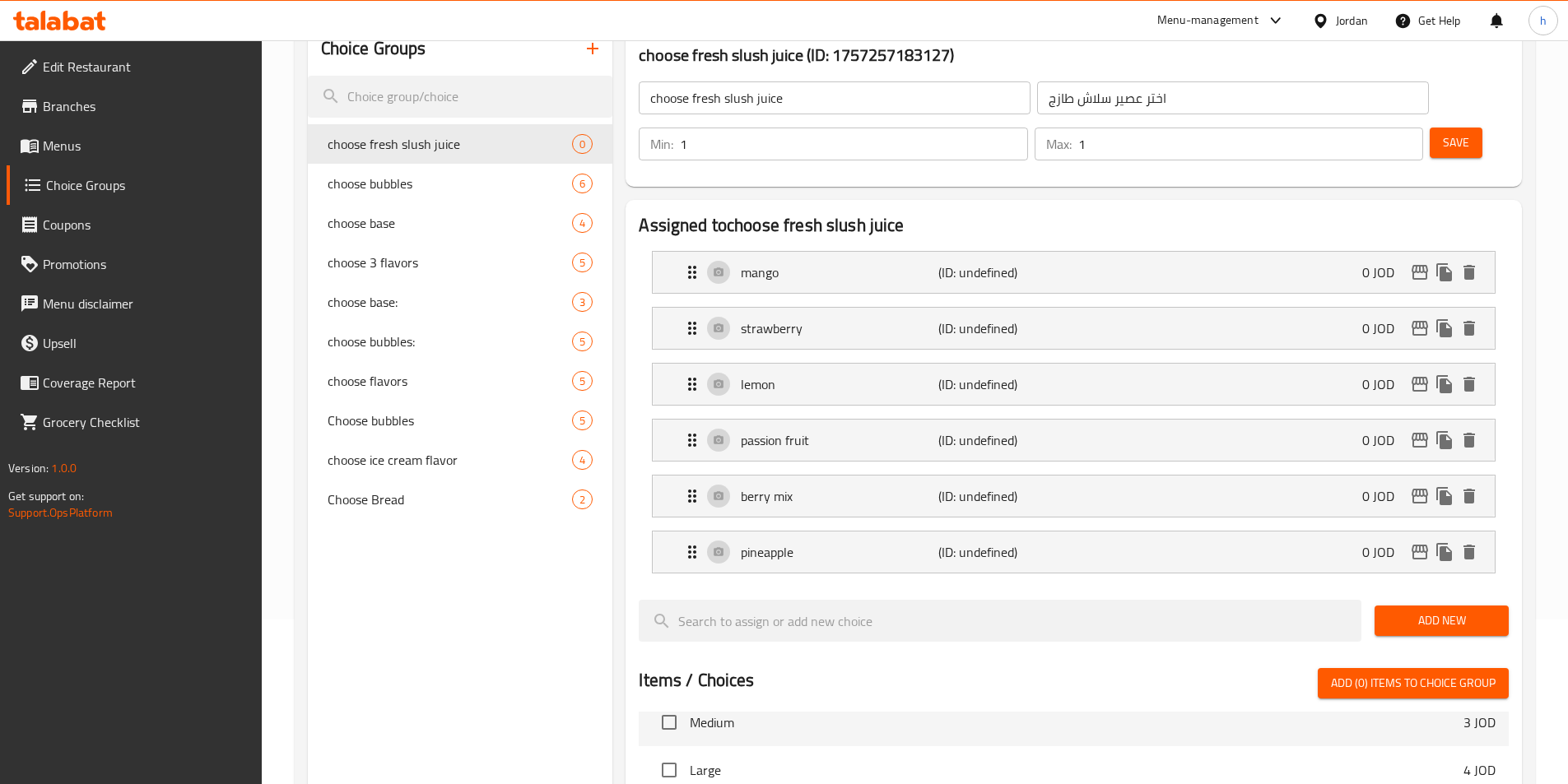
click at [1523, 573] on div "Assigned to choose fresh slush juice mango (ID: undefined) 0 JOD Name (En) mang…" at bounding box center [1074, 697] width 909 height 1009
click at [1447, 610] on span "Add New" at bounding box center [1441, 621] width 108 height 21
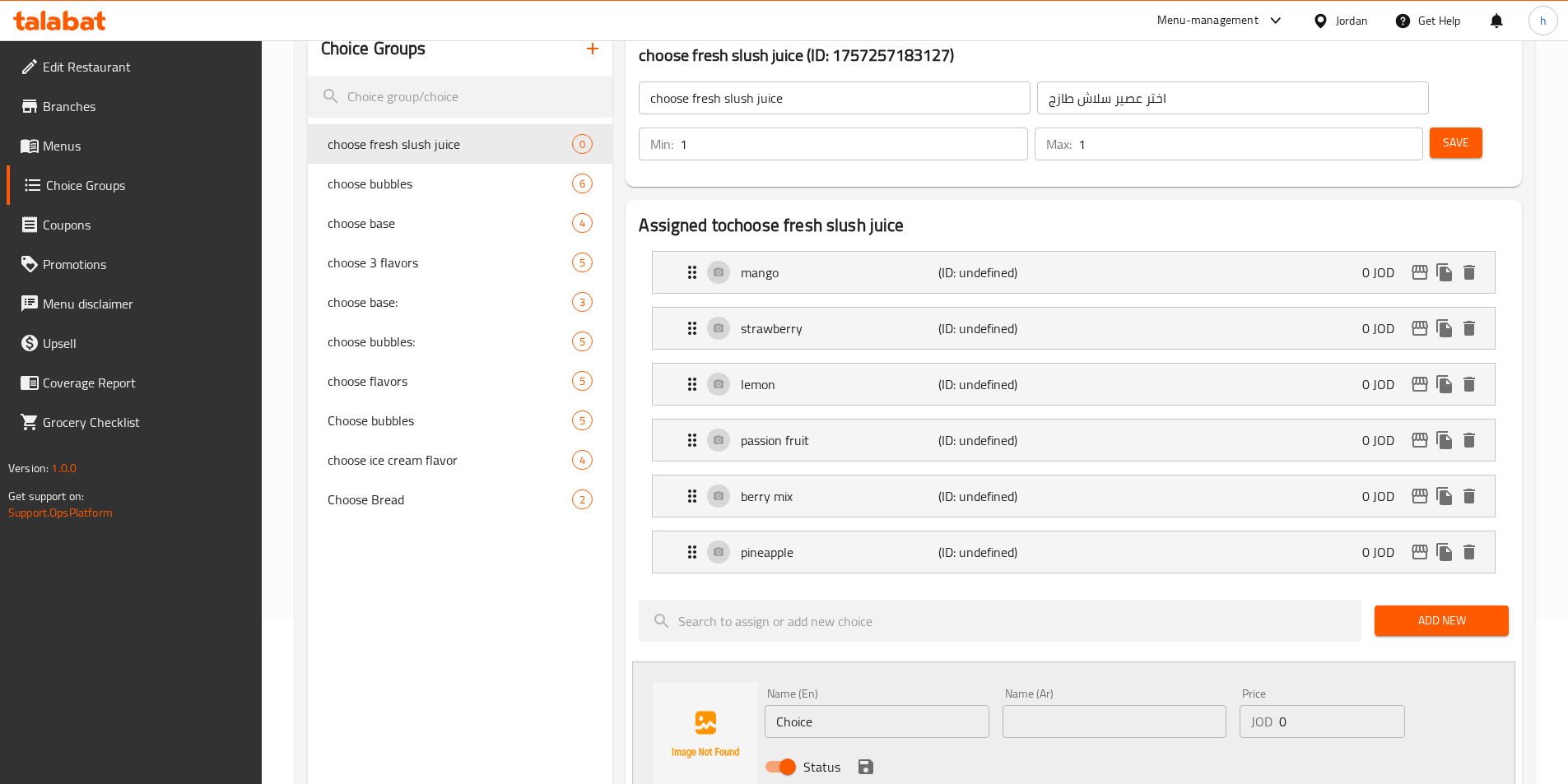
click at [905, 688] on div "Name (En) Choice Name (En)" at bounding box center [876, 712] width 224 height 50
click at [905, 704] on input "Choice" at bounding box center [876, 721] width 224 height 33
paste input "orange"
click at [912, 691] on div "Name (En) Choiceorange Name (En)" at bounding box center [876, 712] width 237 height 63
drag, startPoint x: 912, startPoint y: 691, endPoint x: 912, endPoint y: 681, distance: 10.0
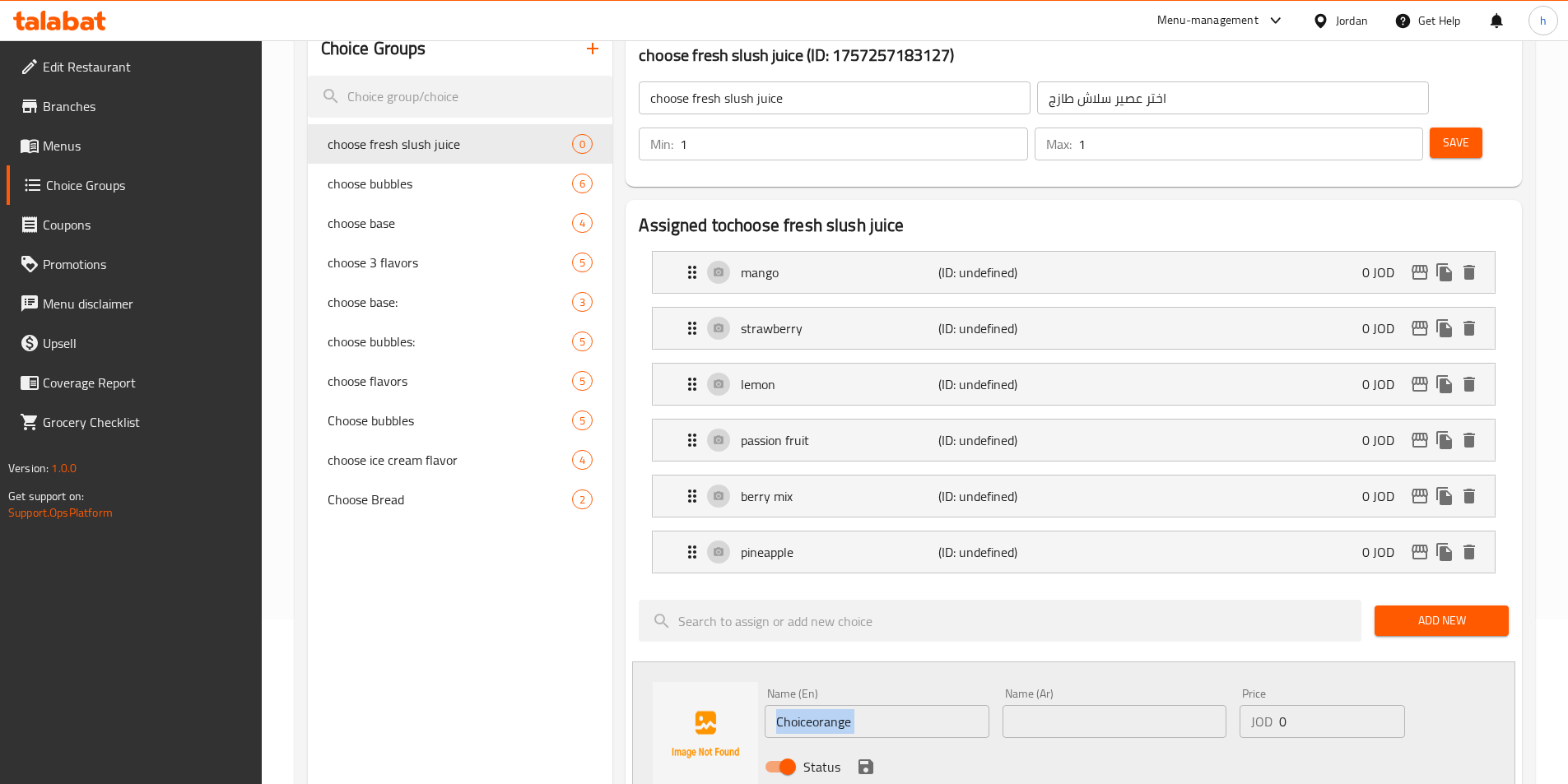
click at [912, 690] on div "Name (En) Choiceorange Name (En)" at bounding box center [876, 712] width 237 height 63
click at [912, 704] on input "Choiceorange" at bounding box center [876, 721] width 224 height 33
paste input "text"
click at [860, 757] on icon "save" at bounding box center [866, 767] width 20 height 20
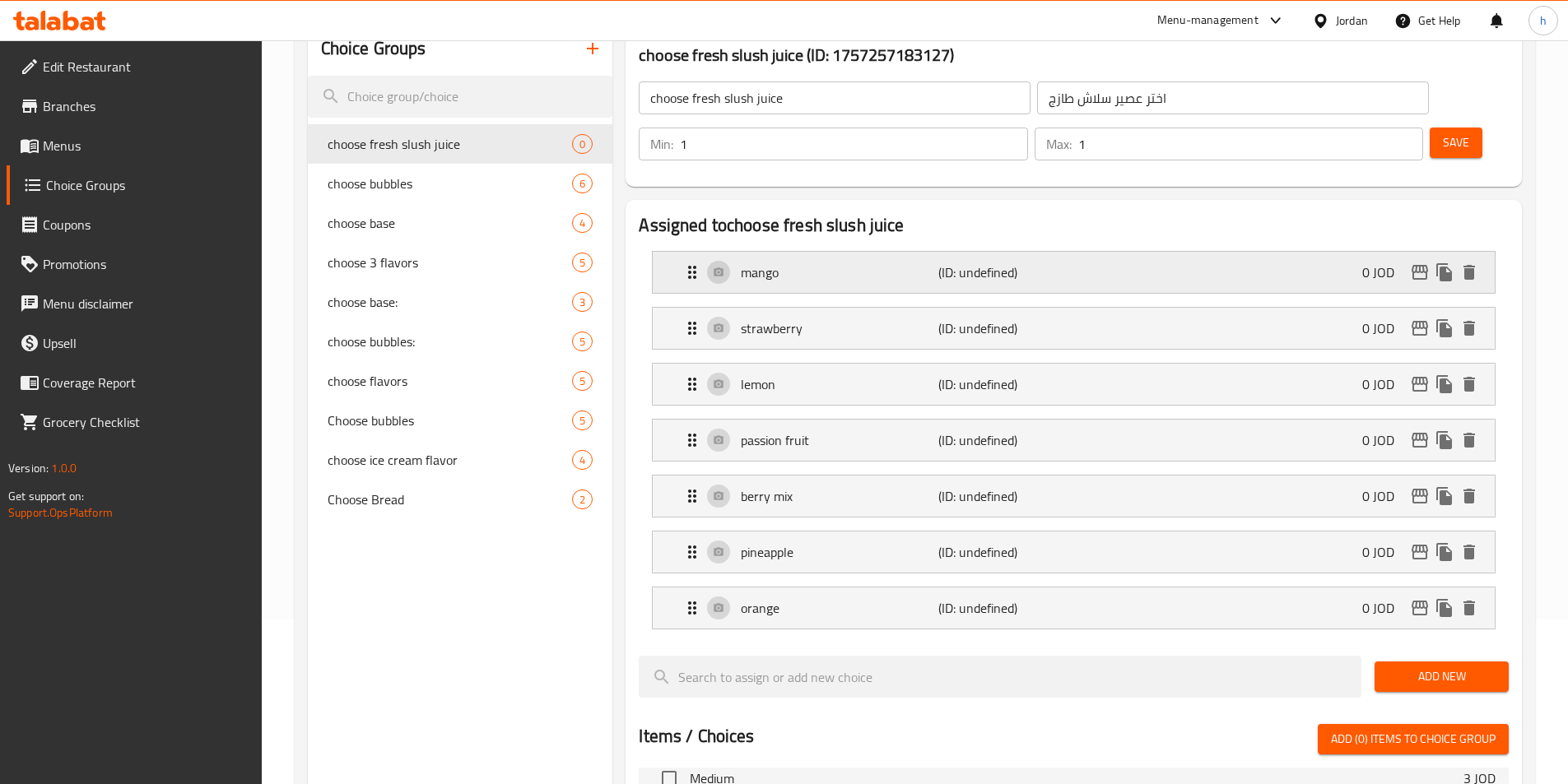
click at [1054, 262] on p "(ID: undefined)" at bounding box center [1004, 272] width 132 height 20
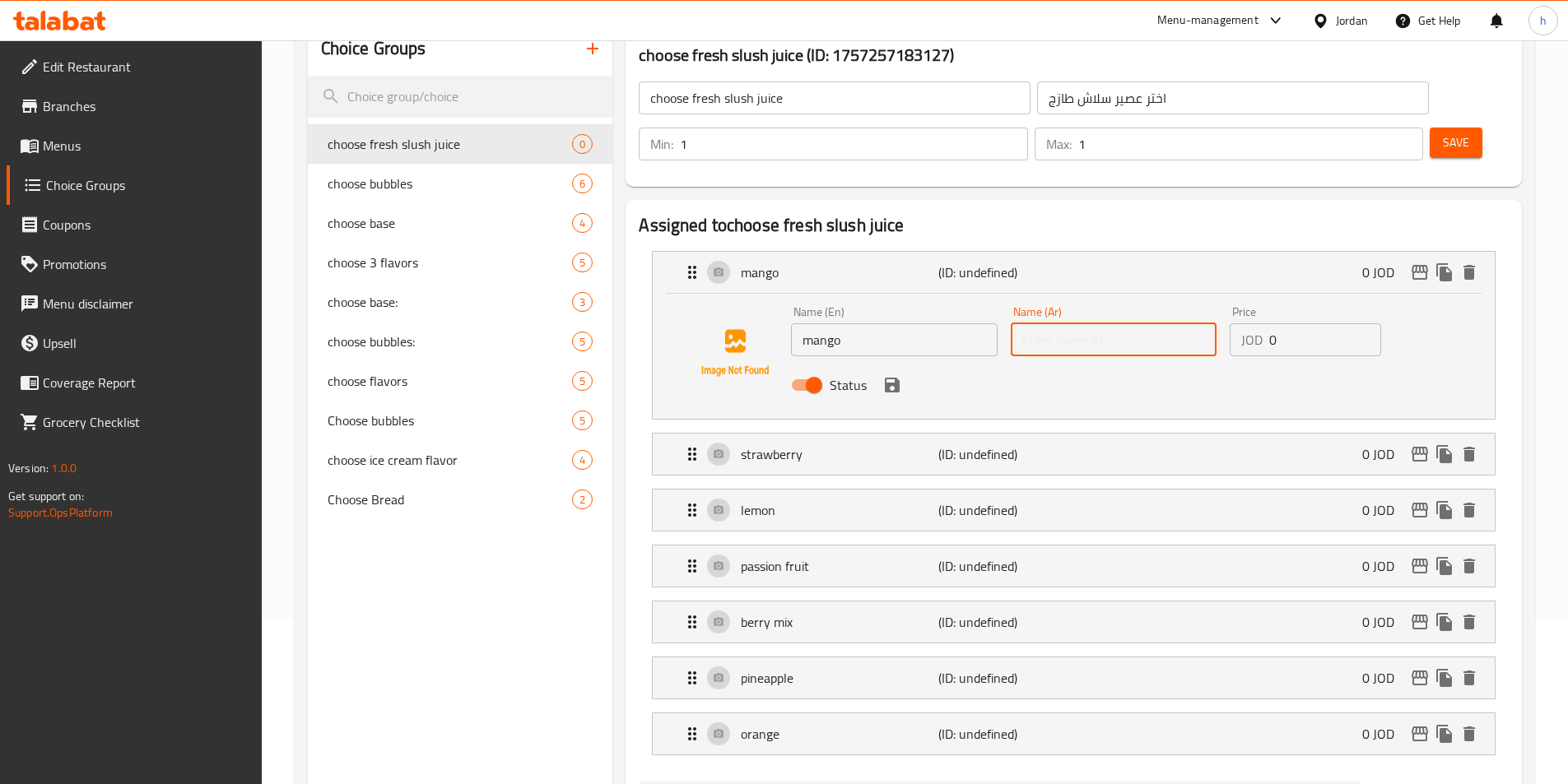
click at [1084, 323] on input "text" at bounding box center [1113, 340] width 206 height 33
paste input "مانجو"
click at [887, 375] on icon "save" at bounding box center [892, 385] width 20 height 20
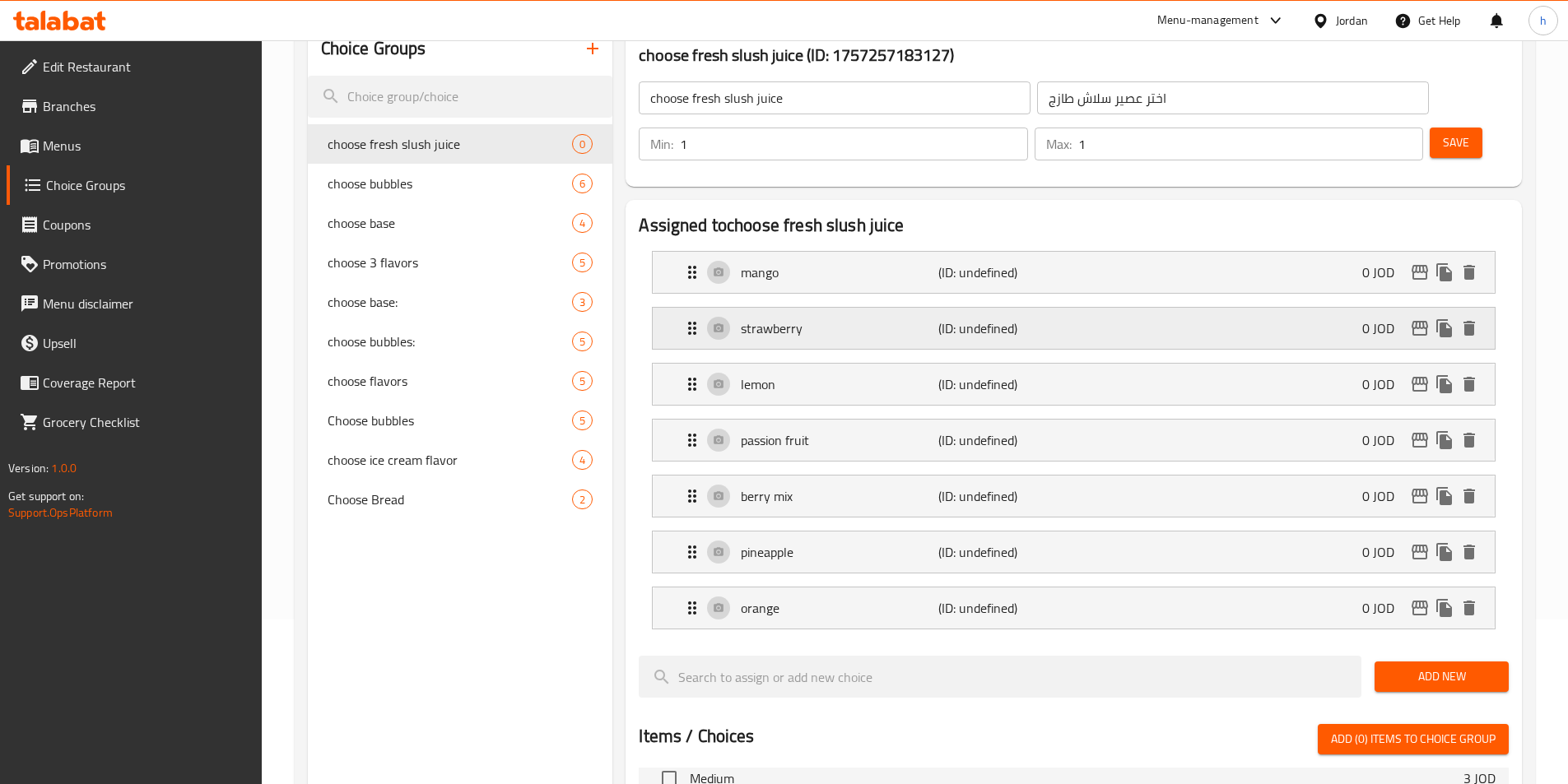
click at [1133, 308] on div "strawberry (ID: undefined) 0 JOD" at bounding box center [1078, 328] width 792 height 41
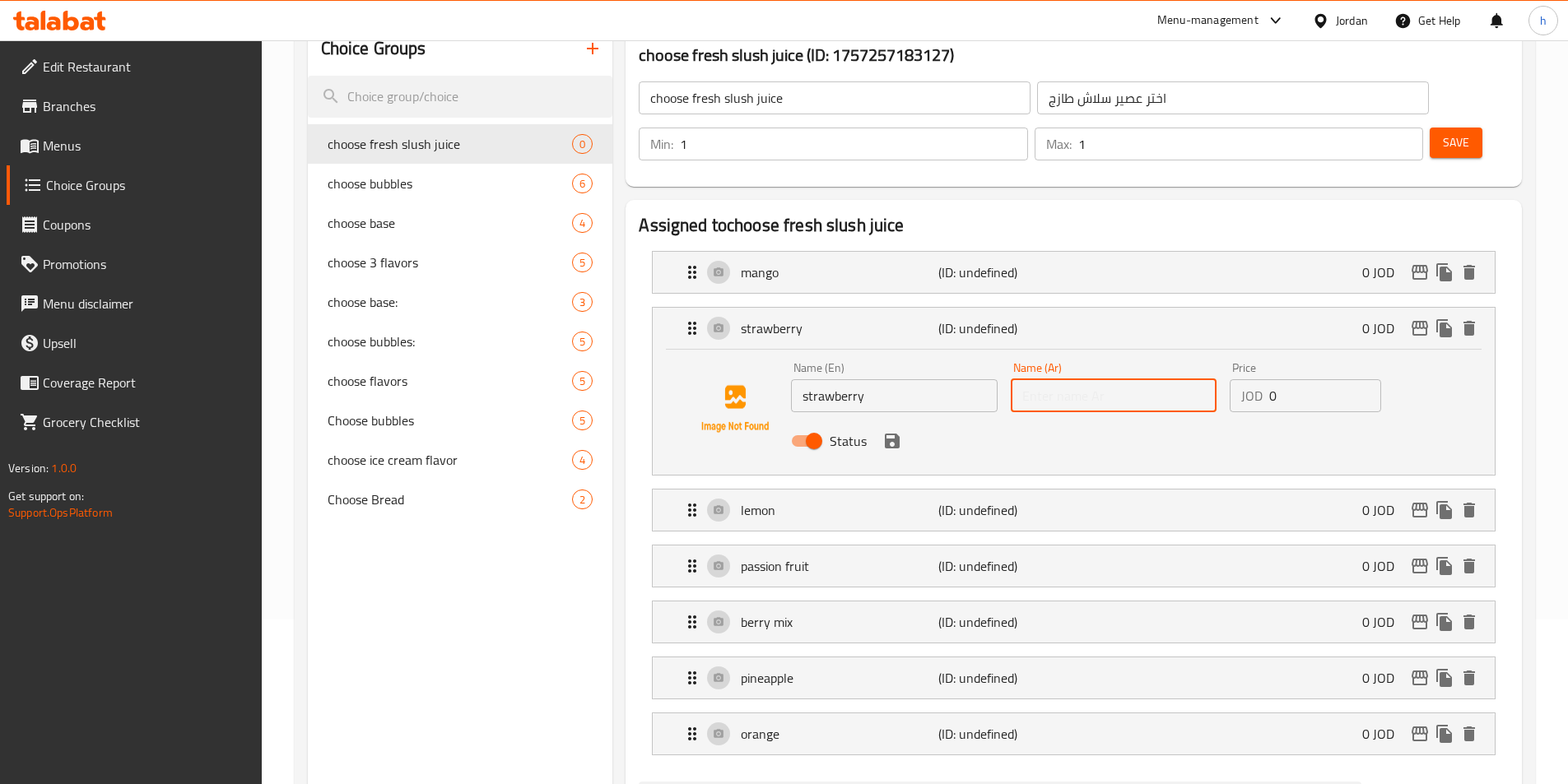
click at [1123, 379] on input "text" at bounding box center [1113, 396] width 206 height 33
paste input "الفراولة"
click at [891, 434] on icon "save" at bounding box center [892, 441] width 15 height 15
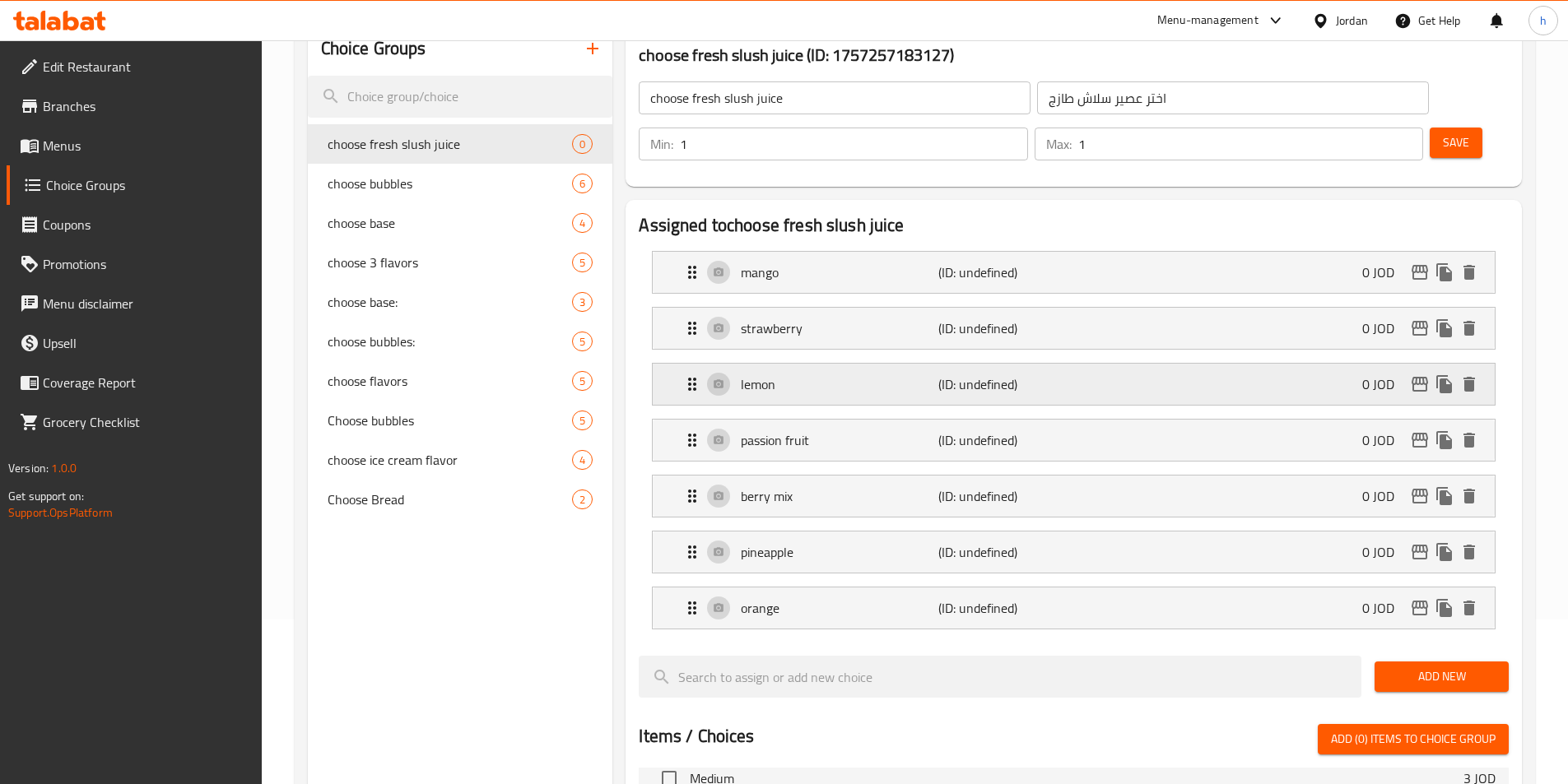
click at [861, 374] on p "lemon" at bounding box center [839, 384] width 197 height 20
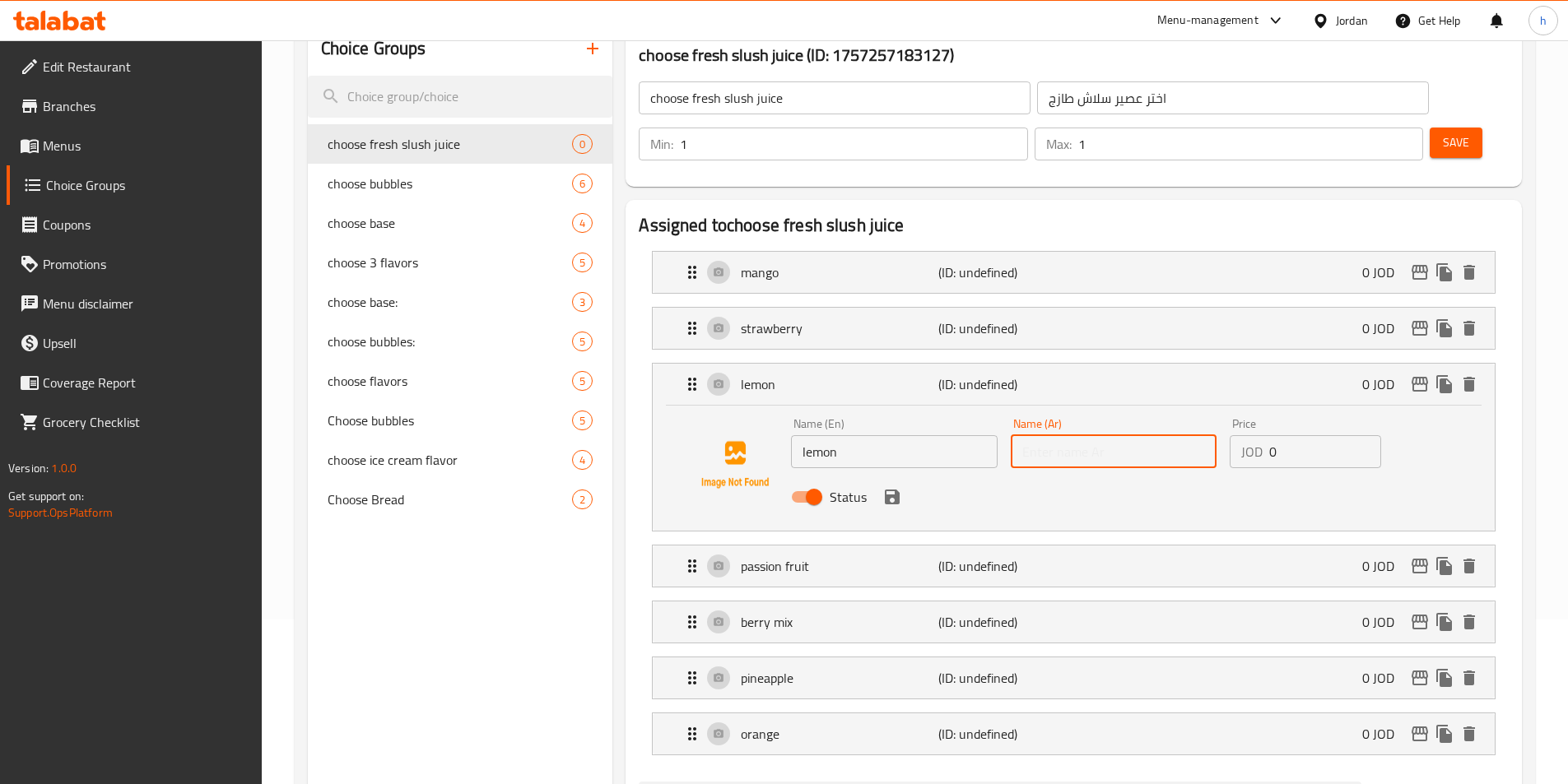
click at [1070, 435] on input "text" at bounding box center [1113, 452] width 206 height 33
paste
click at [889, 489] on icon "save" at bounding box center [892, 496] width 15 height 15
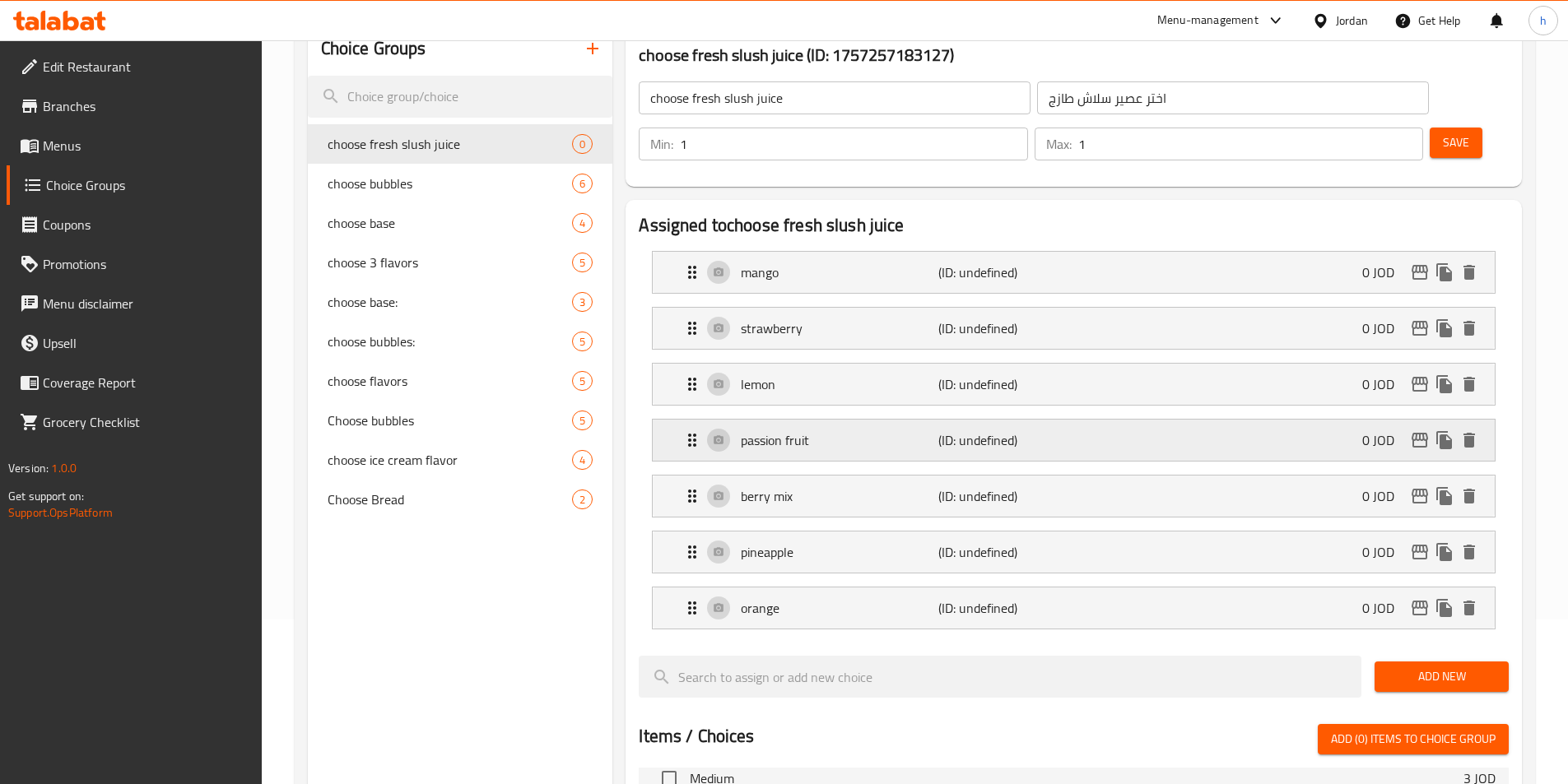
click at [891, 420] on div "passion fruit (ID: undefined) 0 JOD" at bounding box center [1078, 440] width 792 height 41
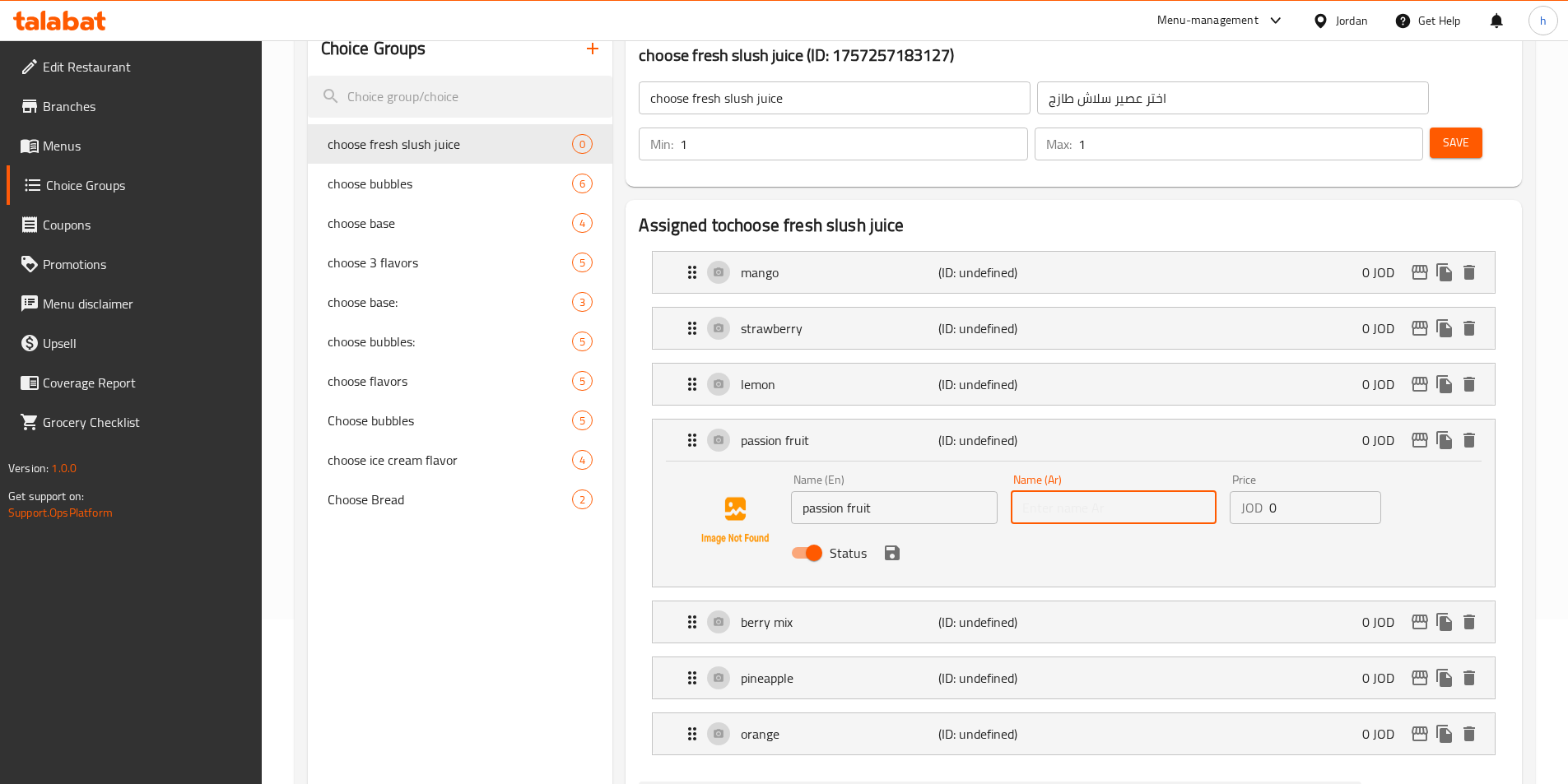
click at [1110, 491] on input "text" at bounding box center [1113, 508] width 206 height 33
click at [896, 545] on icon "save" at bounding box center [892, 552] width 15 height 15
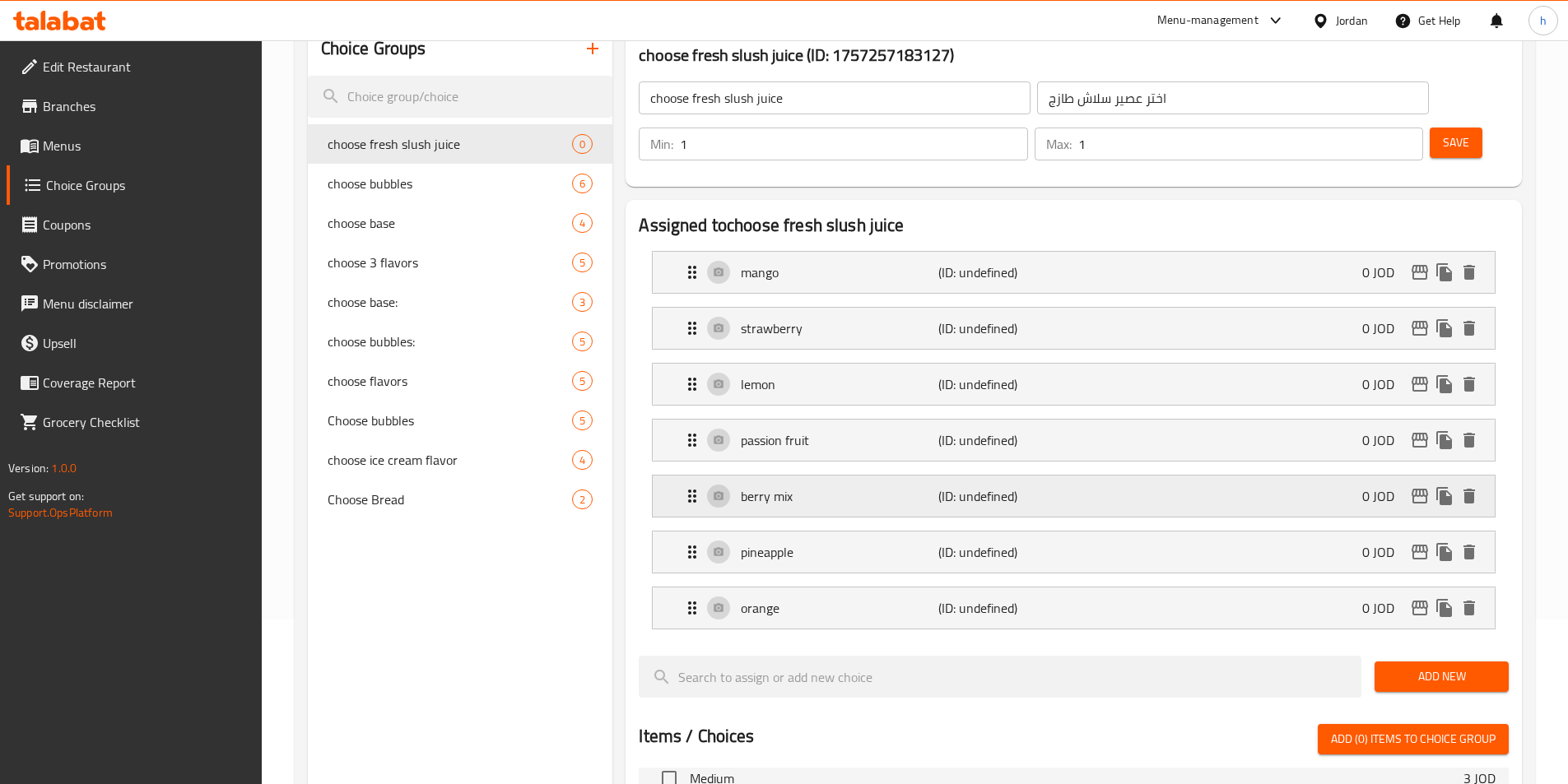
click at [894, 486] on p "berry mix" at bounding box center [839, 496] width 197 height 20
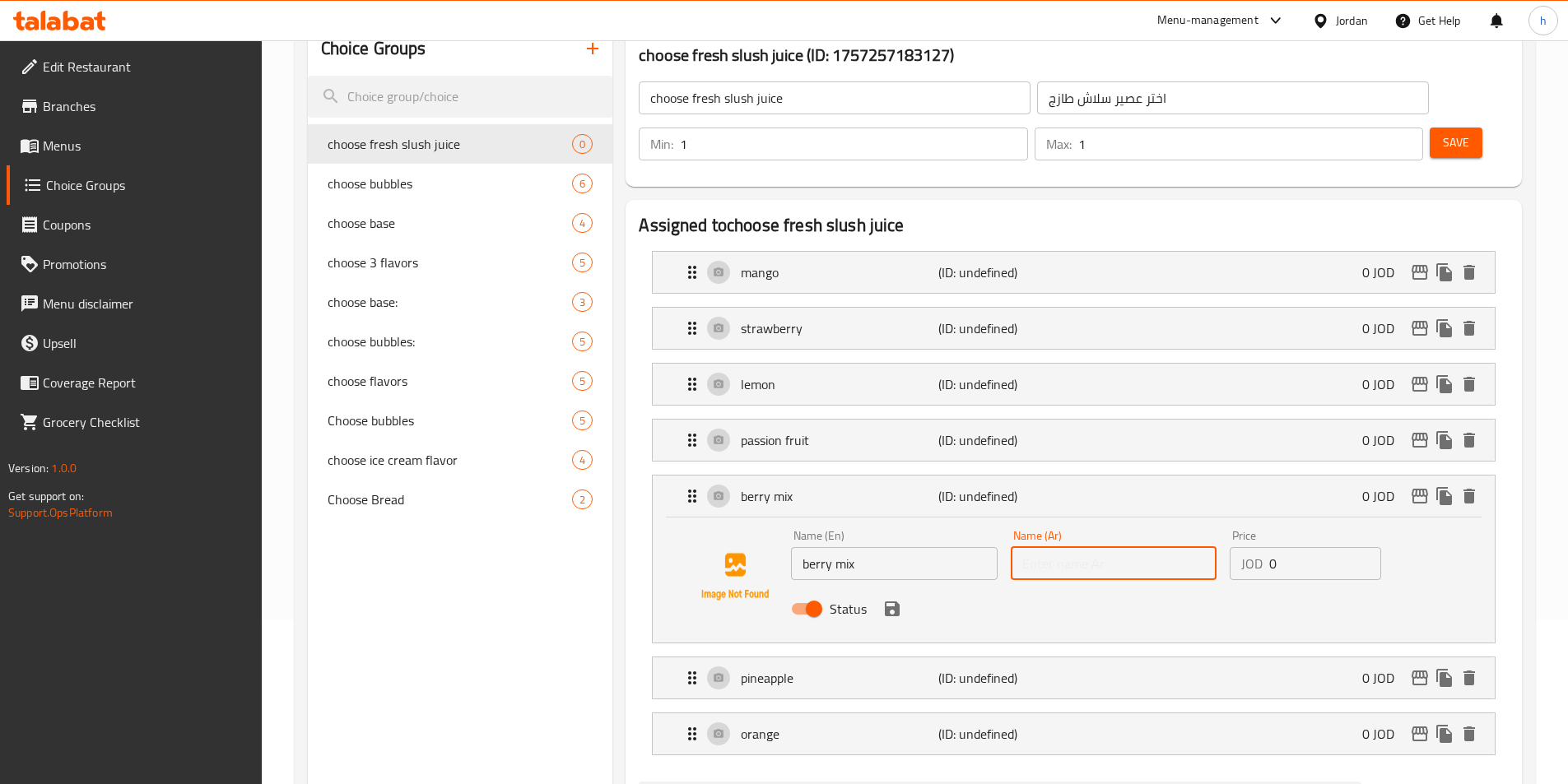
click at [1146, 547] on input "text" at bounding box center [1113, 564] width 206 height 33
click at [1072, 547] on input "مزيج التوت" at bounding box center [1113, 564] width 206 height 33
click at [1083, 547] on input "مبكس التوت" at bounding box center [1113, 564] width 206 height 33
click at [887, 601] on icon "save" at bounding box center [892, 608] width 15 height 15
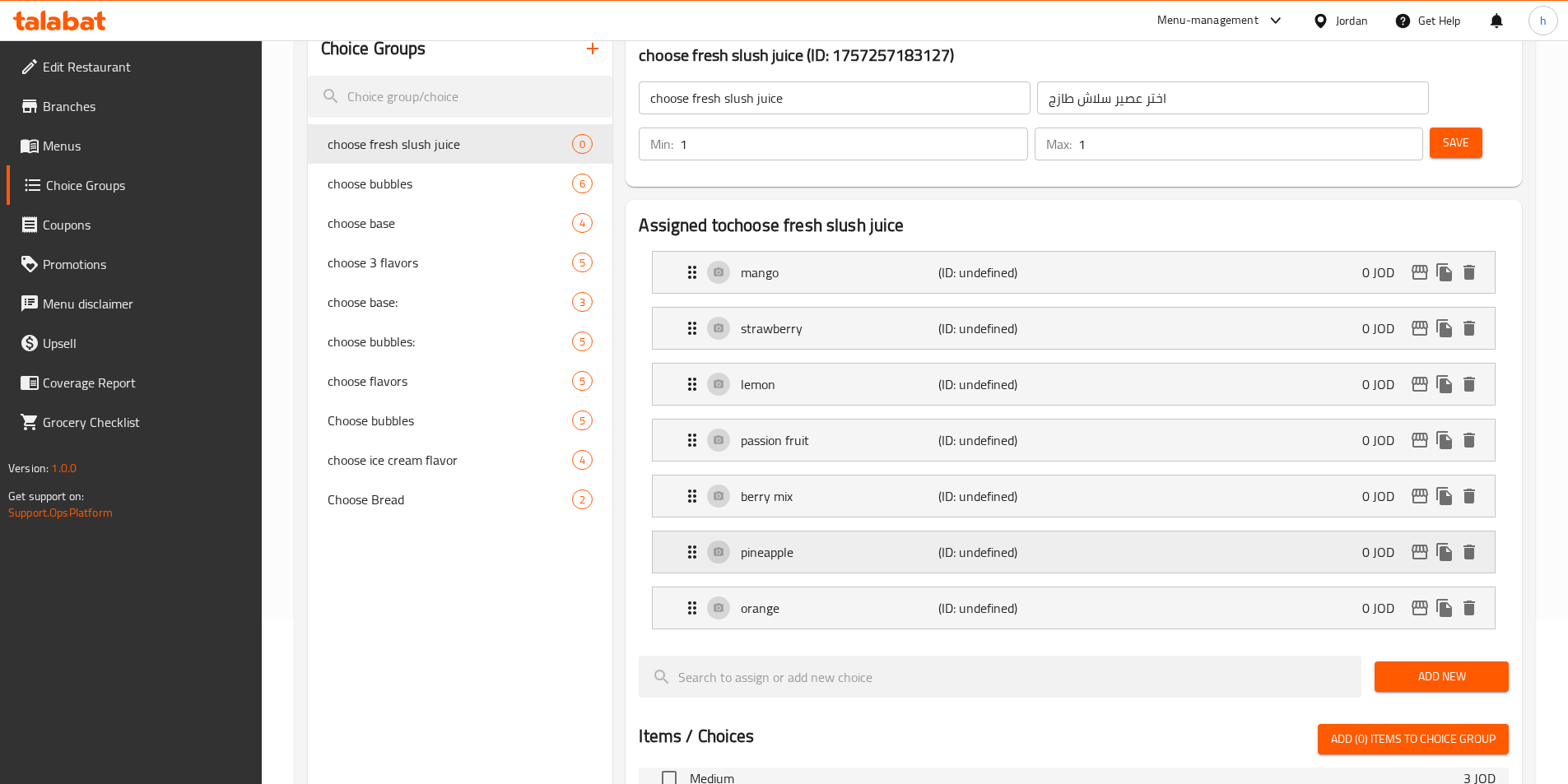
click at [1105, 531] on div "pineapple (ID: undefined) 0 JOD" at bounding box center [1078, 552] width 792 height 41
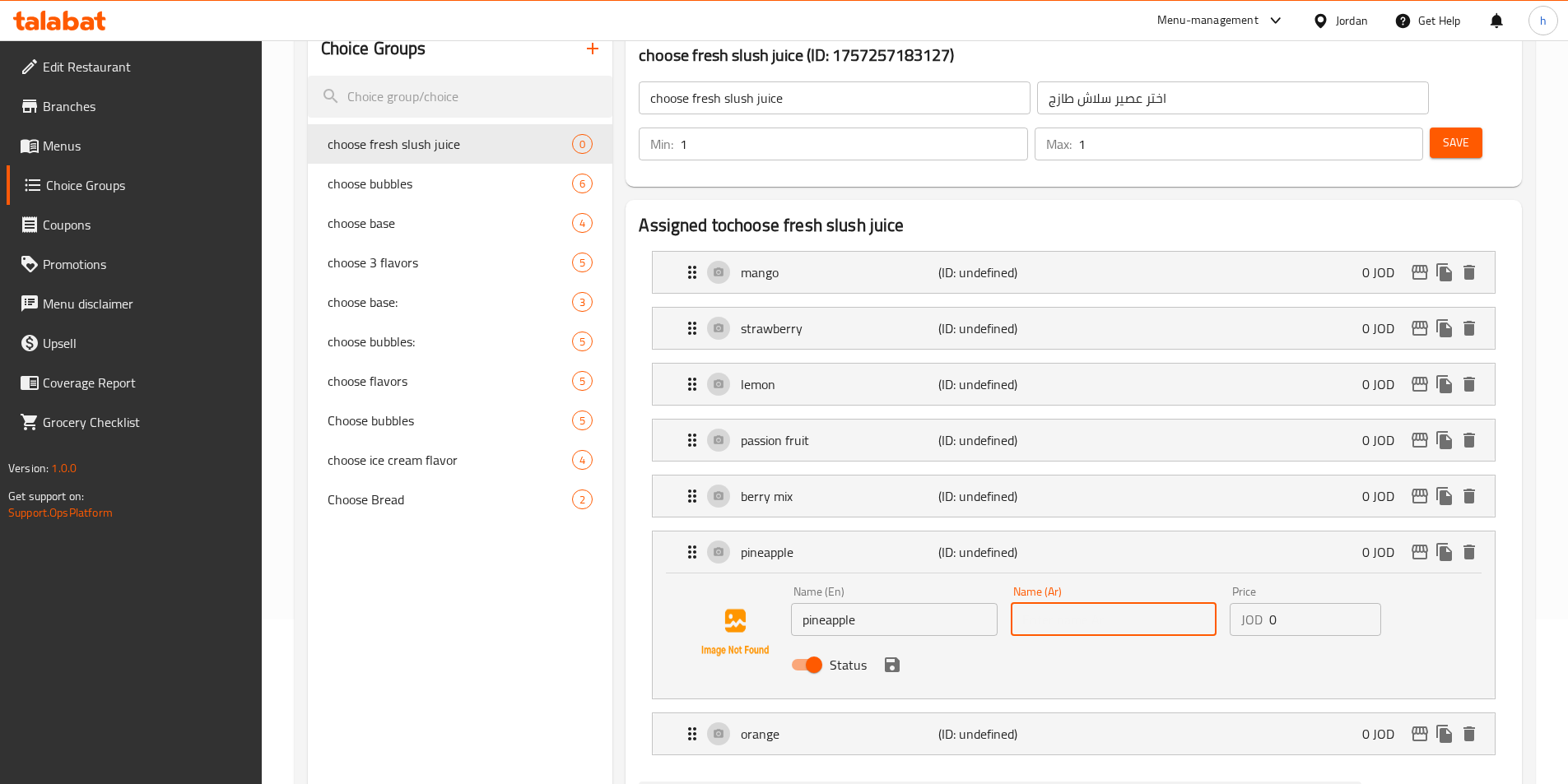
click at [1048, 603] on input "text" at bounding box center [1113, 620] width 206 height 33
click at [898, 652] on button "save" at bounding box center [892, 664] width 24 height 24
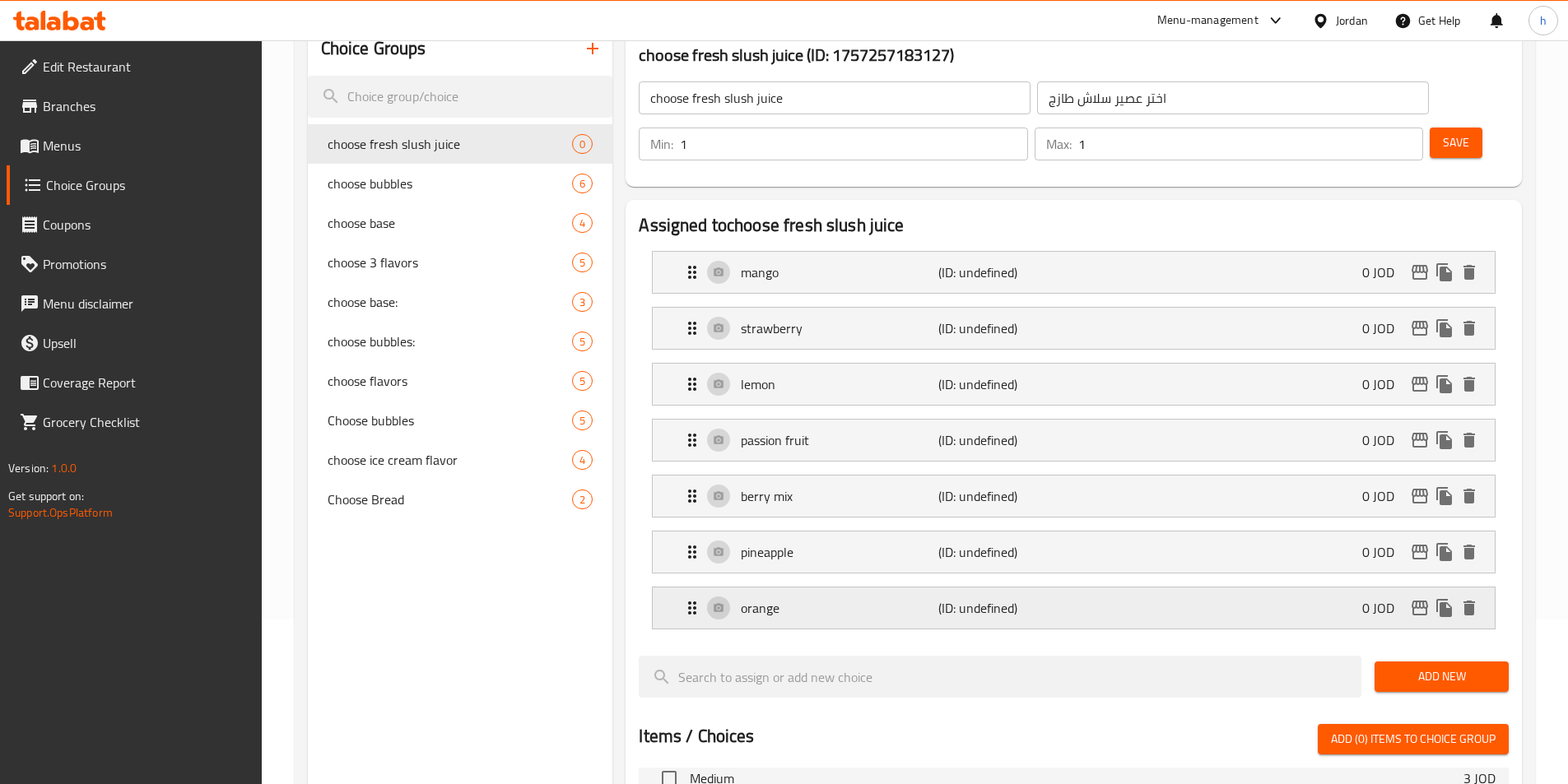
click at [830, 598] on p "orange" at bounding box center [839, 607] width 197 height 20
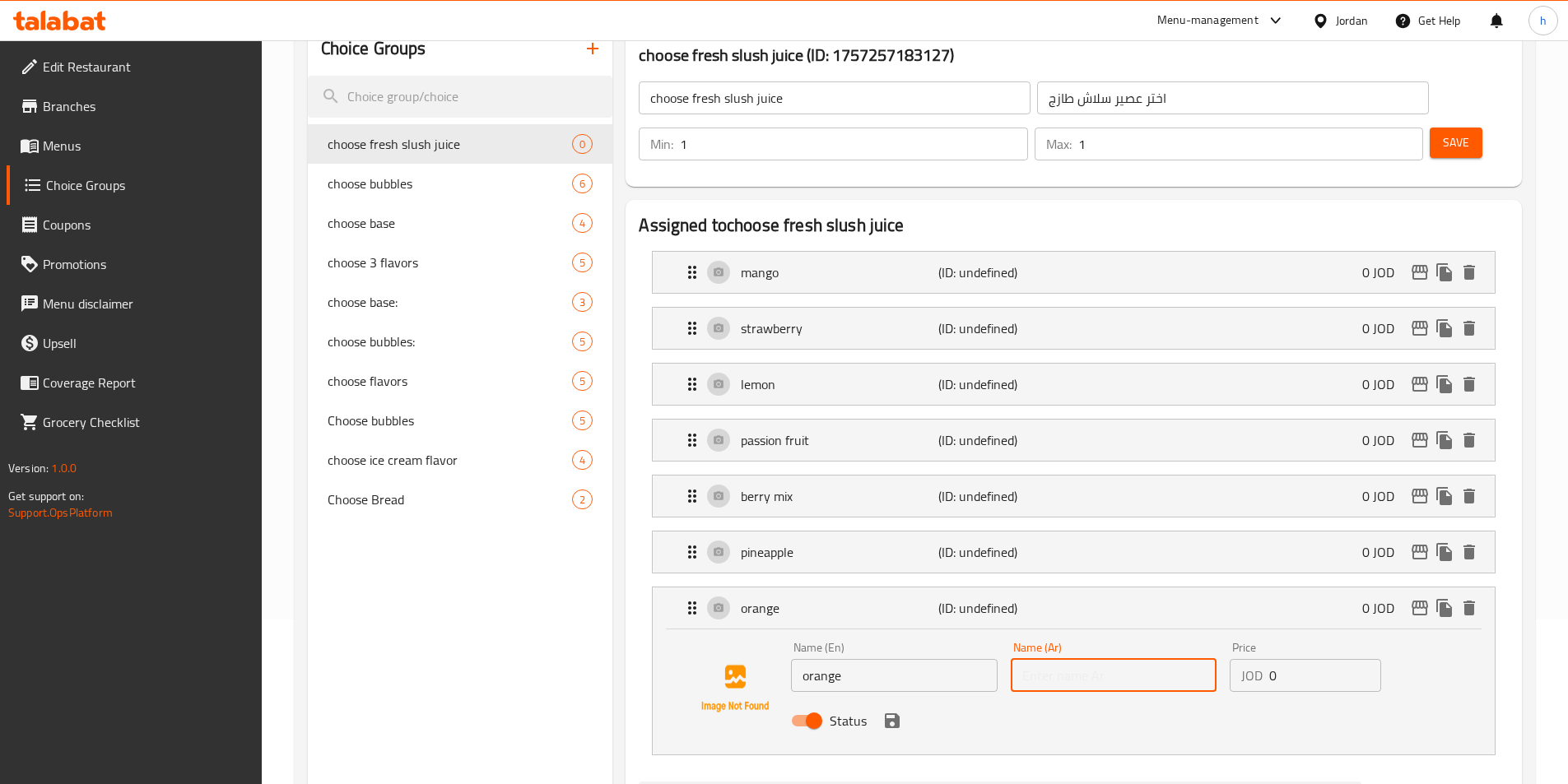
drag, startPoint x: 1070, startPoint y: 614, endPoint x: 1072, endPoint y: 628, distance: 14.1
click at [1070, 659] on input "text" at bounding box center [1113, 676] width 206 height 33
click at [891, 713] on icon "save" at bounding box center [892, 720] width 15 height 15
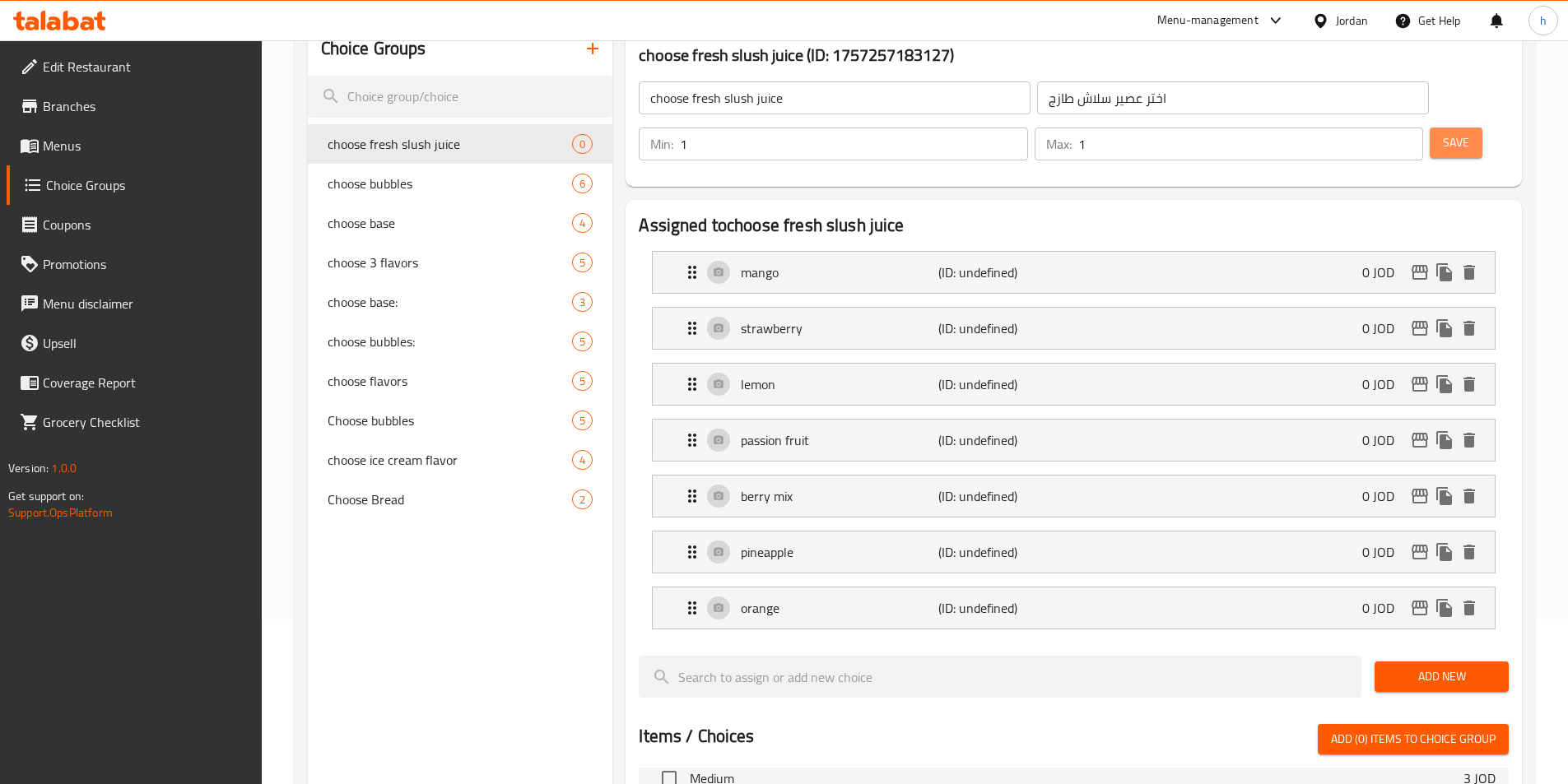
click at [1443, 133] on span "Save" at bounding box center [1456, 143] width 26 height 21
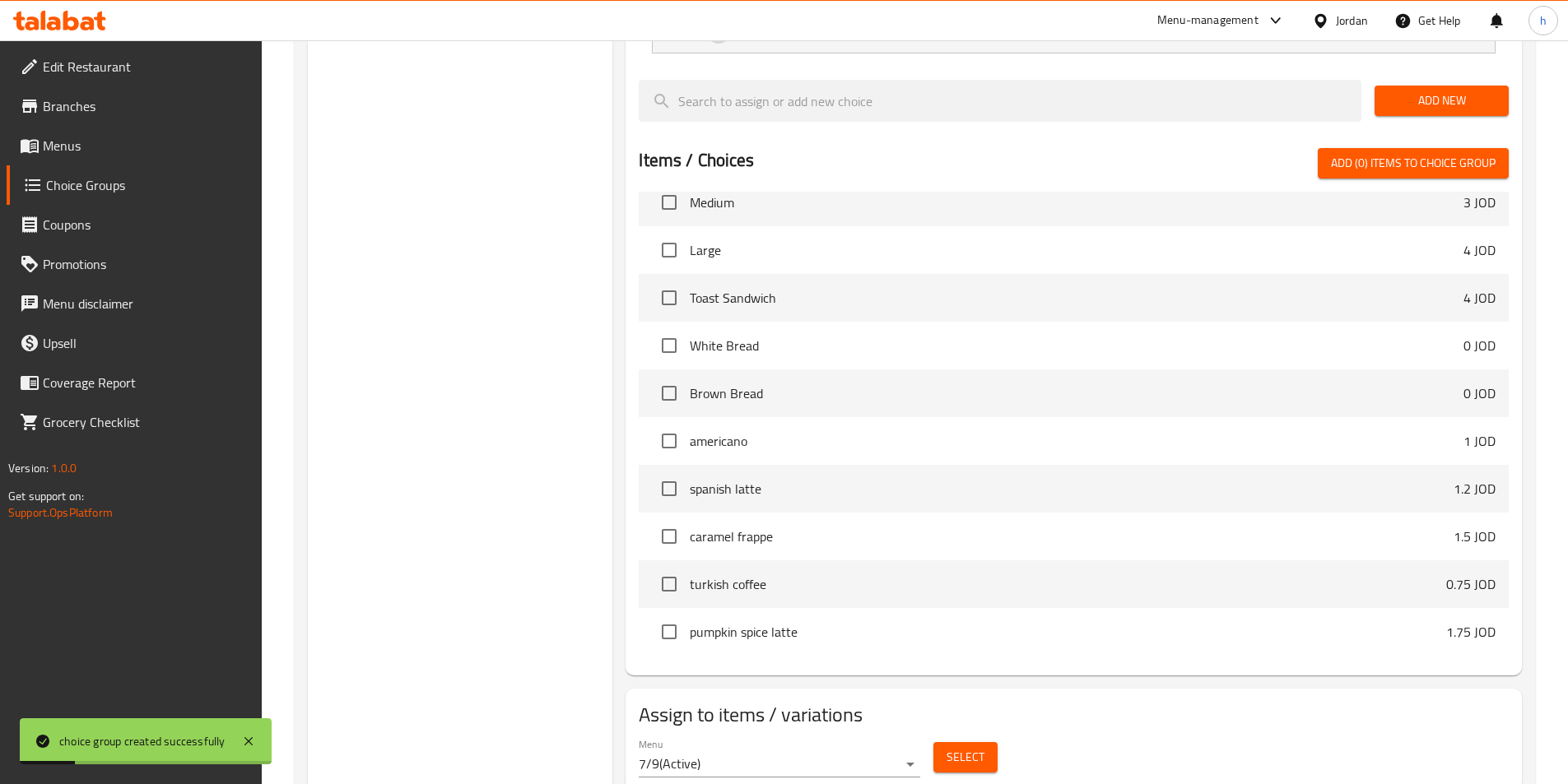
scroll to position [753, 0]
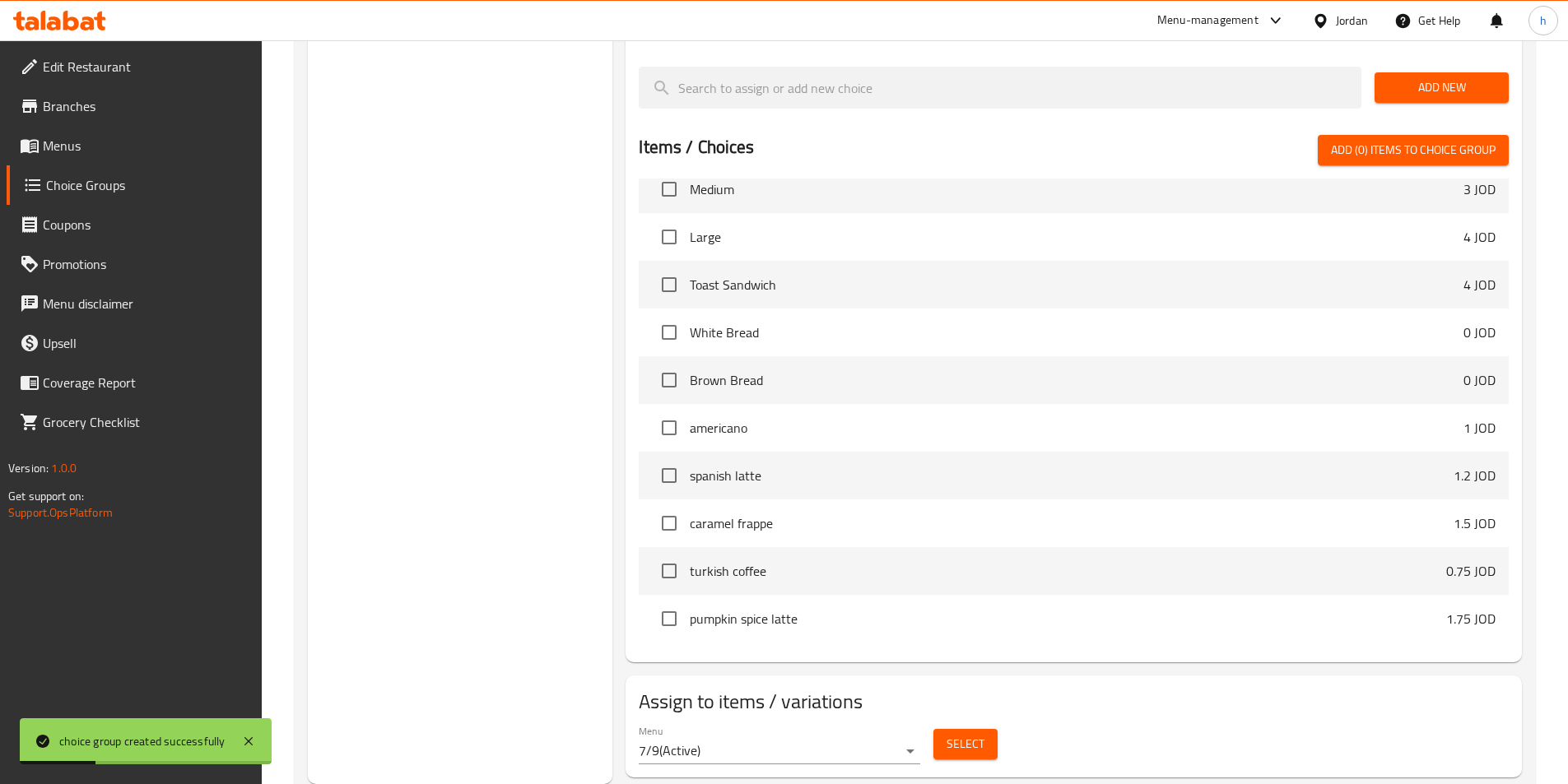
click at [980, 733] on span "Select" at bounding box center [965, 744] width 38 height 21
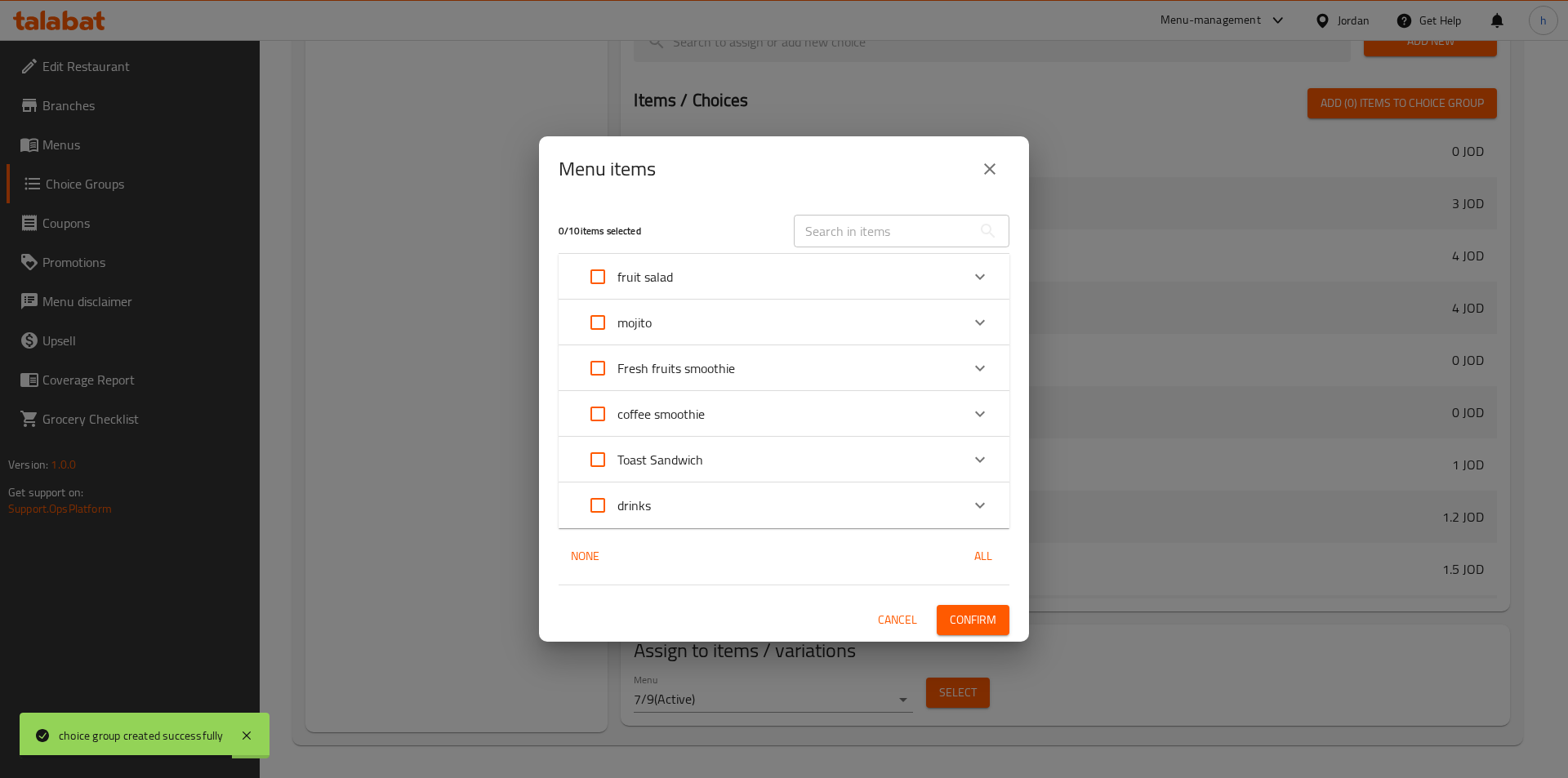
click at [749, 376] on div "Fresh fruits smoothie" at bounding box center [769, 368] width 382 height 39
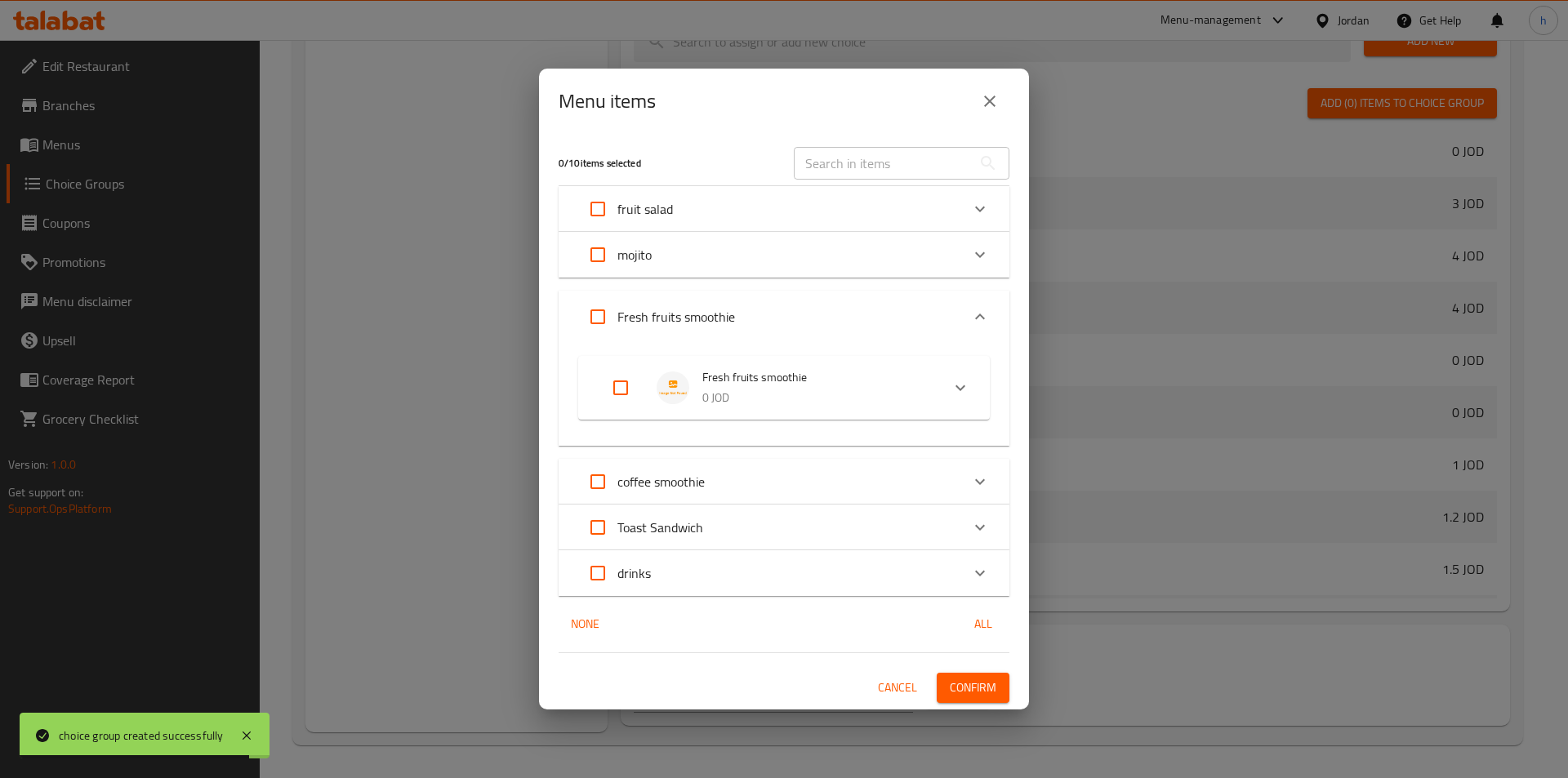
click at [590, 298] on input "Expand" at bounding box center [597, 317] width 39 height 39
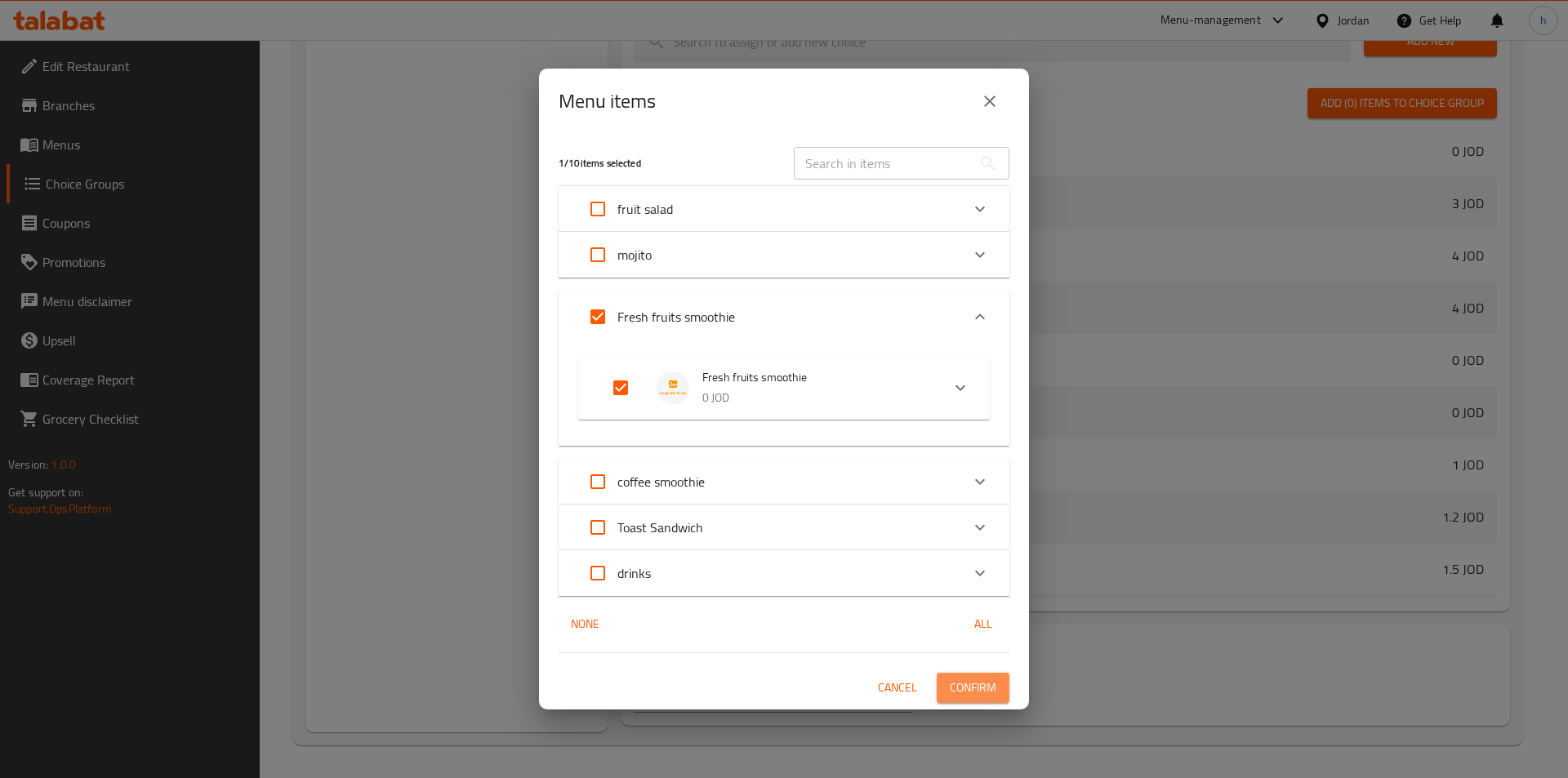
click at [970, 676] on button "Confirm" at bounding box center [973, 687] width 73 height 30
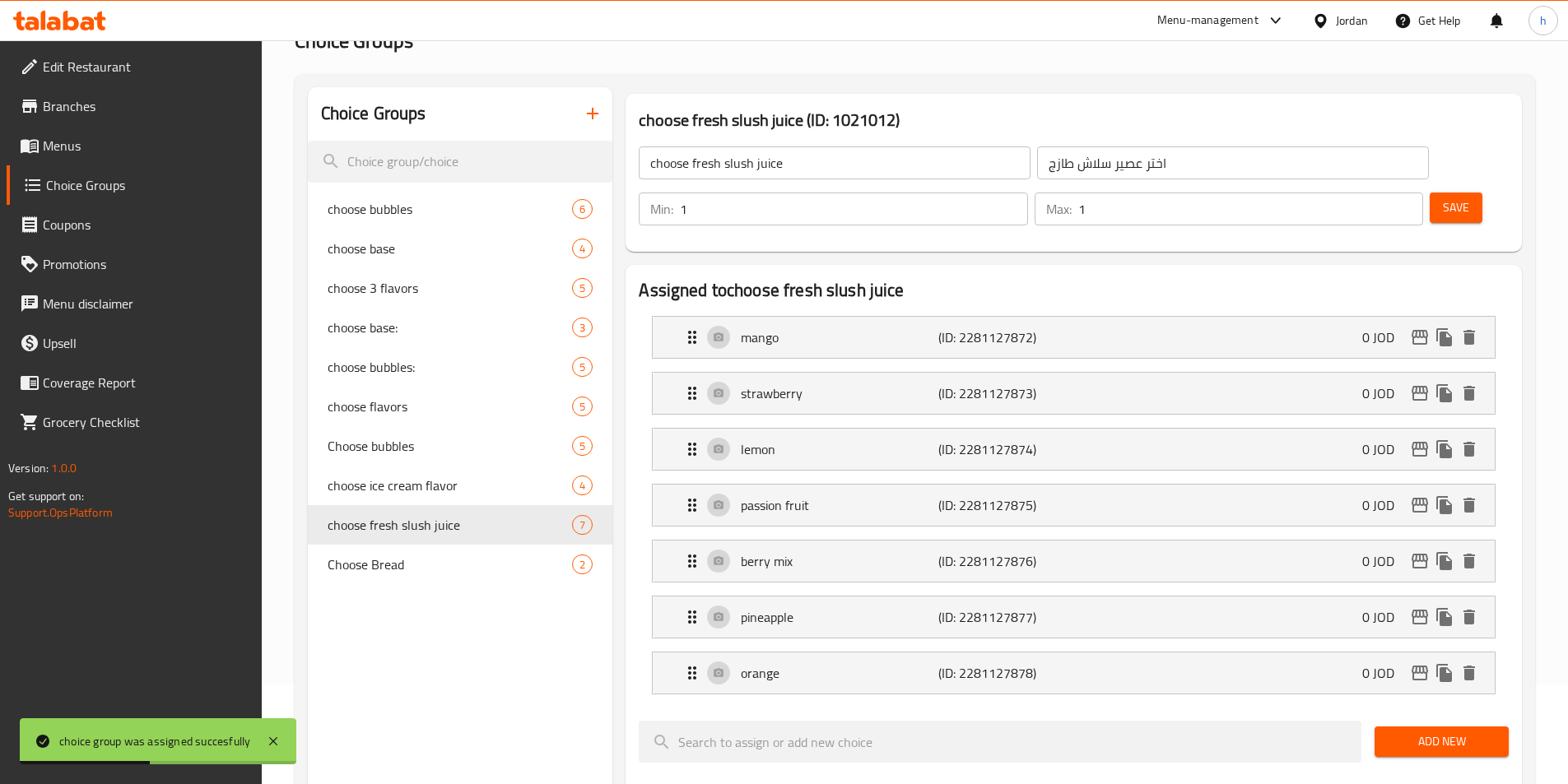
scroll to position [0, 0]
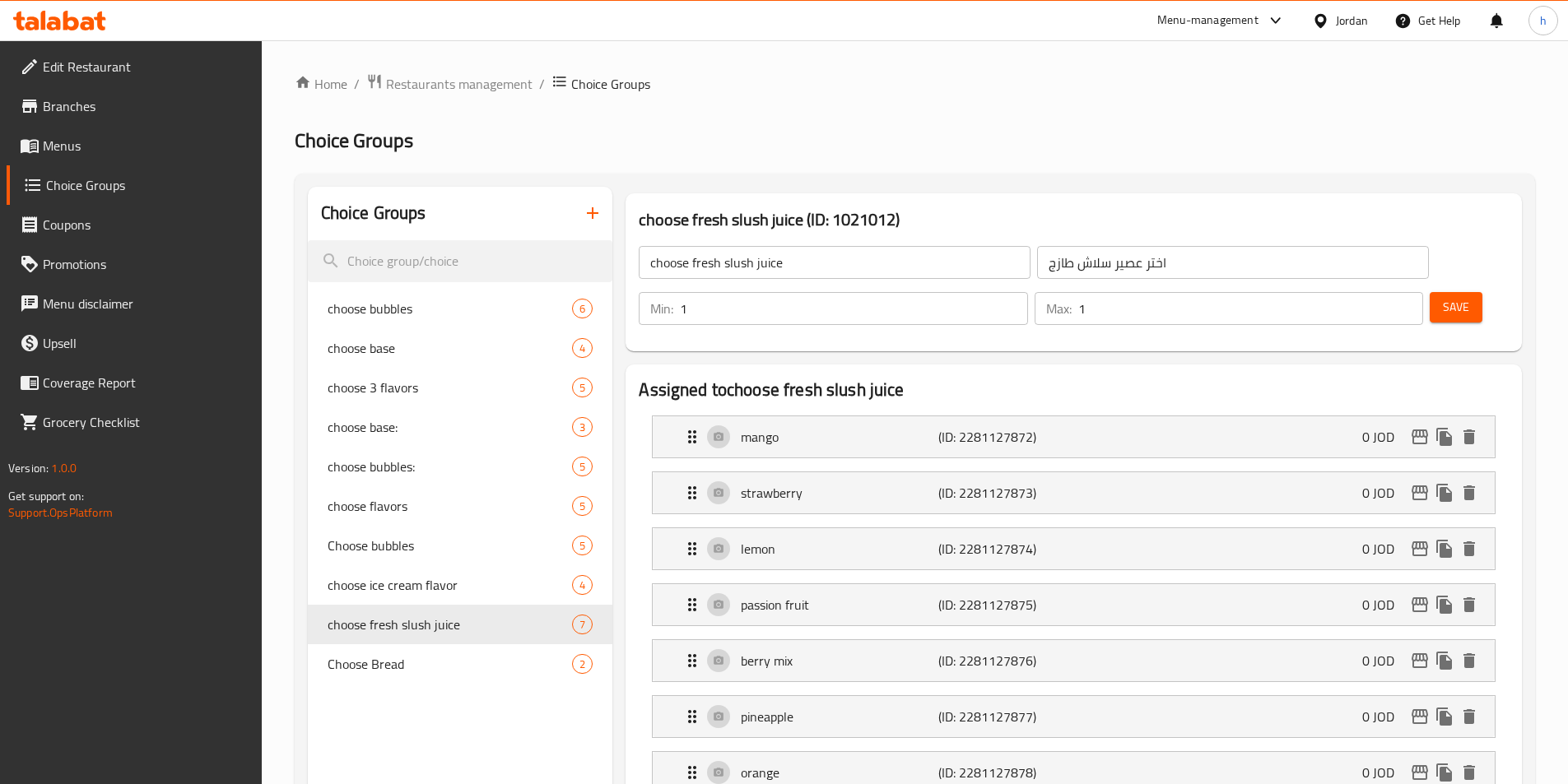
click at [597, 213] on icon "button" at bounding box center [592, 212] width 11 height 11
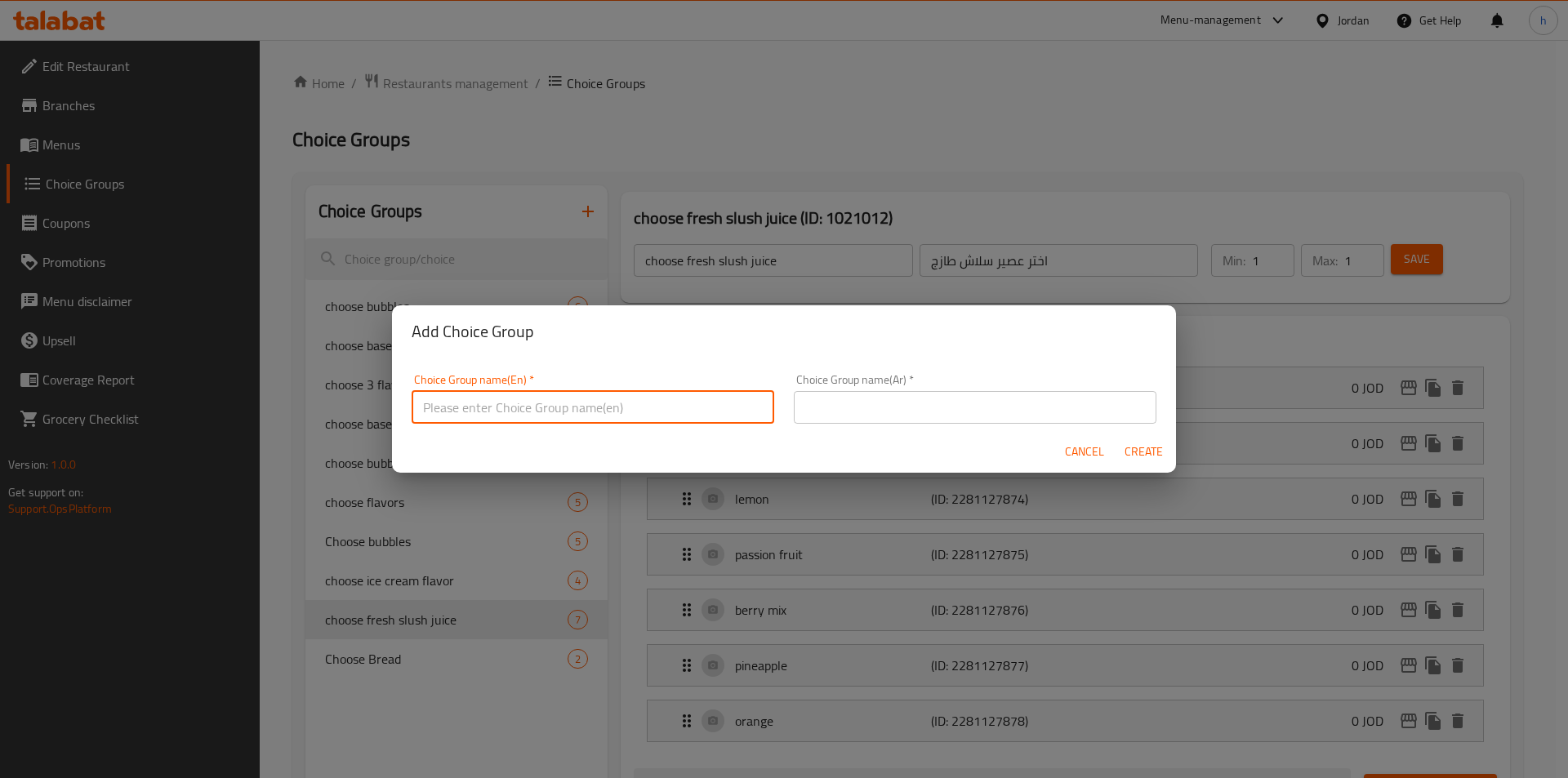
click at [642, 402] on input "text" at bounding box center [593, 408] width 363 height 33
click at [469, 407] on input "choose bubbles" at bounding box center [593, 408] width 363 height 33
click at [949, 422] on input "text" at bounding box center [975, 408] width 363 height 33
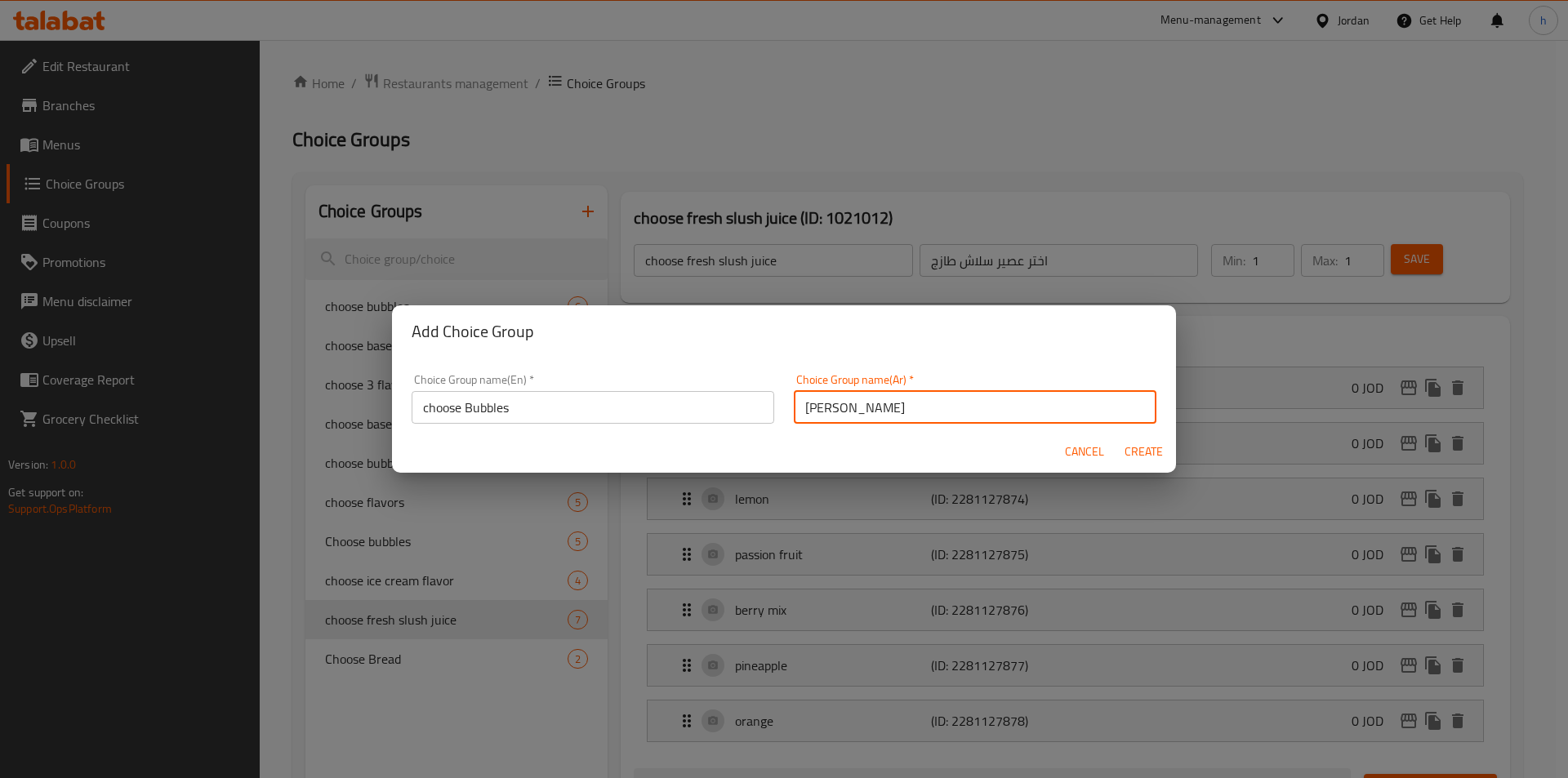
click at [1151, 445] on span "Create" at bounding box center [1143, 452] width 39 height 21
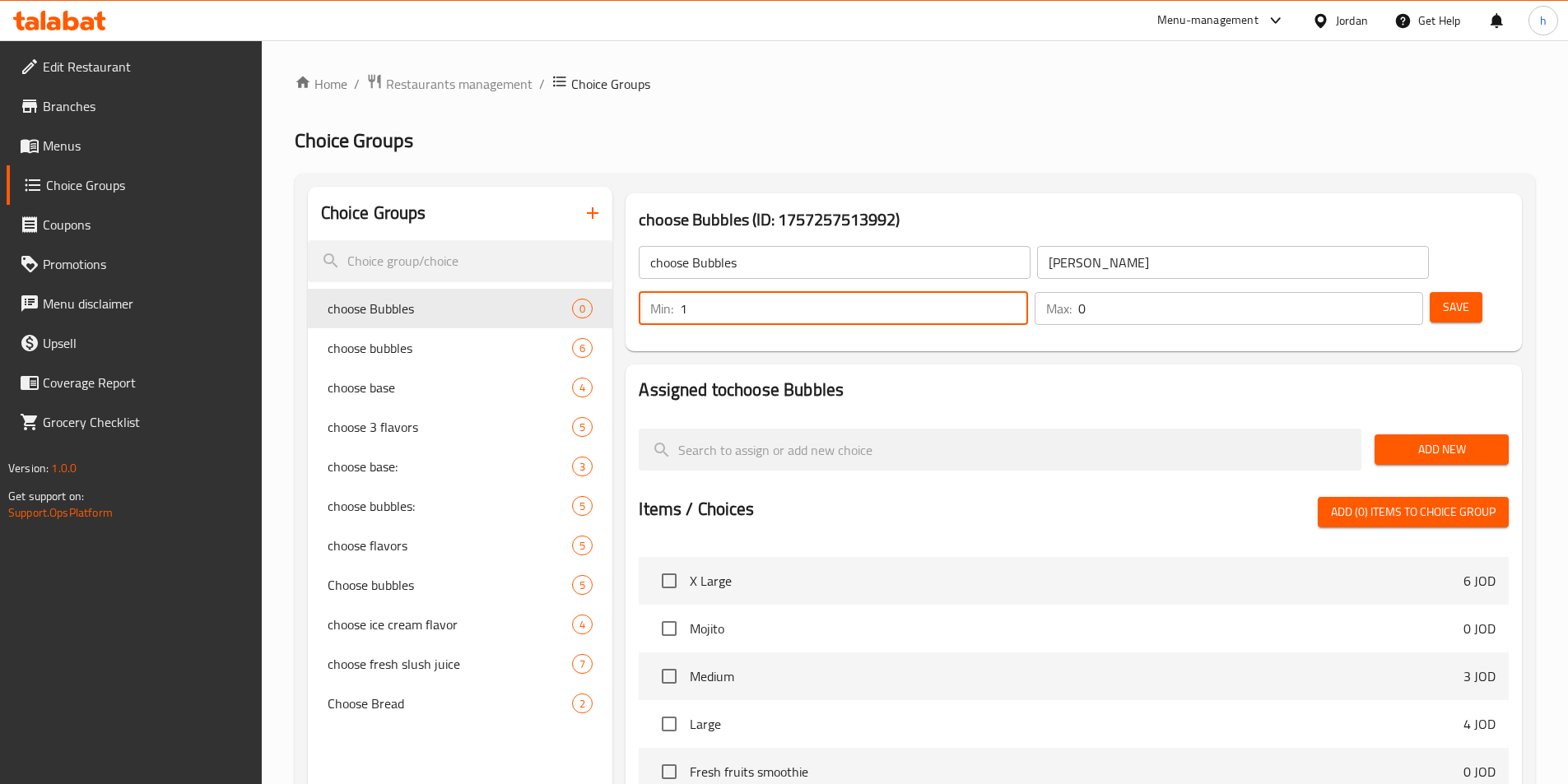
click at [1027, 292] on input "1" at bounding box center [853, 309] width 347 height 33
click at [1379, 292] on input "1" at bounding box center [1251, 309] width 345 height 33
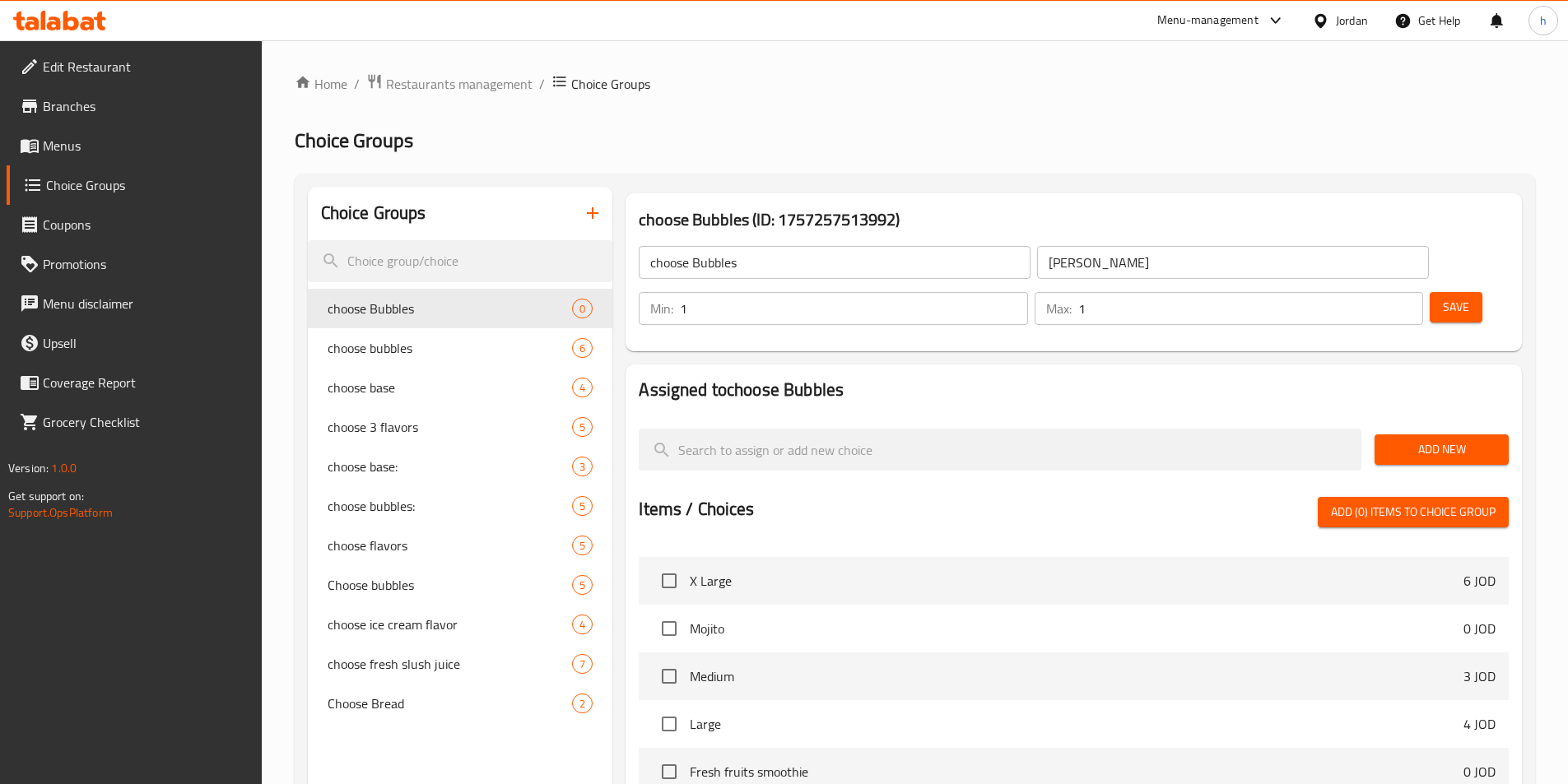
click at [1439, 434] on button "Add New" at bounding box center [1441, 449] width 134 height 31
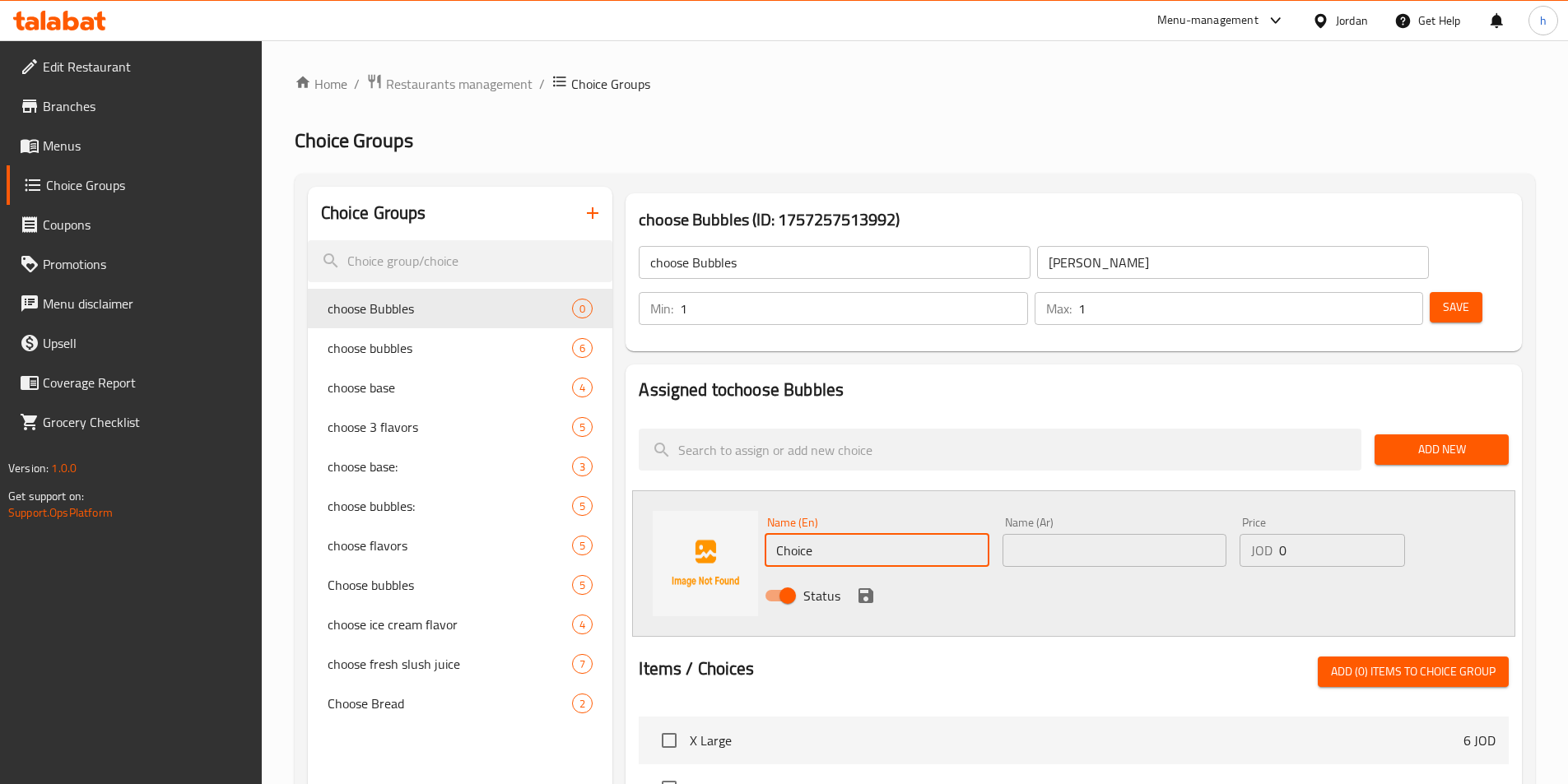
click at [879, 534] on input "Choice" at bounding box center [876, 551] width 224 height 33
click at [1129, 573] on div "Status" at bounding box center [1114, 595] width 713 height 45
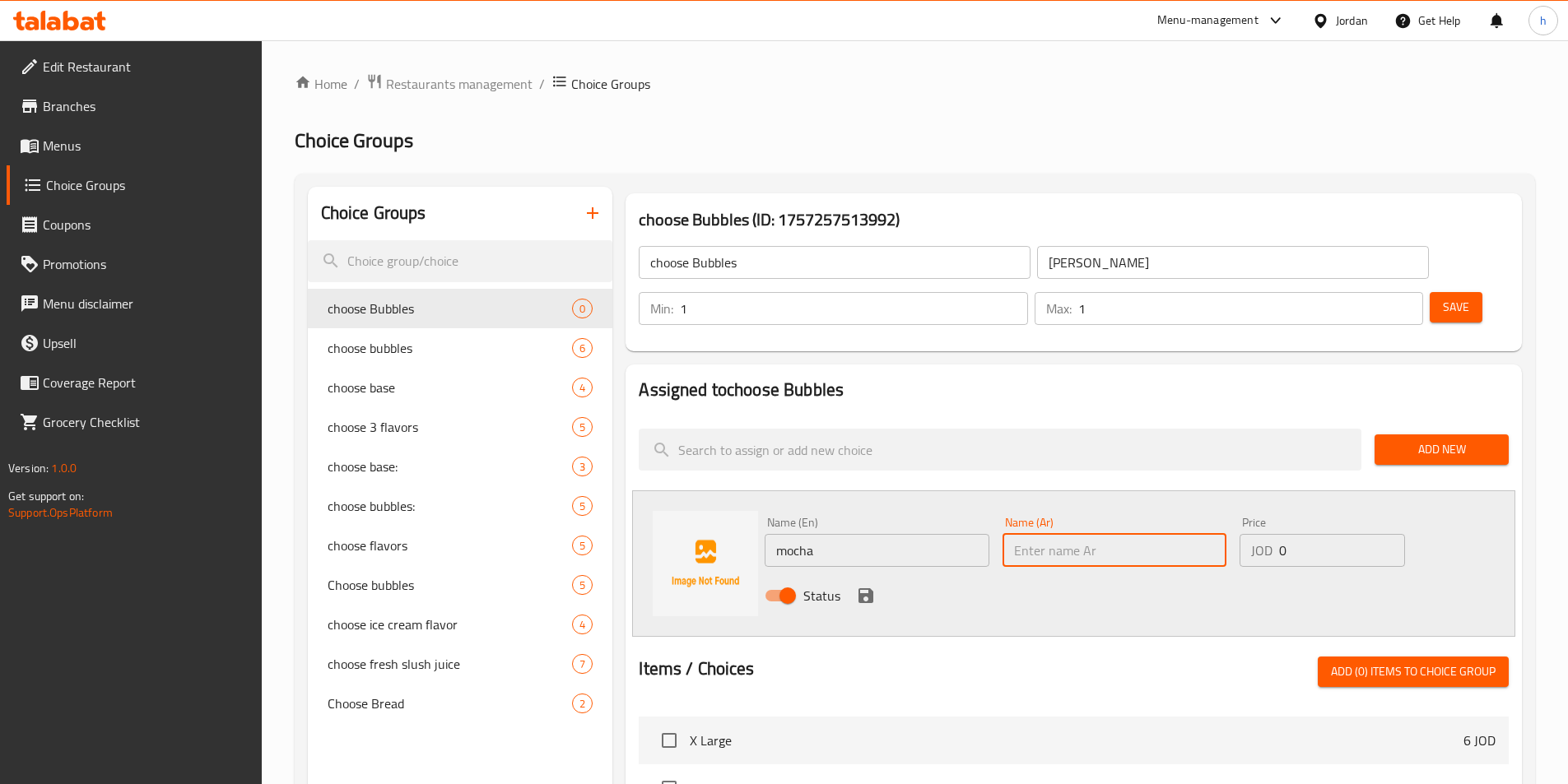
click at [1079, 534] on input "text" at bounding box center [1114, 551] width 224 height 33
drag, startPoint x: 861, startPoint y: 551, endPoint x: 1004, endPoint y: 550, distance: 143.0
click at [866, 586] on icon "save" at bounding box center [866, 595] width 20 height 20
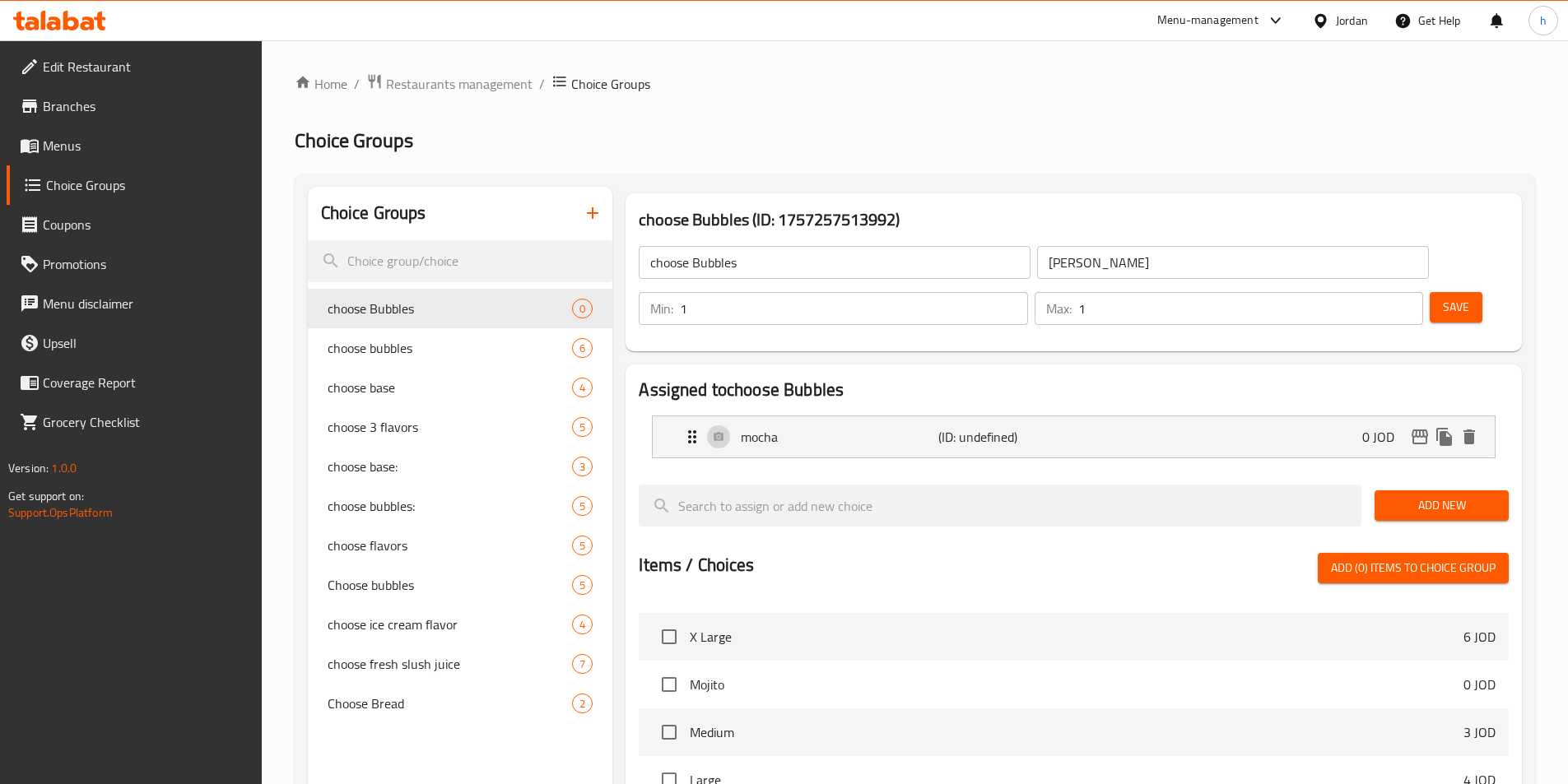
click at [1410, 496] on span "Add New" at bounding box center [1441, 506] width 108 height 21
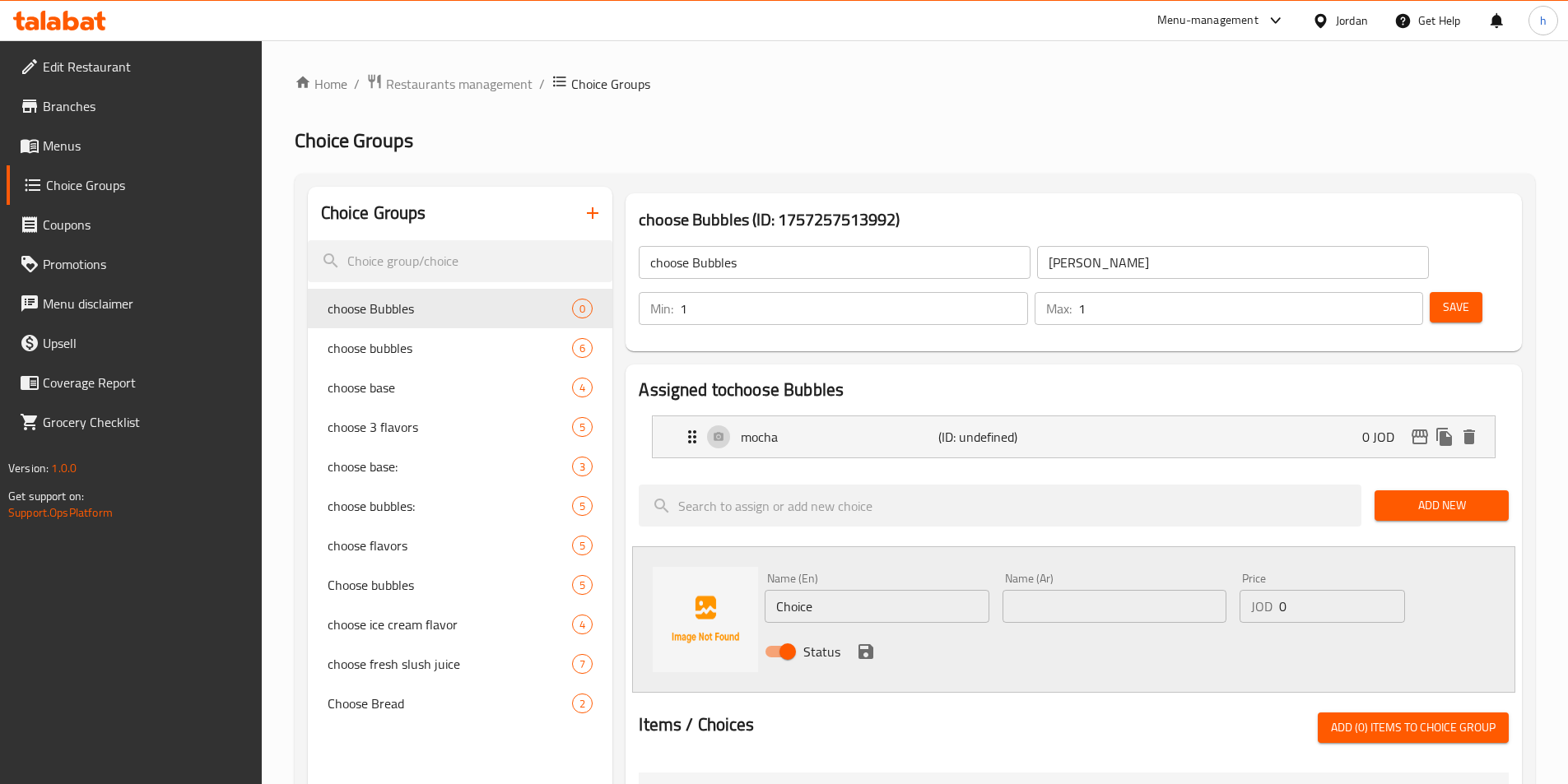
click at [870, 590] on input "Choice" at bounding box center [876, 607] width 224 height 33
click at [861, 590] on input "text" at bounding box center [876, 607] width 224 height 33
click at [912, 590] on input "text" at bounding box center [876, 607] width 224 height 33
click at [1054, 590] on input "text" at bounding box center [1114, 607] width 224 height 33
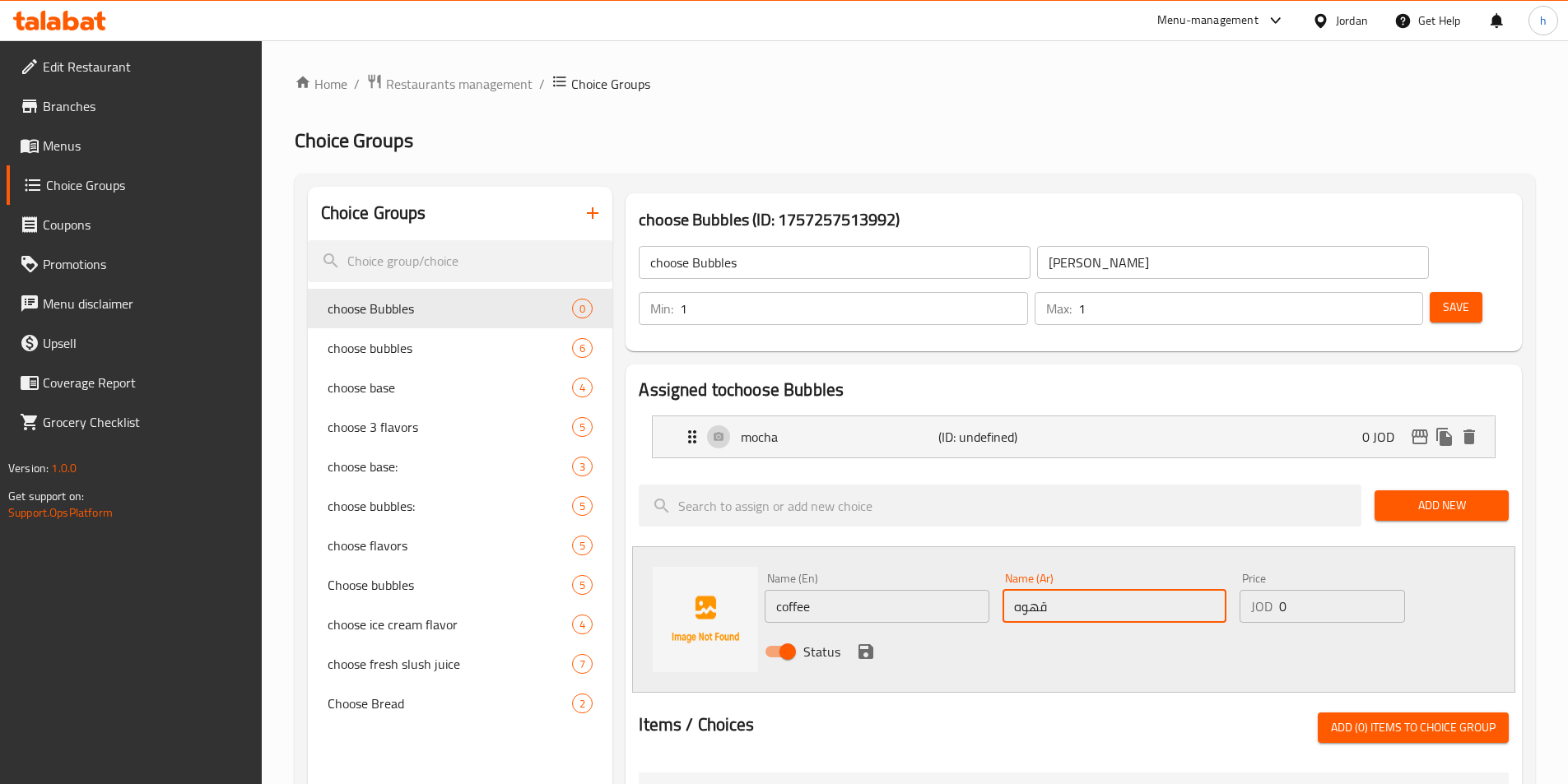
click at [939, 629] on div "Status" at bounding box center [1114, 651] width 713 height 45
click at [861, 644] on icon "save" at bounding box center [866, 651] width 15 height 15
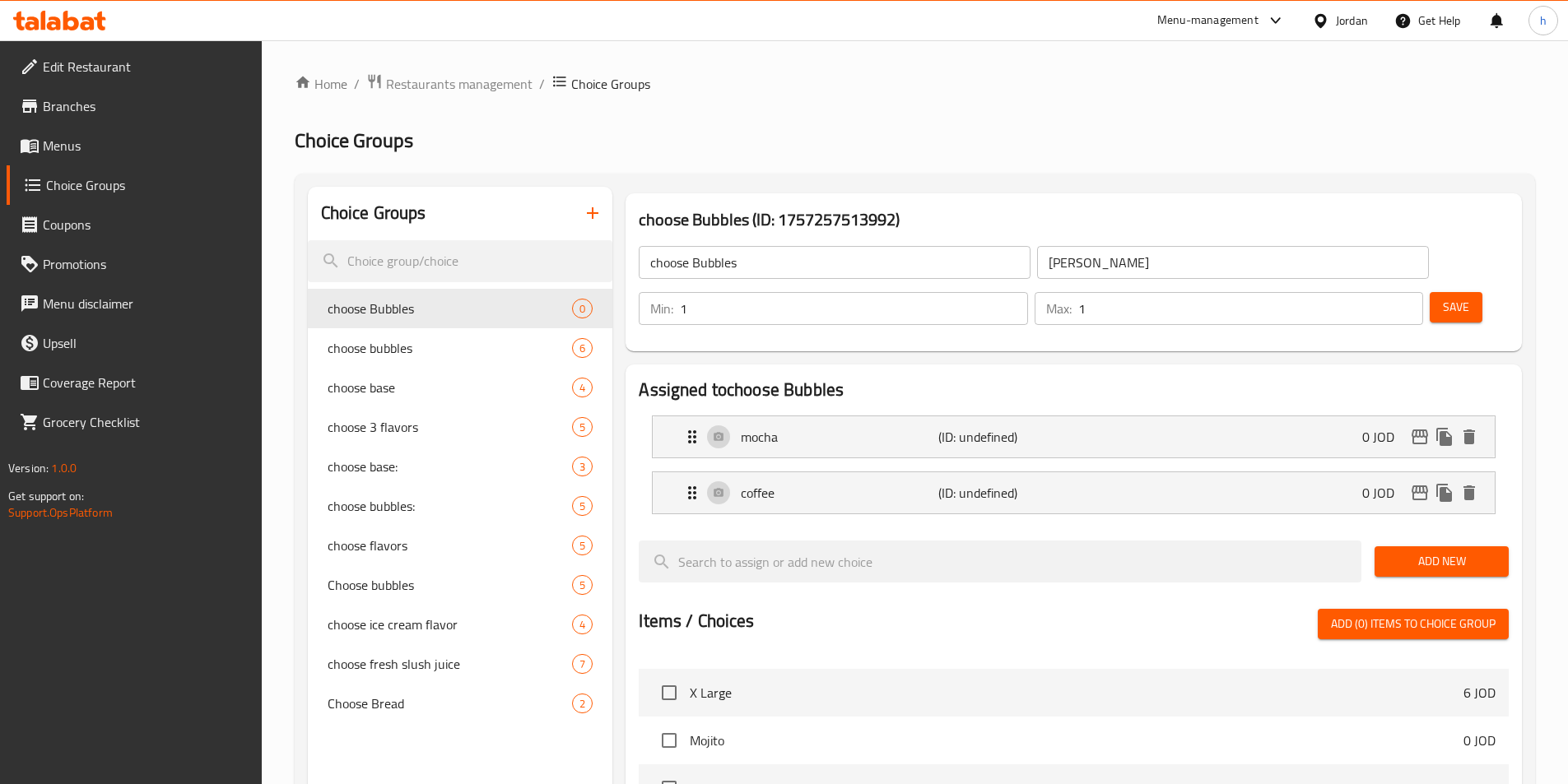
click at [1415, 552] on span "Add New" at bounding box center [1441, 562] width 108 height 21
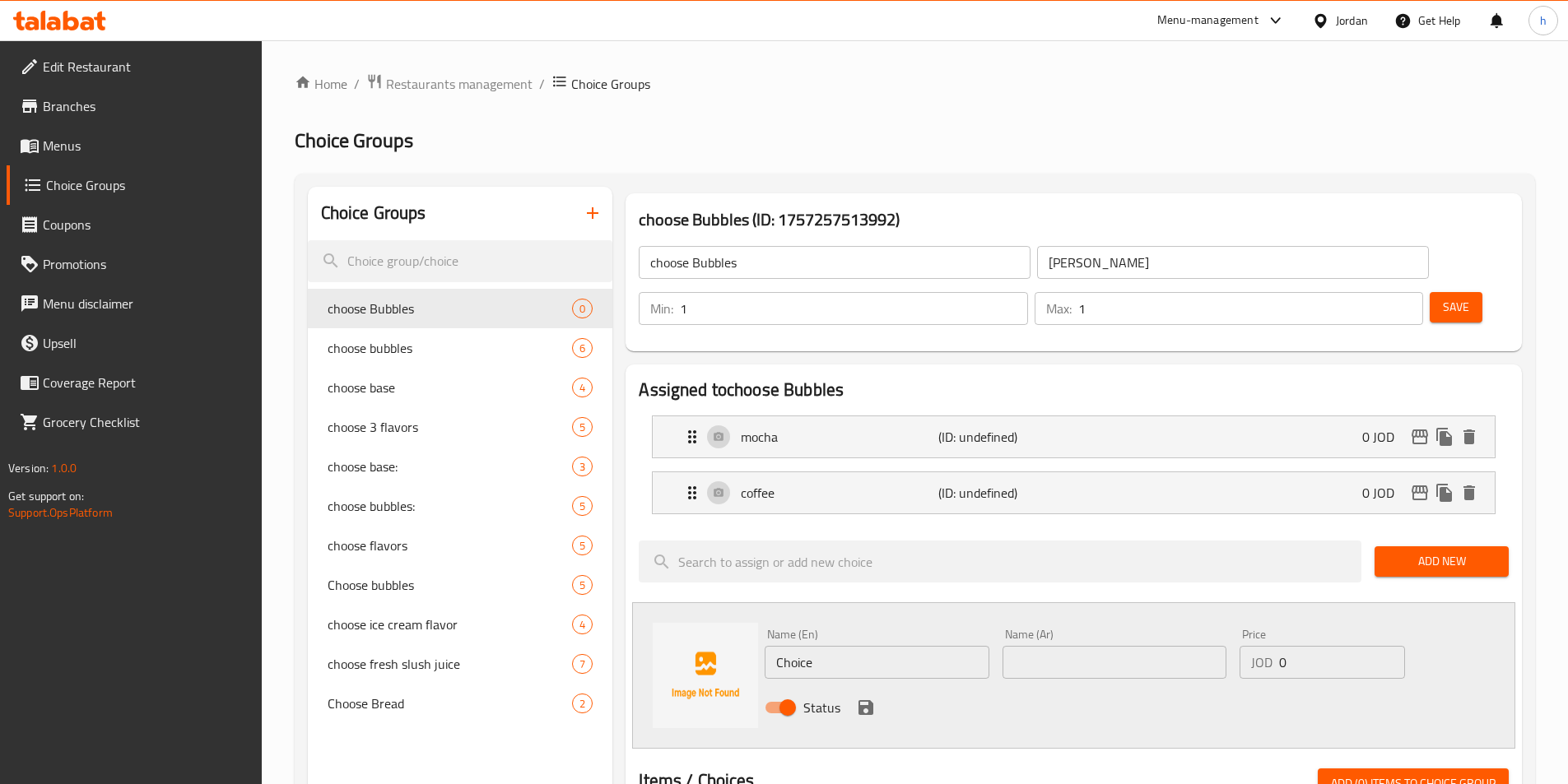
click at [842, 646] on input "Choice" at bounding box center [876, 663] width 224 height 33
click at [1098, 646] on input "text" at bounding box center [1114, 663] width 224 height 33
click at [861, 697] on icon "save" at bounding box center [866, 707] width 20 height 20
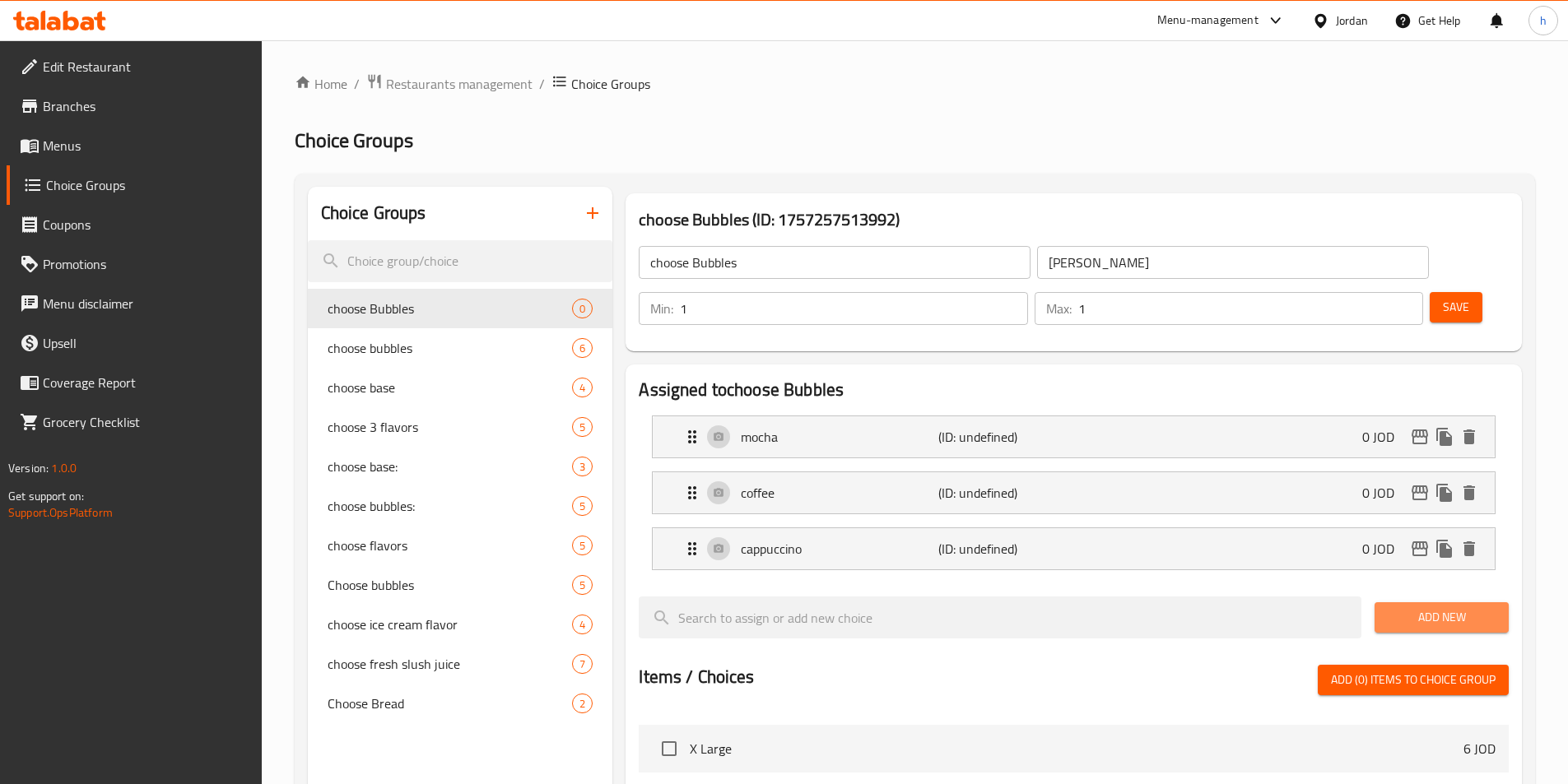
click at [1457, 602] on button "Add New" at bounding box center [1441, 617] width 134 height 31
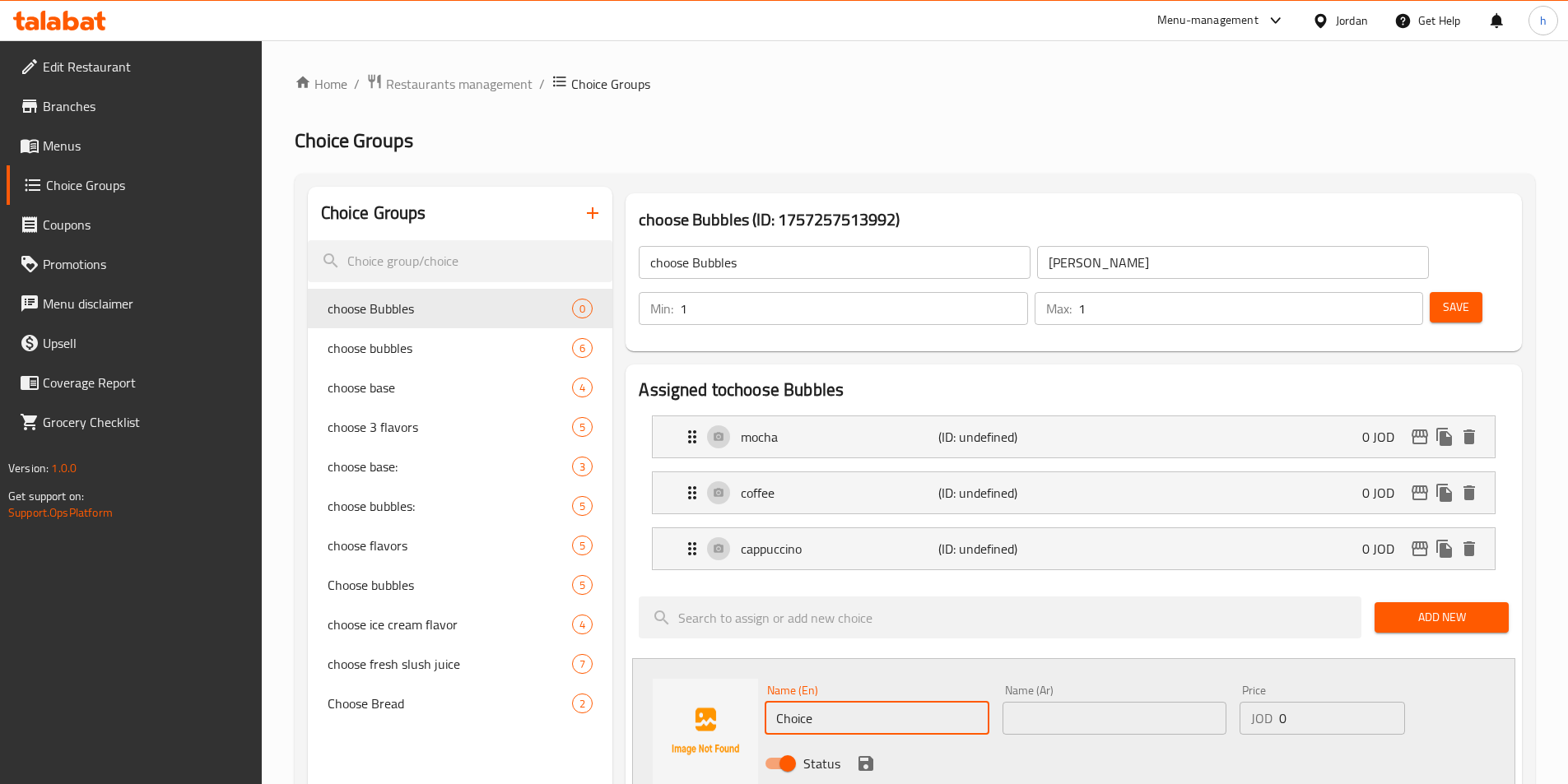
click at [924, 702] on input "Choice" at bounding box center [876, 718] width 224 height 33
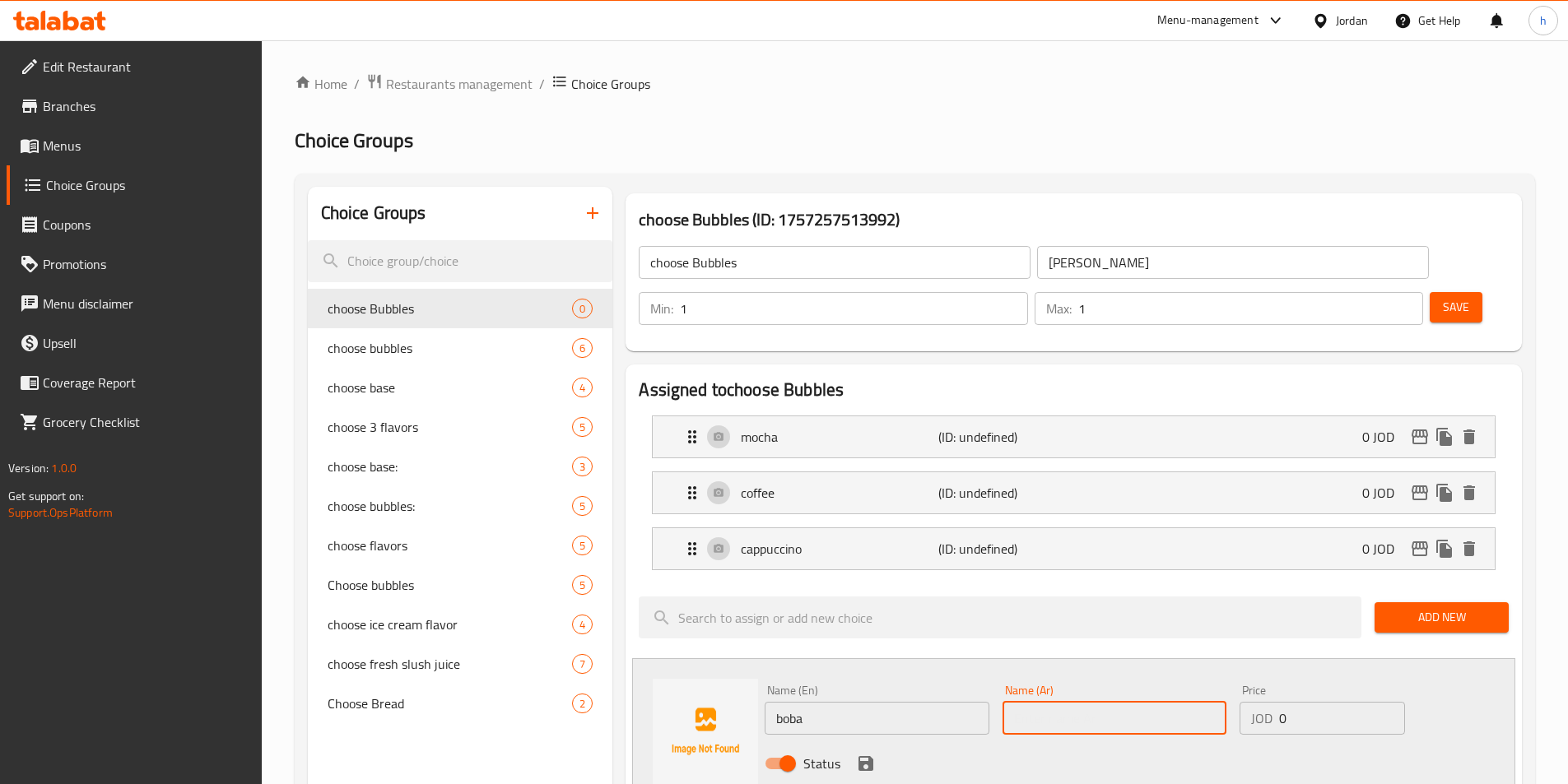
click at [1091, 702] on input "text" at bounding box center [1114, 718] width 224 height 33
click at [866, 753] on icon "save" at bounding box center [866, 763] width 20 height 20
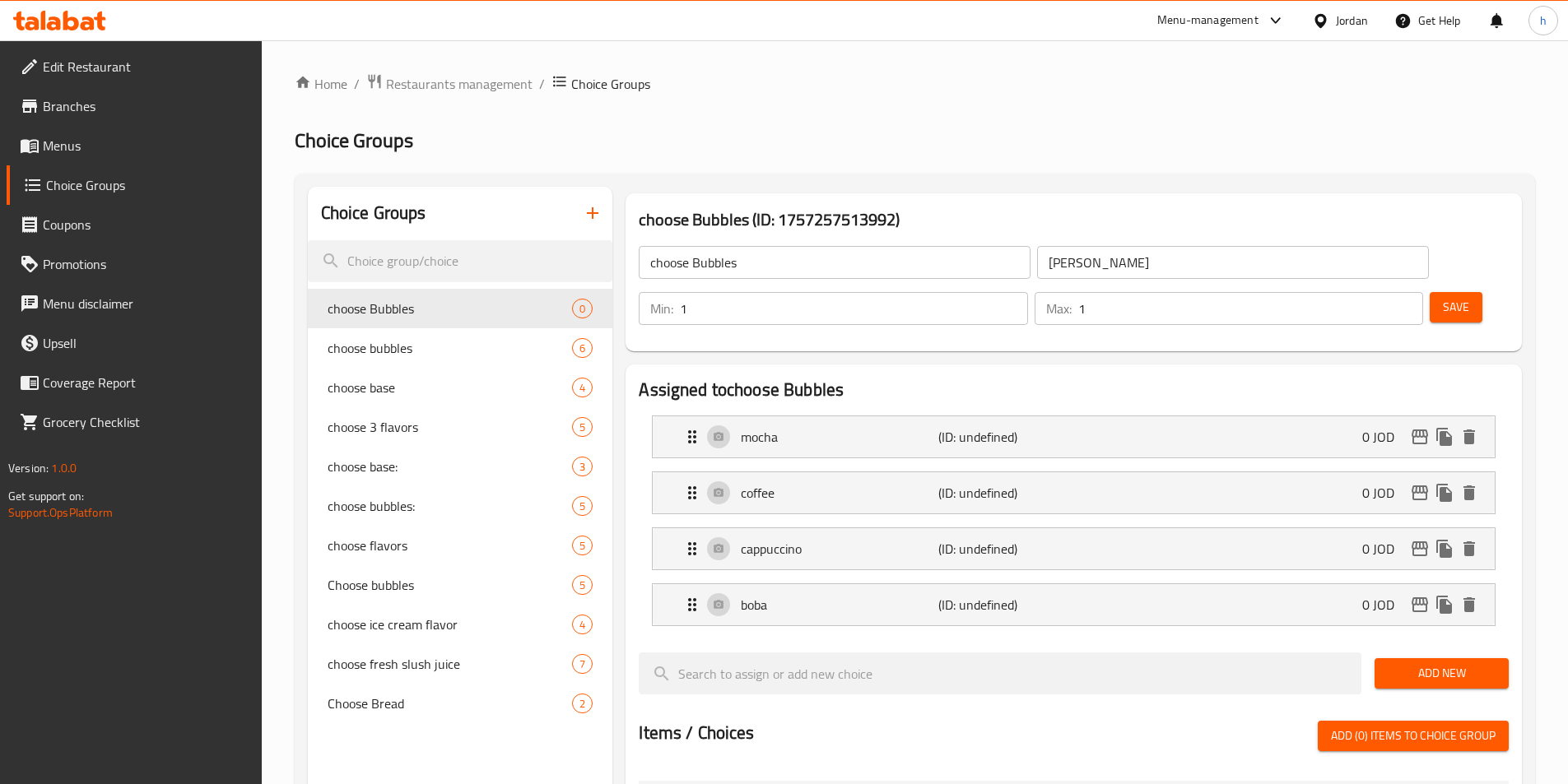
click at [1149, 720] on div "Items / Choices Add (0) items to choice group" at bounding box center [1073, 735] width 870 height 31
click at [1441, 292] on button "Save" at bounding box center [1456, 307] width 52 height 31
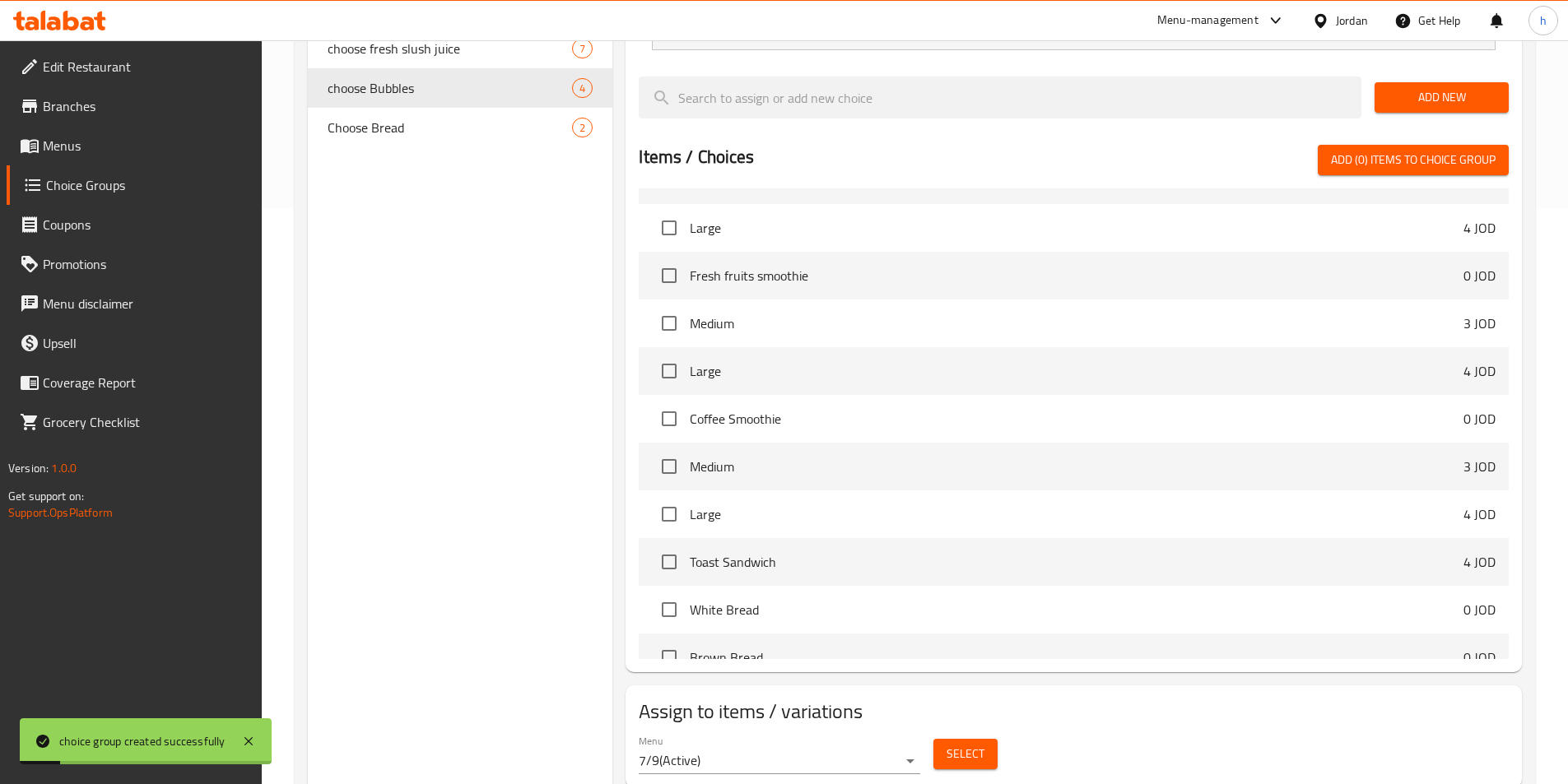
scroll to position [510, 0]
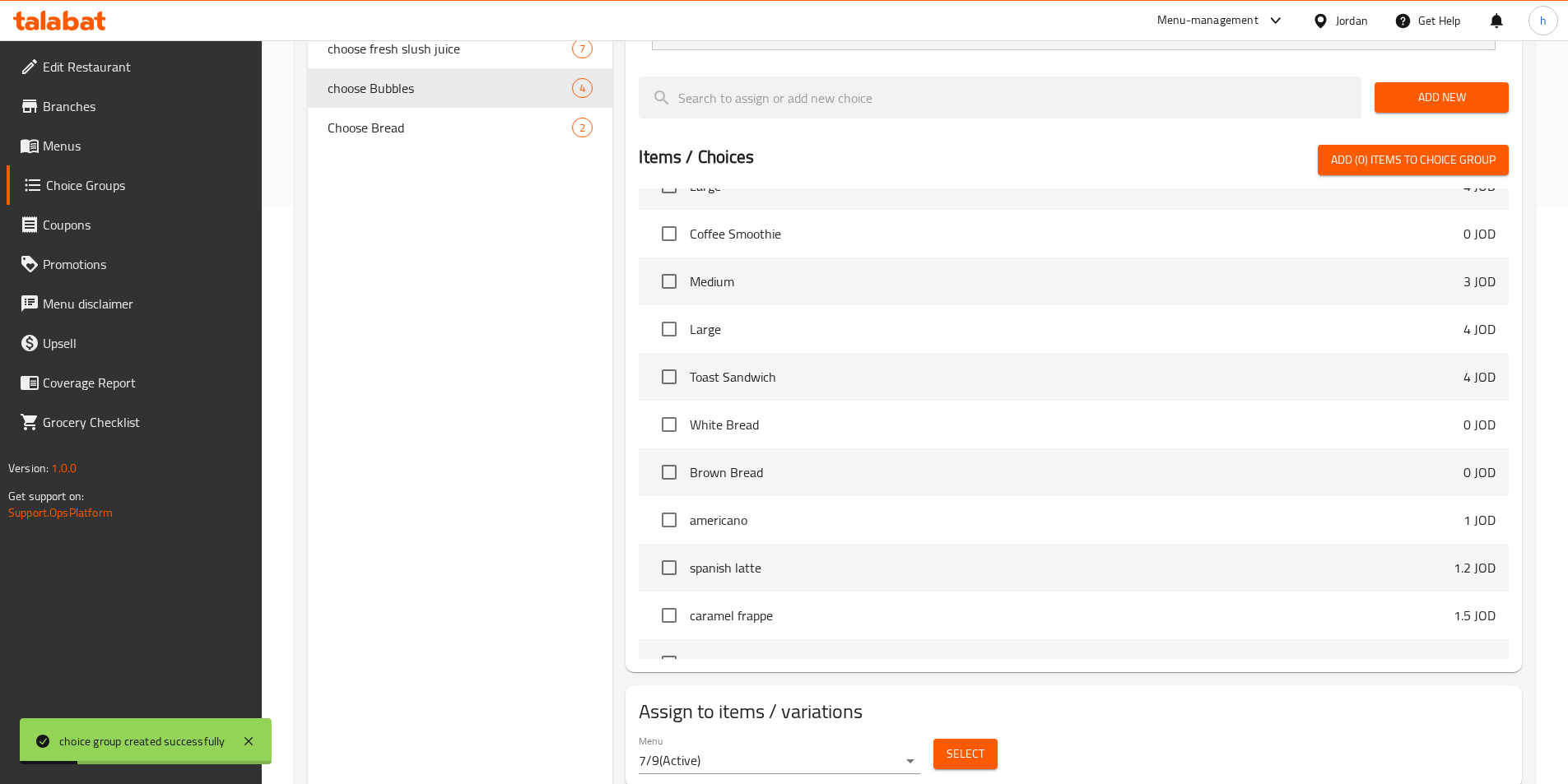
click at [968, 744] on span "Select" at bounding box center [965, 754] width 38 height 21
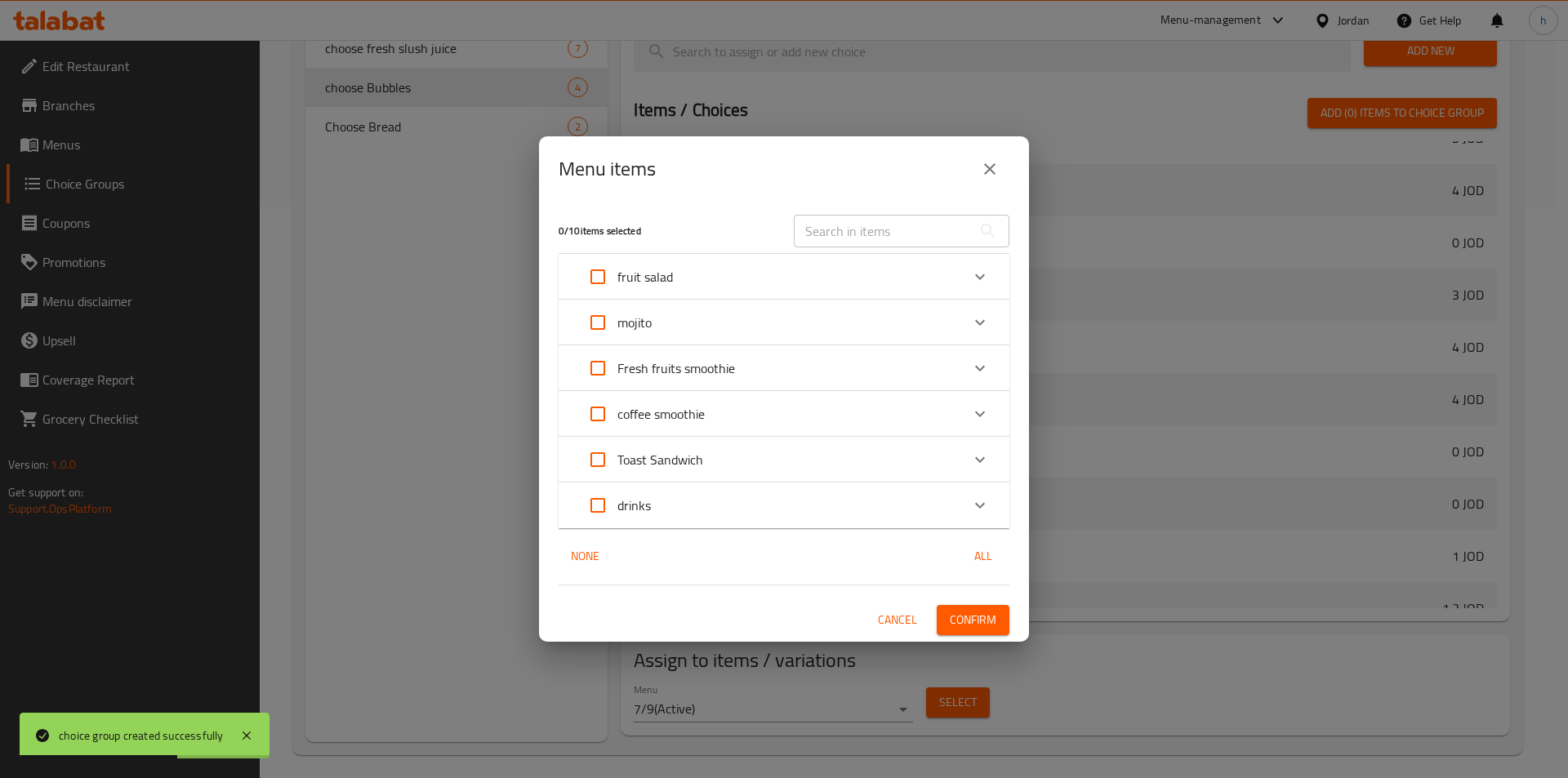
click at [585, 419] on input "Expand" at bounding box center [597, 414] width 39 height 39
click at [984, 631] on button "Confirm" at bounding box center [973, 619] width 73 height 30
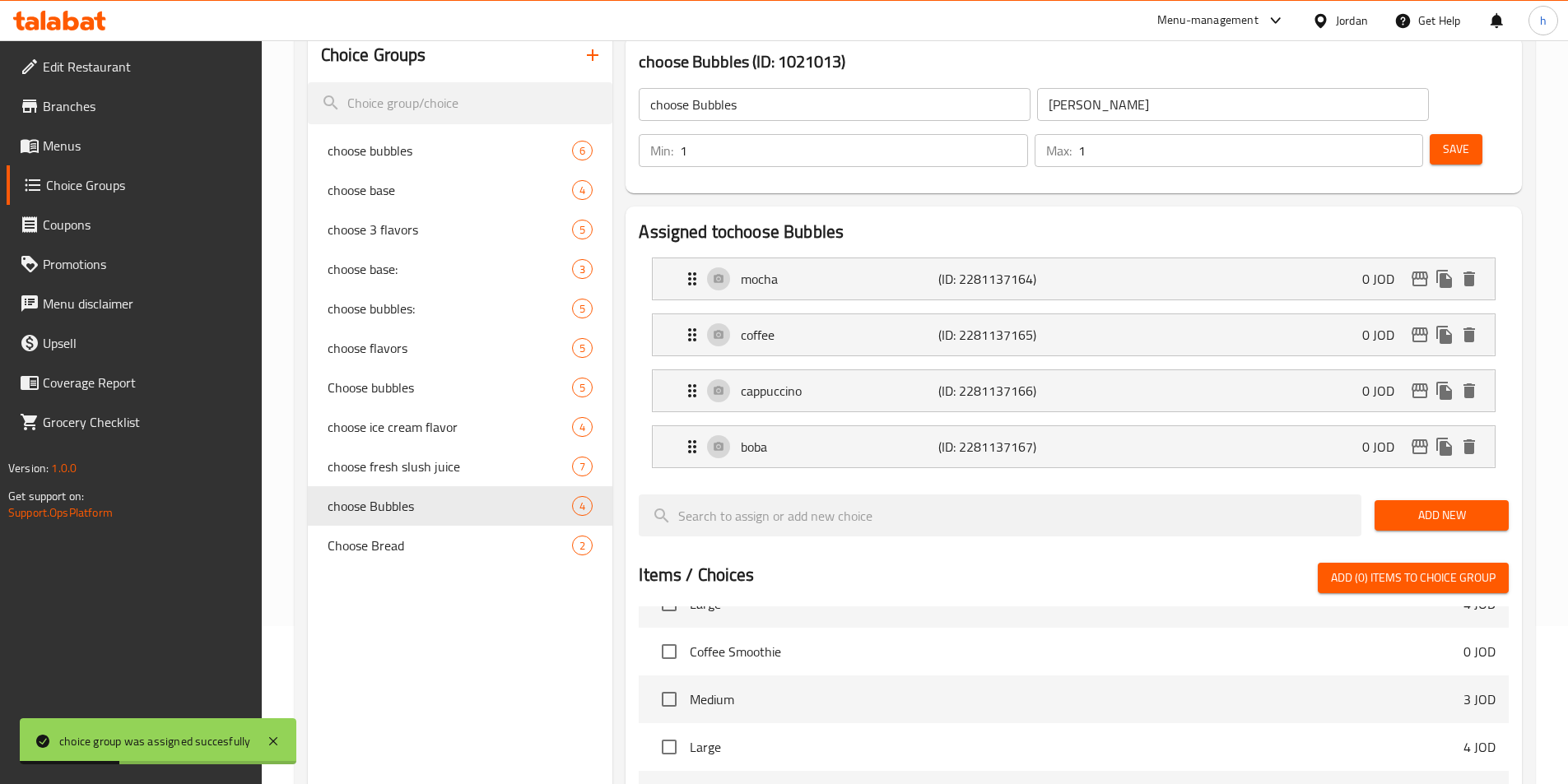
scroll to position [0, 0]
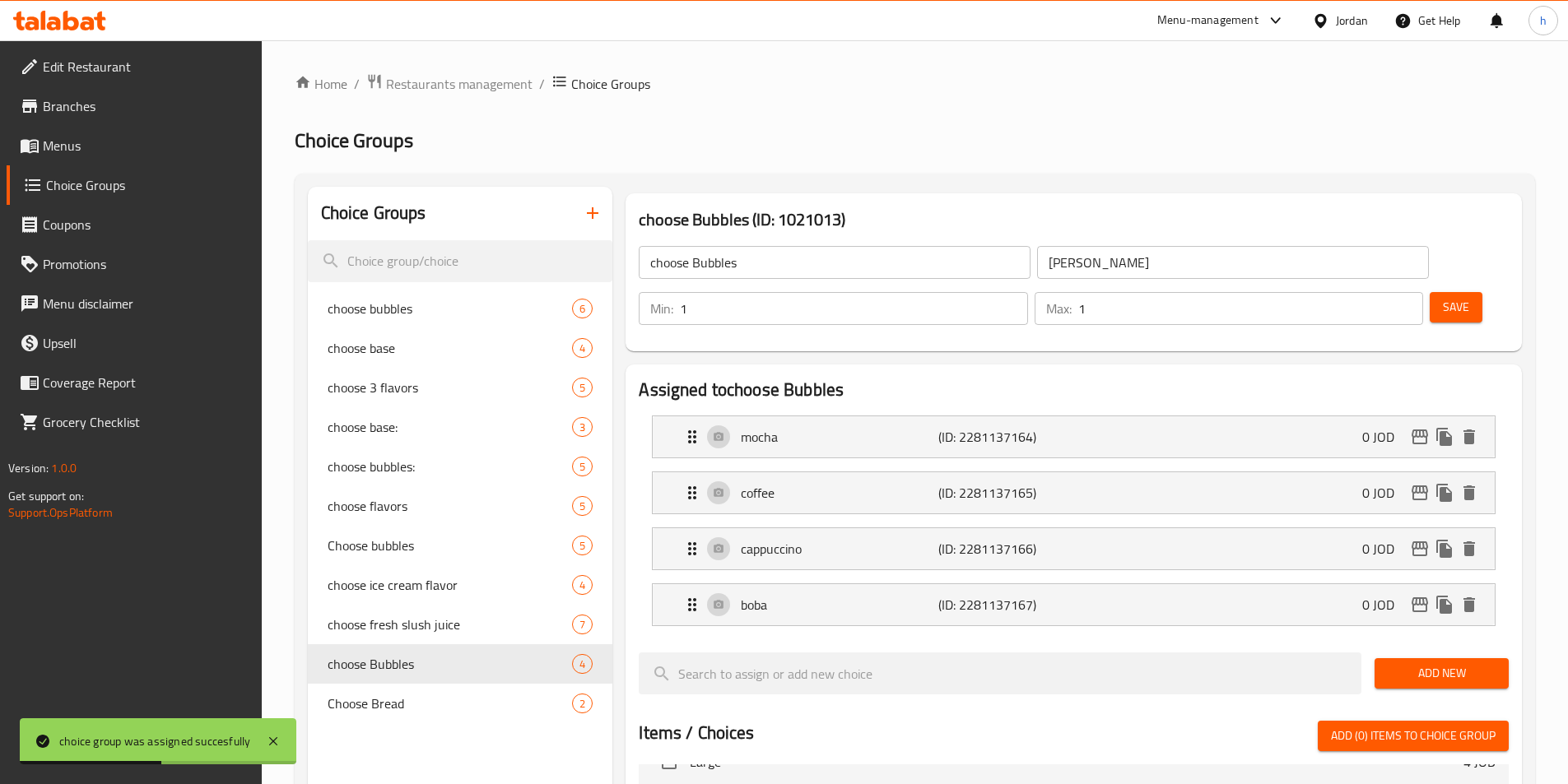
click at [592, 213] on icon "button" at bounding box center [592, 212] width 11 height 11
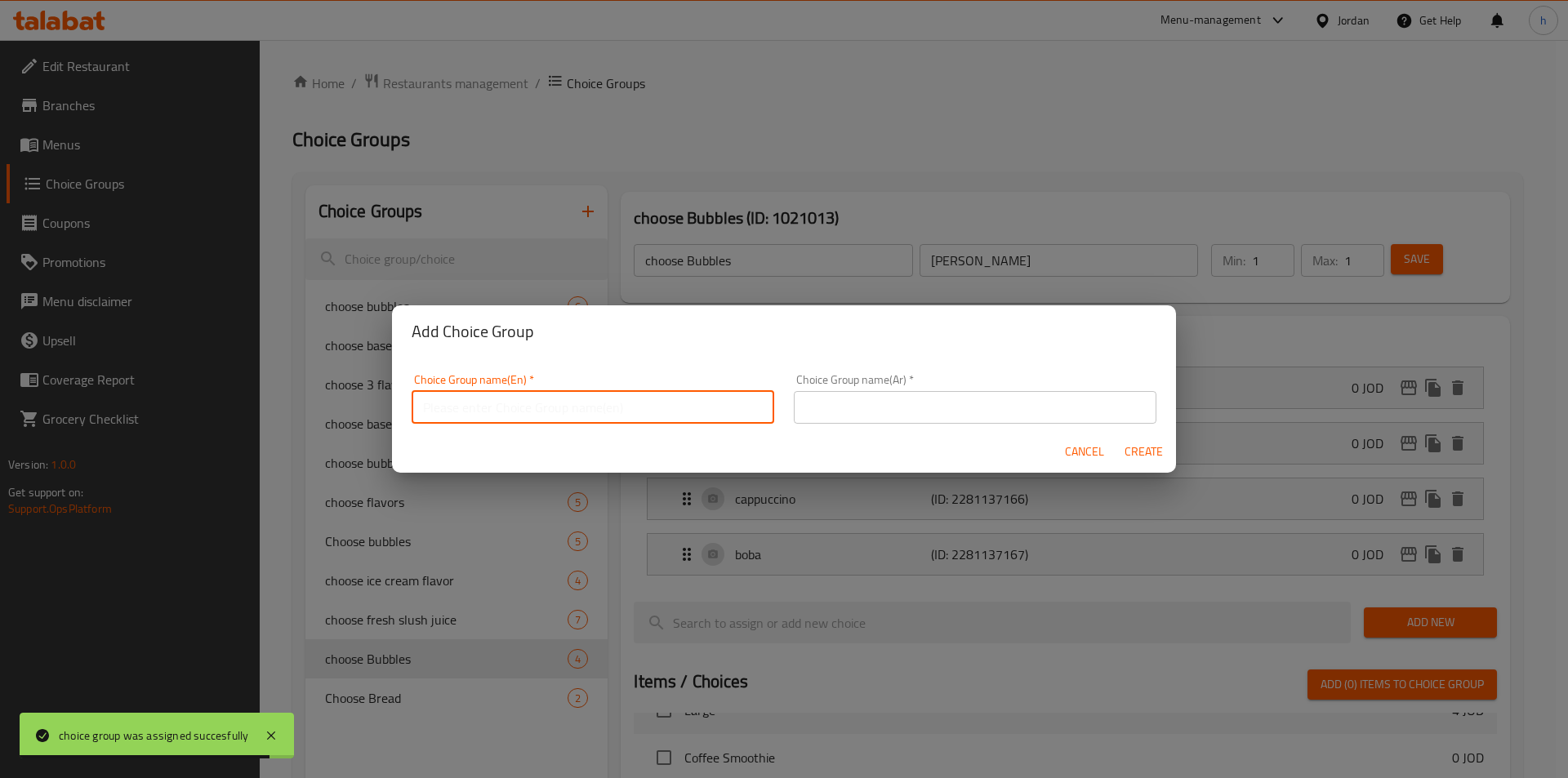
click at [545, 408] on input "text" at bounding box center [593, 408] width 363 height 33
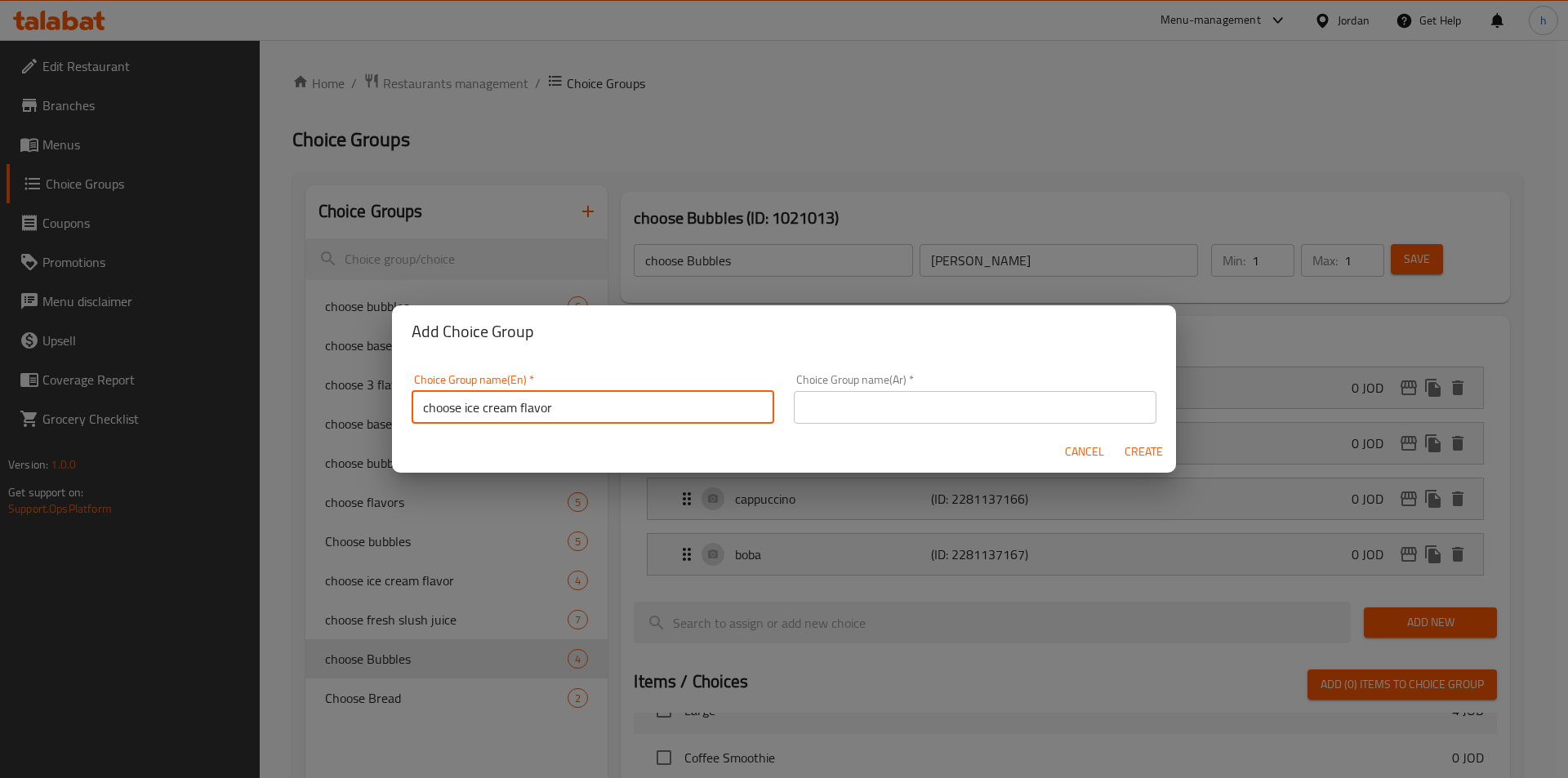
click at [423, 407] on input "choose ice cream flavor" at bounding box center [593, 408] width 363 height 33
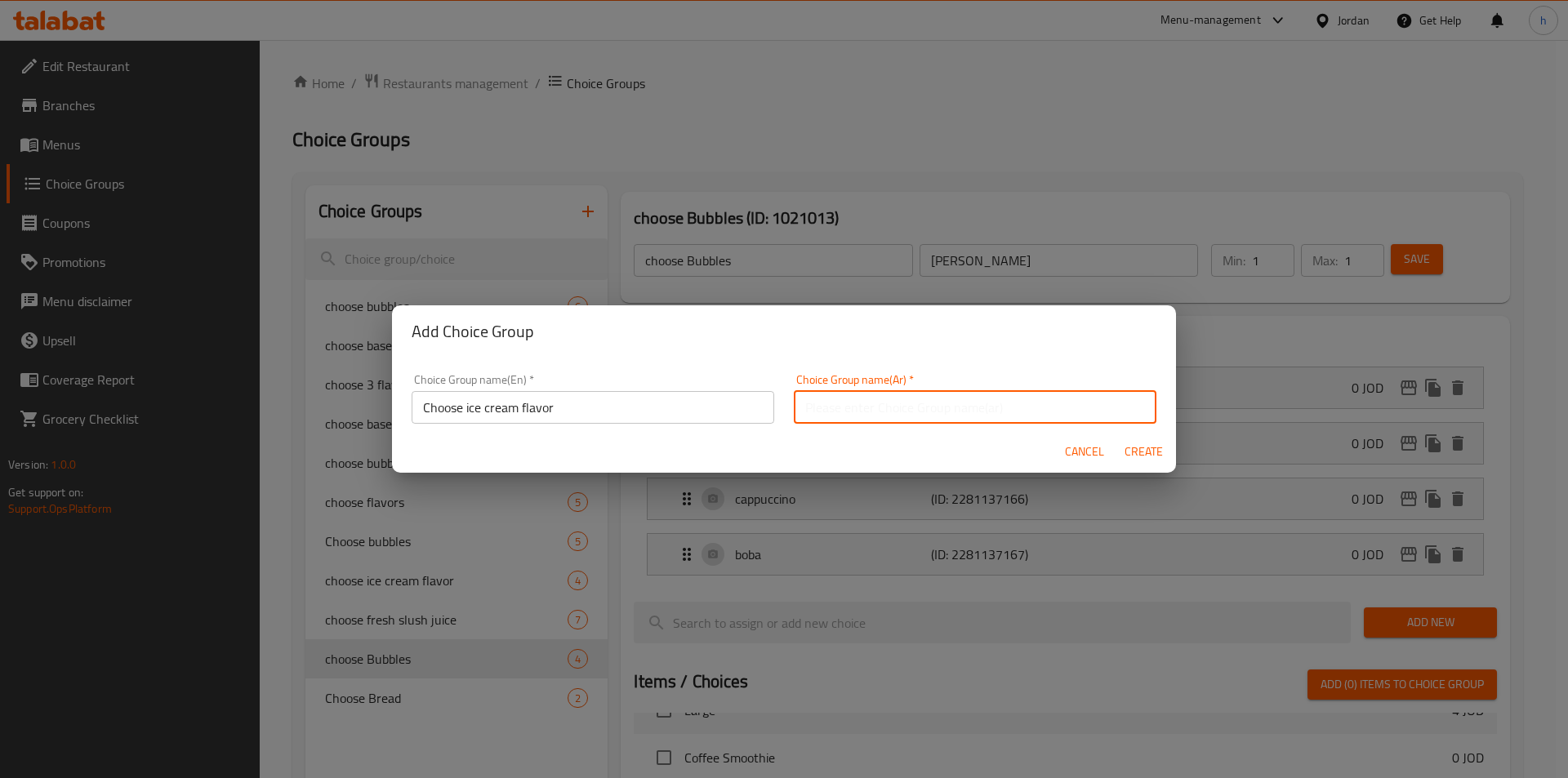
click at [887, 410] on input "text" at bounding box center [975, 408] width 363 height 33
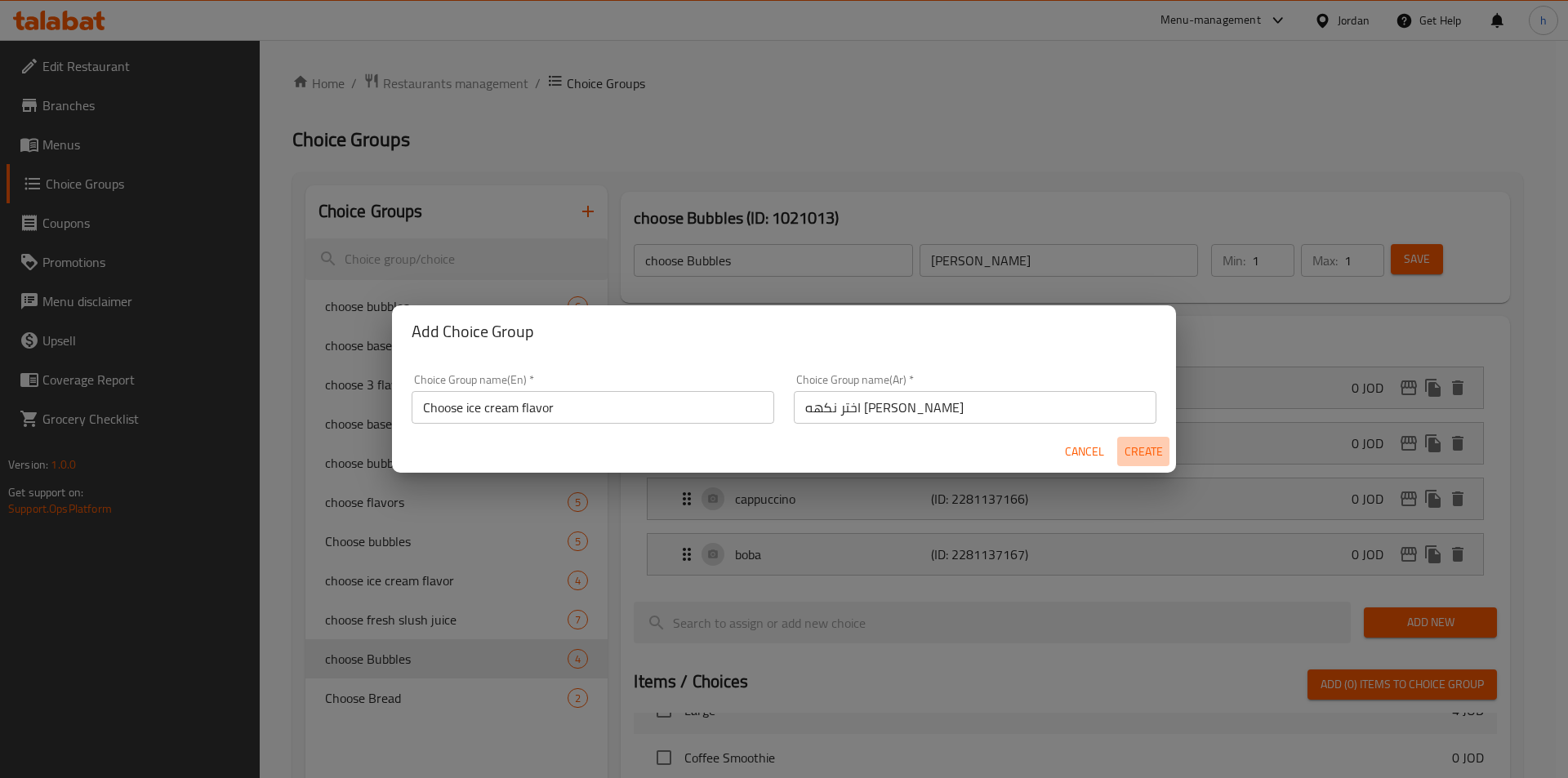
click at [1140, 454] on span "Create" at bounding box center [1143, 452] width 39 height 21
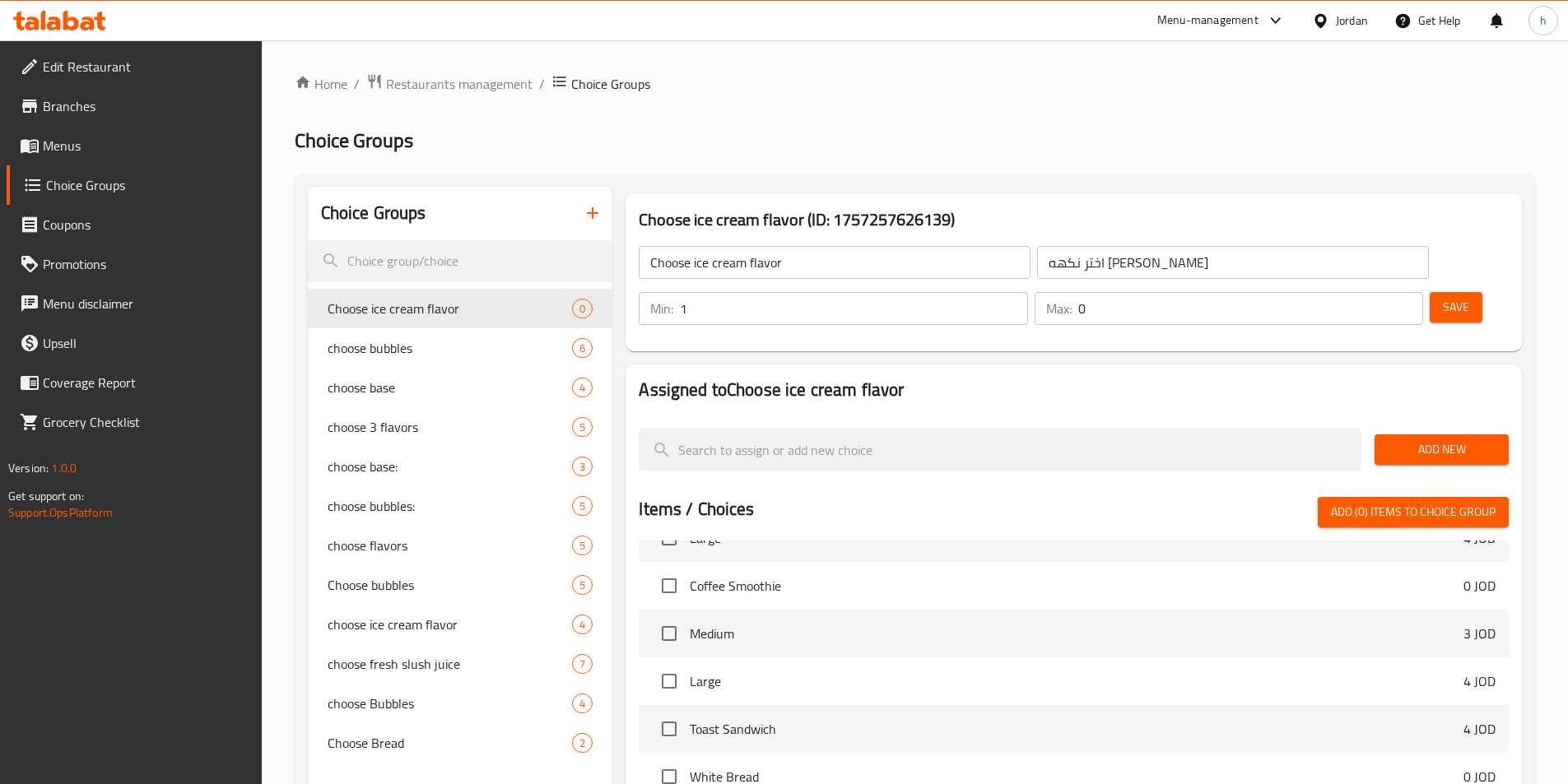
click at [1027, 292] on input "1" at bounding box center [853, 309] width 347 height 33
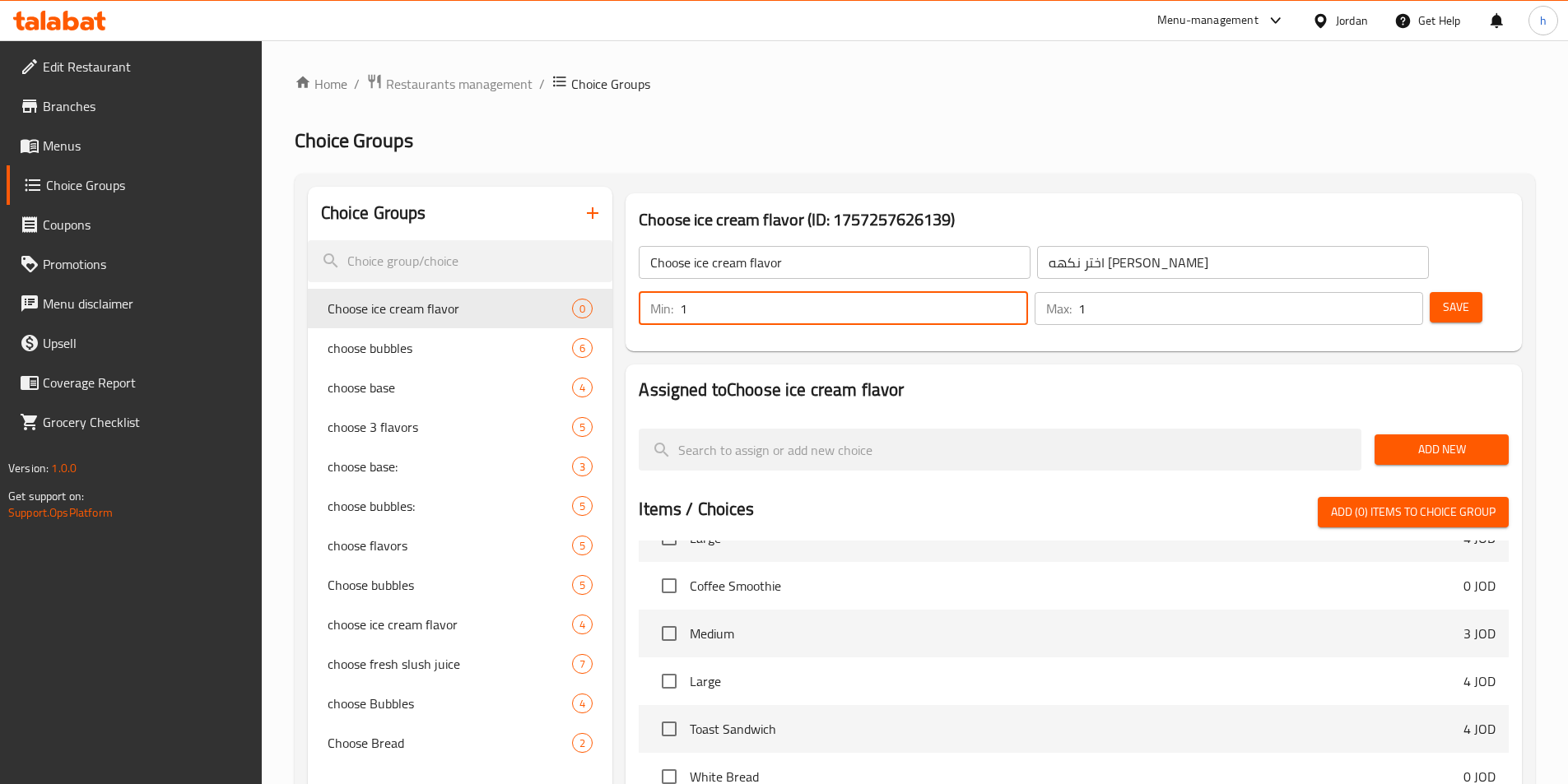
click at [1372, 292] on input "1" at bounding box center [1251, 309] width 345 height 33
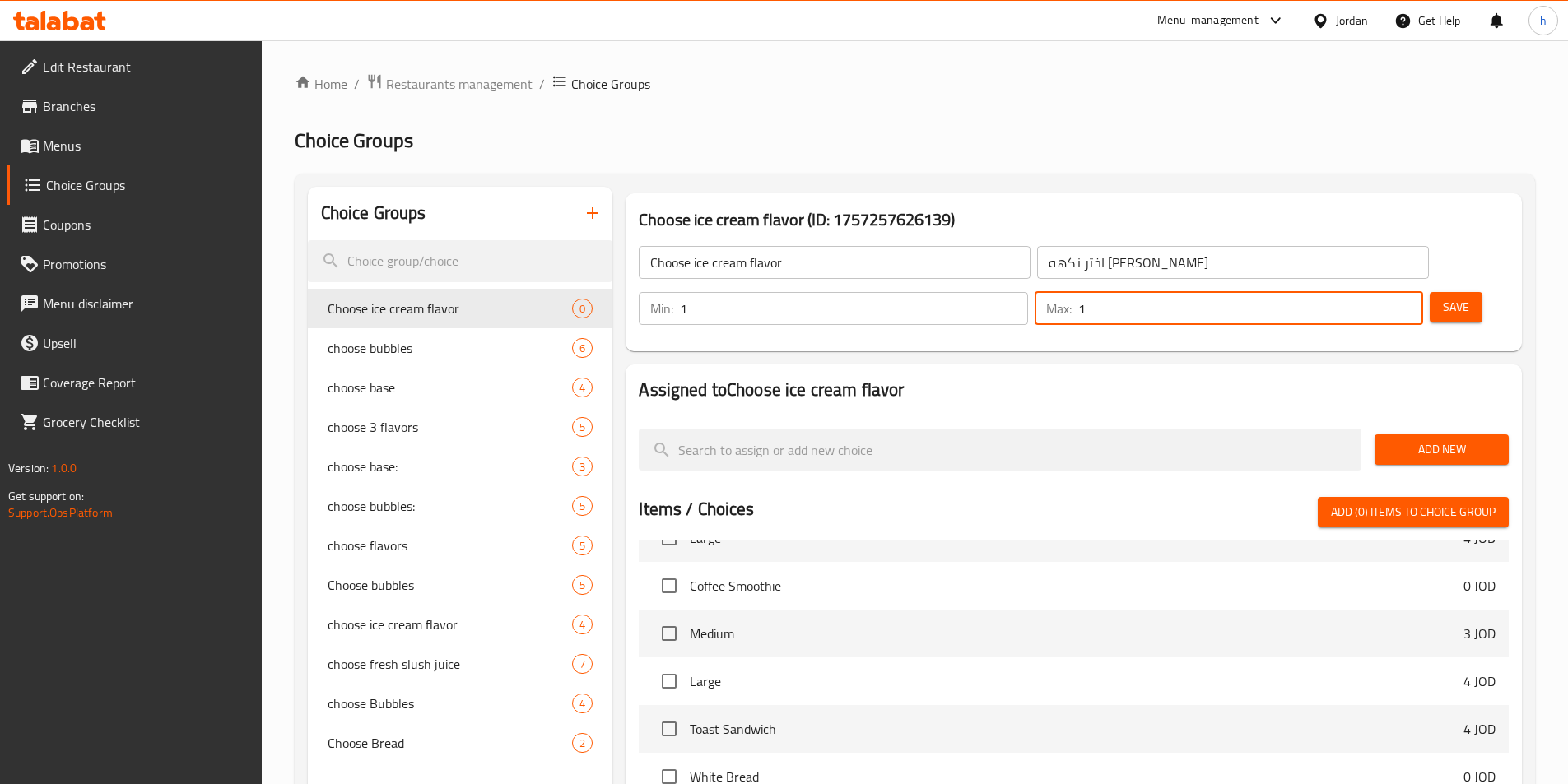
click at [1444, 440] on span "Add New" at bounding box center [1441, 450] width 108 height 21
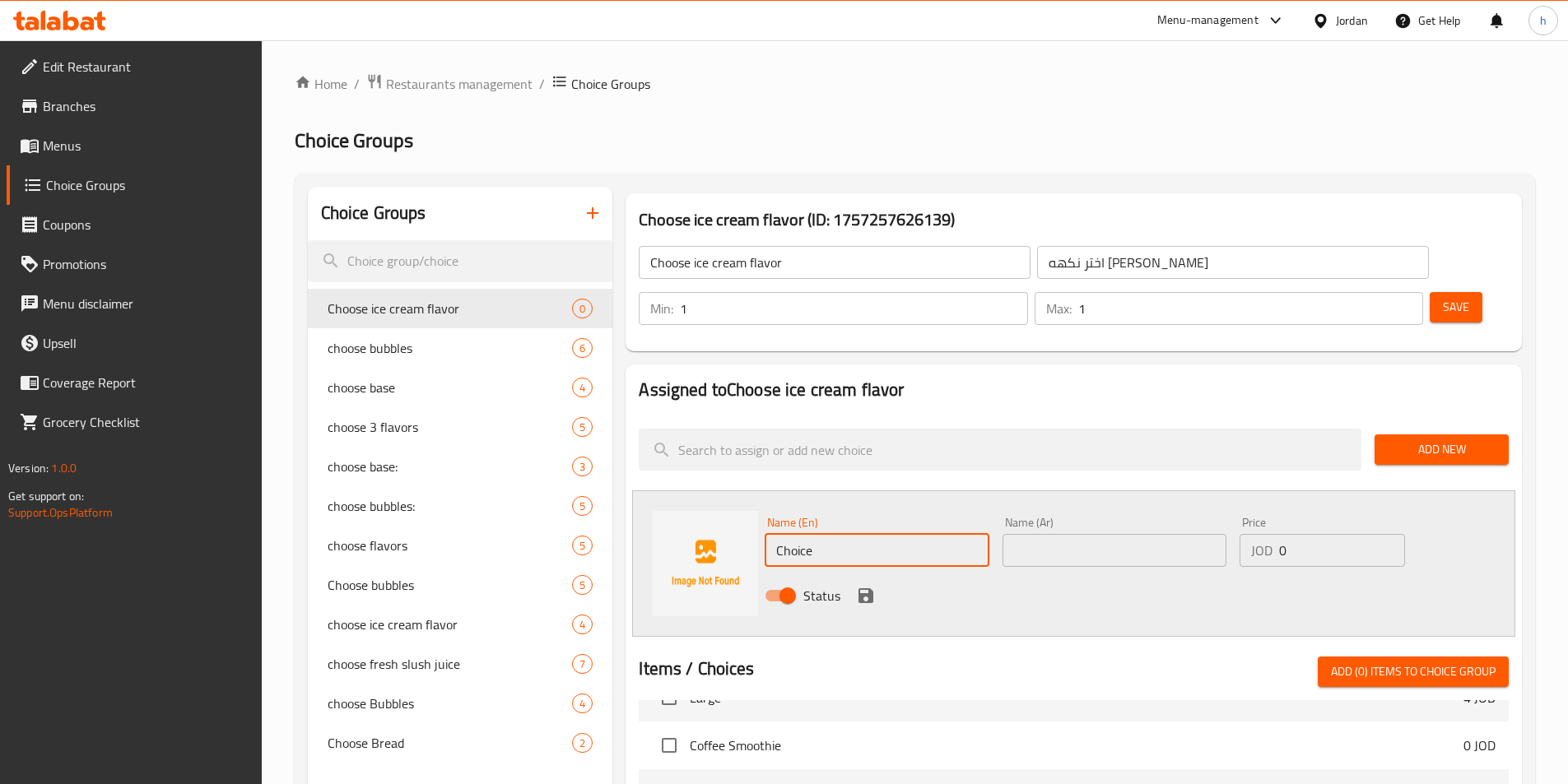
click at [887, 534] on input "Choice" at bounding box center [876, 551] width 224 height 33
click at [871, 588] on icon "save" at bounding box center [866, 595] width 15 height 15
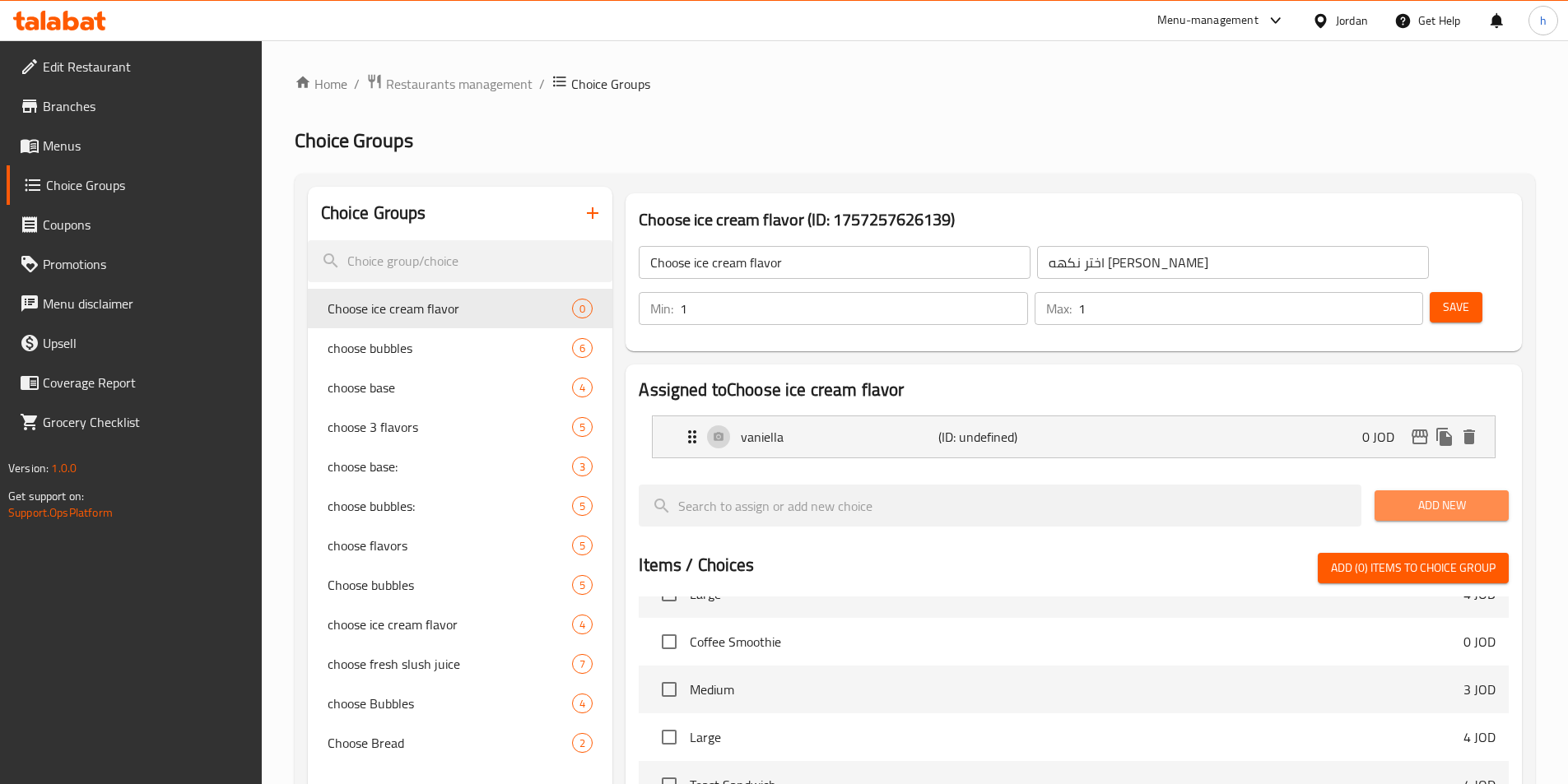
click at [1425, 496] on span "Add New" at bounding box center [1441, 506] width 108 height 21
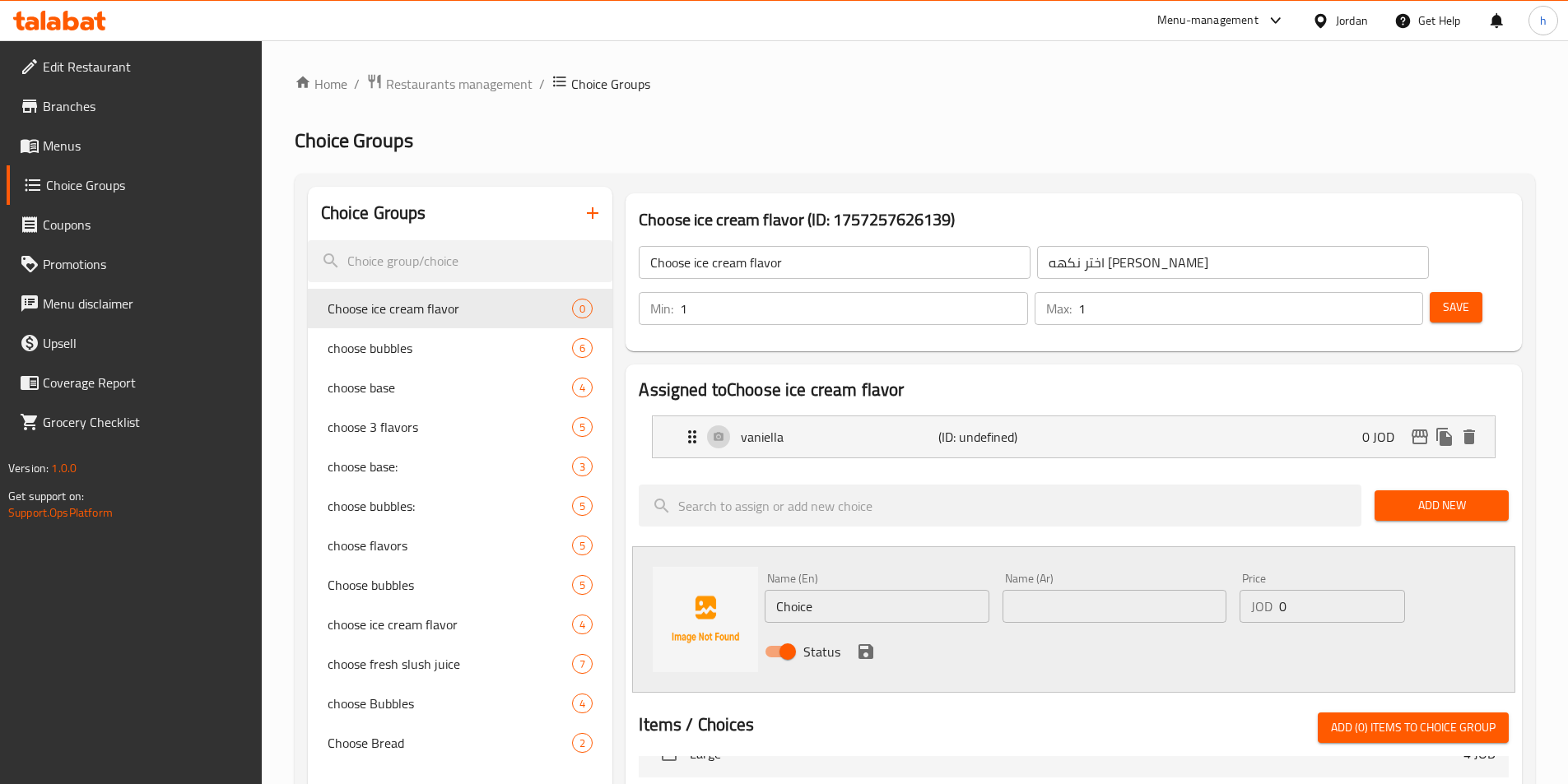
click at [800, 590] on input "Choice" at bounding box center [876, 607] width 224 height 33
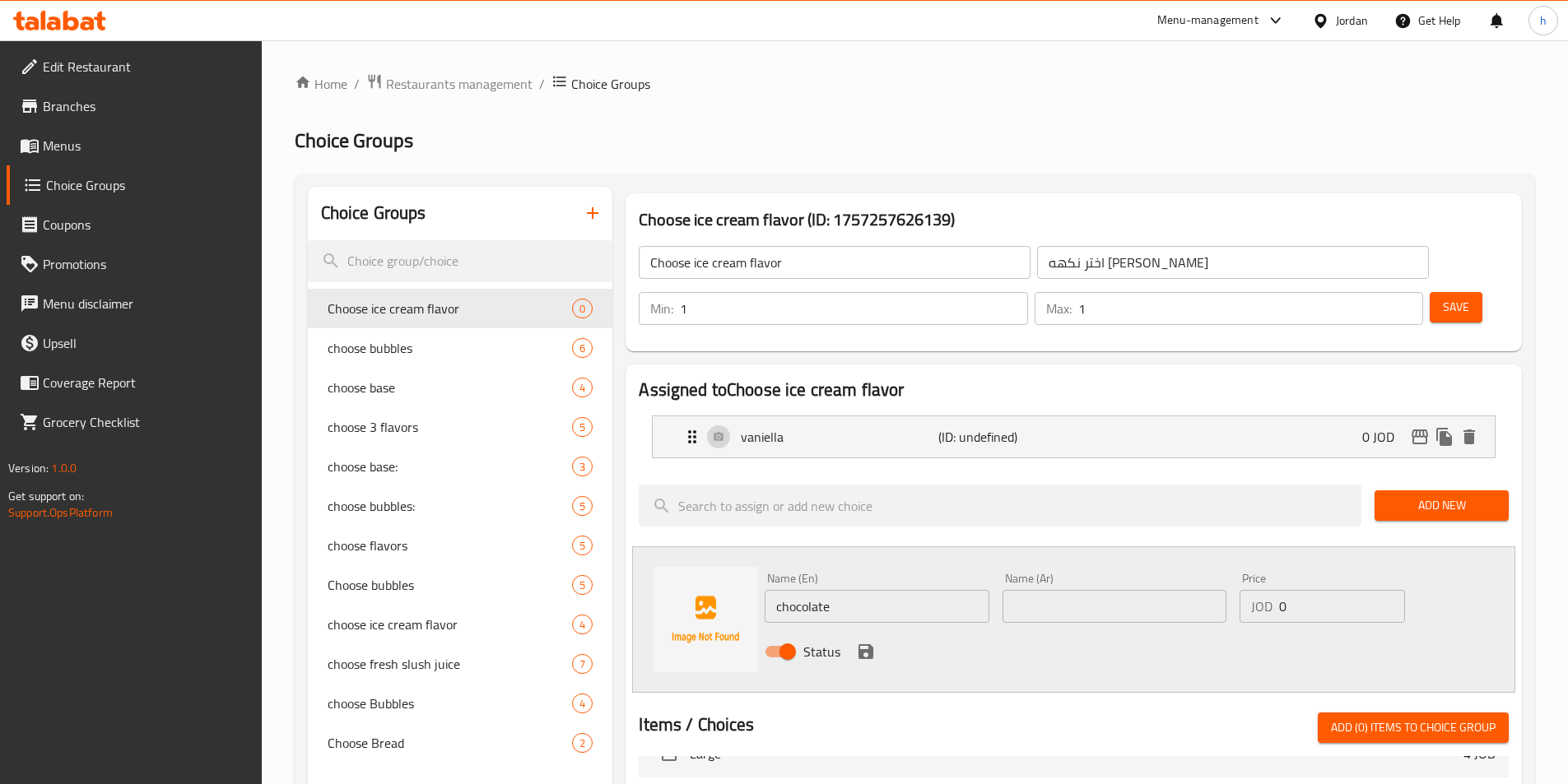
click at [1094, 577] on div "Name (Ar) Name (Ar)" at bounding box center [1114, 597] width 237 height 63
click at [1079, 590] on input "text" at bounding box center [1114, 607] width 224 height 33
click at [1047, 590] on input "شوك" at bounding box center [1114, 607] width 224 height 33
click at [868, 644] on icon "save" at bounding box center [866, 651] width 15 height 15
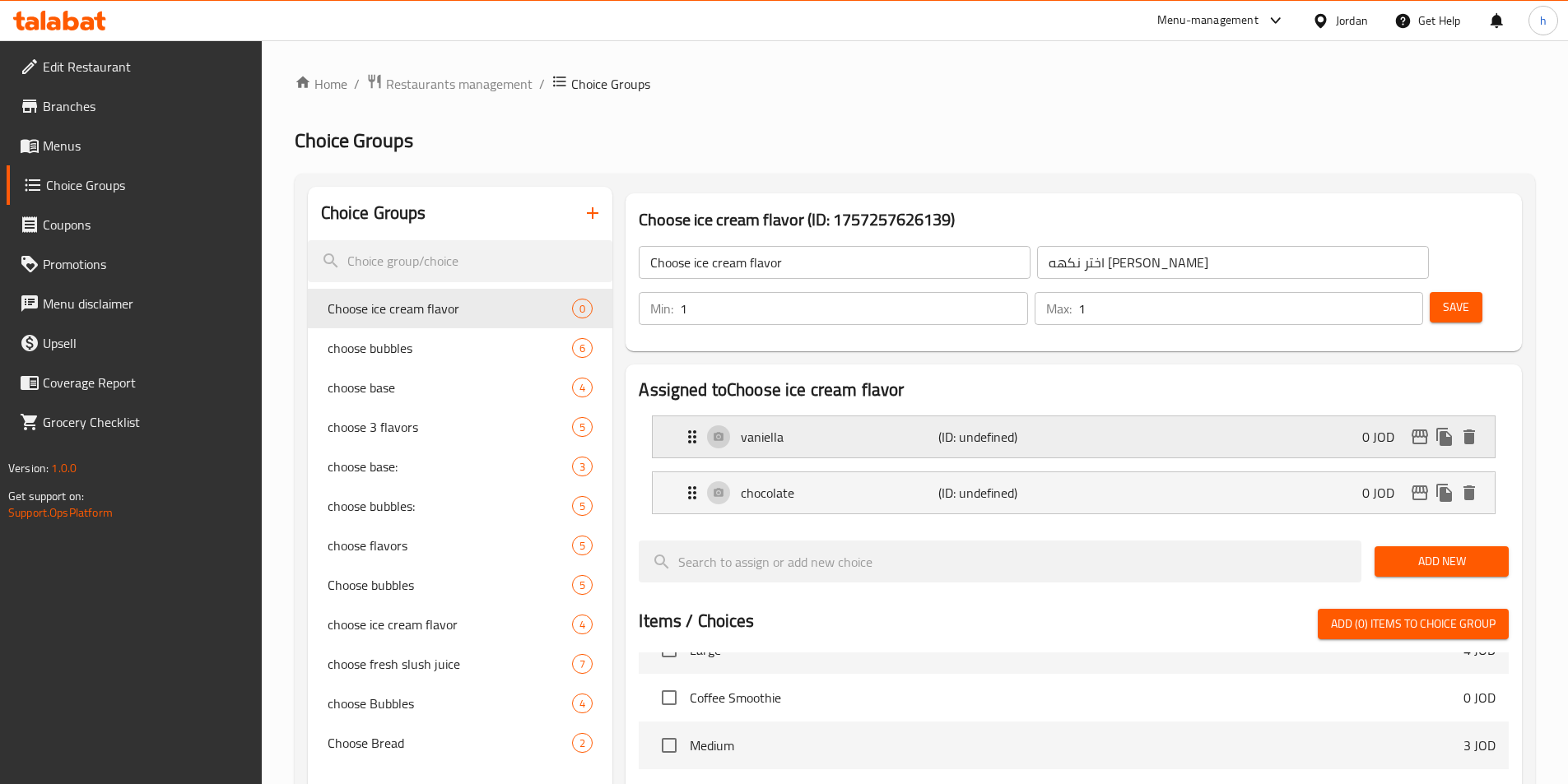
click at [843, 427] on p "vaniella" at bounding box center [839, 436] width 197 height 20
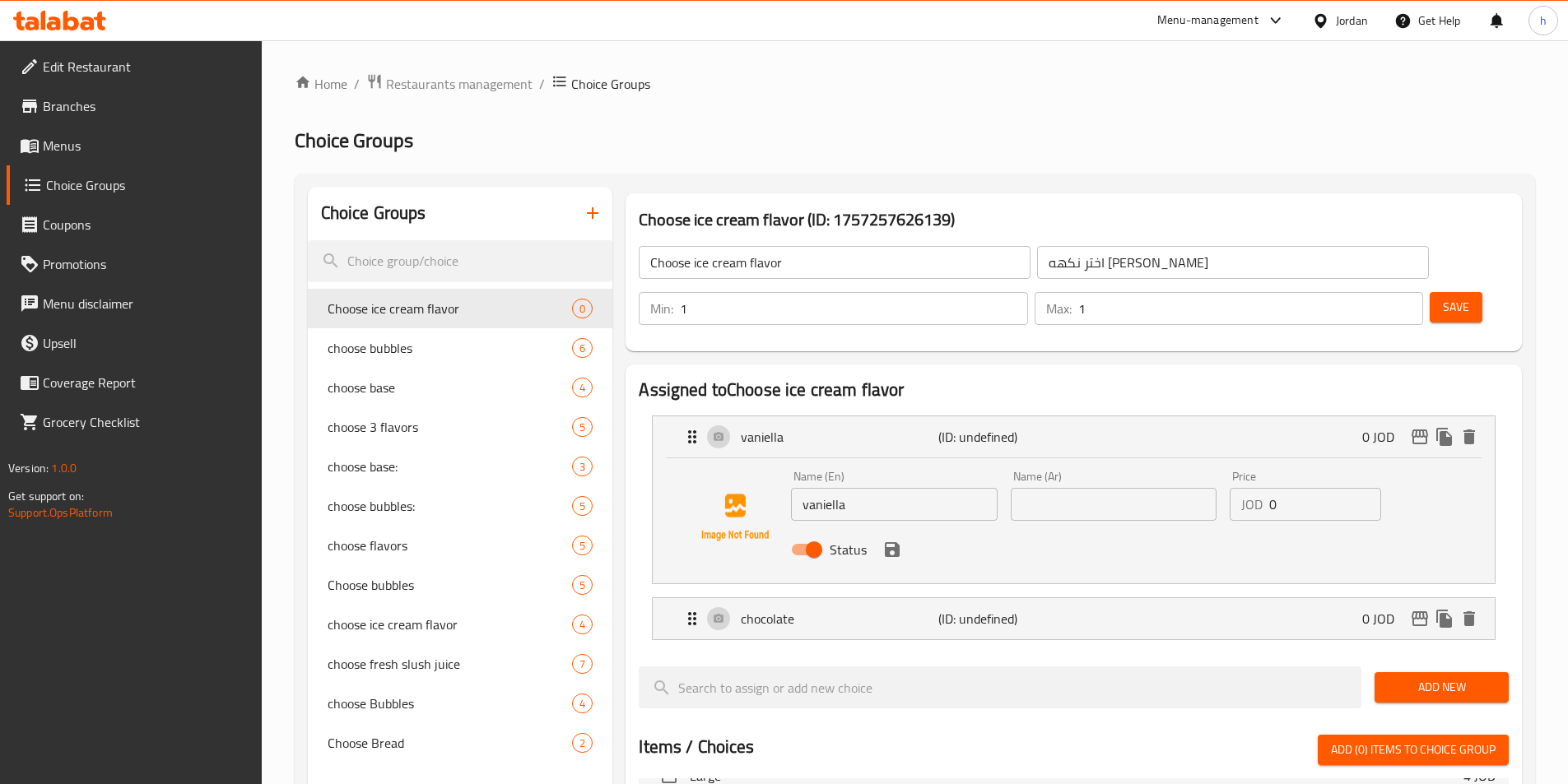
click at [1107, 488] on input "text" at bounding box center [1113, 504] width 206 height 33
click at [896, 542] on icon "save" at bounding box center [892, 549] width 15 height 15
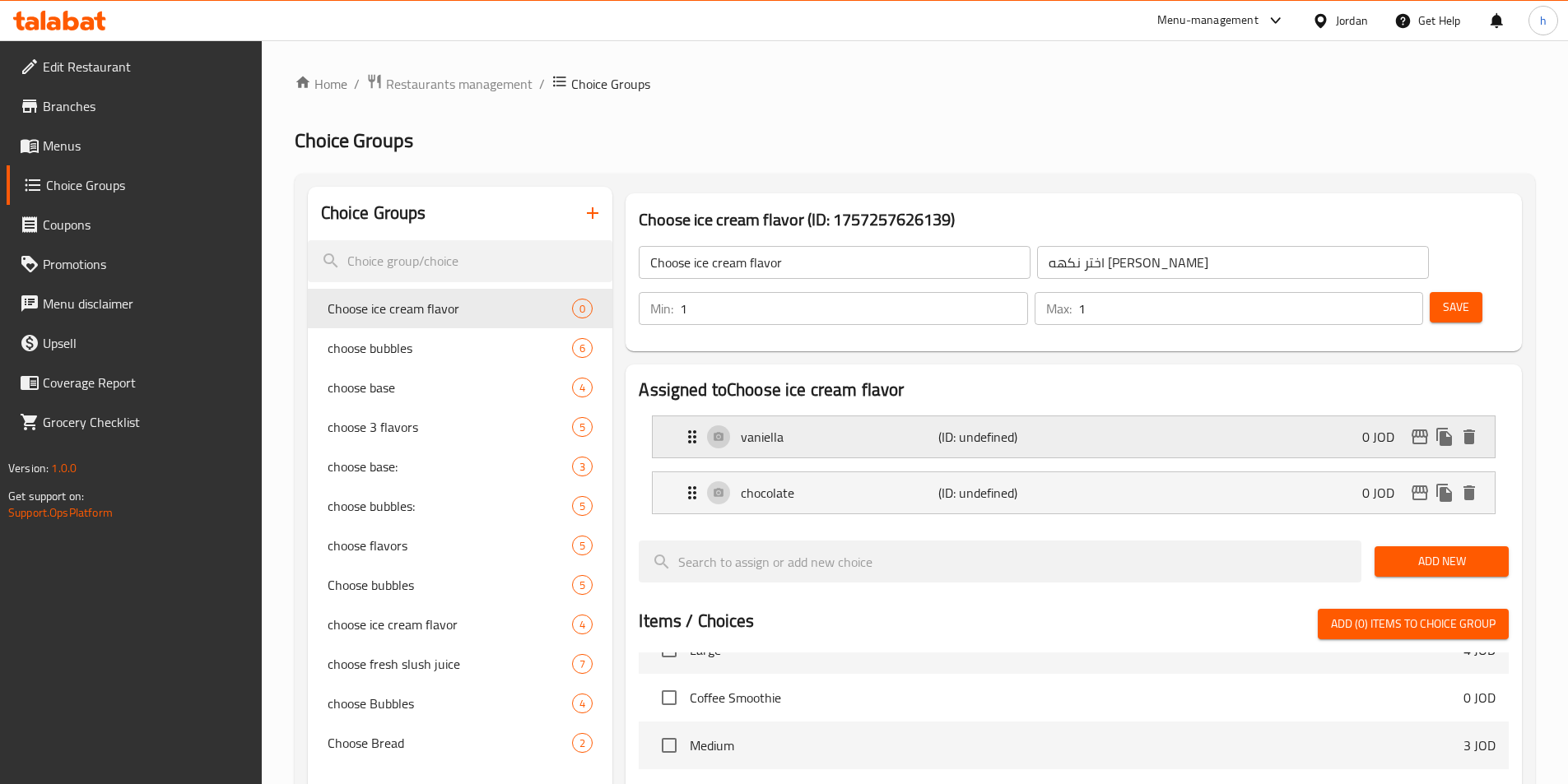
click at [1110, 416] on div "vaniella (ID: undefined) 0 JOD" at bounding box center [1078, 436] width 792 height 41
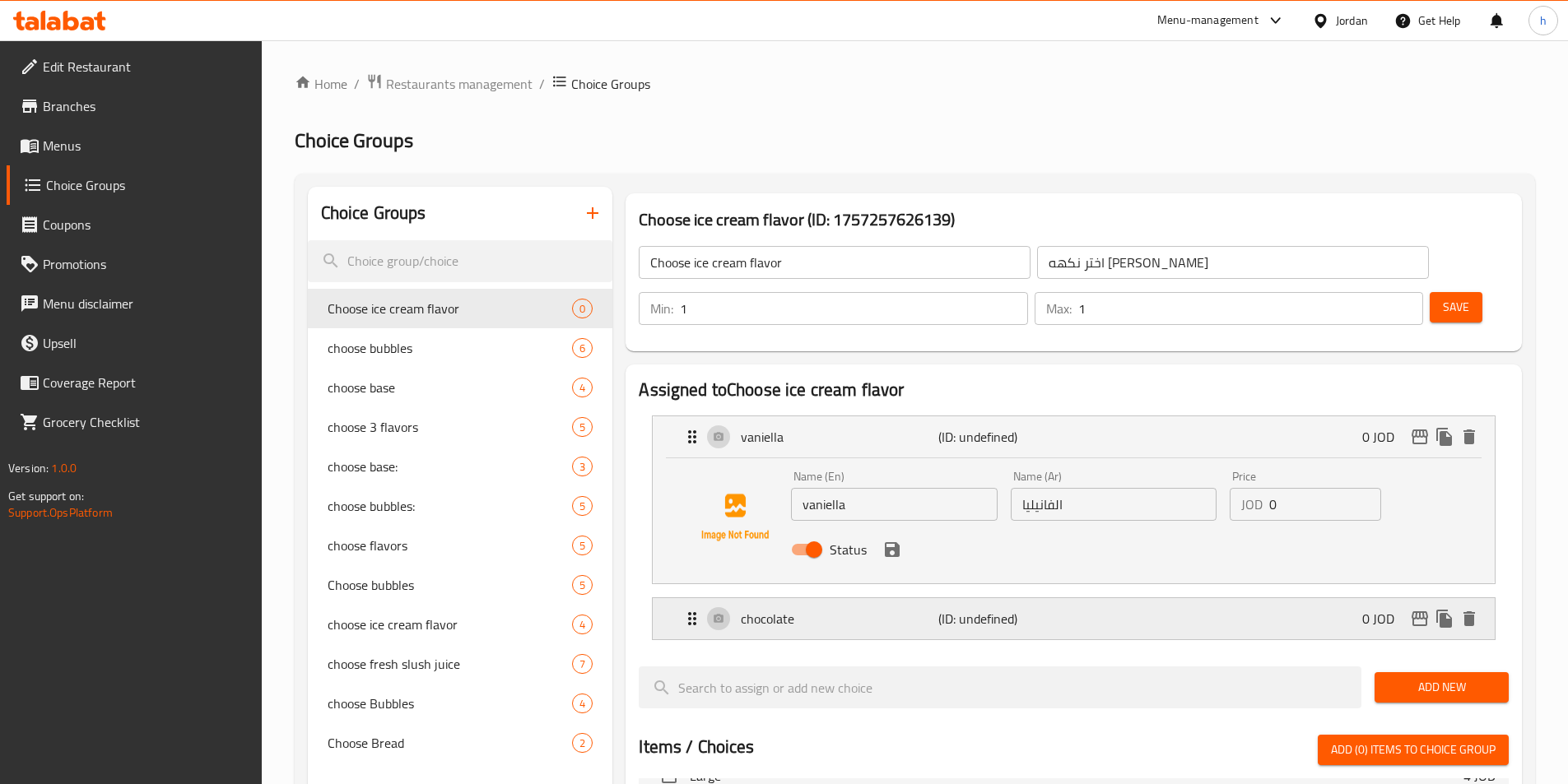
click at [1091, 598] on div "chocolate (ID: undefined) 0 JOD" at bounding box center [1078, 618] width 792 height 41
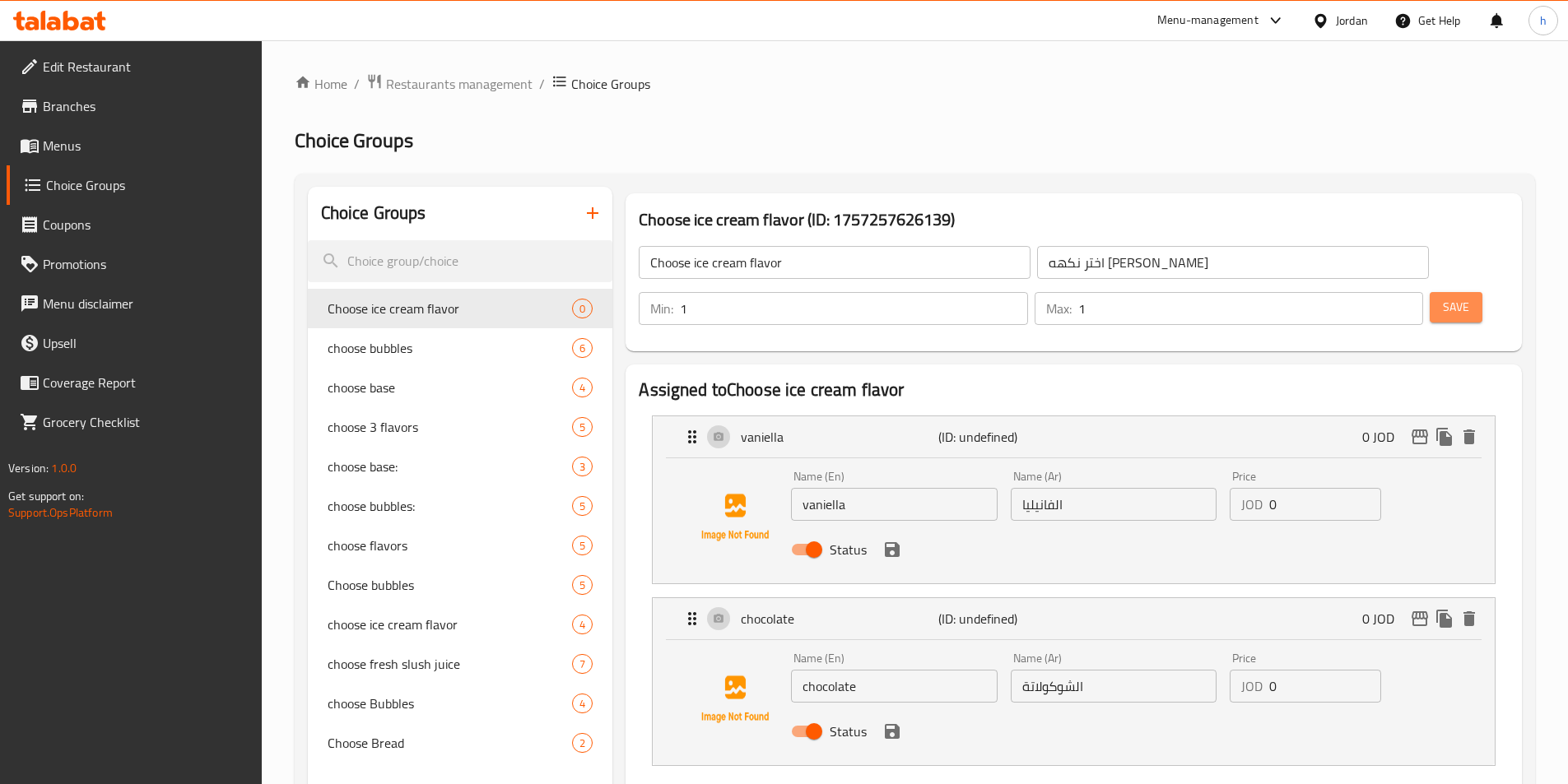
click at [1443, 297] on span "Save" at bounding box center [1456, 308] width 26 height 21
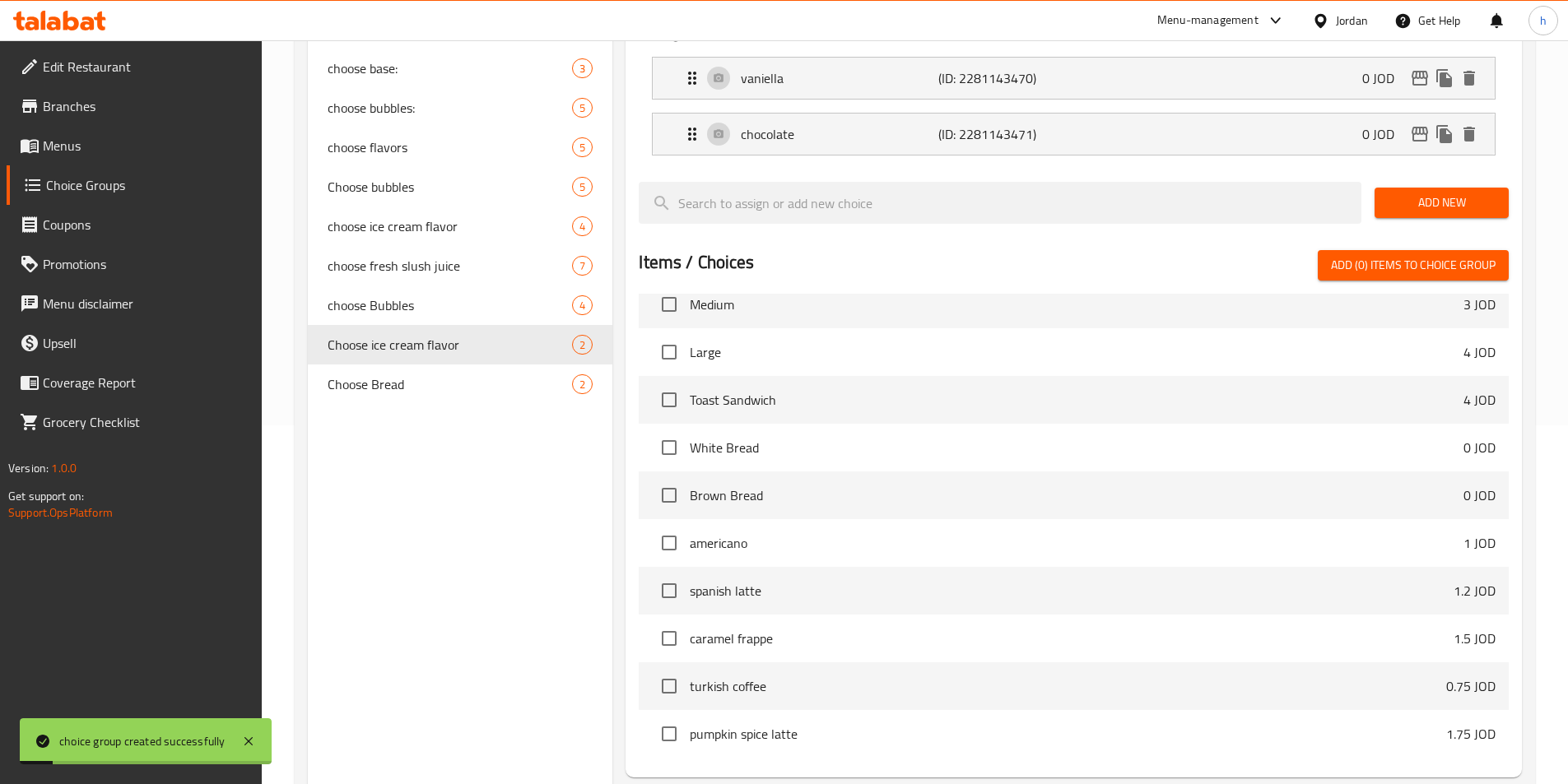
scroll to position [474, 0]
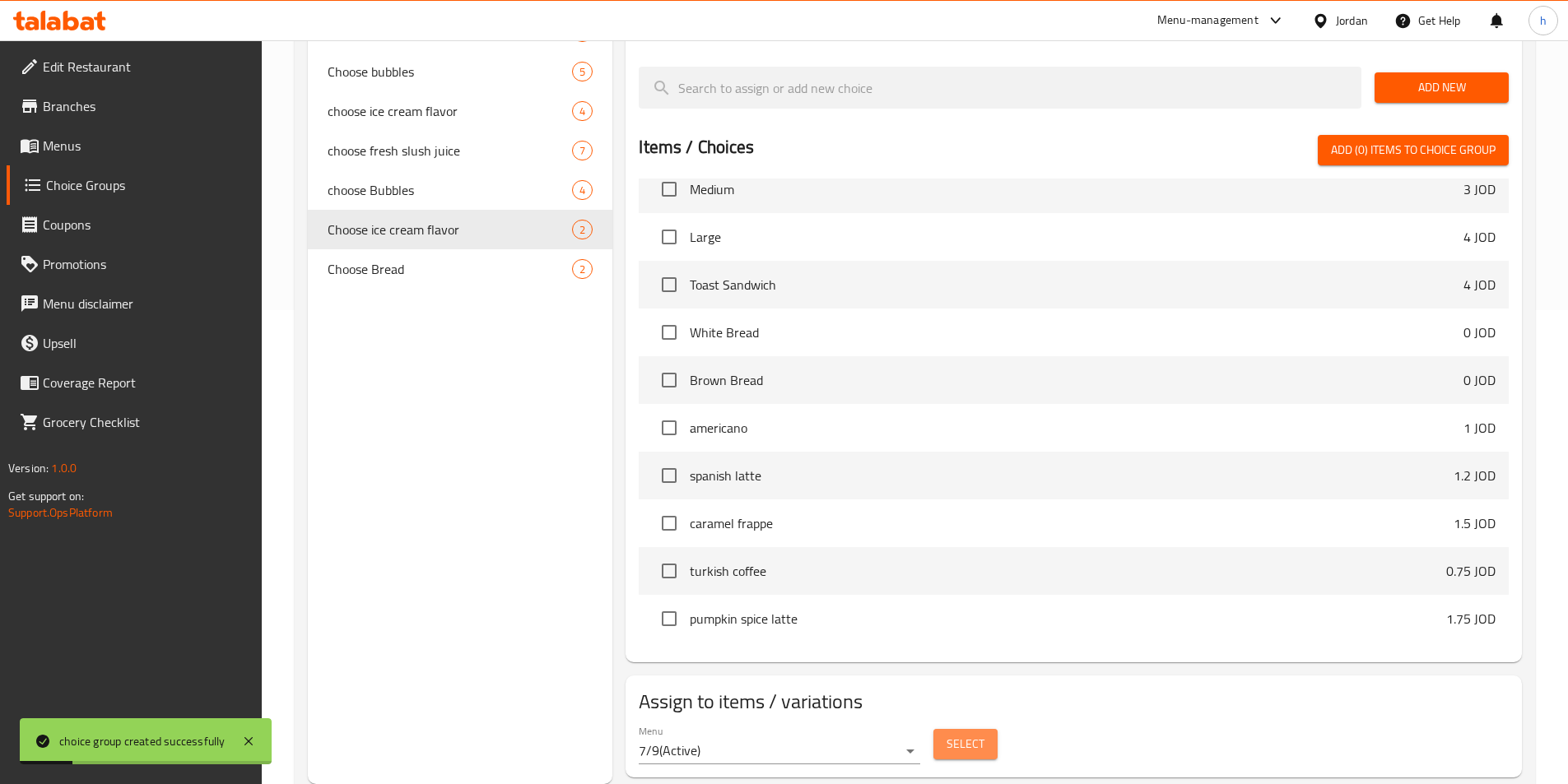
click at [979, 733] on span "Select" at bounding box center [965, 744] width 38 height 21
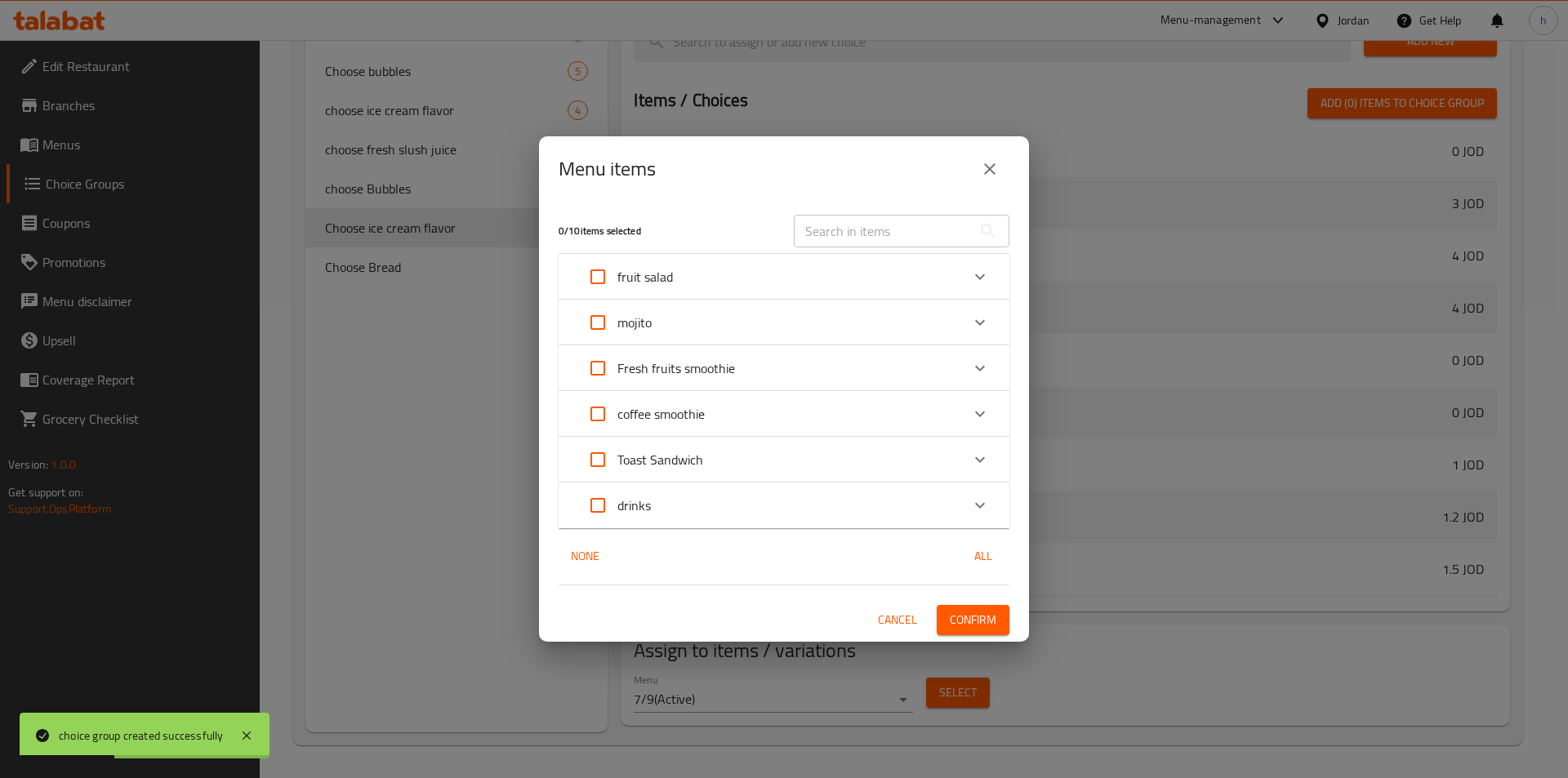
click at [587, 408] on input "Expand" at bounding box center [597, 414] width 39 height 39
click at [976, 613] on span "Confirm" at bounding box center [973, 620] width 47 height 21
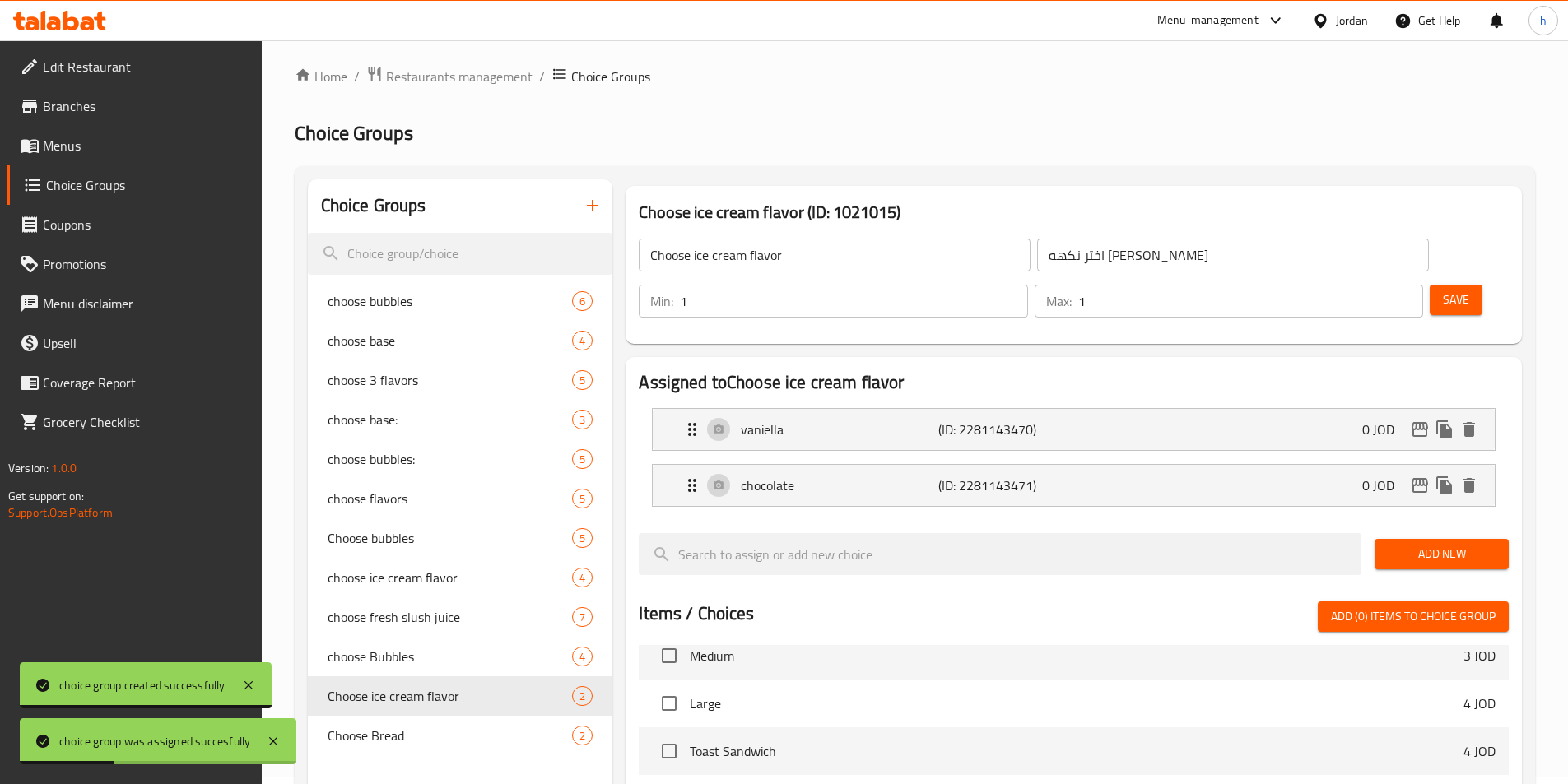
scroll to position [0, 0]
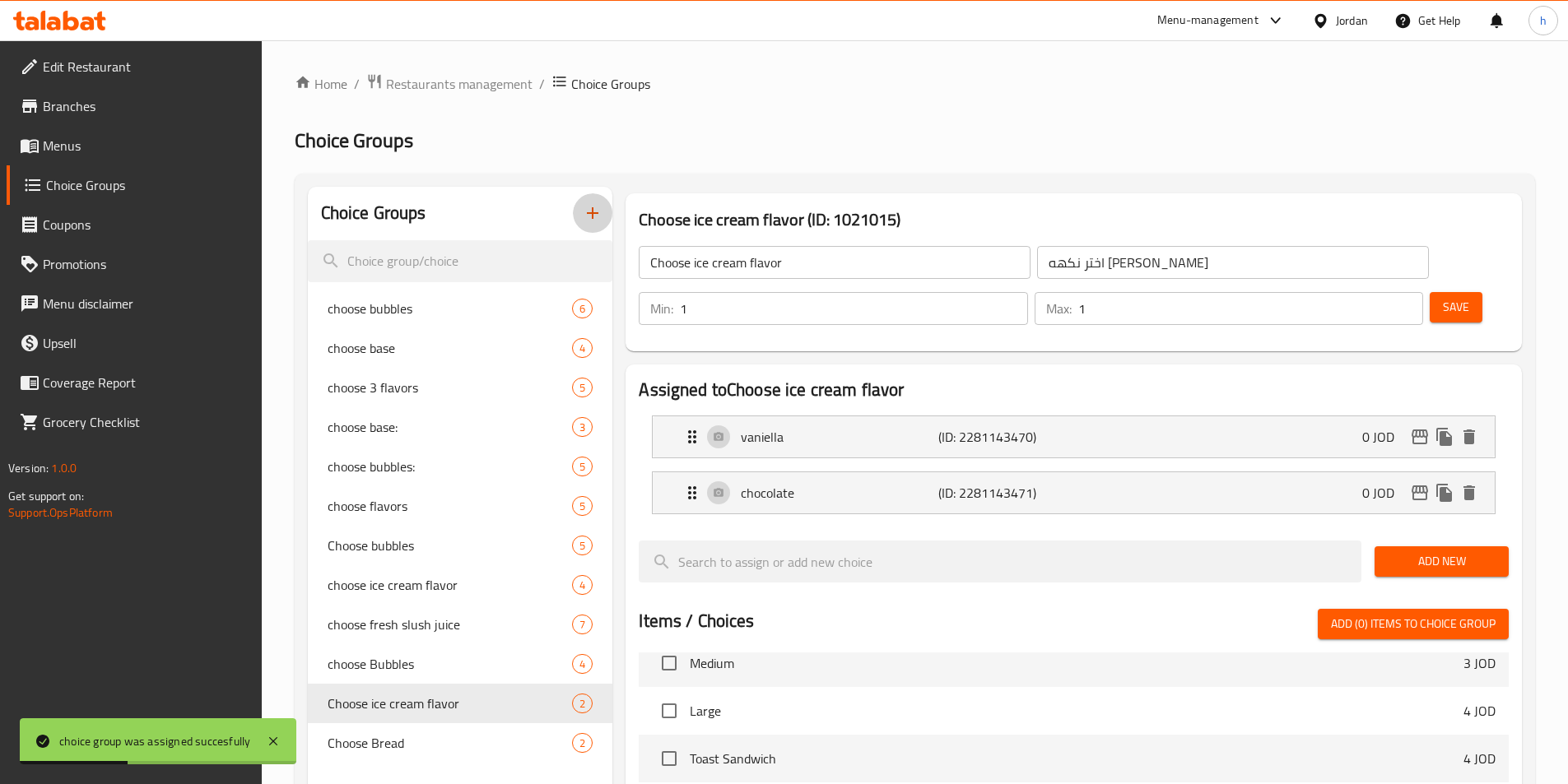
click at [594, 206] on icon "button" at bounding box center [592, 212] width 20 height 20
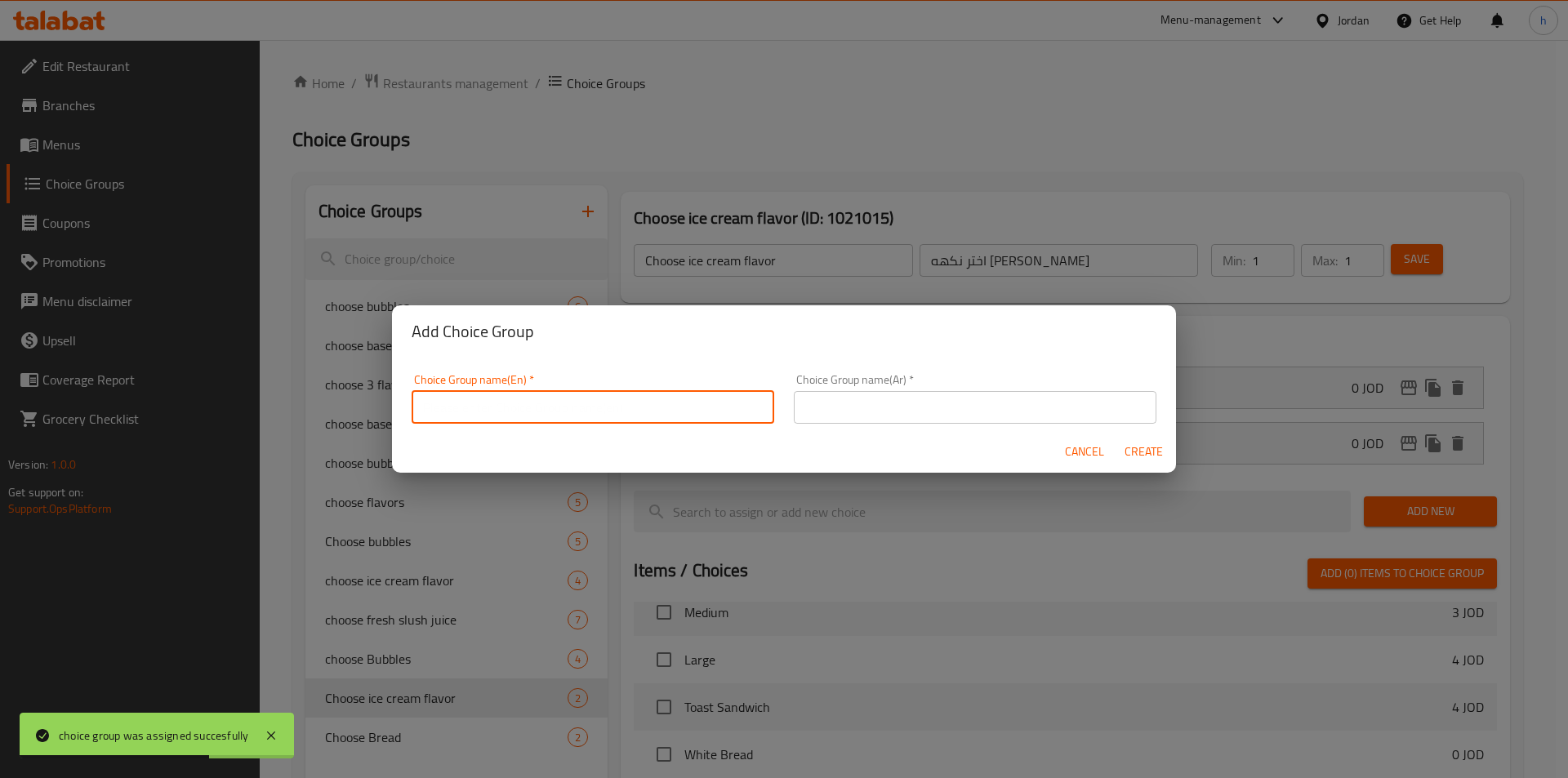
click at [712, 418] on input "text" at bounding box center [593, 408] width 363 height 33
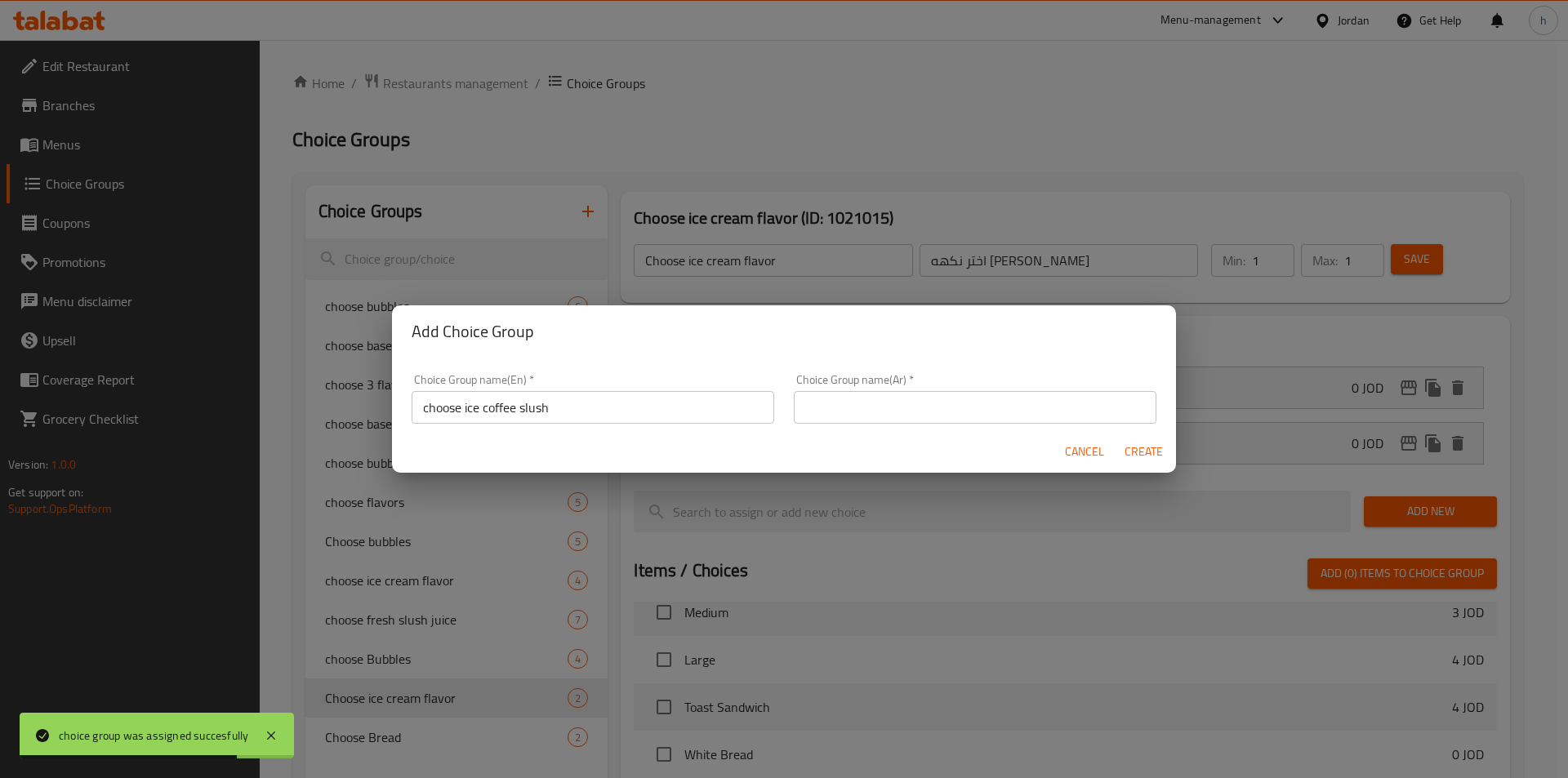
click at [913, 386] on div "Choice Group name(Ar)   * Choice Group name(Ar) *" at bounding box center [975, 398] width 363 height 49
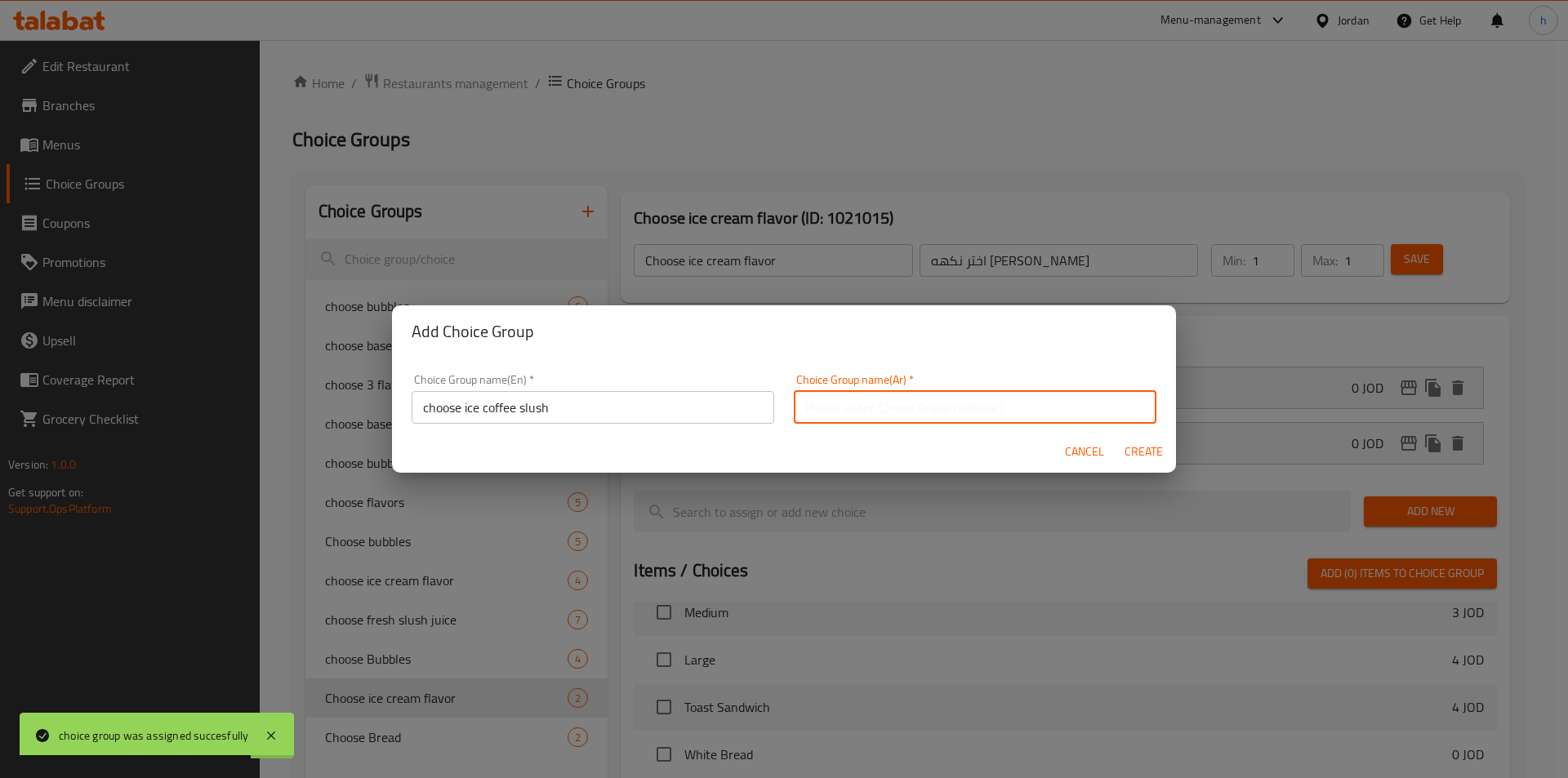
click at [913, 404] on input "text" at bounding box center [975, 408] width 363 height 33
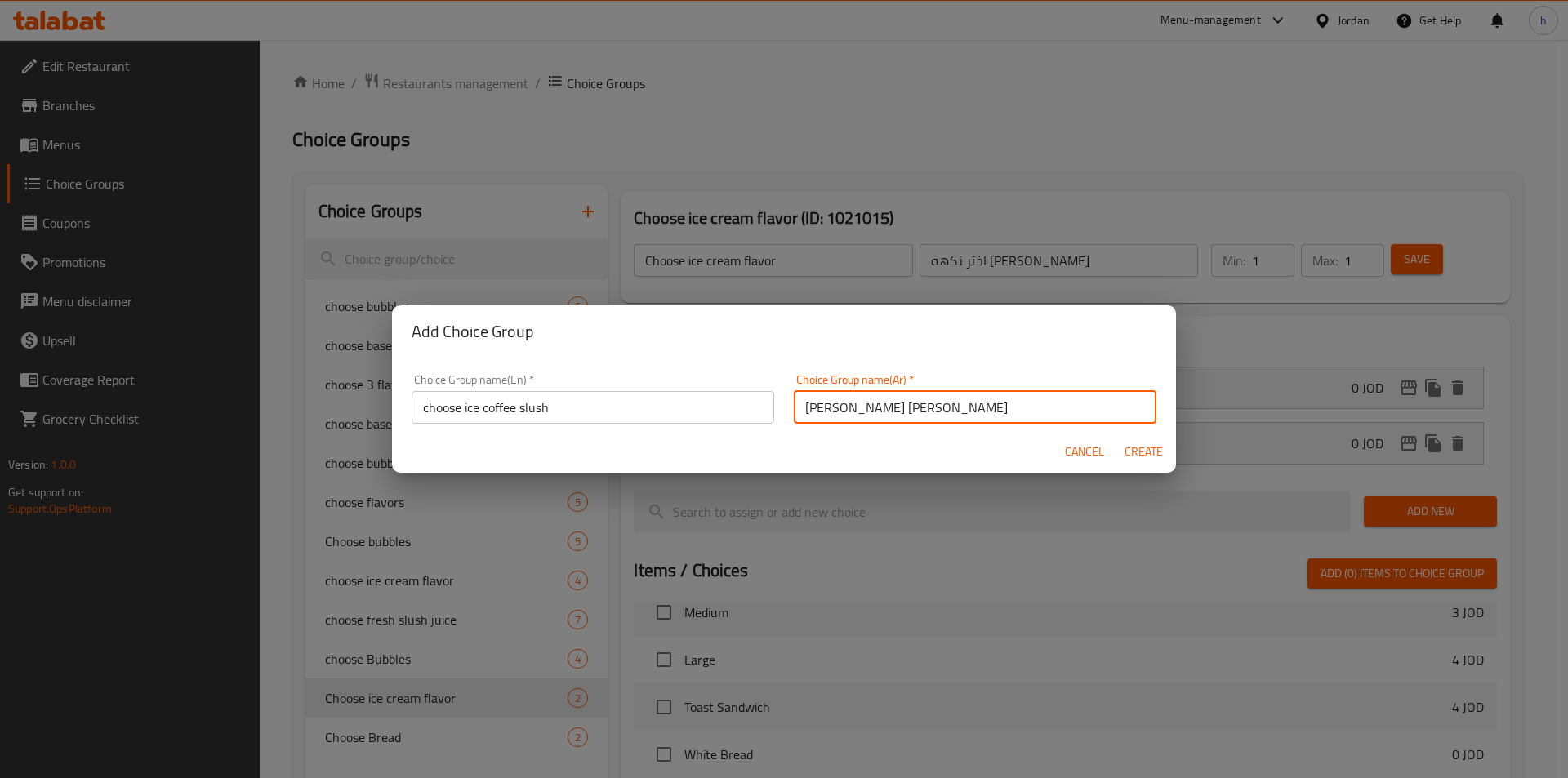
click at [1133, 449] on span "Create" at bounding box center [1143, 452] width 39 height 21
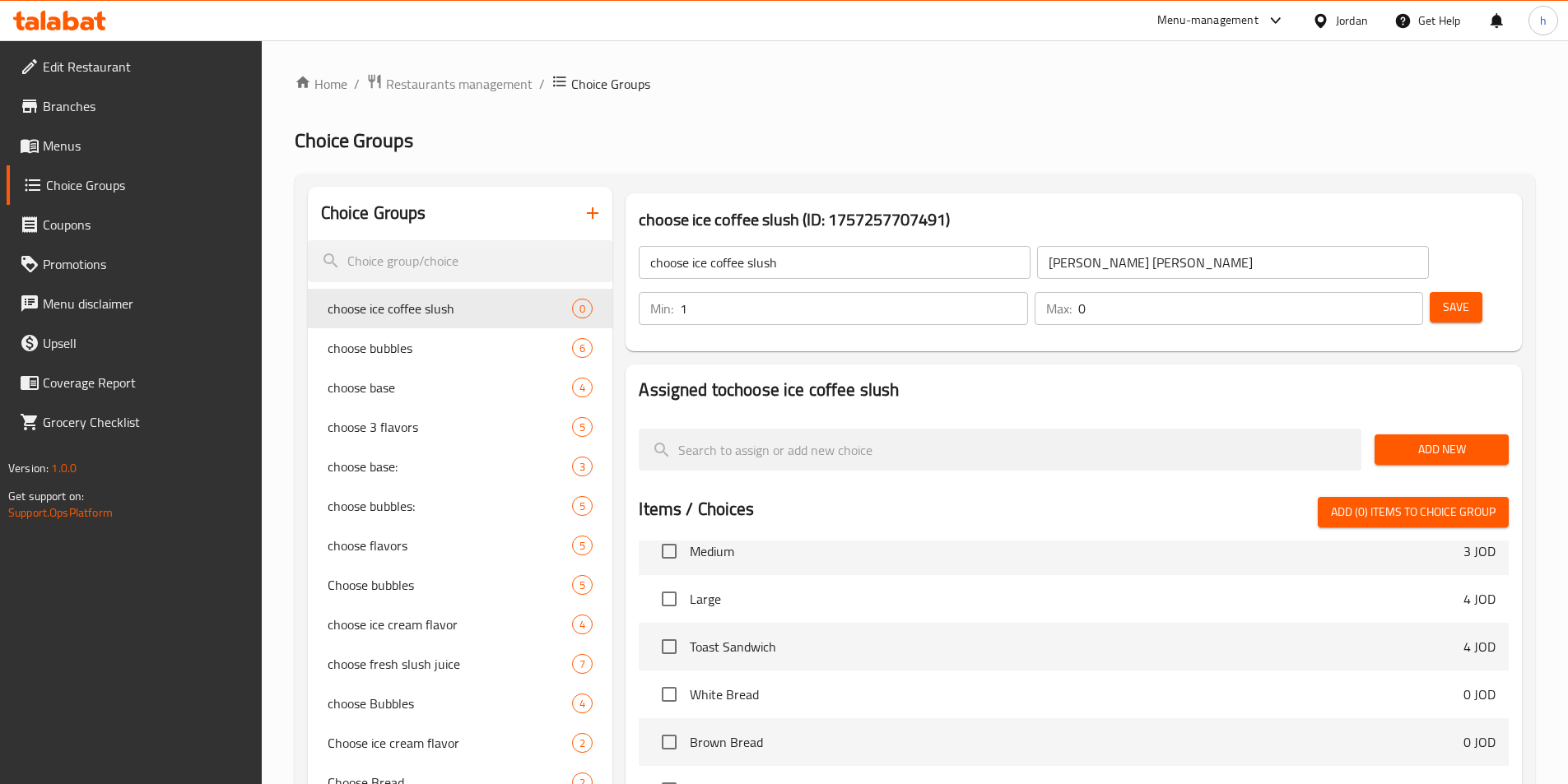
drag, startPoint x: 1285, startPoint y: 257, endPoint x: 1373, endPoint y: 258, distance: 88.0
click at [1027, 292] on input "1" at bounding box center [853, 309] width 347 height 33
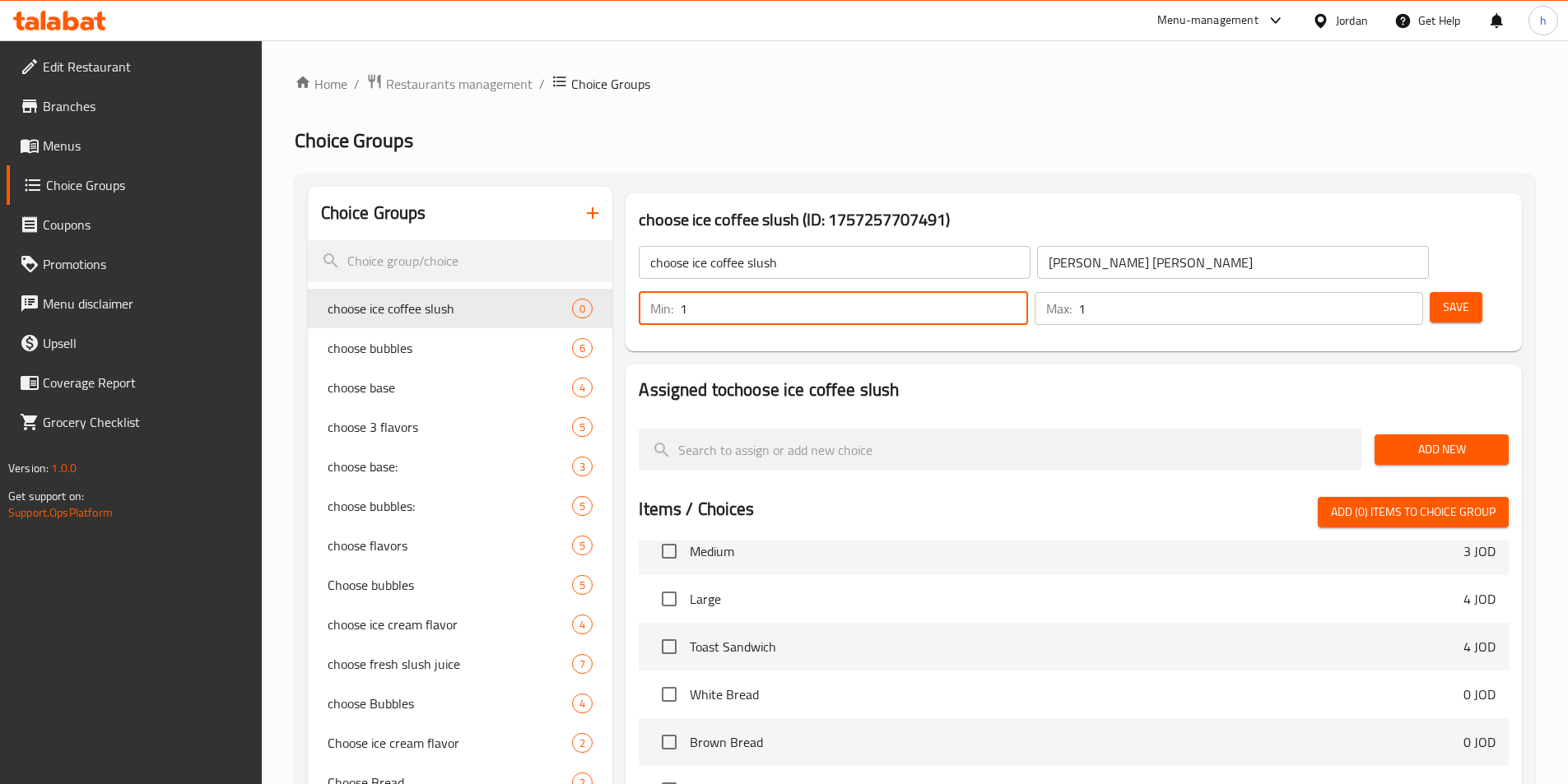
click at [1382, 292] on input "1" at bounding box center [1251, 309] width 345 height 33
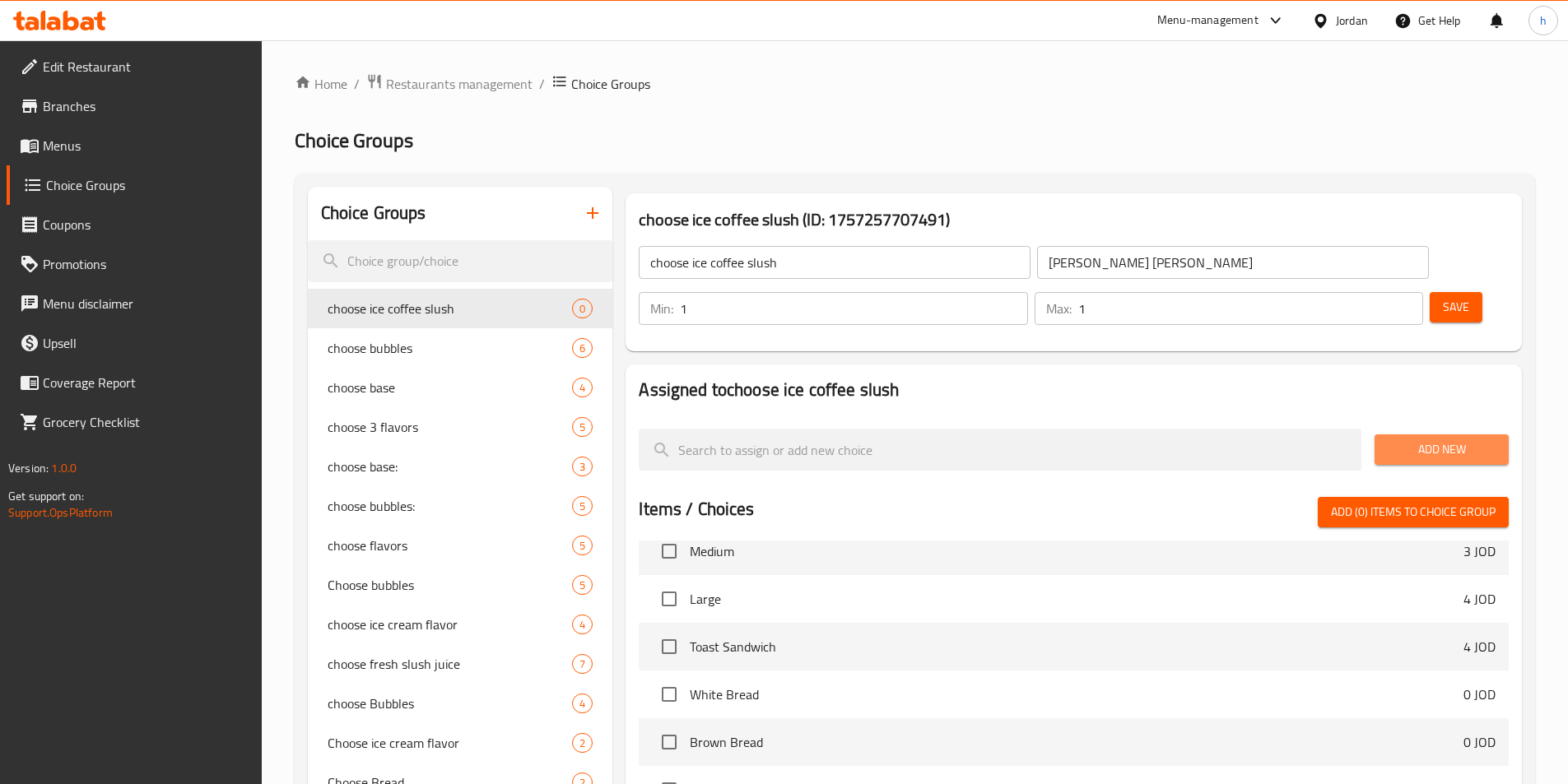
click at [1443, 440] on span "Add New" at bounding box center [1441, 450] width 108 height 21
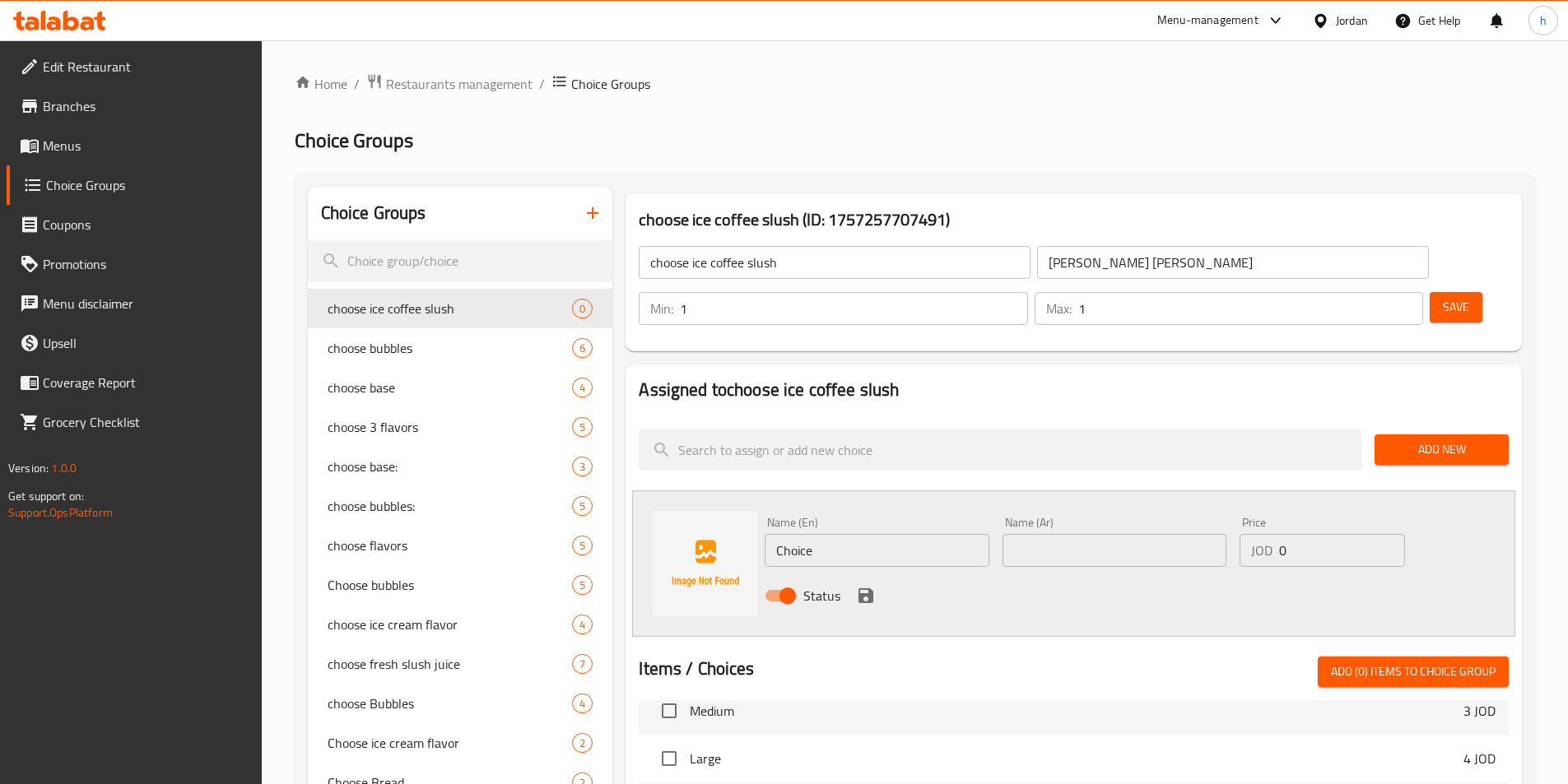
click at [916, 534] on input "Choice" at bounding box center [876, 551] width 224 height 33
click at [856, 586] on icon "save" at bounding box center [866, 595] width 20 height 20
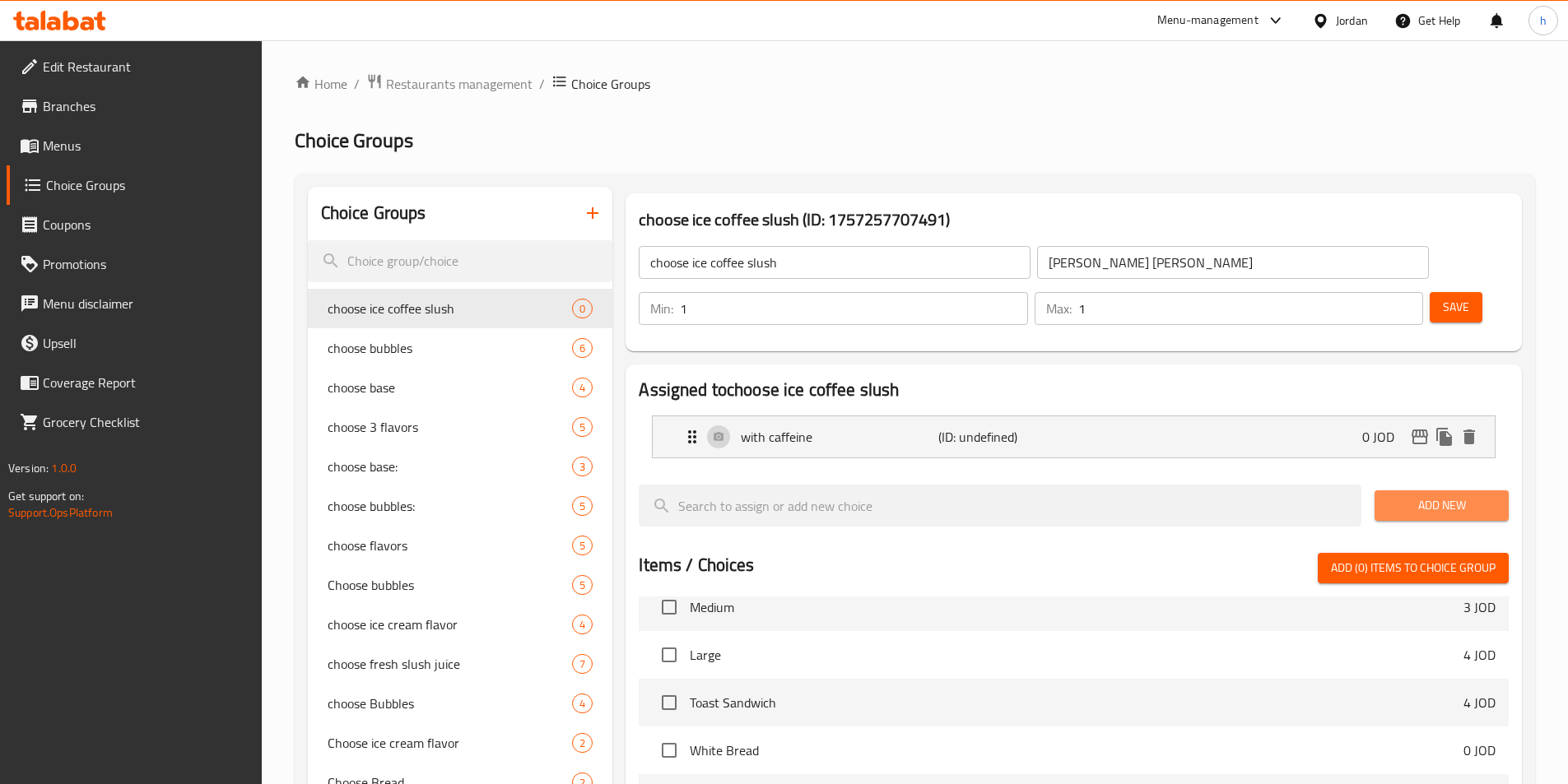
click at [1504, 490] on button "Add New" at bounding box center [1441, 505] width 134 height 31
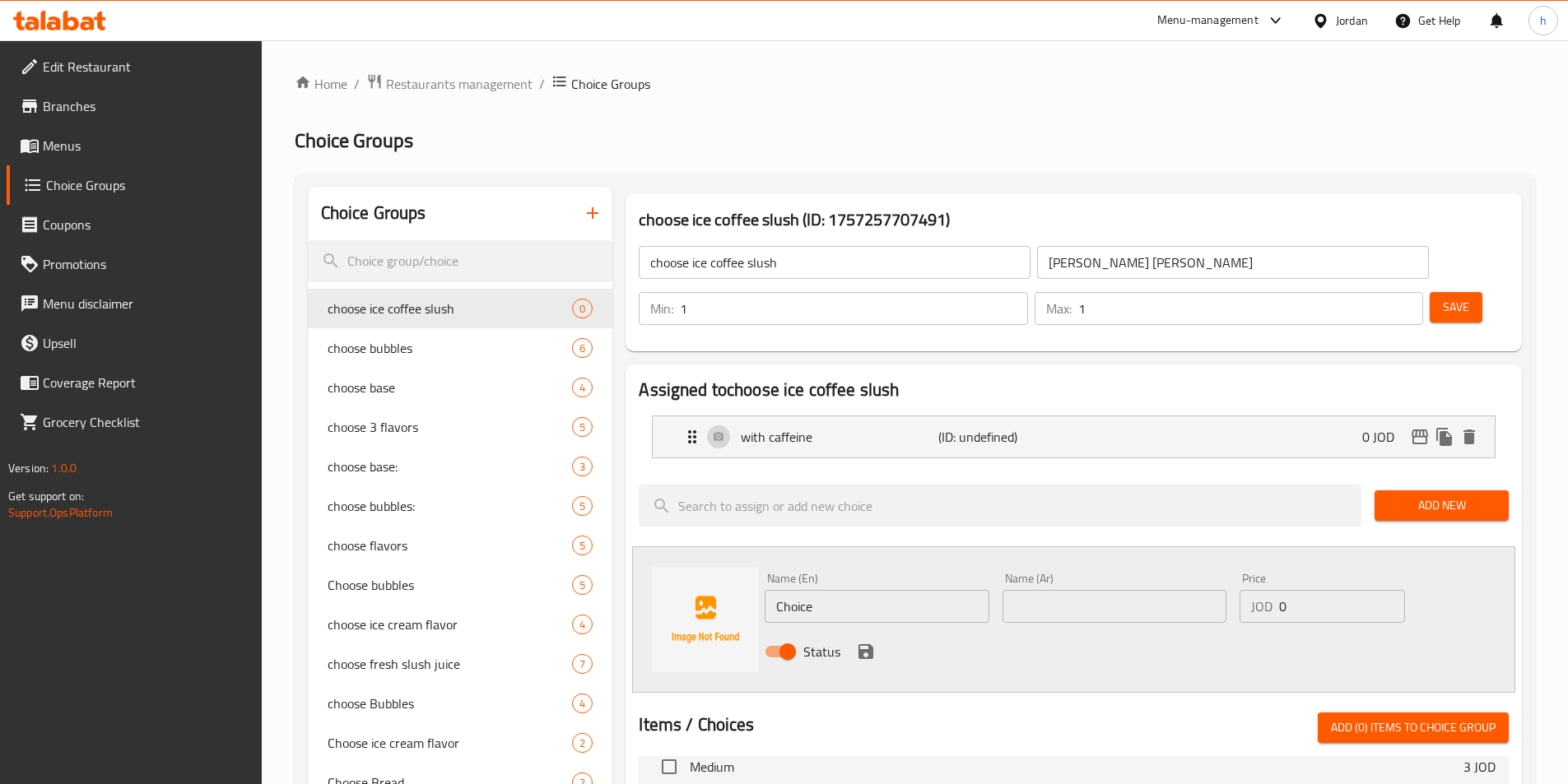
click at [825, 590] on input "Choice" at bounding box center [876, 607] width 224 height 33
click at [870, 644] on icon "save" at bounding box center [866, 651] width 15 height 15
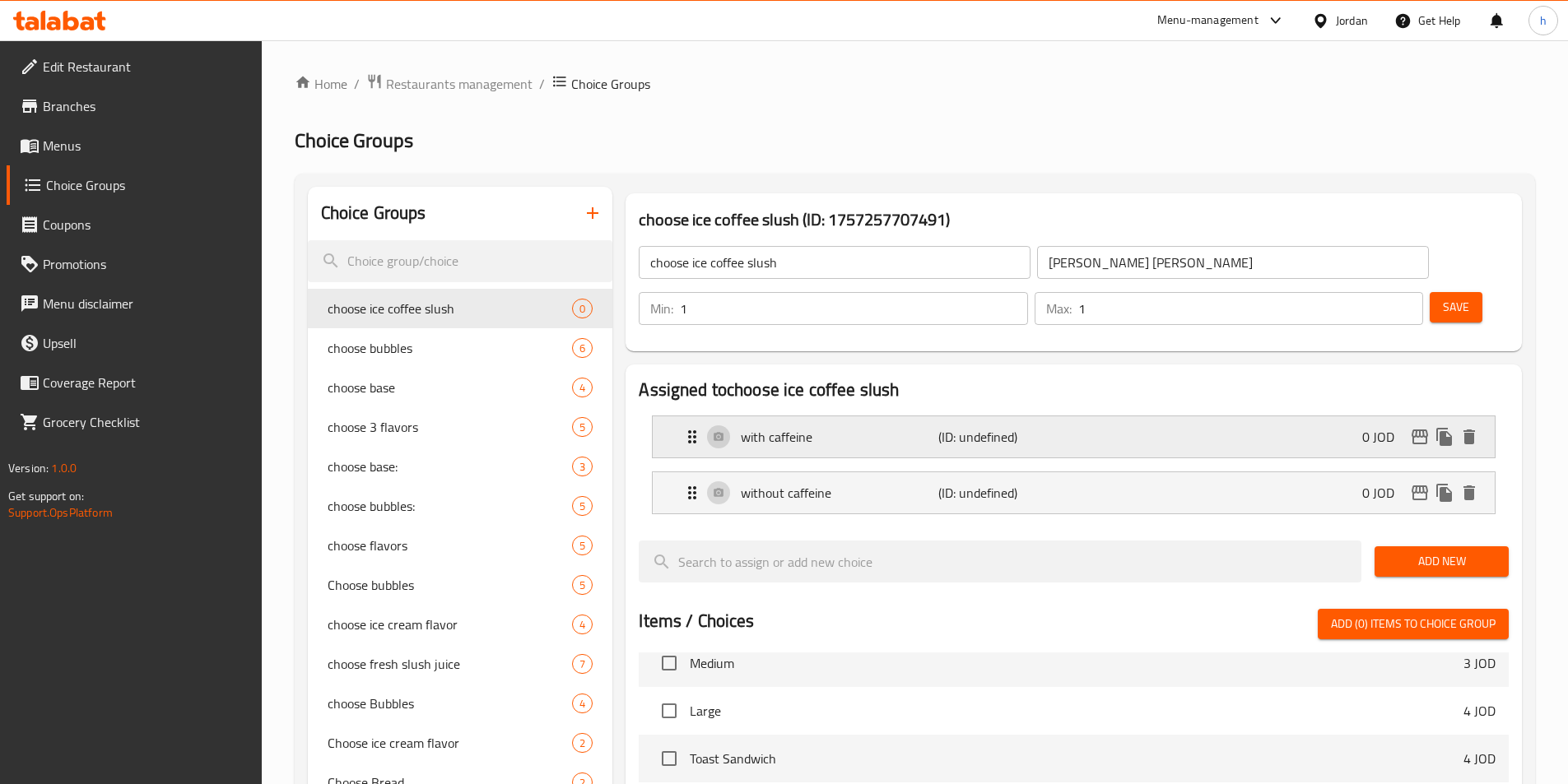
click at [867, 427] on p "with caffeine" at bounding box center [839, 436] width 197 height 20
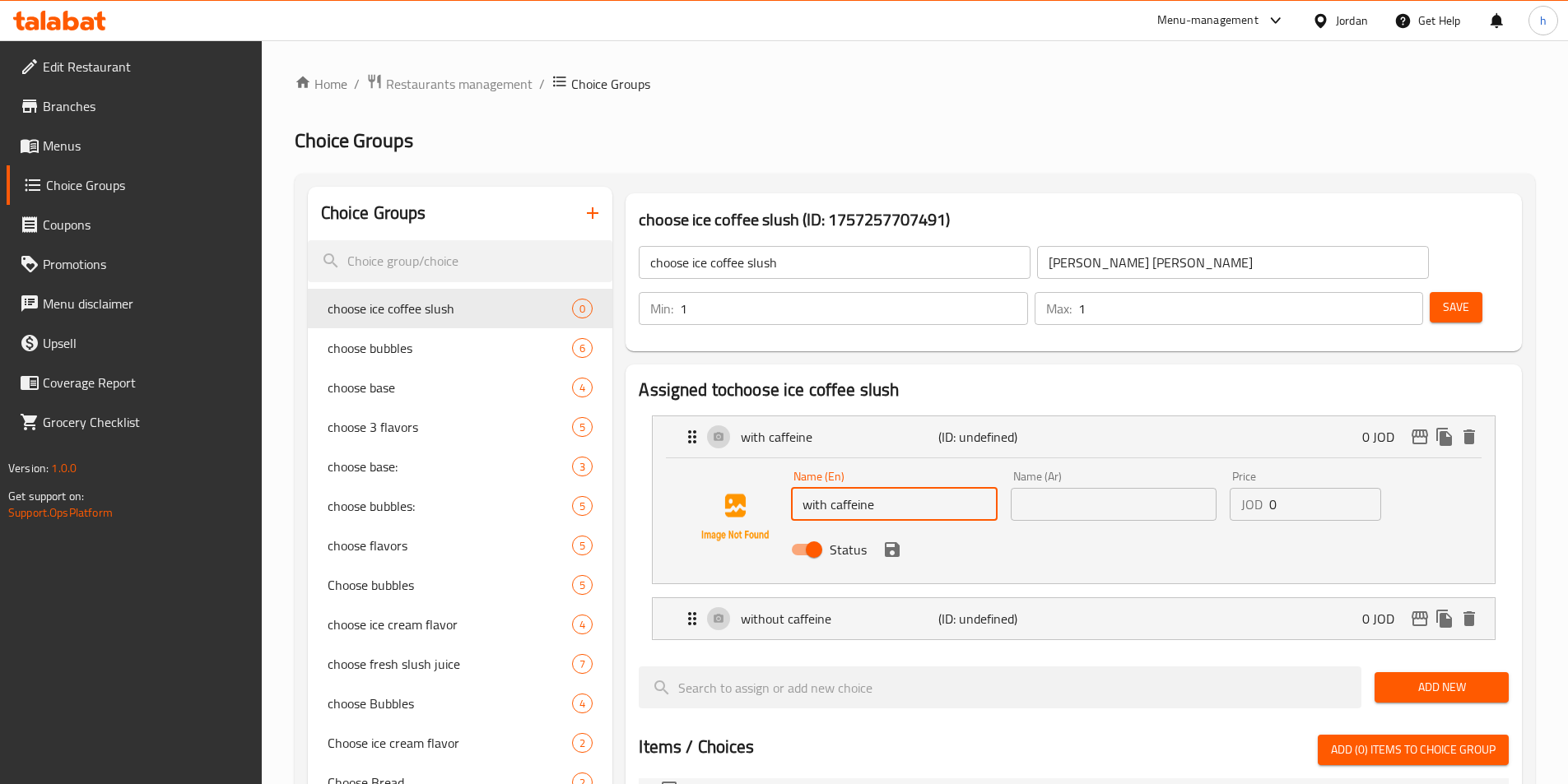
click at [855, 488] on input "with caffeine" at bounding box center [893, 504] width 206 height 33
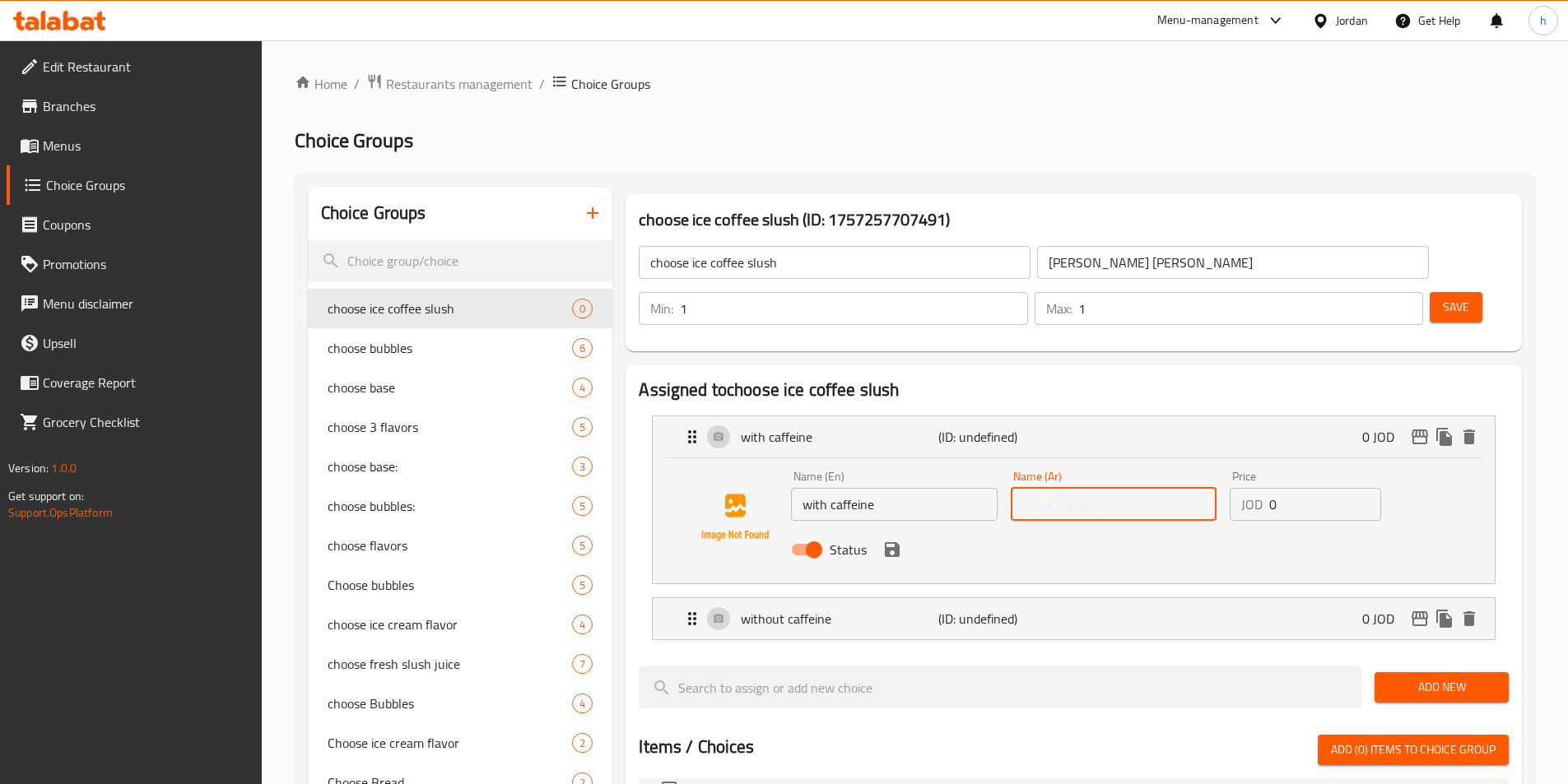
click at [1084, 488] on input "text" at bounding box center [1113, 504] width 206 height 33
click at [884, 539] on icon "save" at bounding box center [892, 549] width 20 height 20
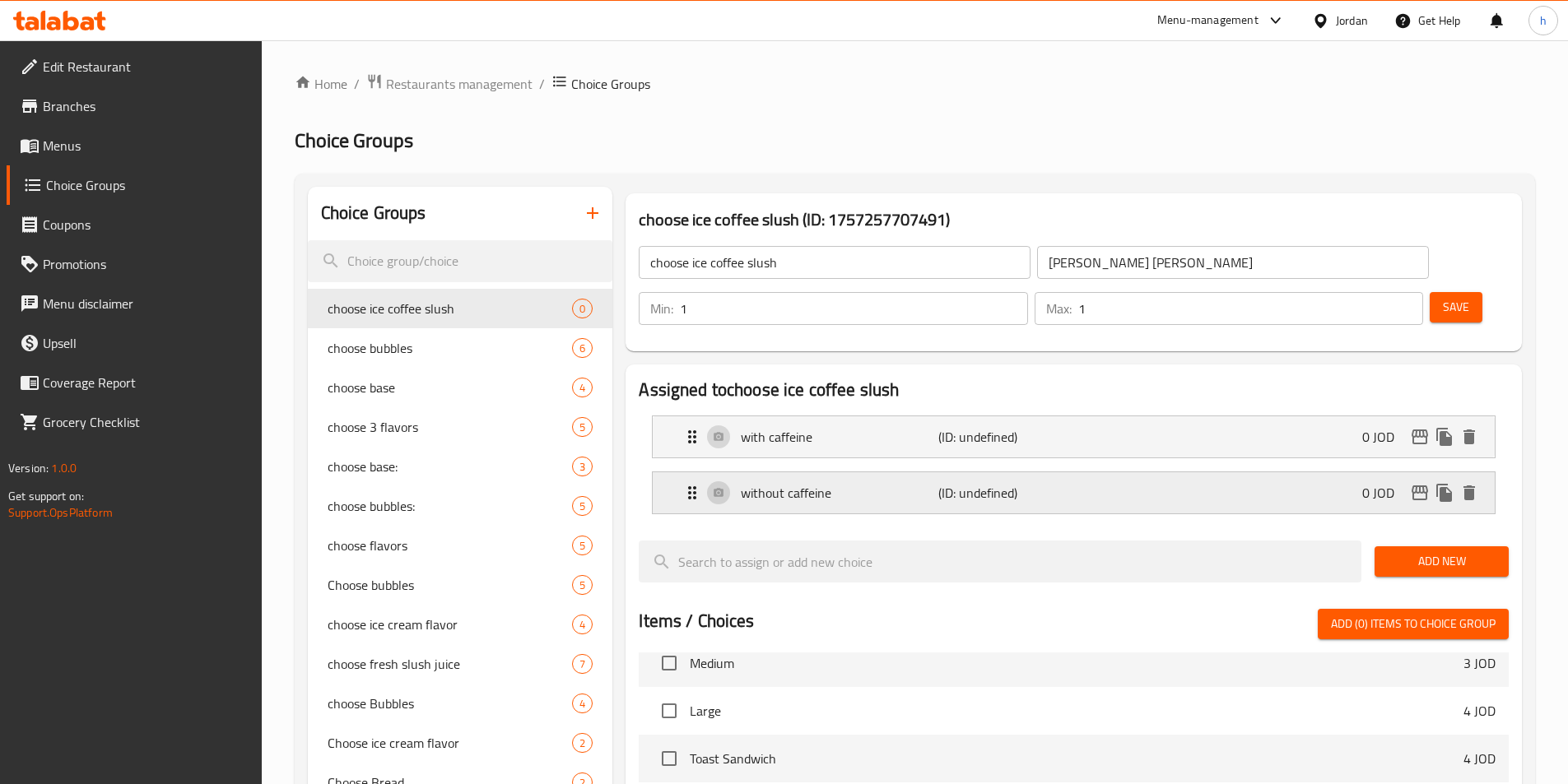
click at [1158, 472] on div "without caffeine (ID: undefined) 0 JOD" at bounding box center [1078, 492] width 792 height 41
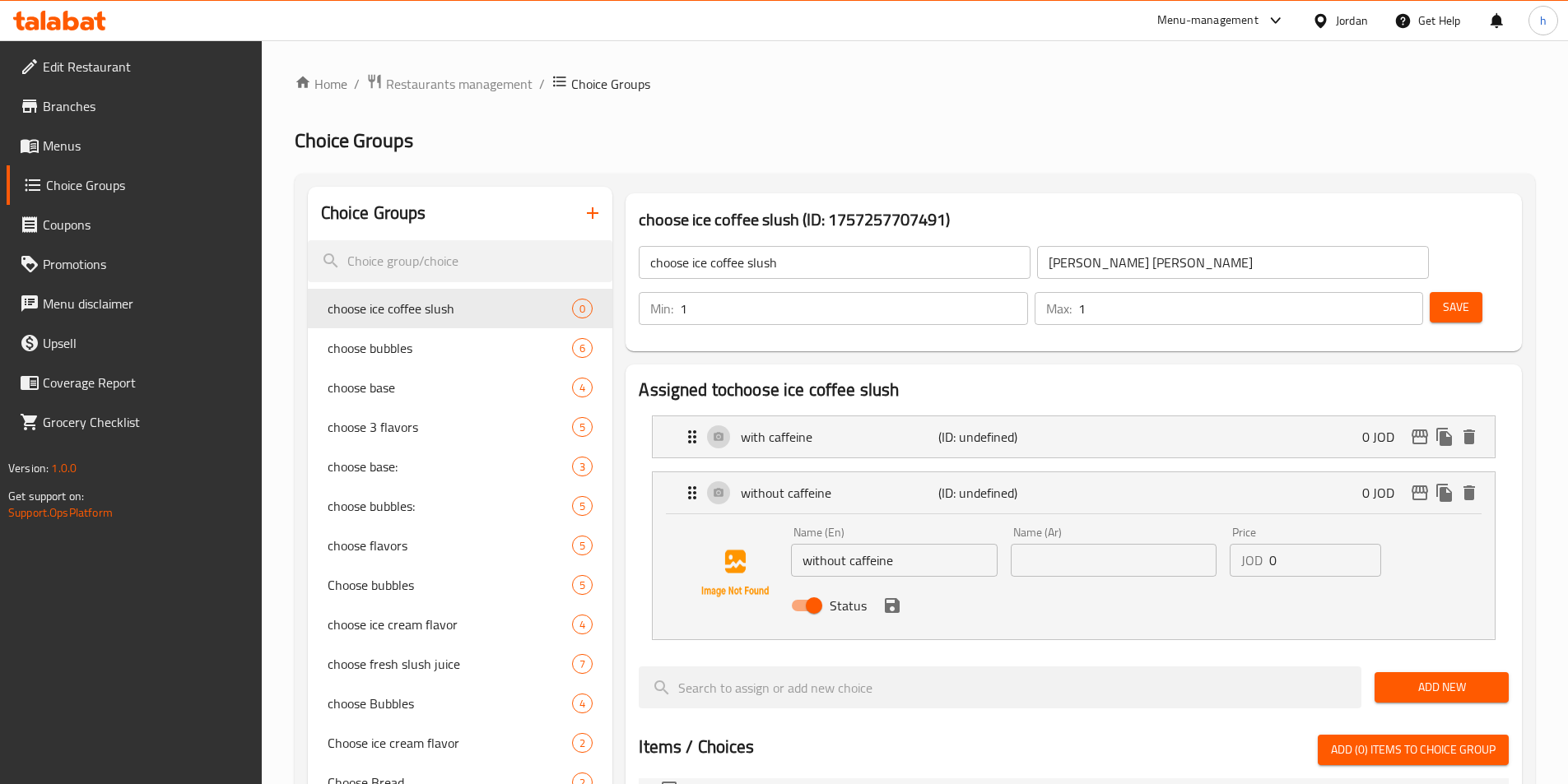
click at [1138, 531] on div "Name (Ar) Name (Ar)" at bounding box center [1113, 552] width 219 height 63
click at [1139, 544] on input "text" at bounding box center [1113, 560] width 206 height 33
click at [1013, 583] on div "Status" at bounding box center [1113, 605] width 658 height 45
click at [896, 598] on icon "save" at bounding box center [892, 605] width 15 height 15
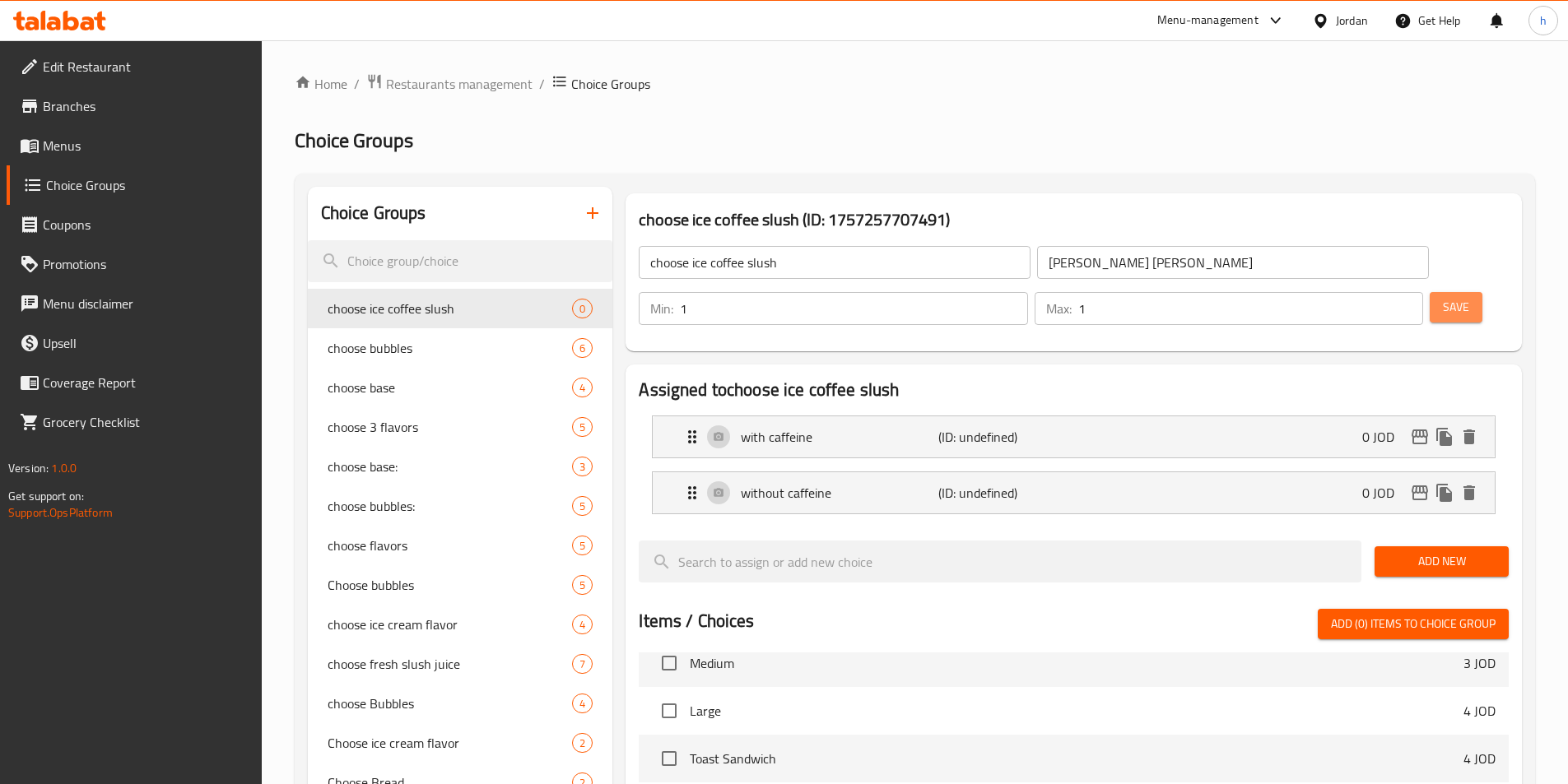
click at [1430, 292] on button "Save" at bounding box center [1456, 307] width 52 height 31
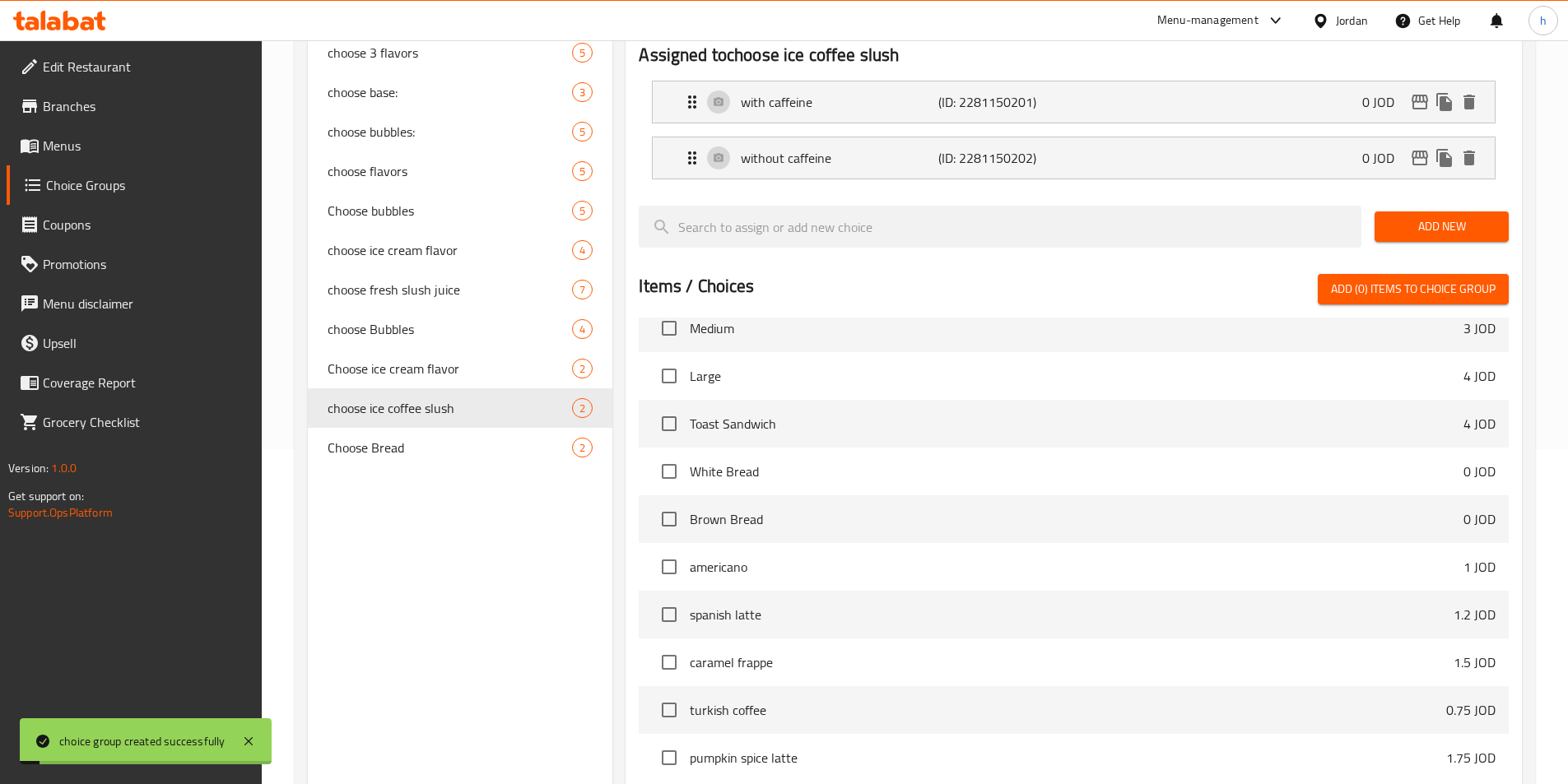
scroll to position [474, 0]
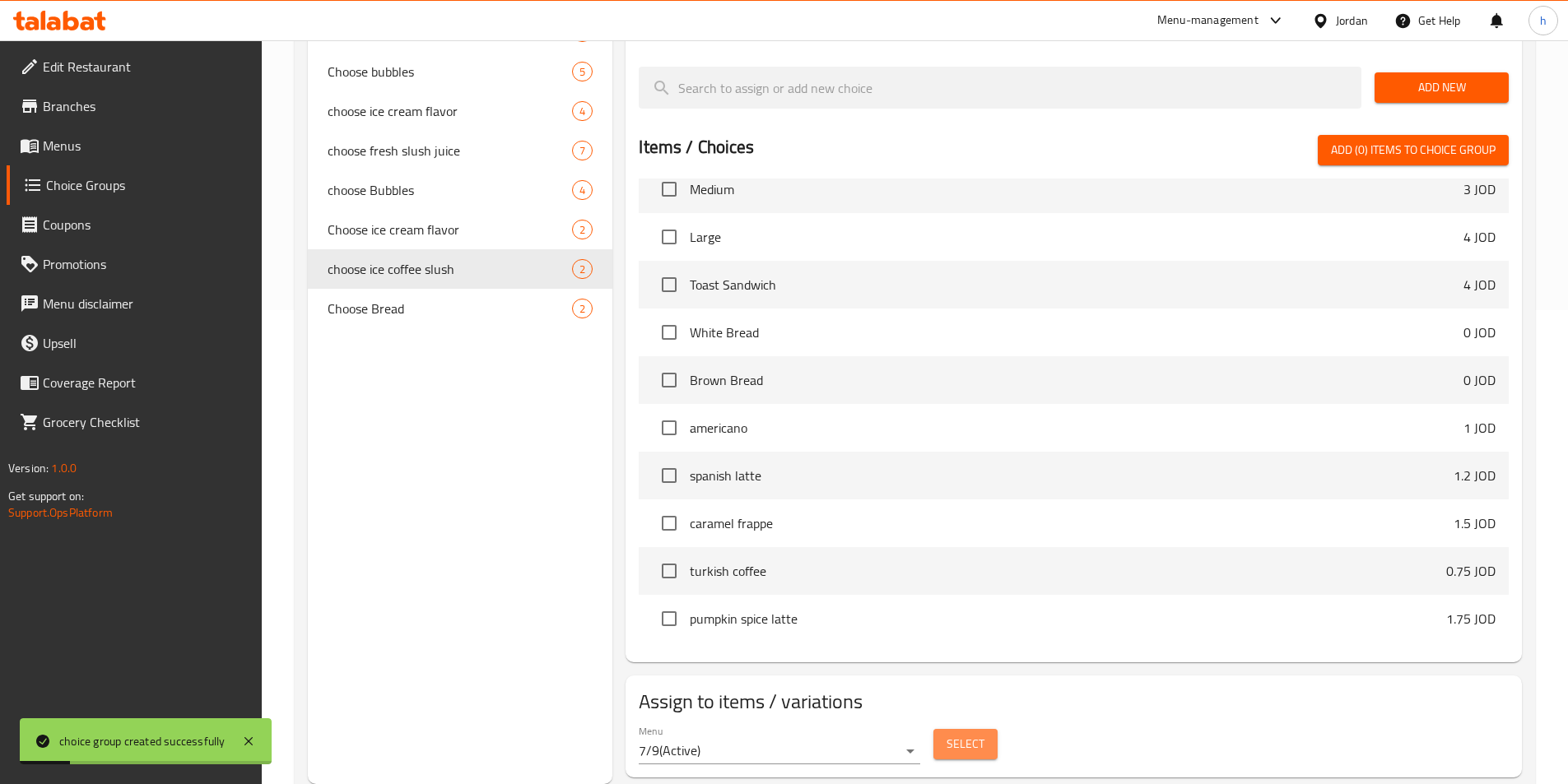
click at [951, 733] on span "Select" at bounding box center [965, 744] width 38 height 21
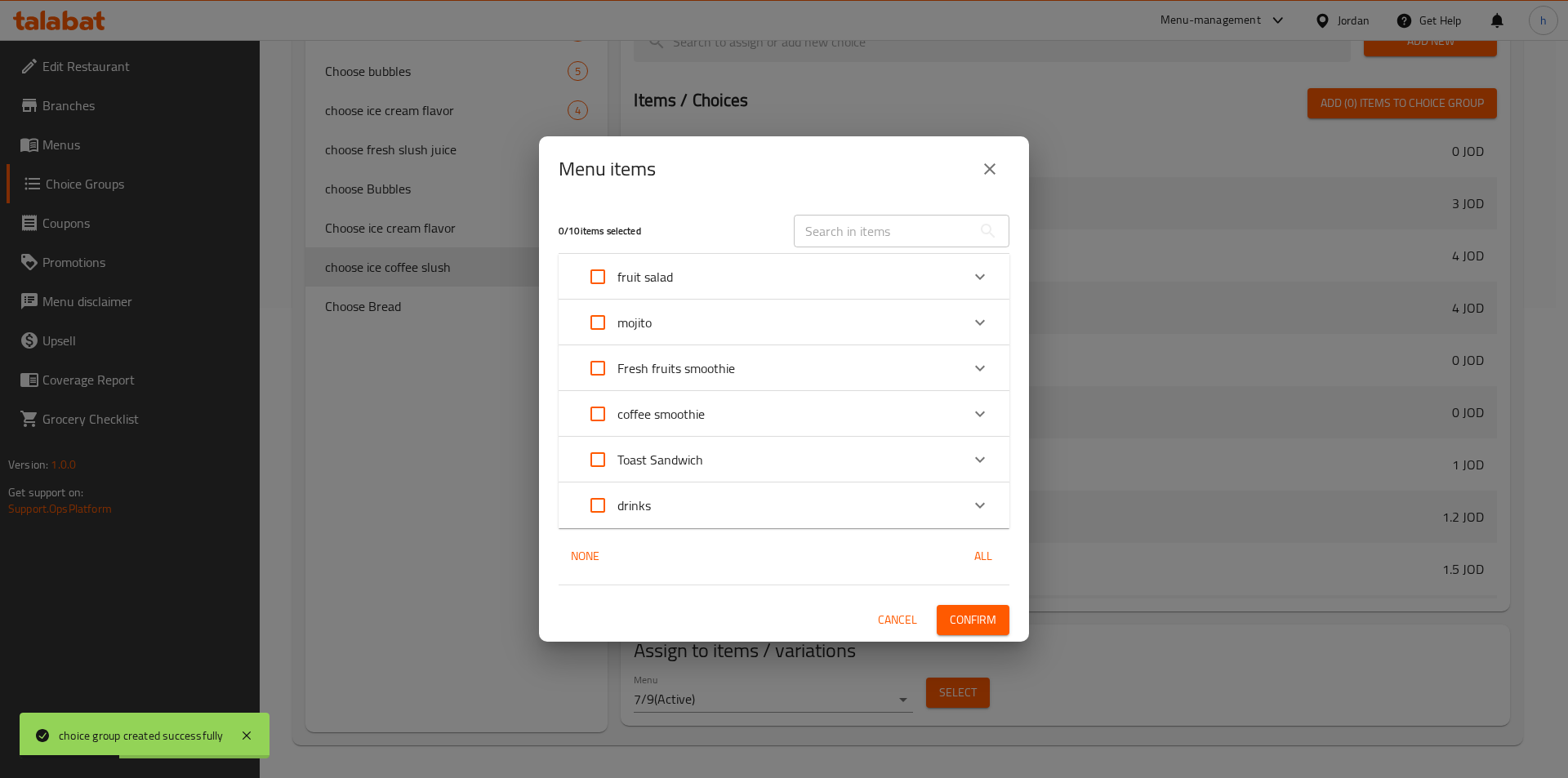
click at [575, 415] on div "coffee smoothie" at bounding box center [784, 414] width 450 height 46
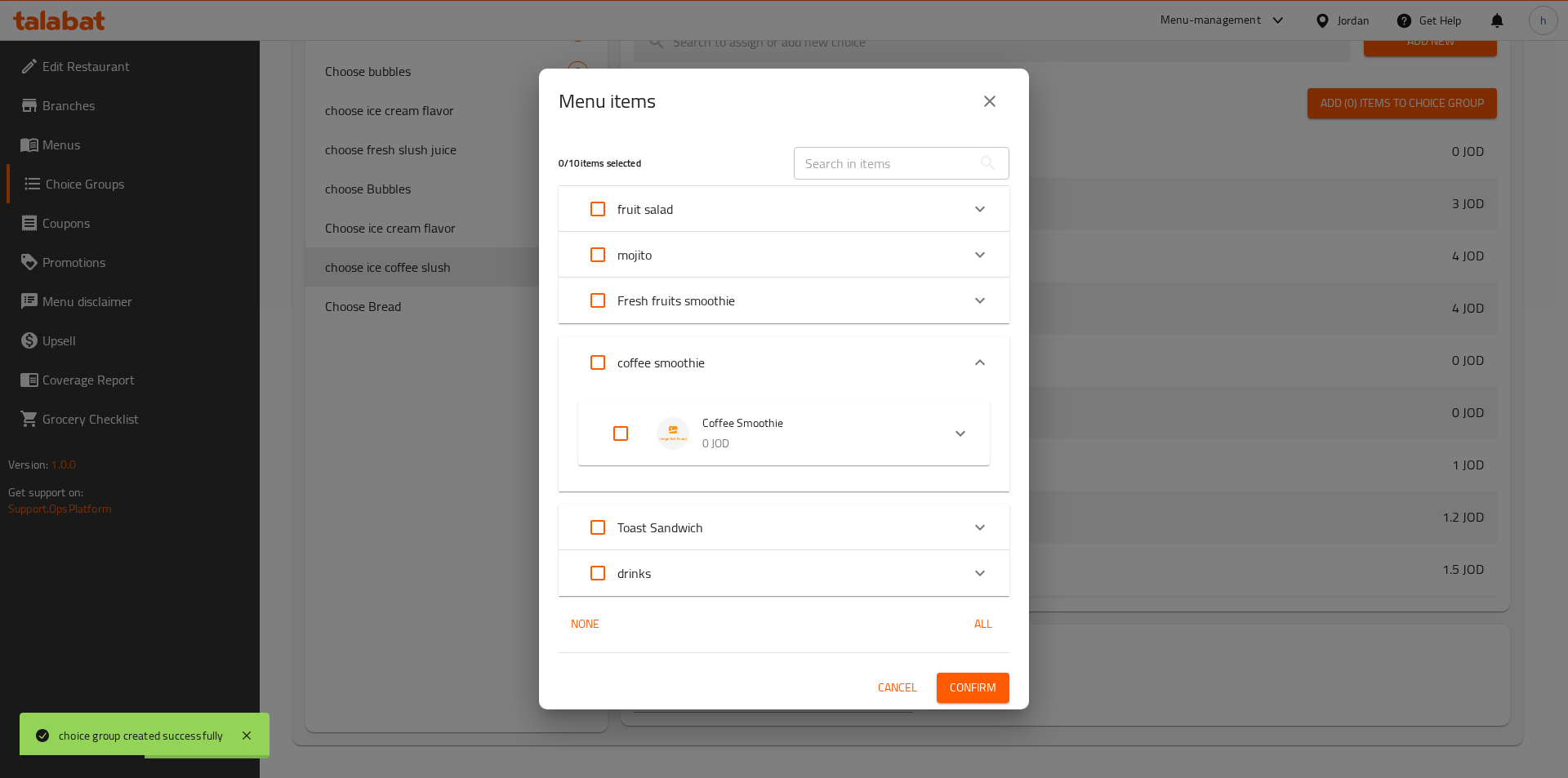
click at [582, 353] on input "Expand" at bounding box center [597, 362] width 39 height 39
click at [978, 690] on span "Confirm" at bounding box center [973, 688] width 47 height 21
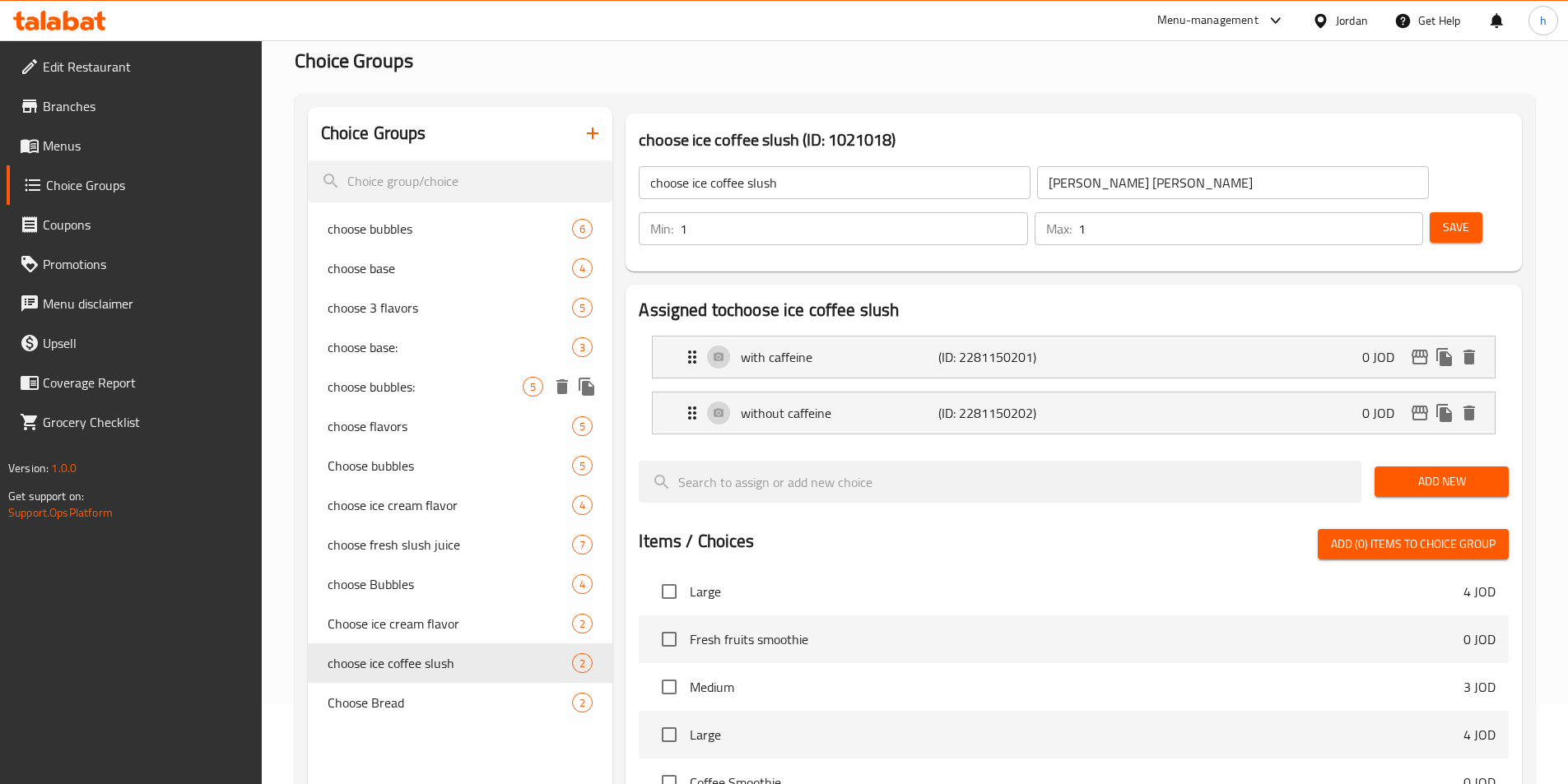
scroll to position [0, 0]
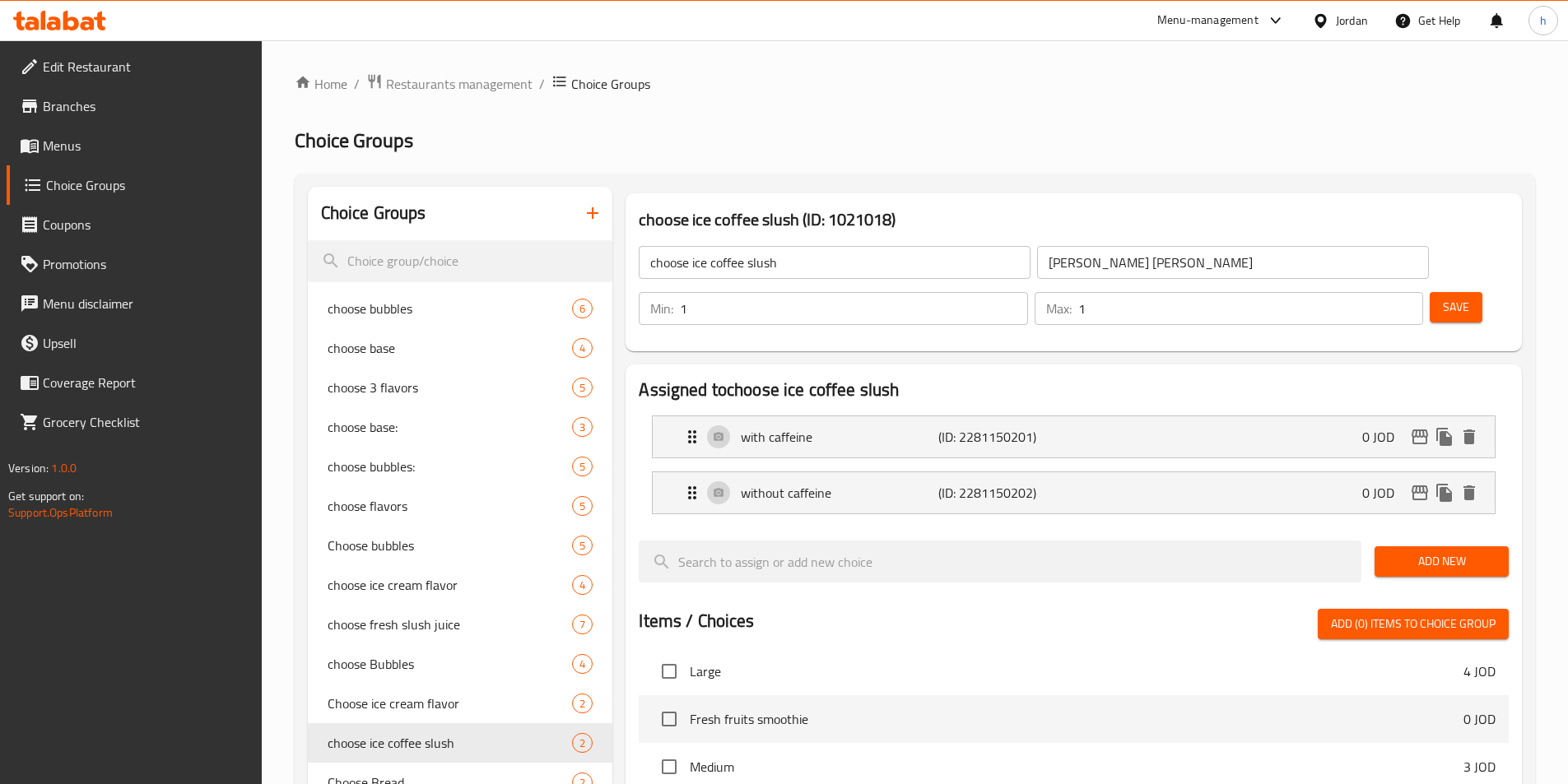
click at [595, 208] on icon "button" at bounding box center [592, 212] width 20 height 20
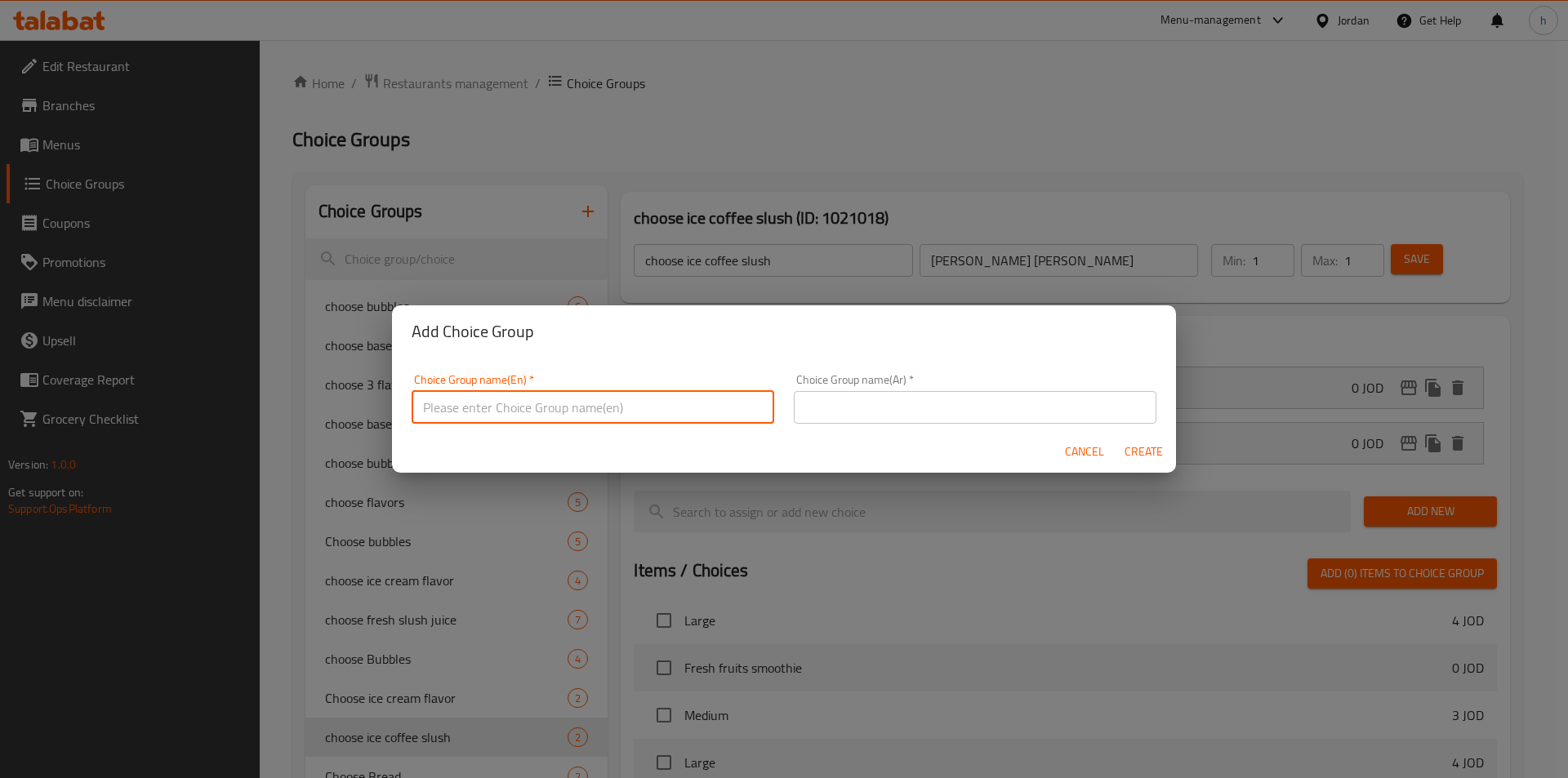
click at [607, 409] on input "text" at bounding box center [593, 408] width 363 height 33
click at [678, 401] on input "text" at bounding box center [593, 408] width 363 height 33
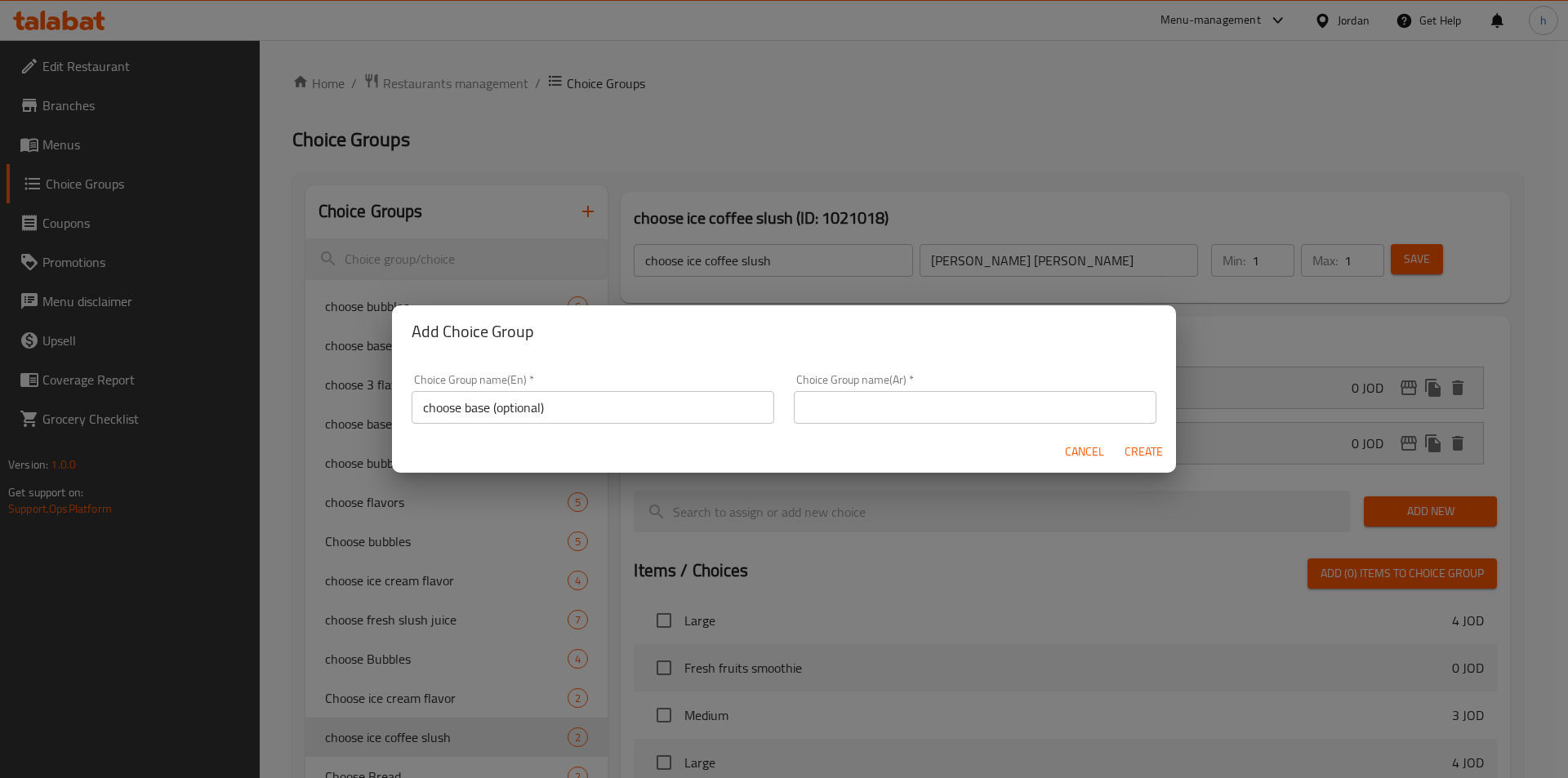
click at [970, 419] on input "text" at bounding box center [975, 408] width 363 height 33
click at [1147, 451] on span "Create" at bounding box center [1143, 452] width 39 height 21
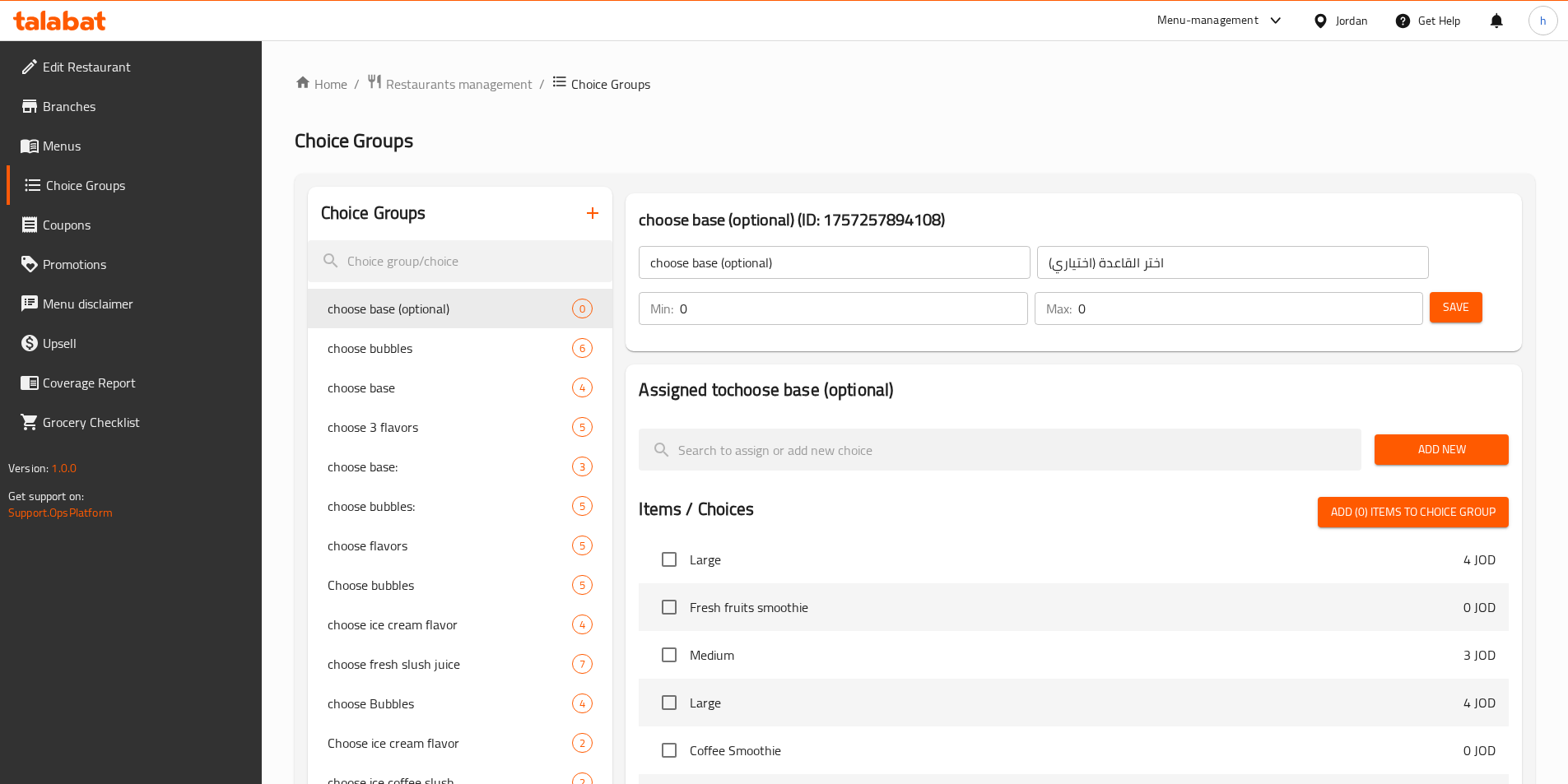
click at [1230, 357] on div "Assigned to choose base (optional) Add New Items / Choices Add (0) items to cho…" at bounding box center [1074, 694] width 909 height 673
click at [1423, 440] on span "Add New" at bounding box center [1441, 450] width 108 height 21
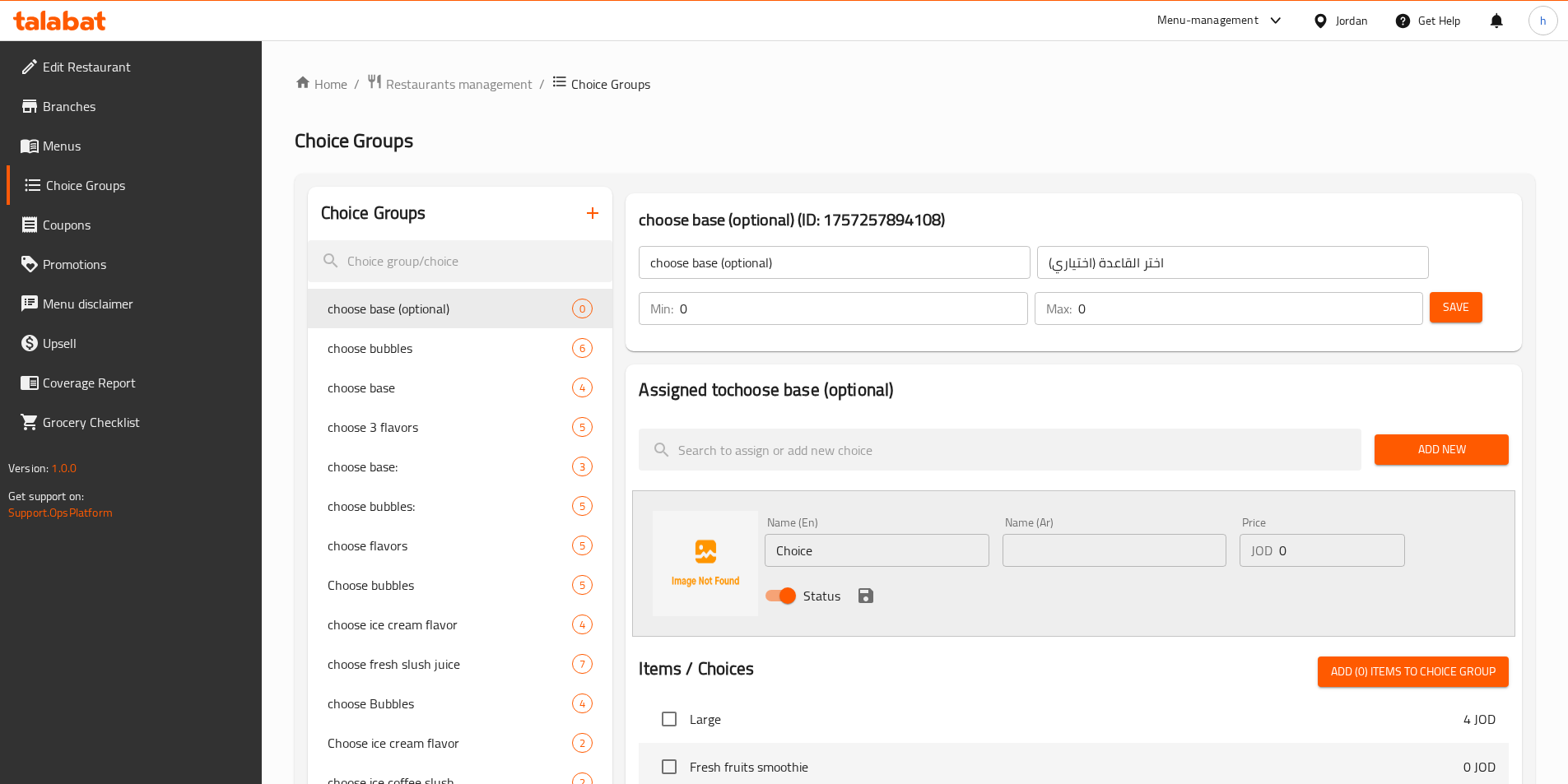
click at [838, 534] on input "Choice" at bounding box center [876, 551] width 224 height 33
click at [1082, 573] on div "Status" at bounding box center [1114, 595] width 713 height 45
click at [868, 588] on icon "save" at bounding box center [866, 595] width 15 height 15
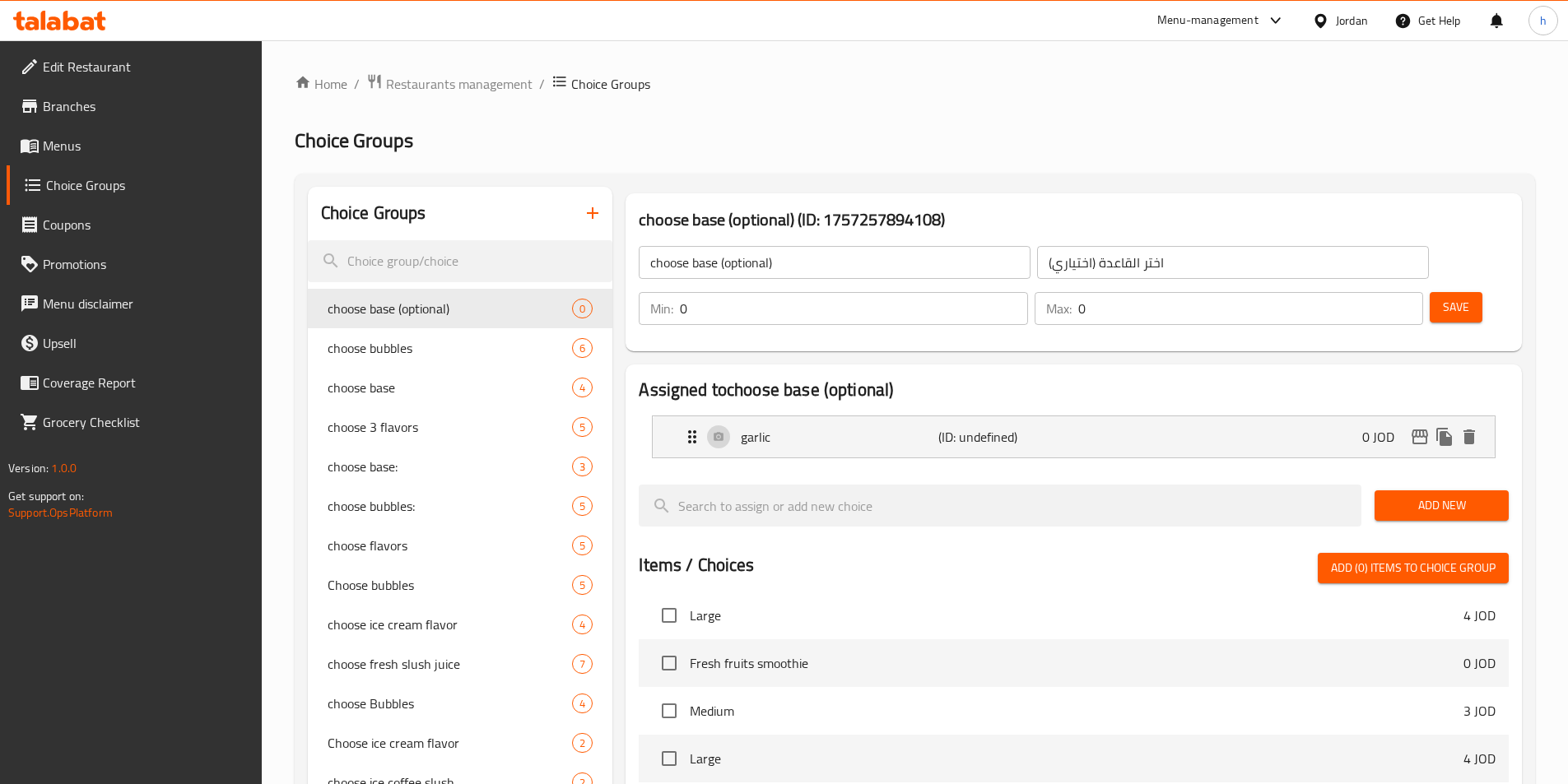
drag, startPoint x: 1452, startPoint y: 463, endPoint x: 1578, endPoint y: 453, distance: 126.4
click at [1467, 496] on span "Add New" at bounding box center [1441, 506] width 108 height 21
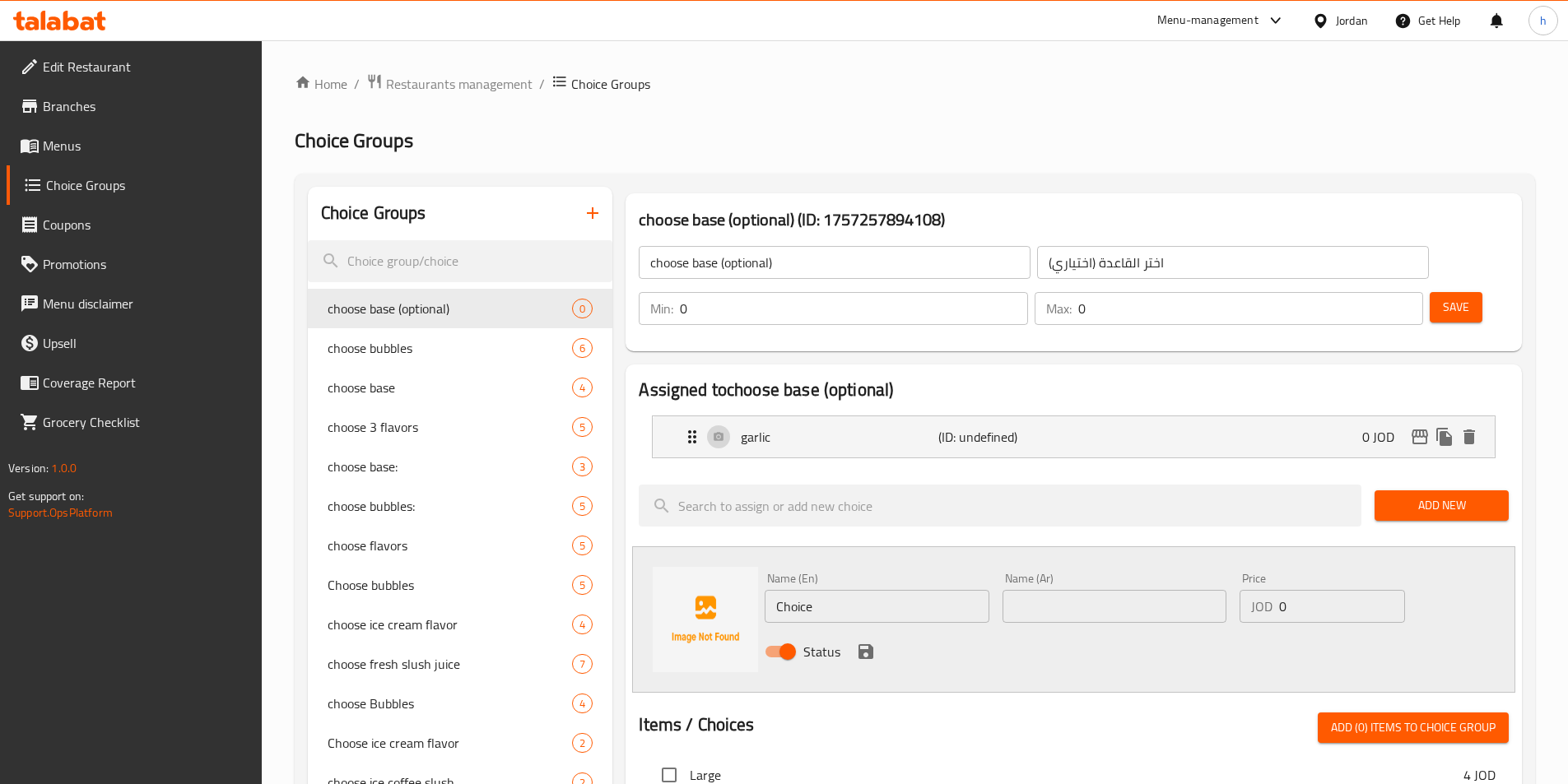
click at [889, 590] on input "Choice" at bounding box center [876, 607] width 224 height 33
drag, startPoint x: 1049, startPoint y: 632, endPoint x: 867, endPoint y: 655, distance: 183.4
click at [1036, 633] on div "Name (En) pesto Name (En) Name (Ar) Name (Ar) Price JOD 0 Price Status" at bounding box center [1074, 620] width 883 height 147
click at [864, 644] on icon "save" at bounding box center [866, 651] width 15 height 15
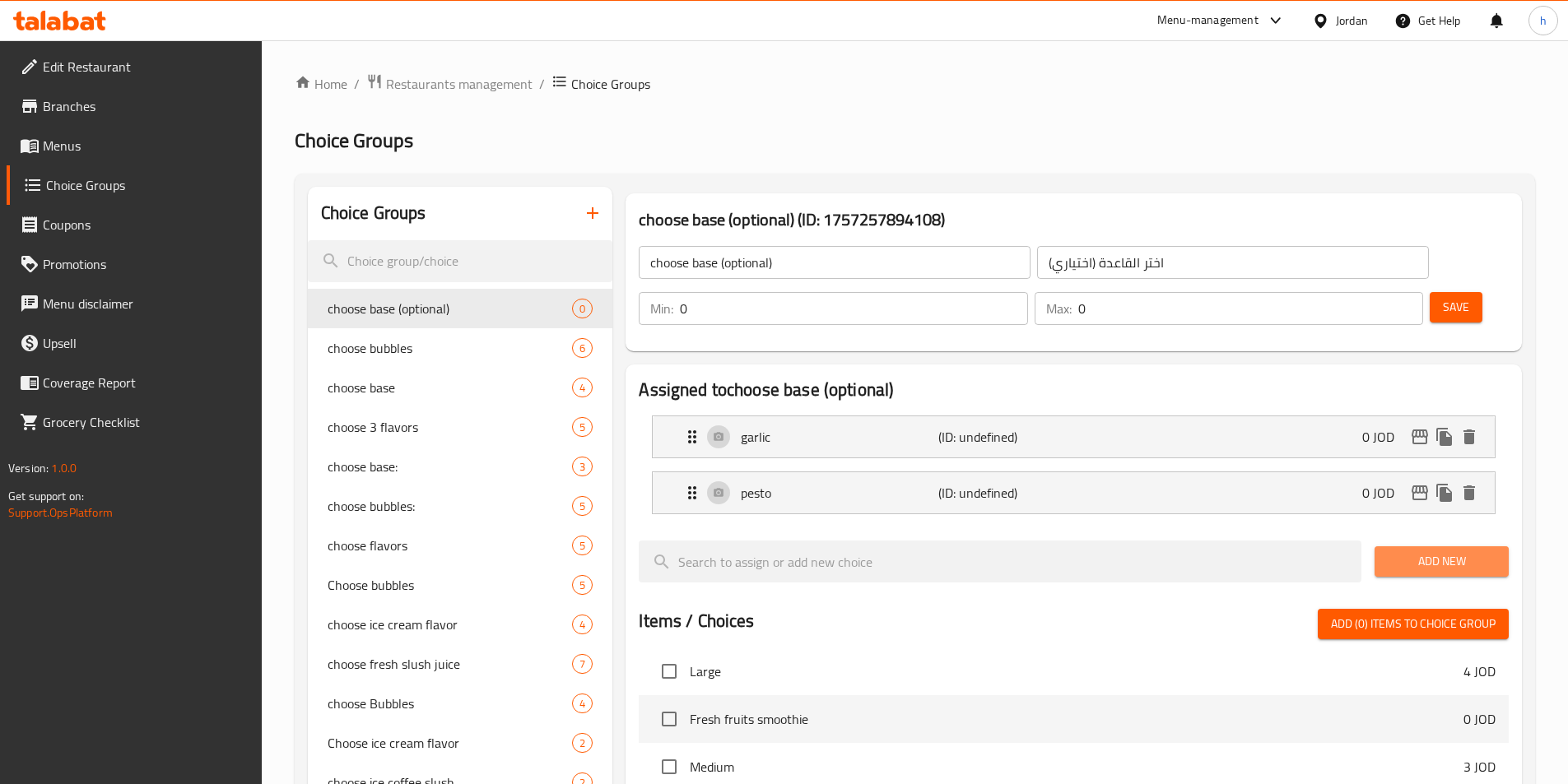
click at [1443, 552] on span "Add New" at bounding box center [1441, 562] width 108 height 21
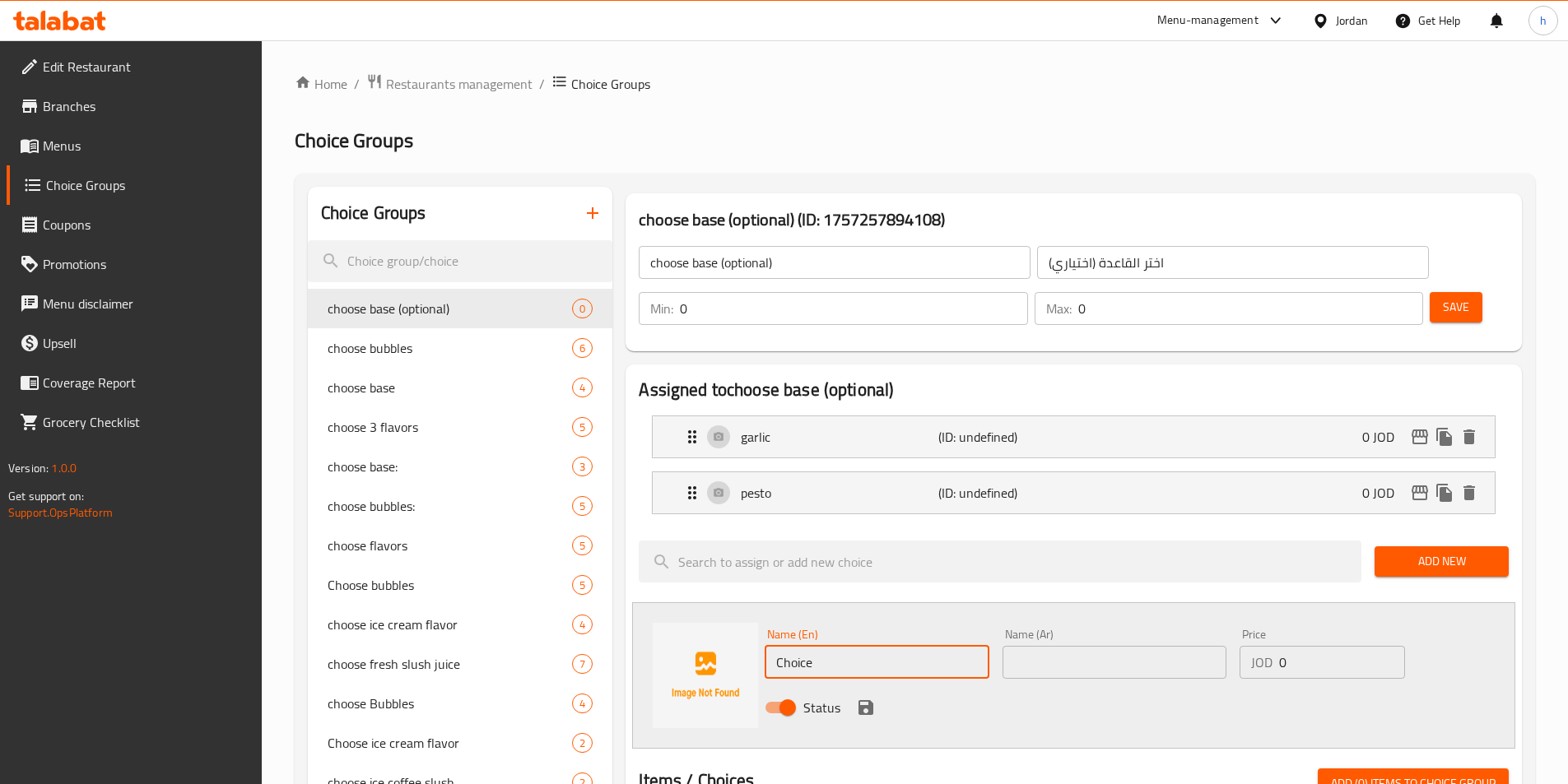
click at [874, 646] on input "Choice" at bounding box center [876, 663] width 224 height 33
click at [947, 685] on div "Status" at bounding box center [1114, 707] width 713 height 45
click at [856, 697] on icon "save" at bounding box center [866, 707] width 20 height 20
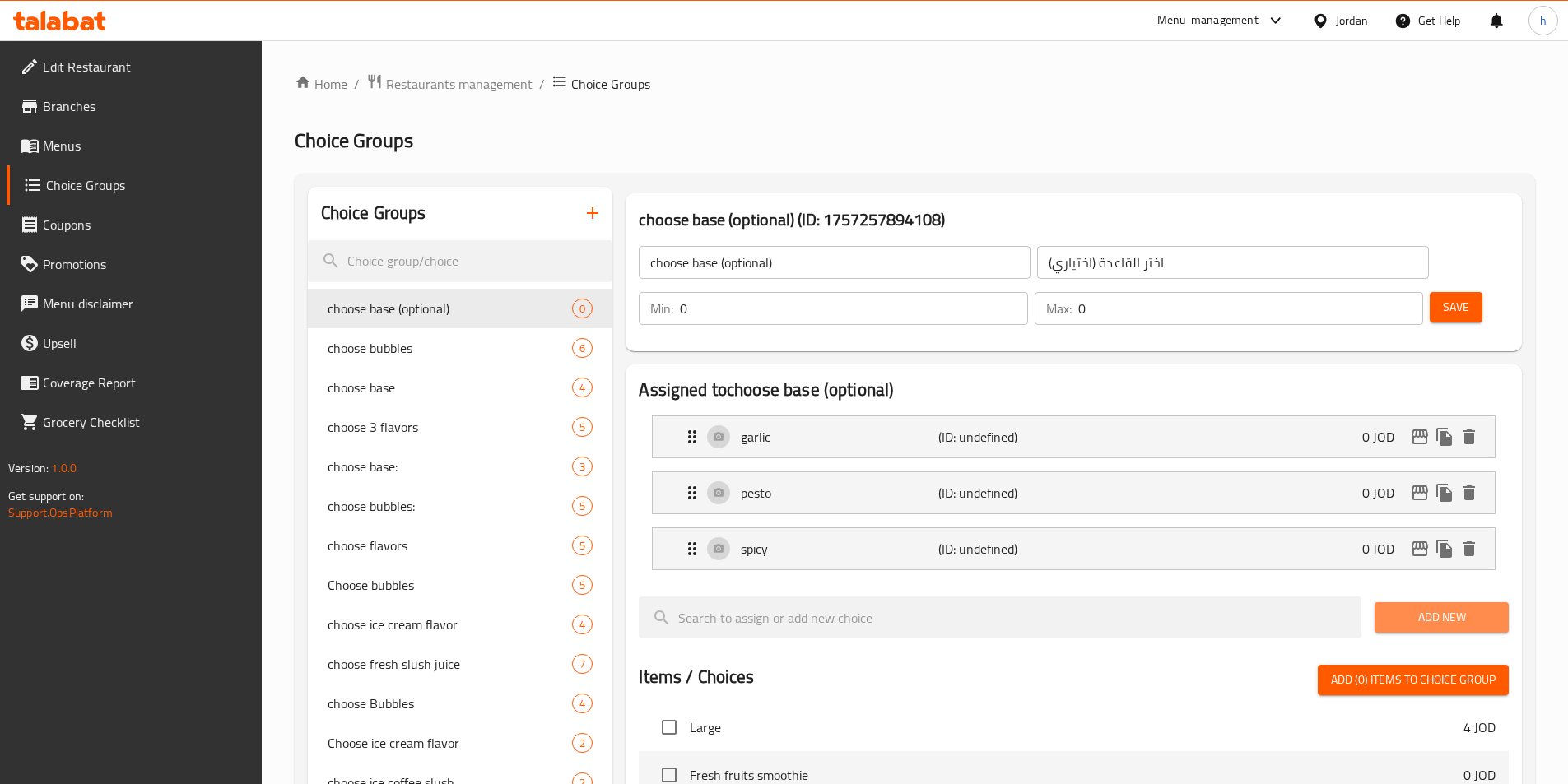
click at [1428, 602] on button "Add New" at bounding box center [1441, 617] width 134 height 31
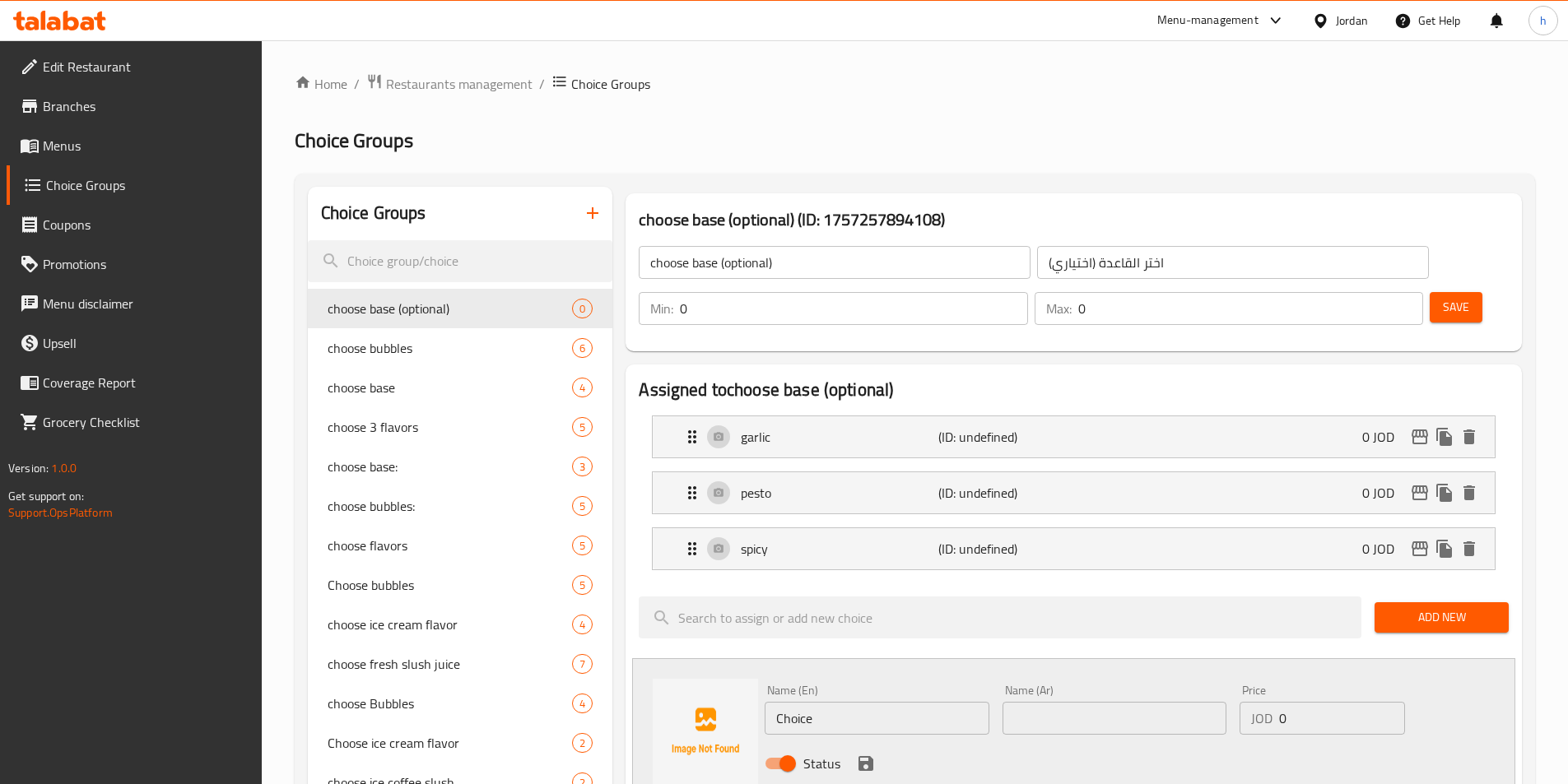
click at [797, 702] on input "Choice" at bounding box center [876, 718] width 224 height 33
click at [1101, 741] on div "Status" at bounding box center [1114, 763] width 713 height 45
click at [854, 751] on button "save" at bounding box center [866, 763] width 24 height 24
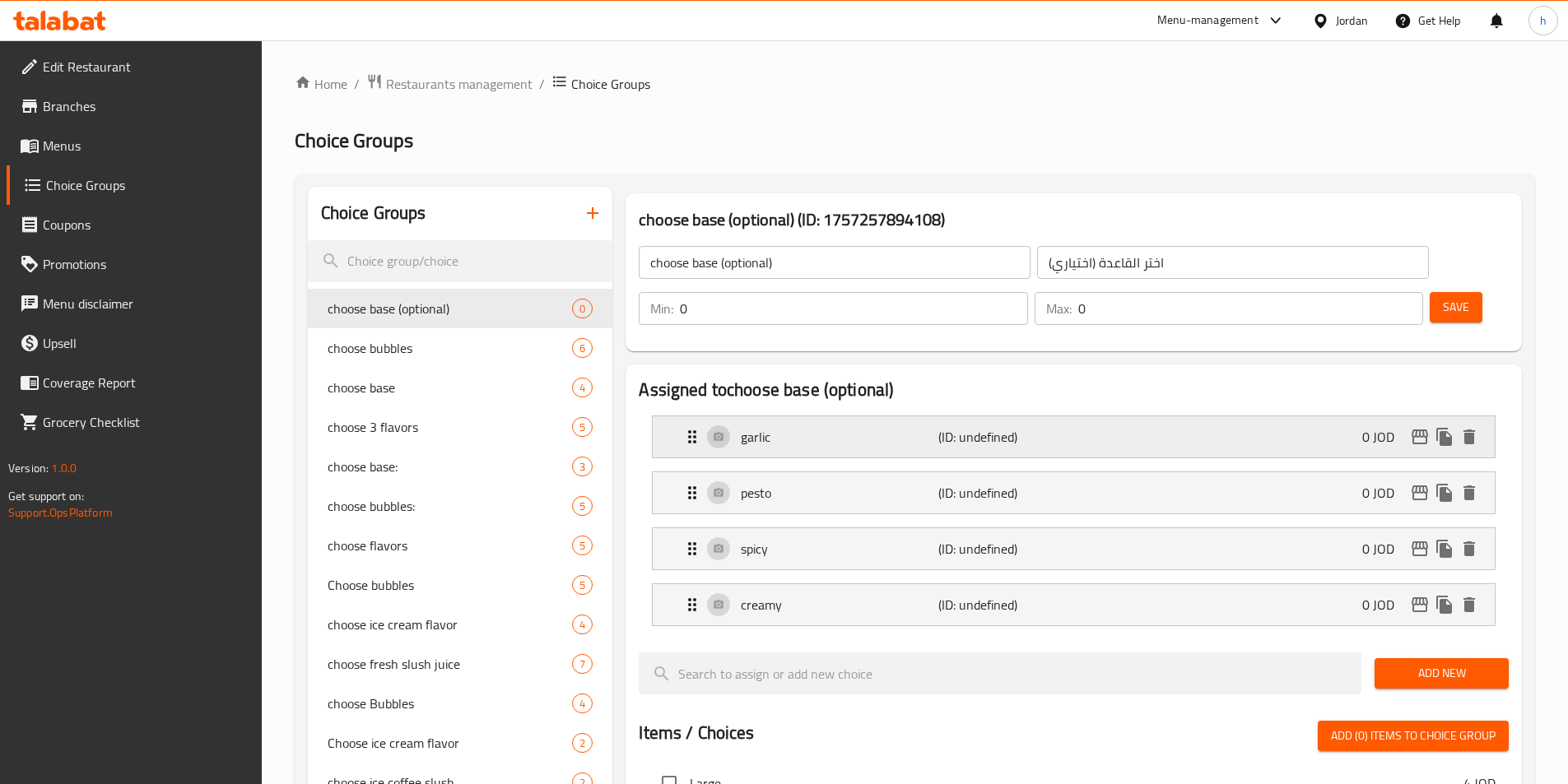
click at [1138, 416] on div "garlic (ID: undefined) 0 JOD" at bounding box center [1078, 436] width 792 height 41
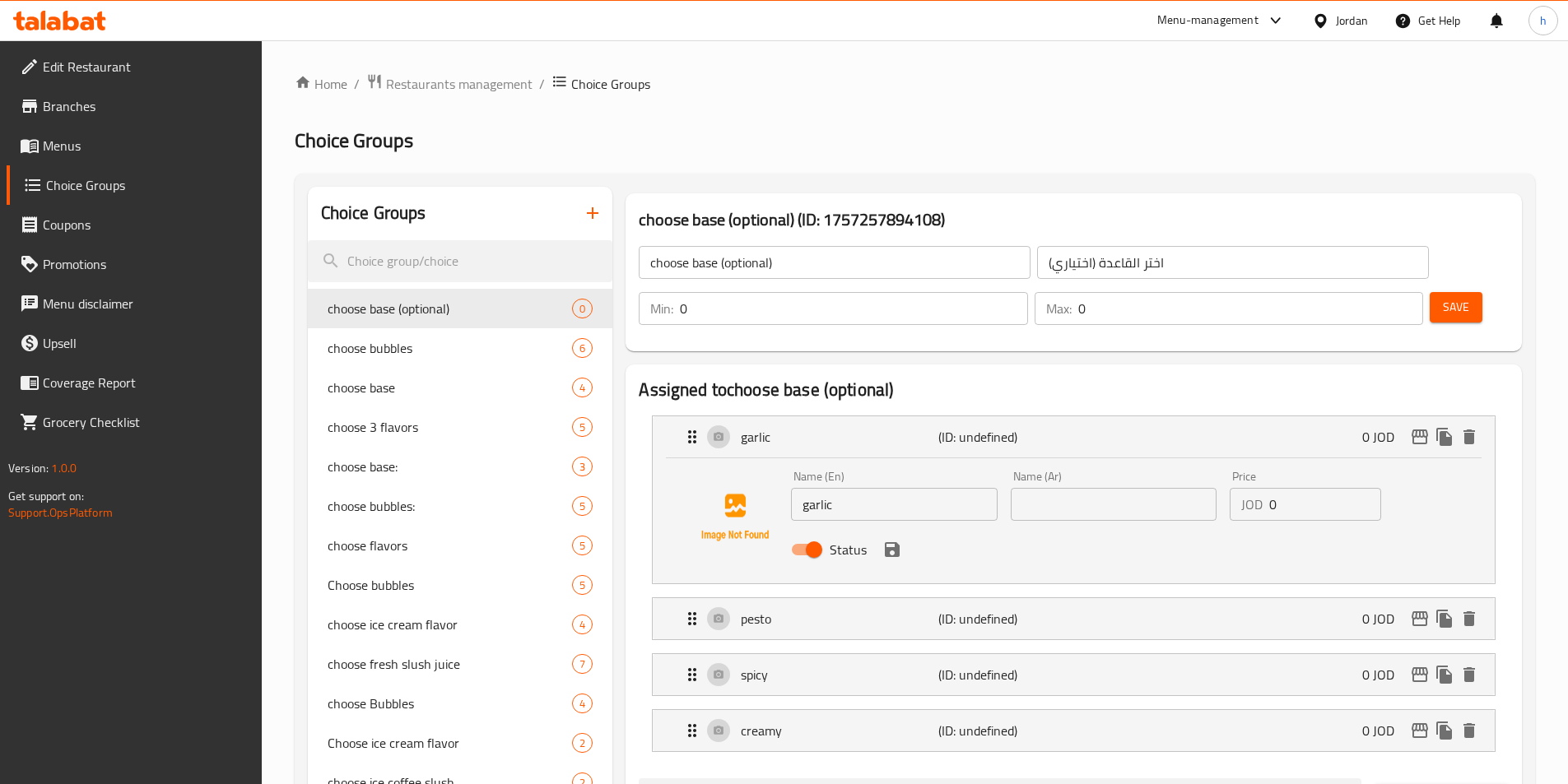
click at [1061, 488] on input "text" at bounding box center [1113, 504] width 206 height 33
click at [893, 539] on icon "save" at bounding box center [892, 549] width 20 height 20
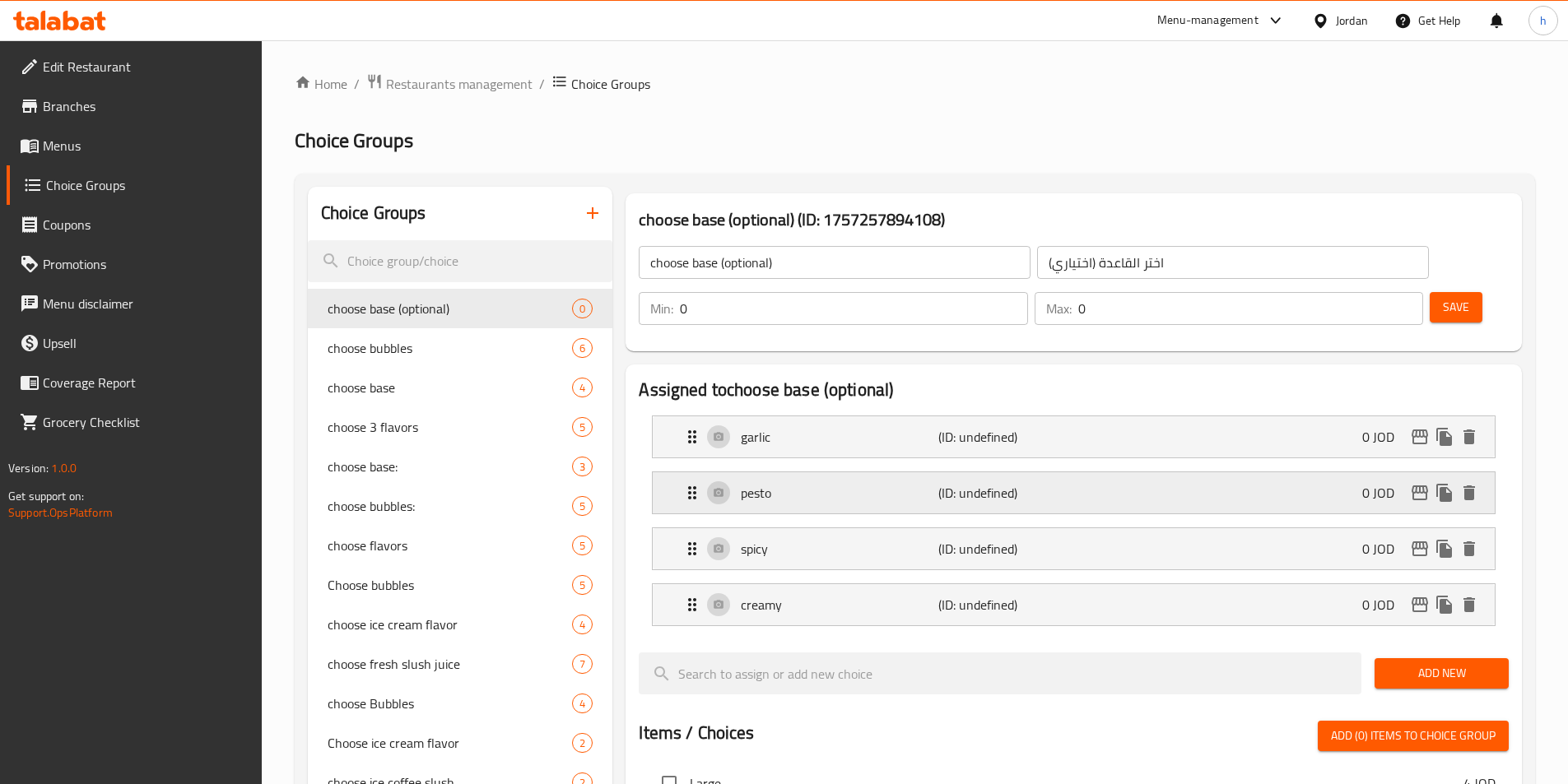
click at [869, 482] on p "pesto" at bounding box center [839, 492] width 197 height 20
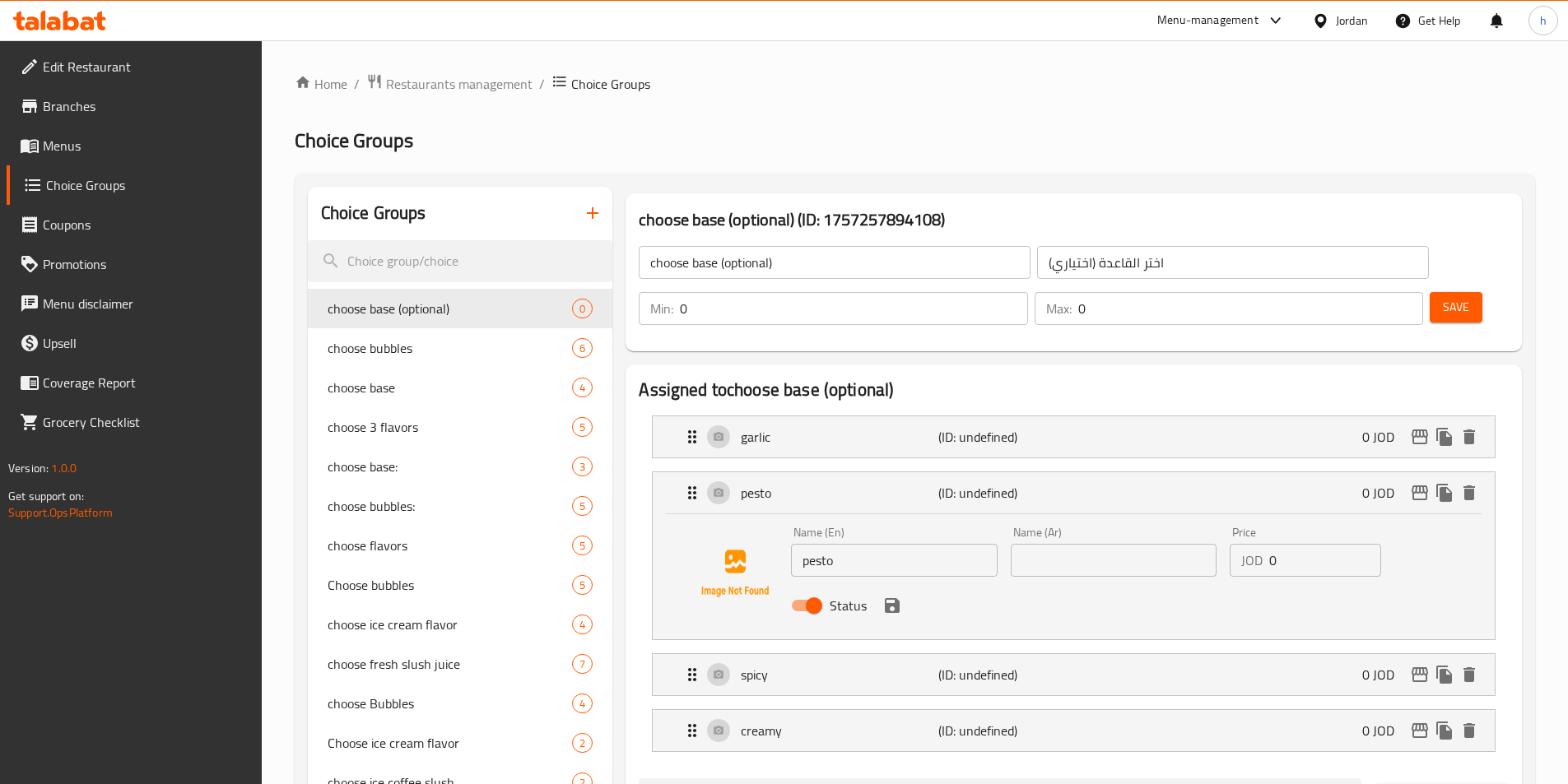
click at [1056, 544] on input "text" at bounding box center [1113, 560] width 206 height 33
click at [886, 598] on icon "save" at bounding box center [892, 605] width 15 height 15
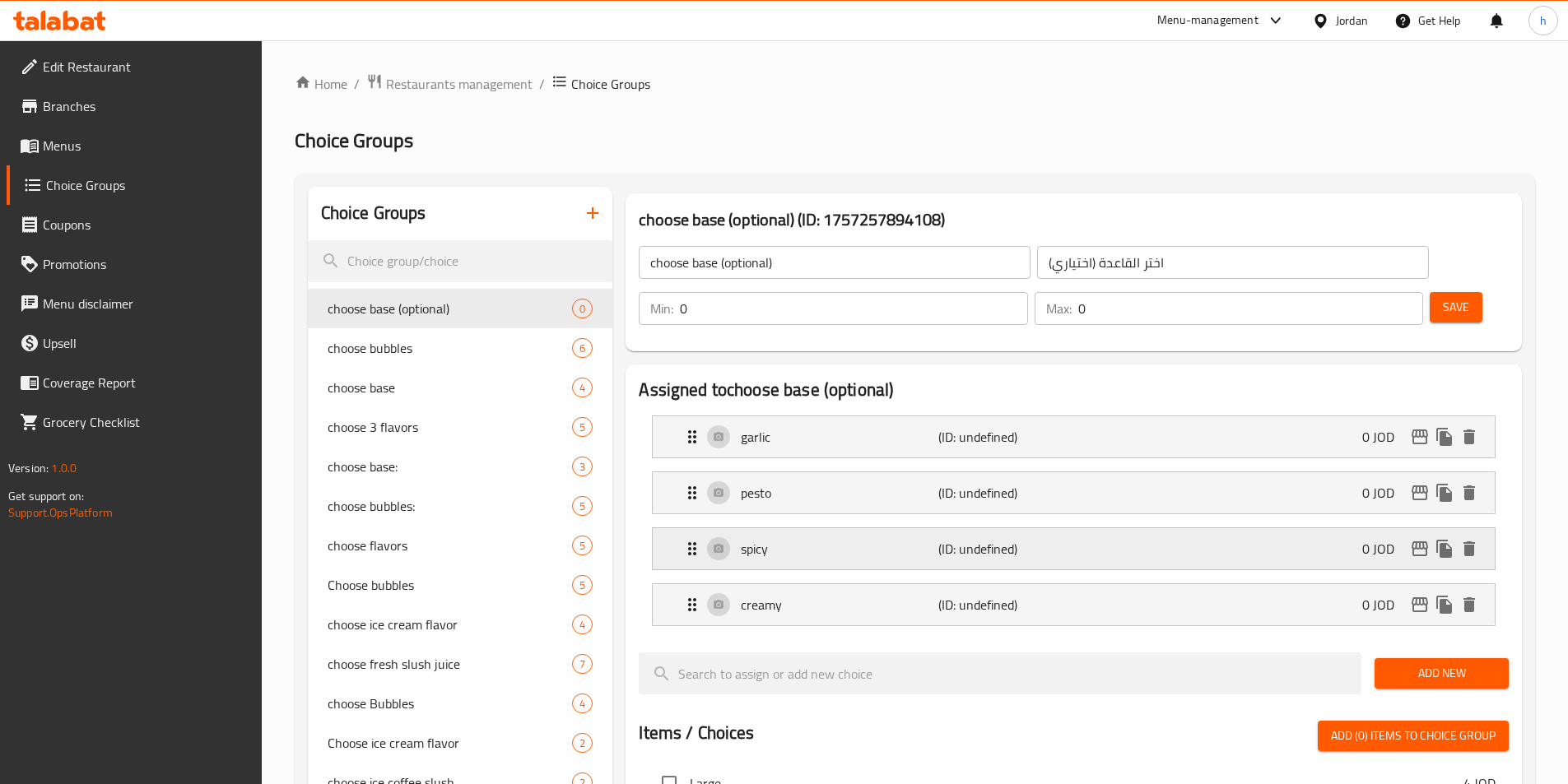
click at [841, 538] on p "spicy" at bounding box center [839, 548] width 197 height 20
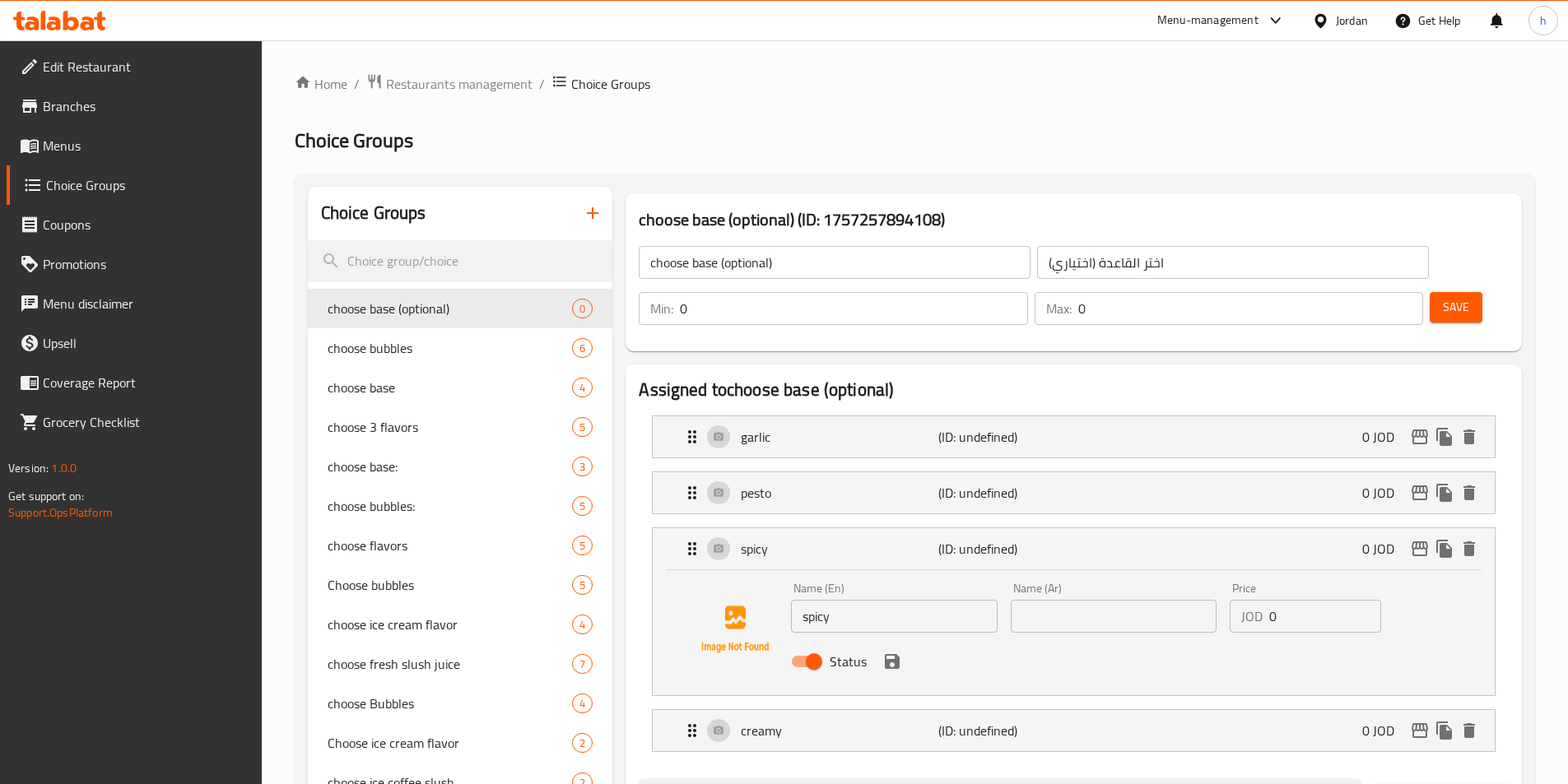
click at [1102, 586] on div "Name (Ar) Name (Ar)" at bounding box center [1113, 607] width 219 height 63
click at [1102, 600] on input "text" at bounding box center [1113, 616] width 206 height 33
click at [1077, 600] on input "text" at bounding box center [1113, 616] width 206 height 33
click at [885, 654] on icon "save" at bounding box center [892, 661] width 15 height 15
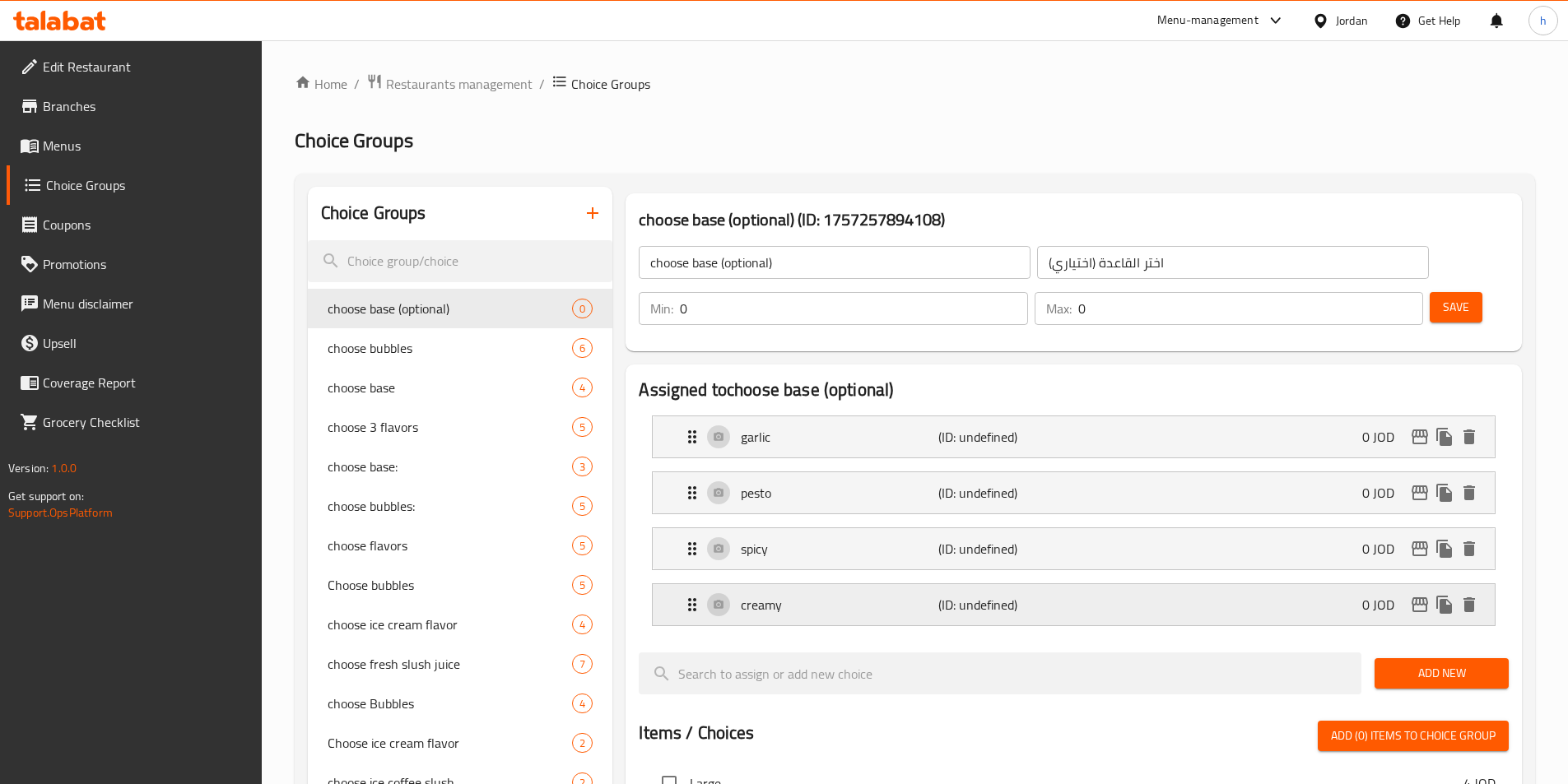
click at [832, 584] on div "creamy (ID: undefined) 0 JOD" at bounding box center [1078, 604] width 792 height 41
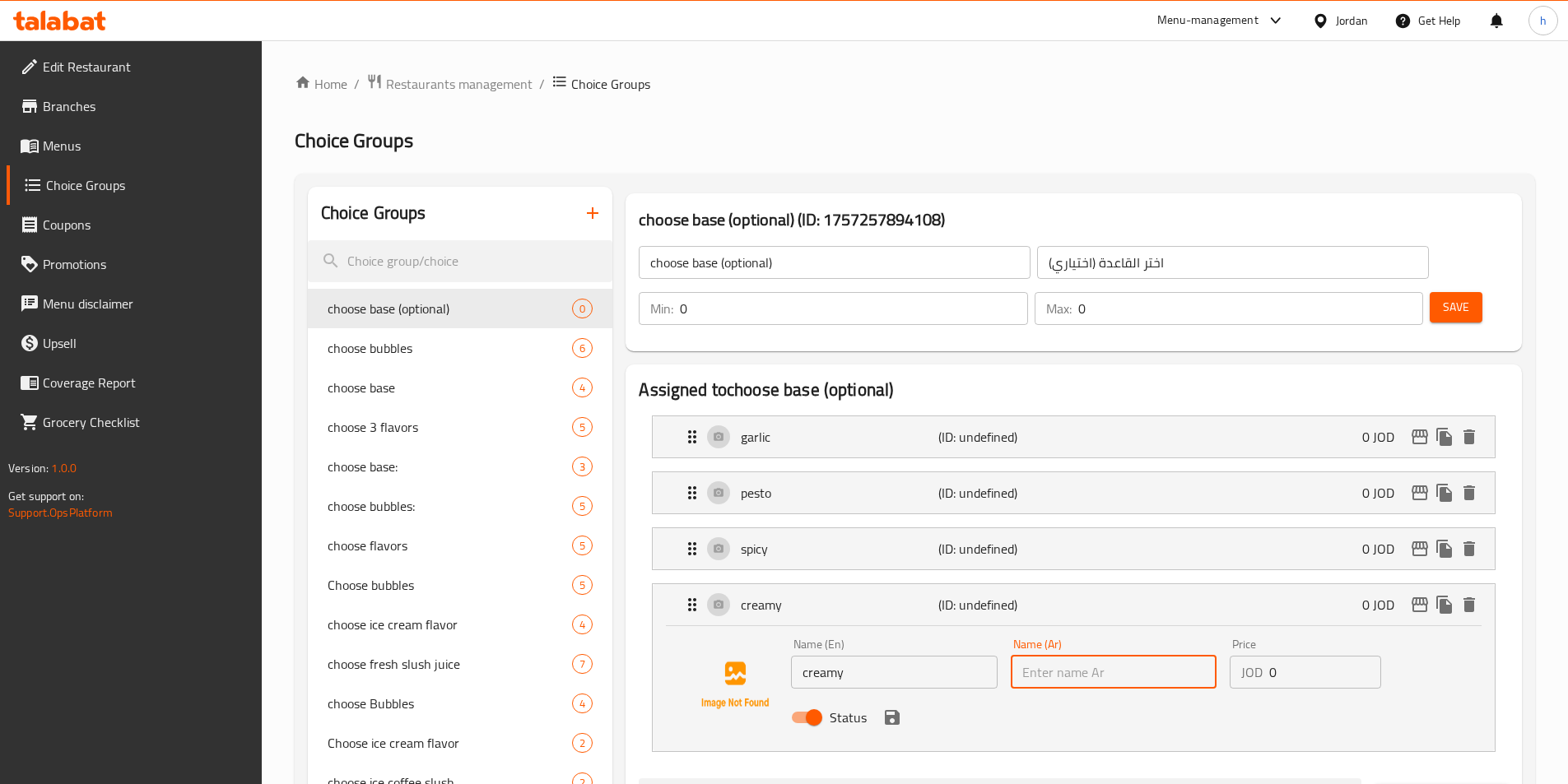
click at [1102, 656] on input "text" at bounding box center [1113, 672] width 206 height 33
click at [878, 695] on div "Status" at bounding box center [1113, 717] width 658 height 45
click at [890, 707] on icon "save" at bounding box center [892, 717] width 20 height 20
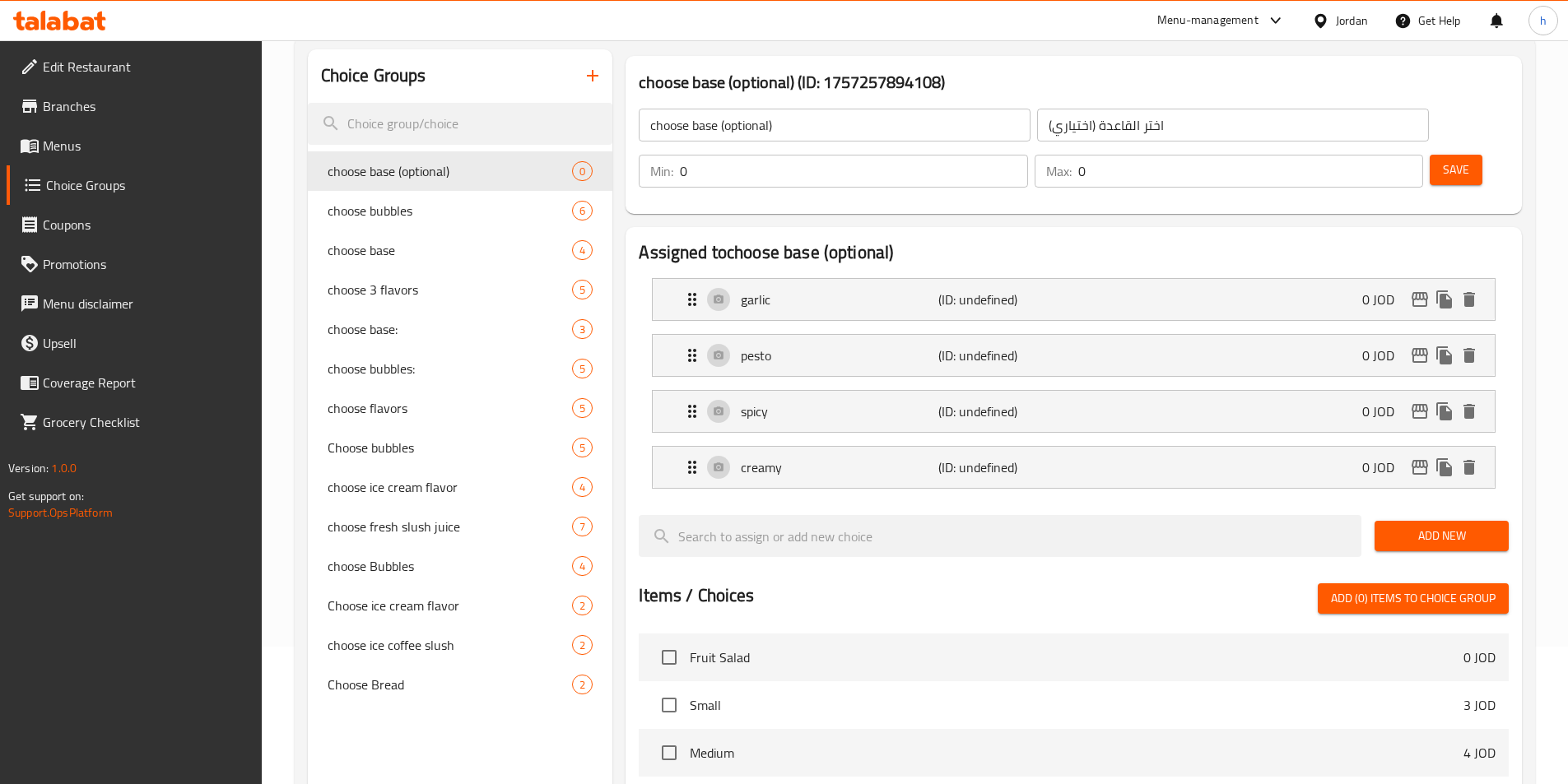
scroll to position [10, 0]
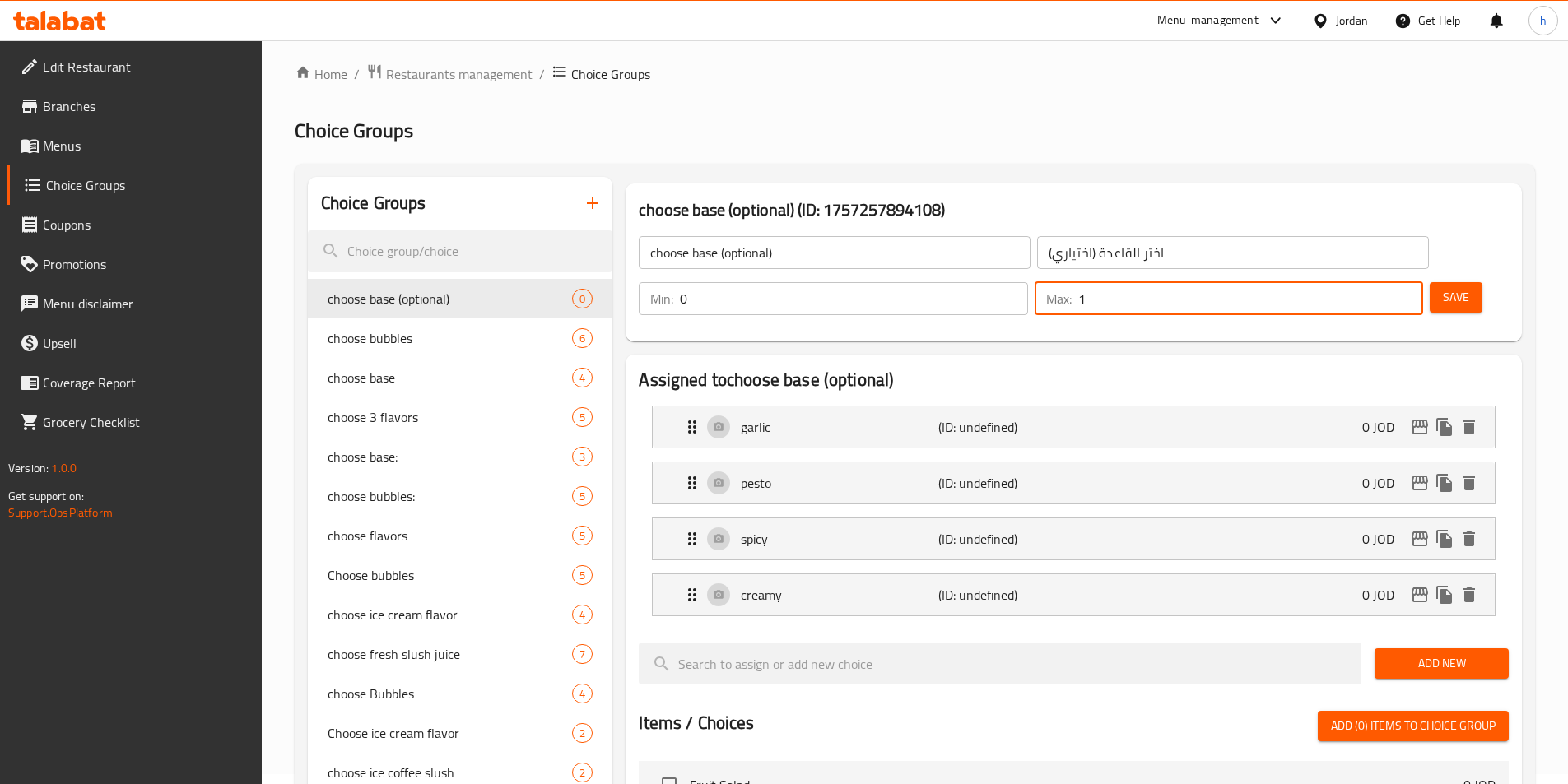
click at [1376, 282] on input "1" at bounding box center [1251, 299] width 345 height 33
click at [1443, 287] on span "Save" at bounding box center [1456, 297] width 26 height 21
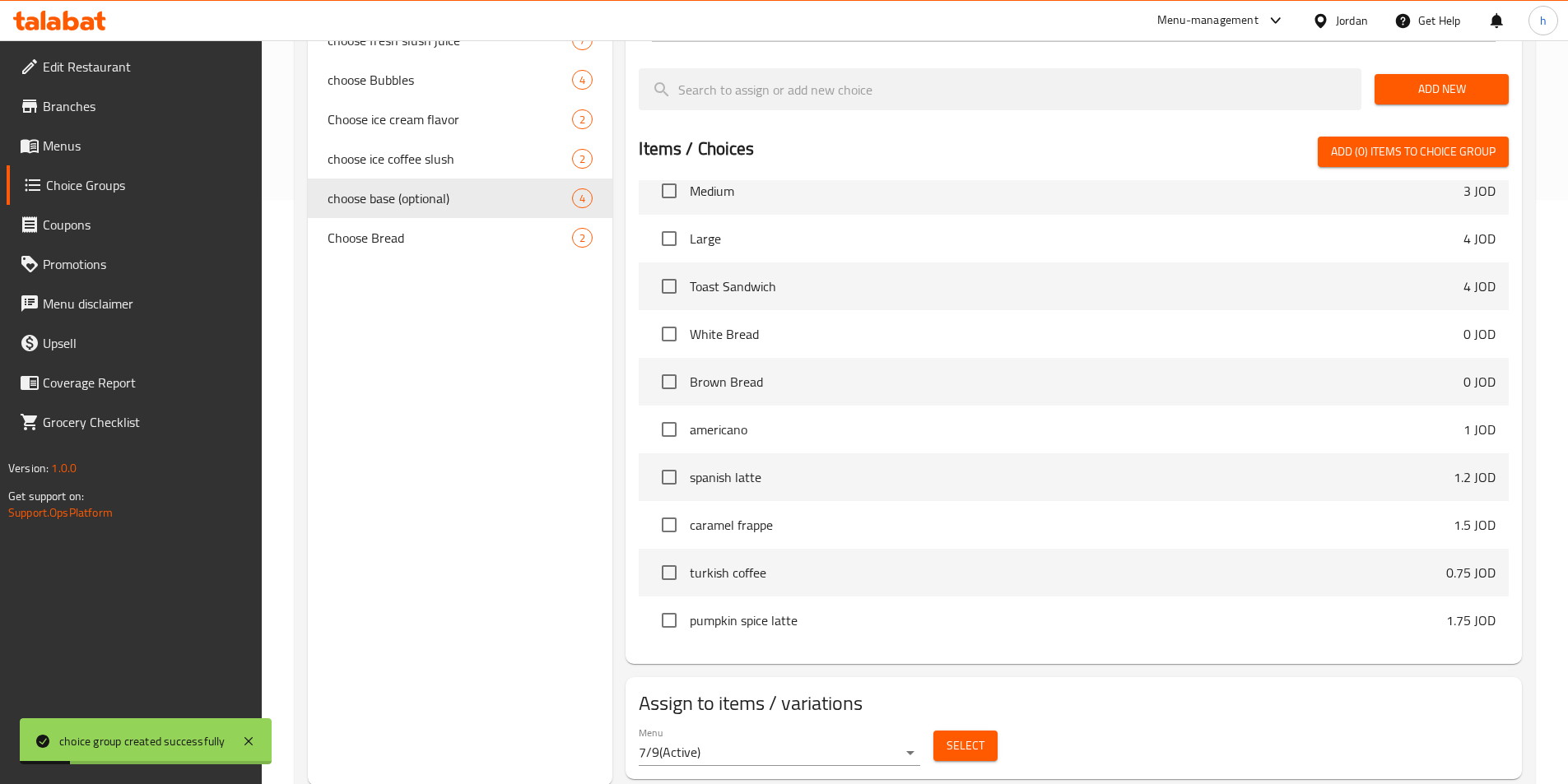
scroll to position [586, 0]
click at [970, 733] on span "Select" at bounding box center [965, 744] width 38 height 21
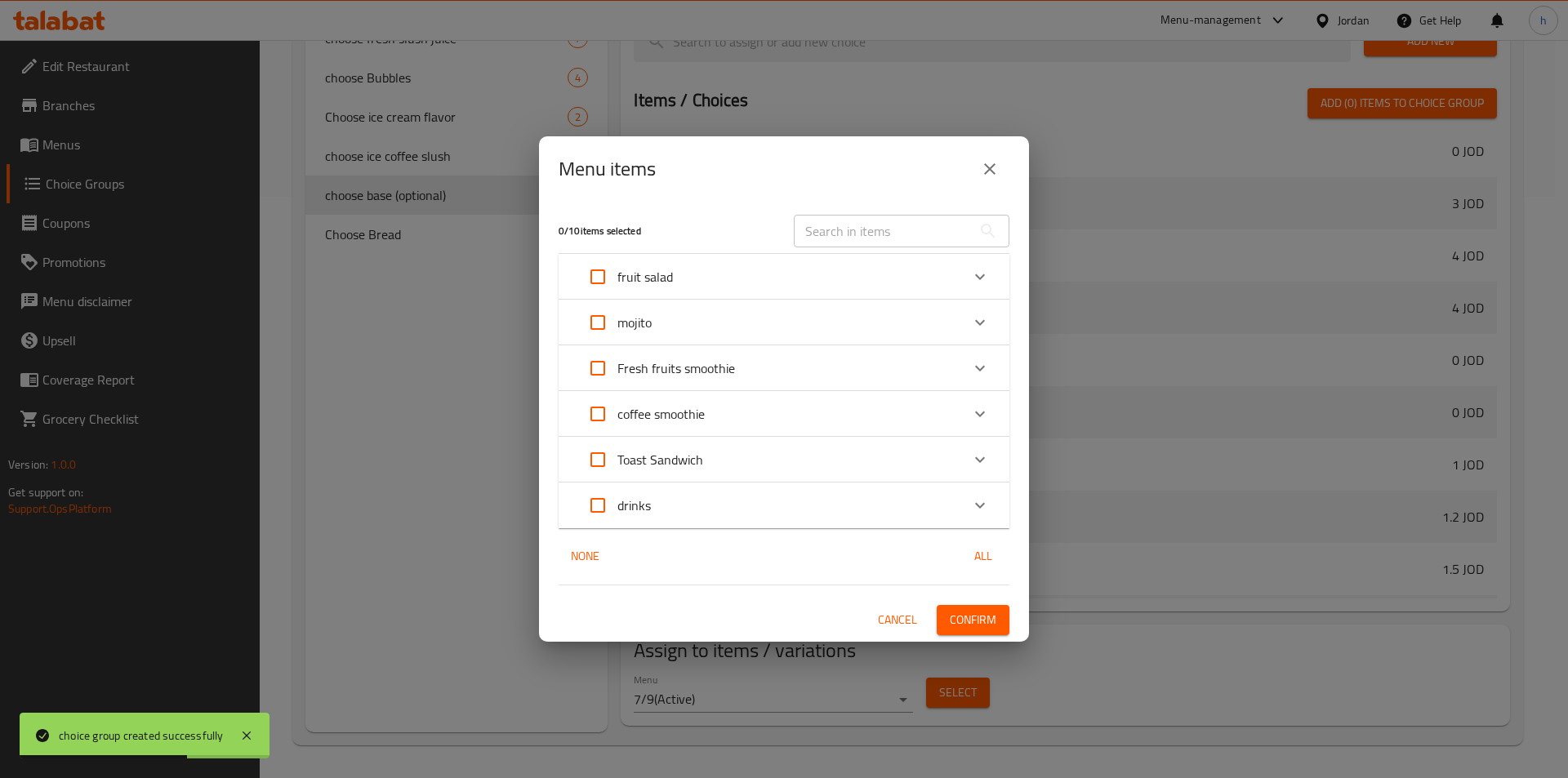
click at [645, 455] on p "Toast Sandwich" at bounding box center [659, 460] width 86 height 20
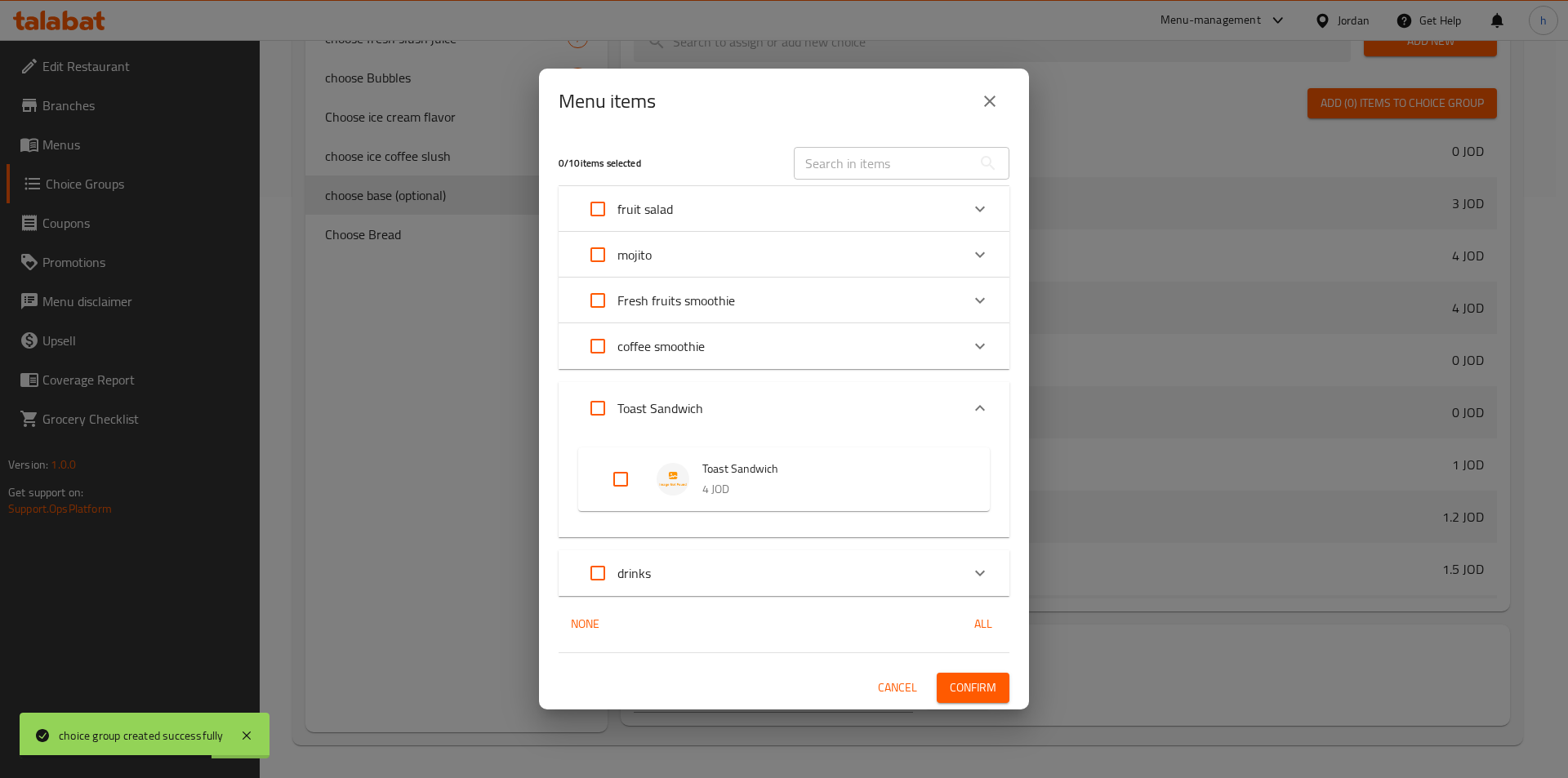
click at [592, 402] on input "Expand" at bounding box center [597, 408] width 39 height 39
click at [952, 686] on span "Confirm" at bounding box center [973, 688] width 47 height 21
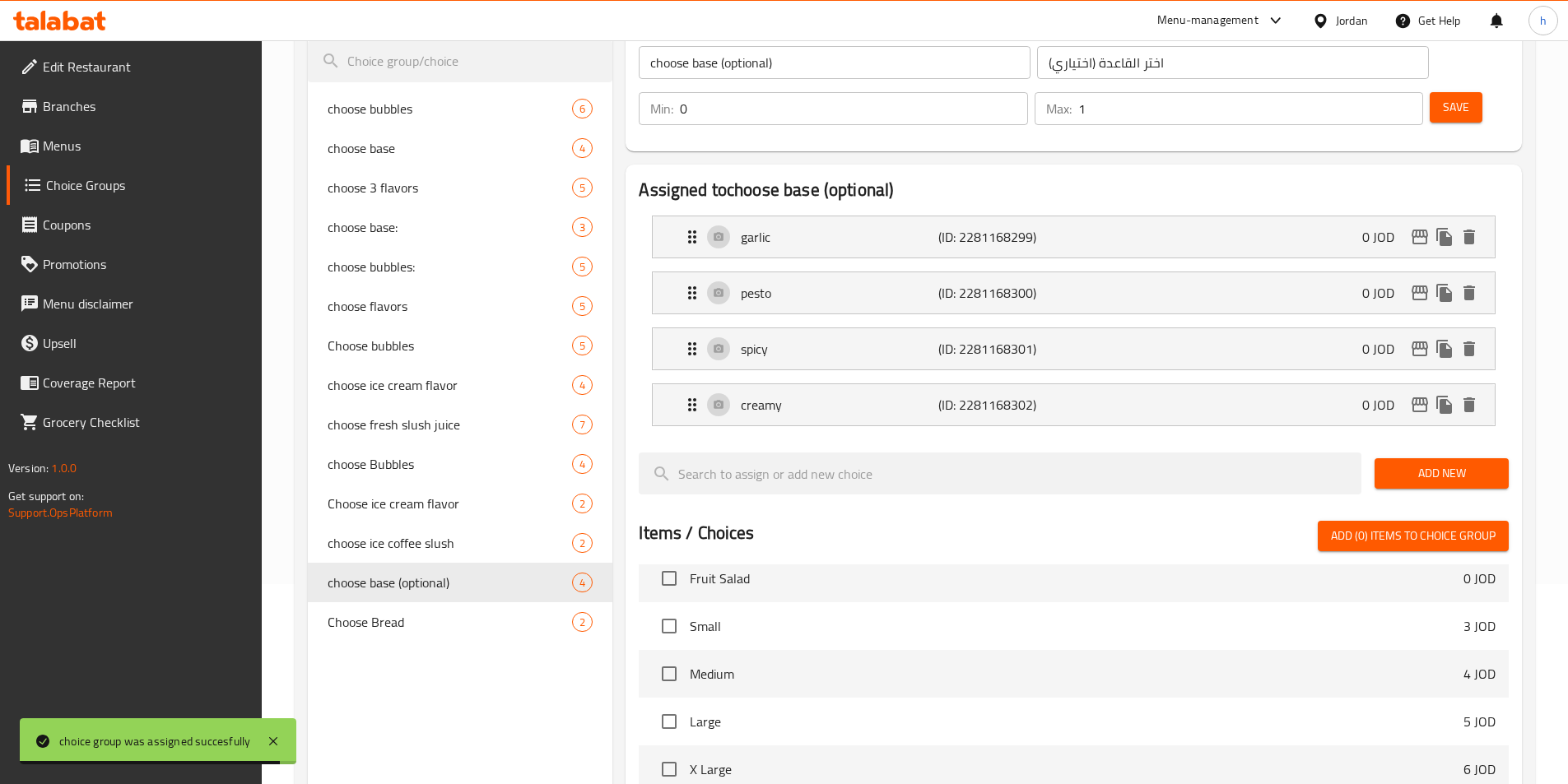
scroll to position [10, 0]
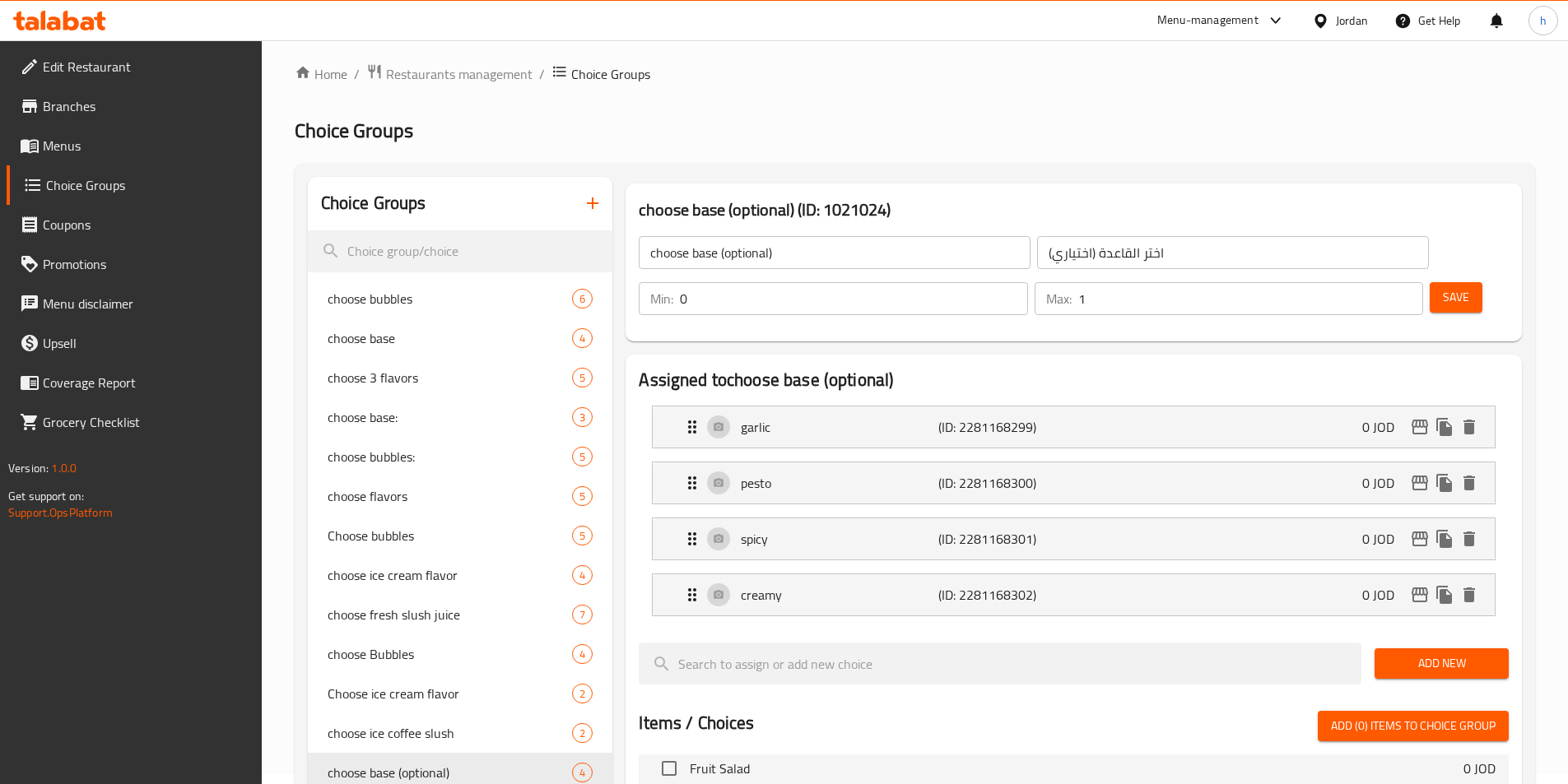
click at [582, 197] on button "button" at bounding box center [592, 203] width 39 height 39
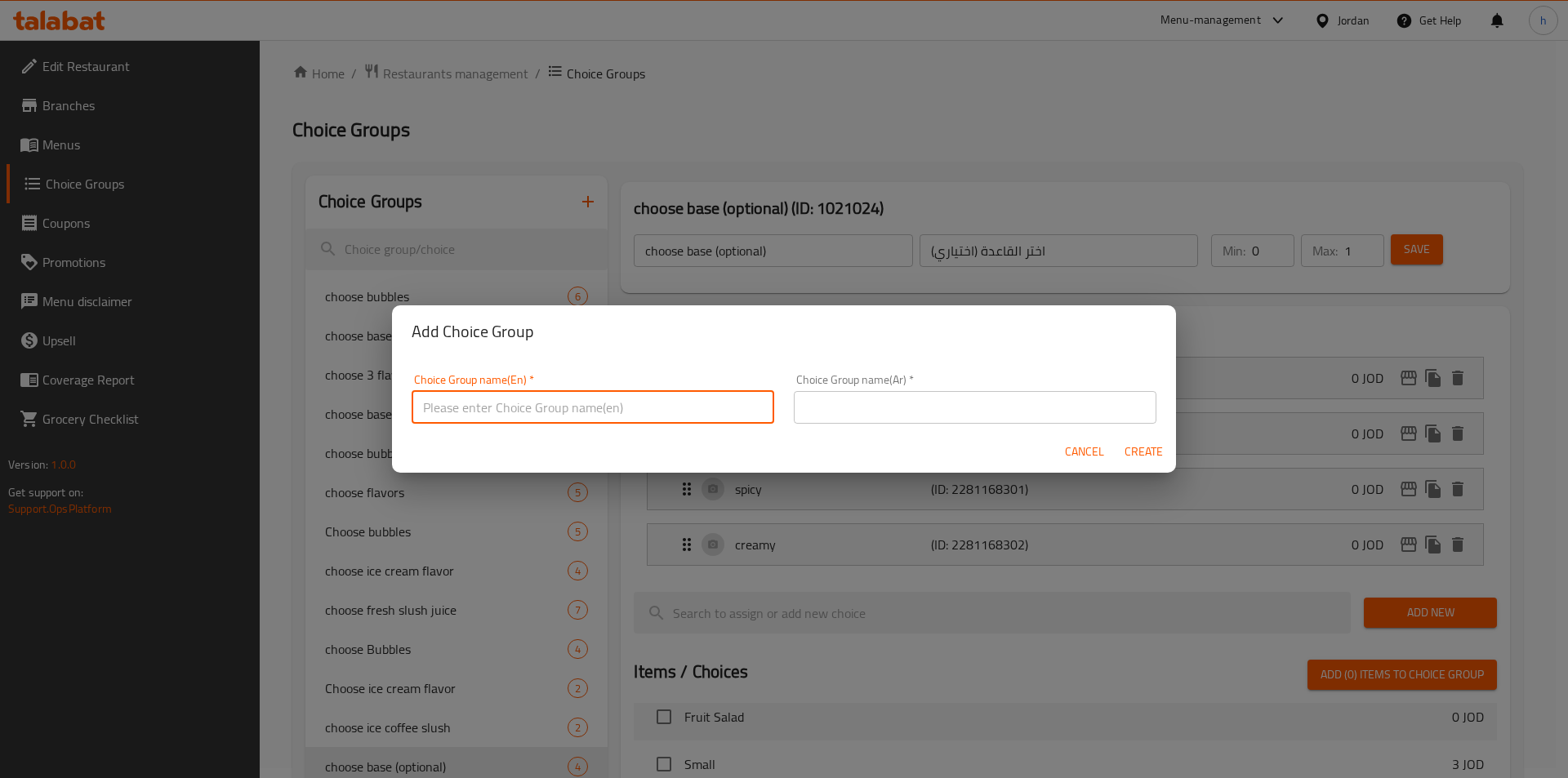
click at [651, 399] on input "text" at bounding box center [593, 408] width 363 height 33
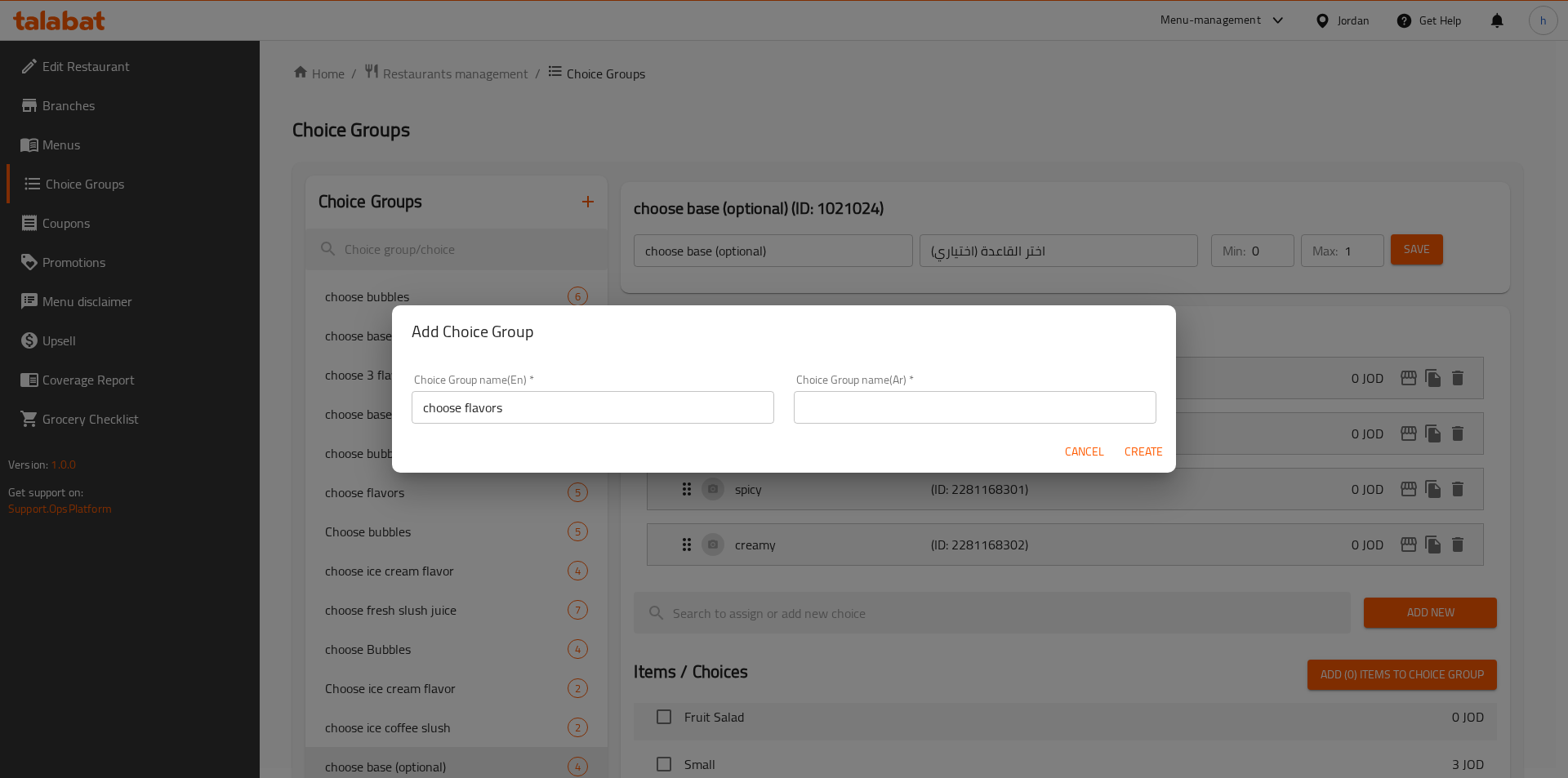
click at [898, 424] on div "Choice Group name(Ar)   * Choice Group name(Ar) *" at bounding box center [974, 399] width 382 height 69
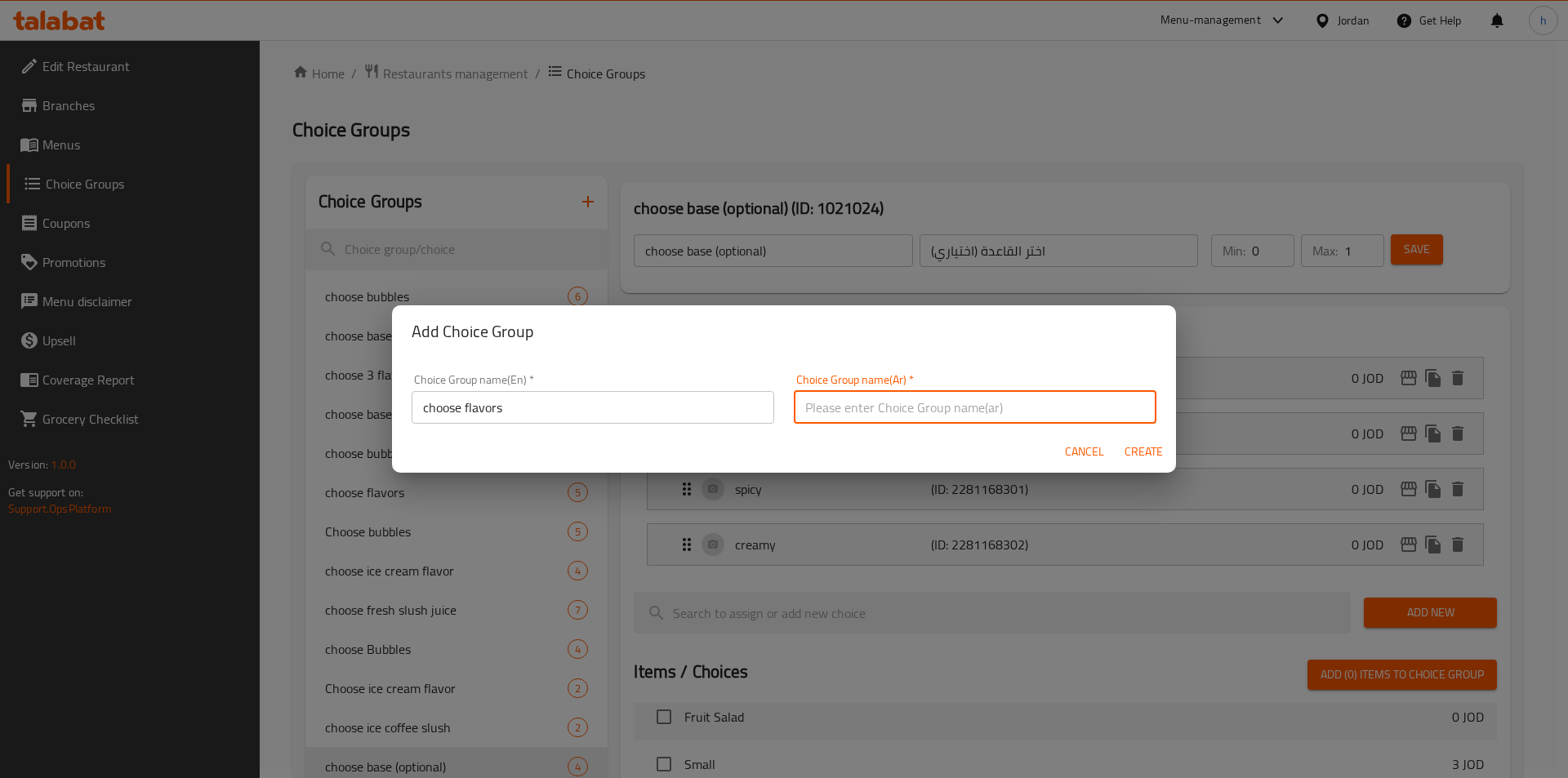
click at [909, 415] on input "text" at bounding box center [975, 408] width 363 height 33
click at [839, 407] on input "اختر3 نكهات" at bounding box center [975, 408] width 363 height 33
click at [813, 405] on input "اختر نكهات" at bounding box center [975, 408] width 363 height 33
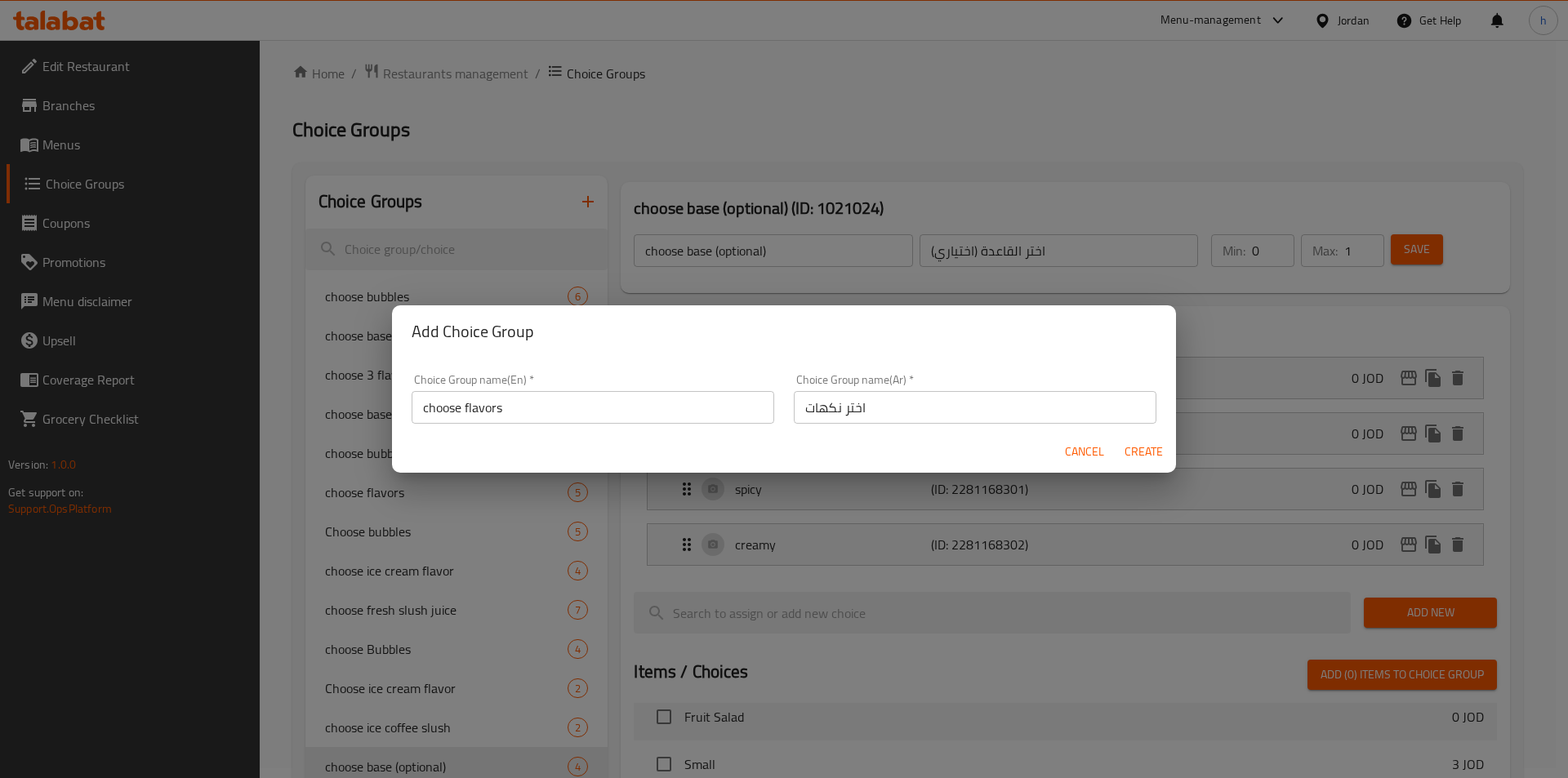
click at [968, 438] on div "Cancel Create" at bounding box center [784, 452] width 784 height 43
click at [1142, 439] on button "Create" at bounding box center [1143, 451] width 52 height 30
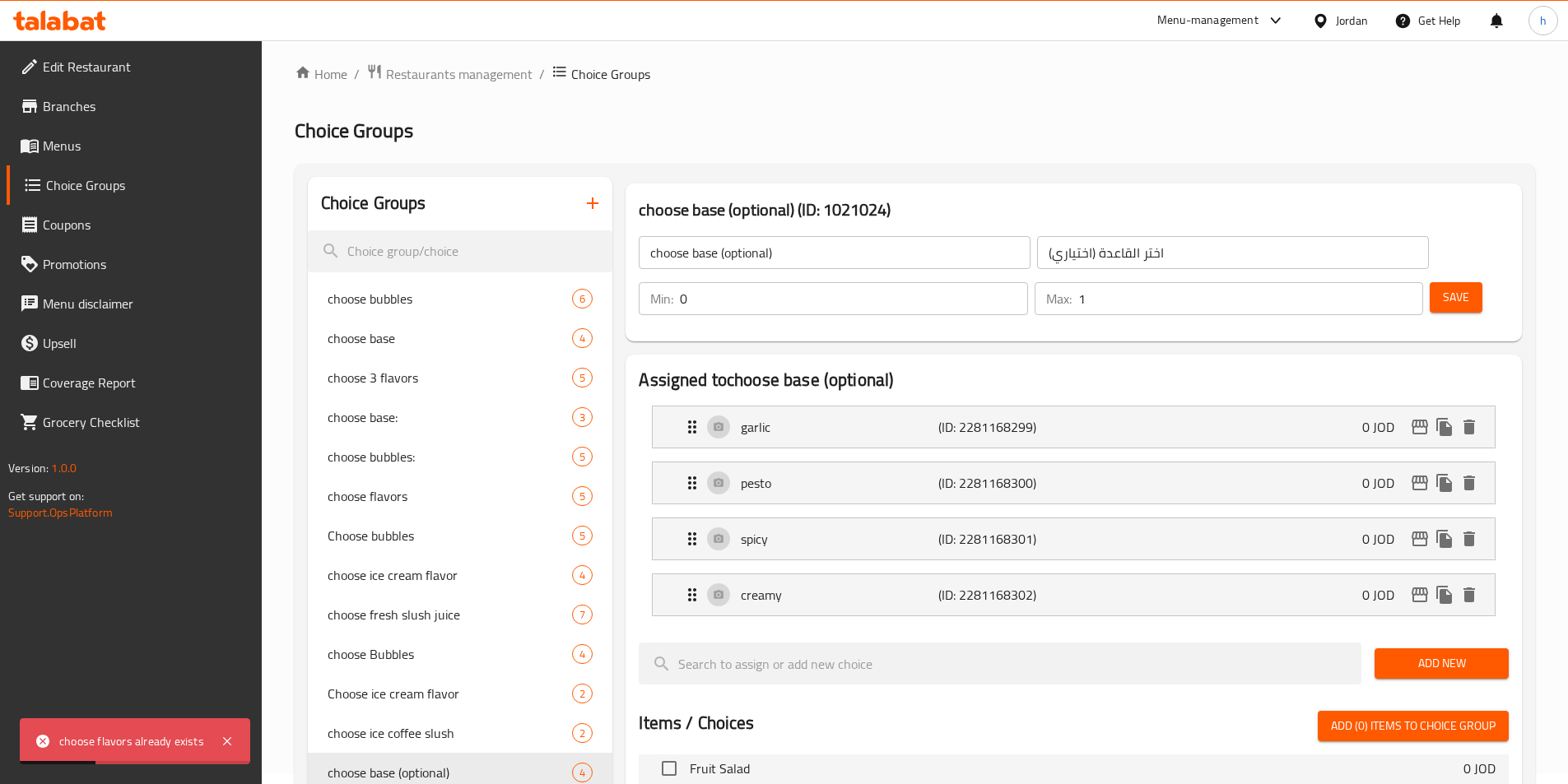
click at [600, 204] on icon "button" at bounding box center [592, 203] width 20 height 20
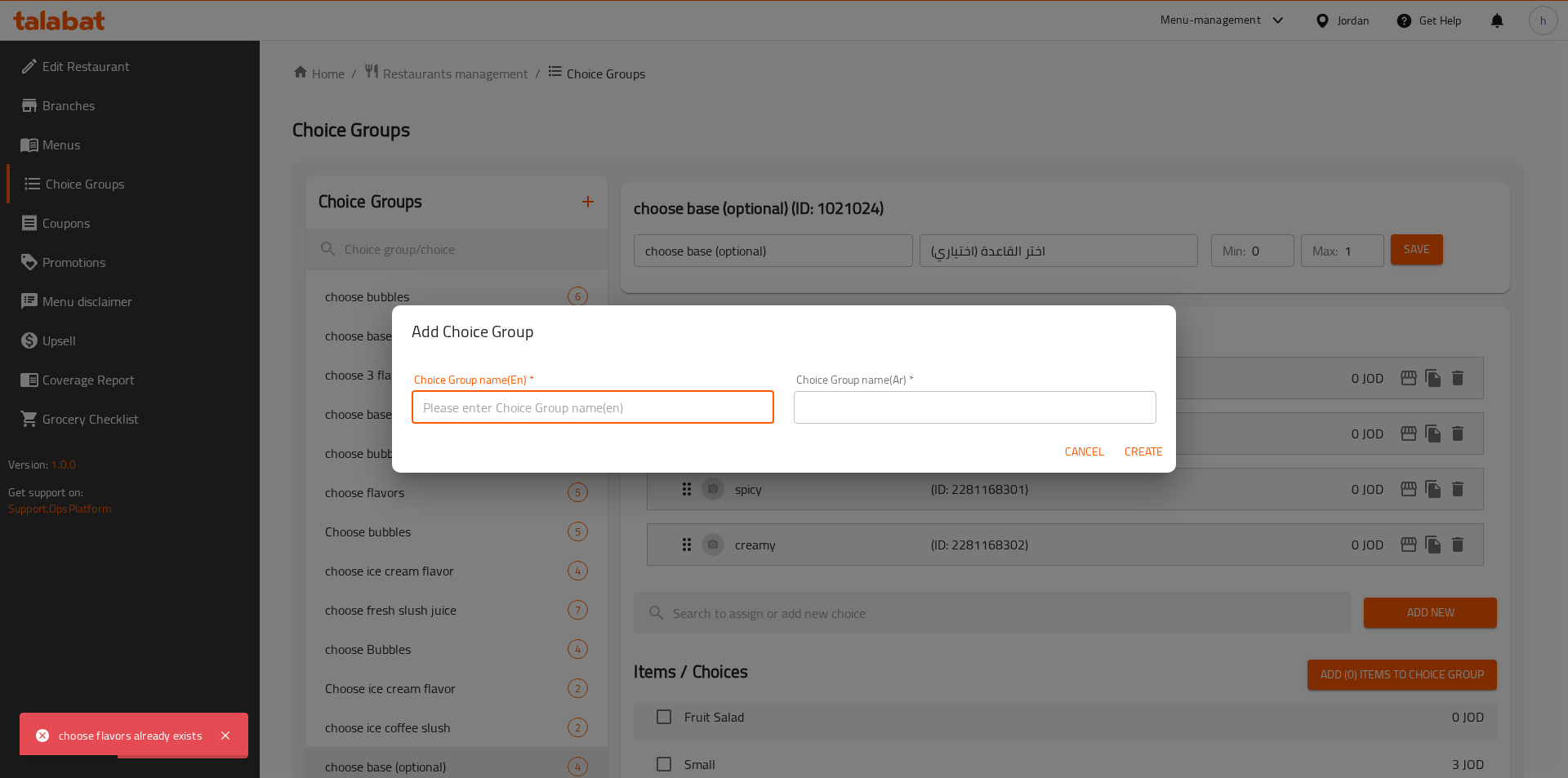
click at [538, 407] on input "text" at bounding box center [593, 408] width 363 height 33
drag, startPoint x: 428, startPoint y: 409, endPoint x: 415, endPoint y: 409, distance: 13.0
click at [415, 409] on input "choose flavors" at bounding box center [593, 408] width 363 height 33
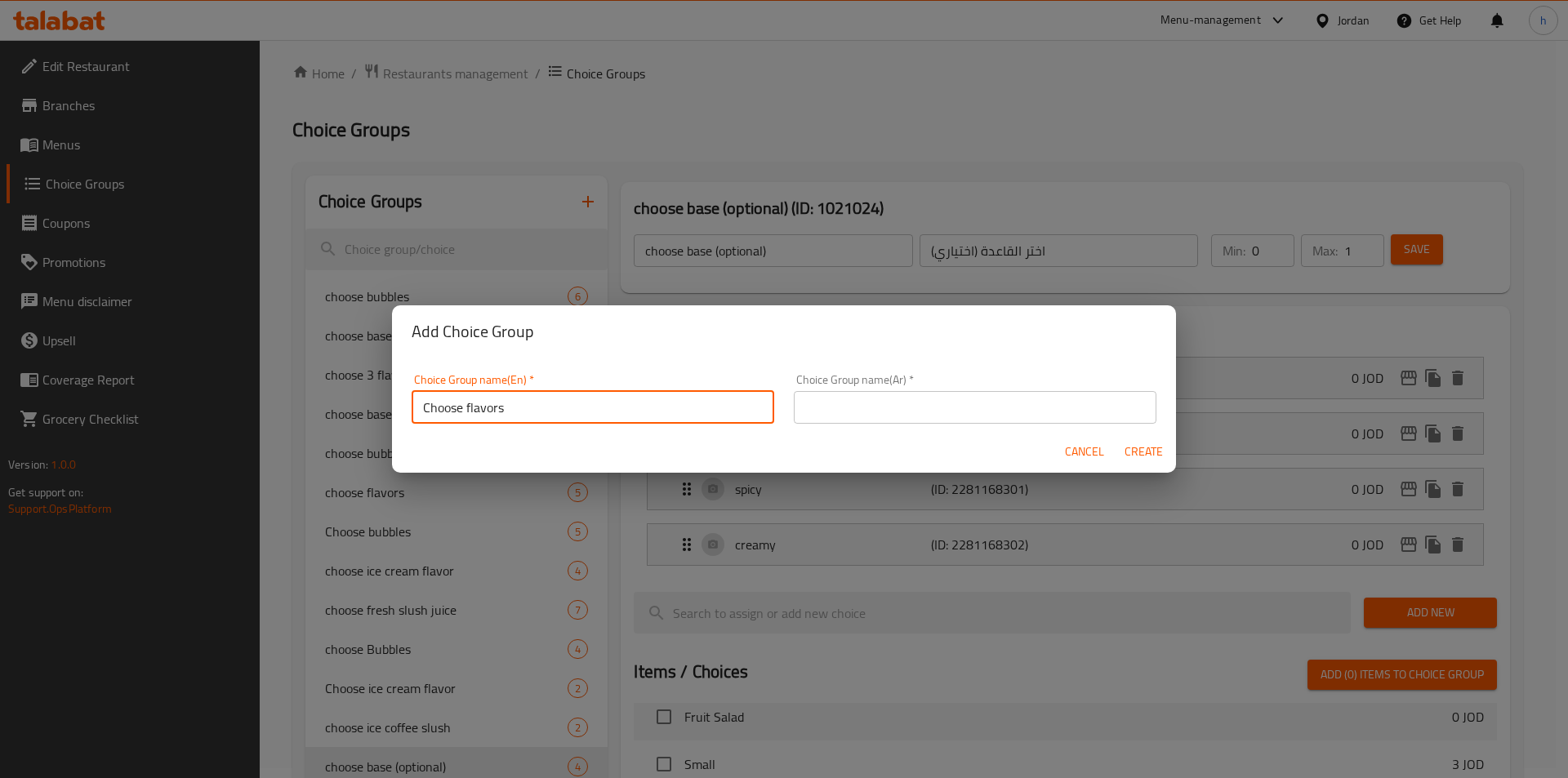
click at [914, 402] on input "text" at bounding box center [975, 408] width 363 height 33
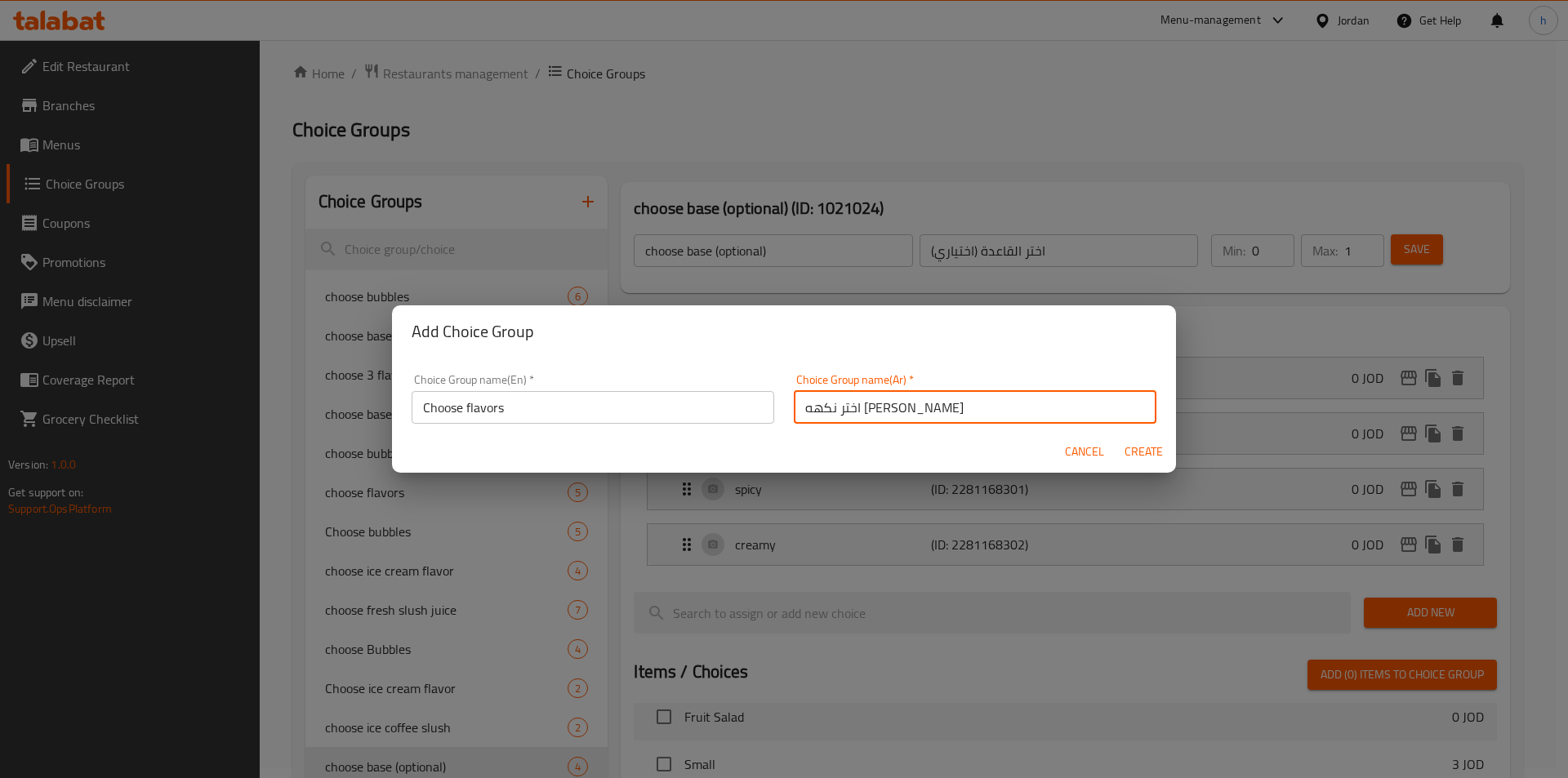
drag, startPoint x: 851, startPoint y: 402, endPoint x: 758, endPoint y: 409, distance: 93.3
click at [758, 409] on div "Choice Group name(En)   * Choose flavors Choice Group name(En) * Choice Group n…" at bounding box center [784, 399] width 764 height 69
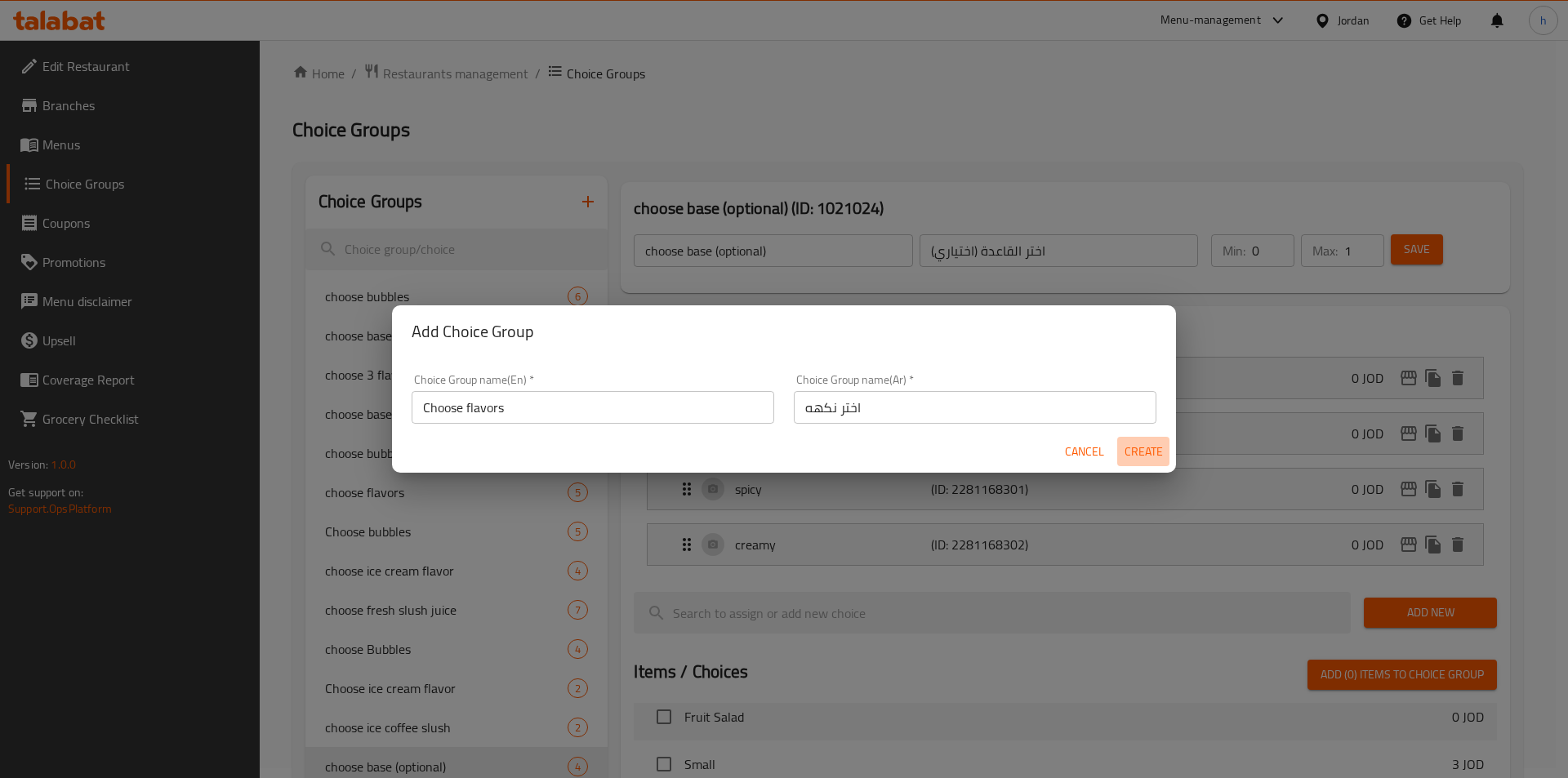
click at [1152, 449] on span "Create" at bounding box center [1143, 452] width 39 height 21
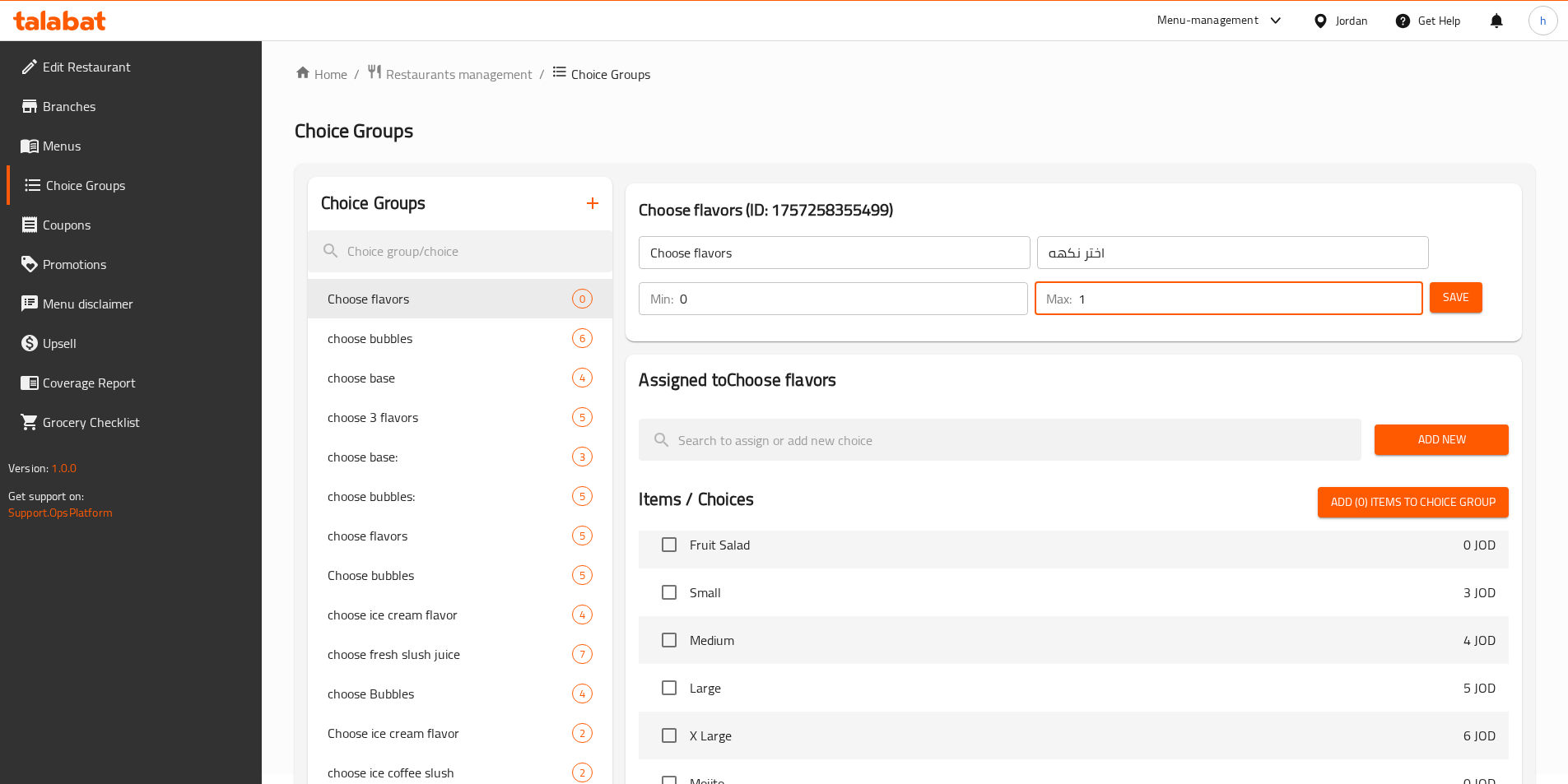
click at [1371, 282] on input "1" at bounding box center [1251, 299] width 345 height 33
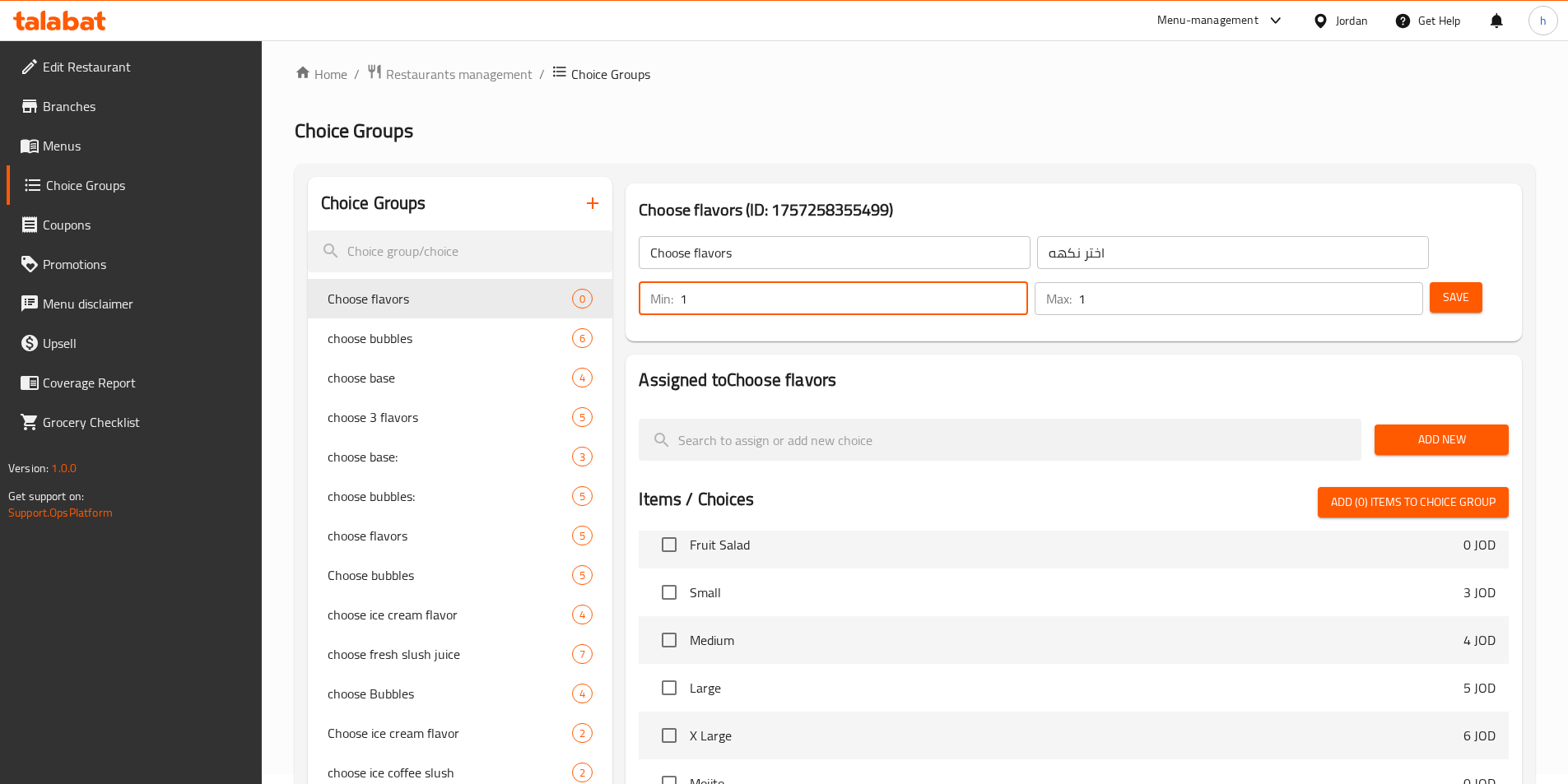
click at [1027, 282] on input "1" at bounding box center [853, 299] width 347 height 33
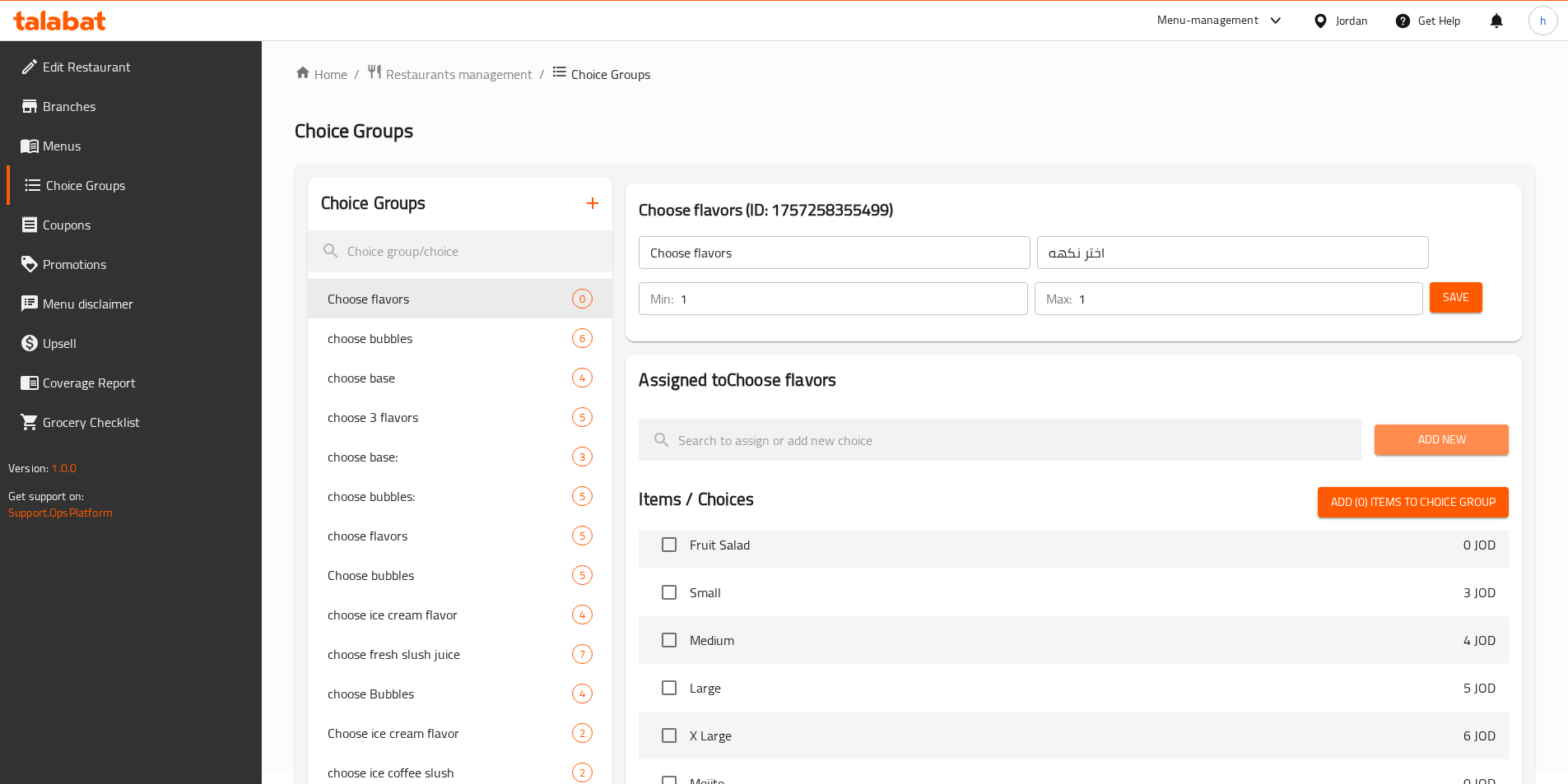
click at [1418, 429] on span "Add New" at bounding box center [1441, 440] width 108 height 21
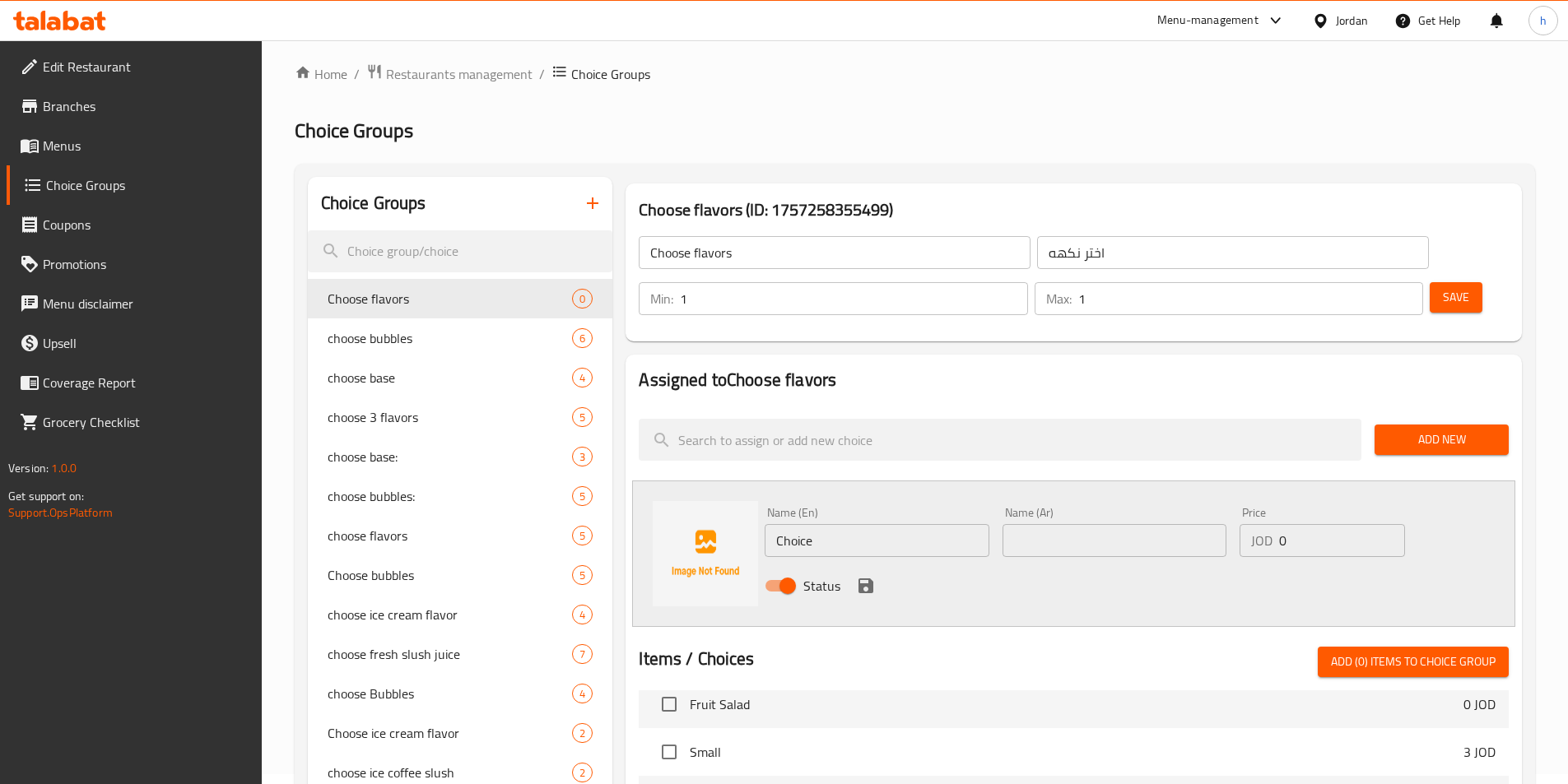
click at [822, 524] on input "Choice" at bounding box center [876, 540] width 224 height 33
click at [1137, 524] on input "text" at bounding box center [1114, 540] width 224 height 33
drag, startPoint x: 1049, startPoint y: 500, endPoint x: 986, endPoint y: 509, distance: 63.6
click at [986, 509] on div "Name (En) cheese Name (En) Name (Ar) جبنه اكسترا Name (Ar) Price JOD 0 Price St…" at bounding box center [1114, 553] width 713 height 108
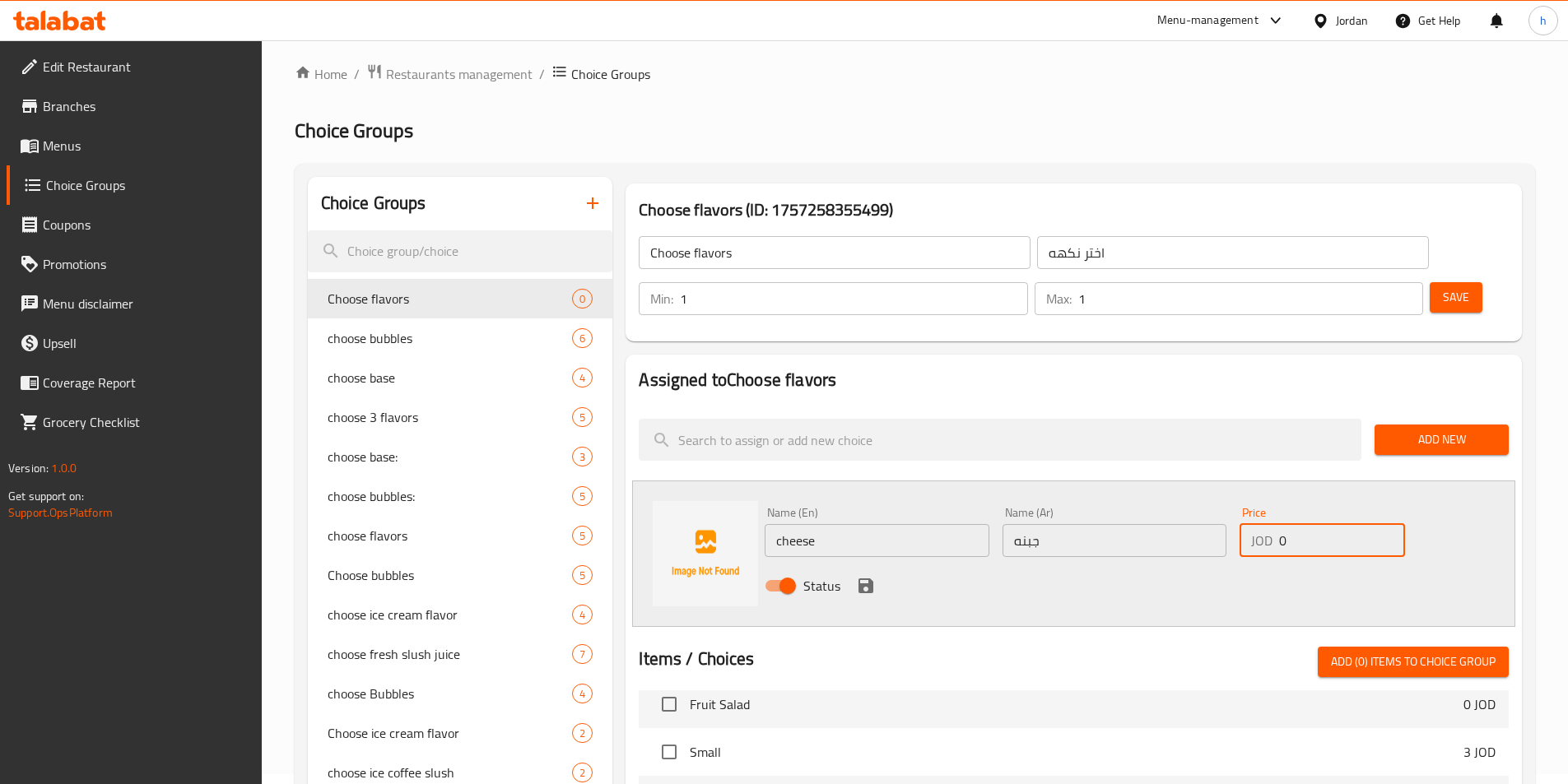
drag, startPoint x: 1303, startPoint y: 502, endPoint x: 1278, endPoint y: 503, distance: 25.0
click at [1278, 524] on div "JOD 0 Price" at bounding box center [1321, 540] width 164 height 33
click at [861, 579] on icon "save" at bounding box center [866, 586] width 15 height 15
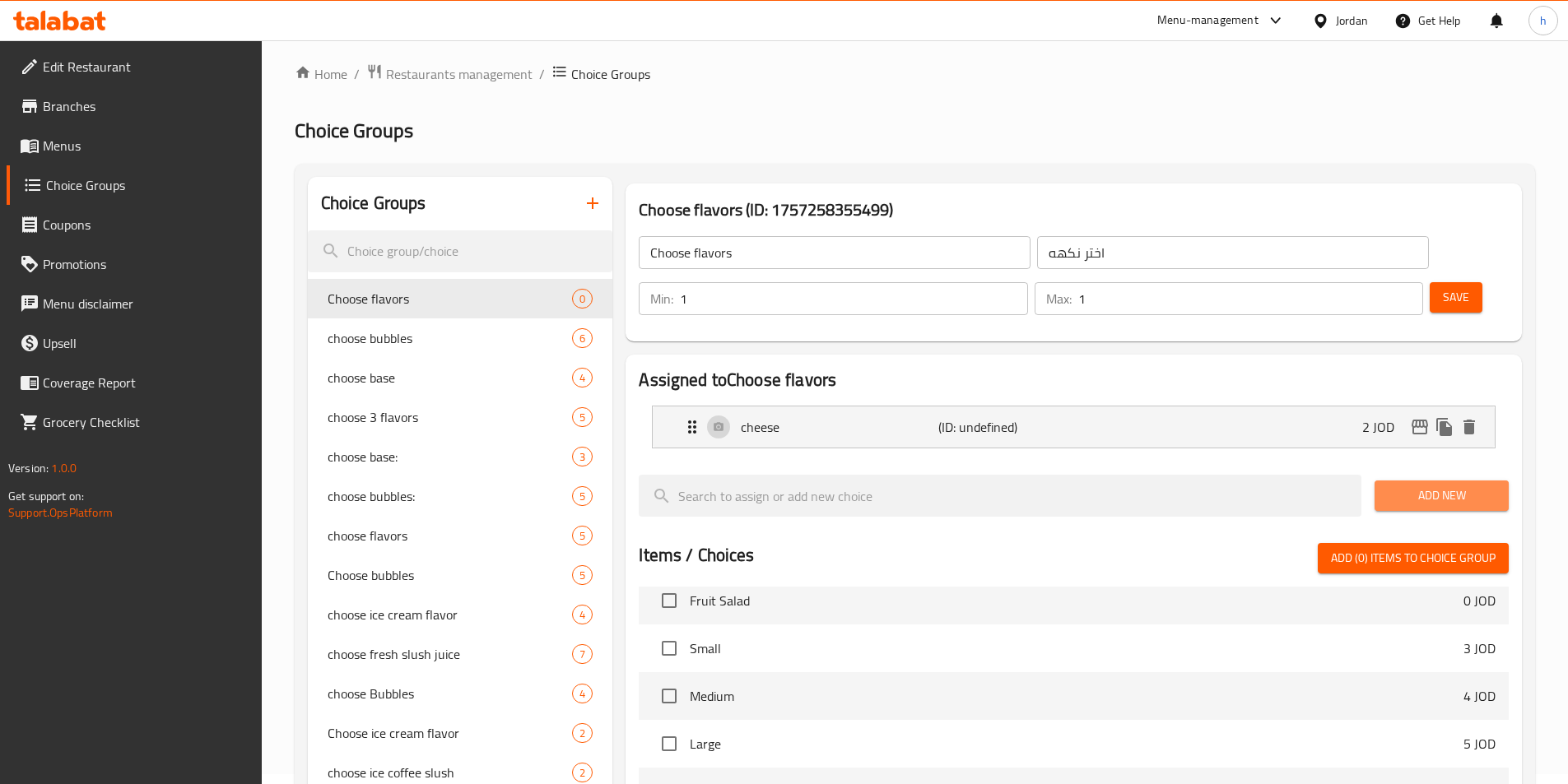
click at [1458, 485] on span "Add New" at bounding box center [1441, 496] width 108 height 21
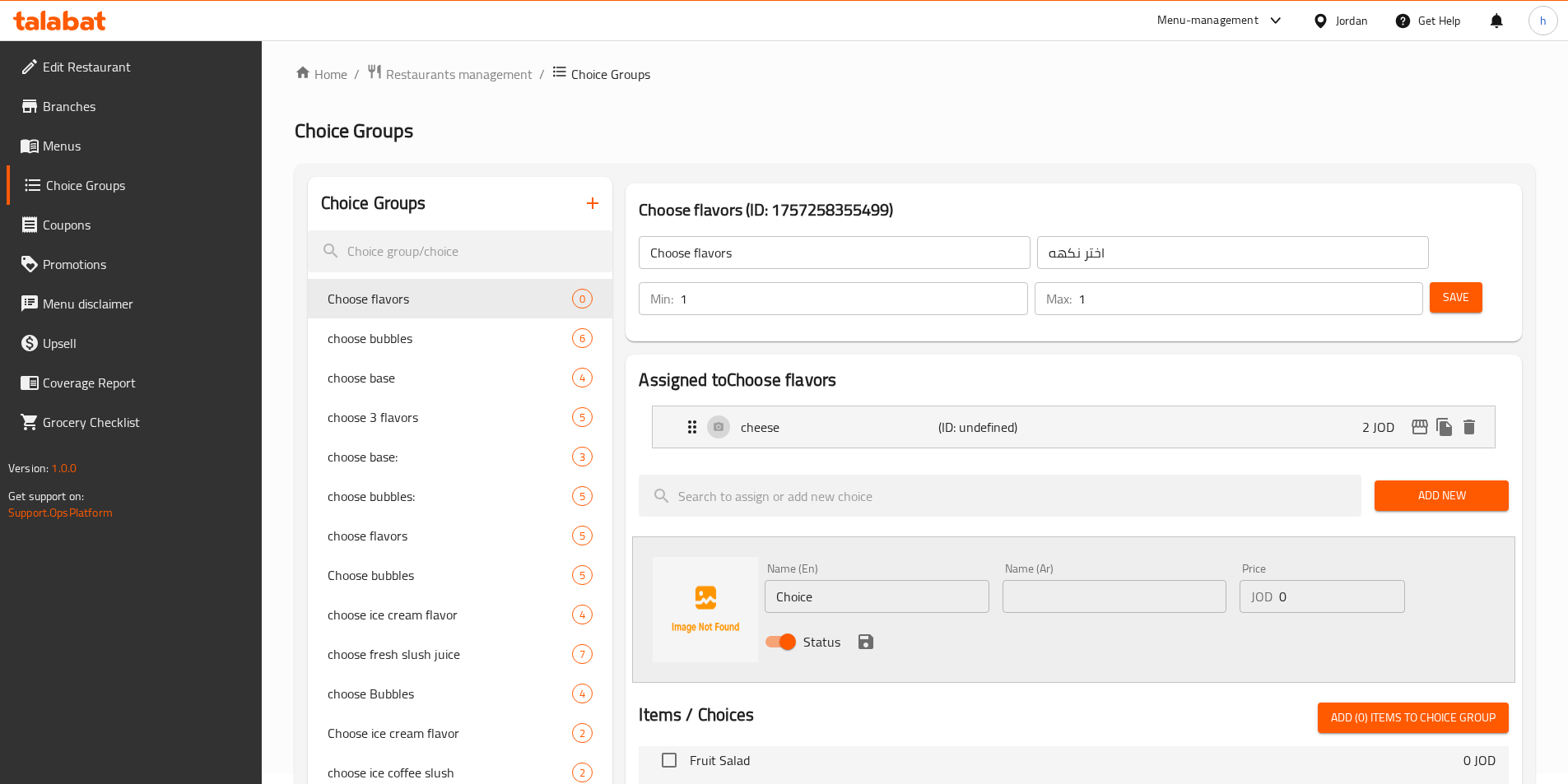
click at [859, 579] on input "Choice" at bounding box center [876, 596] width 224 height 33
click at [784, 676] on div at bounding box center [1073, 683] width 870 height 13
click at [852, 620] on div "Status" at bounding box center [1114, 642] width 713 height 45
click at [868, 635] on icon "save" at bounding box center [866, 642] width 15 height 15
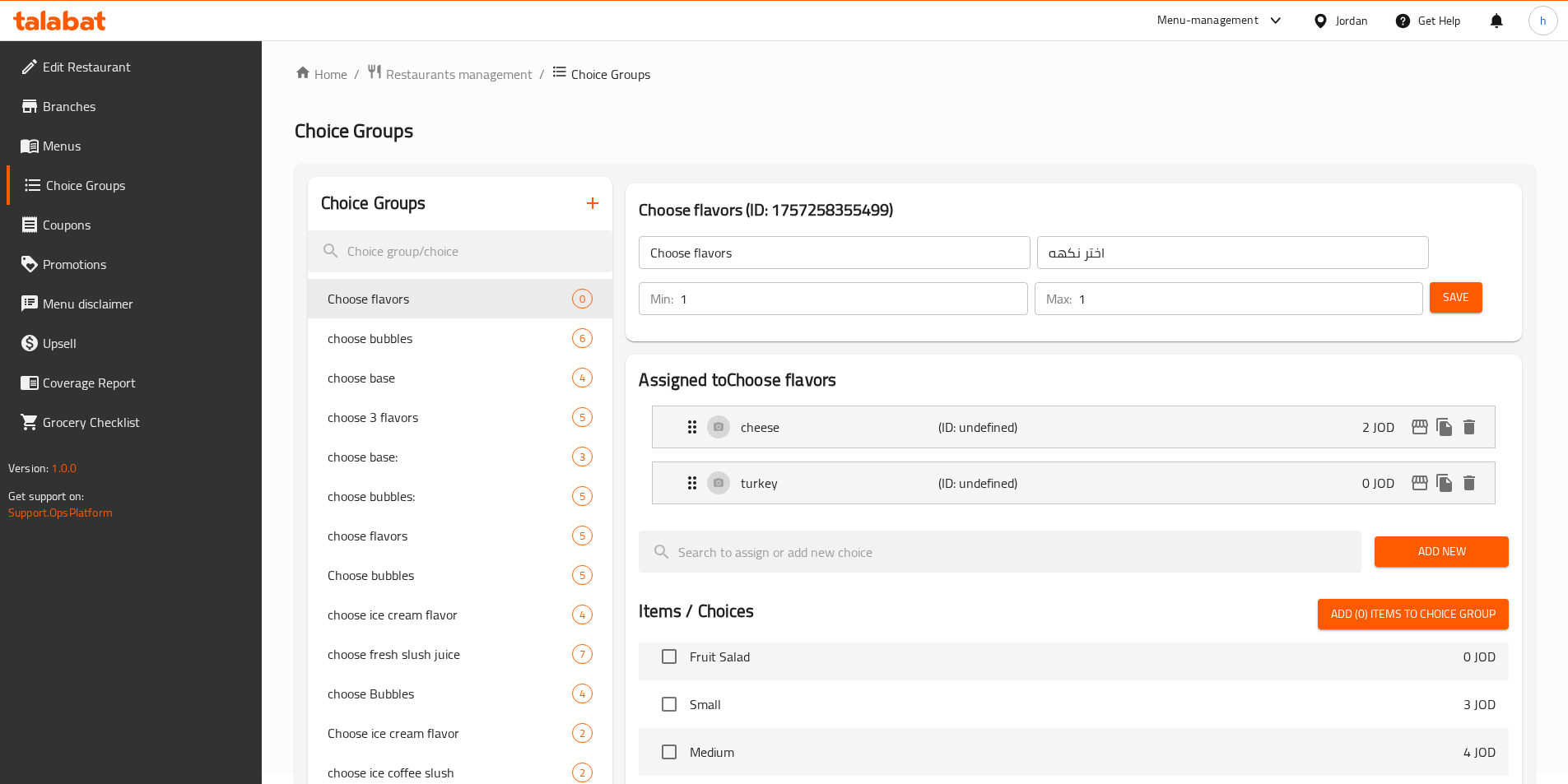
click at [1491, 541] on span "Add New" at bounding box center [1441, 552] width 108 height 21
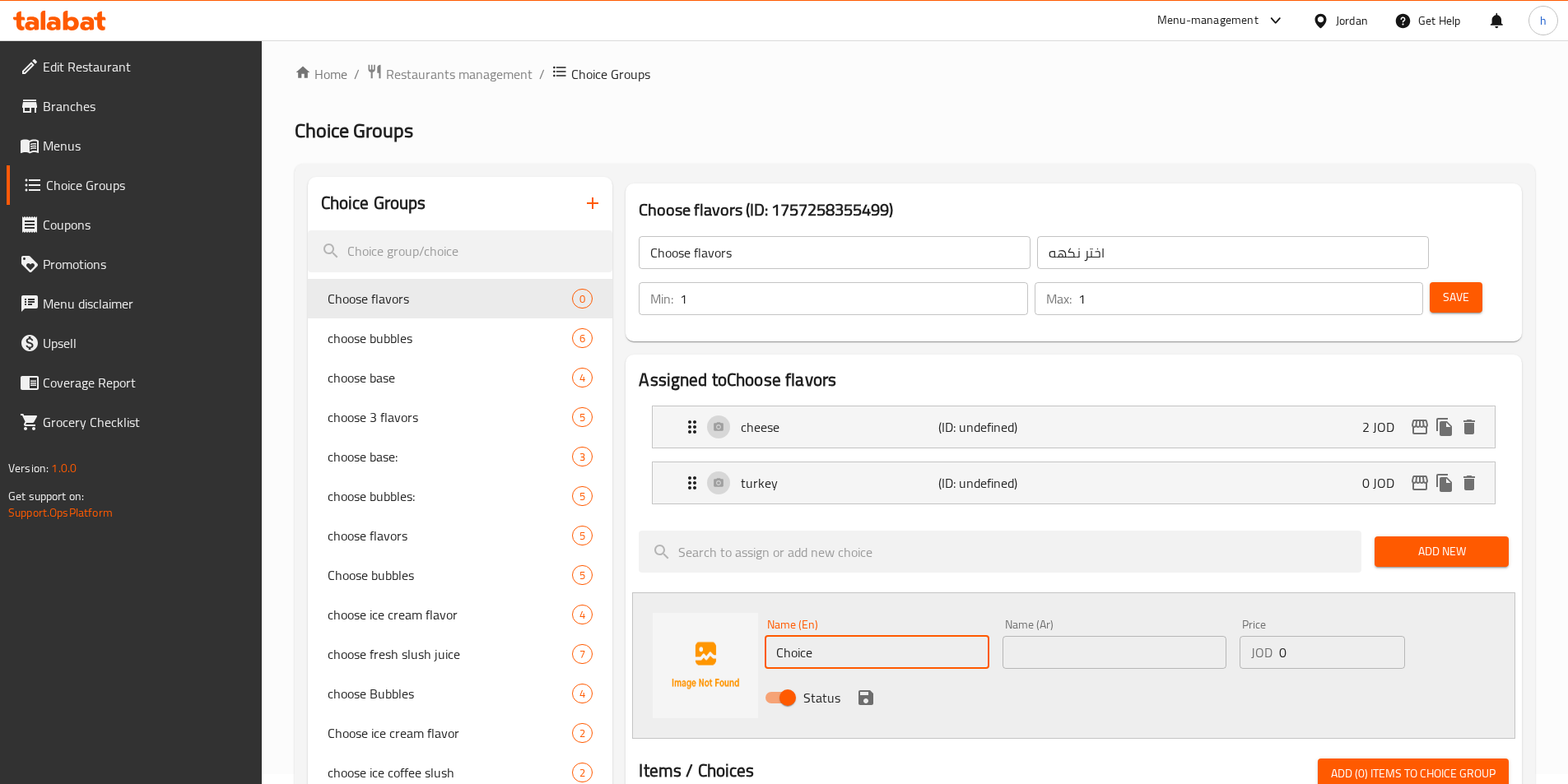
click at [791, 635] on input "Choice" at bounding box center [876, 652] width 224 height 33
click at [1004, 676] on div "Status" at bounding box center [1114, 697] width 713 height 45
click at [859, 688] on icon "save" at bounding box center [866, 697] width 20 height 20
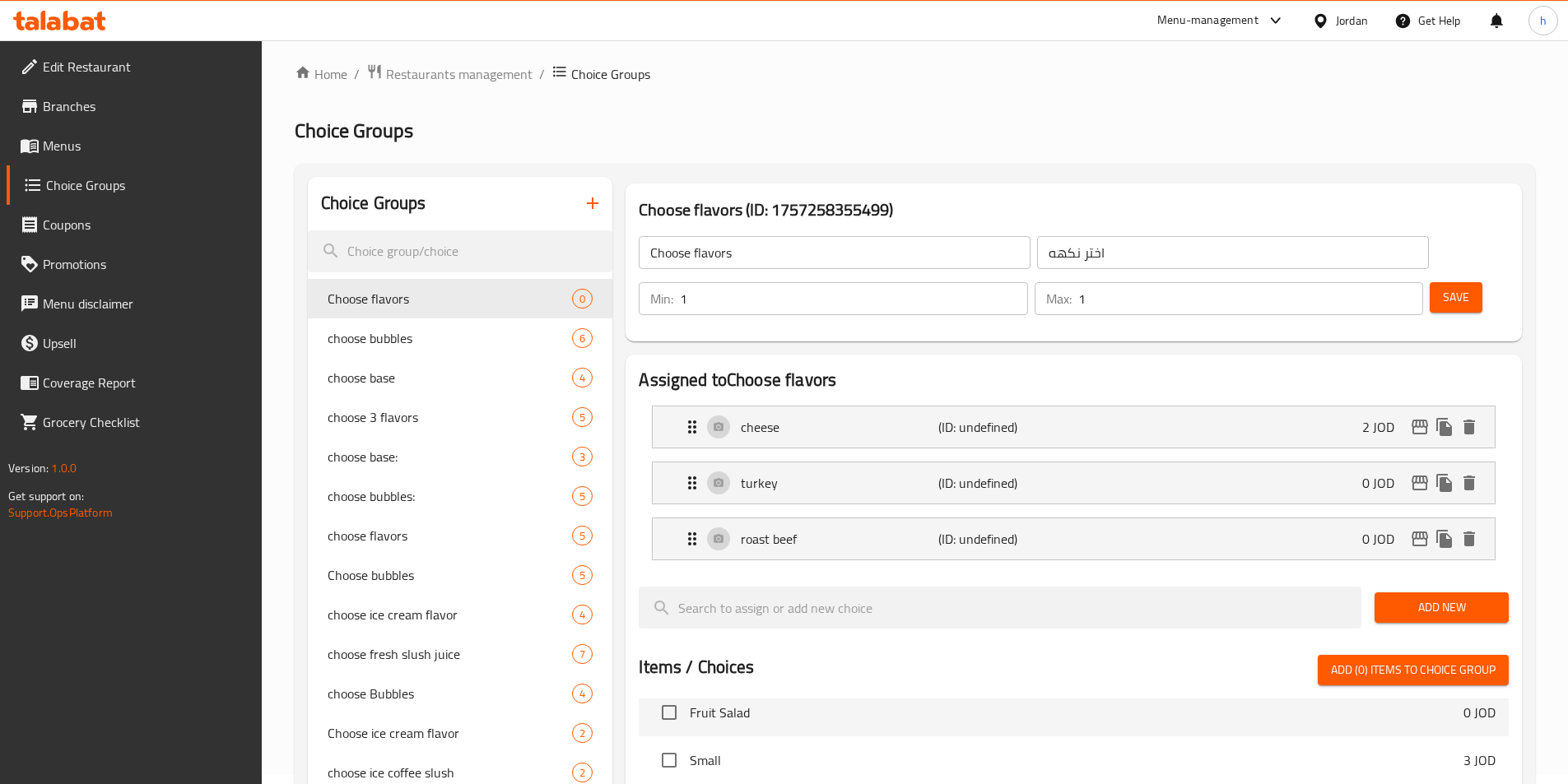
click at [1450, 579] on div "Add New" at bounding box center [1441, 607] width 147 height 55
click at [1442, 597] on span "Add New" at bounding box center [1441, 607] width 108 height 21
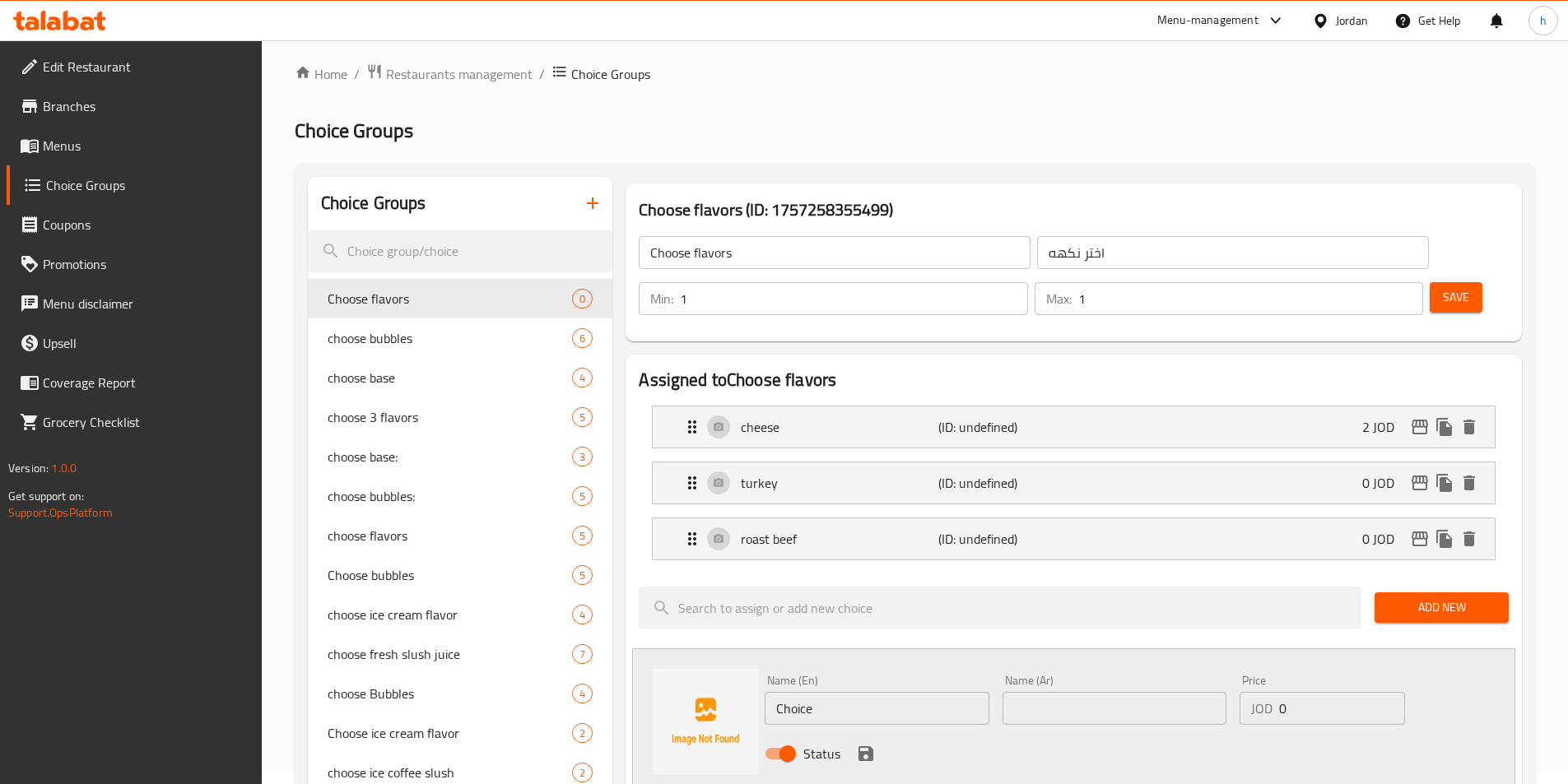
click at [872, 691] on input "Choice" at bounding box center [876, 708] width 224 height 33
click at [859, 746] on icon "save" at bounding box center [866, 753] width 15 height 15
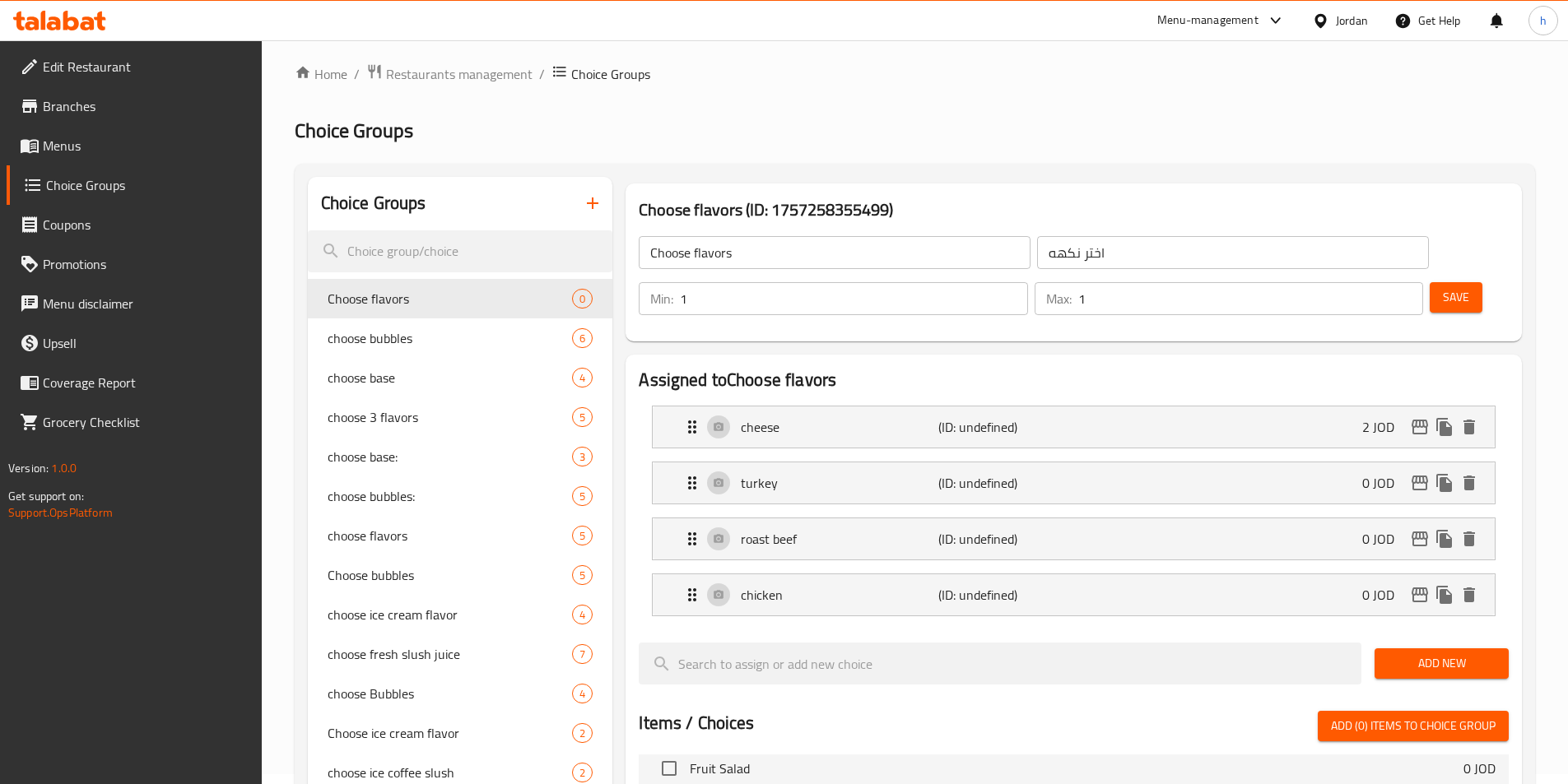
click at [1486, 649] on button "Add New" at bounding box center [1441, 663] width 134 height 31
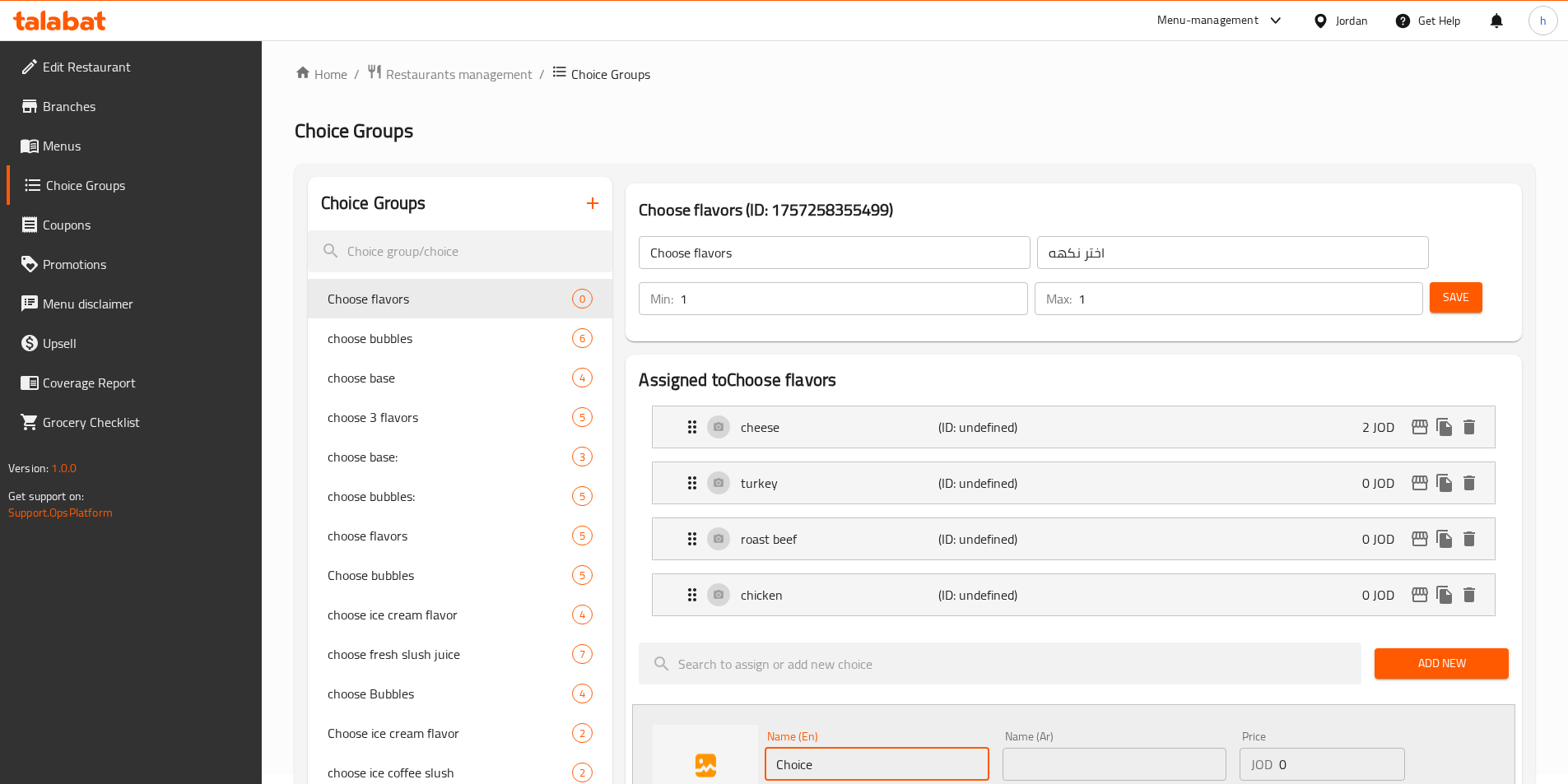
click at [825, 747] on input "Choice" at bounding box center [876, 764] width 224 height 33
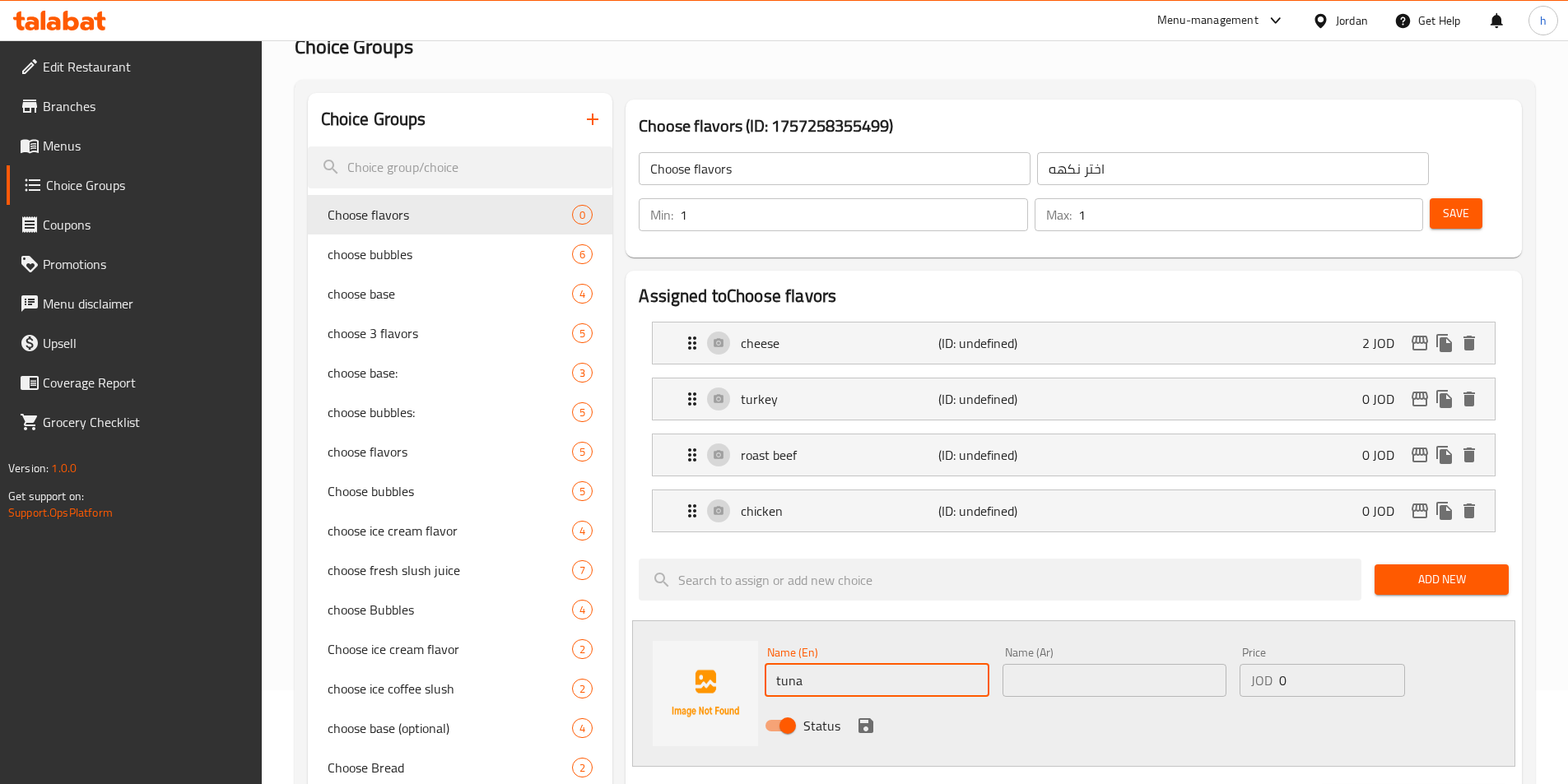
scroll to position [175, 0]
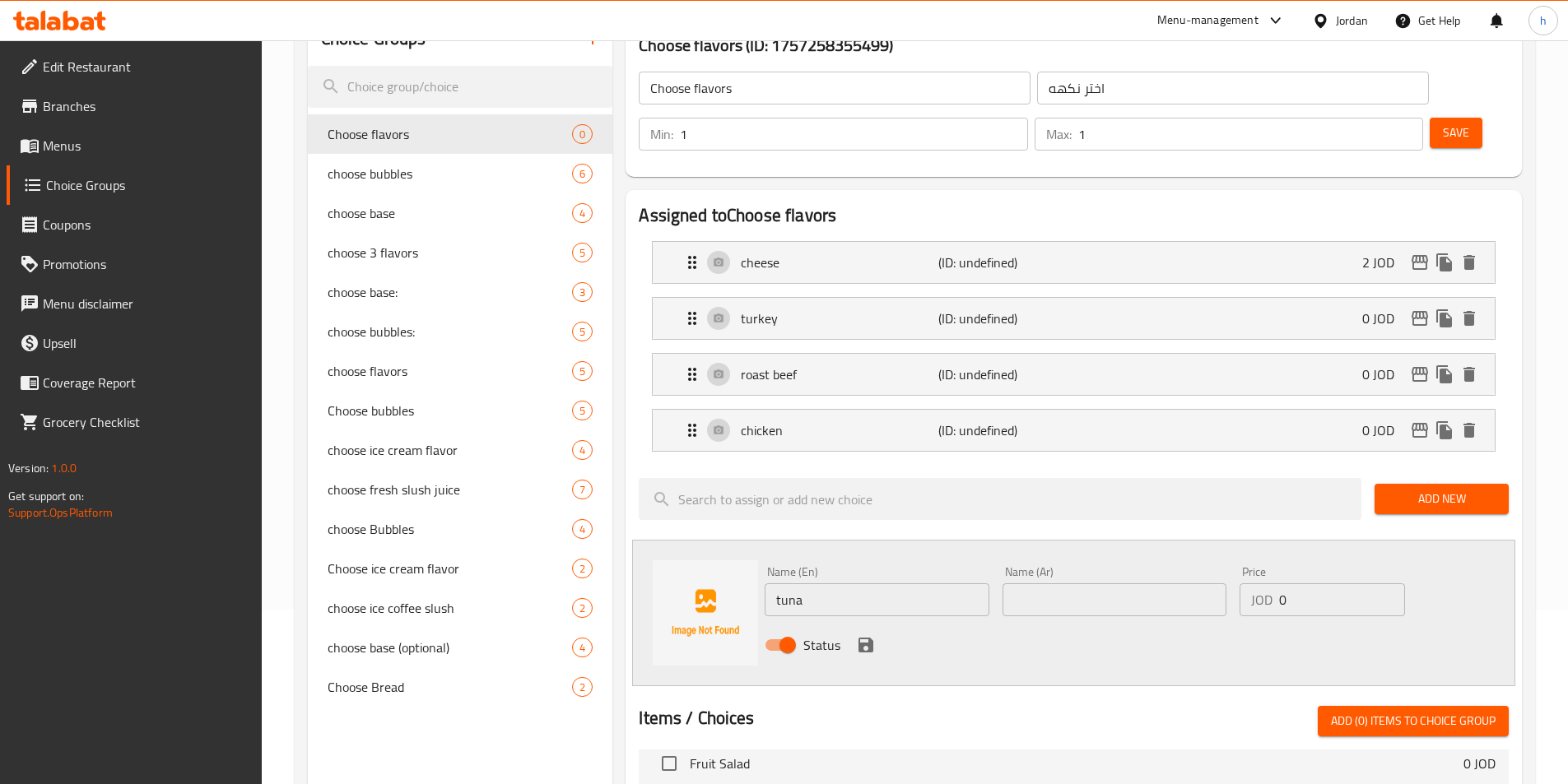
click at [878, 622] on div "Status" at bounding box center [1114, 644] width 713 height 45
click at [871, 637] on icon "save" at bounding box center [866, 644] width 15 height 15
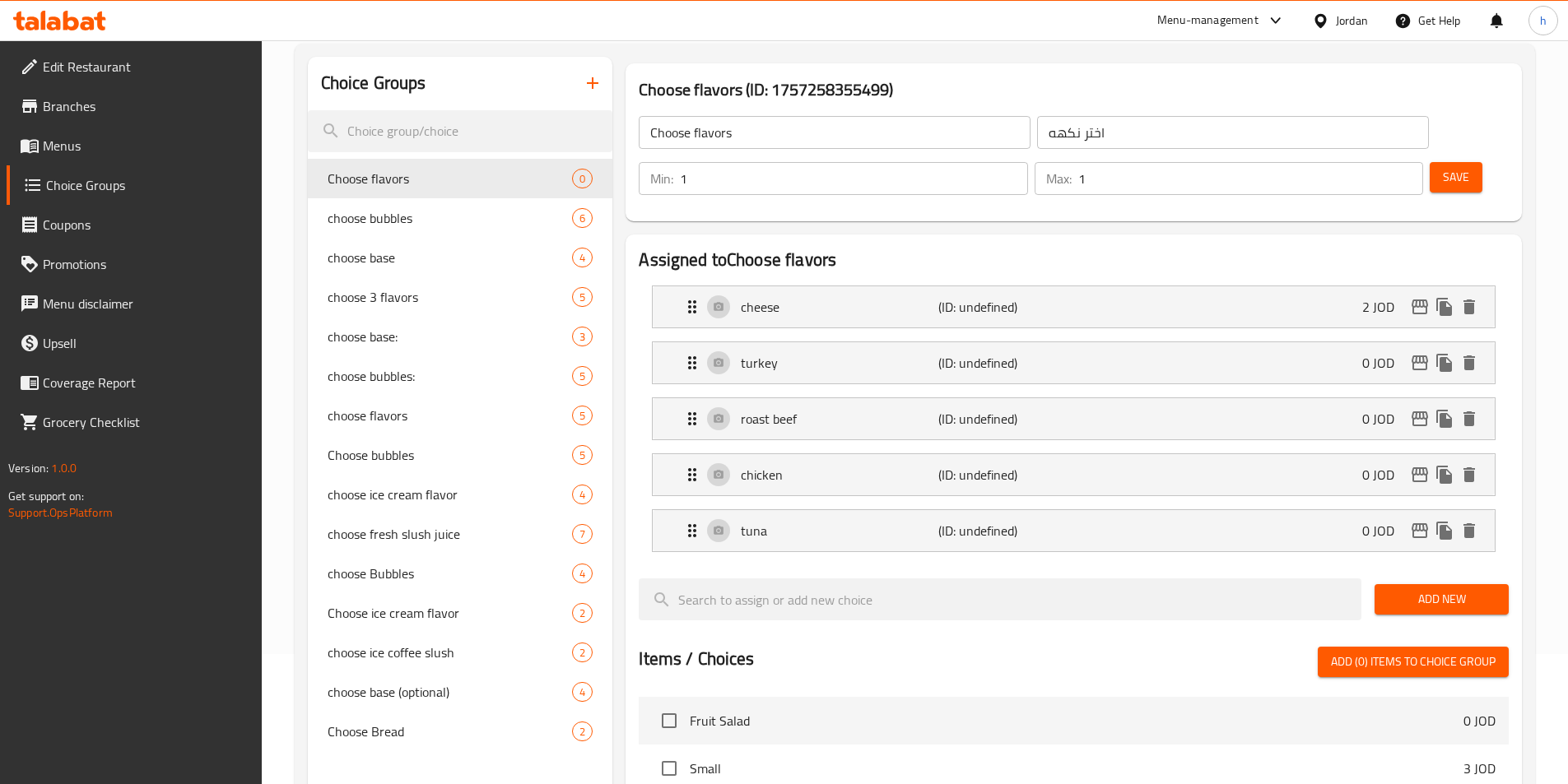
scroll to position [92, 0]
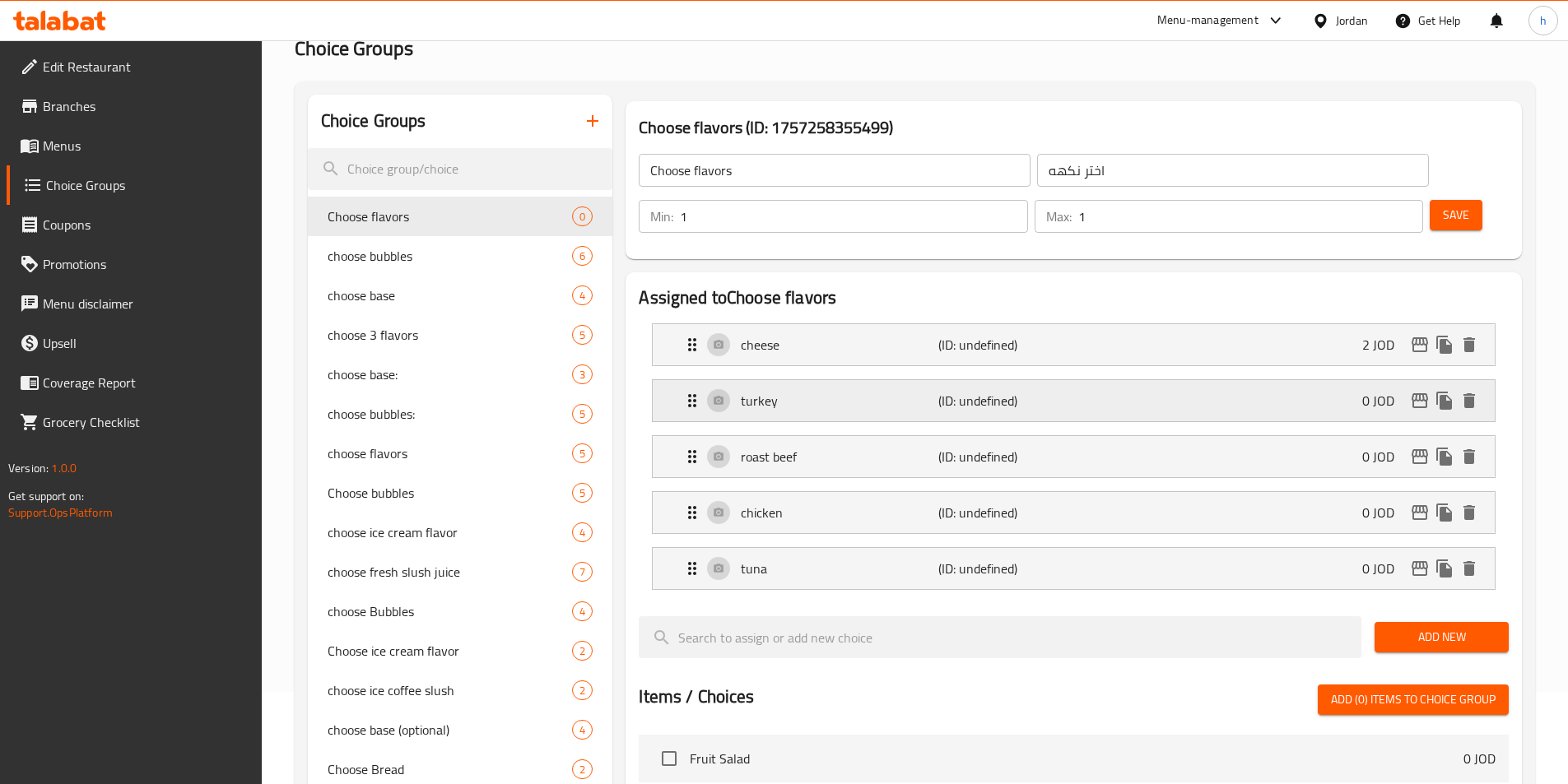
click at [1063, 380] on div "turkey (ID: undefined) 0 JOD" at bounding box center [1078, 400] width 792 height 41
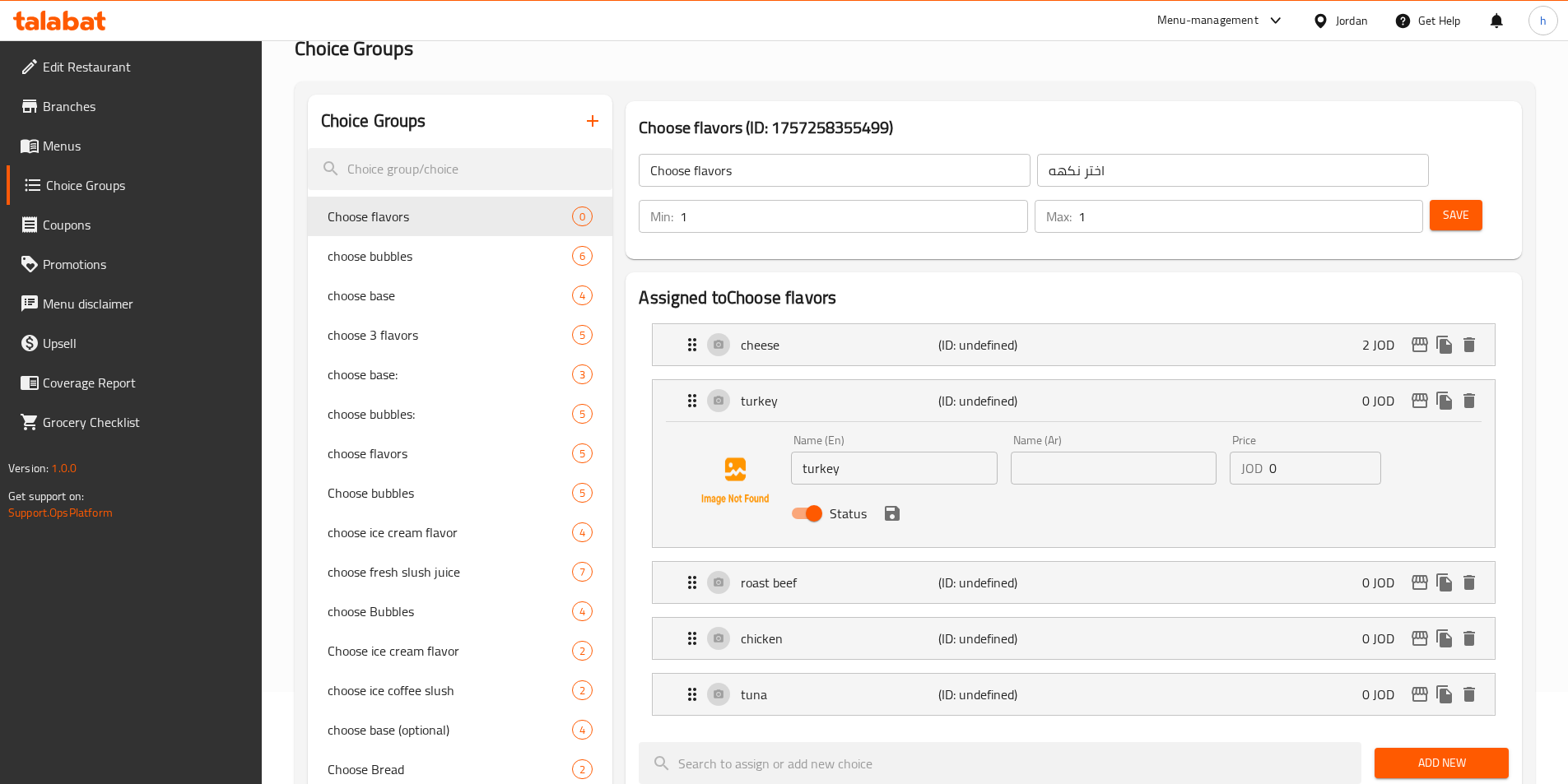
click at [1067, 452] on input "text" at bounding box center [1113, 468] width 206 height 33
click at [896, 506] on icon "save" at bounding box center [892, 513] width 15 height 15
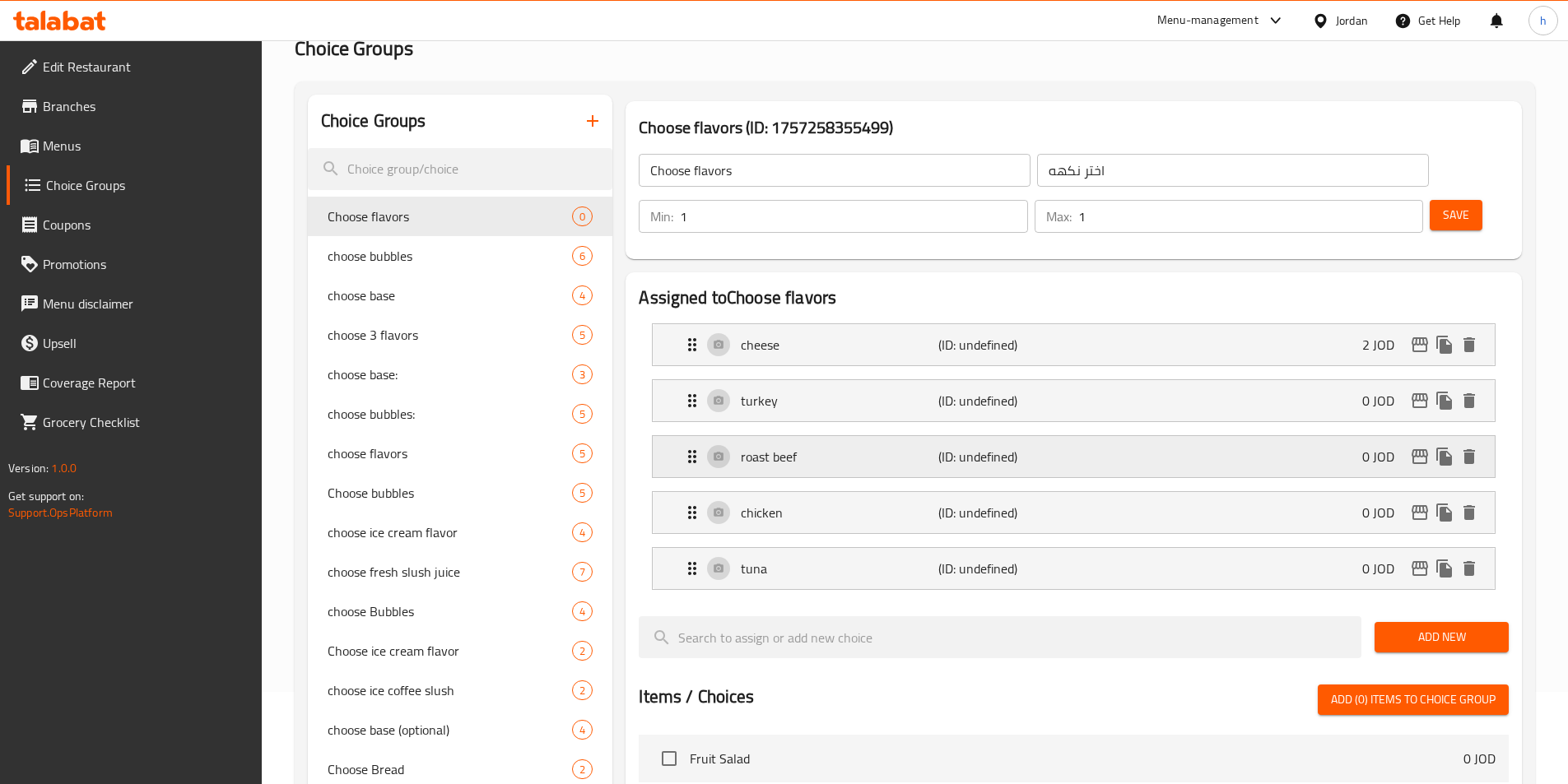
click at [840, 436] on div "roast beef (ID: undefined) 0 JOD" at bounding box center [1078, 456] width 792 height 41
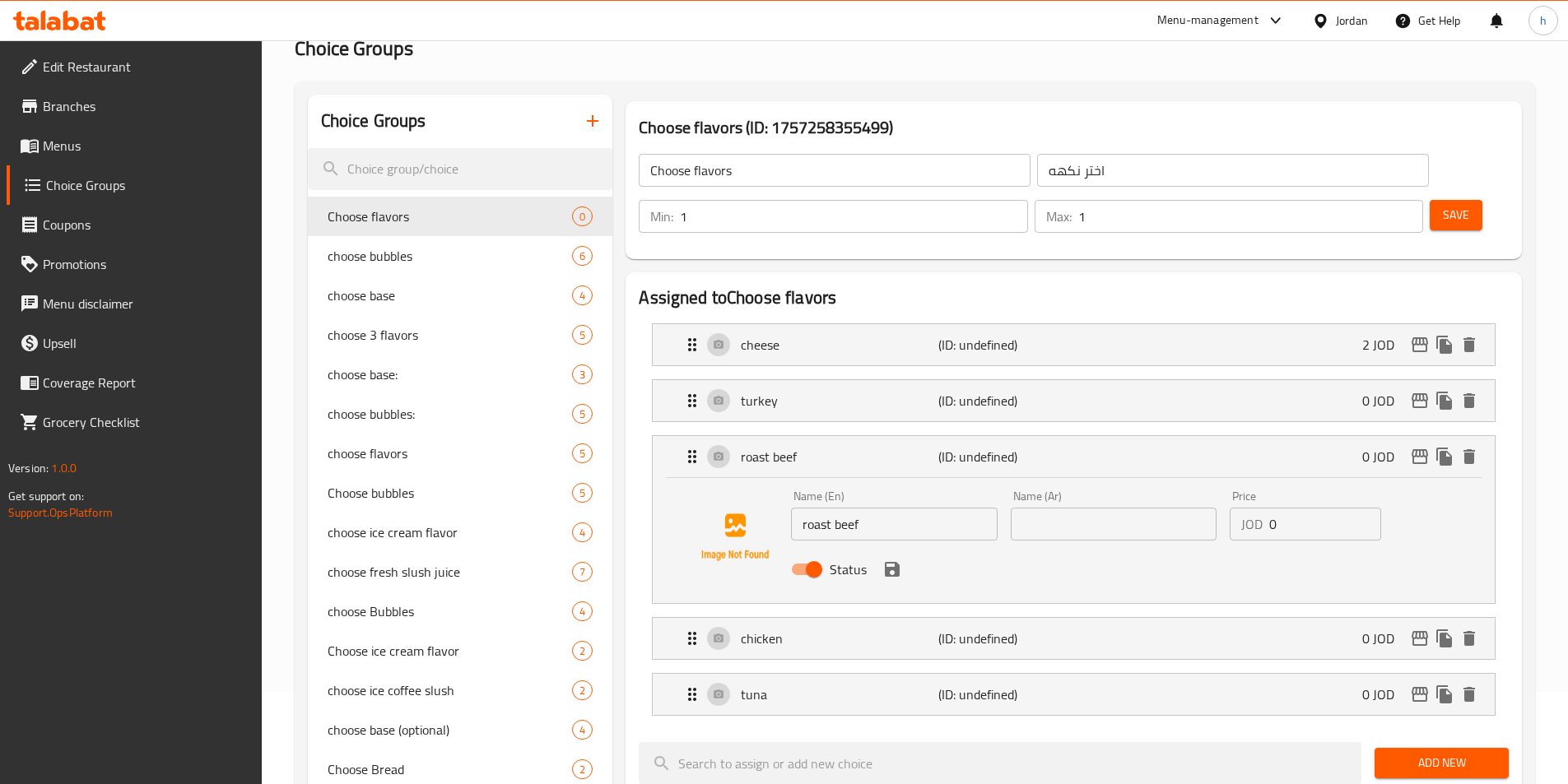
click at [1113, 495] on div "Name (Ar) Name (Ar)" at bounding box center [1113, 515] width 219 height 63
click at [1109, 508] on input "text" at bounding box center [1113, 524] width 206 height 33
click at [881, 557] on button "save" at bounding box center [892, 569] width 24 height 24
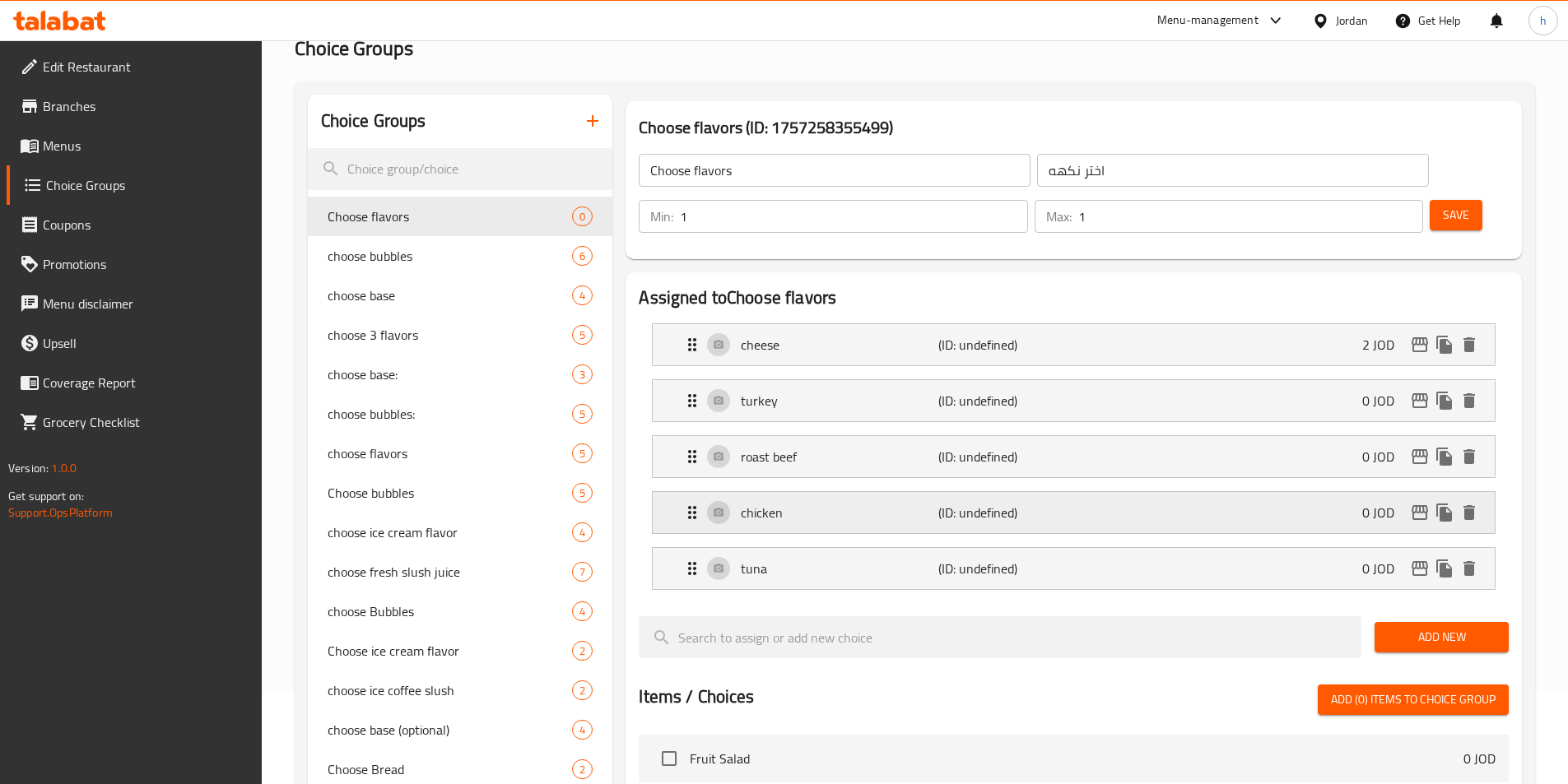
click at [846, 503] on p "chicken" at bounding box center [839, 512] width 197 height 20
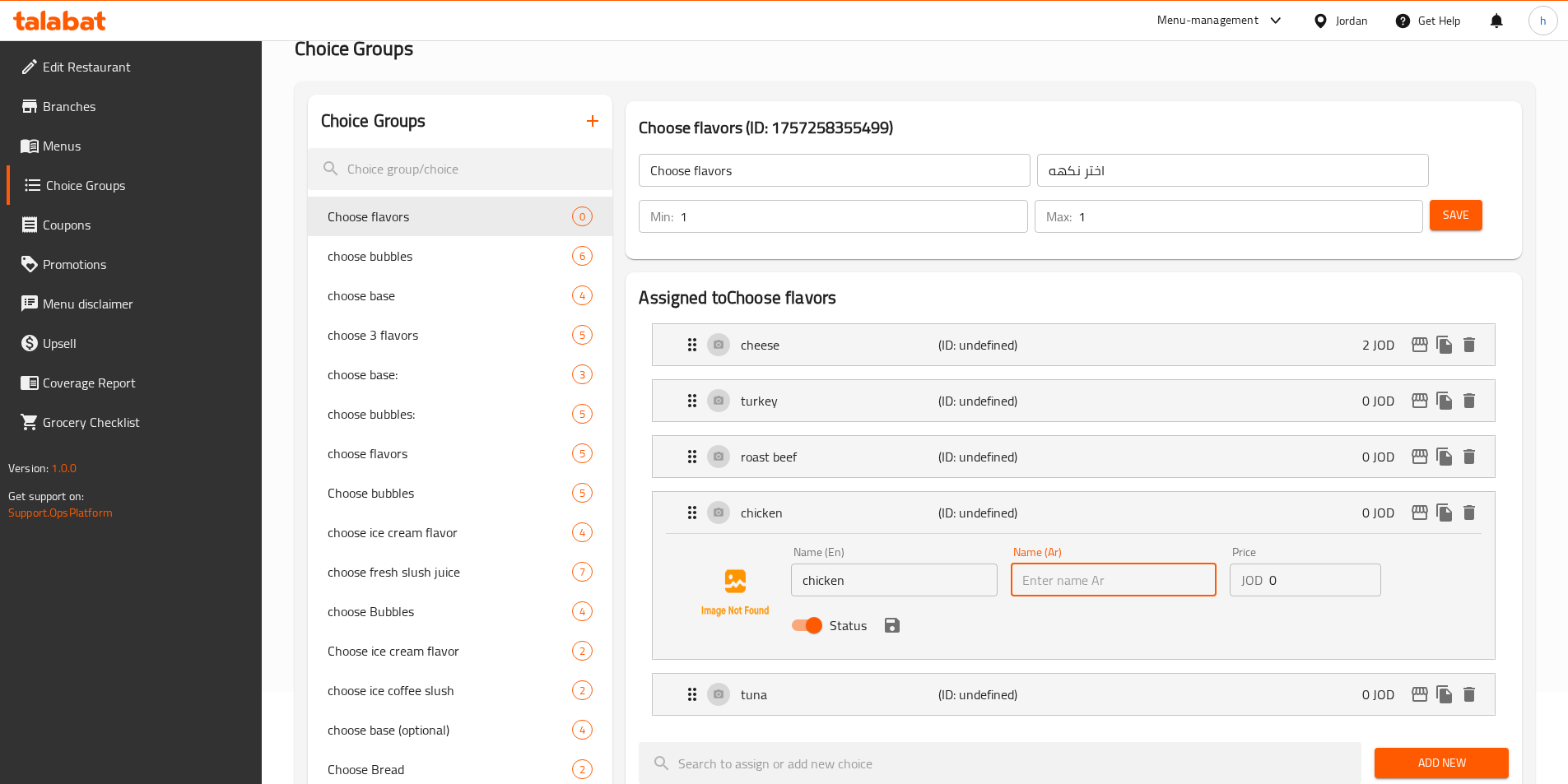
click at [1098, 564] on input "text" at bounding box center [1113, 580] width 206 height 33
click at [897, 615] on icon "save" at bounding box center [892, 625] width 20 height 20
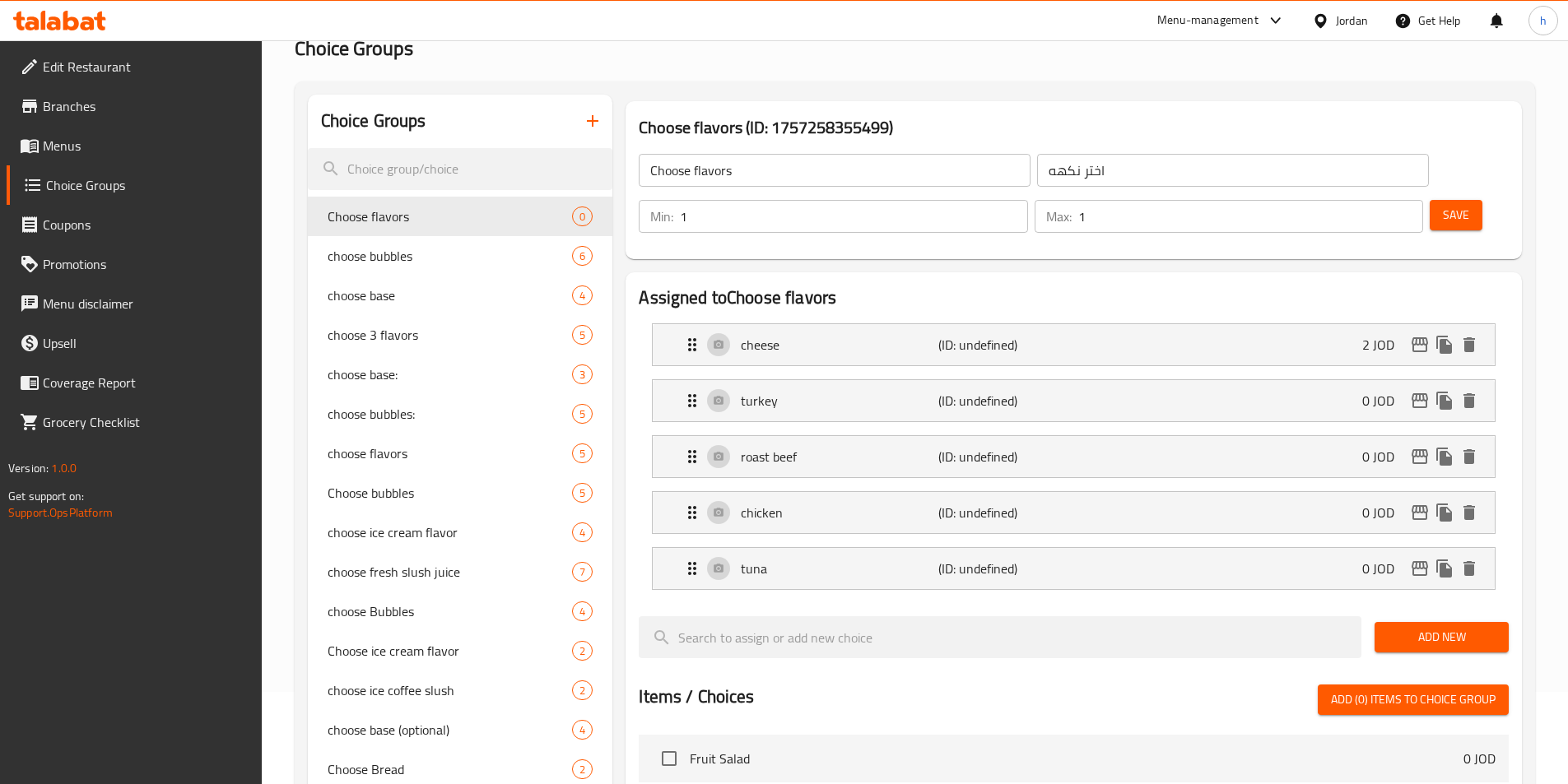
click at [845, 545] on li "tuna (ID: undefined) 0 JOD Name (En) tuna Name (En) Name (Ar) Name (Ar) Price J…" at bounding box center [1073, 568] width 870 height 56
click at [847, 548] on div "tuna (ID: undefined) 0 JOD" at bounding box center [1078, 568] width 792 height 41
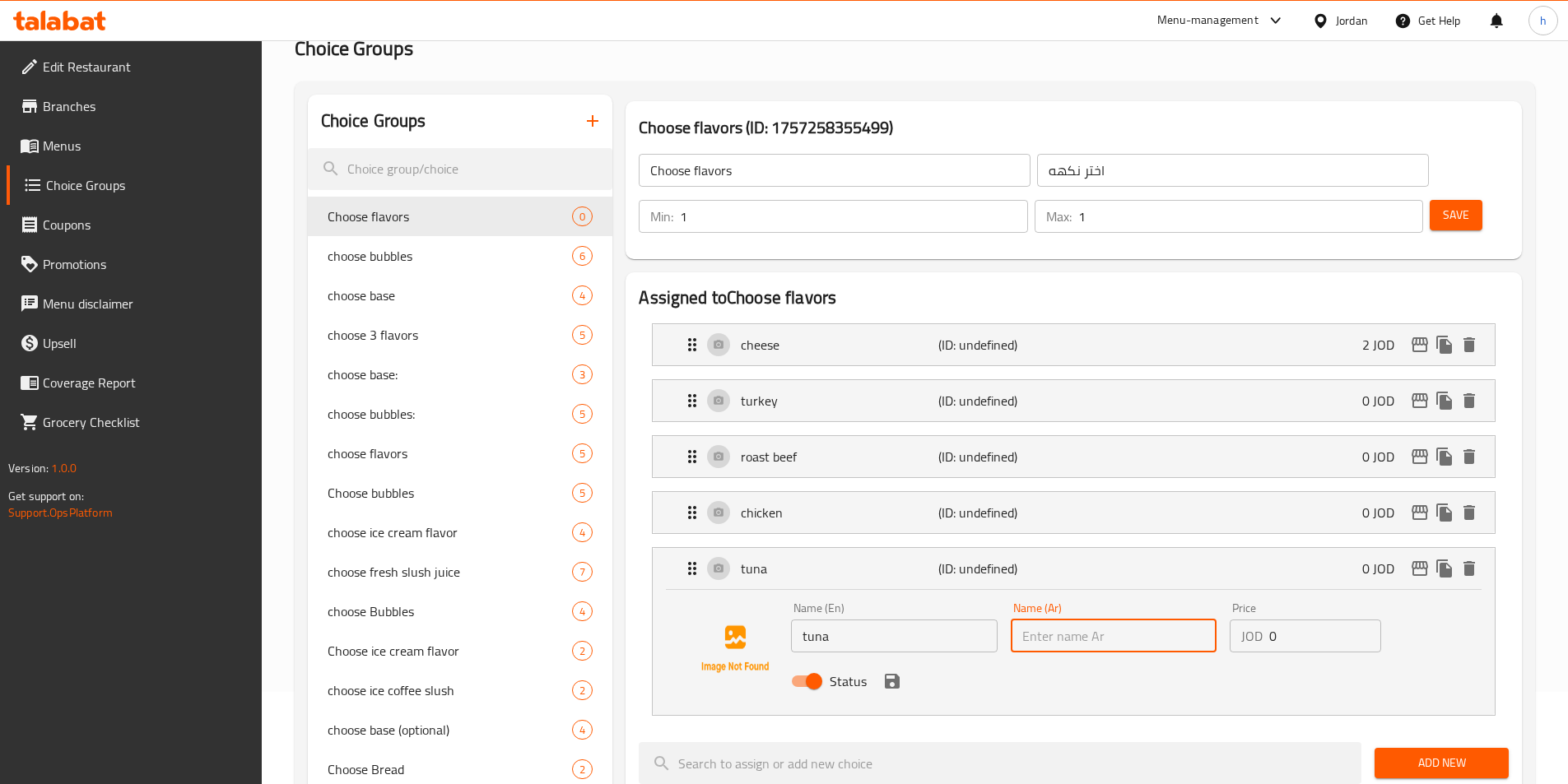
click at [1058, 620] on input "text" at bounding box center [1113, 636] width 206 height 33
click at [1125, 620] on input "ا" at bounding box center [1113, 636] width 206 height 33
click at [1059, 665] on div "Name (En) tuna Name (En) Name (Ar) ا Name (Ar) Price JOD 0 Price Status" at bounding box center [1073, 652] width 842 height 125
click at [1054, 620] on input "ا" at bounding box center [1113, 636] width 206 height 33
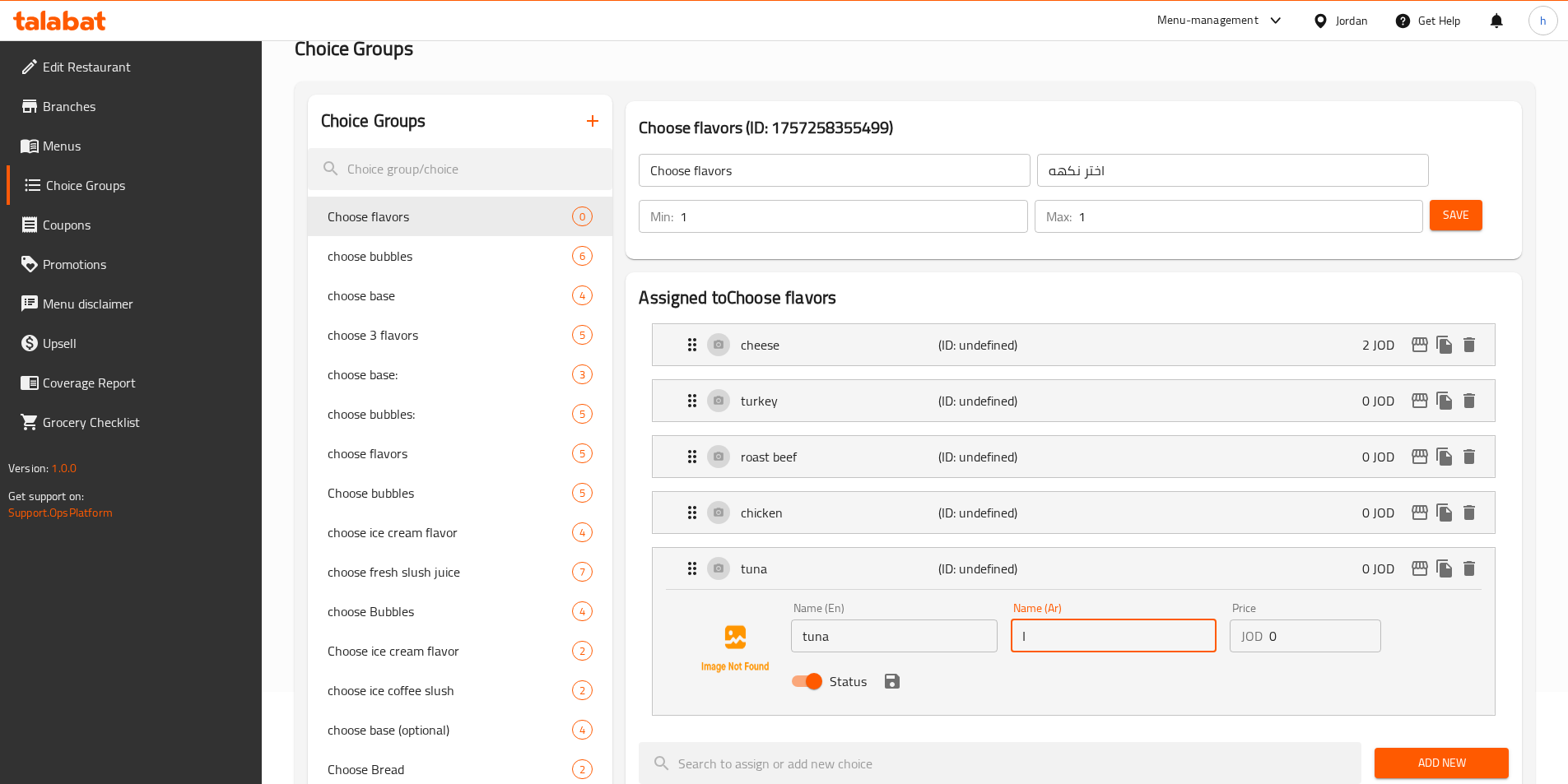
click at [1054, 620] on input "ا" at bounding box center [1113, 636] width 206 height 33
click at [892, 671] on icon "save" at bounding box center [892, 681] width 20 height 20
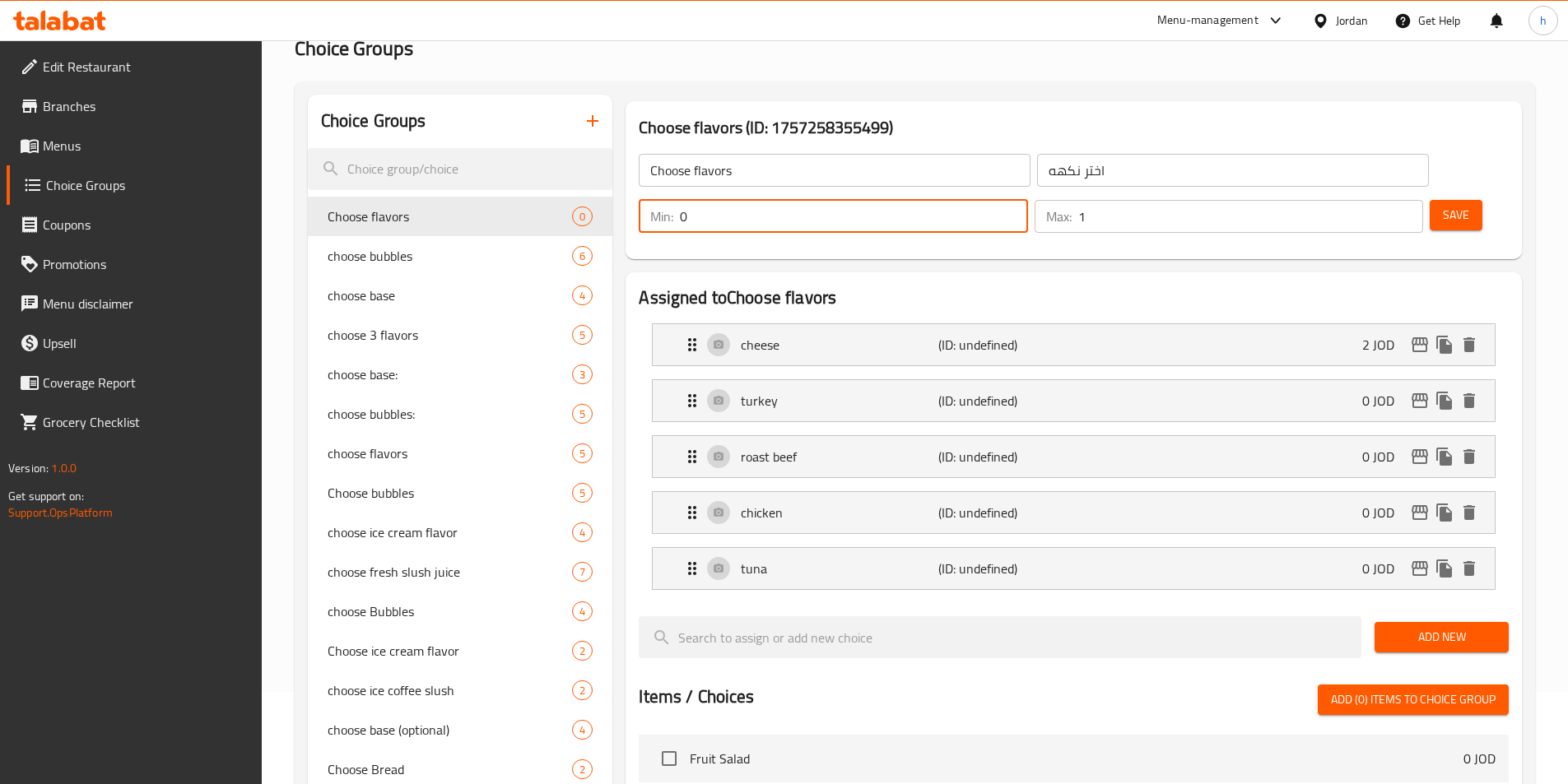
click at [1027, 200] on input "0" at bounding box center [853, 217] width 347 height 33
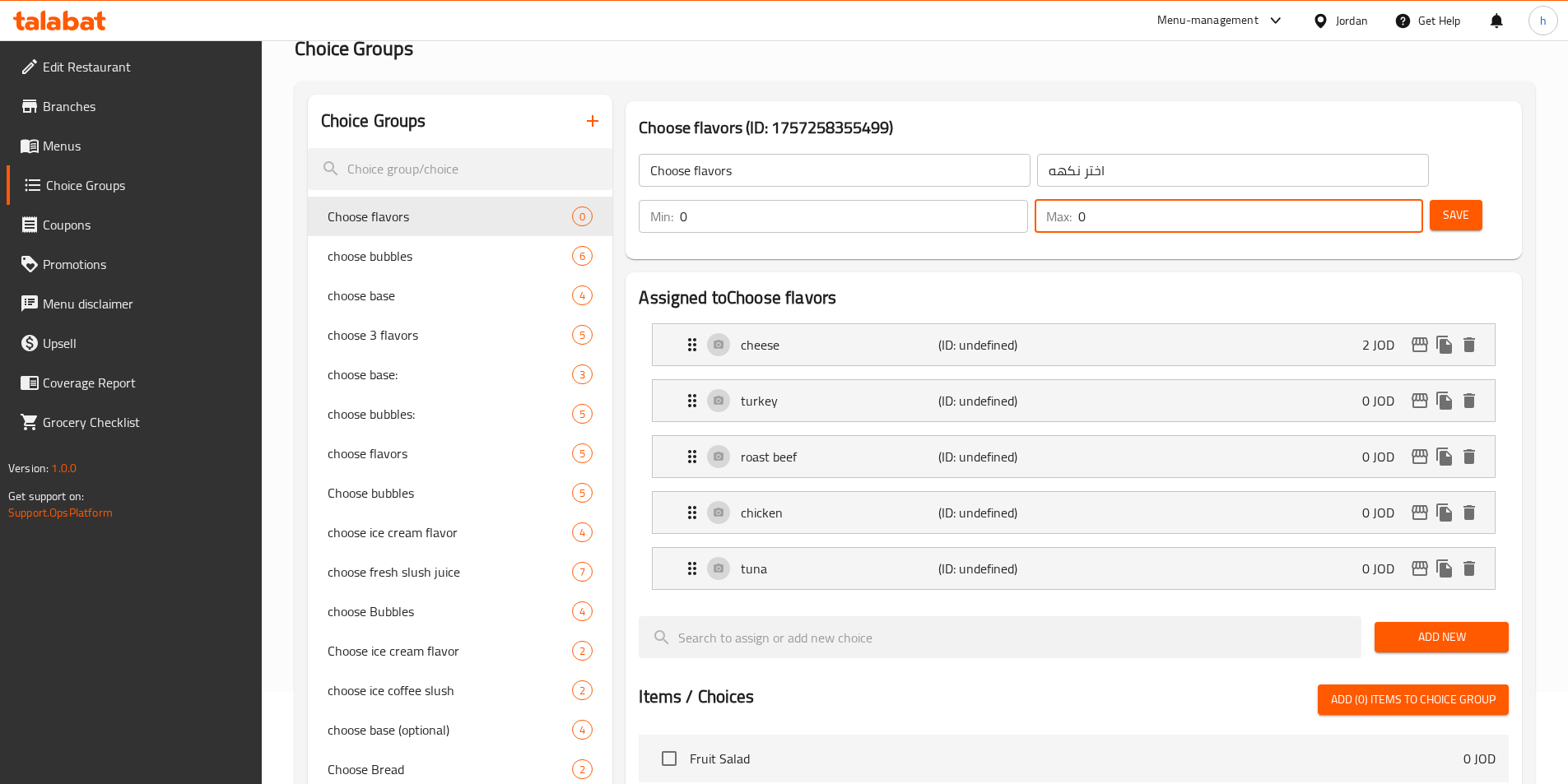
click at [1374, 200] on input "0" at bounding box center [1251, 217] width 345 height 33
click at [1316, 212] on div "Choose flavors (ID: 1757258355499) Choose flavors ​ اختر نكهه ​ Min: 0 ​ Max: 0…" at bounding box center [1073, 180] width 896 height 158
click at [1164, 380] on div "turkey (ID: undefined) 0 JOD" at bounding box center [1078, 400] width 792 height 41
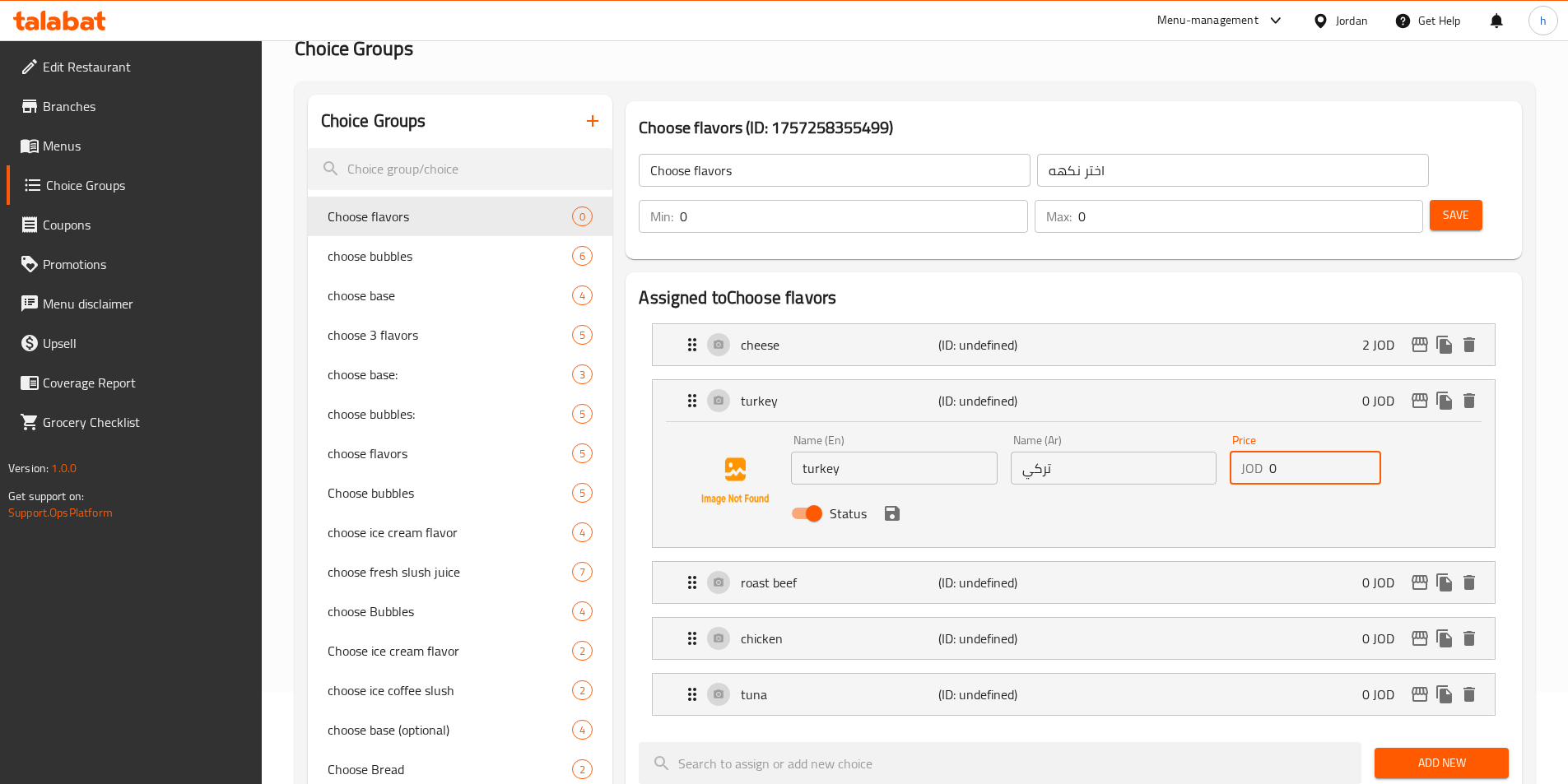
drag, startPoint x: 1274, startPoint y: 430, endPoint x: 1260, endPoint y: 430, distance: 14.0
click at [1260, 452] on div "JOD 0 Price" at bounding box center [1305, 468] width 151 height 33
click at [895, 506] on icon "save" at bounding box center [892, 513] width 15 height 15
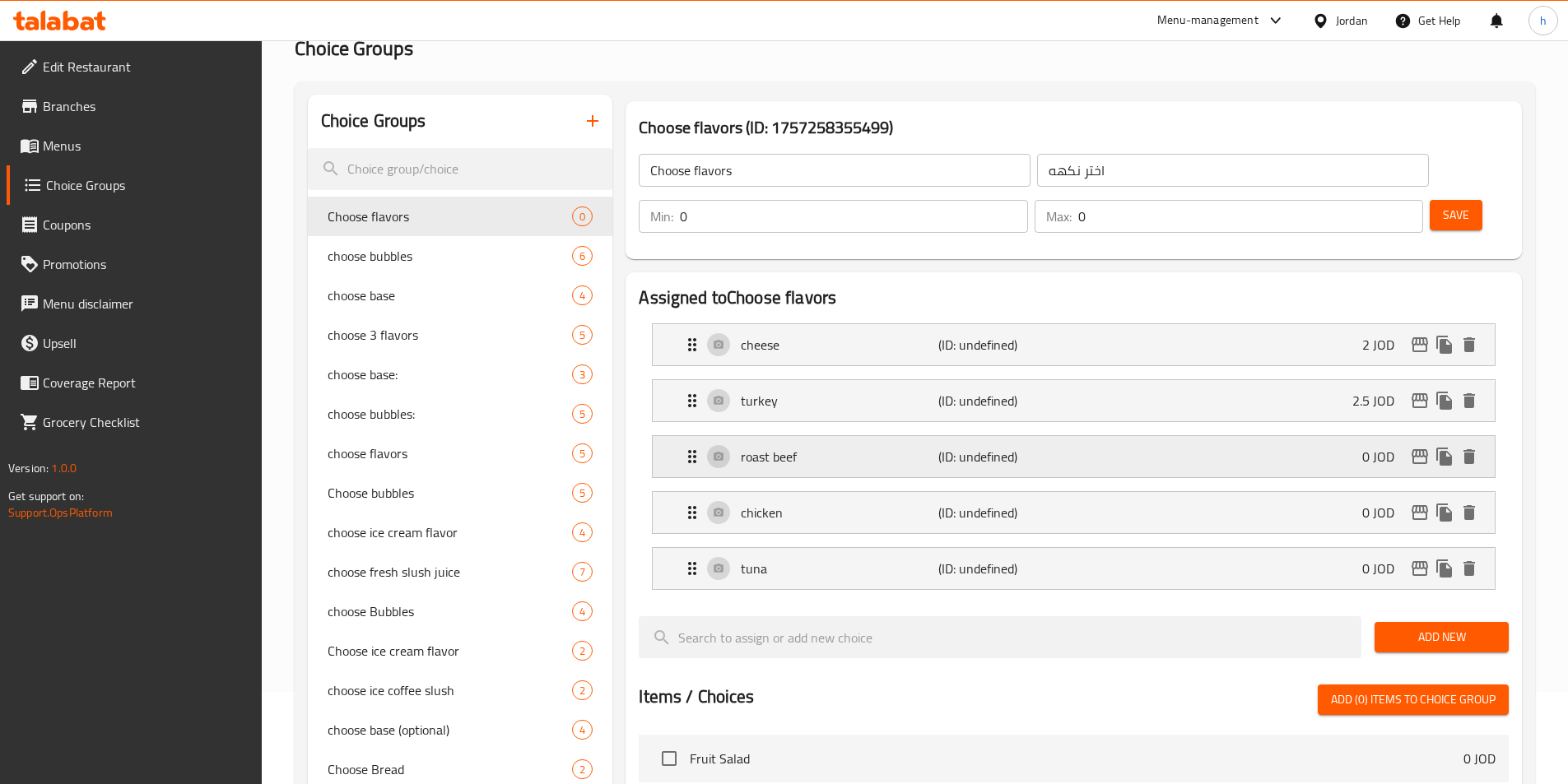
click at [859, 447] on p "roast beef" at bounding box center [839, 456] width 197 height 20
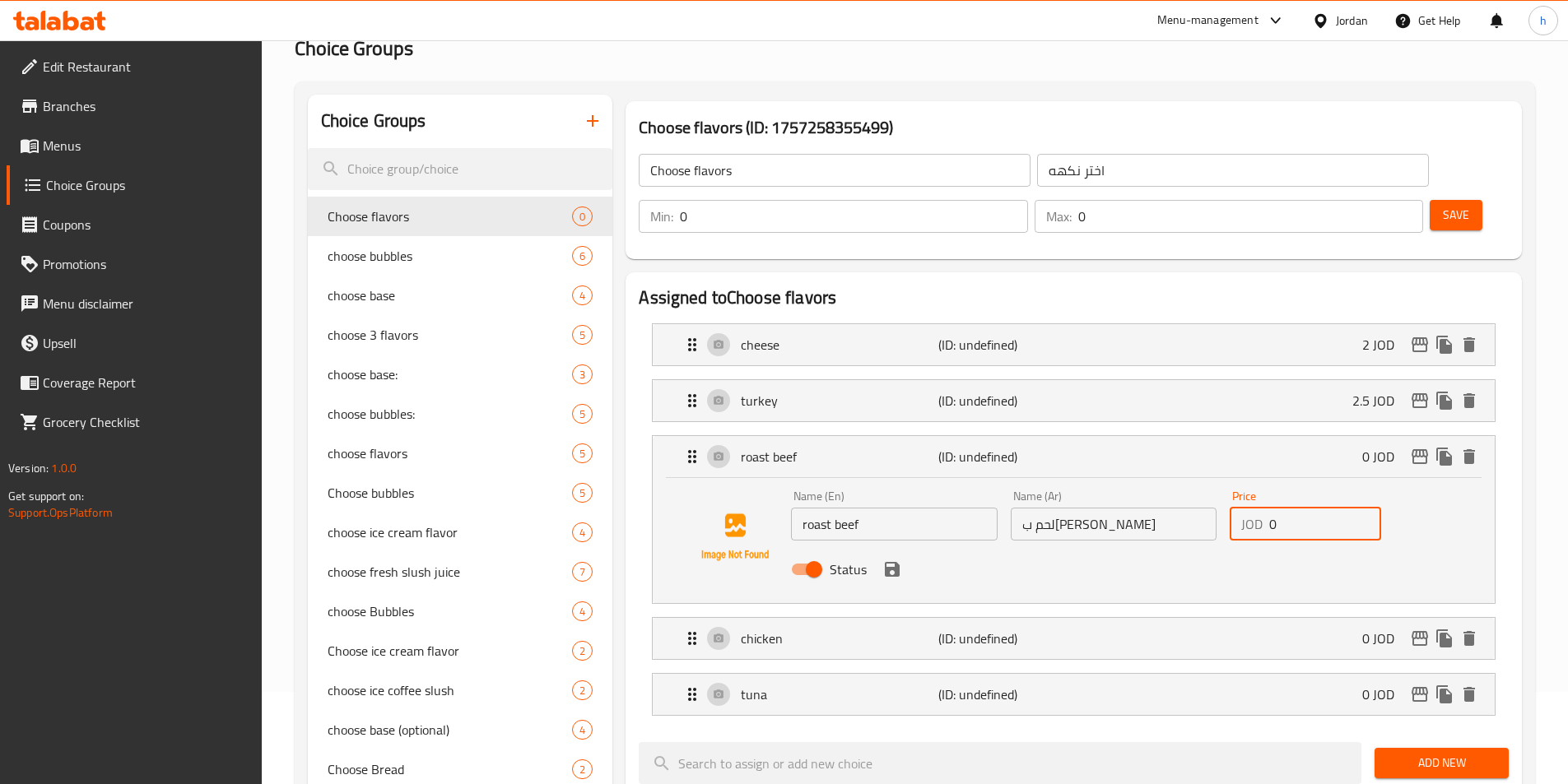
drag, startPoint x: 1279, startPoint y: 487, endPoint x: 1263, endPoint y: 488, distance: 16.0
click at [1263, 508] on div "JOD 0 Price" at bounding box center [1305, 524] width 151 height 33
click at [896, 562] on icon "save" at bounding box center [892, 569] width 15 height 15
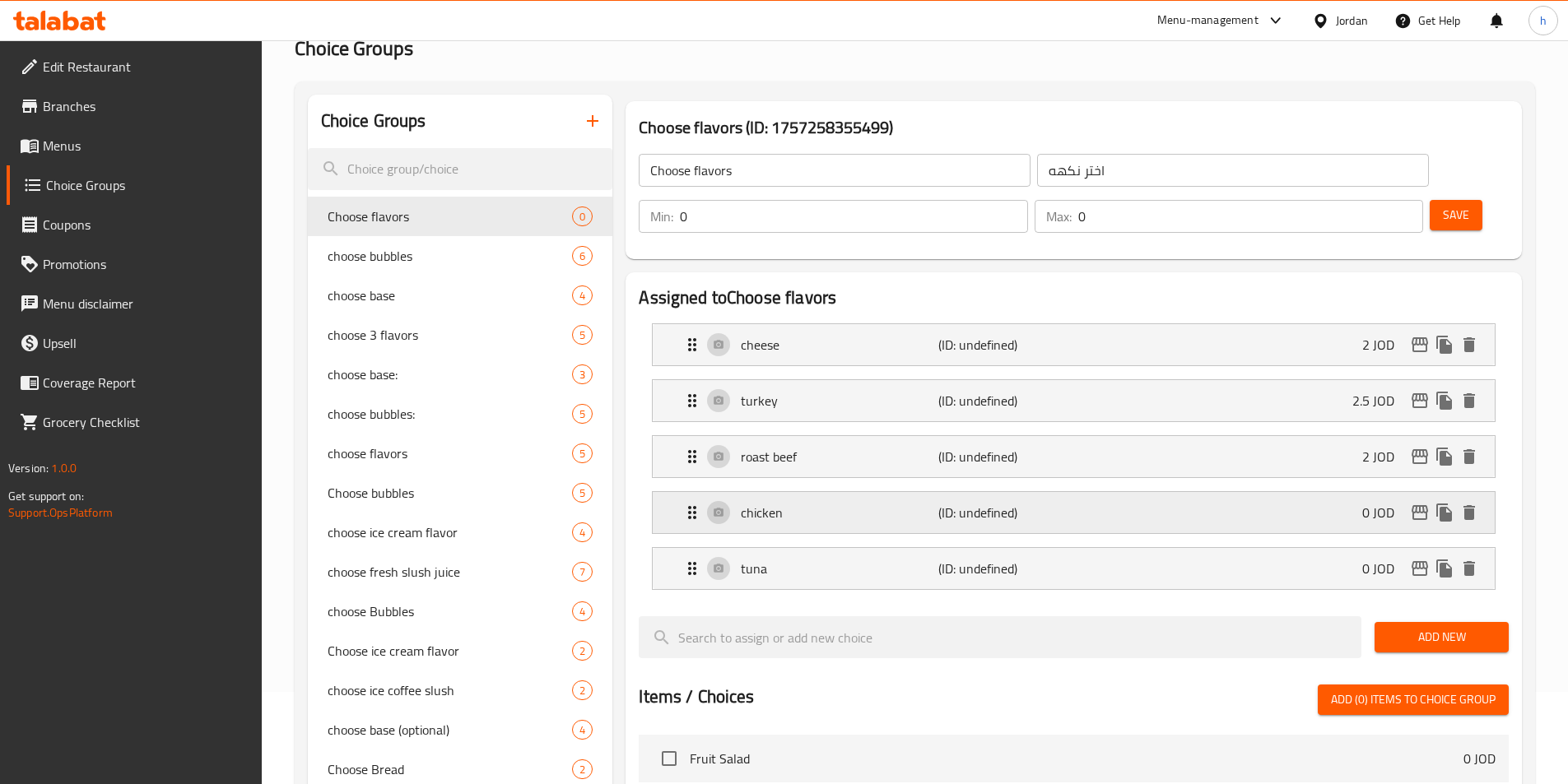
click at [841, 503] on p "chicken" at bounding box center [839, 512] width 197 height 20
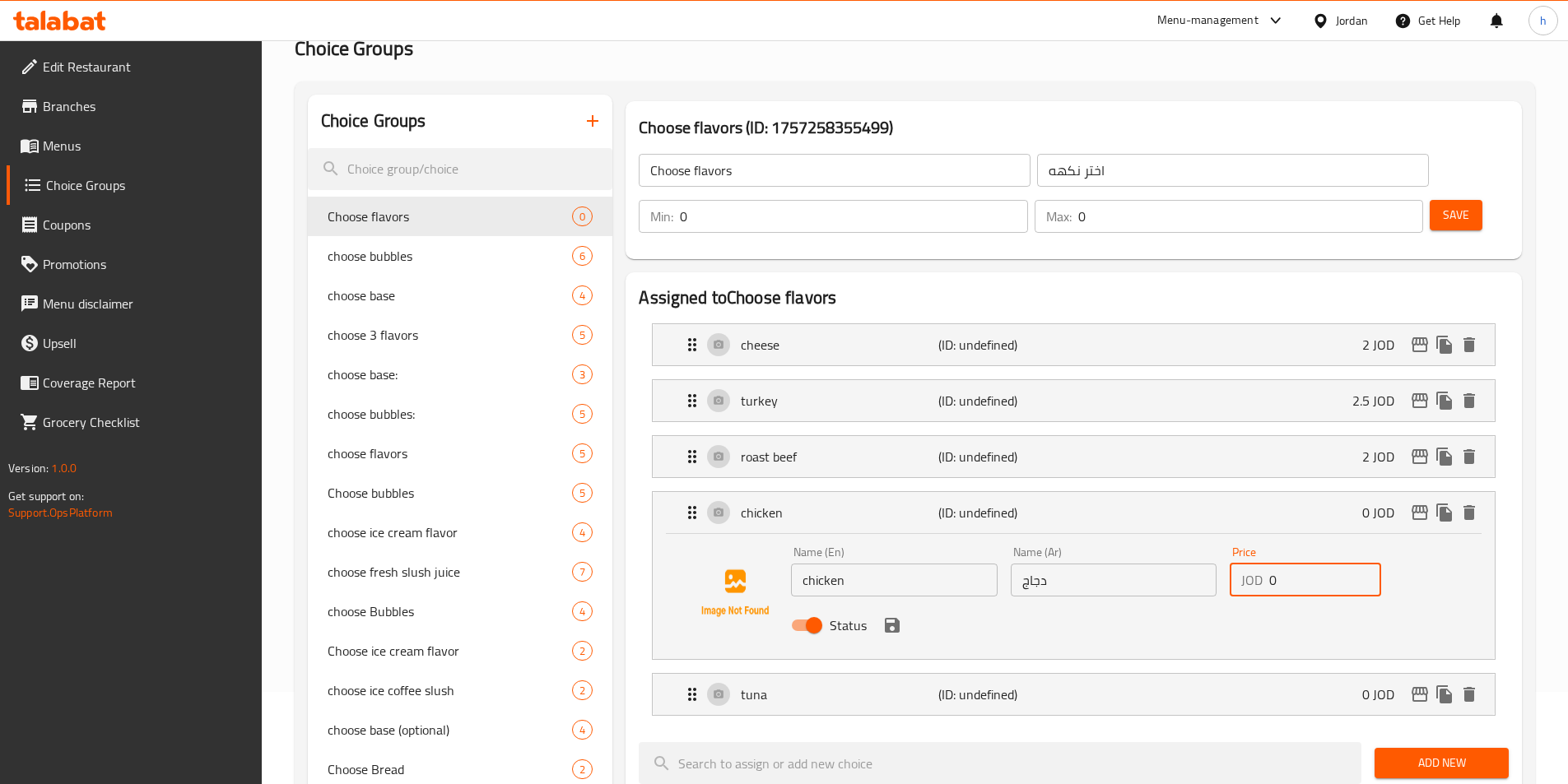
drag, startPoint x: 1278, startPoint y: 535, endPoint x: 1262, endPoint y: 536, distance: 16.0
click at [1262, 564] on div "JOD 0 Price" at bounding box center [1305, 580] width 151 height 33
click at [894, 618] on icon "save" at bounding box center [892, 625] width 15 height 15
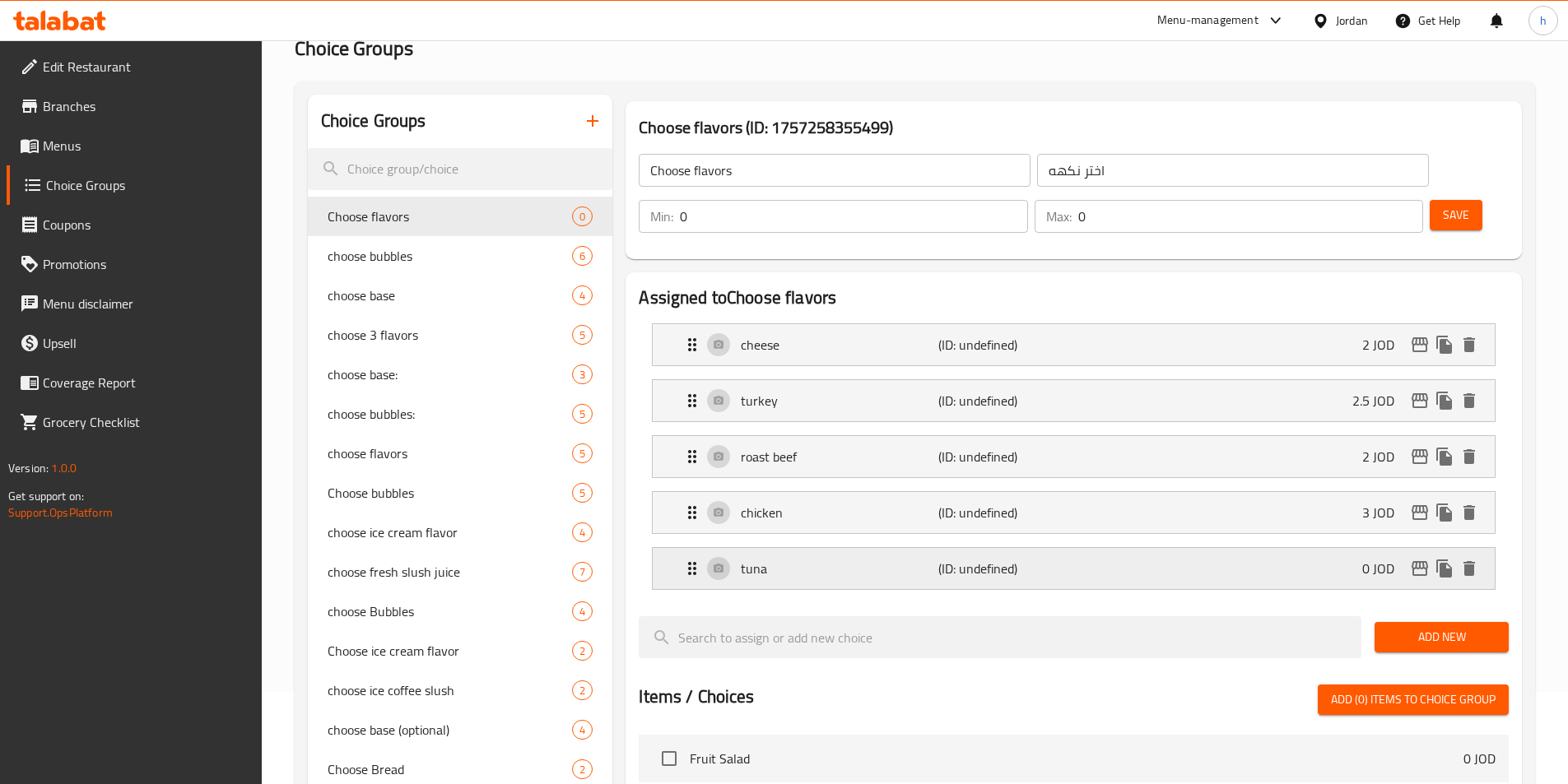
click at [868, 548] on div "tuna (ID: undefined) 0 JOD" at bounding box center [1078, 568] width 792 height 41
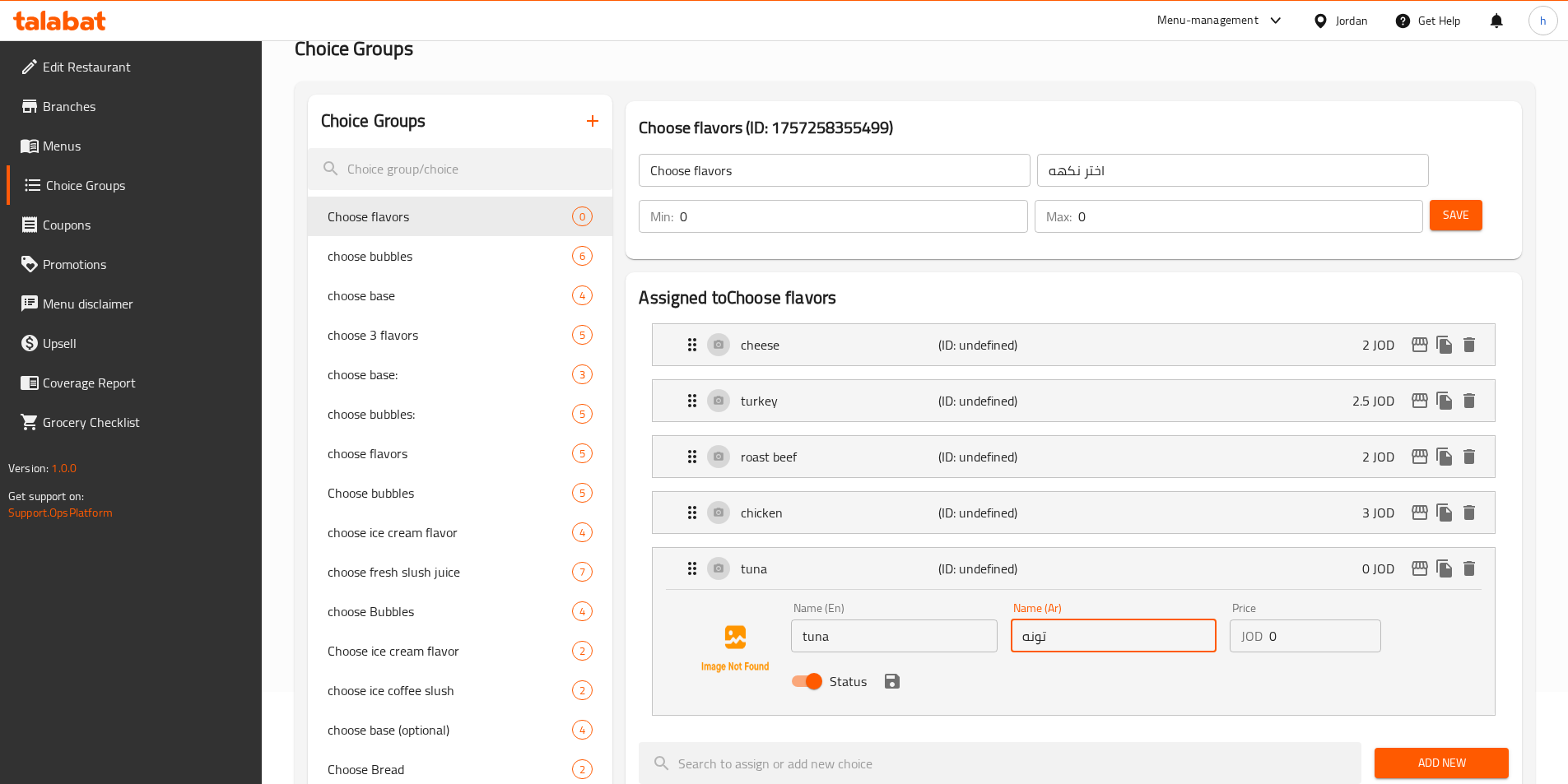
drag, startPoint x: 1096, startPoint y: 592, endPoint x: 1067, endPoint y: 592, distance: 29.0
click at [1067, 620] on input "تونه" at bounding box center [1113, 636] width 206 height 33
drag, startPoint x: 1272, startPoint y: 586, endPoint x: 1280, endPoint y: 584, distance: 8.2
click at [1280, 620] on input "0" at bounding box center [1325, 636] width 112 height 33
click at [892, 659] on div "Status" at bounding box center [1113, 681] width 658 height 45
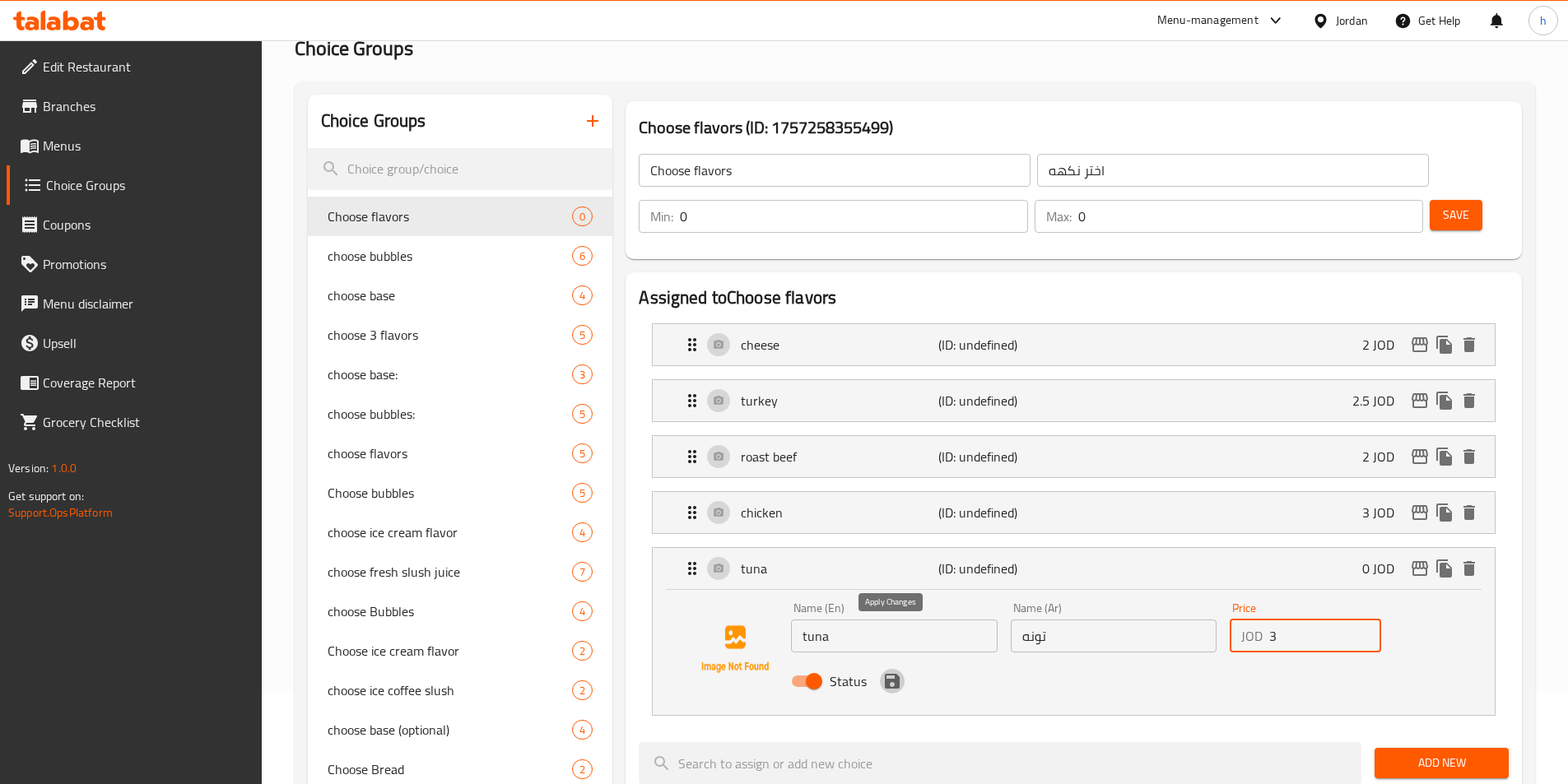
click at [894, 674] on icon "save" at bounding box center [892, 681] width 15 height 15
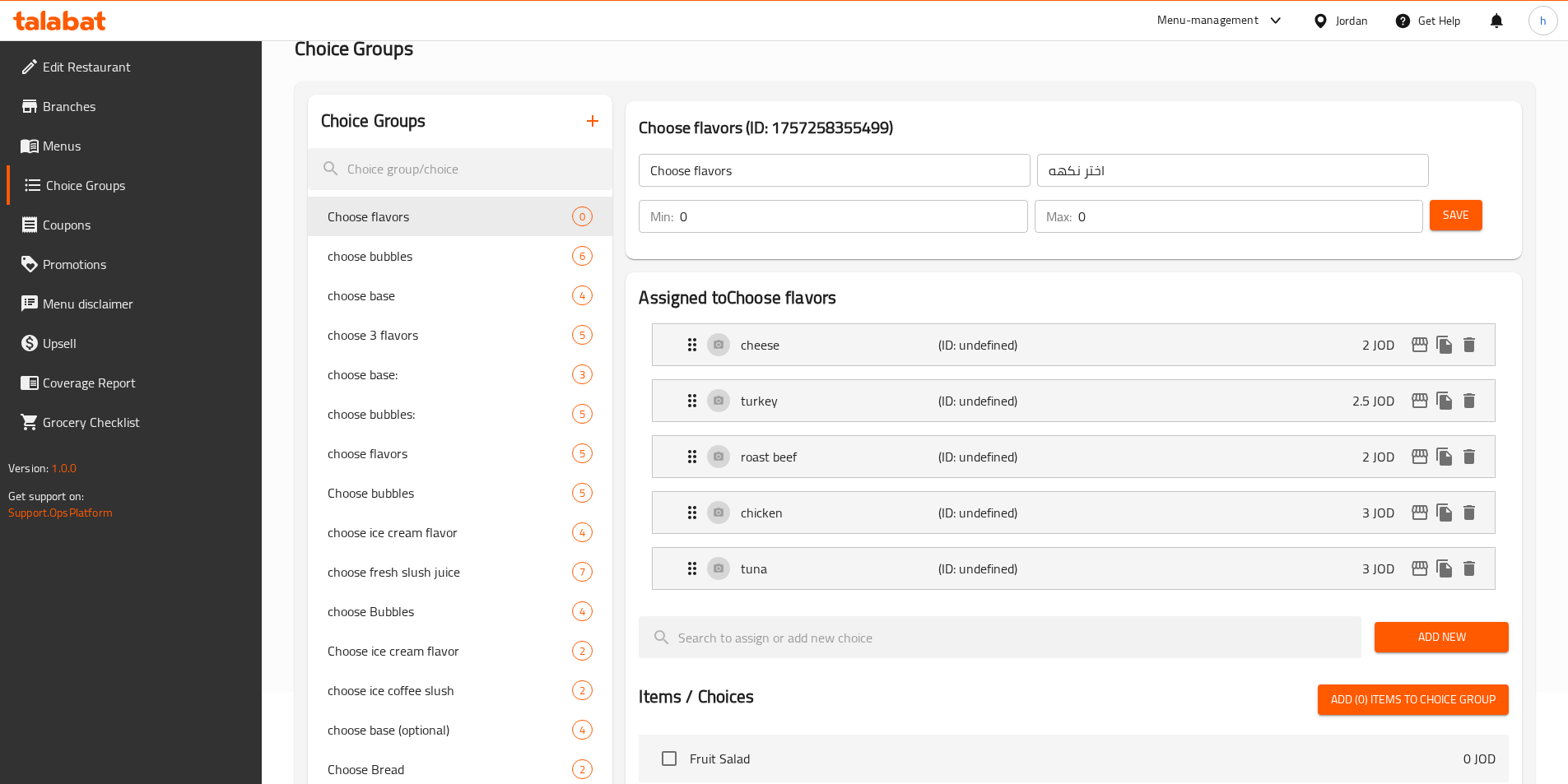
click at [1432, 197] on div "Save" at bounding box center [1462, 216] width 73 height 39
click at [1443, 205] on span "Save" at bounding box center [1456, 215] width 26 height 21
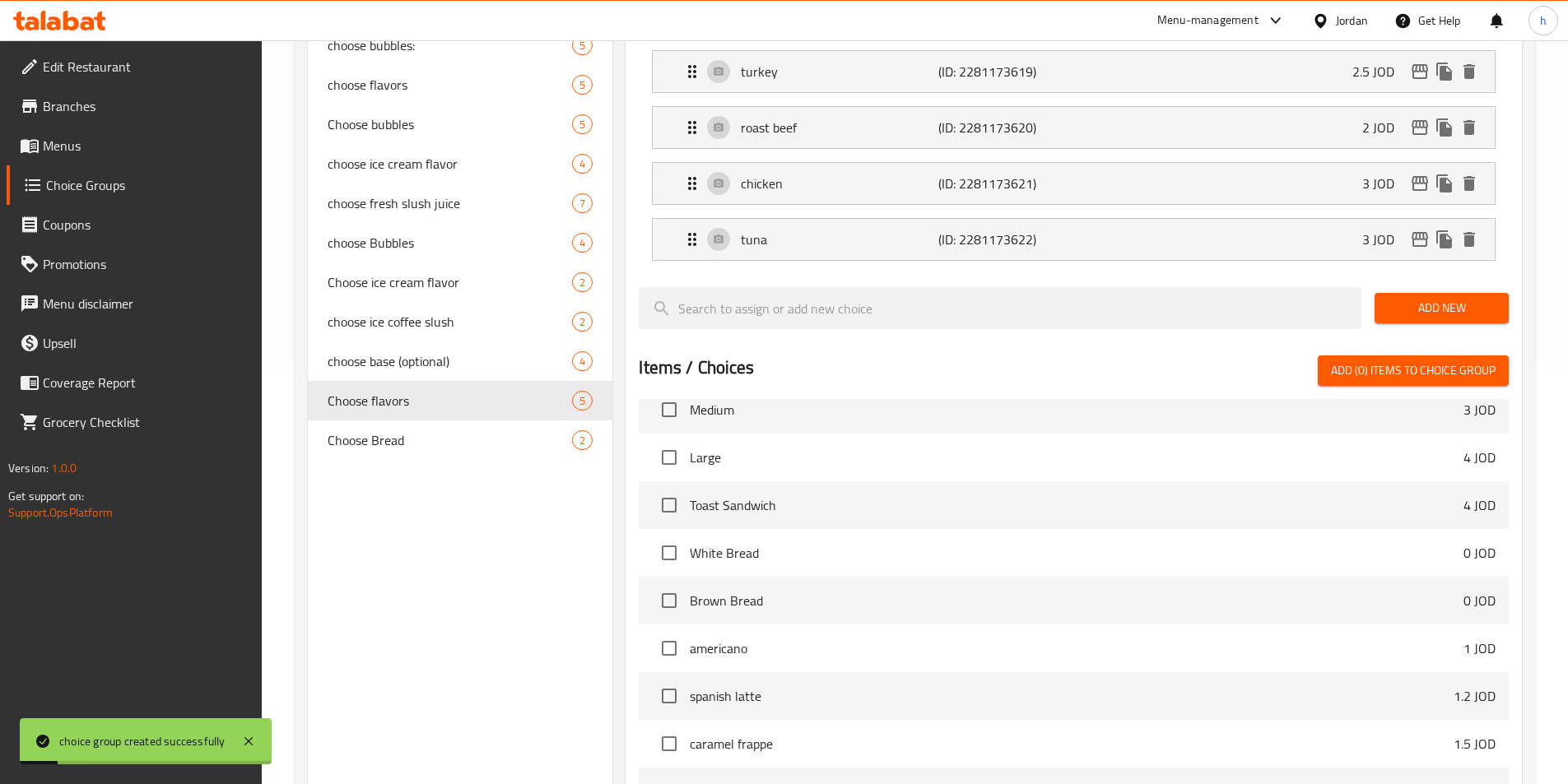
scroll to position [642, 0]
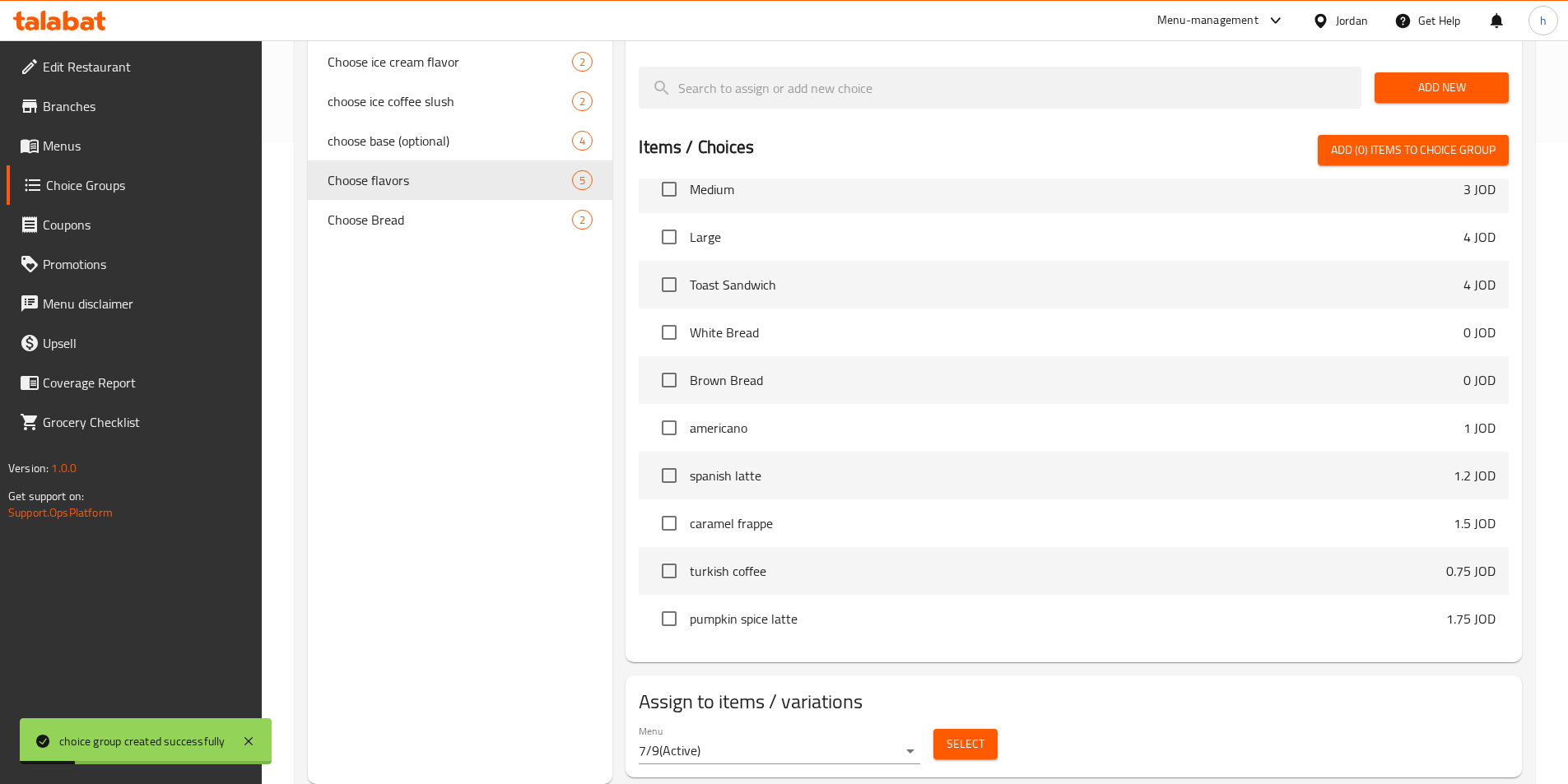
click at [950, 729] on button "Select" at bounding box center [965, 744] width 64 height 31
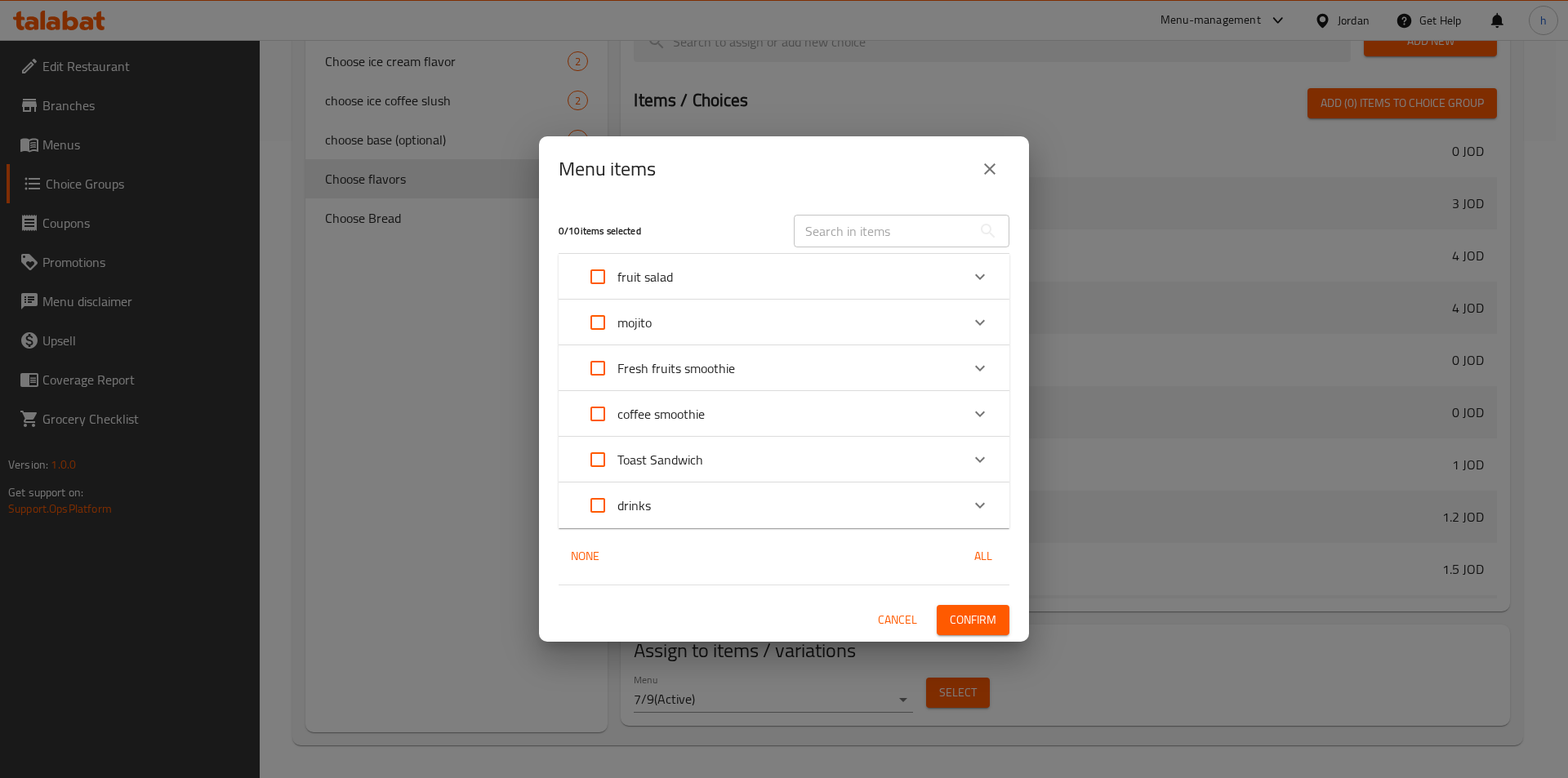
click at [596, 464] on input "Expand" at bounding box center [597, 459] width 39 height 39
click at [969, 620] on span "Confirm" at bounding box center [973, 620] width 47 height 21
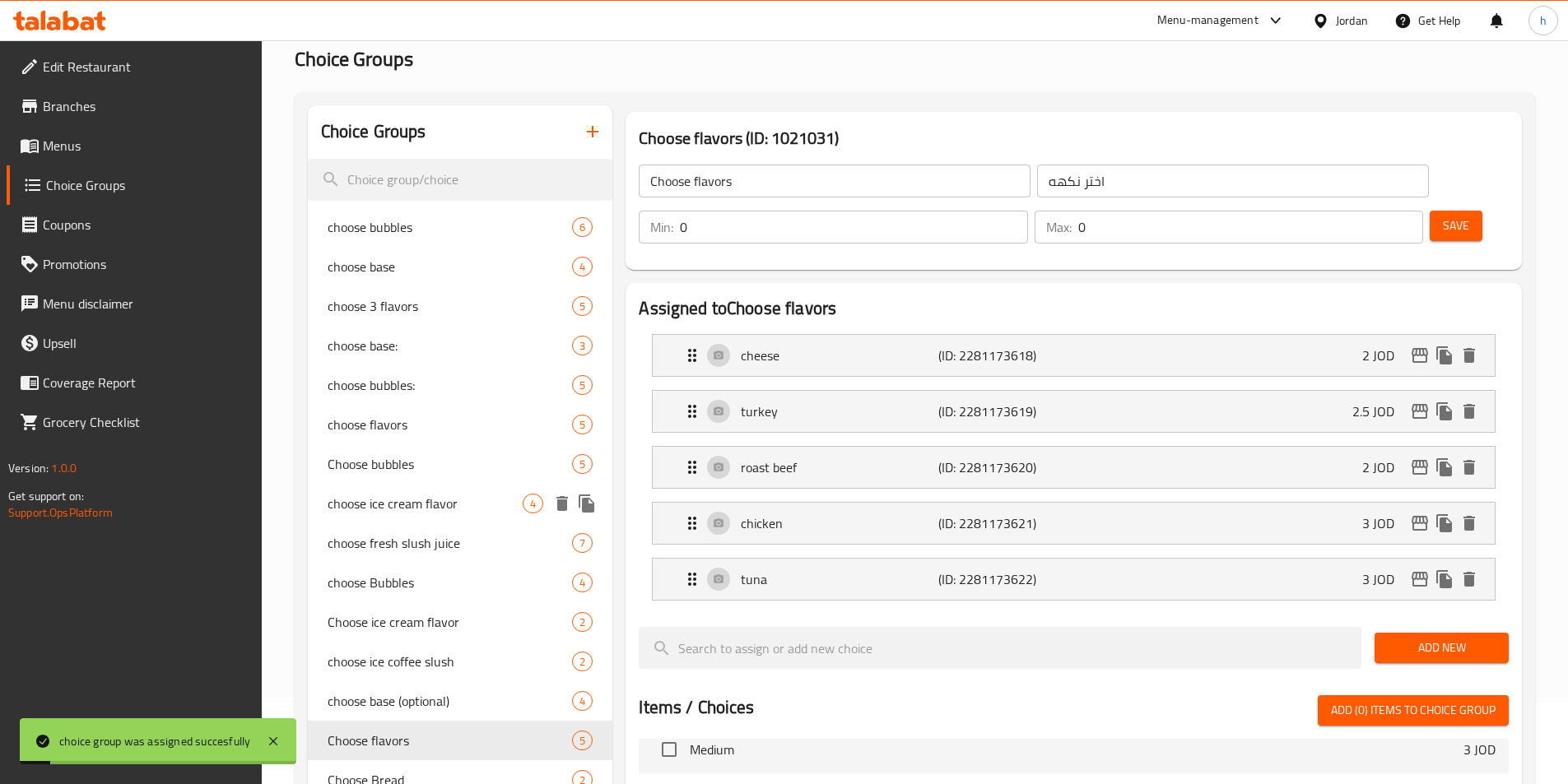
scroll to position [0, 0]
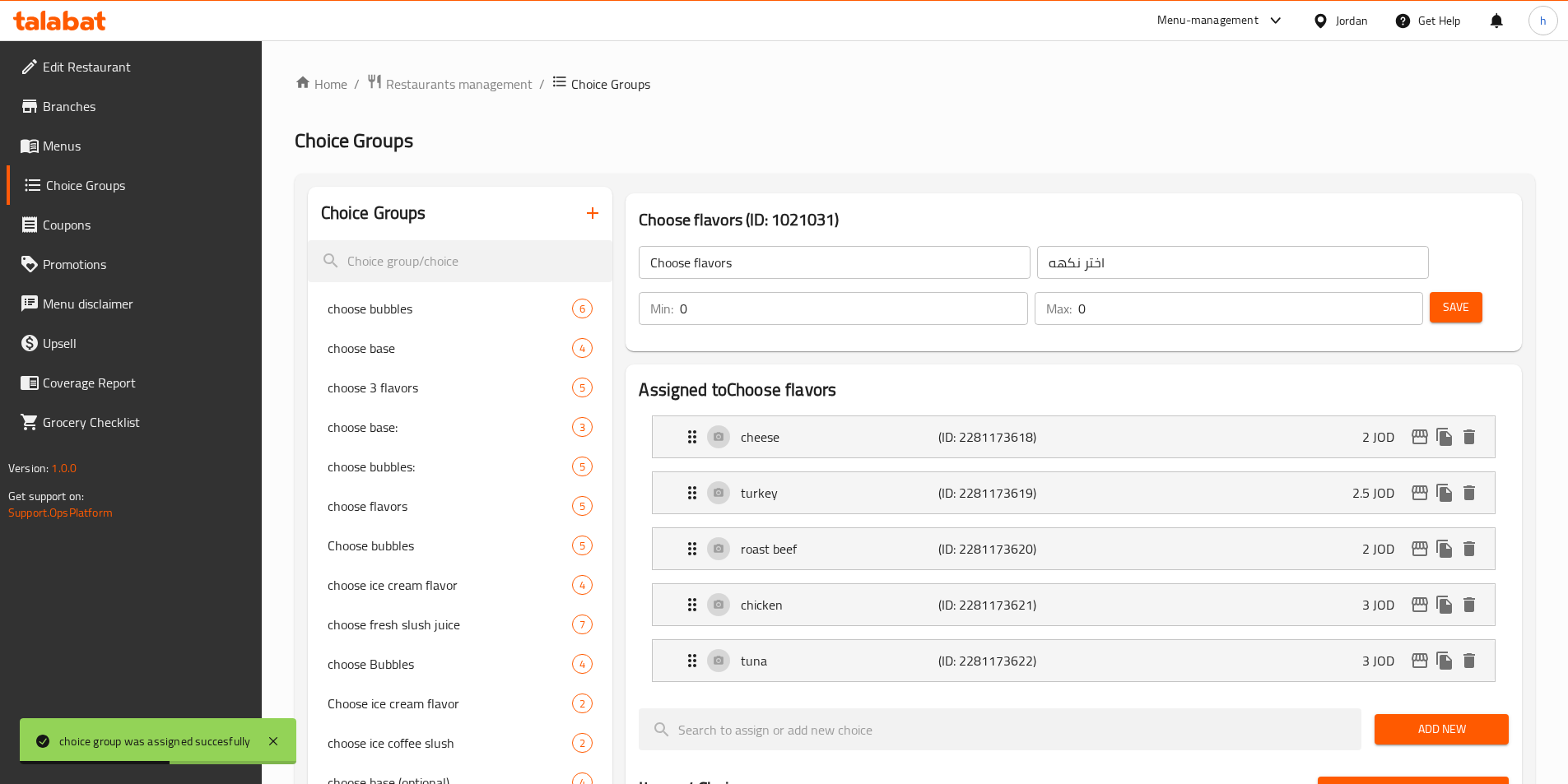
click at [593, 210] on icon "button" at bounding box center [592, 212] width 11 height 11
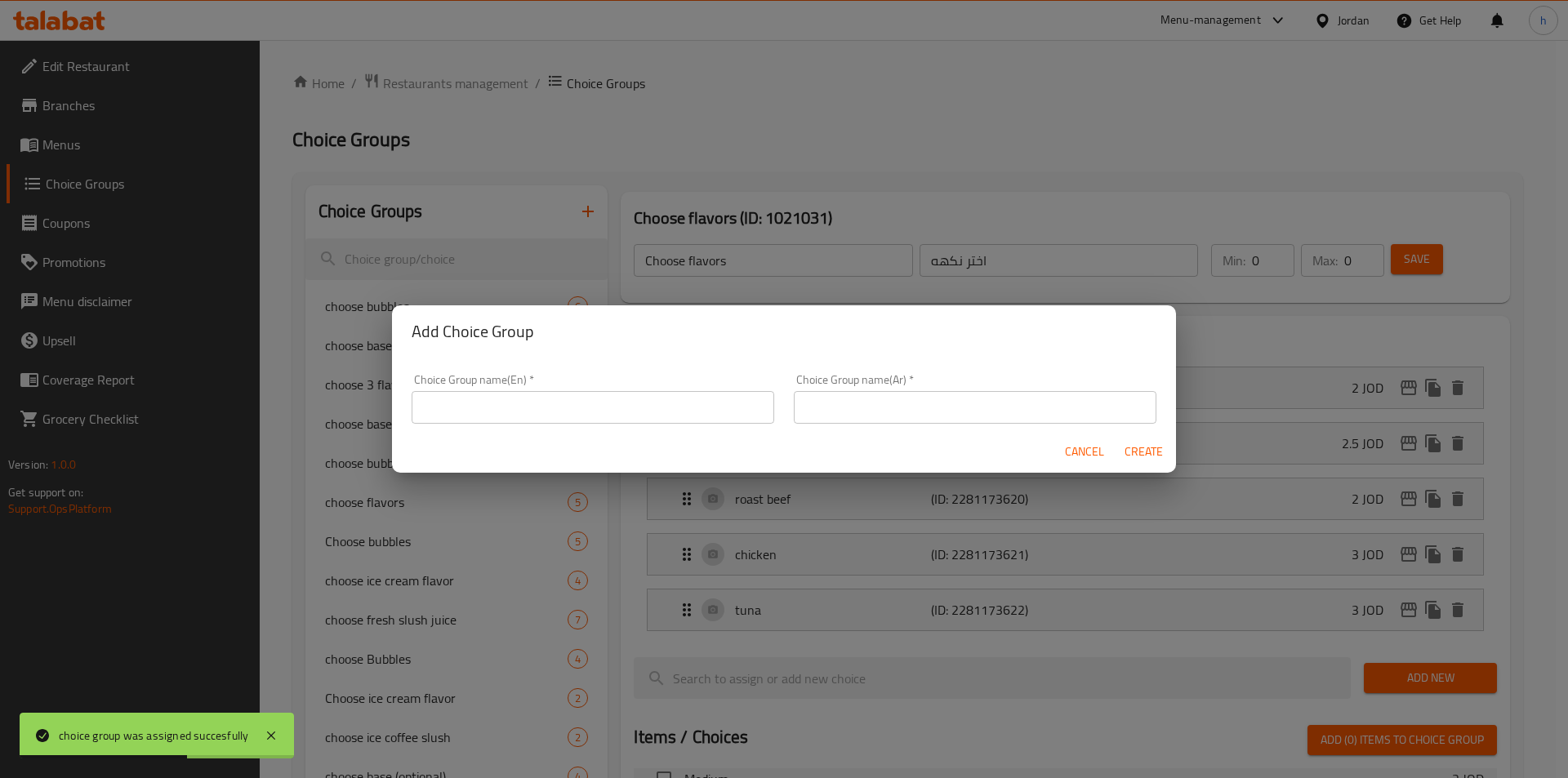
click at [607, 419] on input "text" at bounding box center [593, 408] width 363 height 33
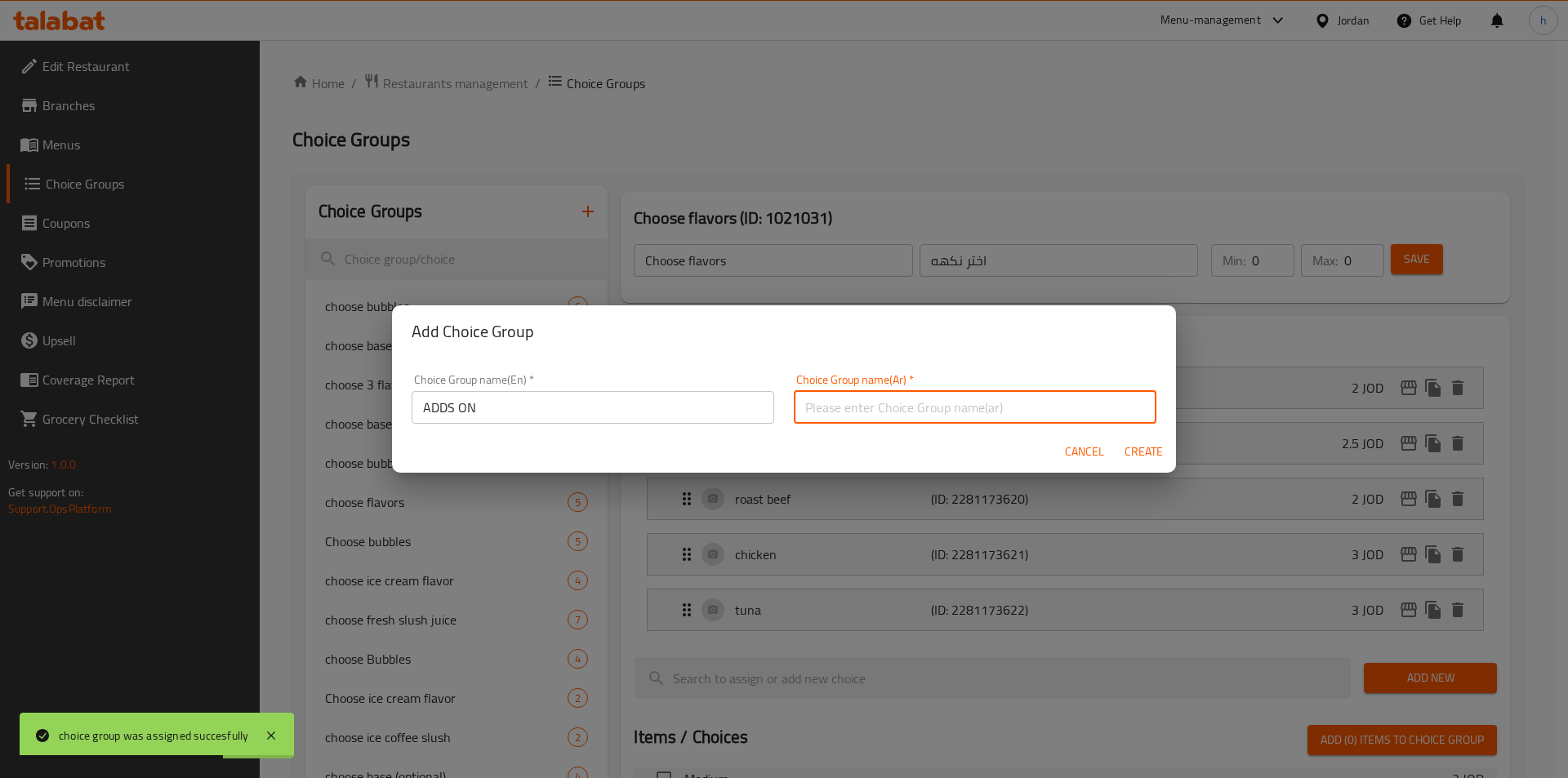
click at [846, 418] on input "text" at bounding box center [975, 408] width 363 height 33
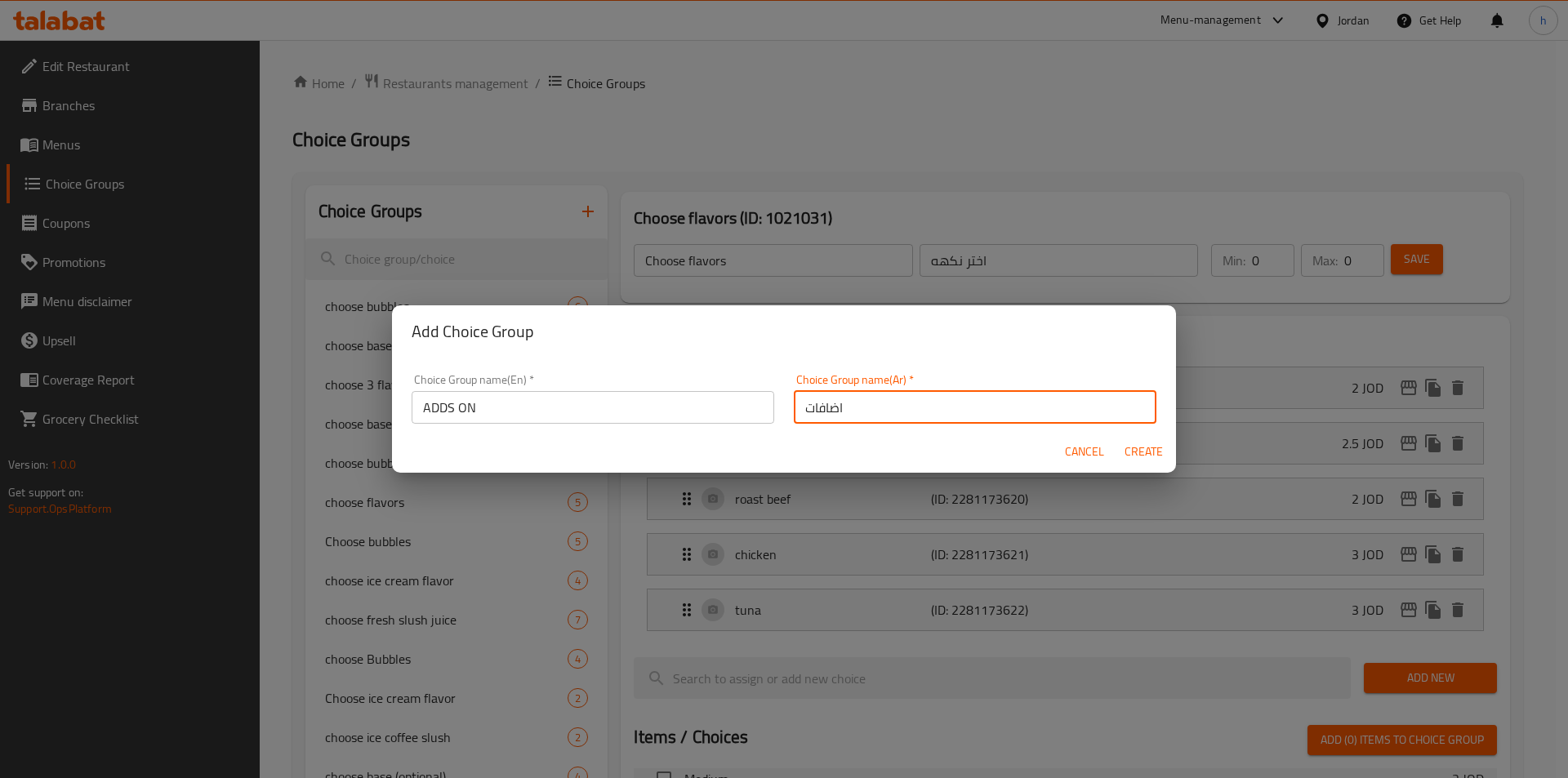
click at [1128, 450] on span "Create" at bounding box center [1143, 452] width 39 height 21
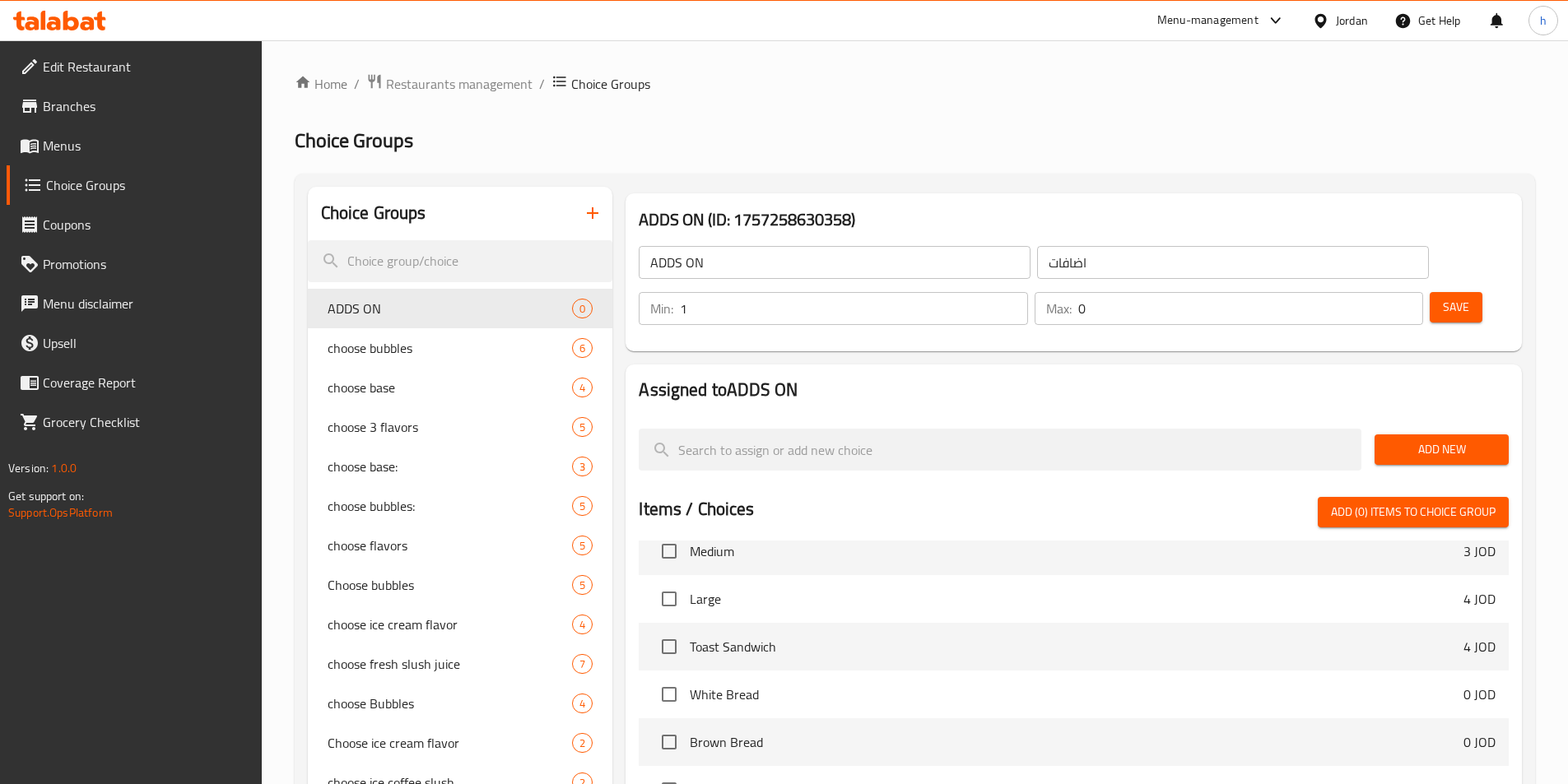
click at [1027, 292] on input "1" at bounding box center [853, 309] width 347 height 33
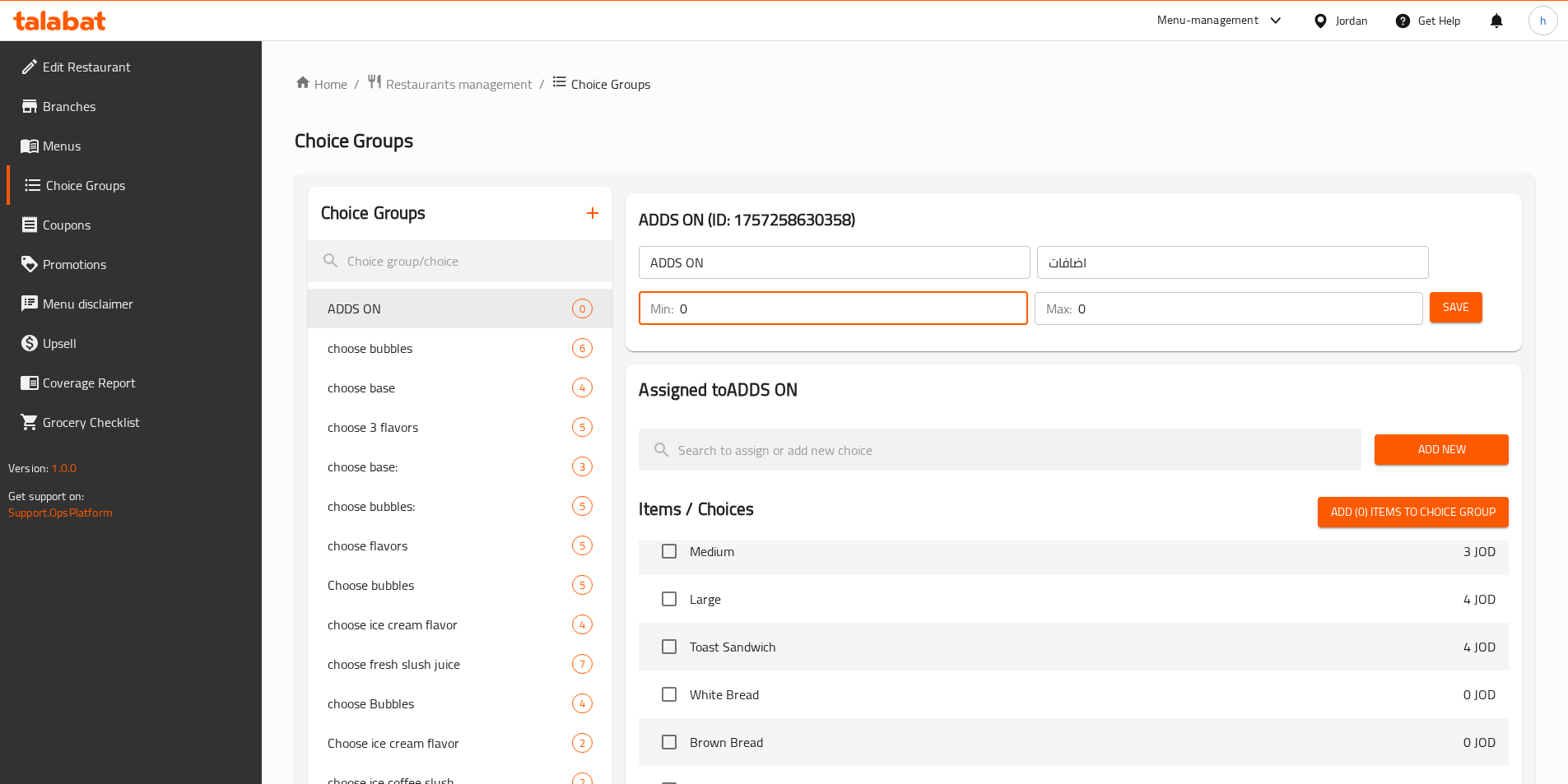
click at [1027, 292] on input "0" at bounding box center [853, 309] width 347 height 33
click at [1320, 357] on div "Assigned to ADDS ON Add New Items / Choices Add (0) items to choice group Fruit…" at bounding box center [1074, 694] width 909 height 673
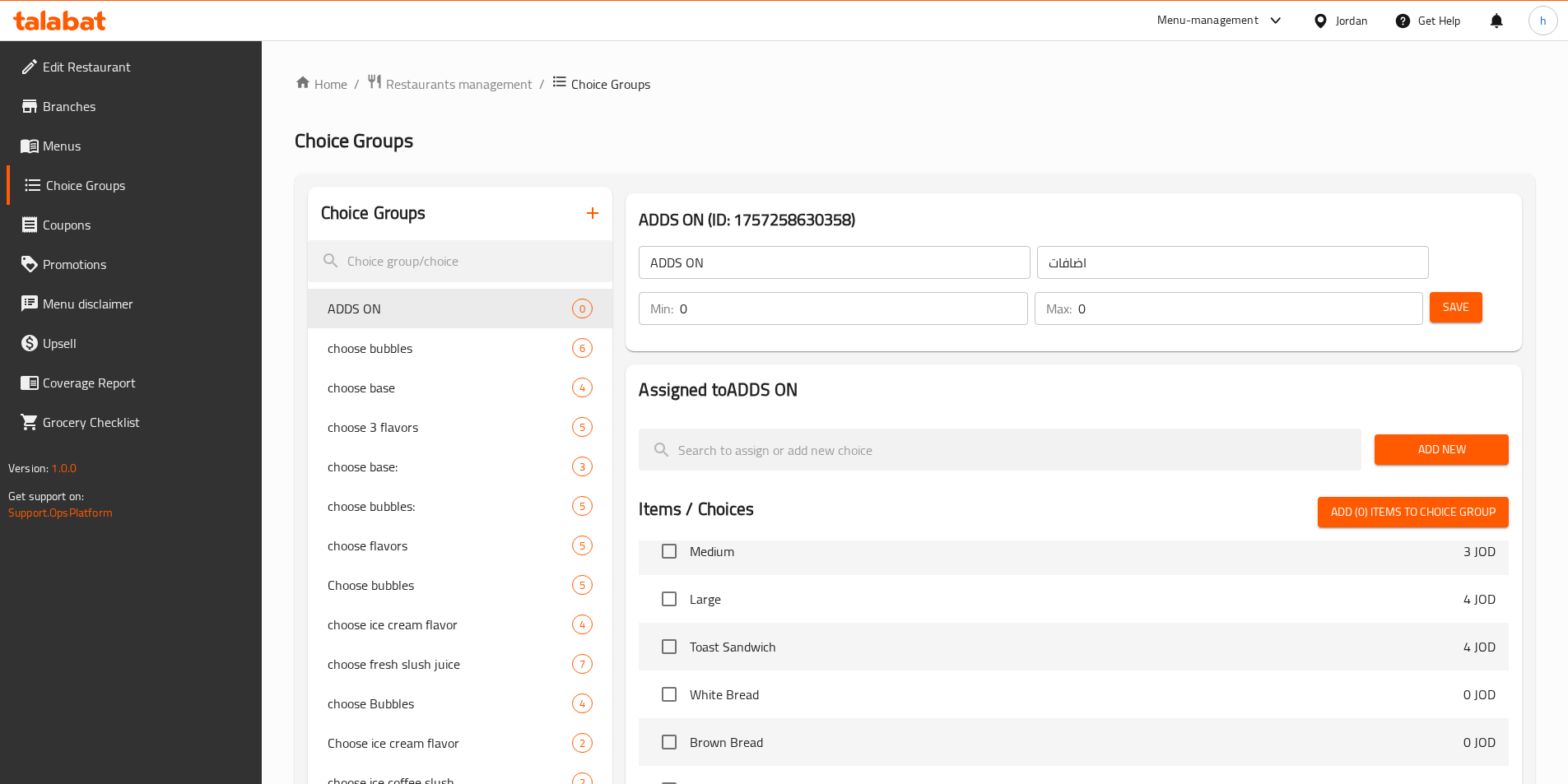
click at [1436, 440] on span "Add New" at bounding box center [1441, 450] width 108 height 21
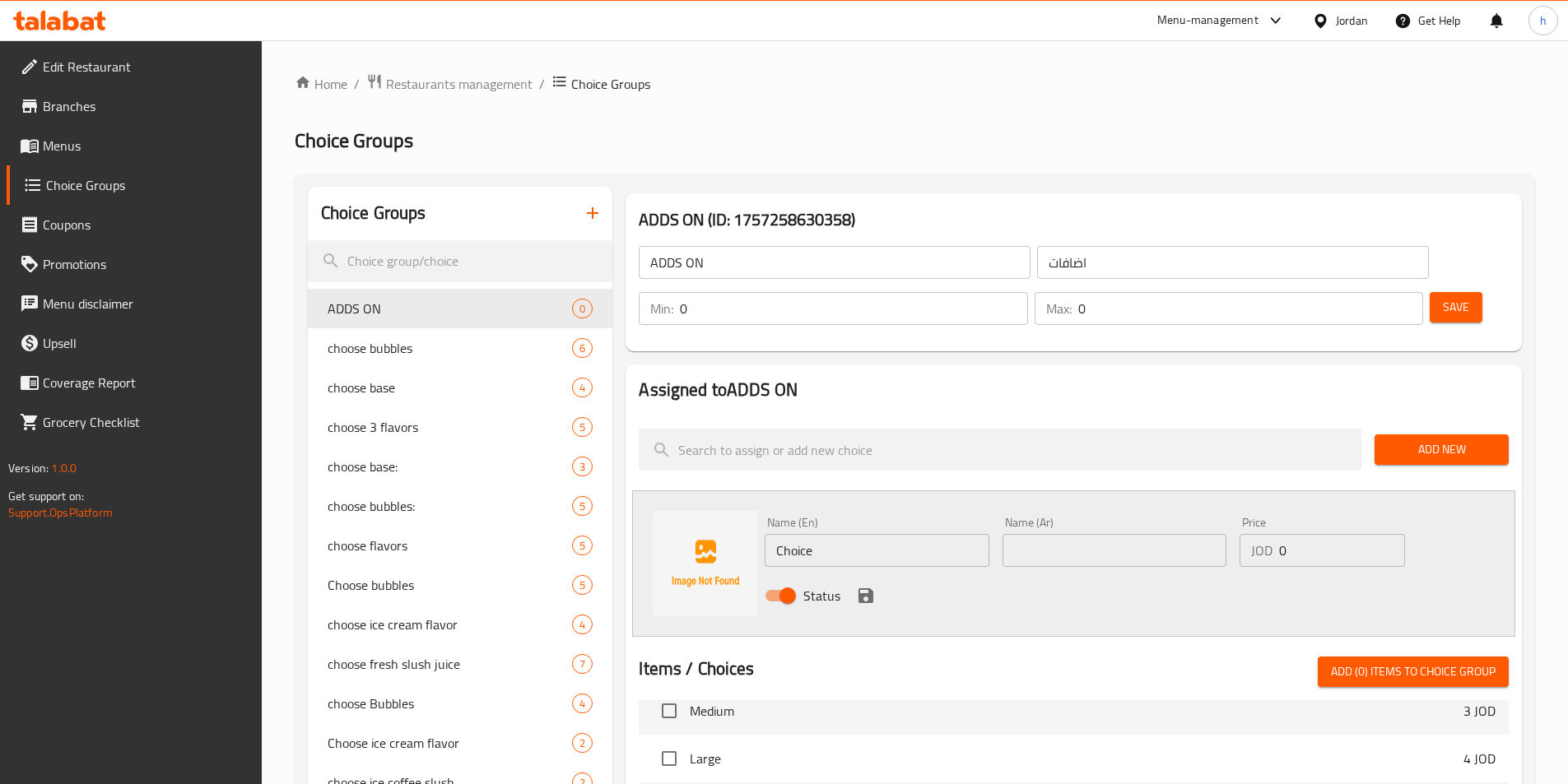
click at [876, 534] on input "Choice" at bounding box center [876, 551] width 224 height 33
click at [871, 586] on icon "save" at bounding box center [866, 595] width 20 height 20
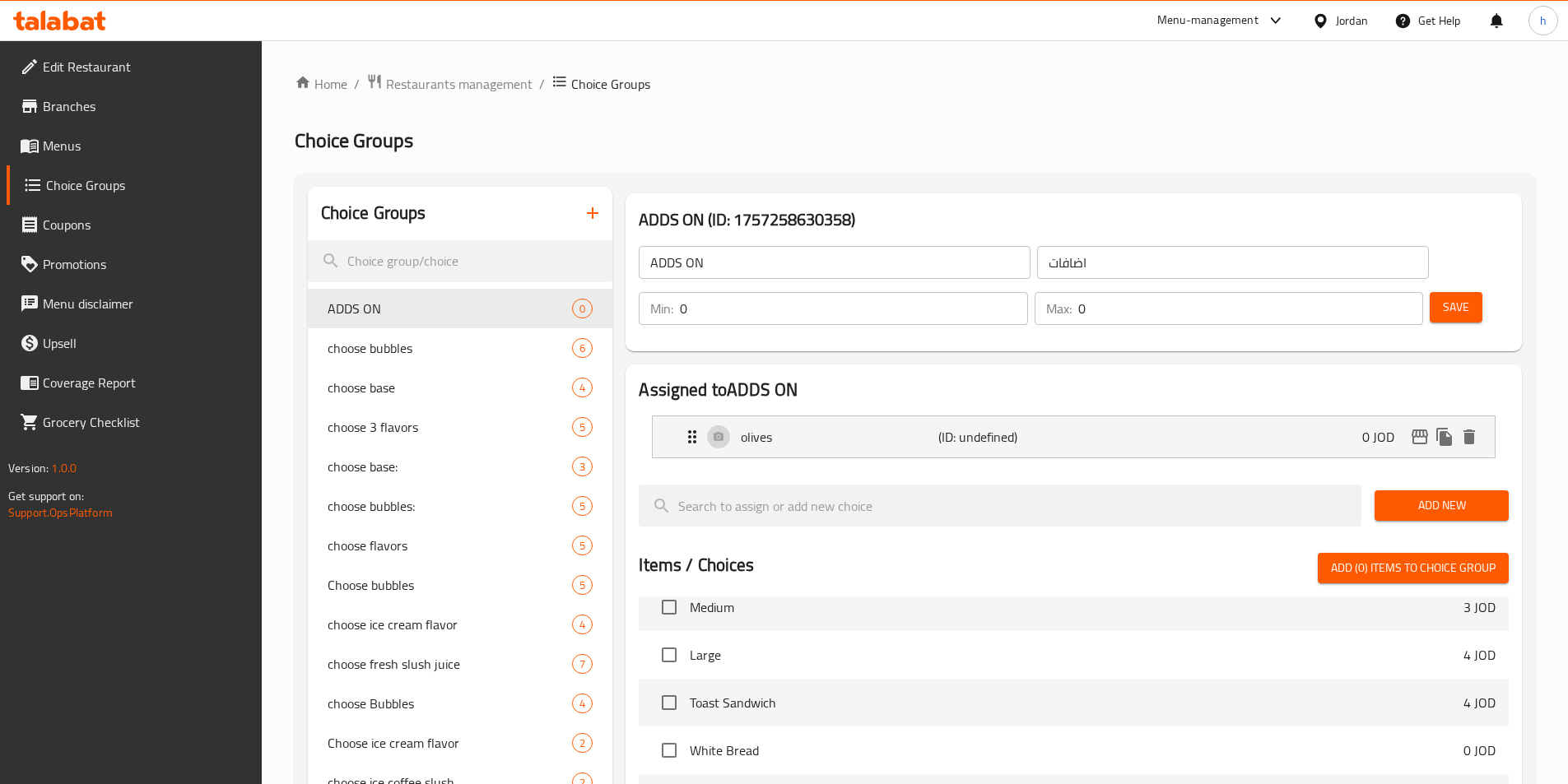
drag, startPoint x: 1460, startPoint y: 464, endPoint x: 1425, endPoint y: 473, distance: 36.1
click at [1452, 496] on span "Add New" at bounding box center [1441, 506] width 108 height 21
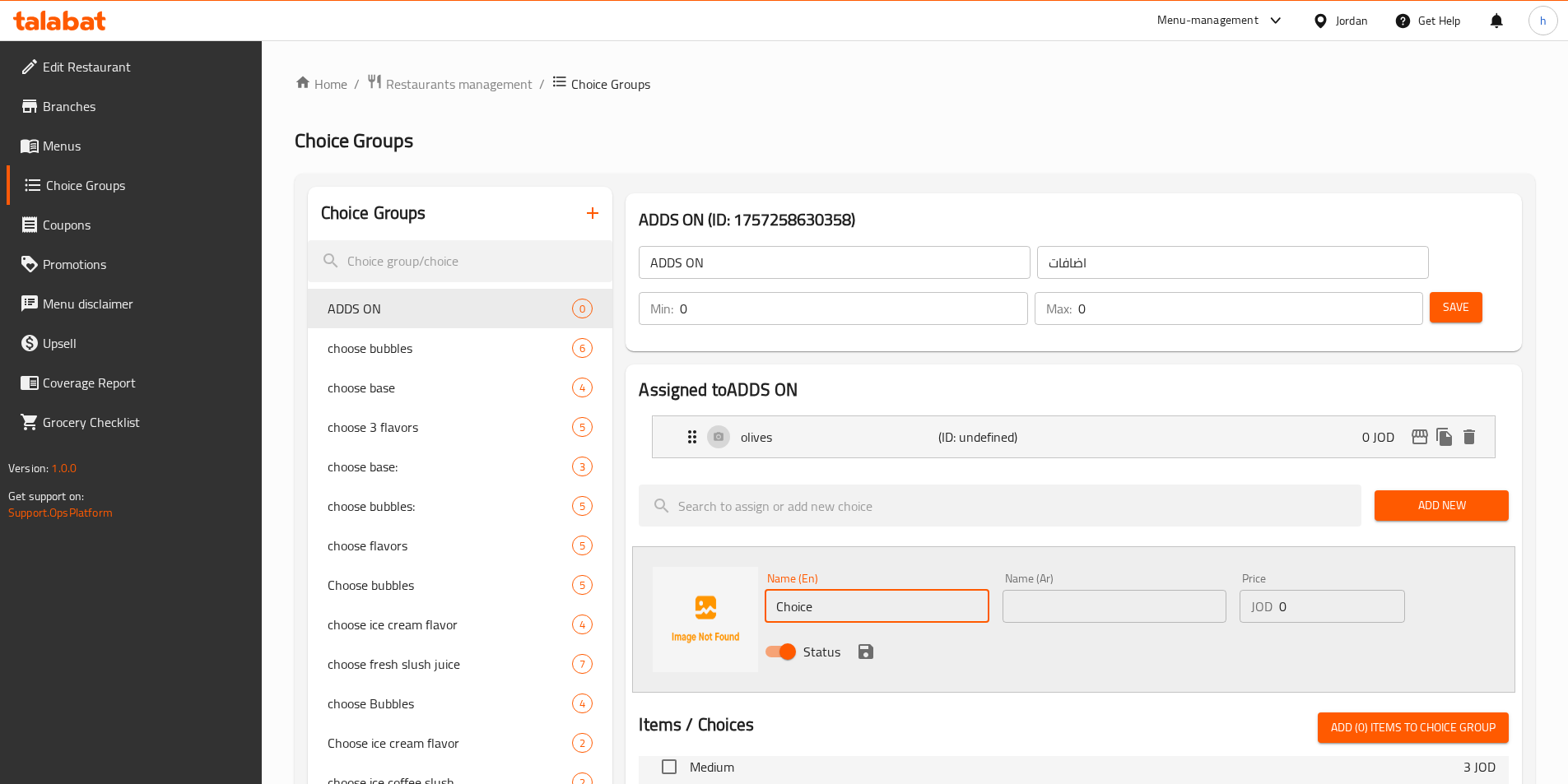
click at [794, 590] on input "Choice" at bounding box center [876, 607] width 224 height 33
click at [843, 635] on div "Name (En) corn Name (En) Name (Ar) Name (Ar) Price JOD 0 Price Status" at bounding box center [1074, 620] width 883 height 147
click at [864, 644] on icon "save" at bounding box center [866, 651] width 15 height 15
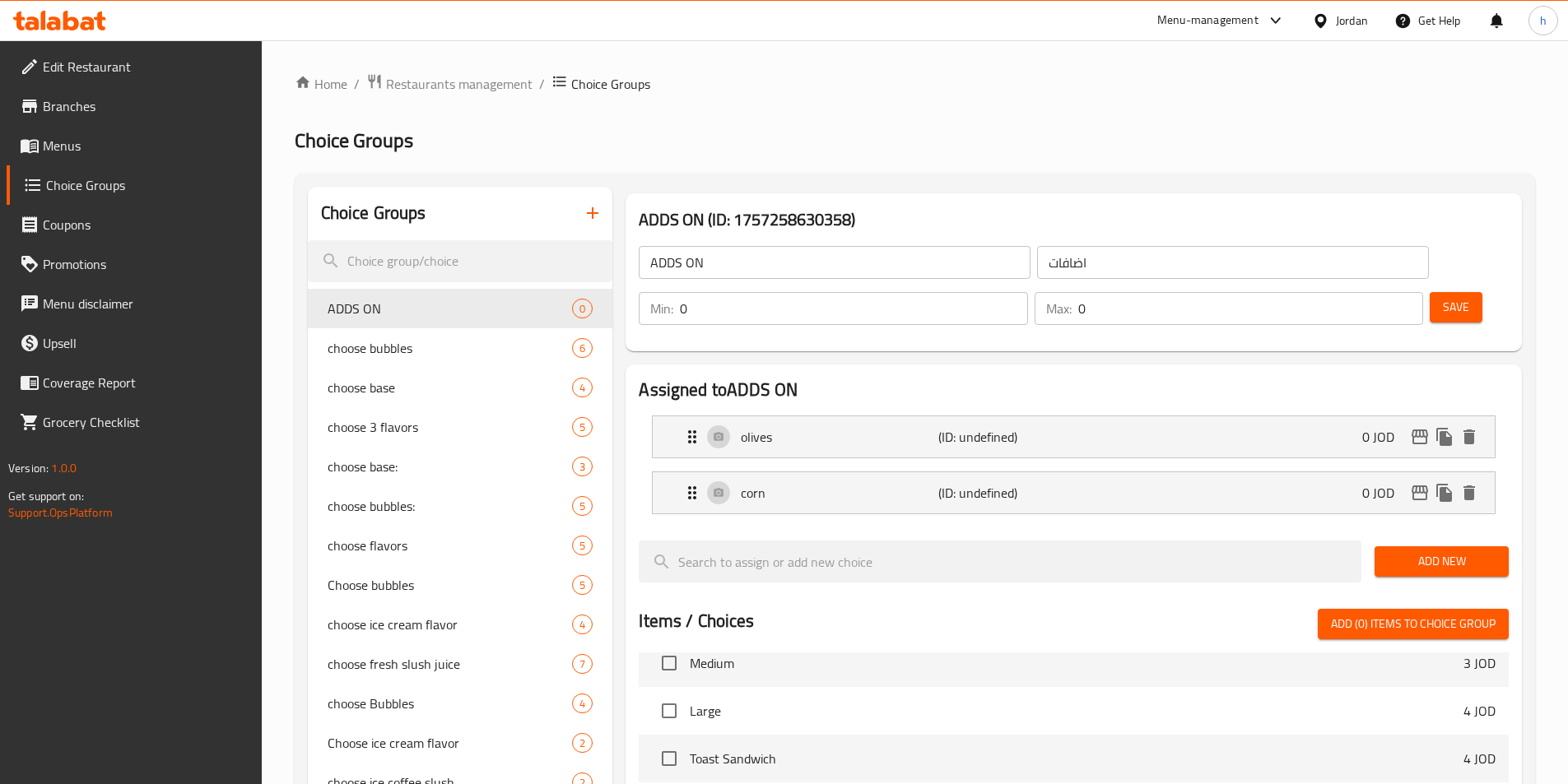
drag, startPoint x: 1434, startPoint y: 520, endPoint x: 1404, endPoint y: 523, distance: 30.1
click at [1433, 552] on span "Add New" at bounding box center [1441, 562] width 108 height 21
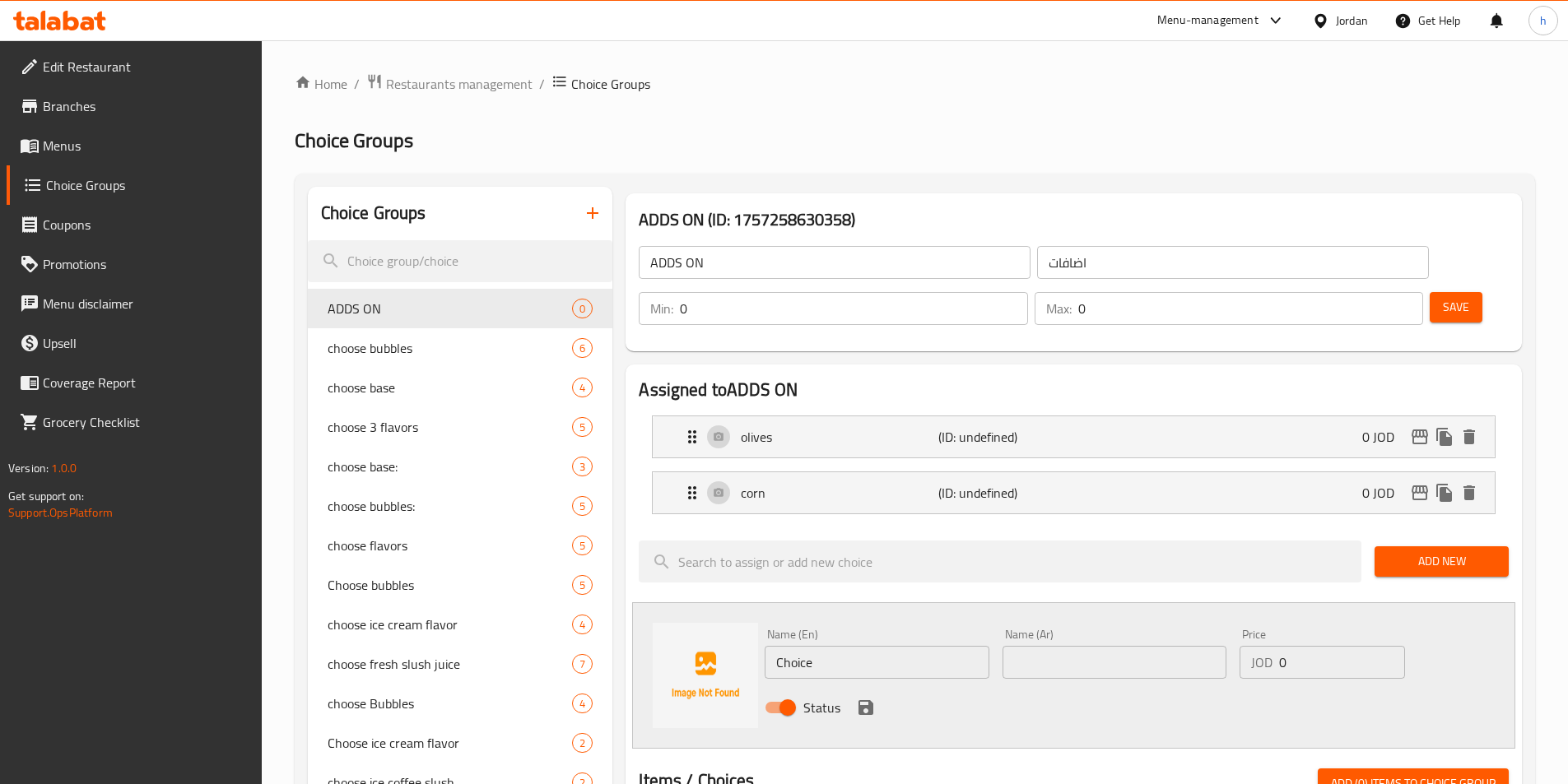
click at [926, 646] on input "Choice" at bounding box center [876, 663] width 224 height 33
click at [1134, 685] on div "Status" at bounding box center [1114, 707] width 713 height 45
drag, startPoint x: 871, startPoint y: 657, endPoint x: 1002, endPoint y: 657, distance: 131.0
click at [874, 697] on icon "save" at bounding box center [866, 707] width 20 height 20
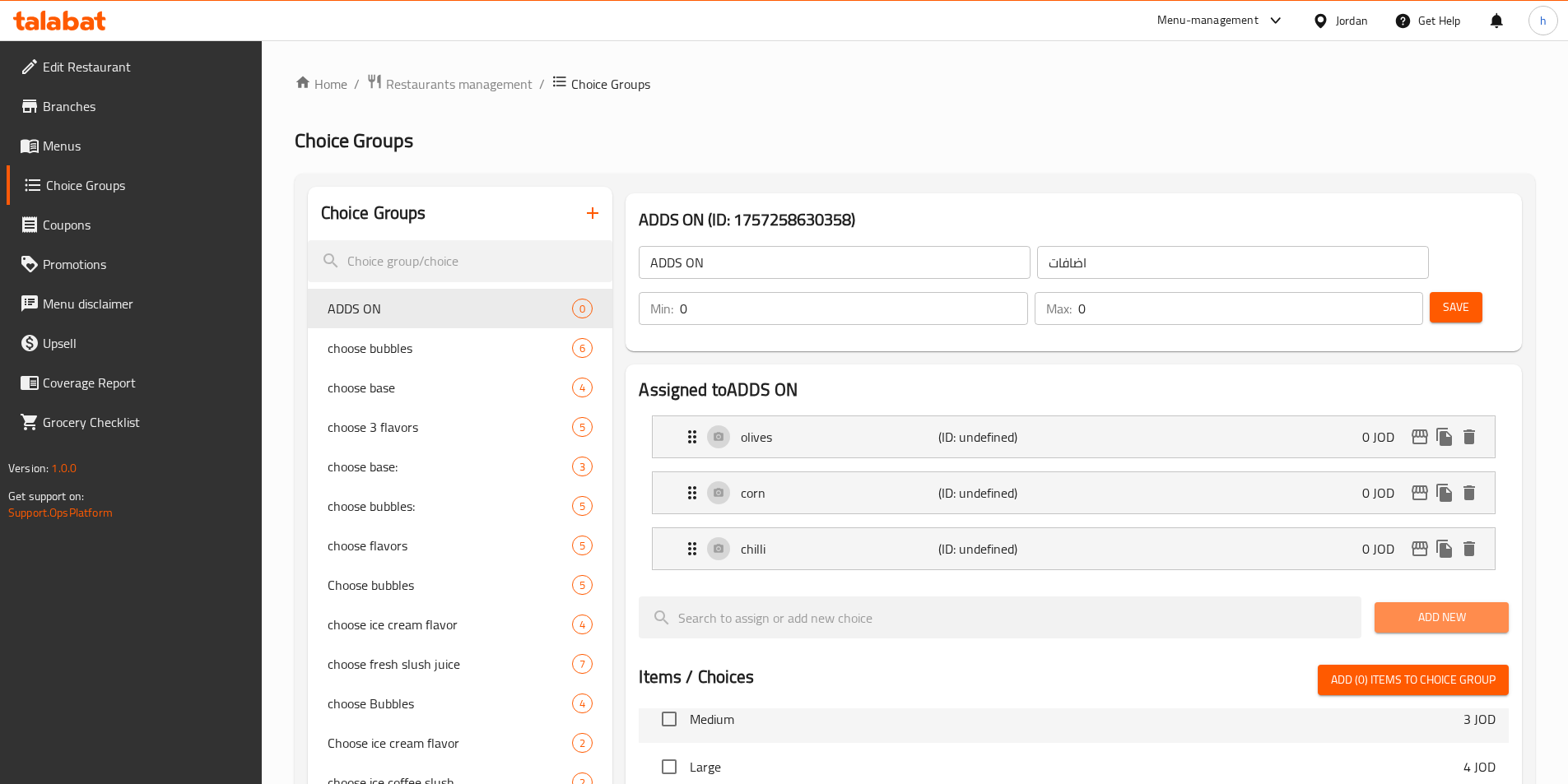
drag, startPoint x: 1432, startPoint y: 570, endPoint x: 1145, endPoint y: 609, distance: 289.6
click at [1413, 607] on span "Add New" at bounding box center [1441, 617] width 108 height 21
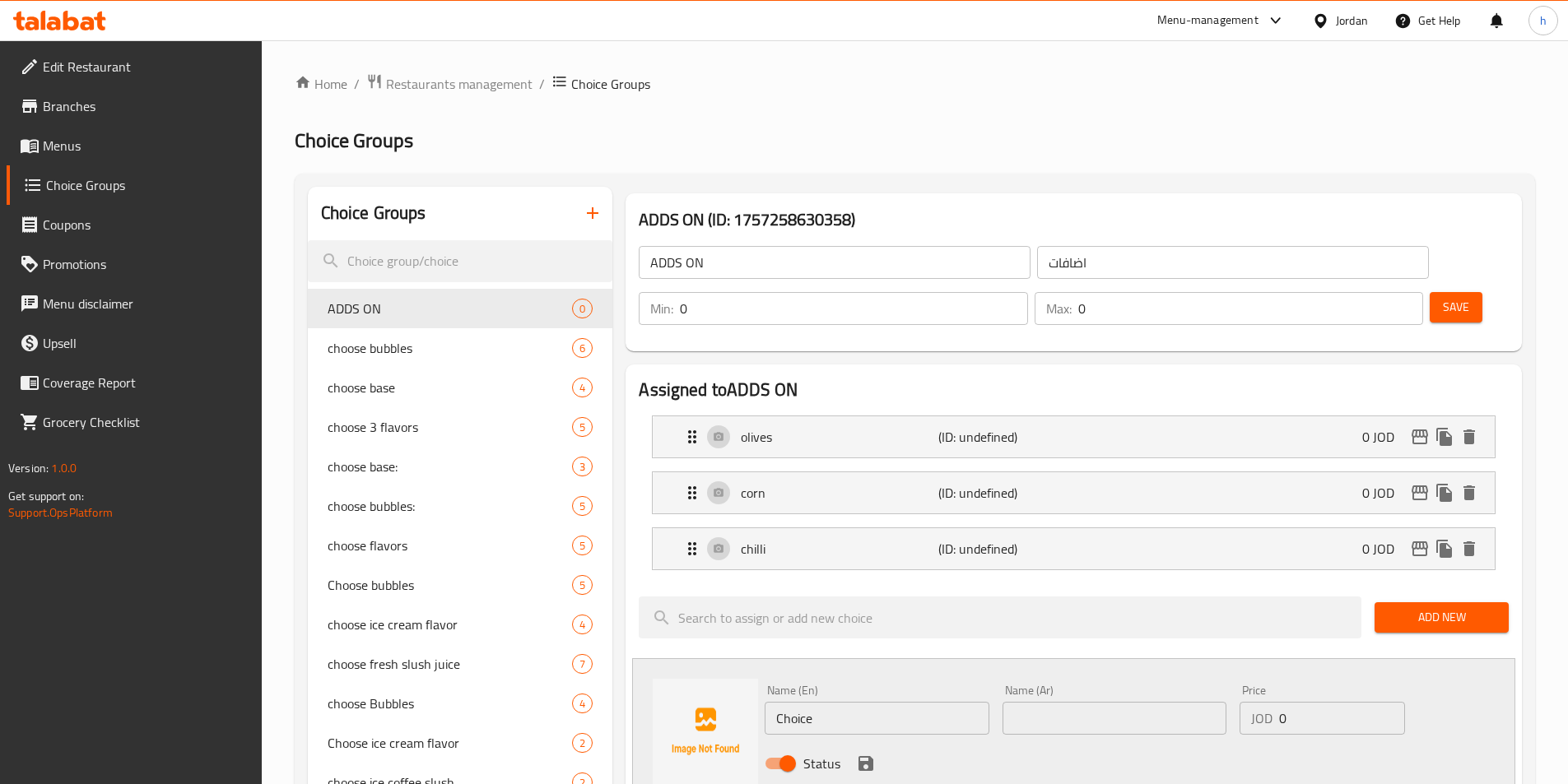
click at [858, 702] on input "Choice" at bounding box center [876, 718] width 224 height 33
click at [1105, 741] on div "Status" at bounding box center [1114, 763] width 713 height 45
click at [867, 753] on icon "save" at bounding box center [866, 763] width 20 height 20
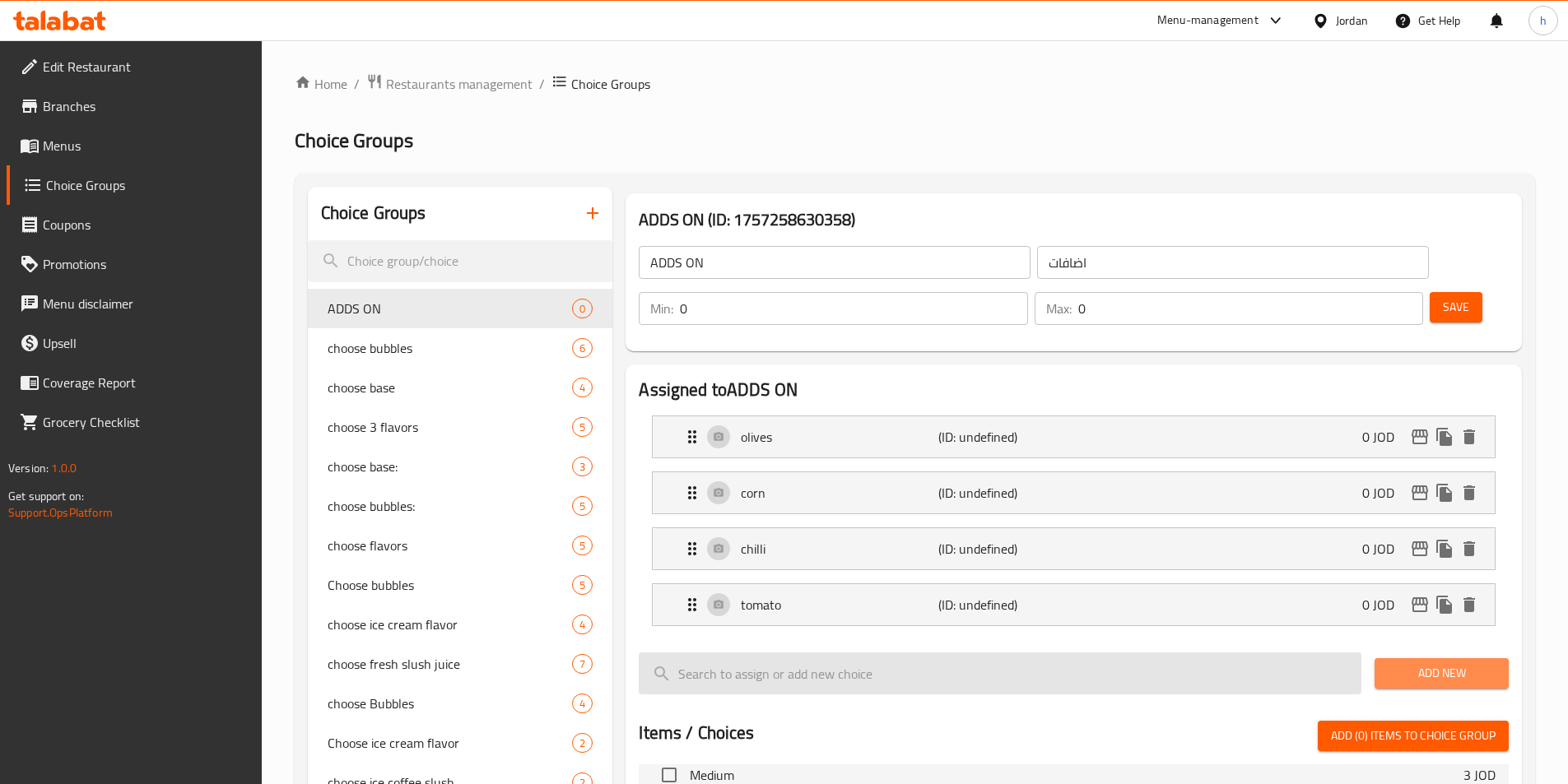
drag, startPoint x: 1402, startPoint y: 639, endPoint x: 1307, endPoint y: 639, distance: 95.0
click at [1387, 658] on button "Add New" at bounding box center [1441, 673] width 134 height 31
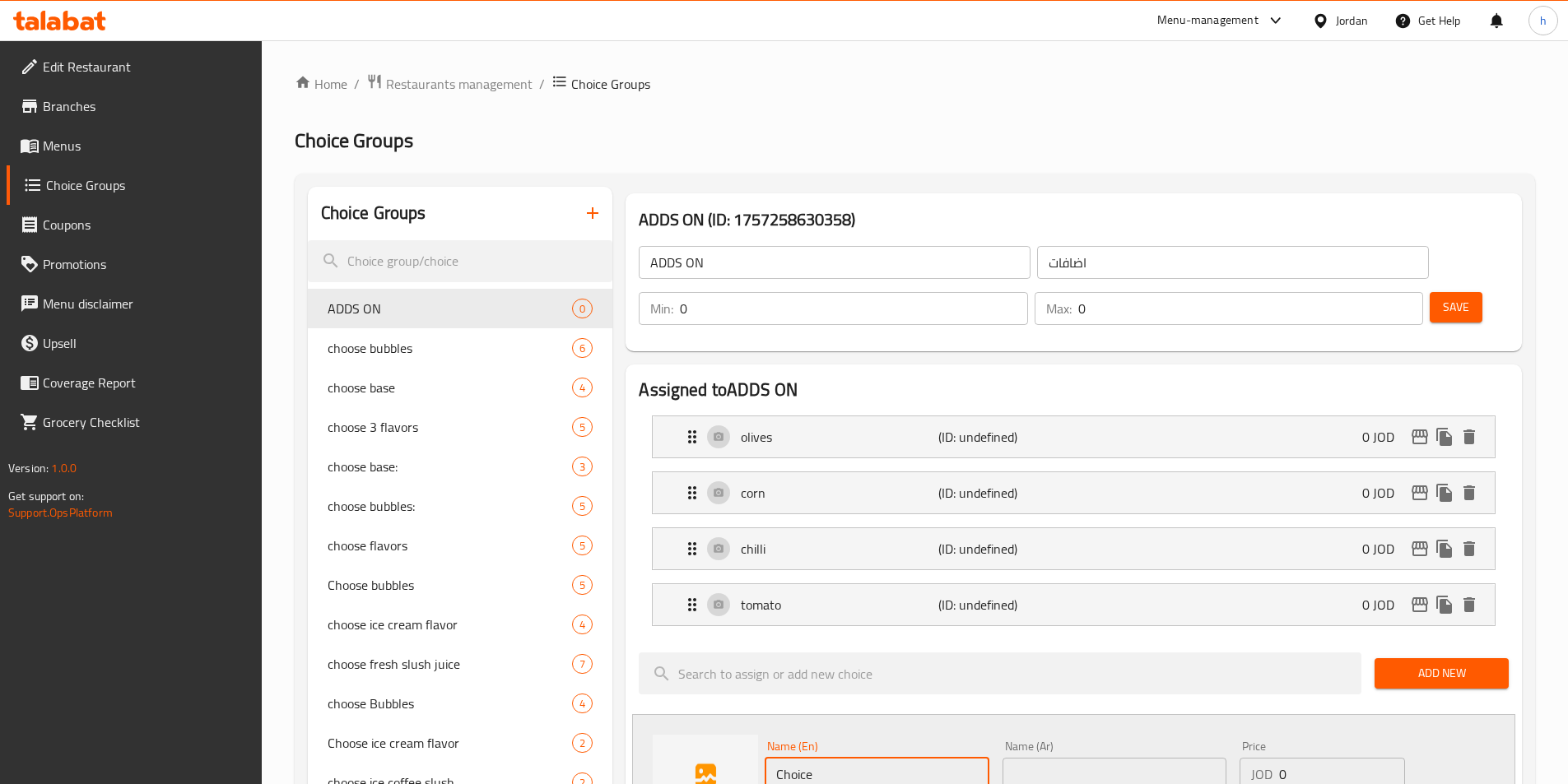
click at [910, 758] on input "Choice" at bounding box center [876, 774] width 224 height 33
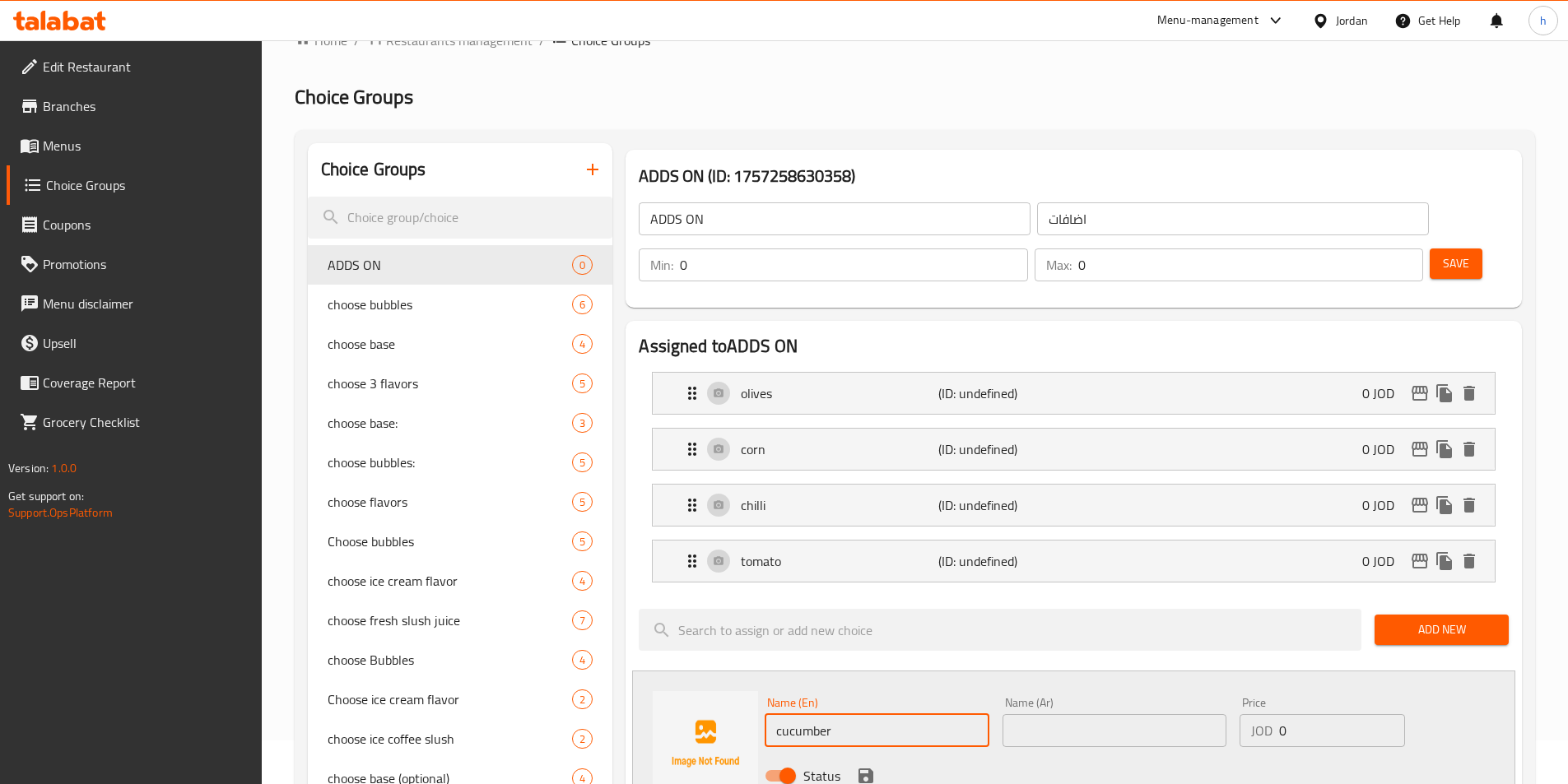
scroll to position [82, 0]
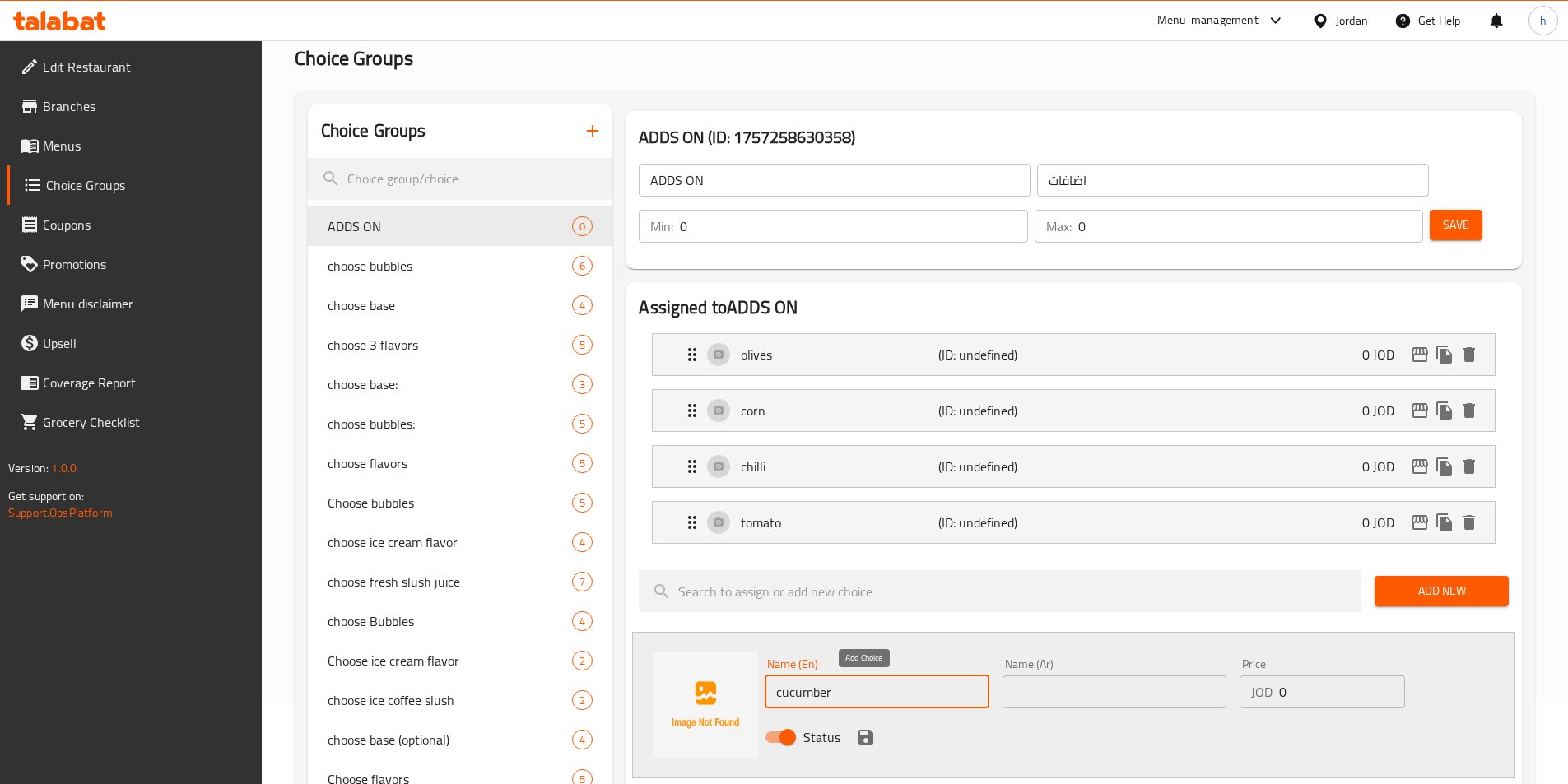
click at [868, 730] on icon "save" at bounding box center [866, 737] width 15 height 15
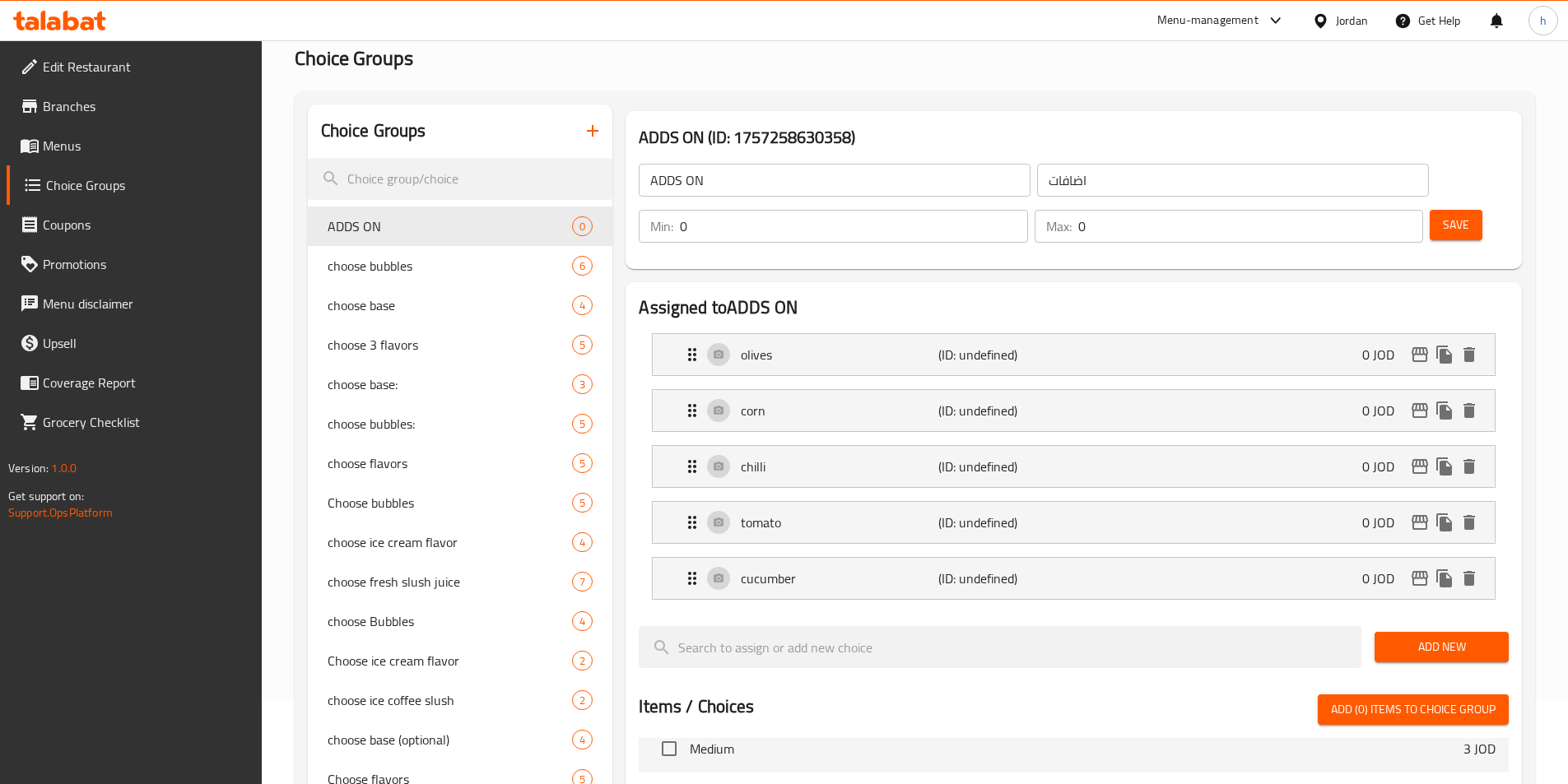
drag, startPoint x: 1430, startPoint y: 602, endPoint x: 1446, endPoint y: 604, distance: 16.1
click at [1431, 636] on span "Add New" at bounding box center [1441, 647] width 108 height 21
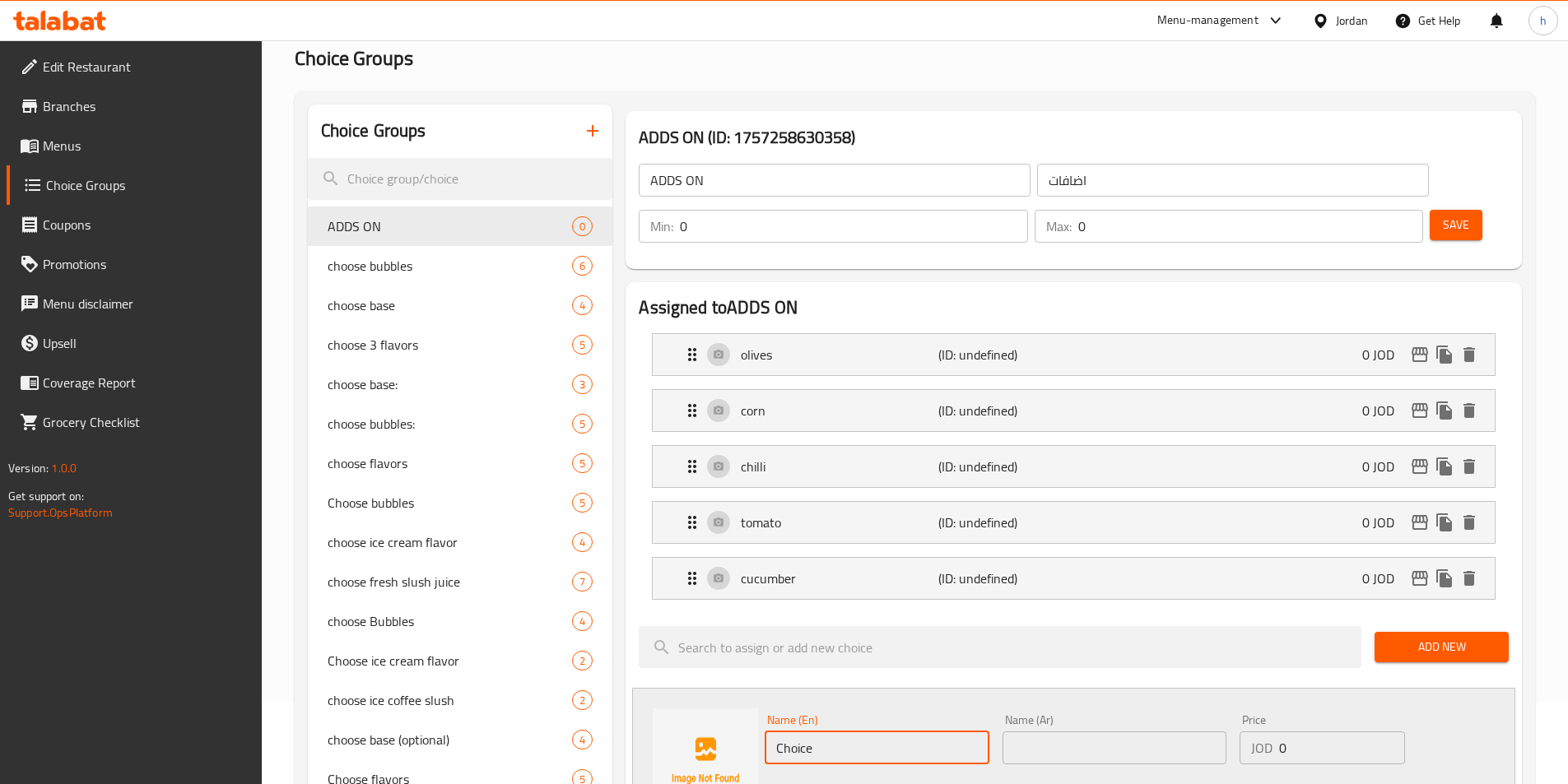
click at [910, 732] on input "Choice" at bounding box center [876, 748] width 224 height 33
click at [1096, 771] on div "Status" at bounding box center [1114, 793] width 713 height 45
click at [862, 783] on icon "save" at bounding box center [866, 793] width 15 height 15
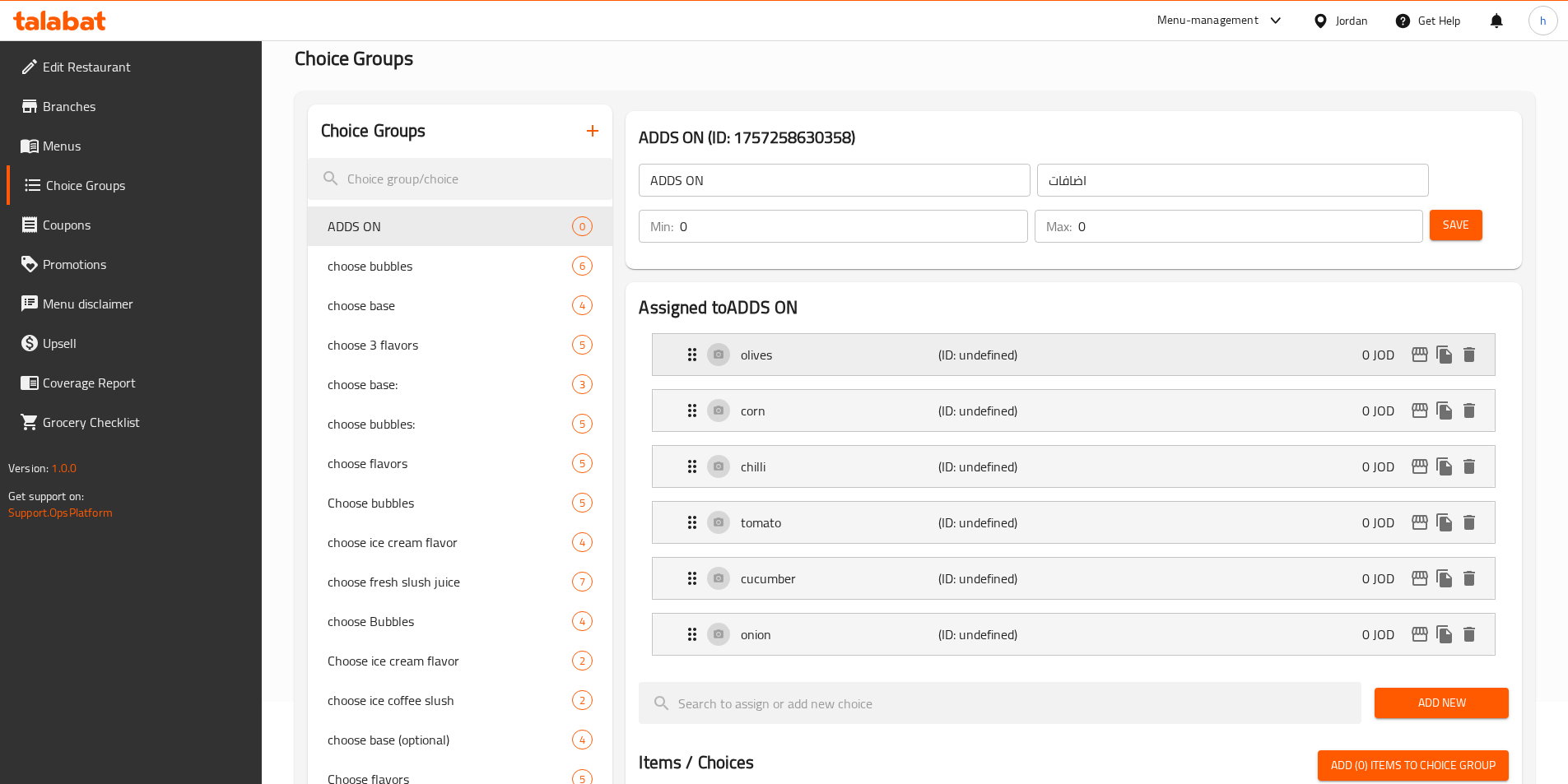
click at [1222, 334] on div "olives (ID: undefined) 0 JOD" at bounding box center [1078, 354] width 792 height 41
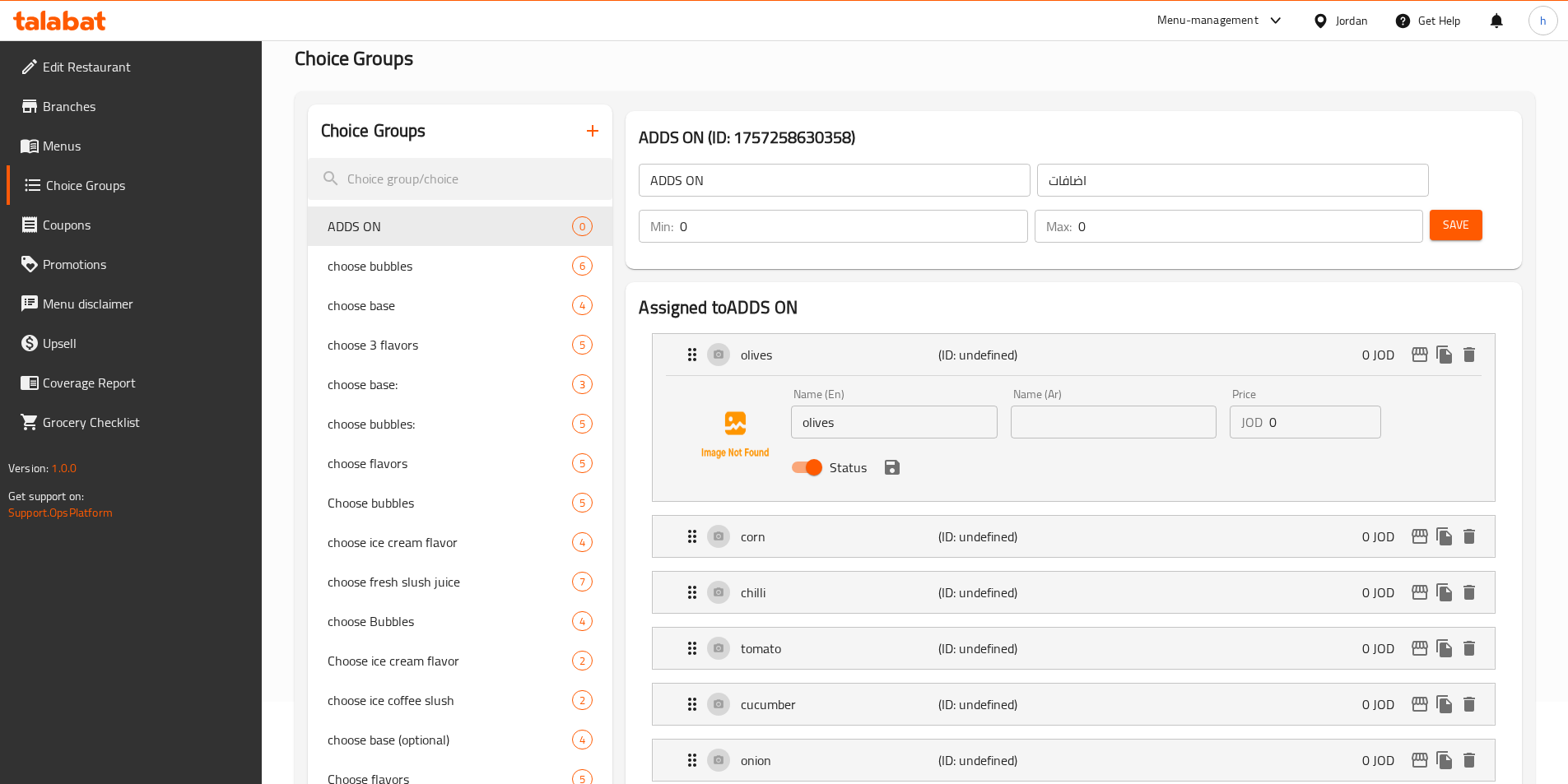
click at [1086, 406] on input "text" at bounding box center [1113, 422] width 206 height 33
click at [893, 460] on icon "save" at bounding box center [892, 467] width 15 height 15
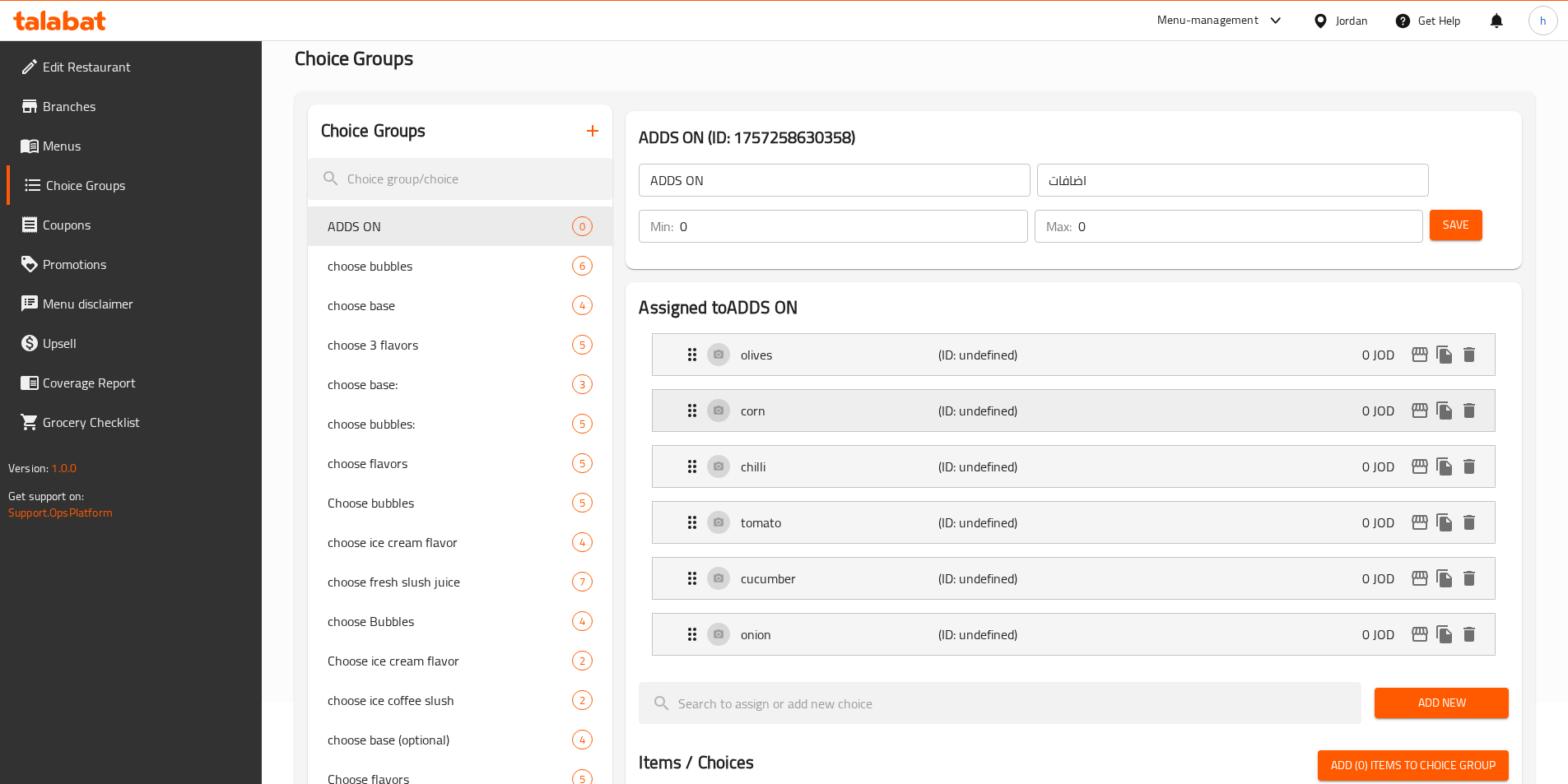
click at [865, 390] on div "corn (ID: undefined) 0 JOD" at bounding box center [1078, 410] width 792 height 41
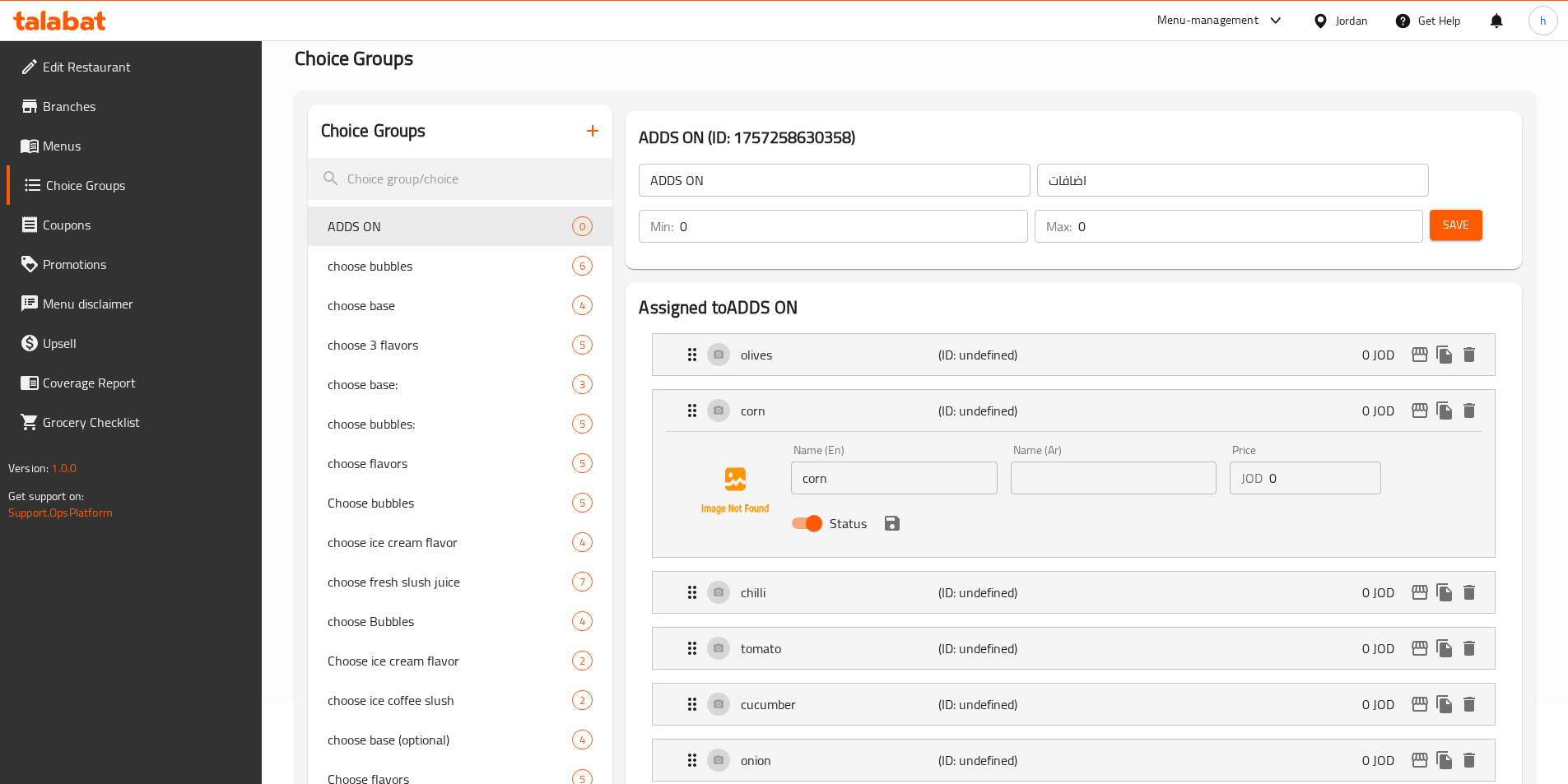
click at [1116, 461] on input "text" at bounding box center [1113, 478] width 206 height 33
click at [1118, 461] on input "زيتون" at bounding box center [1113, 478] width 206 height 33
click at [985, 501] on div "Status" at bounding box center [1113, 523] width 658 height 45
click at [900, 513] on icon "save" at bounding box center [892, 523] width 20 height 20
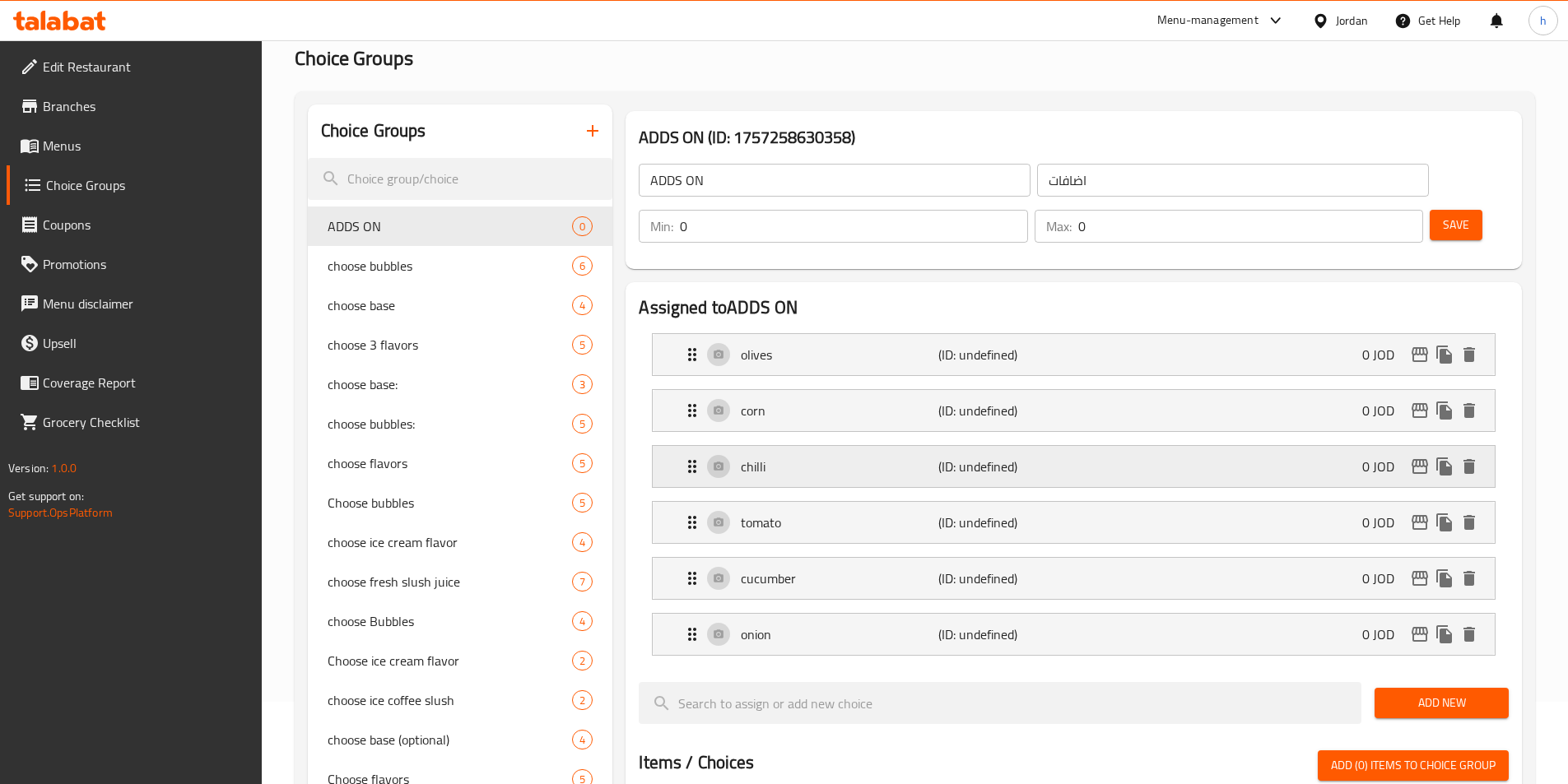
click at [882, 456] on p "chilli" at bounding box center [839, 466] width 197 height 20
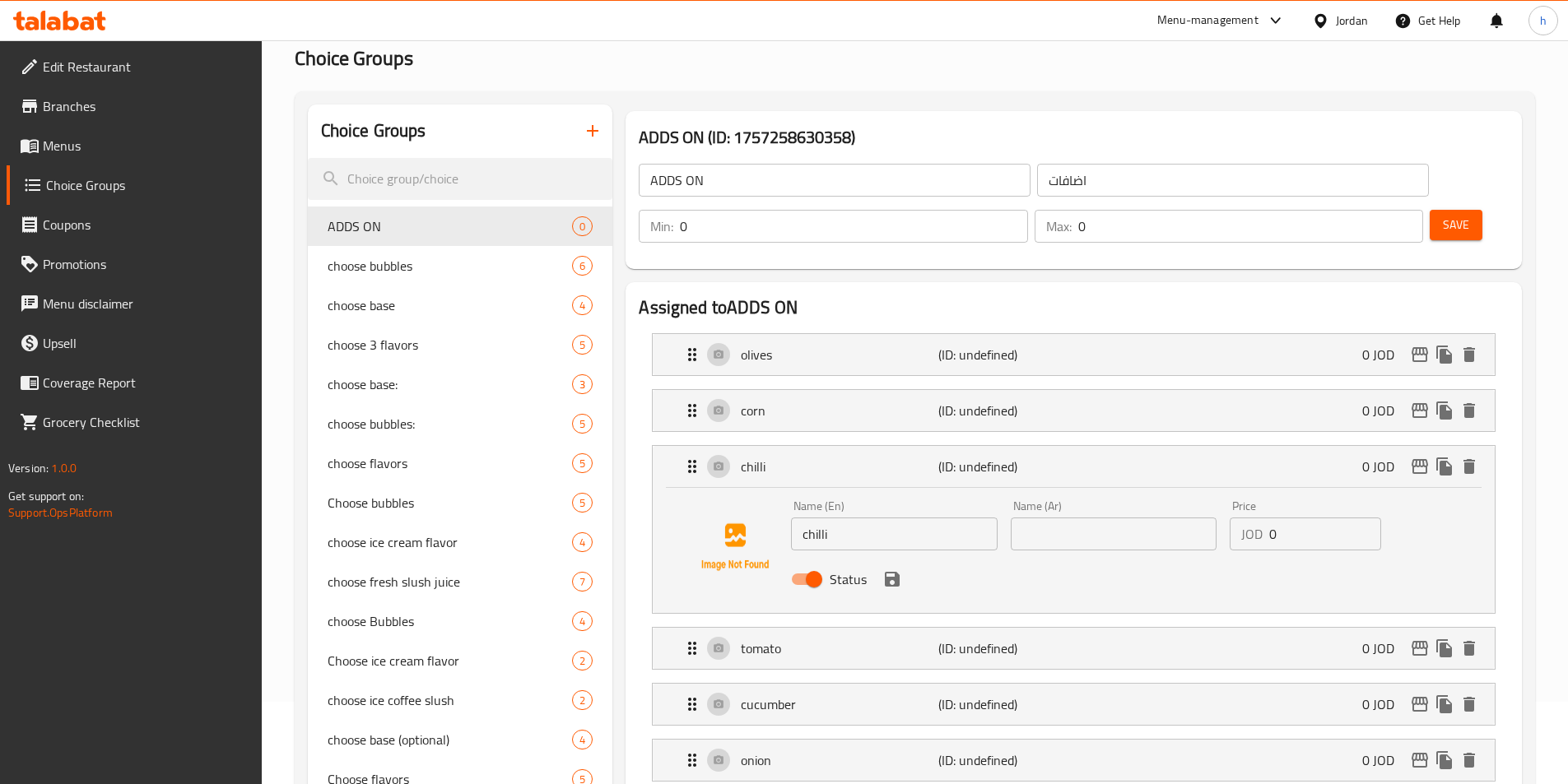
click at [1068, 517] on input "text" at bounding box center [1113, 534] width 206 height 33
click at [1082, 517] on input "text" at bounding box center [1113, 534] width 206 height 33
click at [898, 572] on icon "save" at bounding box center [892, 579] width 15 height 15
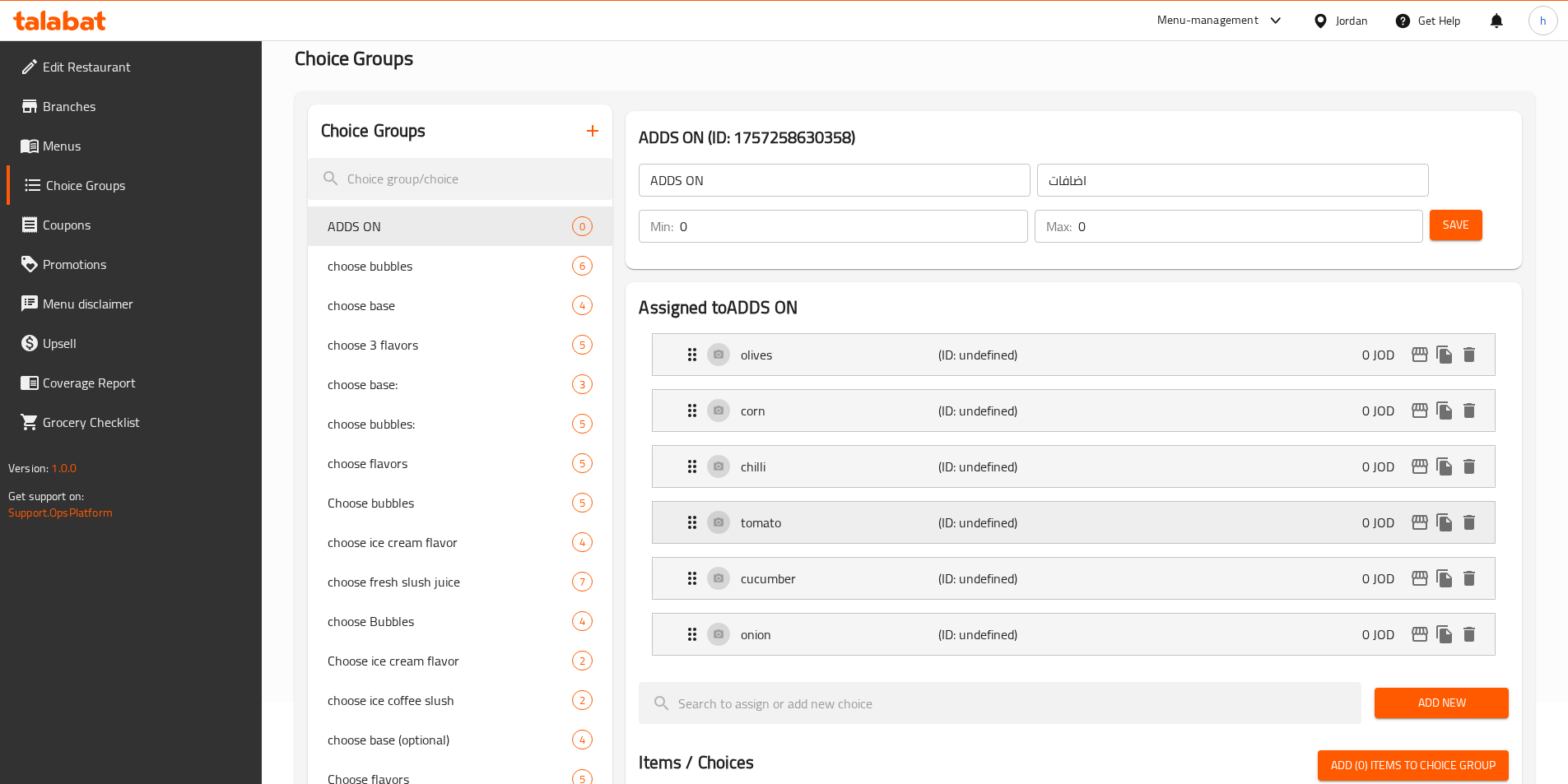
click at [1124, 502] on div "tomato (ID: undefined) 0 JOD" at bounding box center [1078, 522] width 792 height 41
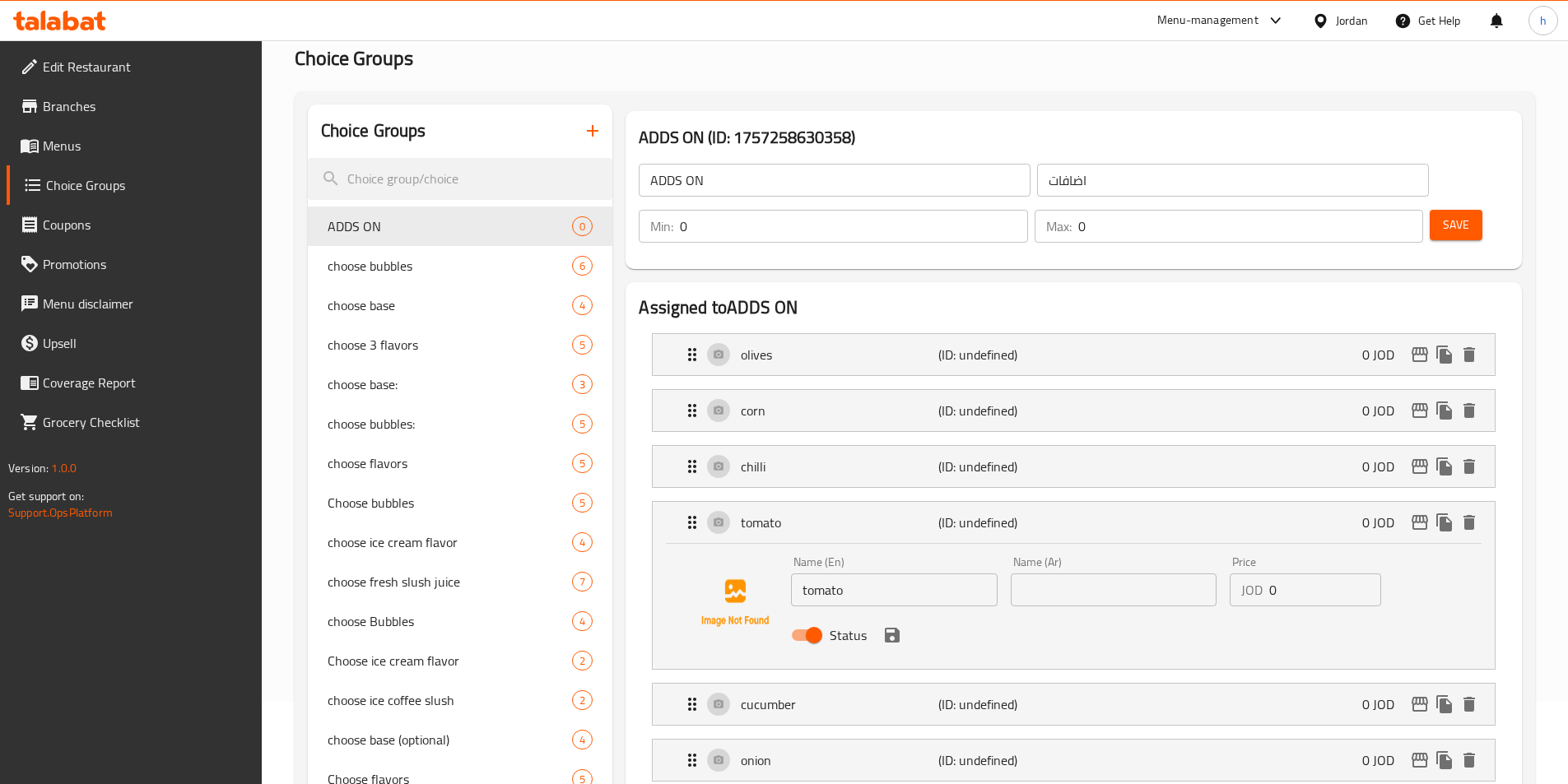
click at [1081, 573] on input "text" at bounding box center [1113, 590] width 206 height 33
click at [895, 628] on icon "save" at bounding box center [892, 635] width 15 height 15
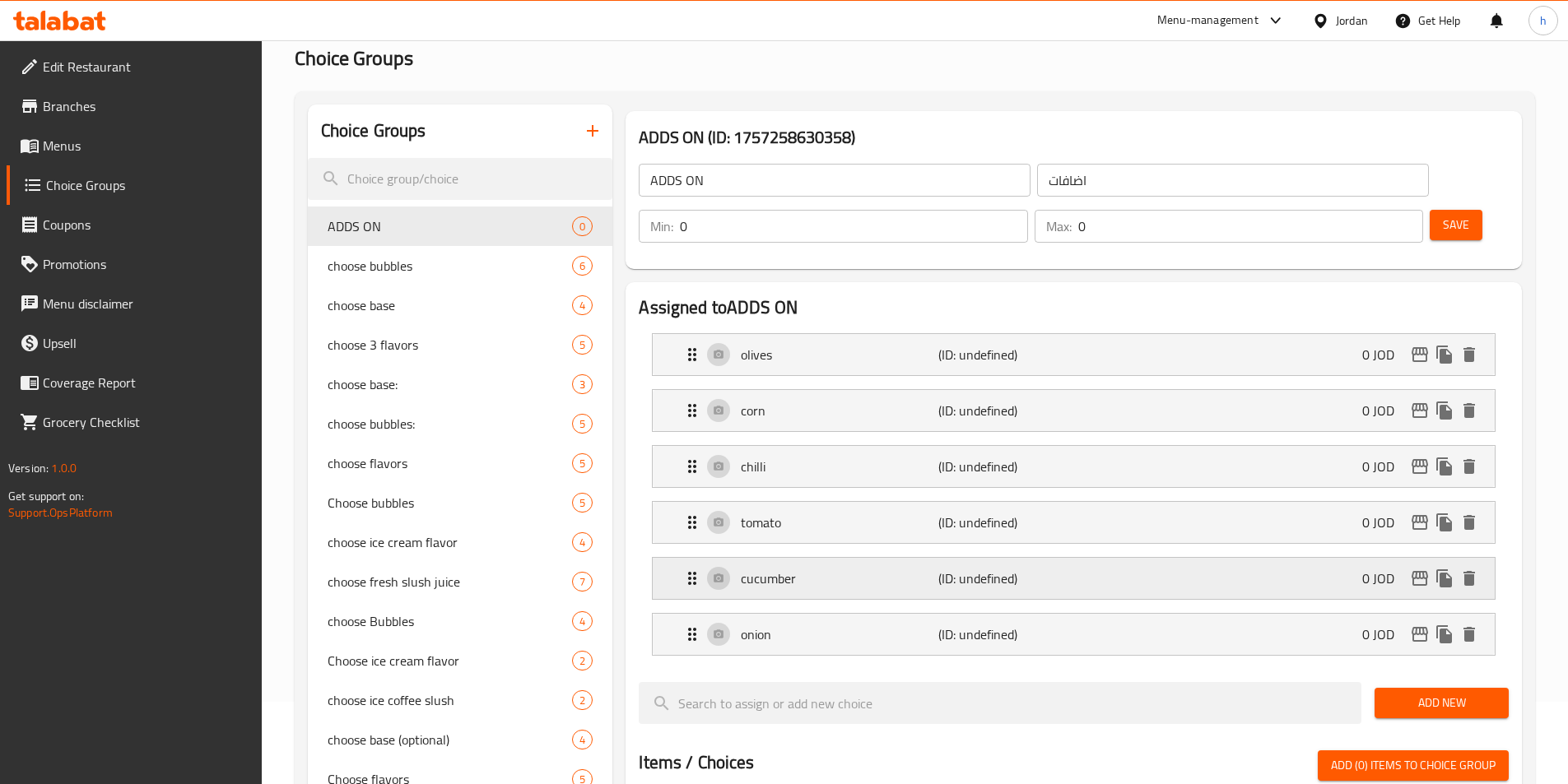
click at [1104, 558] on div "cucumber (ID: undefined) 0 JOD" at bounding box center [1078, 578] width 792 height 41
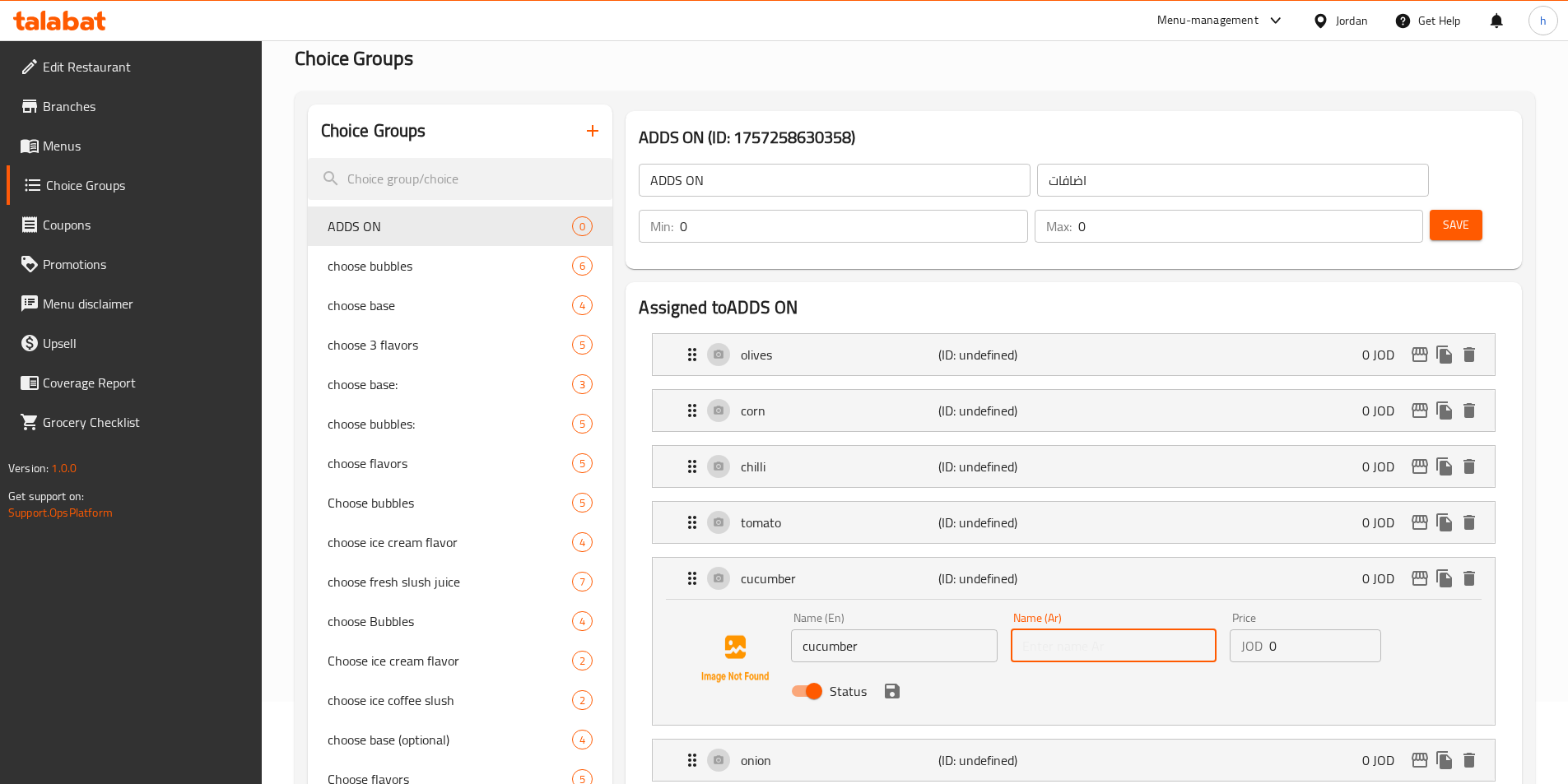
click at [1076, 629] on input "text" at bounding box center [1113, 646] width 206 height 33
click at [899, 683] on icon "save" at bounding box center [892, 690] width 15 height 15
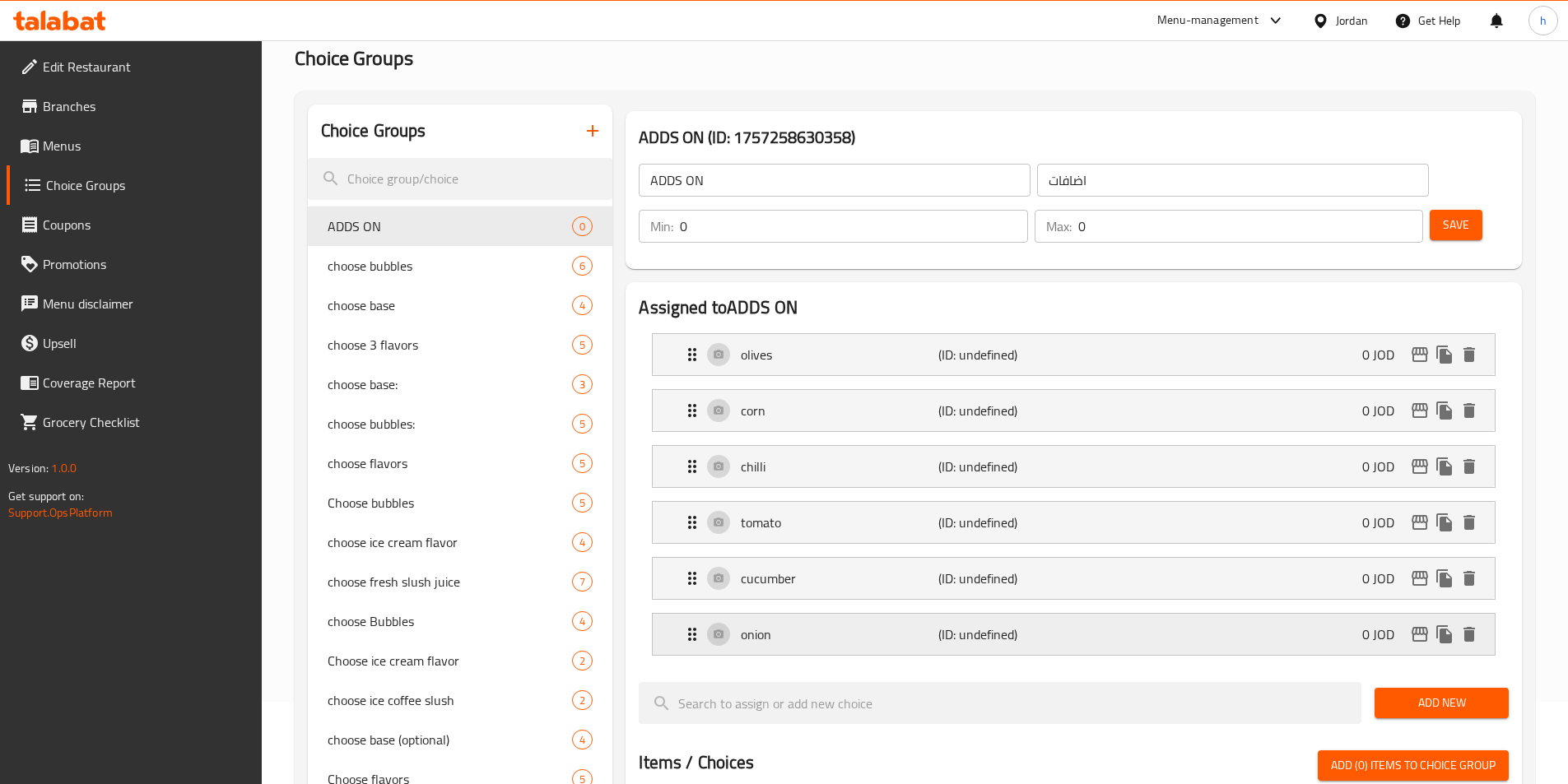
click at [1082, 614] on div "onion (ID: undefined) 0 JOD" at bounding box center [1078, 634] width 792 height 41
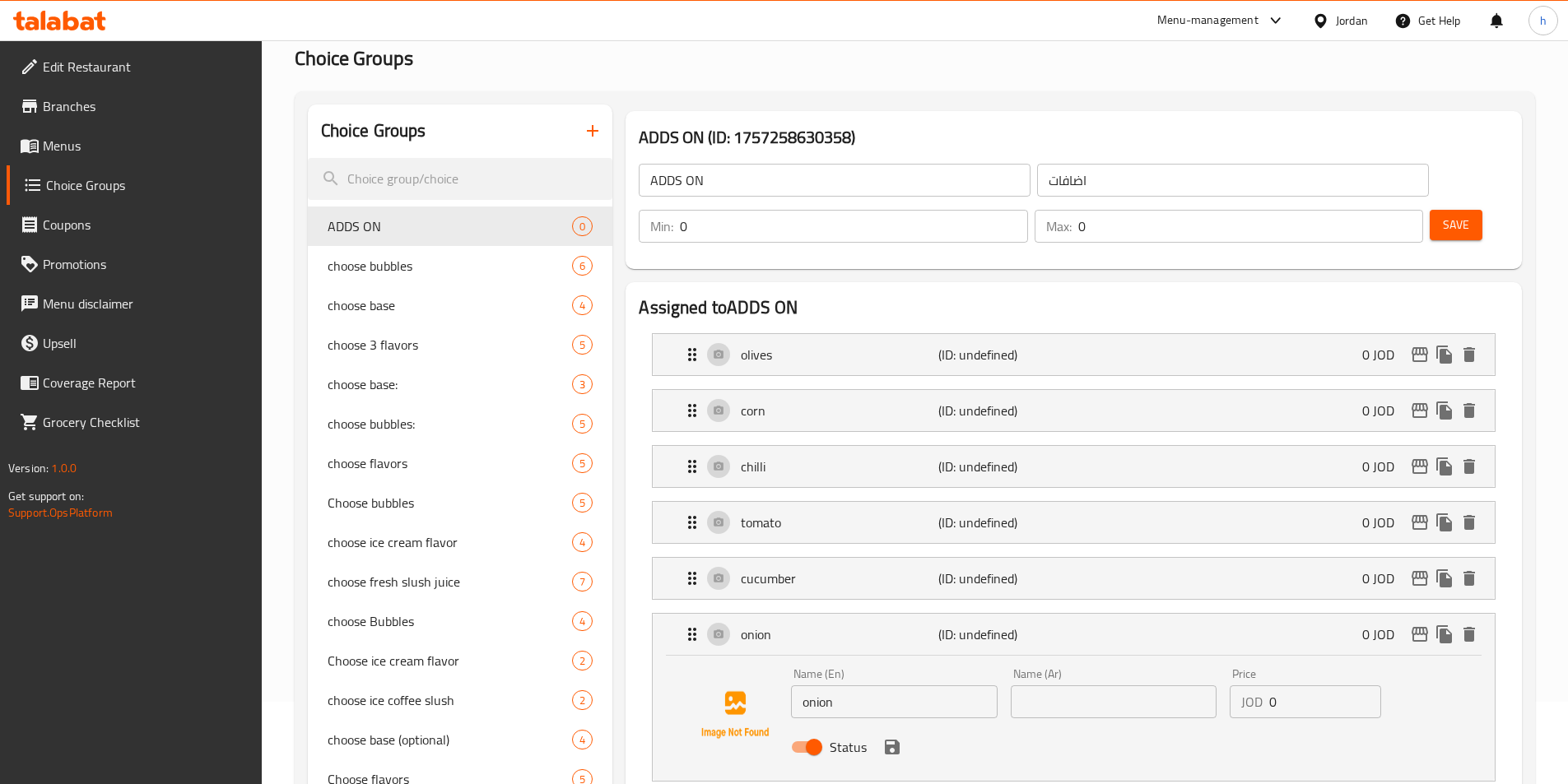
click at [1096, 685] on input "text" at bounding box center [1113, 702] width 206 height 33
click at [890, 737] on icon "save" at bounding box center [892, 746] width 20 height 20
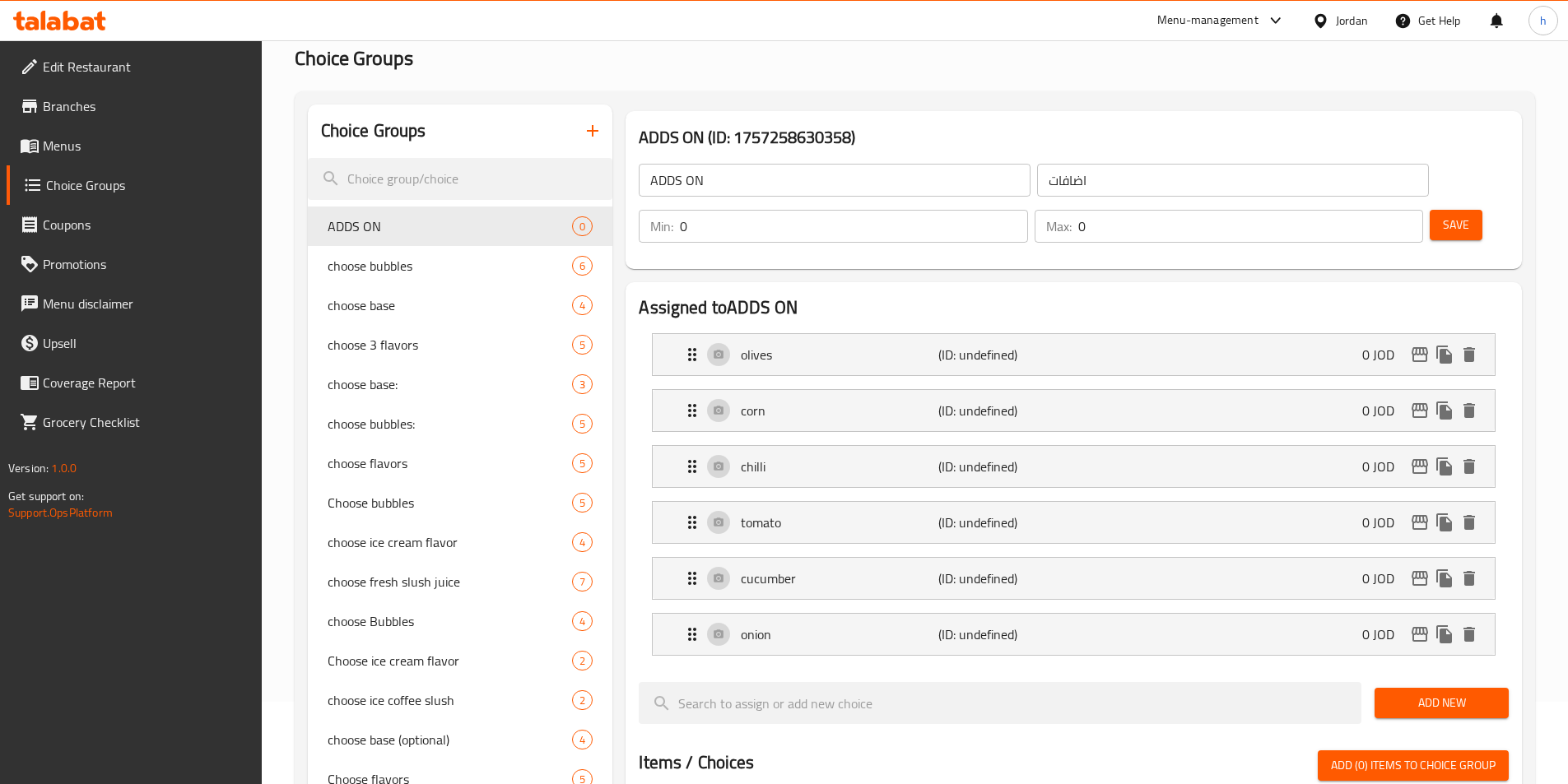
click at [1453, 210] on button "Save" at bounding box center [1456, 225] width 52 height 31
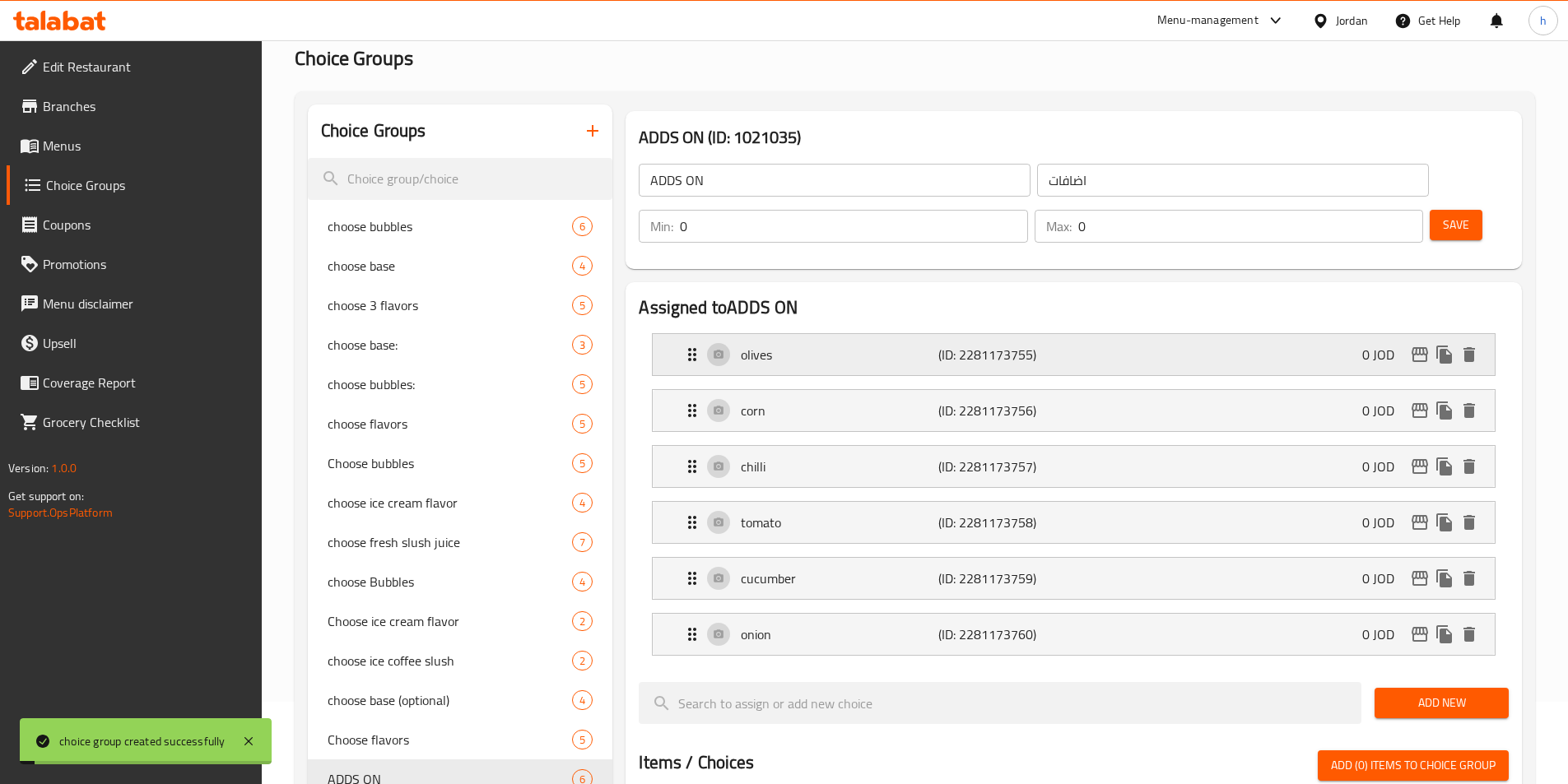
click at [1327, 334] on div "olives (ID: 2281173755) 0 JOD" at bounding box center [1078, 354] width 792 height 41
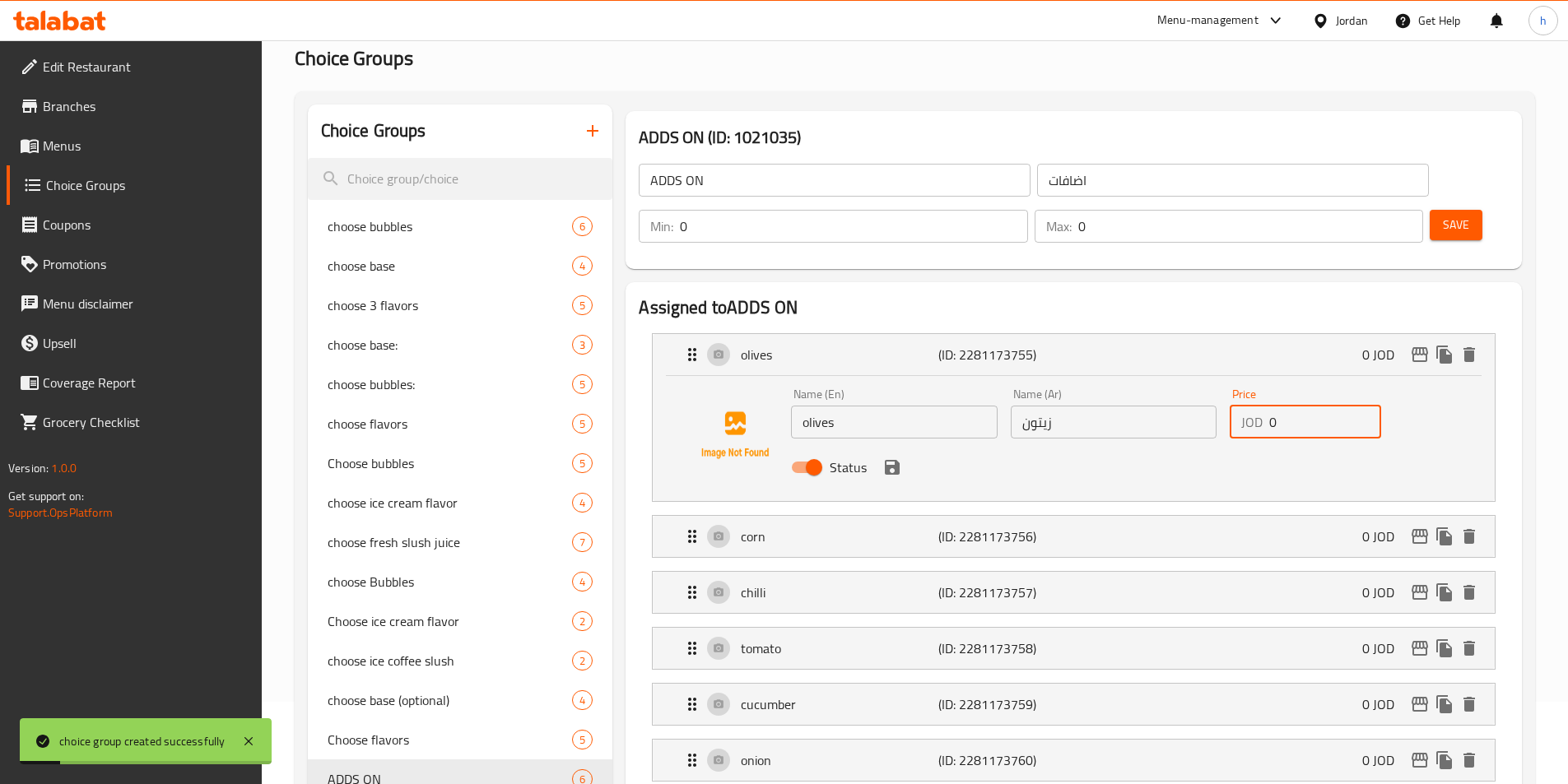
click at [1302, 406] on input "0" at bounding box center [1325, 422] width 112 height 33
click at [1244, 412] on p "JOD" at bounding box center [1251, 421] width 21 height 20
drag, startPoint x: 1287, startPoint y: 372, endPoint x: 1268, endPoint y: 372, distance: 19.0
click at [1269, 406] on input "0" at bounding box center [1325, 422] width 112 height 33
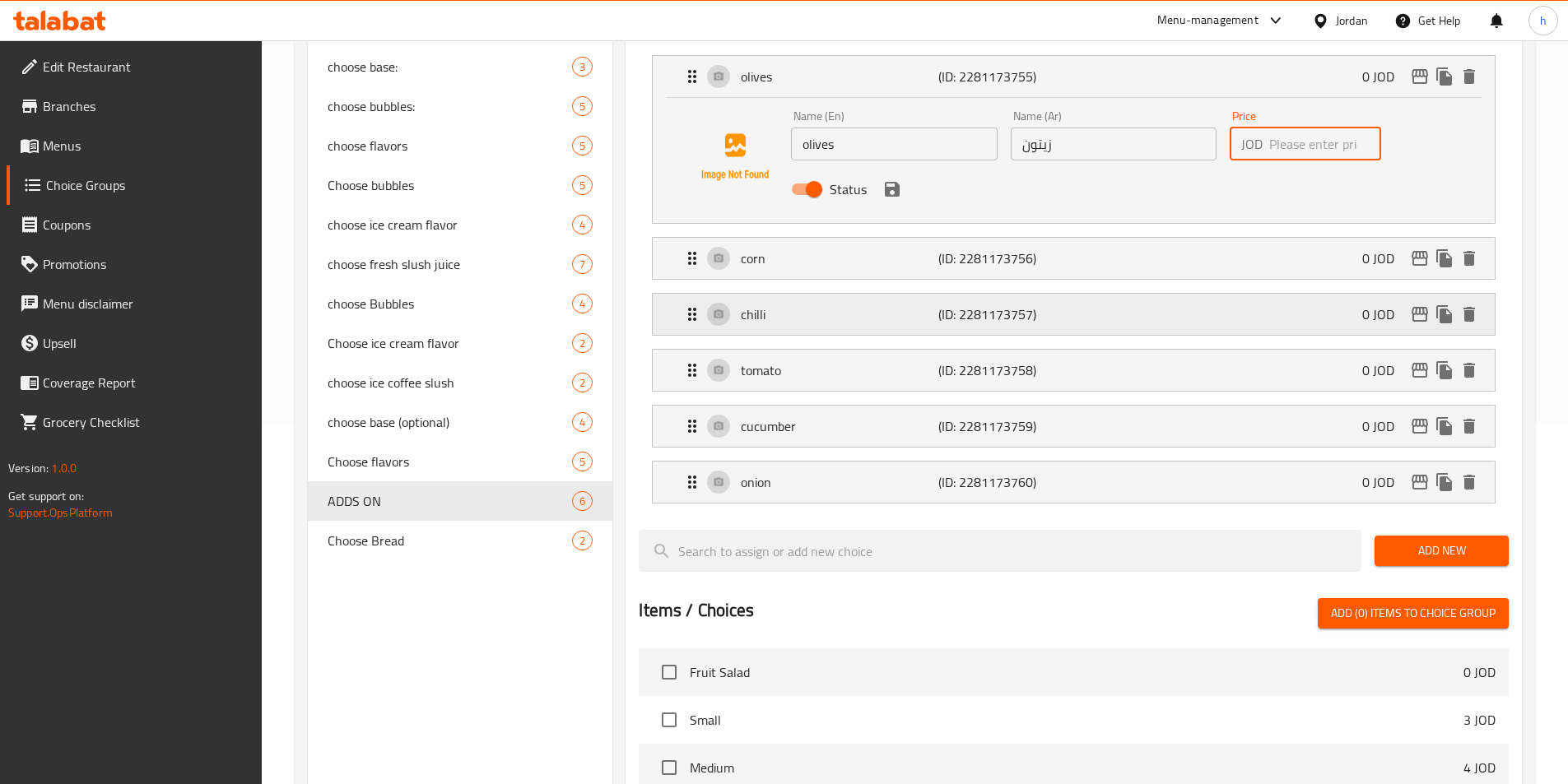
scroll to position [191, 0]
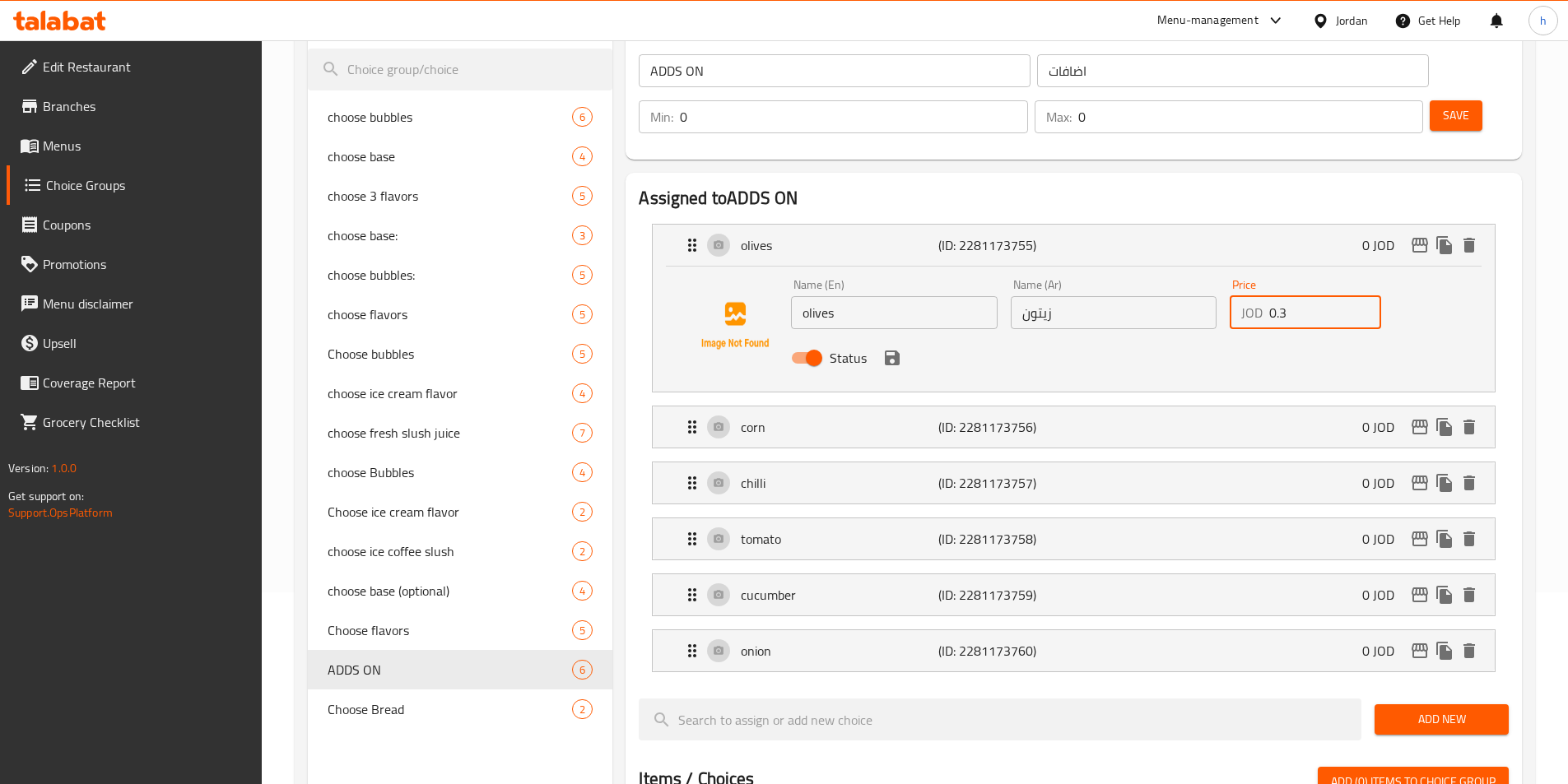
drag, startPoint x: 1309, startPoint y: 263, endPoint x: 1264, endPoint y: 260, distance: 45.1
click at [1264, 296] on div "JOD 0.3 Price" at bounding box center [1305, 313] width 151 height 33
click at [886, 350] on icon "save" at bounding box center [892, 357] width 15 height 15
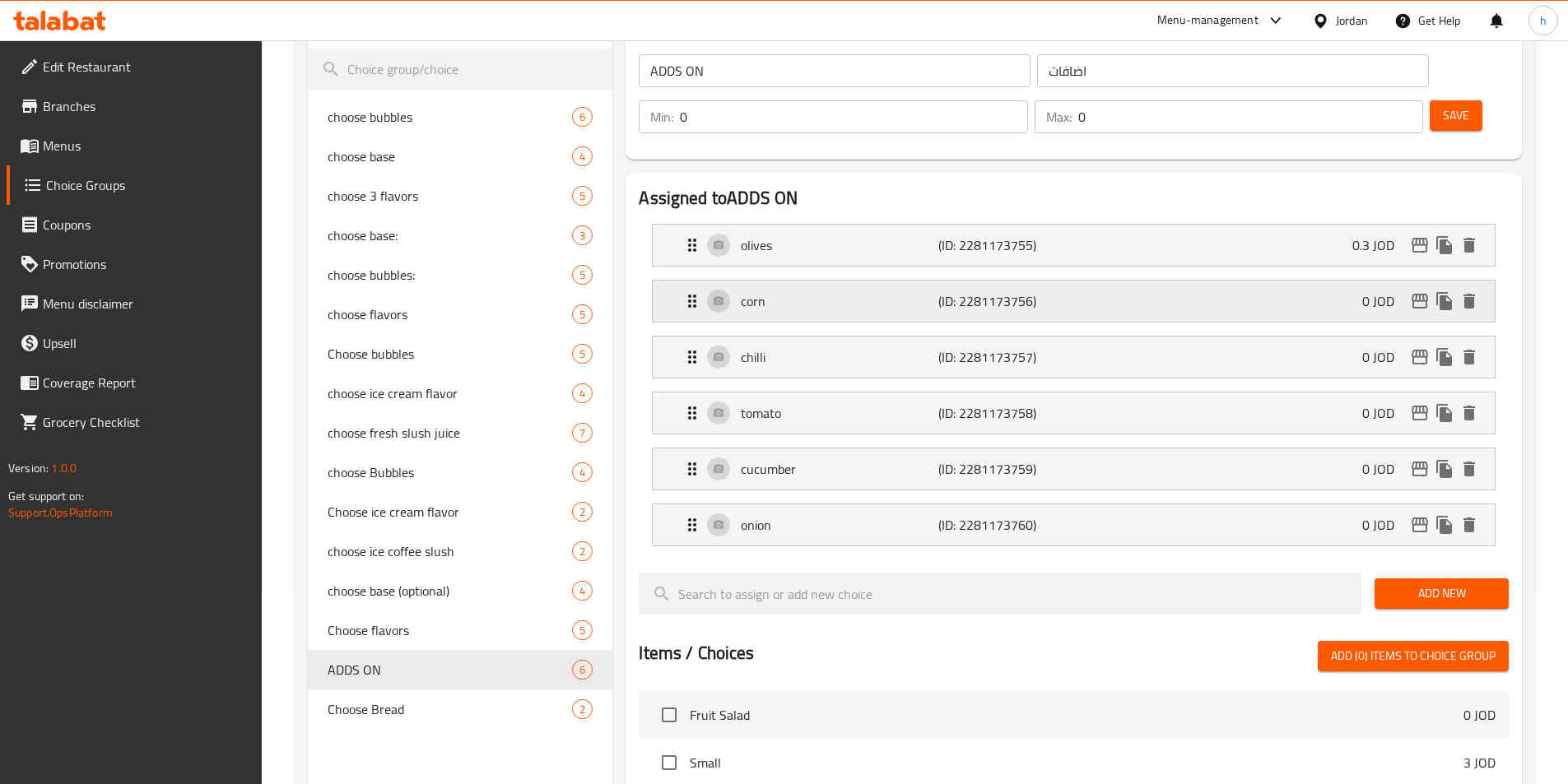
click at [922, 291] on p "corn" at bounding box center [839, 301] width 197 height 20
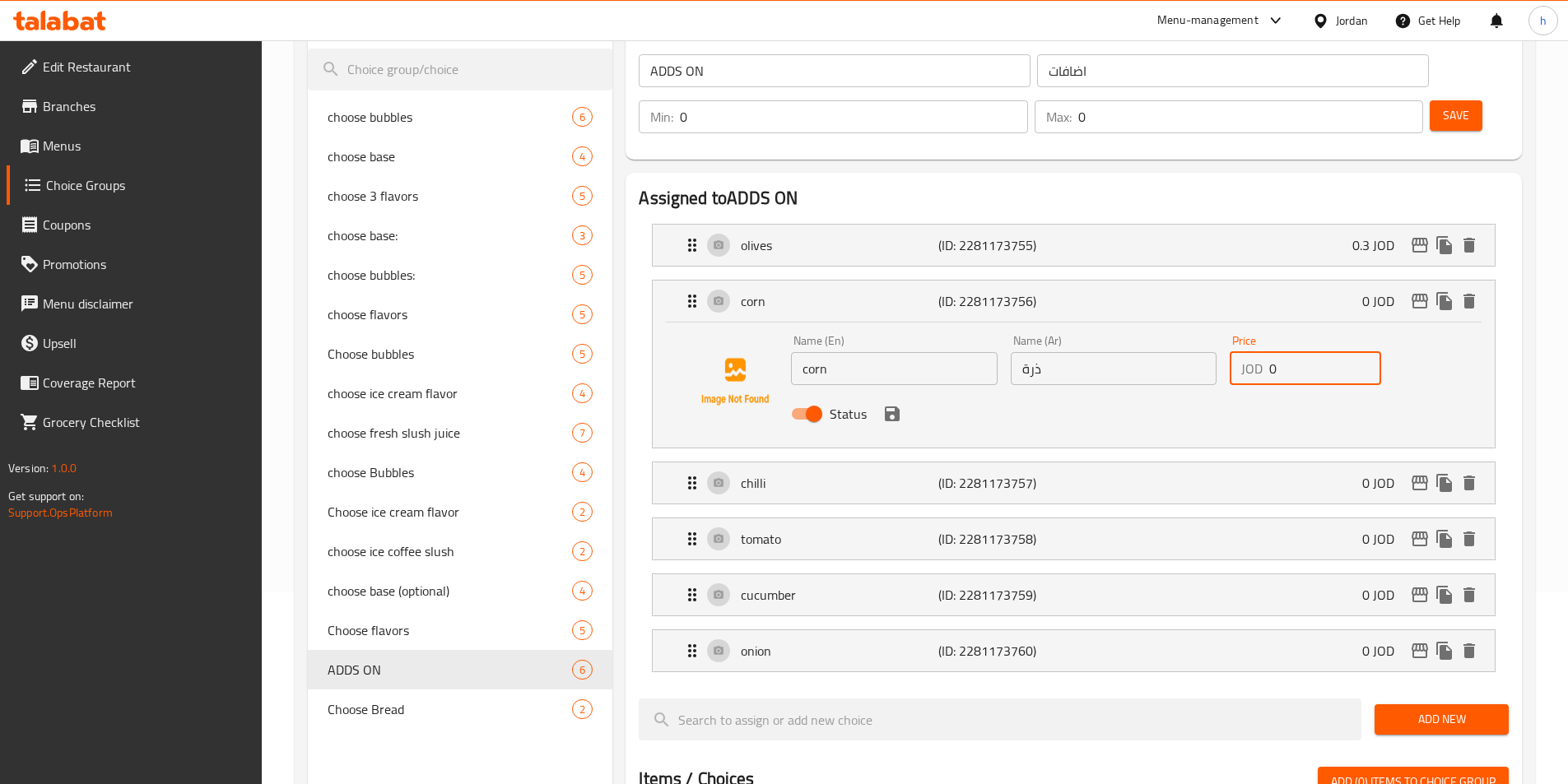
drag, startPoint x: 1271, startPoint y: 323, endPoint x: 1284, endPoint y: 313, distance: 16.4
click at [1284, 352] on input "0" at bounding box center [1325, 369] width 112 height 33
click at [893, 404] on icon "save" at bounding box center [892, 413] width 20 height 20
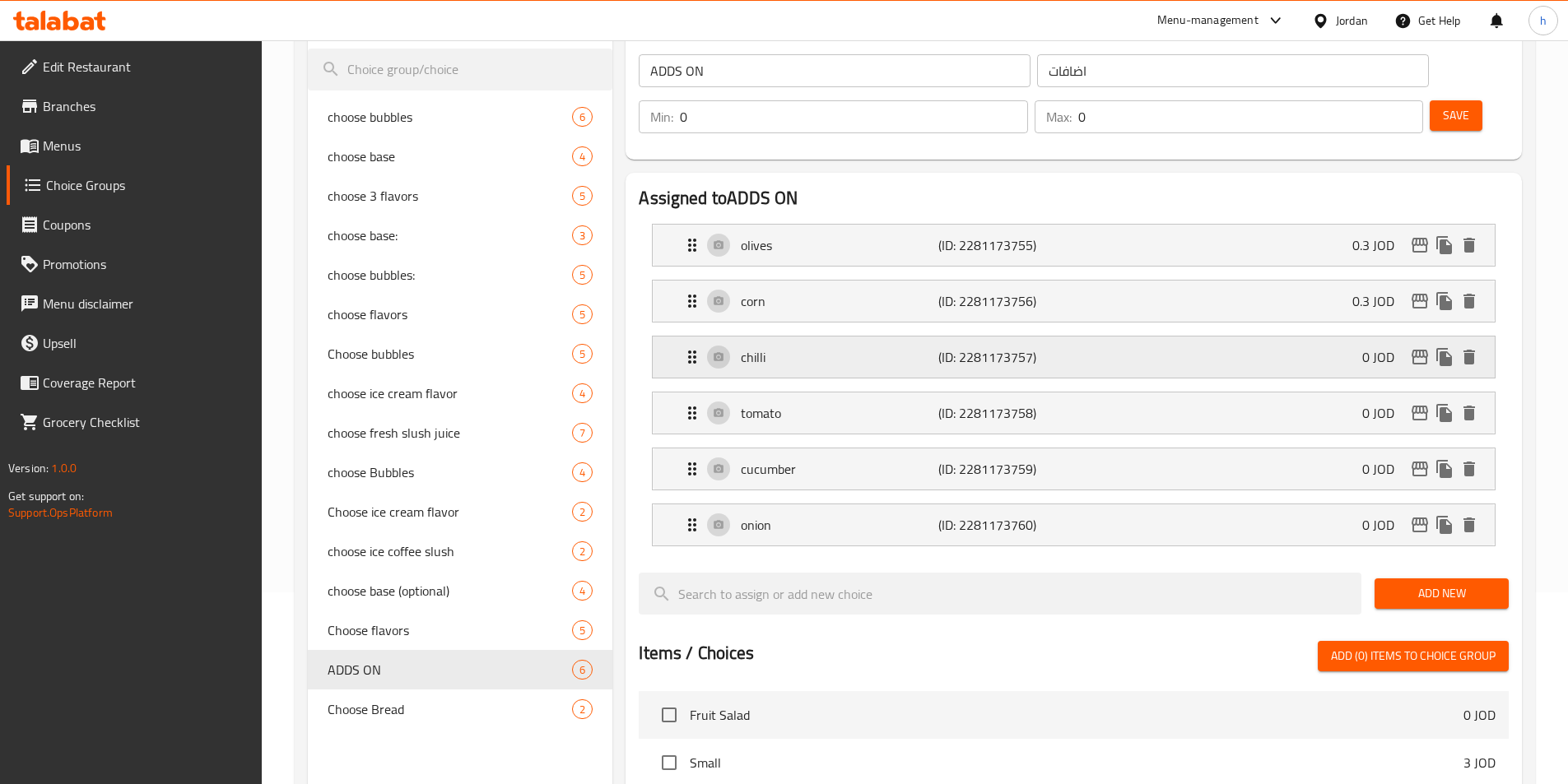
click at [896, 347] on p "chilli" at bounding box center [839, 357] width 197 height 20
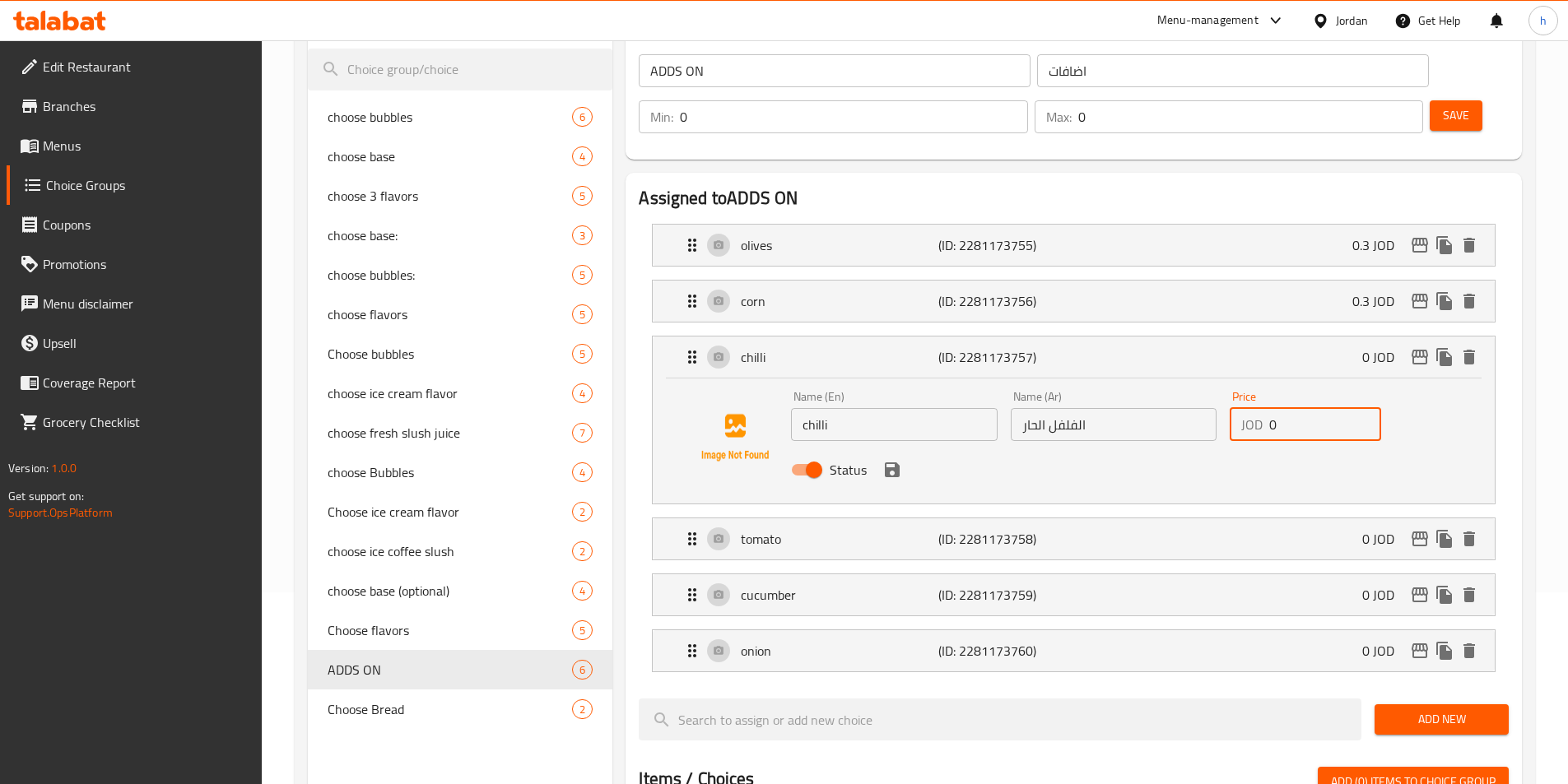
drag, startPoint x: 1277, startPoint y: 374, endPoint x: 1251, endPoint y: 378, distance: 26.3
click at [1251, 408] on div "JOD 0 Price" at bounding box center [1305, 425] width 151 height 33
click at [875, 448] on div "Status" at bounding box center [1113, 469] width 658 height 45
click at [899, 462] on icon "save" at bounding box center [892, 469] width 15 height 15
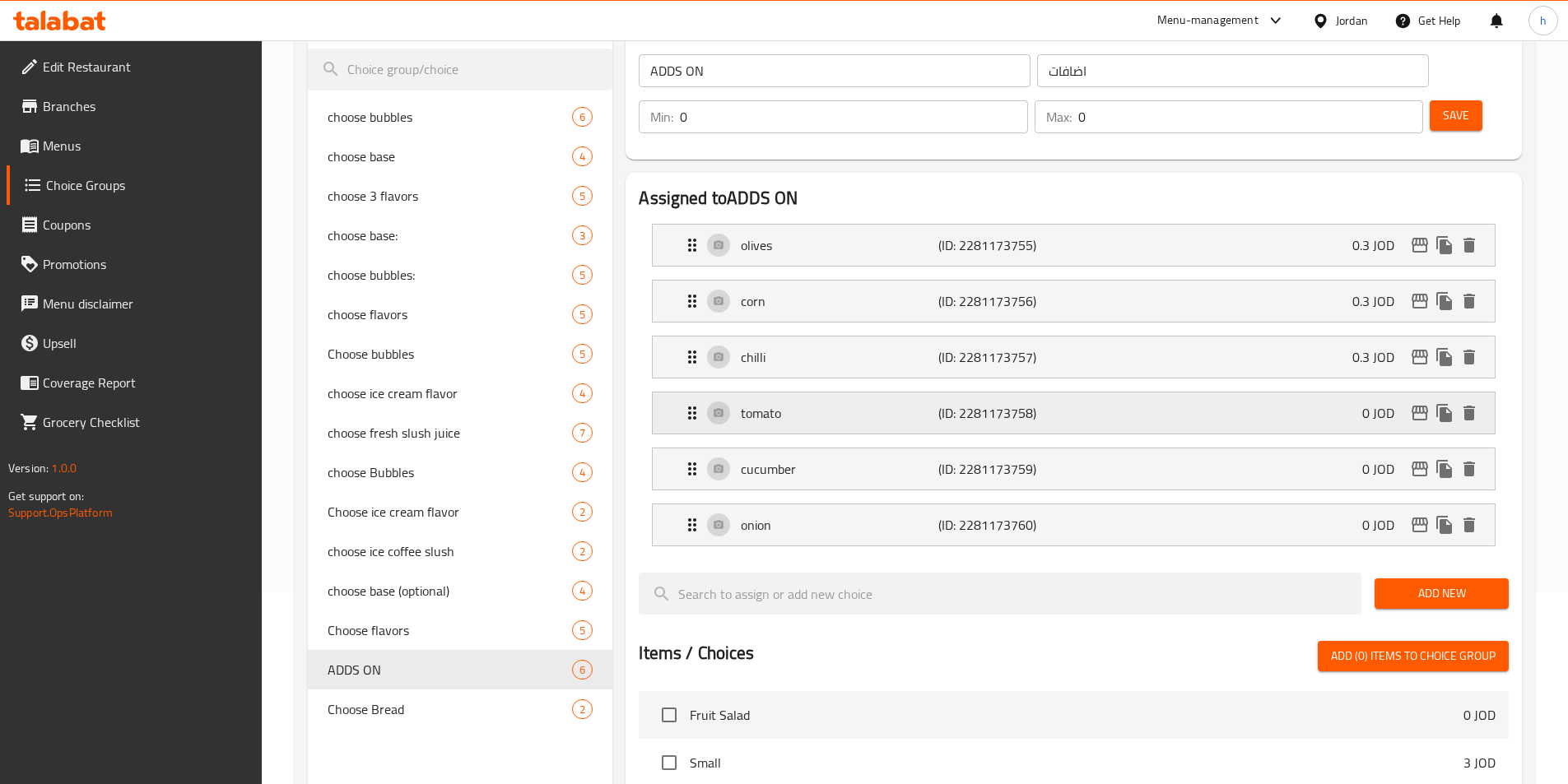
click at [882, 392] on div "tomato (ID: 2281173758) 0 JOD" at bounding box center [1078, 413] width 792 height 41
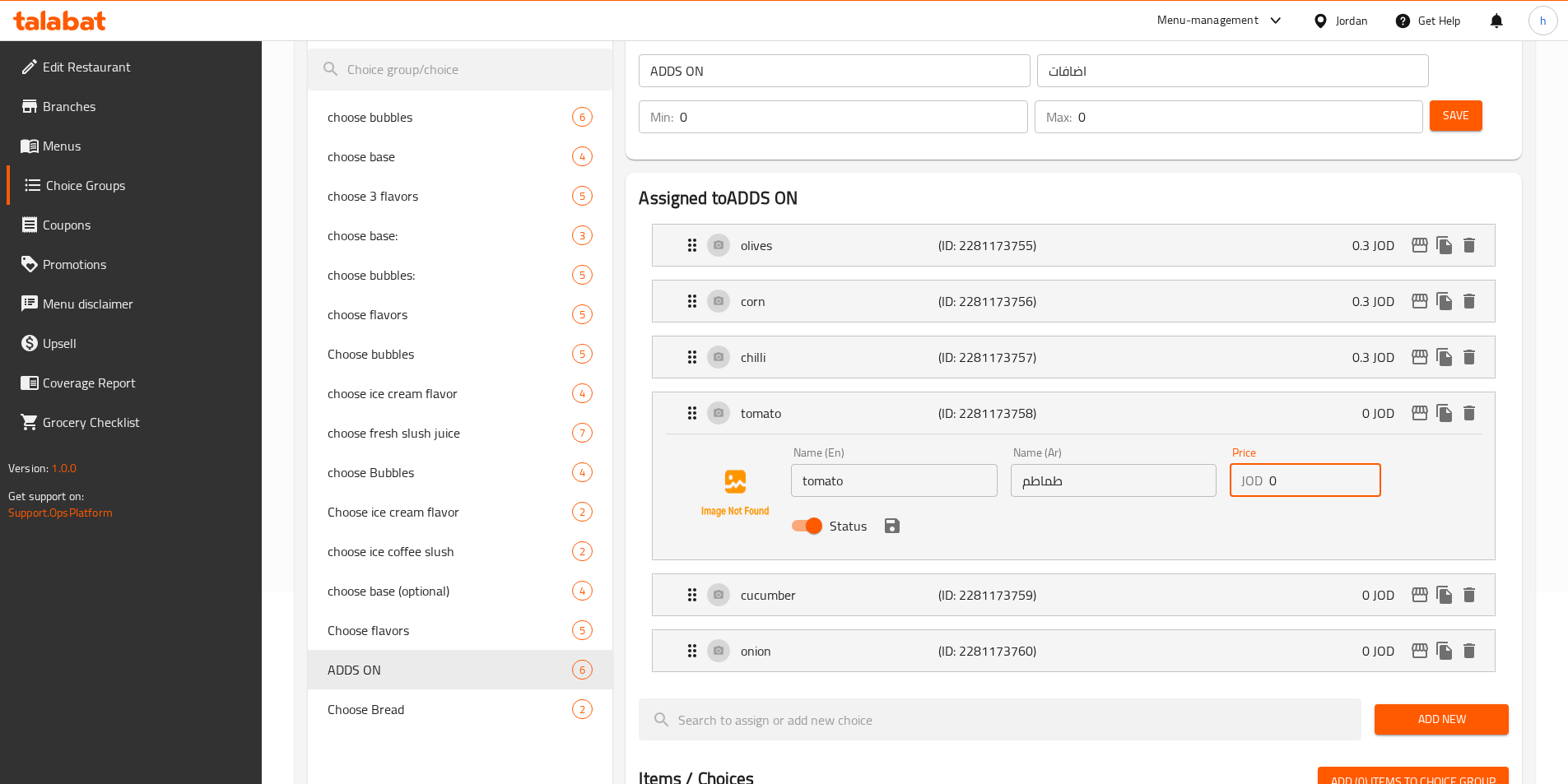
click at [1279, 464] on input "0" at bounding box center [1325, 481] width 112 height 33
click at [889, 518] on icon "save" at bounding box center [892, 525] width 15 height 15
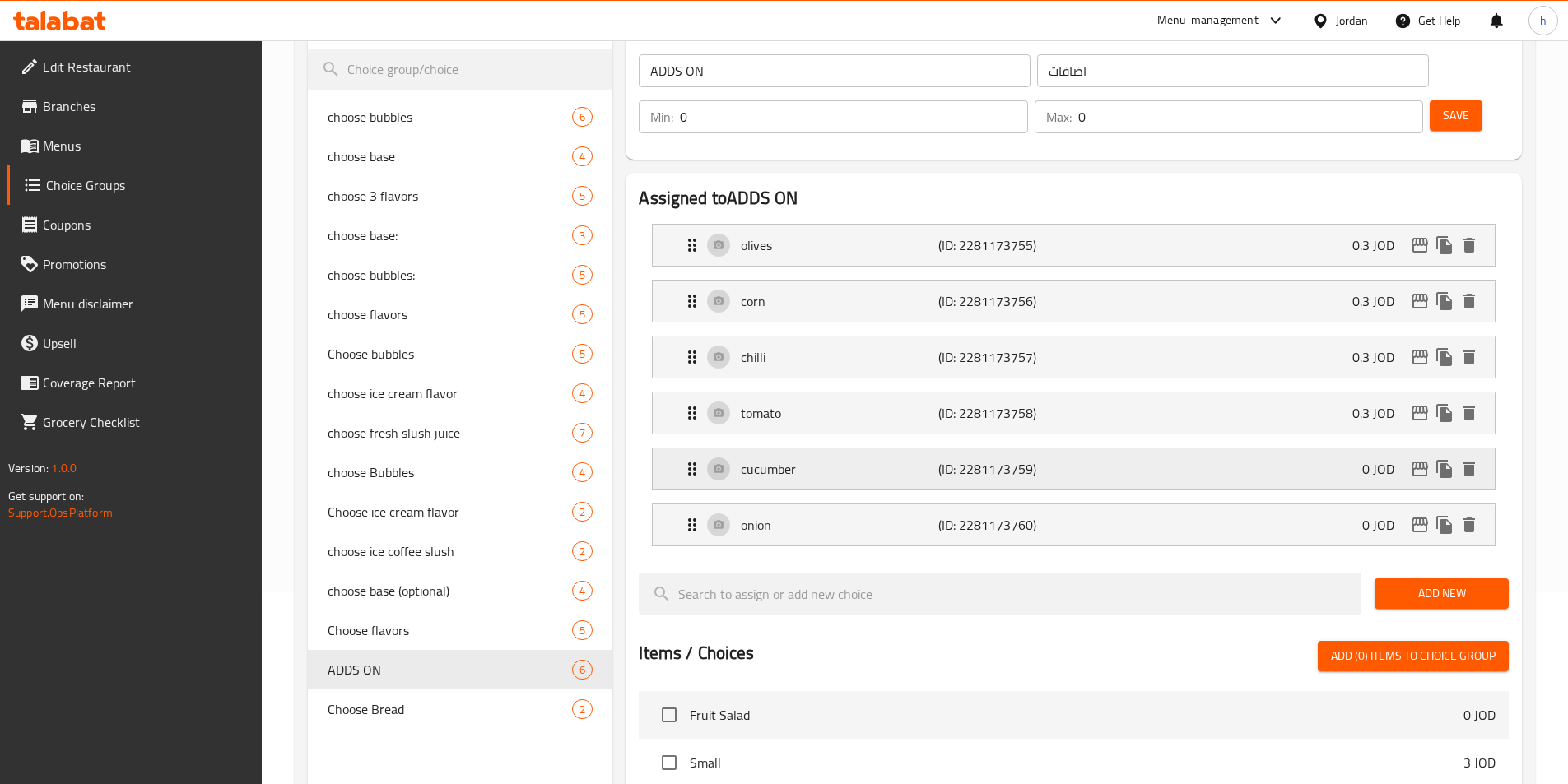
click at [895, 459] on p "cucumber" at bounding box center [839, 468] width 197 height 20
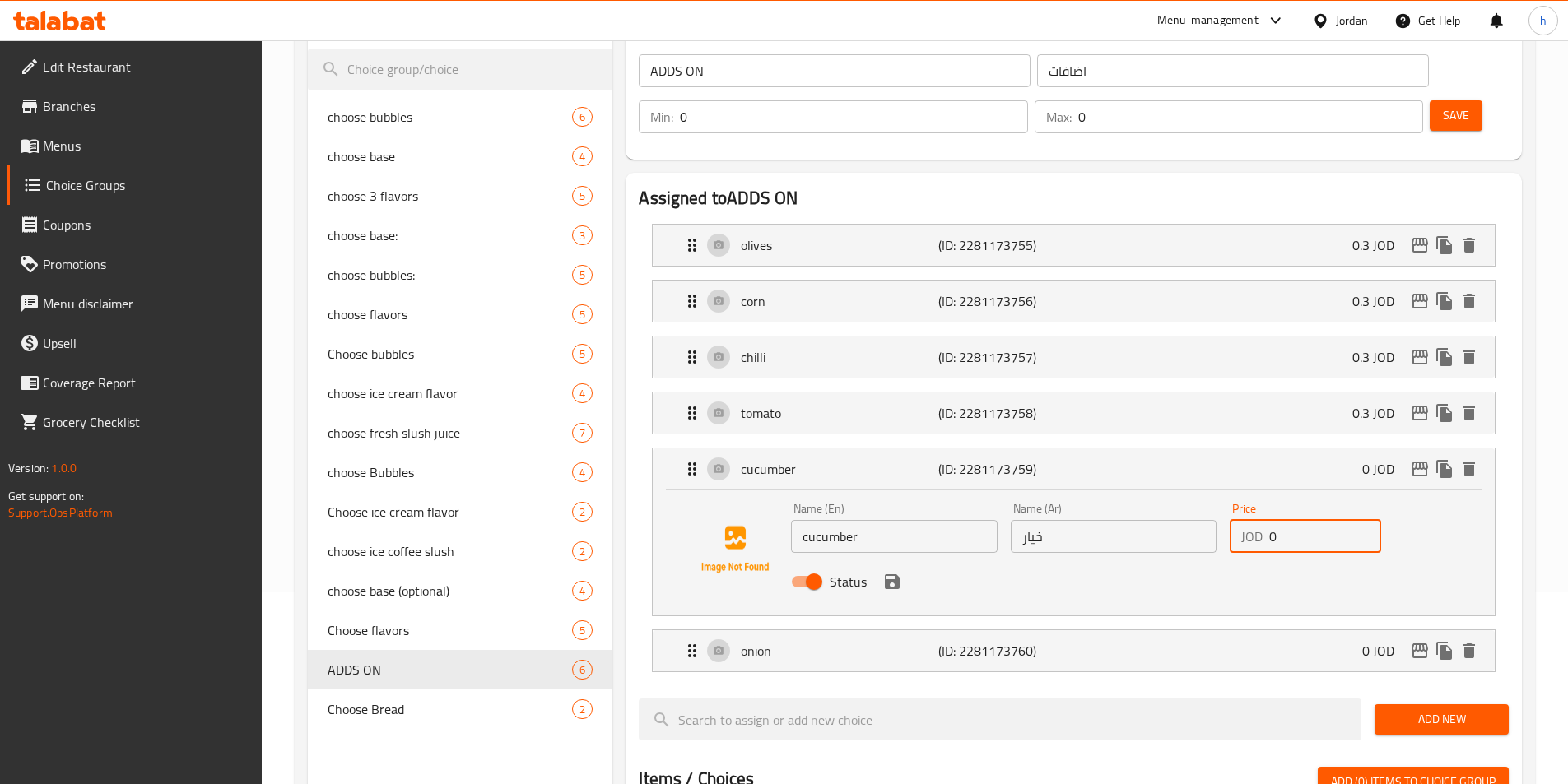
drag, startPoint x: 1287, startPoint y: 494, endPoint x: 1250, endPoint y: 496, distance: 37.1
click at [1250, 520] on div "JOD 0 Price" at bounding box center [1305, 537] width 151 height 33
click at [894, 572] on icon "save" at bounding box center [892, 581] width 20 height 20
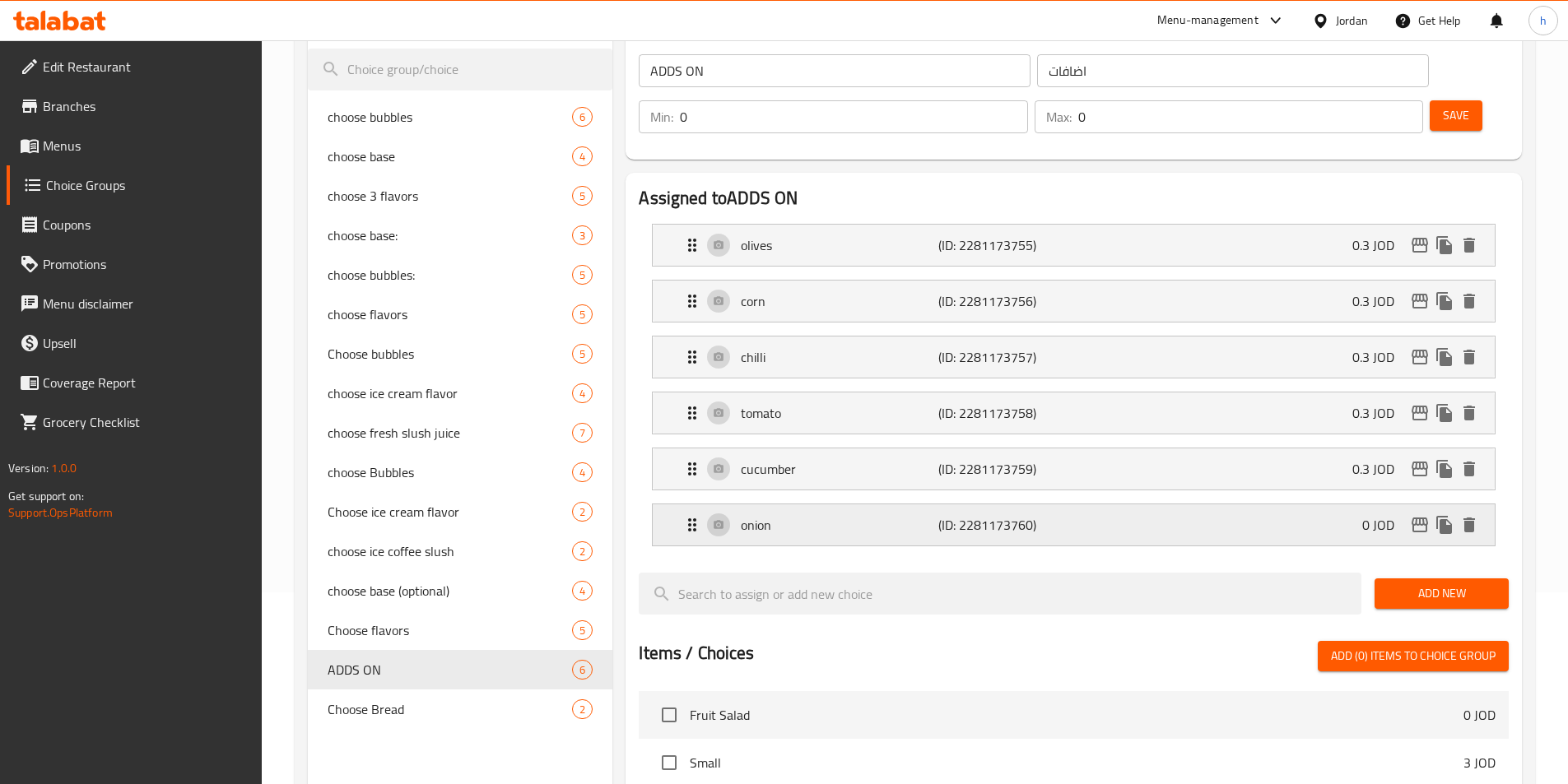
click at [922, 515] on p "onion" at bounding box center [839, 524] width 197 height 20
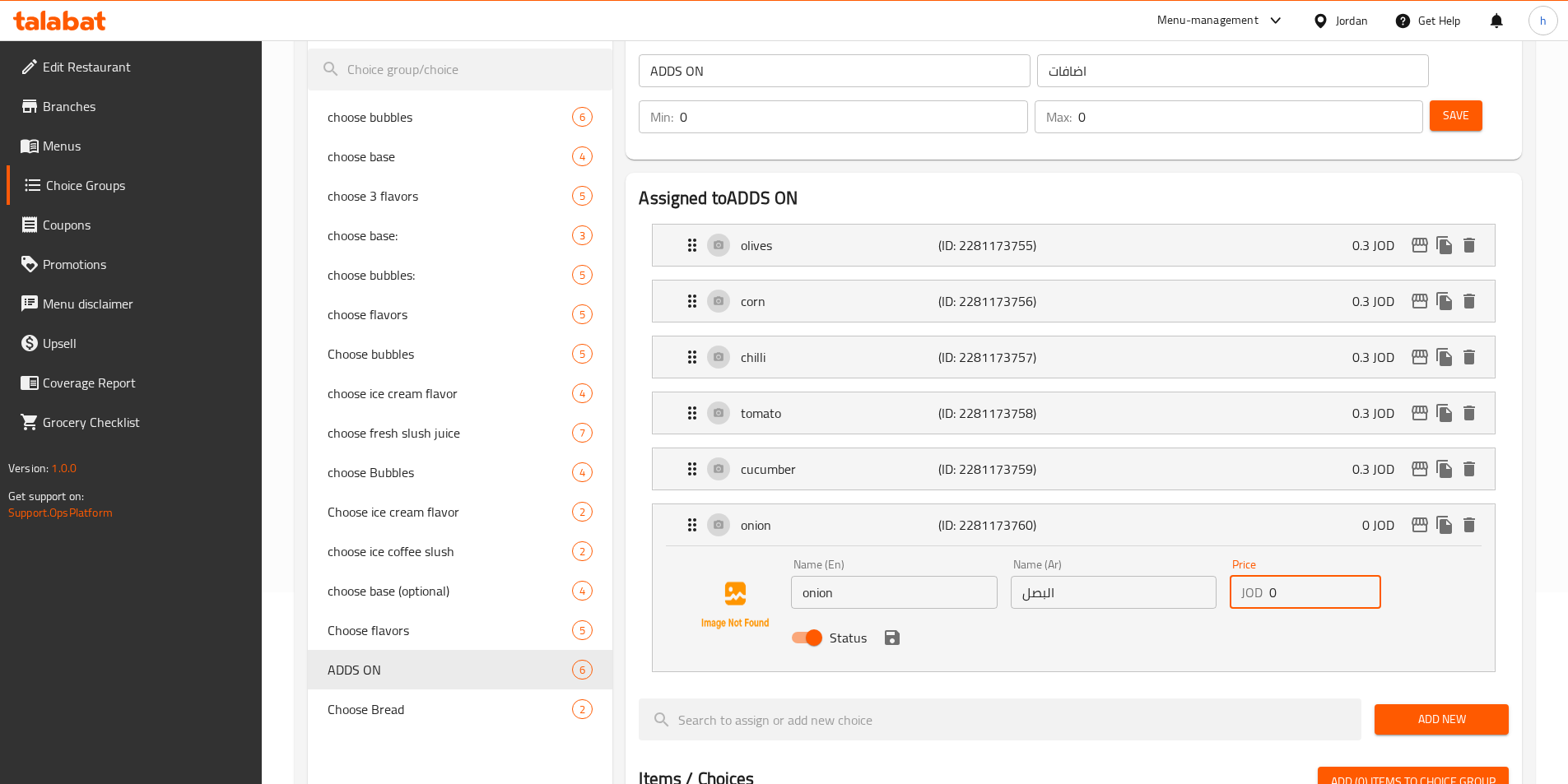
drag, startPoint x: 1307, startPoint y: 548, endPoint x: 1210, endPoint y: 559, distance: 97.6
click at [1211, 559] on div "Name (En) onion Name (En) Name (Ar) البصل Name (Ar) Price JOD 0 Price Status" at bounding box center [1113, 605] width 658 height 108
click at [882, 628] on icon "save" at bounding box center [892, 637] width 20 height 20
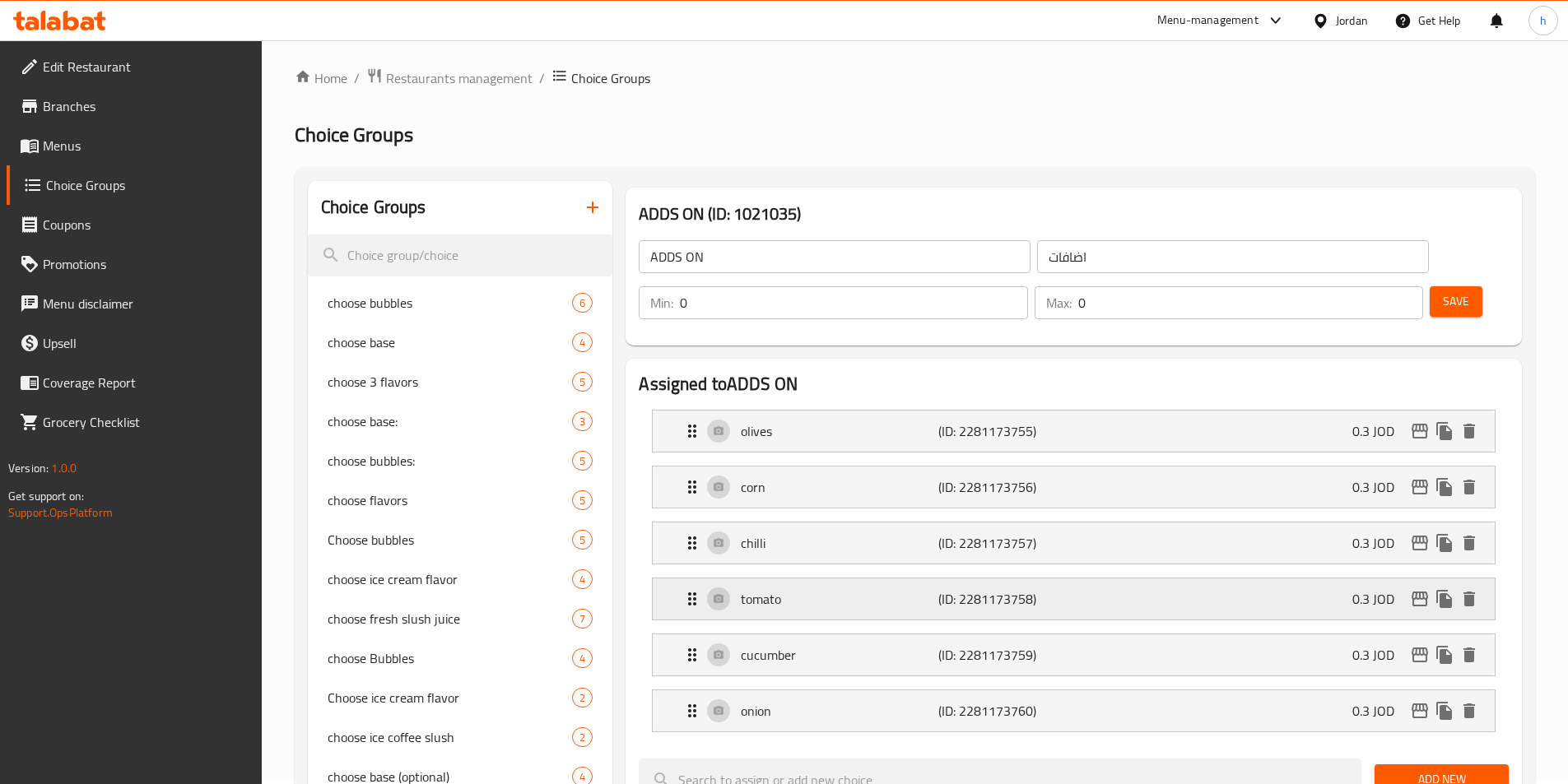
scroll to position [0, 0]
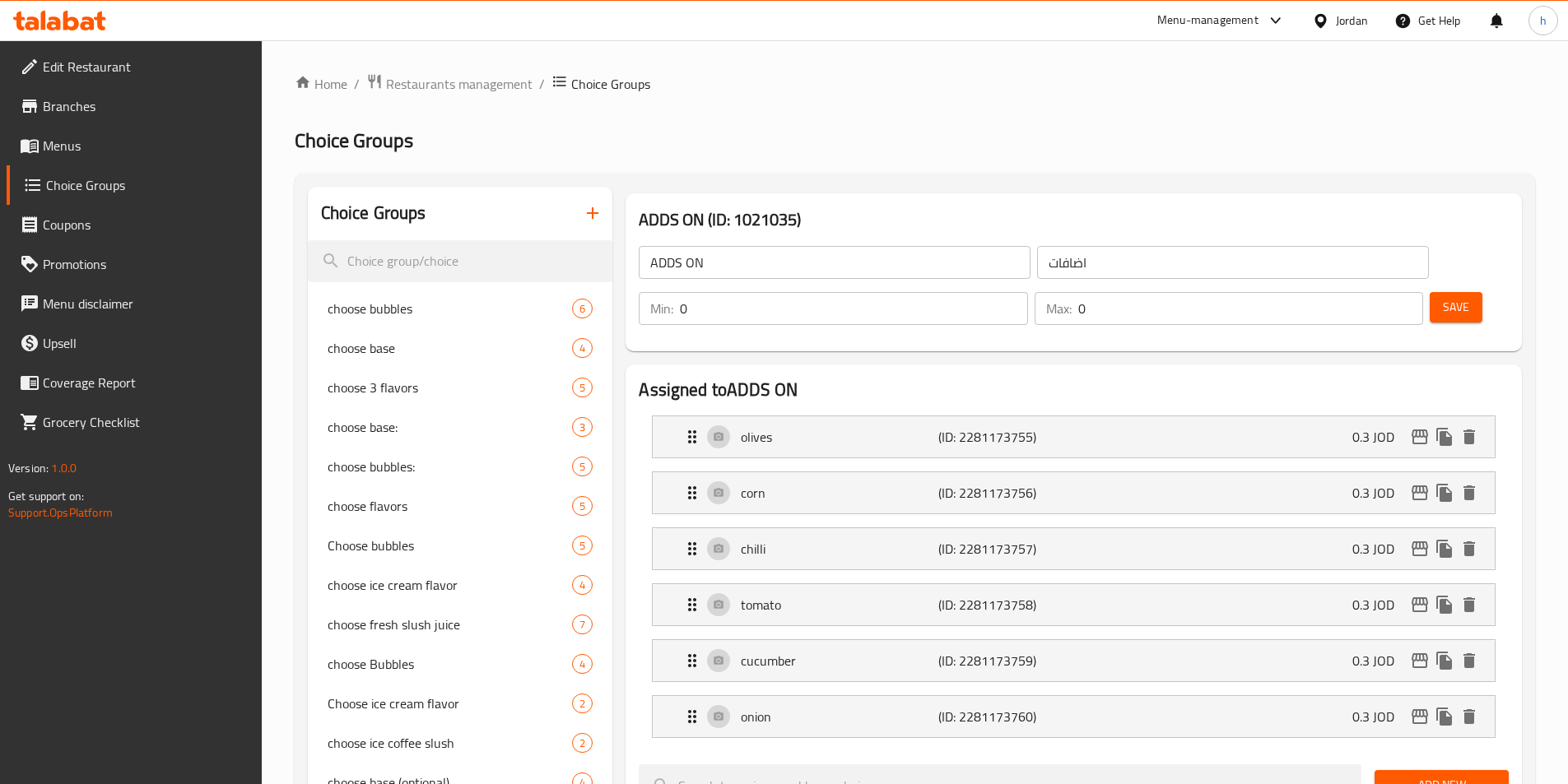
click at [1426, 288] on div "Save" at bounding box center [1462, 308] width 73 height 39
click at [1443, 297] on span "Save" at bounding box center [1456, 308] width 26 height 21
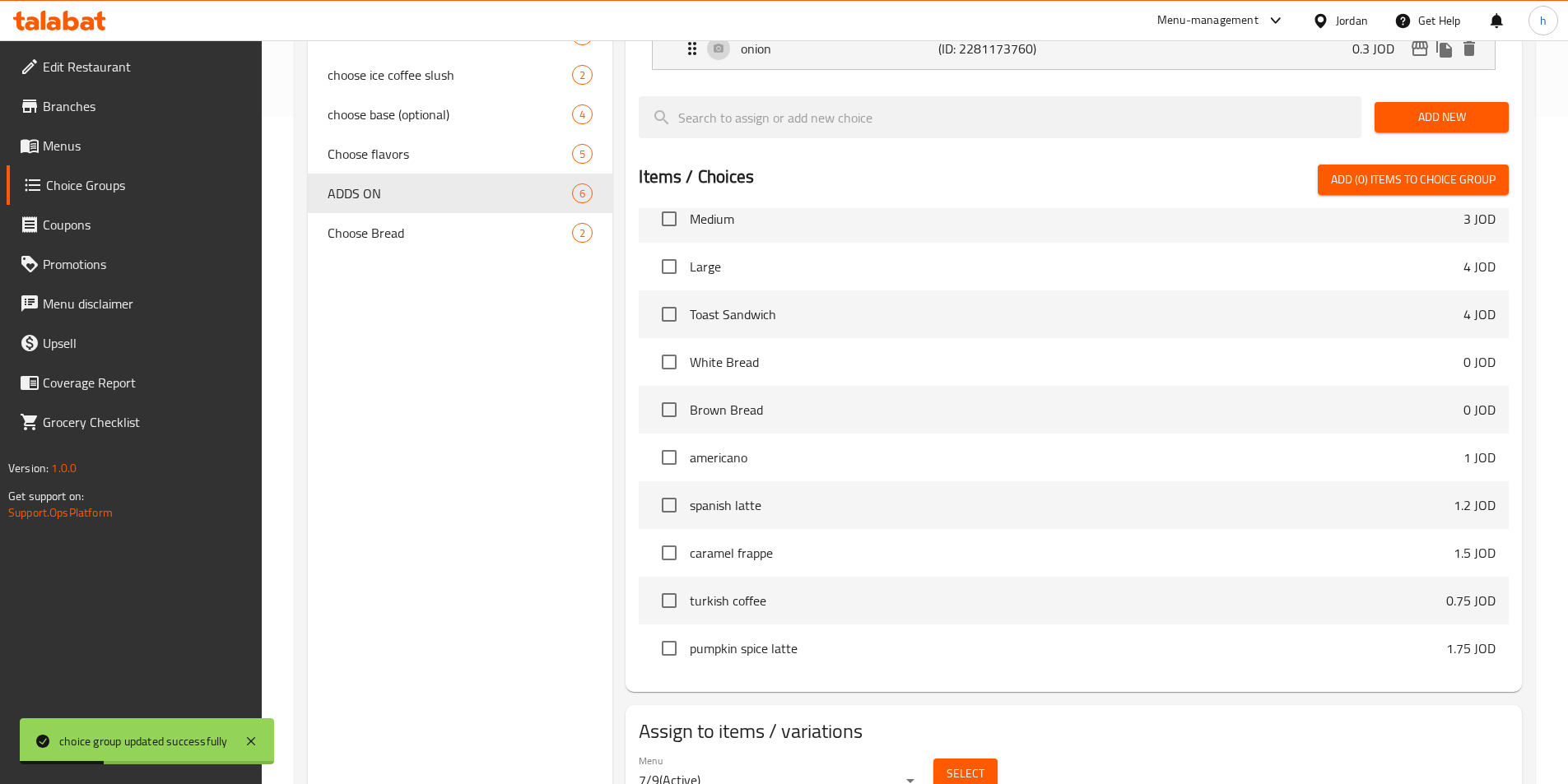
scroll to position [697, 0]
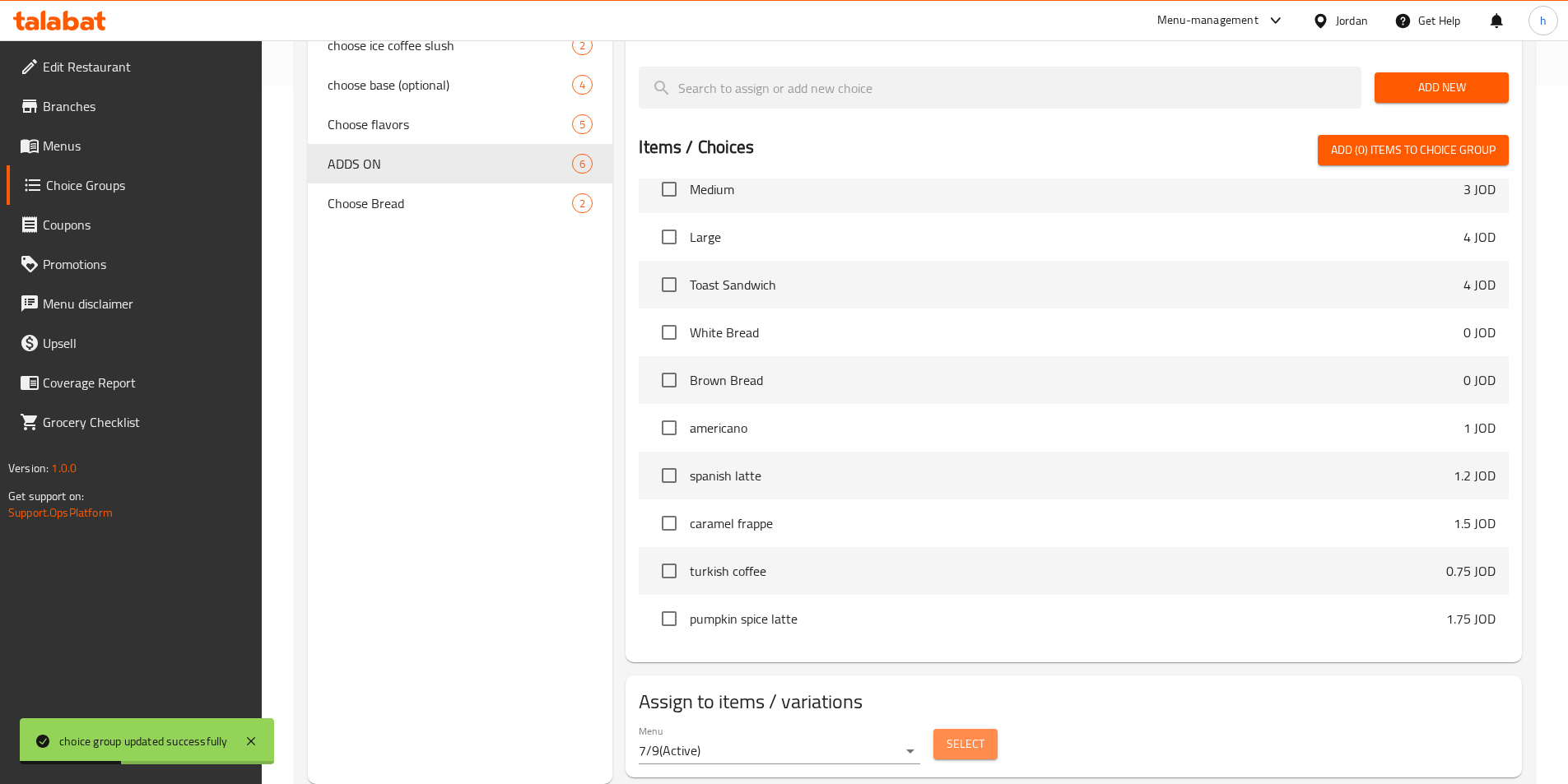
click at [951, 733] on span "Select" at bounding box center [965, 744] width 38 height 21
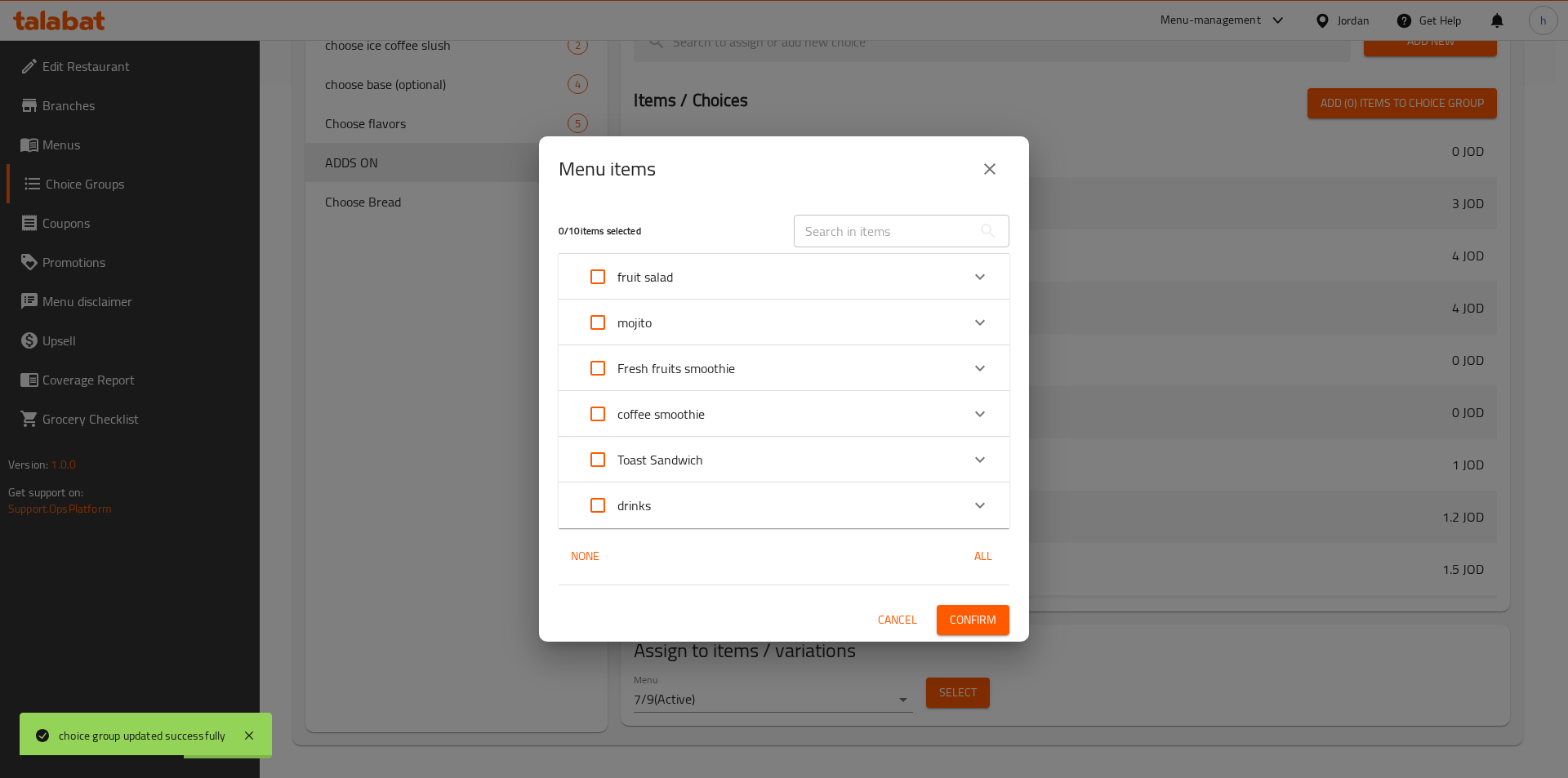
click at [594, 455] on input "Expand" at bounding box center [597, 459] width 39 height 39
click at [959, 618] on span "Confirm" at bounding box center [973, 620] width 47 height 21
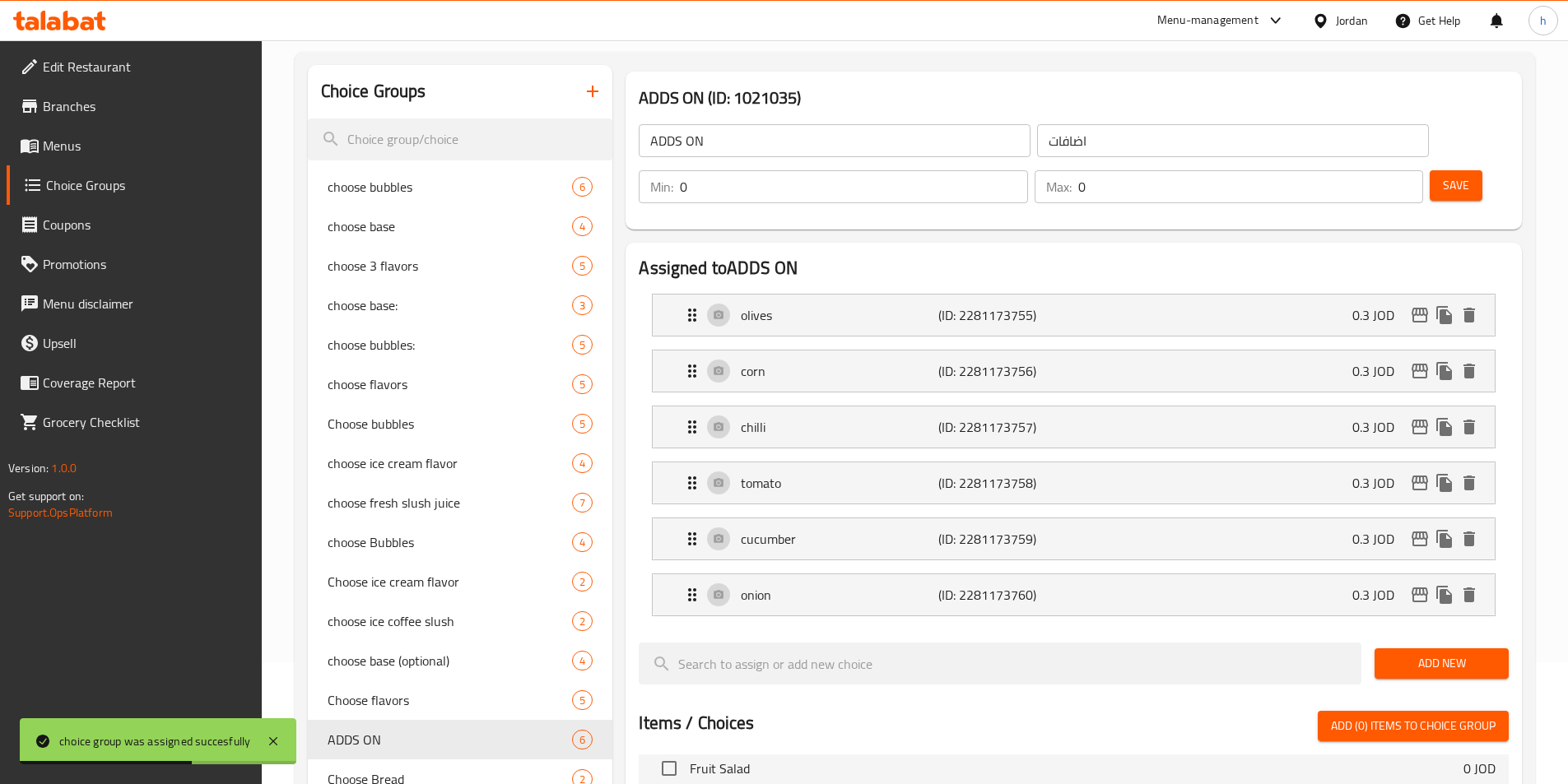
scroll to position [0, 0]
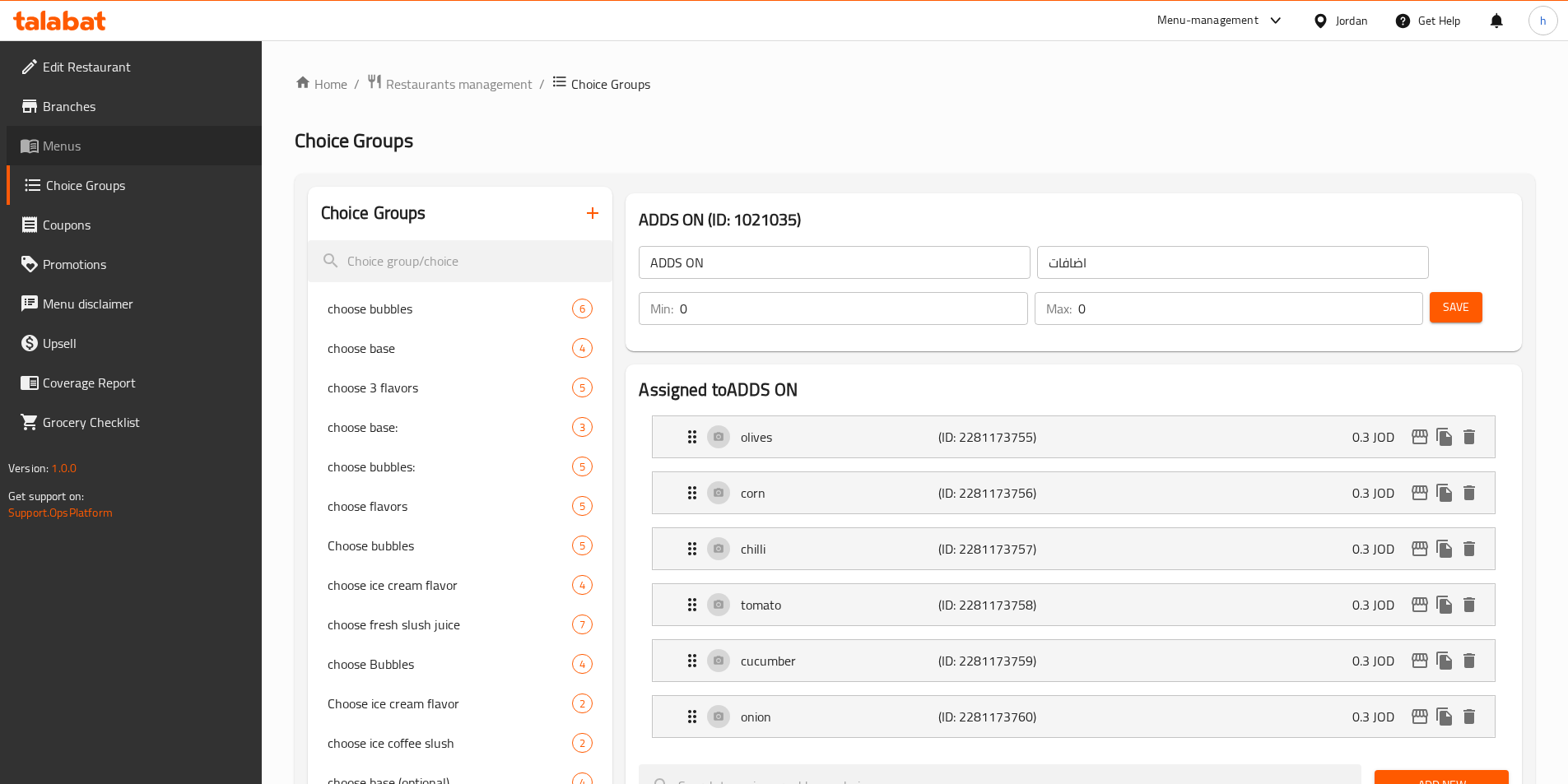
click at [115, 139] on span "Menus" at bounding box center [145, 145] width 206 height 20
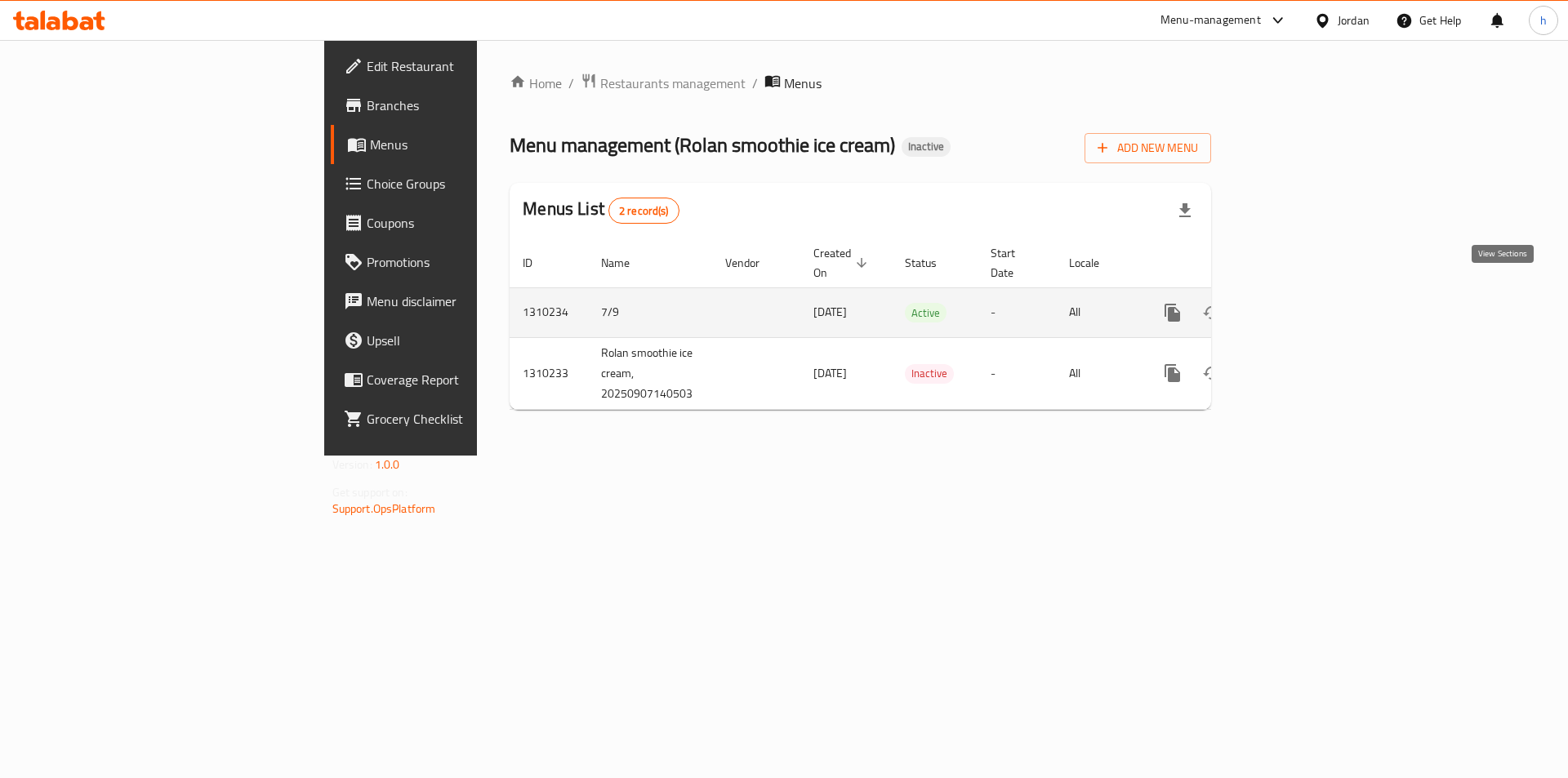
click at [1300, 303] on icon "enhanced table" at bounding box center [1290, 312] width 20 height 20
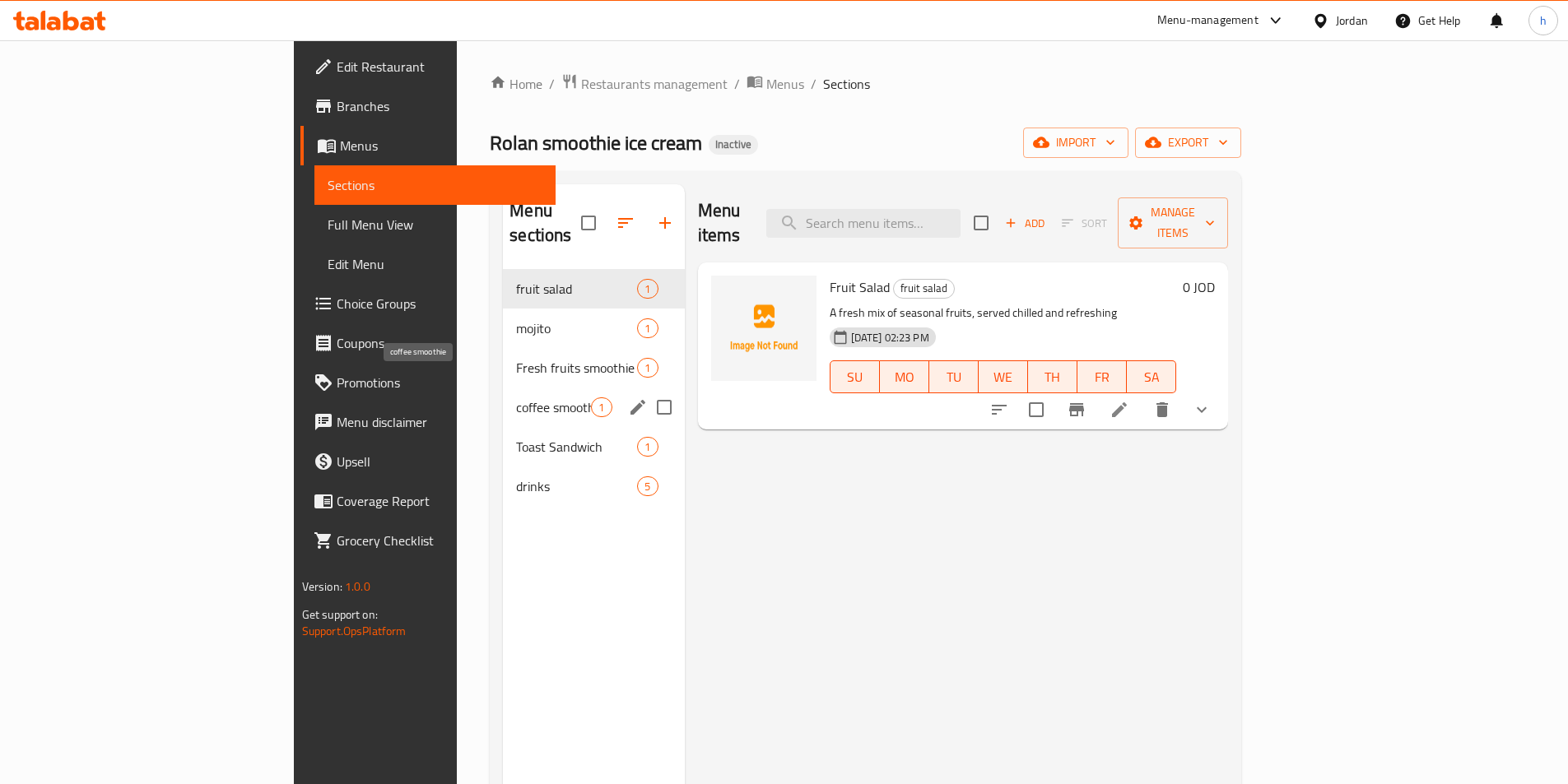
click at [516, 398] on span "coffee smoothie" at bounding box center [554, 407] width 75 height 20
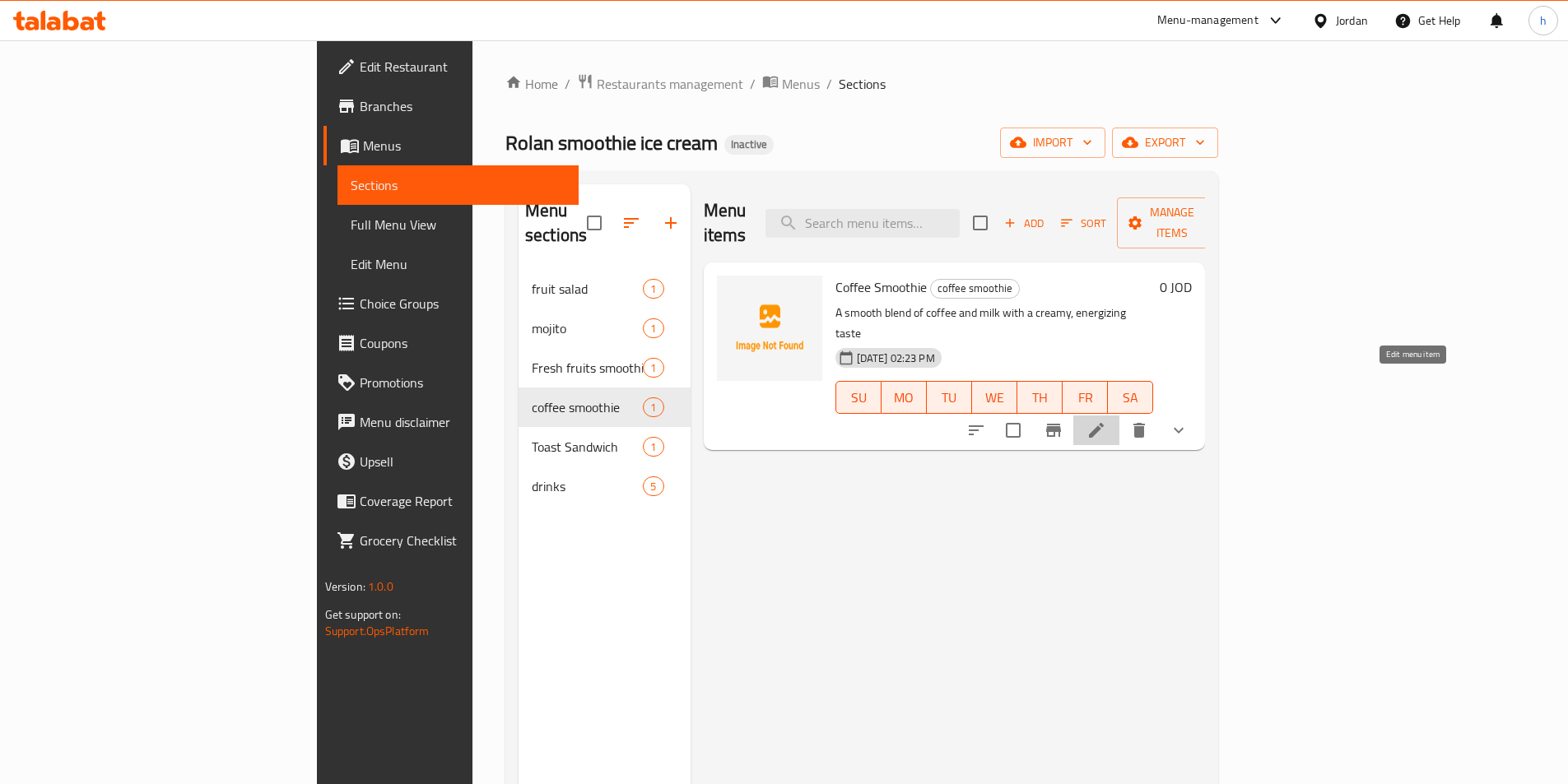
click at [1106, 420] on icon at bounding box center [1096, 430] width 20 height 20
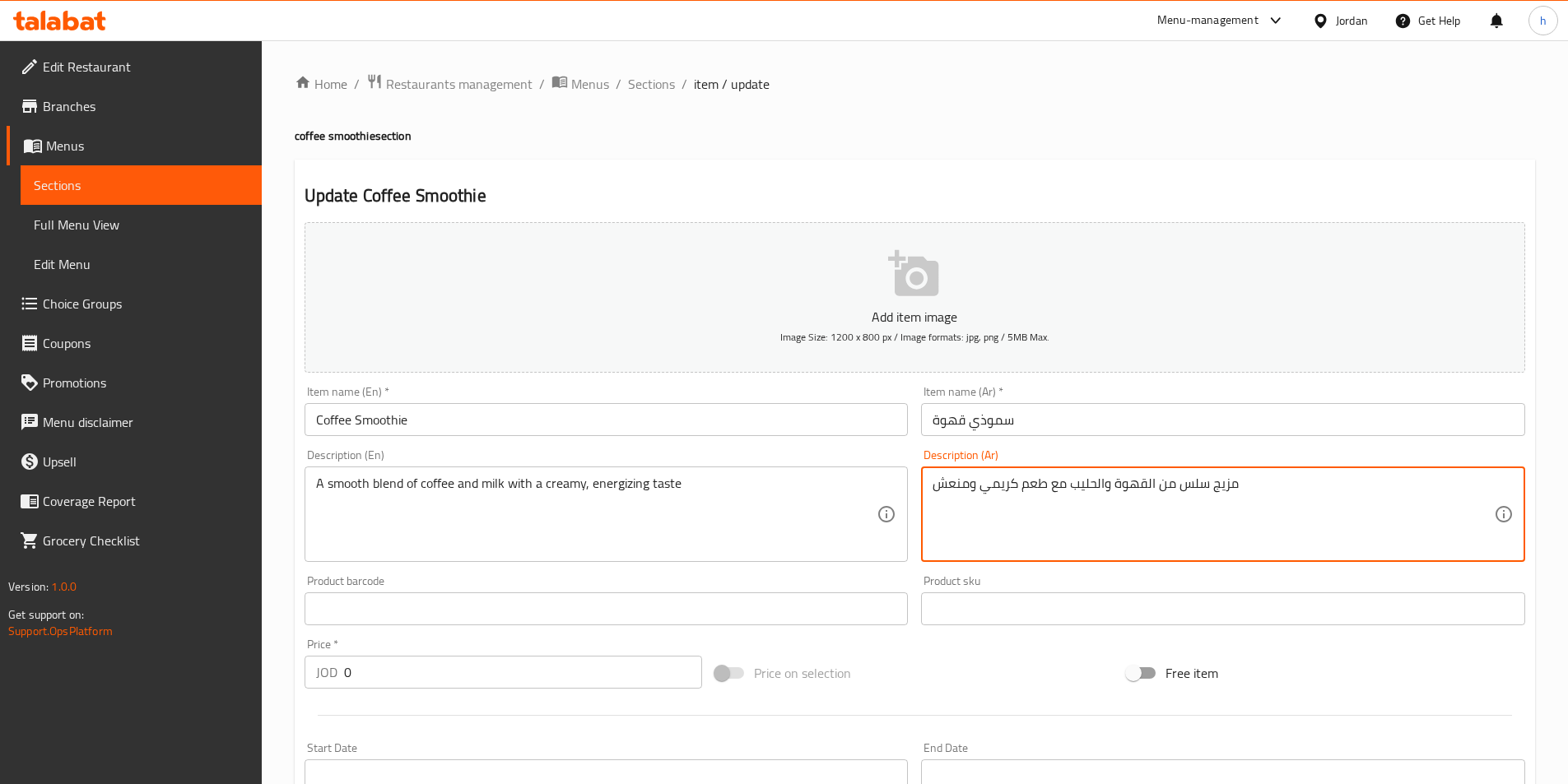
click at [1202, 486] on textarea "مزيج سلس من القهوة والحليب مع طعم كريمي ومنعش" at bounding box center [1213, 514] width 561 height 78
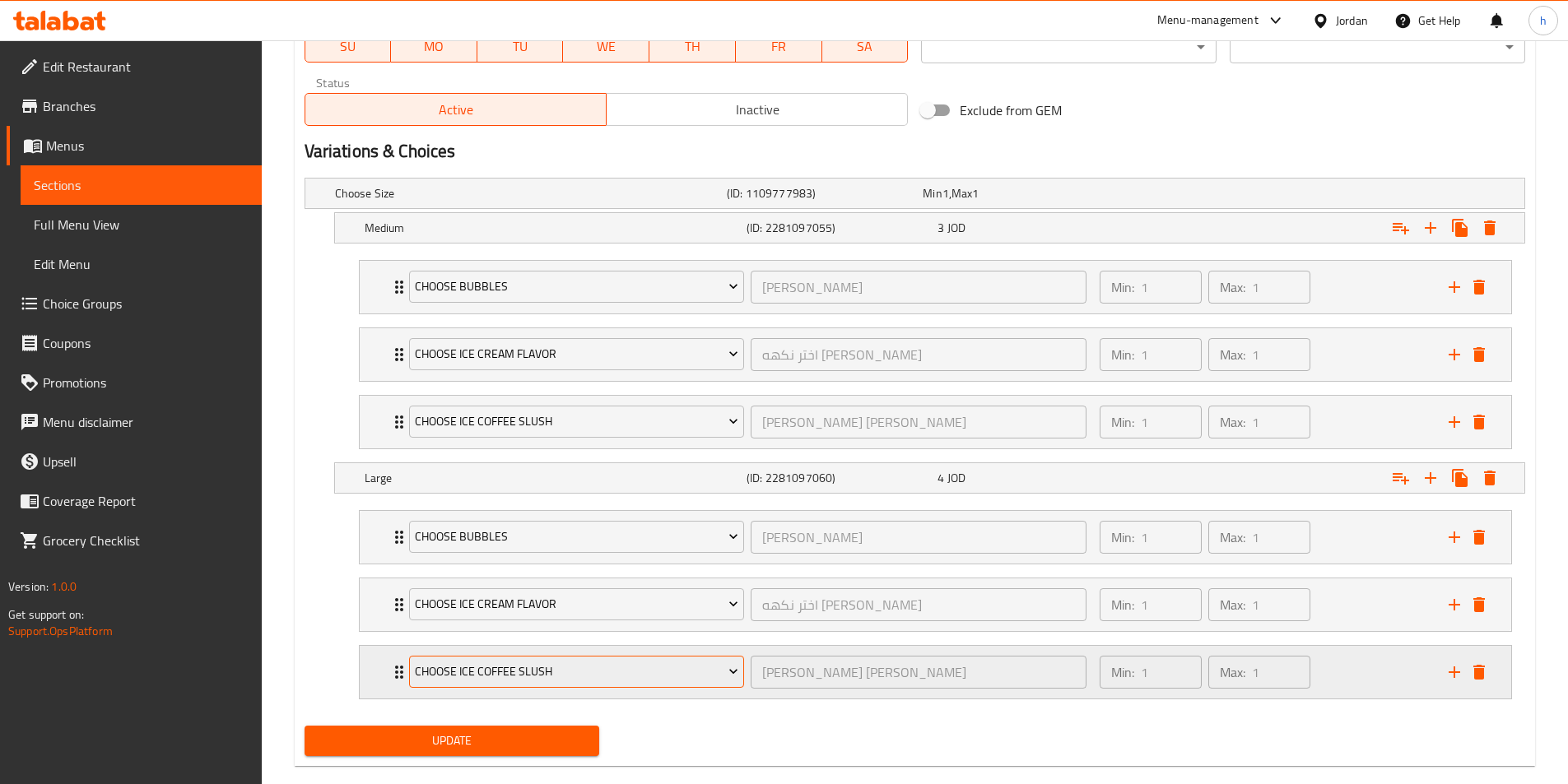
scroll to position [820, 0]
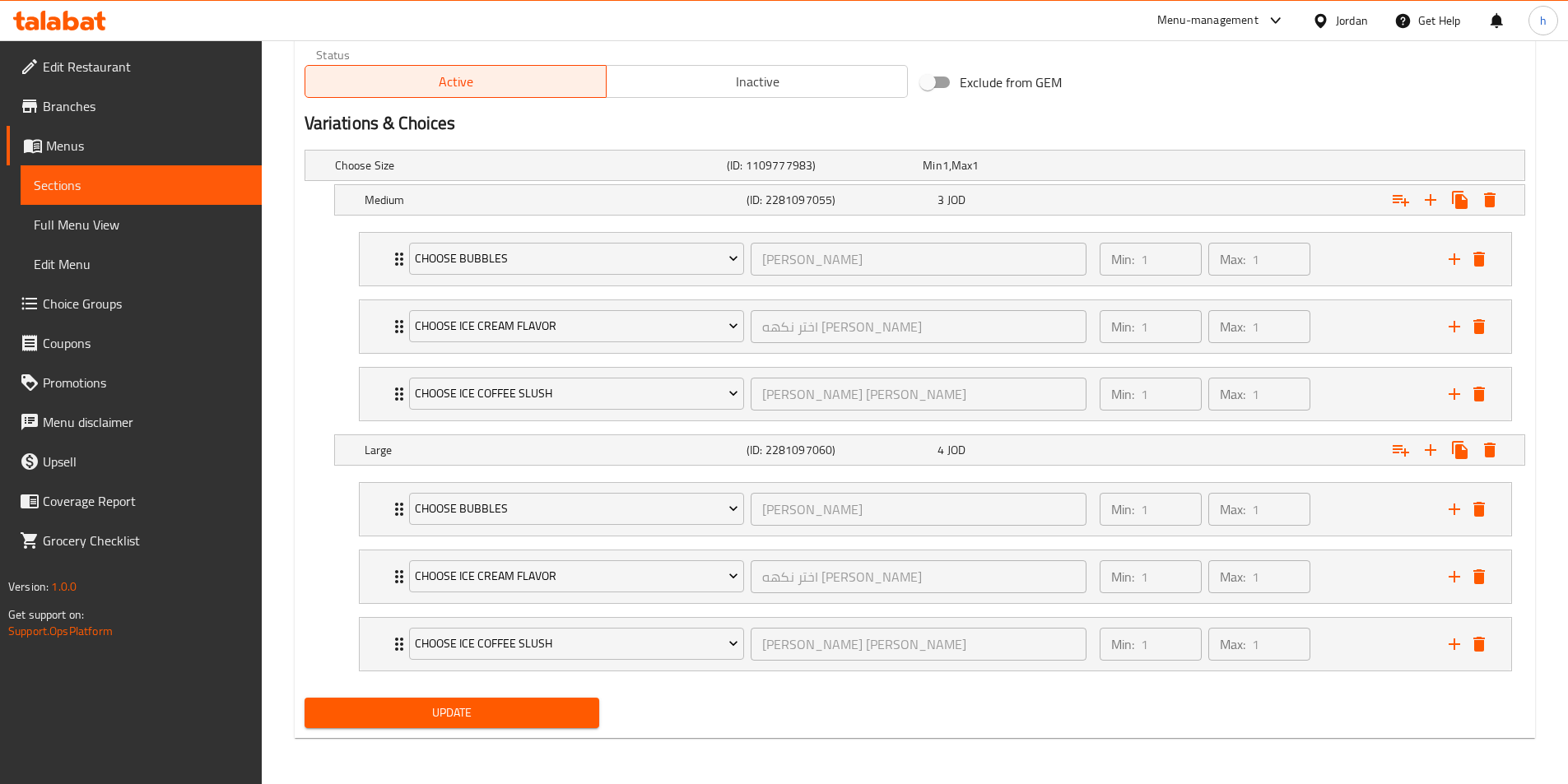
click at [551, 703] on span "Update" at bounding box center [452, 713] width 269 height 21
click at [693, 198] on h5 "Medium" at bounding box center [552, 199] width 375 height 17
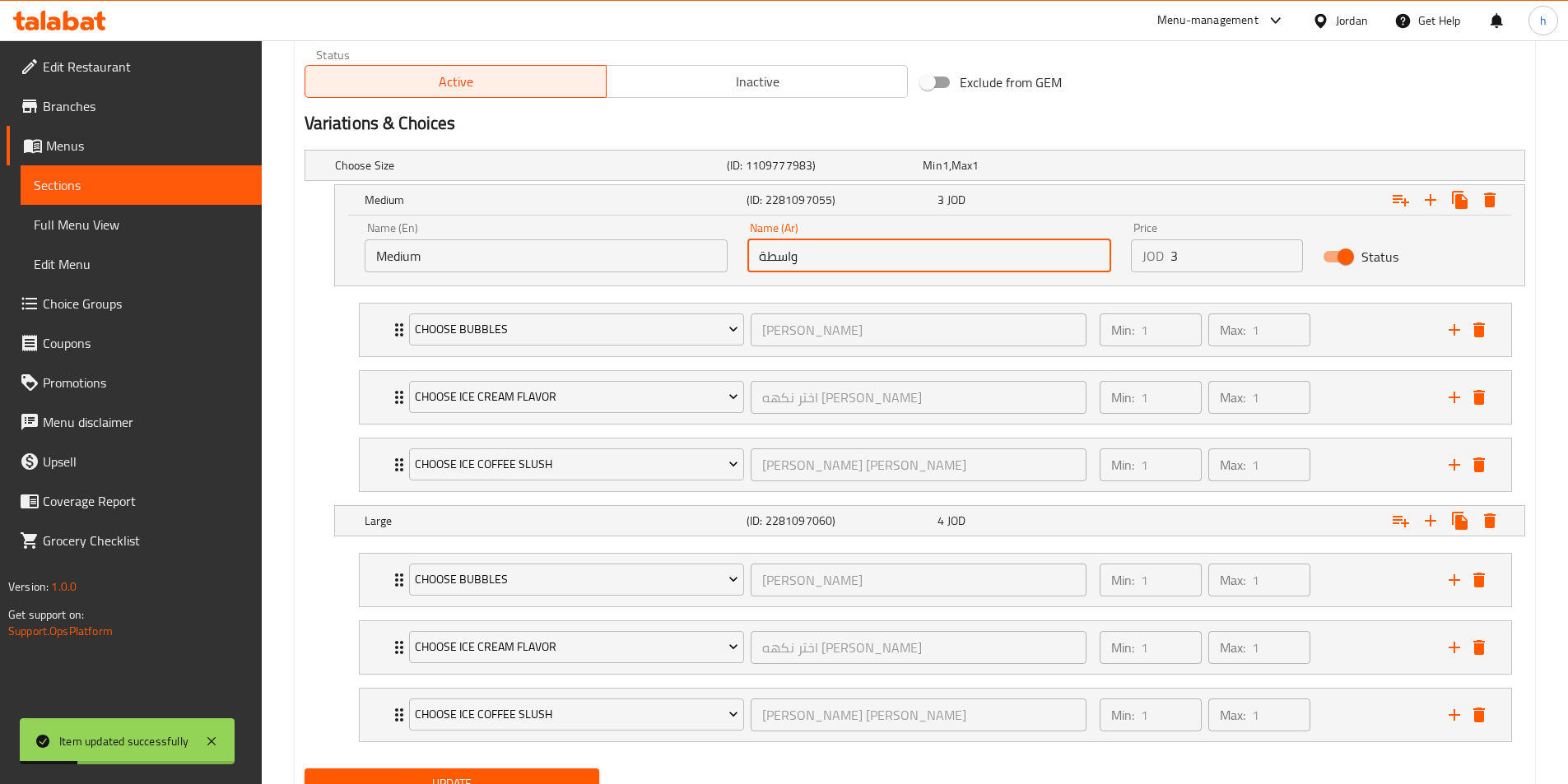
drag, startPoint x: 811, startPoint y: 258, endPoint x: 756, endPoint y: 264, distance: 55.3
click at [756, 264] on input "واسطة" at bounding box center [929, 256] width 364 height 33
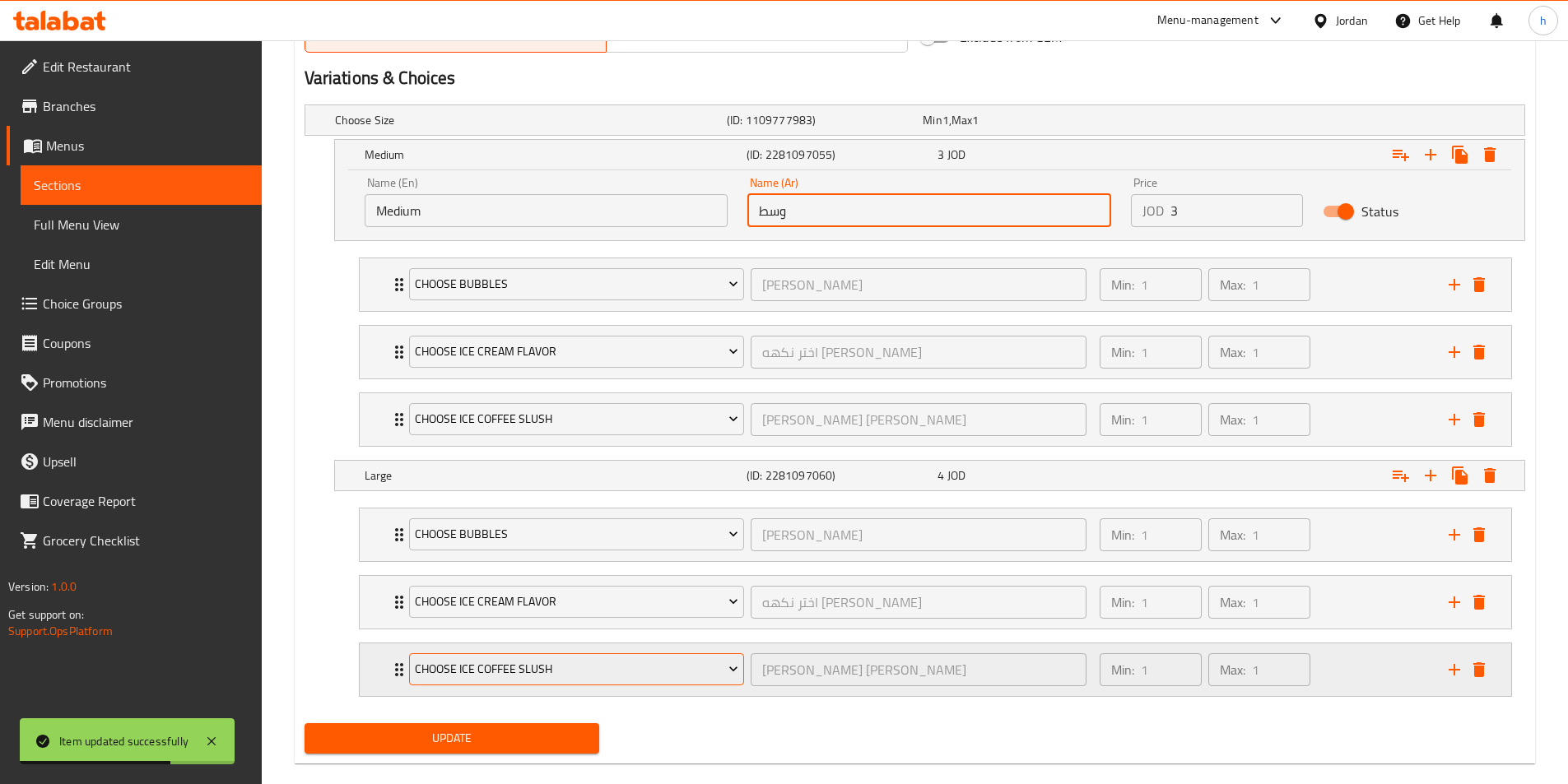
scroll to position [891, 0]
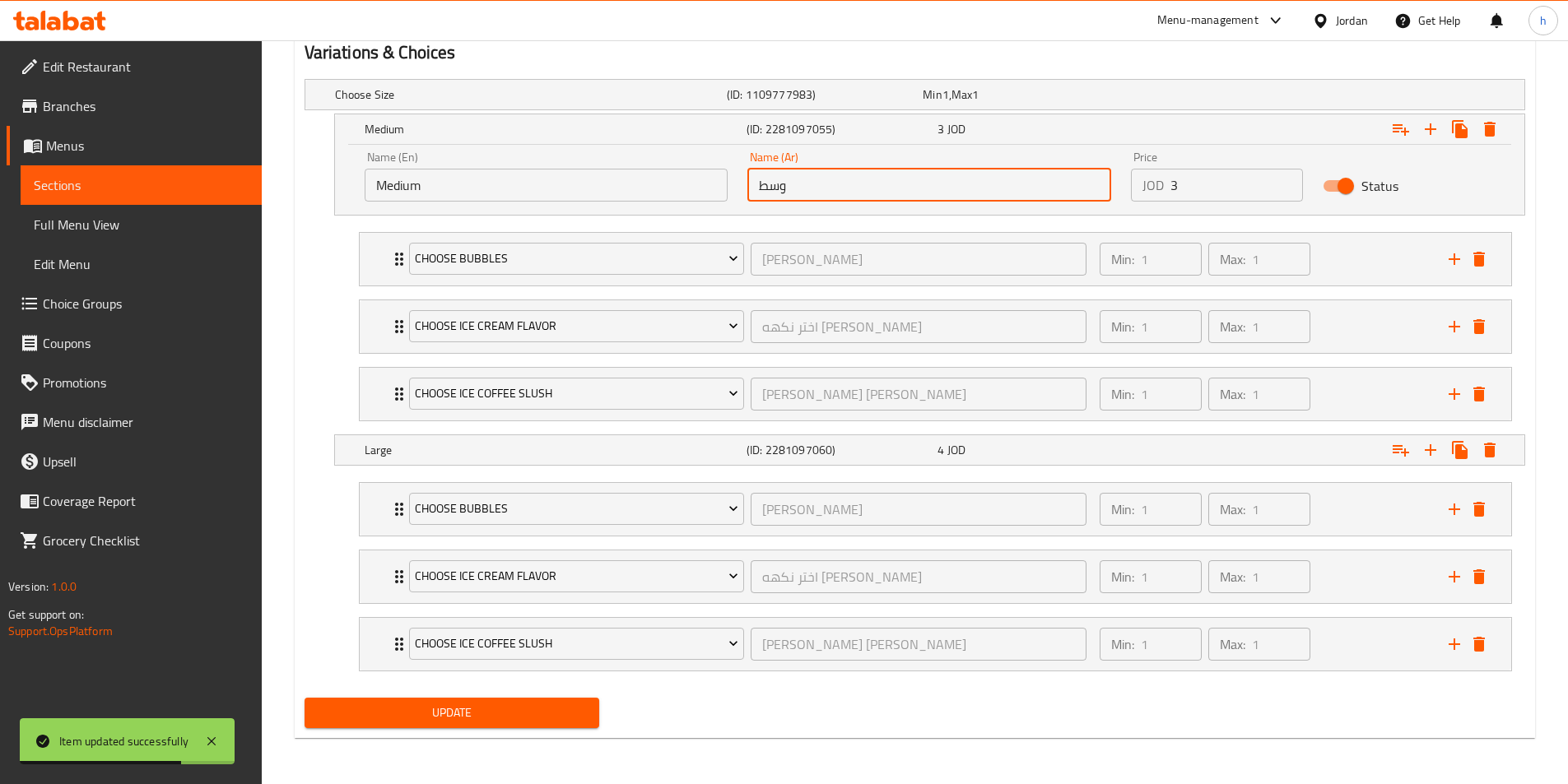
click at [534, 709] on span "Update" at bounding box center [452, 713] width 269 height 21
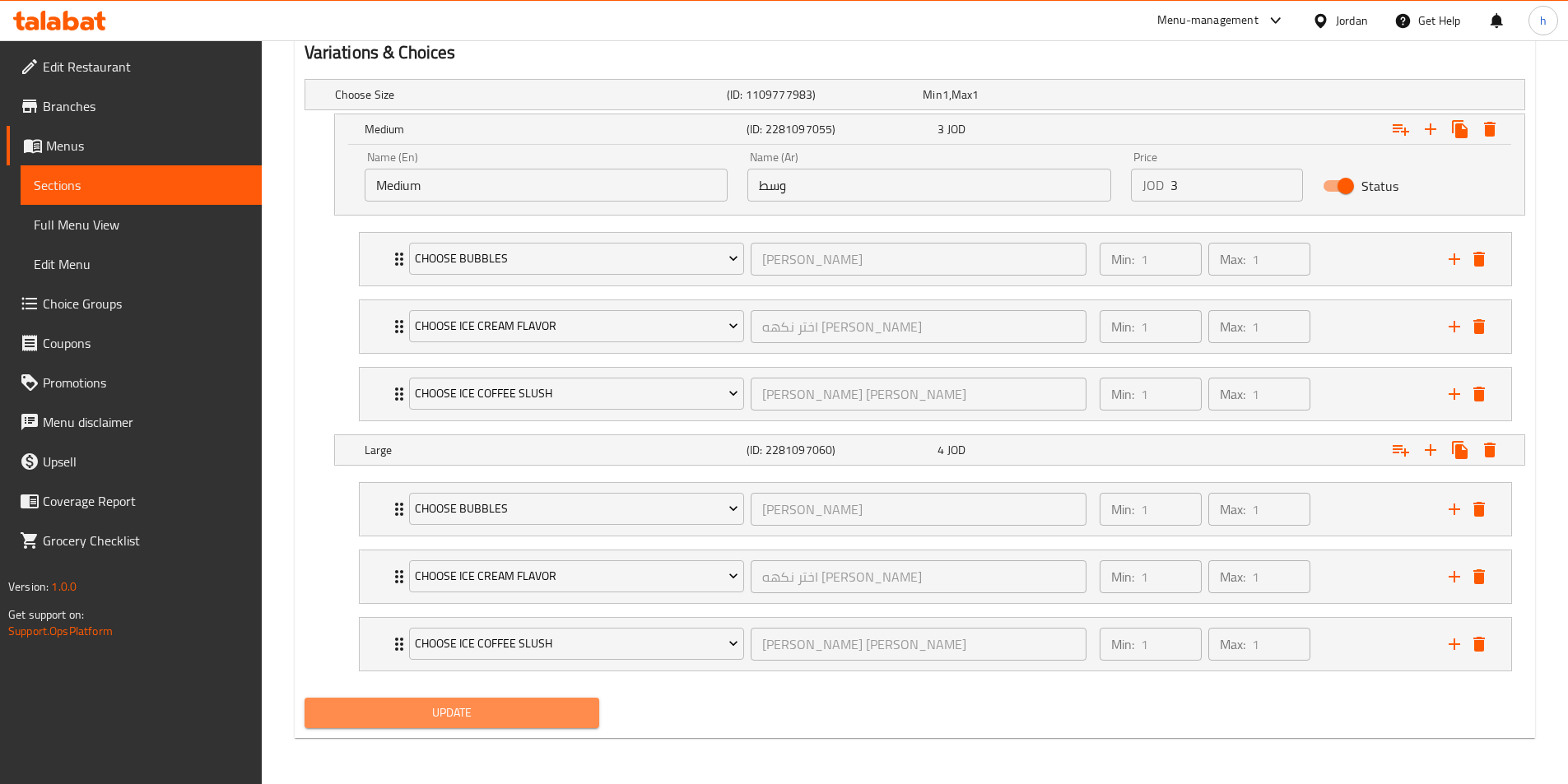
click at [529, 700] on button "Update" at bounding box center [452, 712] width 296 height 31
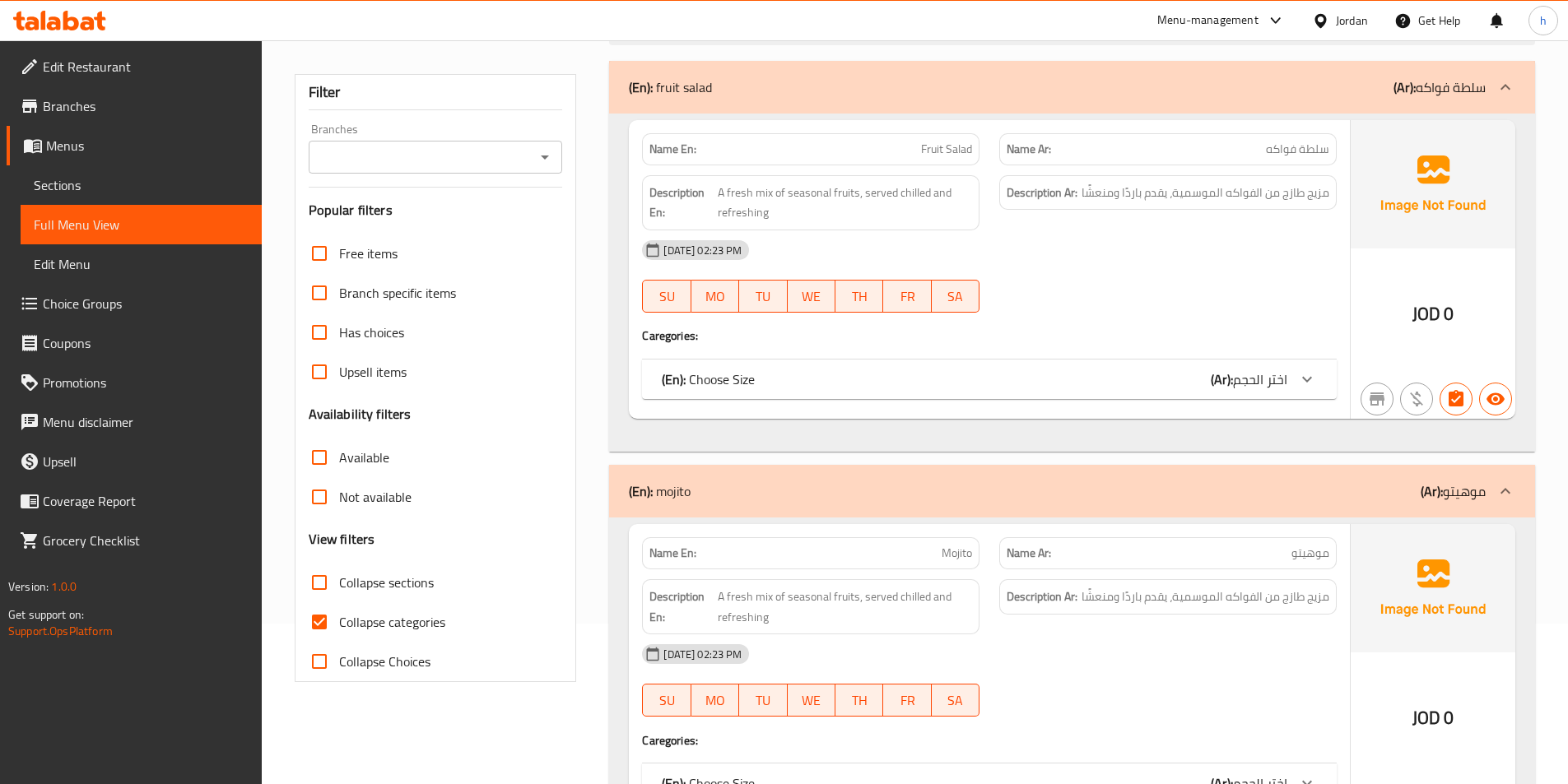
scroll to position [256, 0]
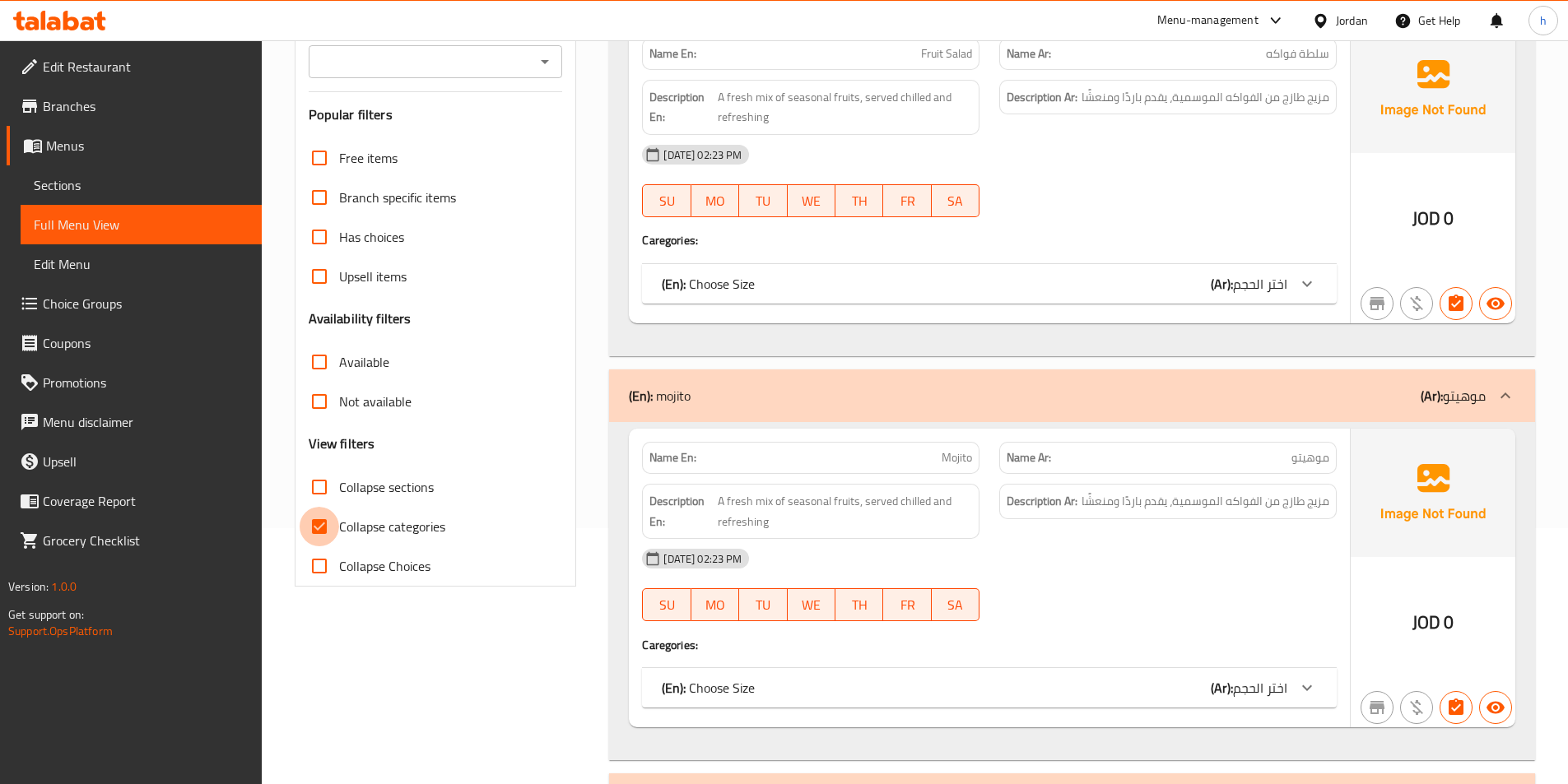
click at [324, 528] on input "Collapse categories" at bounding box center [319, 526] width 39 height 39
checkbox input "false"
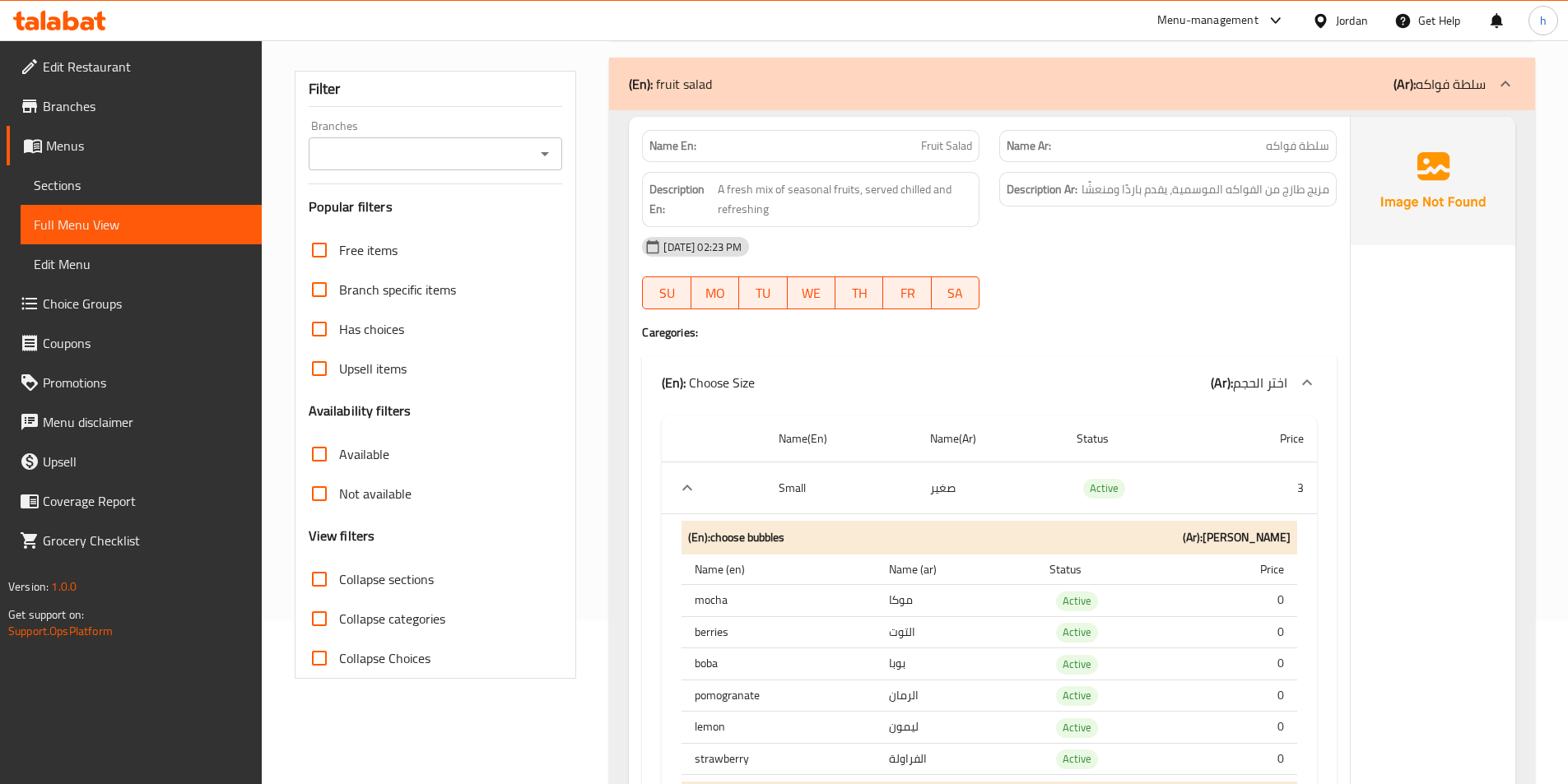
scroll to position [164, 0]
click at [93, 178] on span "Sections" at bounding box center [142, 184] width 215 height 20
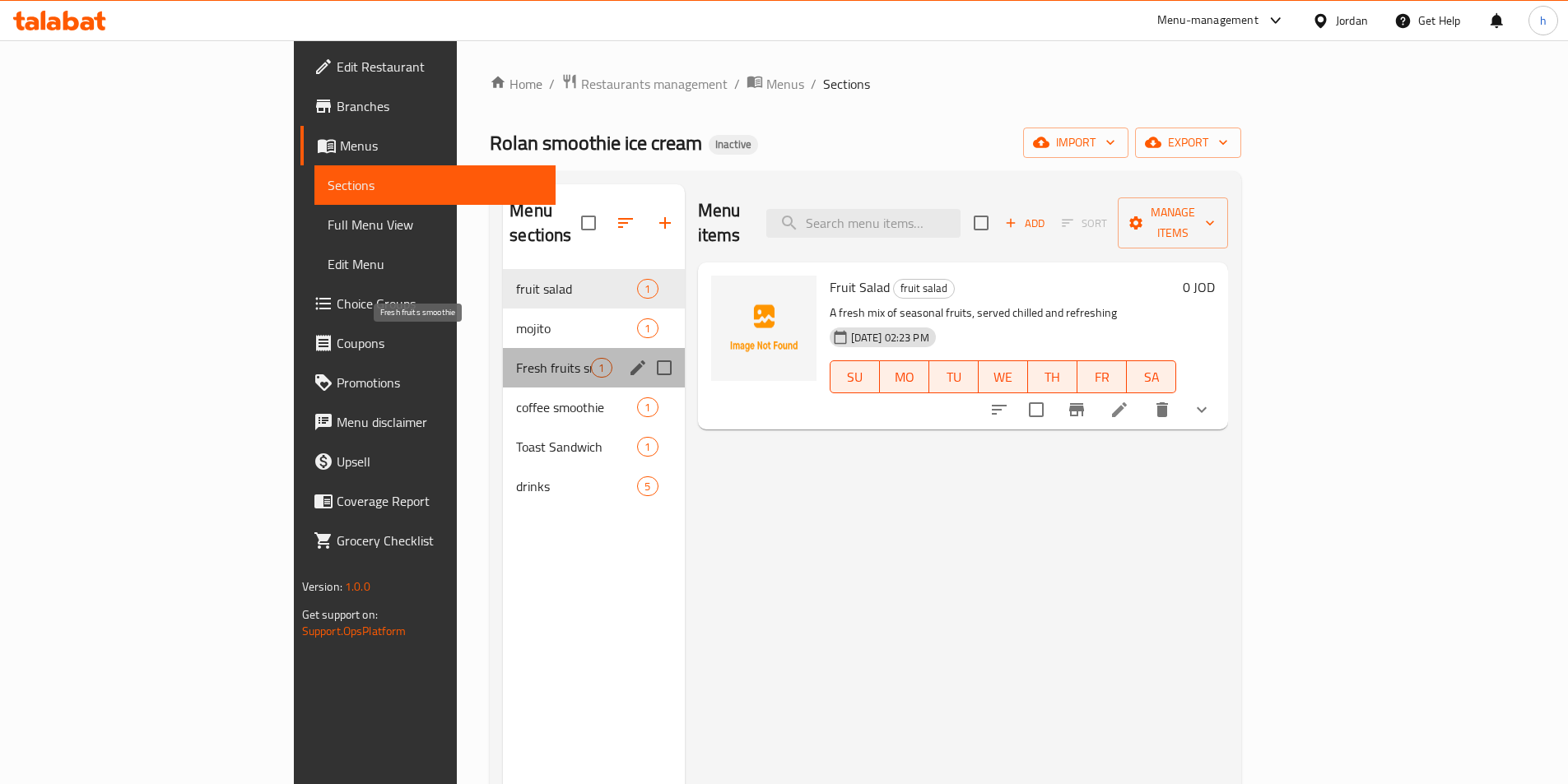
click at [516, 357] on span "Fresh fruits smoothie" at bounding box center [554, 367] width 75 height 20
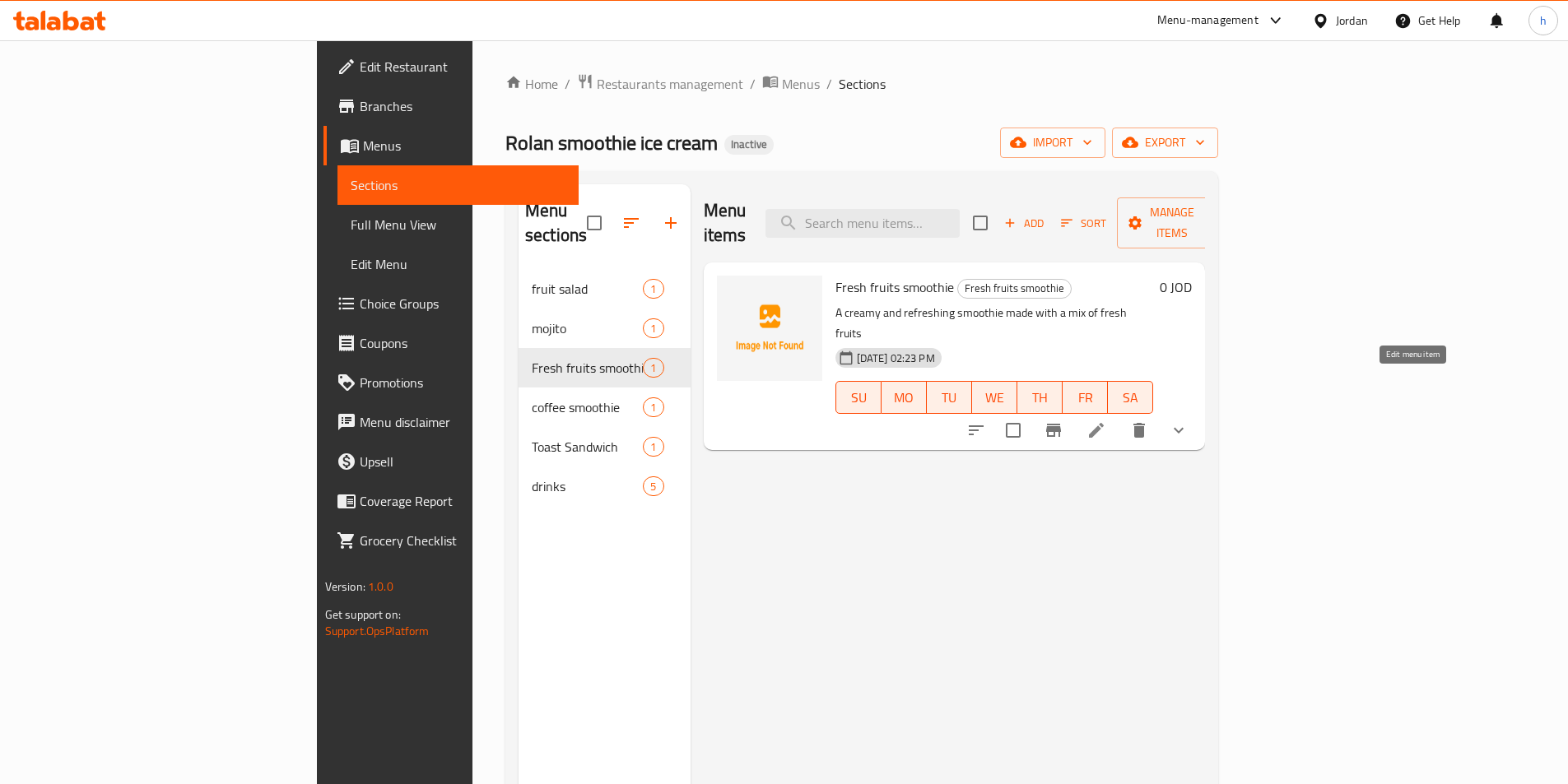
click at [1106, 420] on icon at bounding box center [1096, 430] width 20 height 20
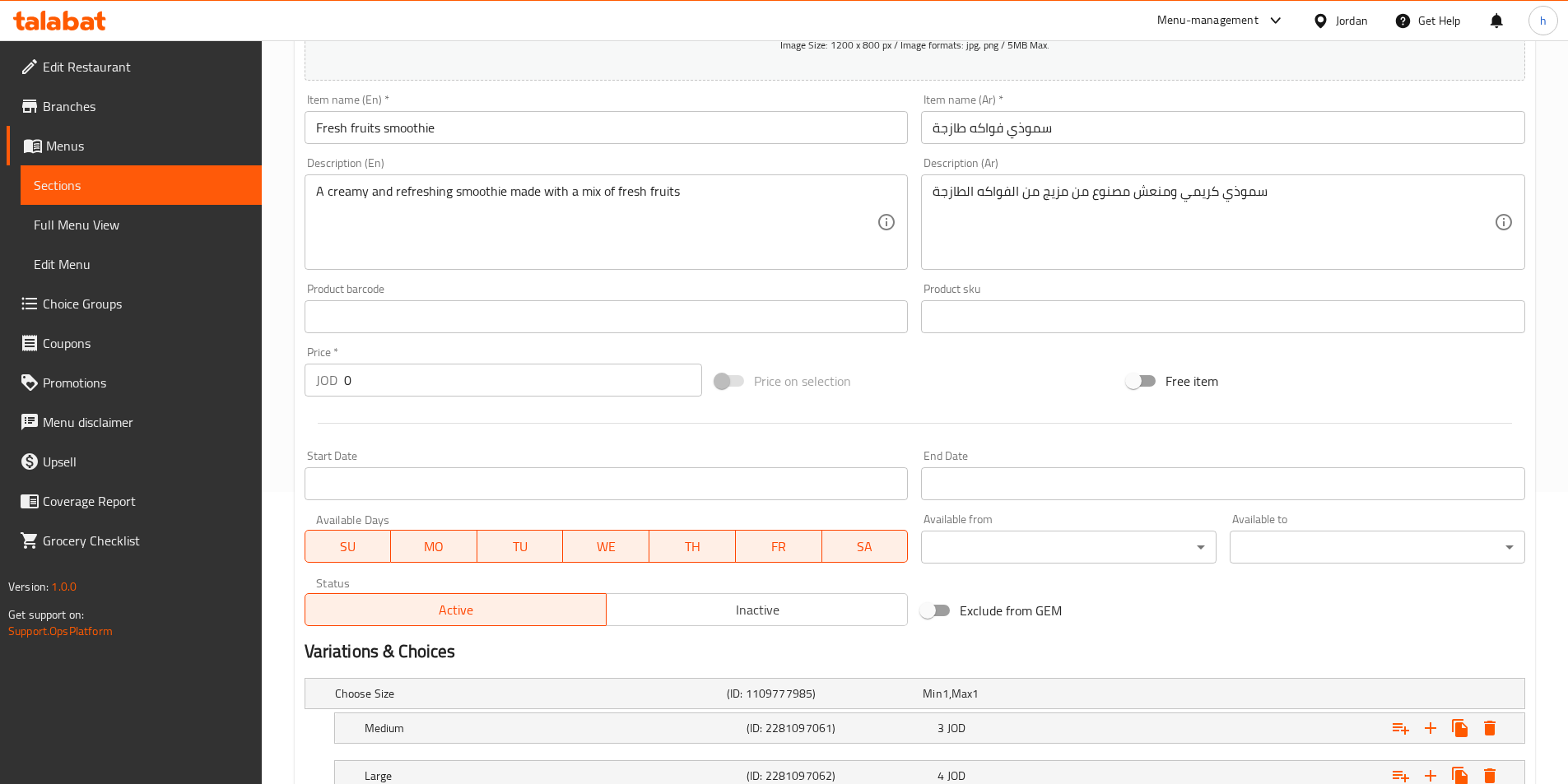
scroll to position [415, 0]
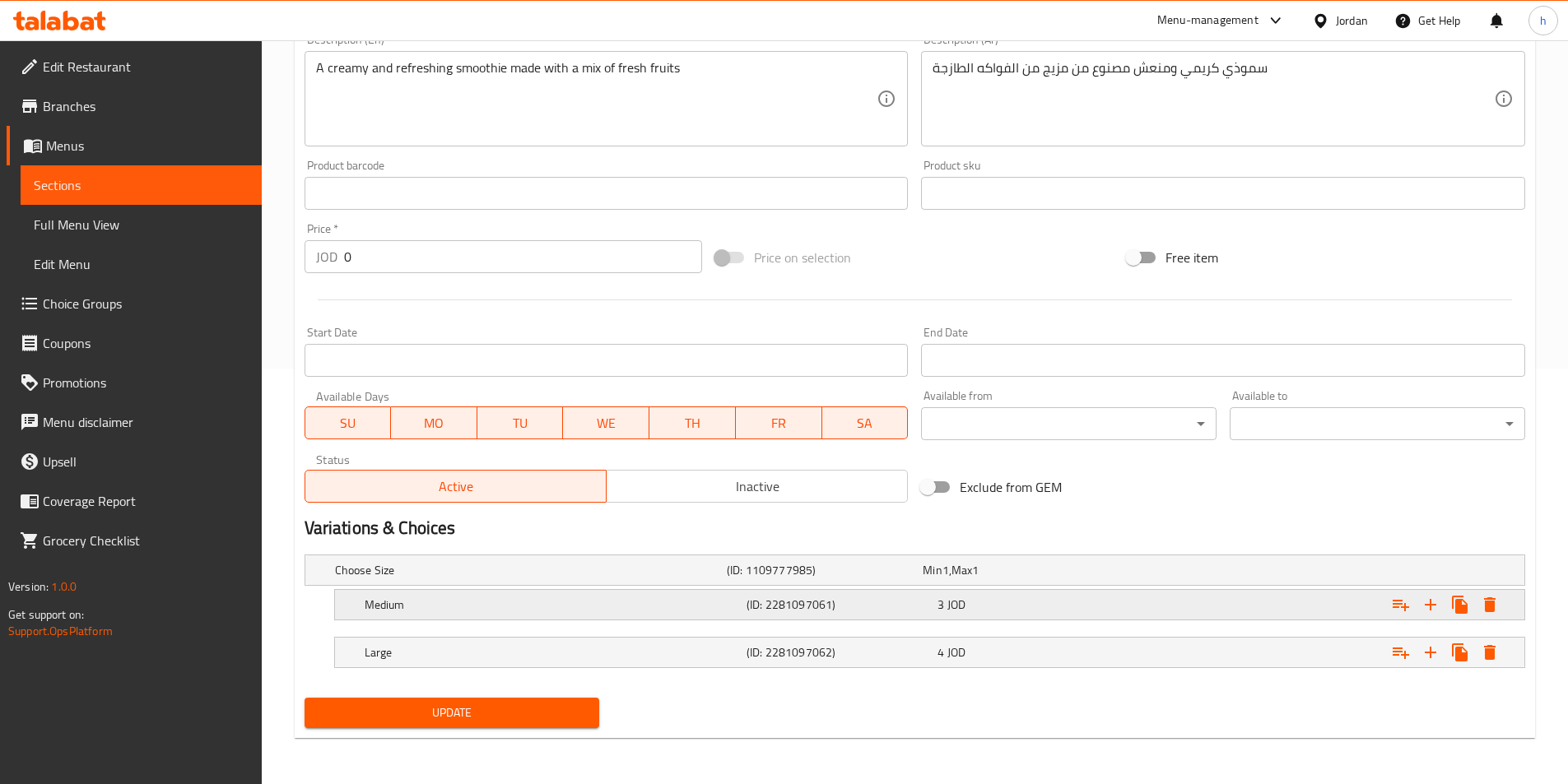
click at [663, 607] on h5 "Medium" at bounding box center [552, 604] width 375 height 17
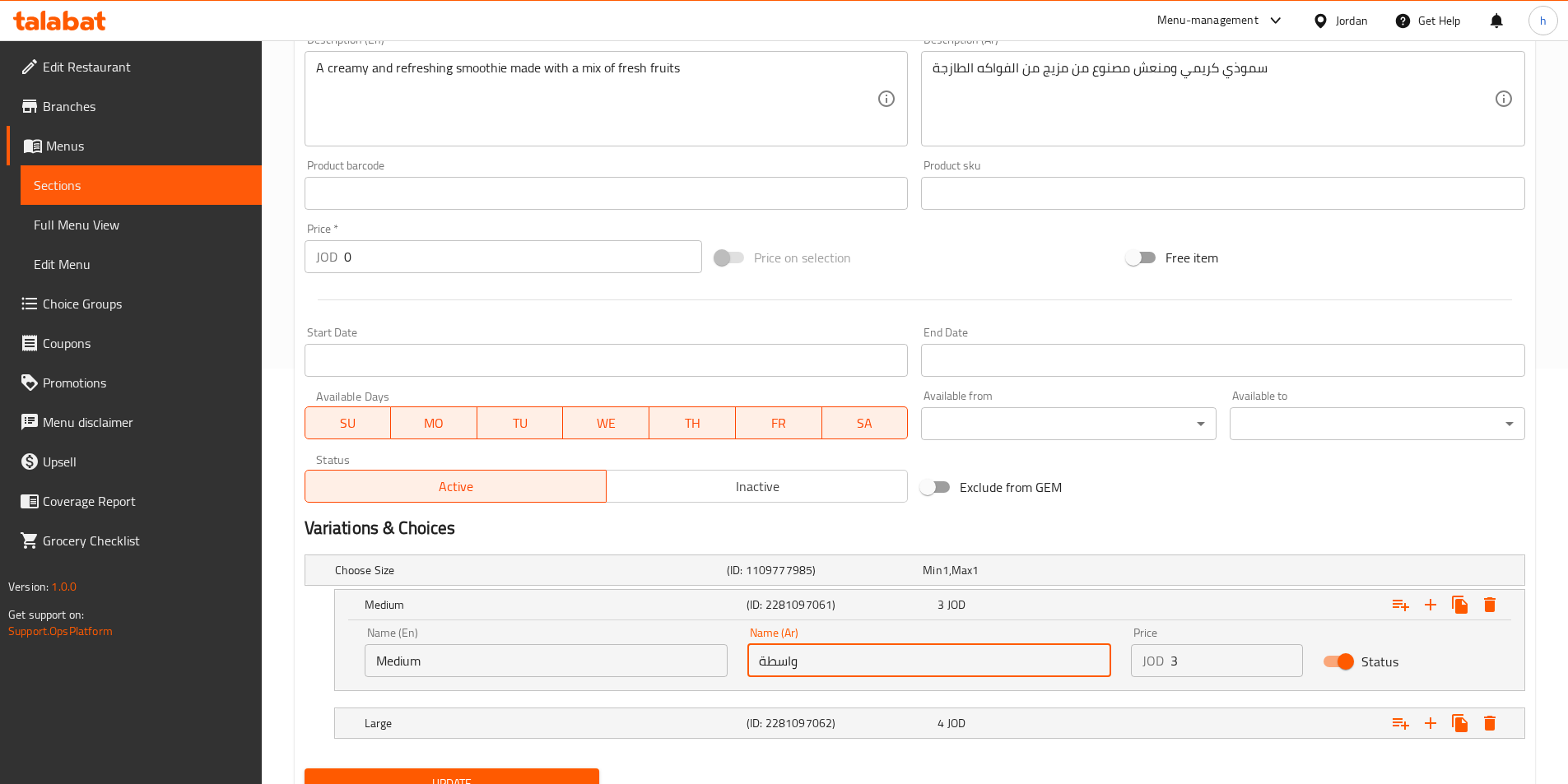
click at [892, 667] on input "واسطة" at bounding box center [929, 661] width 364 height 33
type input "ة"
type input "وسط"
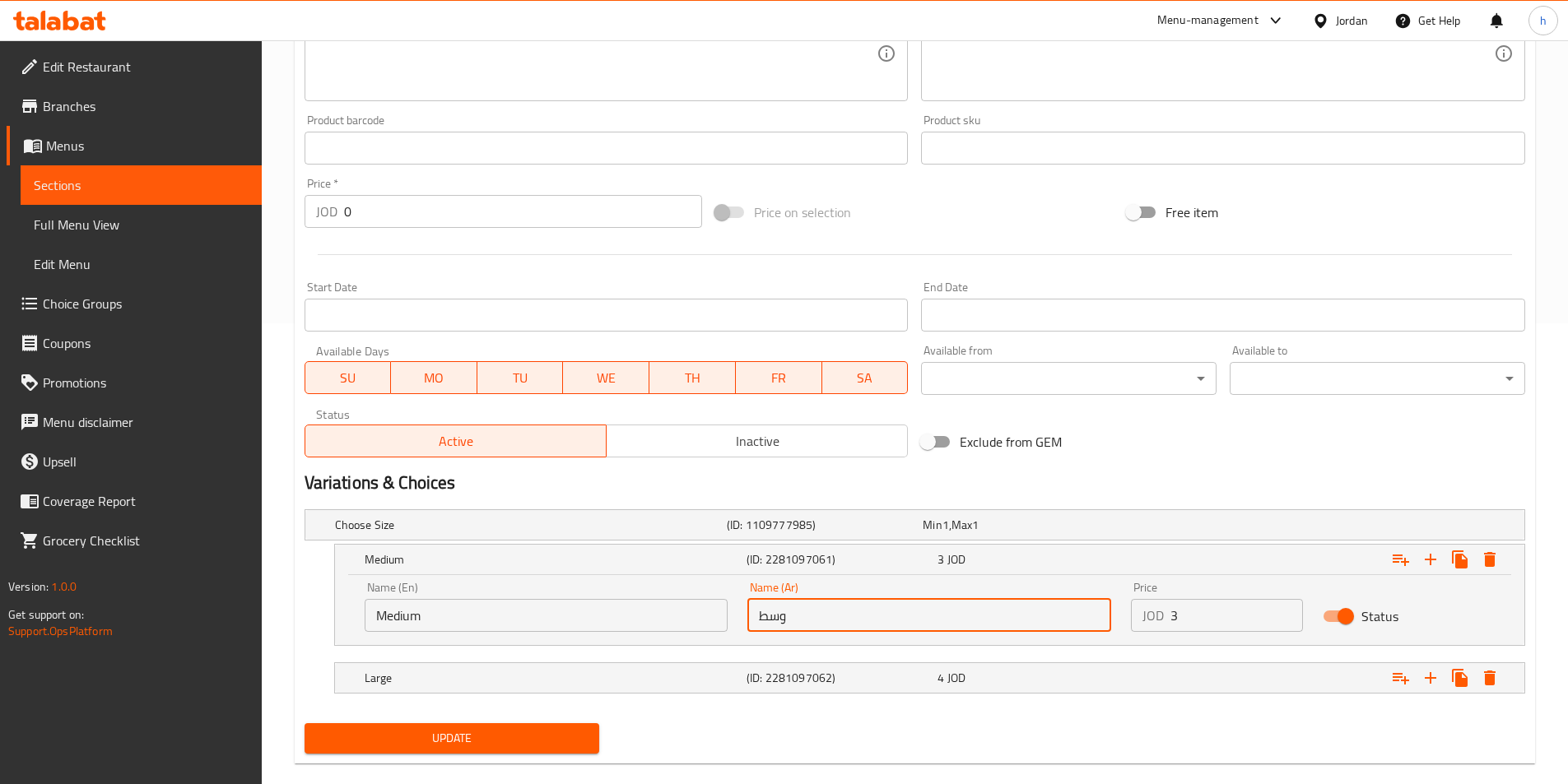
scroll to position [486, 0]
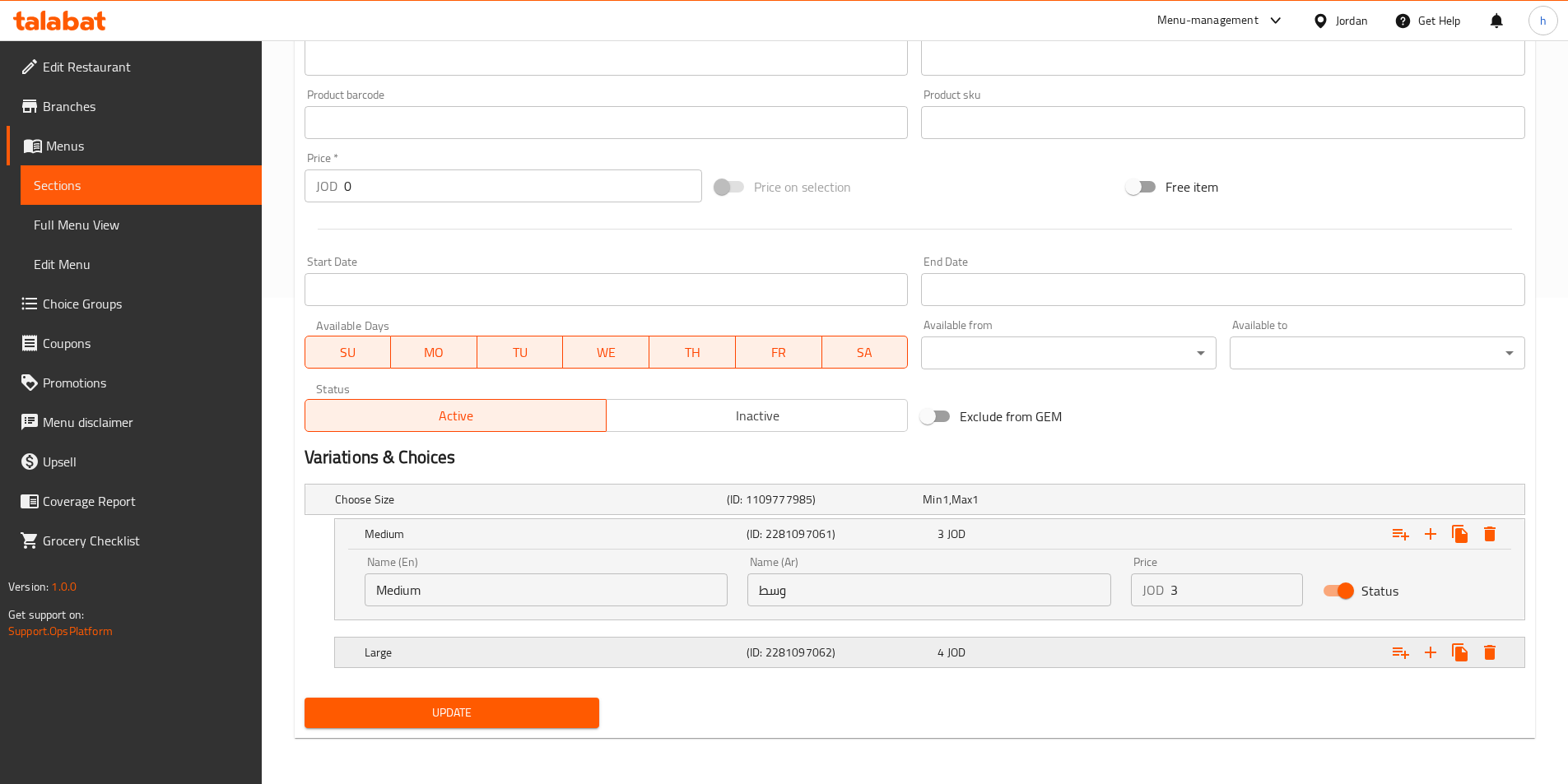
click at [618, 642] on div "Large" at bounding box center [552, 652] width 382 height 23
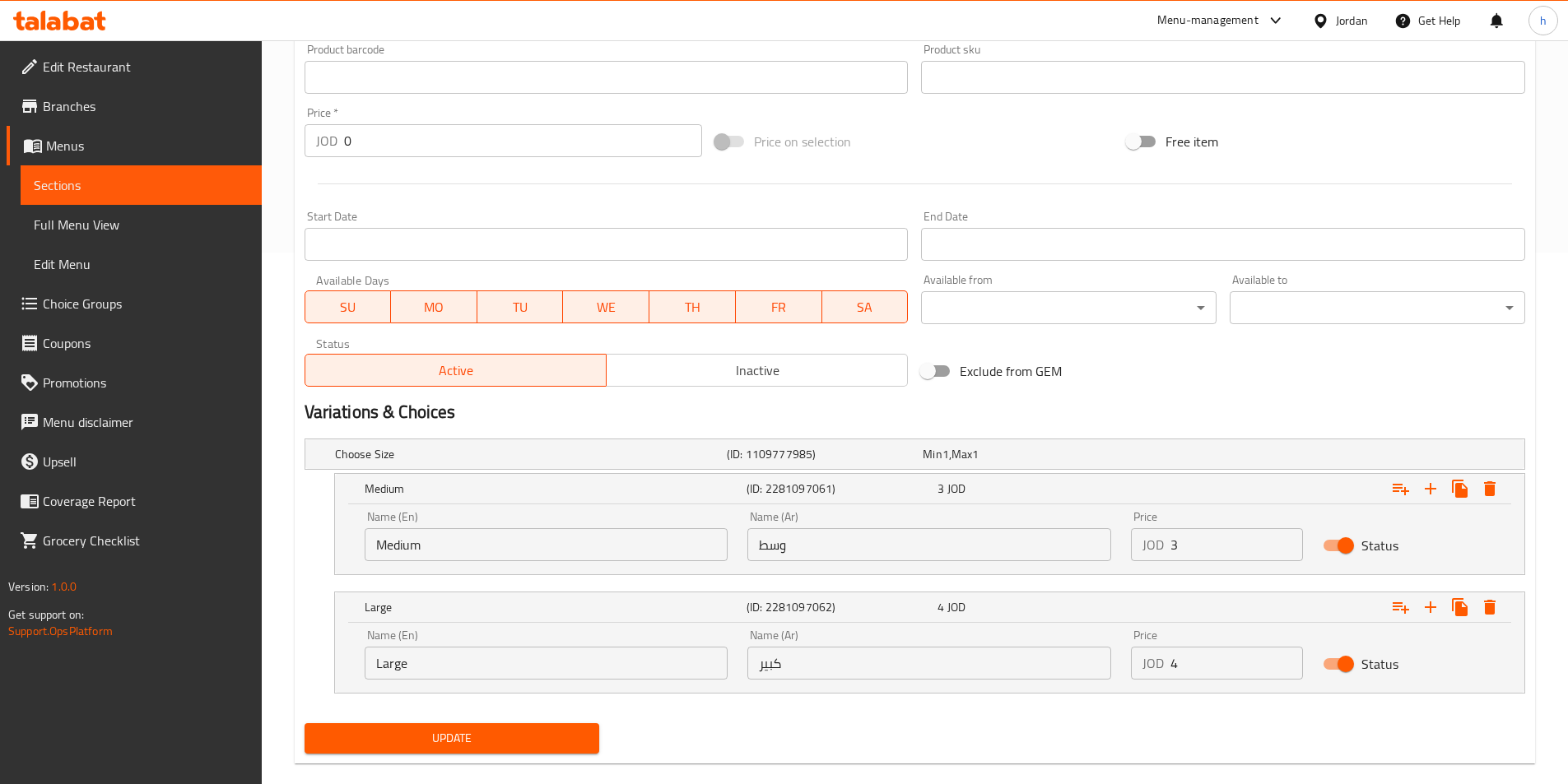
scroll to position [557, 0]
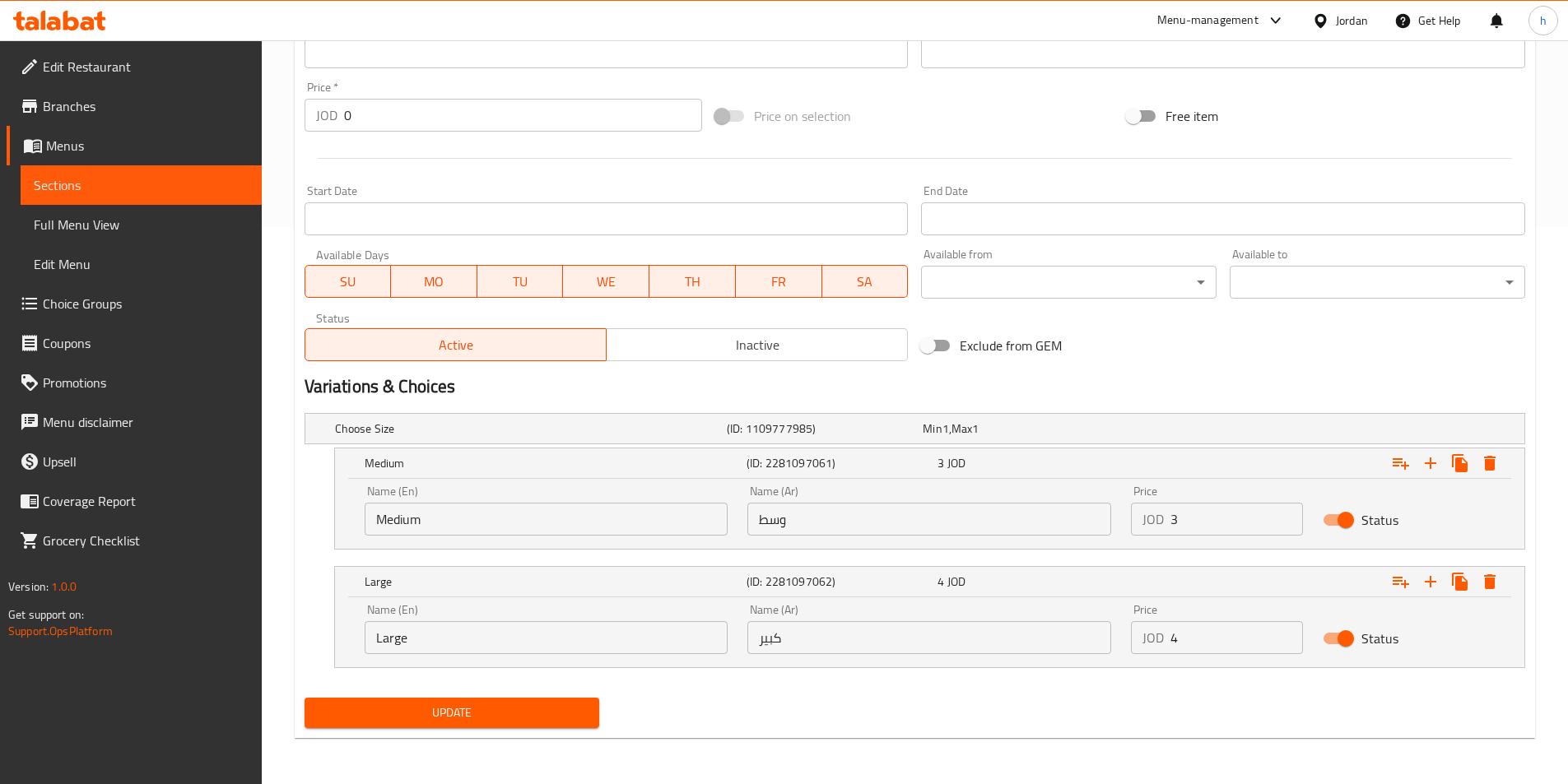
click at [557, 719] on span "Update" at bounding box center [452, 713] width 269 height 21
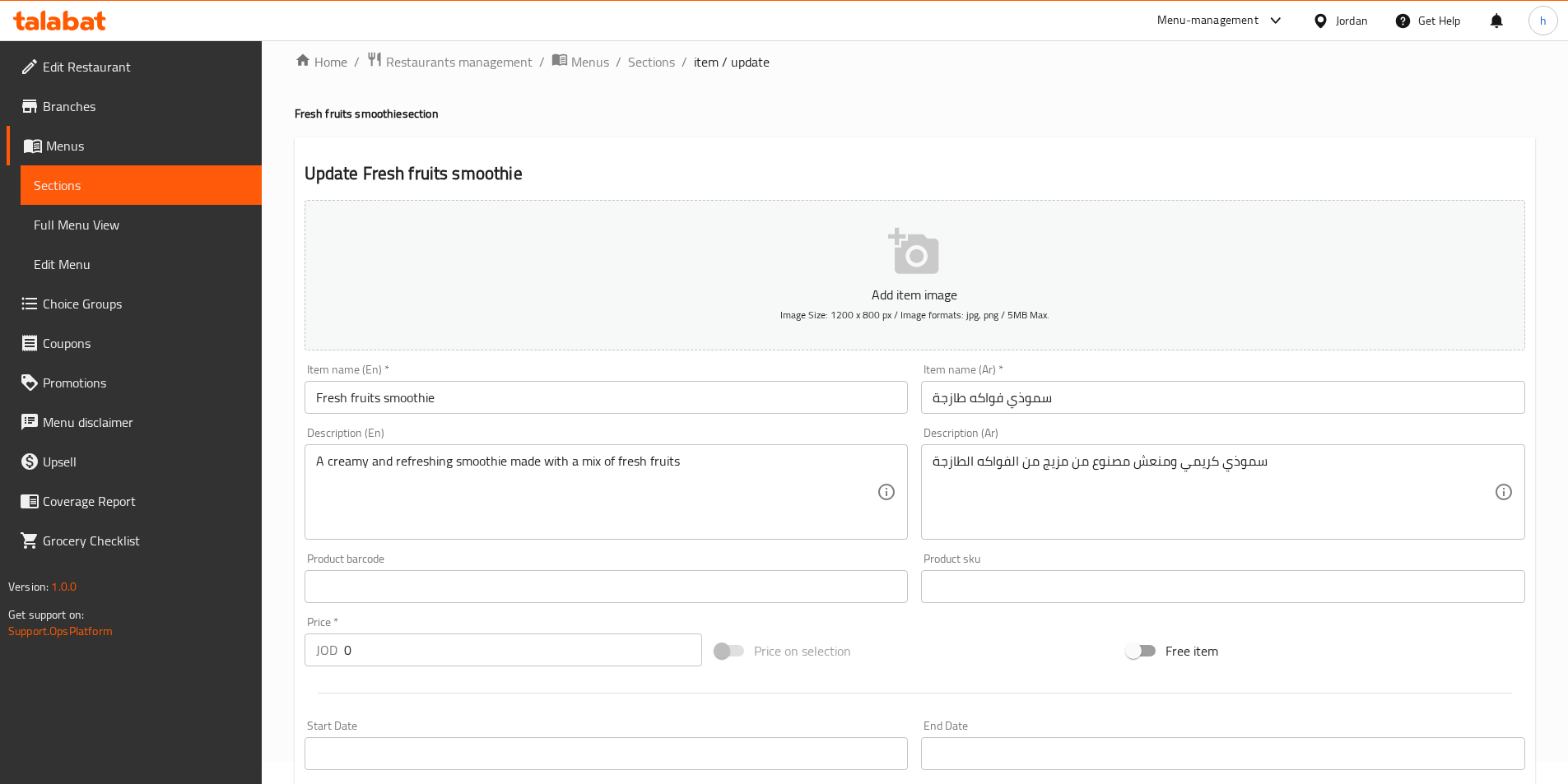
scroll to position [0, 0]
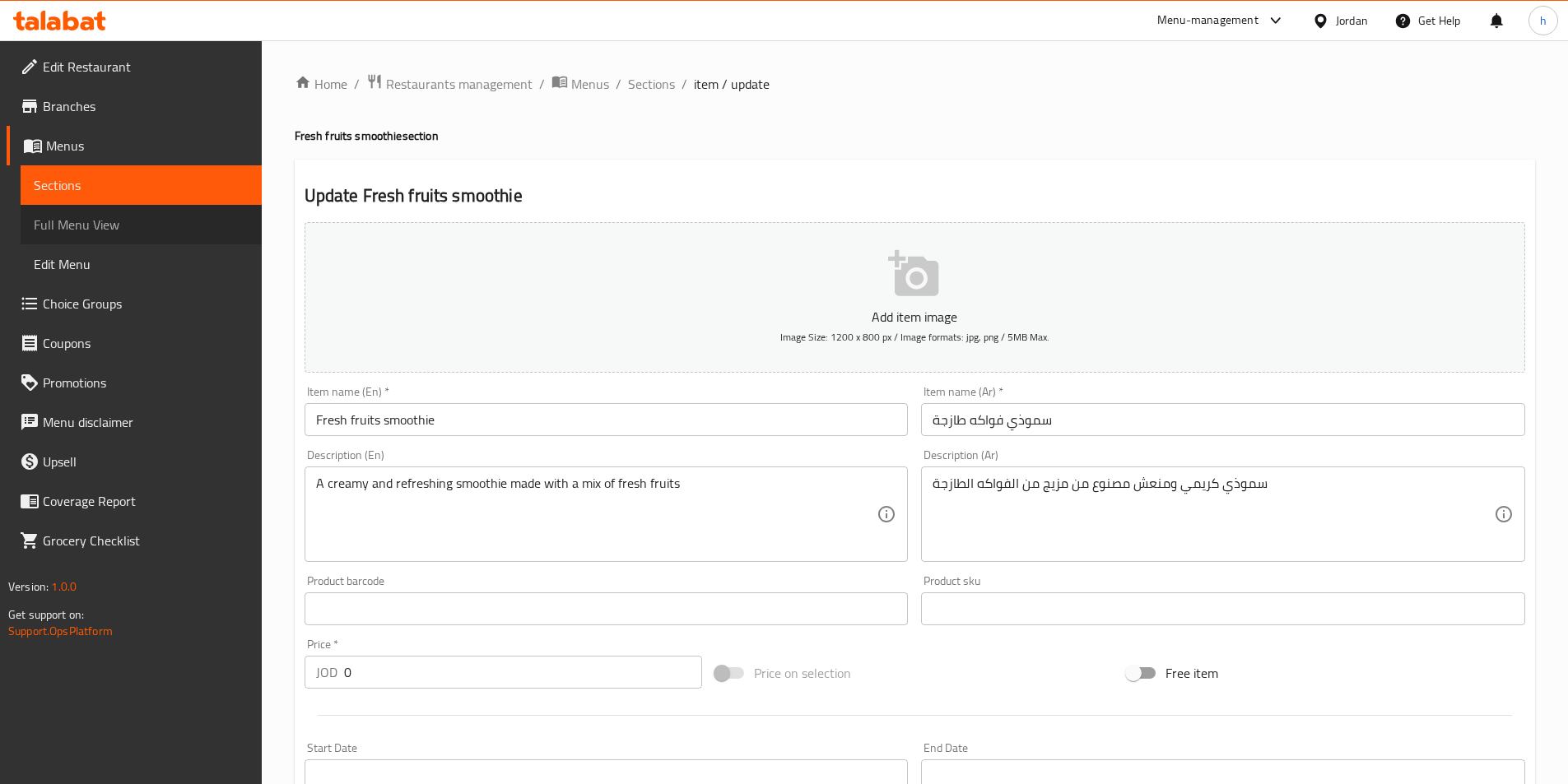
click at [119, 227] on span "Full Menu View" at bounding box center [142, 225] width 215 height 20
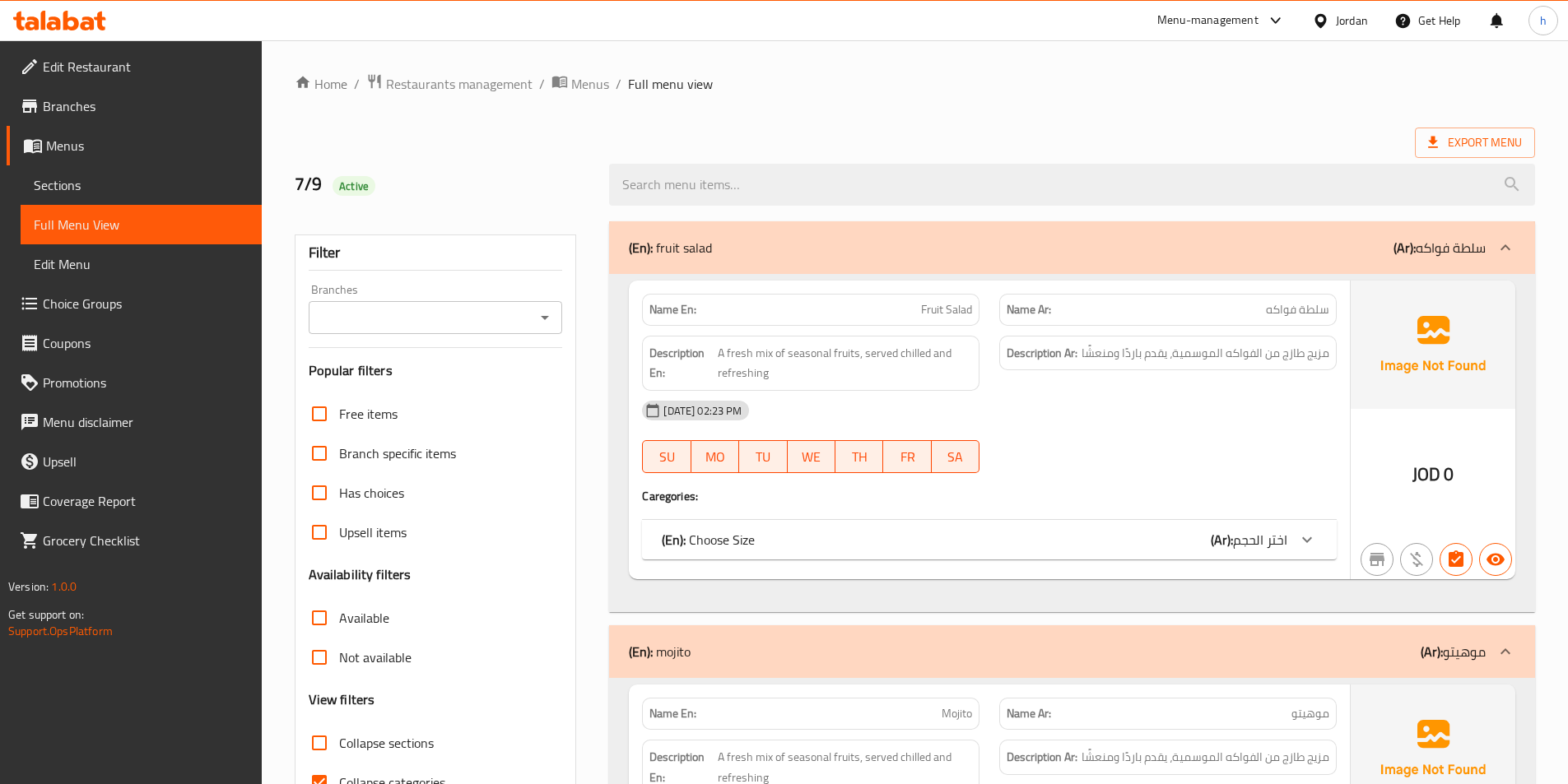
scroll to position [164, 0]
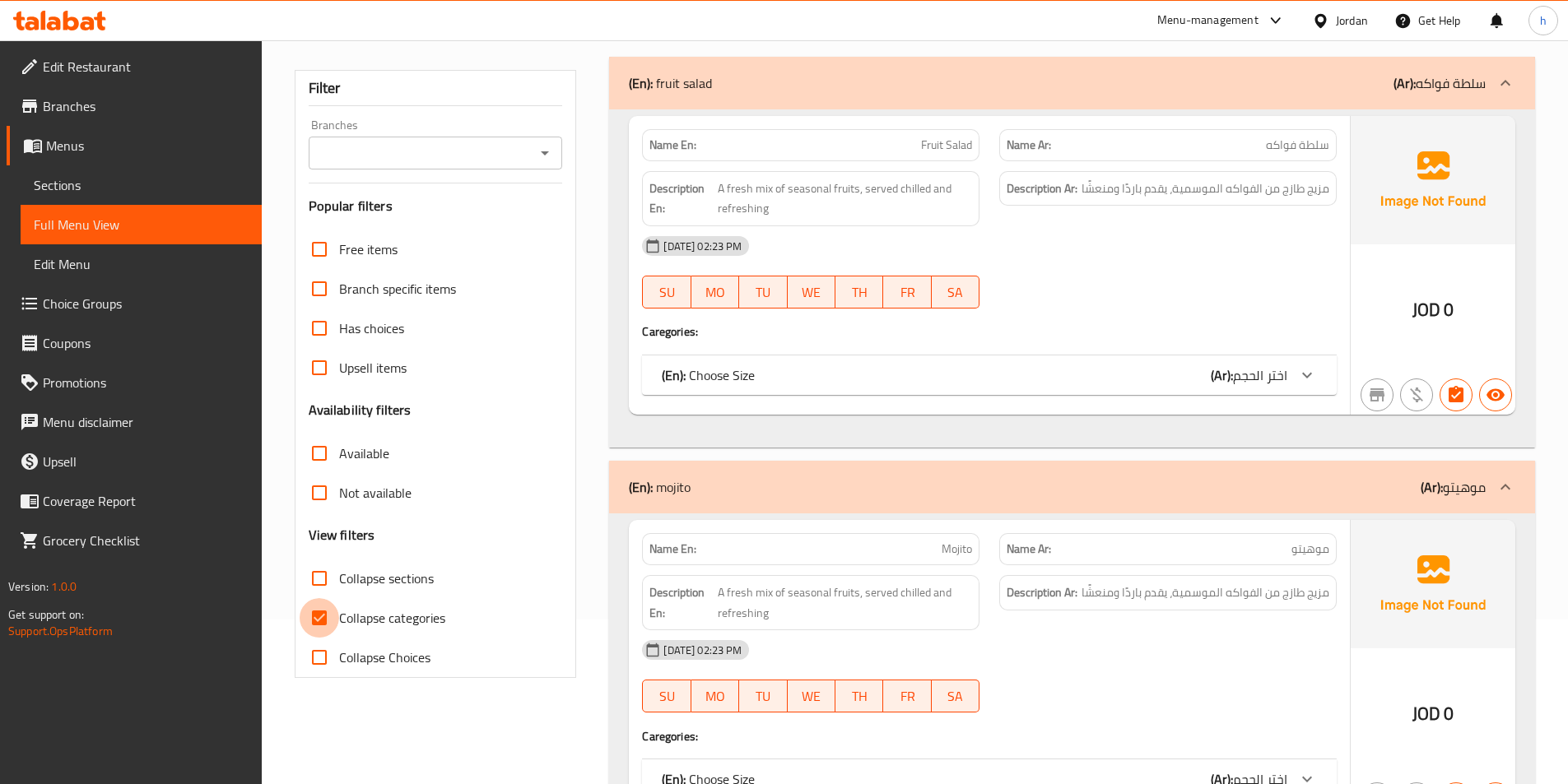
click at [317, 612] on input "Collapse categories" at bounding box center [319, 617] width 39 height 39
checkbox input "false"
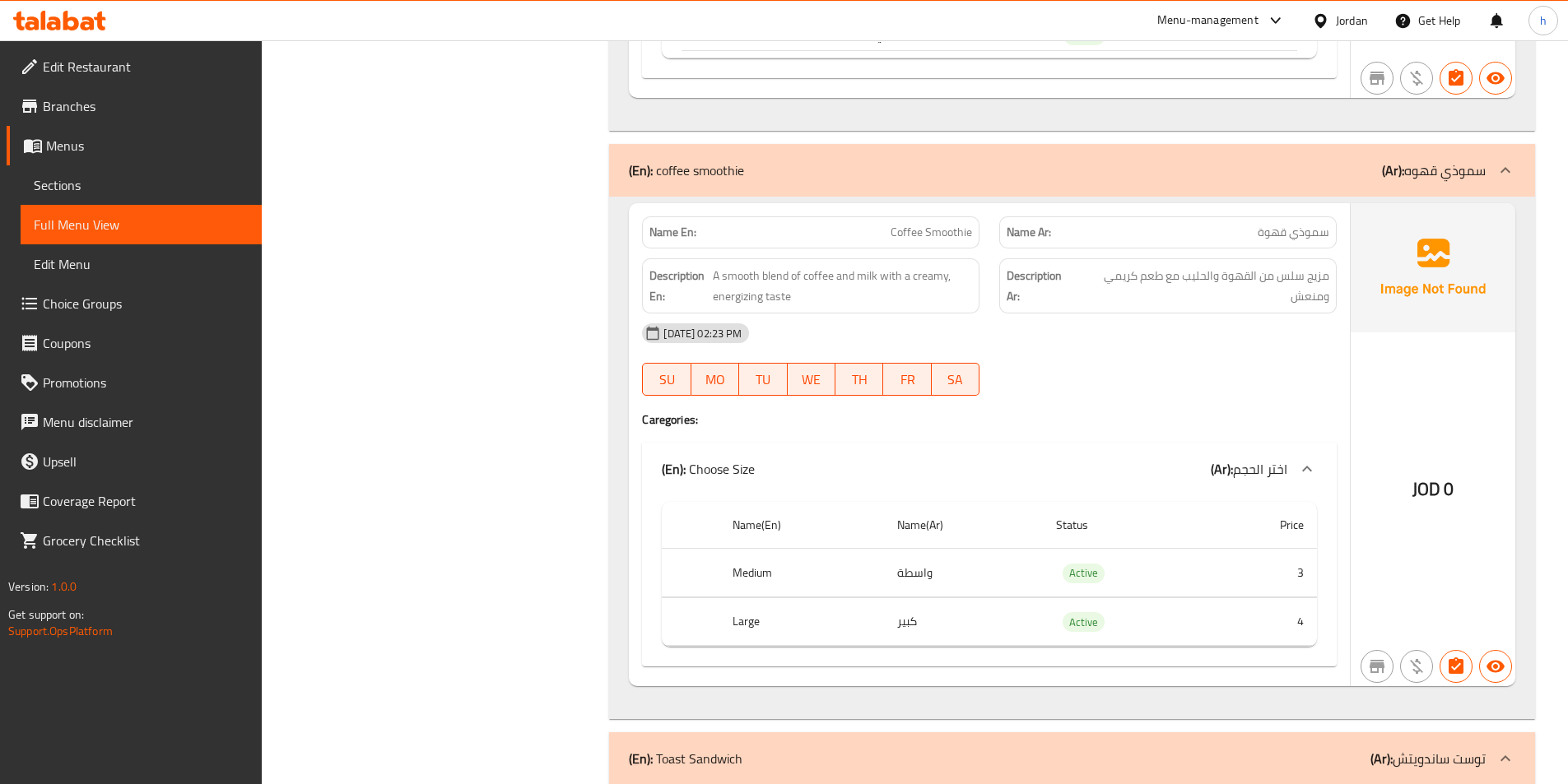
scroll to position [7485, 0]
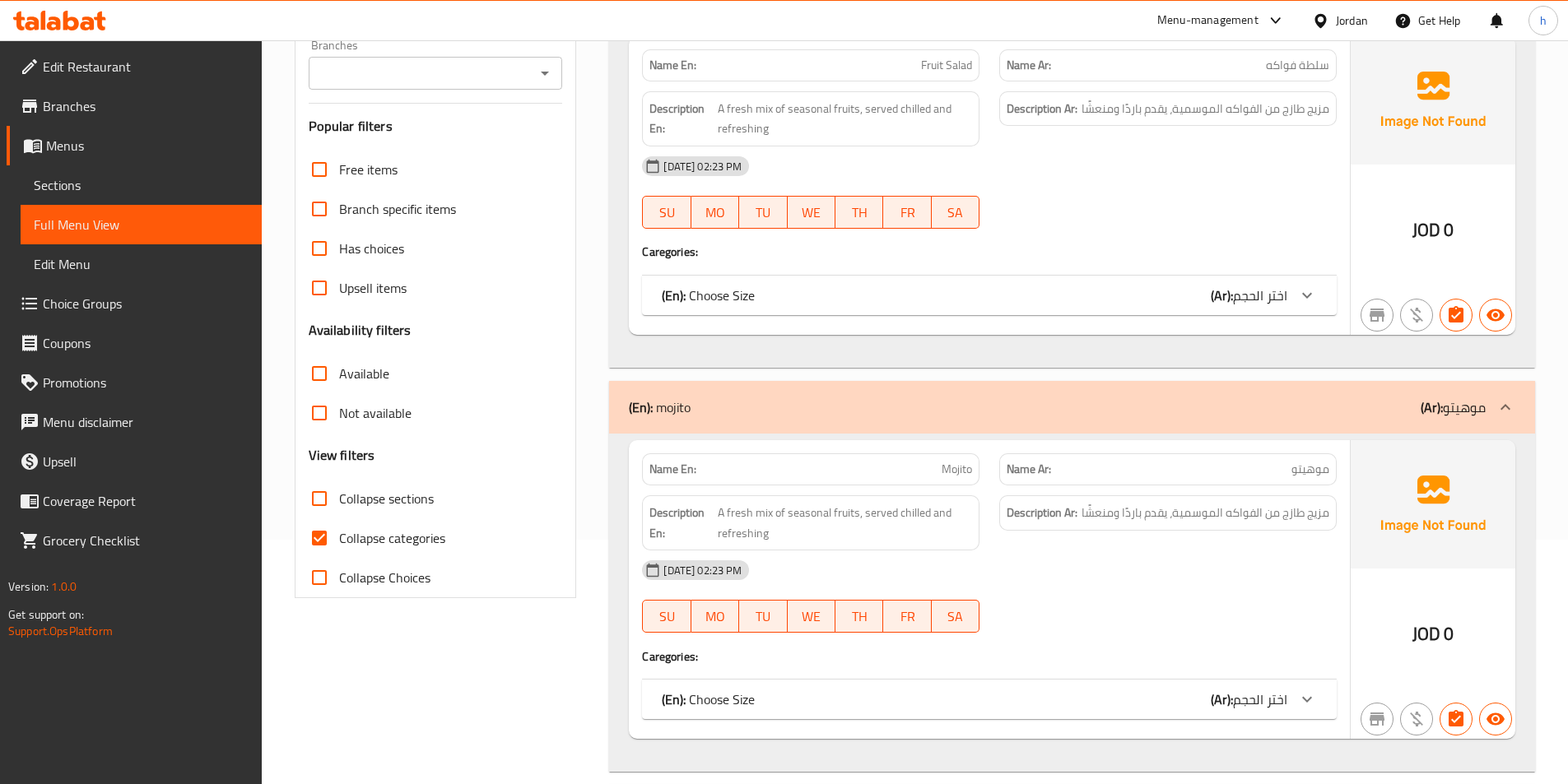
scroll to position [246, 0]
click at [312, 529] on input "Collapse categories" at bounding box center [319, 535] width 39 height 39
checkbox input "false"
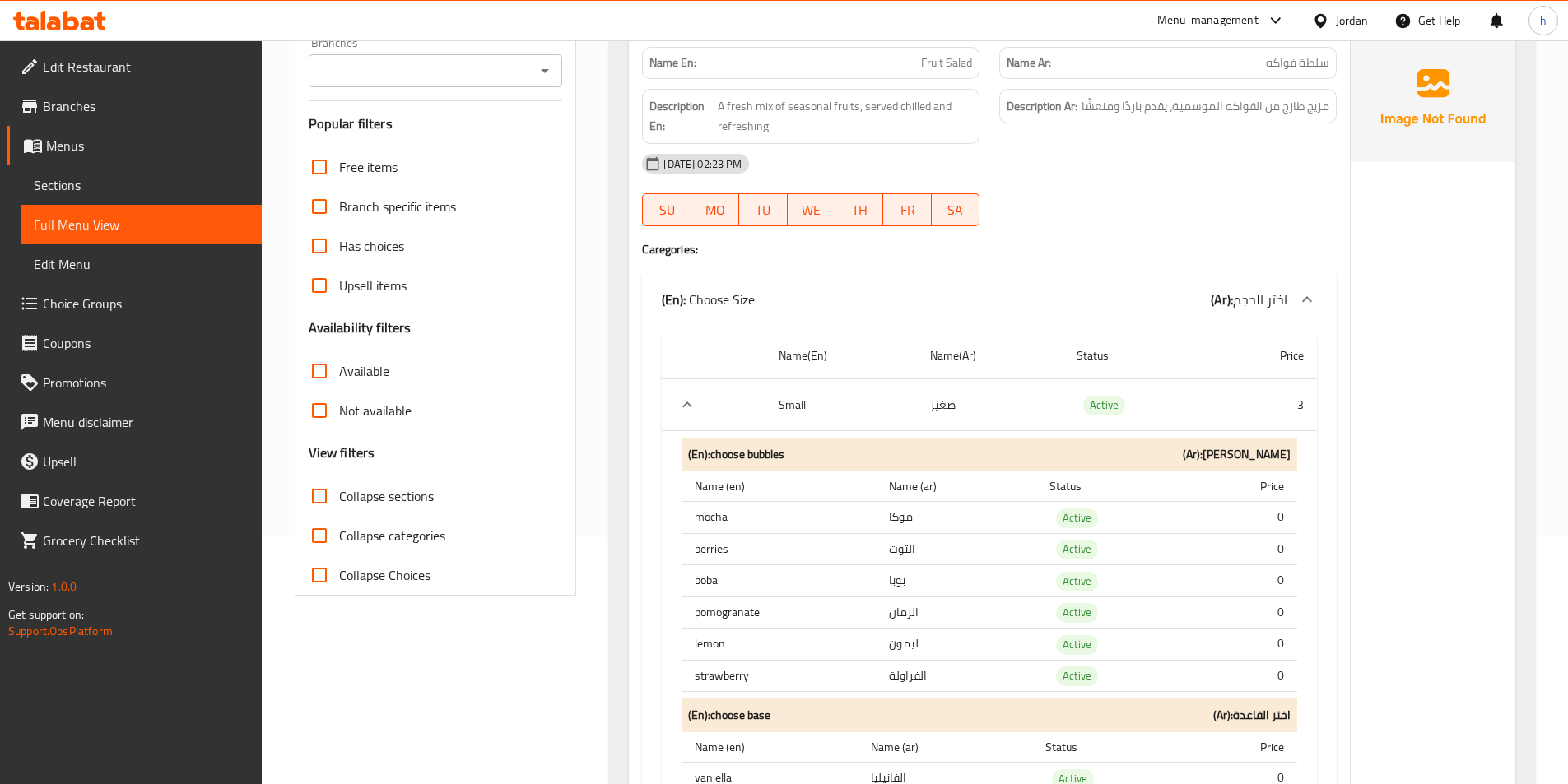
click at [322, 501] on input "Collapse sections" at bounding box center [319, 496] width 39 height 39
checkbox input "true"
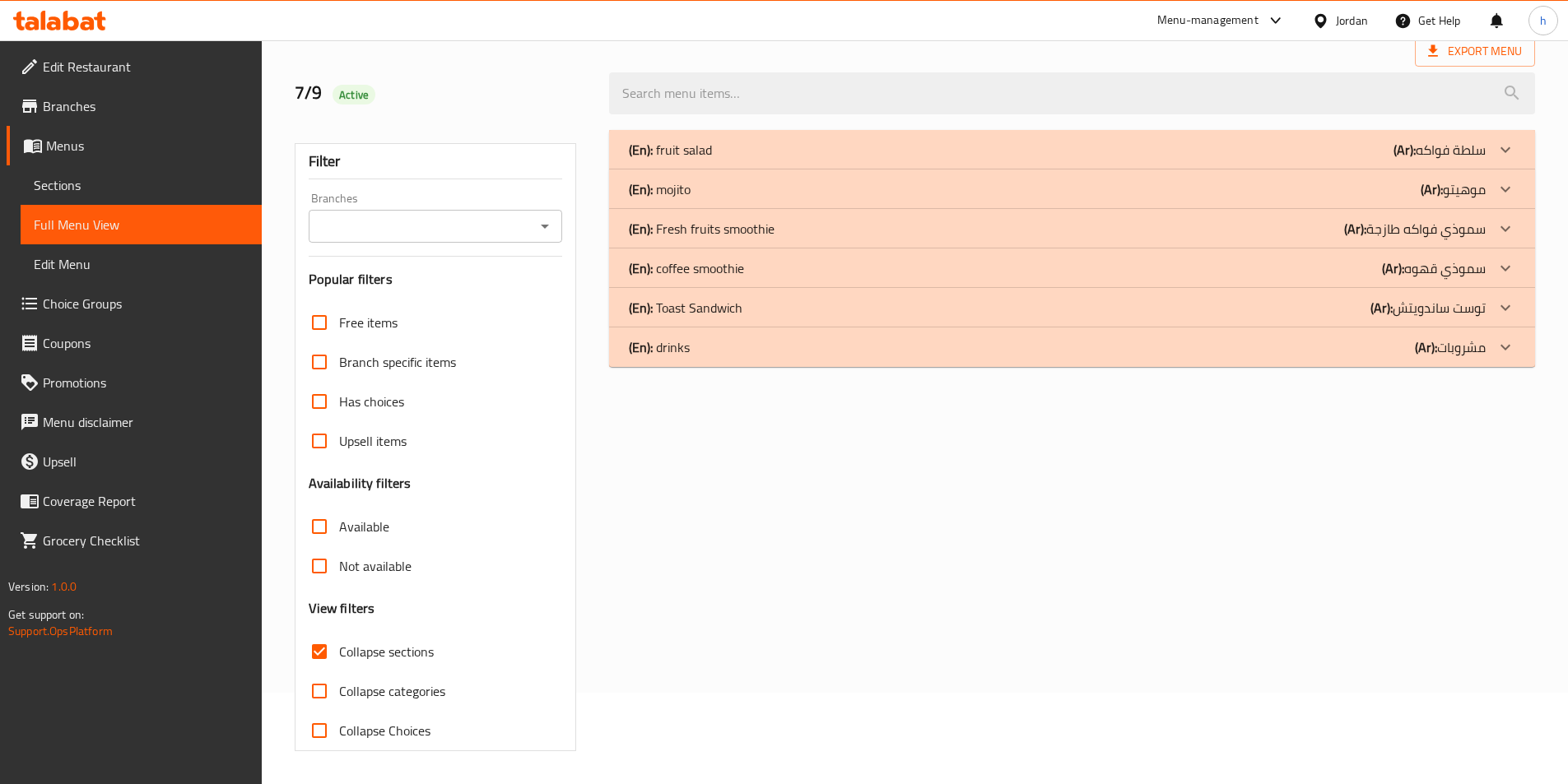
scroll to position [91, 0]
click at [1261, 316] on div "(En): Toast Sandwich (Ar): توست ساندويتش" at bounding box center [1057, 308] width 857 height 20
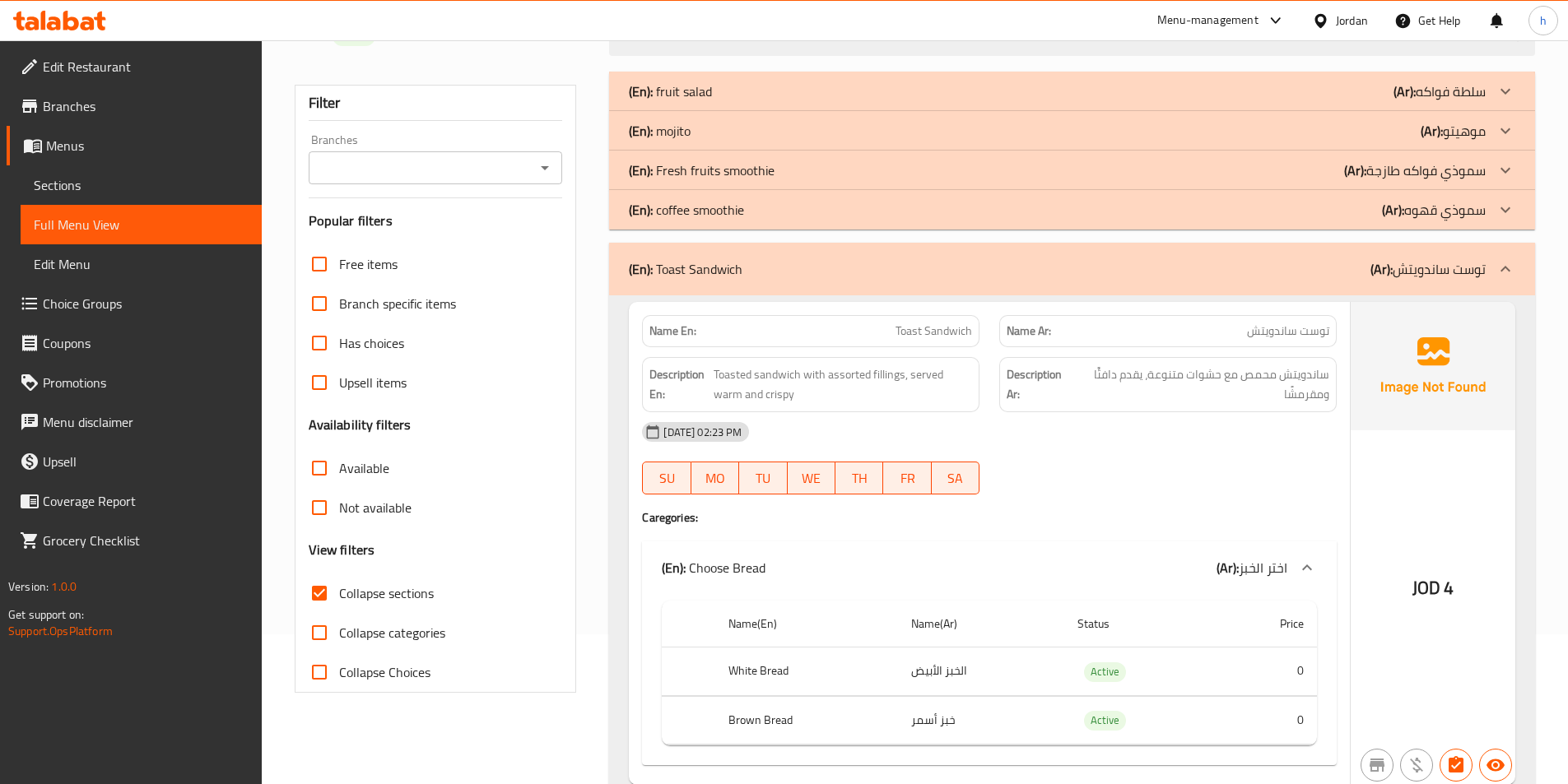
scroll to position [269, 0]
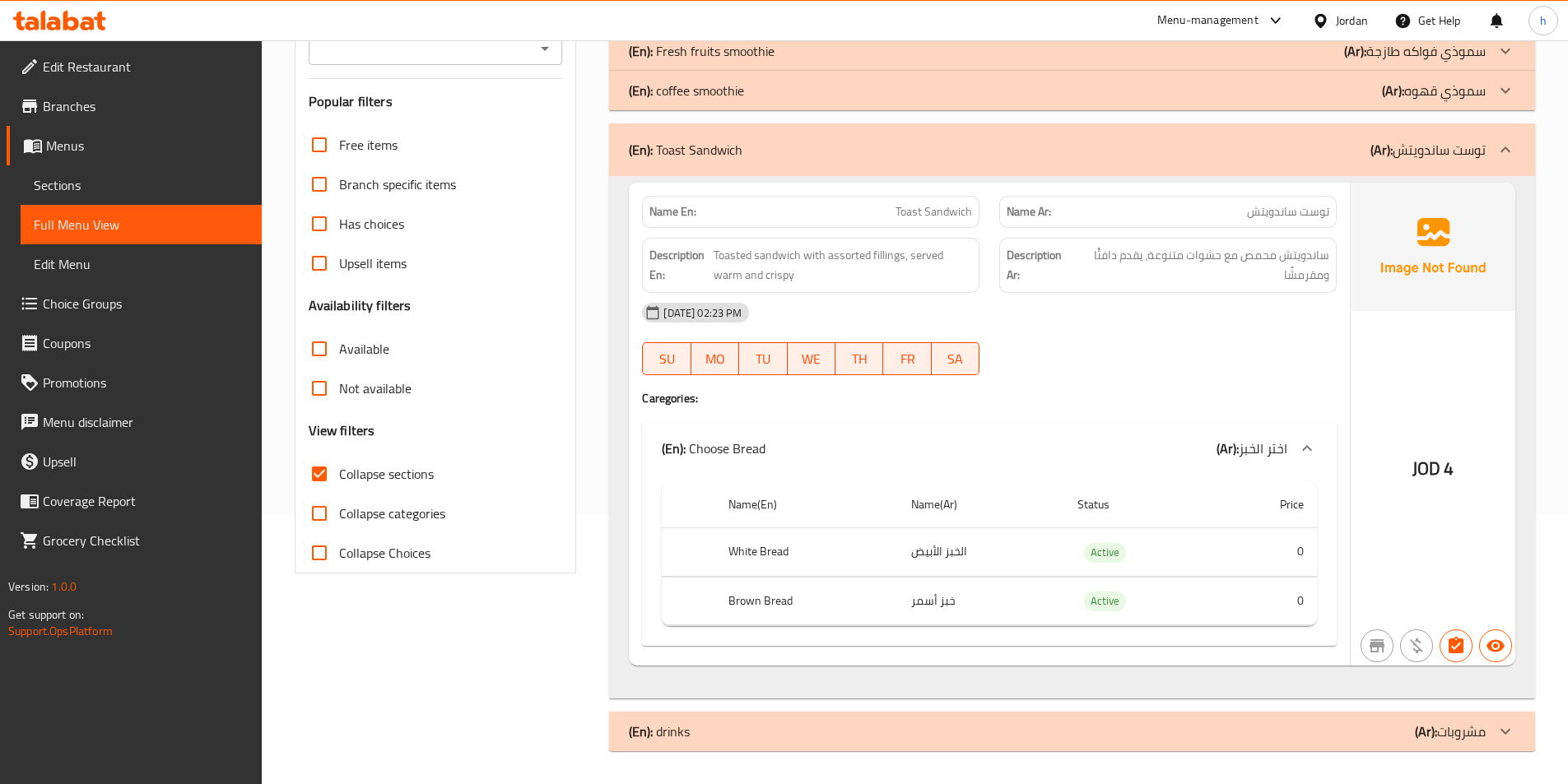
click at [1166, 715] on div "(En): drinks (Ar): مشروبات" at bounding box center [1071, 731] width 926 height 39
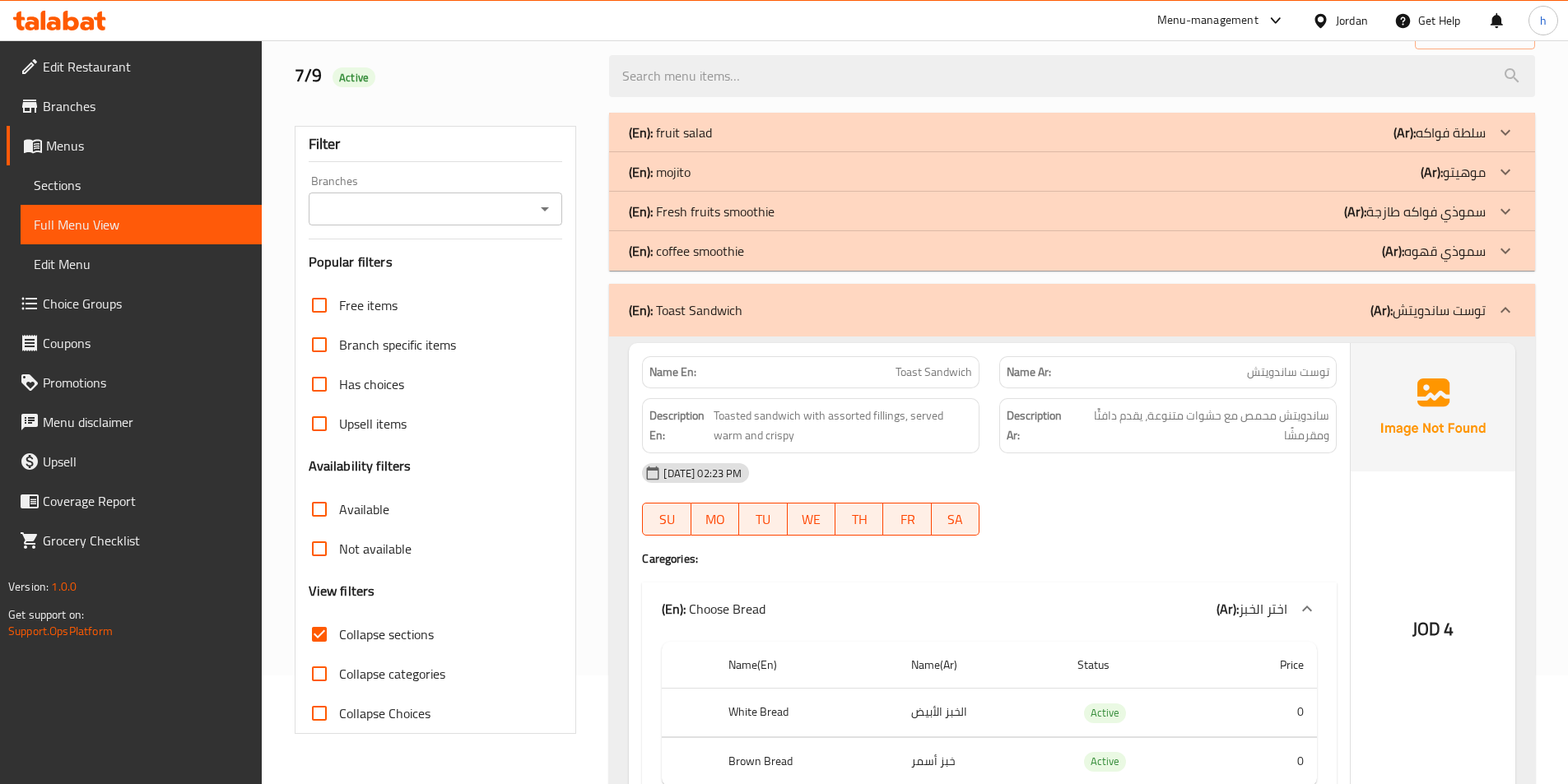
scroll to position [0, 0]
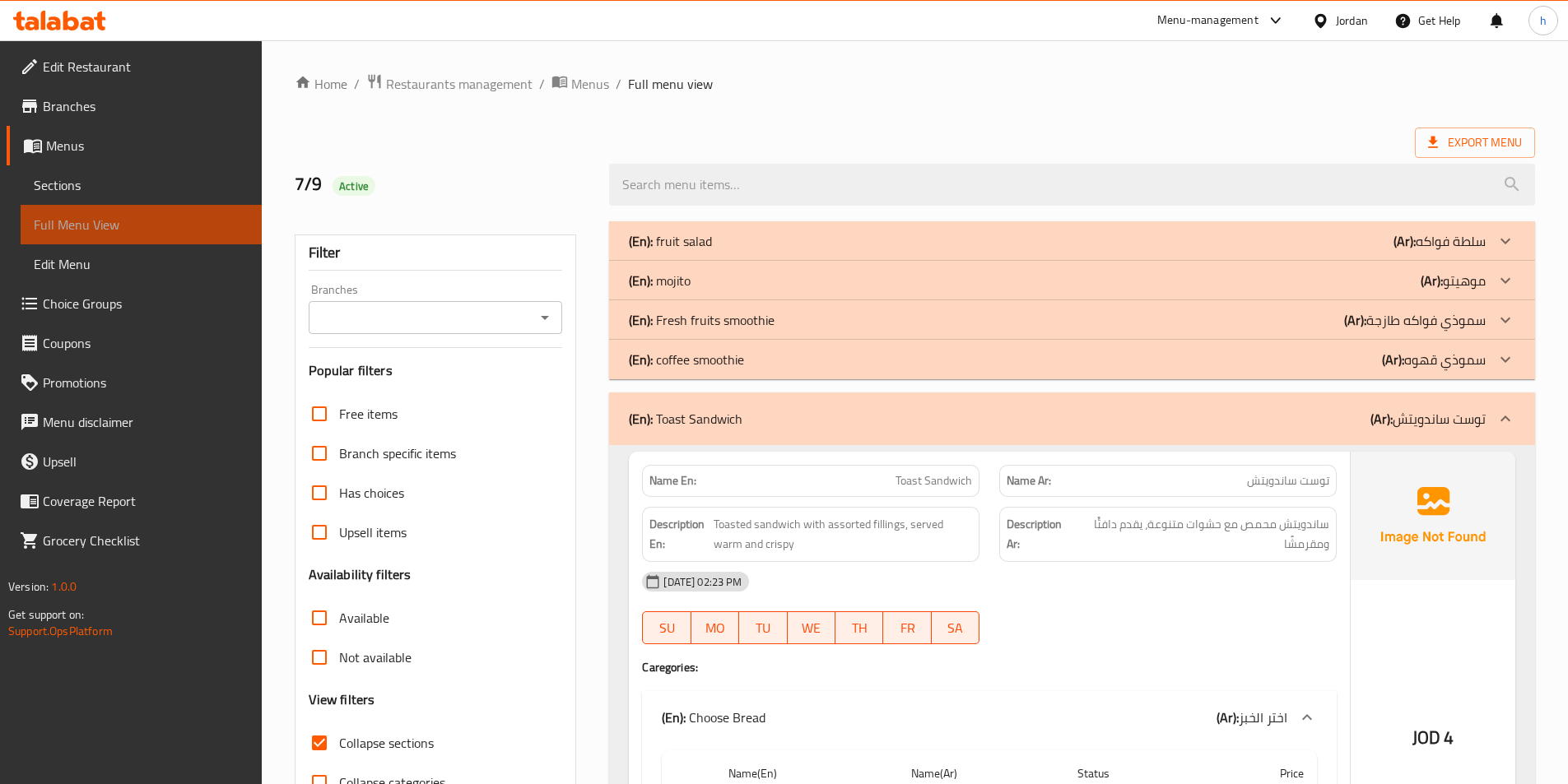
click at [197, 227] on span "Full Menu View" at bounding box center [142, 225] width 215 height 20
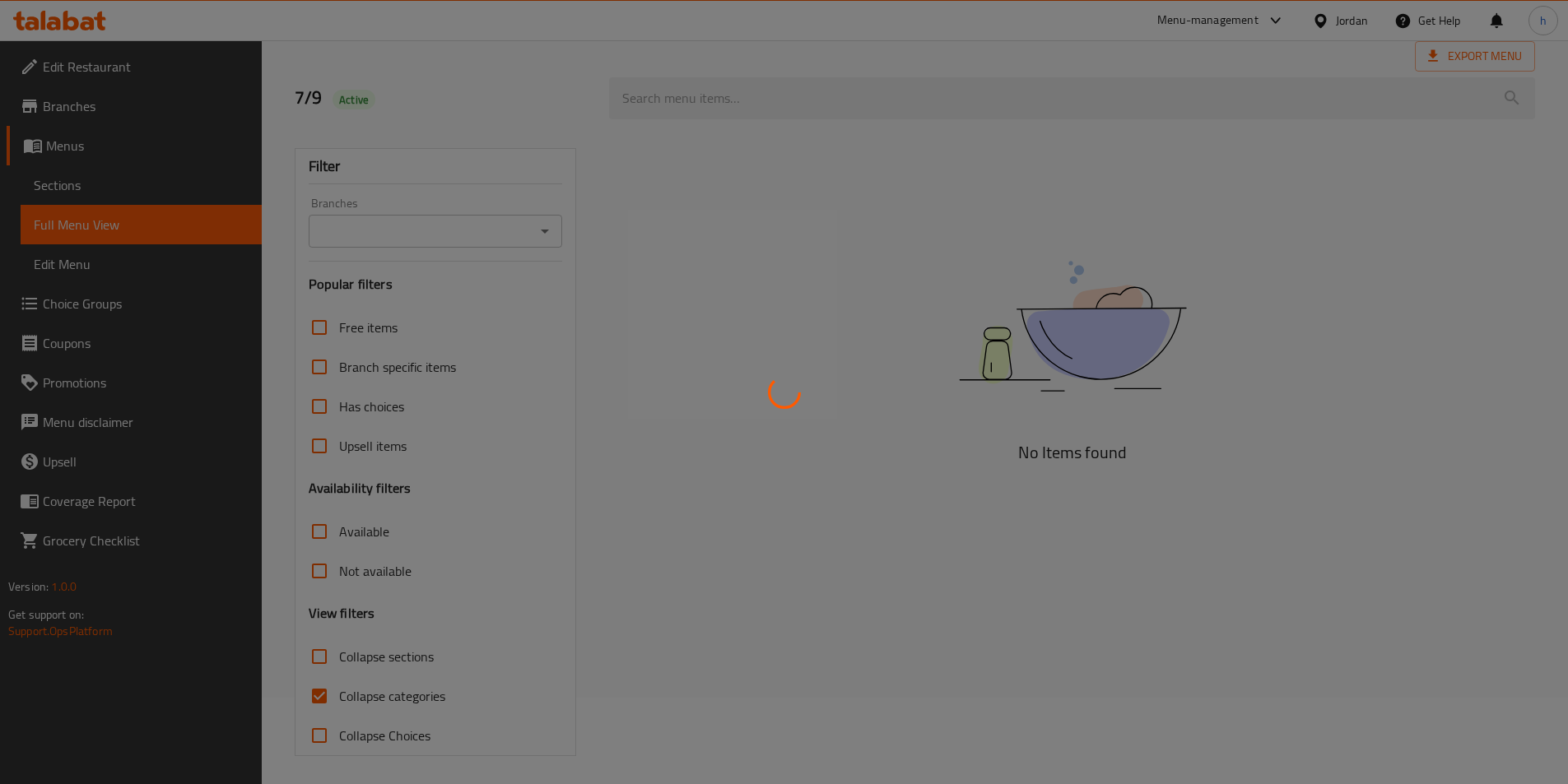
scroll to position [91, 0]
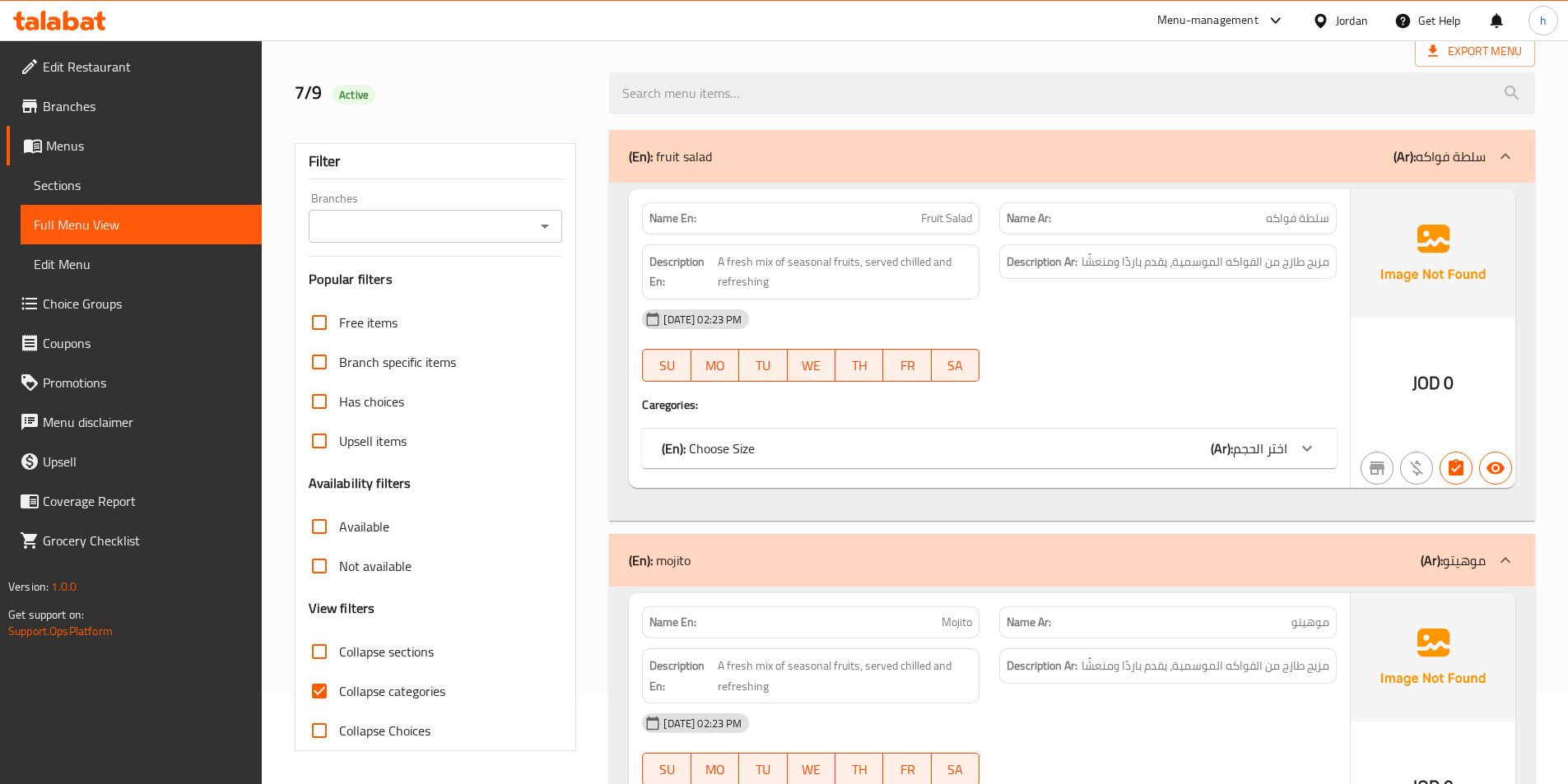
drag, startPoint x: 328, startPoint y: 690, endPoint x: 350, endPoint y: 686, distance: 22.4
click at [328, 690] on input "Collapse categories" at bounding box center [319, 690] width 39 height 39
checkbox input "false"
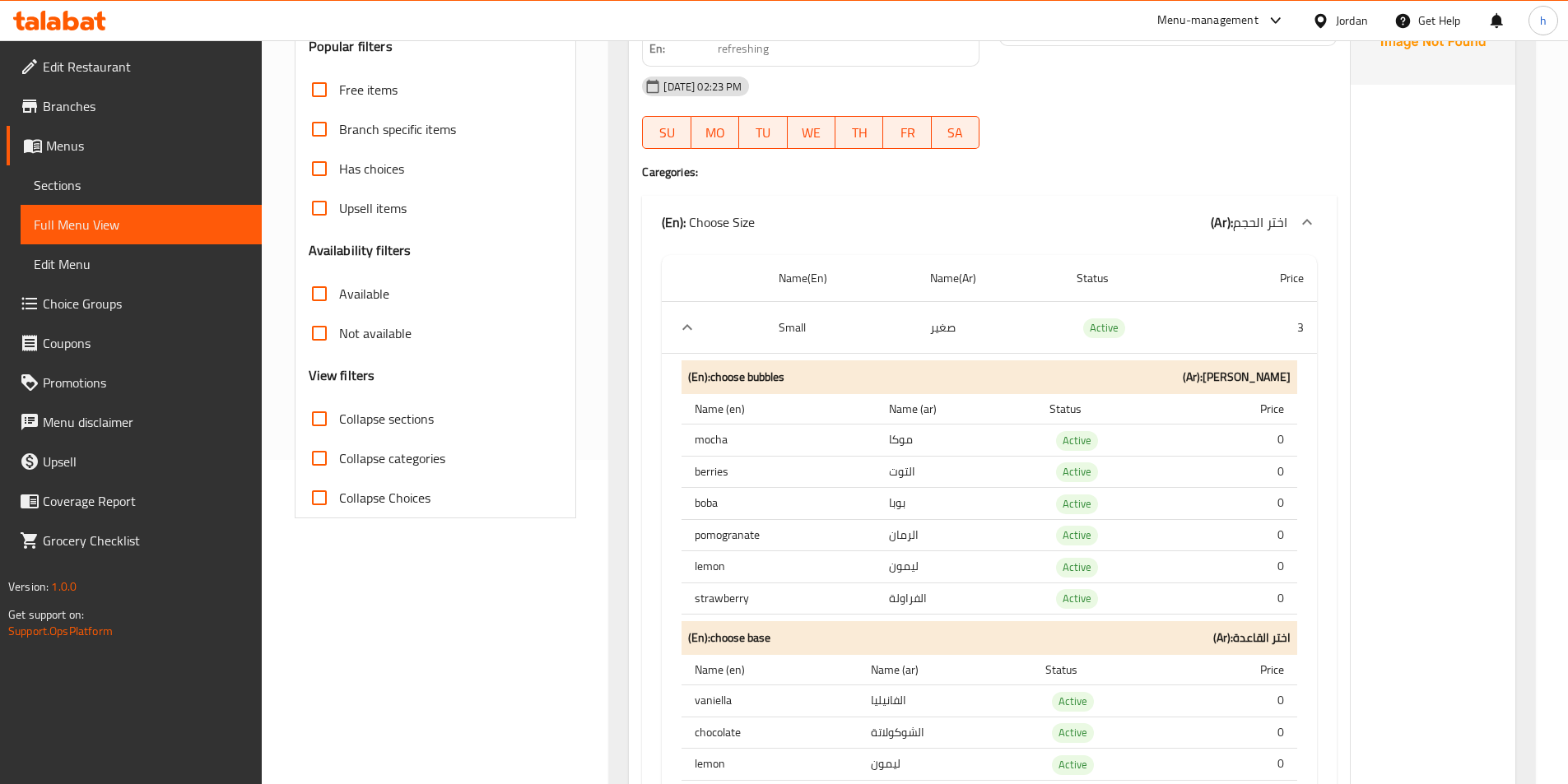
scroll to position [412, 0]
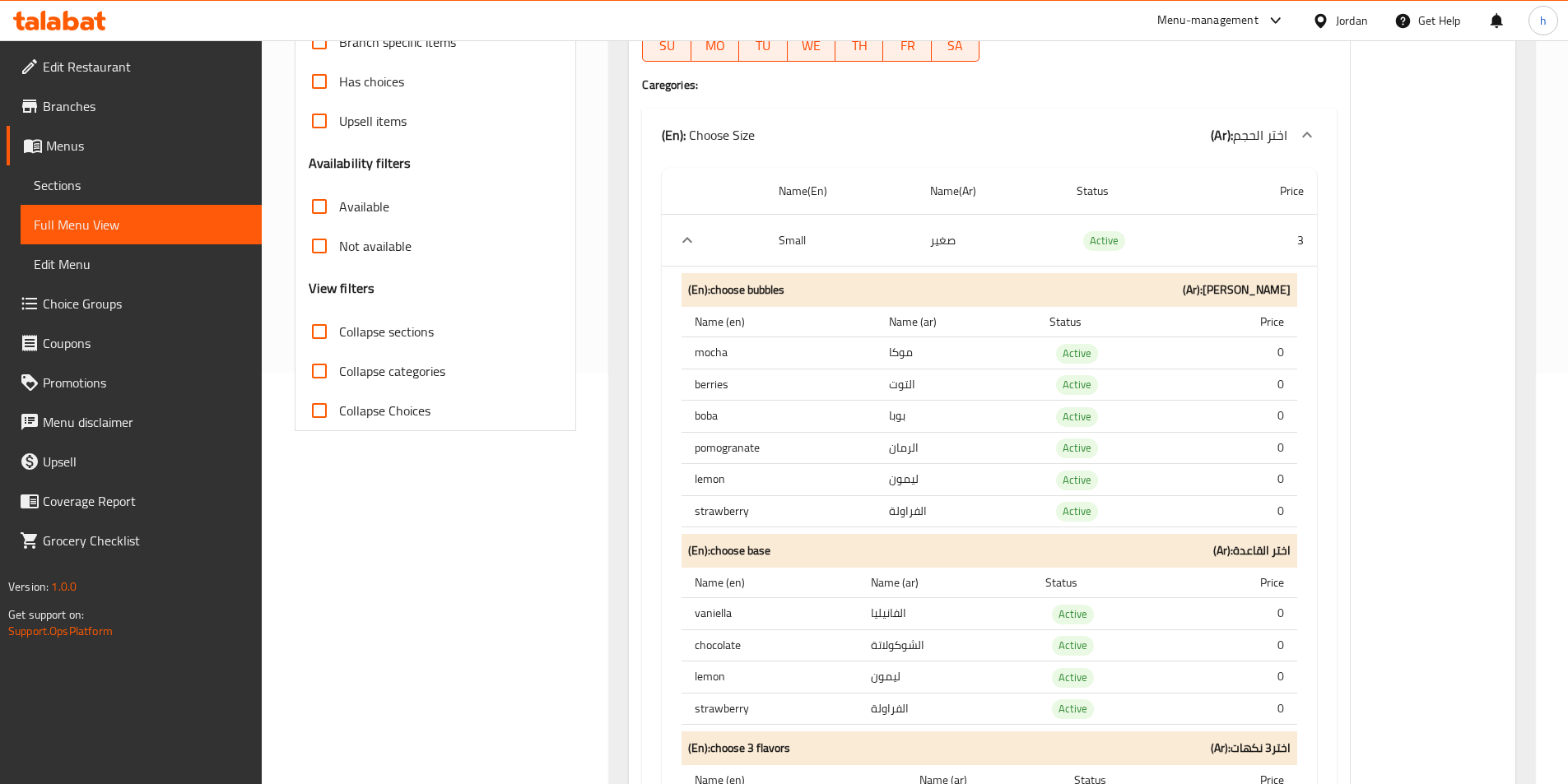
click at [935, 240] on td "صغير" at bounding box center [990, 240] width 147 height 52
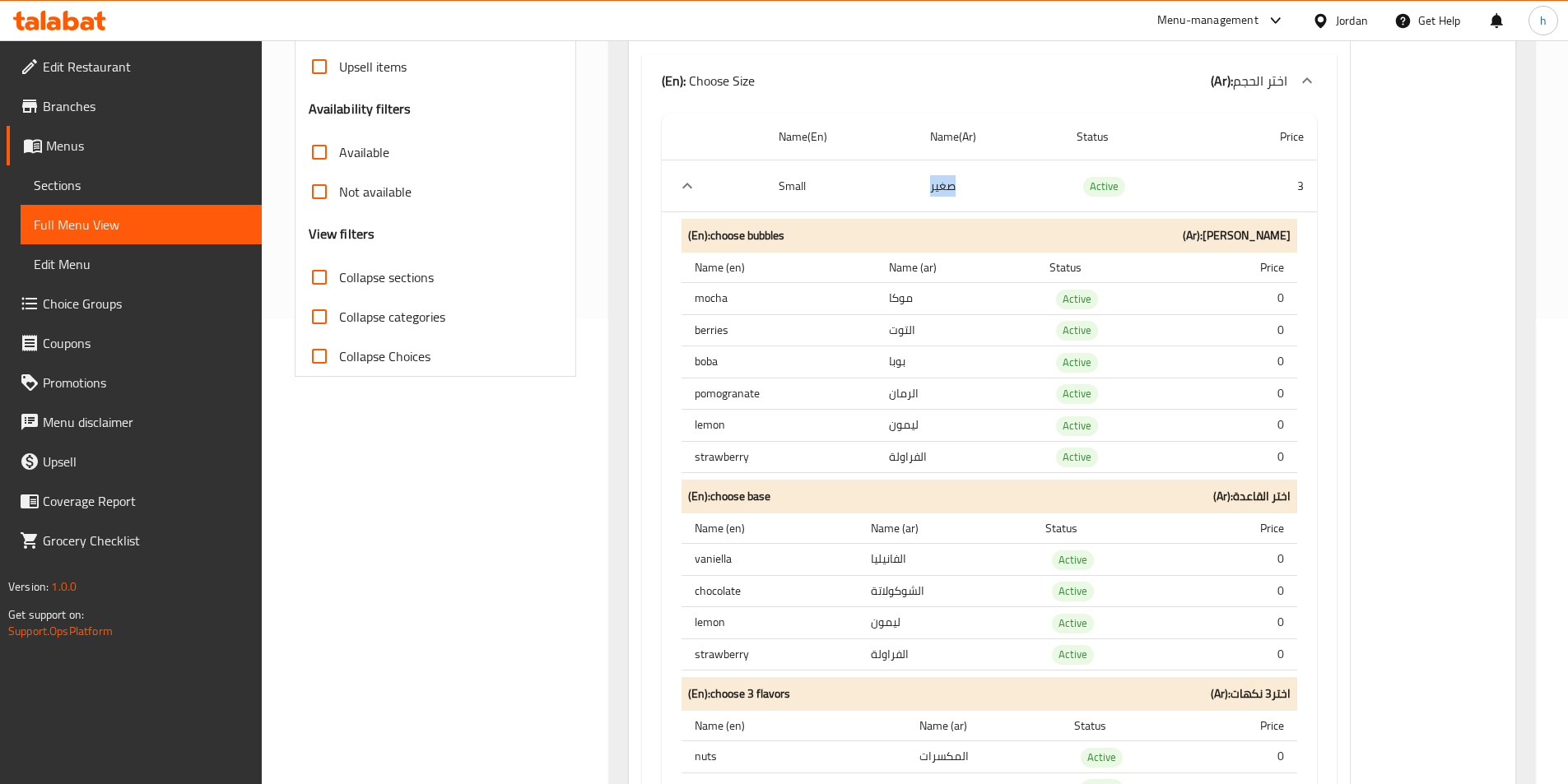
scroll to position [494, 0]
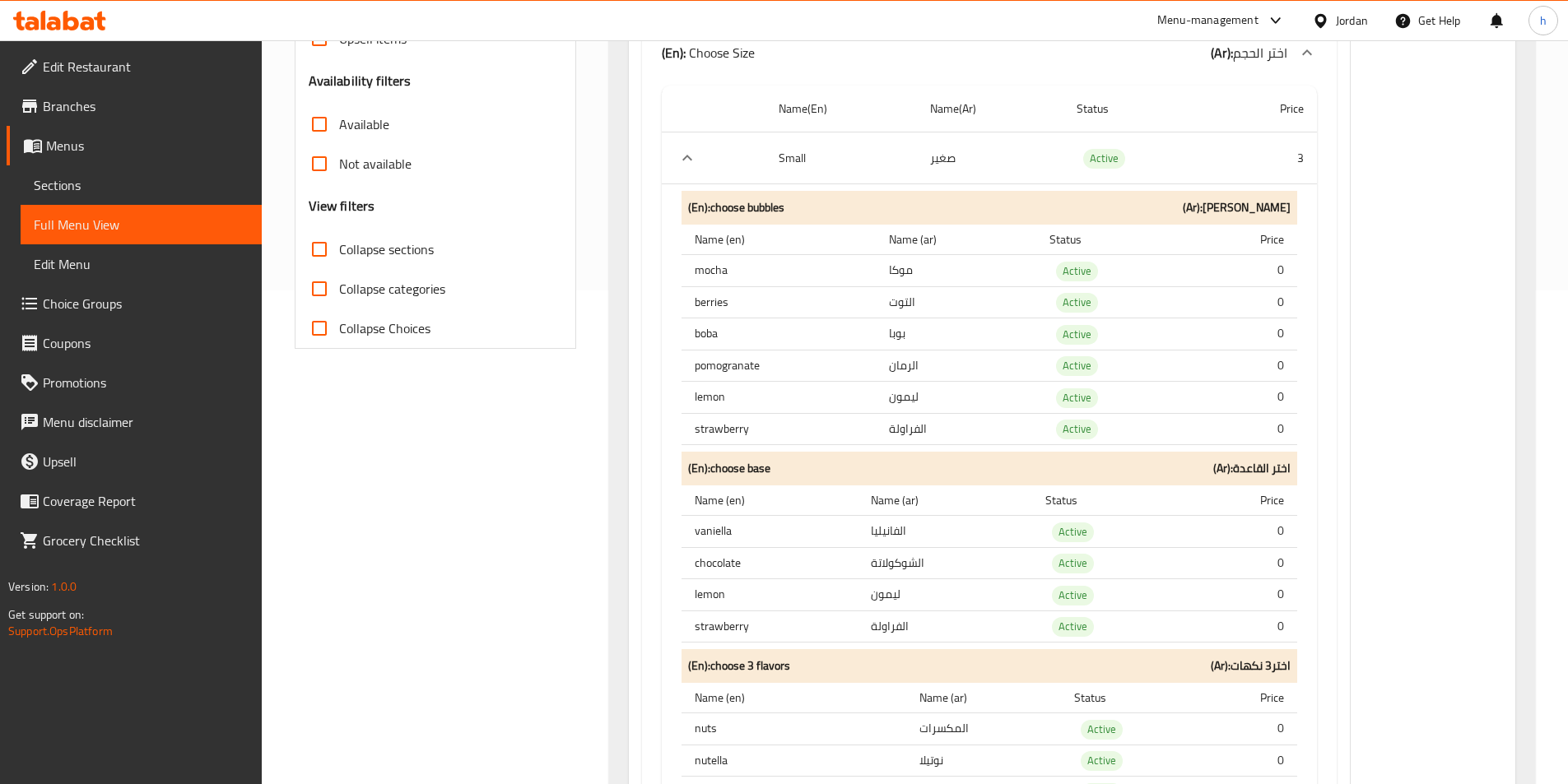
click at [727, 533] on th "vaniella" at bounding box center [769, 531] width 176 height 32
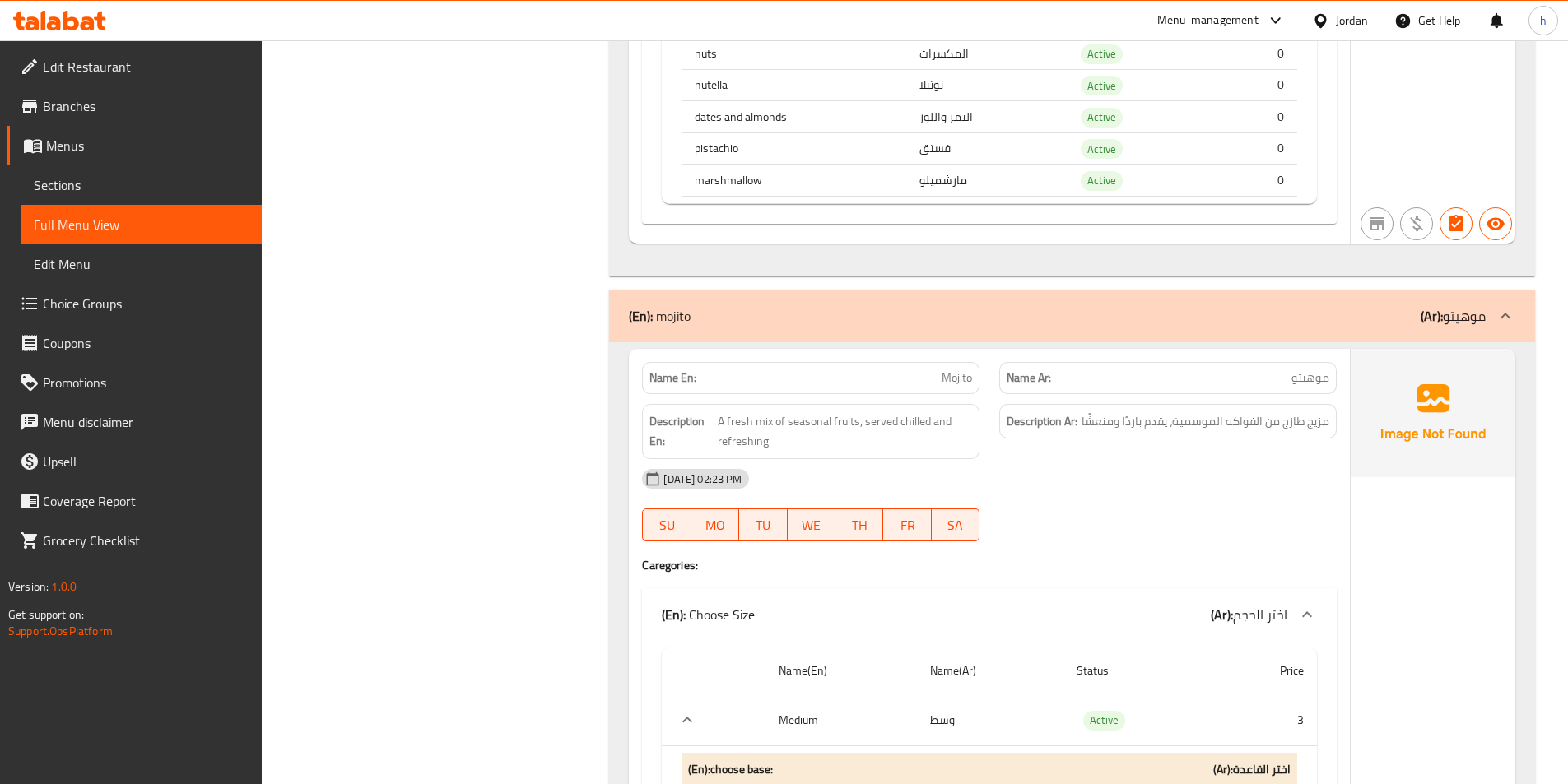
scroll to position [3619, 0]
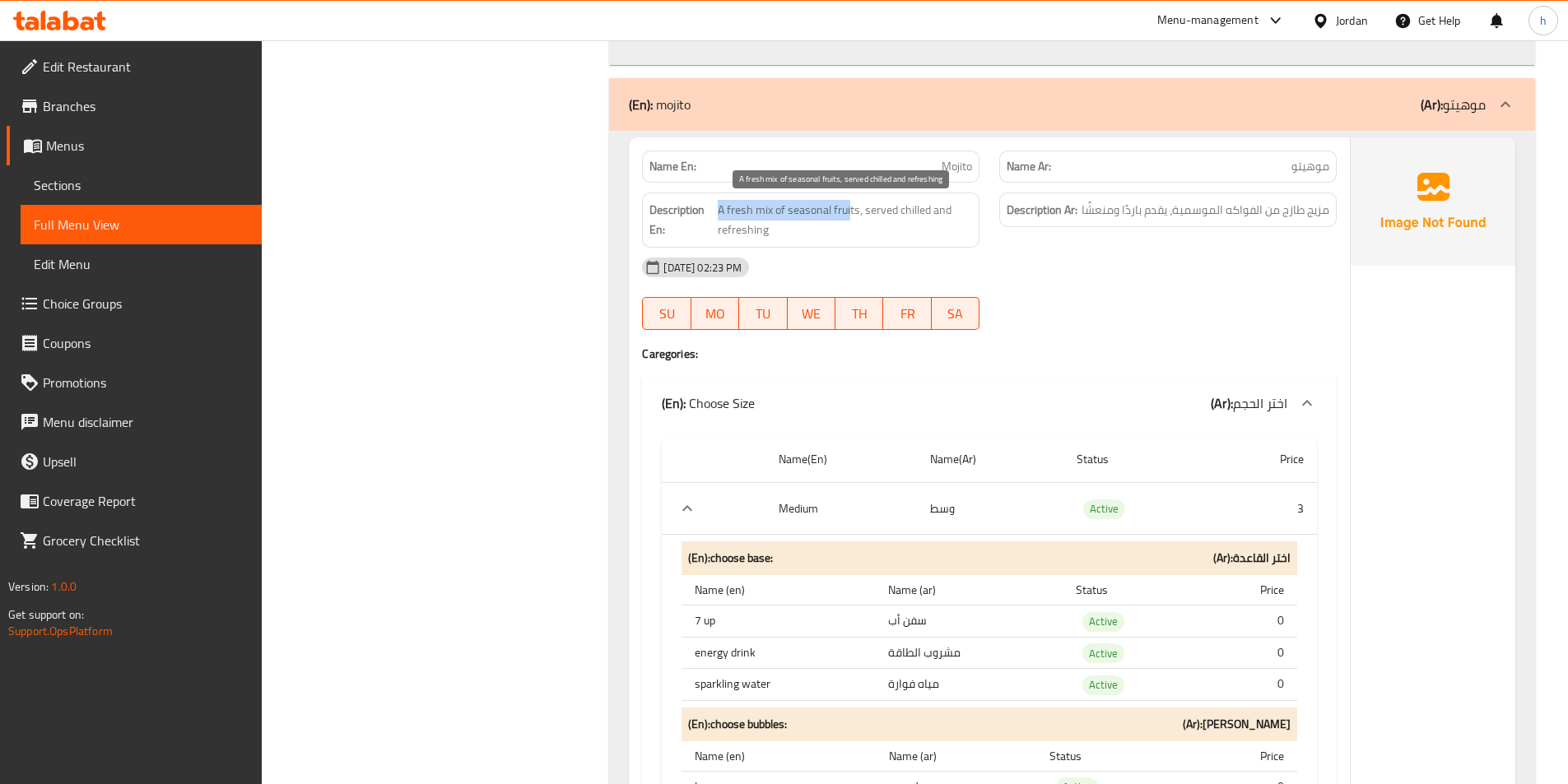
drag, startPoint x: 716, startPoint y: 206, endPoint x: 850, endPoint y: 215, distance: 134.3
click at [850, 215] on h6 "Description En: A fresh mix of seasonal fruits, served chilled and refreshing" at bounding box center [810, 220] width 323 height 40
drag, startPoint x: 889, startPoint y: 209, endPoint x: 978, endPoint y: 240, distance: 94.2
click at [978, 240] on div "Description En: A fresh mix of seasonal fruits, served chilled and refreshing" at bounding box center [811, 219] width 338 height 55
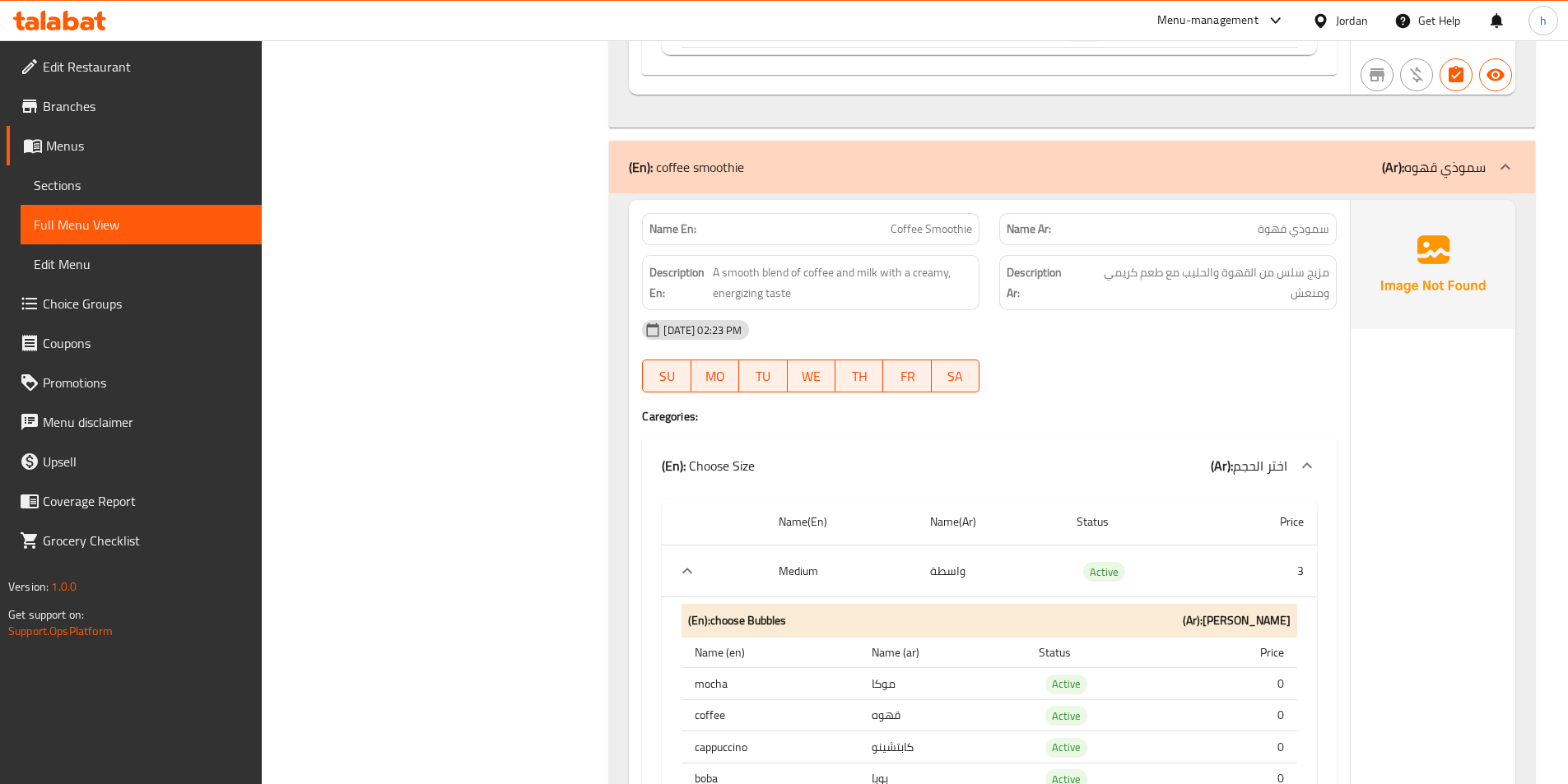
scroll to position [7485, 0]
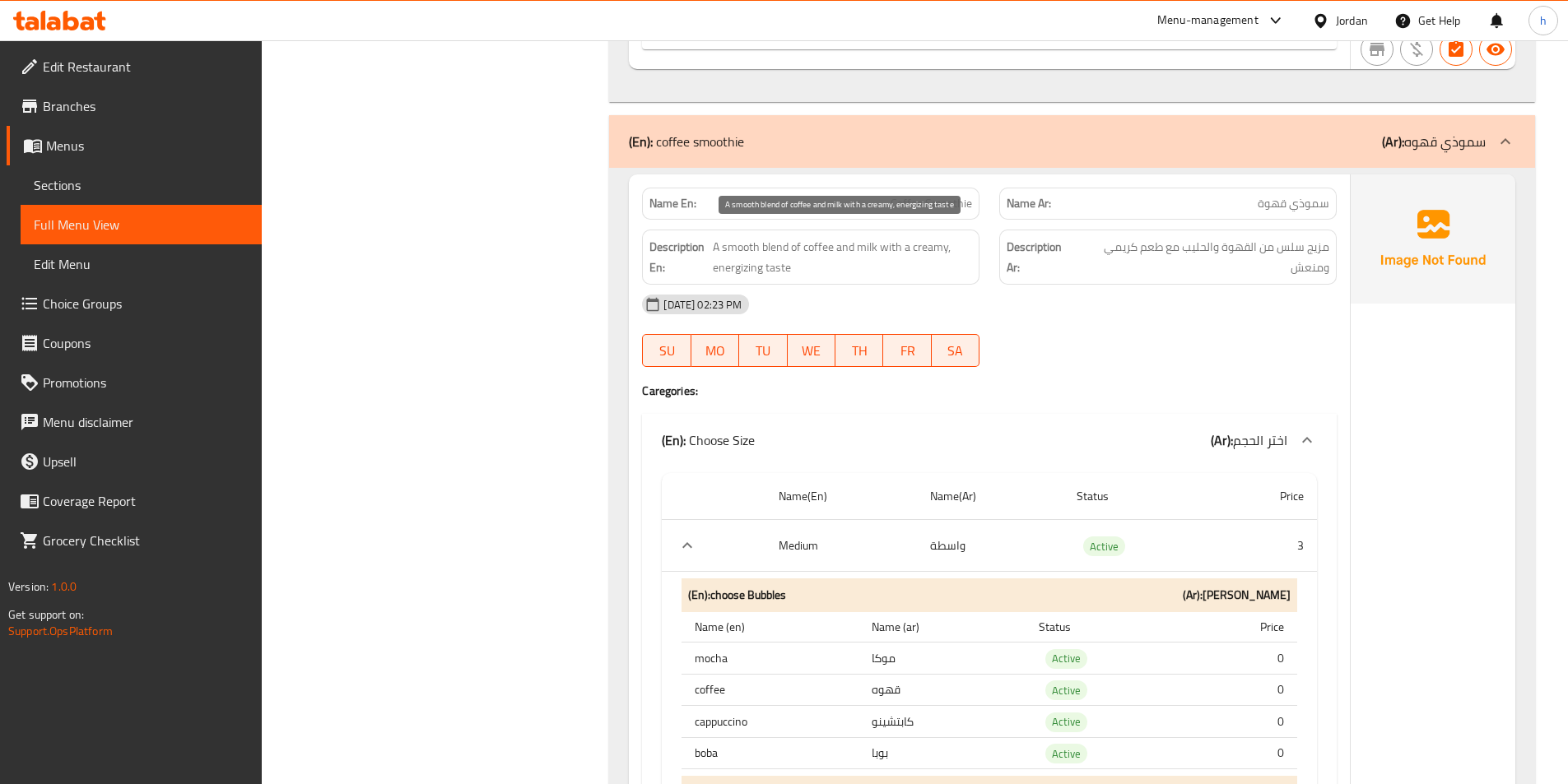
click at [769, 253] on span "A smooth blend of coffee and milk with a creamy, energizing taste" at bounding box center [842, 257] width 259 height 40
click at [762, 246] on span "A smooth blend of coffee and milk with a creamy, energizing taste" at bounding box center [842, 257] width 259 height 40
click at [887, 250] on span "A smooth blend of coffee and milk with a creamy, energizing taste" at bounding box center [842, 257] width 259 height 40
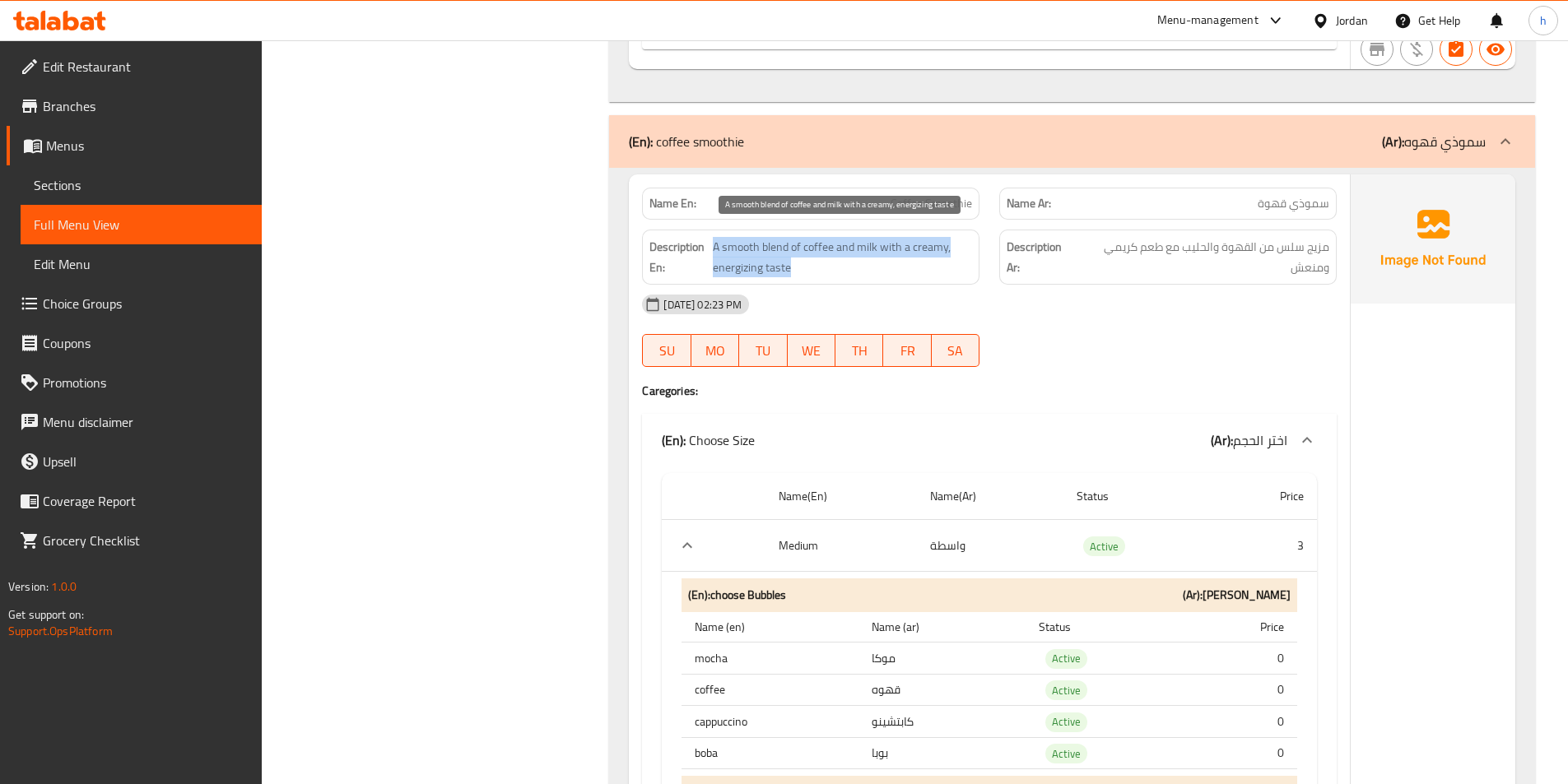
click at [887, 250] on span "A smooth blend of coffee and milk with a creamy, energizing taste" at bounding box center [842, 257] width 259 height 40
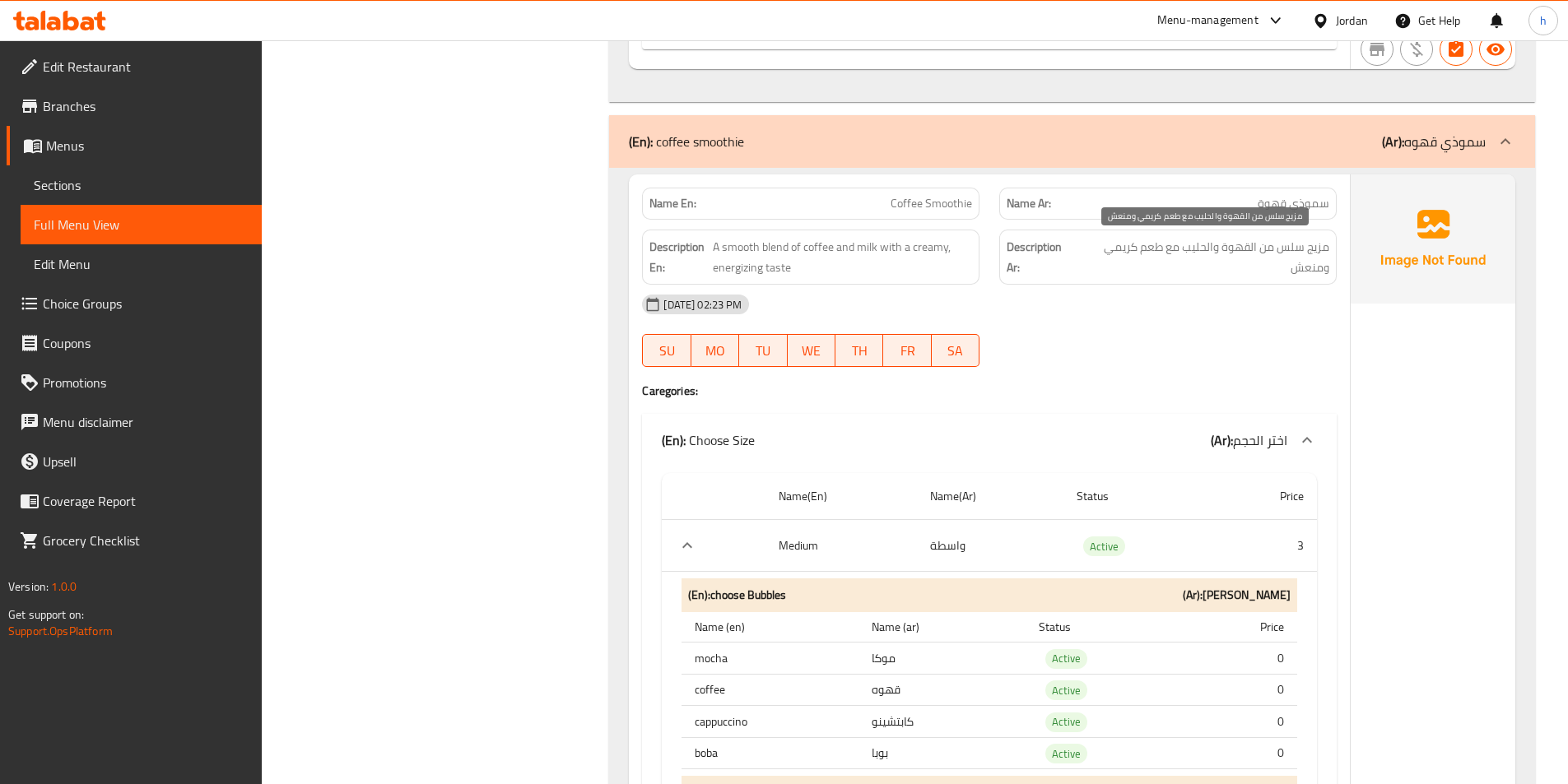
click at [1091, 244] on span "مزيج سلس من القهوة والحليب مع طعم كريمي ومنعش" at bounding box center [1203, 257] width 252 height 40
drag, startPoint x: 914, startPoint y: 201, endPoint x: 894, endPoint y: 209, distance: 21.5
click at [894, 209] on span "Coffee Smoothie" at bounding box center [930, 204] width 81 height 17
click at [935, 205] on span "Coffee Smoothie" at bounding box center [930, 204] width 81 height 17
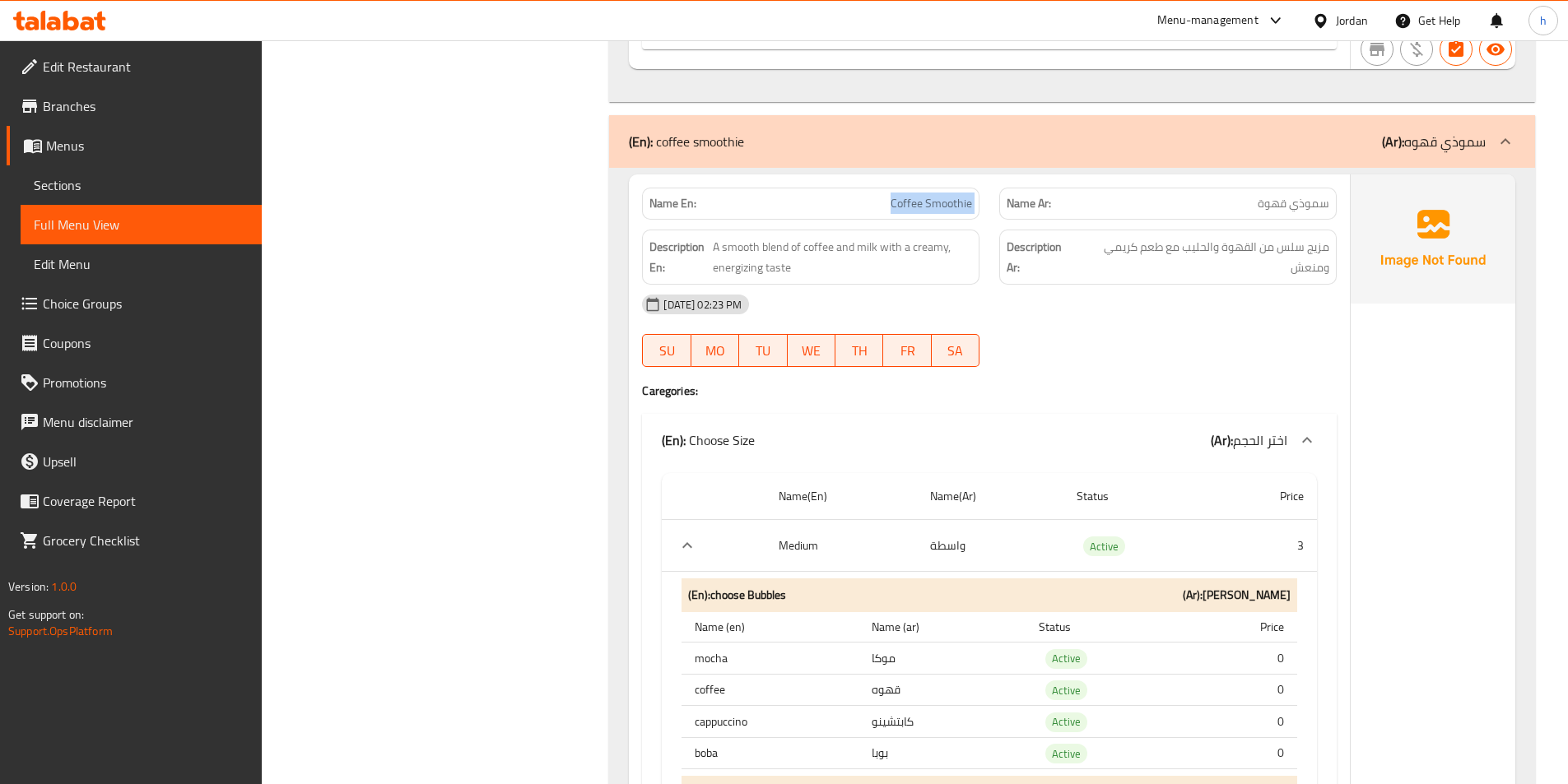
click at [935, 205] on span "Coffee Smoothie" at bounding box center [930, 204] width 81 height 17
drag, startPoint x: 713, startPoint y: 244, endPoint x: 791, endPoint y: 240, distance: 78.1
click at [791, 240] on span "A smooth blend of coffee and milk with a creamy, energizing taste" at bounding box center [842, 257] width 259 height 40
click at [792, 240] on span "A smooth blend of coffee and milk with a creamy, energizing taste" at bounding box center [842, 257] width 259 height 40
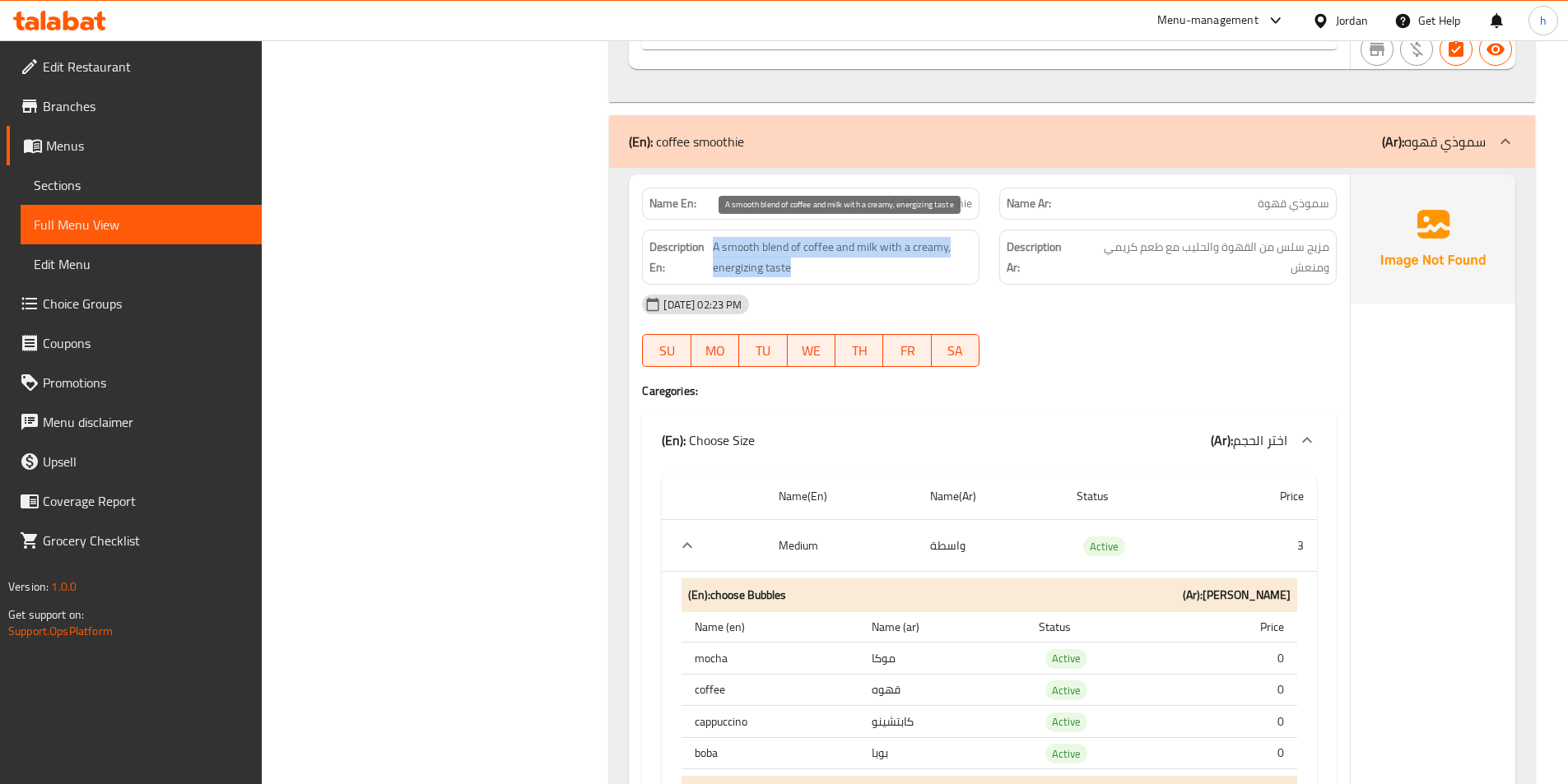
click at [792, 240] on span "A smooth blend of coffee and milk with a creamy, energizing taste" at bounding box center [842, 257] width 259 height 40
click at [780, 243] on span "A smooth blend of coffee and milk with a creamy, energizing taste" at bounding box center [842, 257] width 259 height 40
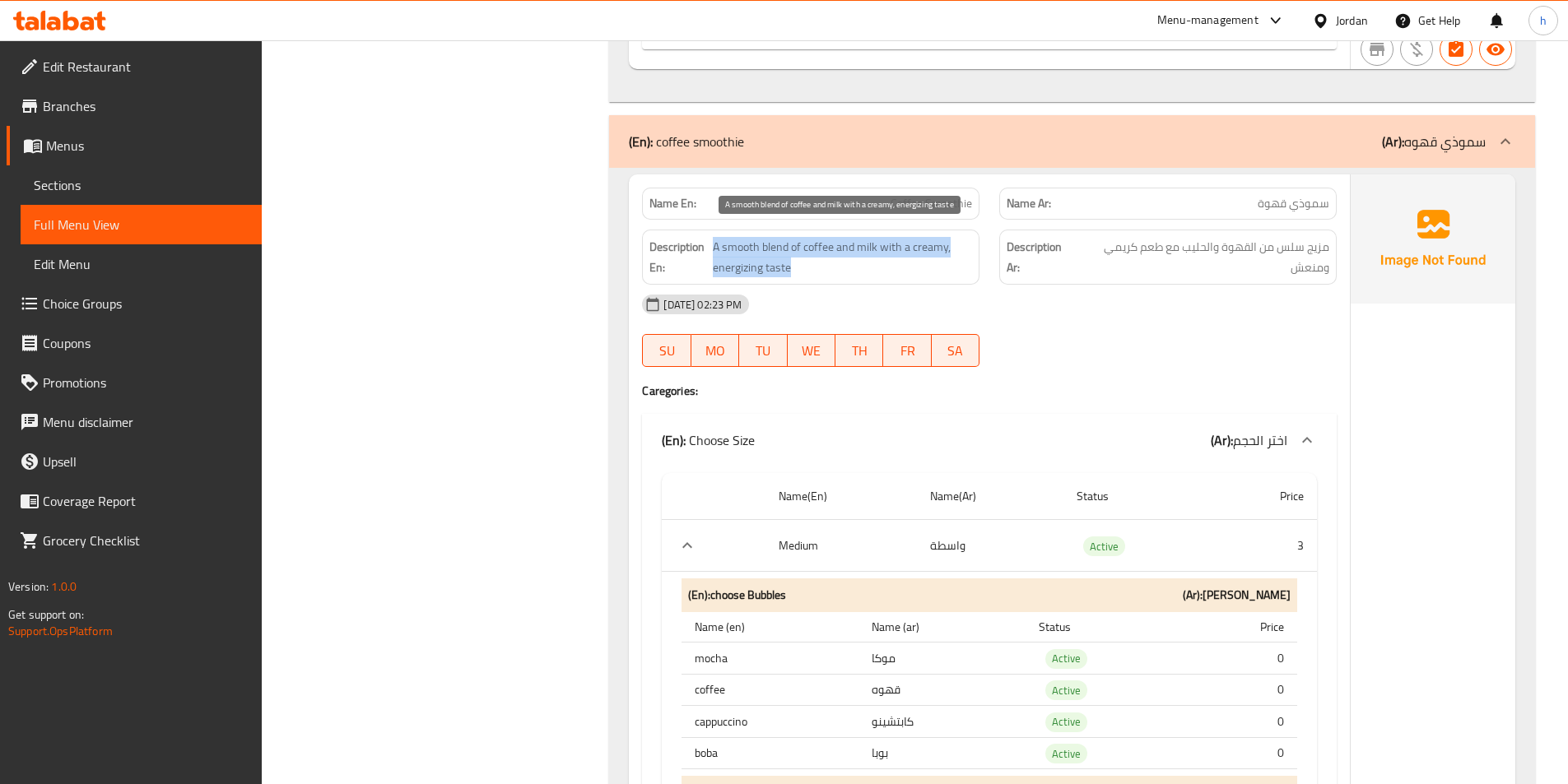
click at [769, 246] on span "A smooth blend of coffee and milk with a creamy, energizing taste" at bounding box center [842, 257] width 259 height 40
click at [775, 248] on span "A smooth blend of coffee and milk with a creamy, energizing taste" at bounding box center [842, 257] width 259 height 40
click at [758, 246] on span "A smooth blend of coffee and milk with a creamy, energizing taste" at bounding box center [842, 257] width 259 height 40
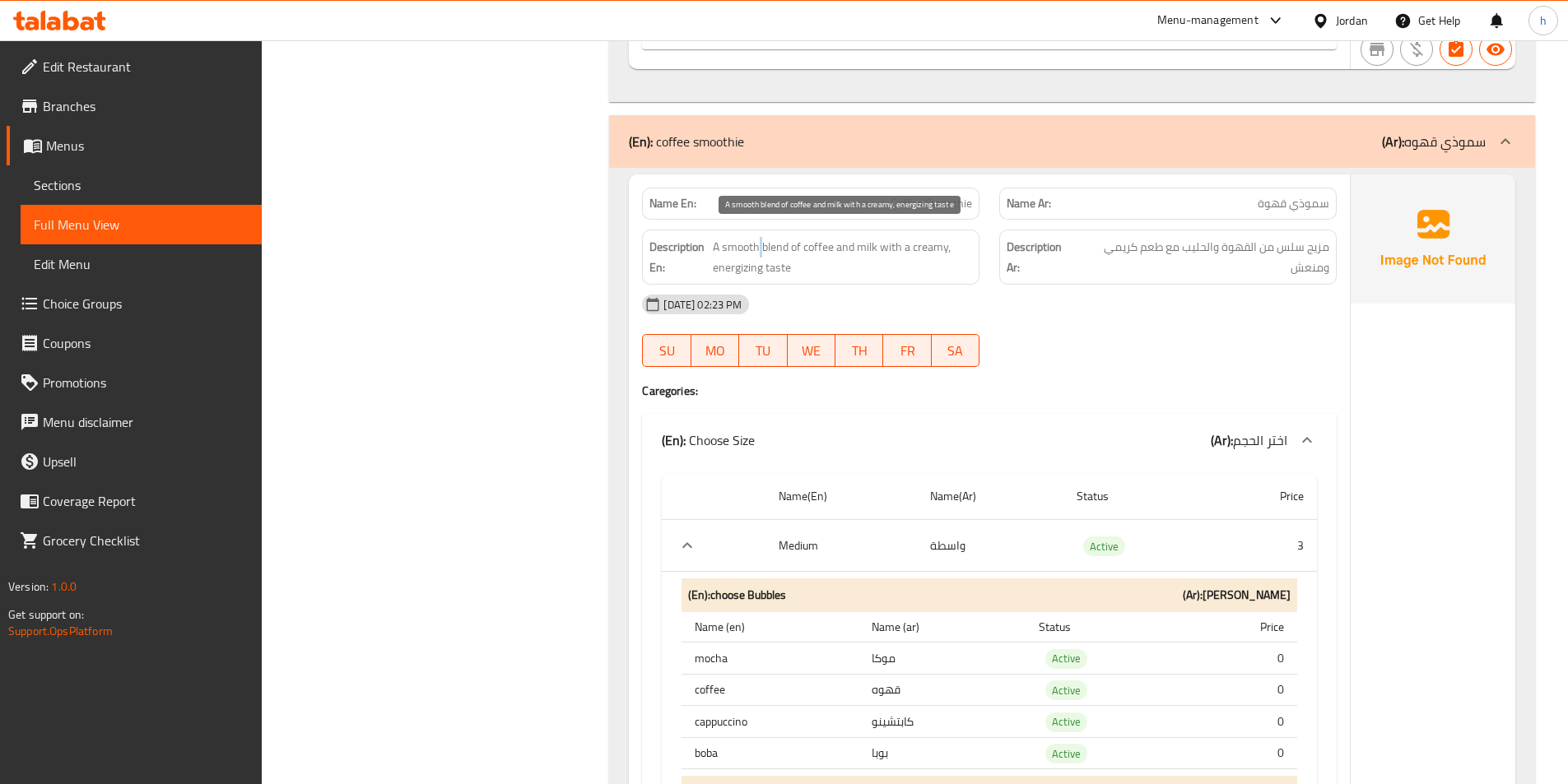
click at [758, 246] on span "A smooth blend of coffee and milk with a creamy, energizing taste" at bounding box center [842, 257] width 259 height 40
click at [753, 244] on span "A smooth blend of coffee and milk with a creamy, energizing taste" at bounding box center [842, 257] width 259 height 40
click at [756, 244] on span "A smooth blend of coffee and milk with a creamy, energizing taste" at bounding box center [842, 257] width 259 height 40
drag, startPoint x: 722, startPoint y: 243, endPoint x: 758, endPoint y: 248, distance: 36.3
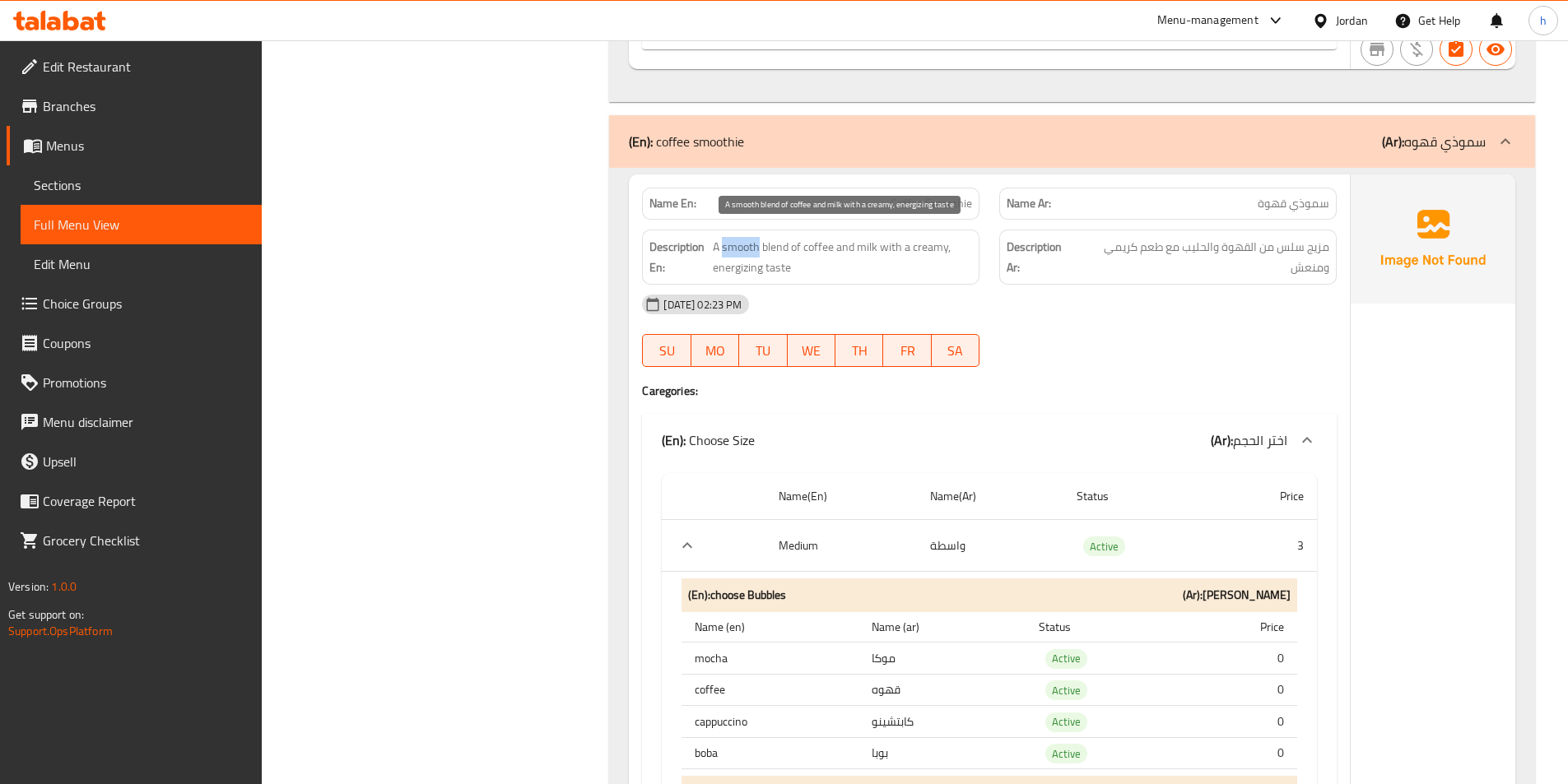
click at [758, 248] on span "A smooth blend of coffee and milk with a creamy, energizing taste" at bounding box center [842, 257] width 259 height 40
copy span "smooth"
click at [745, 242] on span "A smooth blend of coffee and milk with a creamy, energizing taste" at bounding box center [842, 257] width 259 height 40
drag, startPoint x: 714, startPoint y: 248, endPoint x: 835, endPoint y: 254, distance: 121.1
click at [835, 254] on span "A smooth blend of coffee and milk with a creamy, energizing taste" at bounding box center [842, 257] width 259 height 40
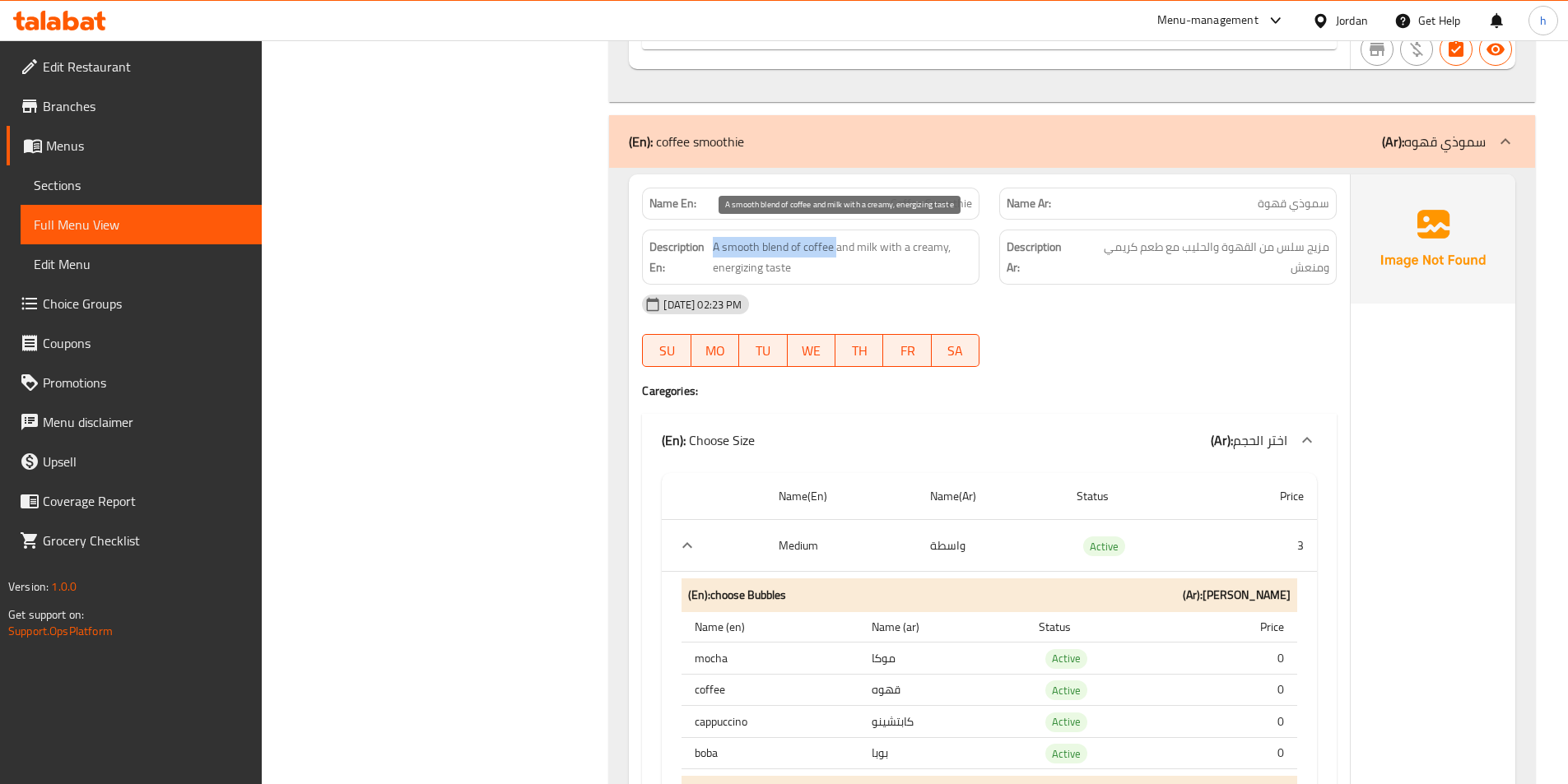
copy span "A smooth blend of coffee"
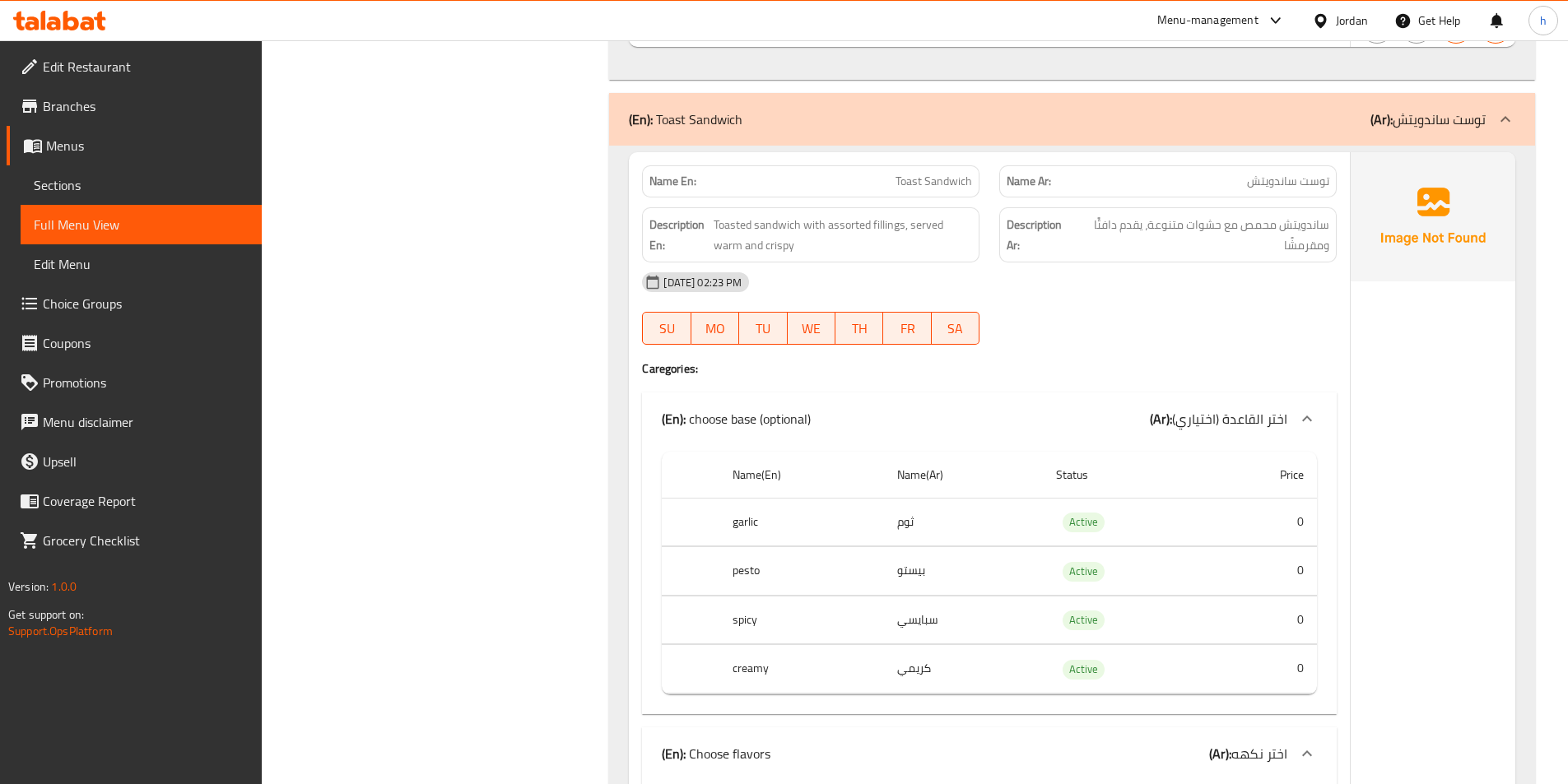
scroll to position [9048, 0]
click at [735, 223] on span "Toasted sandwich with assorted fillings, served warm and crispy" at bounding box center [842, 234] width 258 height 40
click at [768, 230] on span "Toasted sandwich with assorted fillings, served warm and crispy" at bounding box center [842, 234] width 258 height 40
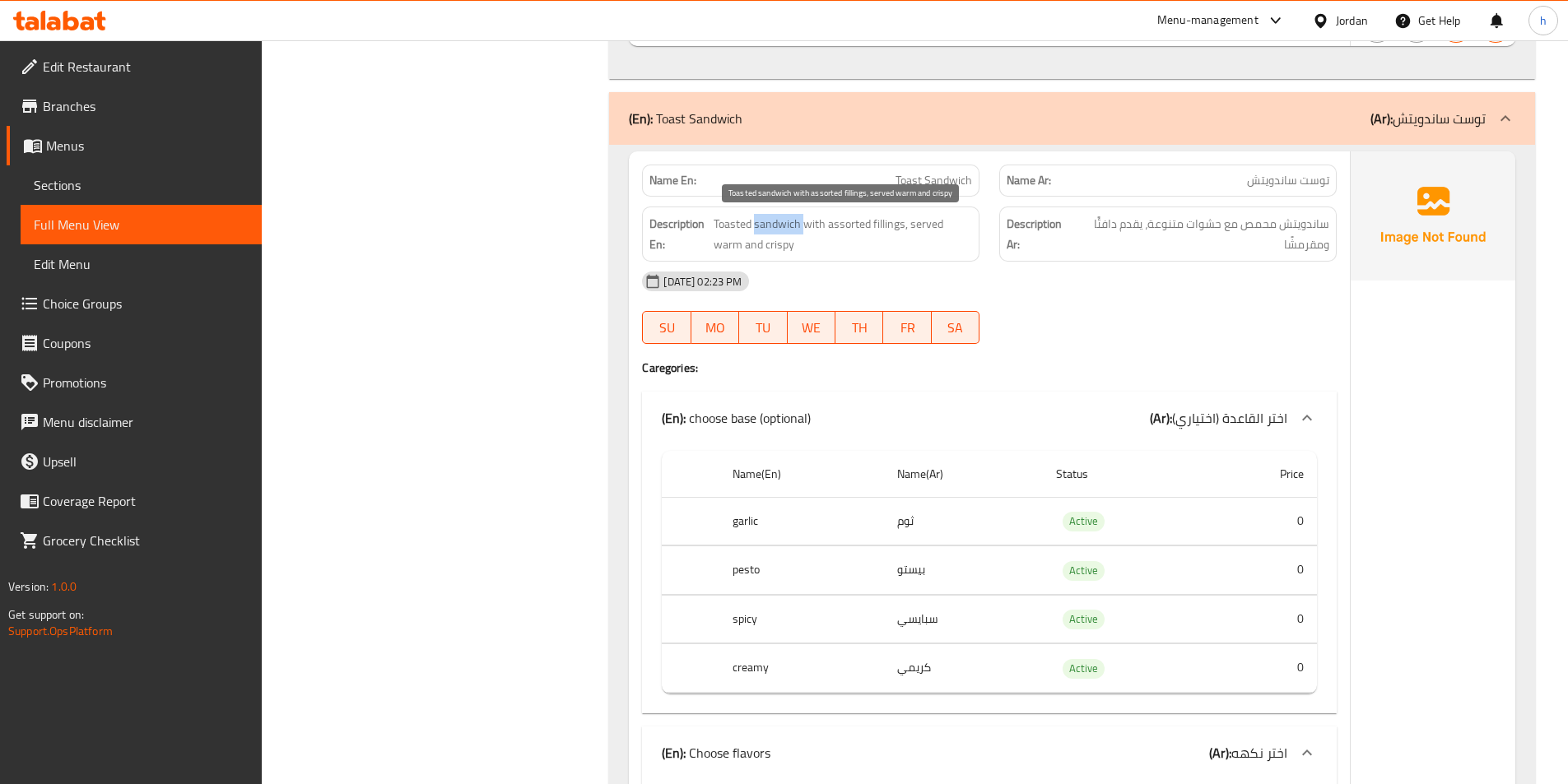
click at [803, 224] on span "Toasted sandwich with assorted fillings, served warm and crispy" at bounding box center [842, 234] width 258 height 40
click at [828, 223] on span "Toasted sandwich with assorted fillings, served warm and crispy" at bounding box center [842, 234] width 258 height 40
click at [907, 221] on span "Toasted sandwich with assorted fillings, served warm and crispy" at bounding box center [842, 234] width 258 height 40
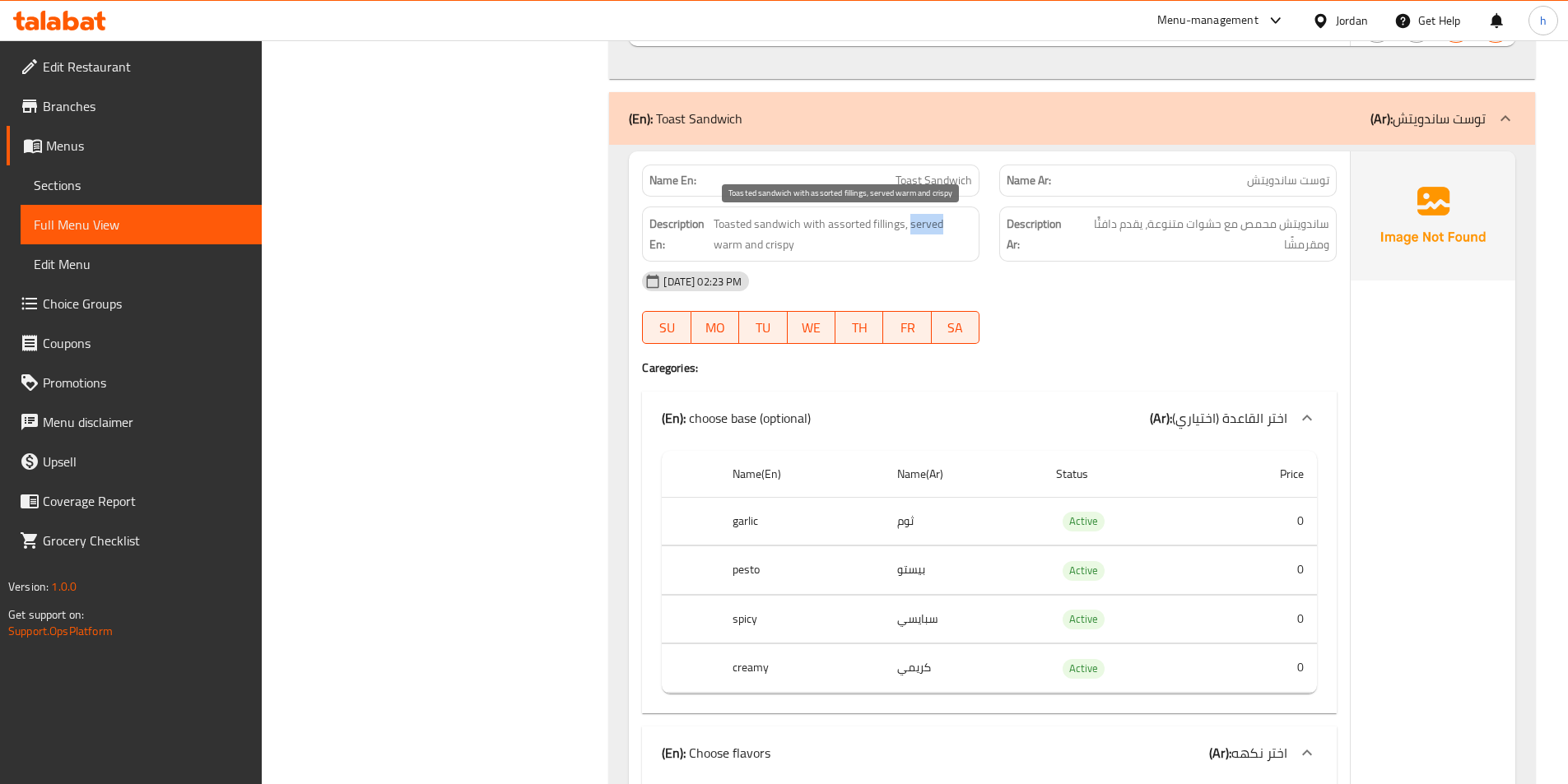
click at [907, 221] on span "Toasted sandwich with assorted fillings, served warm and crispy" at bounding box center [842, 234] width 258 height 40
click at [955, 224] on span "Toasted sandwich with assorted fillings, served warm and crispy" at bounding box center [842, 234] width 258 height 40
click at [1140, 228] on span "ساندويتش محمص مع حشوات متنوعة، يقدم دافئًا ومقرمشًا" at bounding box center [1202, 234] width 255 height 40
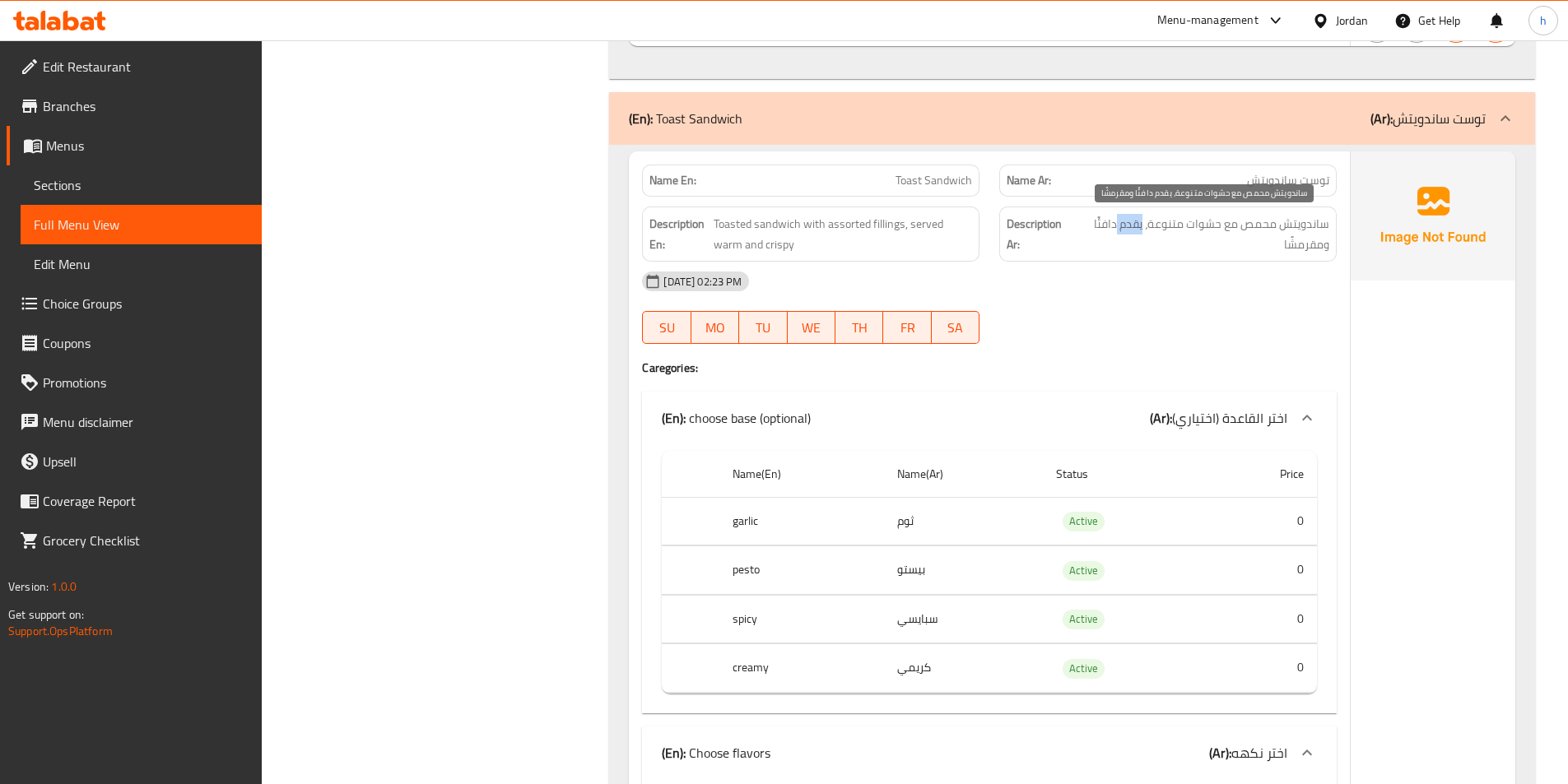
click at [1140, 228] on span "ساندويتش محمص مع حشوات متنوعة، يقدم دافئًا ومقرمشًا" at bounding box center [1202, 234] width 255 height 40
click at [1208, 229] on span "ساندويتش محمص مع حشوات متنوعة، يقدم دافئًا ومقرمشًا" at bounding box center [1202, 234] width 255 height 40
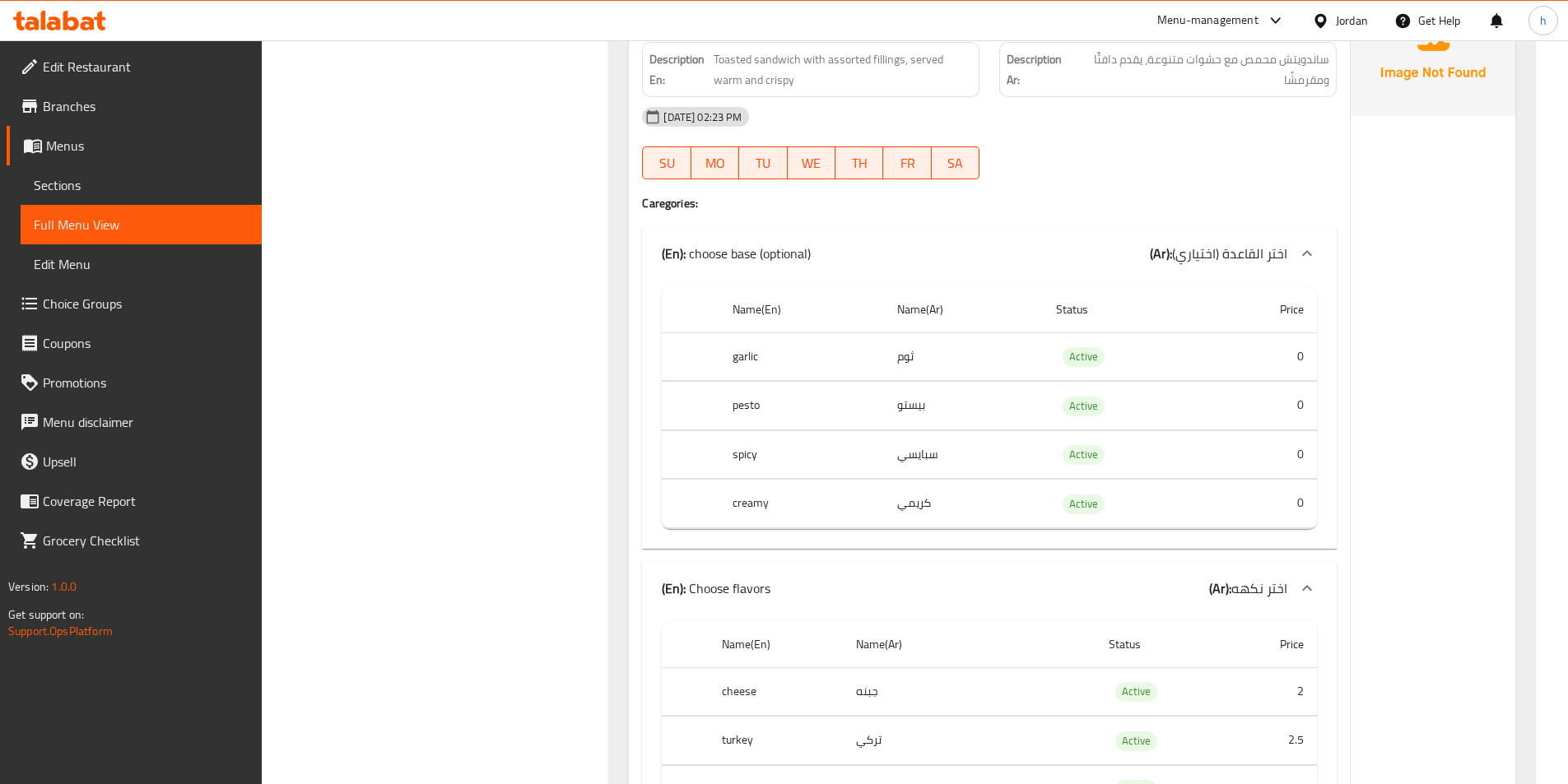
scroll to position [9459, 0]
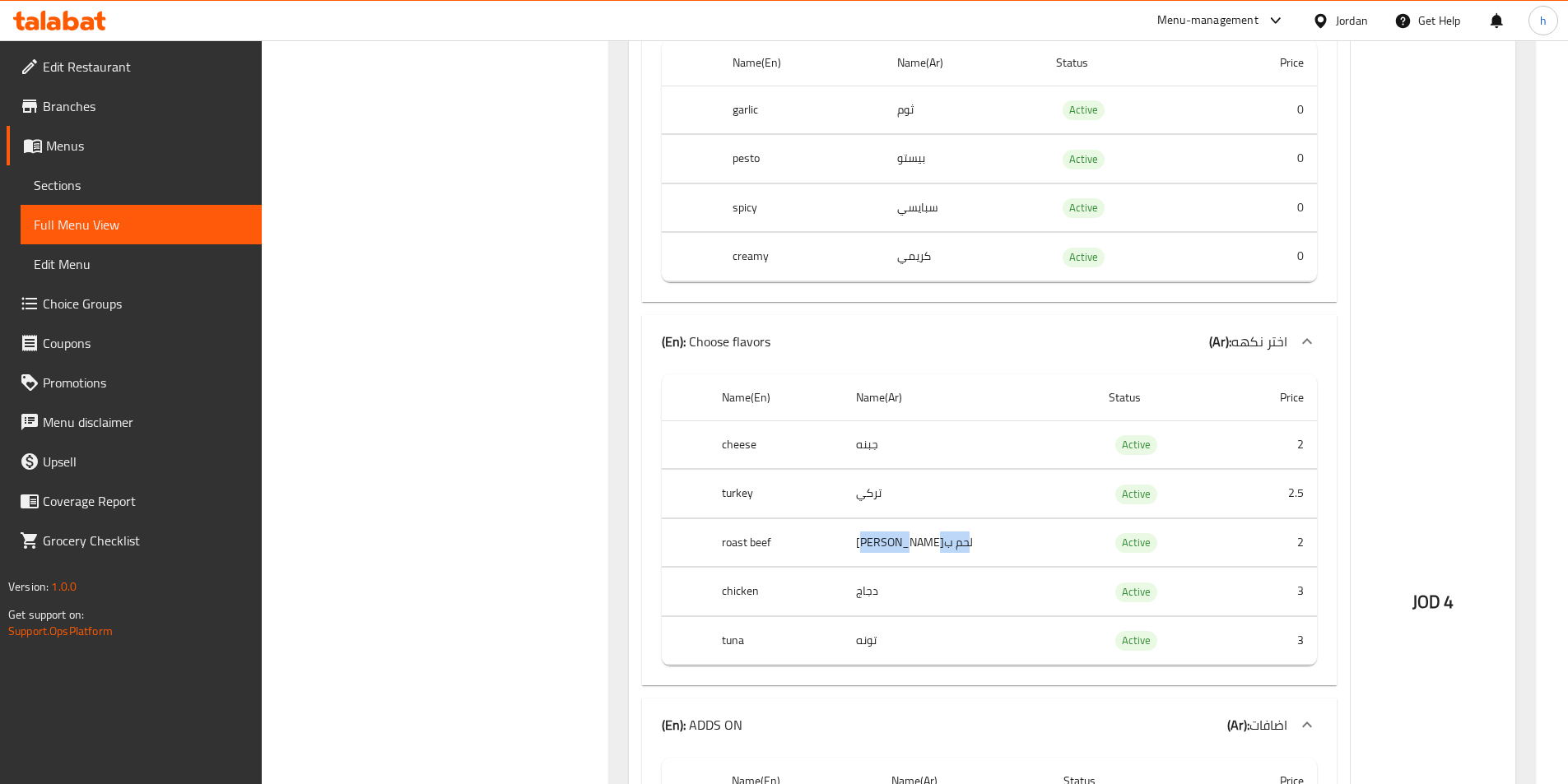
drag, startPoint x: 951, startPoint y: 538, endPoint x: 868, endPoint y: 540, distance: 83.0
click at [868, 540] on td "لحم ب[PERSON_NAME]" at bounding box center [970, 543] width 254 height 49
click at [902, 538] on td "لحم ب[PERSON_NAME]" at bounding box center [970, 543] width 254 height 49
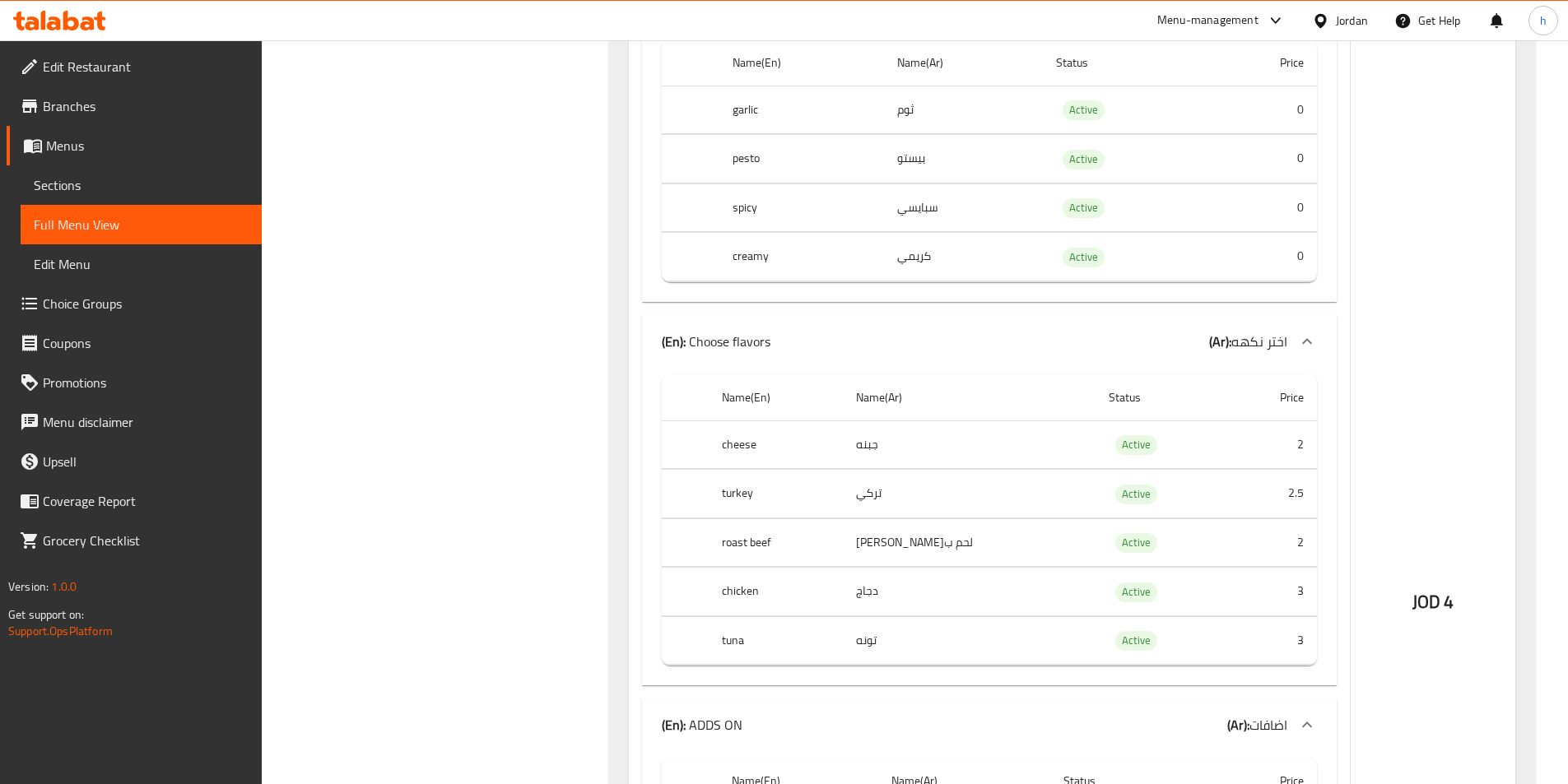
click at [889, 450] on td "جبنه" at bounding box center [970, 445] width 254 height 49
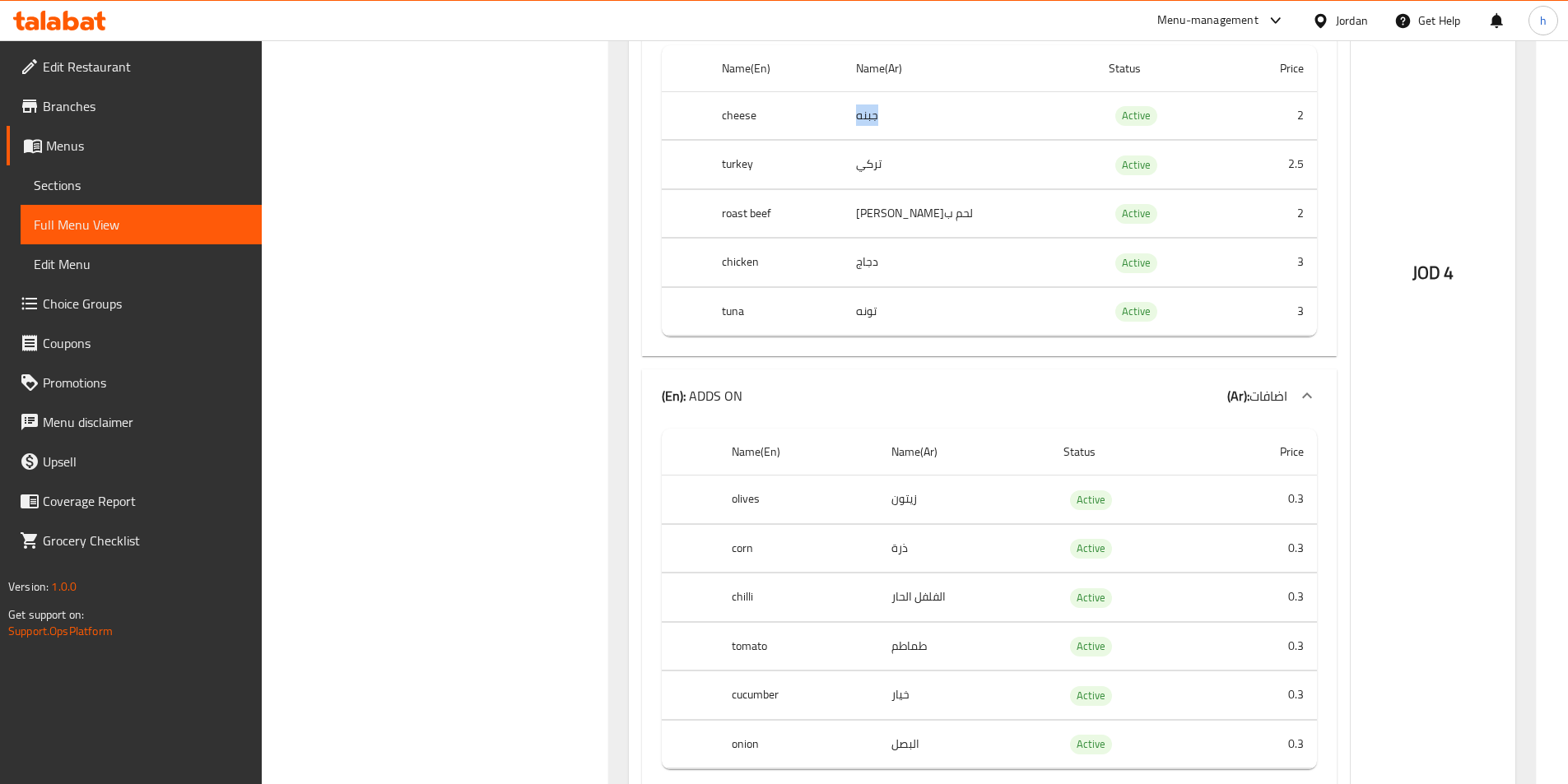
scroll to position [9870, 0]
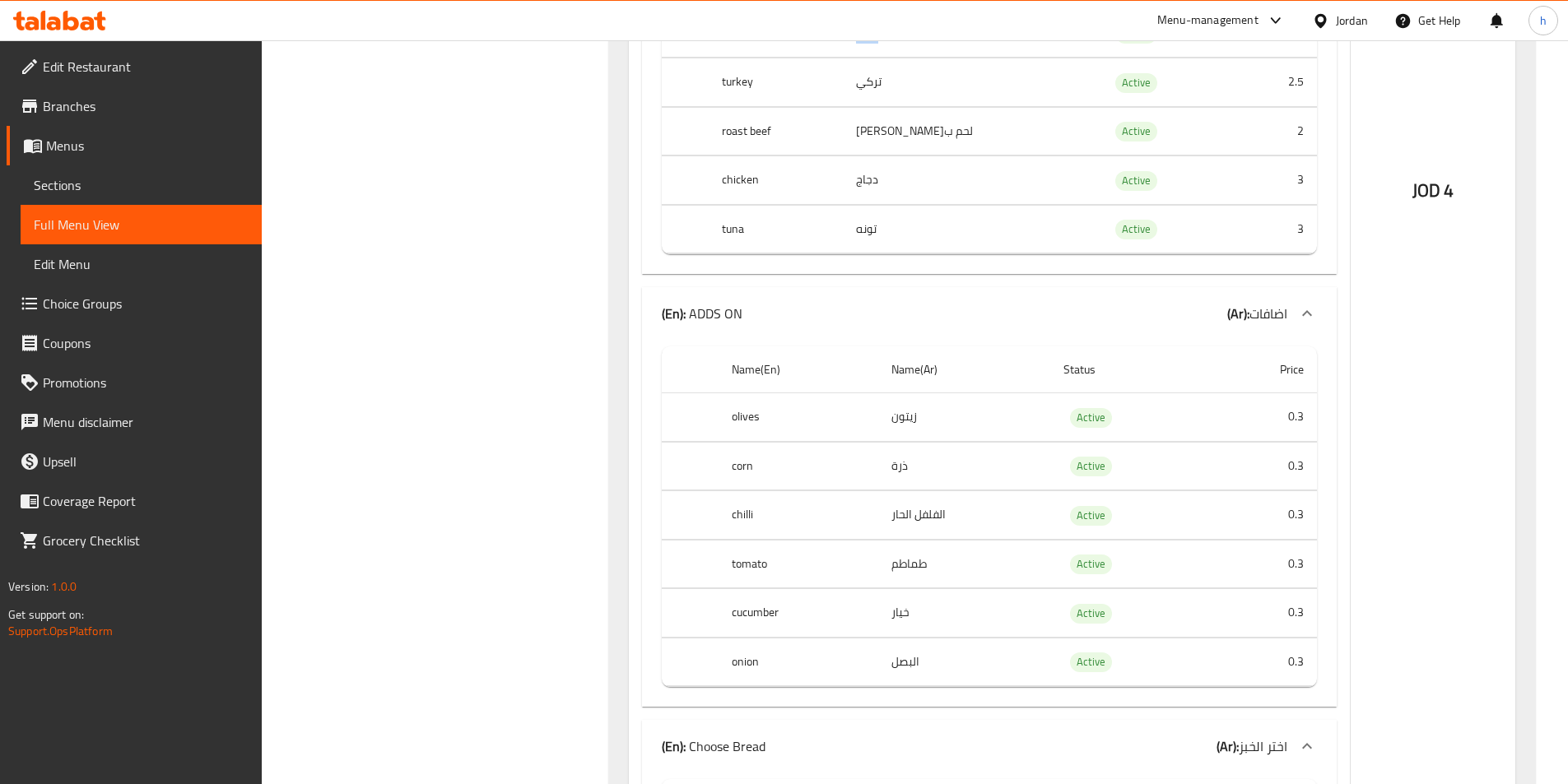
click at [1186, 322] on div "(En): ADDS ON (Ar): اضافات" at bounding box center [974, 313] width 625 height 20
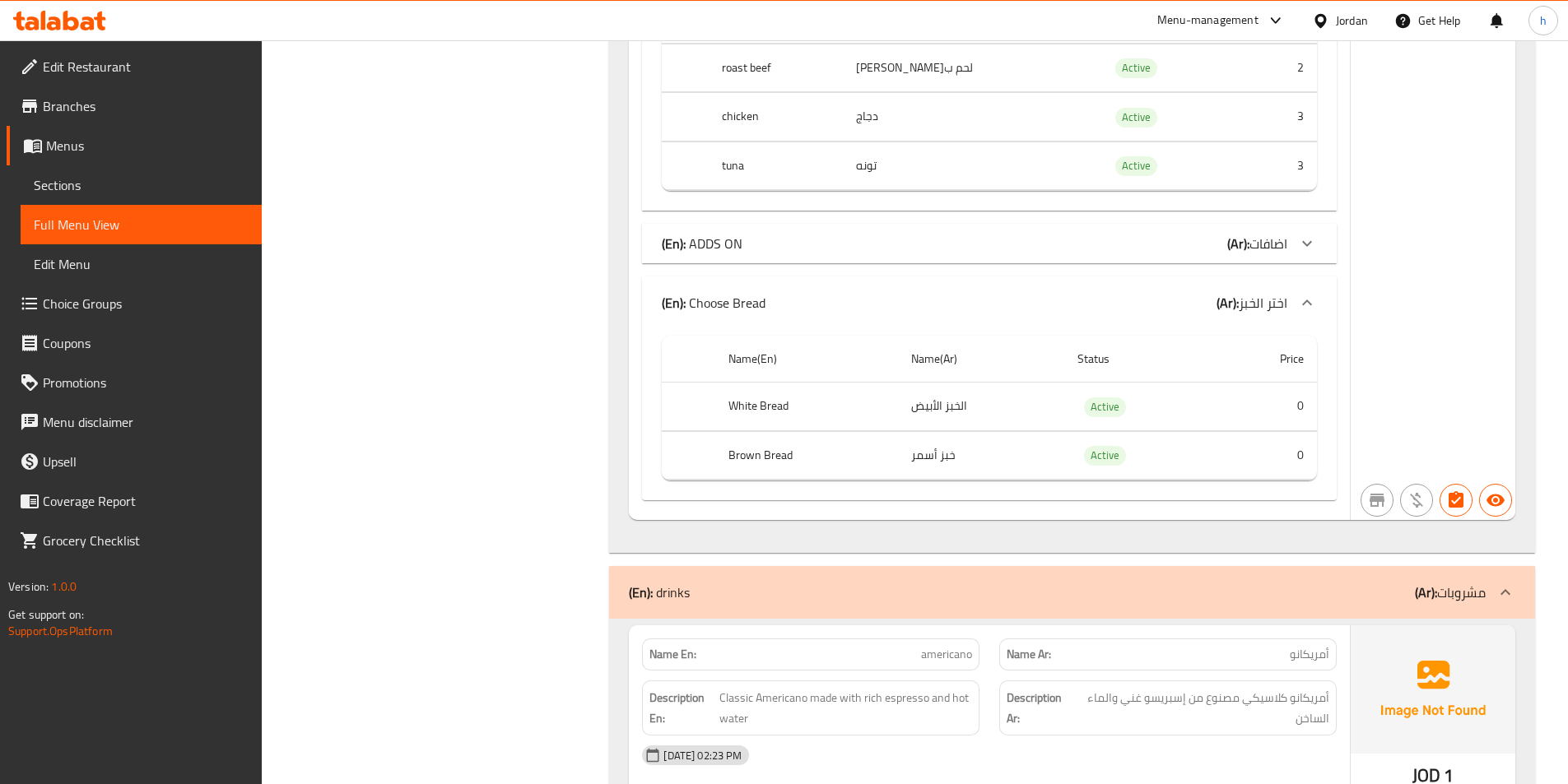
scroll to position [9953, 0]
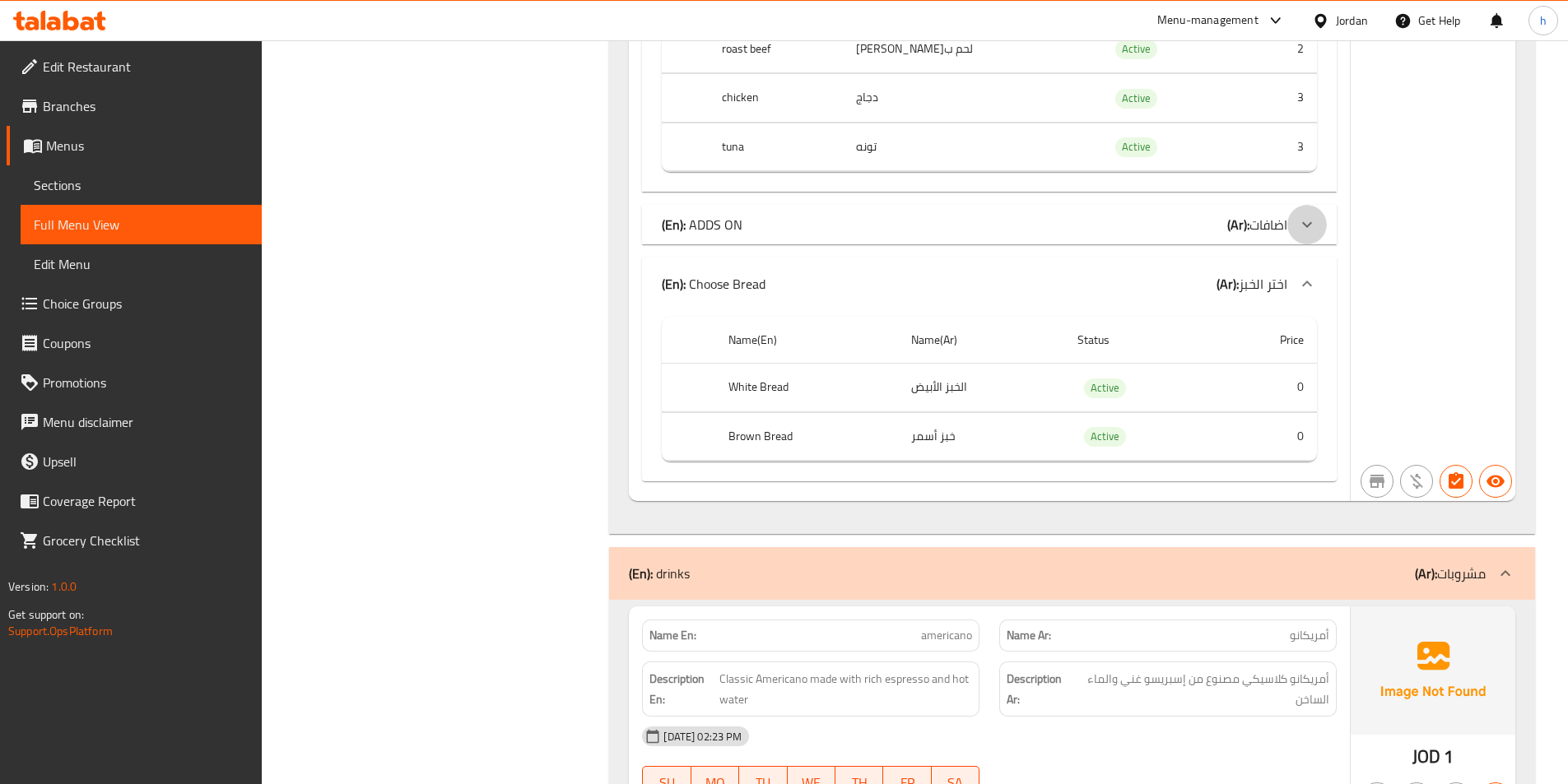
click at [1293, 234] on div at bounding box center [1307, 224] width 39 height 39
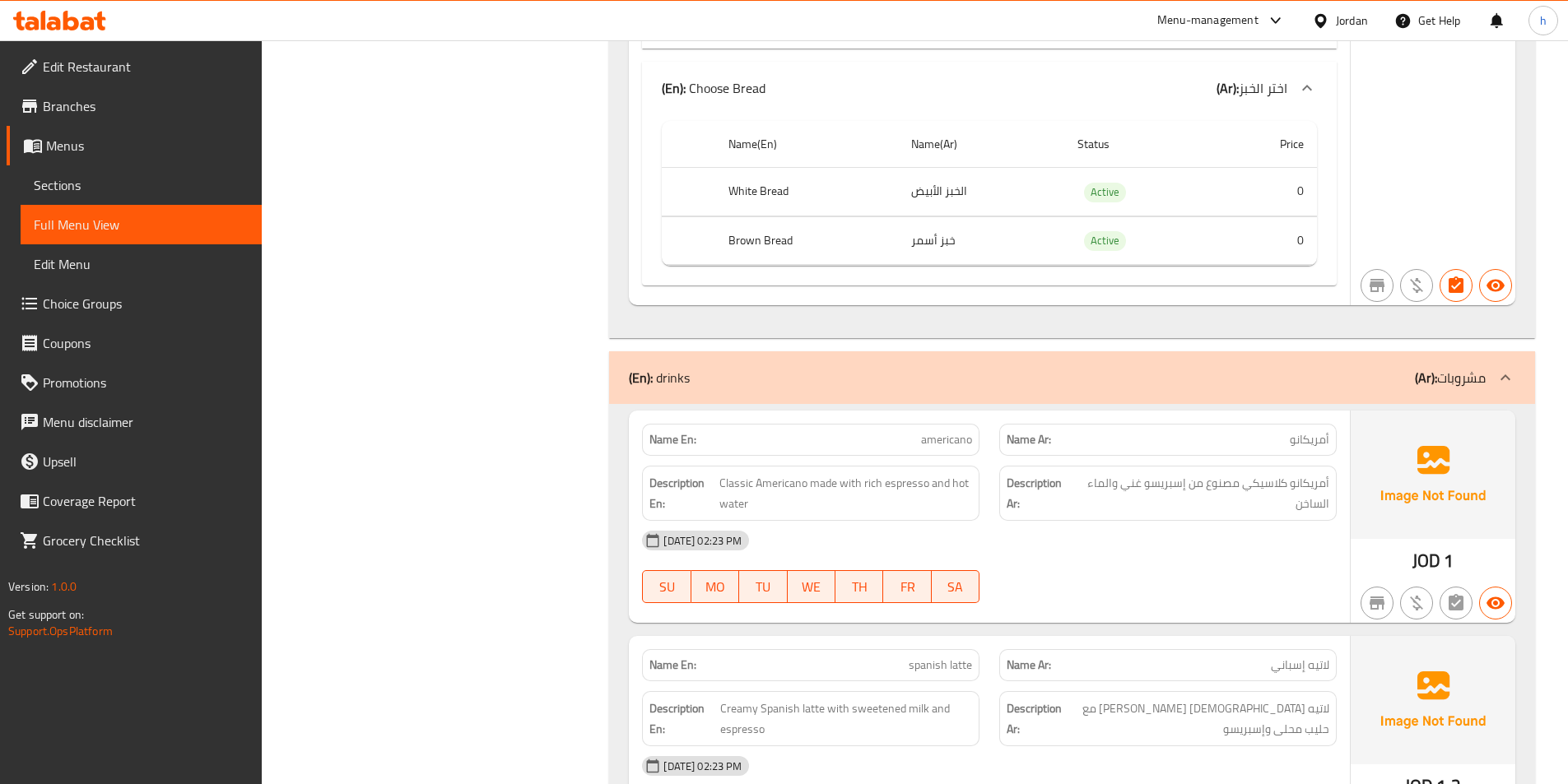
scroll to position [10611, 0]
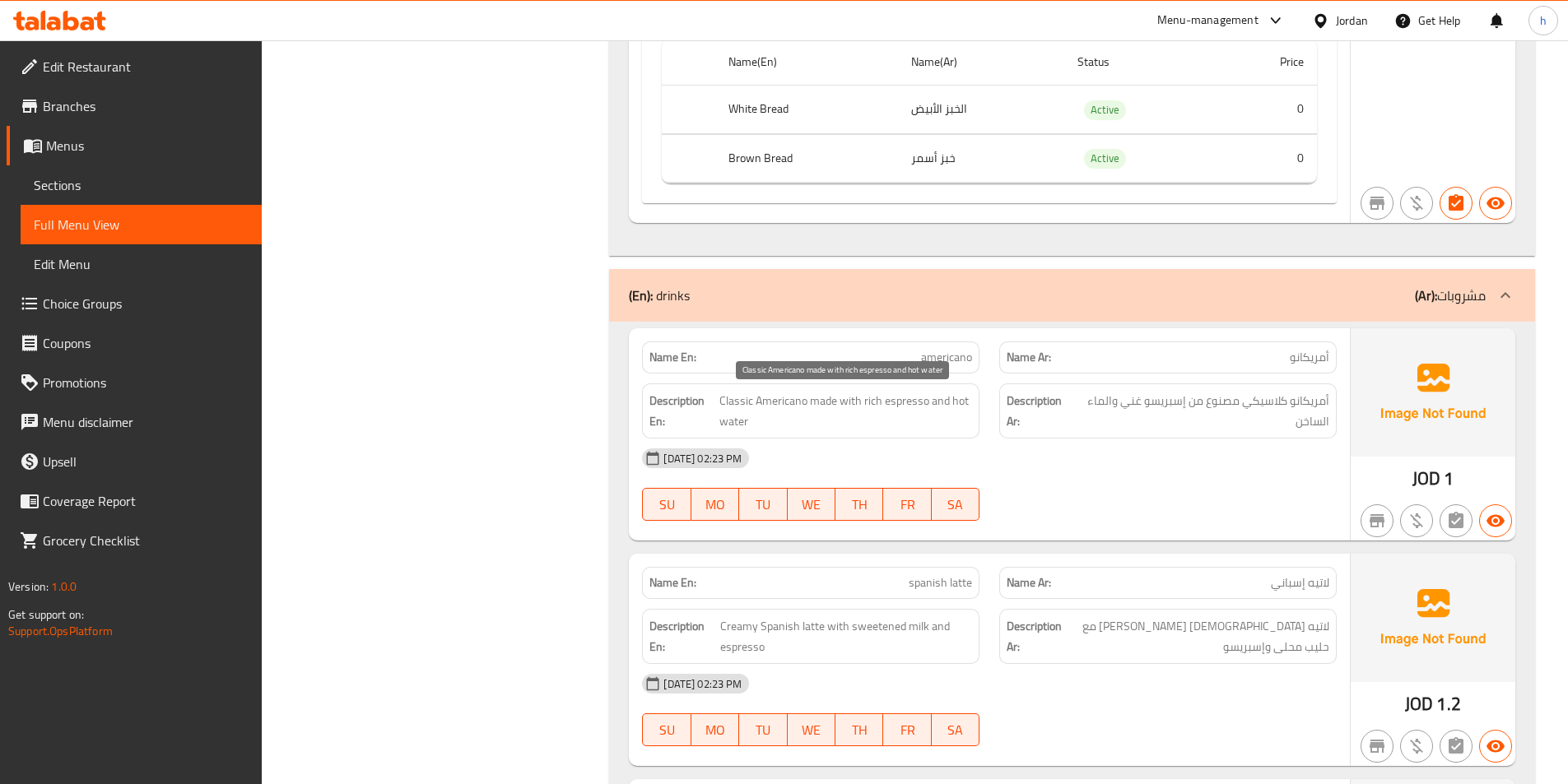
click at [730, 404] on span "Classic Americano made with rich espresso and hot water" at bounding box center [846, 411] width 254 height 40
click at [783, 390] on div "Description En: Classic Americano made with rich espresso and hot water" at bounding box center [811, 411] width 338 height 55
click at [848, 394] on span "Classic Americano made with rich espresso and hot water" at bounding box center [846, 411] width 254 height 40
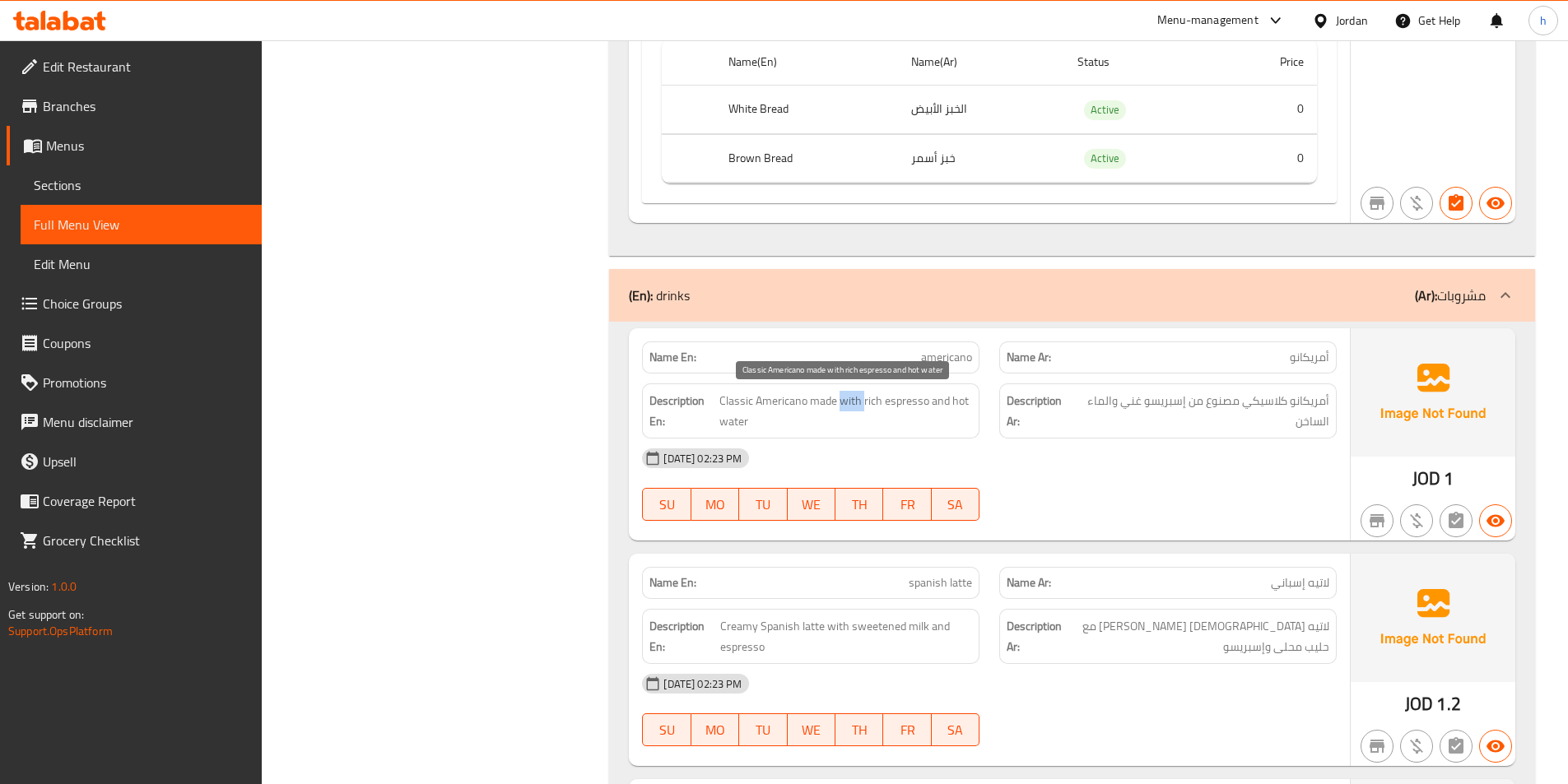
click at [848, 394] on span "Classic Americano made with rich espresso and hot water" at bounding box center [846, 411] width 254 height 40
click at [903, 396] on span "Classic Americano made with rich espresso and hot water" at bounding box center [846, 411] width 254 height 40
drag, startPoint x: 892, startPoint y: 399, endPoint x: 947, endPoint y: 424, distance: 60.4
click at [947, 424] on span "Classic Americano made with rich espresso and hot water" at bounding box center [846, 411] width 254 height 40
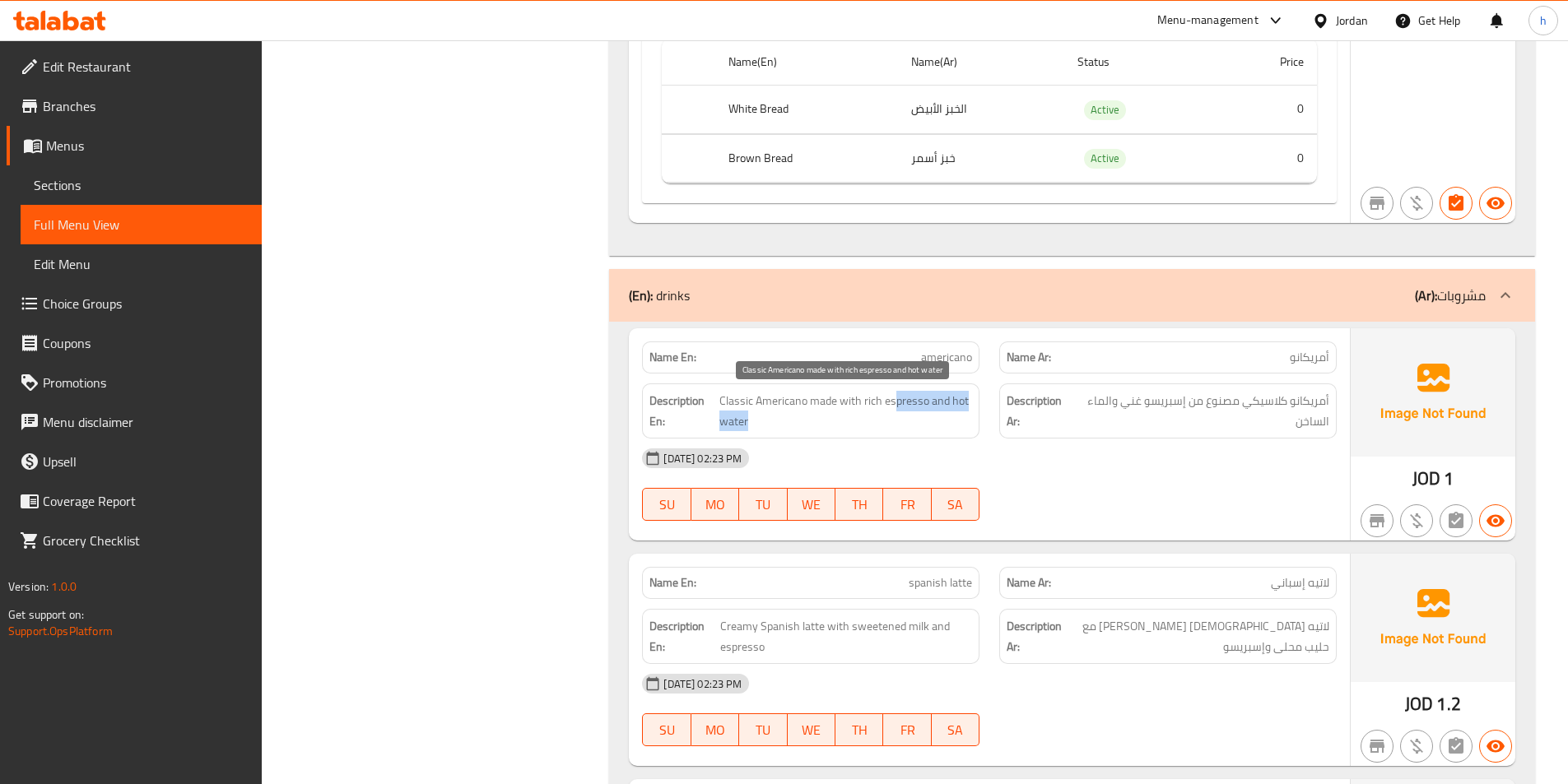
click at [945, 424] on span "Classic Americano made with rich espresso and hot water" at bounding box center [846, 411] width 254 height 40
drag, startPoint x: 870, startPoint y: 399, endPoint x: 907, endPoint y: 407, distance: 37.9
click at [907, 407] on span "Classic Americano made with rich espresso and hot water" at bounding box center [846, 411] width 254 height 40
click at [809, 416] on span "Classic Americano made with rich espresso and hot water" at bounding box center [846, 411] width 254 height 40
click at [770, 421] on span "Classic Americano made with rich espresso and hot water" at bounding box center [846, 411] width 254 height 40
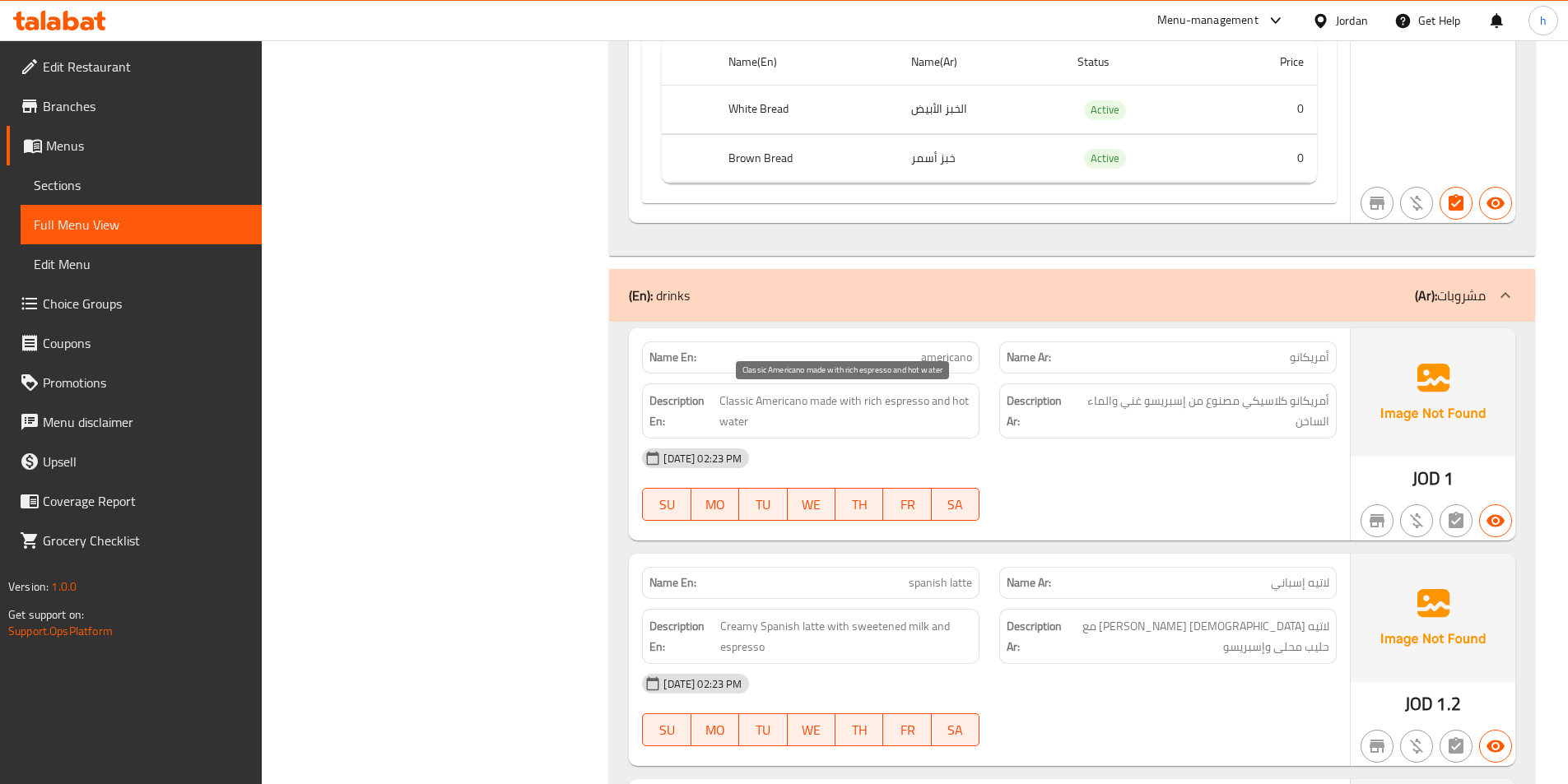
click at [770, 421] on span "Classic Americano made with rich espresso and hot water" at bounding box center [846, 411] width 254 height 40
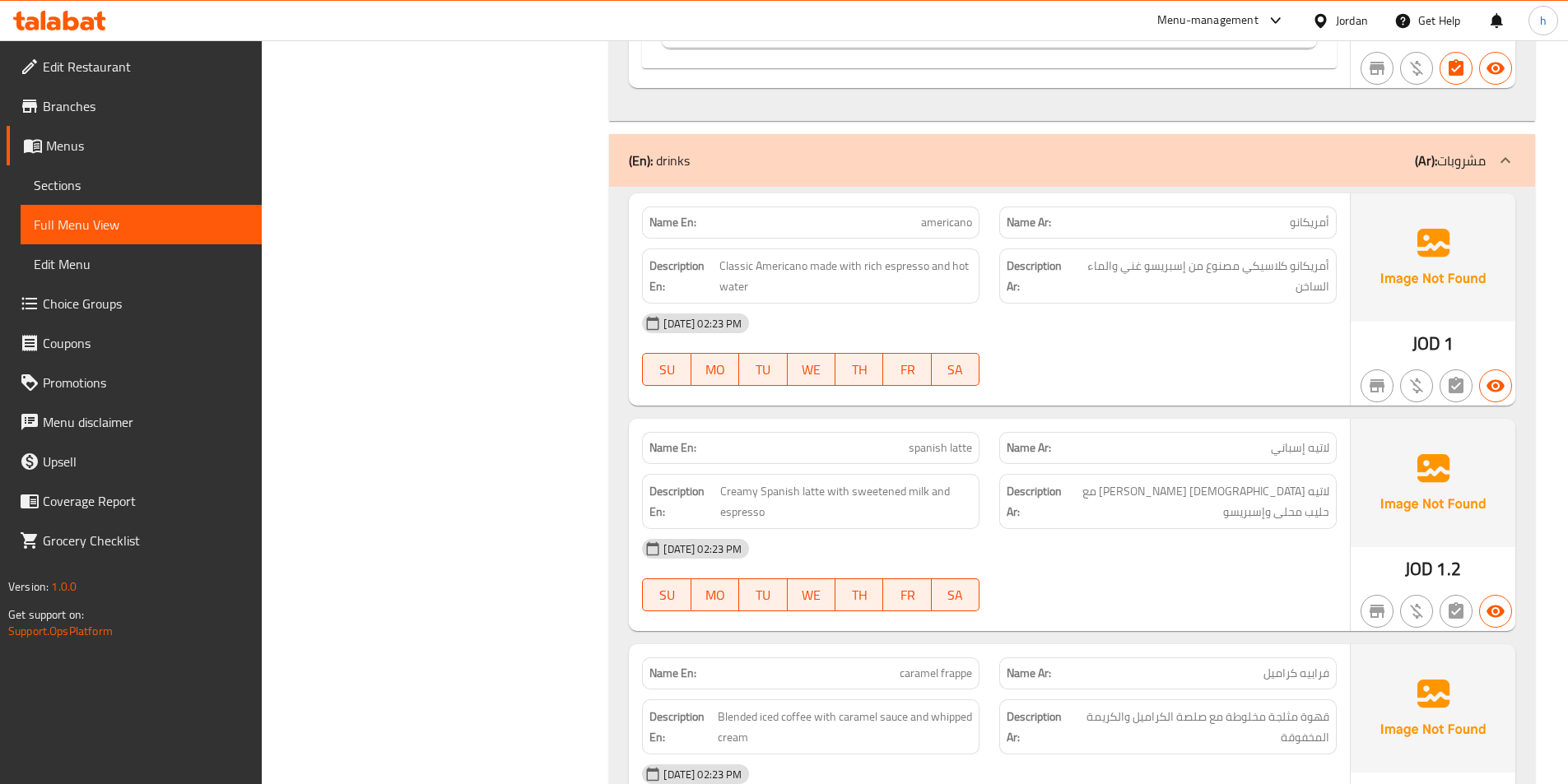
scroll to position [10775, 0]
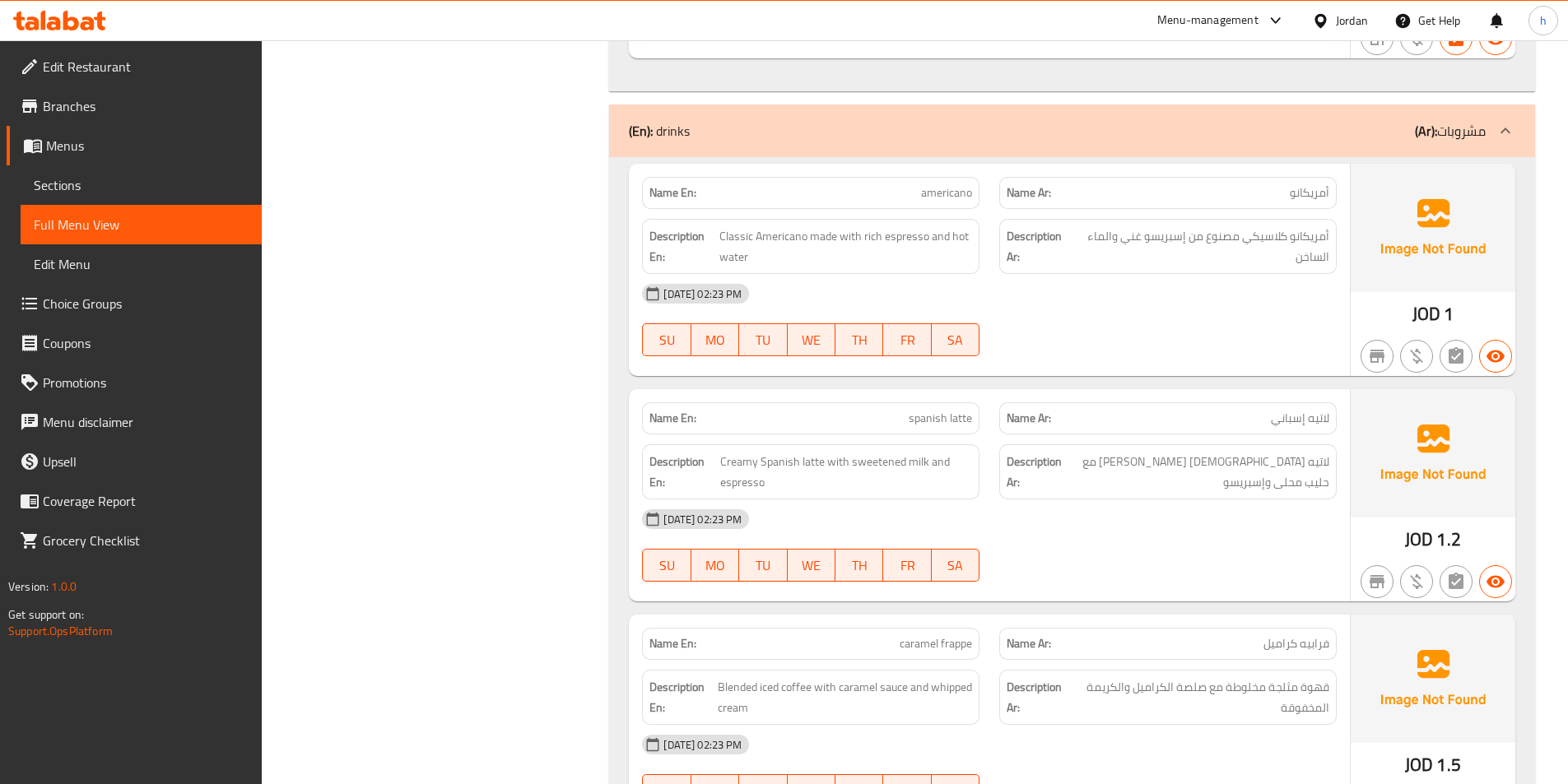
click at [918, 429] on div "Name En: spanish latte" at bounding box center [811, 418] width 338 height 32
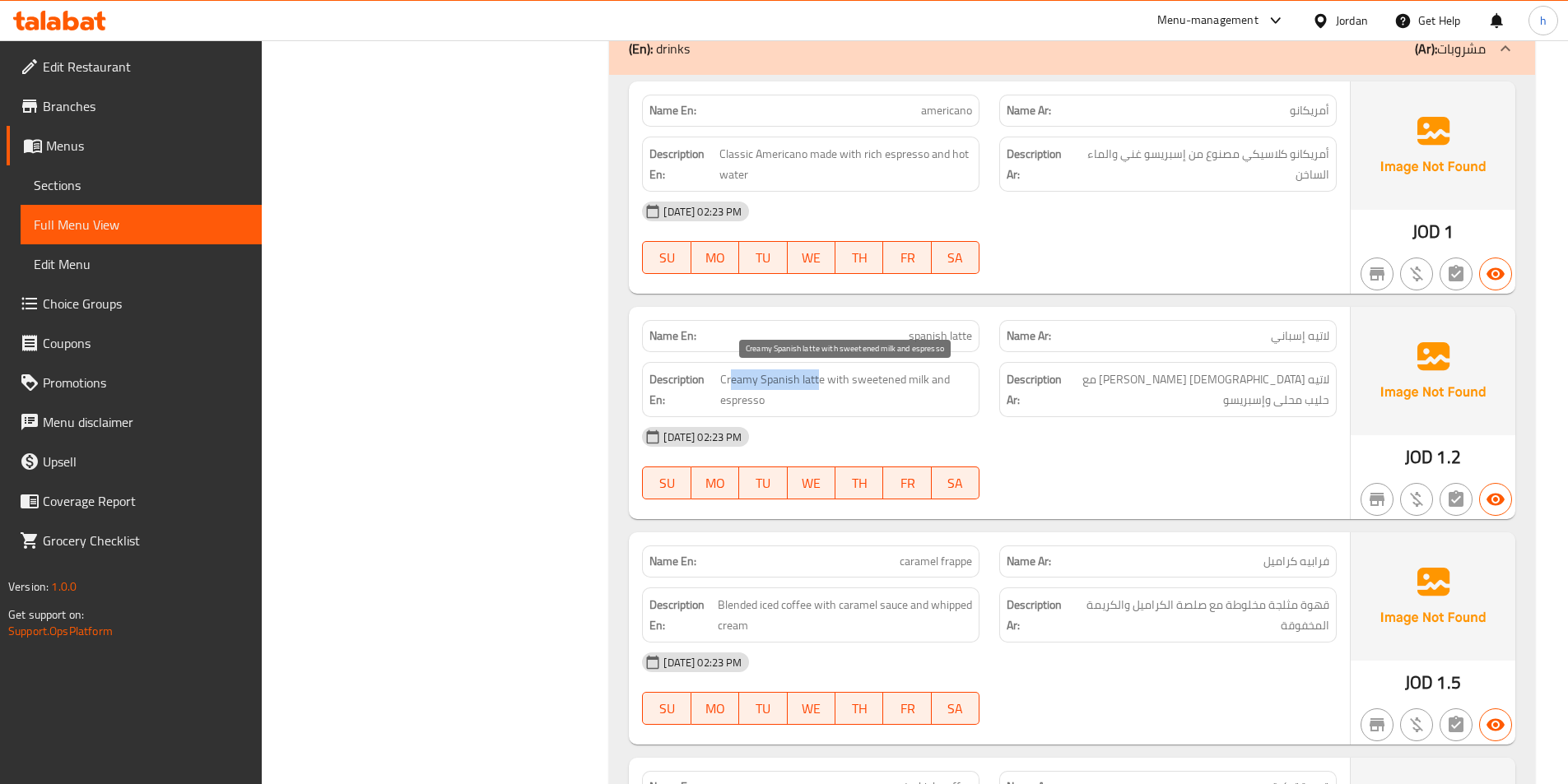
drag, startPoint x: 731, startPoint y: 386, endPoint x: 818, endPoint y: 383, distance: 87.1
click at [818, 383] on span "Creamy Spanish latte with sweetened milk and espresso" at bounding box center [846, 390] width 253 height 40
drag, startPoint x: 834, startPoint y: 378, endPoint x: 925, endPoint y: 385, distance: 91.3
click at [925, 385] on span "Creamy Spanish latte with sweetened milk and espresso" at bounding box center [846, 390] width 253 height 40
drag, startPoint x: 932, startPoint y: 384, endPoint x: 953, endPoint y: 412, distance: 35.0
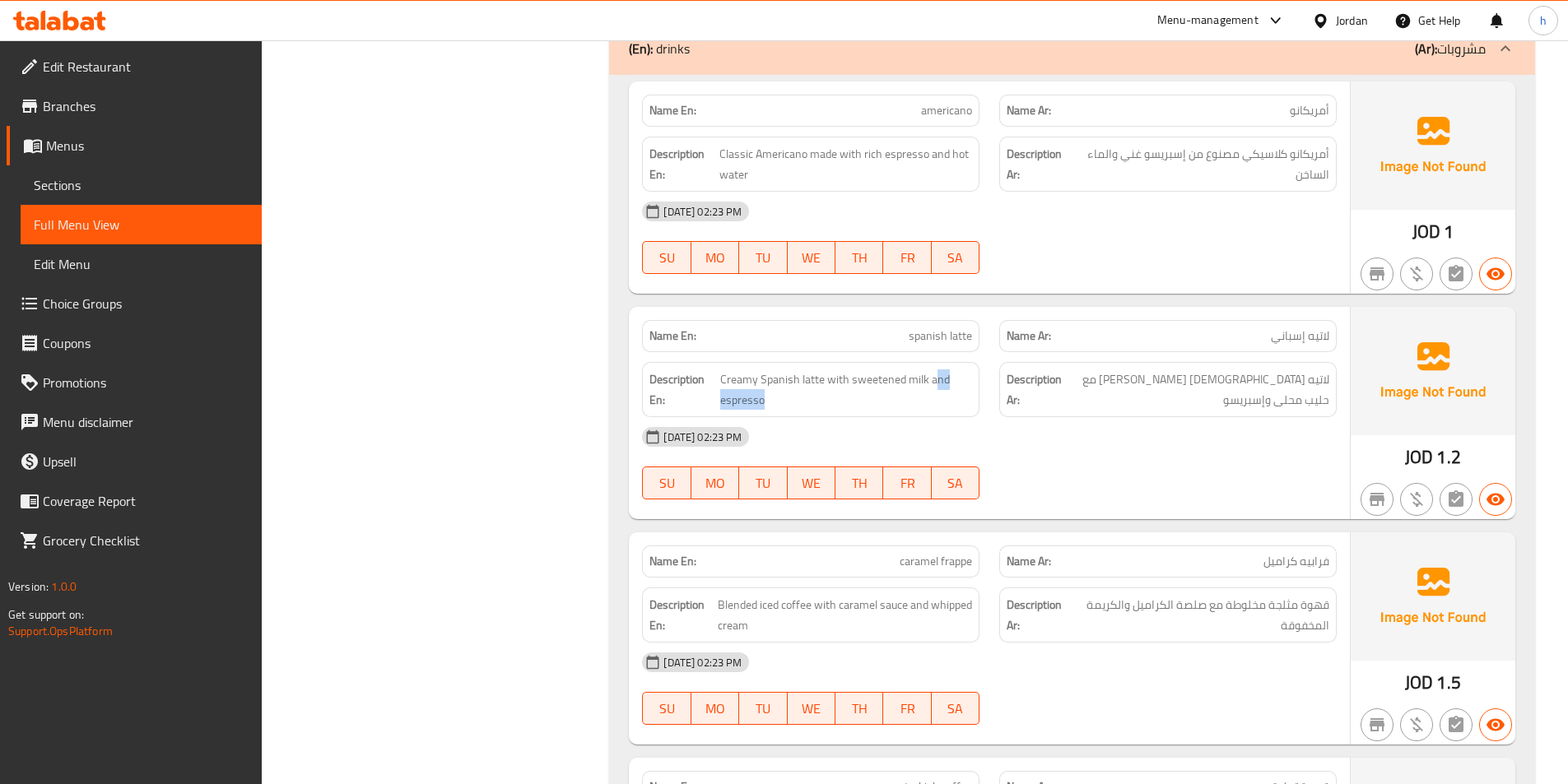
click at [953, 412] on div "Description En: Creamy Spanish latte with sweetened milk and espresso" at bounding box center [811, 389] width 338 height 55
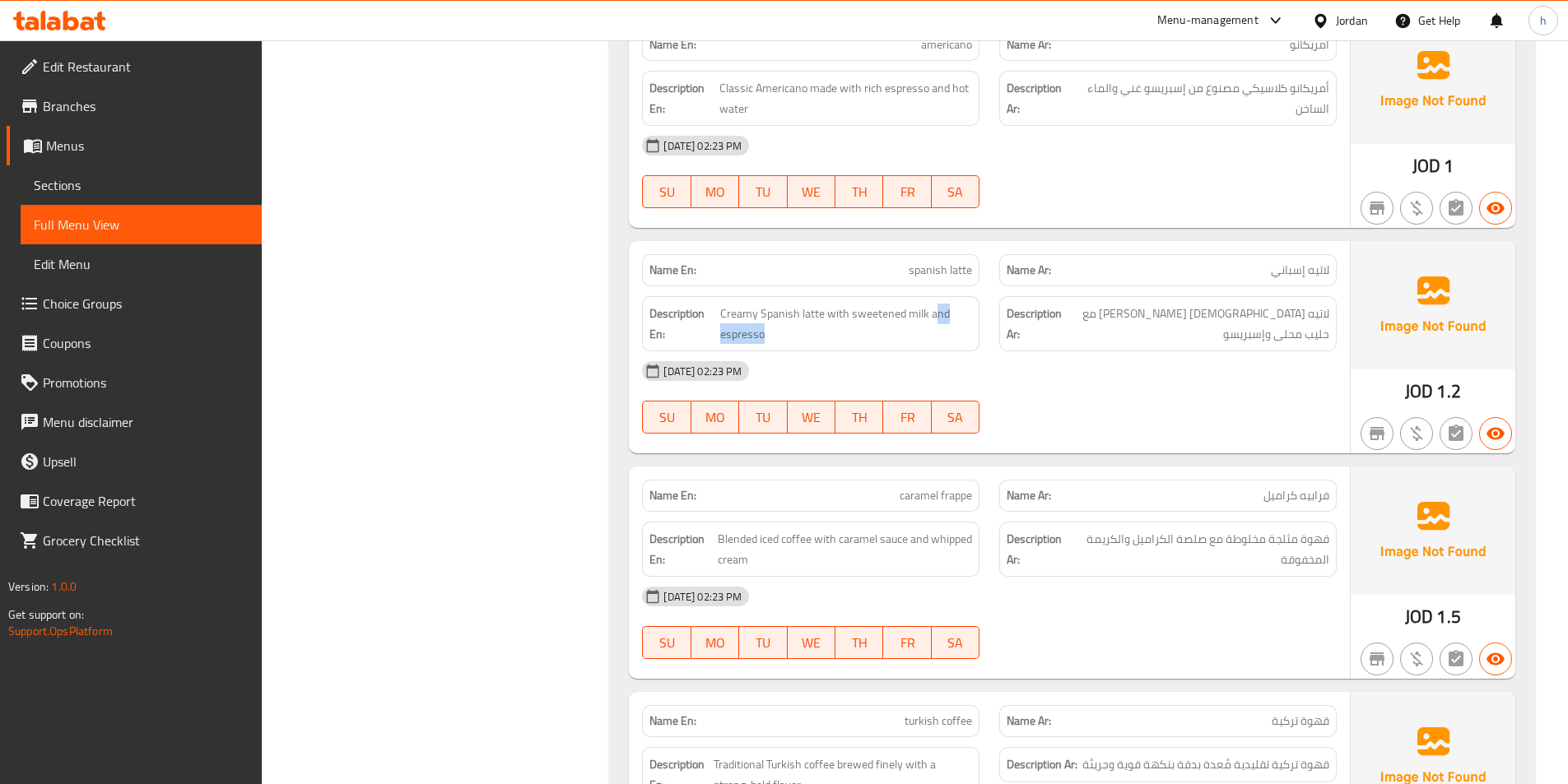
scroll to position [11021, 0]
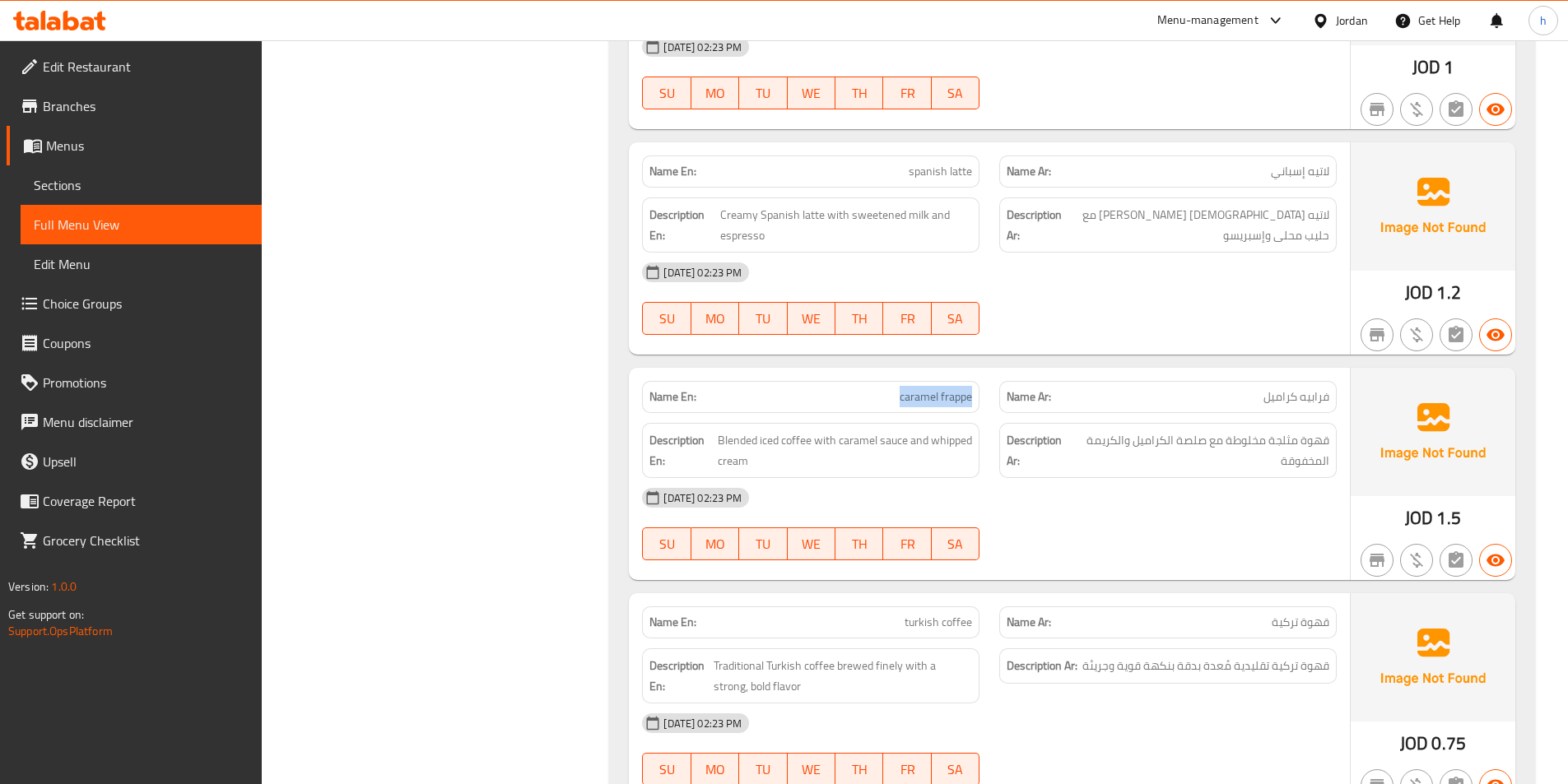
drag, startPoint x: 901, startPoint y: 395, endPoint x: 973, endPoint y: 406, distance: 72.8
click at [973, 406] on div "Name En: [PERSON_NAME] frappe" at bounding box center [811, 397] width 338 height 32
drag, startPoint x: 720, startPoint y: 447, endPoint x: 817, endPoint y: 447, distance: 97.0
click at [817, 447] on span "Blended iced coffee with caramel sauce and whipped cream" at bounding box center [845, 450] width 254 height 40
drag, startPoint x: 845, startPoint y: 434, endPoint x: 913, endPoint y: 439, distance: 68.2
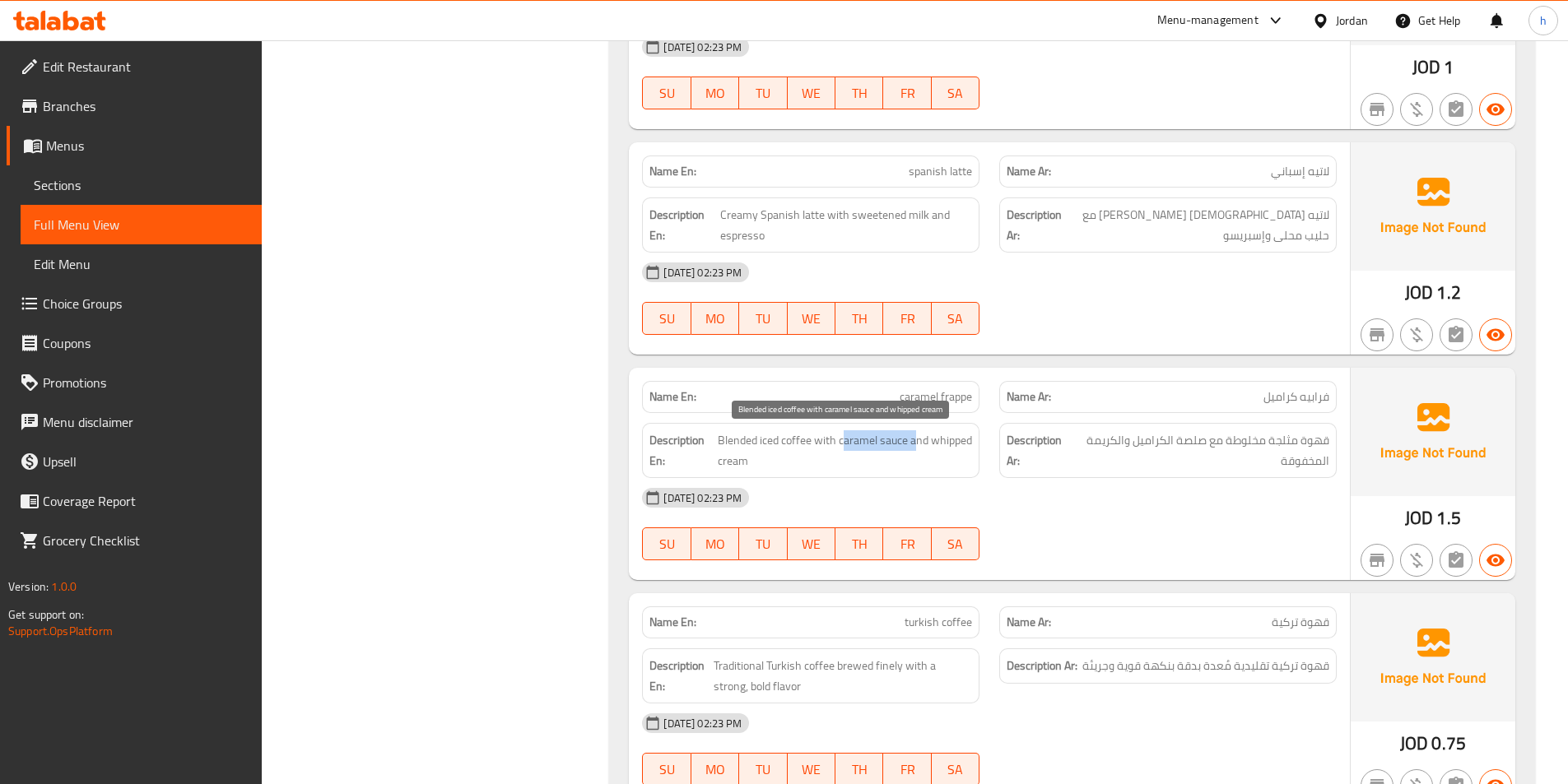
click at [913, 439] on span "Blended iced coffee with caramel sauce and whipped cream" at bounding box center [845, 450] width 254 height 40
drag, startPoint x: 949, startPoint y: 443, endPoint x: 970, endPoint y: 472, distance: 35.8
click at [970, 472] on div "Description En: Blended iced coffee with caramel sauce and whipped cream" at bounding box center [811, 450] width 338 height 55
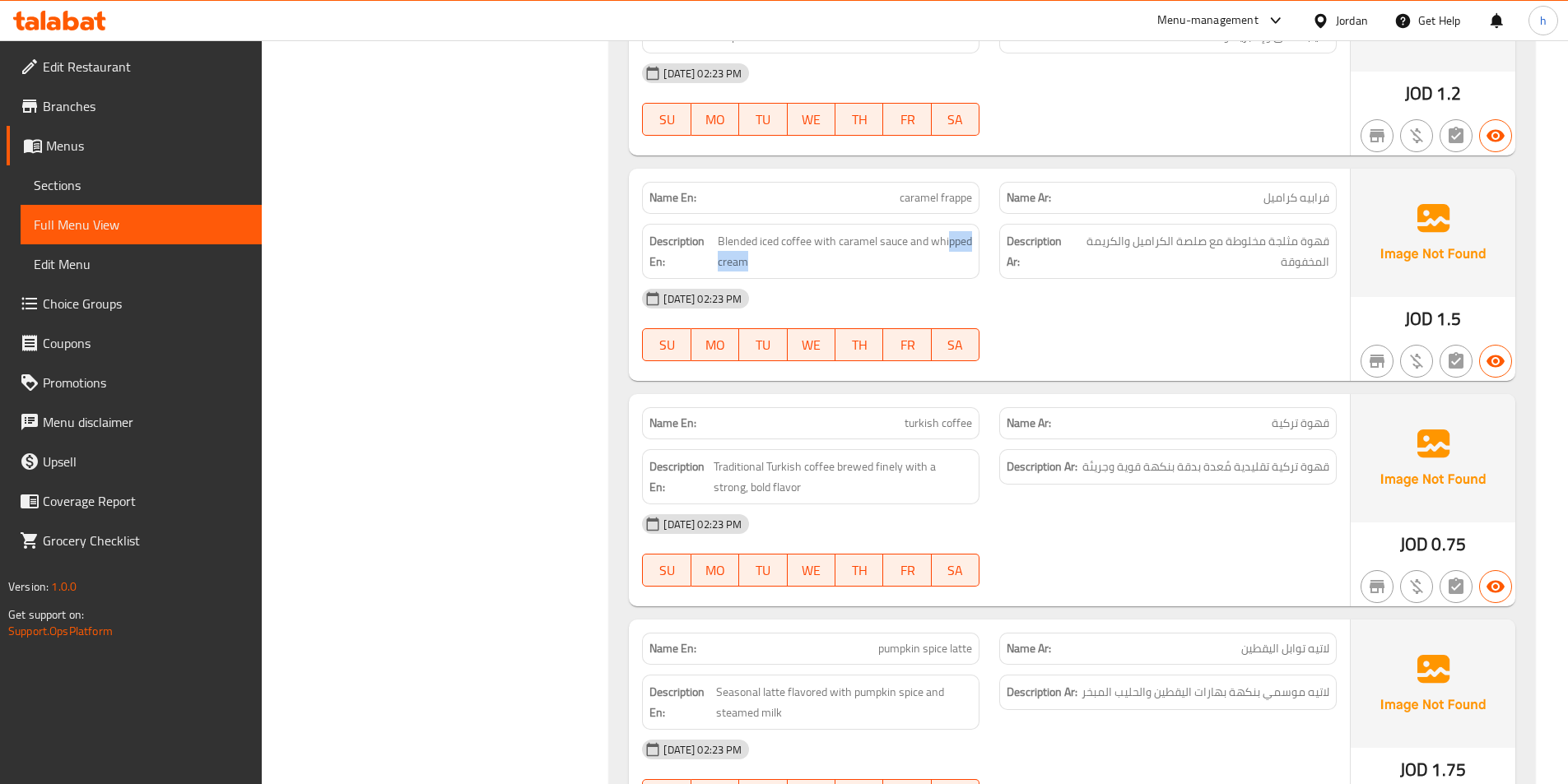
scroll to position [11268, 0]
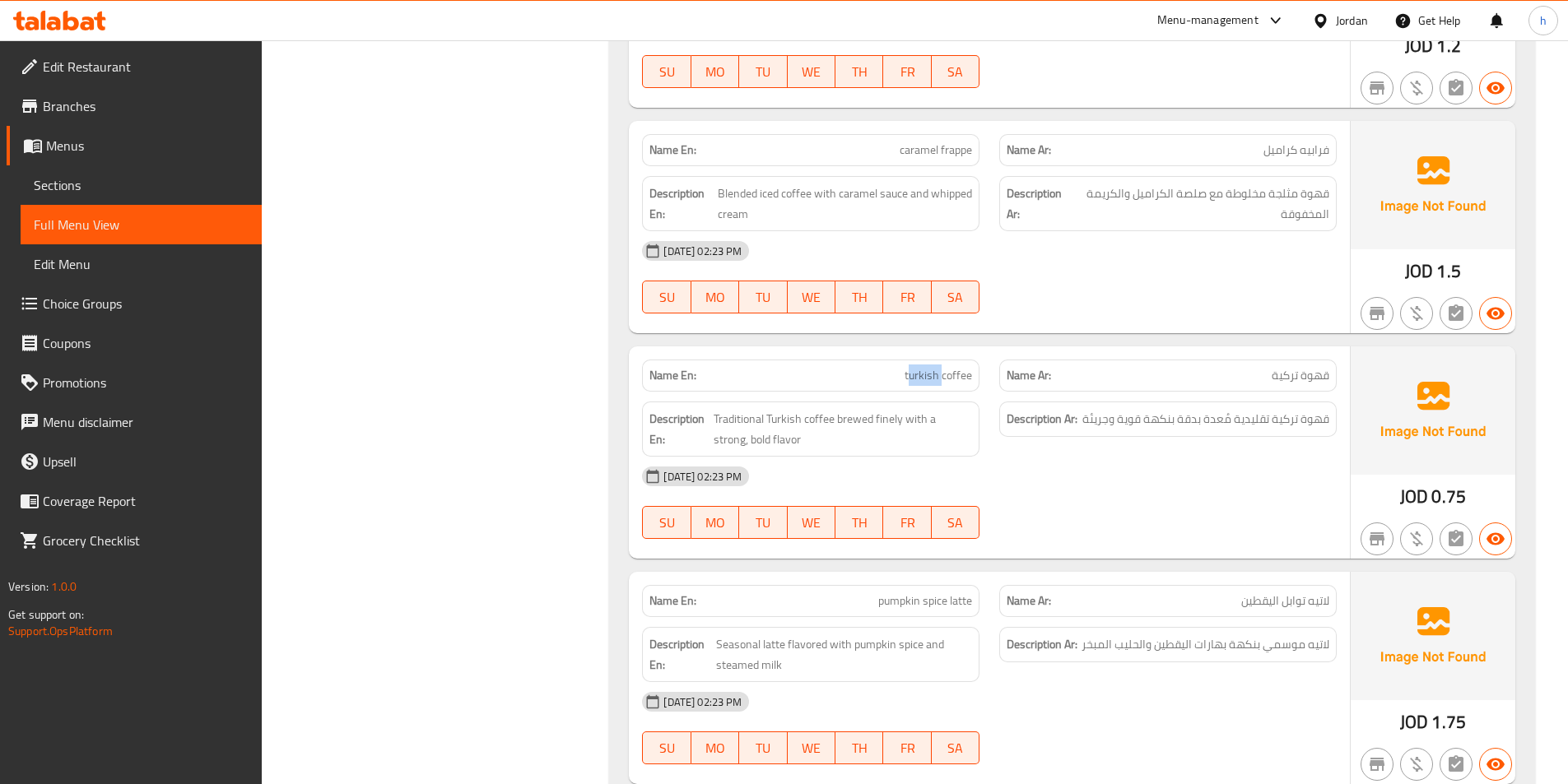
drag, startPoint x: 911, startPoint y: 378, endPoint x: 943, endPoint y: 384, distance: 32.6
click at [943, 384] on span "turkish coffee" at bounding box center [937, 376] width 67 height 17
click at [877, 422] on span "Traditional Turkish coffee brewed finely with a strong, bold flavor" at bounding box center [842, 429] width 258 height 40
drag, startPoint x: 734, startPoint y: 424, endPoint x: 829, endPoint y: 426, distance: 95.0
click at [829, 426] on span "Traditional Turkish coffee brewed finely with a strong, bold flavor" at bounding box center [842, 429] width 258 height 40
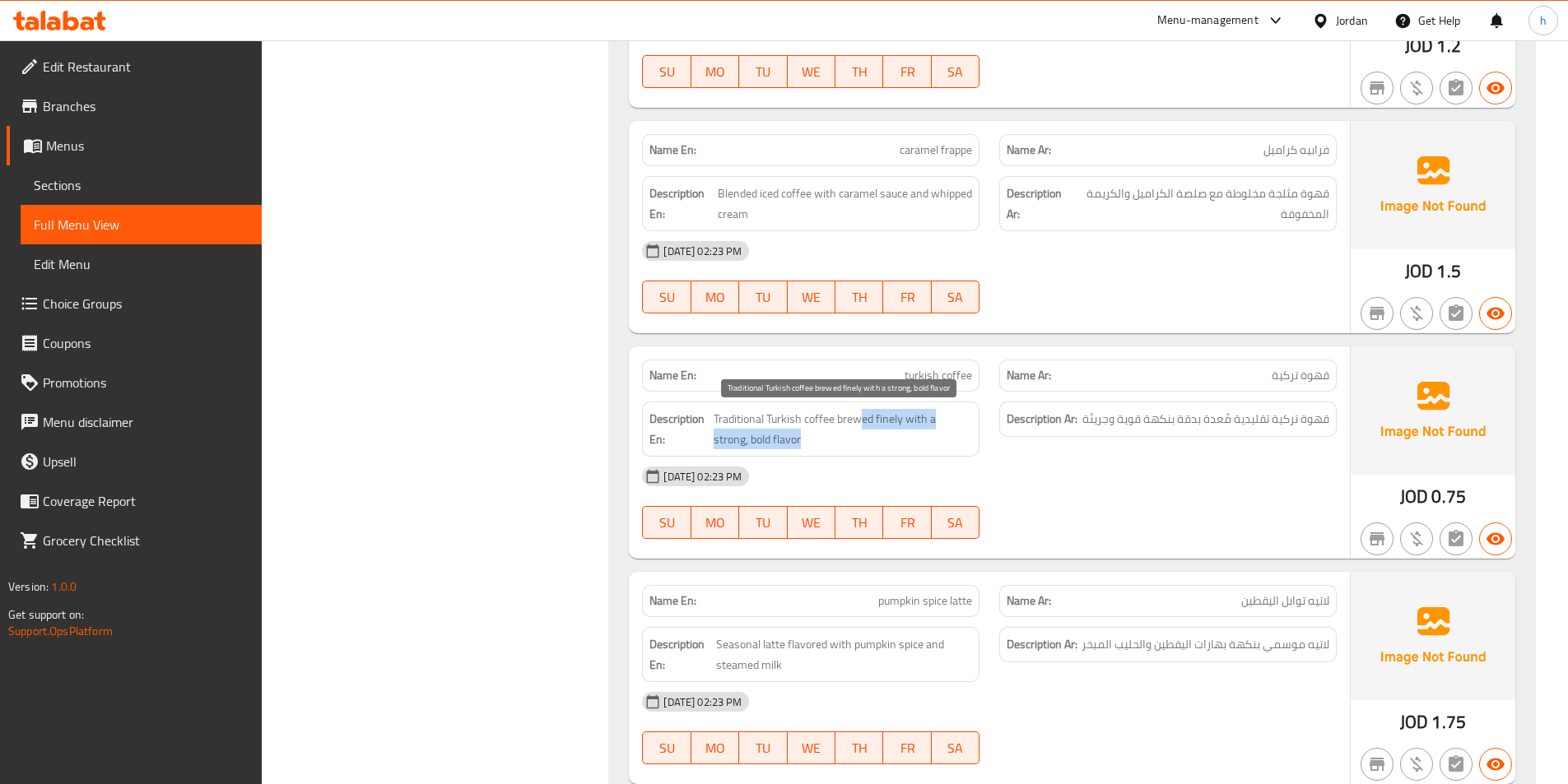
drag, startPoint x: 861, startPoint y: 417, endPoint x: 944, endPoint y: 429, distance: 83.9
click at [944, 429] on span "Traditional Turkish coffee brewed finely with a strong, bold flavor" at bounding box center [842, 429] width 258 height 40
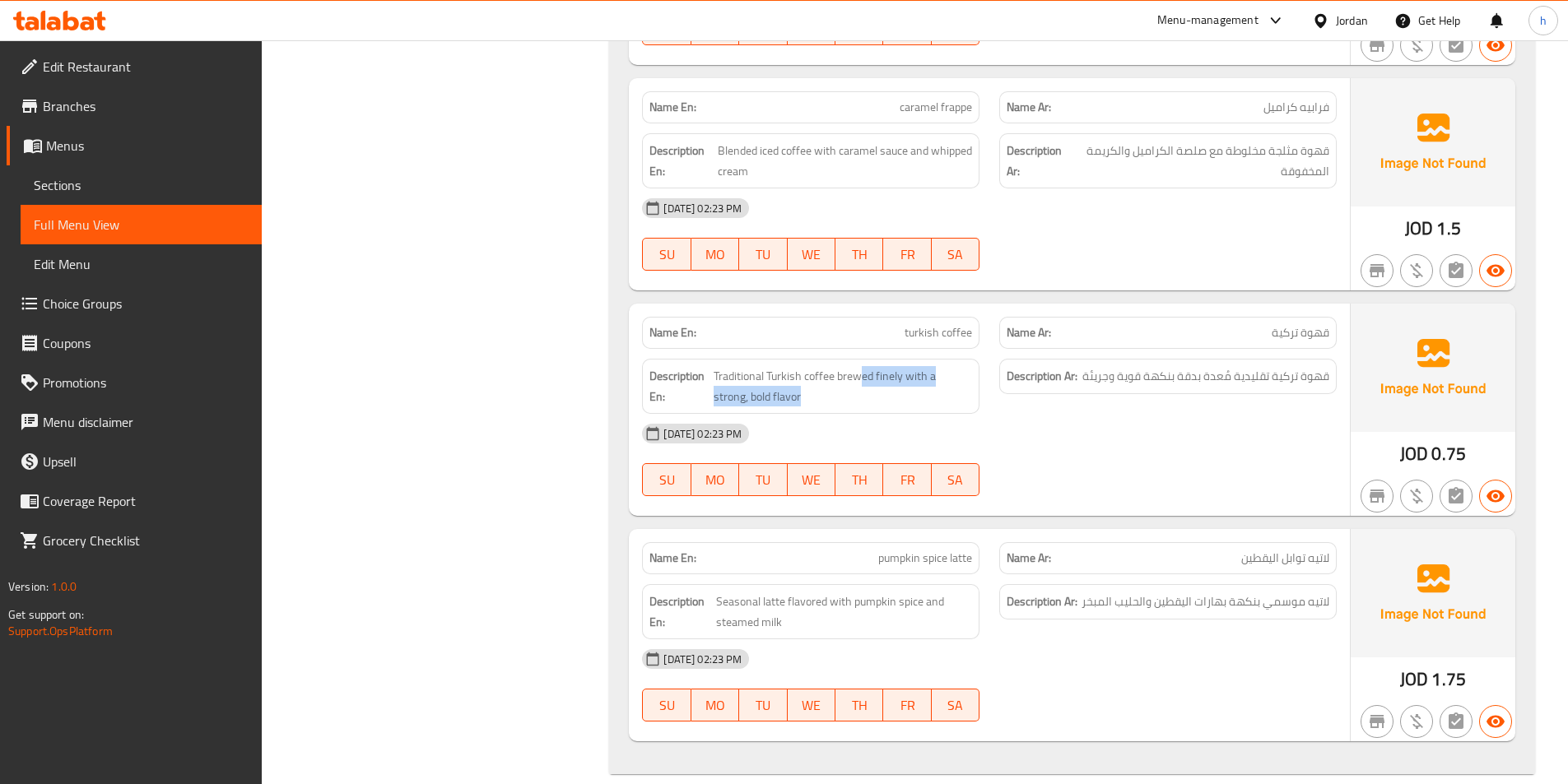
scroll to position [11334, 0]
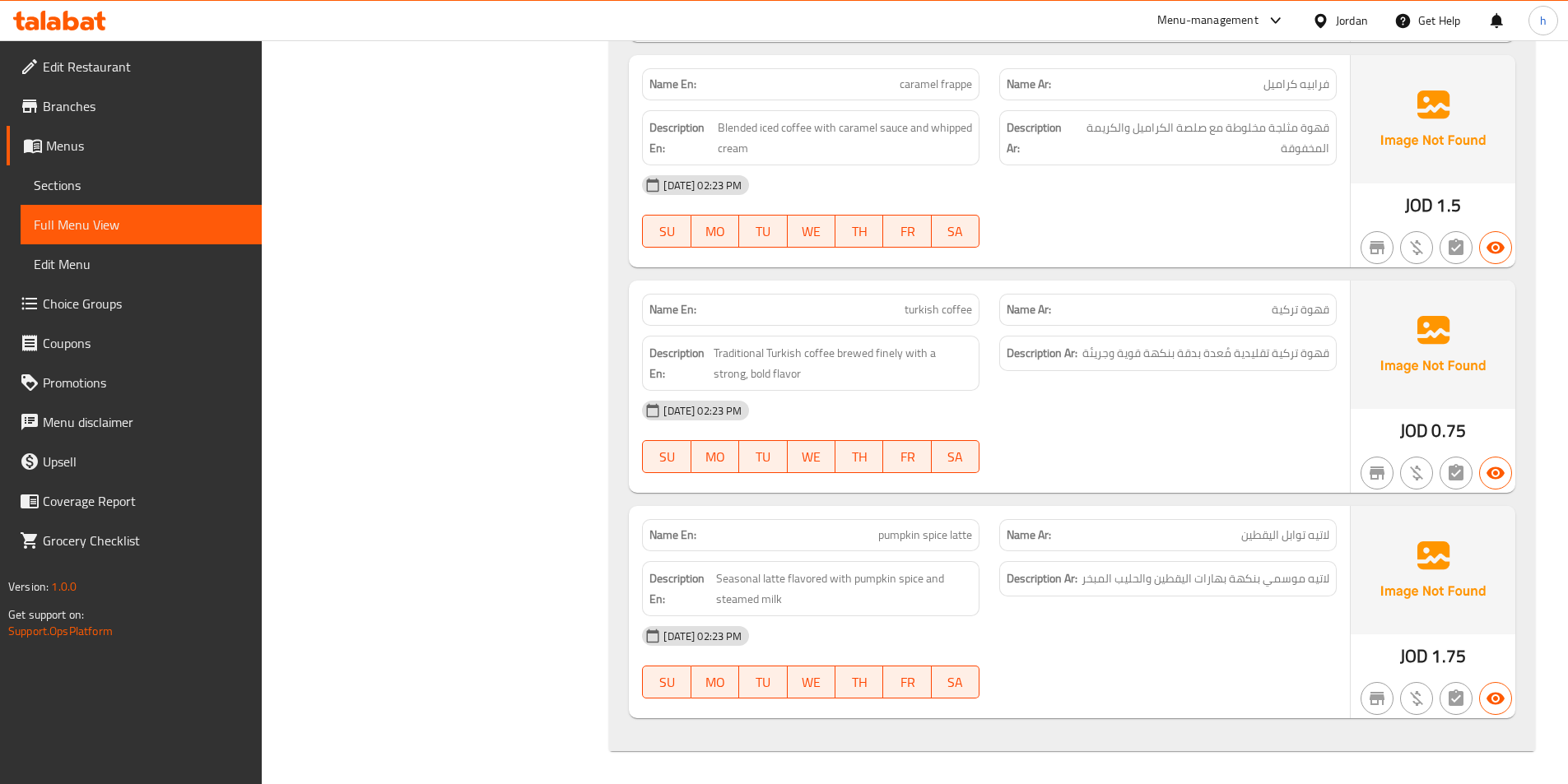
click at [902, 535] on span "pumpkin spice latte" at bounding box center [924, 535] width 94 height 17
copy span "pumpkin"
click at [878, 538] on span "pumpkin spice latte" at bounding box center [924, 535] width 94 height 17
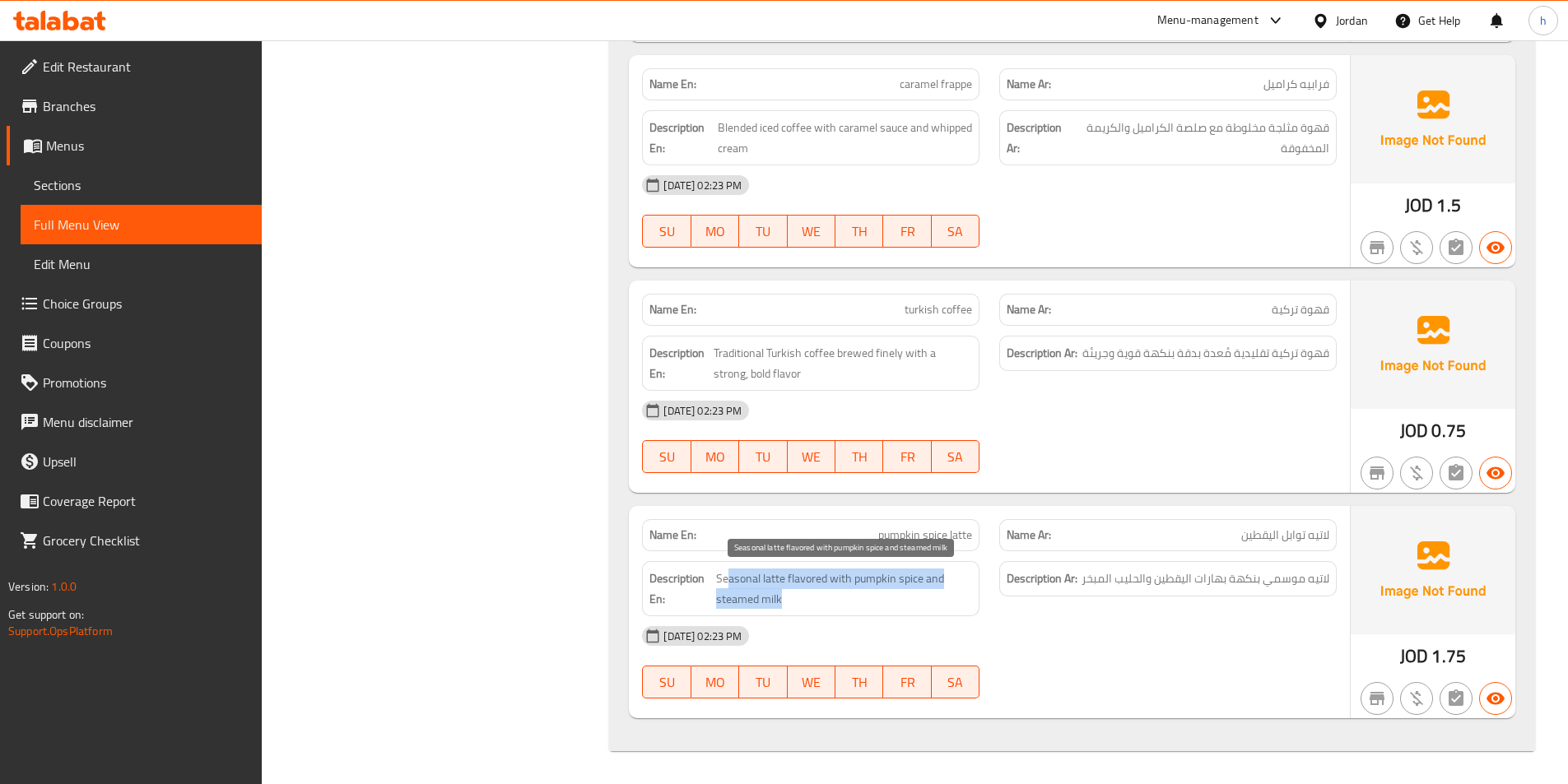
drag, startPoint x: 728, startPoint y: 579, endPoint x: 958, endPoint y: 600, distance: 231.0
click at [958, 600] on span "Seasonal latte flavored with pumpkin spice and steamed milk" at bounding box center [844, 588] width 256 height 40
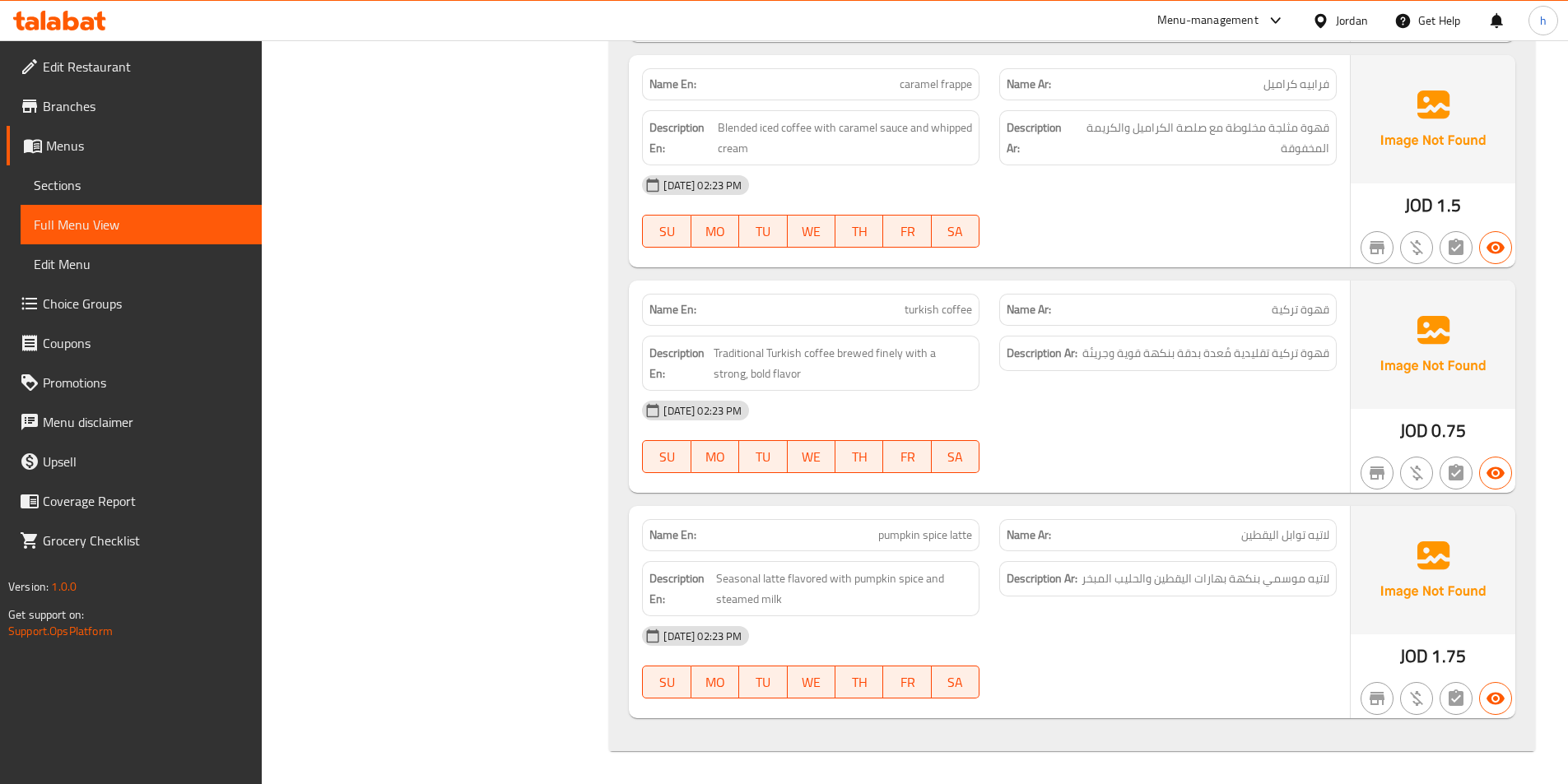
click at [1193, 631] on div "[DATE] 02:23 PM" at bounding box center [989, 635] width 714 height 39
click at [864, 524] on div "Name En: pumpkin spice latte" at bounding box center [811, 535] width 338 height 32
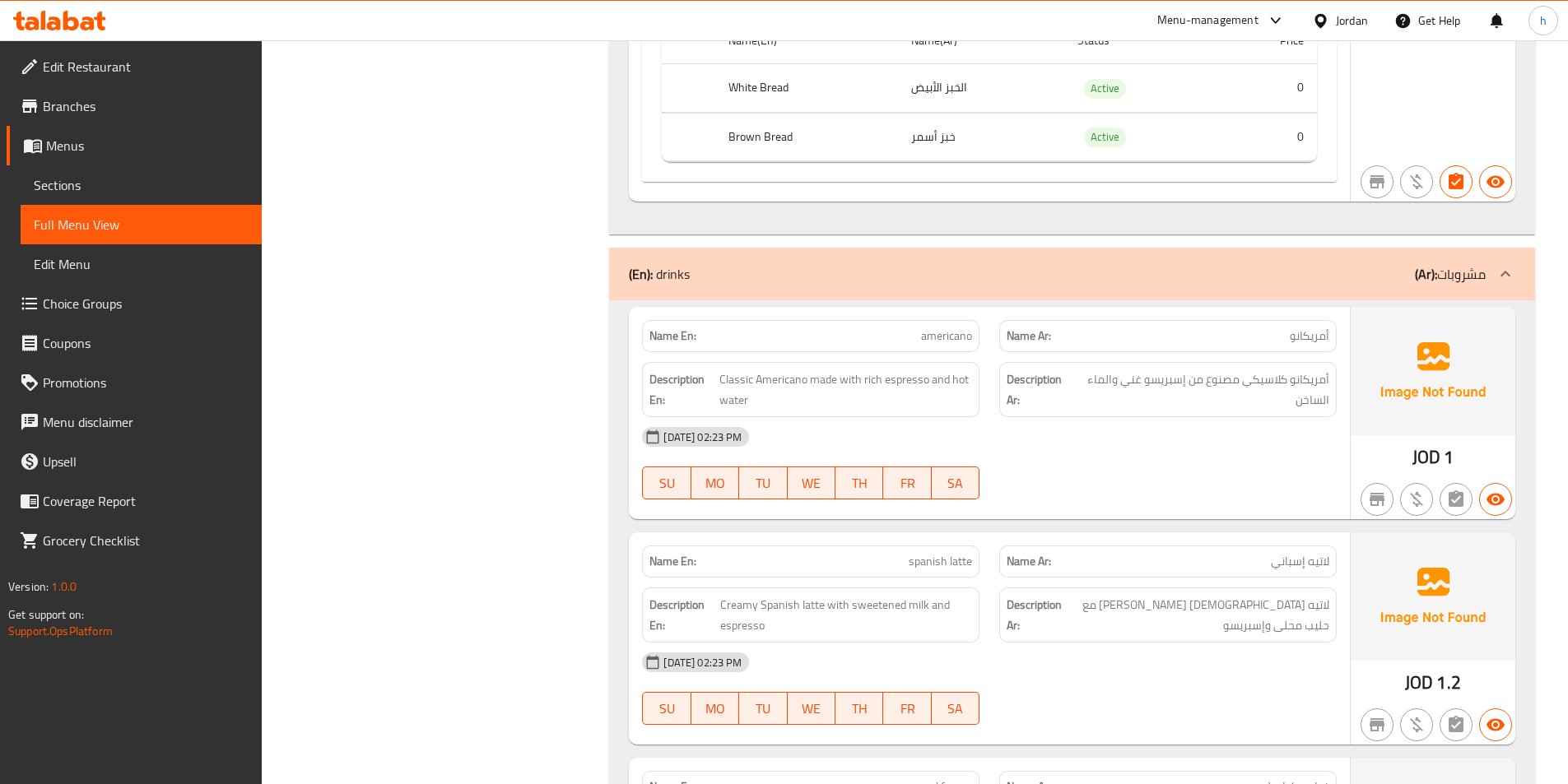
scroll to position [10594, 0]
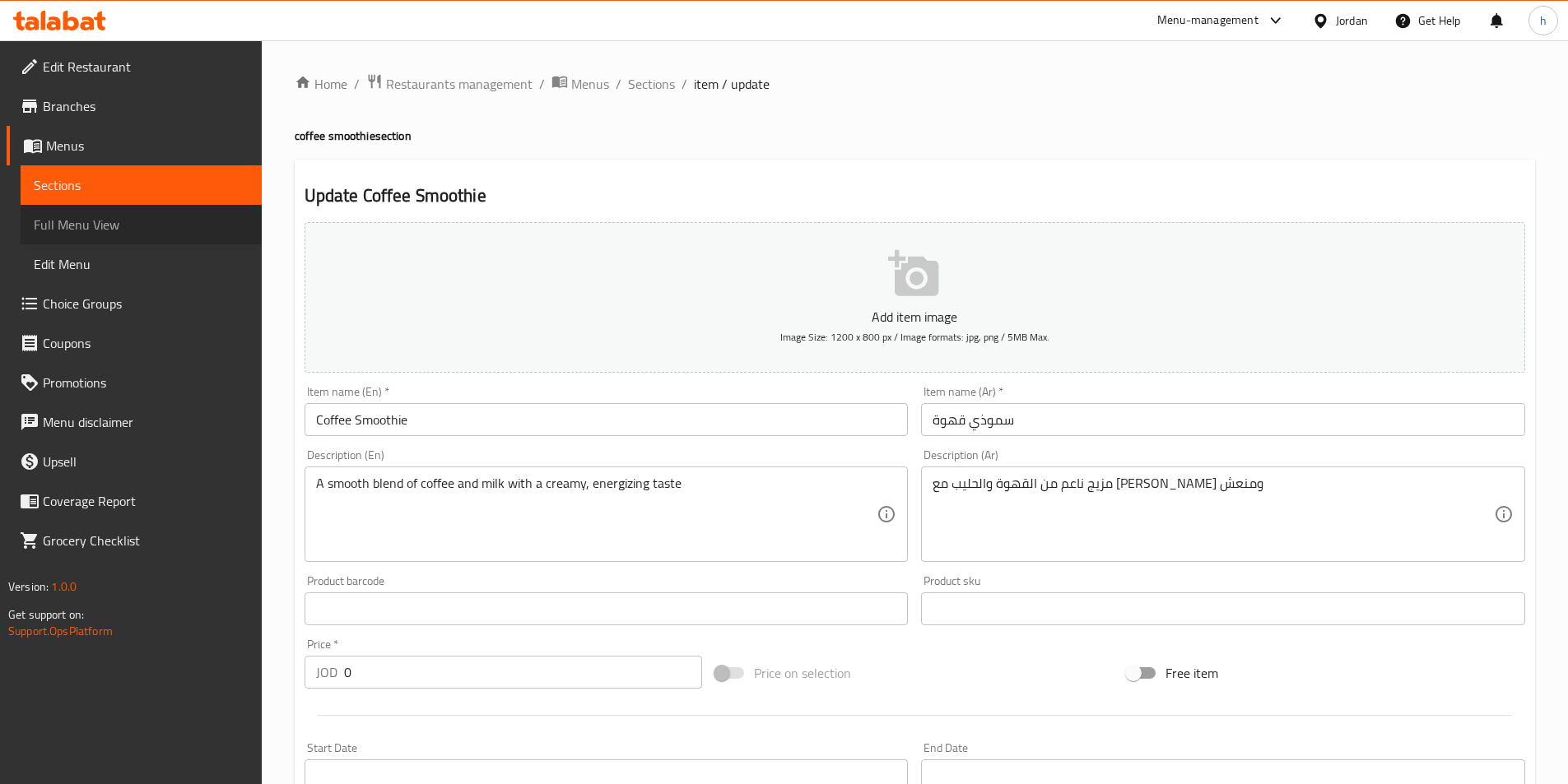
click at [161, 226] on span "Full Menu View" at bounding box center [142, 225] width 215 height 20
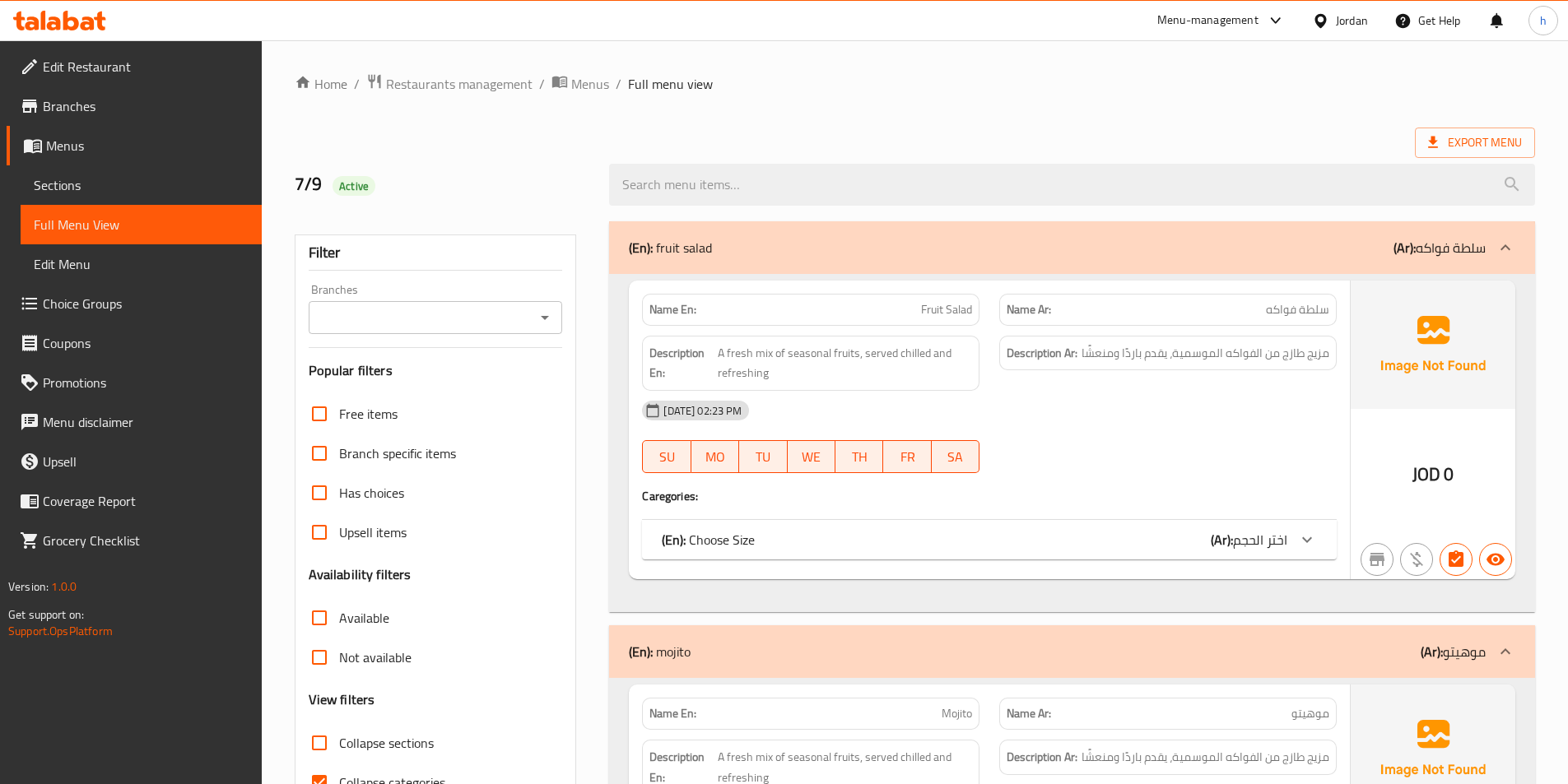
scroll to position [246, 0]
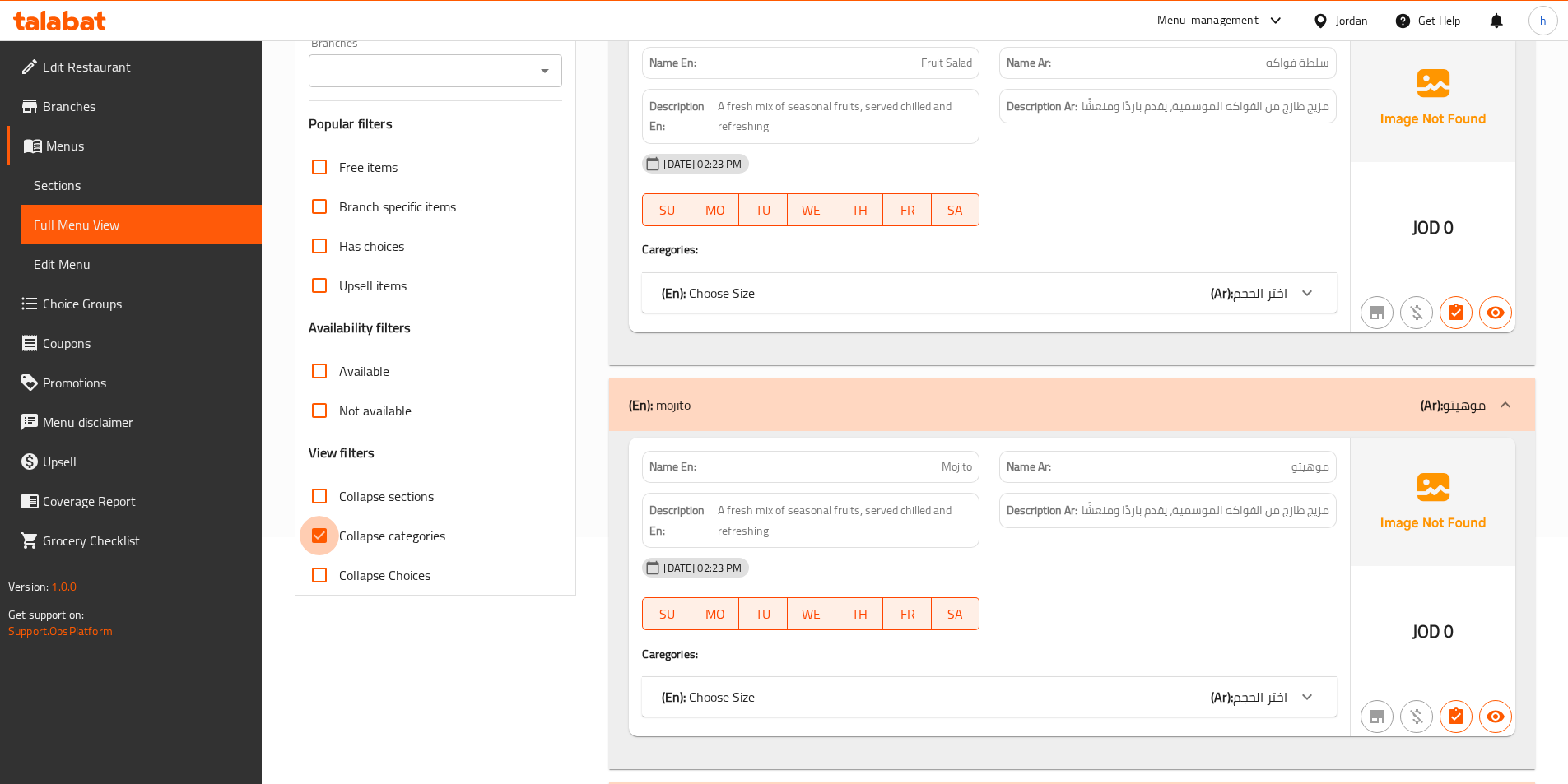
click at [322, 543] on input "Collapse categories" at bounding box center [319, 535] width 39 height 39
checkbox input "false"
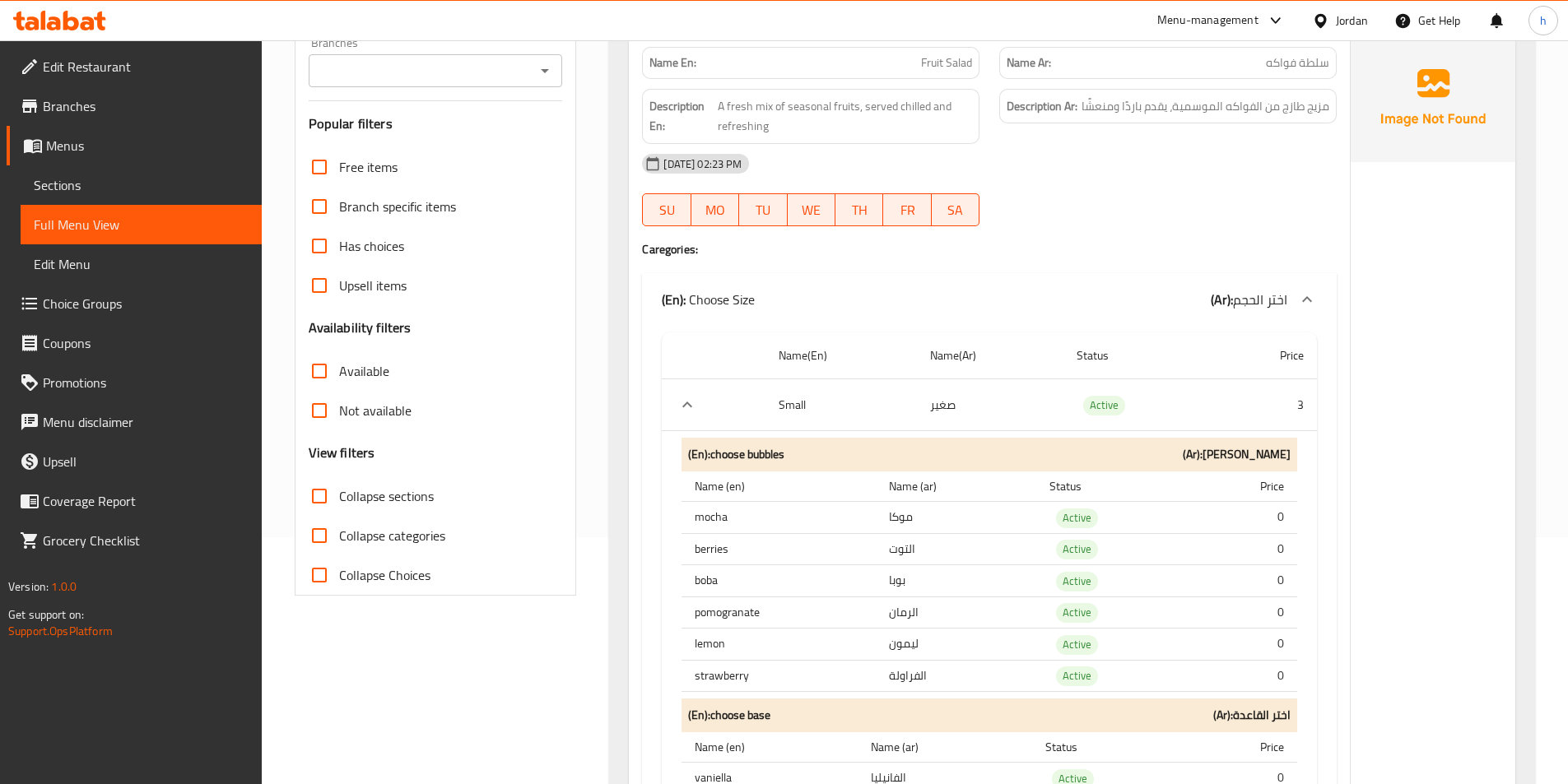
scroll to position [0, 0]
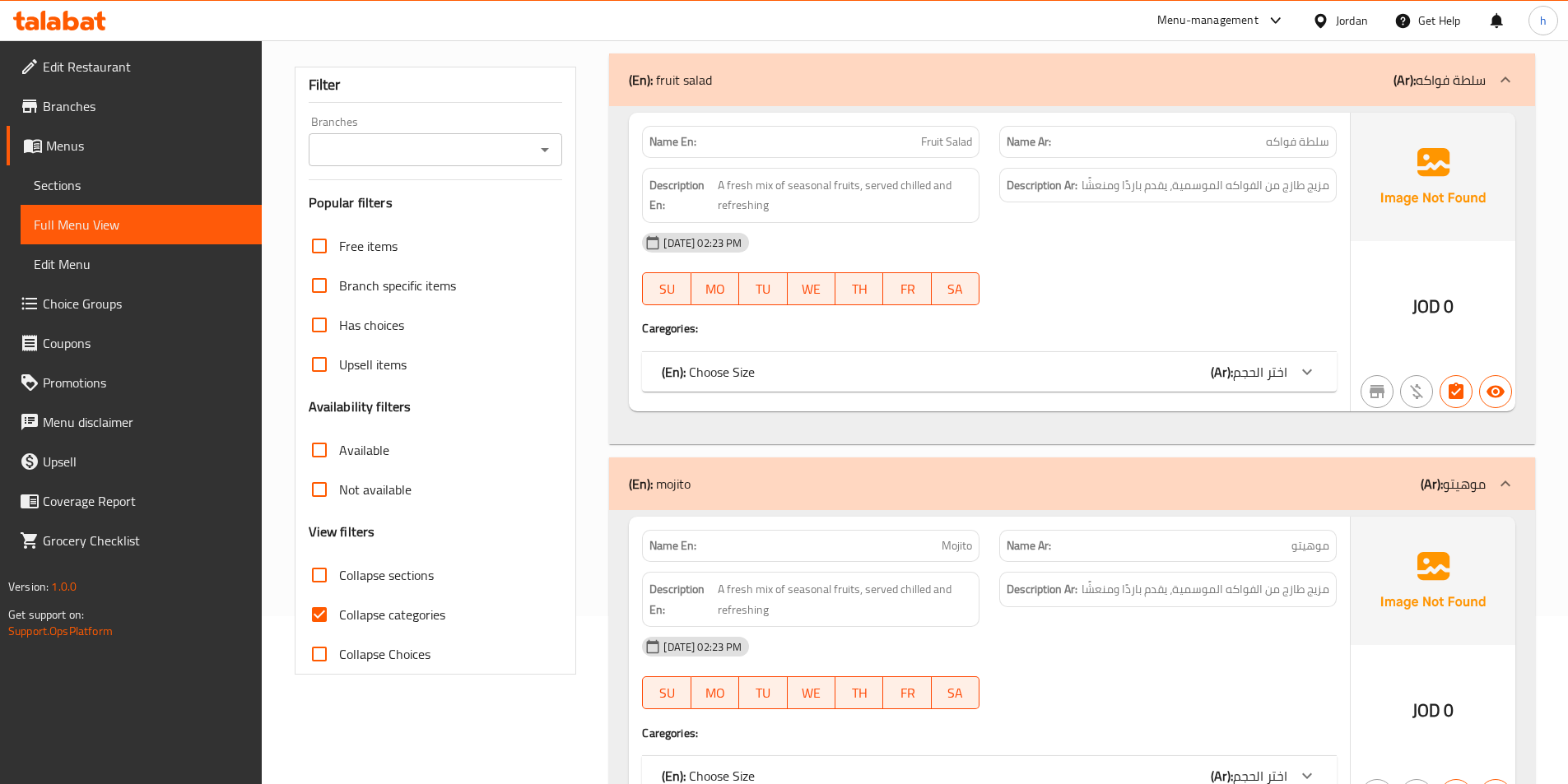
scroll to position [412, 0]
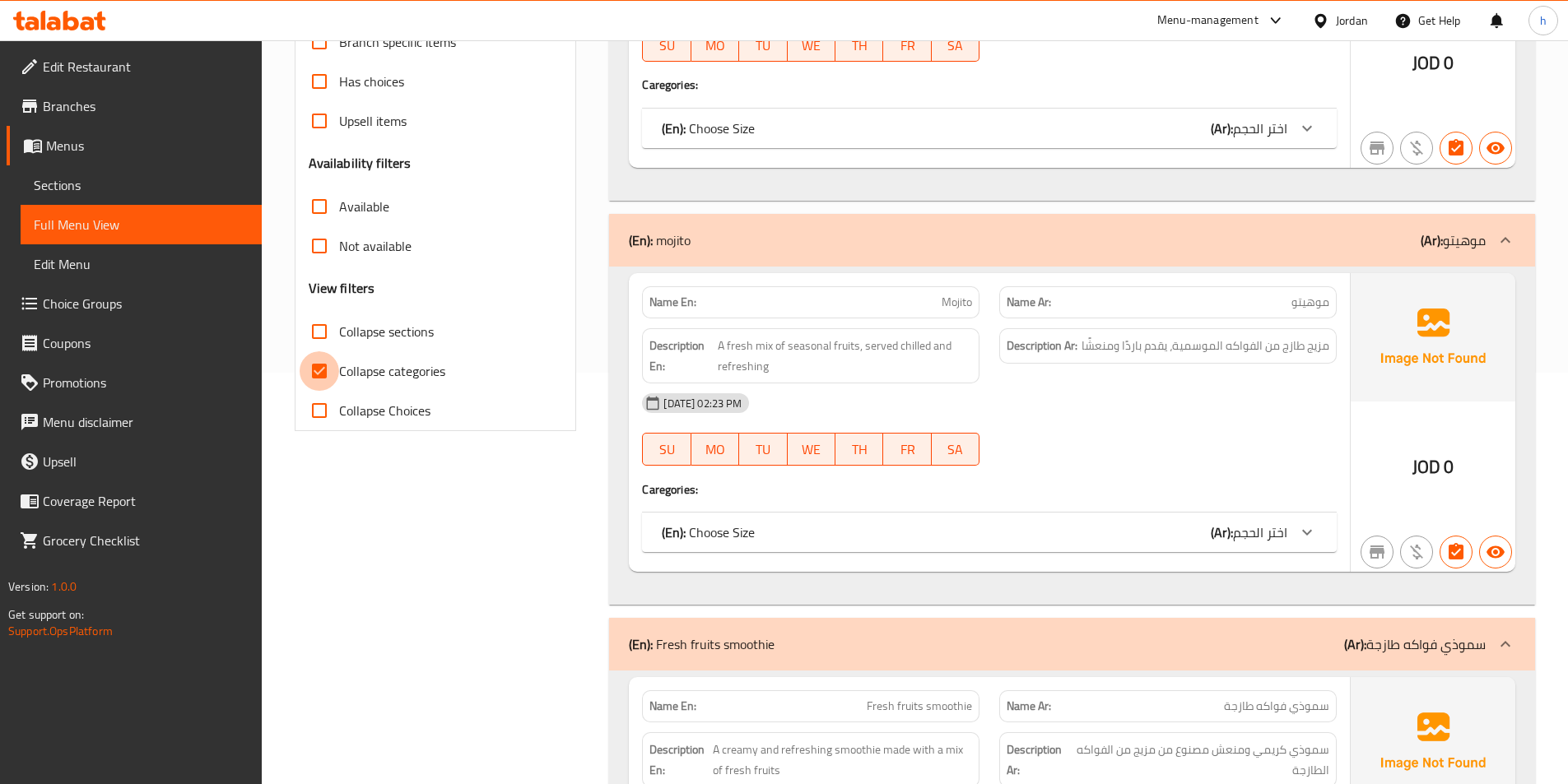
click at [328, 356] on input "Collapse categories" at bounding box center [319, 371] width 39 height 39
checkbox input "false"
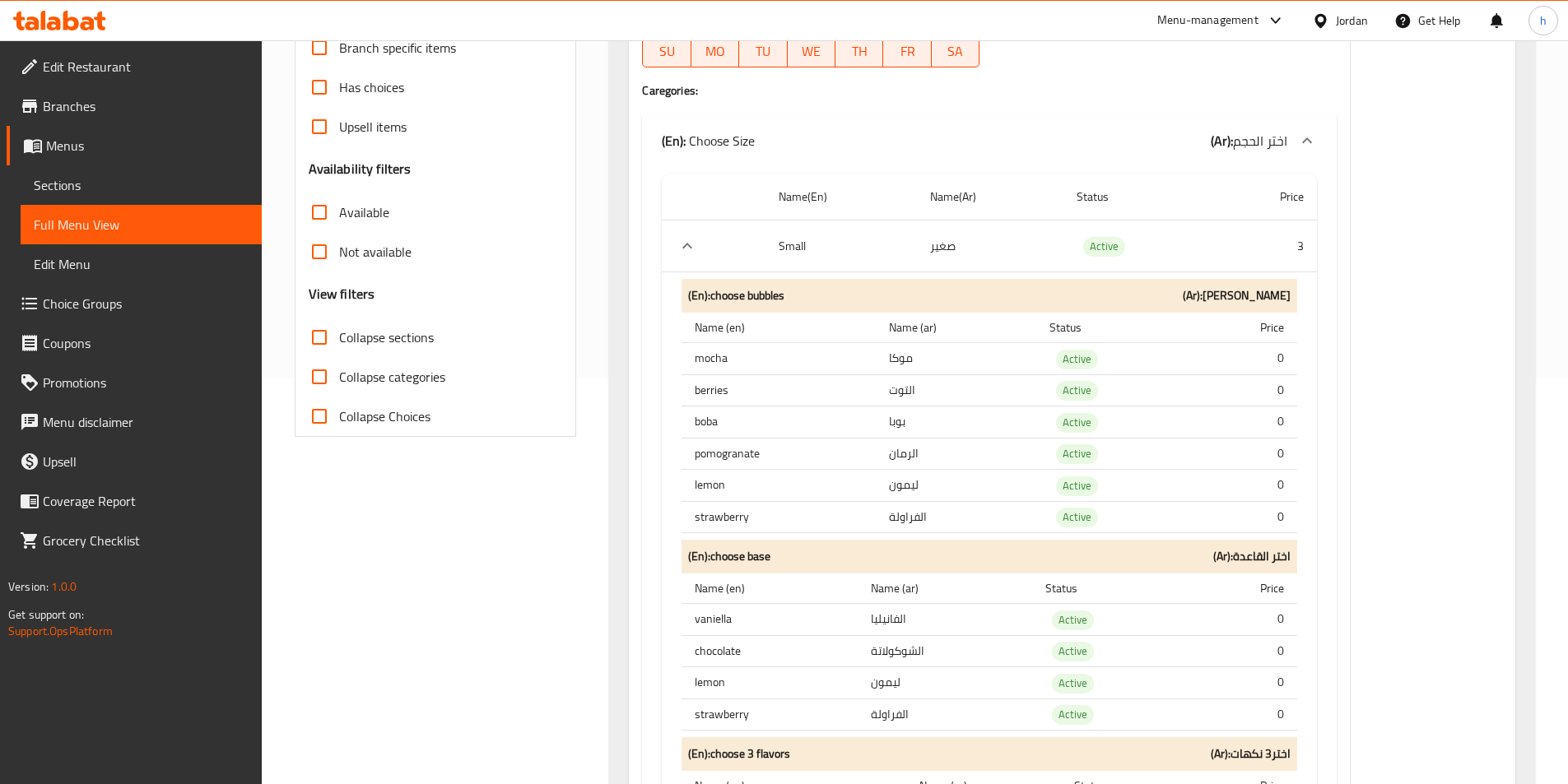
scroll to position [0, 0]
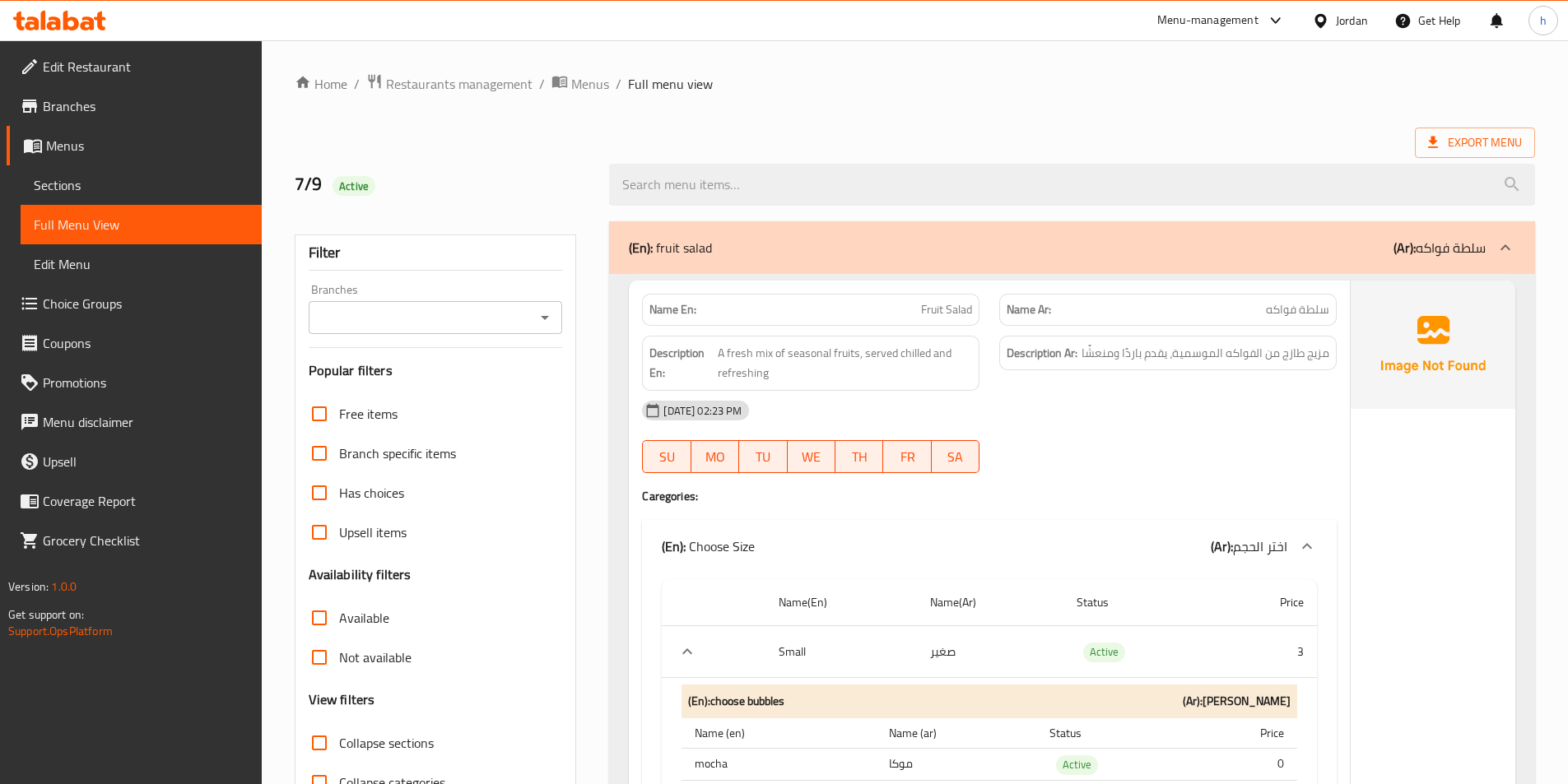
click at [185, 73] on span "Edit Restaurant" at bounding box center [145, 66] width 206 height 20
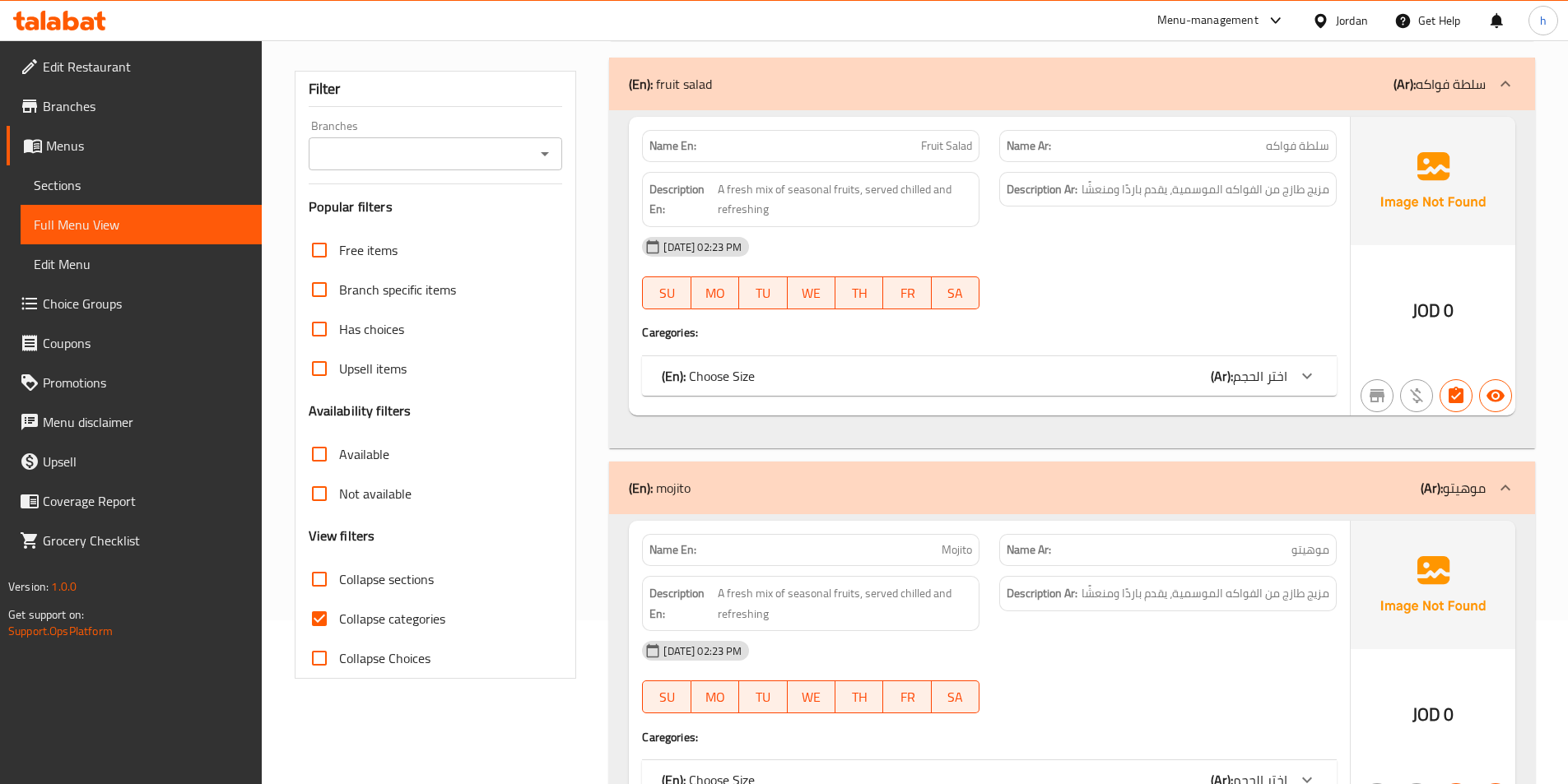
scroll to position [164, 0]
click at [318, 607] on input "Collapse categories" at bounding box center [319, 617] width 39 height 39
checkbox input "false"
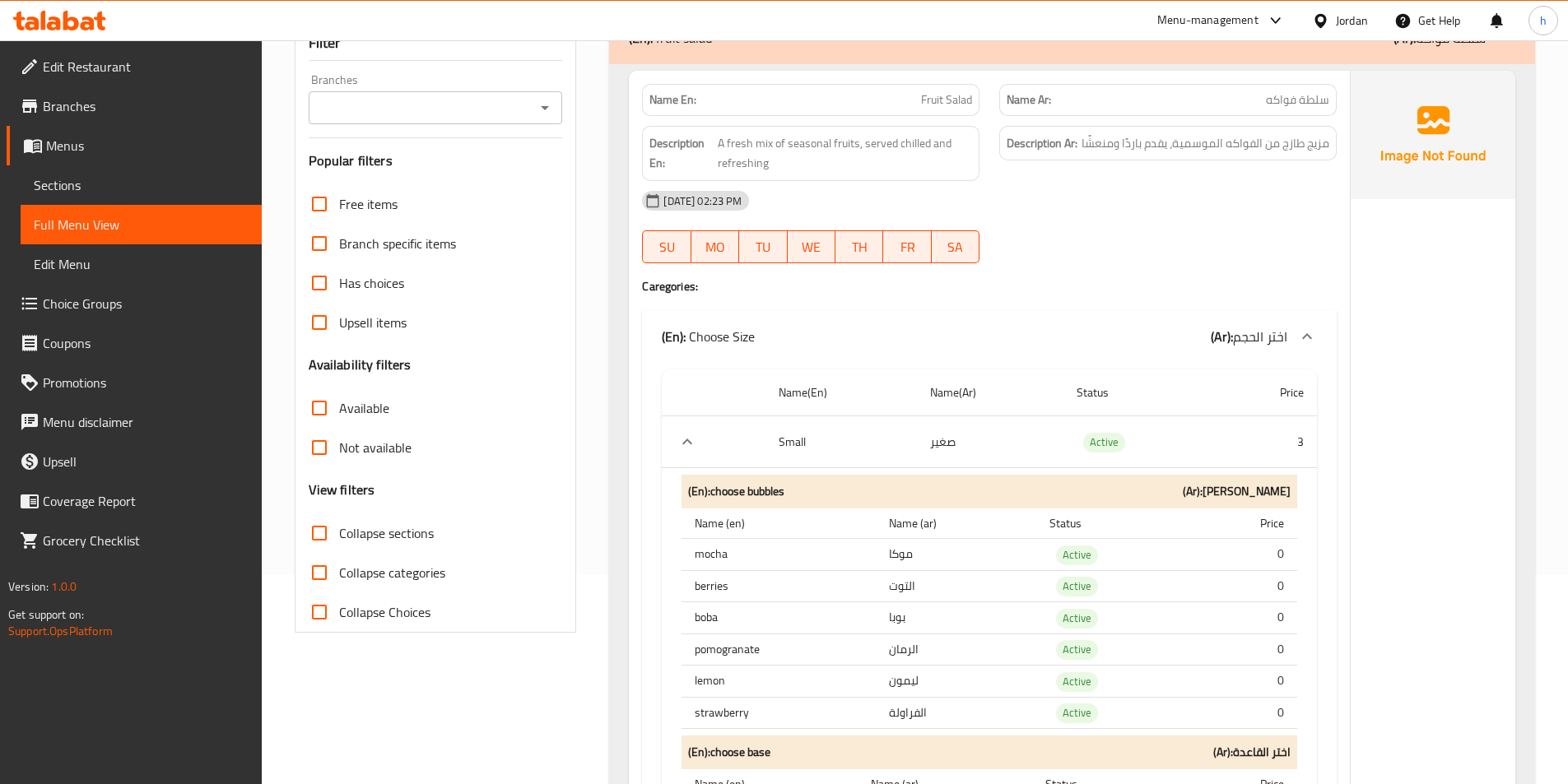
scroll to position [0, 0]
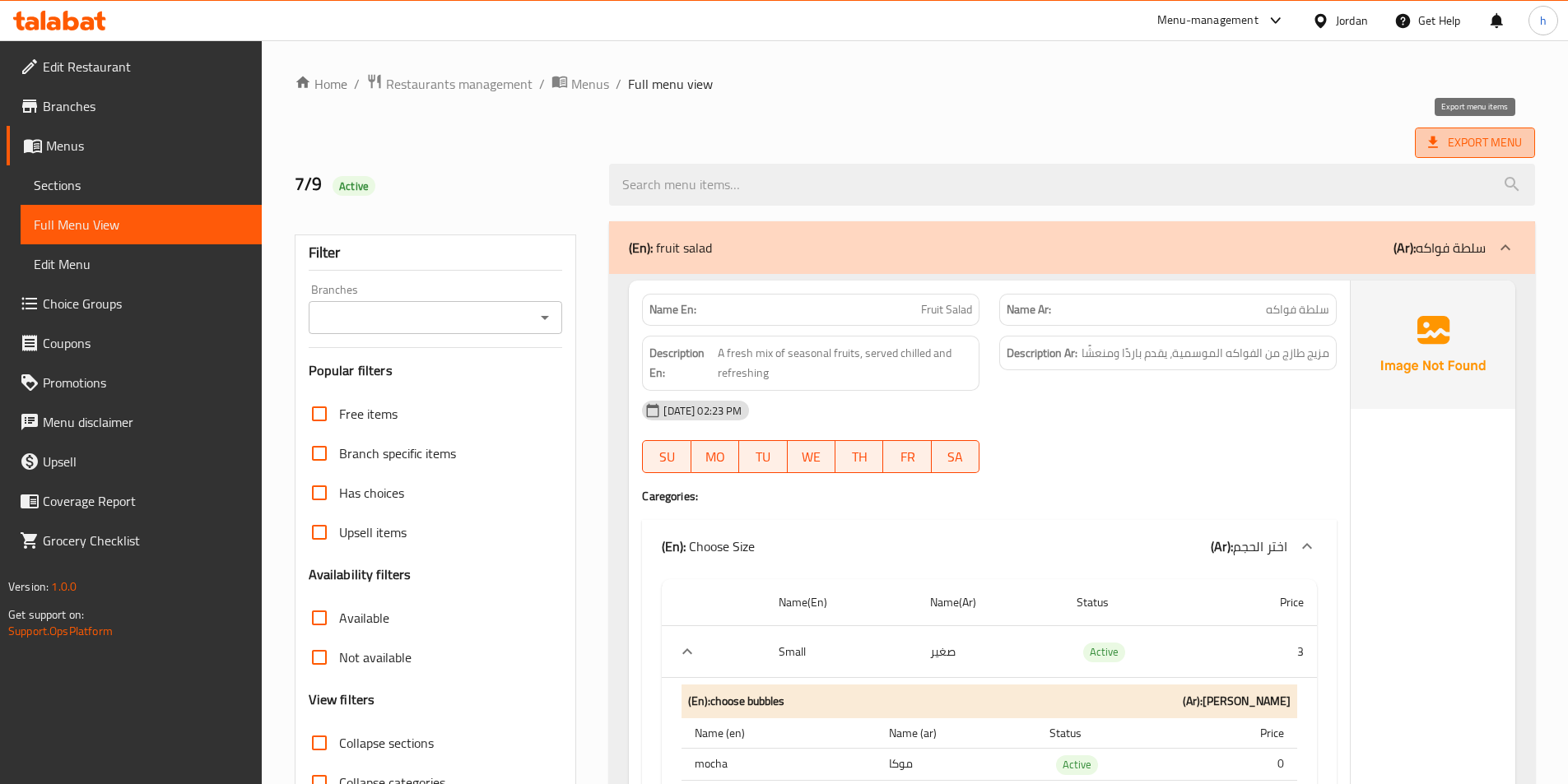
click at [1474, 136] on span "Export Menu" at bounding box center [1474, 143] width 94 height 21
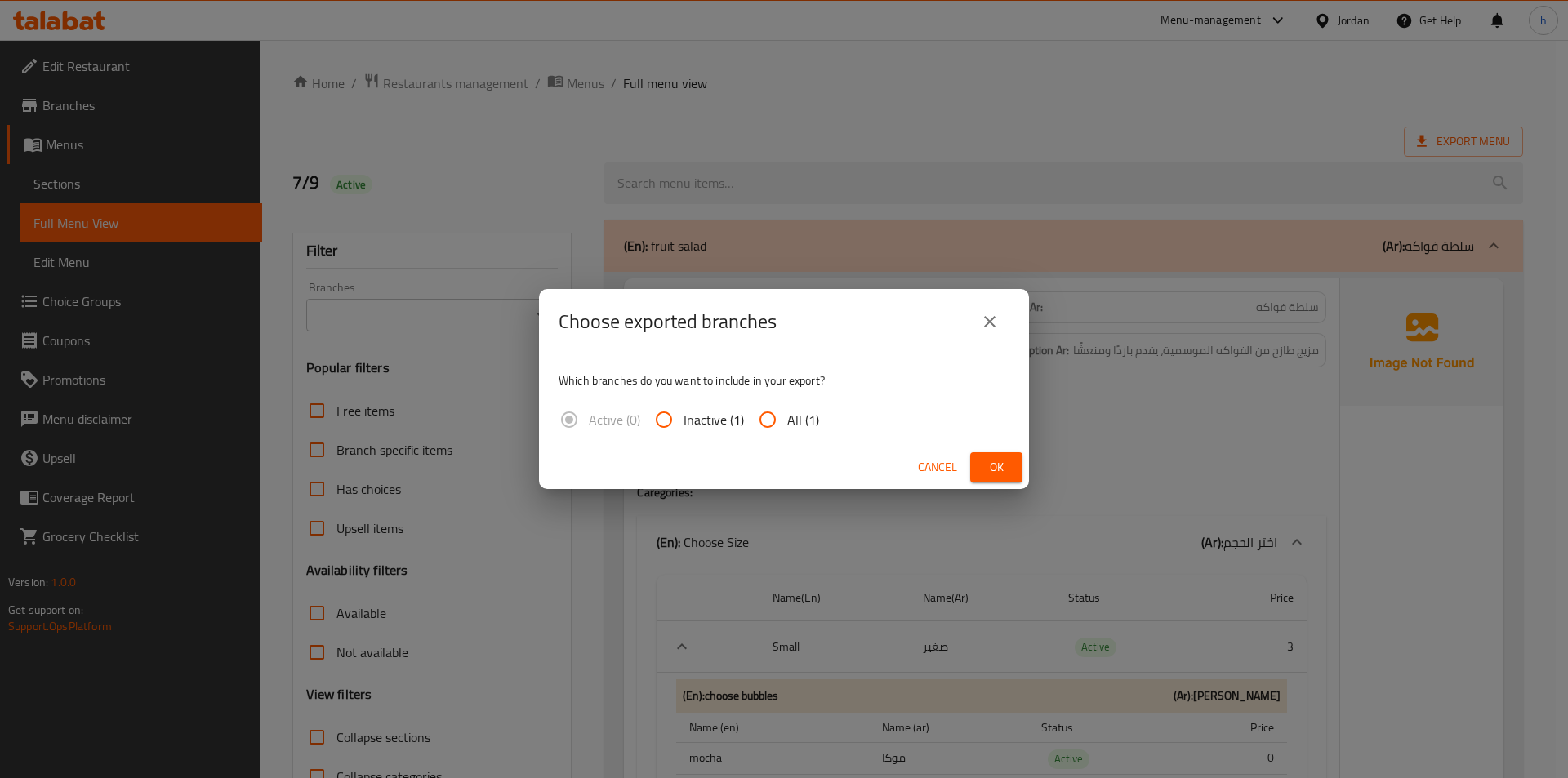
click at [777, 424] on input "All (1)" at bounding box center [767, 419] width 39 height 39
radio input "true"
click at [981, 465] on button "Ok" at bounding box center [996, 467] width 52 height 30
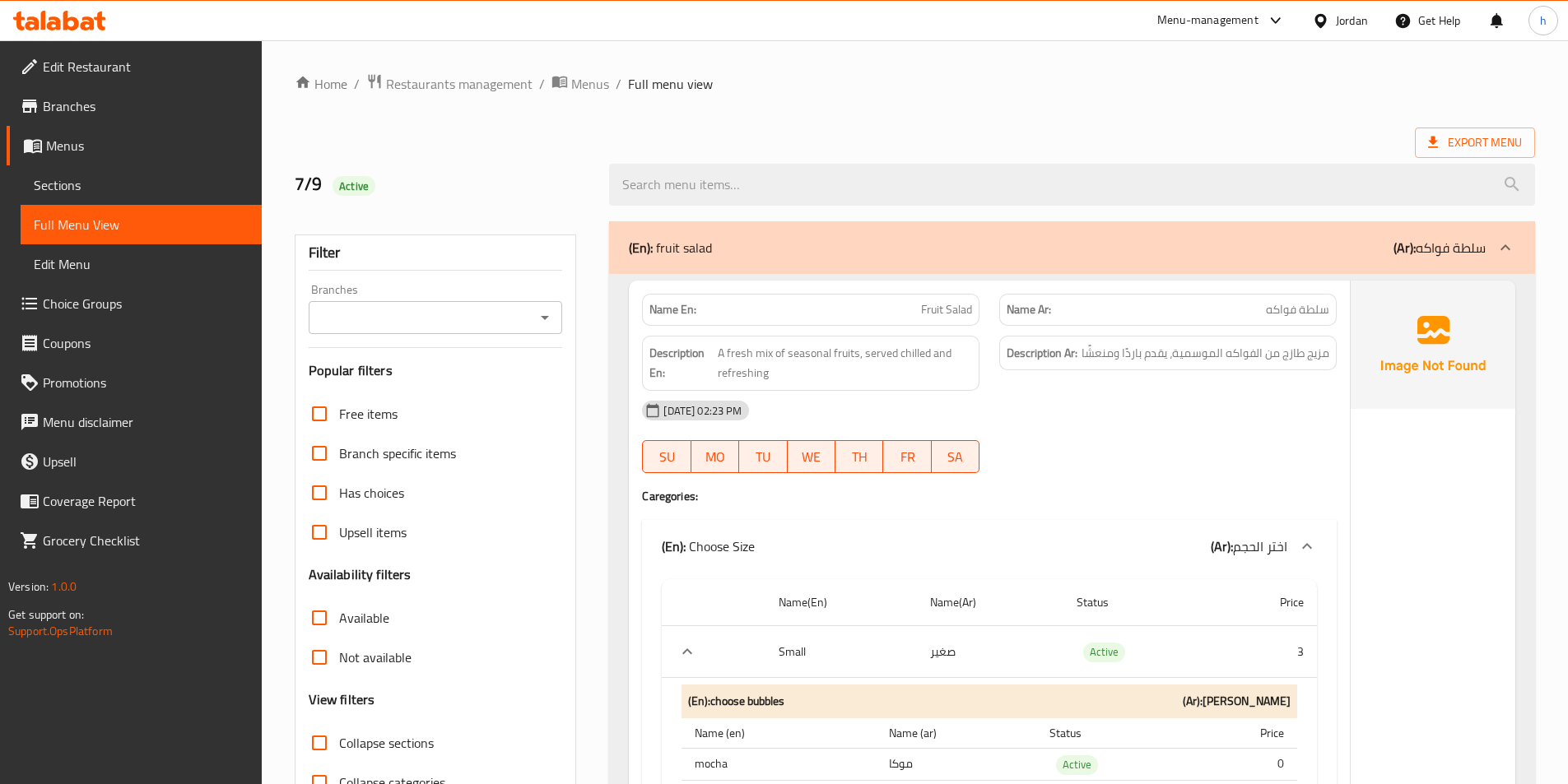
click at [510, 170] on div "7/9 Active" at bounding box center [443, 184] width 315 height 73
